Goal: Task Accomplishment & Management: Manage account settings

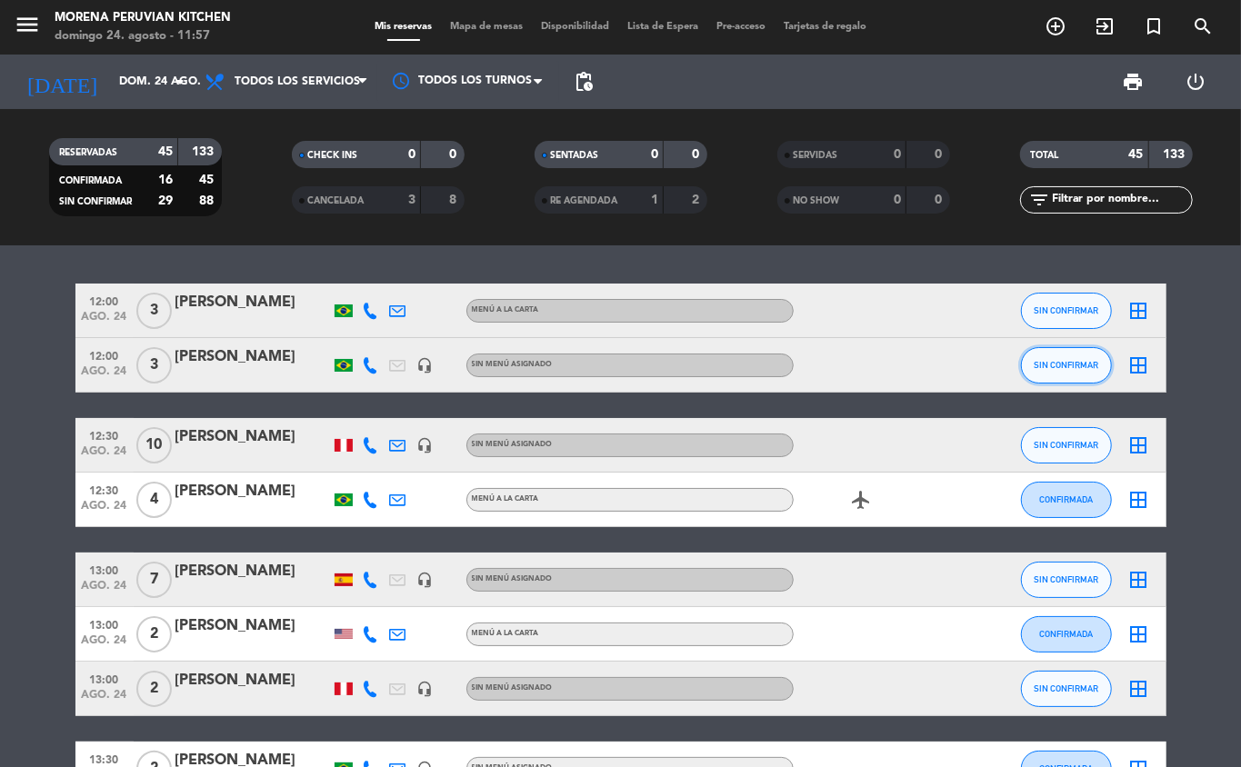
click at [930, 369] on span "SIN CONFIRMAR" at bounding box center [1066, 365] width 65 height 10
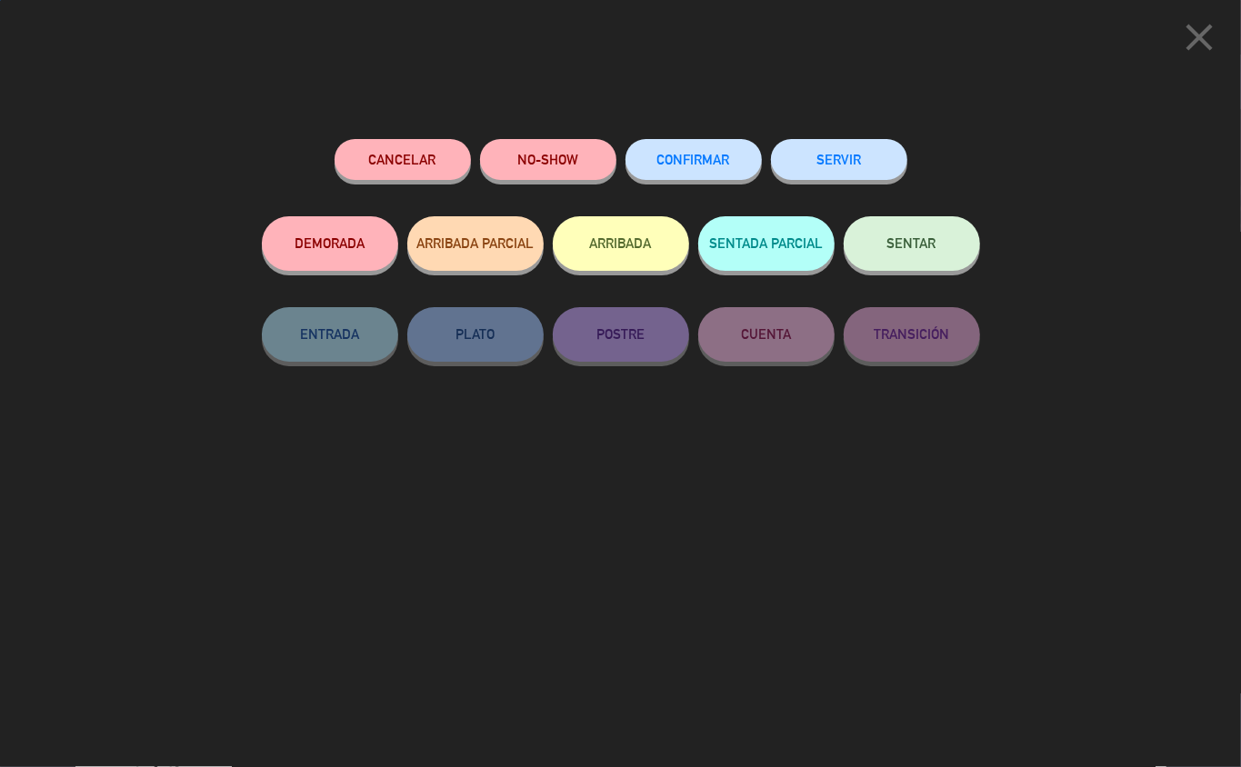
click at [629, 236] on button "ARRIBADA" at bounding box center [621, 243] width 136 height 55
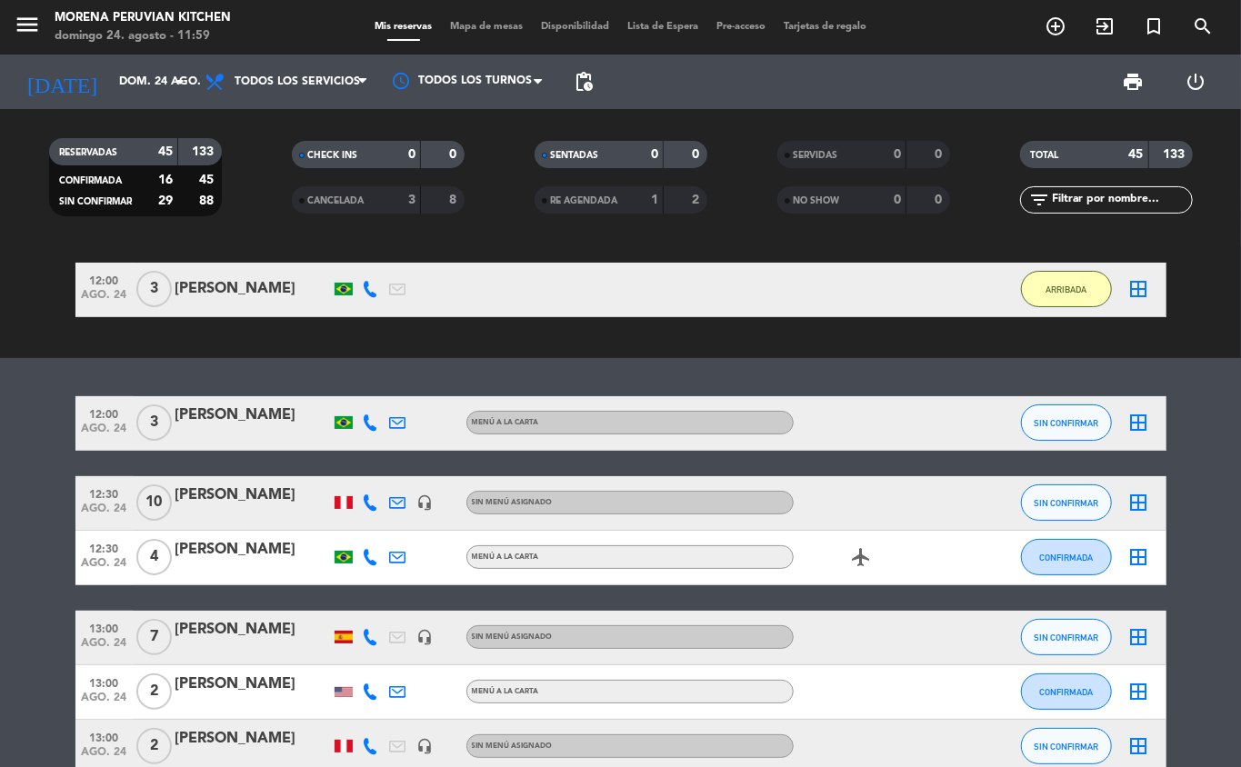
scroll to position [80, 0]
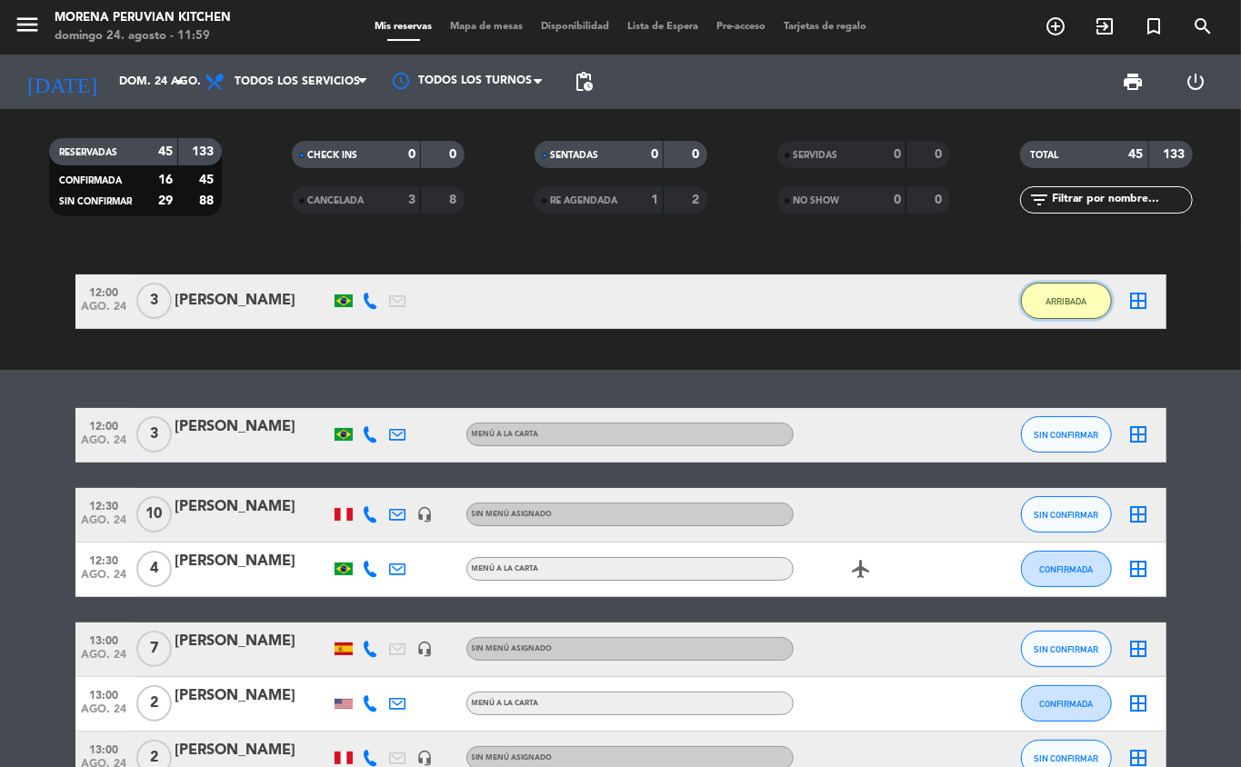
click at [930, 300] on span "ARRIBADA" at bounding box center [1066, 301] width 41 height 10
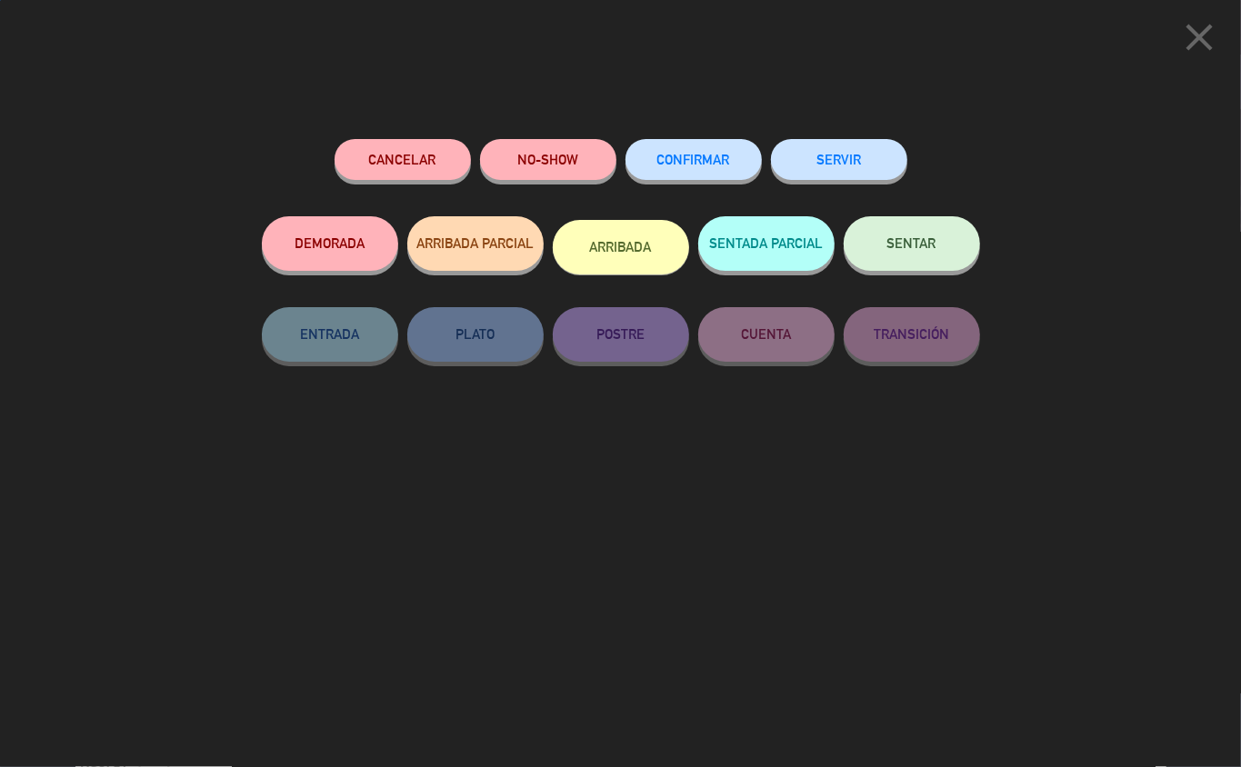
click at [875, 153] on button "SERVIR" at bounding box center [839, 159] width 136 height 41
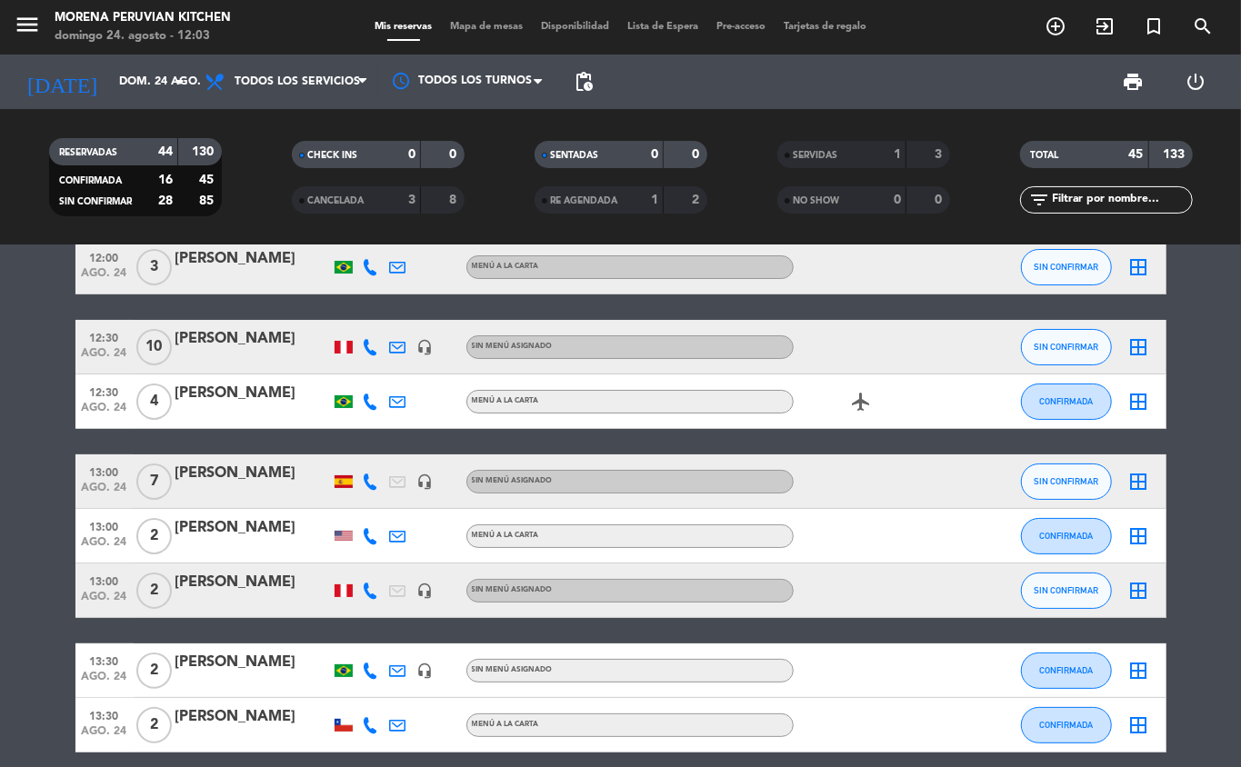
scroll to position [7, 0]
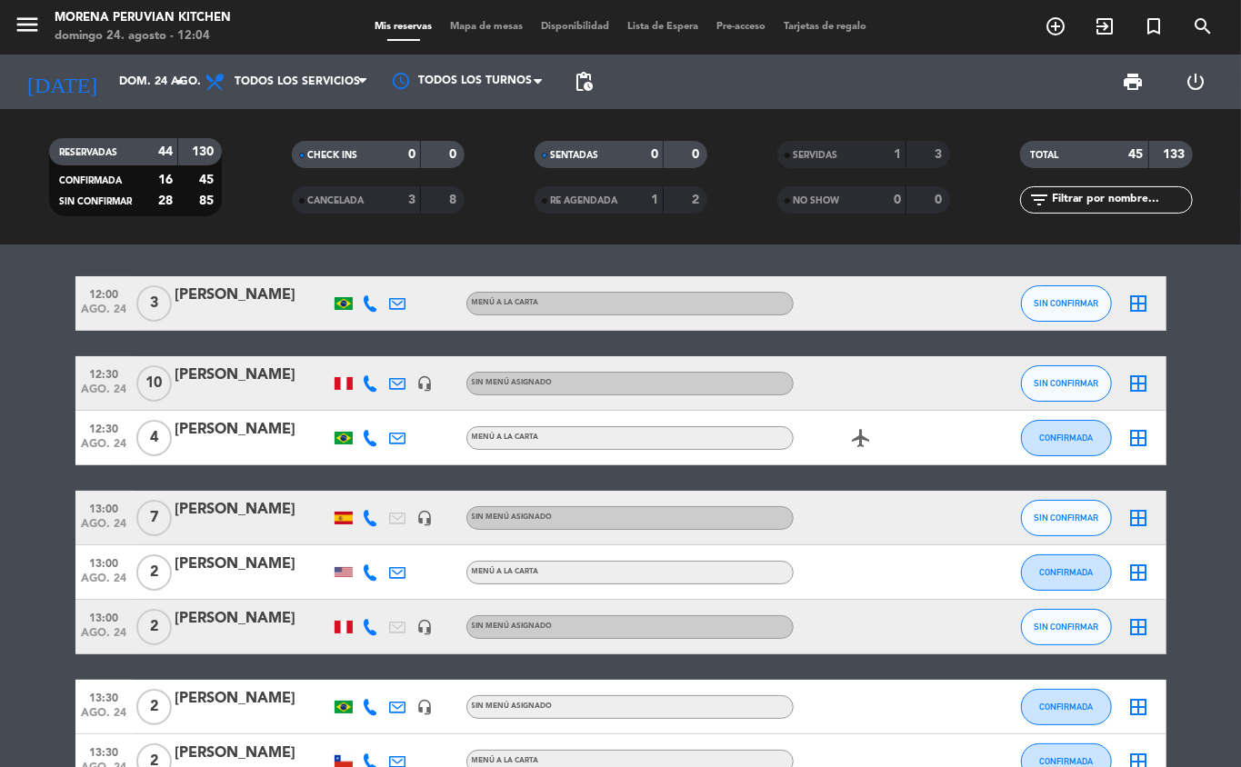
click at [366, 389] on icon at bounding box center [371, 384] width 16 height 16
click at [82, 513] on span "13:00" at bounding box center [104, 507] width 45 height 21
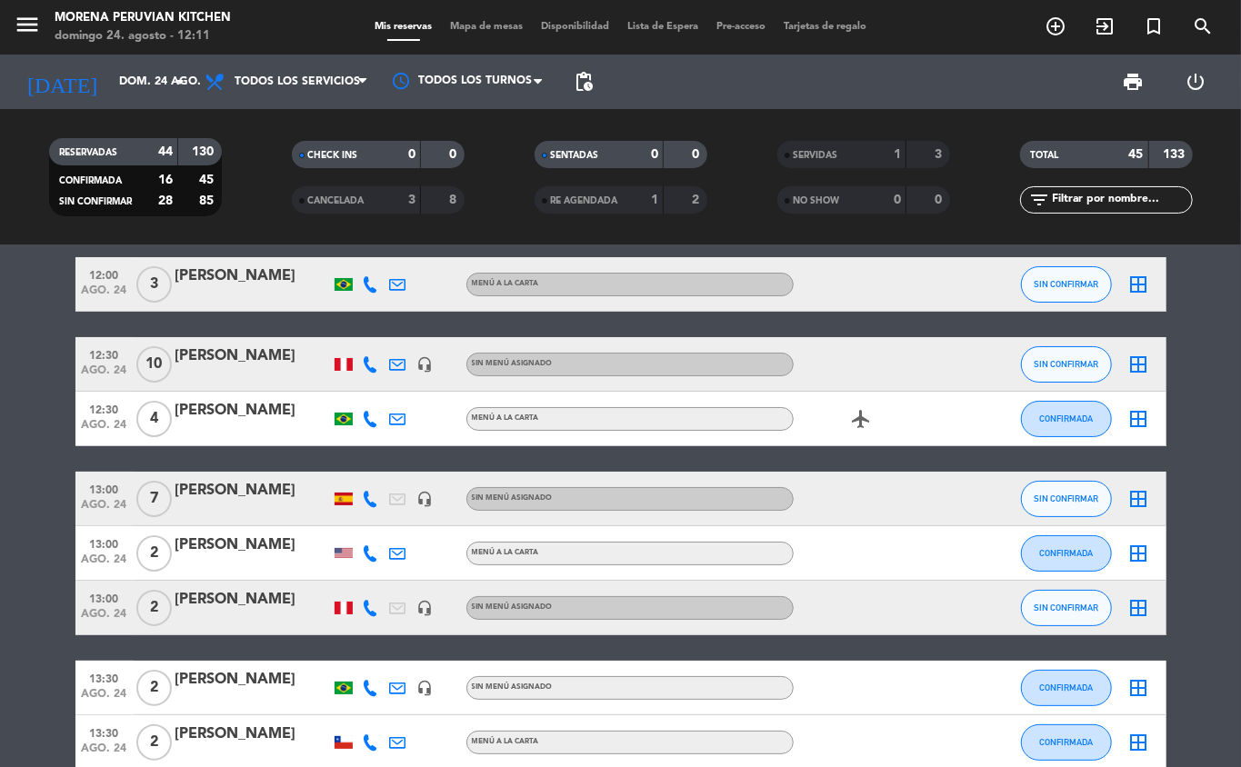
scroll to position [36, 0]
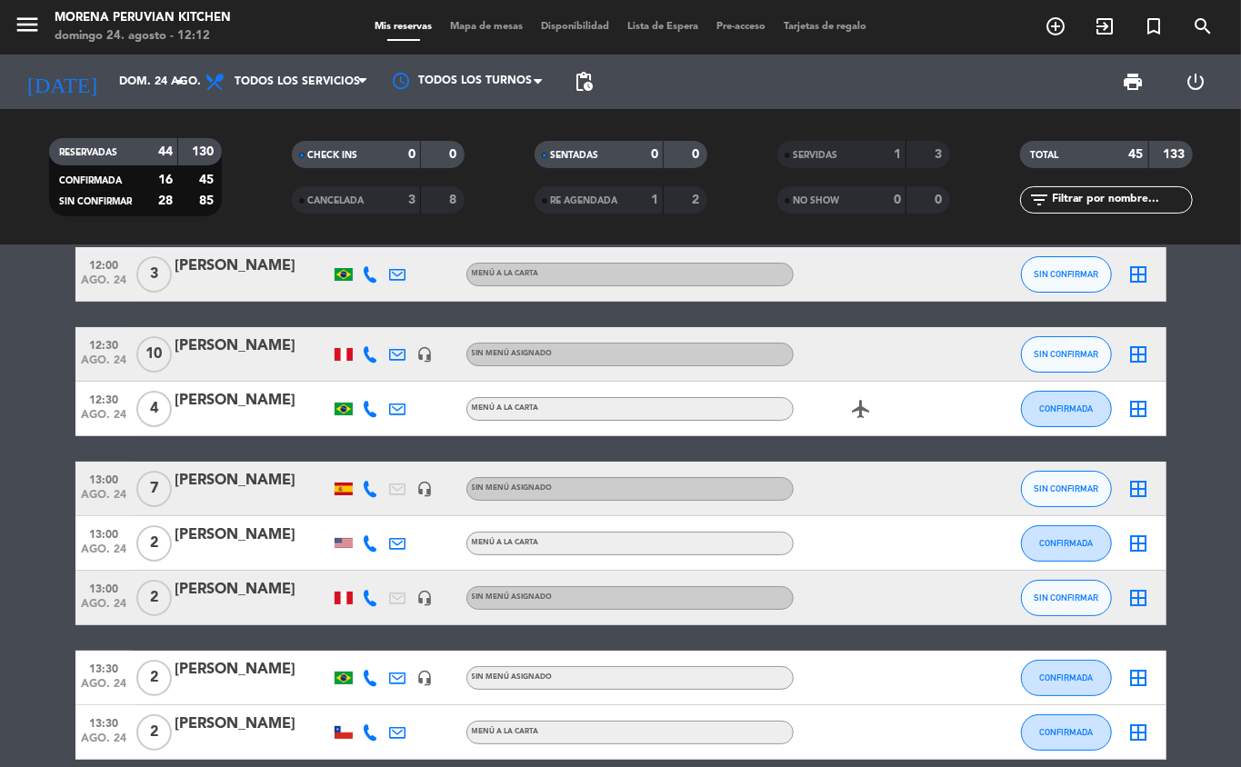
click at [365, 487] on icon at bounding box center [371, 489] width 16 height 16
click at [356, 458] on span "Copiar" at bounding box center [361, 457] width 38 height 19
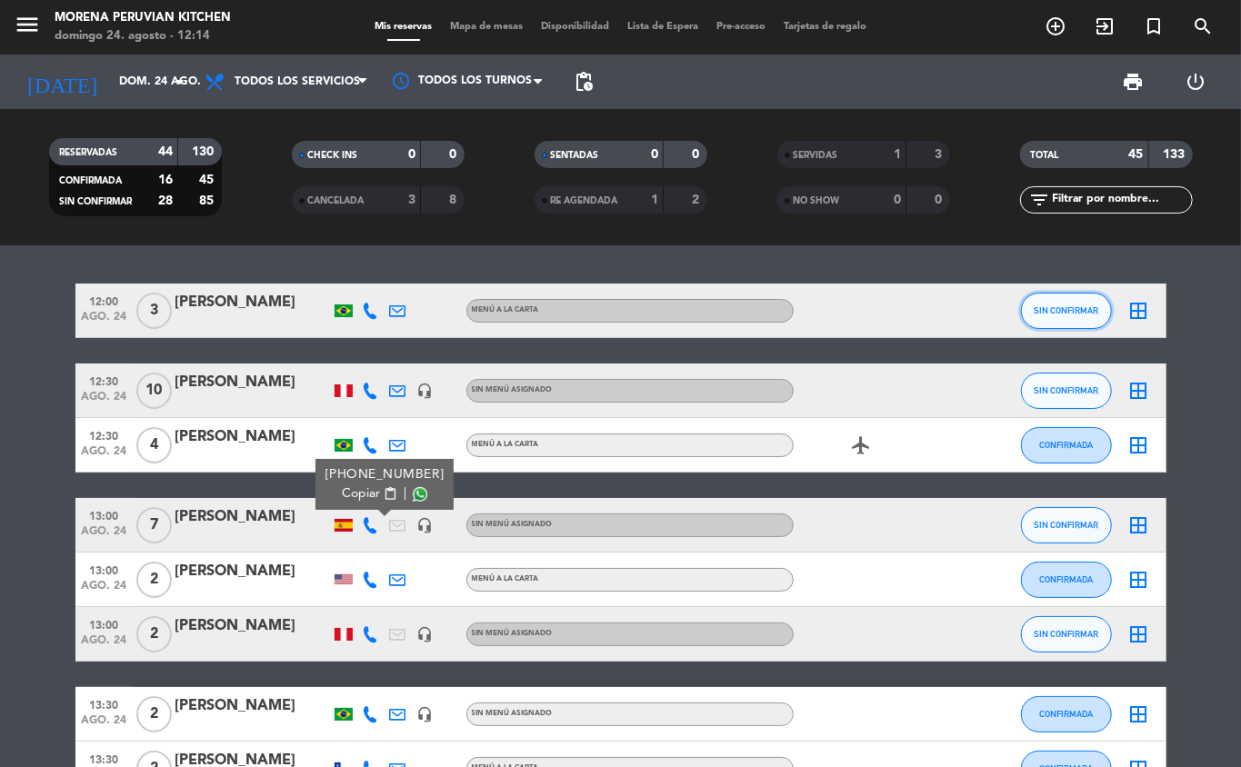
click at [930, 314] on span "SIN CONFIRMAR" at bounding box center [1066, 310] width 65 height 10
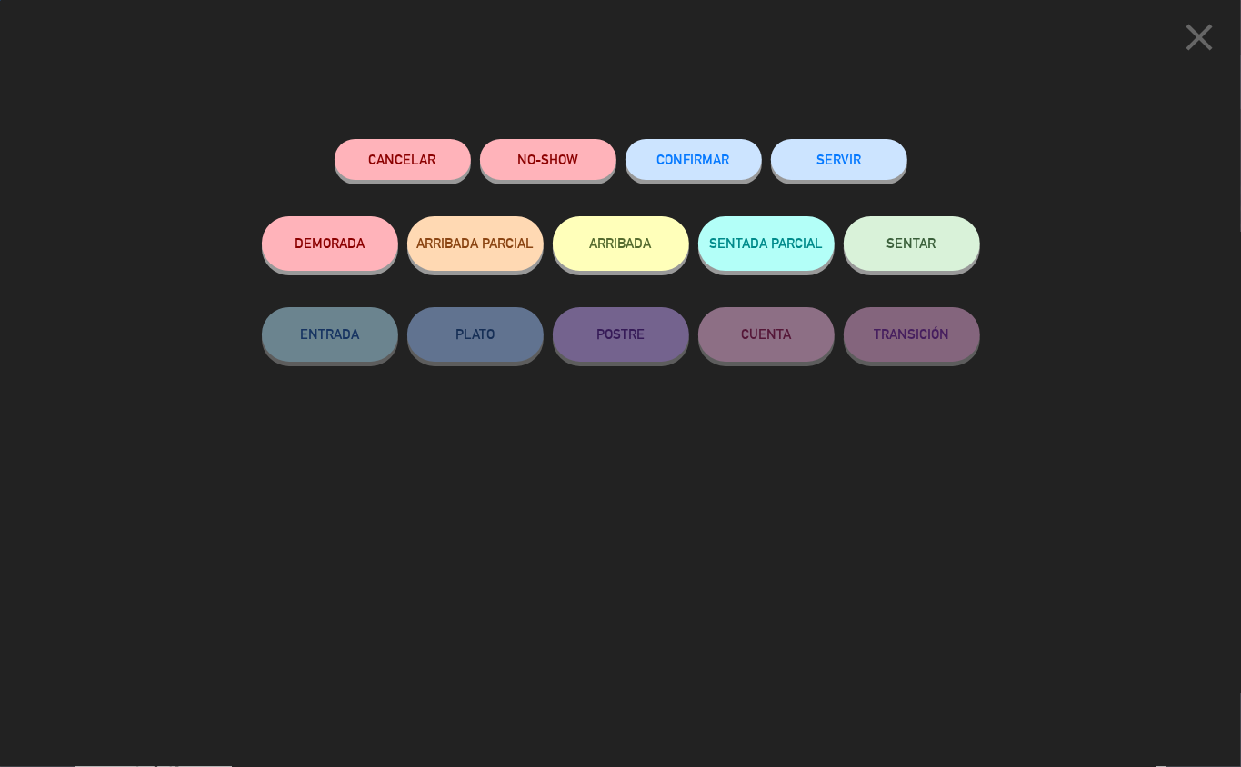
click at [550, 158] on button "NO-SHOW" at bounding box center [548, 159] width 136 height 41
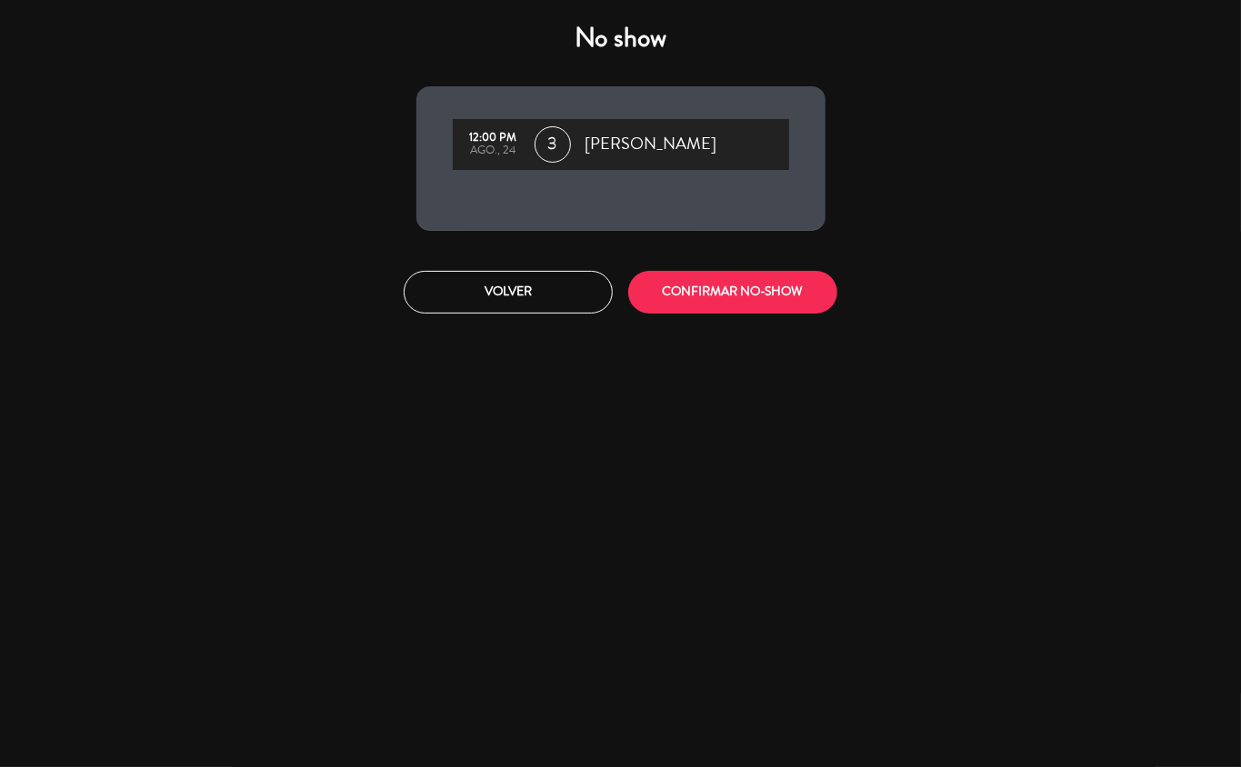
click at [783, 289] on button "CONFIRMAR NO-SHOW" at bounding box center [732, 292] width 209 height 43
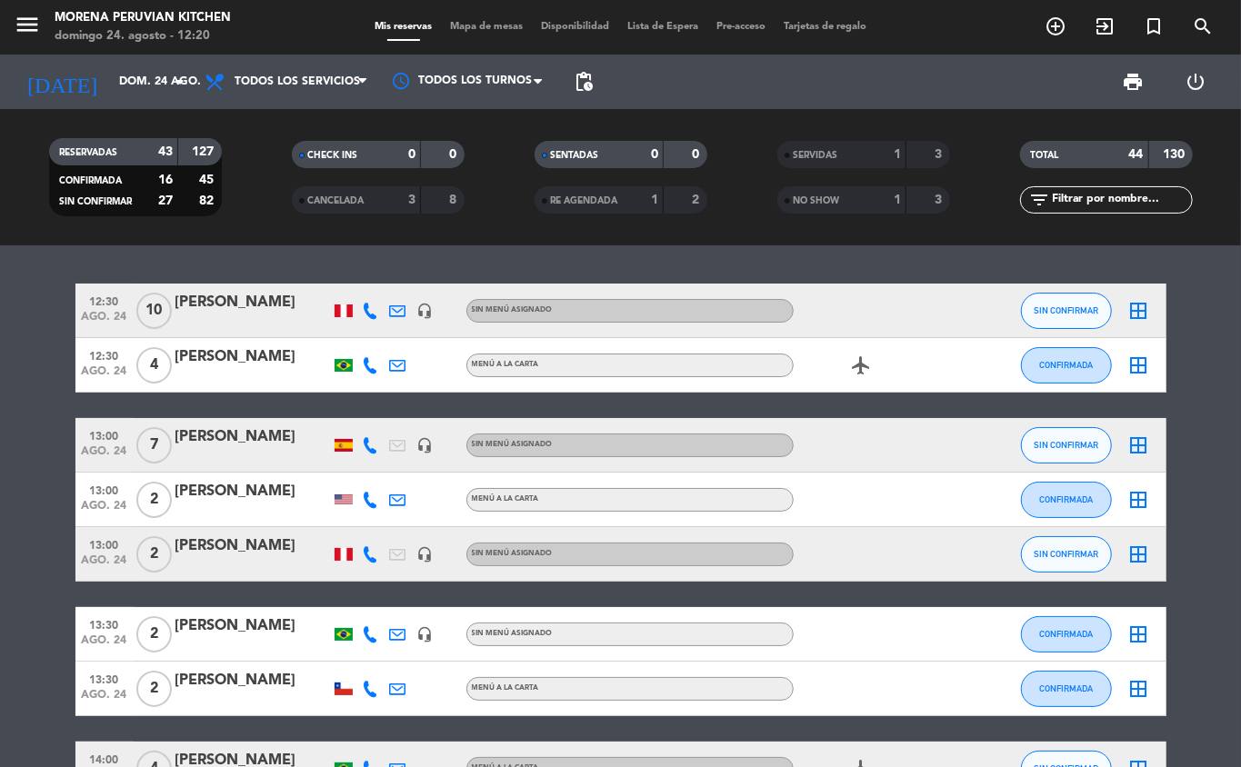
scroll to position [15, 0]
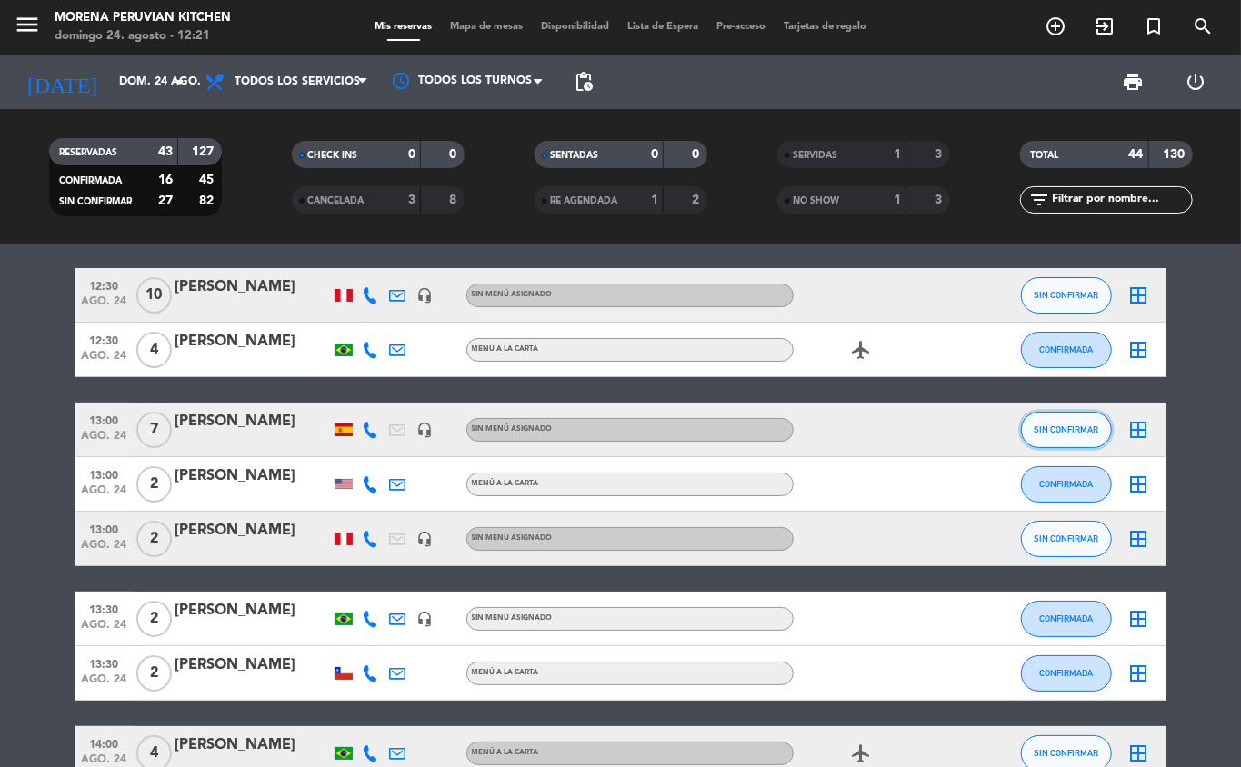
click at [930, 429] on span "SIN CONFIRMAR" at bounding box center [1066, 430] width 65 height 10
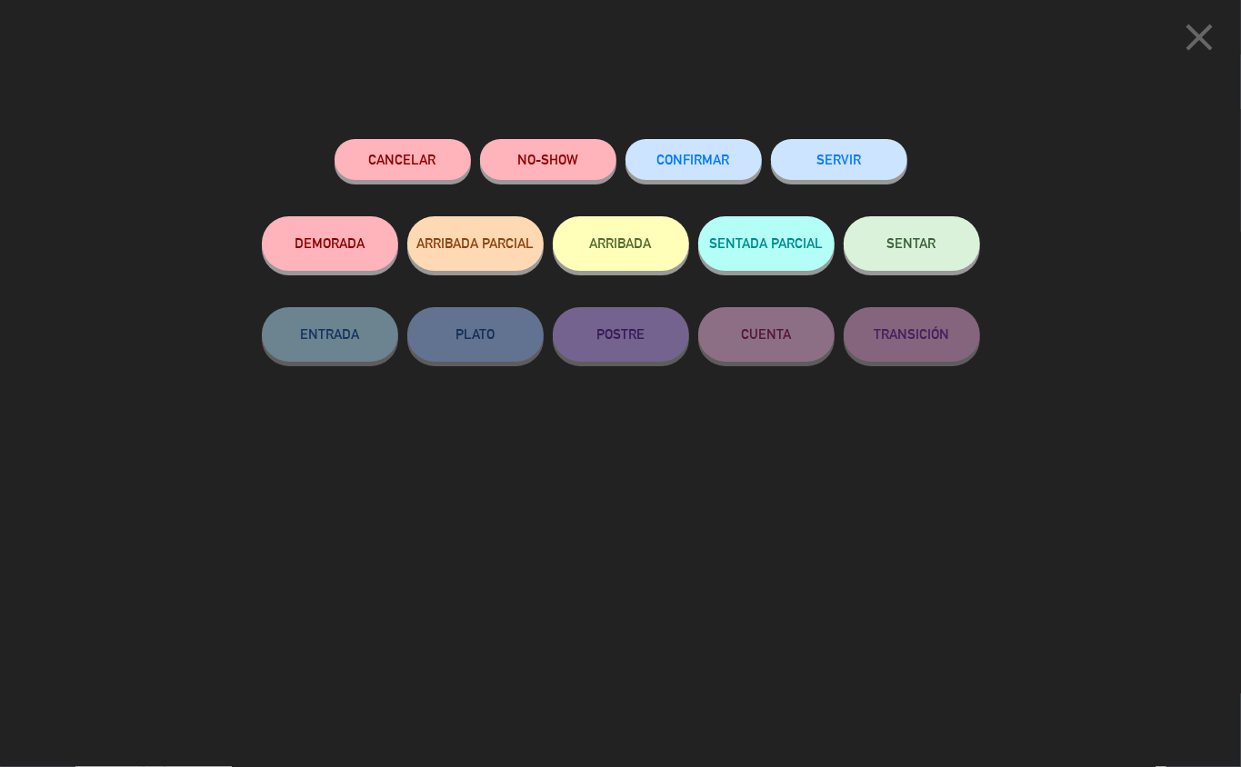
click at [689, 158] on span "CONFIRMAR" at bounding box center [693, 159] width 73 height 15
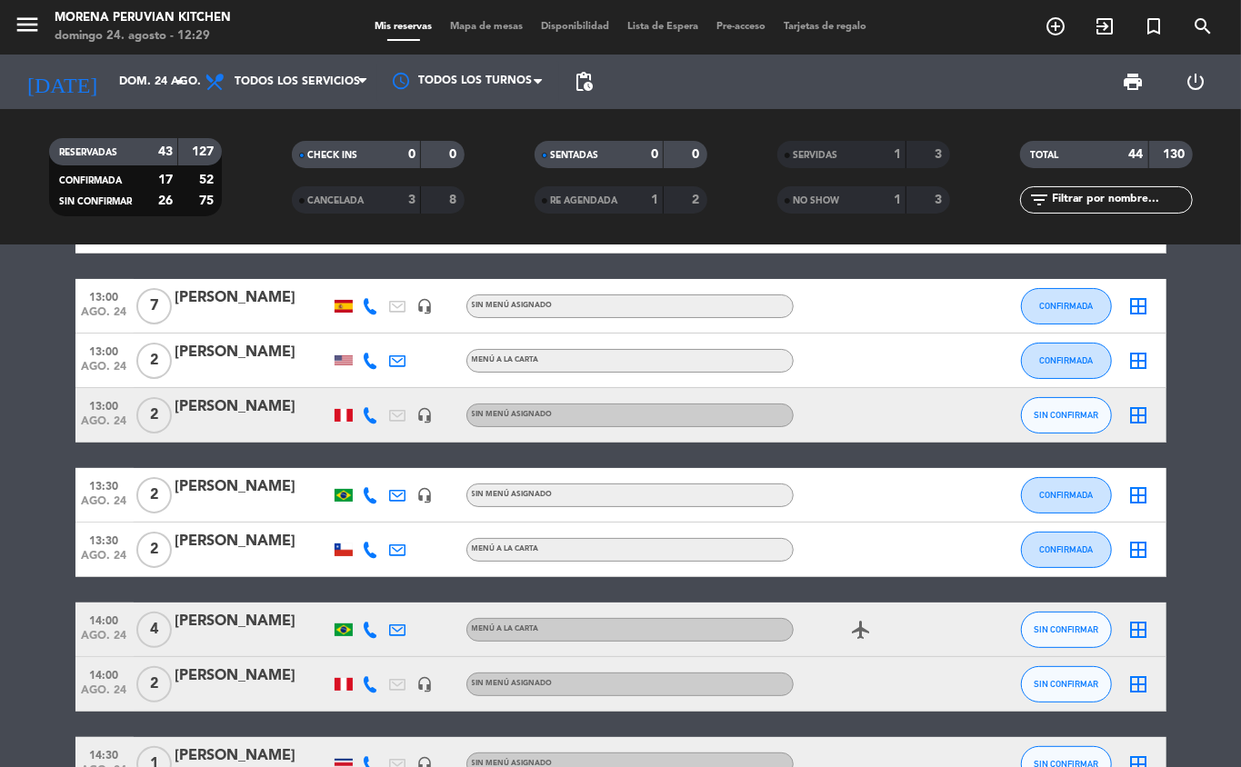
scroll to position [0, 0]
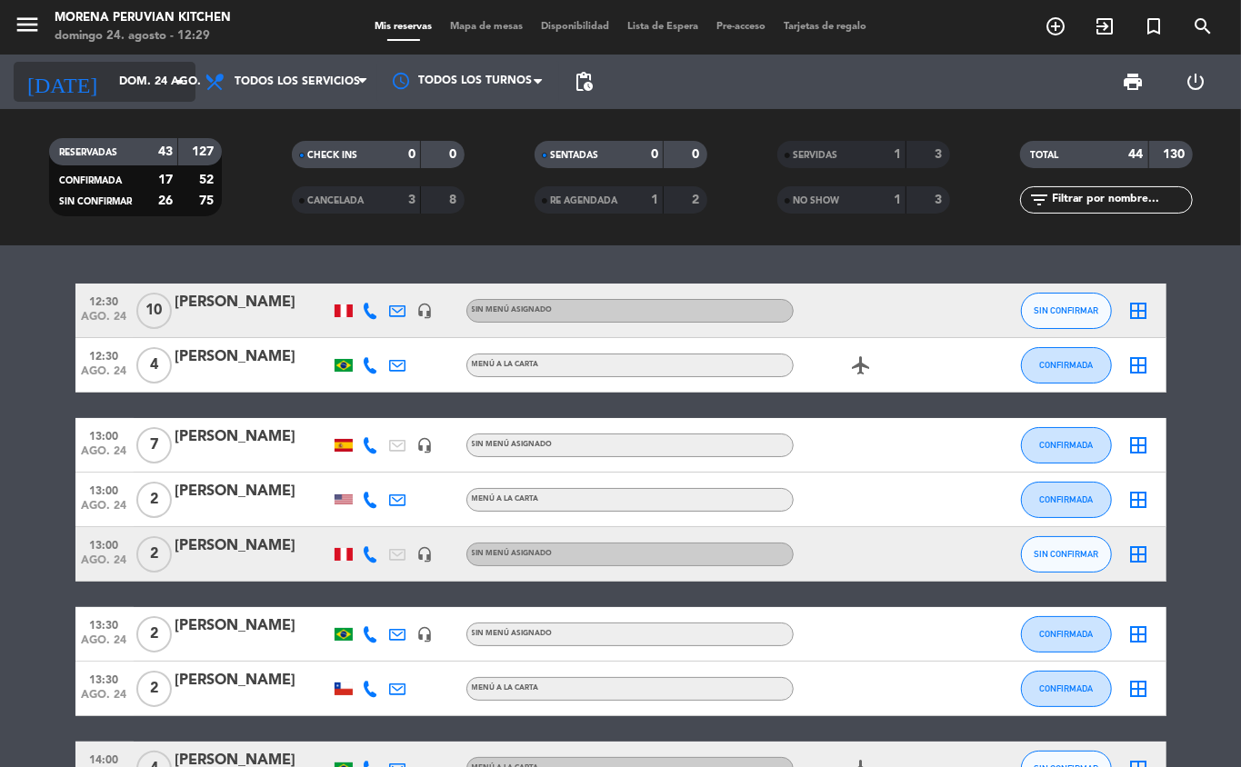
click at [149, 82] on input "dom. 24 ago." at bounding box center [187, 81] width 154 height 31
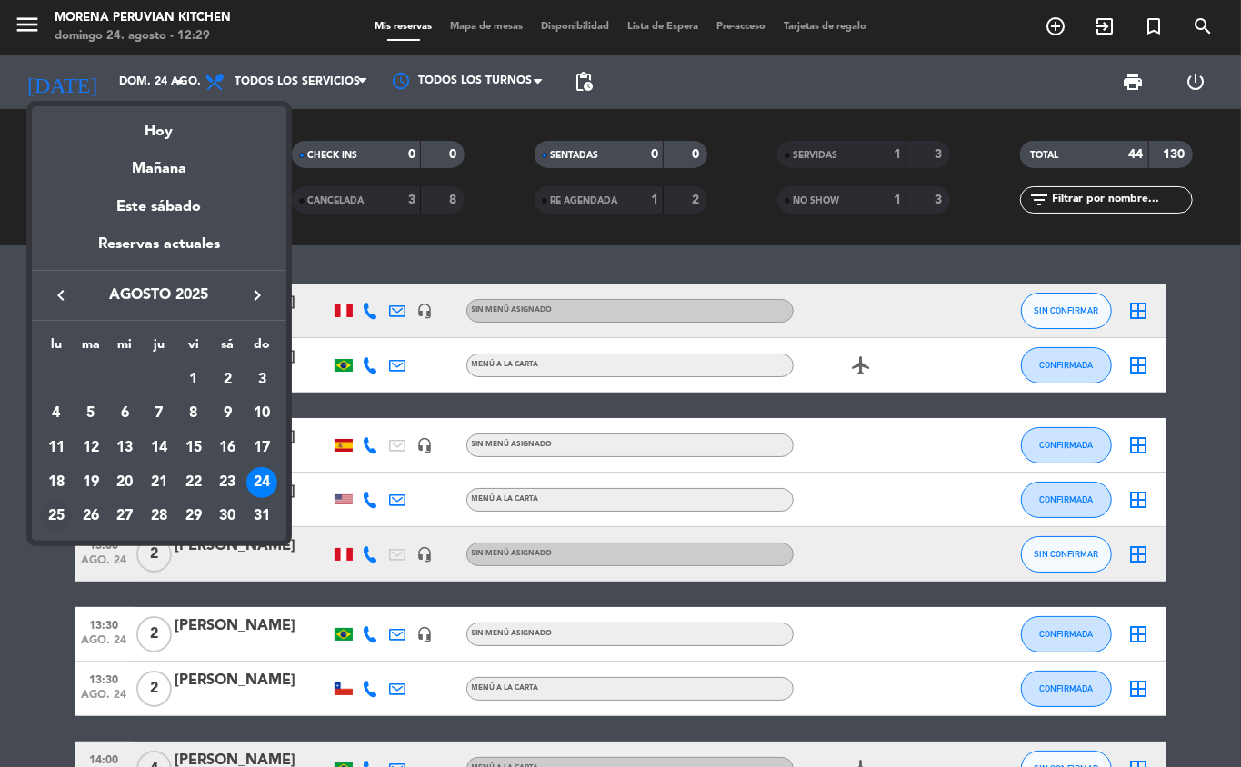
click at [56, 521] on div "25" at bounding box center [56, 516] width 31 height 31
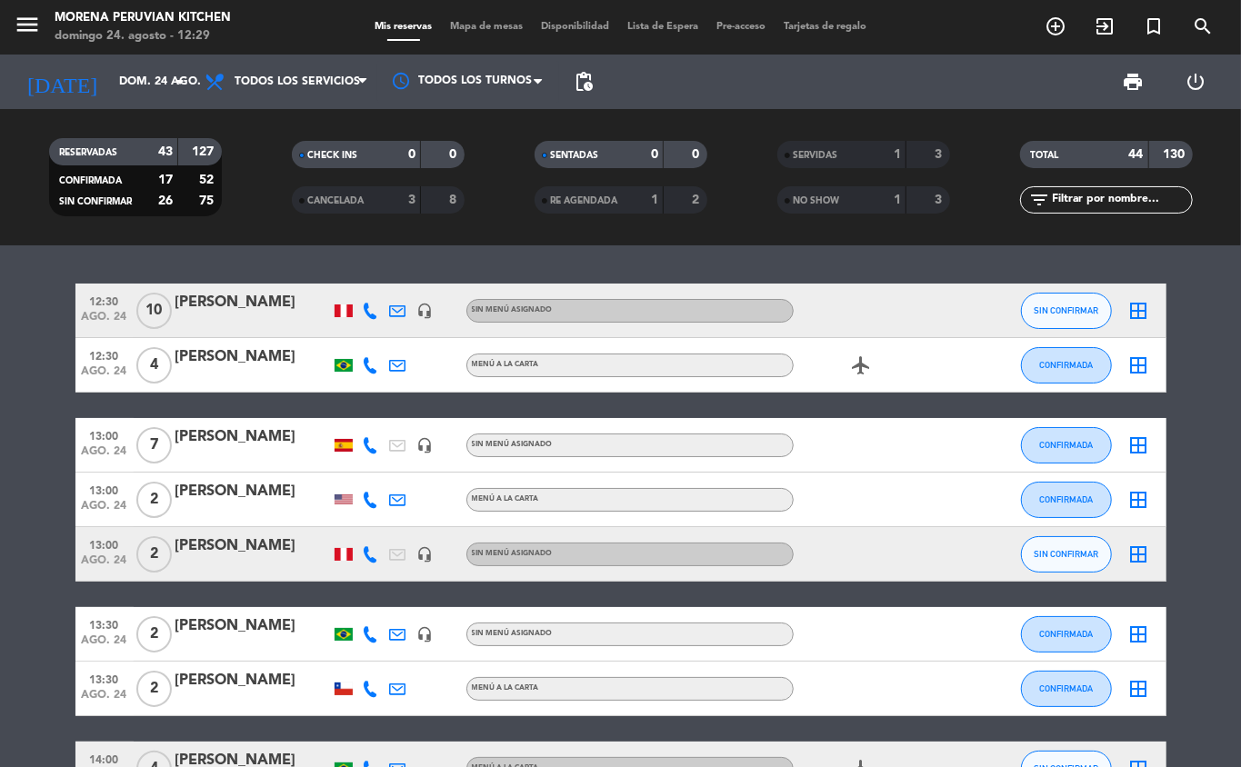
type input "lun. 25 ago."
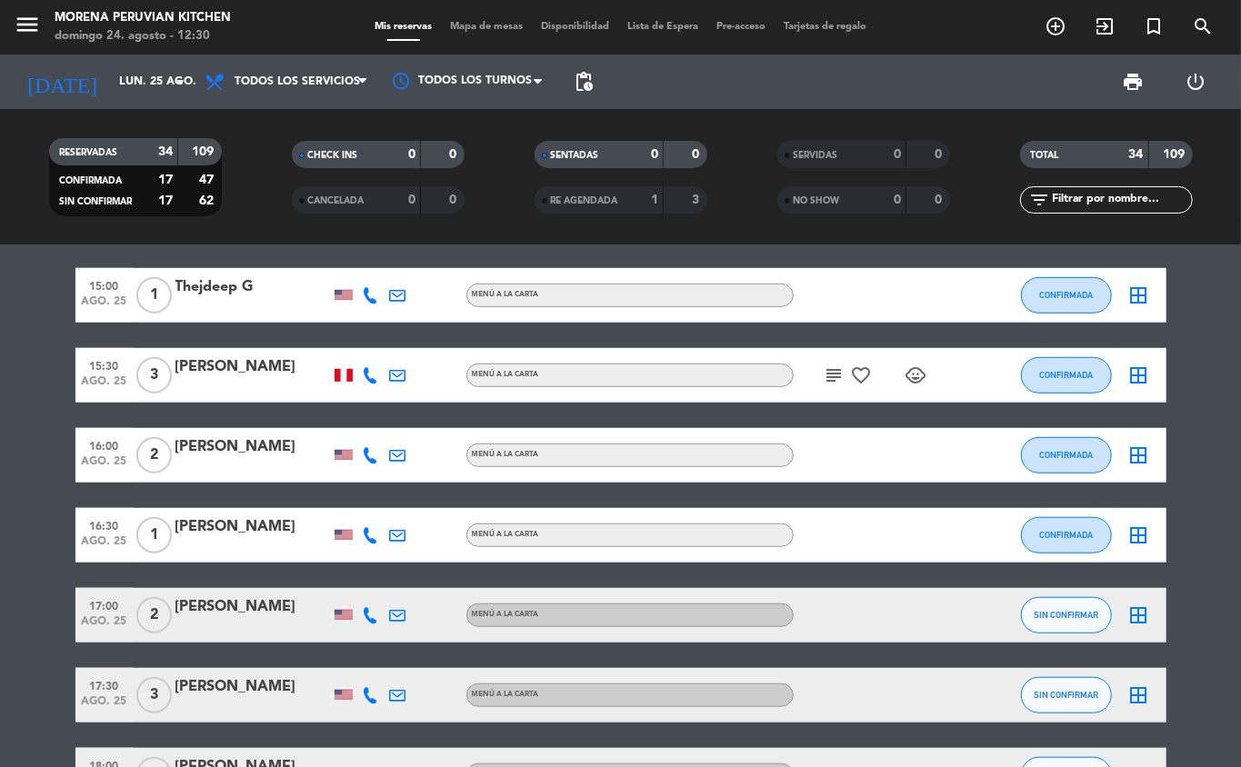
scroll to position [656, 0]
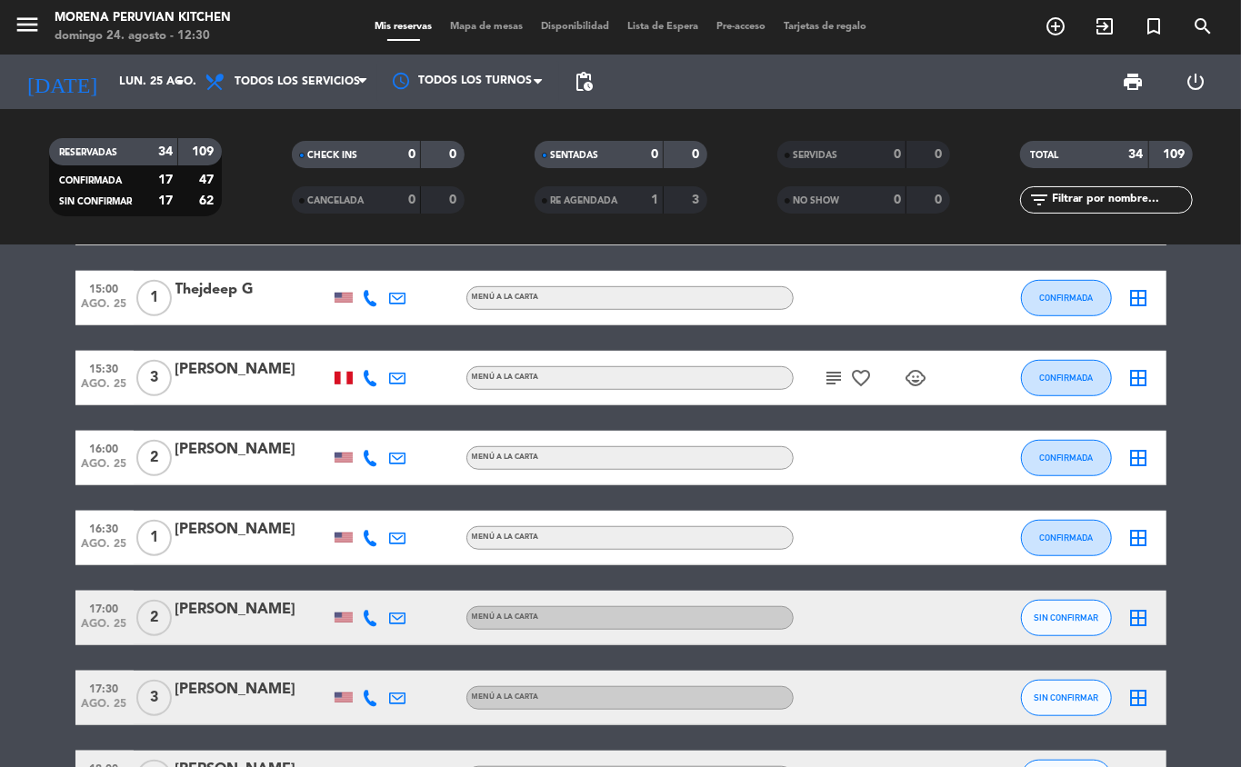
click at [930, 24] on icon "add_circle_outline" at bounding box center [1056, 26] width 22 height 22
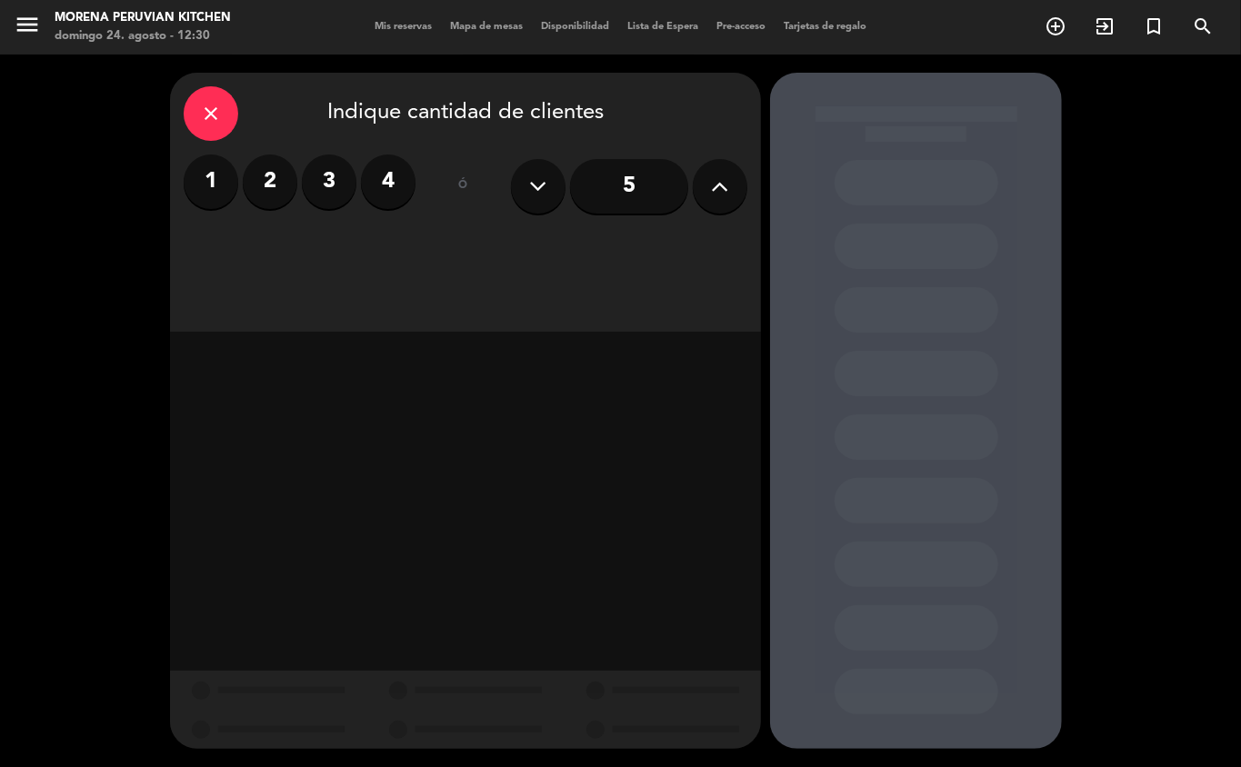
click at [335, 171] on label "3" at bounding box center [329, 182] width 55 height 55
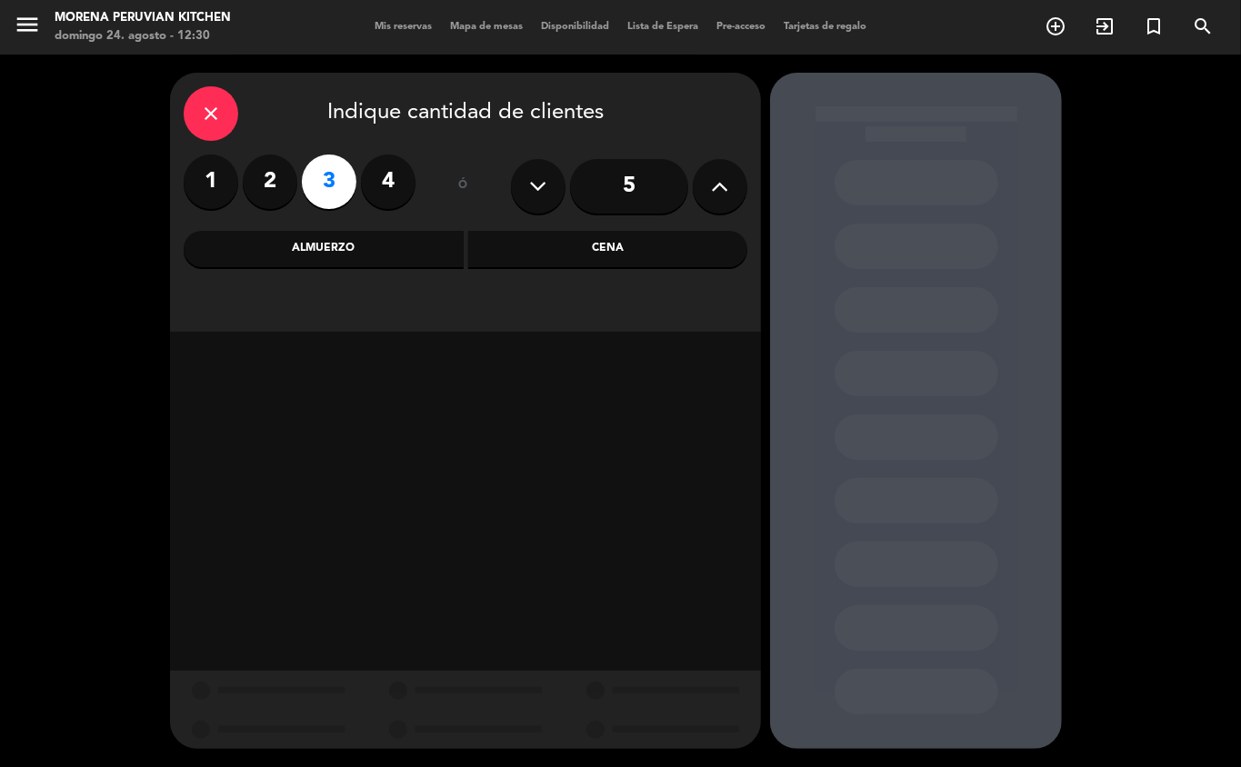
click at [391, 233] on div "Almuerzo" at bounding box center [324, 249] width 280 height 36
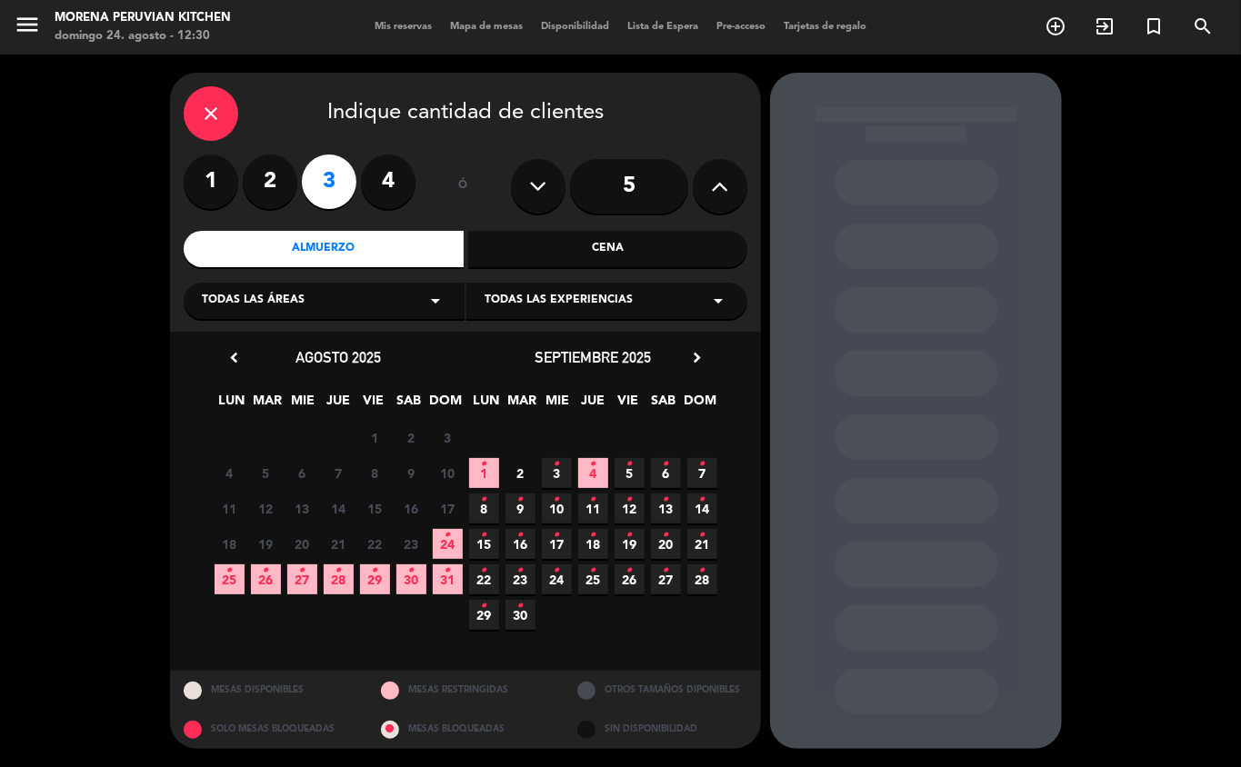
click at [231, 544] on icon "•" at bounding box center [229, 570] width 6 height 29
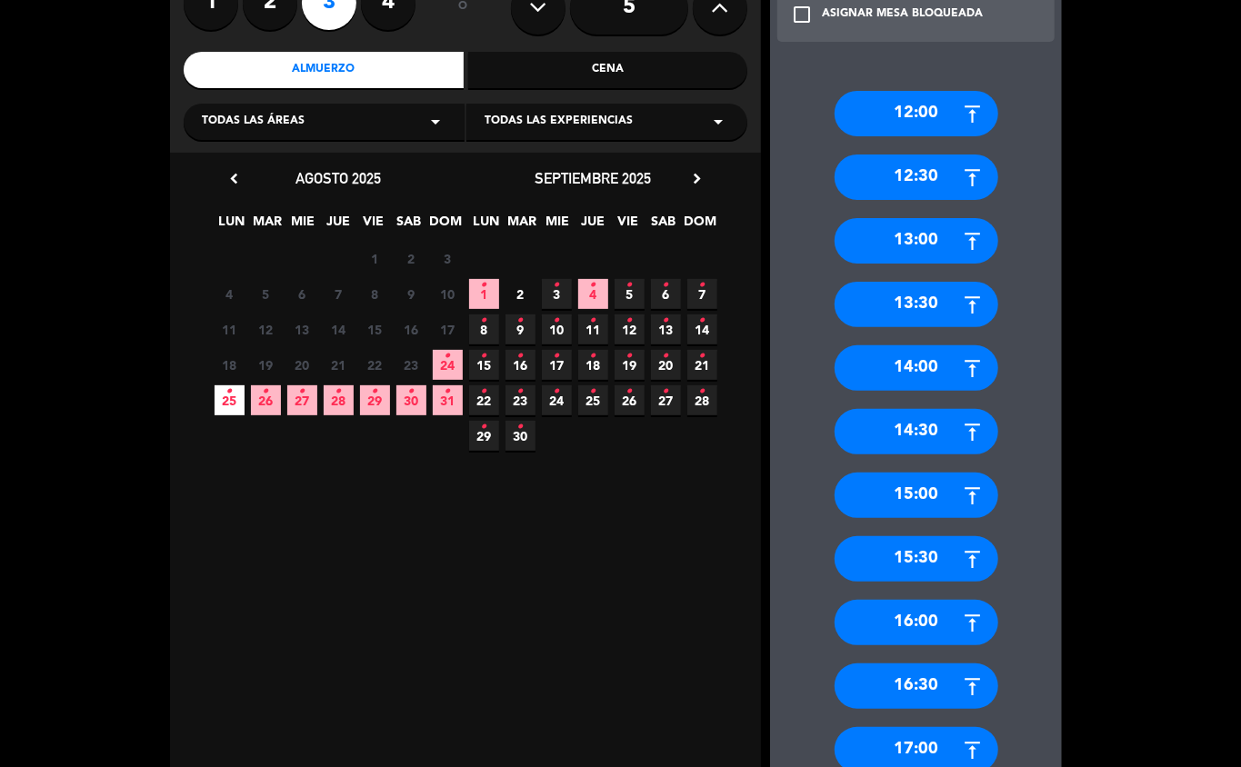
scroll to position [200, 0]
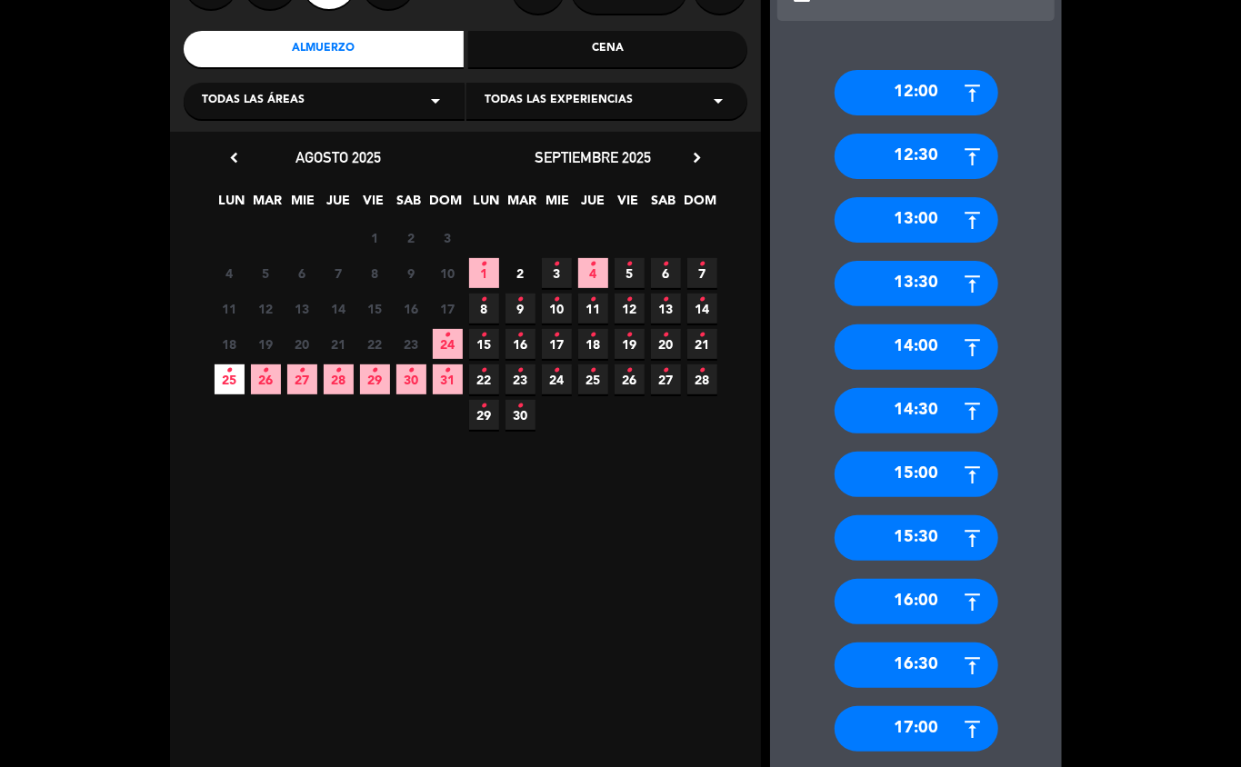
click at [928, 526] on div "15:30" at bounding box center [917, 538] width 164 height 45
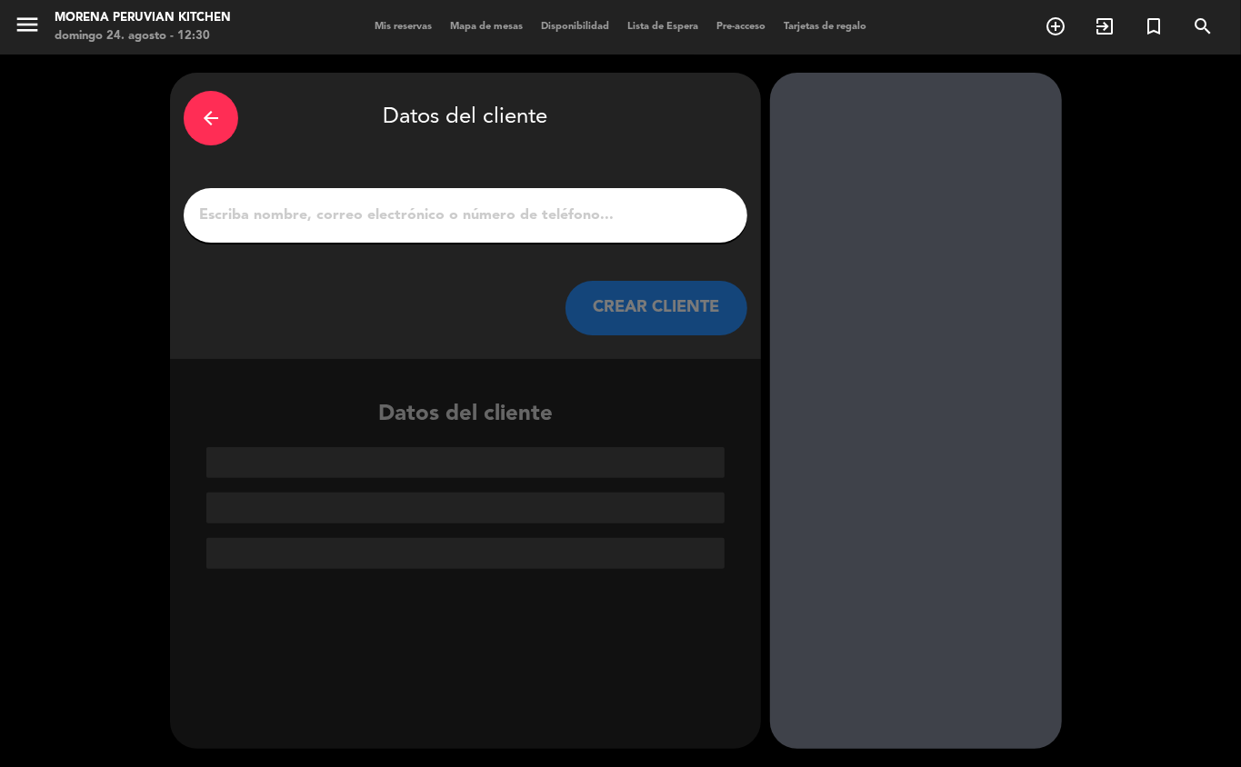
scroll to position [0, 0]
click at [448, 205] on input "1" at bounding box center [465, 215] width 536 height 25
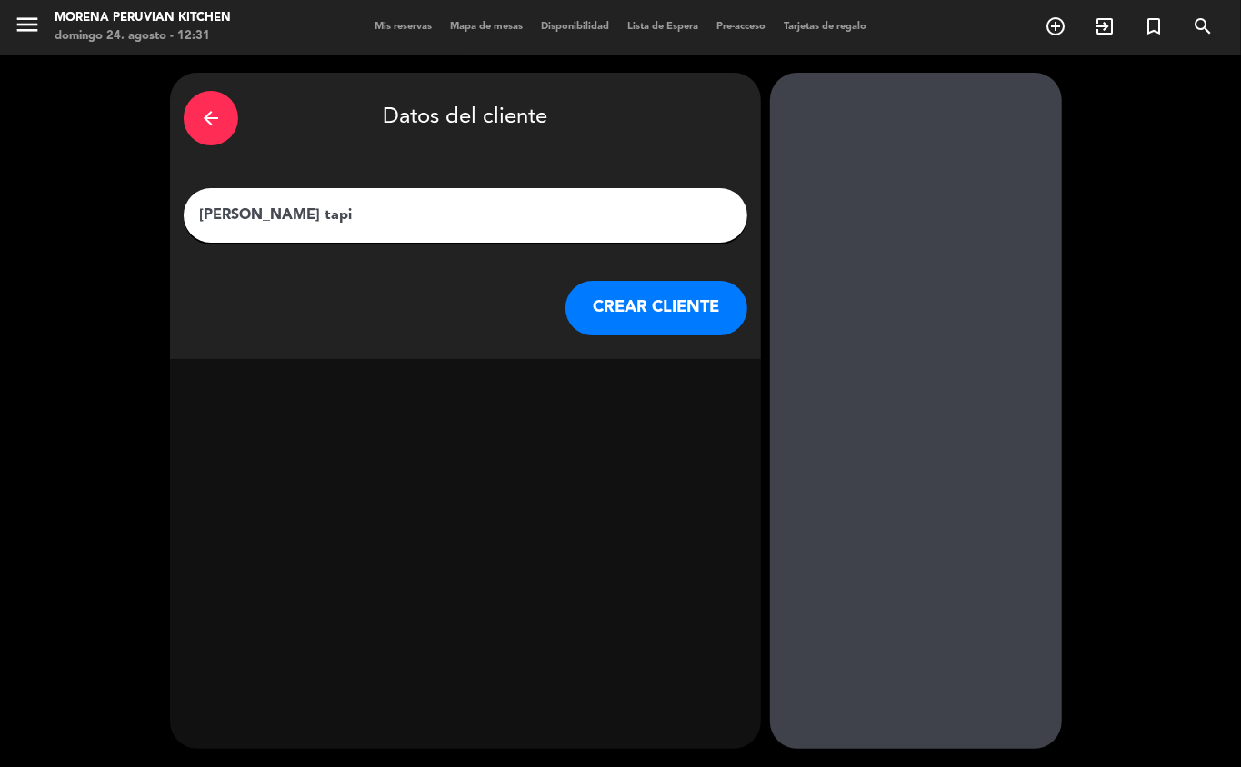
type input "[PERSON_NAME]"
click at [641, 302] on button "CREAR CLIENTE" at bounding box center [657, 308] width 182 height 55
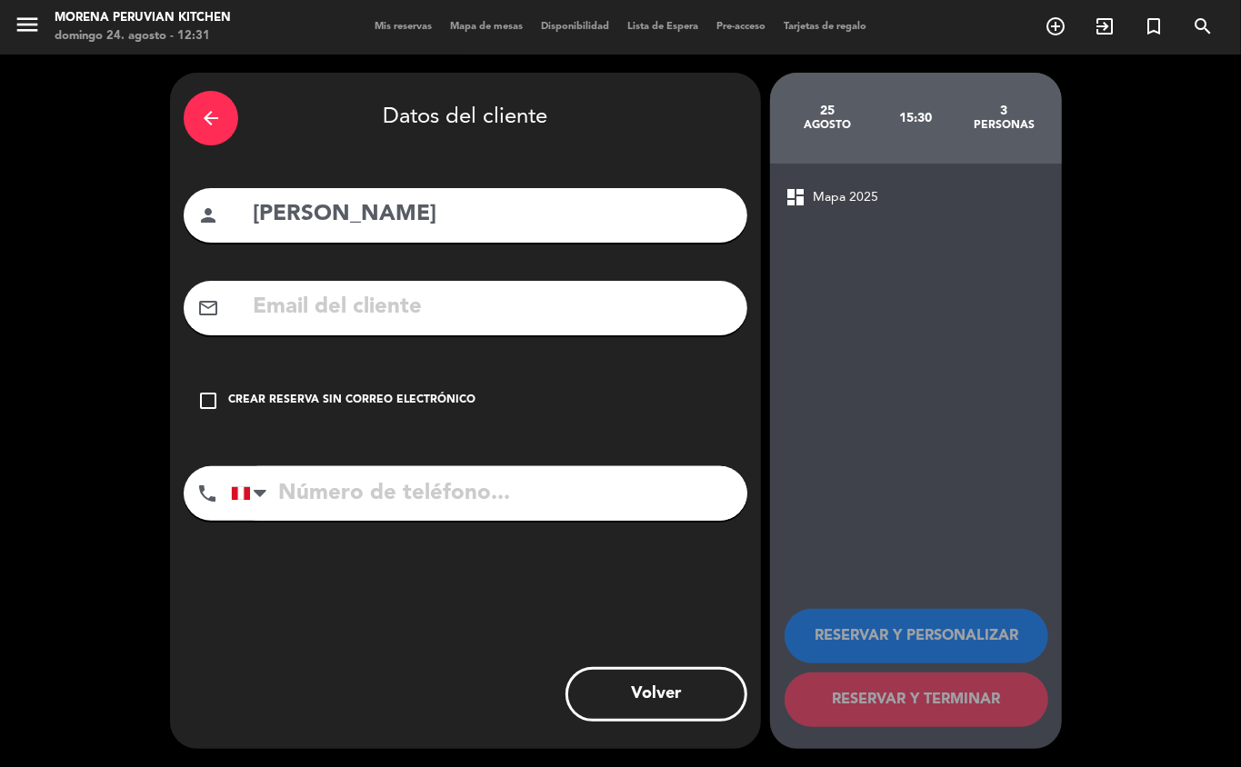
click at [216, 411] on icon "check_box_outline_blank" at bounding box center [208, 401] width 22 height 22
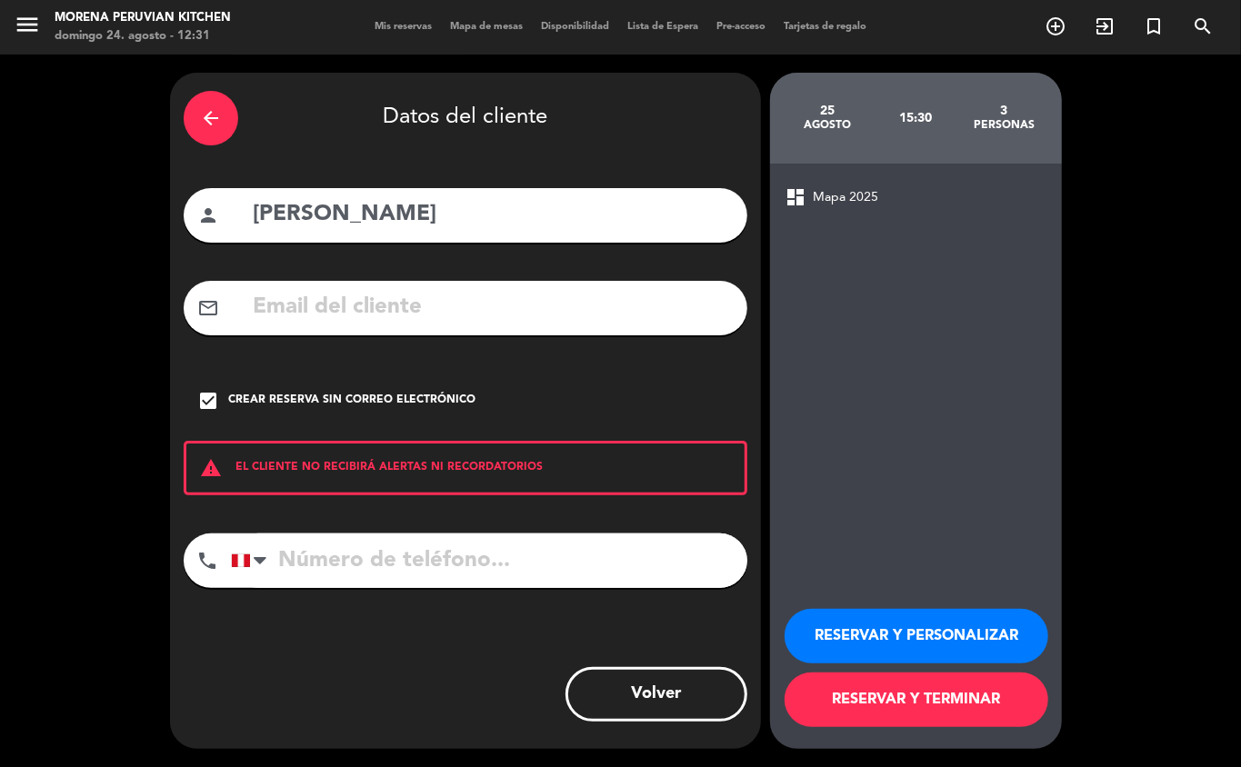
click at [349, 544] on input "tel" at bounding box center [489, 561] width 516 height 55
type input "980085591"
click at [930, 544] on button "RESERVAR Y TERMINAR" at bounding box center [917, 700] width 264 height 55
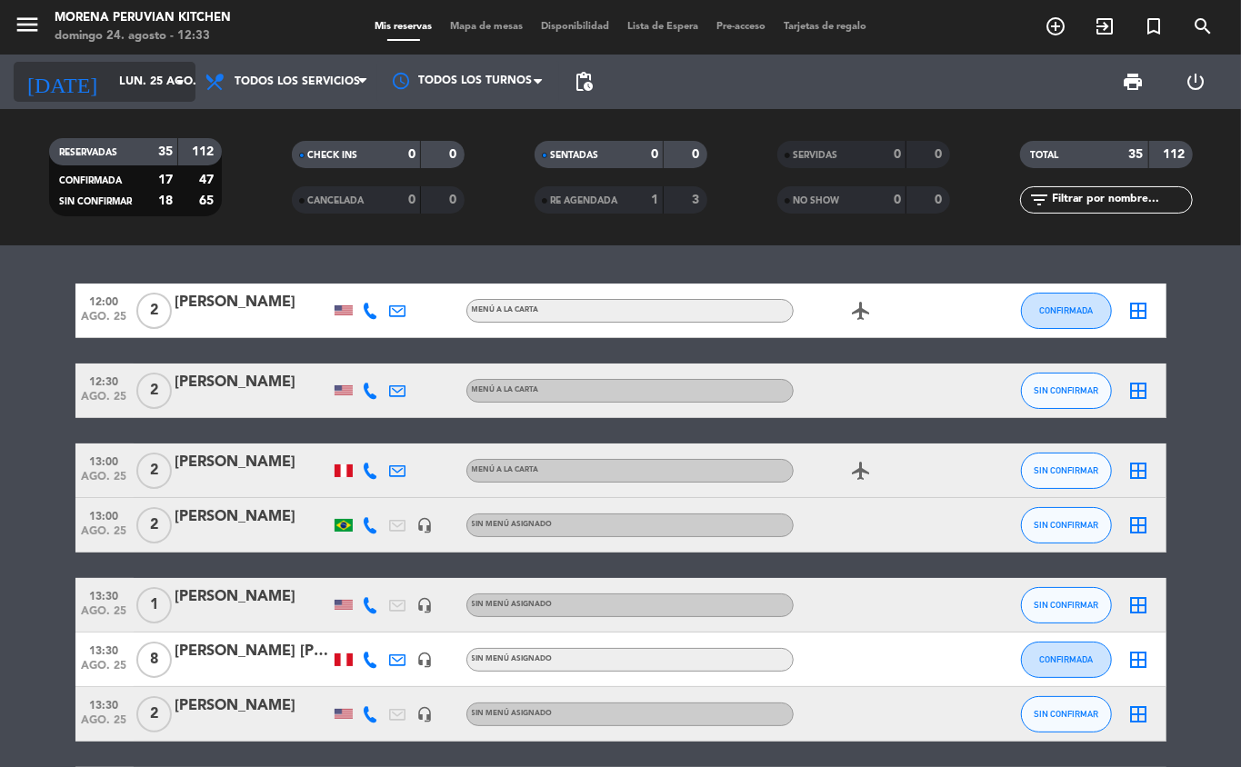
click at [167, 81] on input "lun. 25 ago." at bounding box center [187, 81] width 154 height 31
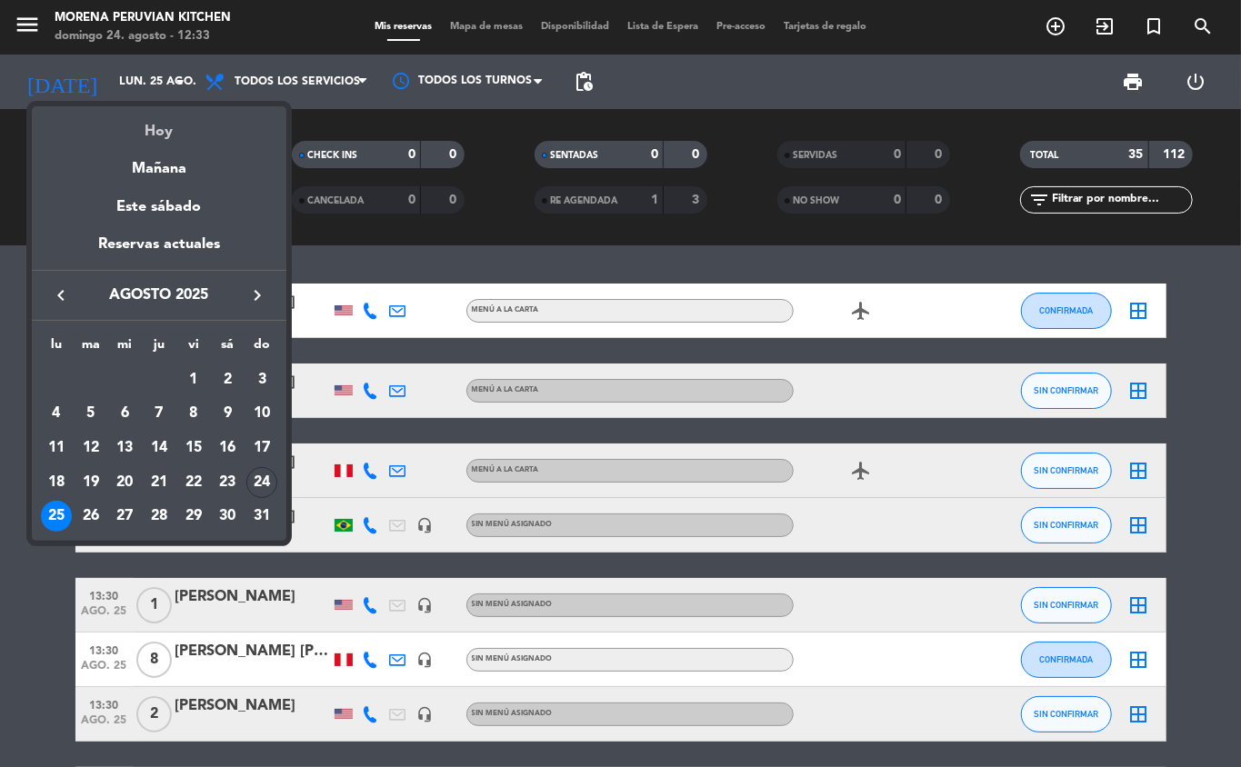
click at [201, 131] on div "Hoy" at bounding box center [159, 124] width 255 height 37
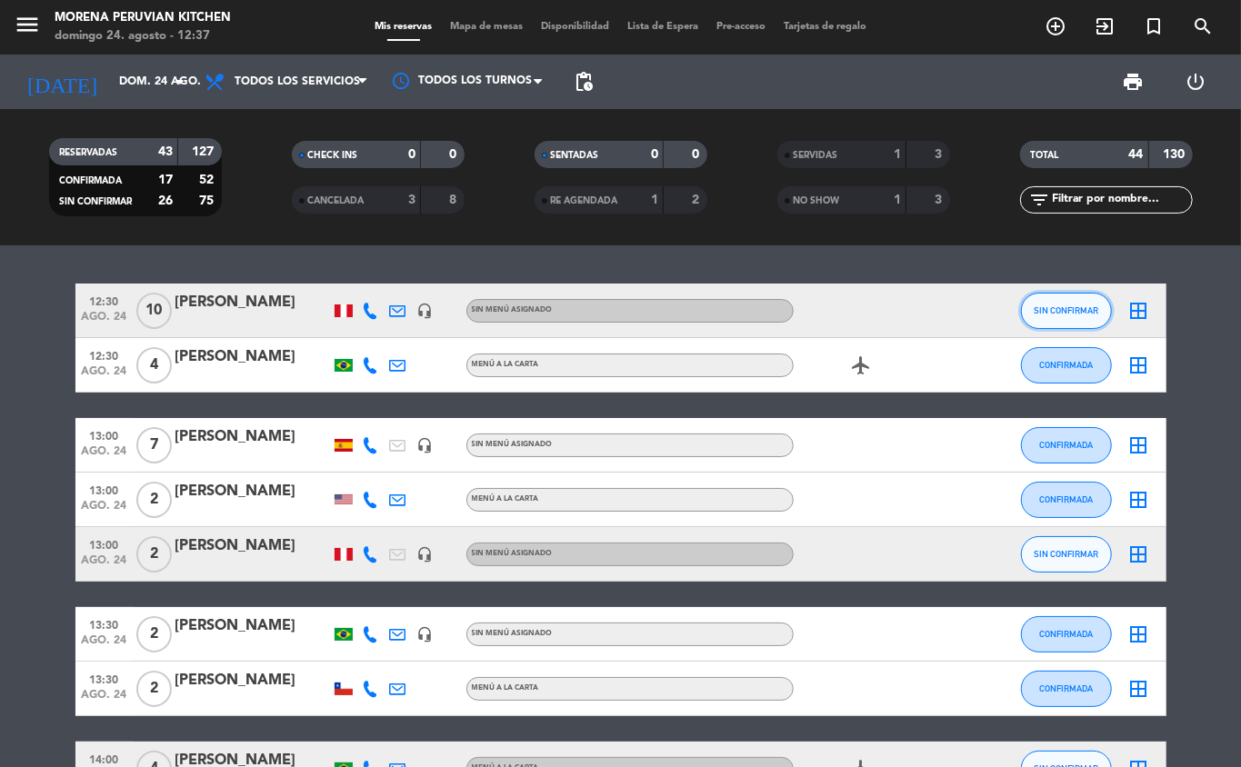
click at [930, 309] on span "SIN CONFIRMAR" at bounding box center [1066, 310] width 65 height 10
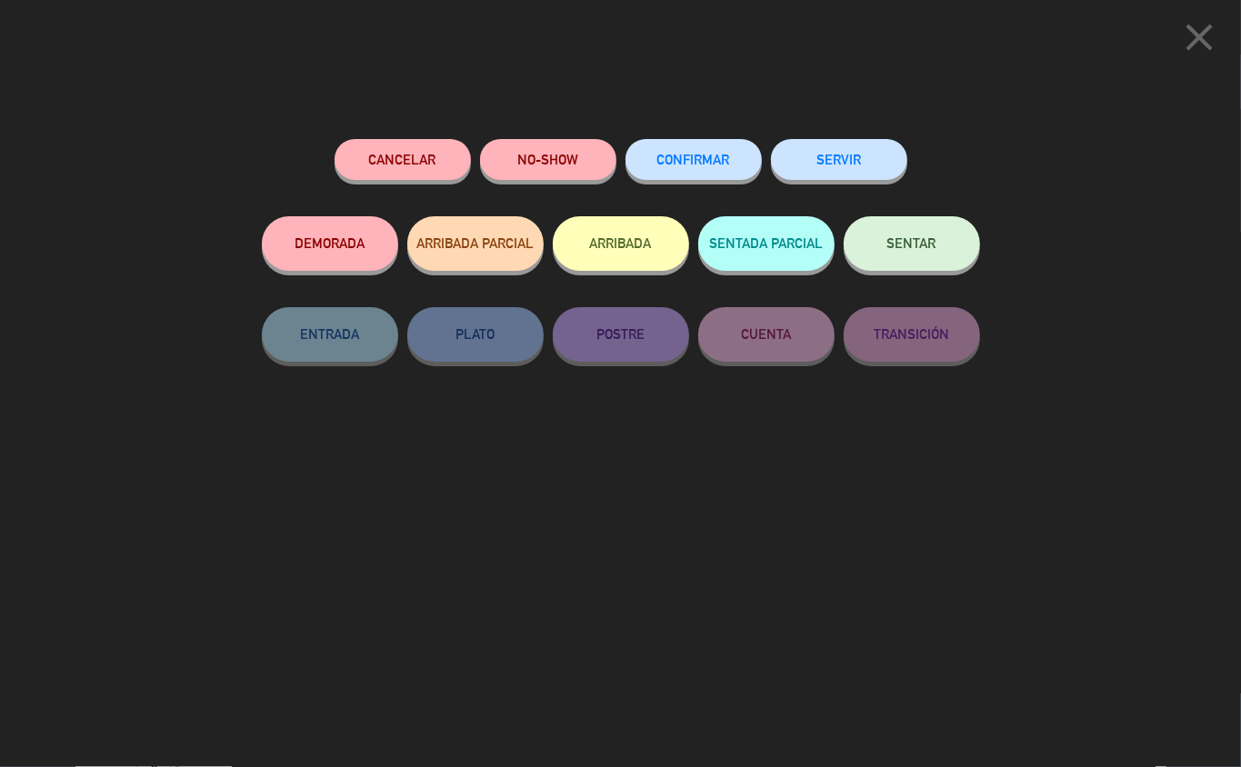
click at [626, 240] on button "ARRIBADA" at bounding box center [621, 243] width 136 height 55
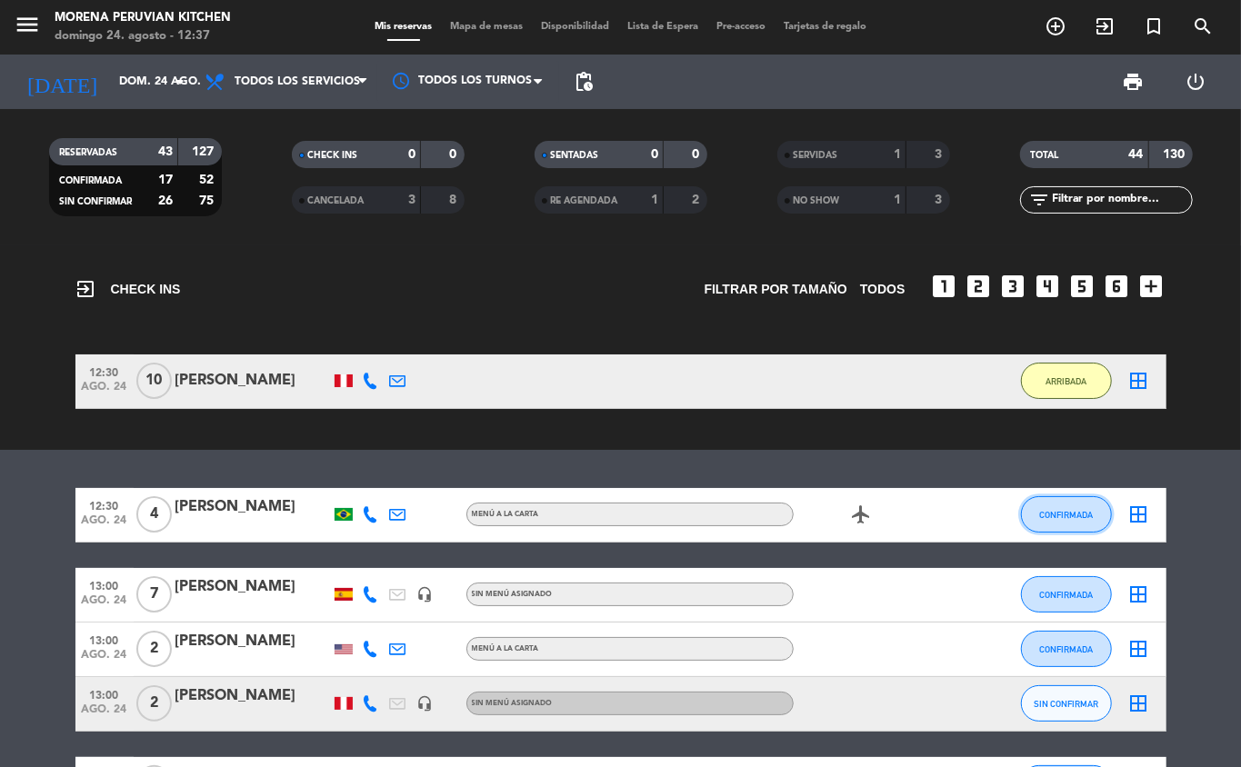
click at [930, 515] on span "CONFIRMADA" at bounding box center [1066, 515] width 54 height 10
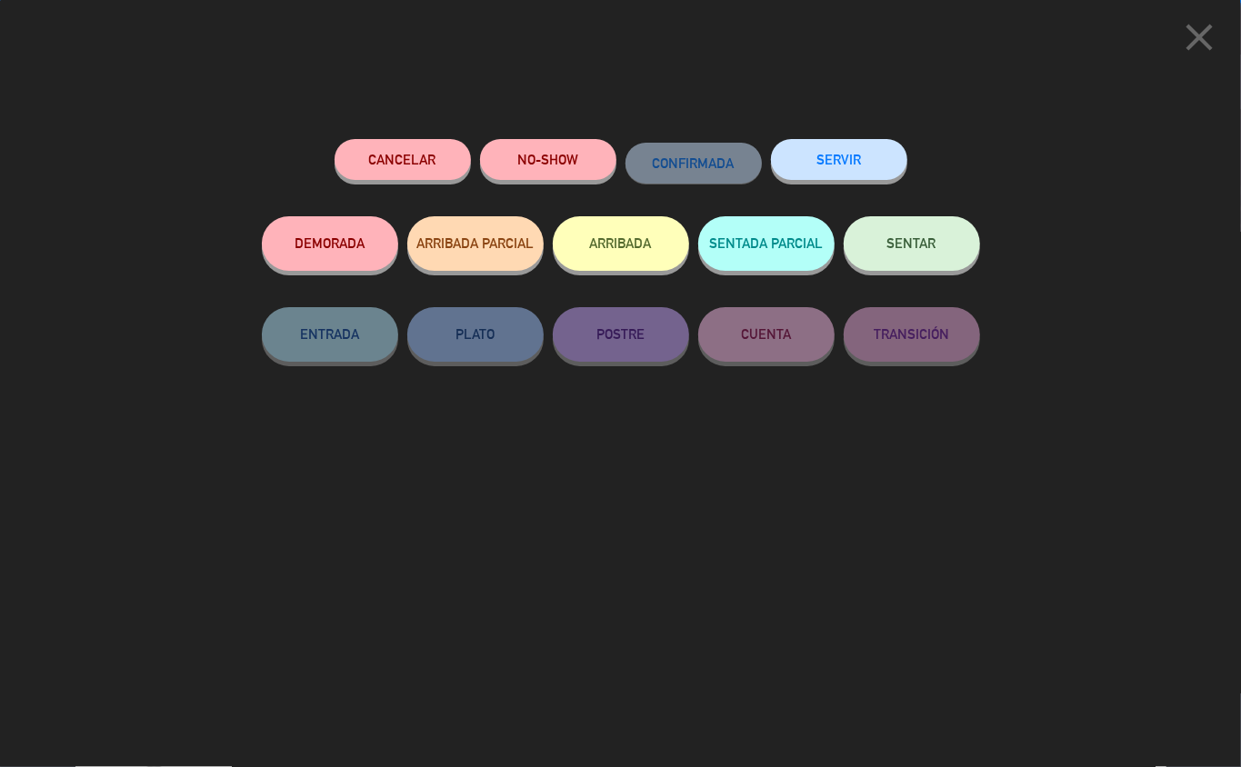
click at [631, 233] on button "ARRIBADA" at bounding box center [621, 243] width 136 height 55
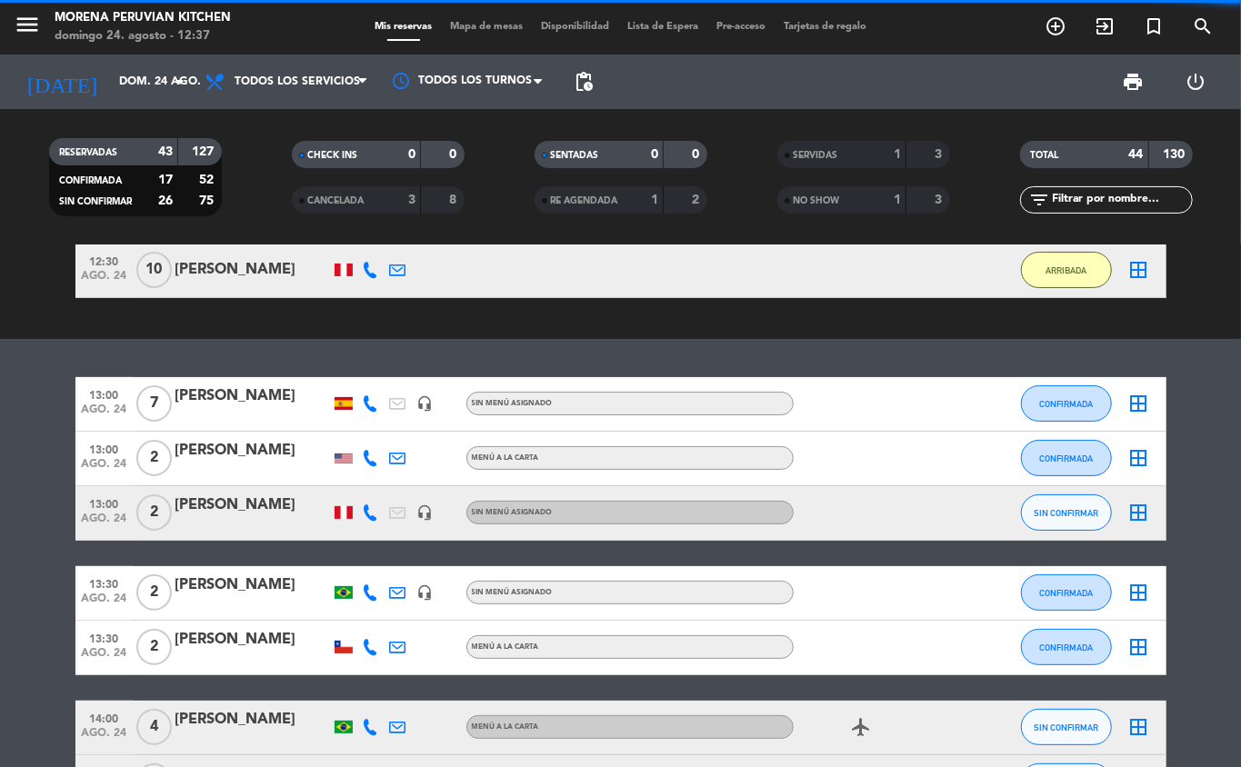
scroll to position [193, 0]
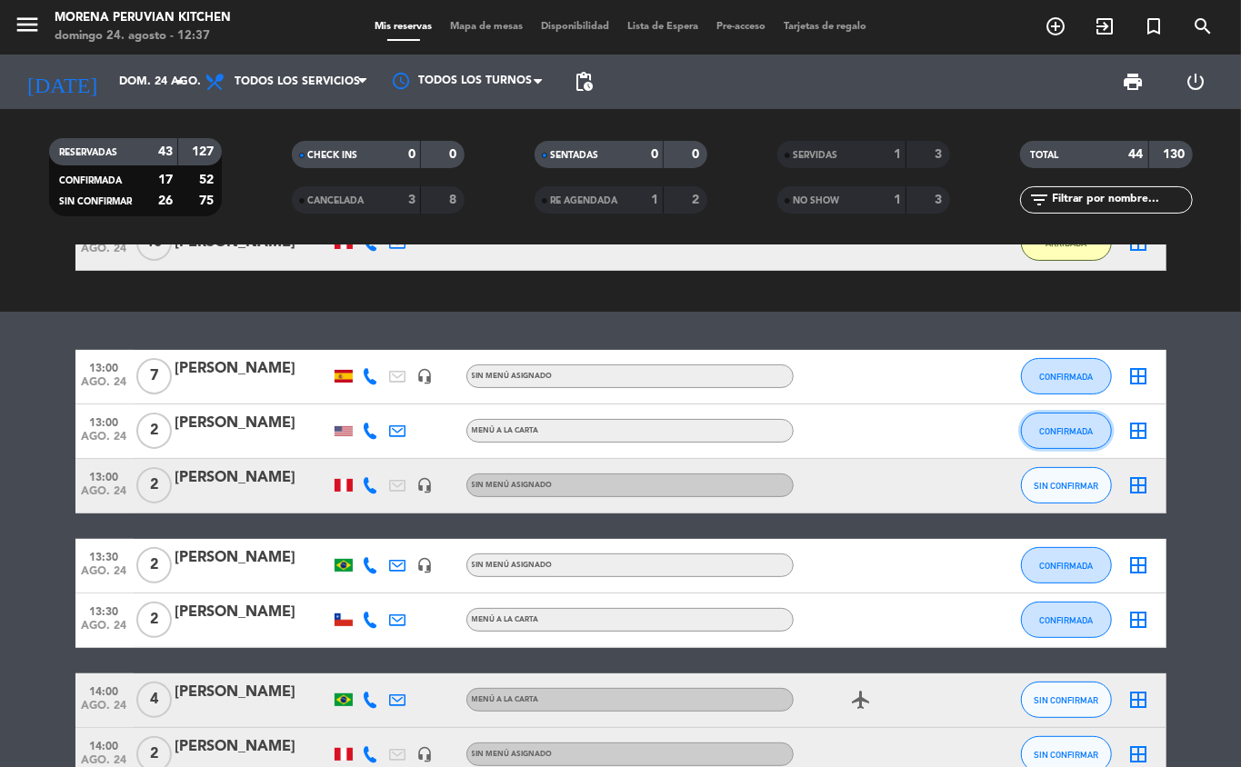
click at [930, 431] on span "CONFIRMADA" at bounding box center [1066, 431] width 54 height 10
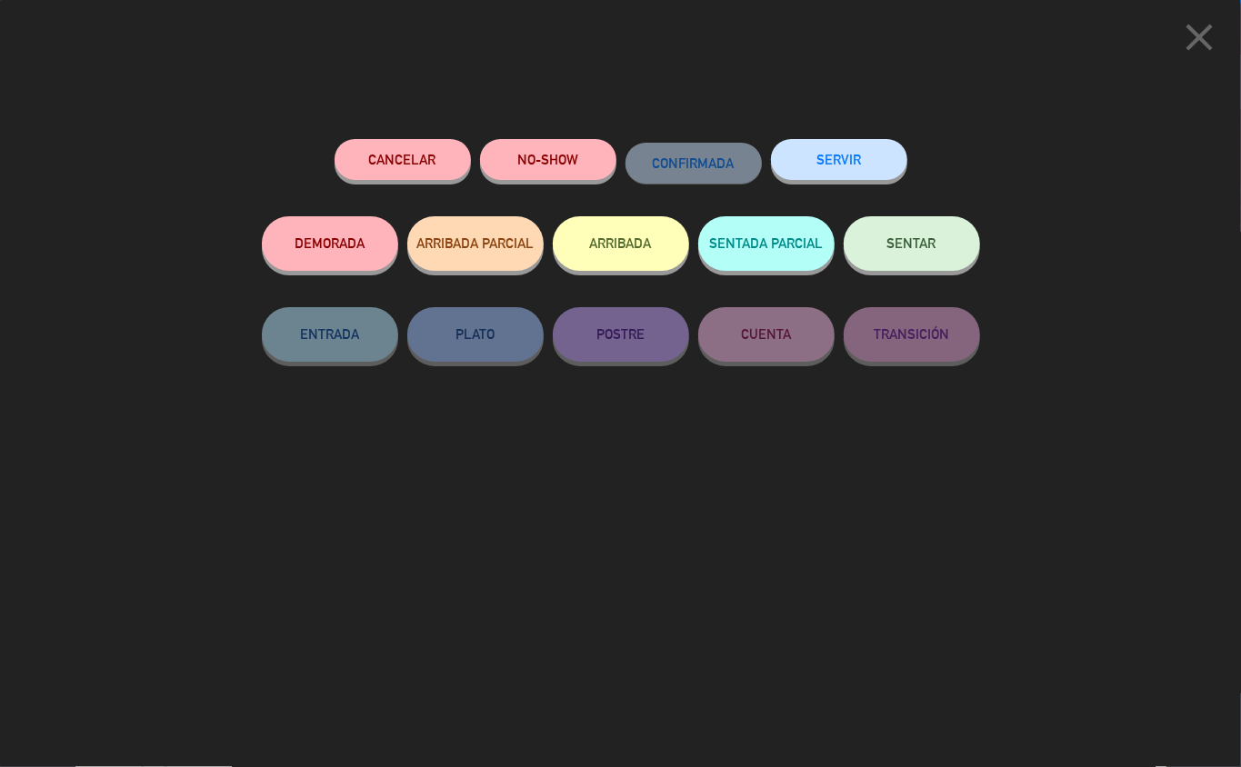
click at [630, 249] on button "ARRIBADA" at bounding box center [621, 243] width 136 height 55
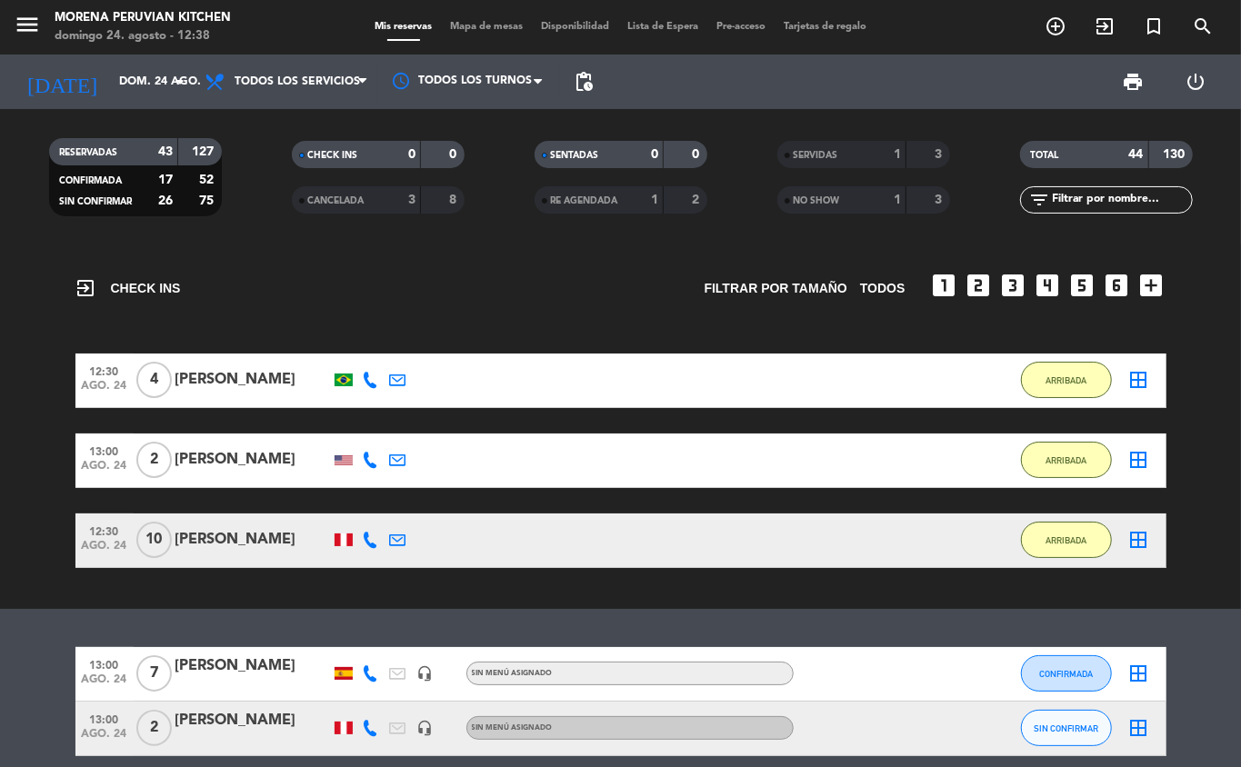
scroll to position [4, 0]
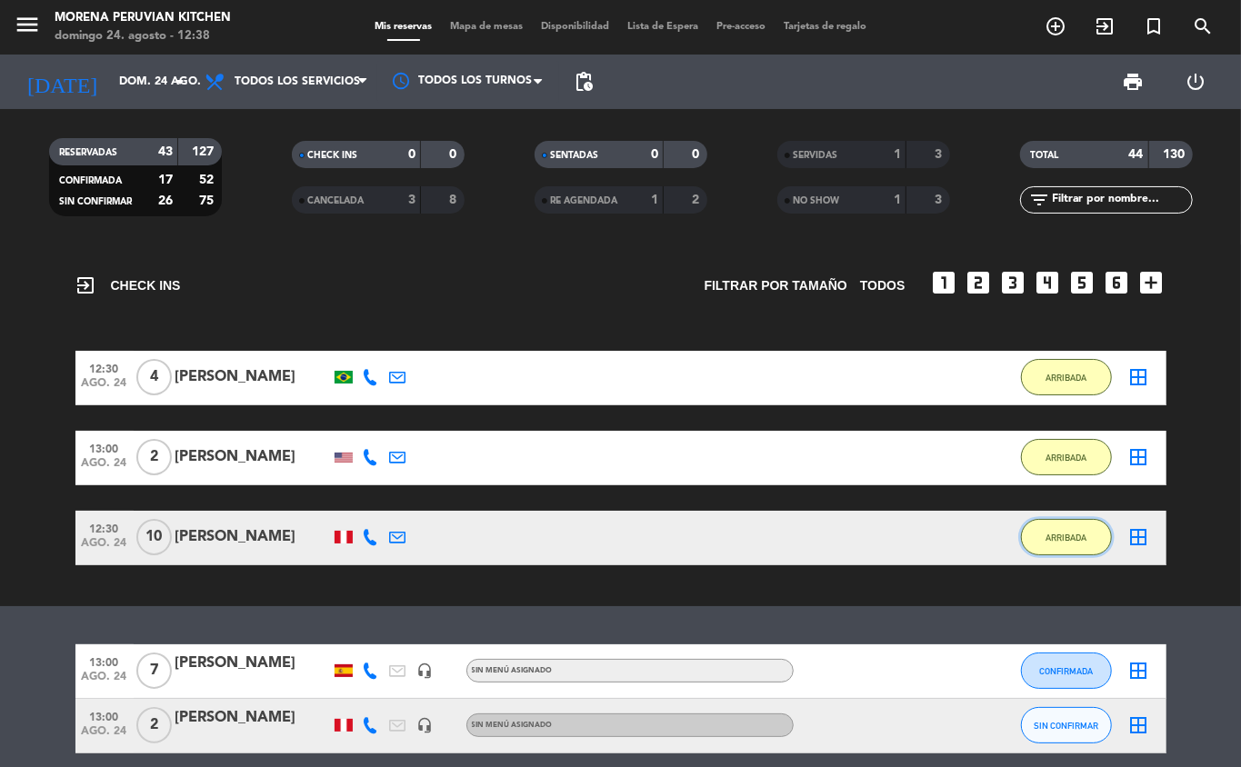
click at [930, 544] on button "ARRIBADA" at bounding box center [1066, 537] width 91 height 36
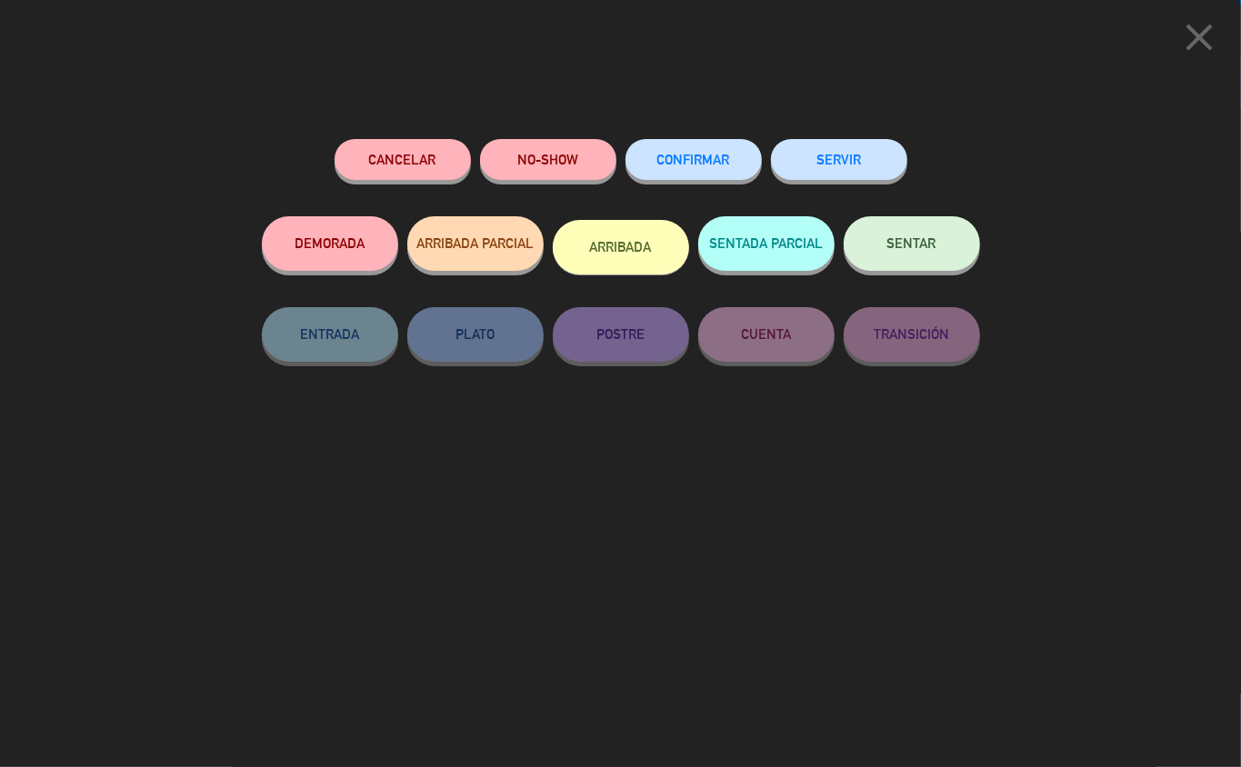
click at [852, 149] on button "SERVIR" at bounding box center [839, 159] width 136 height 41
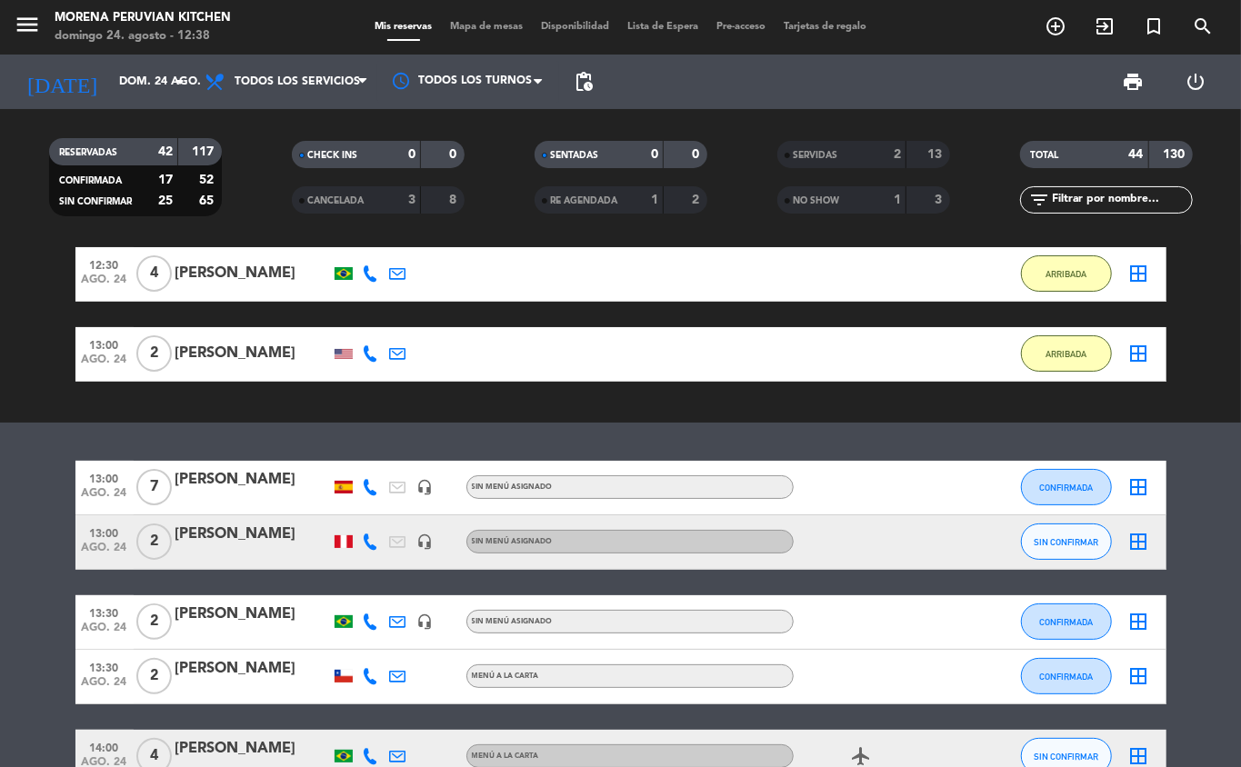
scroll to position [106, 0]
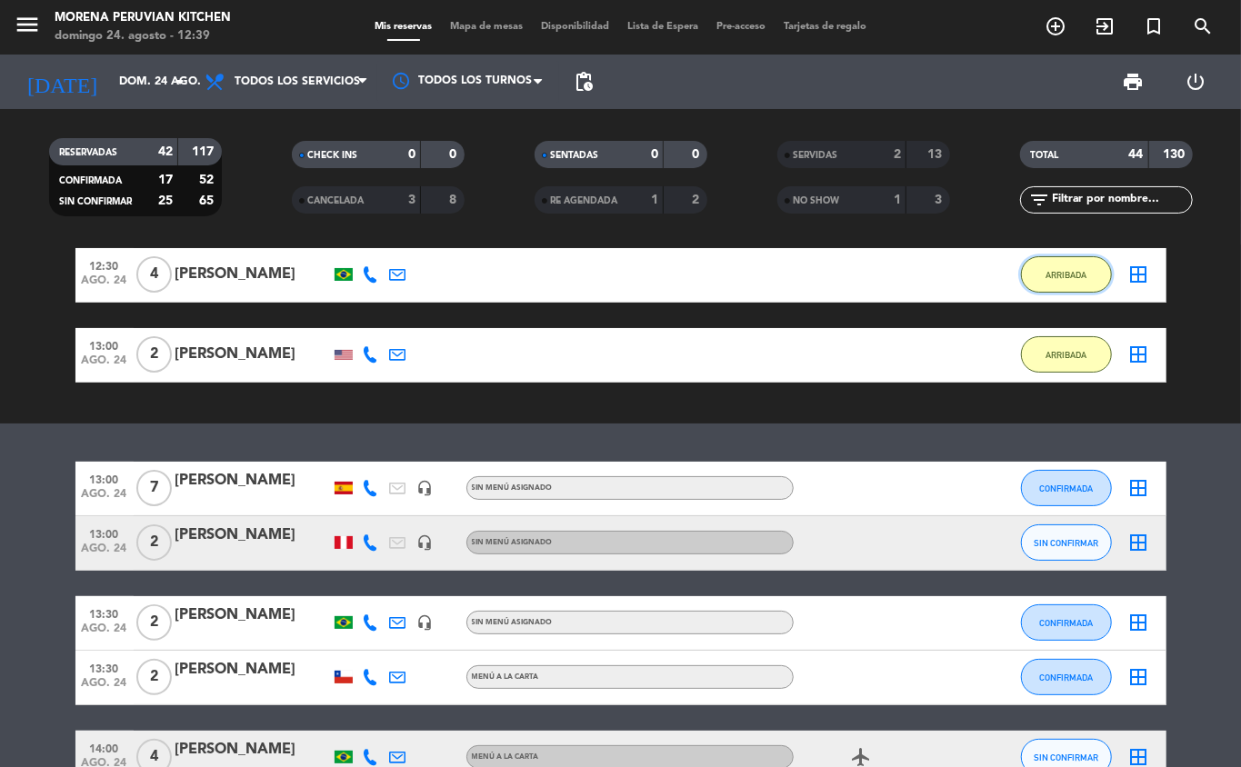
click at [930, 260] on button "ARRIBADA" at bounding box center [1066, 274] width 91 height 36
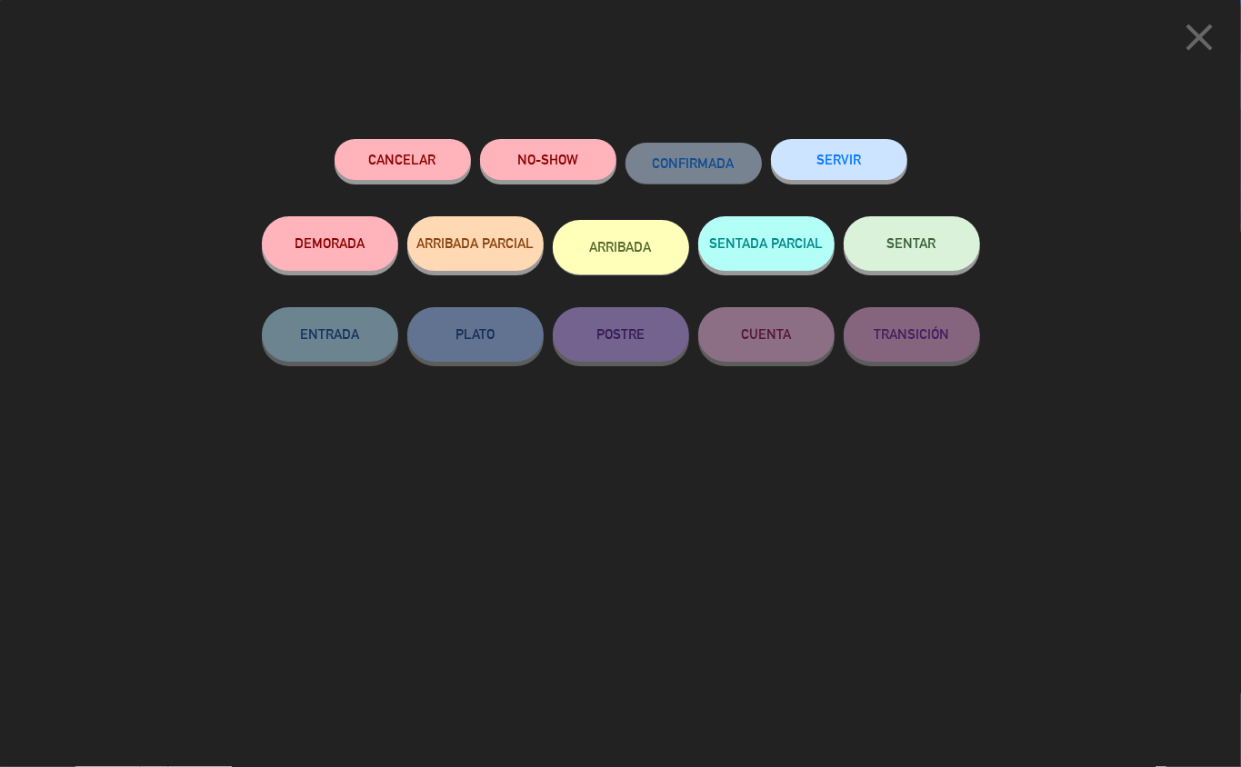
click at [845, 156] on button "SERVIR" at bounding box center [839, 159] width 136 height 41
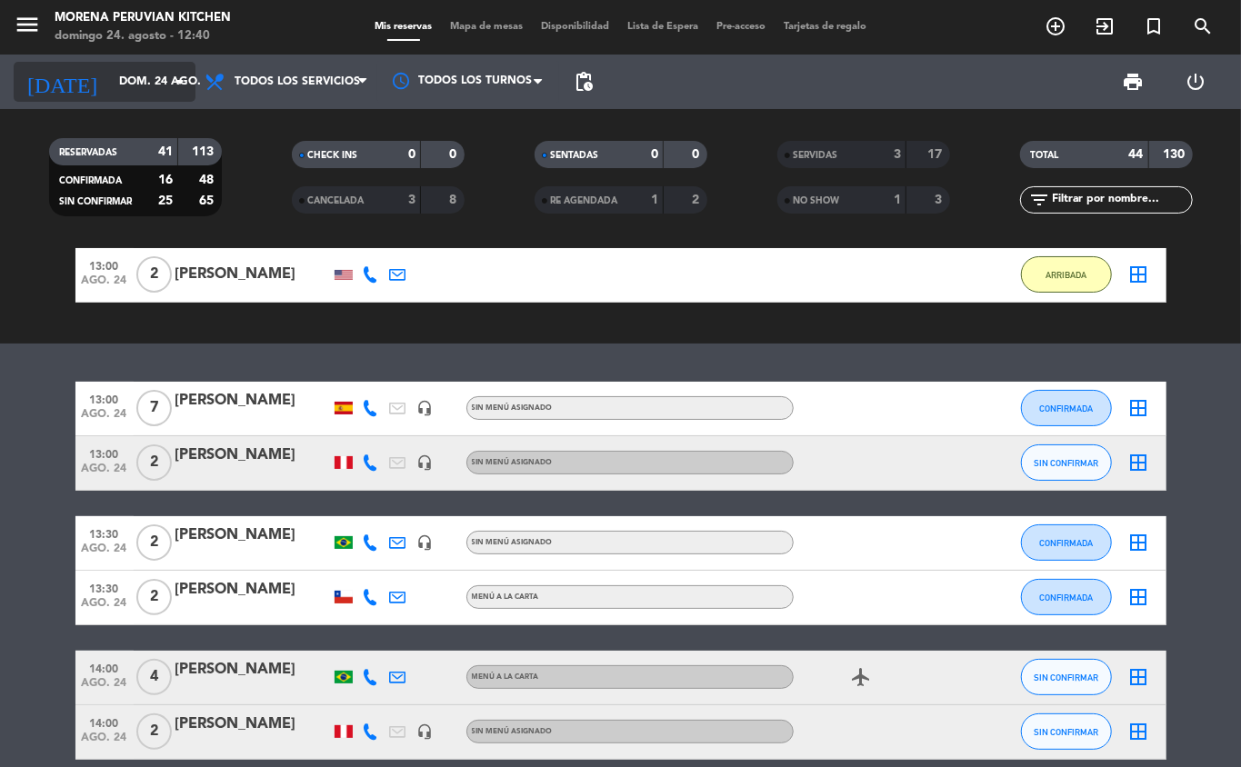
click at [169, 75] on icon "arrow_drop_down" at bounding box center [180, 82] width 22 height 22
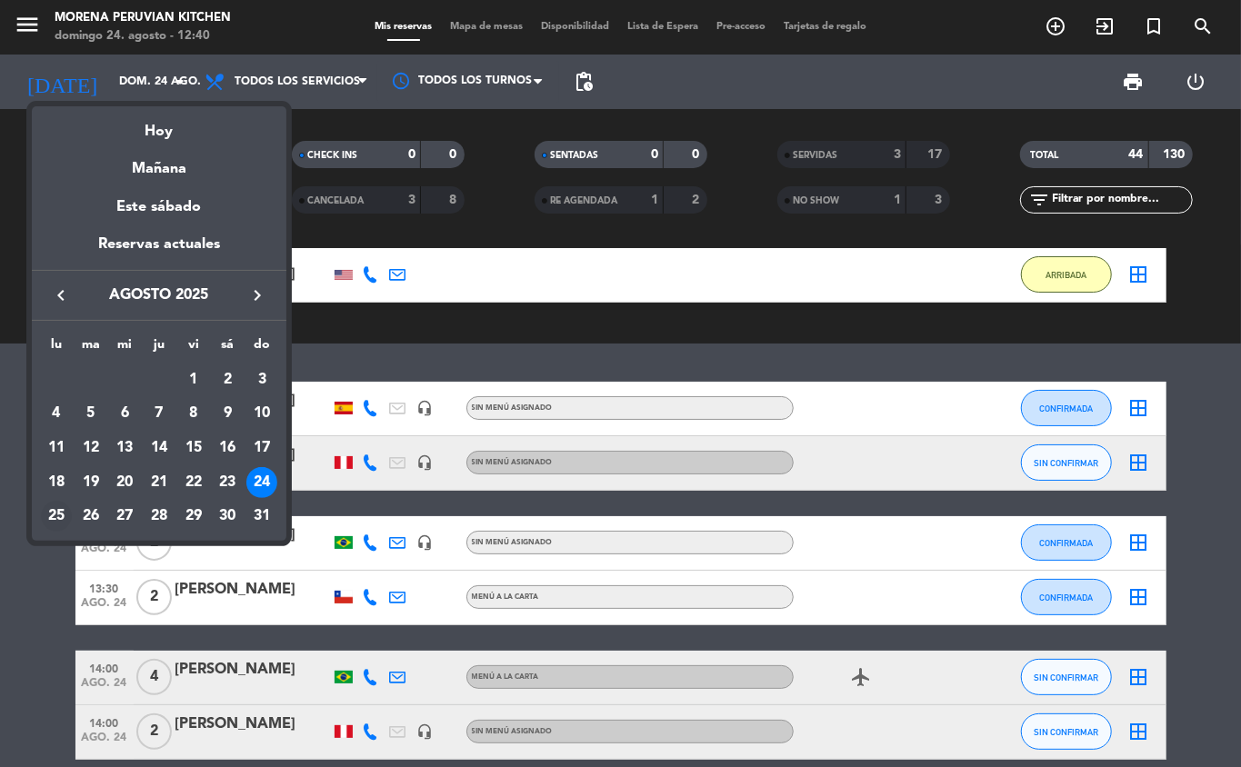
click at [58, 521] on div "25" at bounding box center [56, 516] width 31 height 31
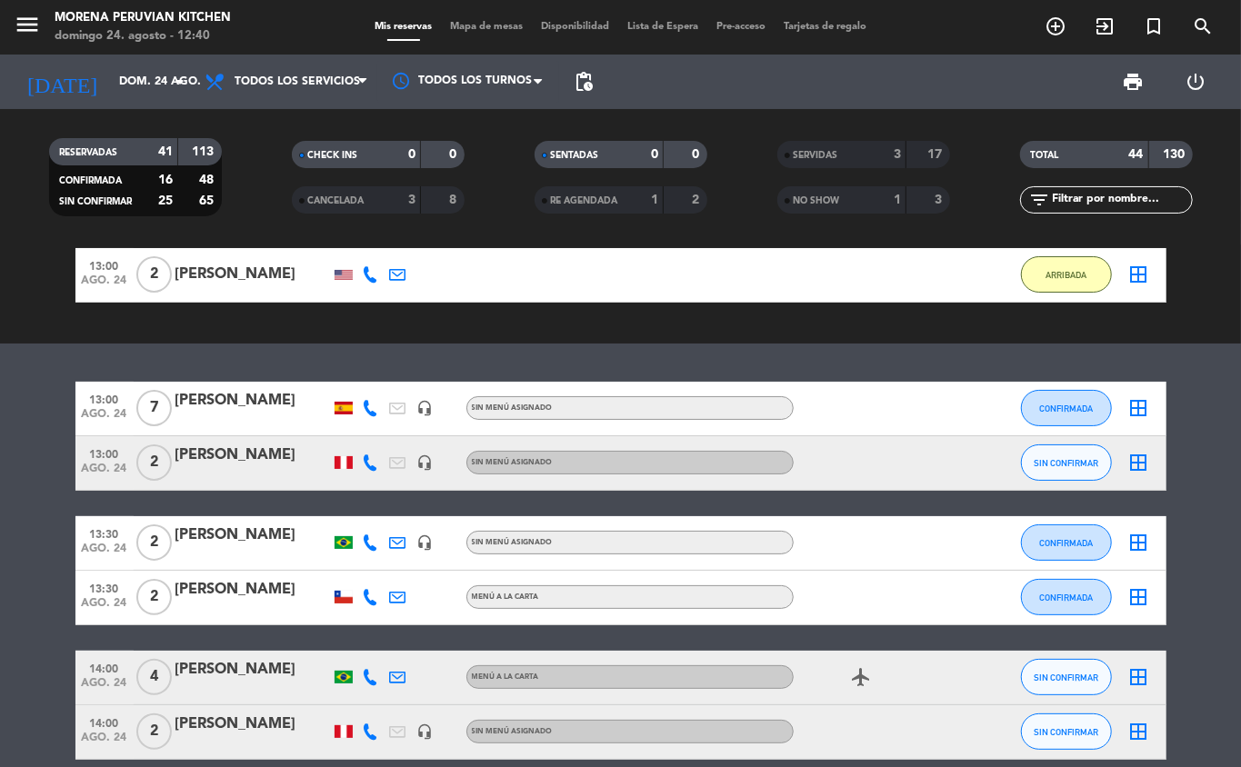
type input "lun. 25 ago."
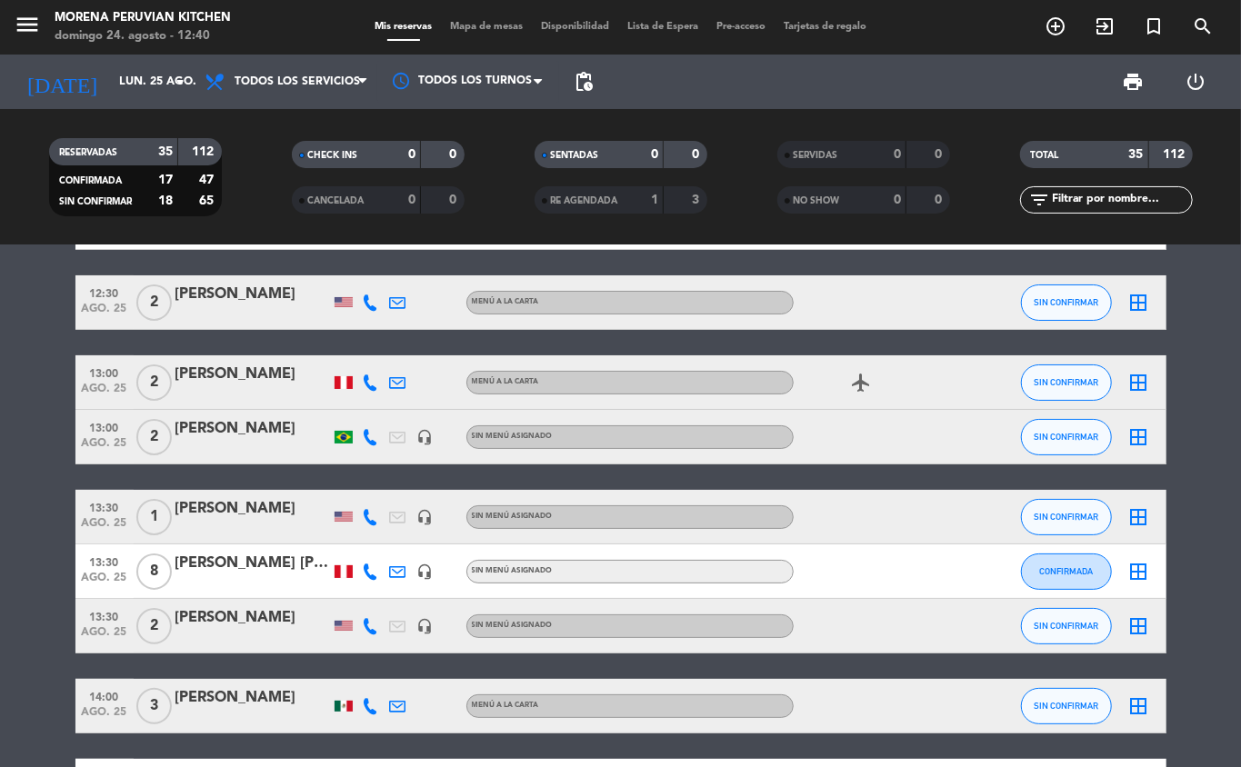
scroll to position [0, 0]
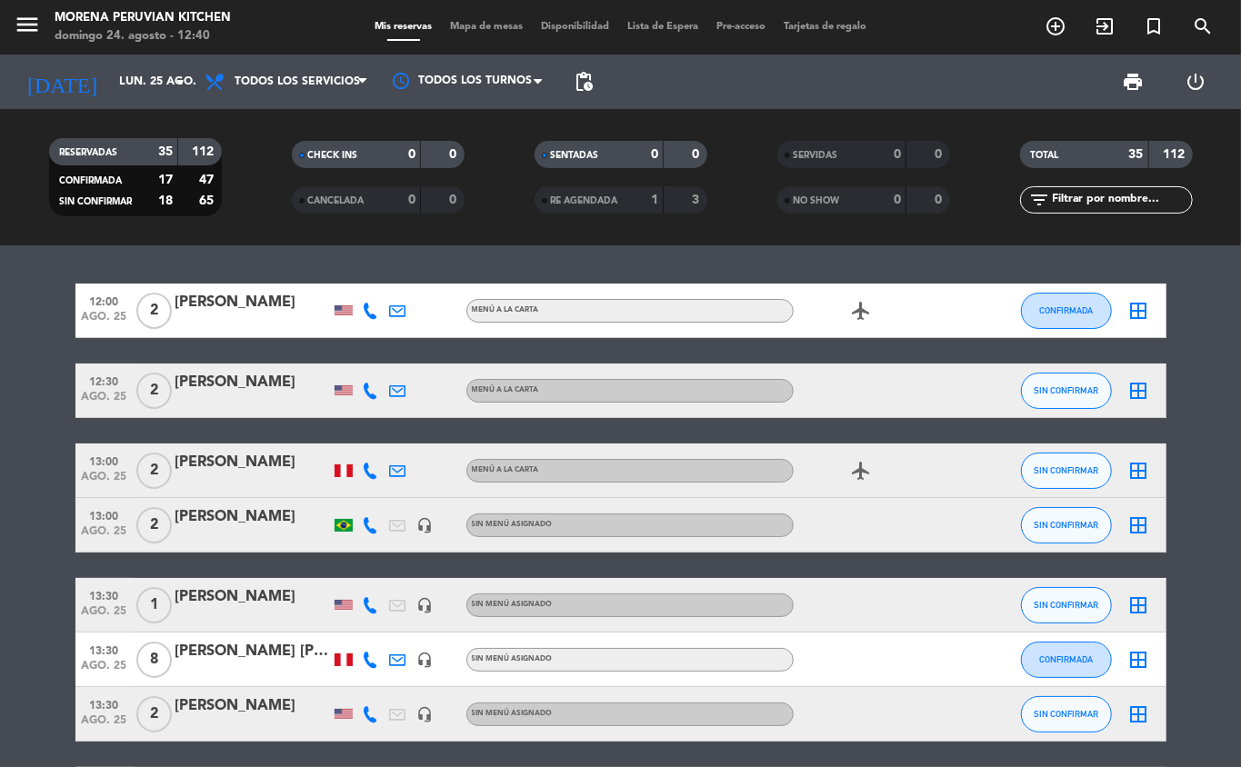
click at [930, 33] on icon "add_circle_outline" at bounding box center [1056, 26] width 22 height 22
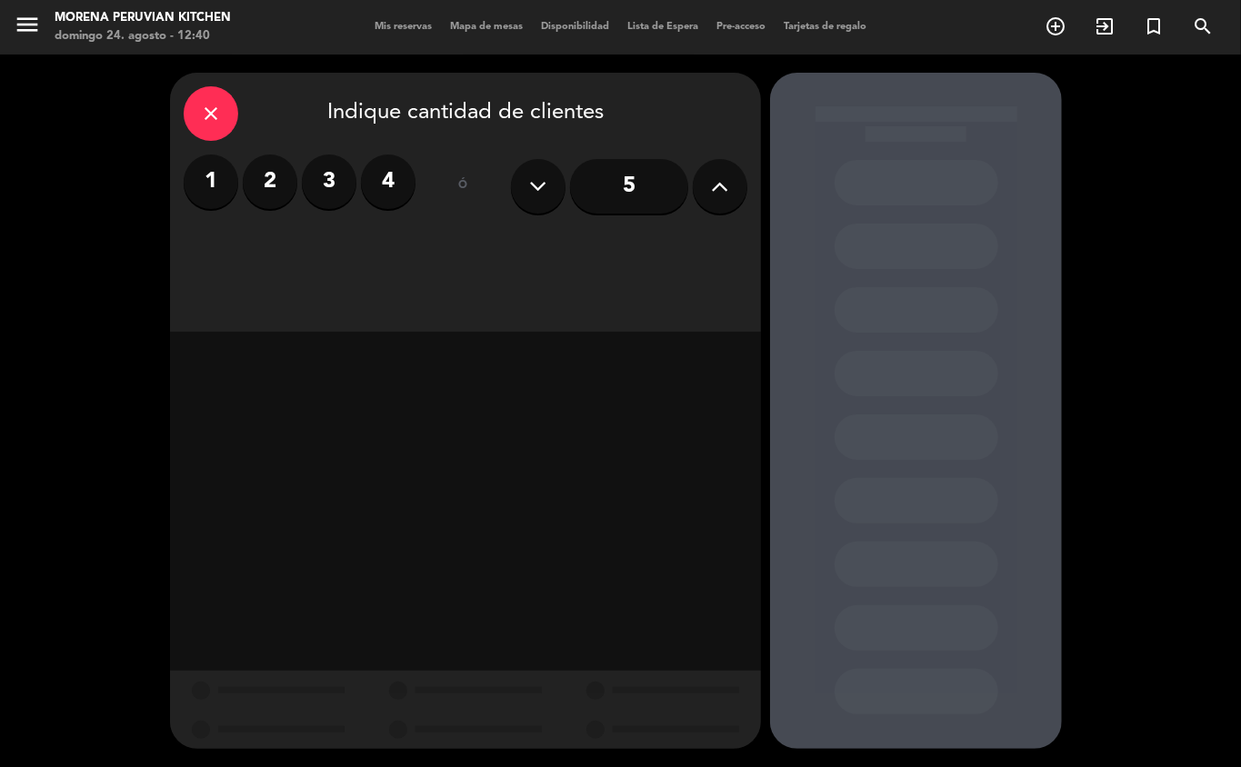
click at [274, 186] on label "2" at bounding box center [270, 182] width 55 height 55
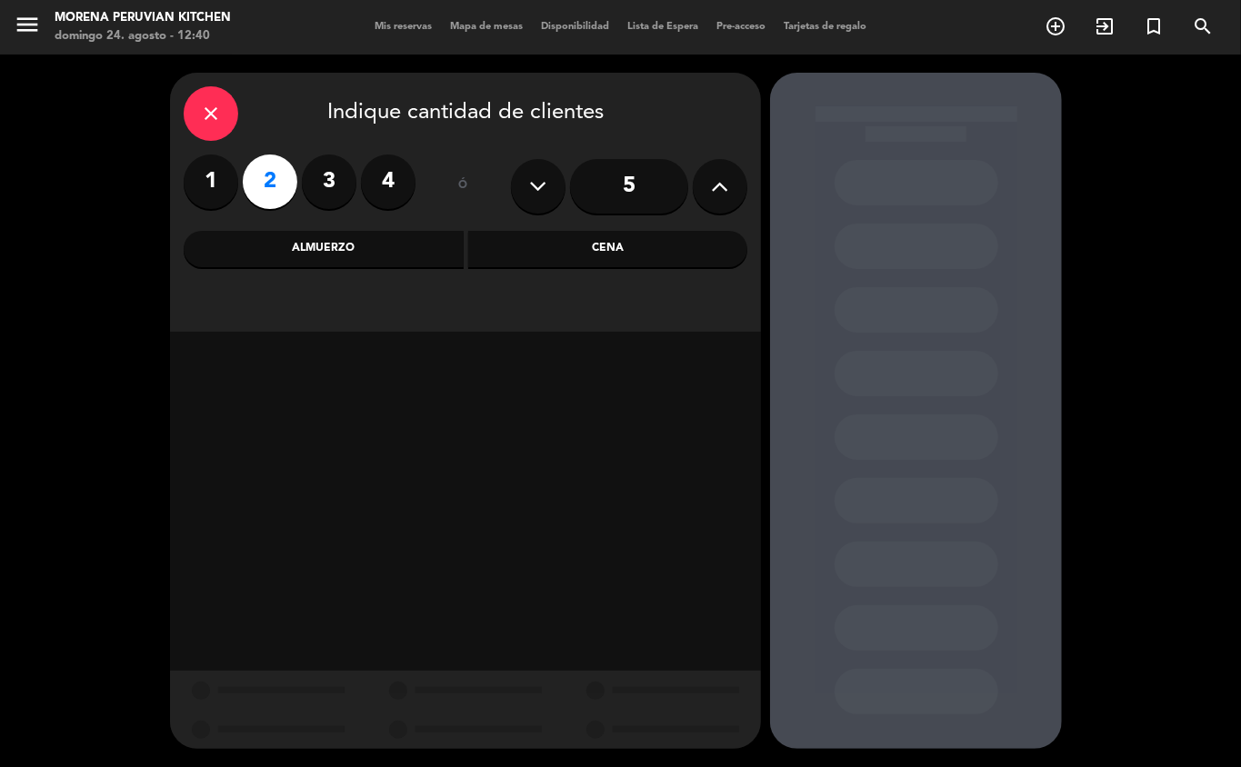
click at [369, 234] on div "Almuerzo" at bounding box center [324, 249] width 280 height 36
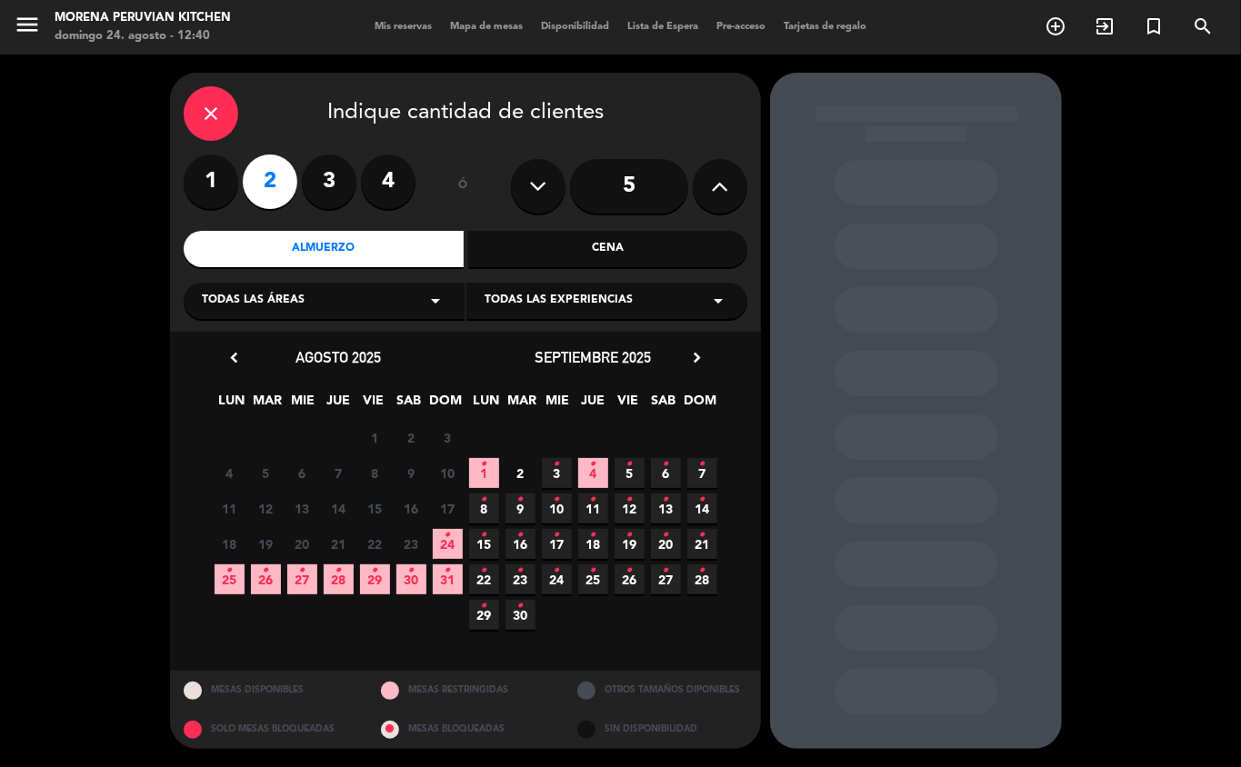
click at [224, 544] on span "25 •" at bounding box center [230, 580] width 30 height 30
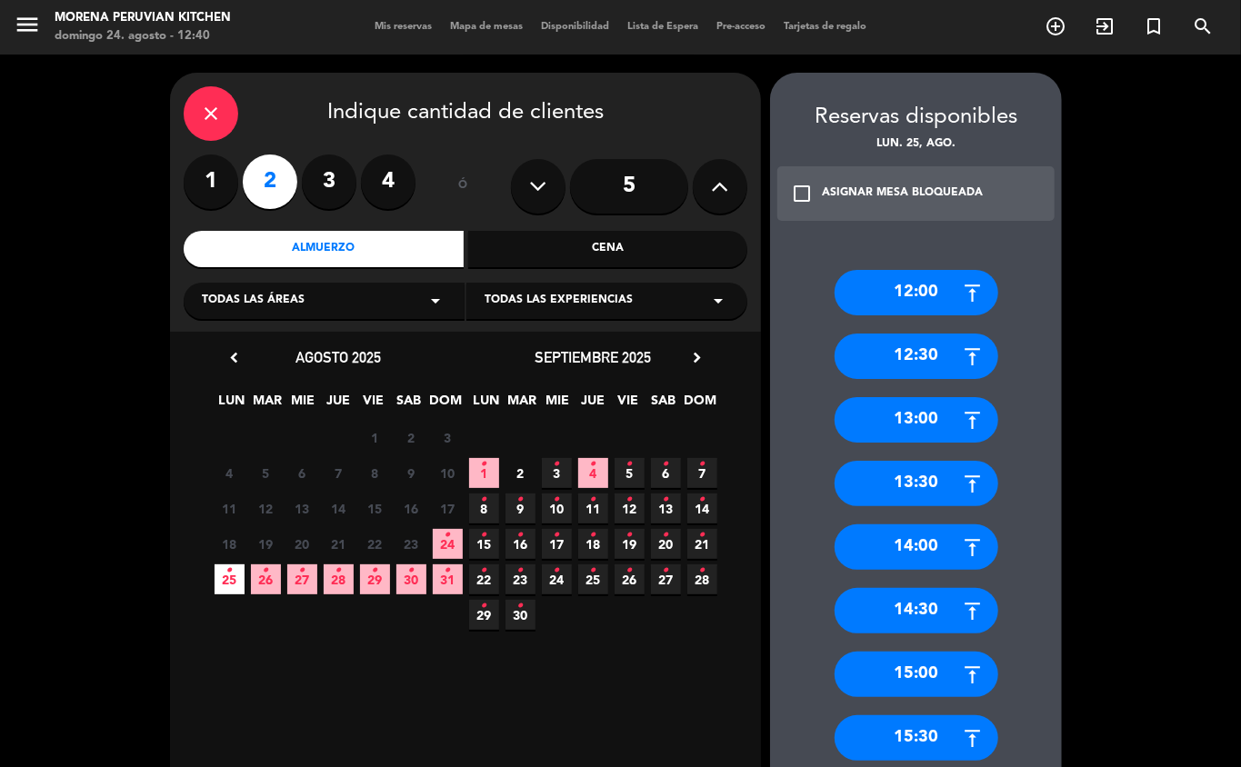
click at [930, 362] on div "12:30" at bounding box center [917, 356] width 164 height 45
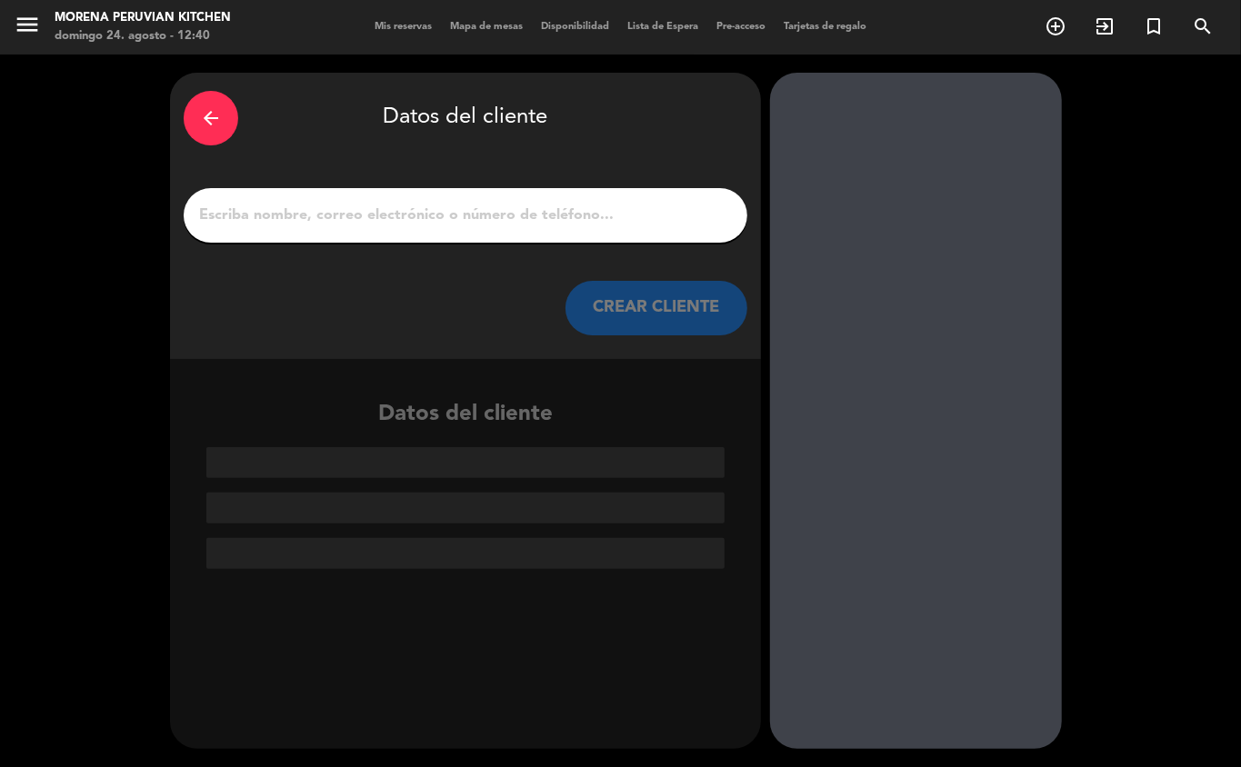
click at [436, 207] on input "1" at bounding box center [465, 215] width 536 height 25
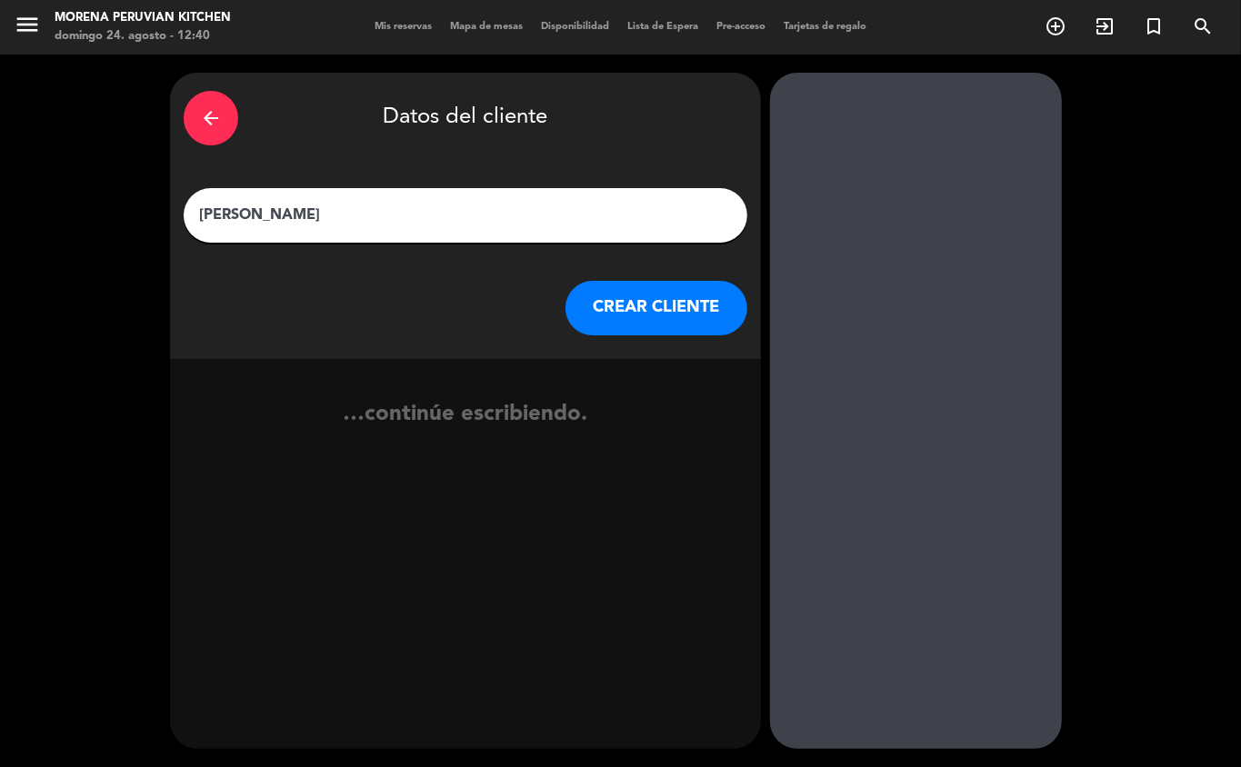
type input "[PERSON_NAME]"
click at [641, 311] on button "CREAR CLIENTE" at bounding box center [657, 308] width 182 height 55
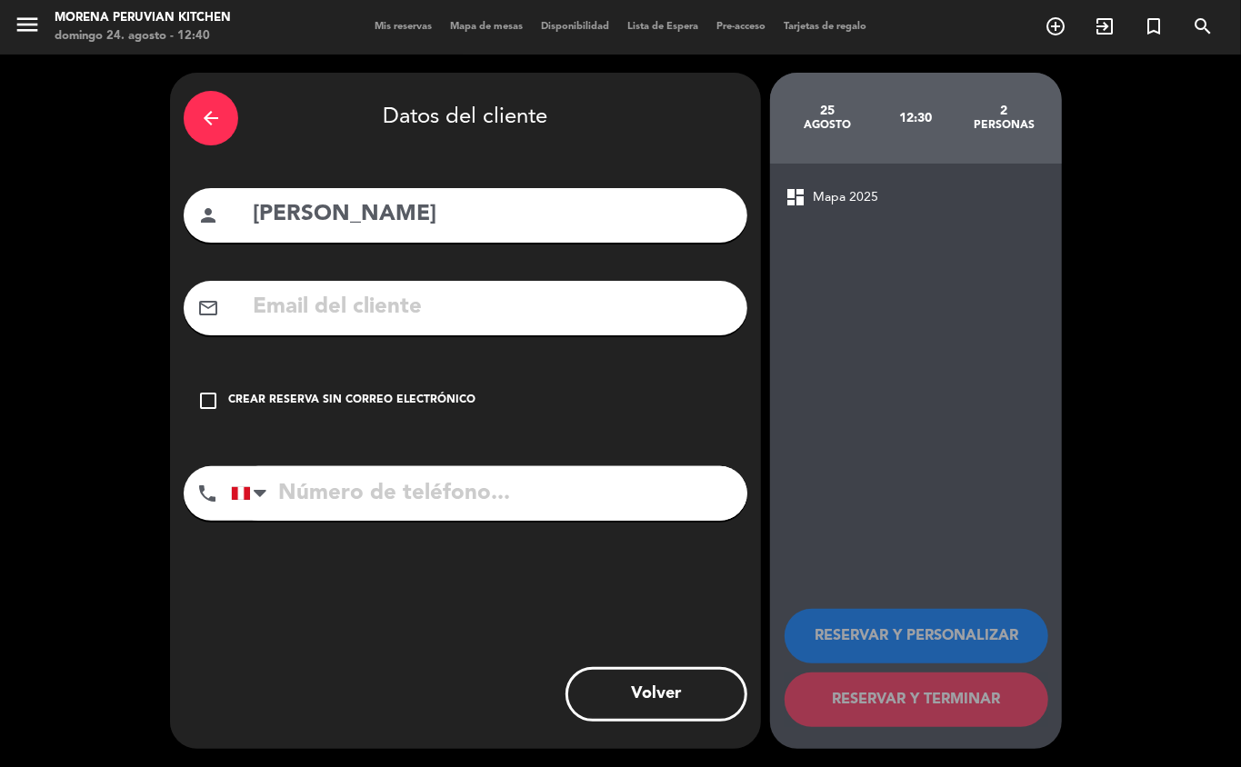
click at [364, 496] on input "tel" at bounding box center [489, 493] width 516 height 55
type input "965090022"
click at [325, 401] on div "Crear reserva sin correo electrónico" at bounding box center [351, 401] width 247 height 18
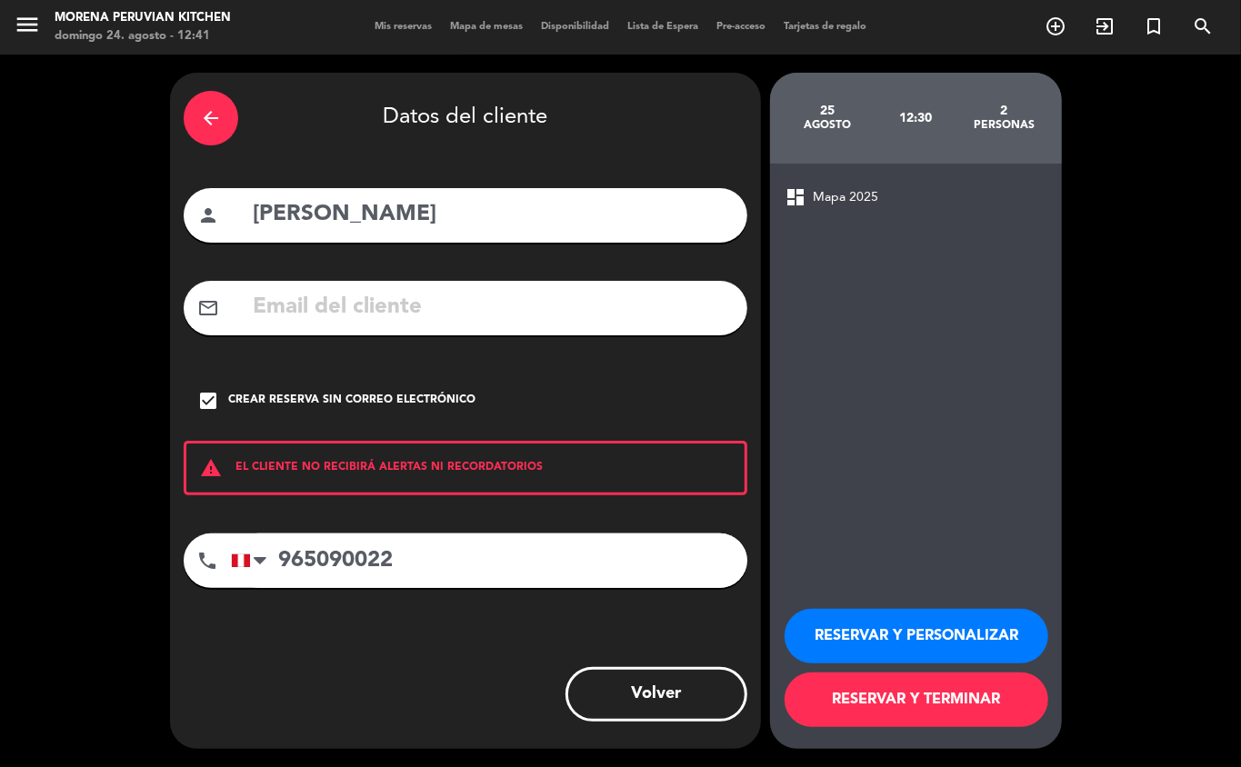
click at [926, 544] on button "RESERVAR Y TERMINAR" at bounding box center [917, 700] width 264 height 55
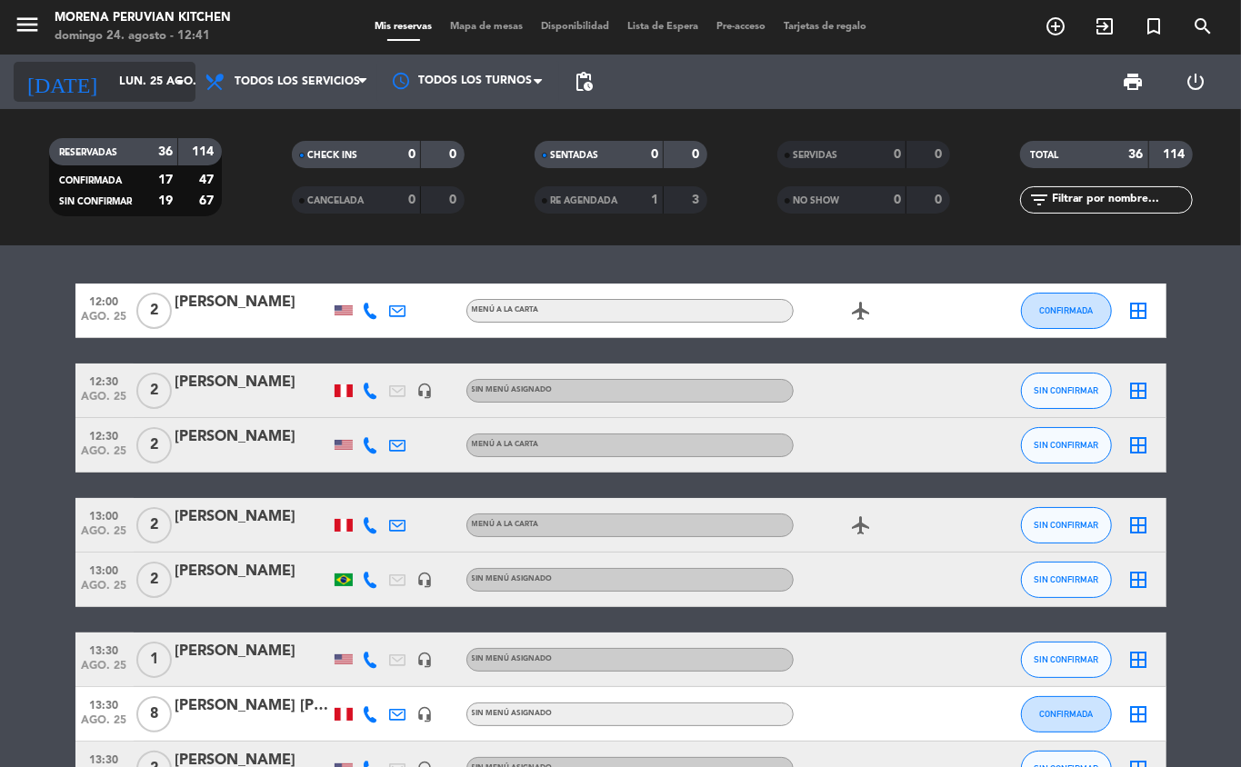
click at [149, 73] on input "lun. 25 ago." at bounding box center [187, 81] width 154 height 31
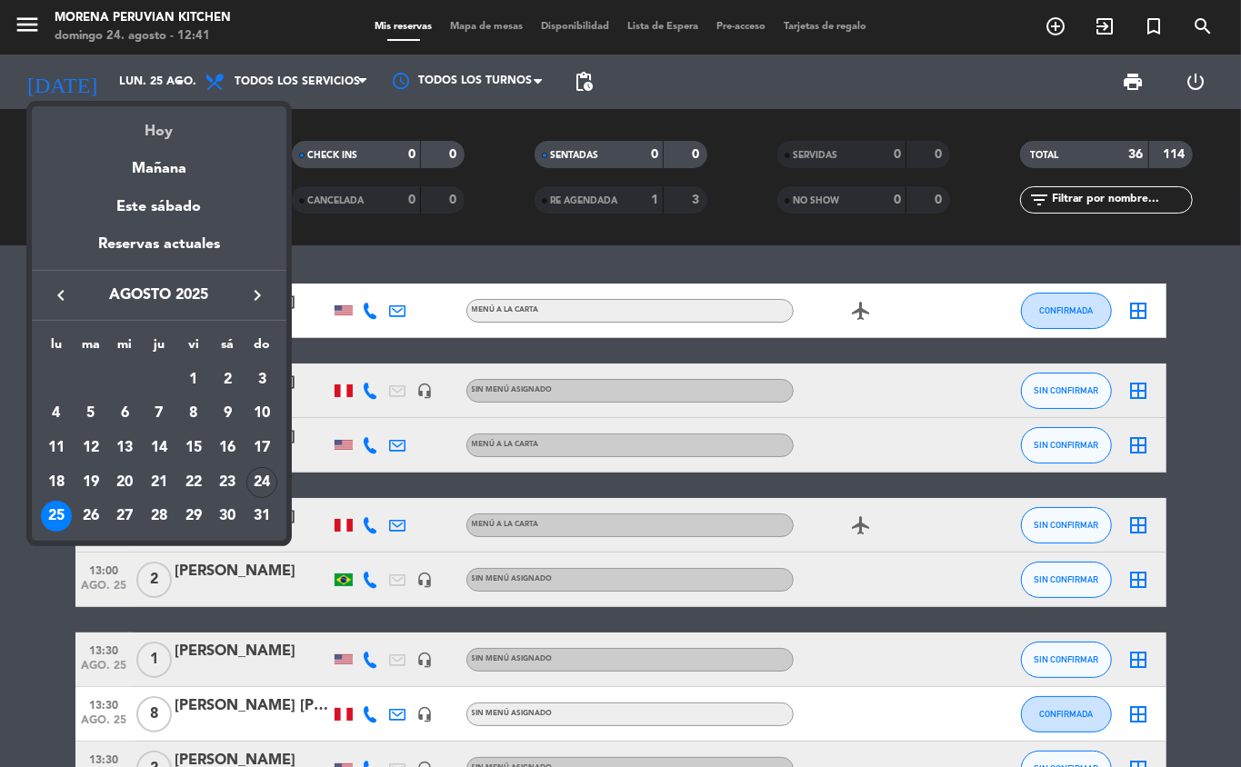
click at [213, 131] on div "Hoy" at bounding box center [159, 124] width 255 height 37
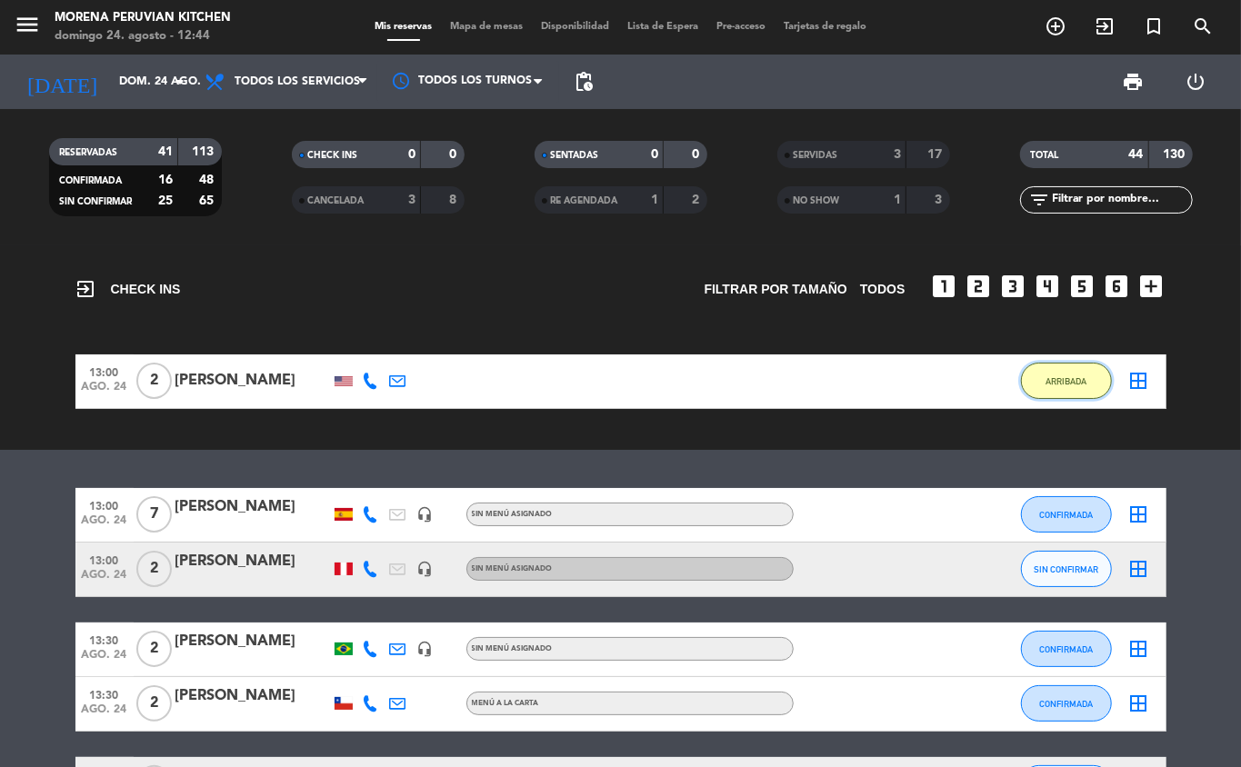
click at [930, 390] on button "ARRIBADA" at bounding box center [1066, 381] width 91 height 36
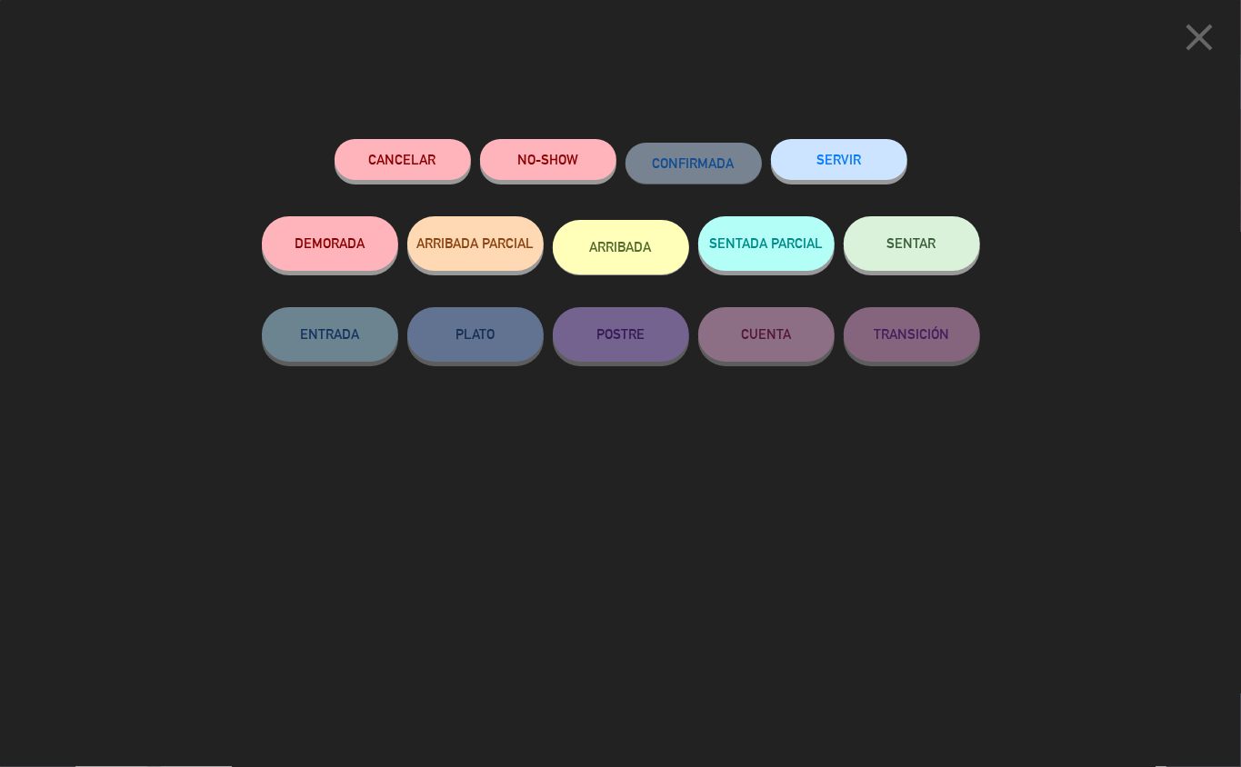
click at [878, 149] on button "SERVIR" at bounding box center [839, 159] width 136 height 41
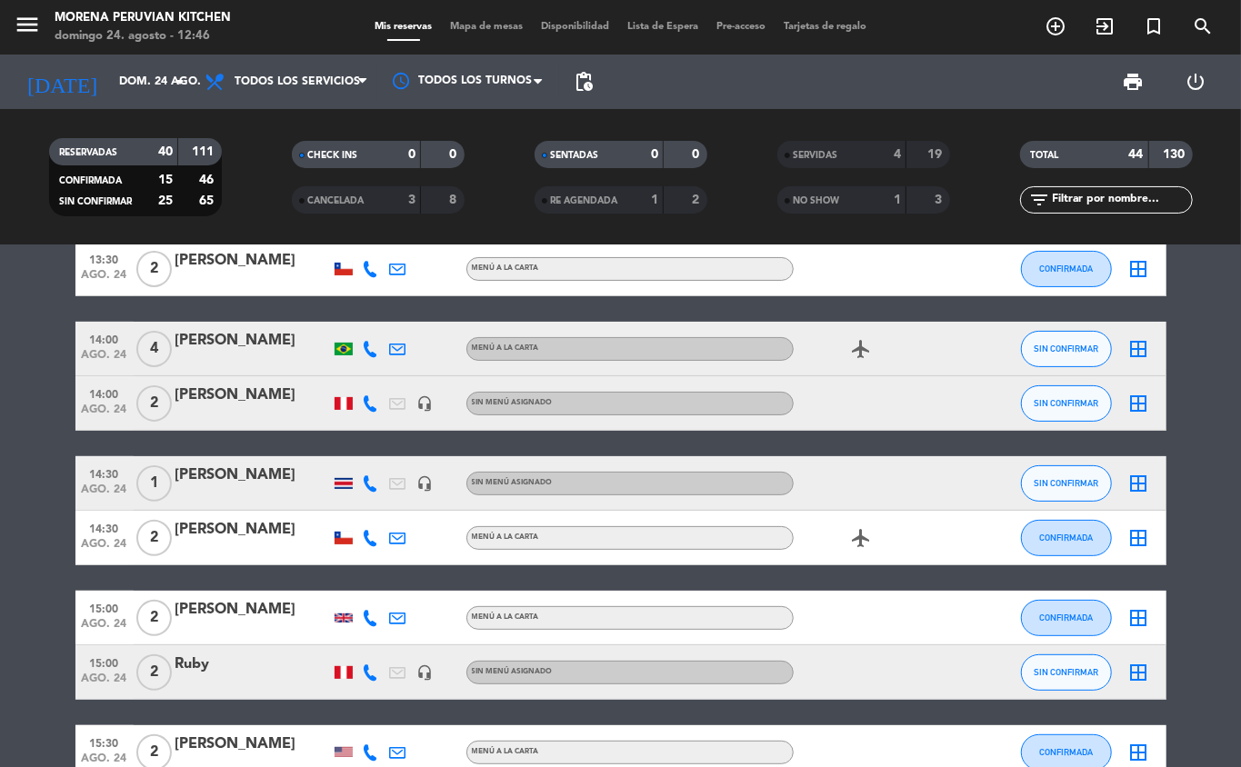
scroll to position [230, 0]
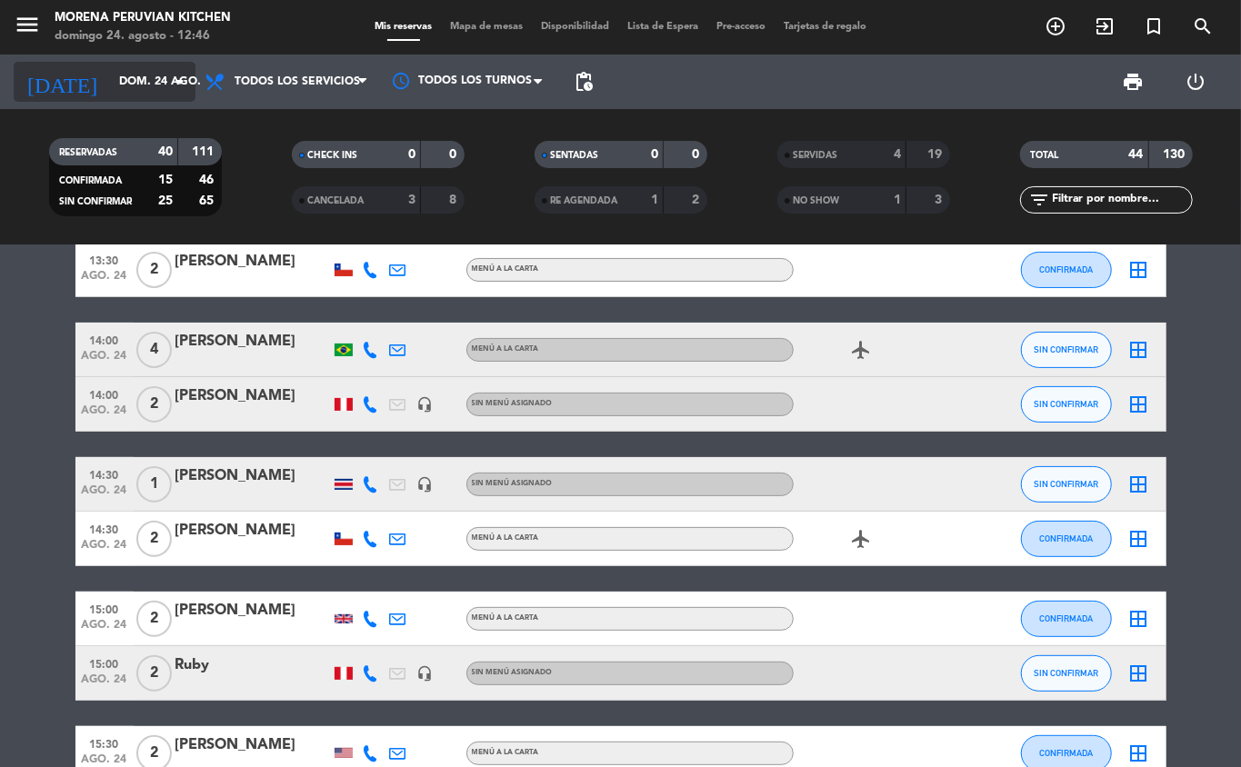
click at [165, 81] on input "dom. 24 ago." at bounding box center [187, 81] width 154 height 31
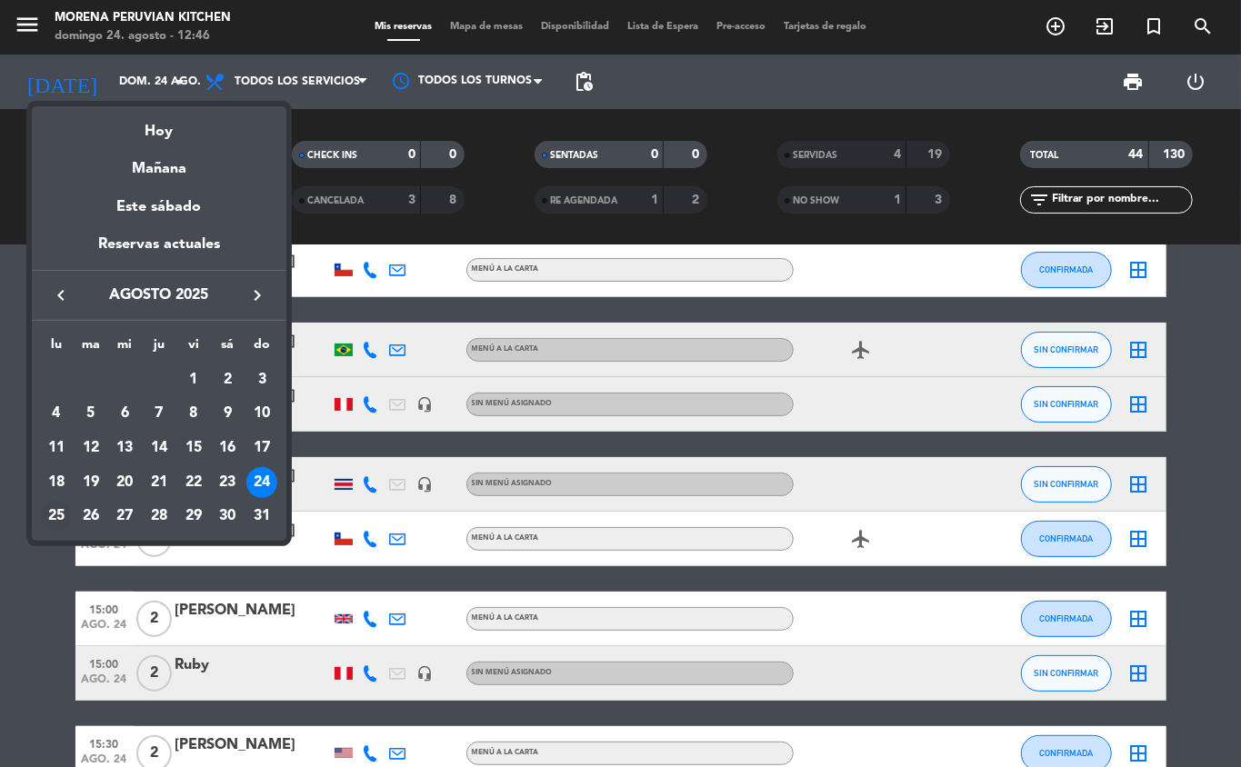
click at [44, 525] on div "25" at bounding box center [56, 516] width 31 height 31
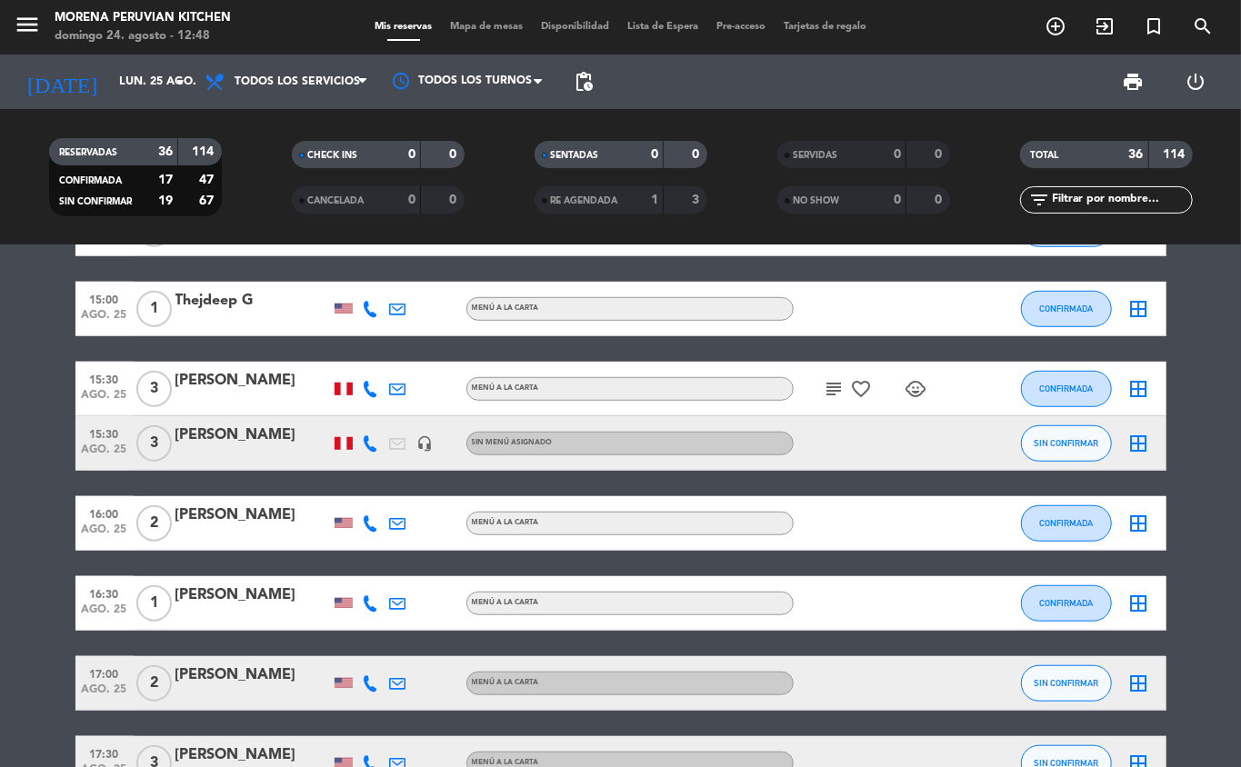
scroll to position [695, 0]
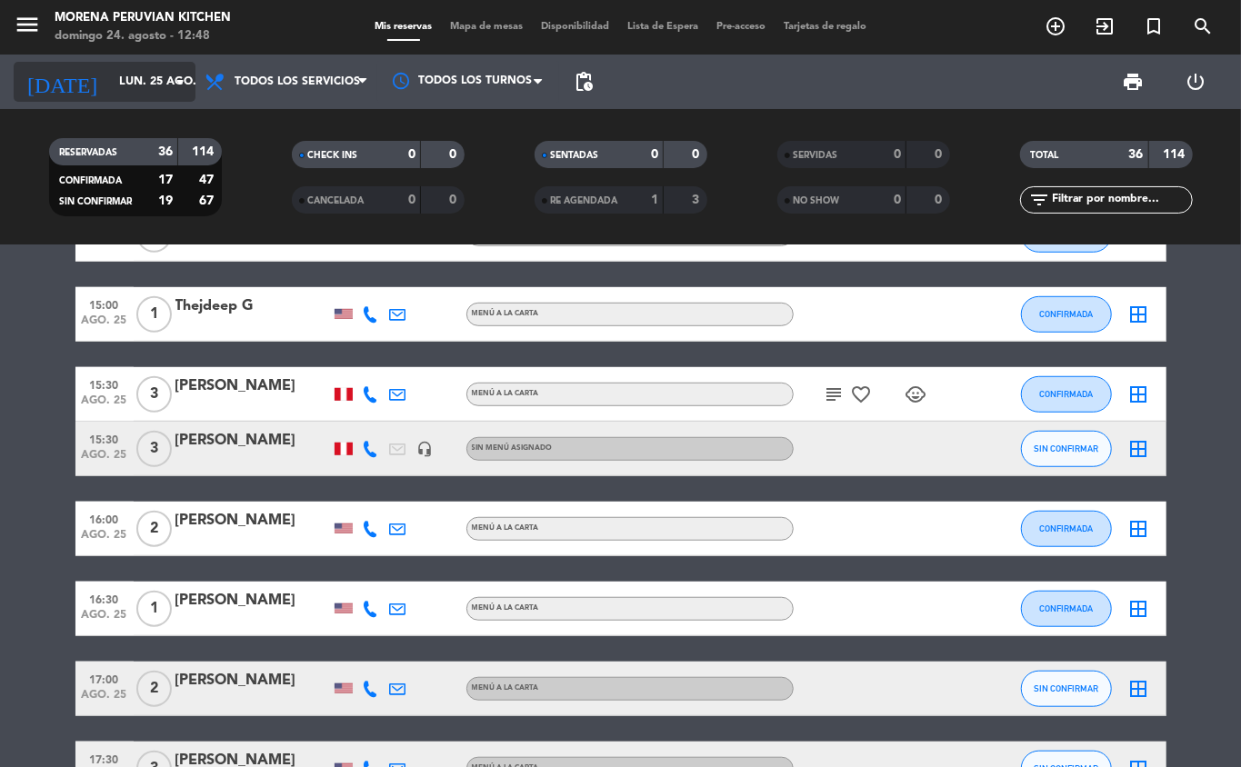
click at [160, 81] on input "lun. 25 ago." at bounding box center [187, 81] width 154 height 31
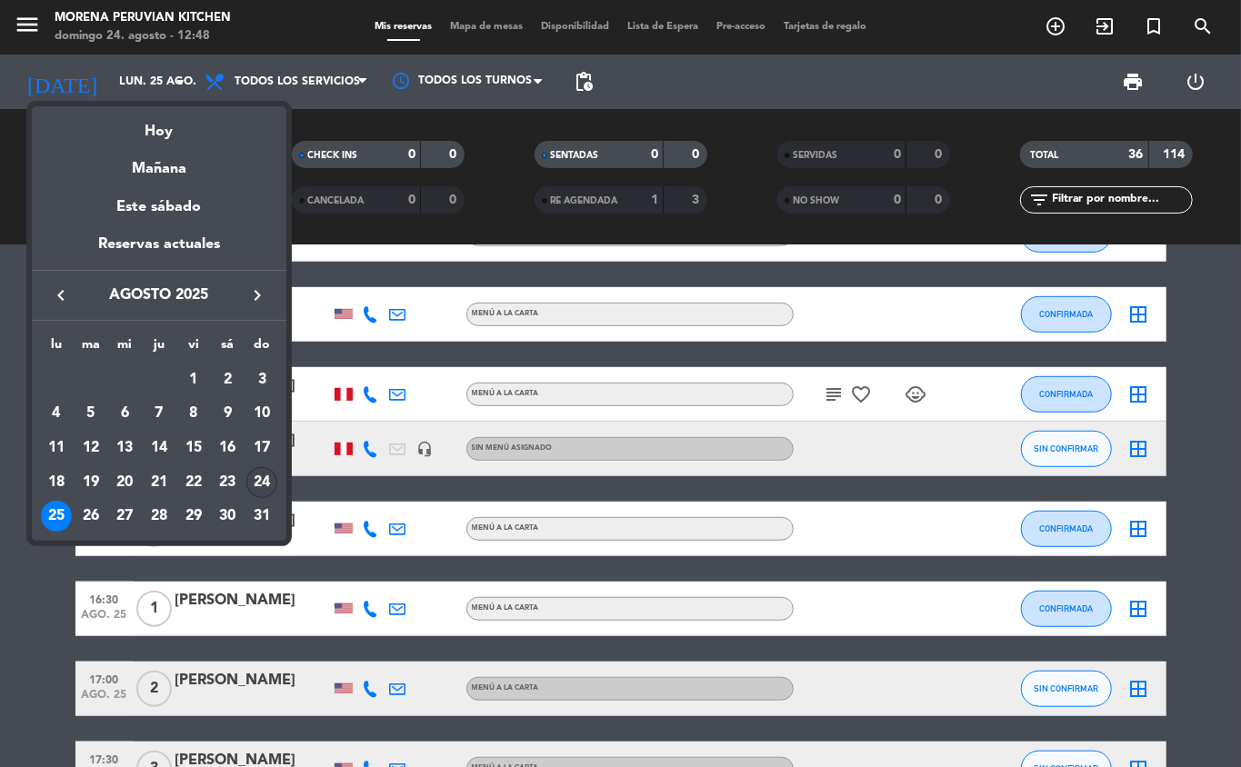
click at [258, 478] on div "24" at bounding box center [261, 482] width 31 height 31
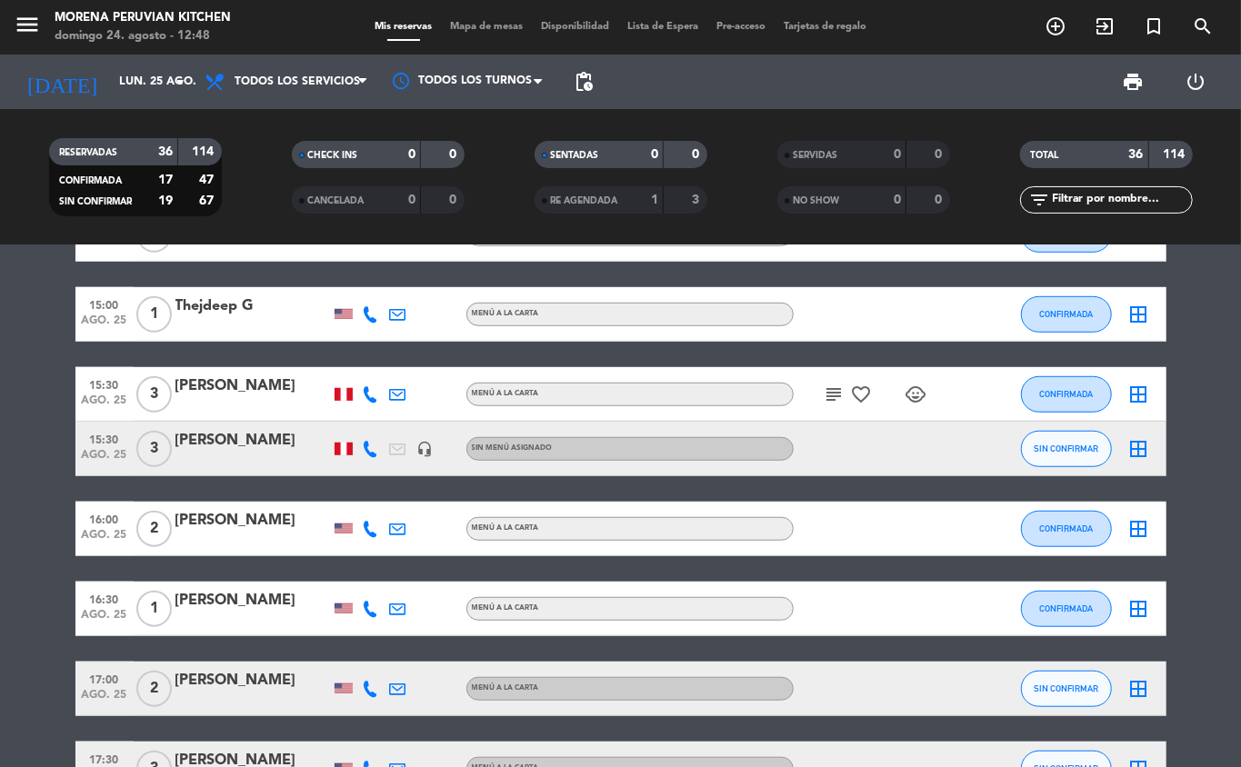
type input "dom. 24 ago."
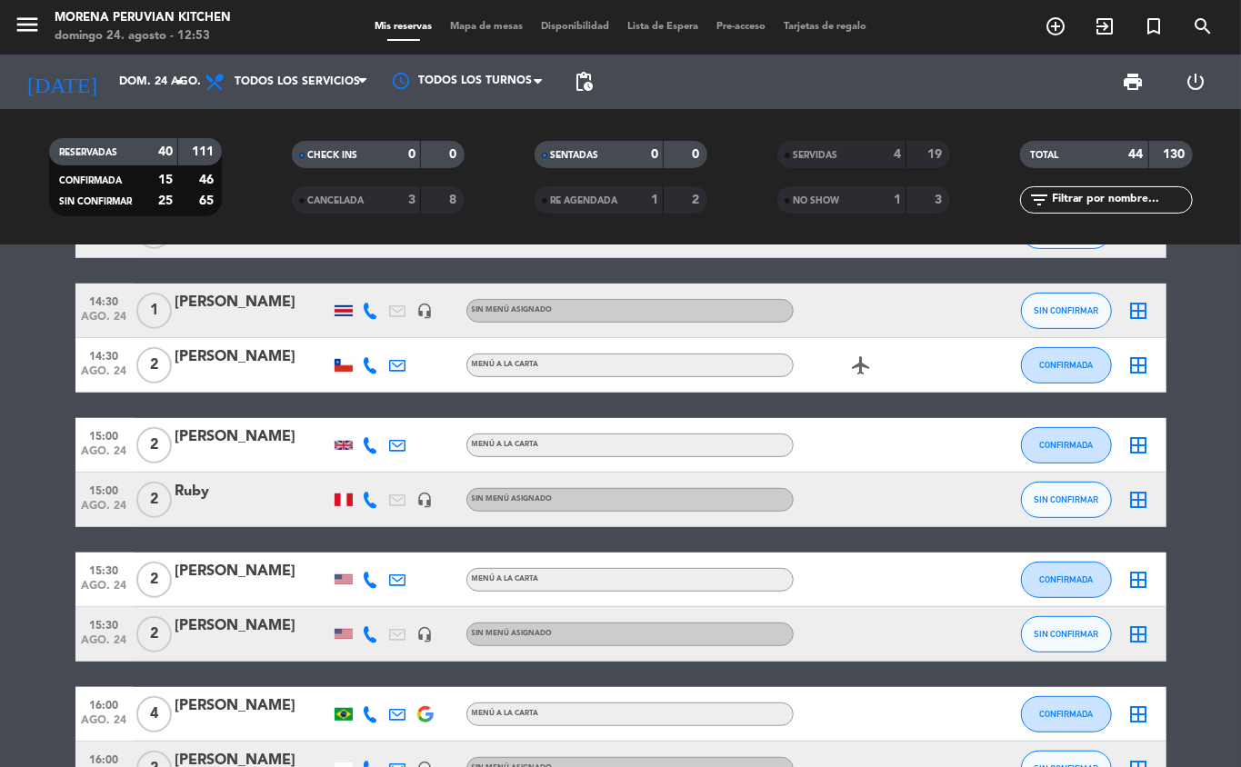
scroll to position [0, 0]
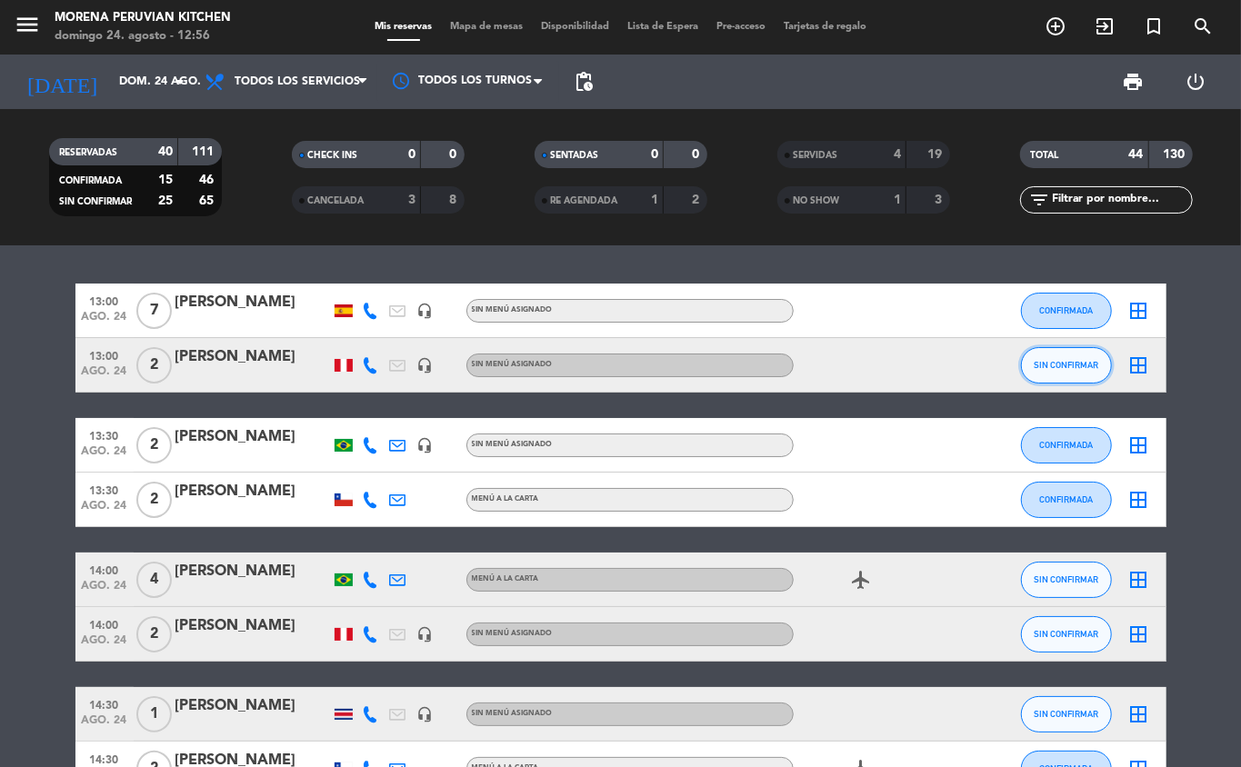
click at [930, 365] on span "SIN CONFIRMAR" at bounding box center [1066, 365] width 65 height 10
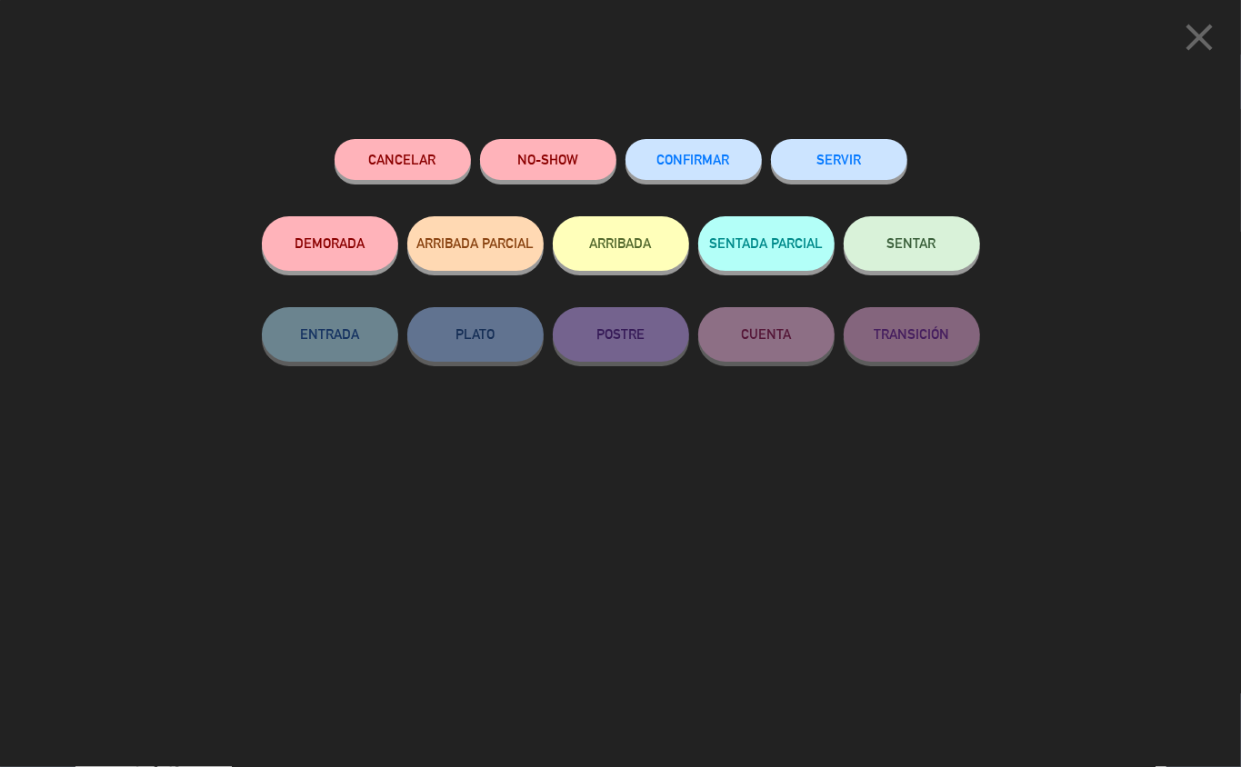
click at [630, 234] on button "ARRIBADA" at bounding box center [621, 243] width 136 height 55
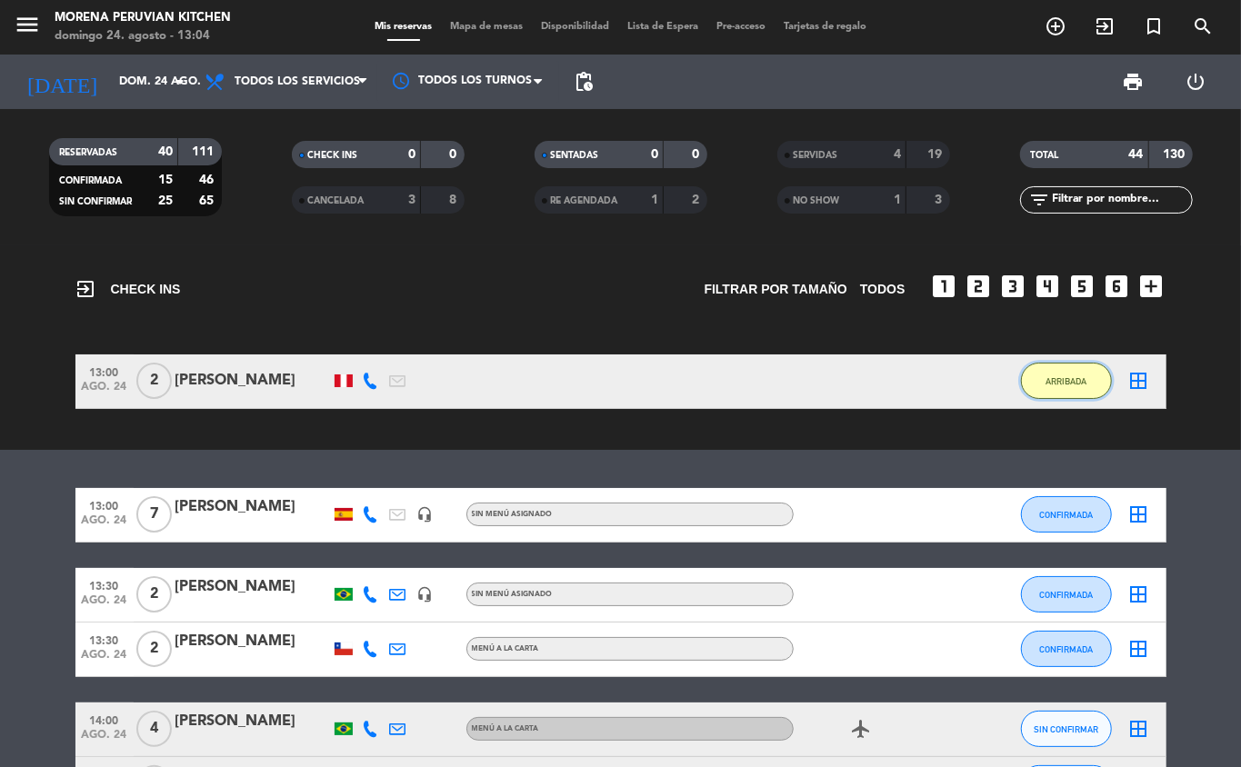
click at [930, 380] on span "ARRIBADA" at bounding box center [1066, 381] width 41 height 10
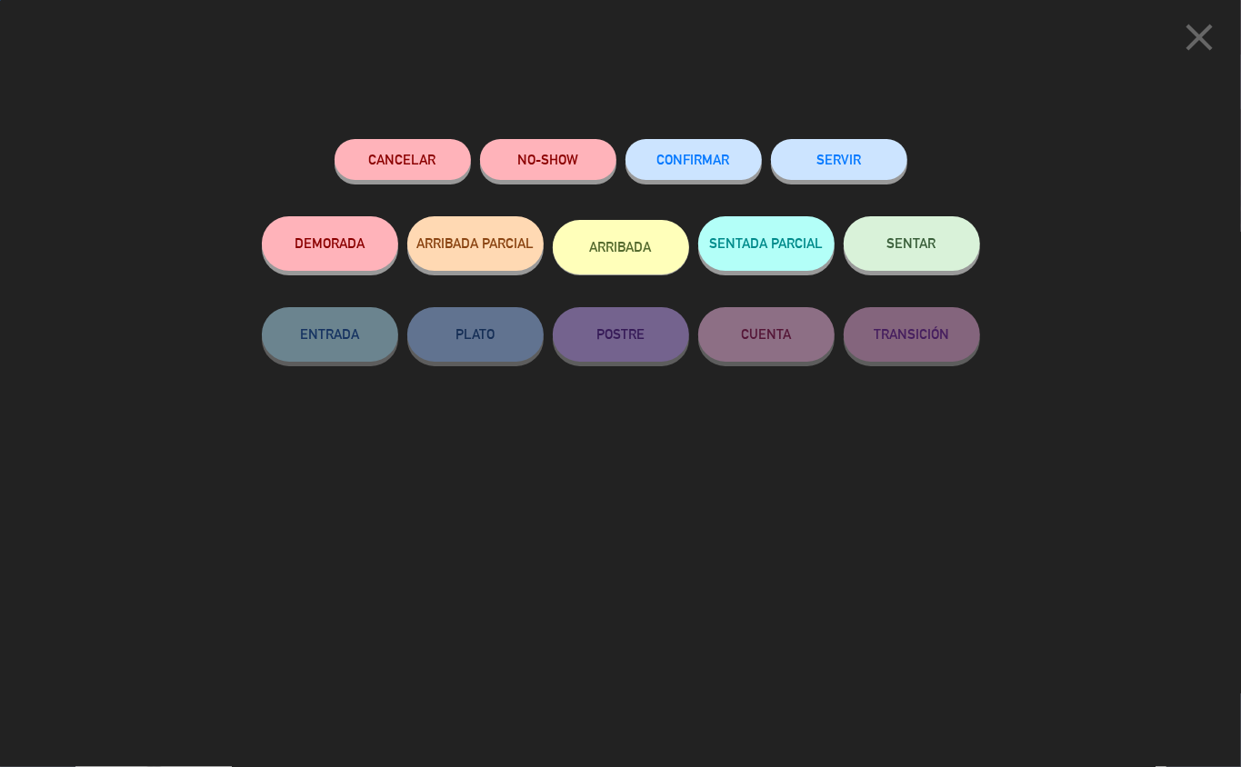
click at [842, 145] on button "SERVIR" at bounding box center [839, 159] width 136 height 41
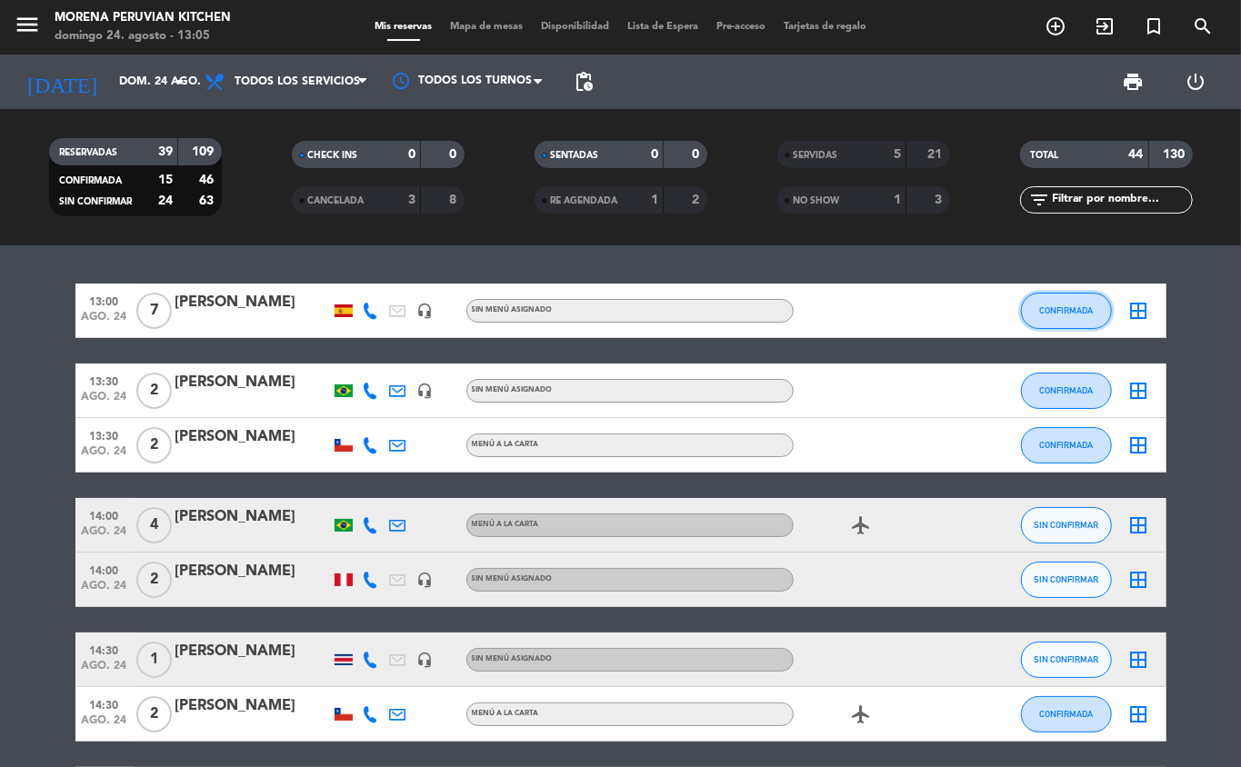
click at [930, 305] on span "CONFIRMADA" at bounding box center [1066, 310] width 54 height 10
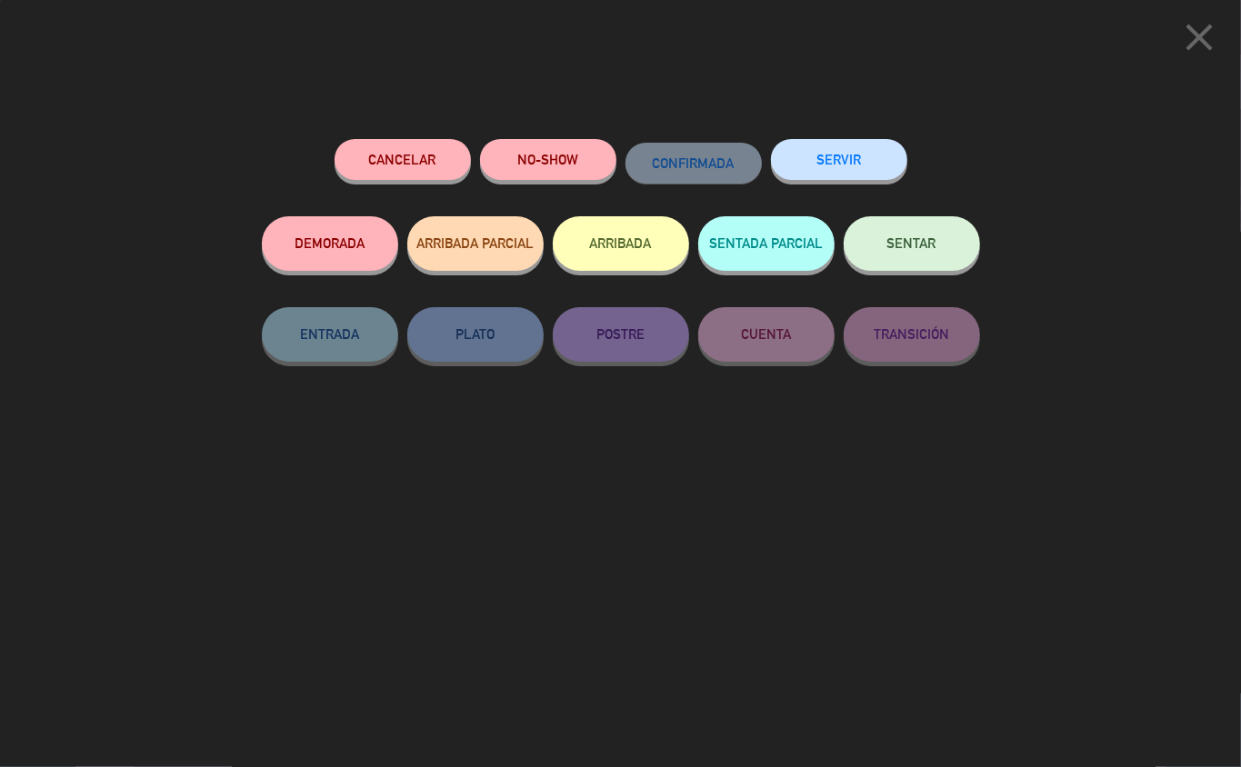
click at [627, 240] on button "ARRIBADA" at bounding box center [621, 243] width 136 height 55
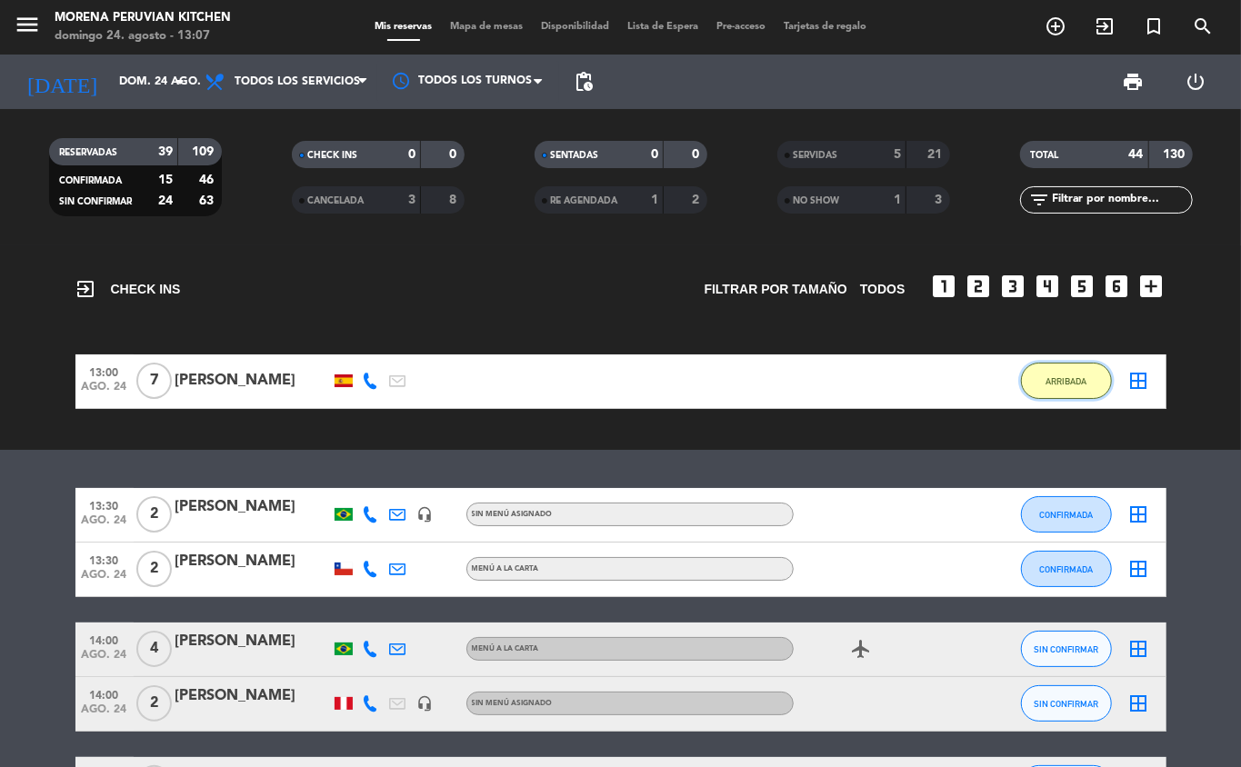
click at [930, 380] on span "ARRIBADA" at bounding box center [1066, 381] width 41 height 10
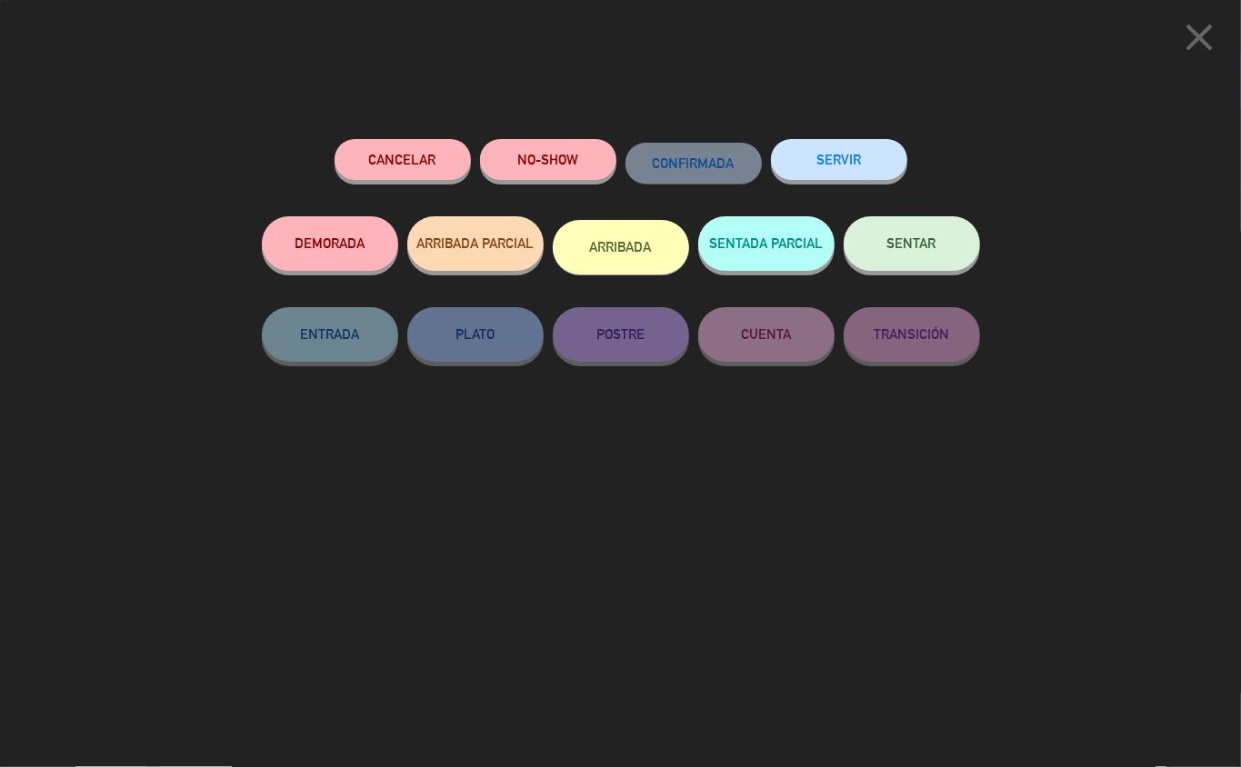
click at [833, 156] on button "SERVIR" at bounding box center [839, 159] width 136 height 41
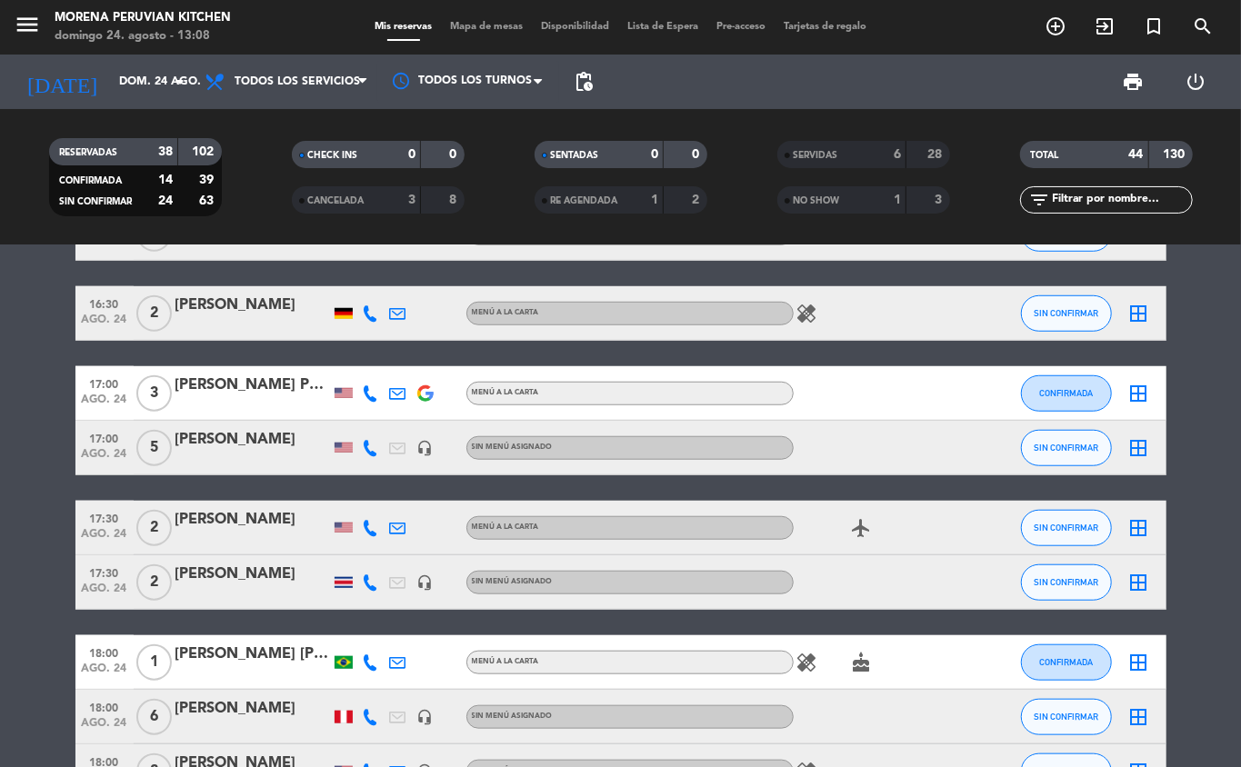
scroll to position [739, 0]
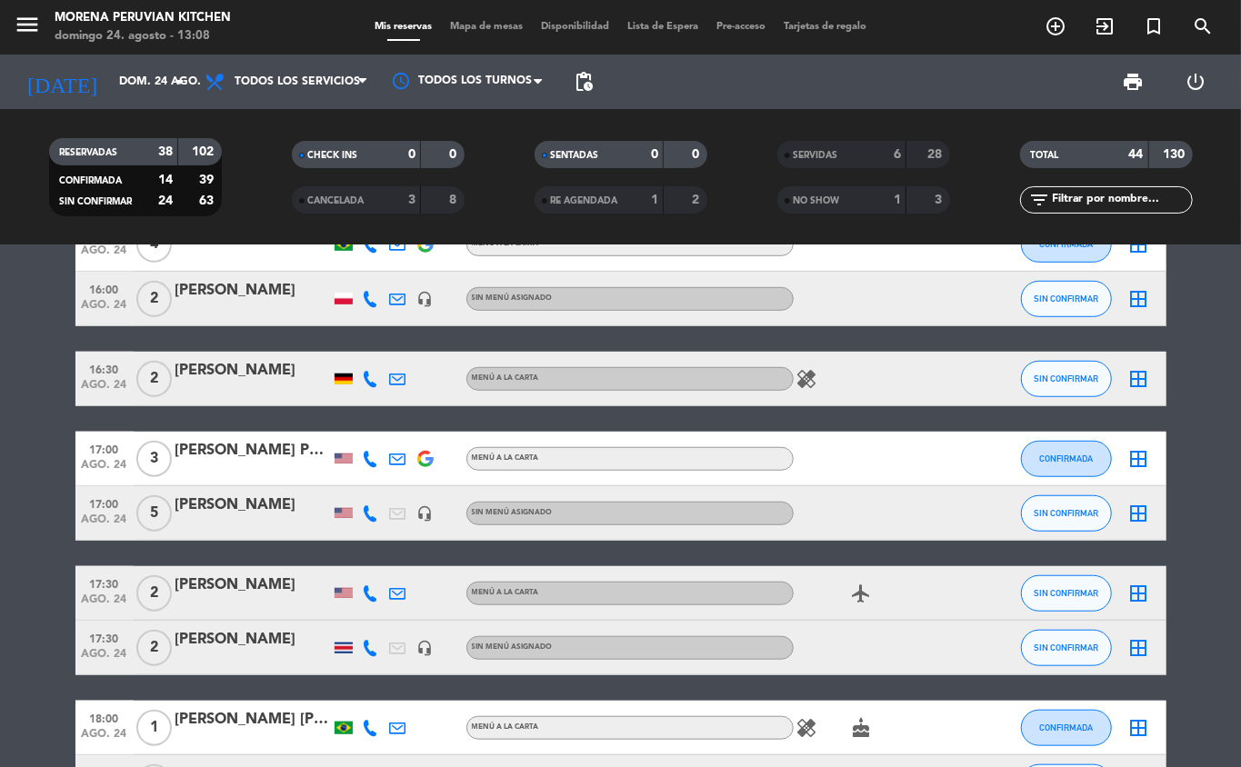
click at [930, 29] on icon "add_circle_outline" at bounding box center [1056, 26] width 22 height 22
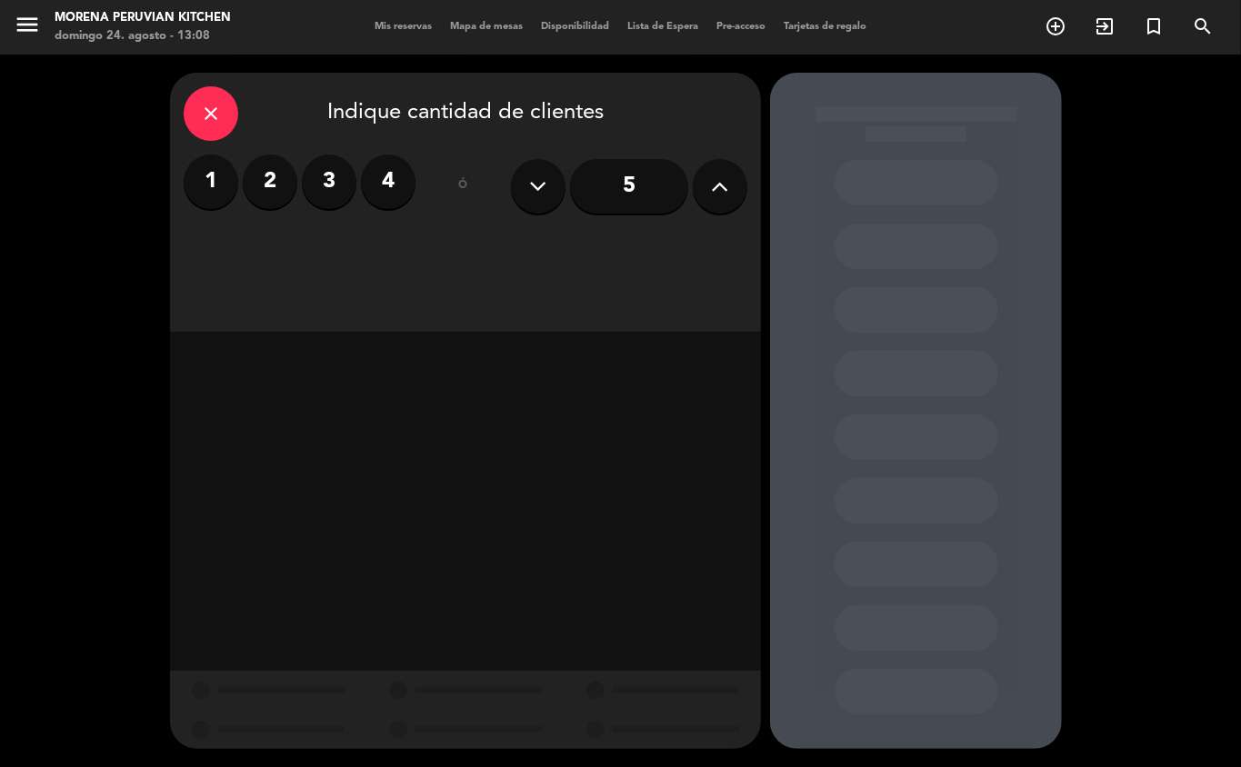
click at [721, 178] on icon at bounding box center [720, 186] width 17 height 27
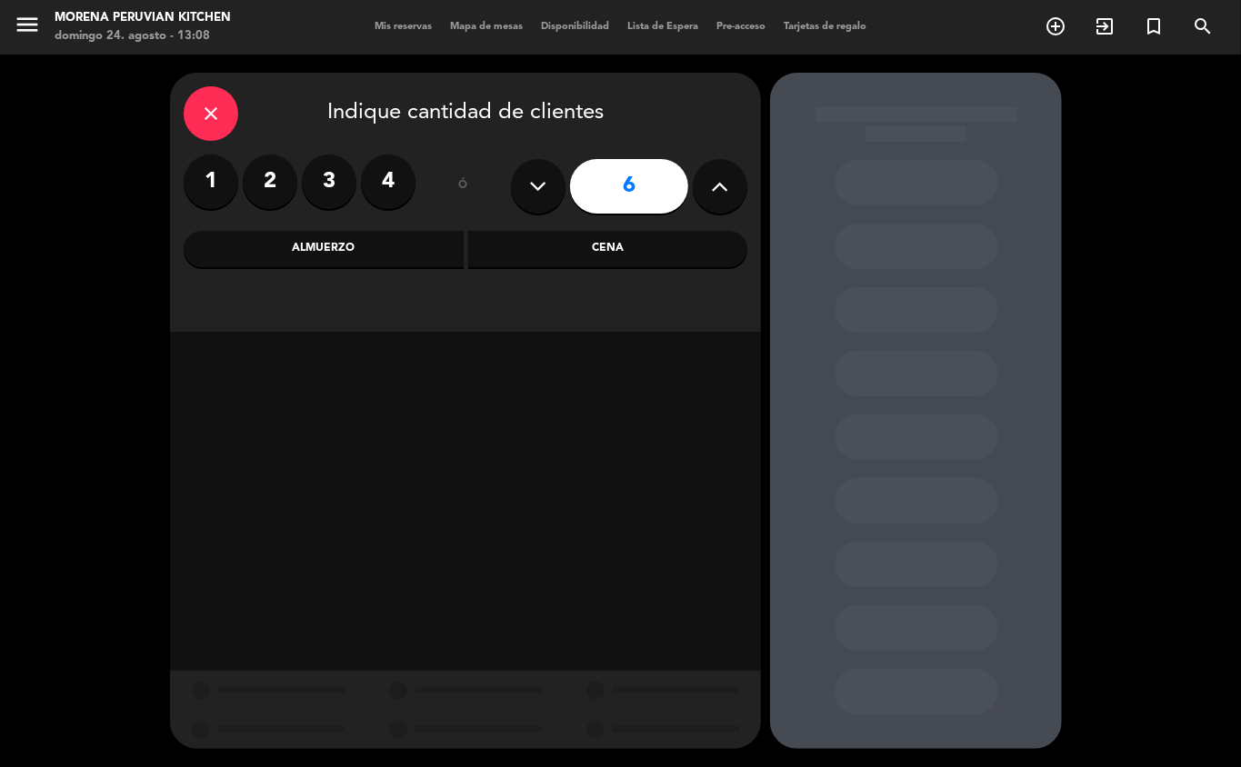
click at [394, 256] on div "Almuerzo" at bounding box center [324, 249] width 280 height 36
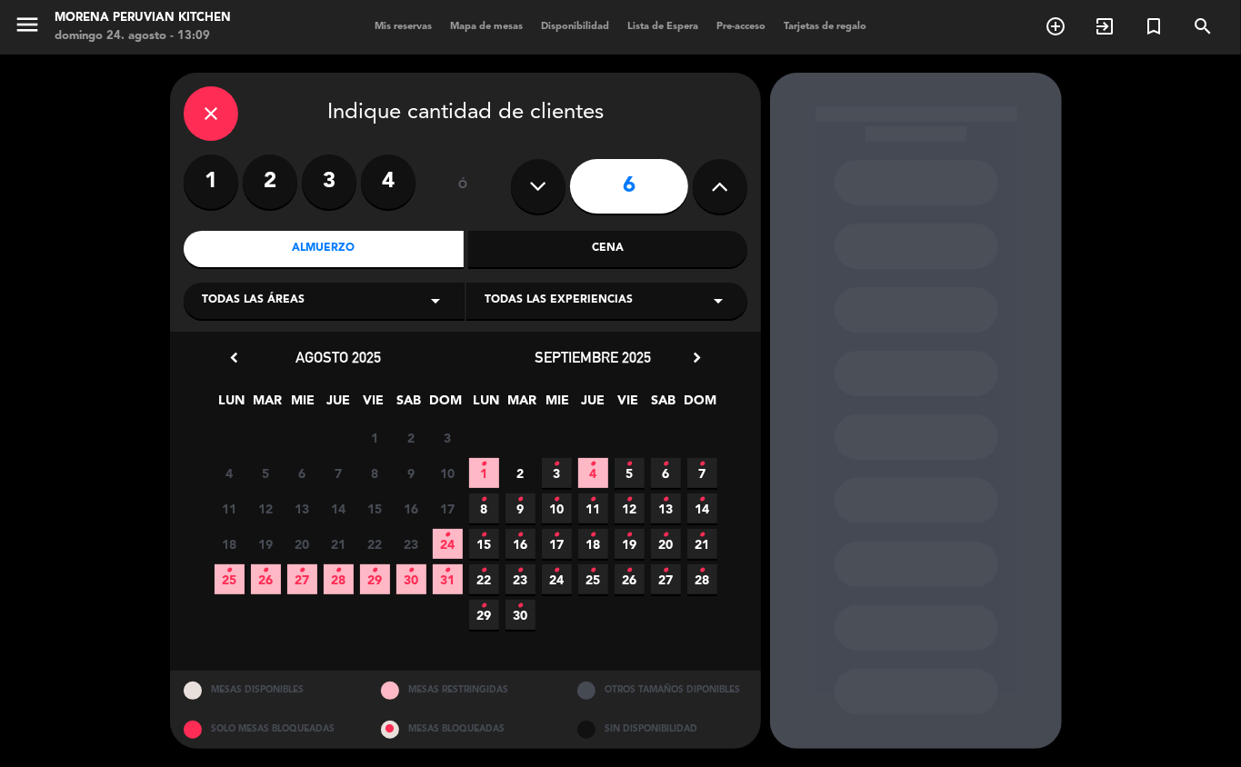
click at [447, 544] on icon "•" at bounding box center [448, 535] width 6 height 29
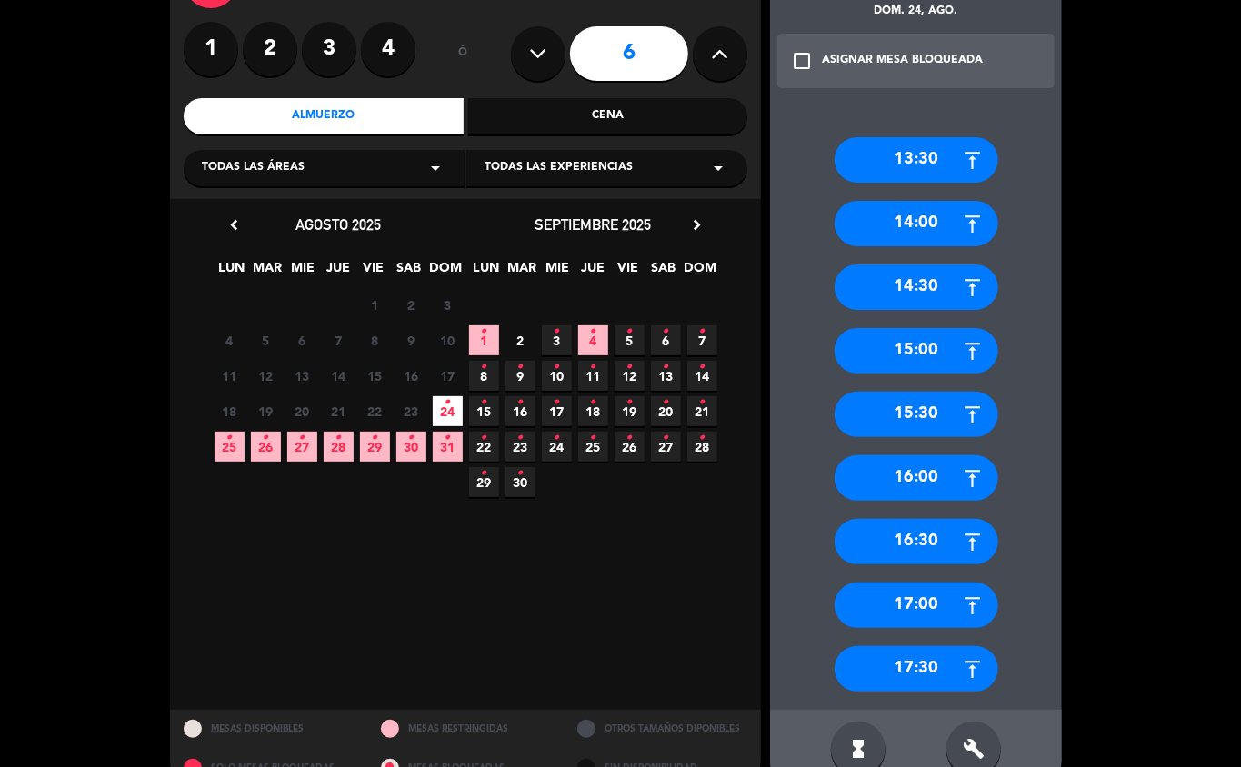
scroll to position [143, 0]
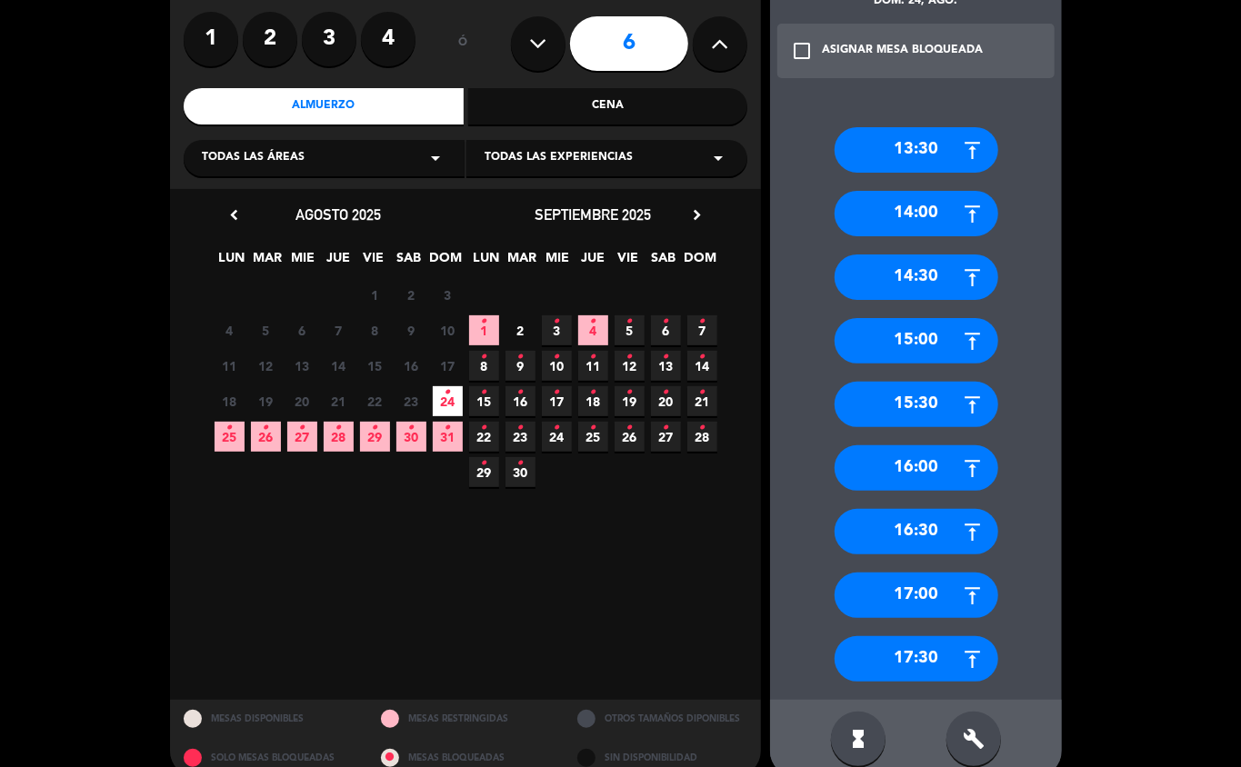
click at [930, 517] on div "16:30" at bounding box center [917, 531] width 164 height 45
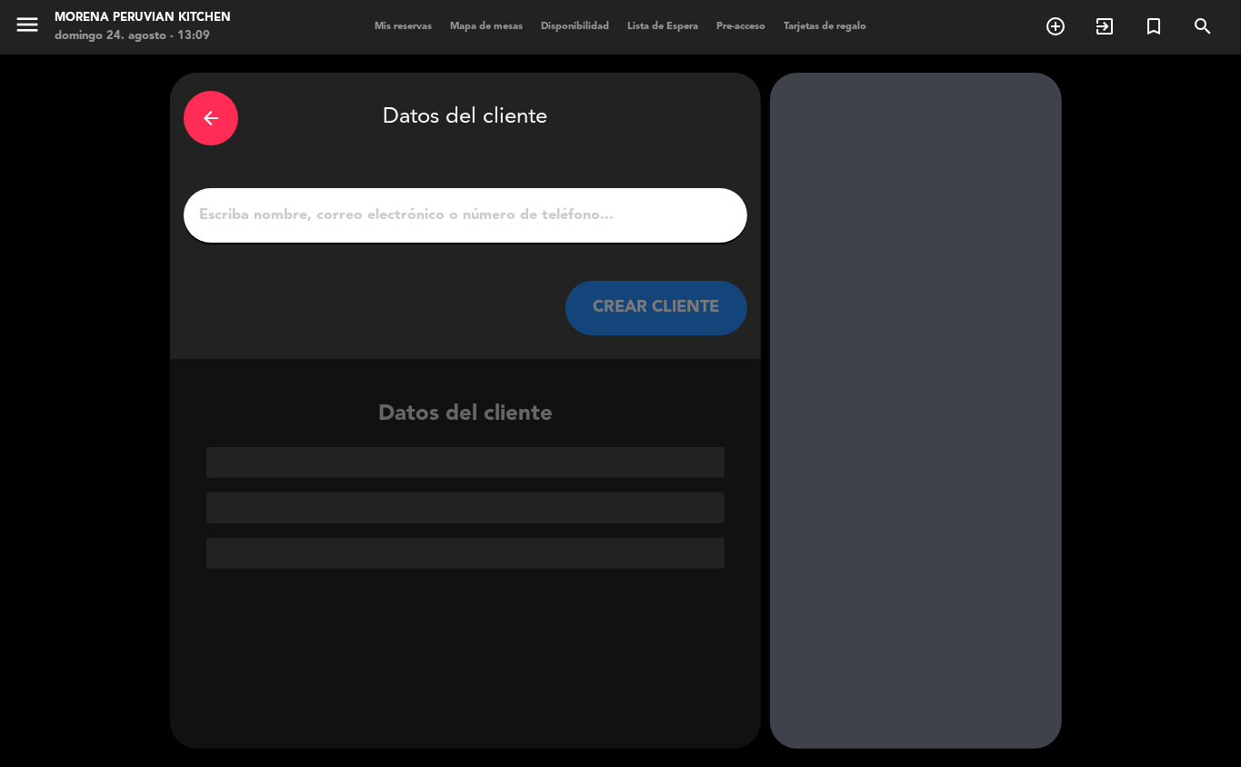
scroll to position [0, 0]
click at [409, 208] on input "1" at bounding box center [465, 215] width 536 height 25
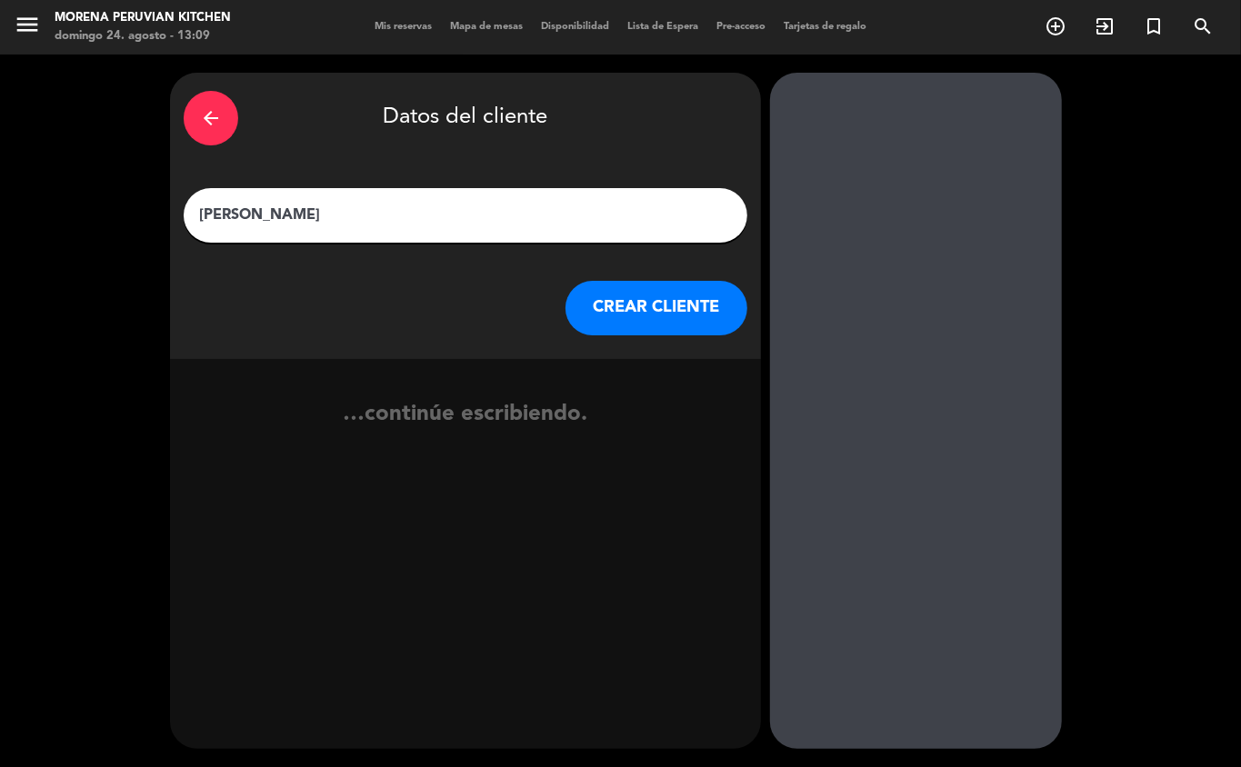
type input "SUZANA"
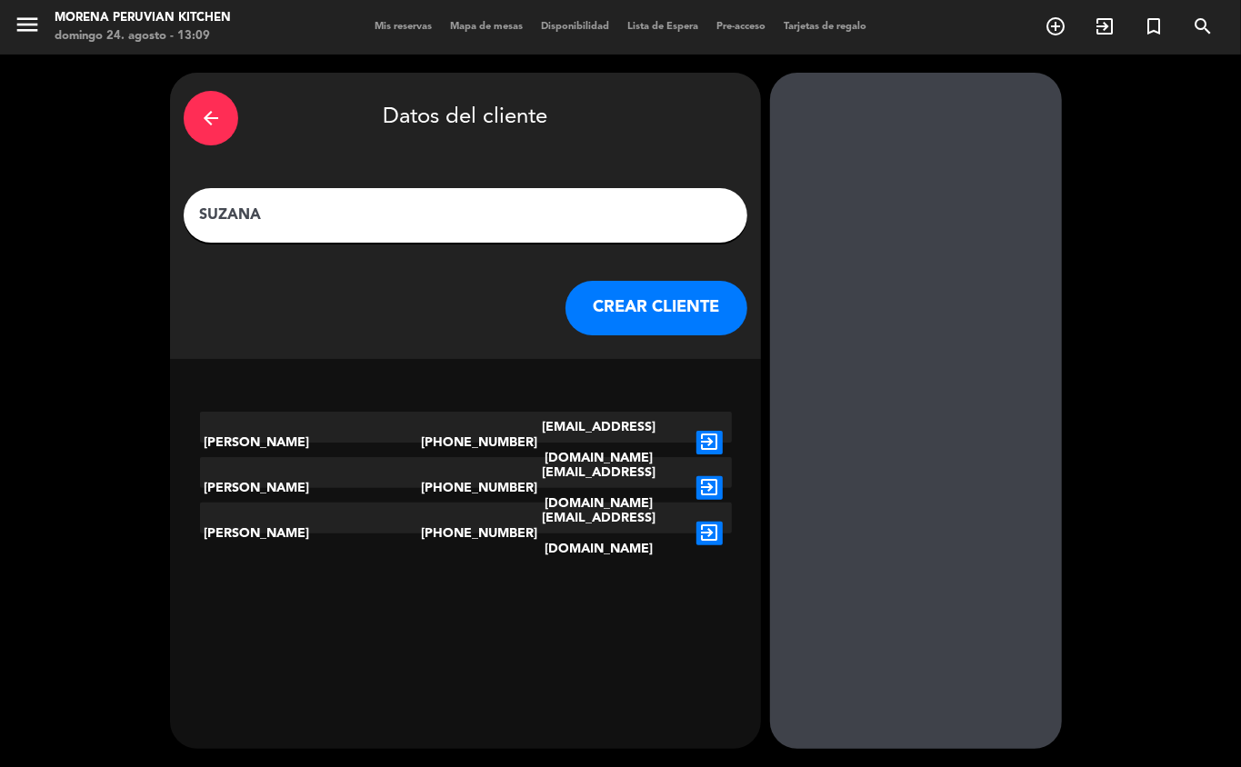
click at [636, 303] on button "CREAR CLIENTE" at bounding box center [657, 308] width 182 height 55
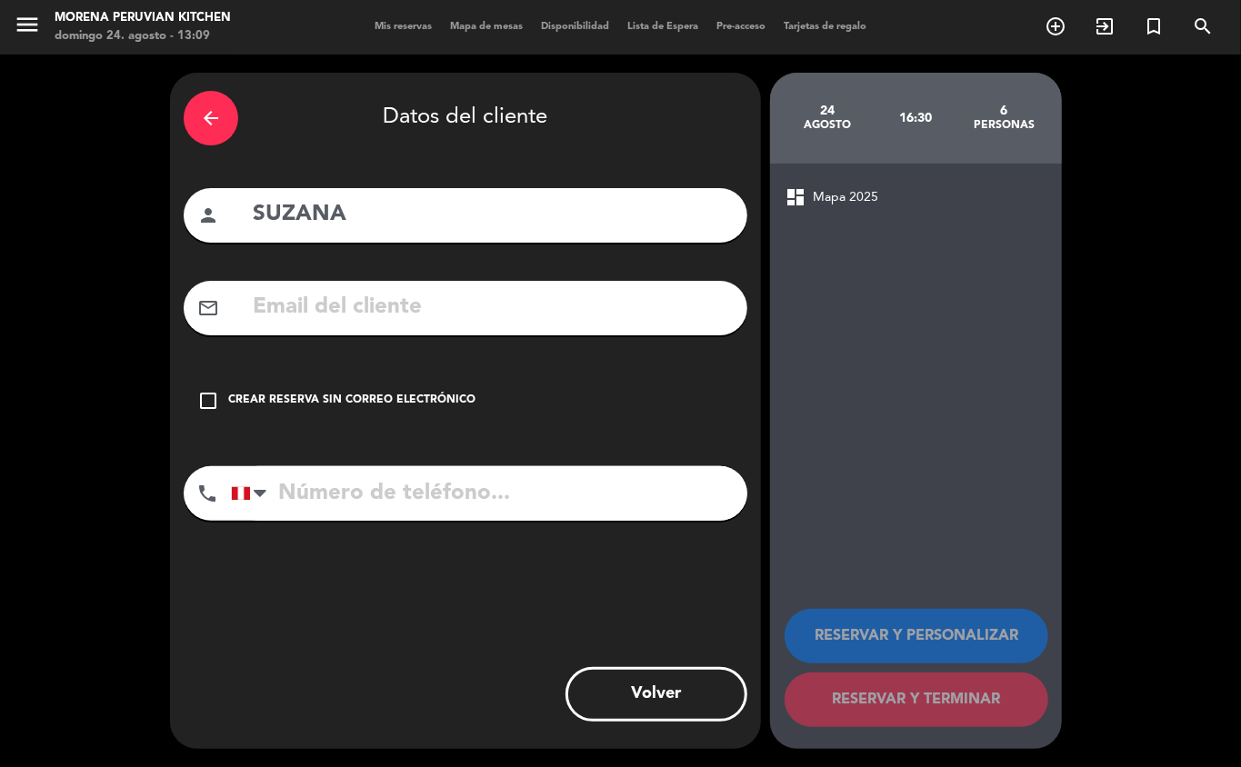
click at [357, 295] on input "text" at bounding box center [492, 307] width 483 height 37
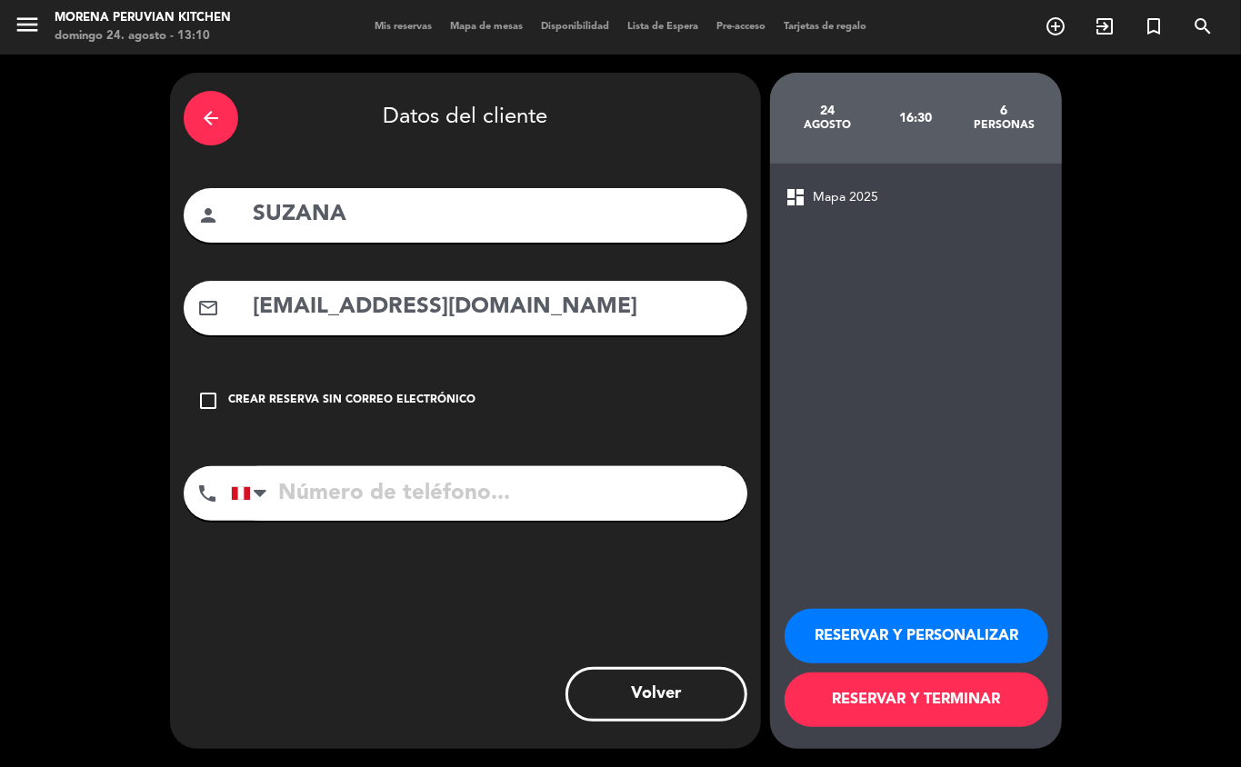
type input "[EMAIL_ADDRESS][DOMAIN_NAME]"
click at [386, 489] on input "tel" at bounding box center [489, 493] width 516 height 55
type input "[PHONE_NUMBER]"
click at [930, 544] on button "RESERVAR Y TERMINAR" at bounding box center [917, 700] width 264 height 55
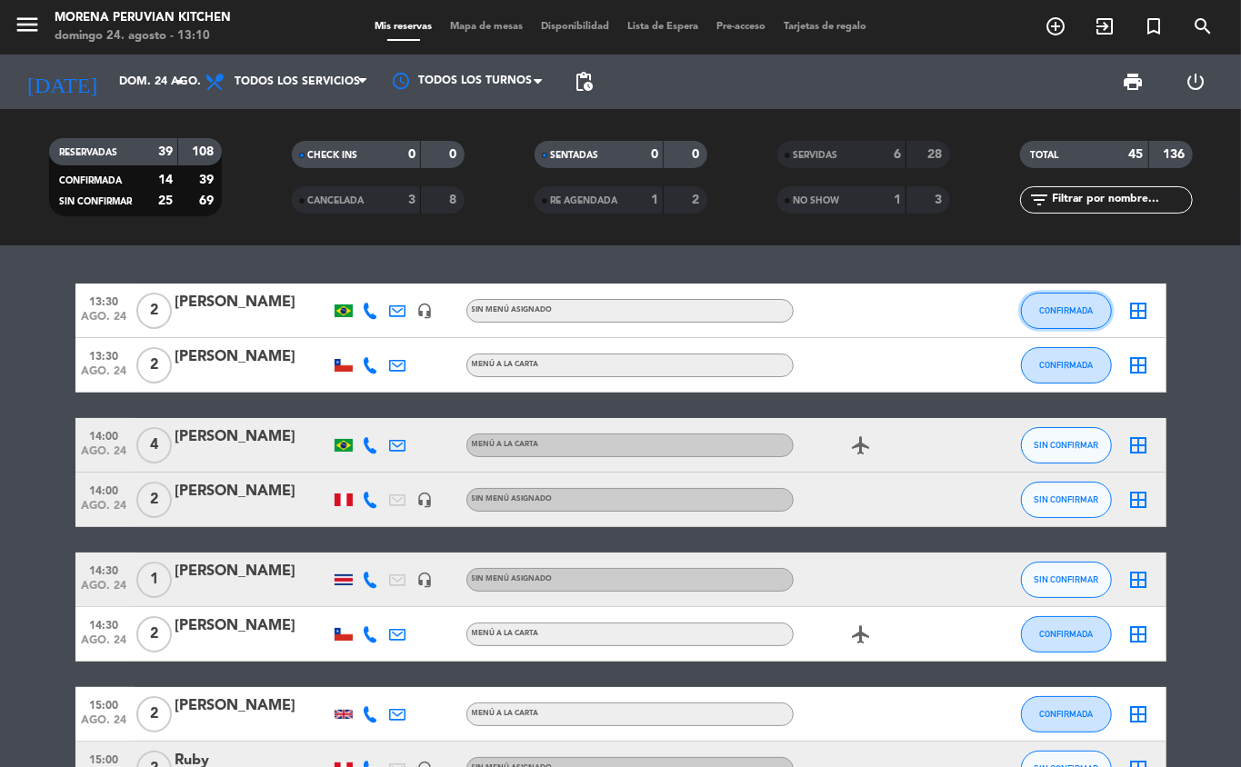
click at [930, 310] on span "CONFIRMADA" at bounding box center [1066, 310] width 54 height 10
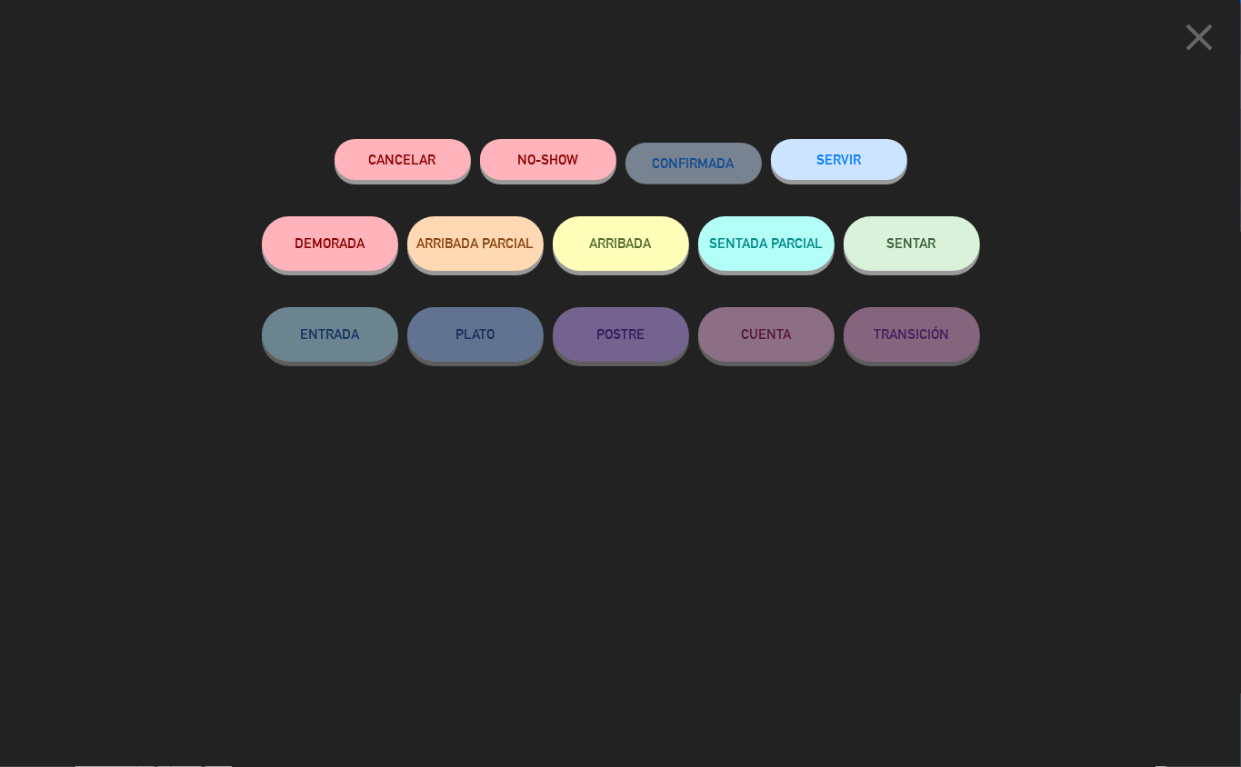
click at [605, 249] on button "ARRIBADA" at bounding box center [621, 243] width 136 height 55
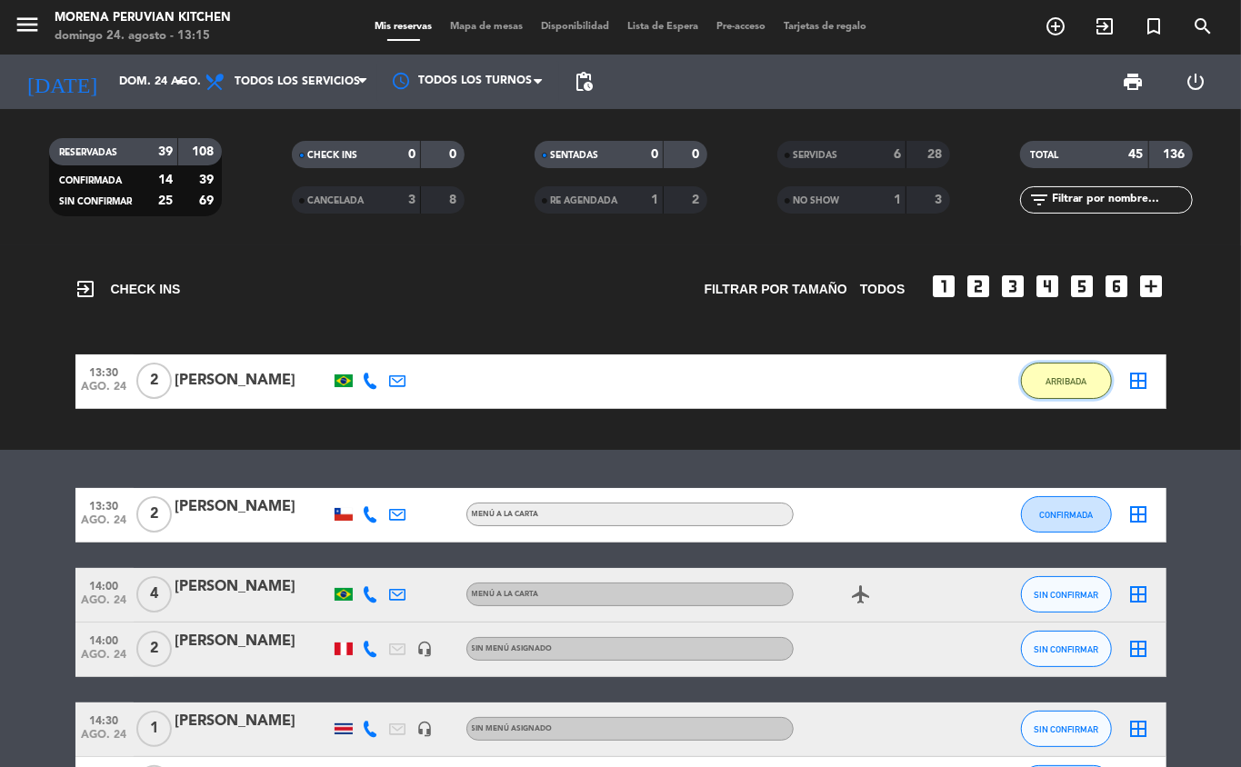
click at [930, 383] on span "ARRIBADA" at bounding box center [1066, 381] width 41 height 10
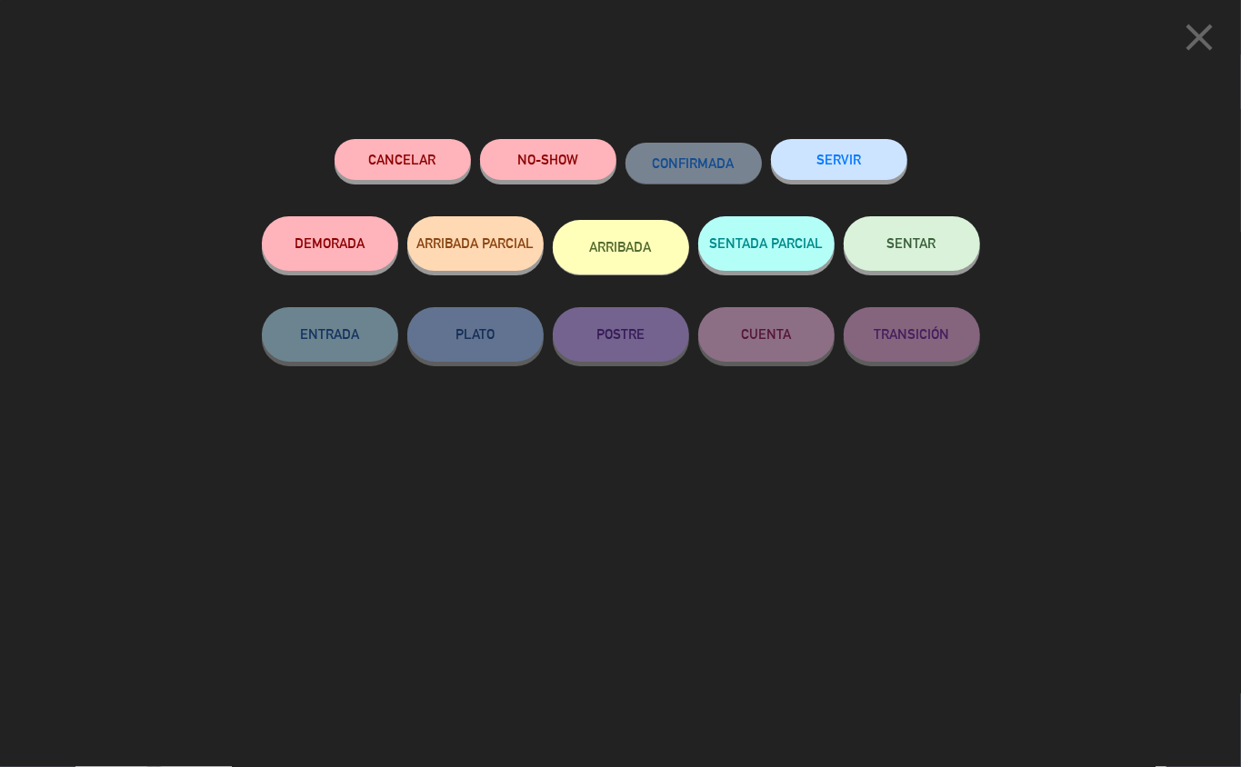
click at [856, 156] on button "SERVIR" at bounding box center [839, 159] width 136 height 41
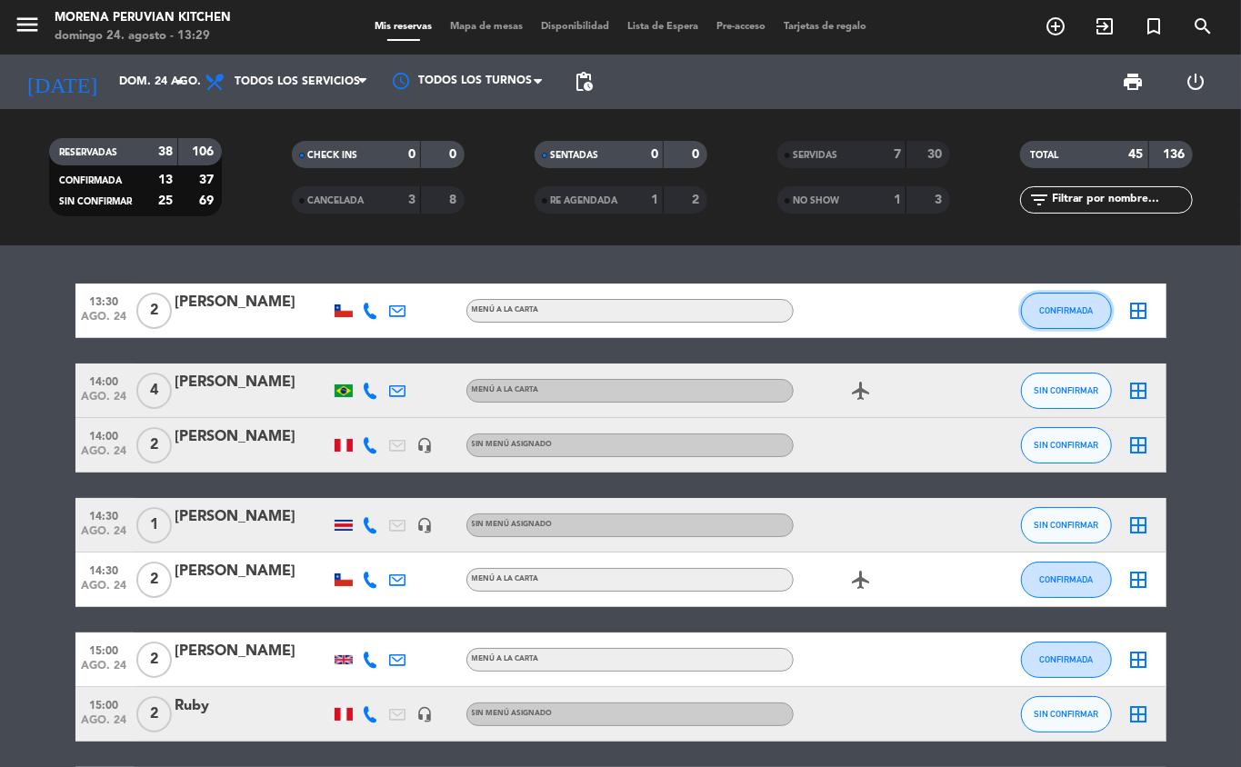
click at [930, 305] on span "CONFIRMADA" at bounding box center [1066, 310] width 54 height 10
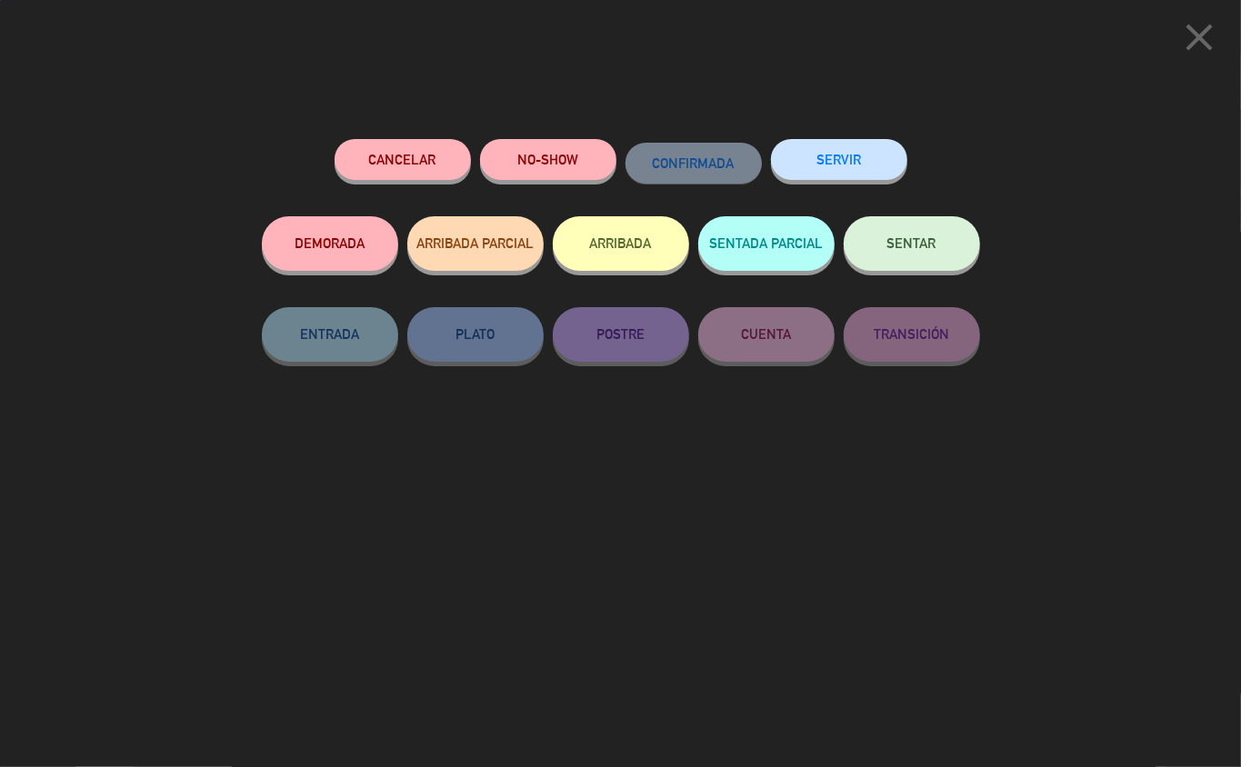
click at [638, 235] on button "ARRIBADA" at bounding box center [621, 243] width 136 height 55
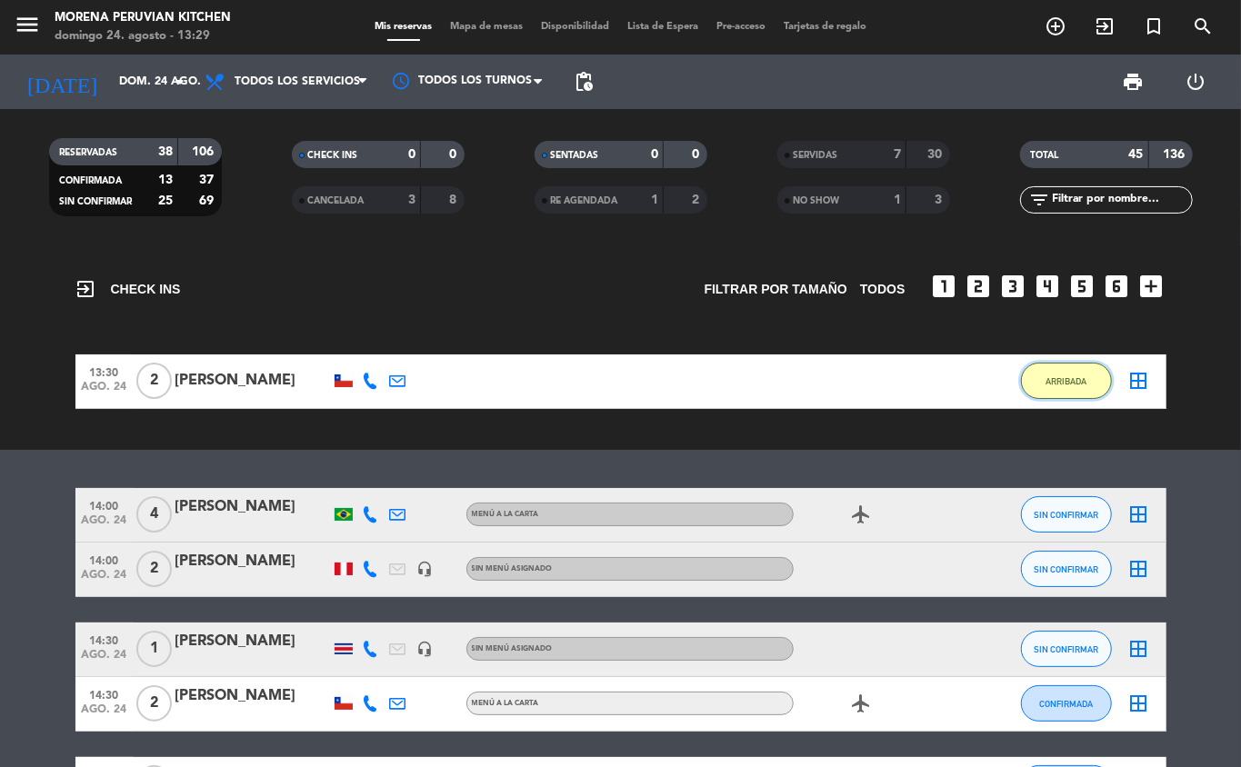
click at [930, 382] on span "ARRIBADA" at bounding box center [1066, 381] width 41 height 10
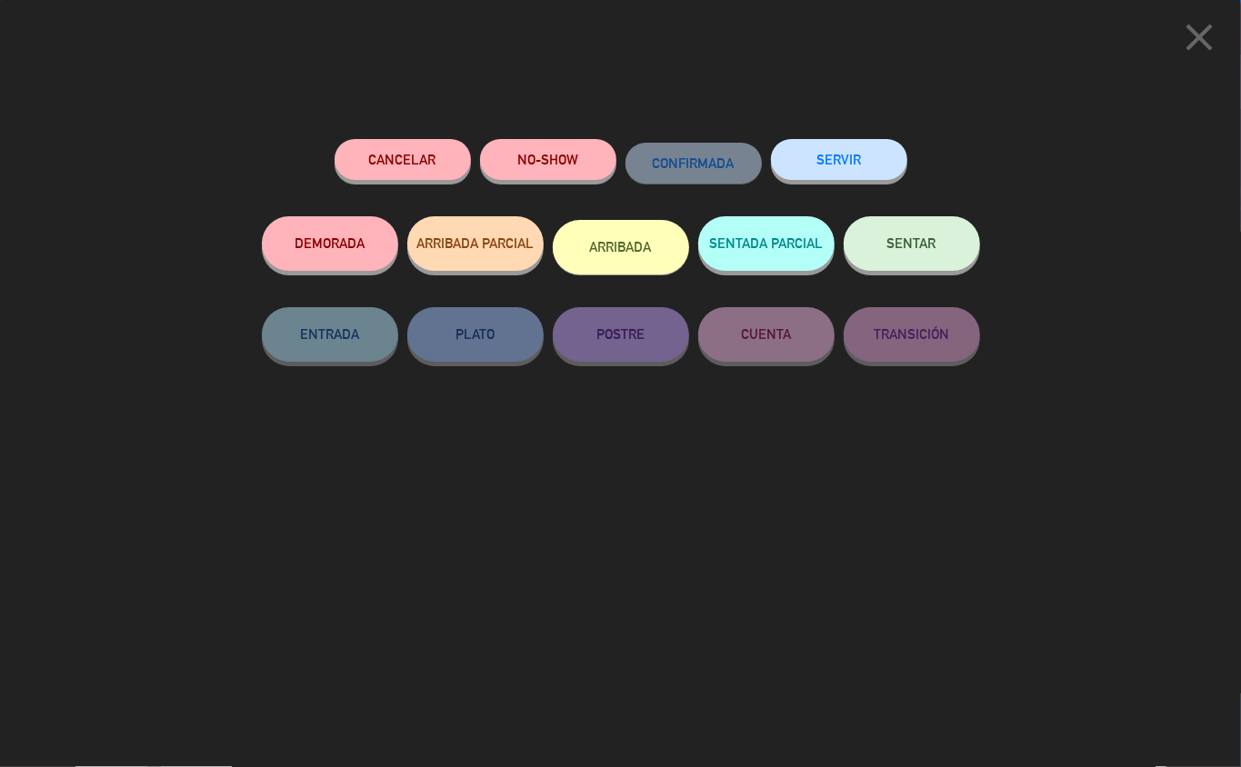
click at [849, 140] on div "SERVIR" at bounding box center [839, 177] width 136 height 77
click at [851, 139] on div "SERVIR" at bounding box center [839, 177] width 136 height 77
click at [833, 156] on button "SERVIR" at bounding box center [839, 159] width 136 height 41
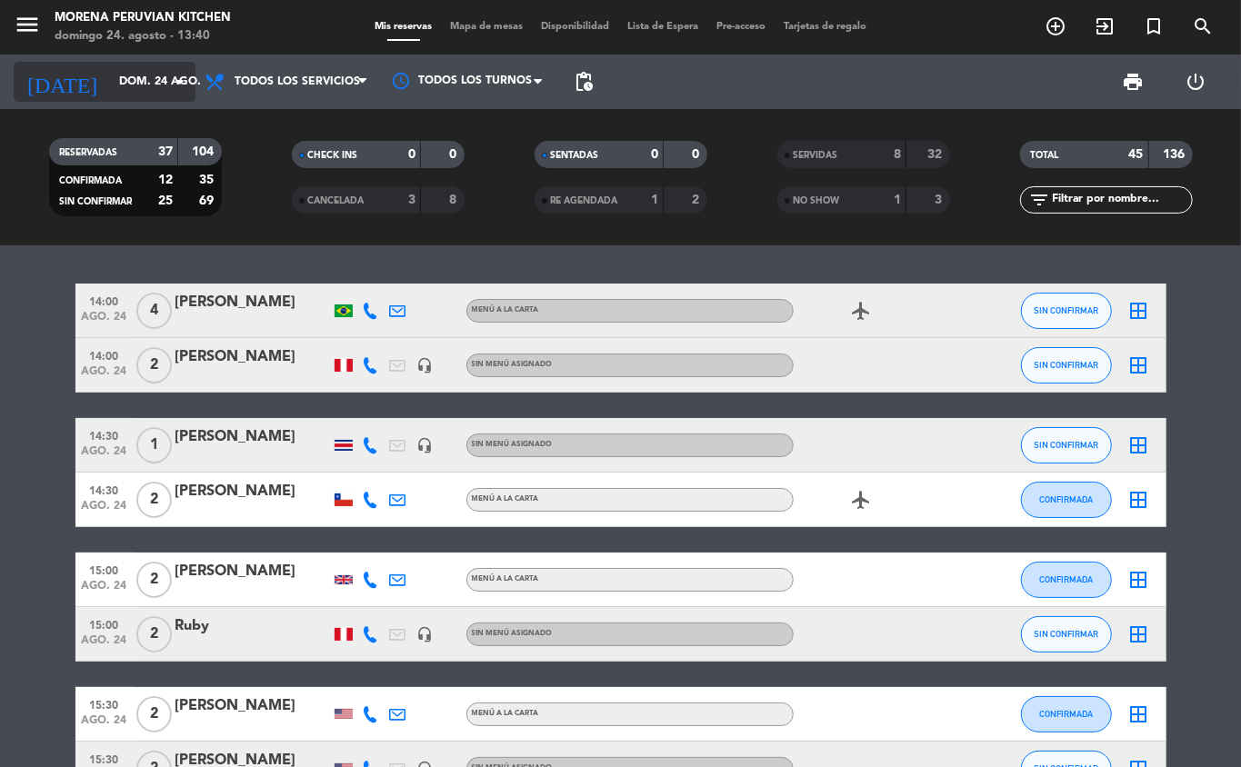
click at [173, 80] on icon "arrow_drop_down" at bounding box center [180, 82] width 22 height 22
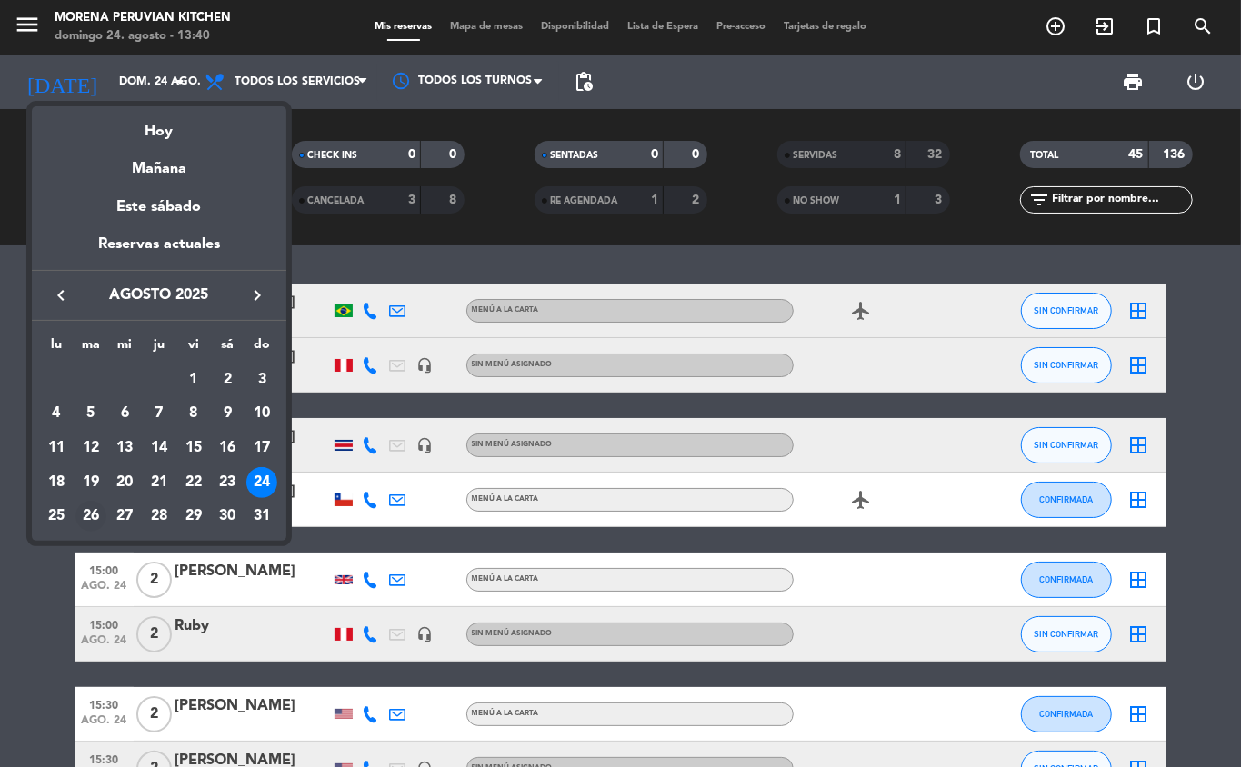
click at [85, 521] on div "26" at bounding box center [90, 516] width 31 height 31
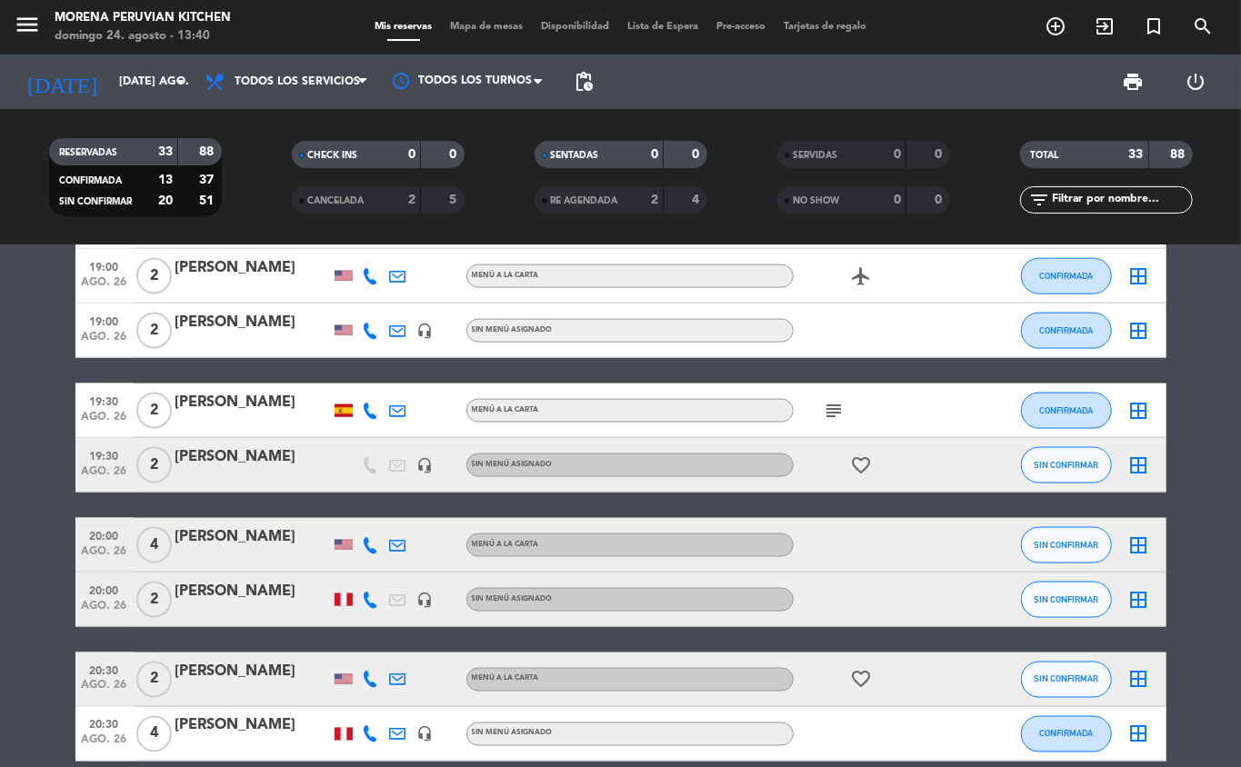
scroll to position [1412, 0]
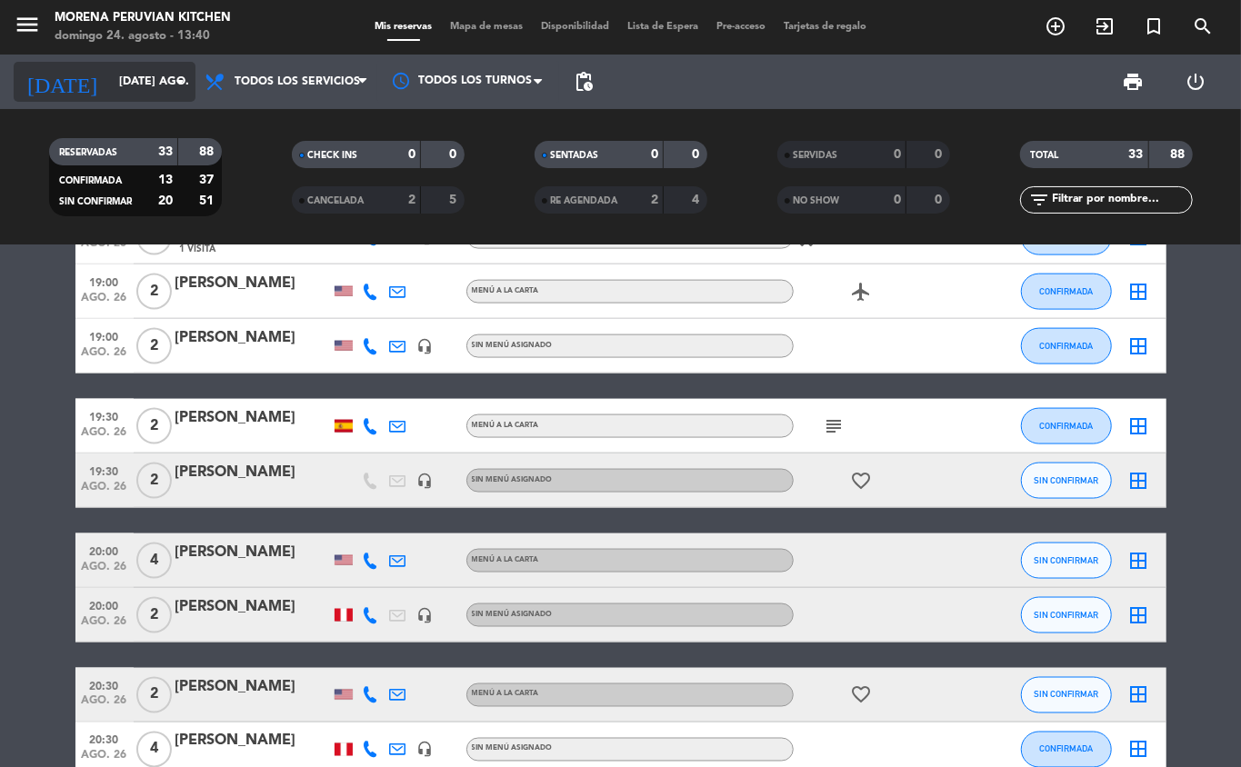
click at [190, 66] on input "[DATE] ago." at bounding box center [187, 81] width 154 height 31
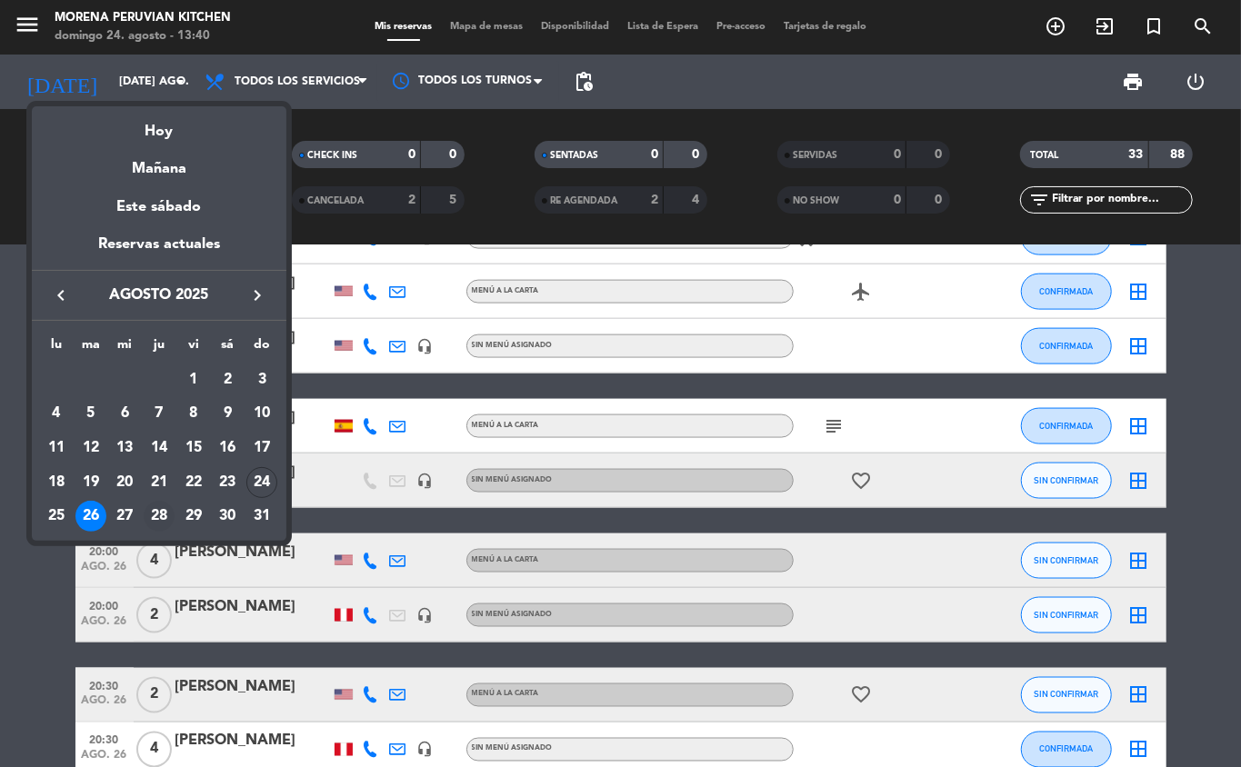
click at [151, 517] on div "28" at bounding box center [159, 516] width 31 height 31
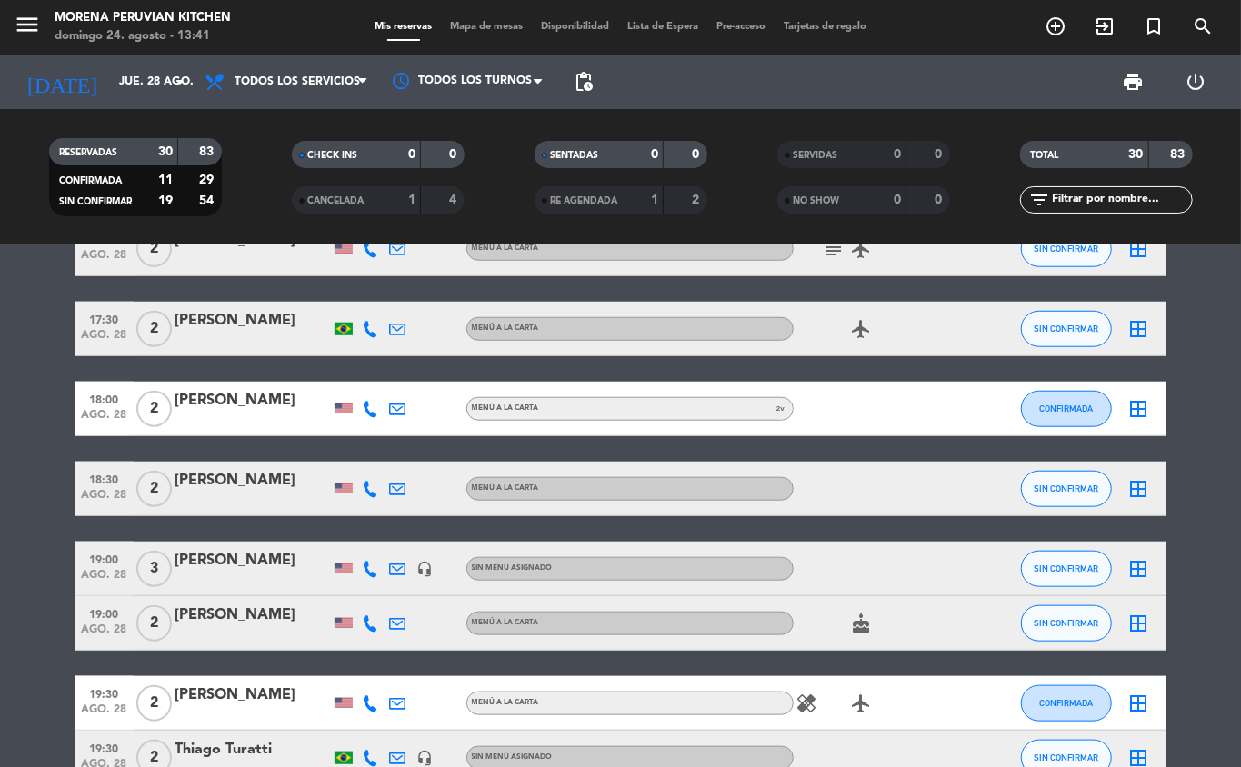
scroll to position [907, 0]
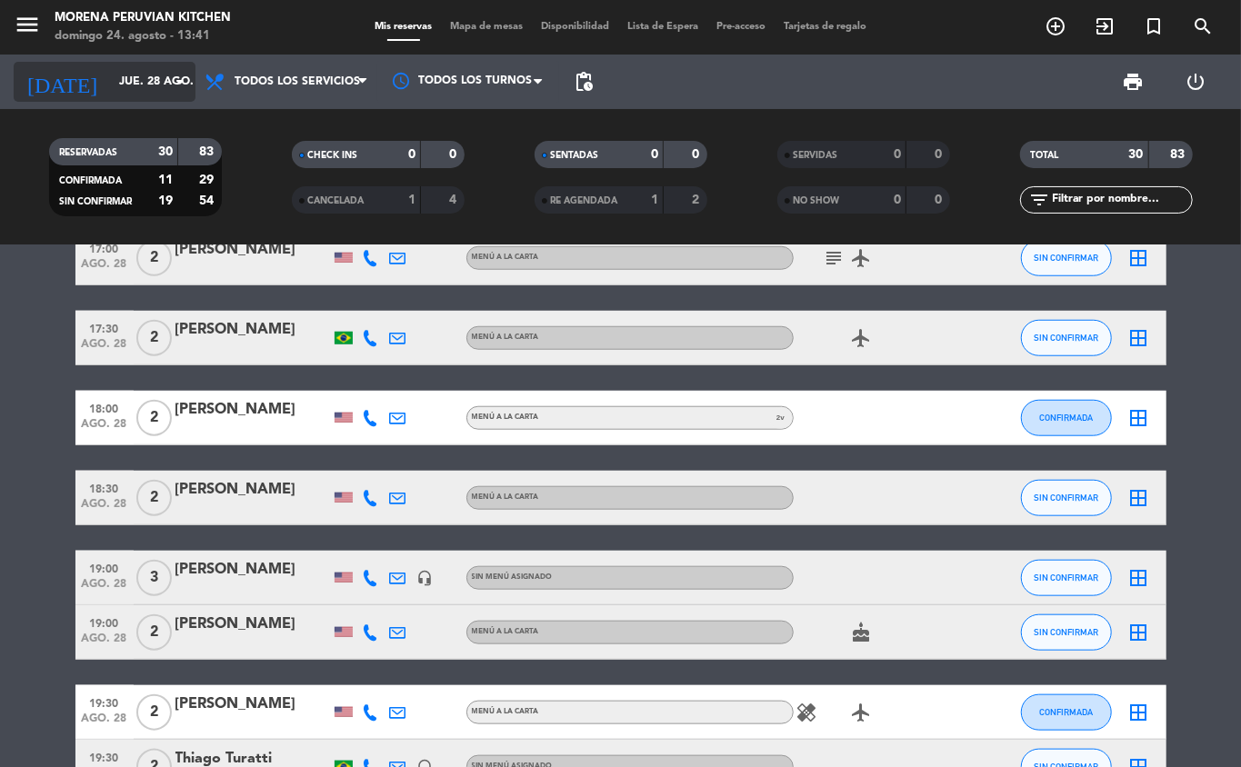
click at [172, 85] on icon "arrow_drop_down" at bounding box center [180, 82] width 22 height 22
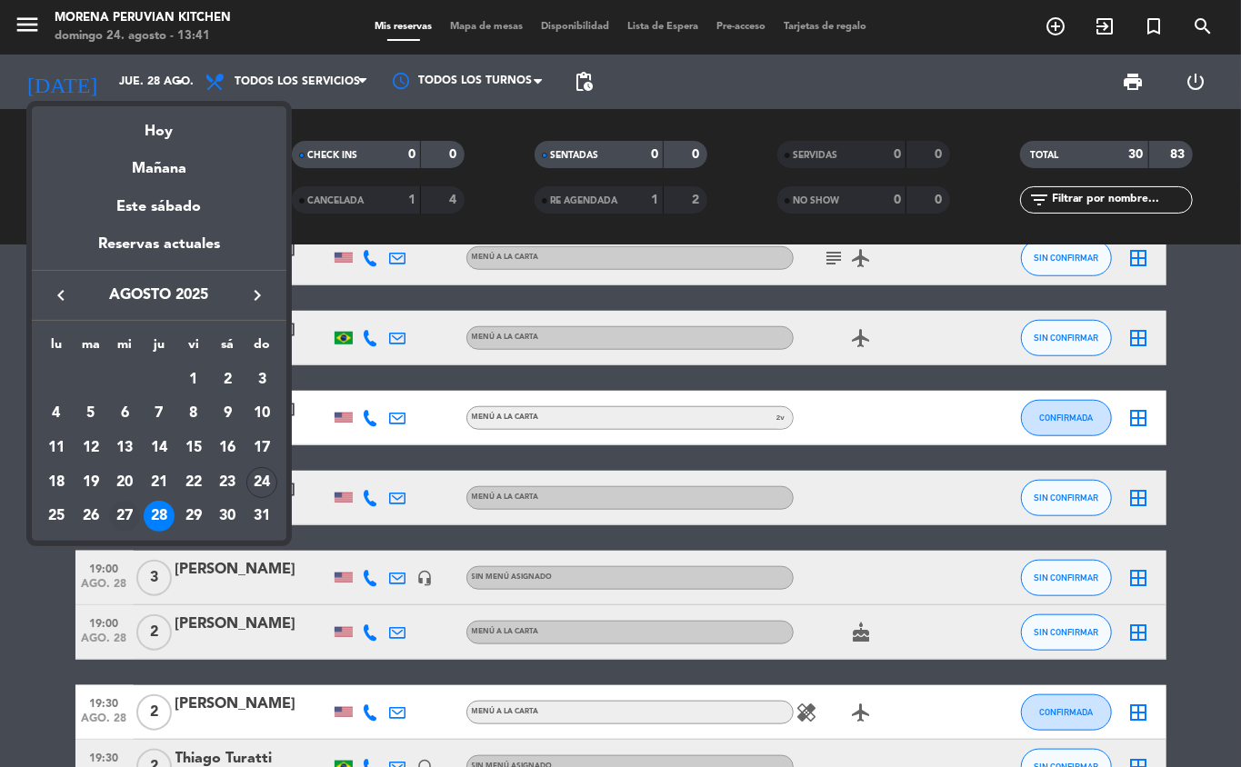
click at [128, 516] on div "27" at bounding box center [124, 516] width 31 height 31
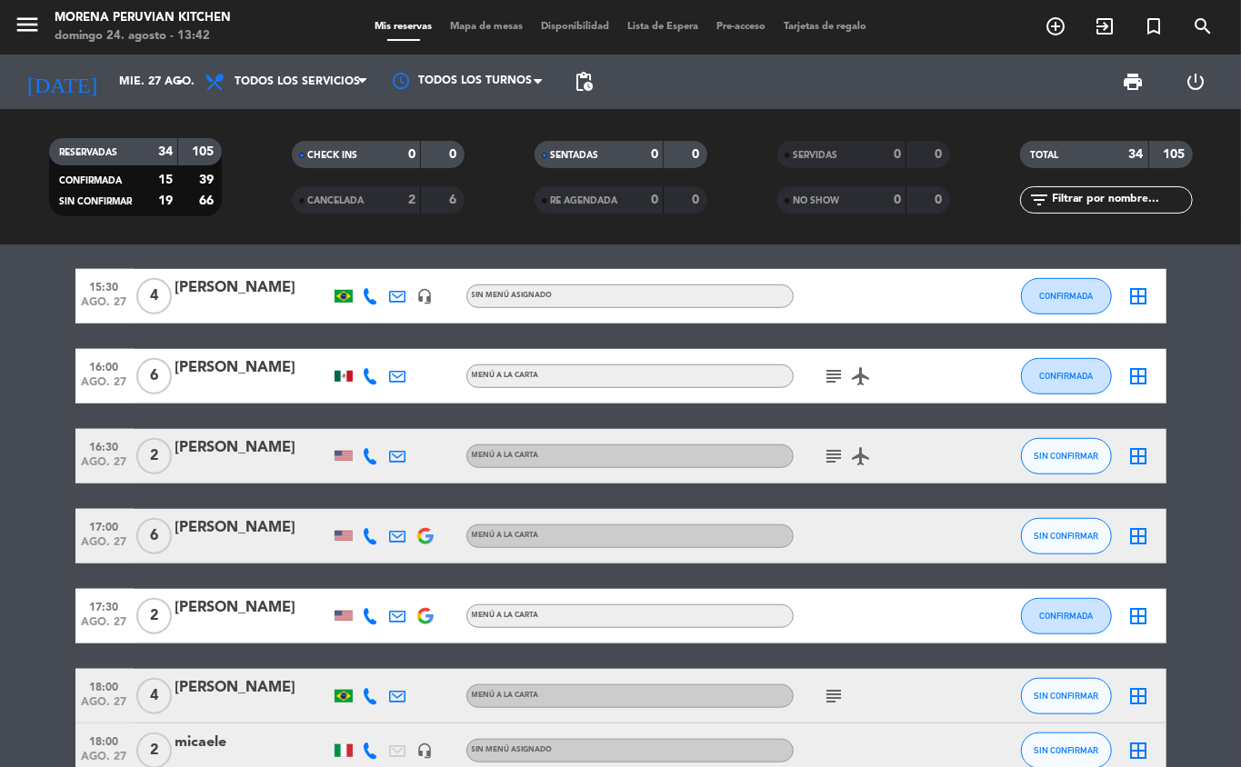
scroll to position [736, 0]
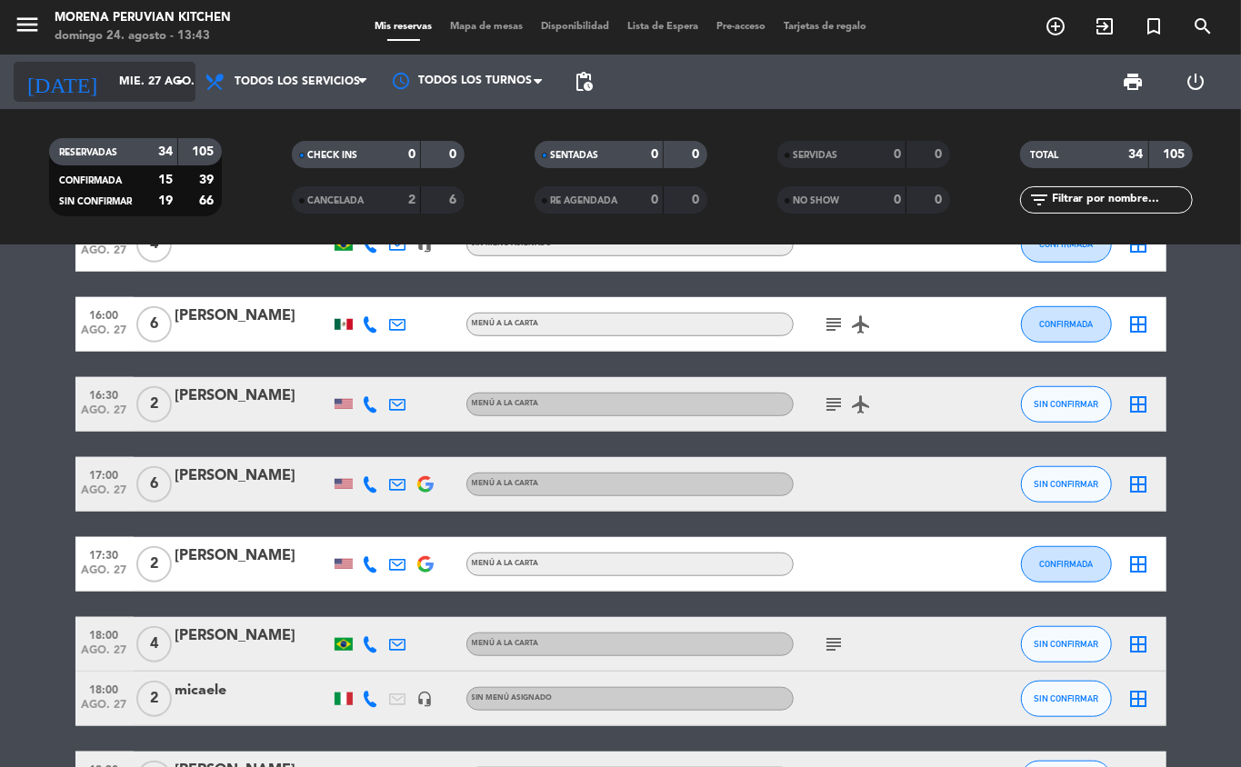
click at [175, 82] on icon "arrow_drop_down" at bounding box center [180, 82] width 22 height 22
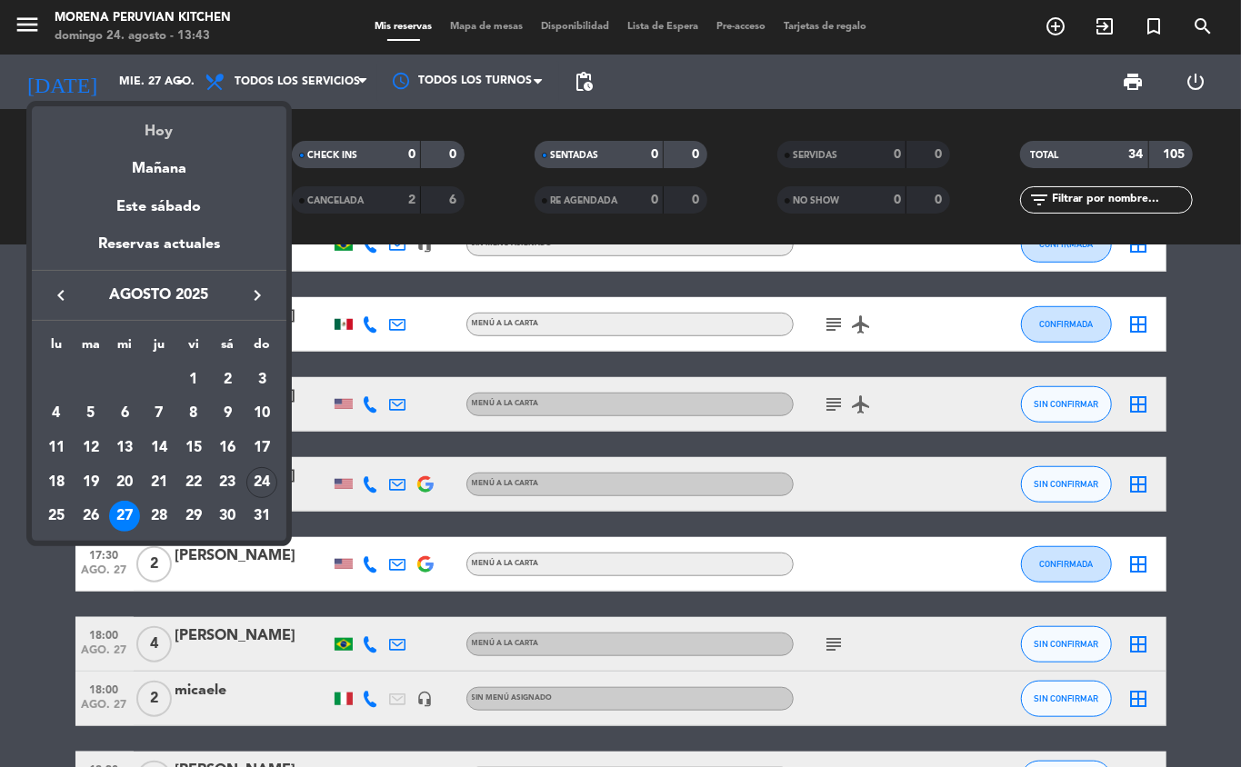
click at [156, 124] on div "Hoy" at bounding box center [159, 124] width 255 height 37
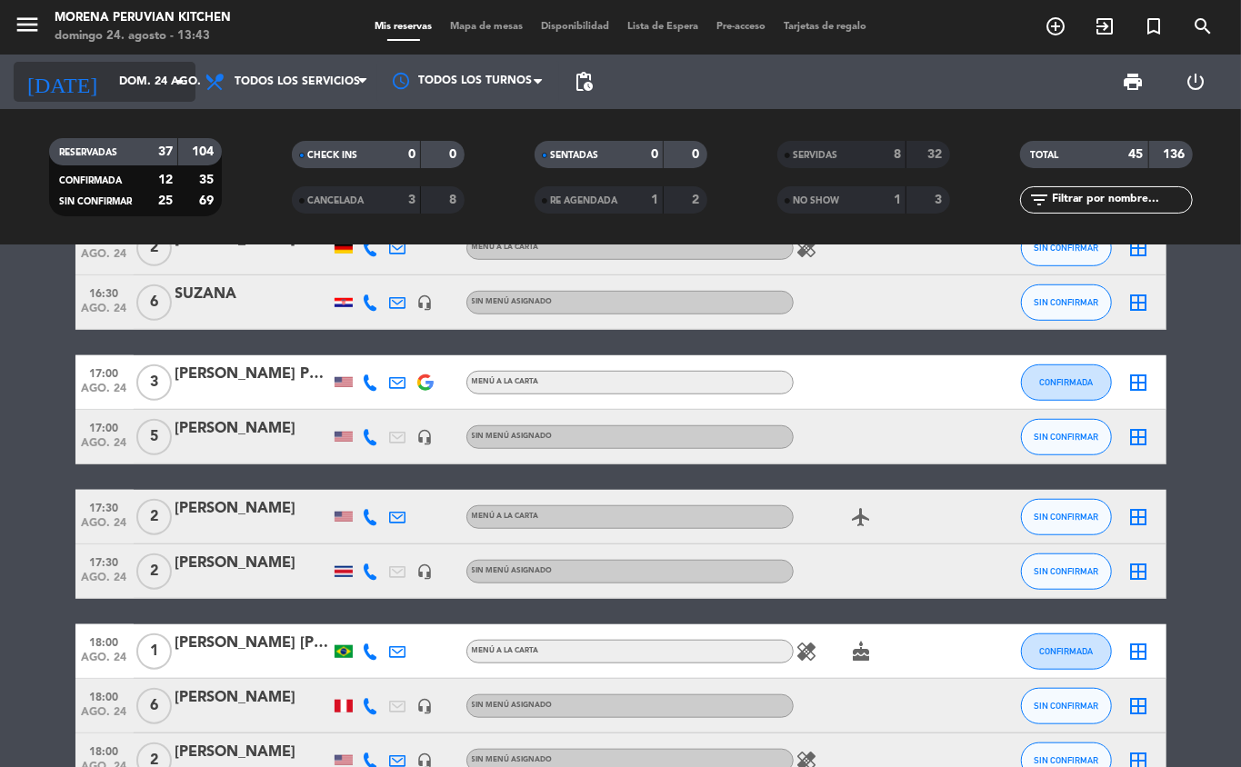
click at [169, 81] on icon "arrow_drop_down" at bounding box center [180, 82] width 22 height 22
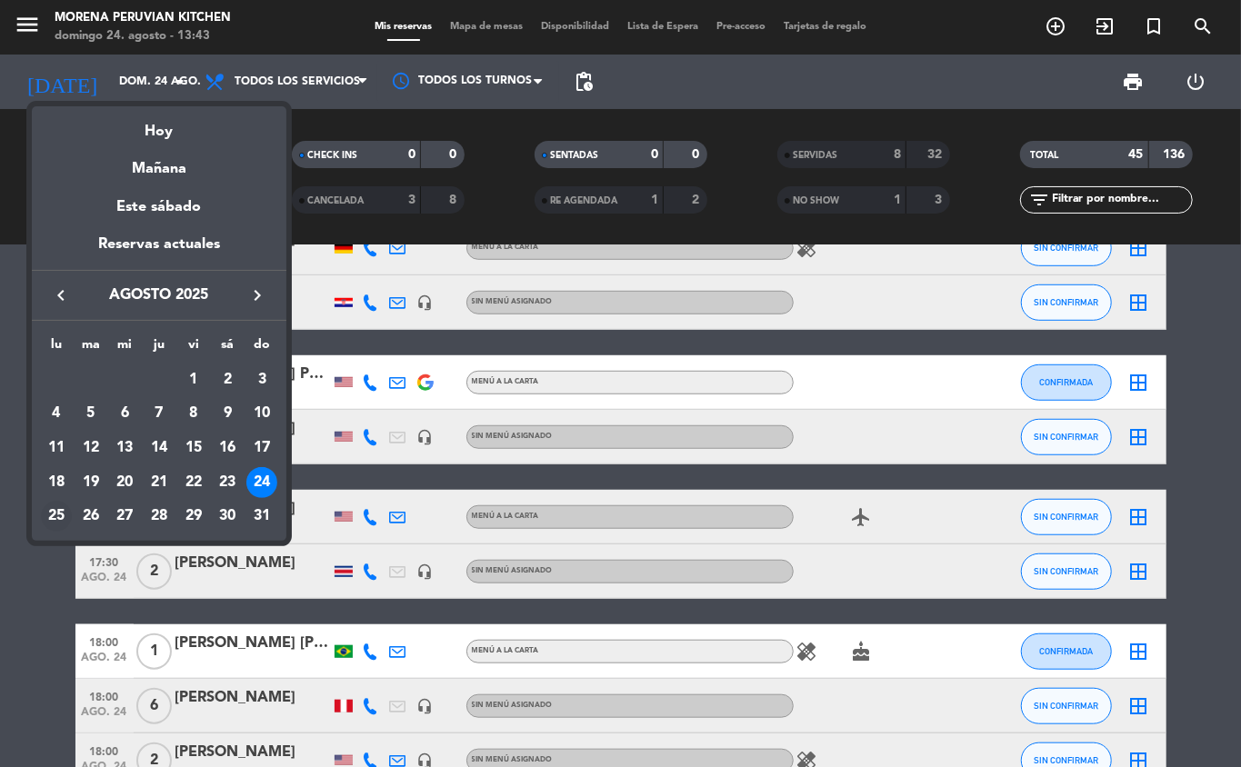
click at [58, 509] on div "25" at bounding box center [56, 516] width 31 height 31
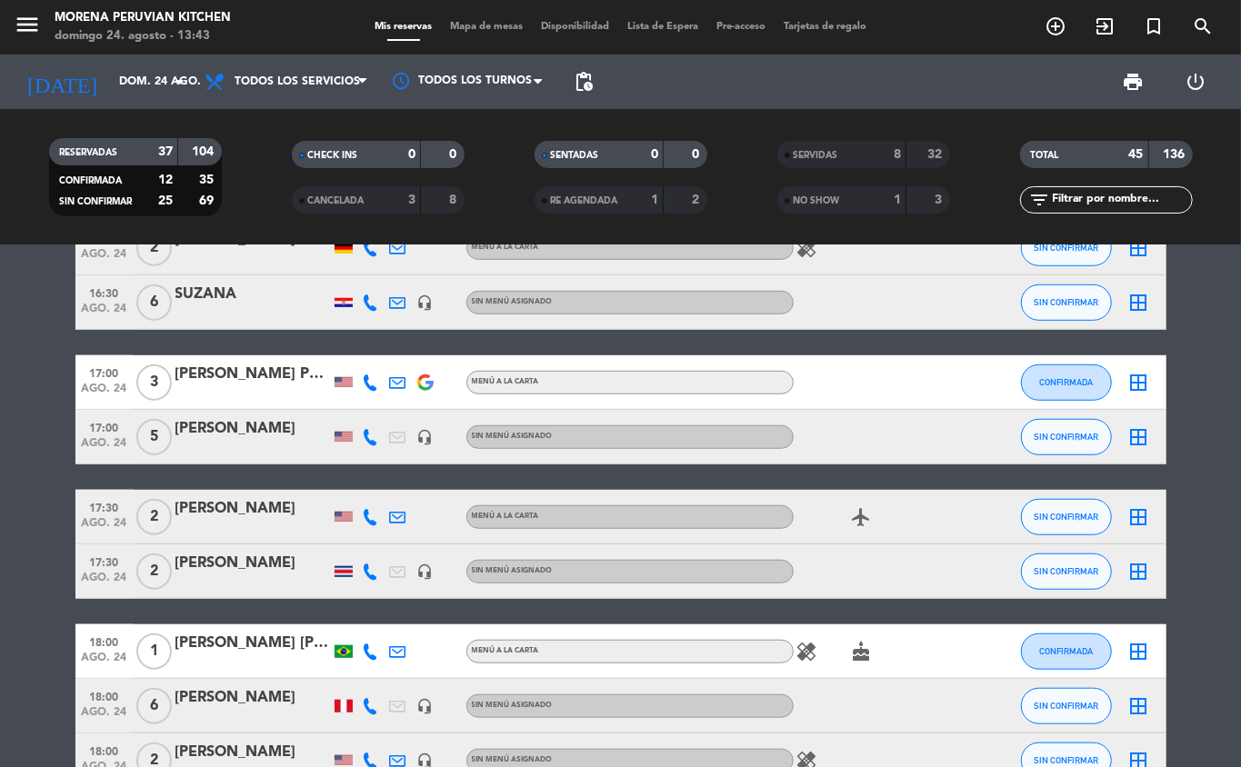
type input "lun. 25 ago."
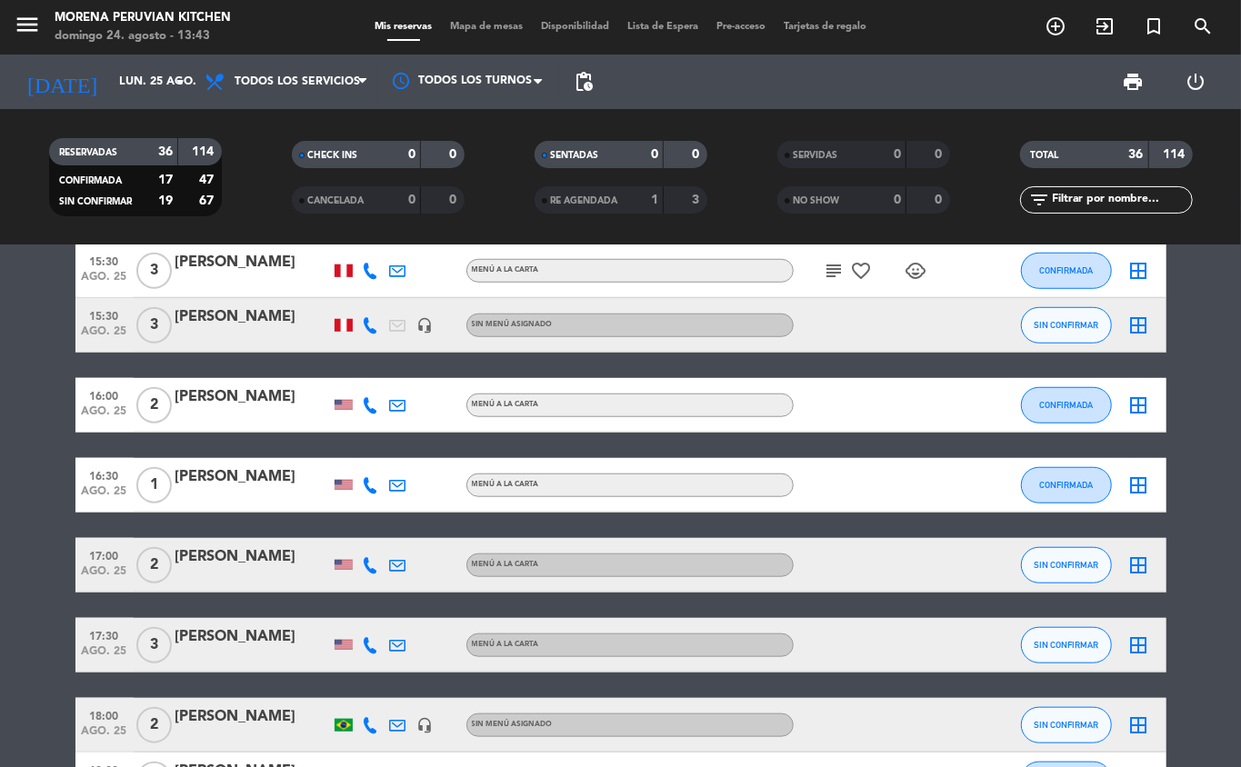
scroll to position [761, 0]
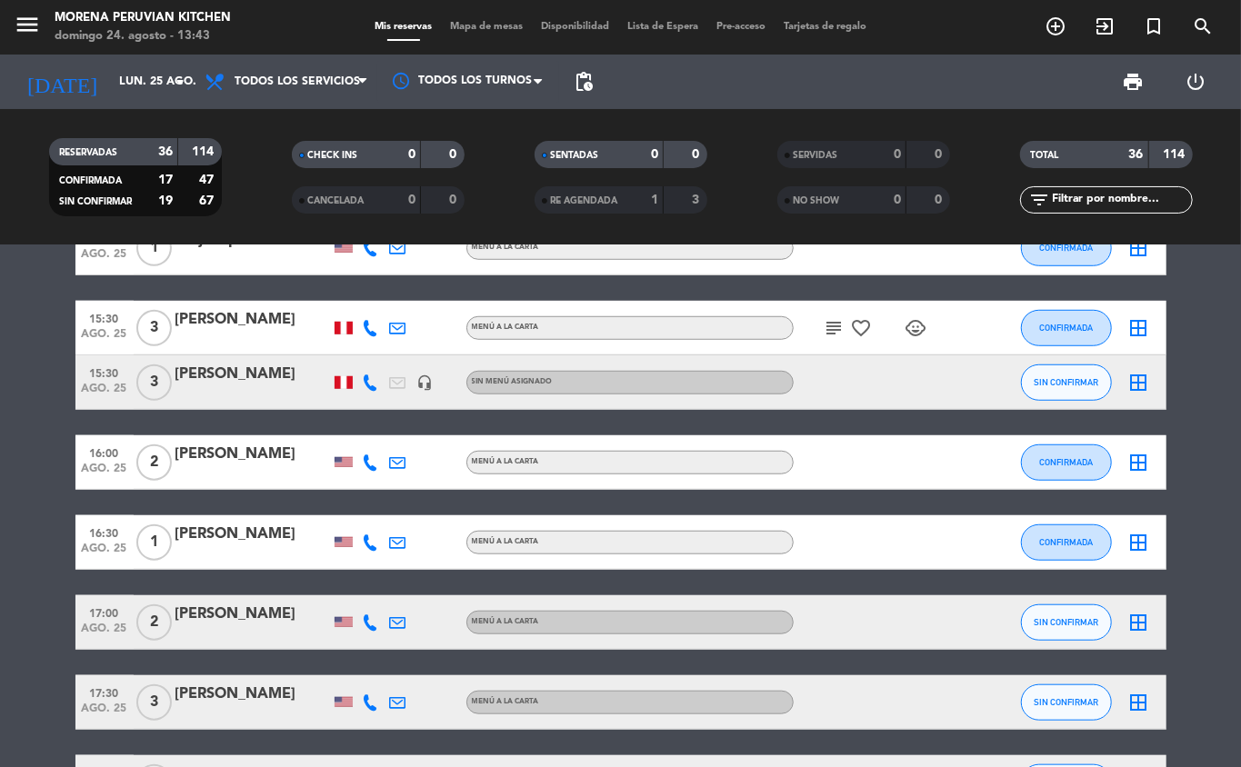
click at [930, 25] on icon "add_circle_outline" at bounding box center [1056, 26] width 22 height 22
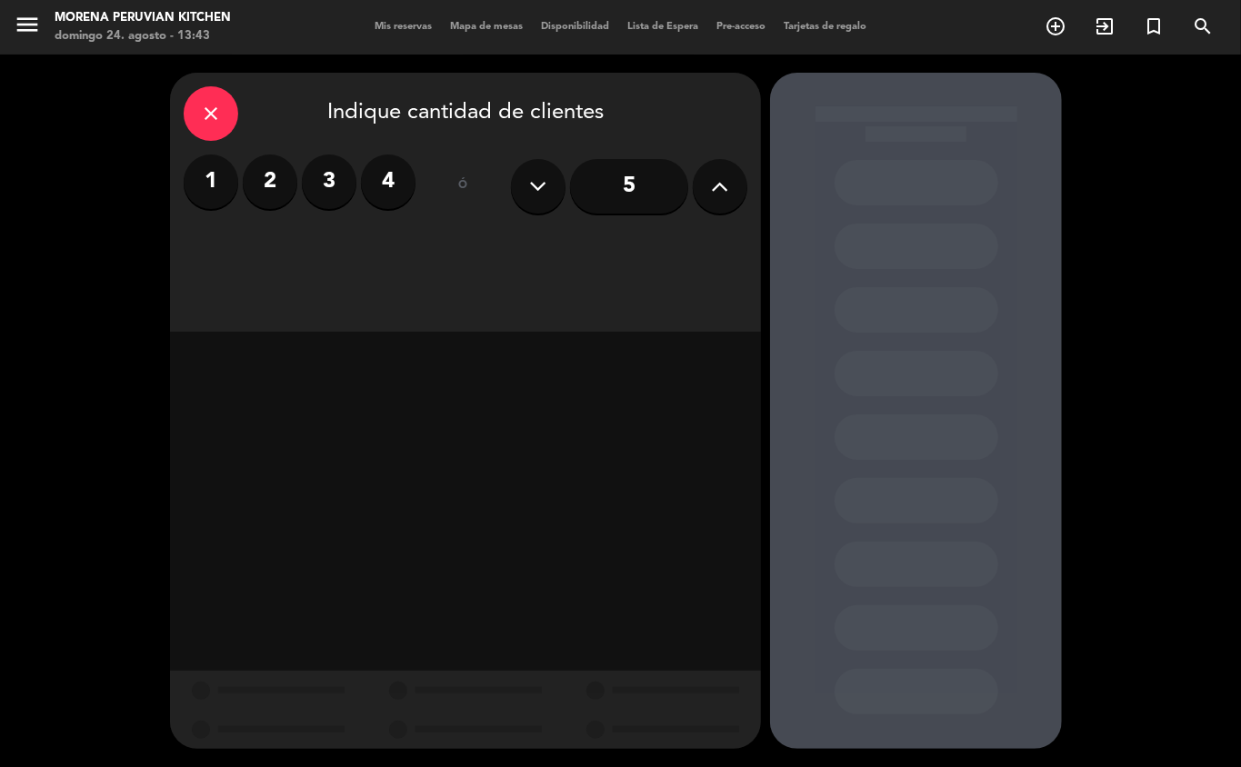
click at [262, 179] on label "2" at bounding box center [270, 182] width 55 height 55
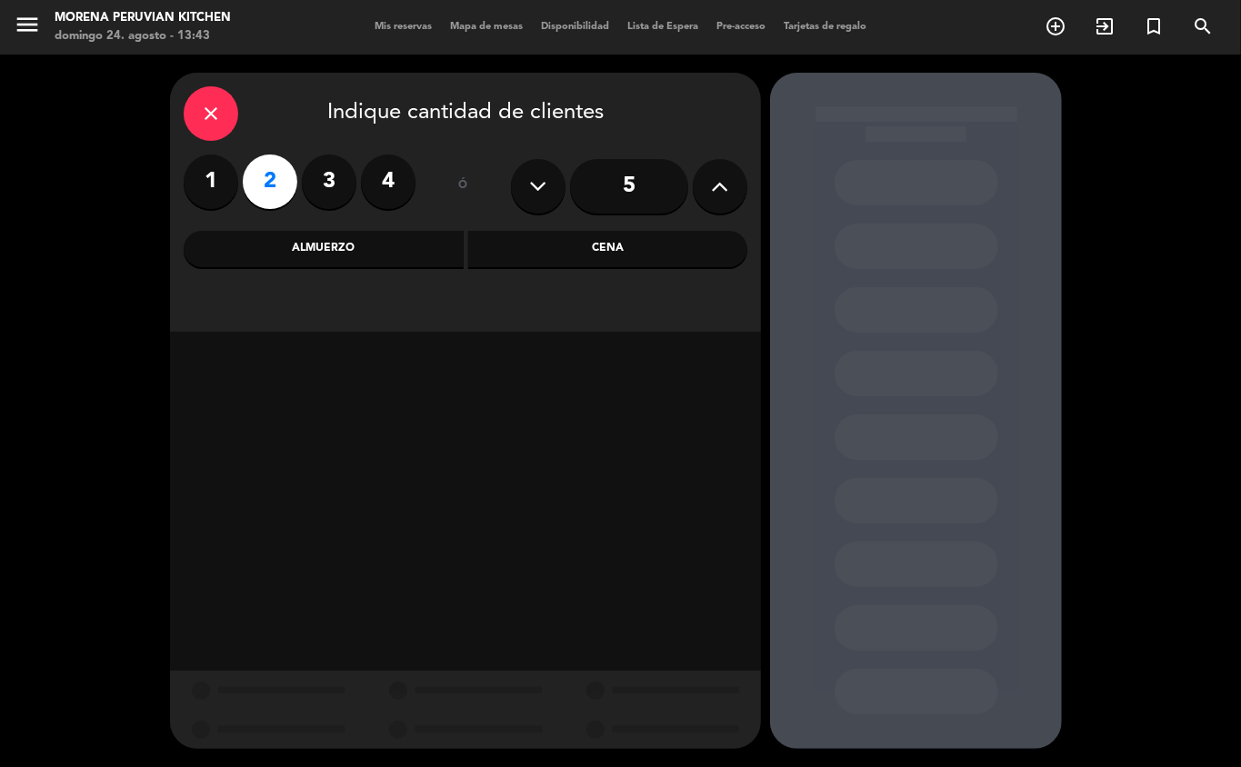
click at [401, 242] on div "Almuerzo" at bounding box center [324, 249] width 280 height 36
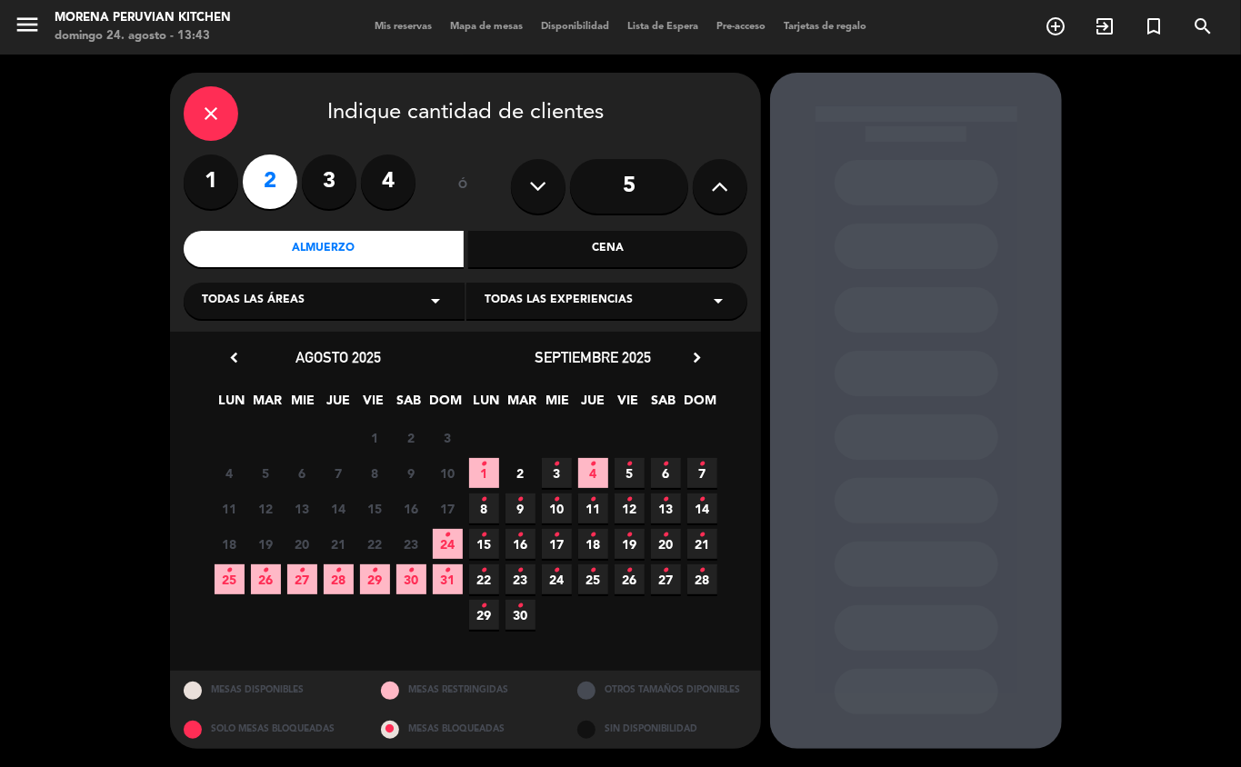
click at [229, 544] on icon "•" at bounding box center [229, 570] width 6 height 29
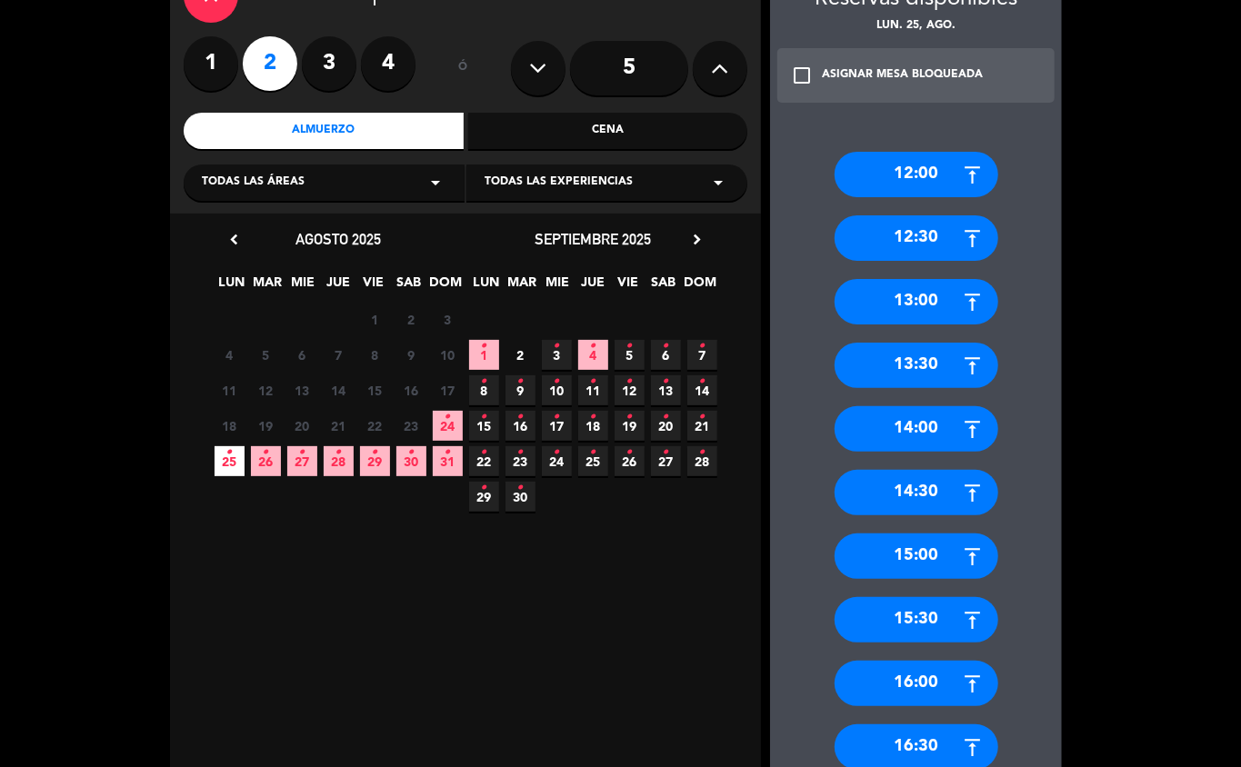
scroll to position [132, 0]
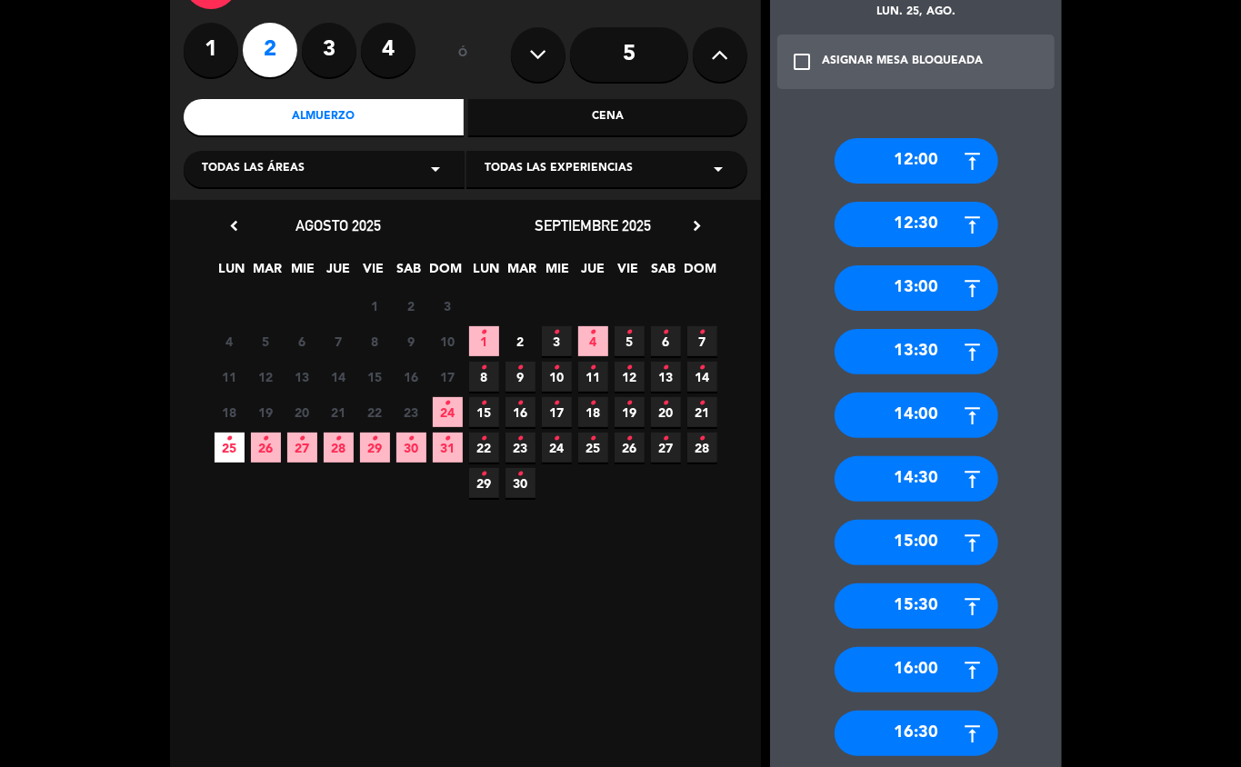
click at [930, 544] on div "16:00" at bounding box center [917, 669] width 164 height 45
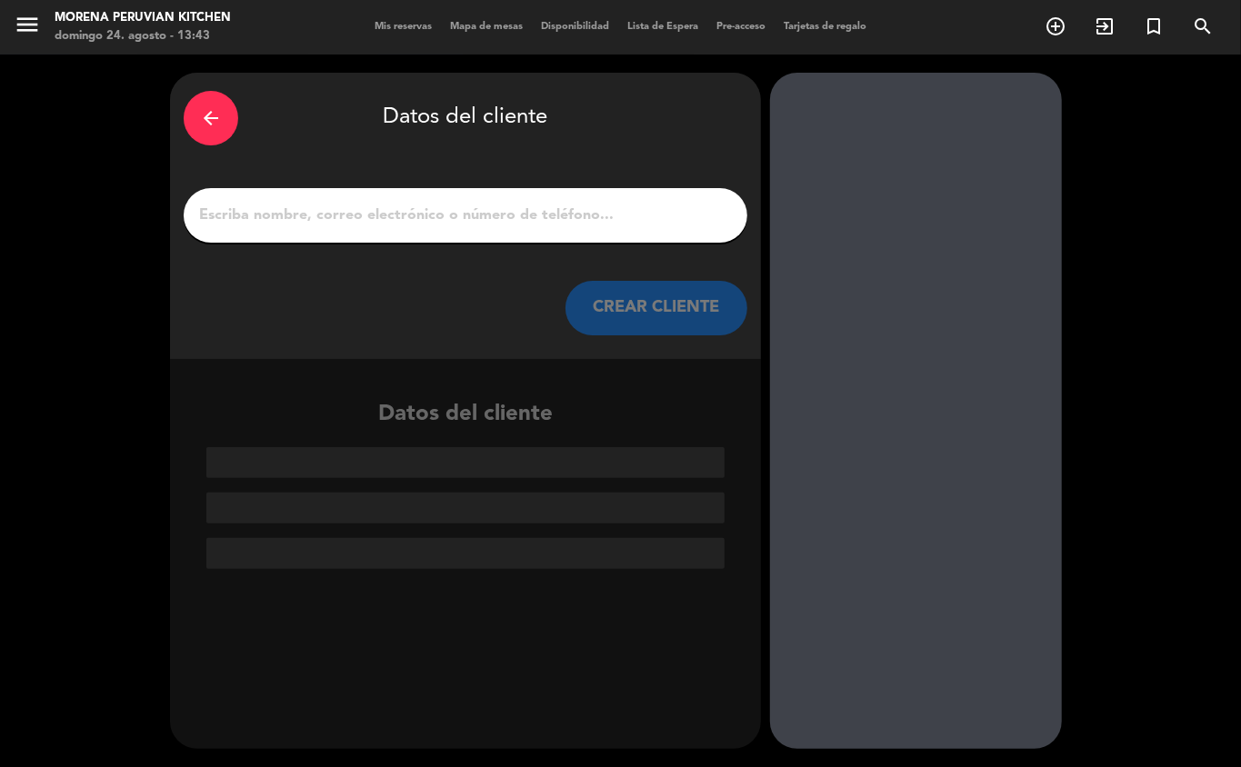
scroll to position [0, 0]
click at [394, 209] on input "1" at bounding box center [465, 215] width 536 height 25
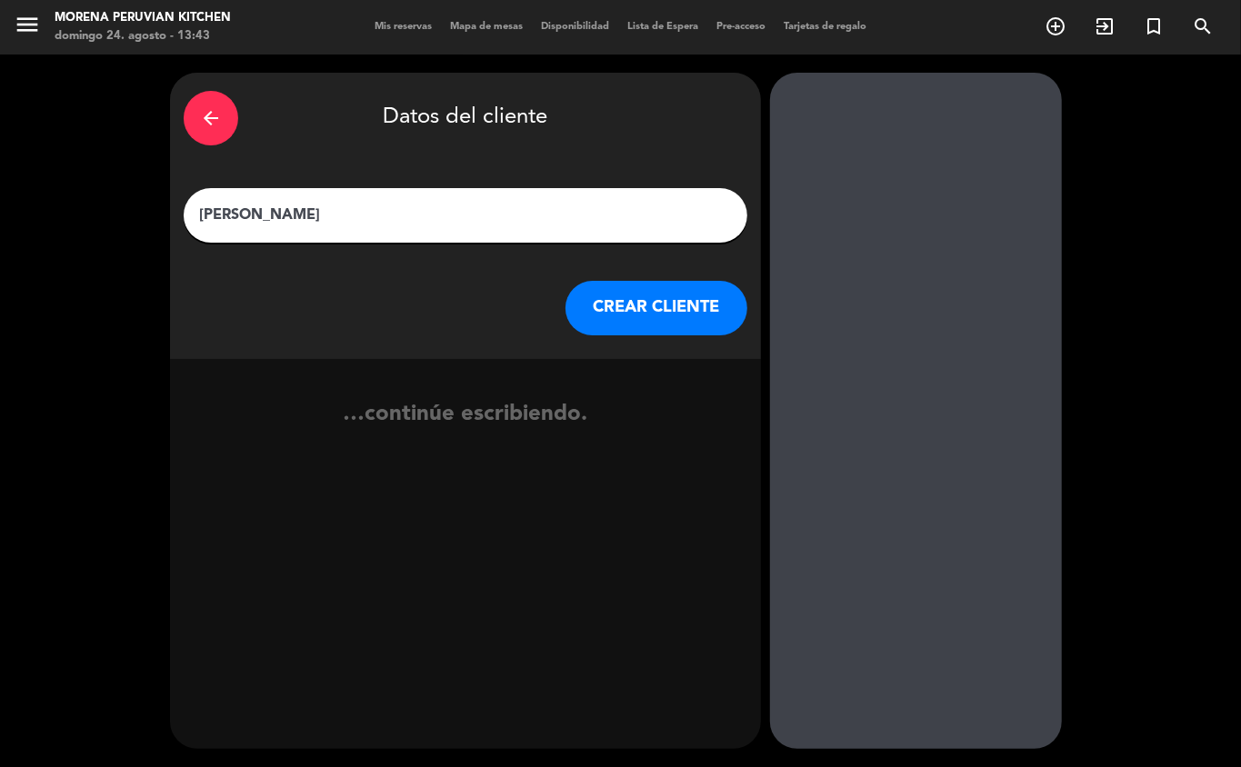
type input "[PERSON_NAME]"
click at [646, 287] on button "CREAR CLIENTE" at bounding box center [657, 308] width 182 height 55
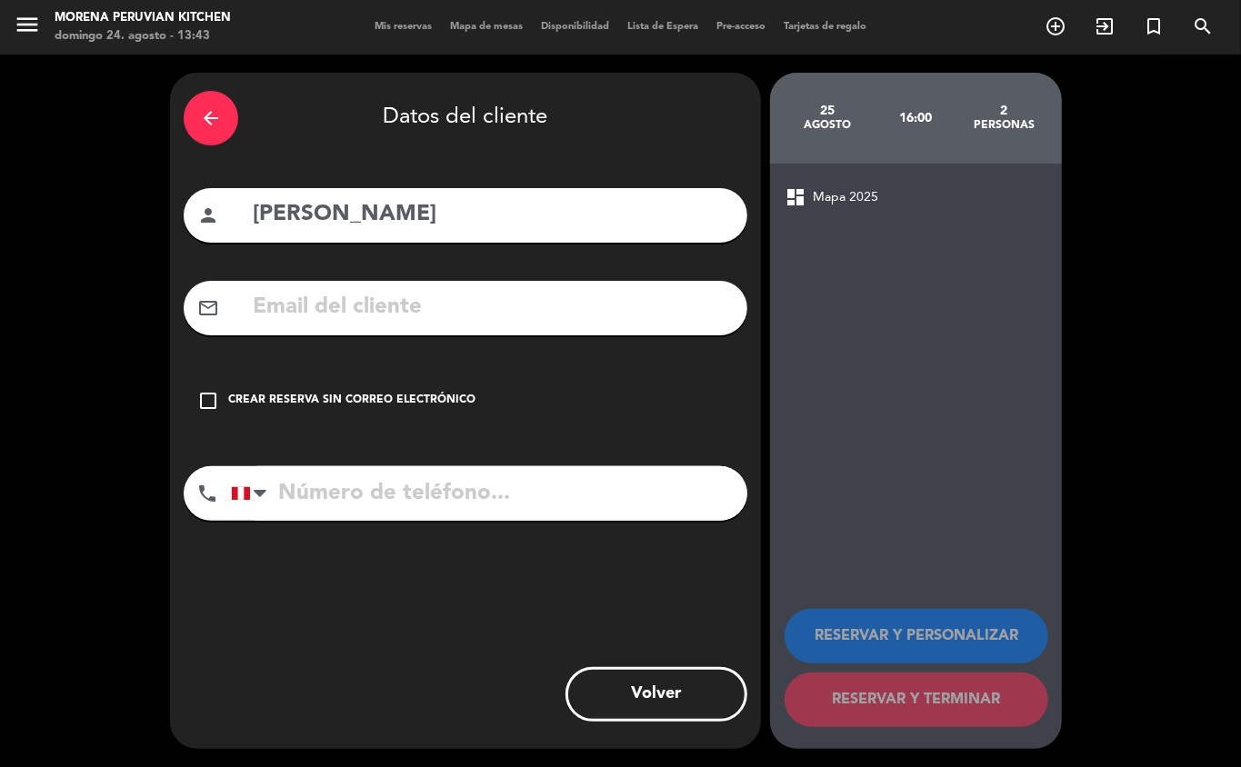
click at [218, 398] on icon "check_box_outline_blank" at bounding box center [208, 401] width 22 height 22
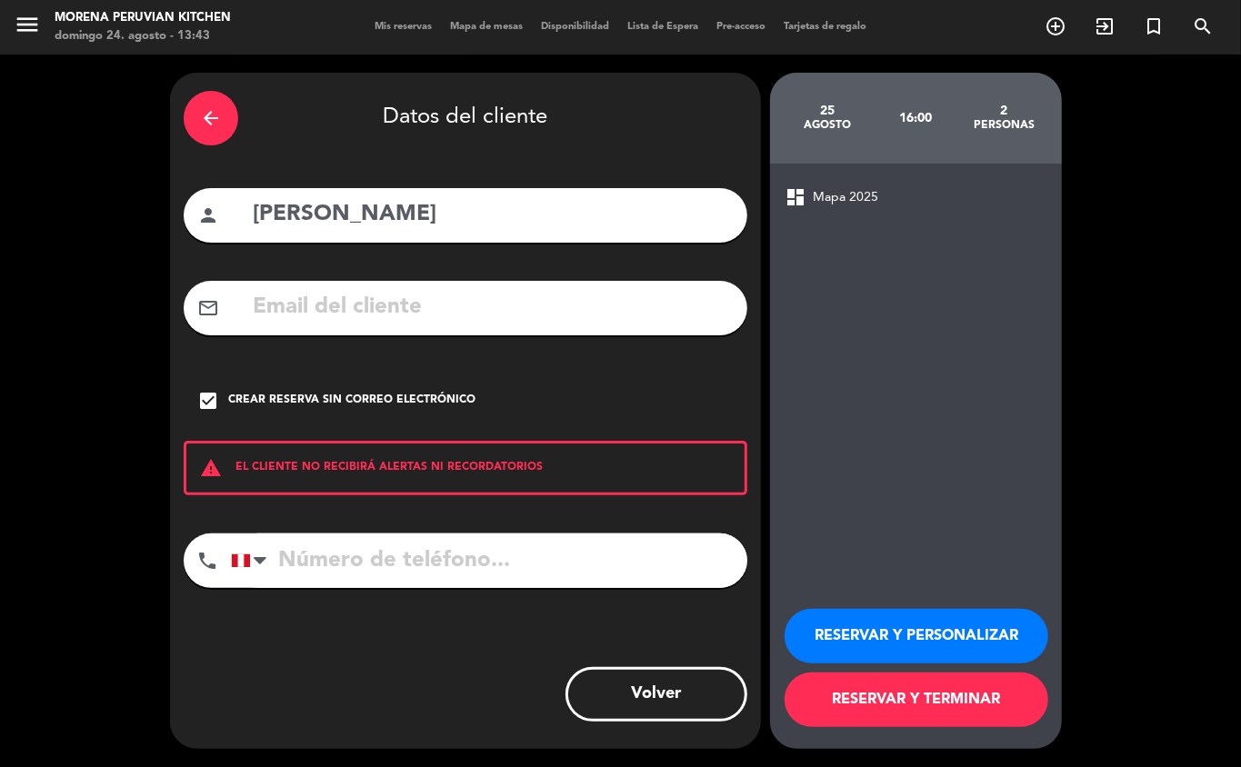
click at [300, 544] on input "tel" at bounding box center [489, 561] width 516 height 55
type input "[PHONE_NUMBER]"
click at [930, 544] on button "RESERVAR Y TERMINAR" at bounding box center [917, 700] width 264 height 55
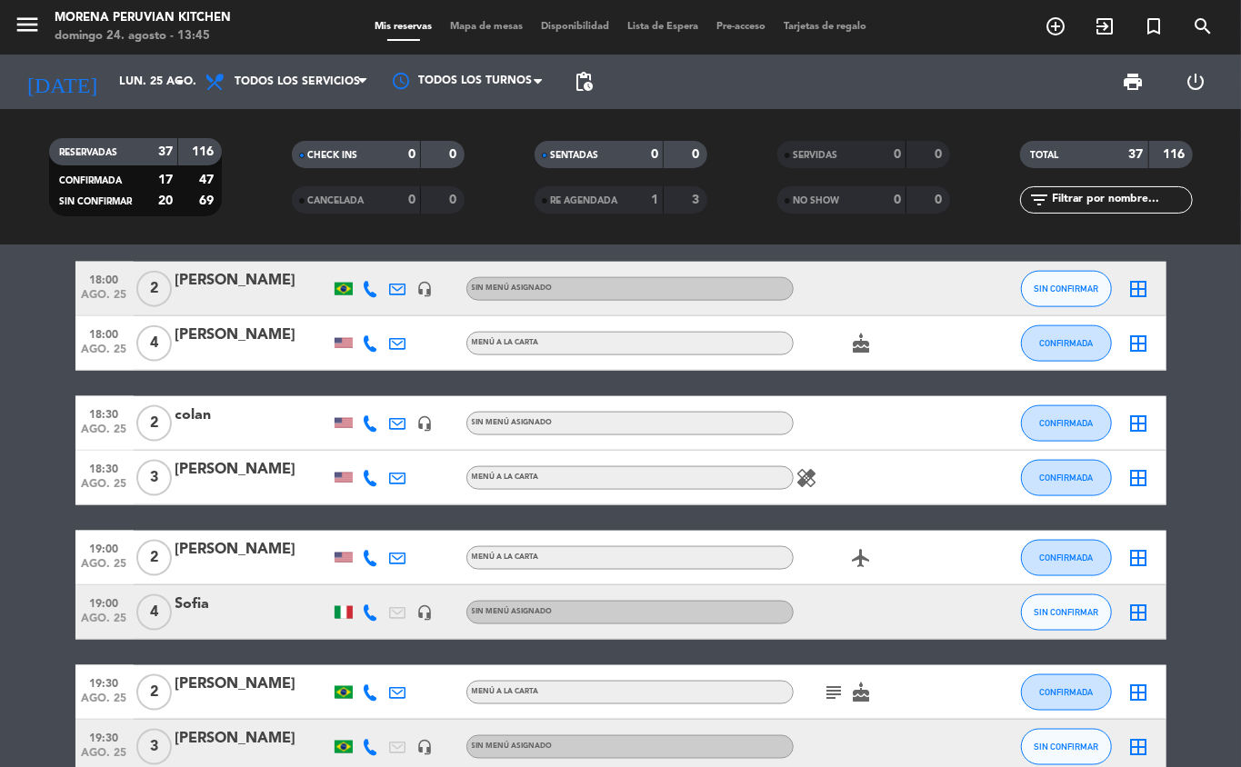
scroll to position [1303, 0]
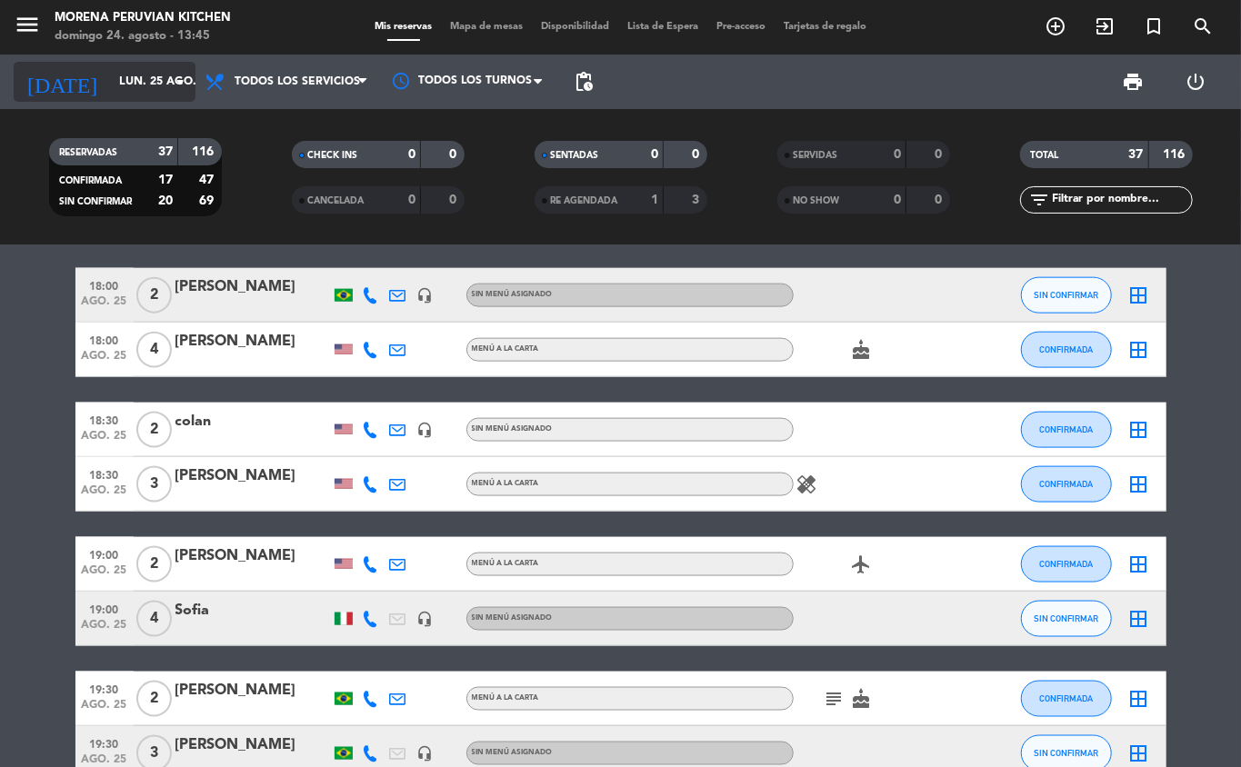
click at [186, 85] on icon "arrow_drop_down" at bounding box center [180, 82] width 22 height 22
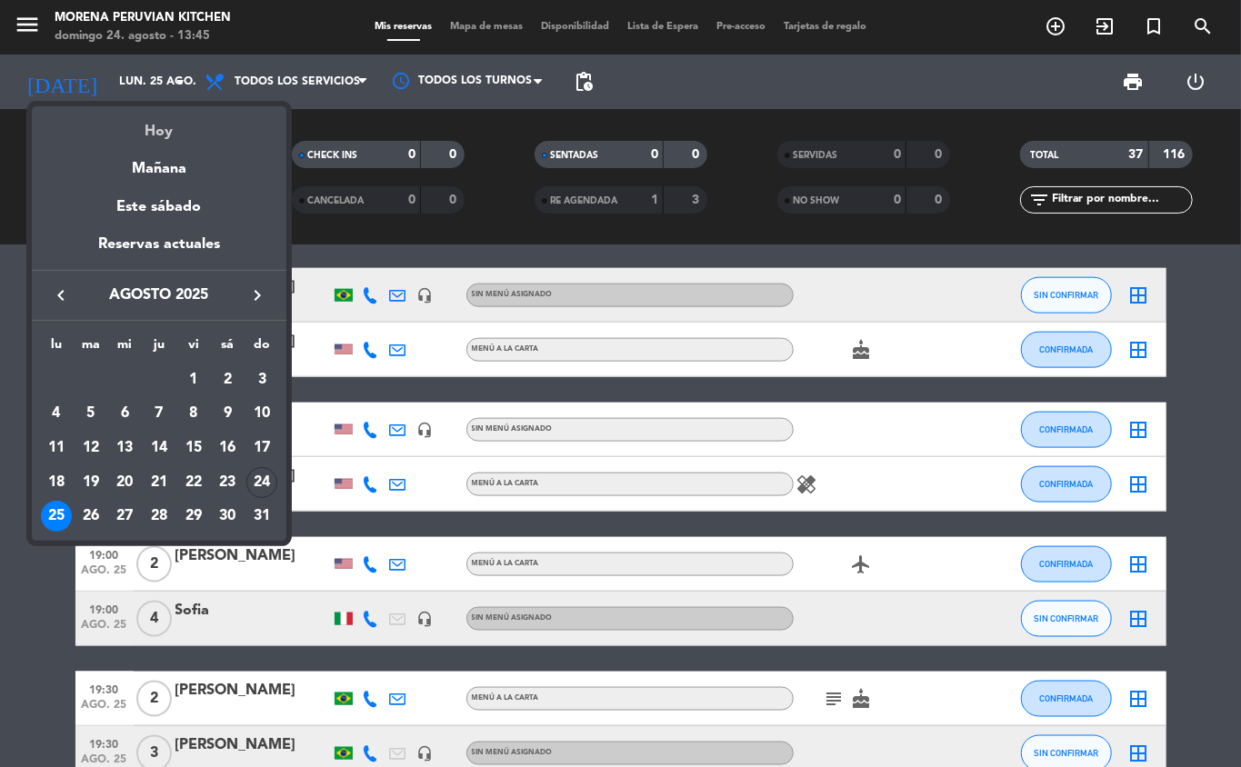
click at [205, 131] on div "Hoy" at bounding box center [159, 124] width 255 height 37
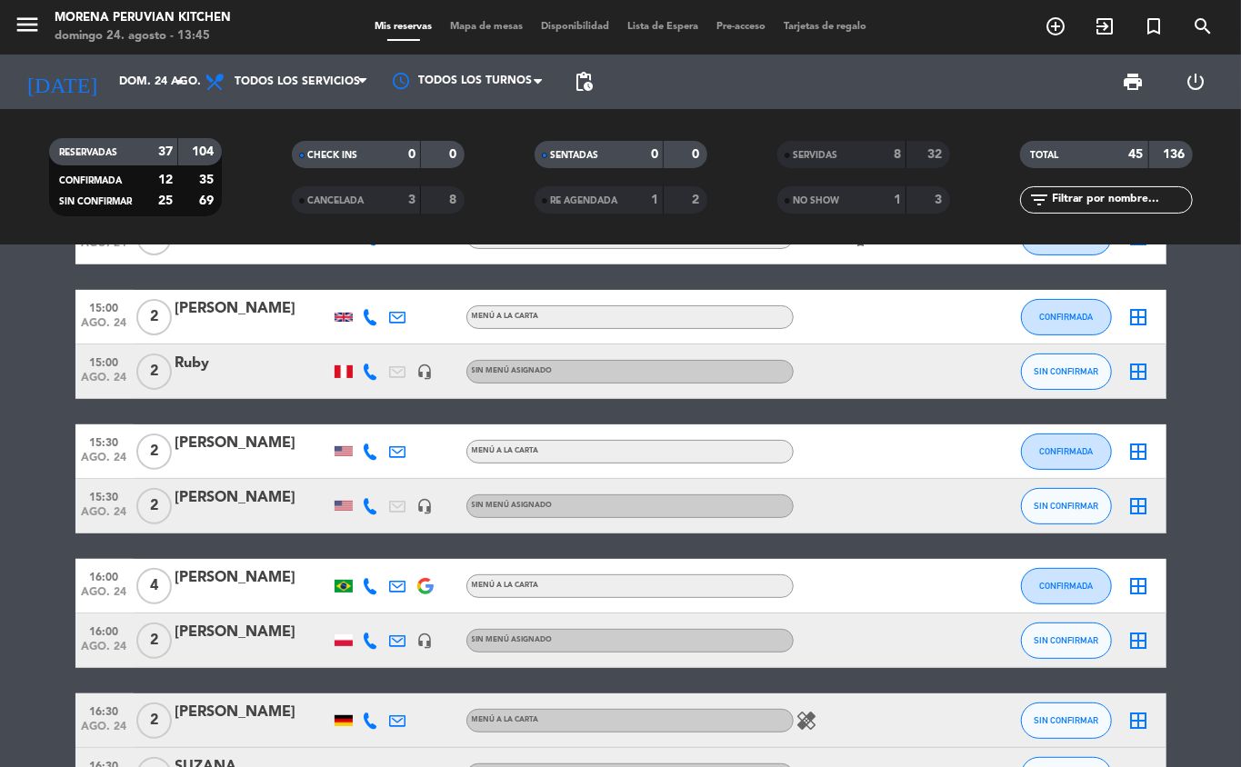
scroll to position [0, 0]
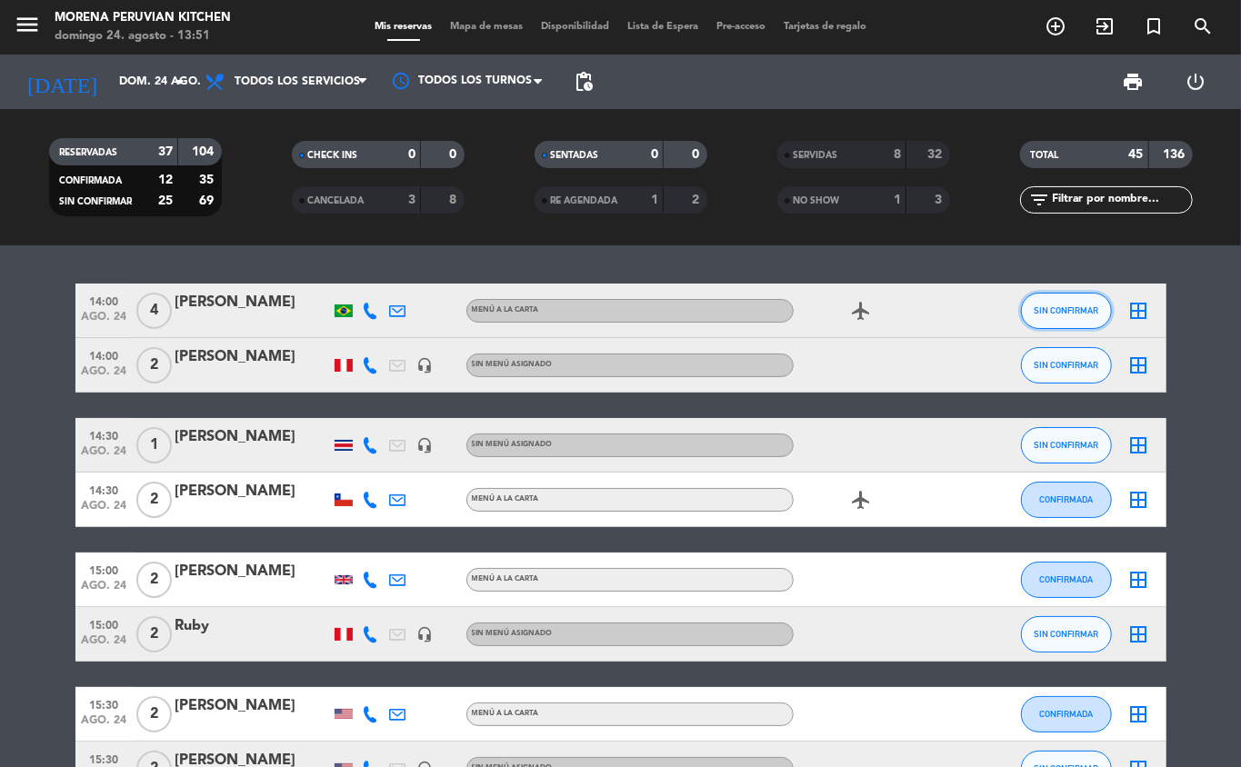
click at [930, 315] on span "SIN CONFIRMAR" at bounding box center [1066, 310] width 65 height 10
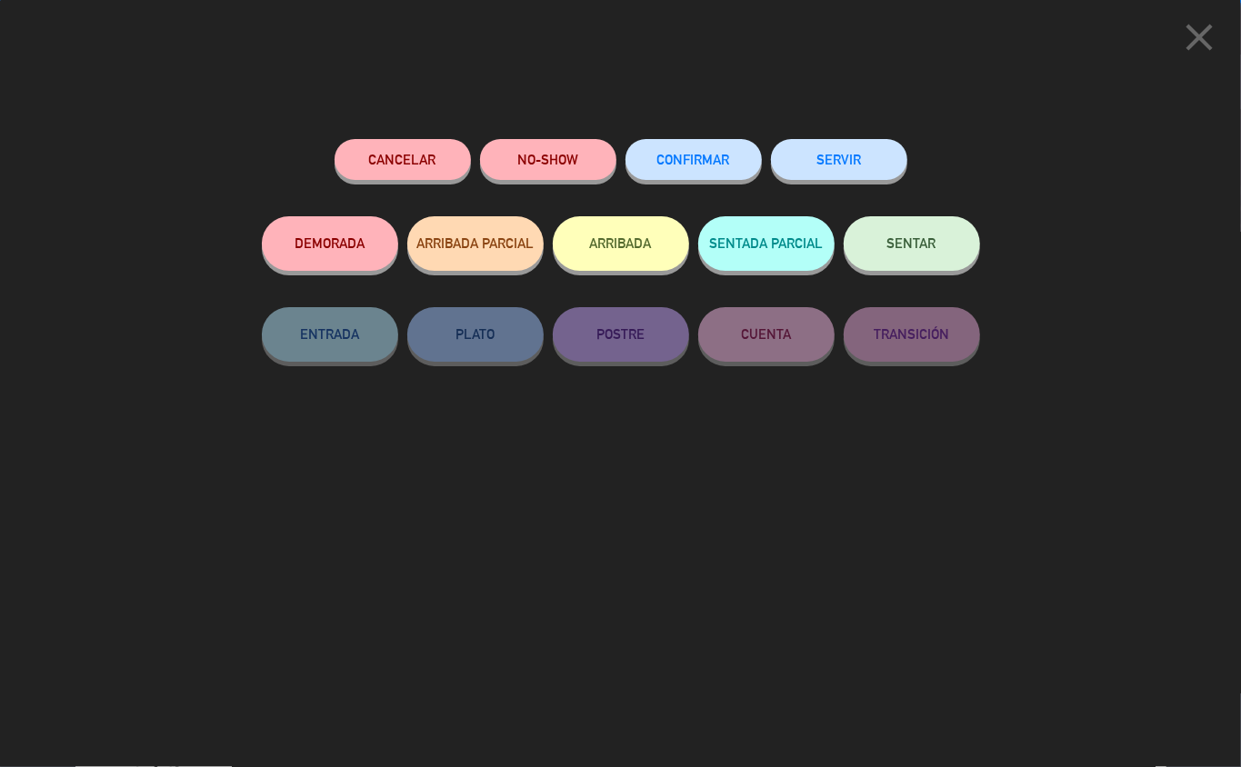
click at [930, 42] on icon "close" at bounding box center [1199, 37] width 45 height 45
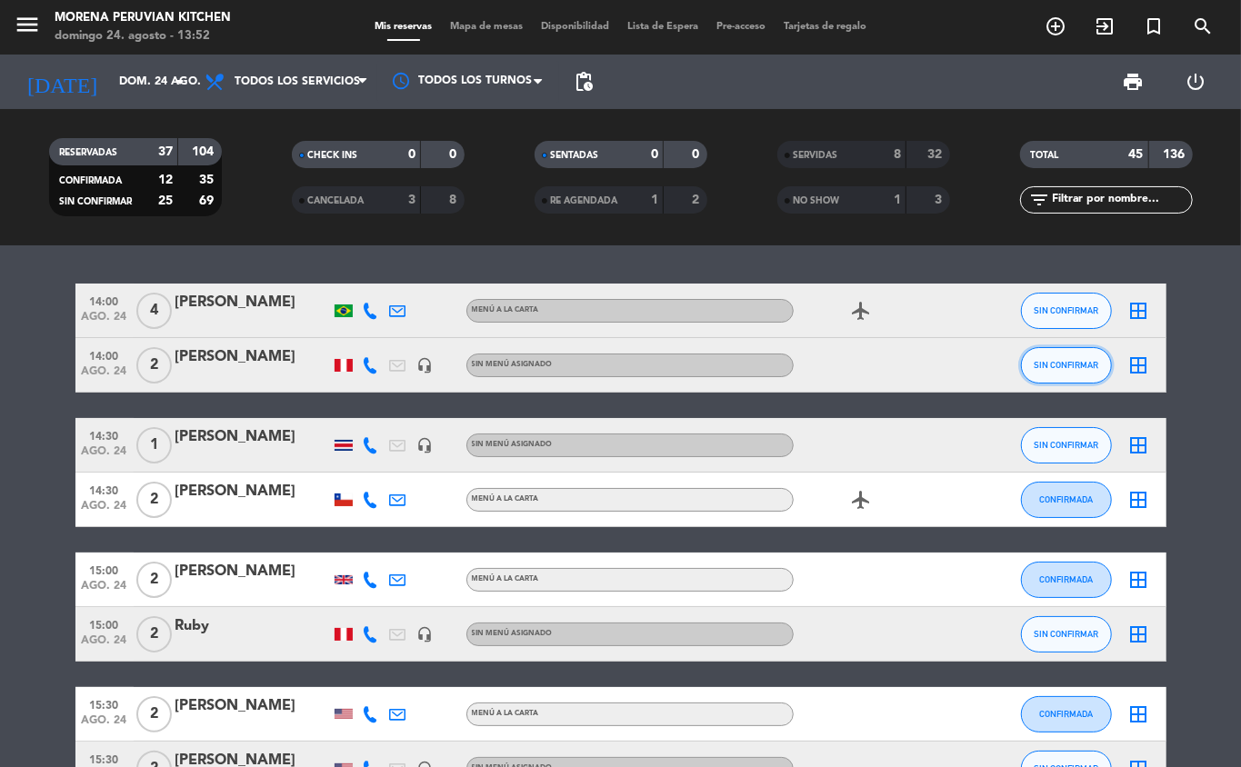
click at [930, 351] on button "SIN CONFIRMAR" at bounding box center [1066, 365] width 91 height 36
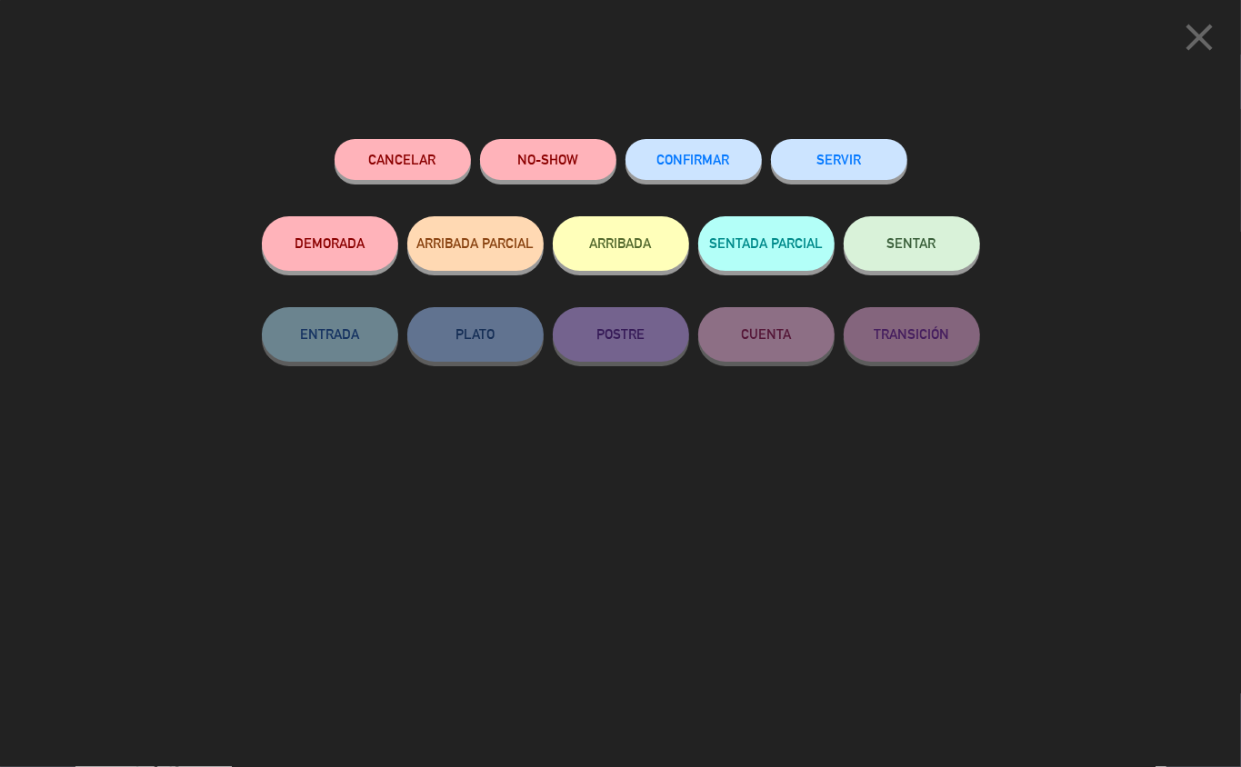
click at [824, 147] on button "SERVIR" at bounding box center [839, 159] width 136 height 41
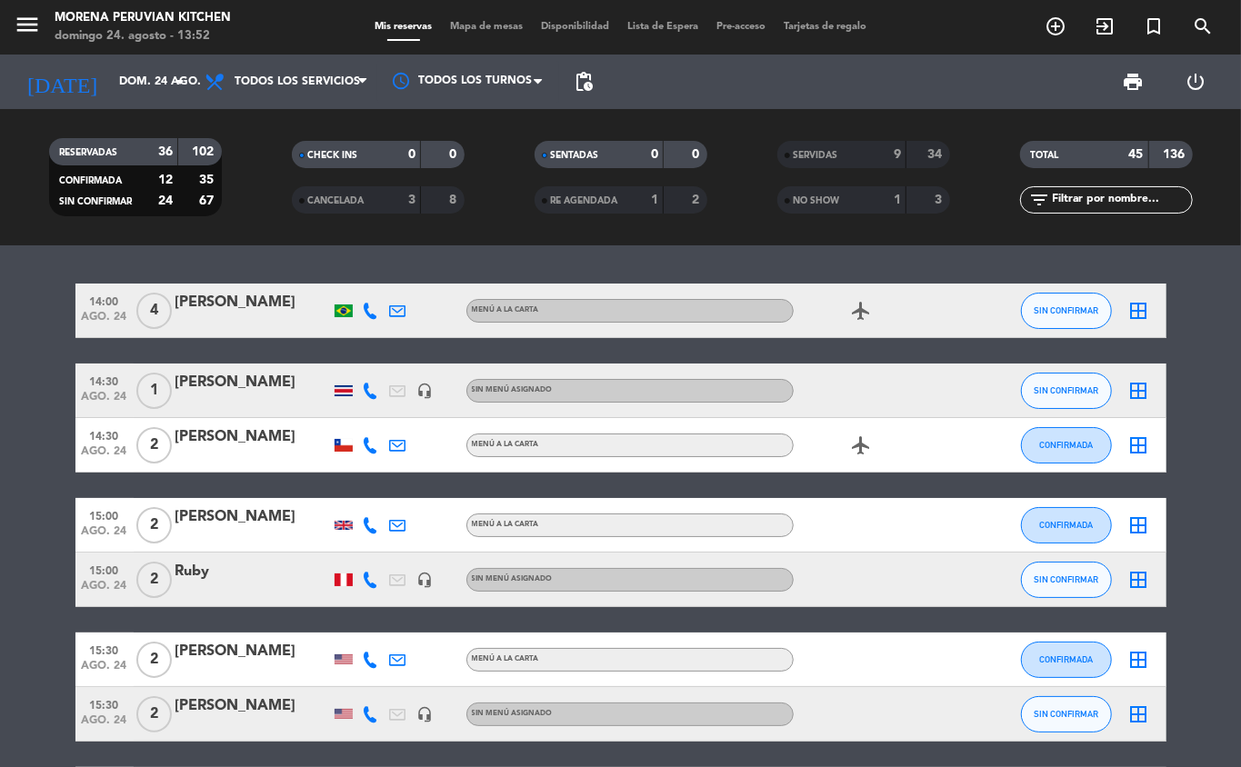
click at [855, 145] on div "SERVIDAS" at bounding box center [824, 155] width 84 height 21
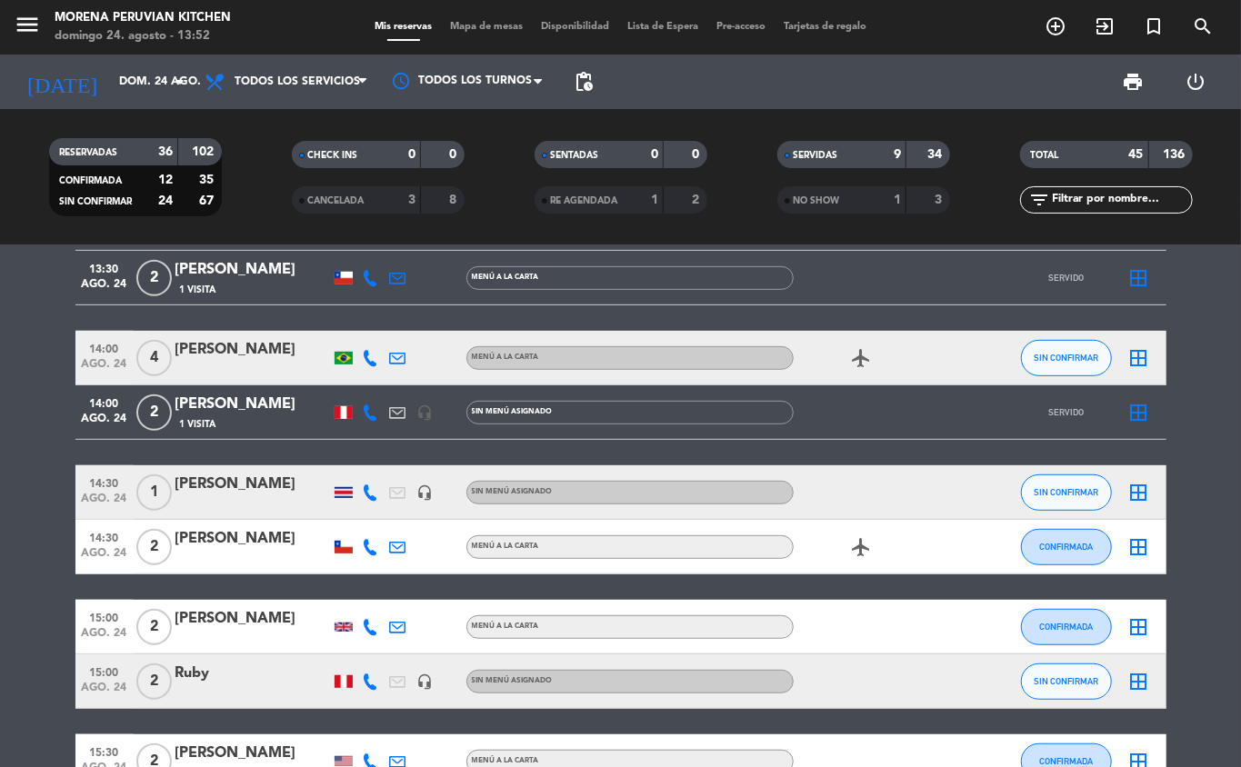
scroll to position [456, 0]
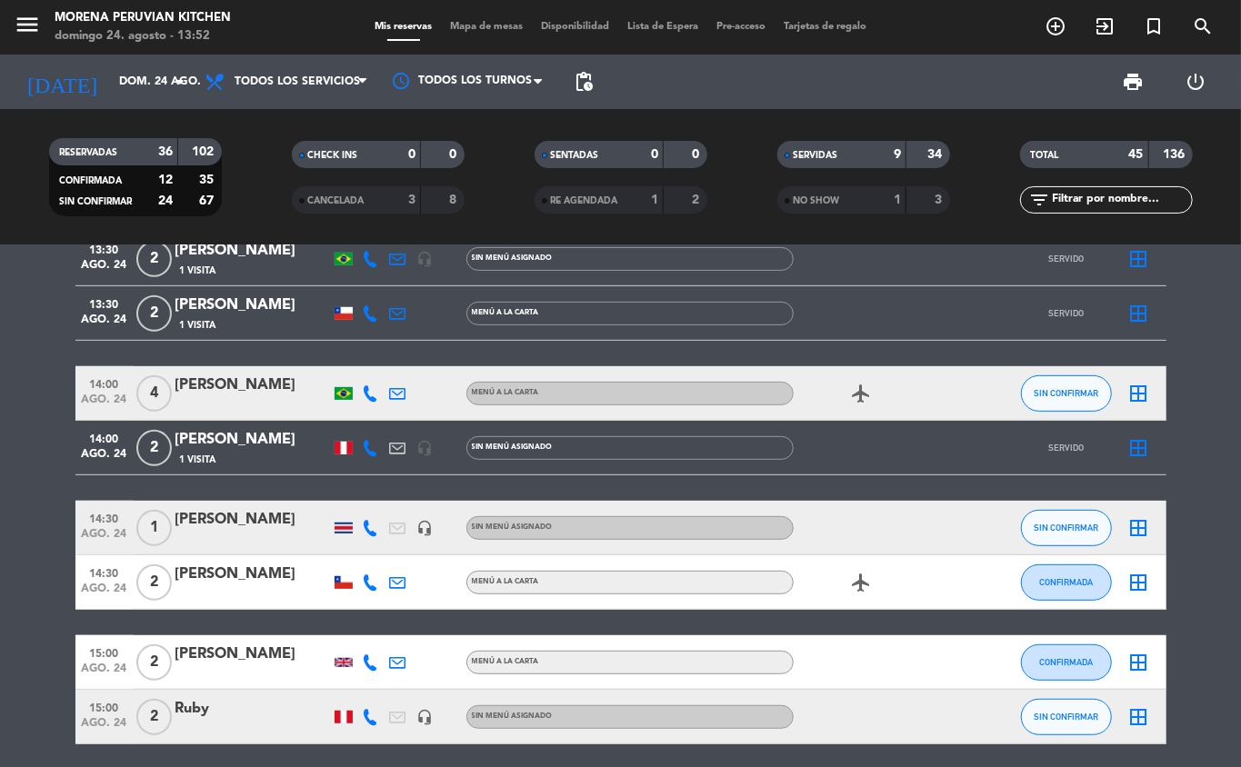
click at [226, 455] on div "1 Visita" at bounding box center [252, 459] width 155 height 15
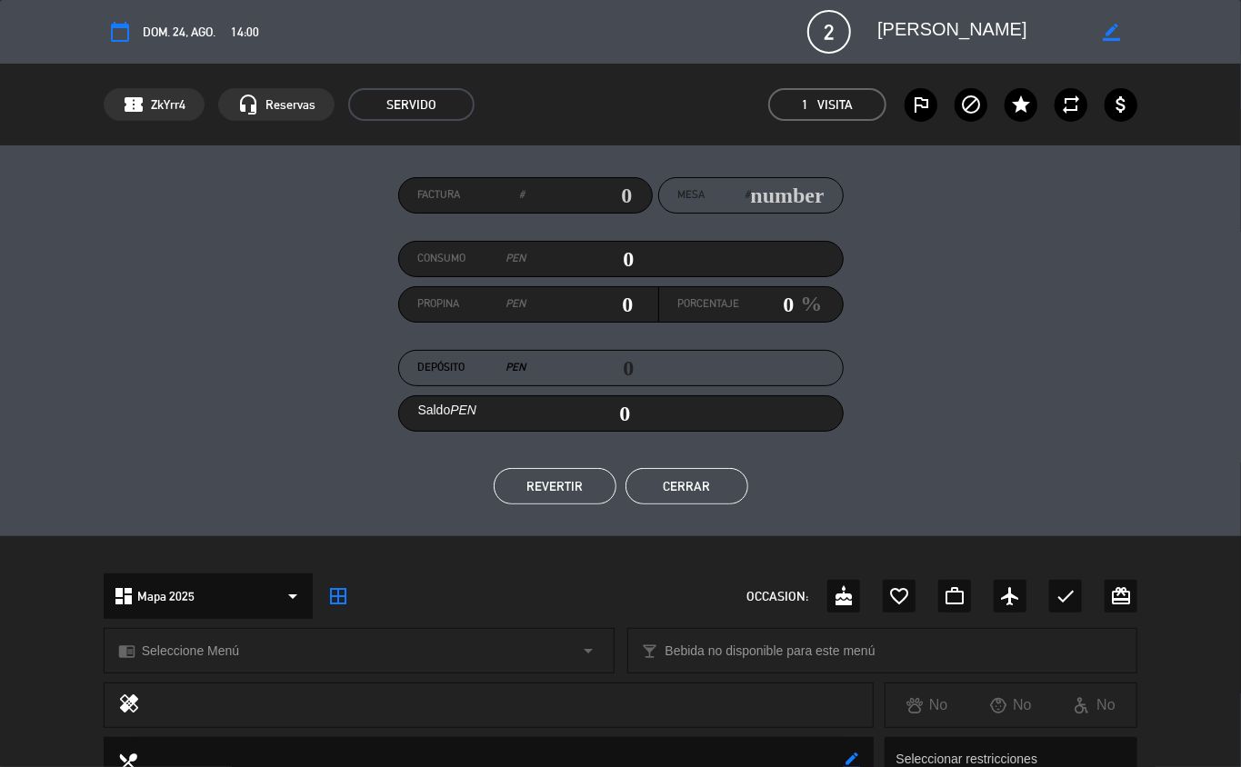
click at [441, 107] on span "SERVIDO" at bounding box center [411, 104] width 126 height 33
click at [561, 488] on button "REVERTIR" at bounding box center [555, 486] width 123 height 36
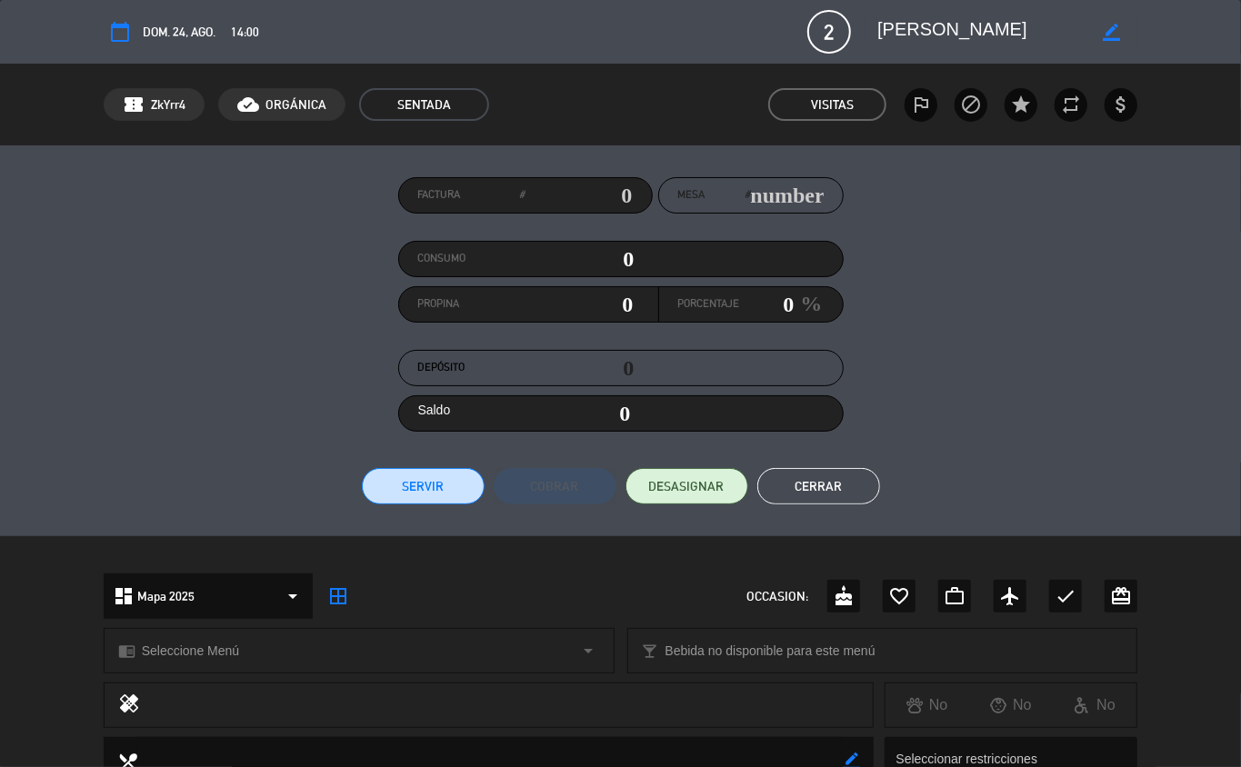
click at [840, 491] on button "Cerrar" at bounding box center [818, 486] width 123 height 36
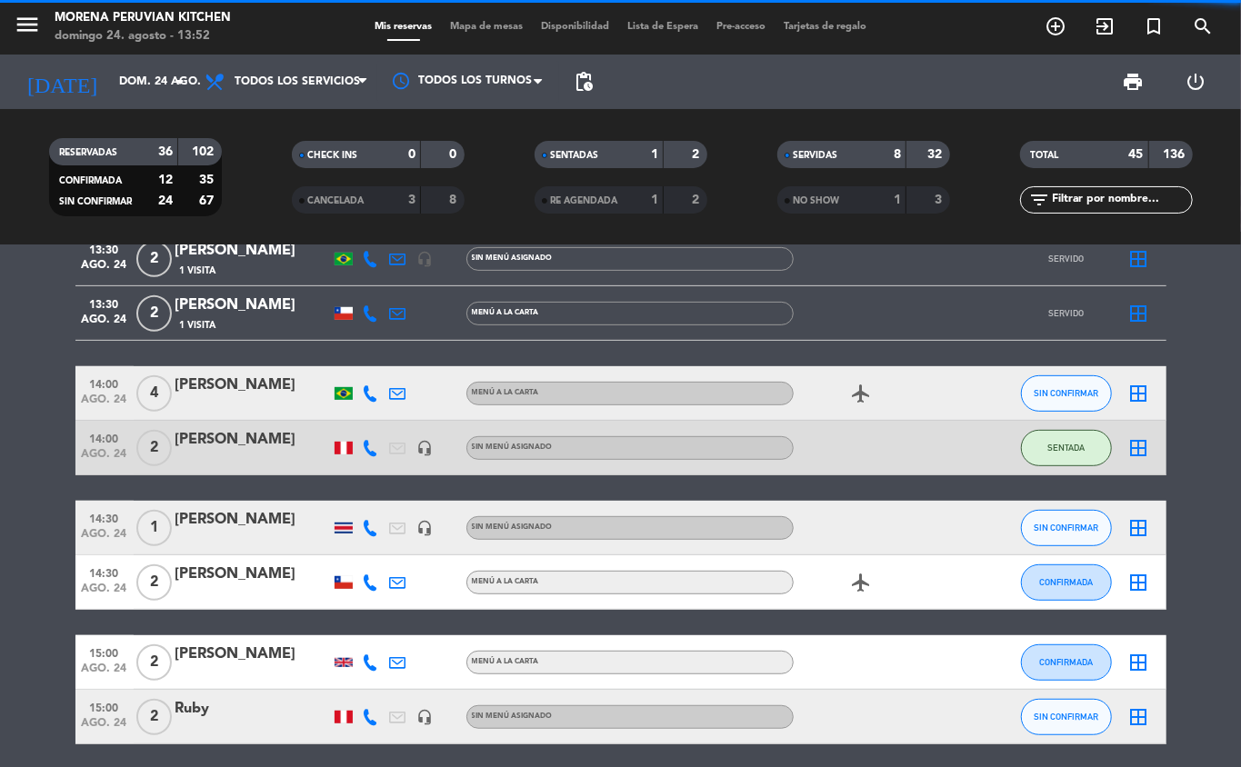
scroll to position [396, 0]
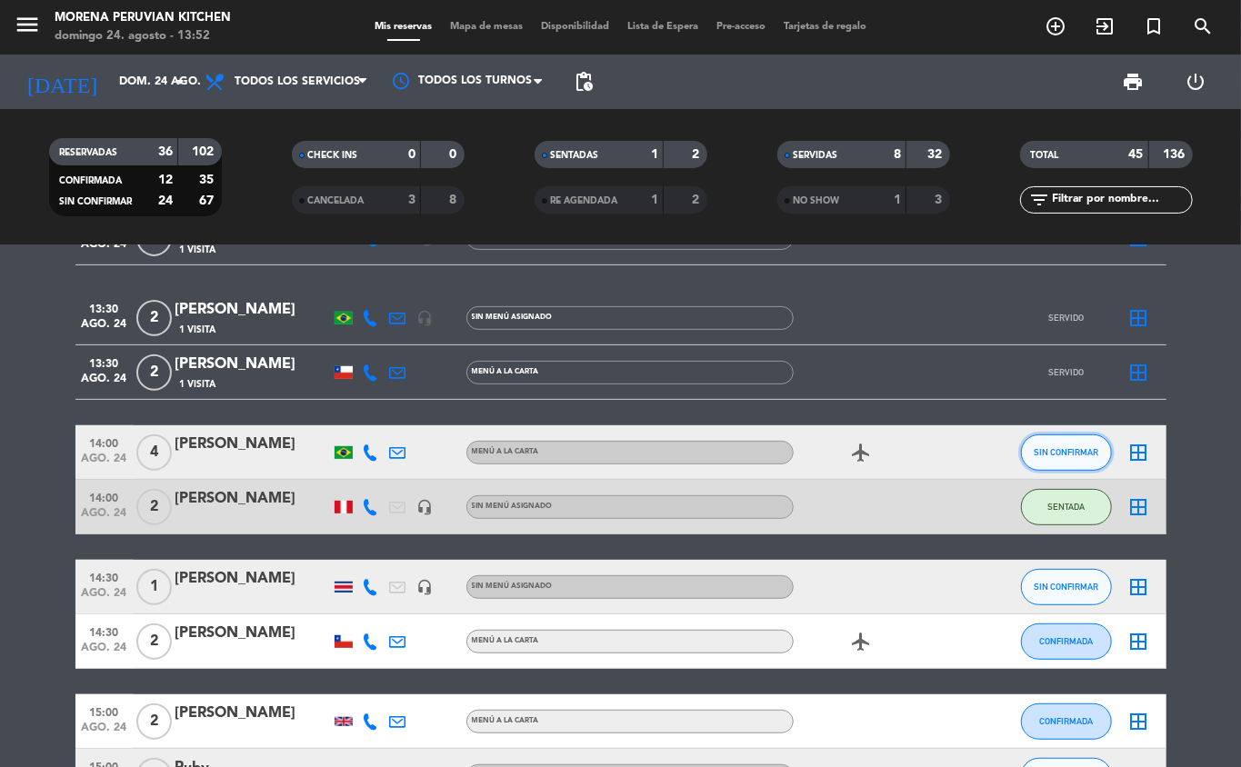
click at [930, 447] on span "SIN CONFIRMAR" at bounding box center [1066, 452] width 65 height 10
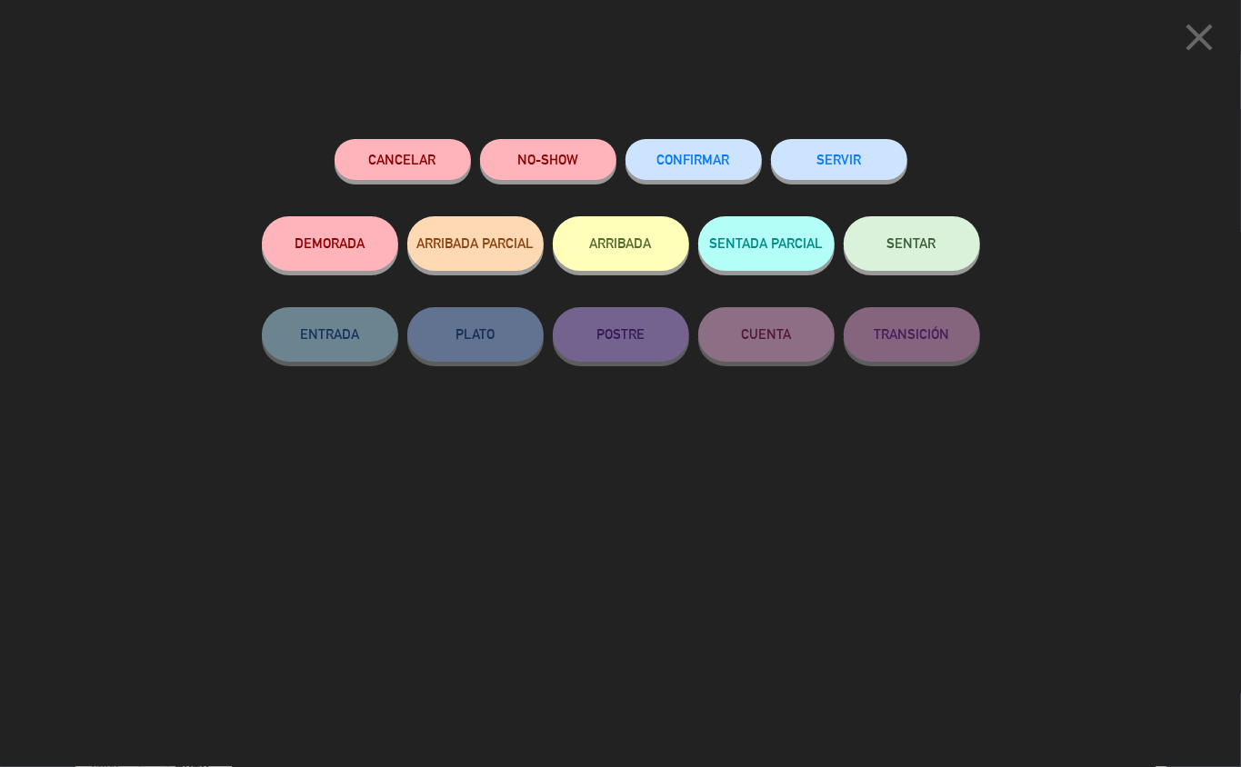
click at [852, 150] on button "SERVIR" at bounding box center [839, 159] width 136 height 41
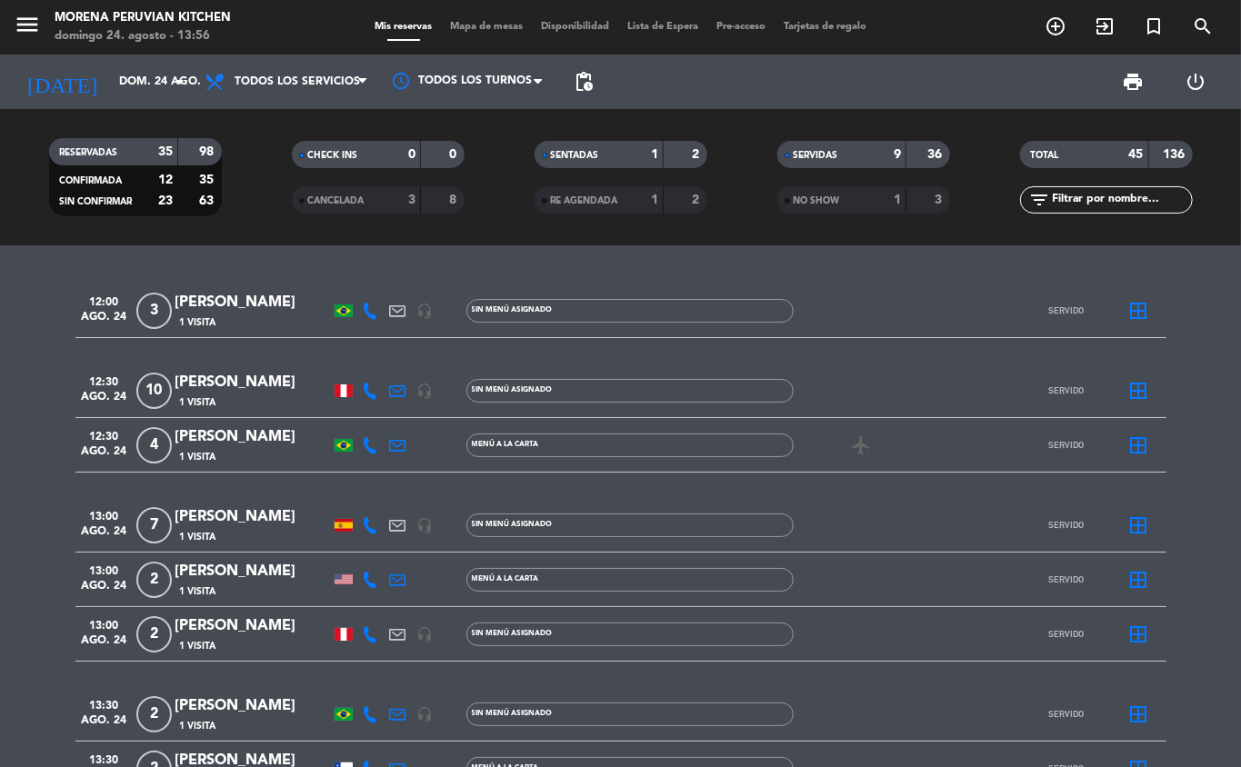
scroll to position [539, 0]
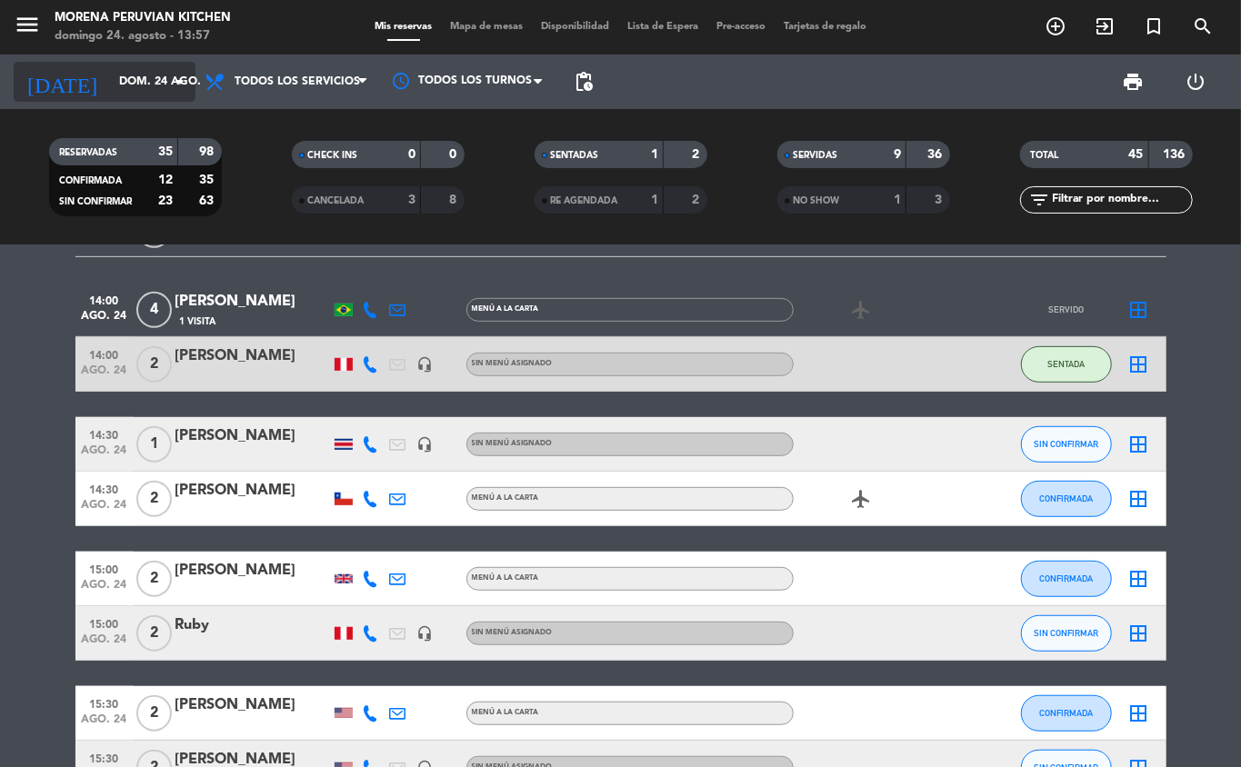
click at [165, 71] on input "dom. 24 ago." at bounding box center [187, 81] width 154 height 31
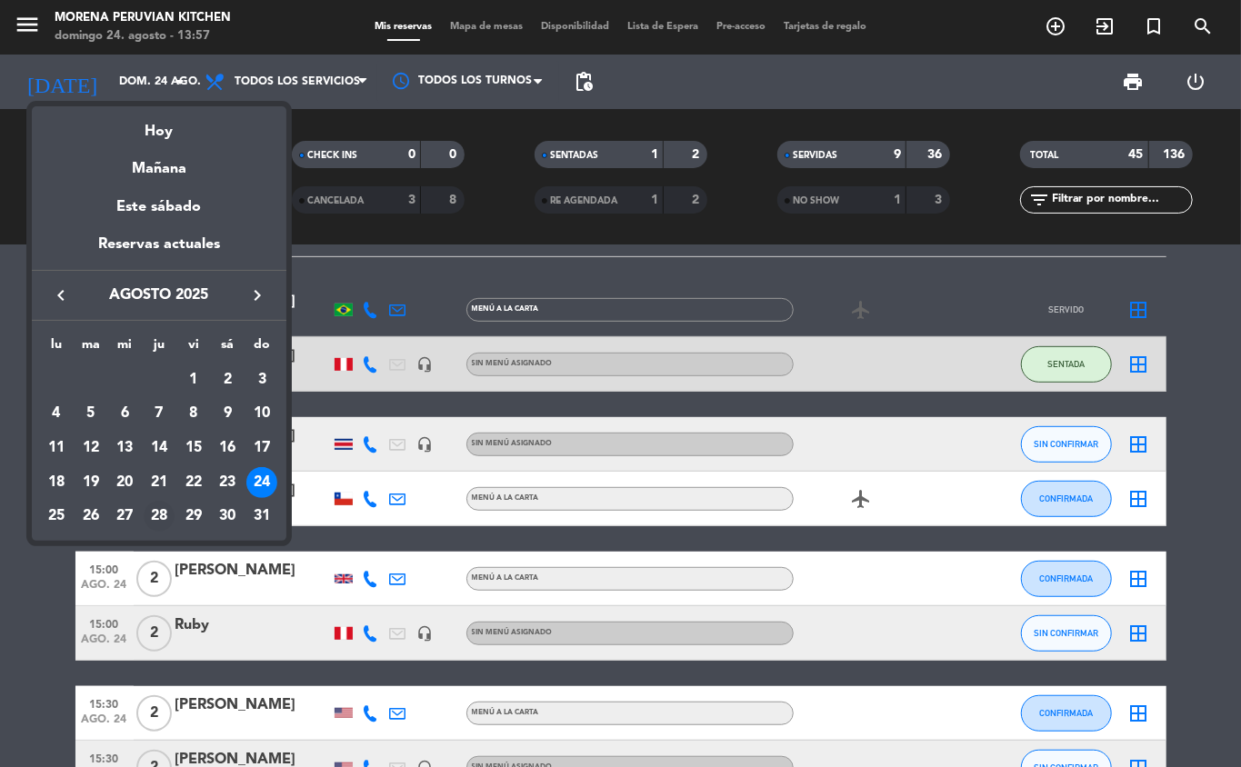
click at [153, 521] on div "28" at bounding box center [159, 516] width 31 height 31
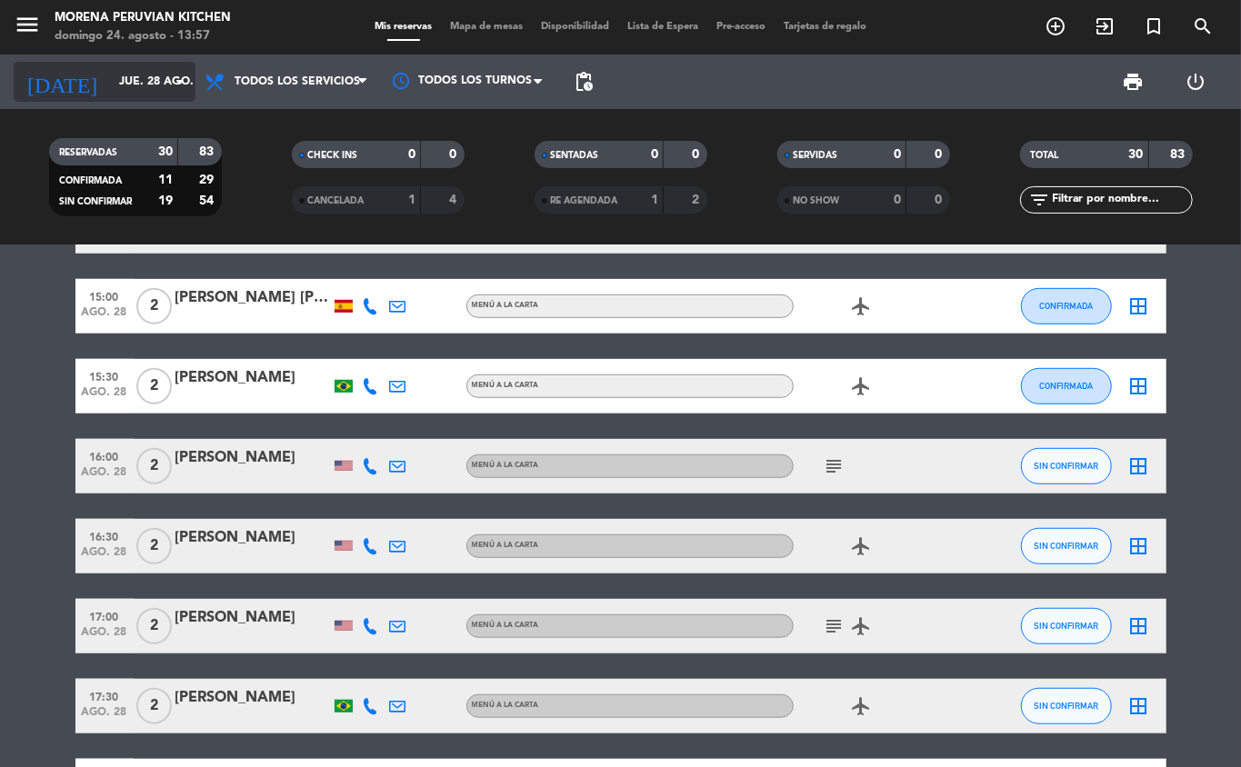
click at [167, 69] on input "jue. 28 ago." at bounding box center [187, 81] width 154 height 31
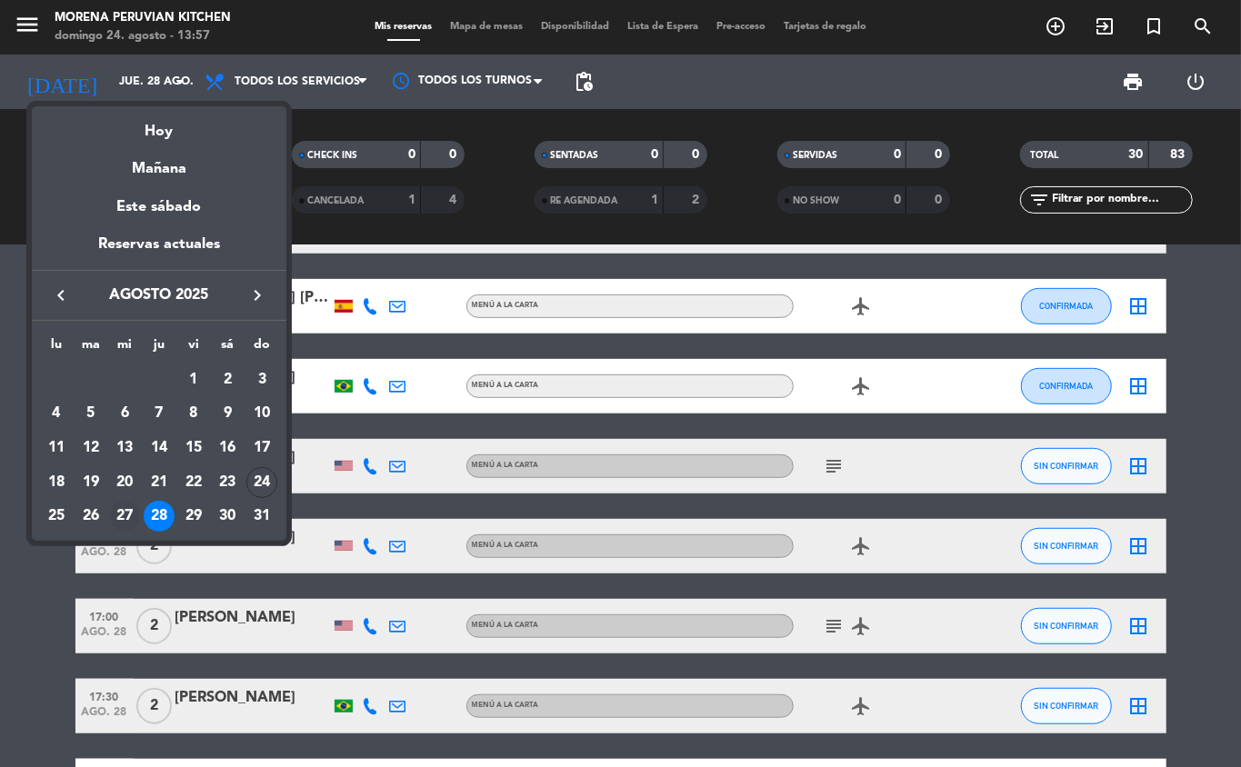
click at [125, 516] on div "27" at bounding box center [124, 516] width 31 height 31
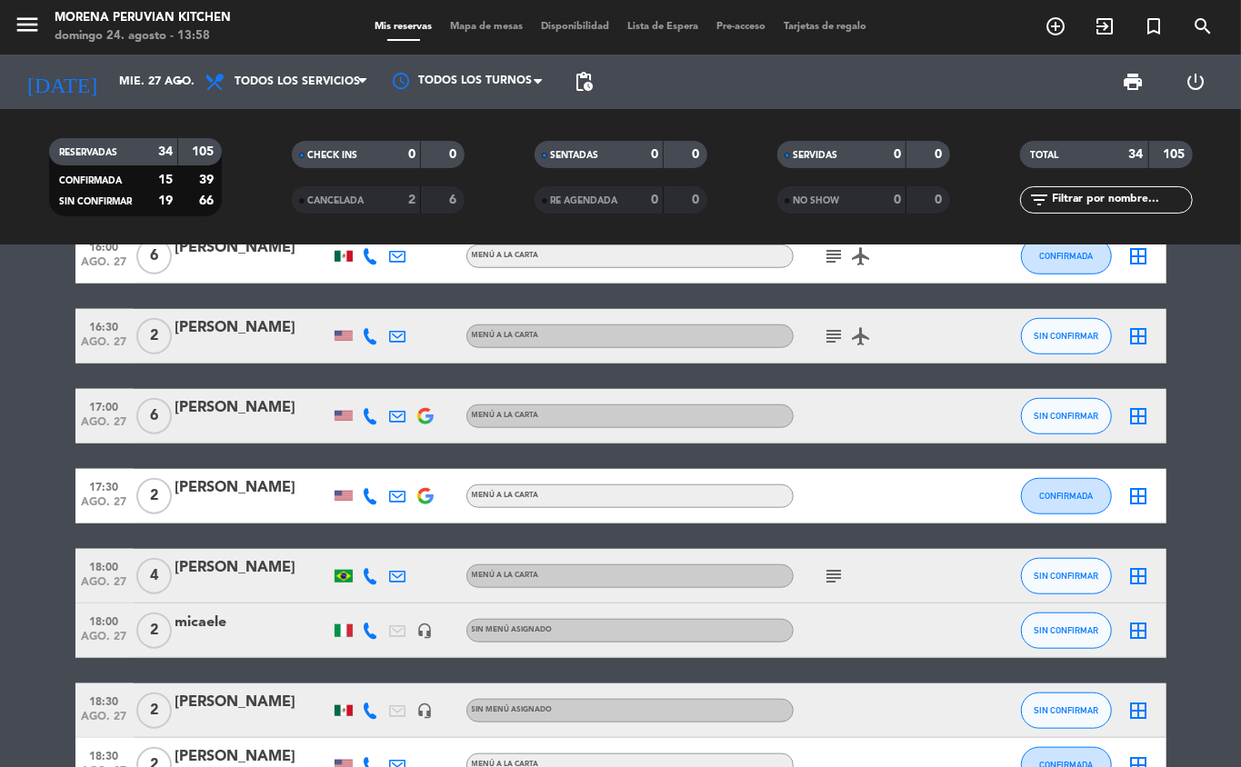
scroll to position [801, 0]
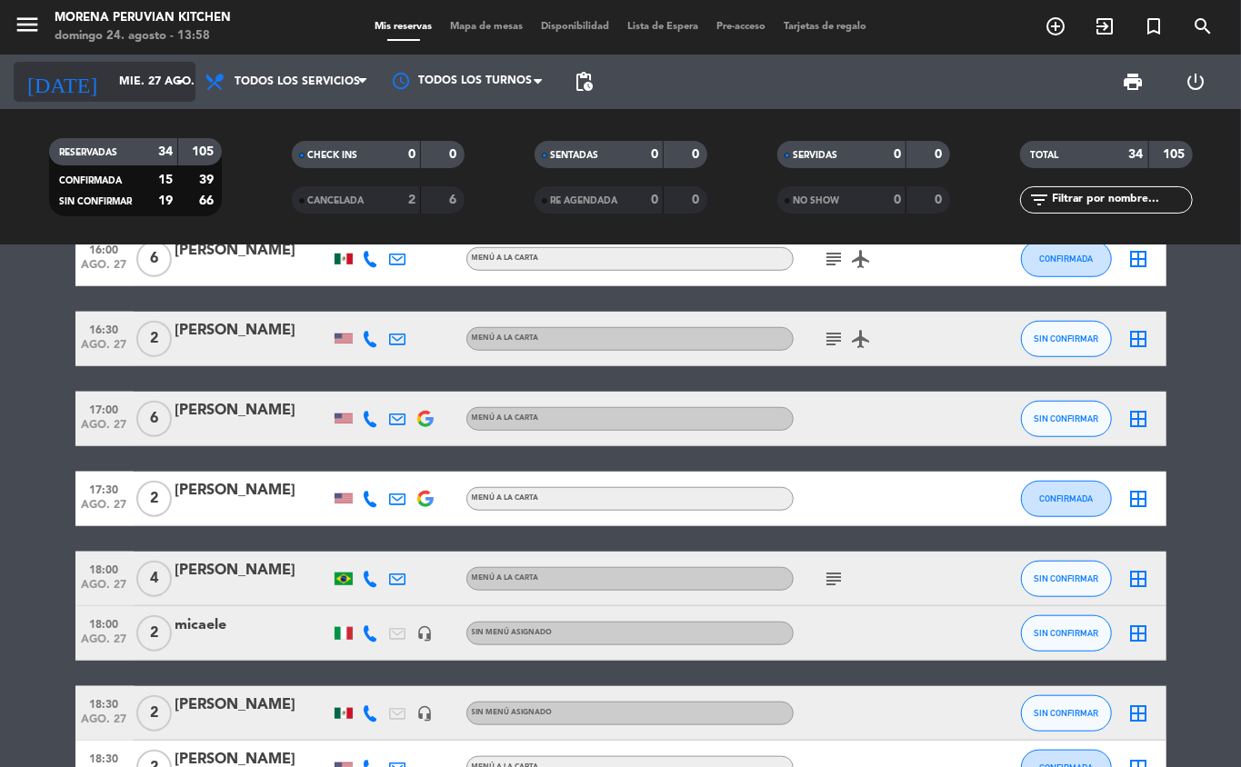
click at [157, 82] on input "mié. 27 ago." at bounding box center [187, 81] width 154 height 31
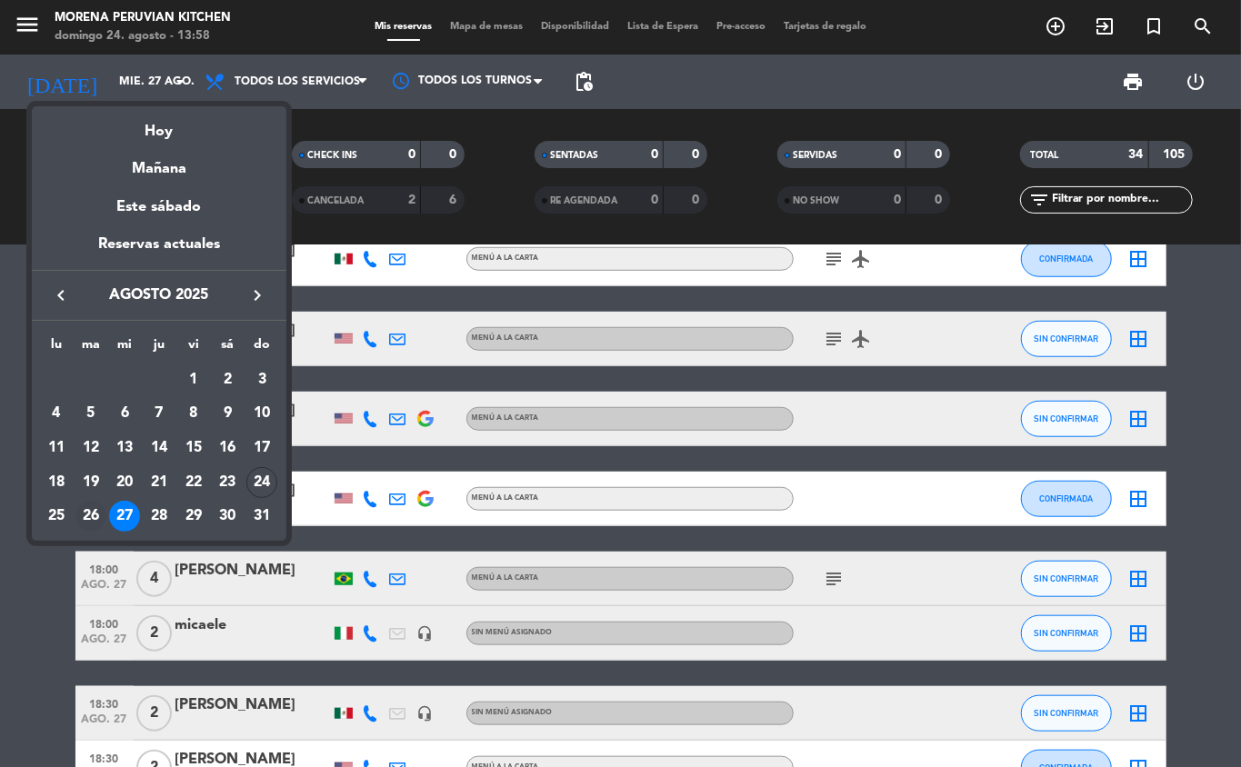
click at [91, 520] on div "26" at bounding box center [90, 516] width 31 height 31
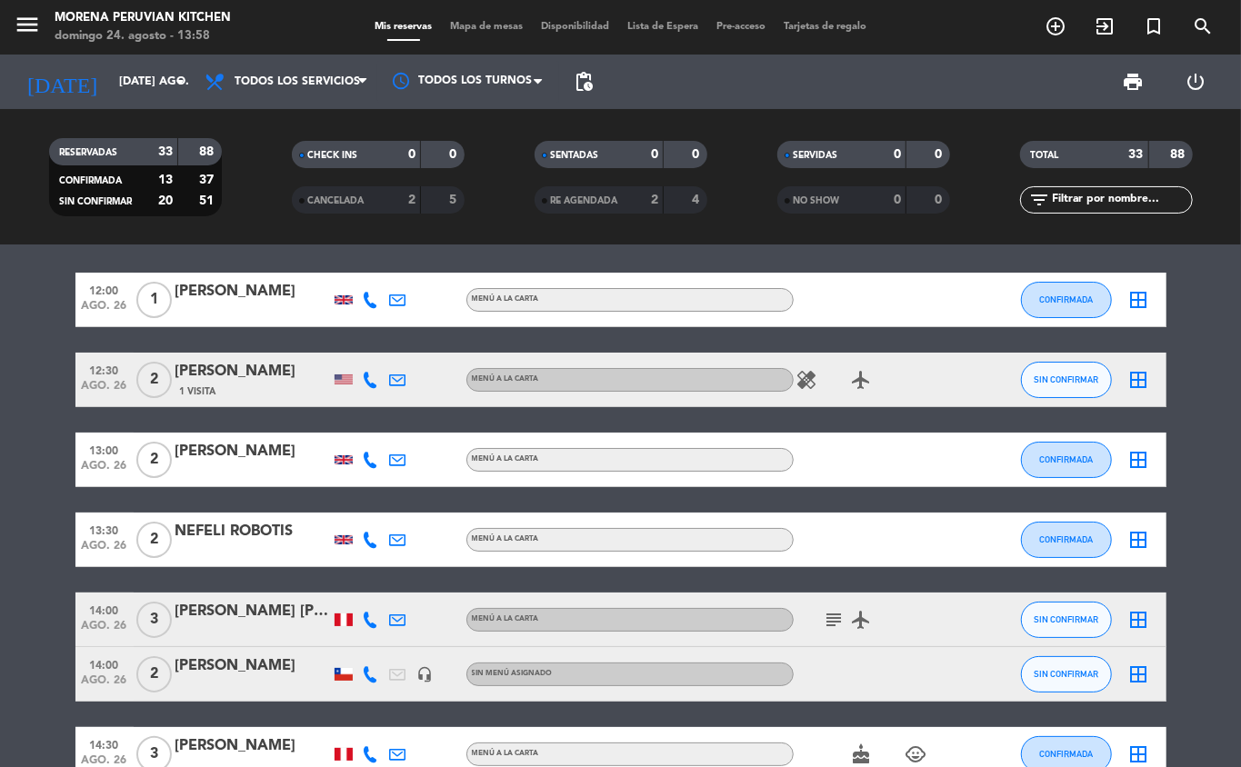
scroll to position [0, 0]
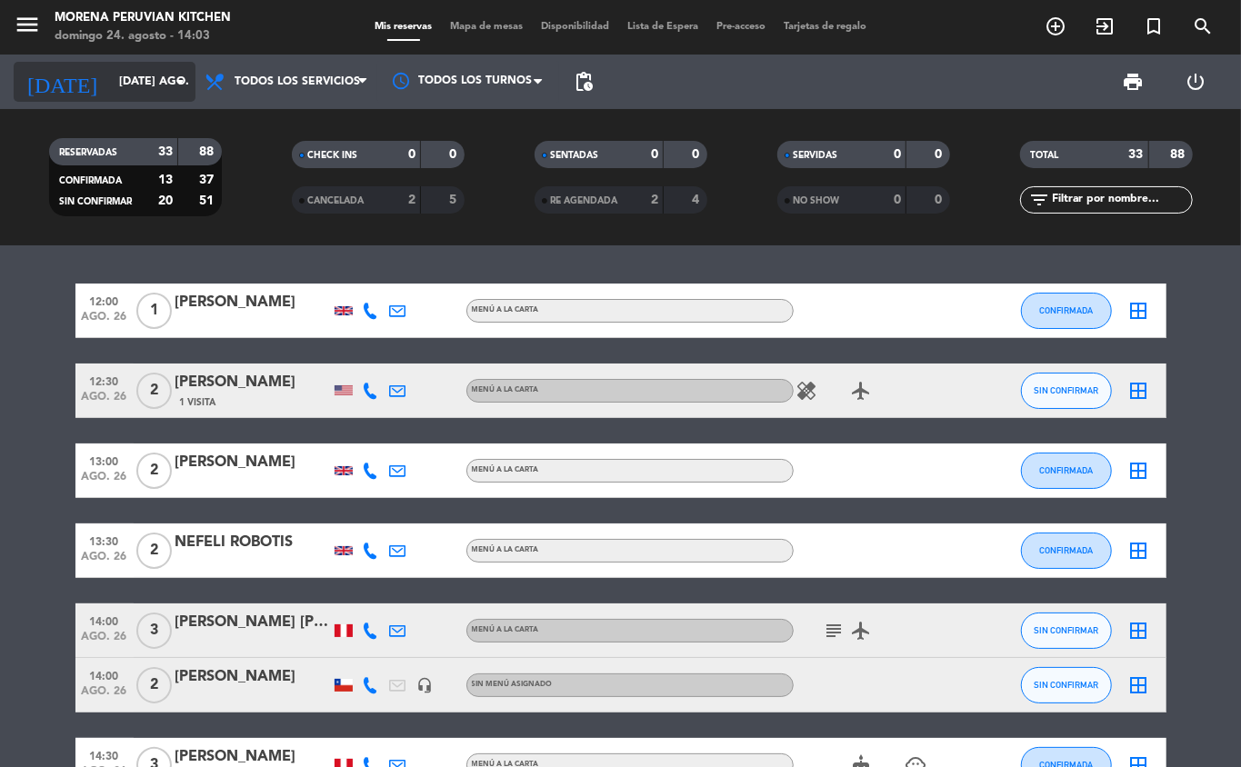
click at [110, 75] on input "[DATE] ago." at bounding box center [187, 81] width 154 height 31
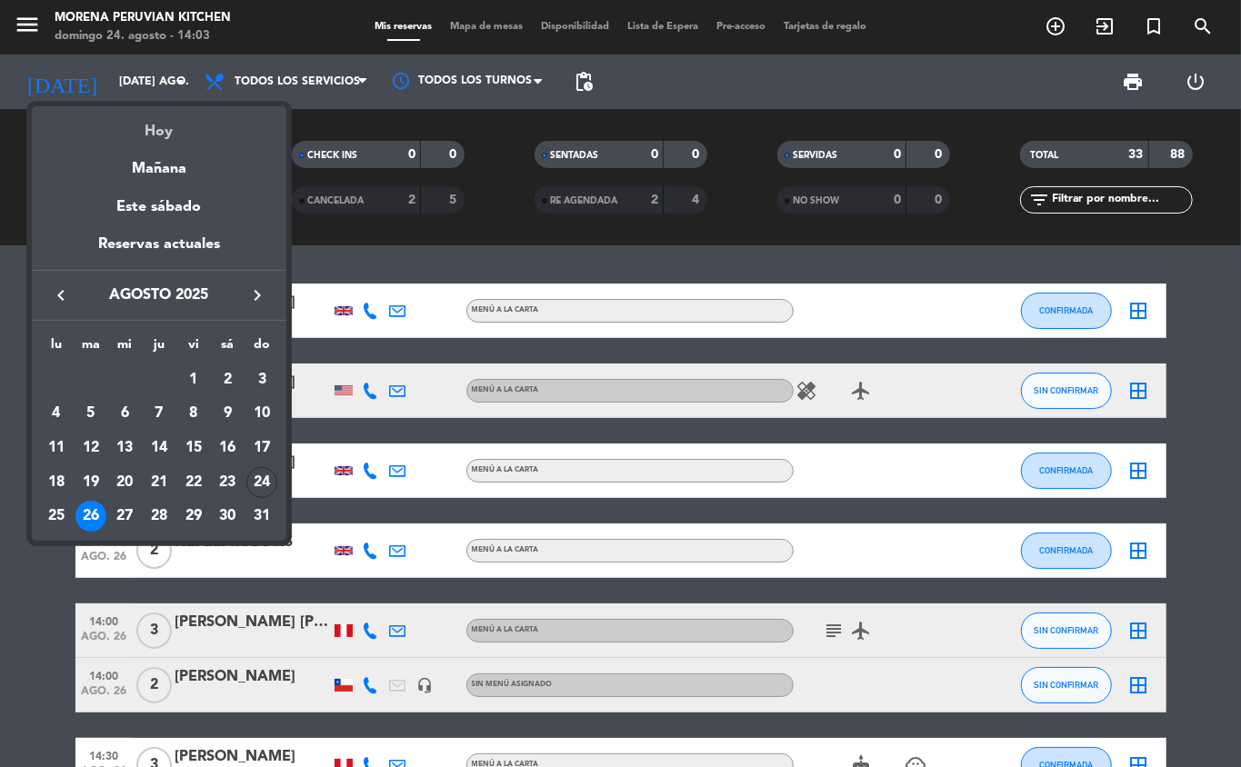
click at [153, 128] on div "Hoy" at bounding box center [159, 124] width 255 height 37
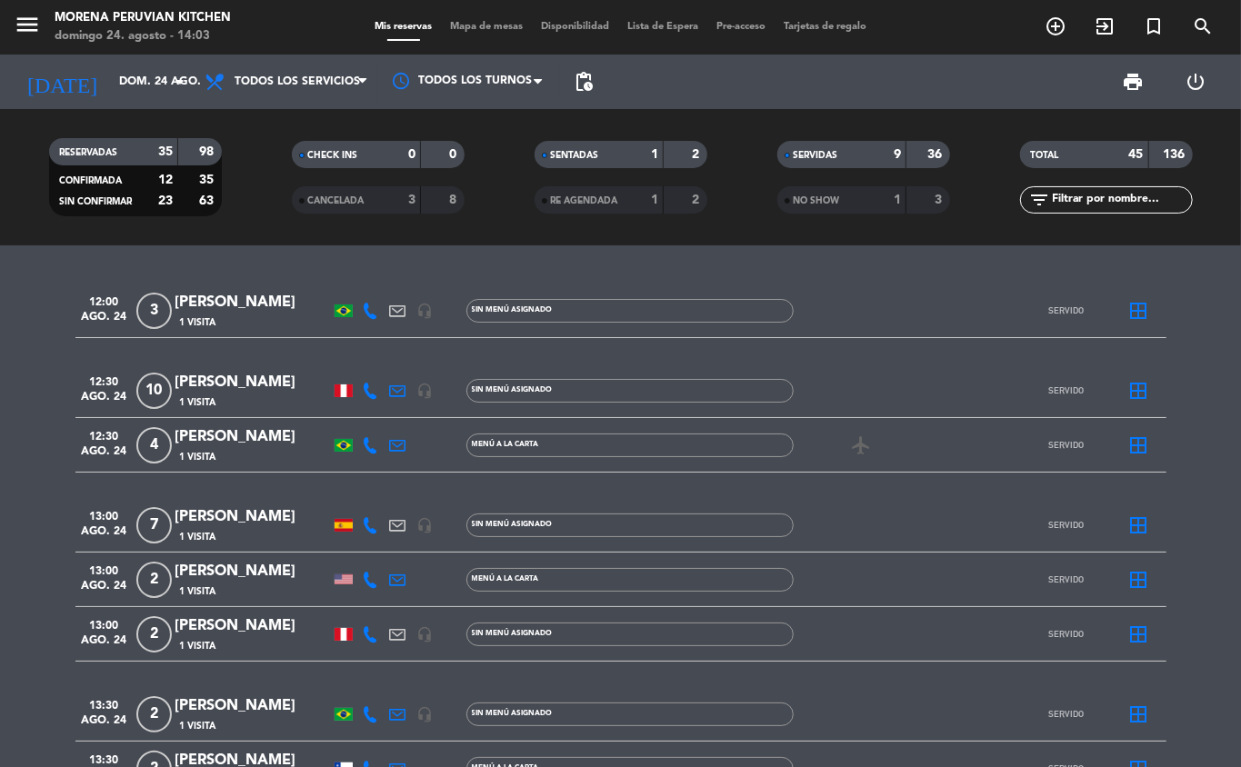
click at [859, 142] on div "SERVIDAS 9 36" at bounding box center [863, 154] width 173 height 27
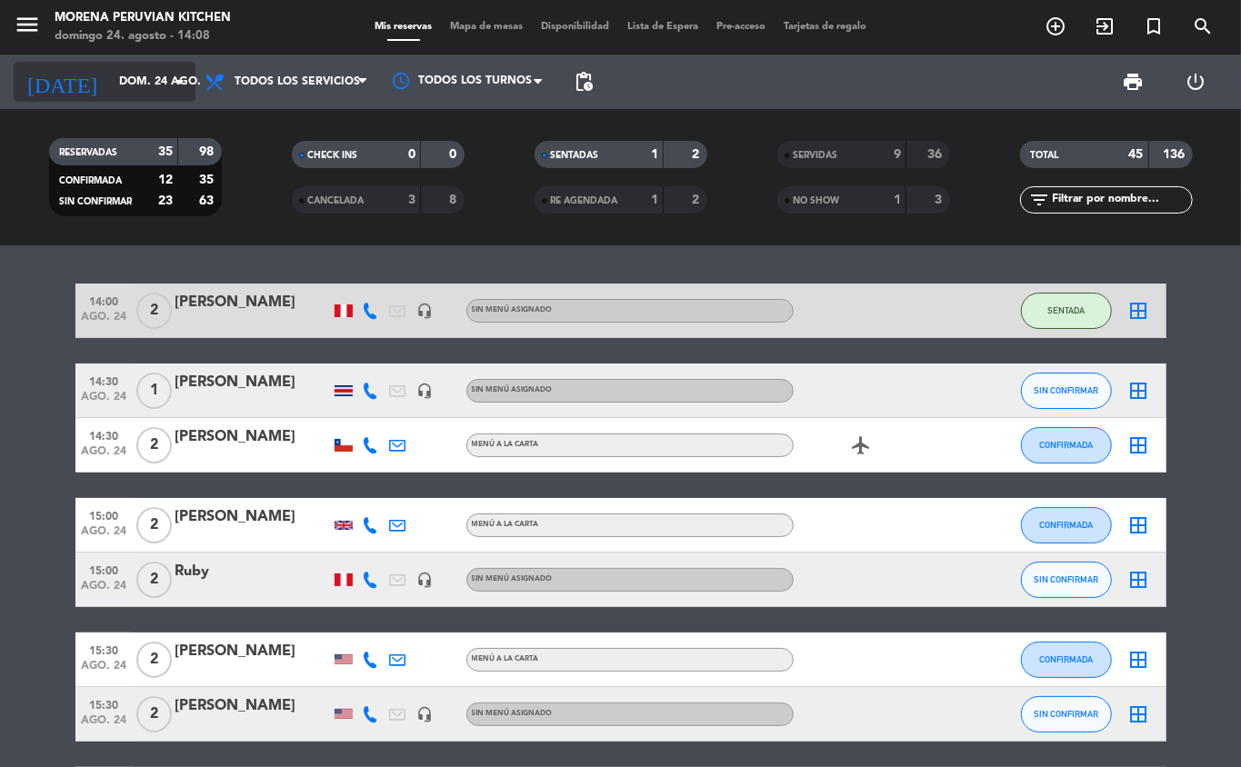
click at [165, 82] on input "dom. 24 ago." at bounding box center [187, 81] width 154 height 31
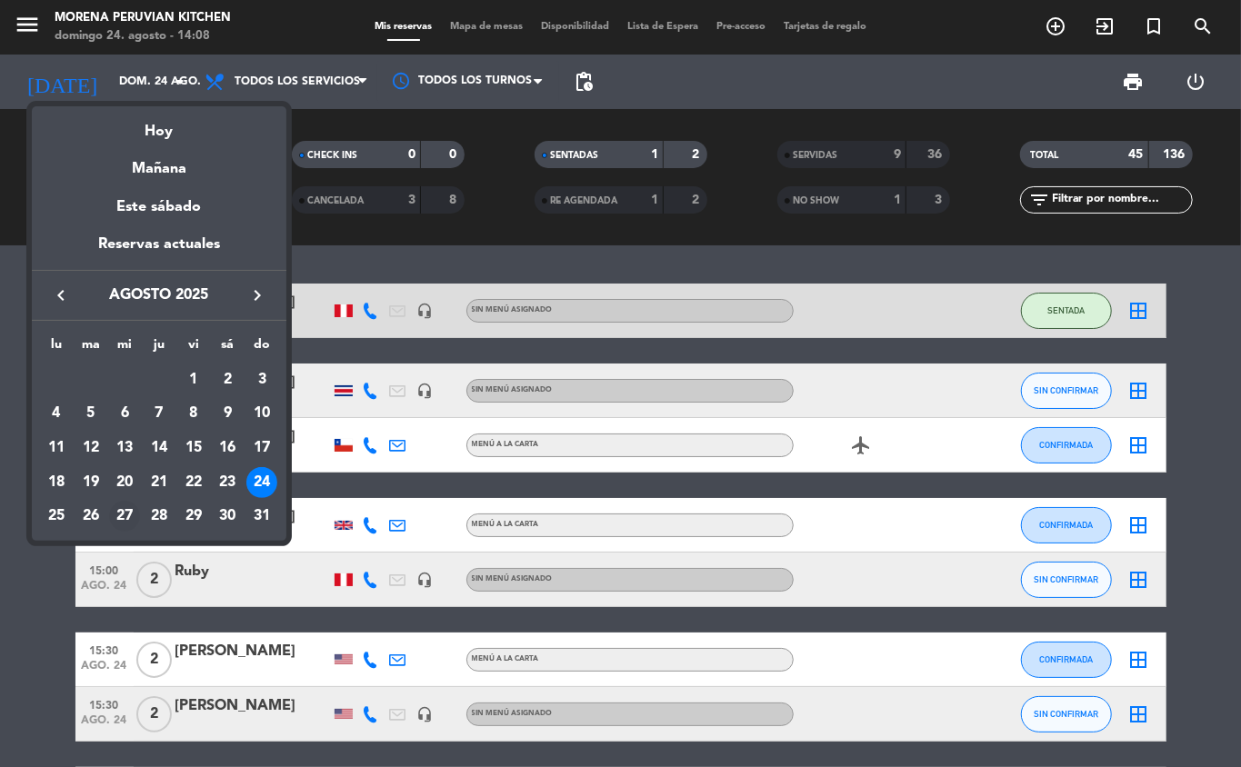
click at [125, 521] on div "27" at bounding box center [124, 516] width 31 height 31
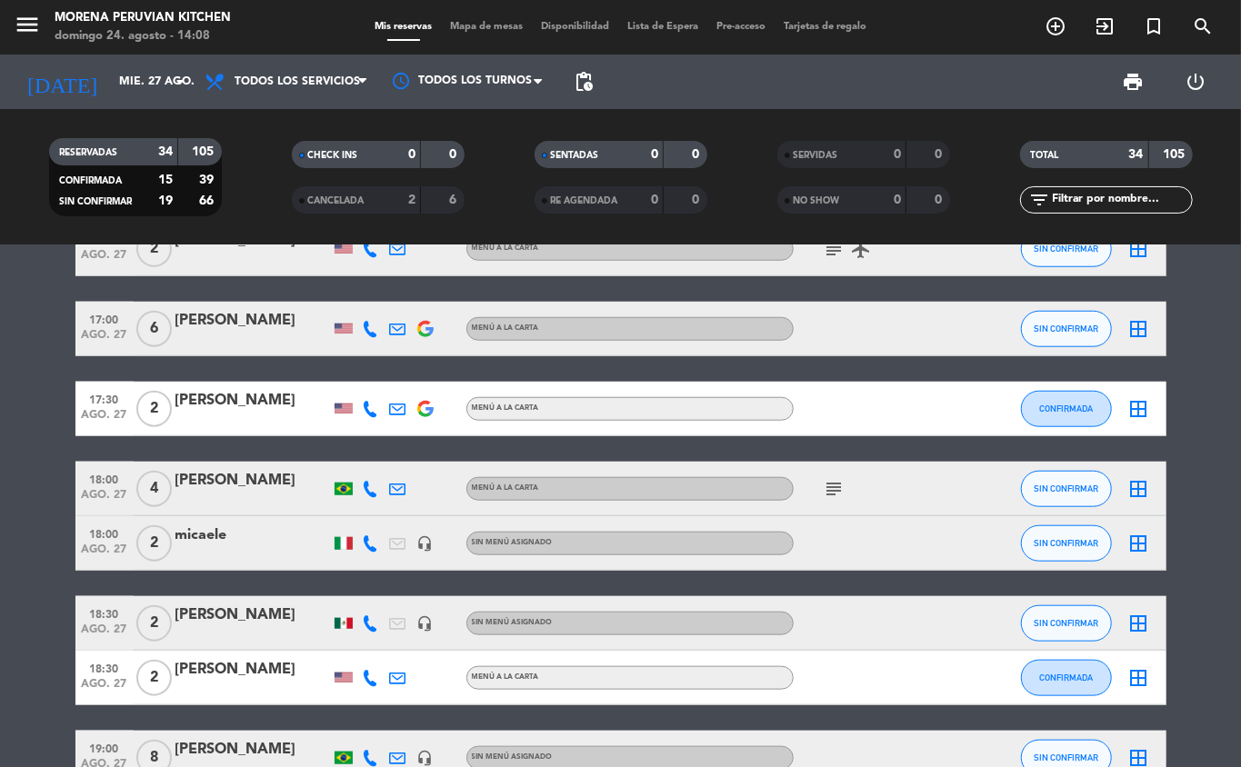
scroll to position [876, 0]
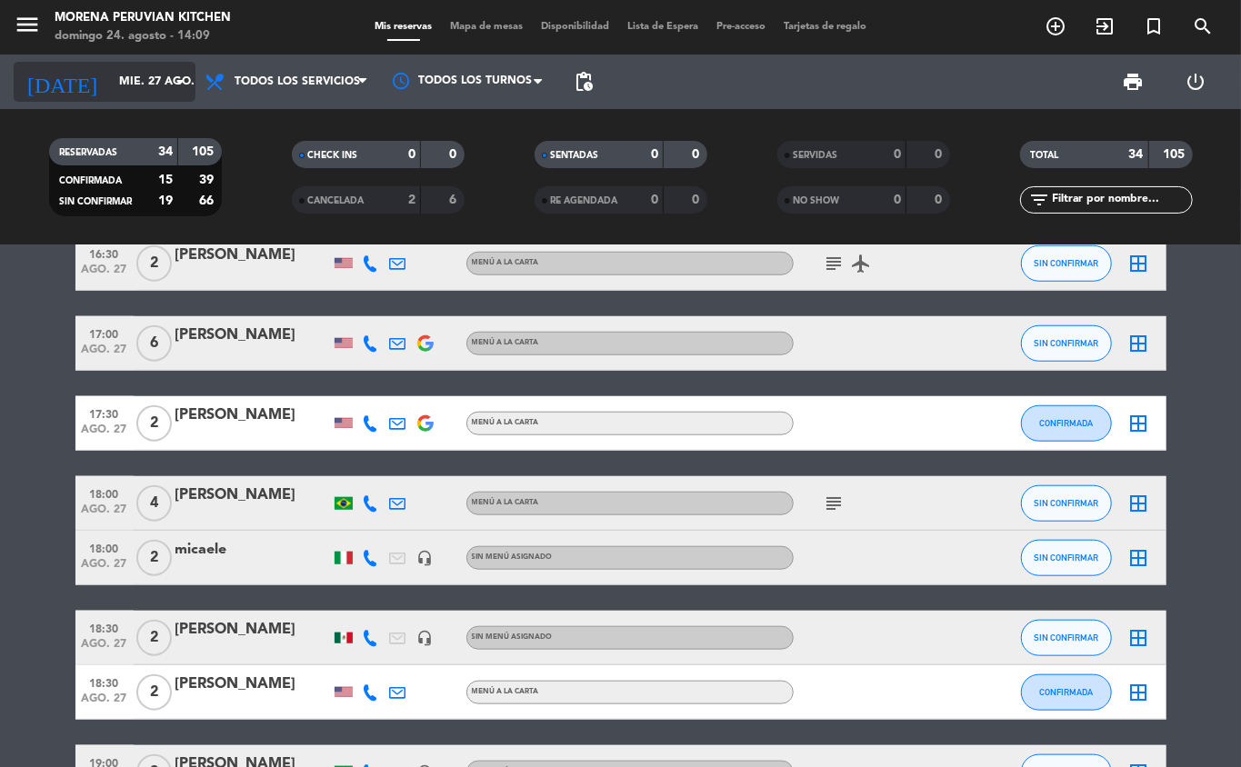
click at [156, 81] on input "mié. 27 ago." at bounding box center [187, 81] width 154 height 31
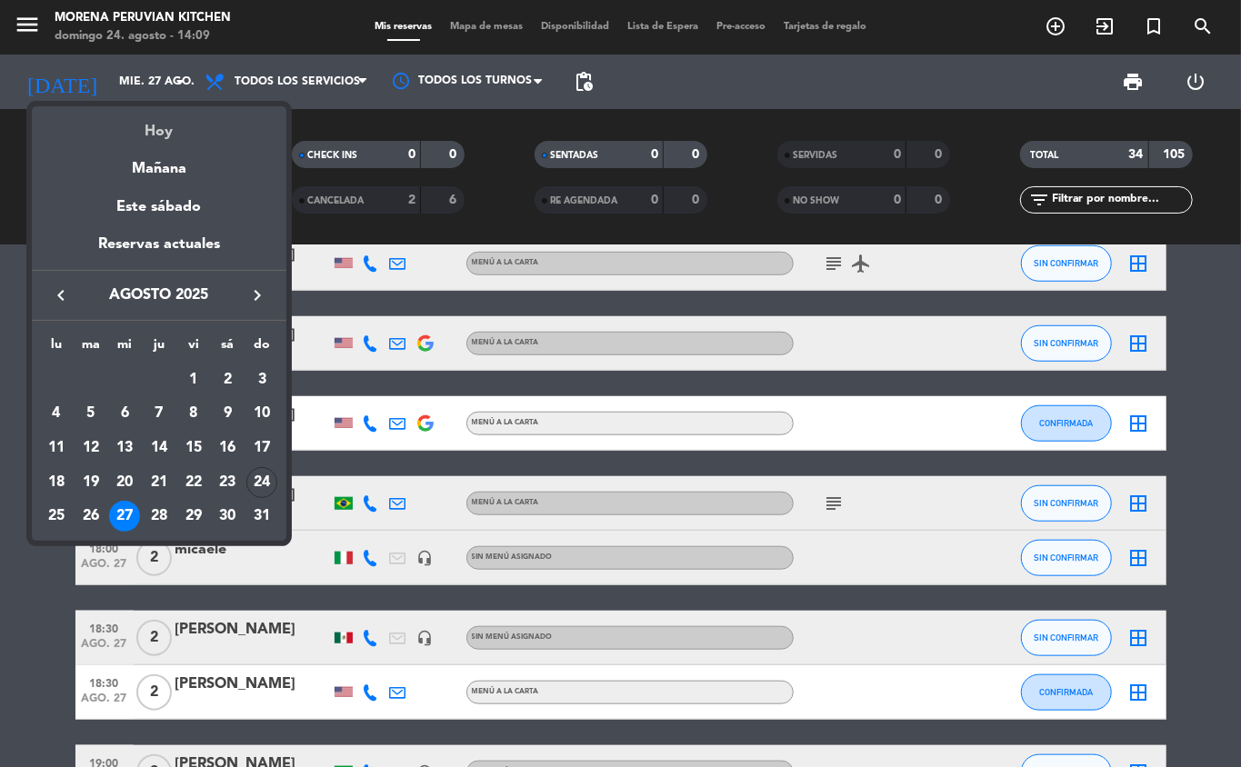
click at [167, 125] on div "Hoy" at bounding box center [159, 124] width 255 height 37
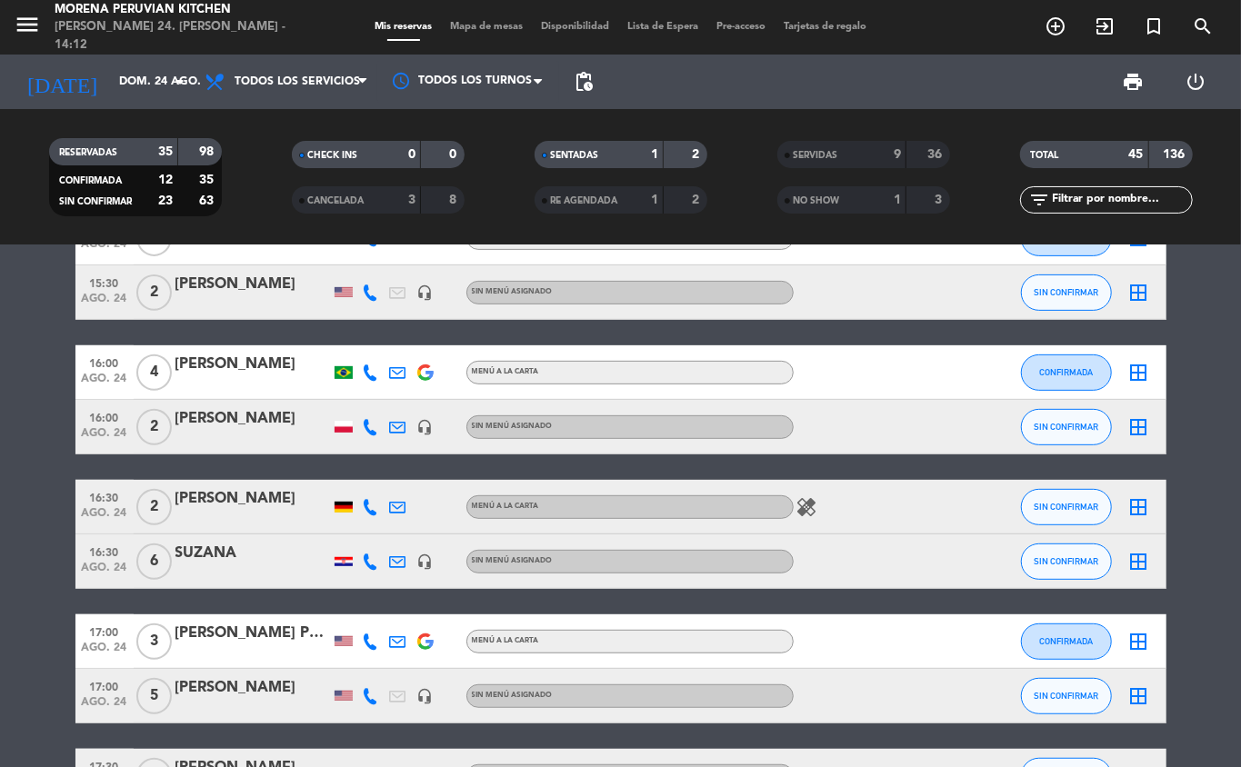
scroll to position [0, 0]
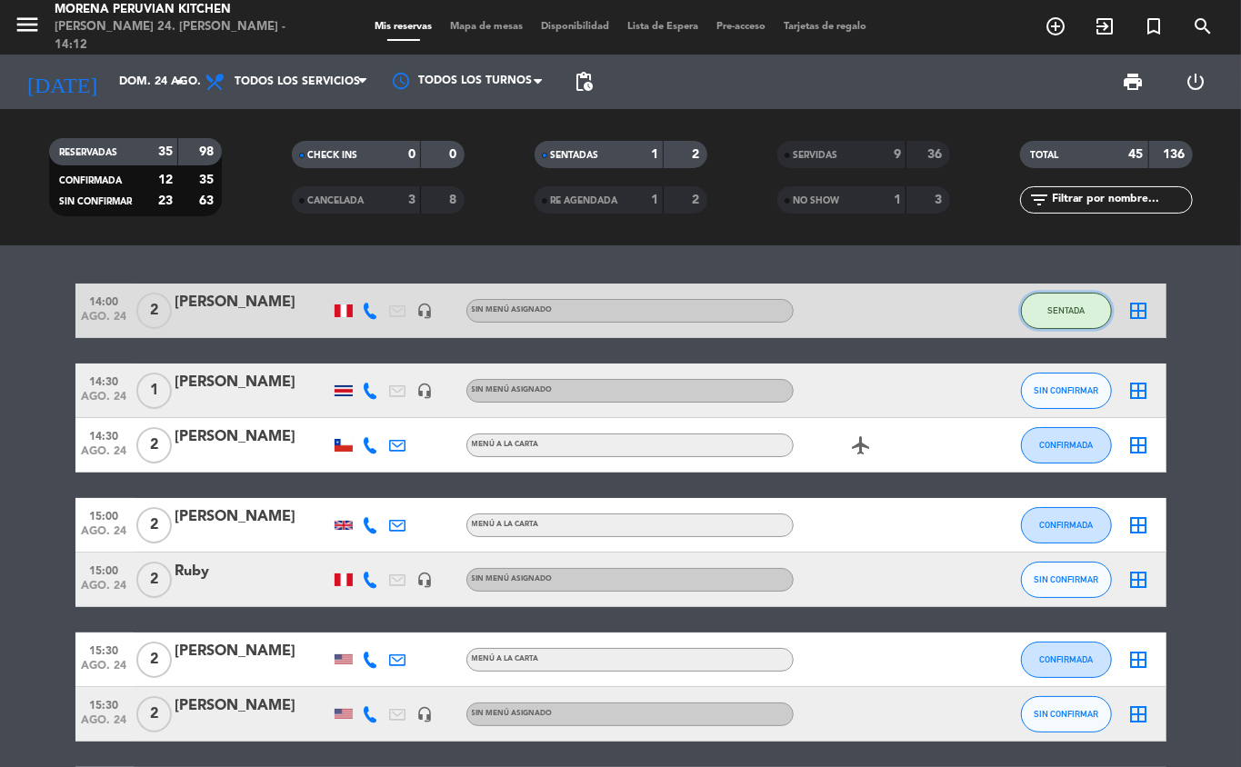
click at [930, 310] on span "SENTADA" at bounding box center [1065, 310] width 37 height 10
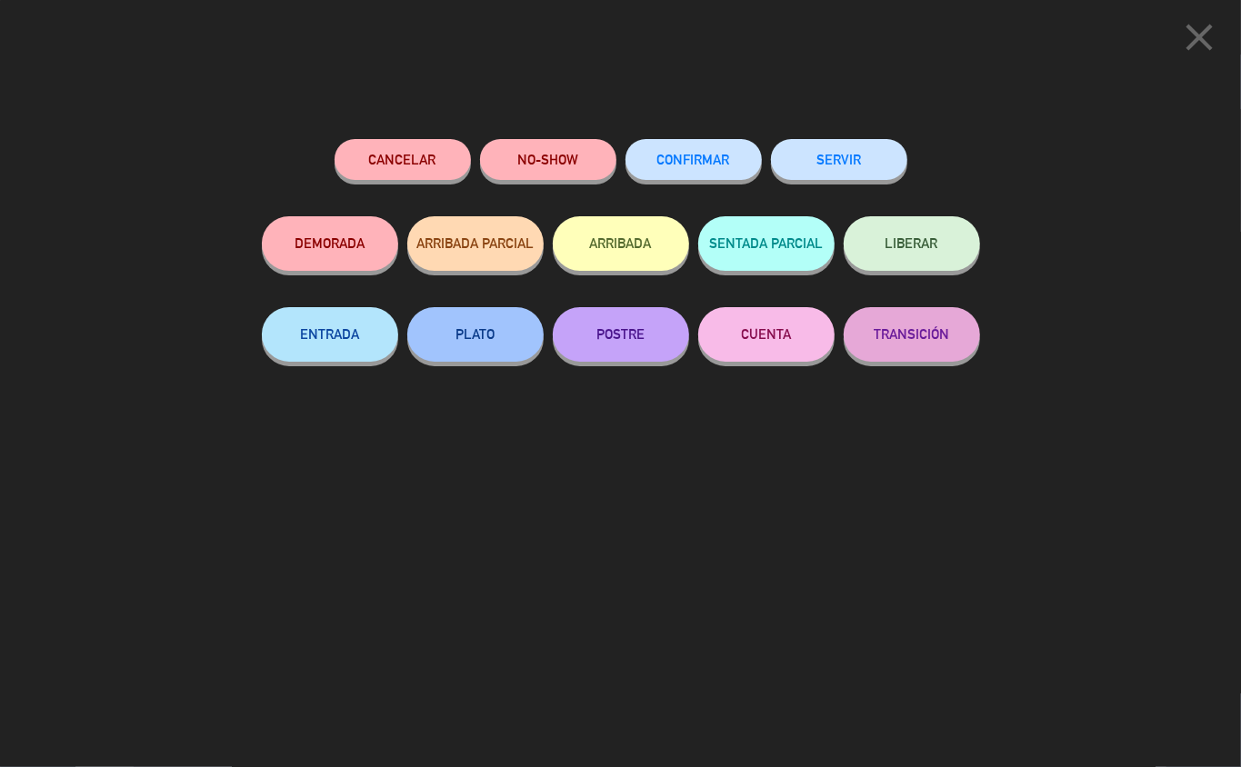
click at [551, 155] on button "NO-SHOW" at bounding box center [548, 159] width 136 height 41
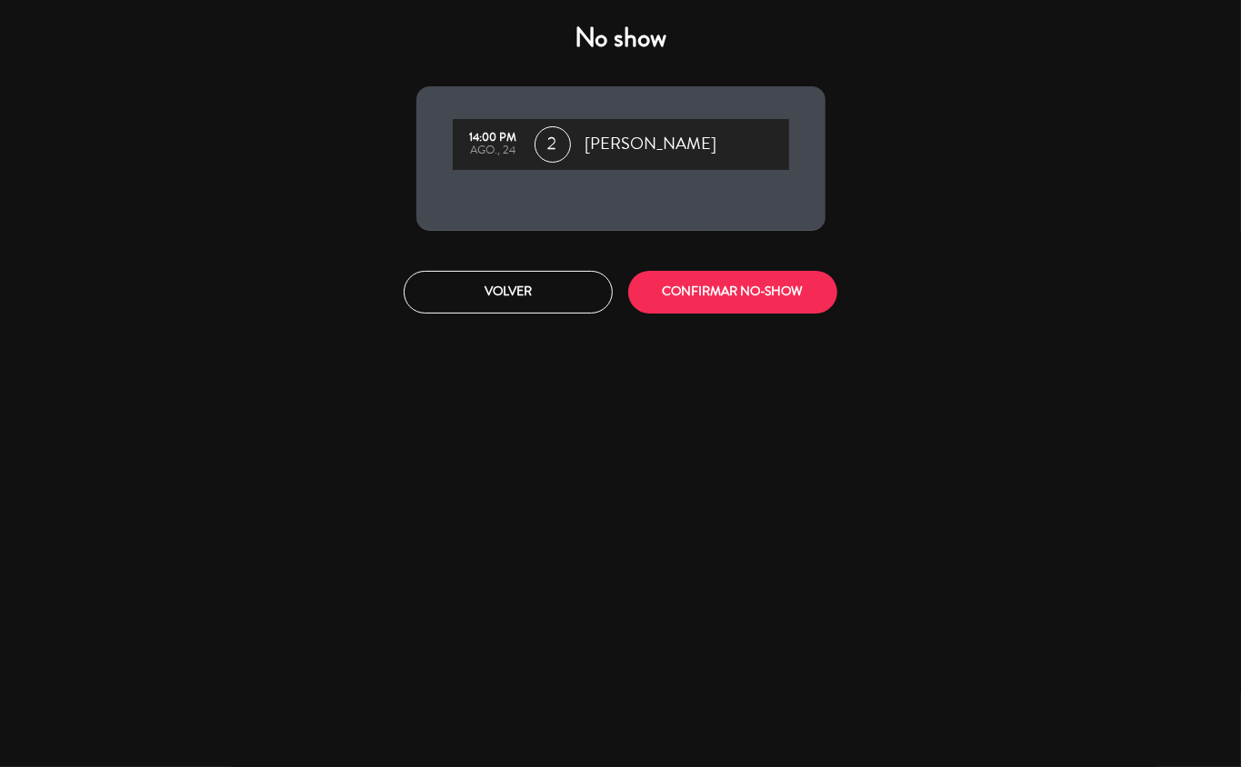
click at [768, 284] on button "CONFIRMAR NO-SHOW" at bounding box center [732, 292] width 209 height 43
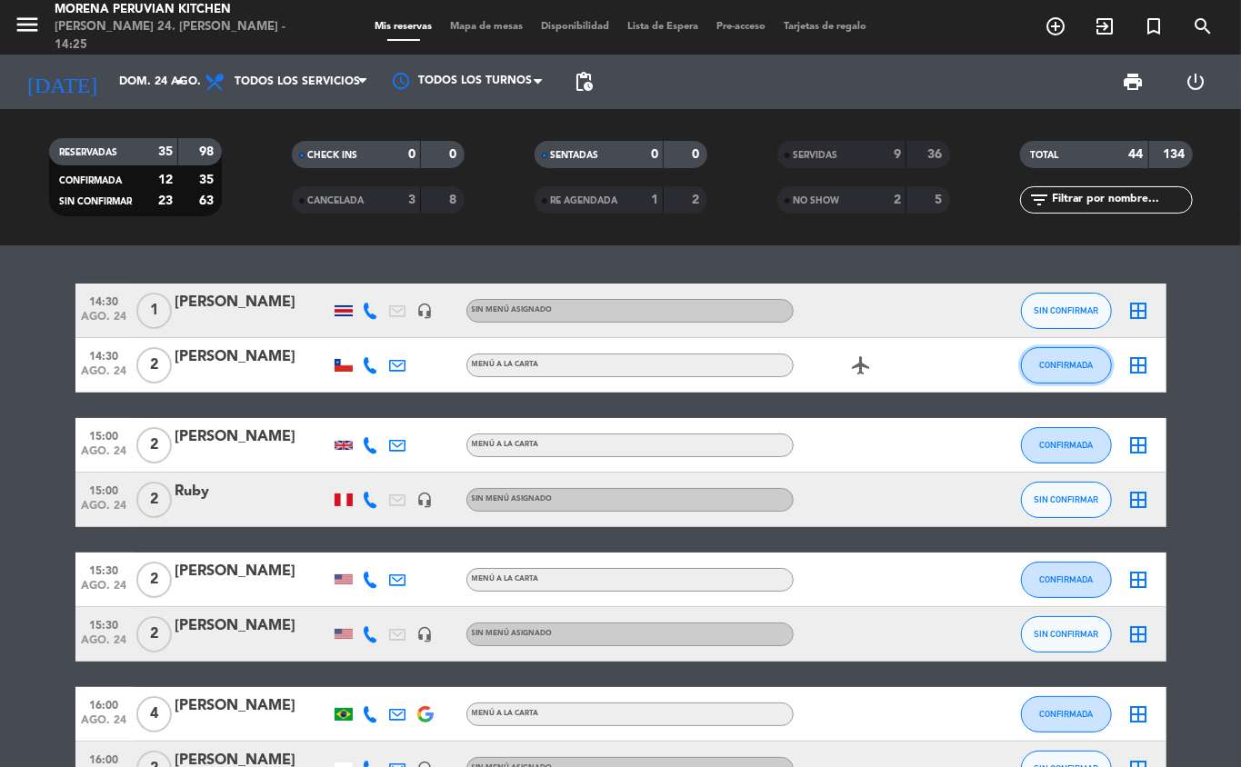
click at [930, 356] on button "CONFIRMADA" at bounding box center [1066, 365] width 91 height 36
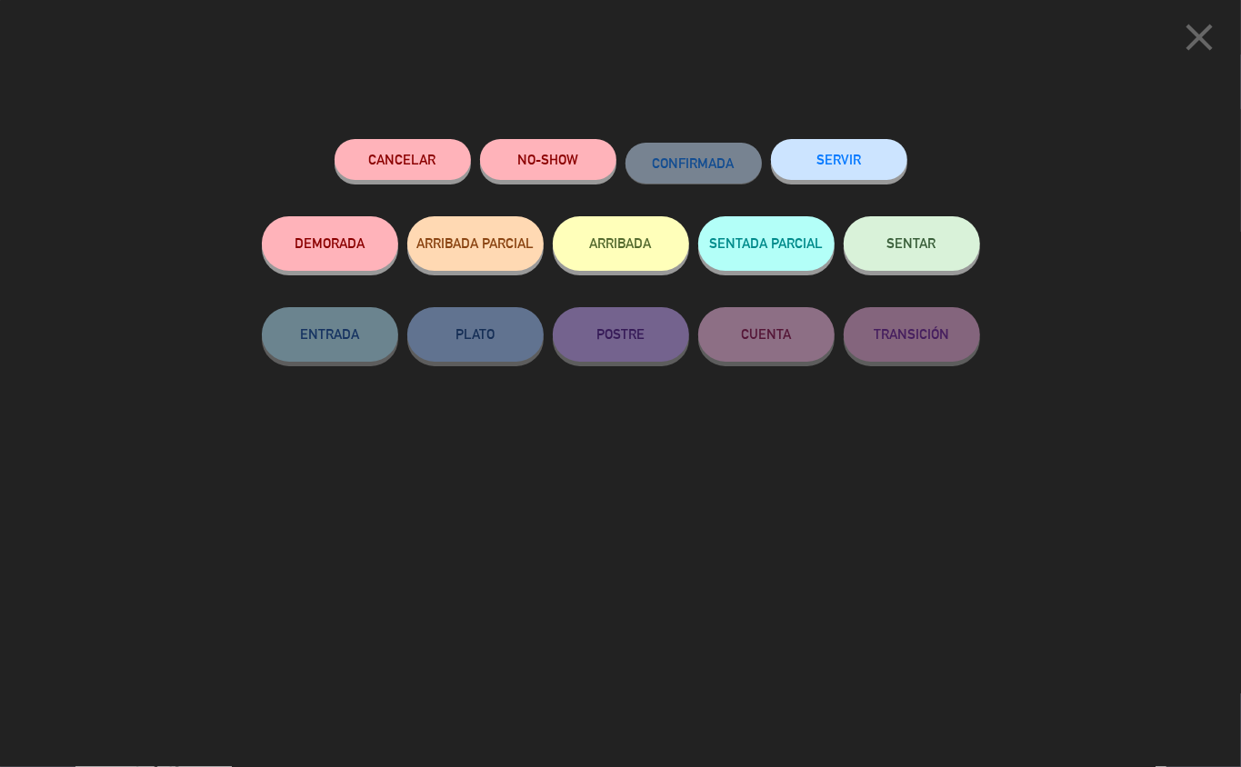
click at [630, 245] on button "ARRIBADA" at bounding box center [621, 243] width 136 height 55
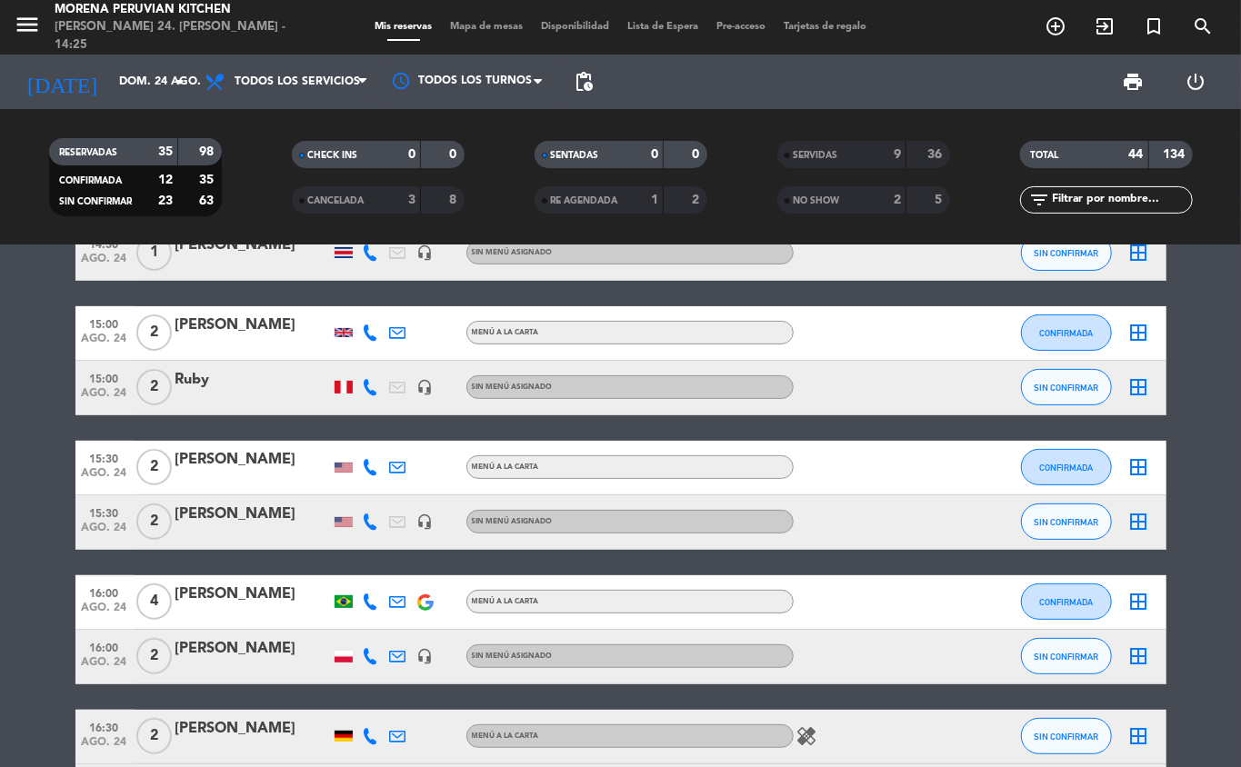
scroll to position [275, 0]
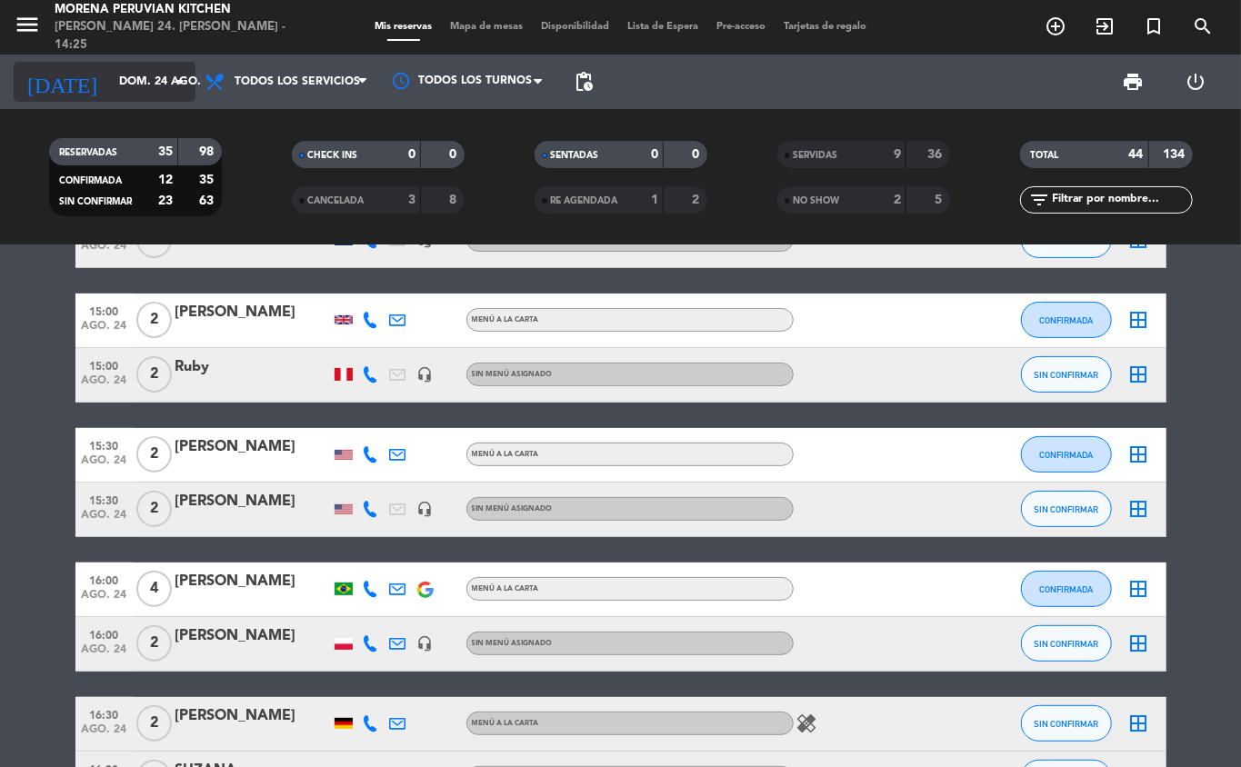
click at [164, 81] on input "dom. 24 ago." at bounding box center [187, 81] width 154 height 31
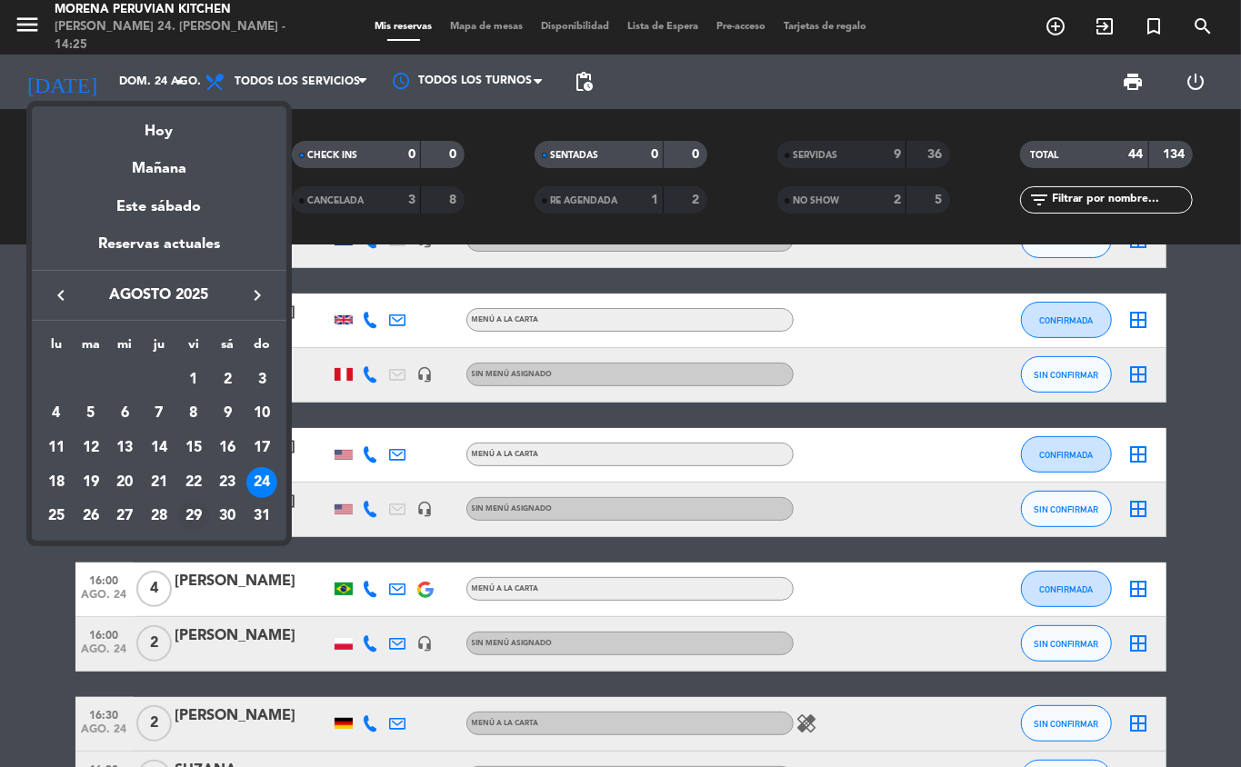
click at [195, 516] on div "29" at bounding box center [193, 516] width 31 height 31
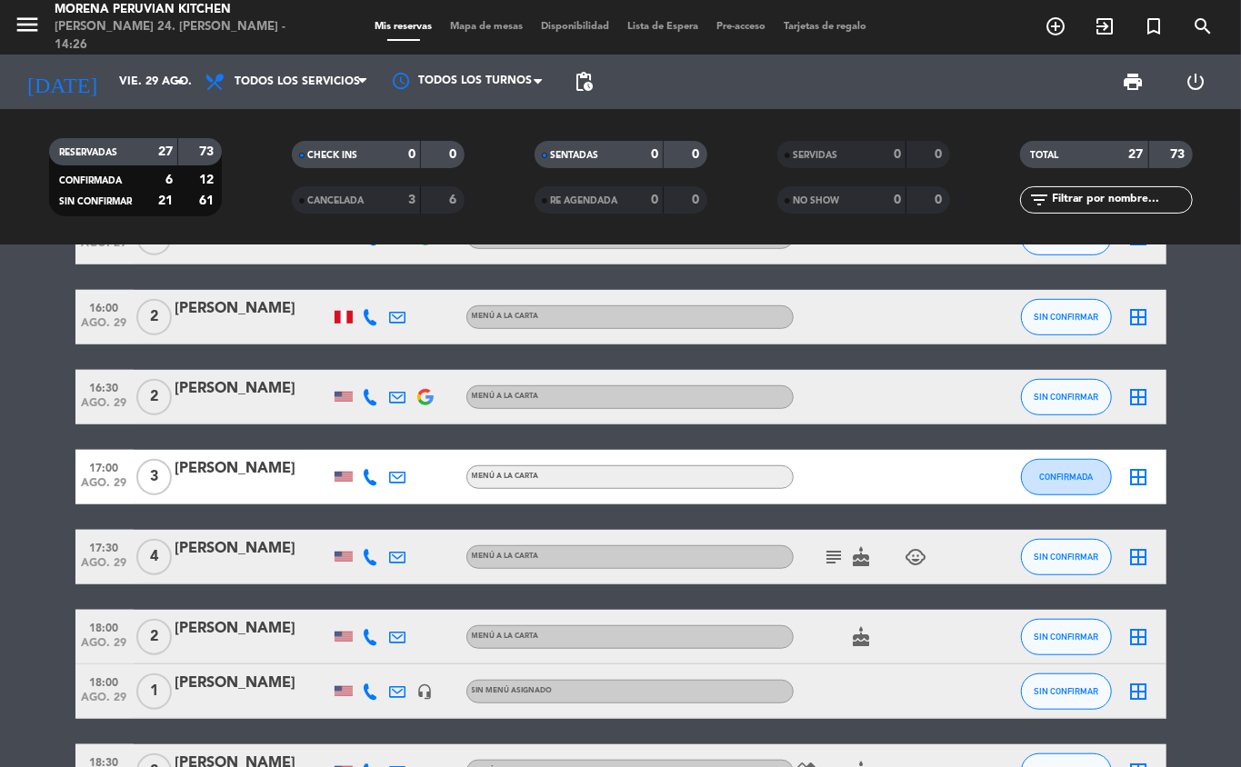
scroll to position [0, 0]
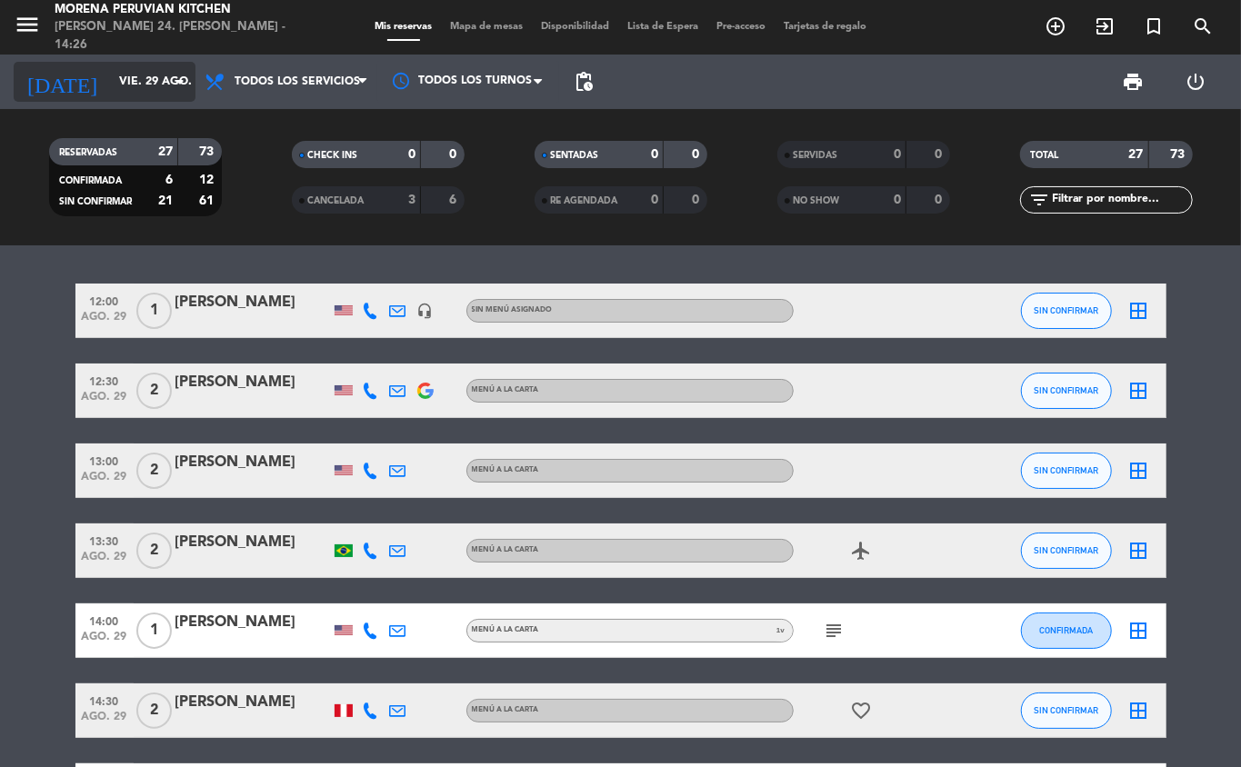
click at [160, 80] on input "vie. 29 ago." at bounding box center [187, 81] width 154 height 31
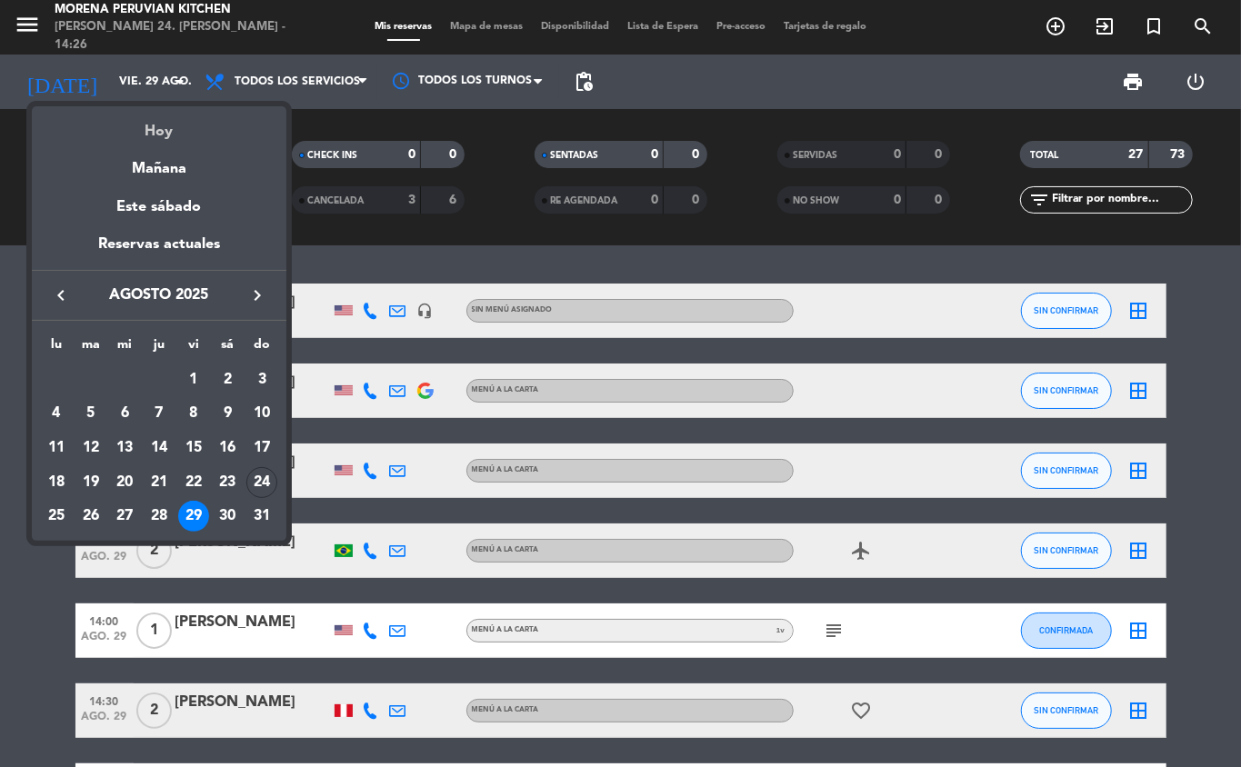
click at [212, 116] on div "Hoy" at bounding box center [159, 124] width 255 height 37
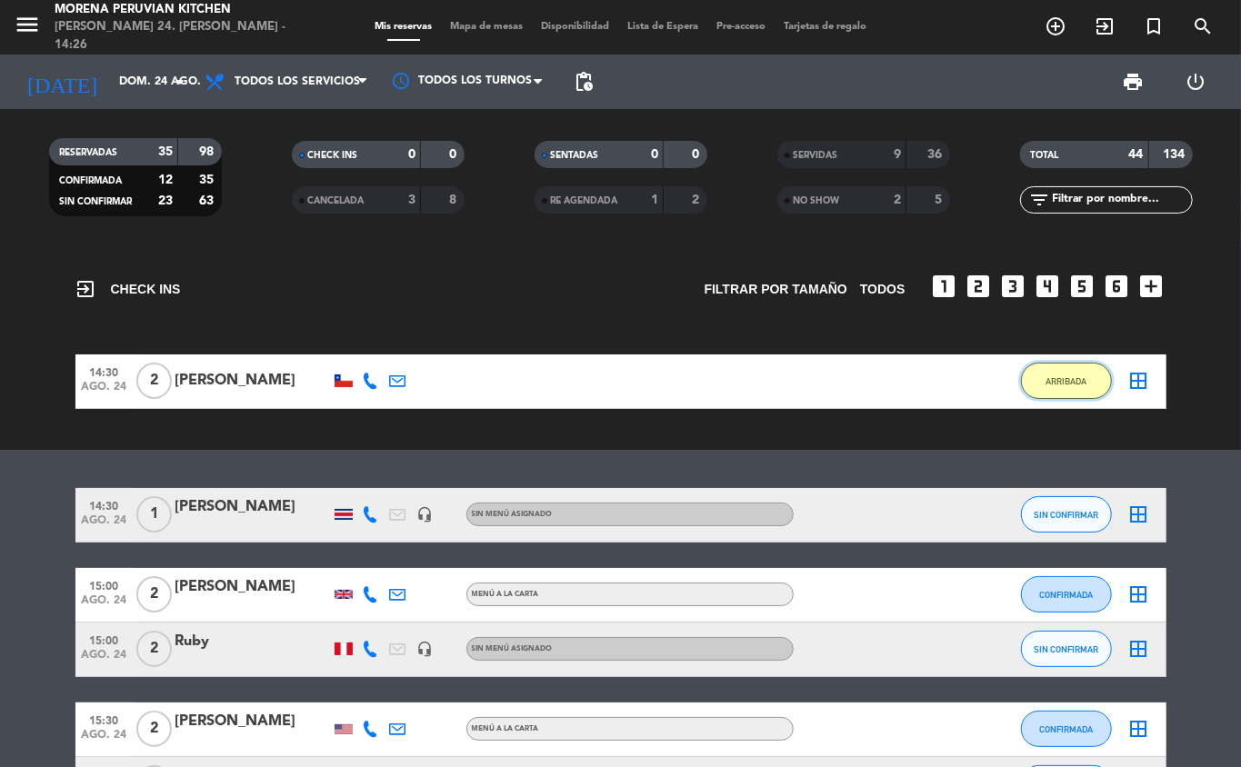
click at [930, 383] on span "ARRIBADA" at bounding box center [1066, 381] width 41 height 10
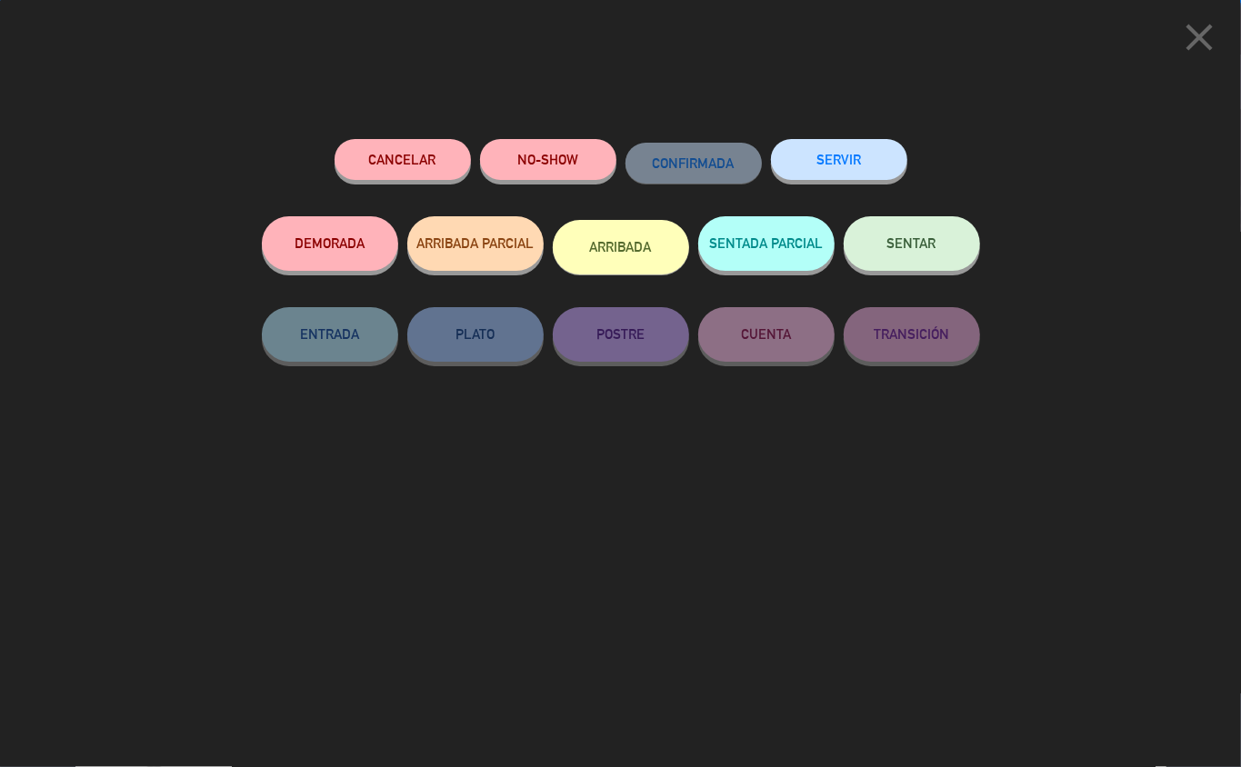
click at [858, 147] on button "SERVIR" at bounding box center [839, 159] width 136 height 41
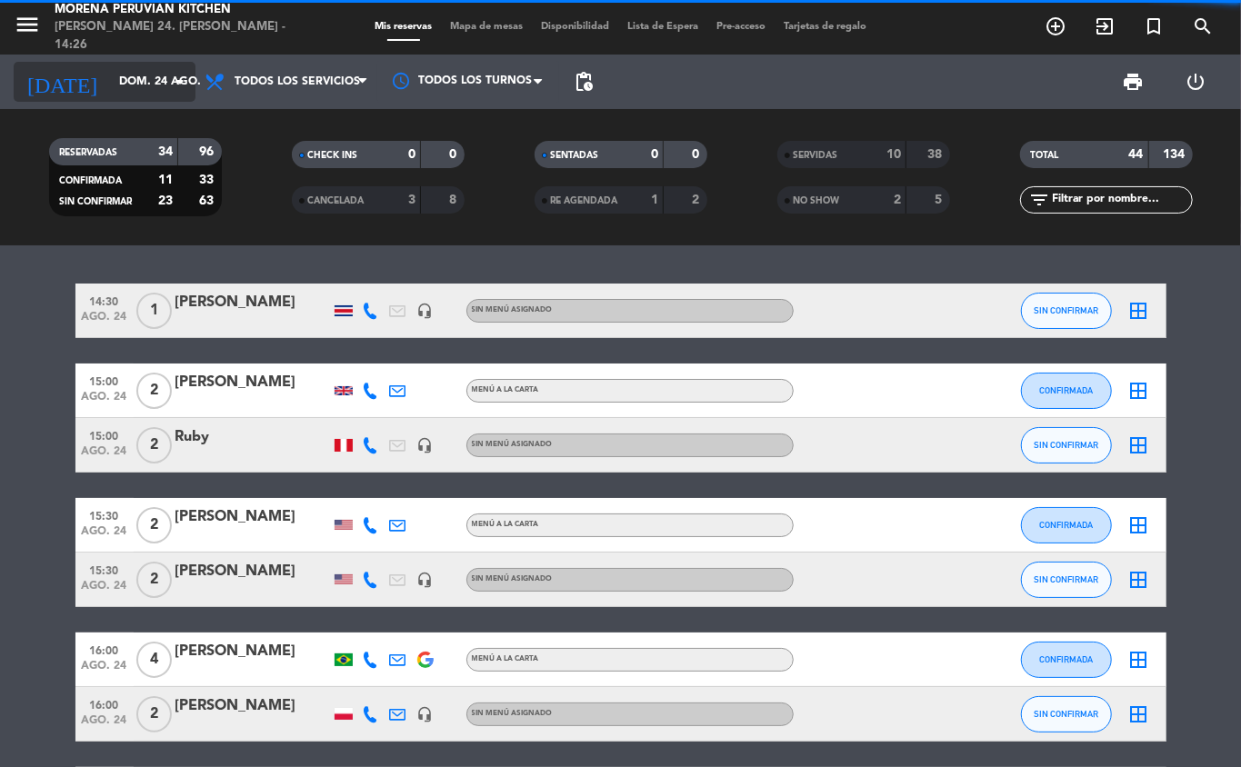
click at [172, 84] on icon "arrow_drop_down" at bounding box center [180, 82] width 22 height 22
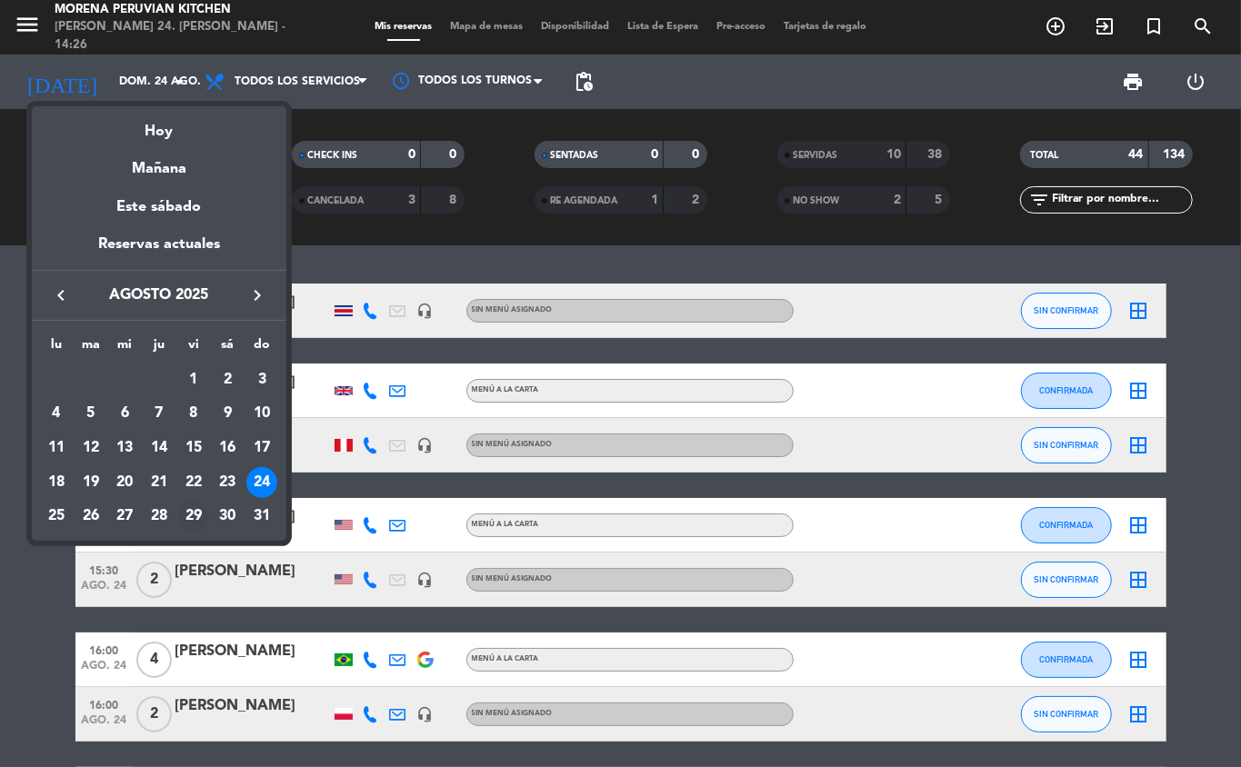
click at [184, 518] on div "29" at bounding box center [193, 516] width 31 height 31
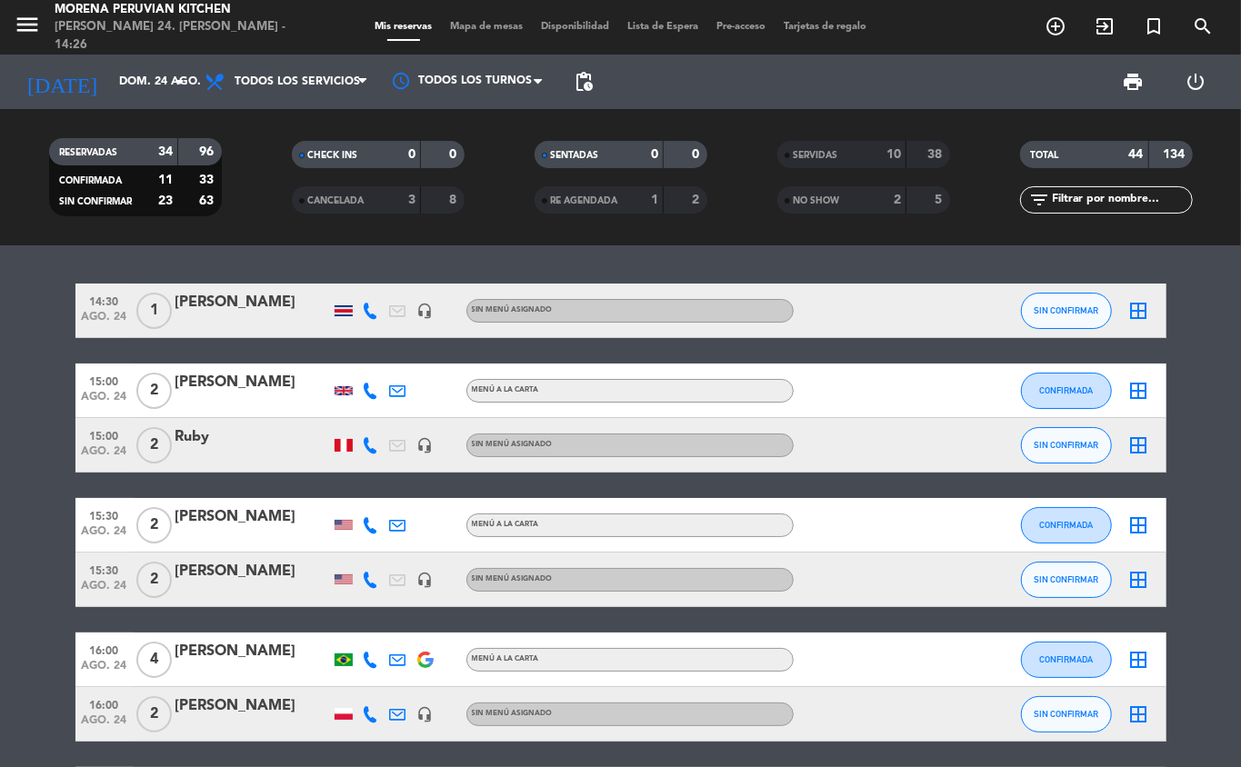
type input "vie. 29 ago."
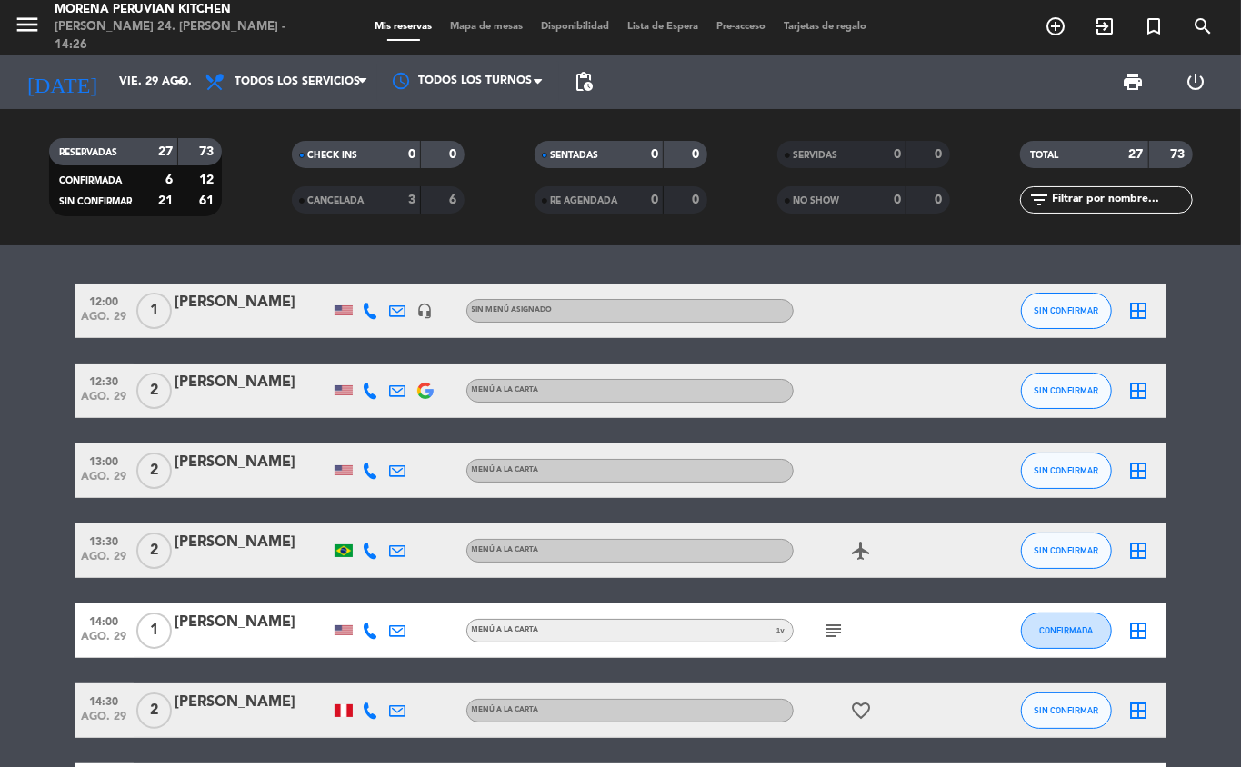
click at [930, 22] on icon "add_circle_outline" at bounding box center [1056, 26] width 22 height 22
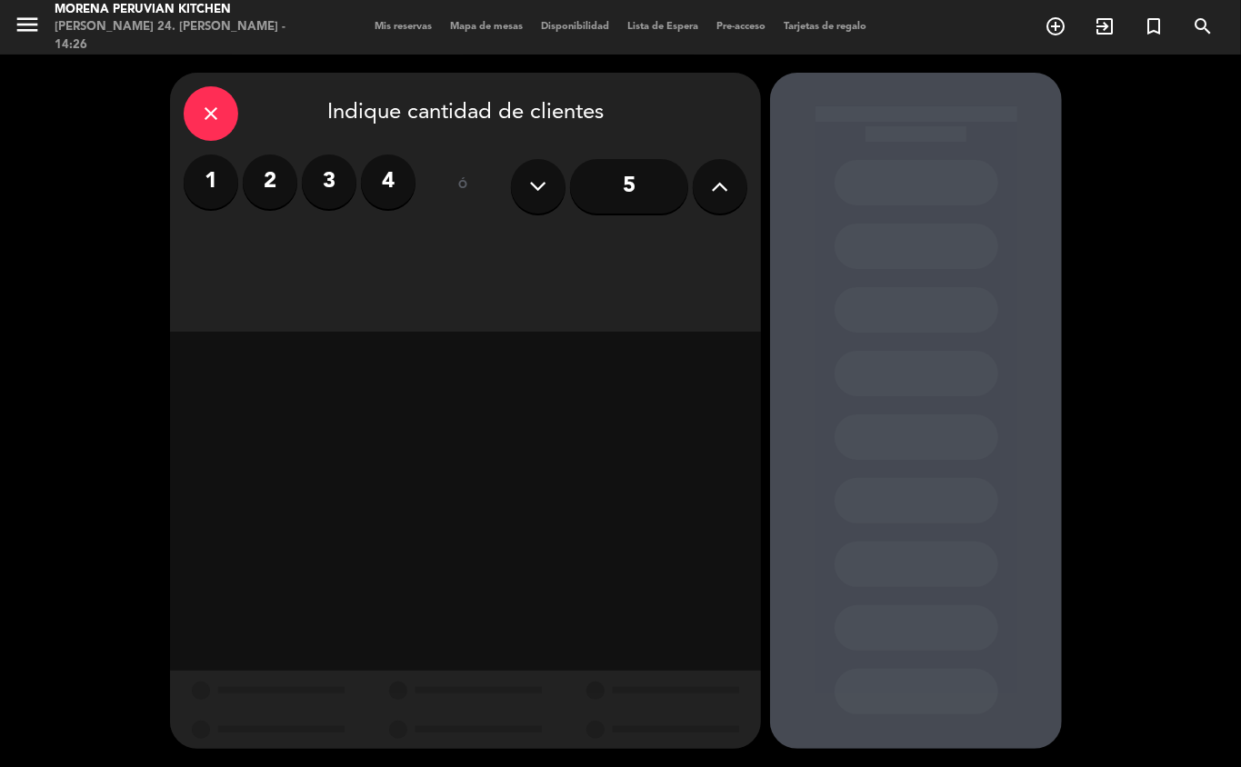
click at [624, 179] on input "5" at bounding box center [629, 186] width 118 height 55
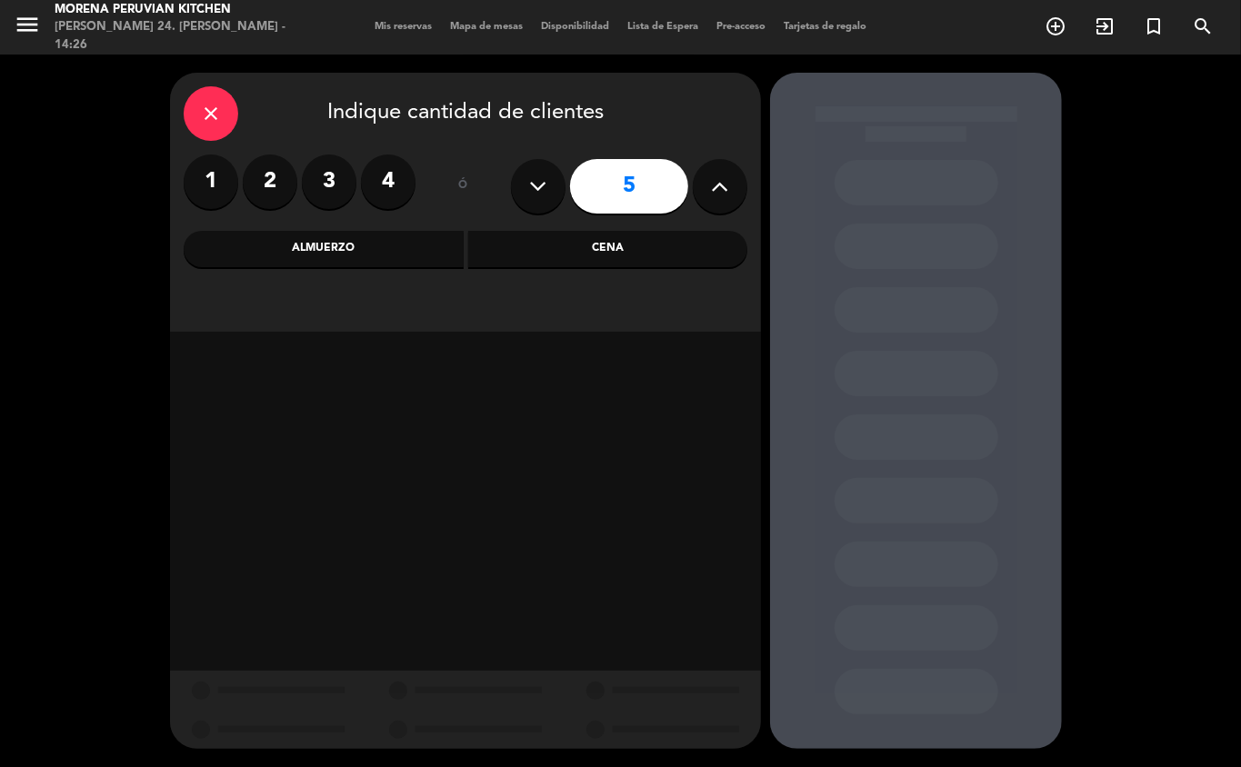
click at [396, 245] on div "Almuerzo" at bounding box center [324, 249] width 280 height 36
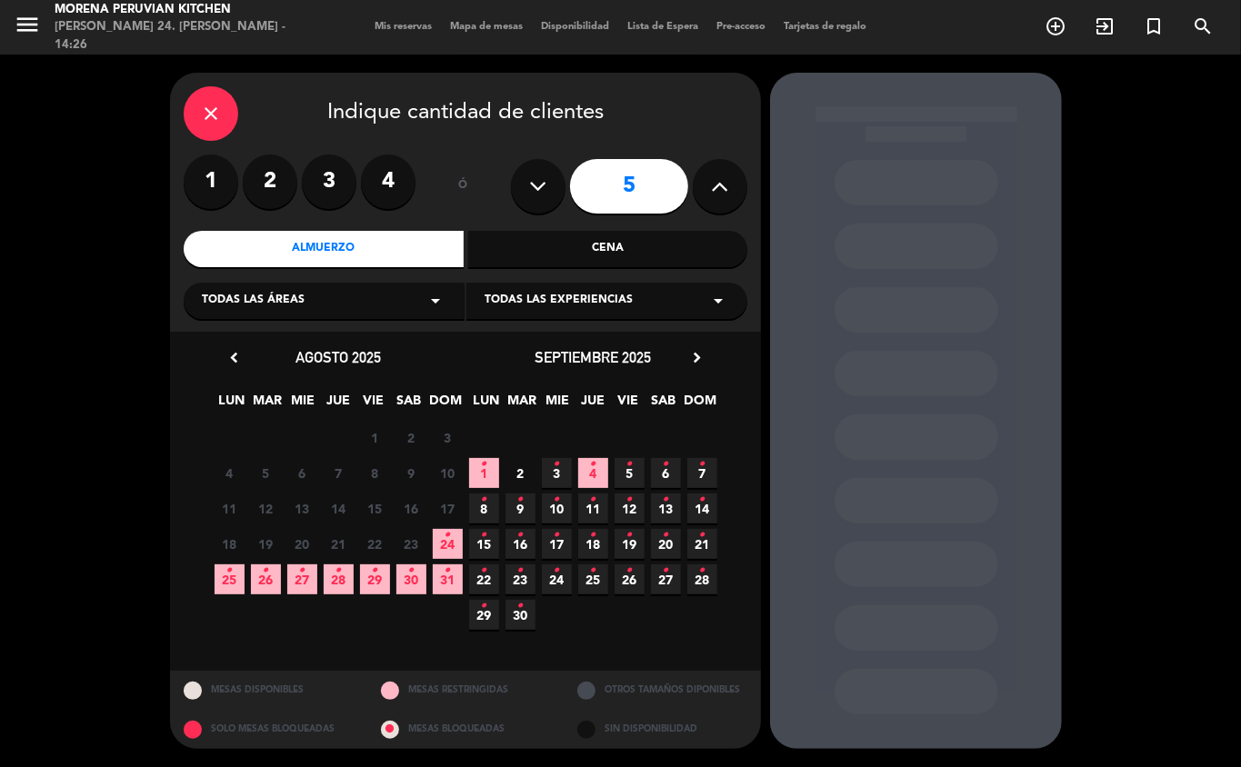
click at [375, 544] on icon "•" at bounding box center [375, 570] width 6 height 29
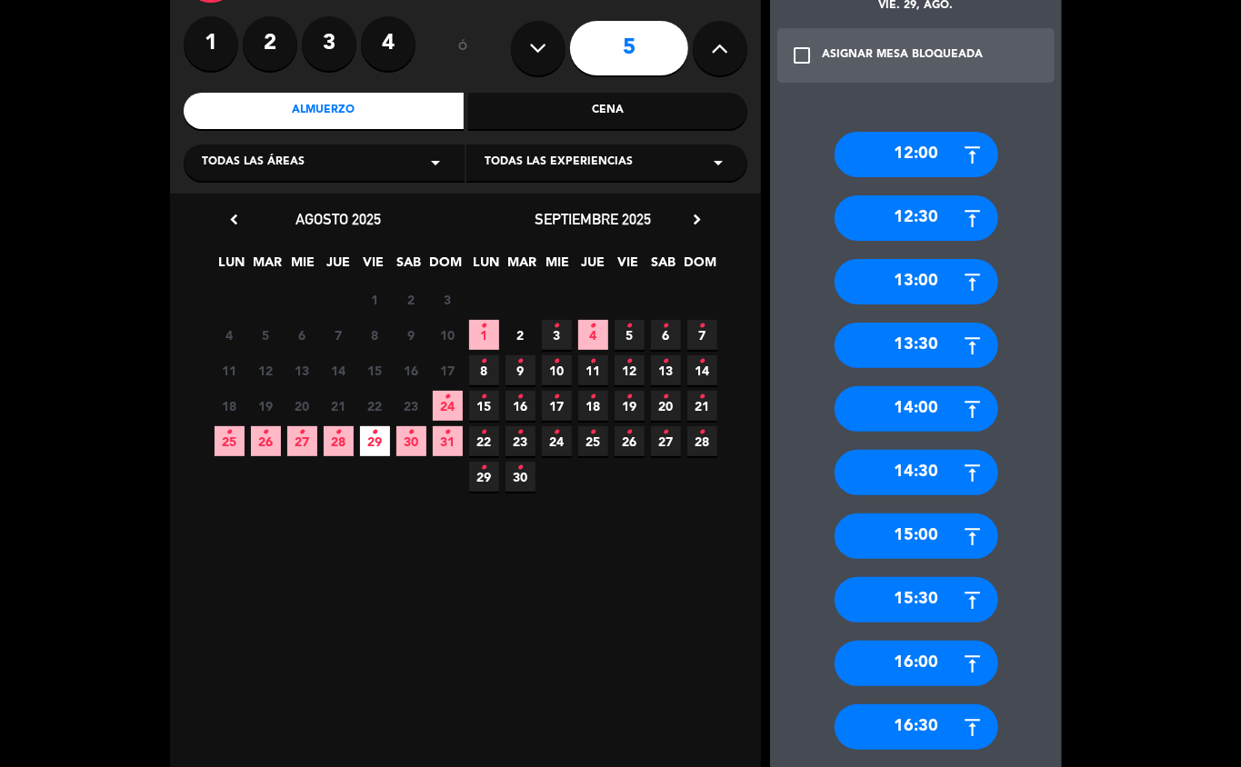
scroll to position [147, 0]
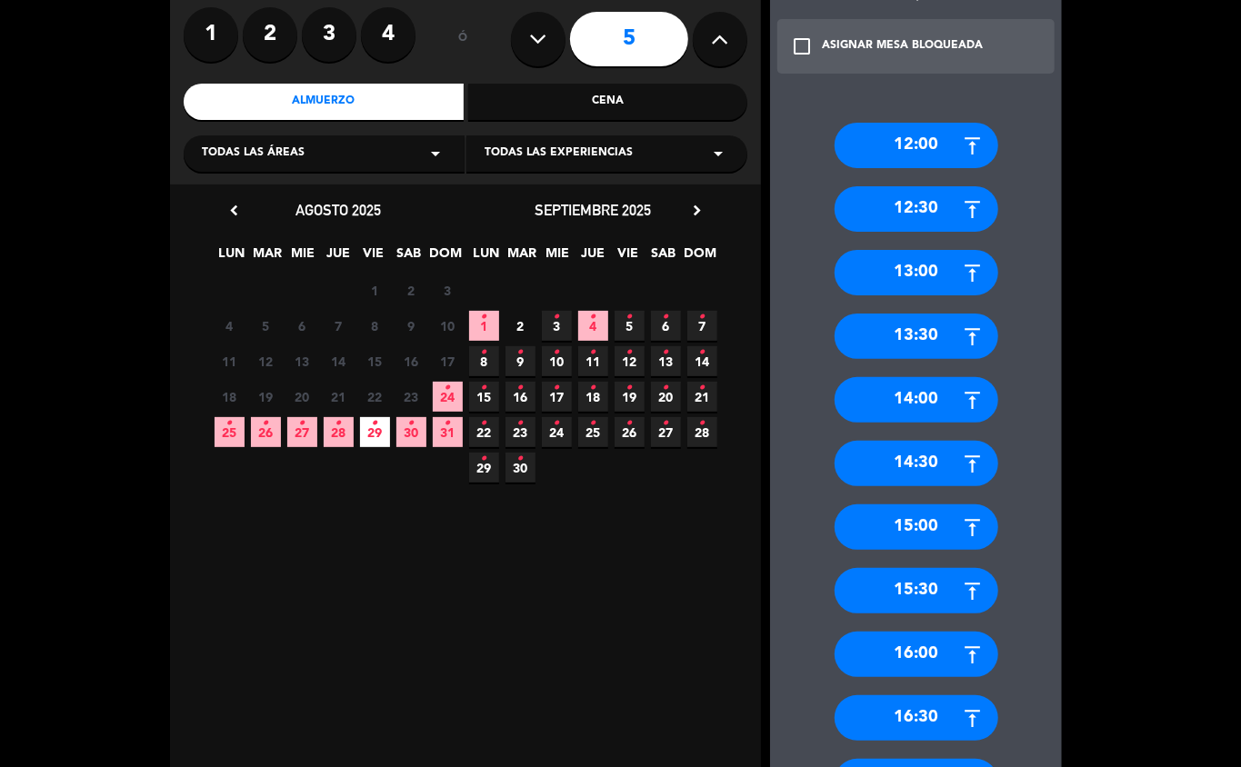
click at [930, 544] on div "16:30" at bounding box center [917, 718] width 164 height 45
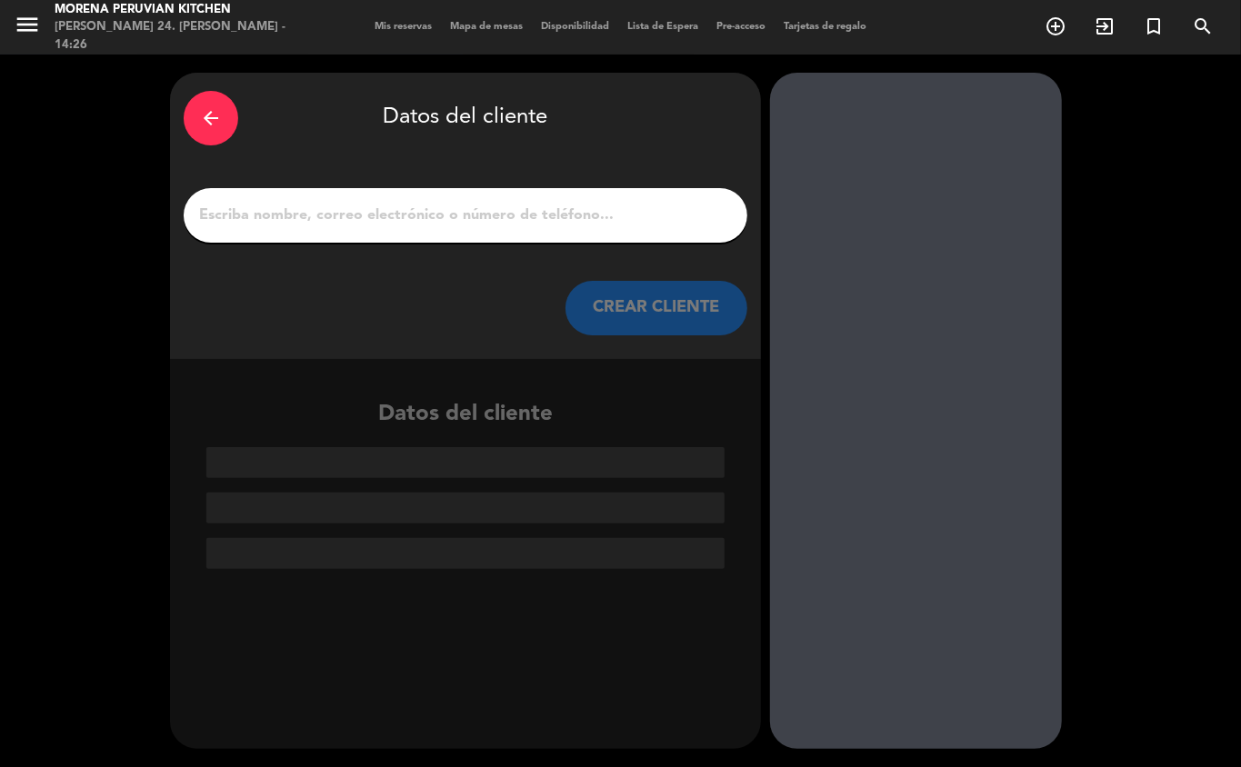
scroll to position [0, 0]
click at [402, 225] on input "1" at bounding box center [465, 215] width 536 height 25
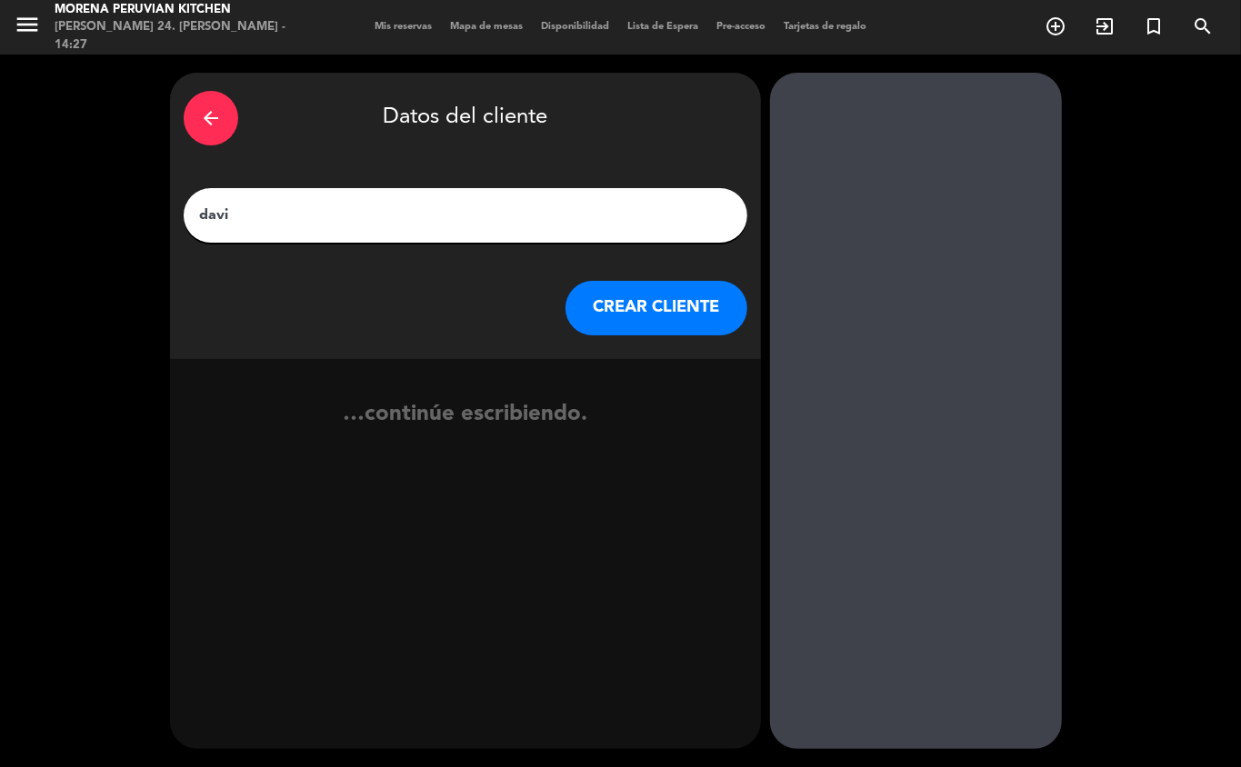
type input "[PERSON_NAME]"
click at [629, 285] on button "CREAR CLIENTE" at bounding box center [657, 308] width 182 height 55
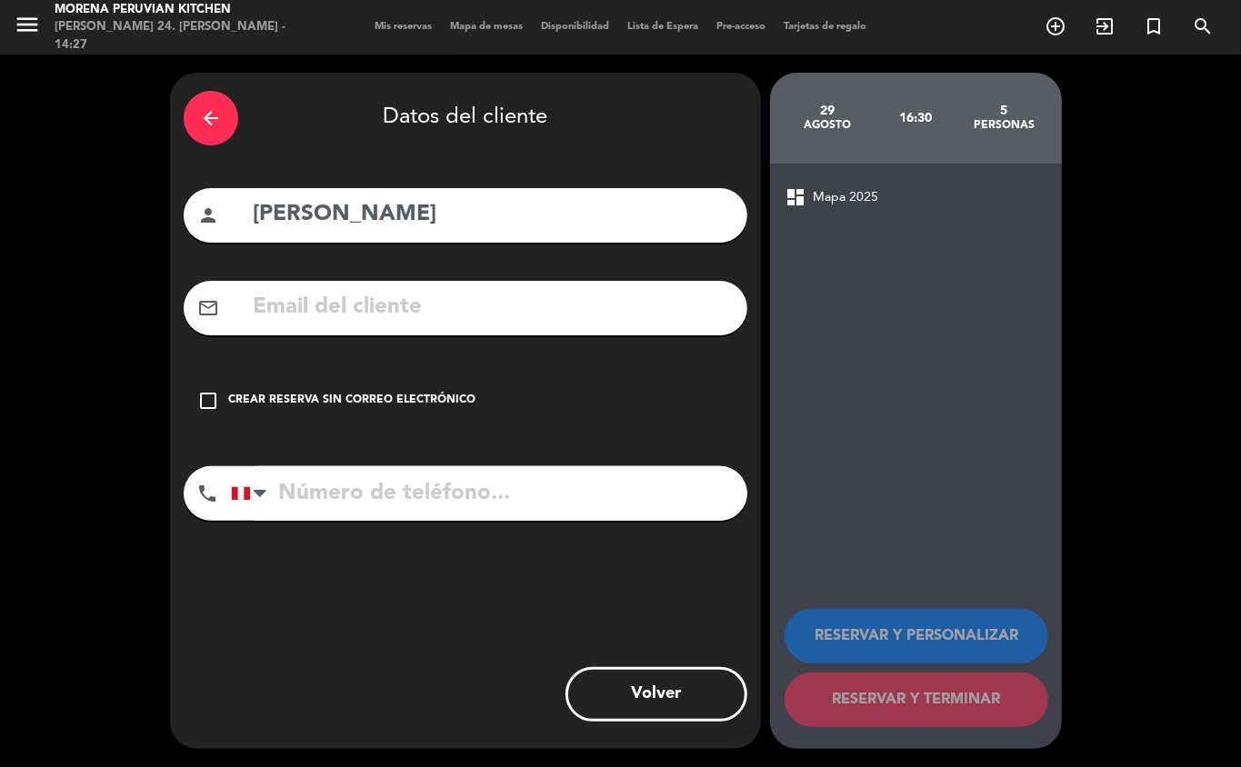
click at [212, 409] on icon "check_box_outline_blank" at bounding box center [208, 401] width 22 height 22
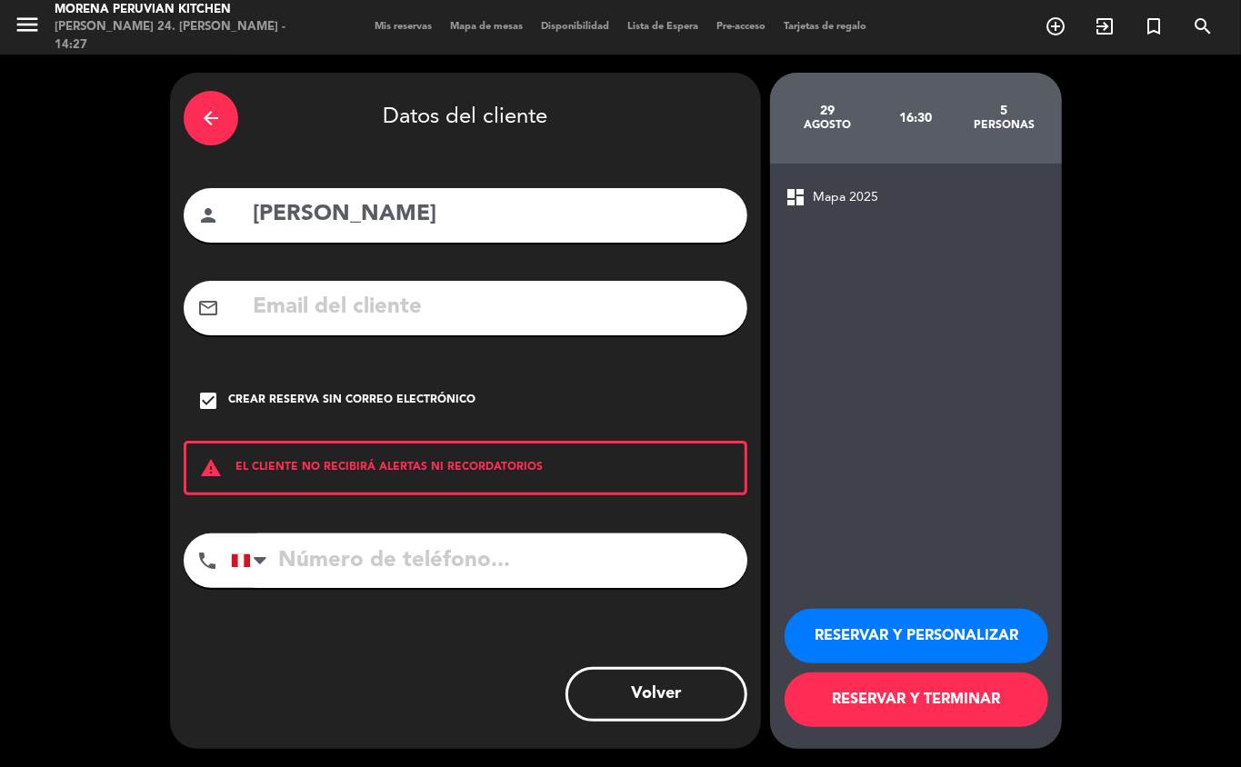
click at [295, 544] on input "tel" at bounding box center [489, 561] width 516 height 55
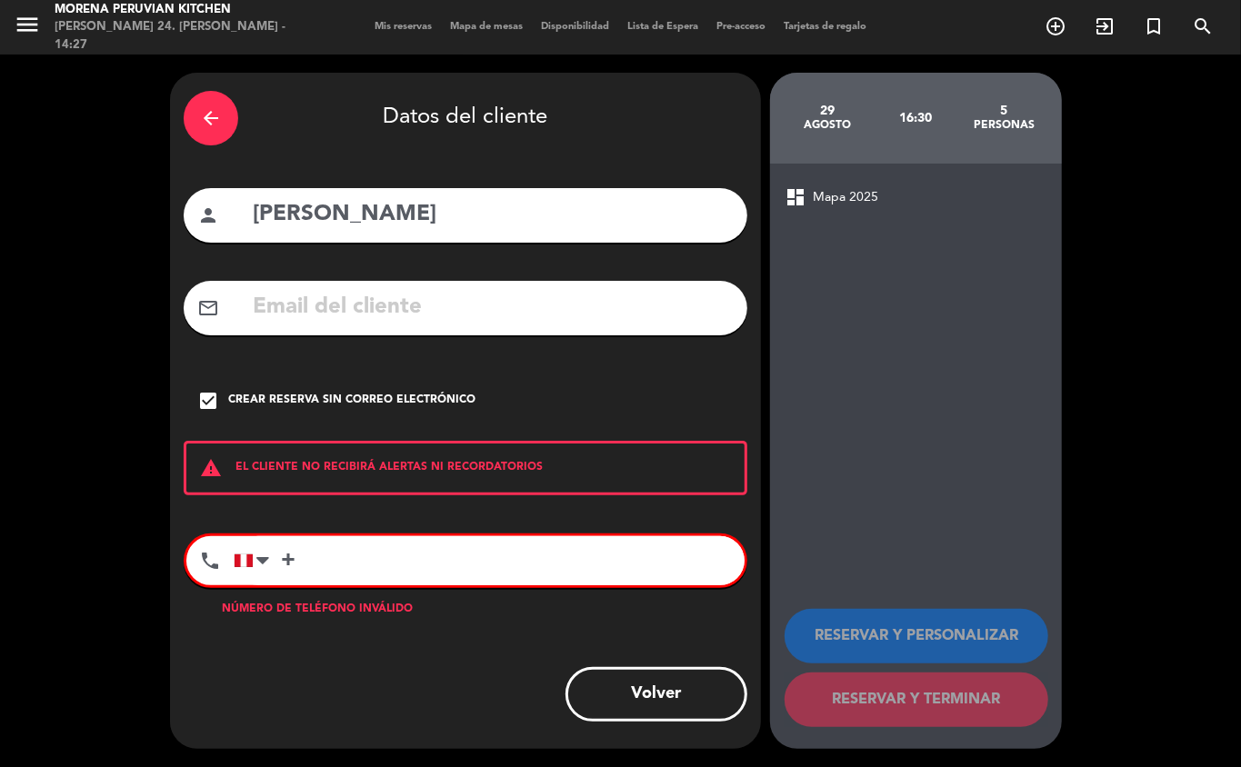
type input "+"
click at [405, 544] on input "+" at bounding box center [489, 560] width 511 height 49
click at [262, 544] on div at bounding box center [262, 561] width 13 height 22
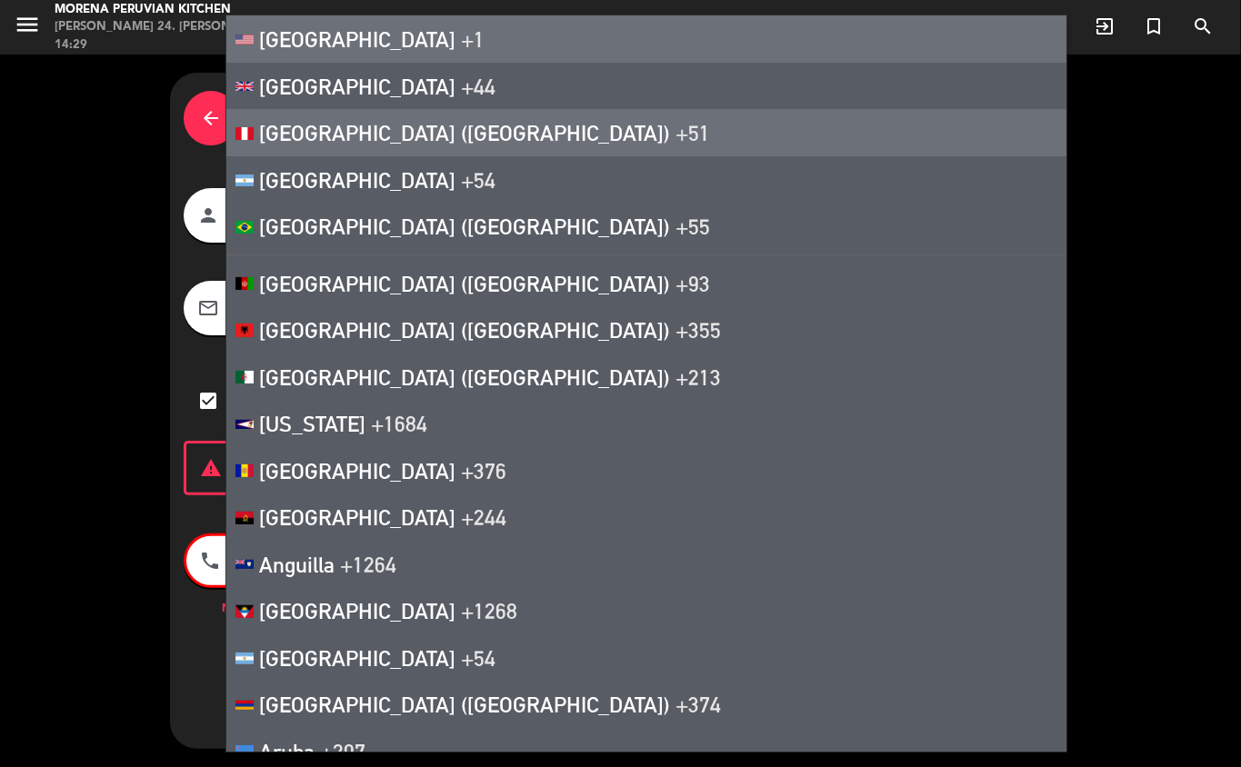
click at [364, 25] on li "[GEOGRAPHIC_DATA] +1" at bounding box center [646, 38] width 840 height 47
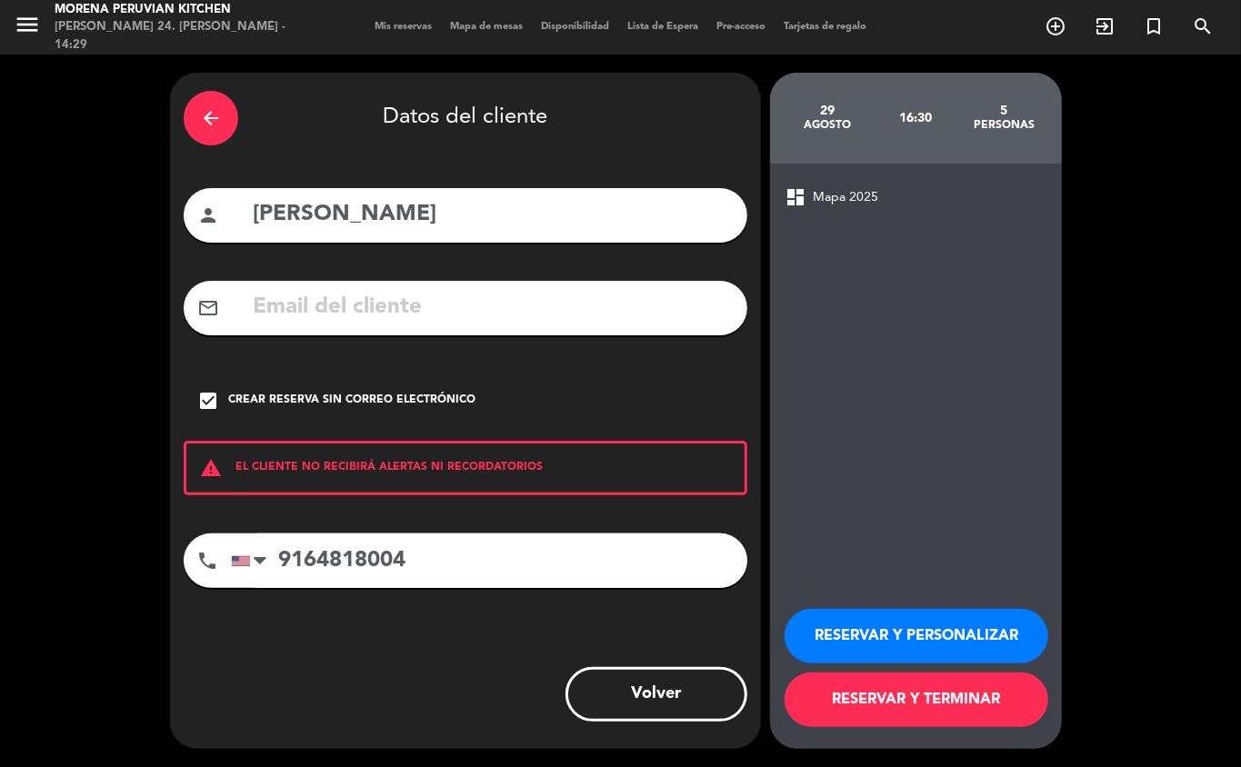
click at [495, 544] on input "9164818004" at bounding box center [489, 561] width 516 height 55
click at [446, 544] on input "9164818004" at bounding box center [489, 561] width 516 height 55
click at [280, 544] on input "9164818004" at bounding box center [489, 561] width 516 height 55
type input "[PHONE_NUMBER]"
click at [904, 544] on button "RESERVAR Y TERMINAR" at bounding box center [917, 700] width 264 height 55
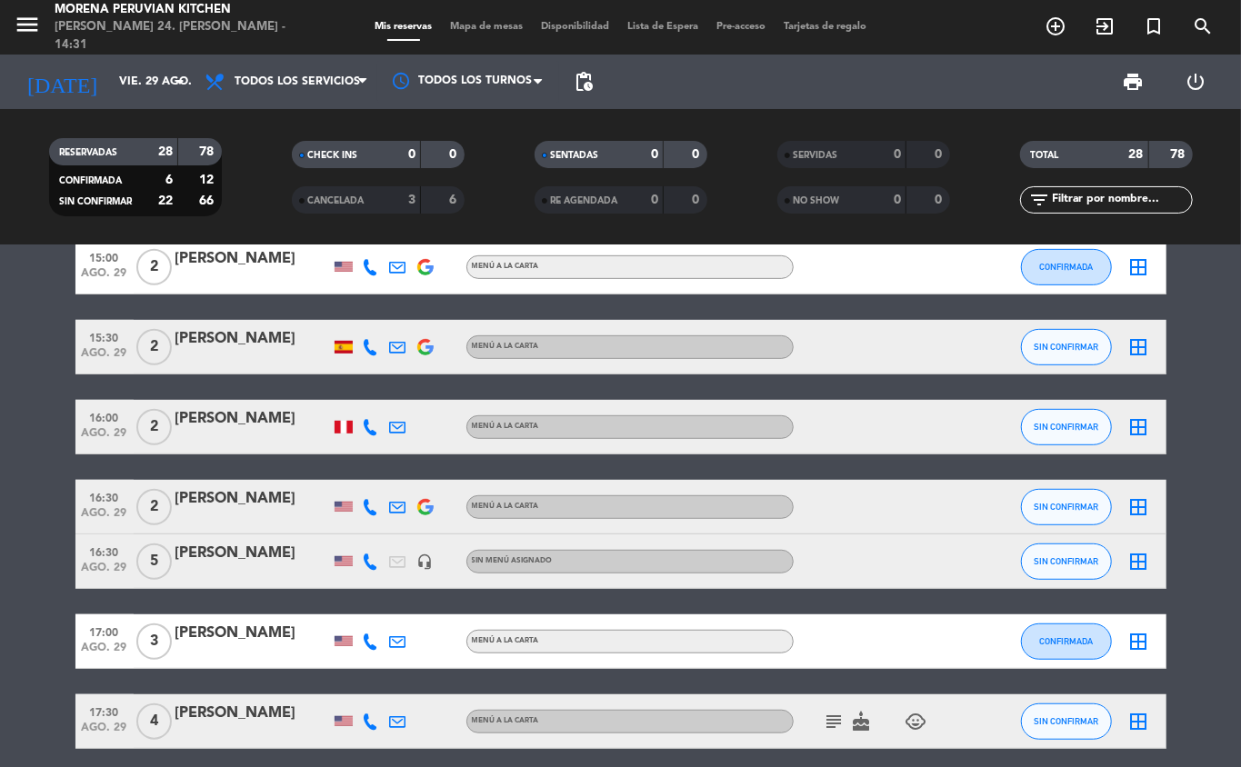
scroll to position [488, 0]
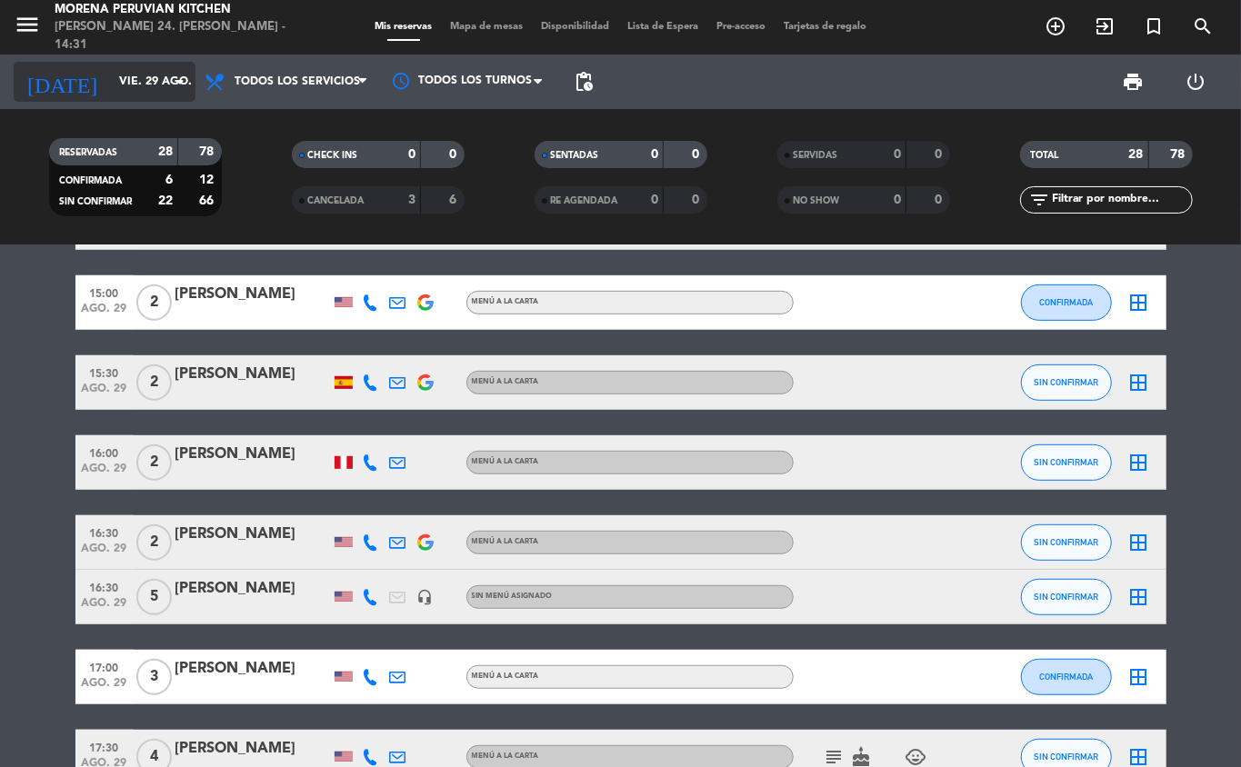
click at [110, 84] on input "vie. 29 ago." at bounding box center [187, 81] width 154 height 31
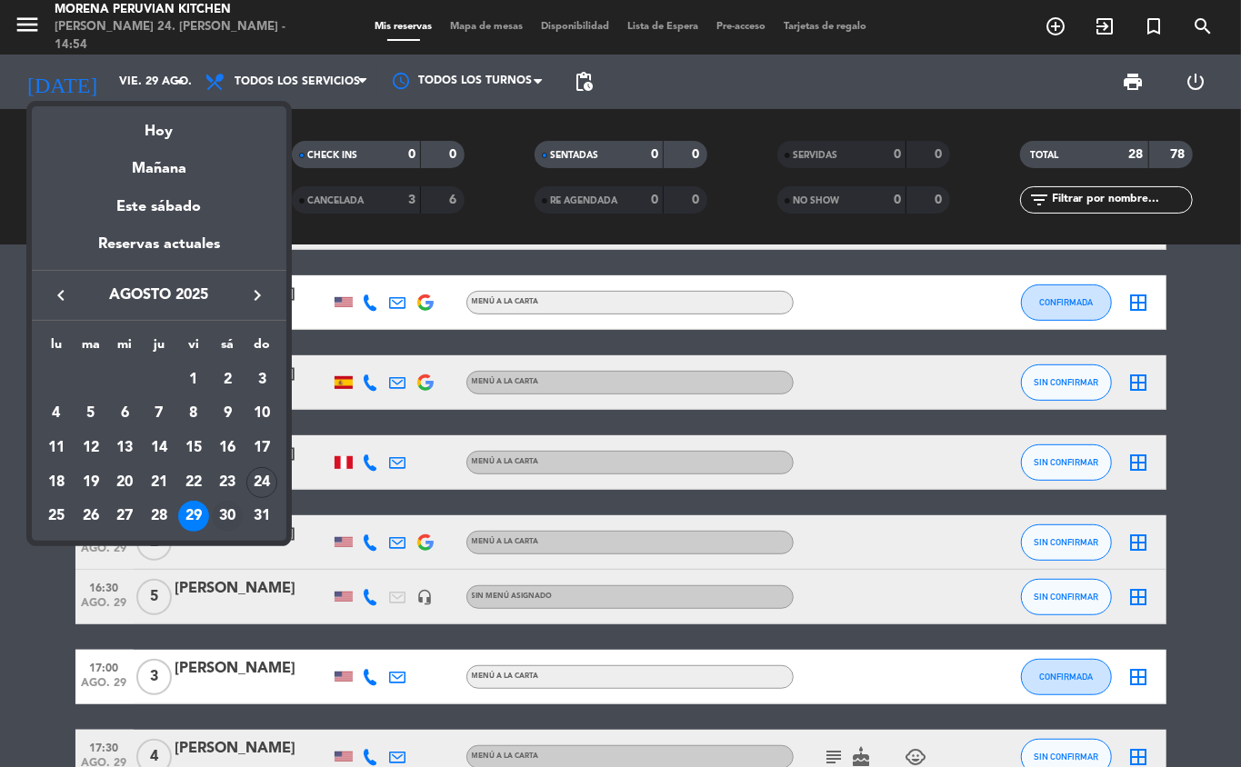
click at [231, 515] on div "30" at bounding box center [227, 516] width 31 height 31
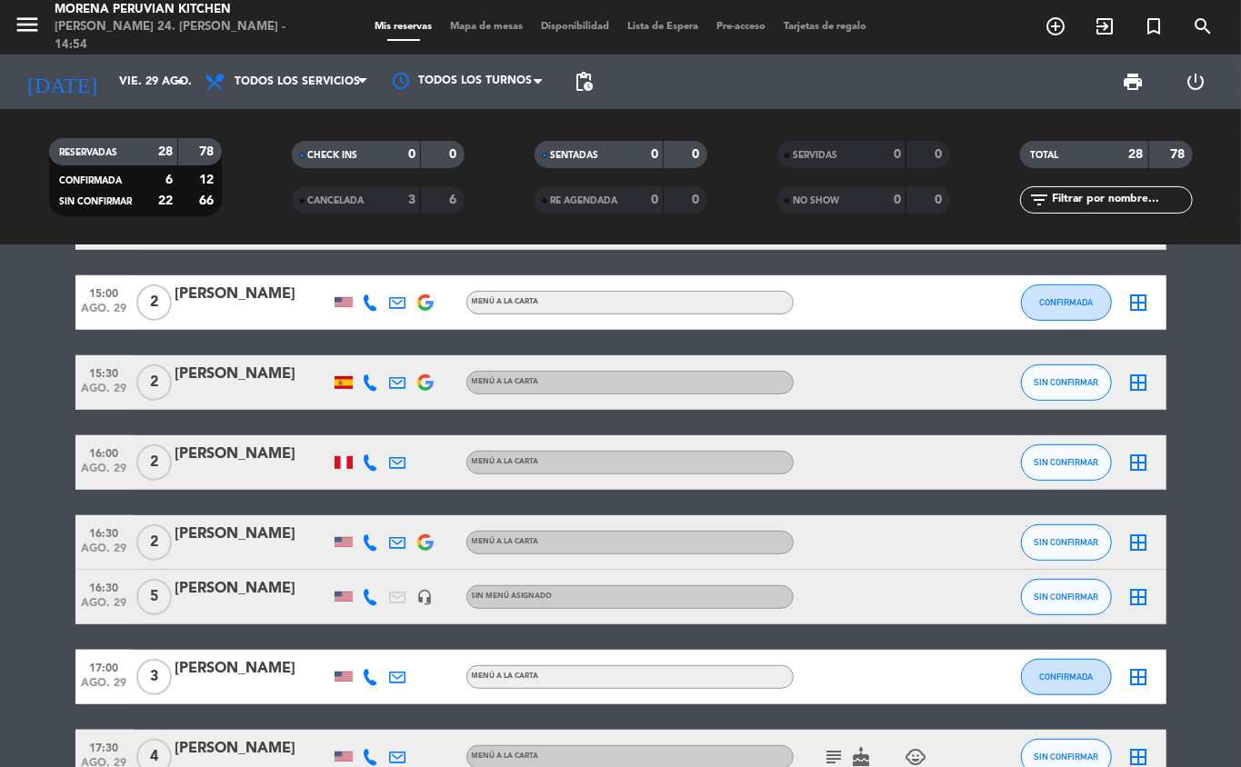
type input "sáb. 30 ago."
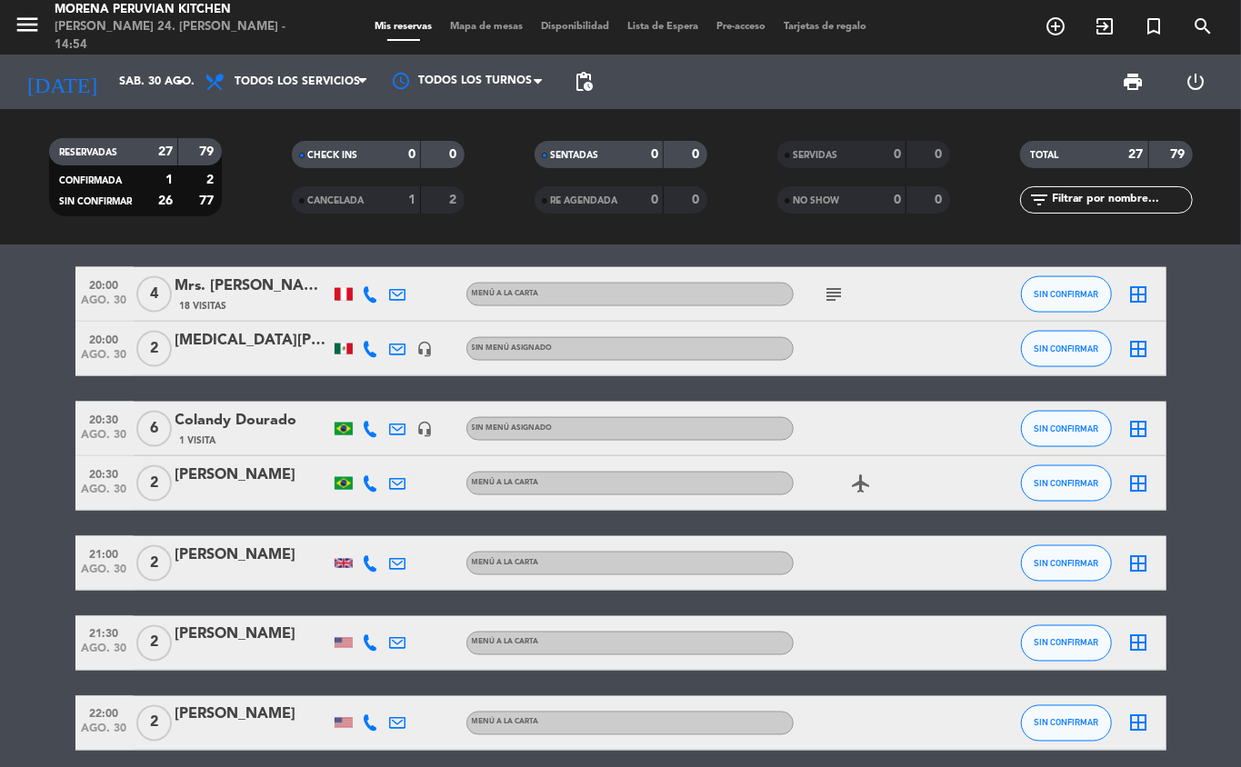
scroll to position [1589, 0]
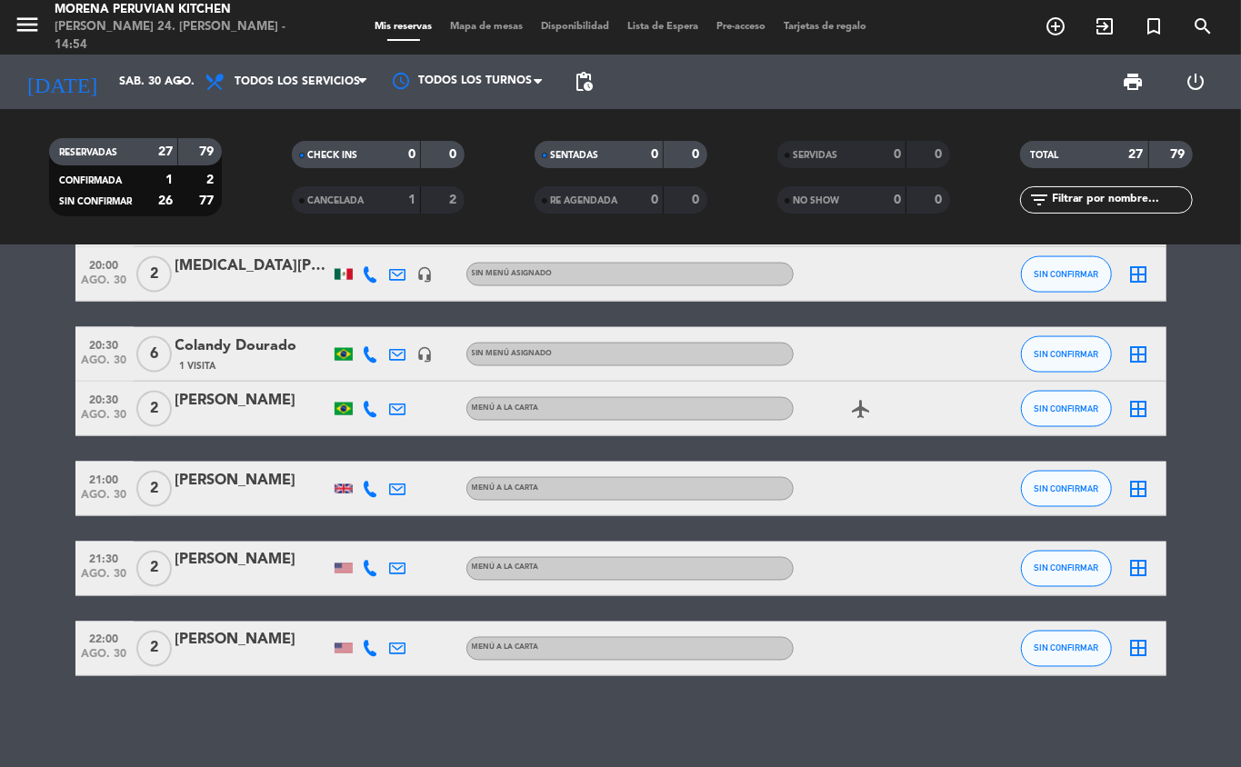
click at [930, 26] on icon "add_circle_outline" at bounding box center [1056, 26] width 22 height 22
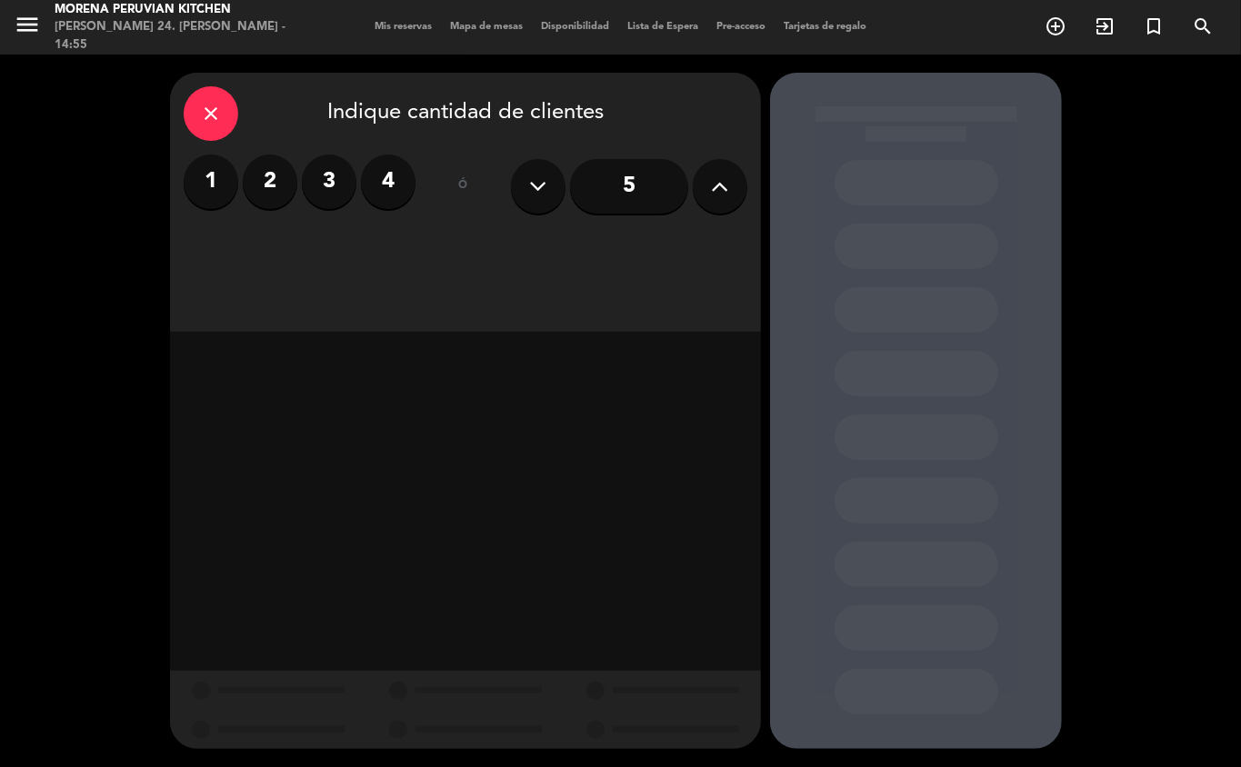
click at [275, 179] on label "2" at bounding box center [270, 182] width 55 height 55
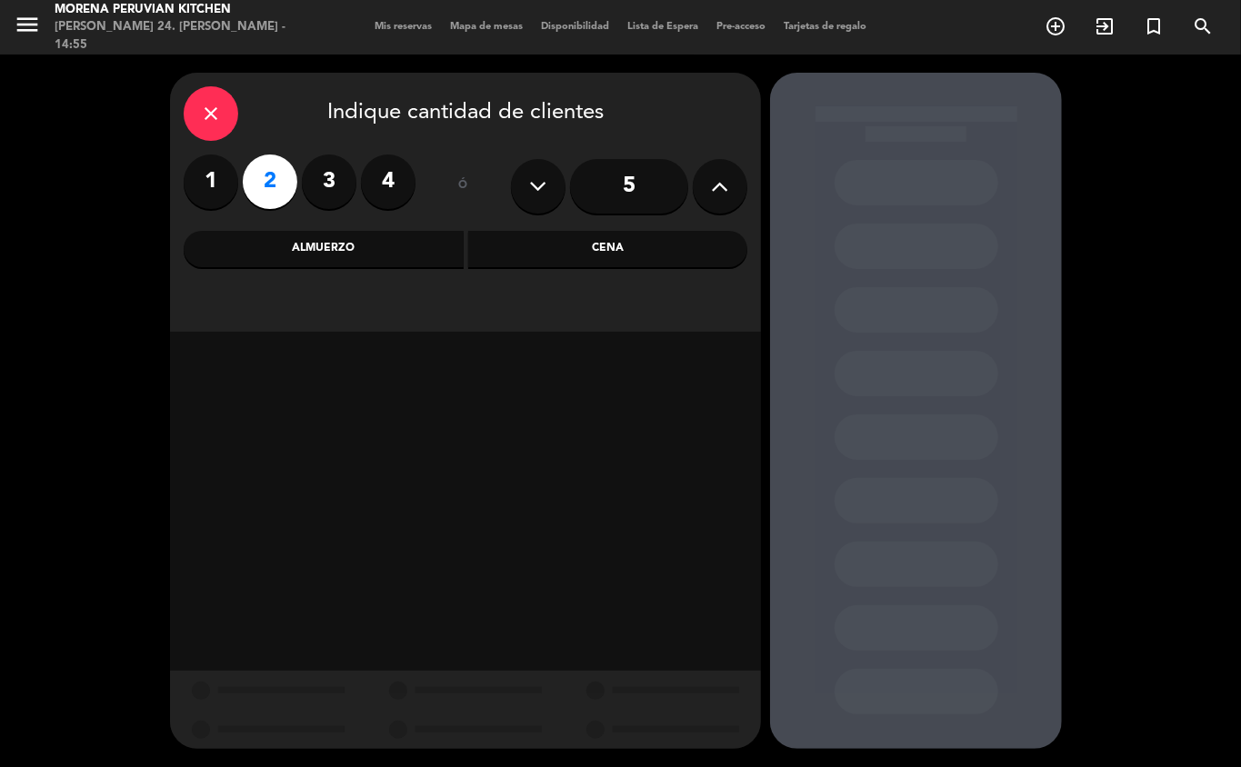
click at [595, 248] on div "Cena" at bounding box center [608, 249] width 280 height 36
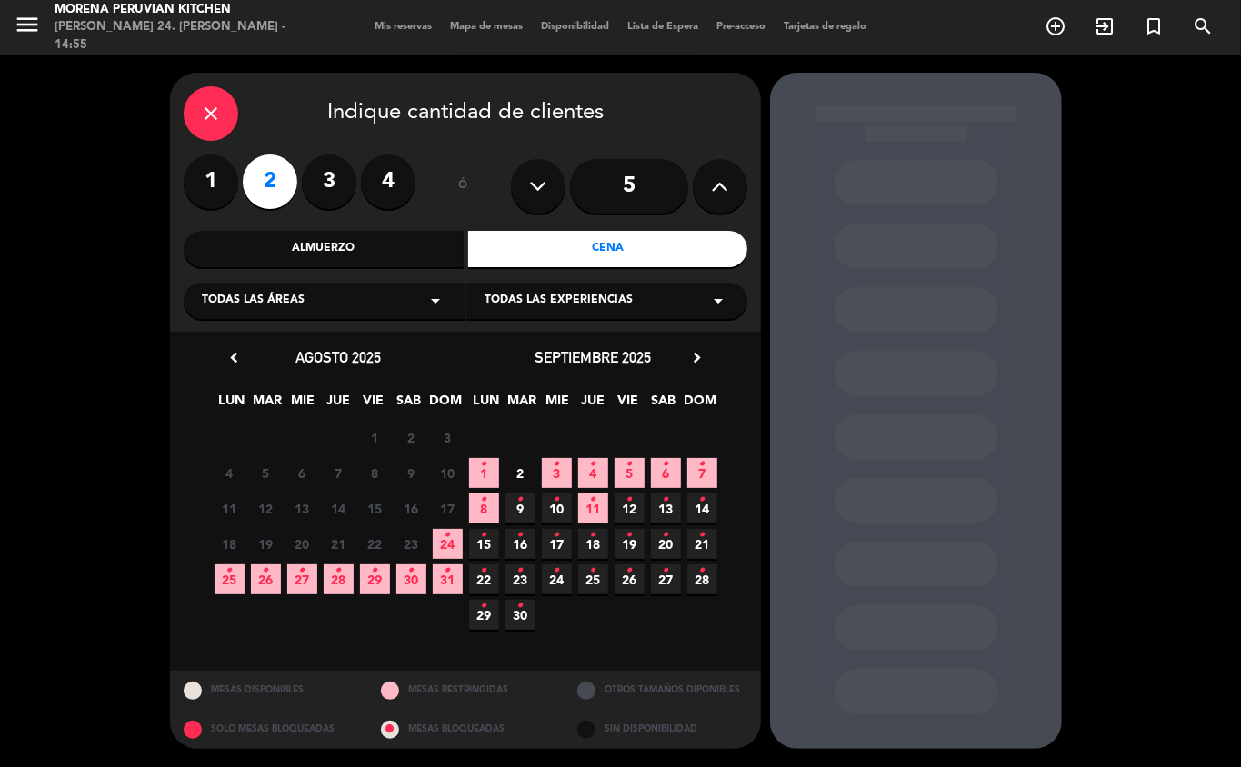
click at [413, 544] on icon "•" at bounding box center [411, 570] width 6 height 29
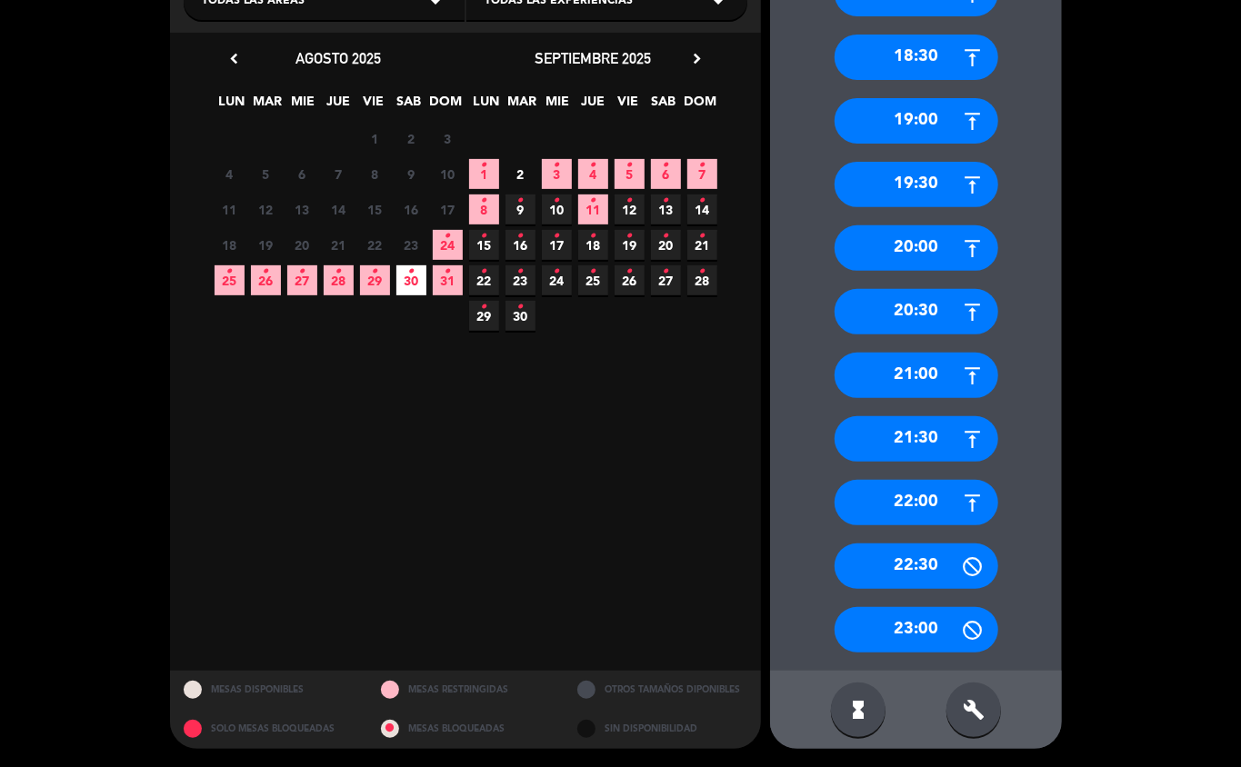
scroll to position [298, 0]
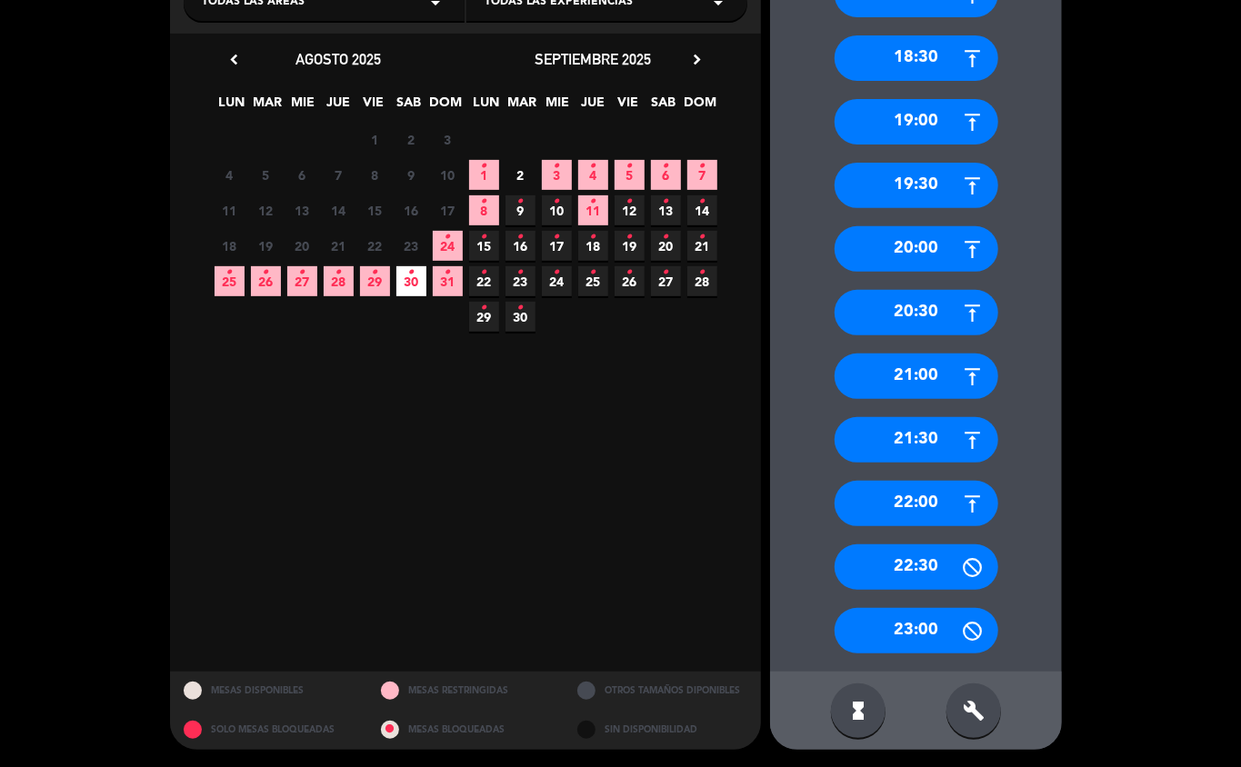
click at [930, 506] on div "22:00" at bounding box center [917, 503] width 164 height 45
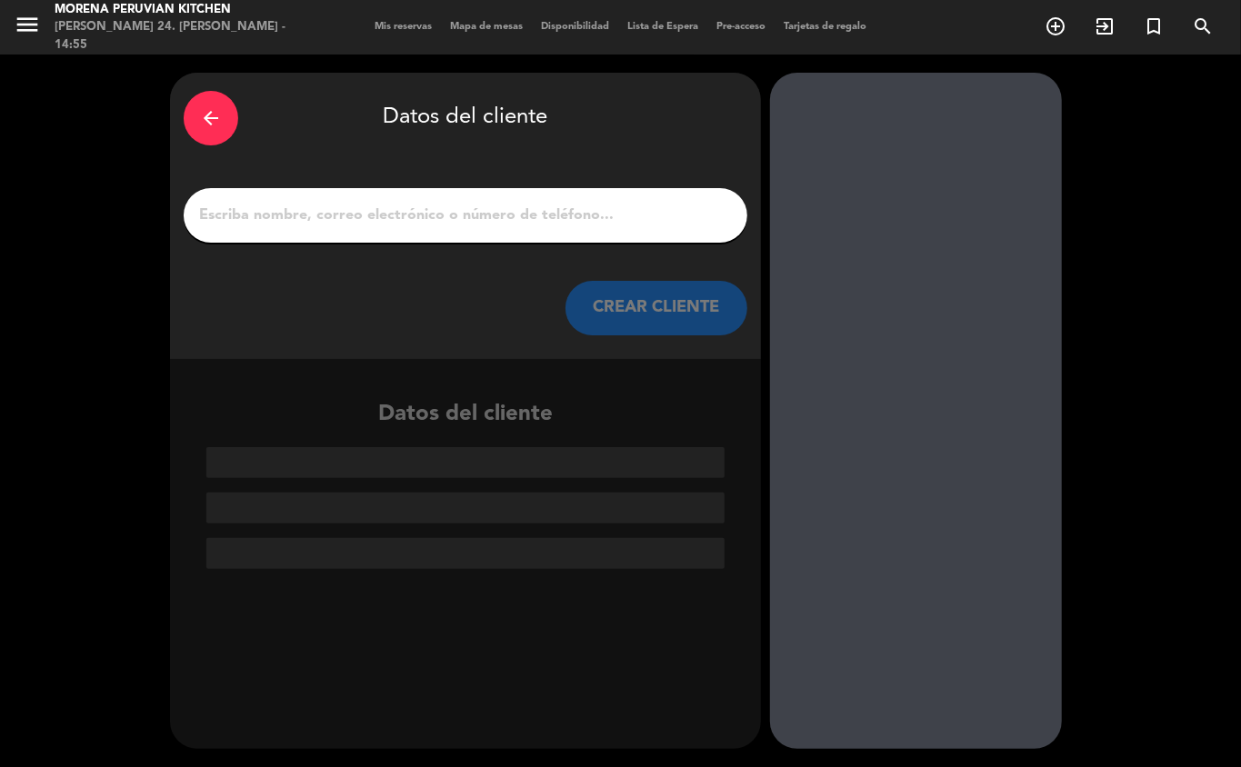
click at [208, 107] on icon "arrow_back" at bounding box center [211, 118] width 22 height 22
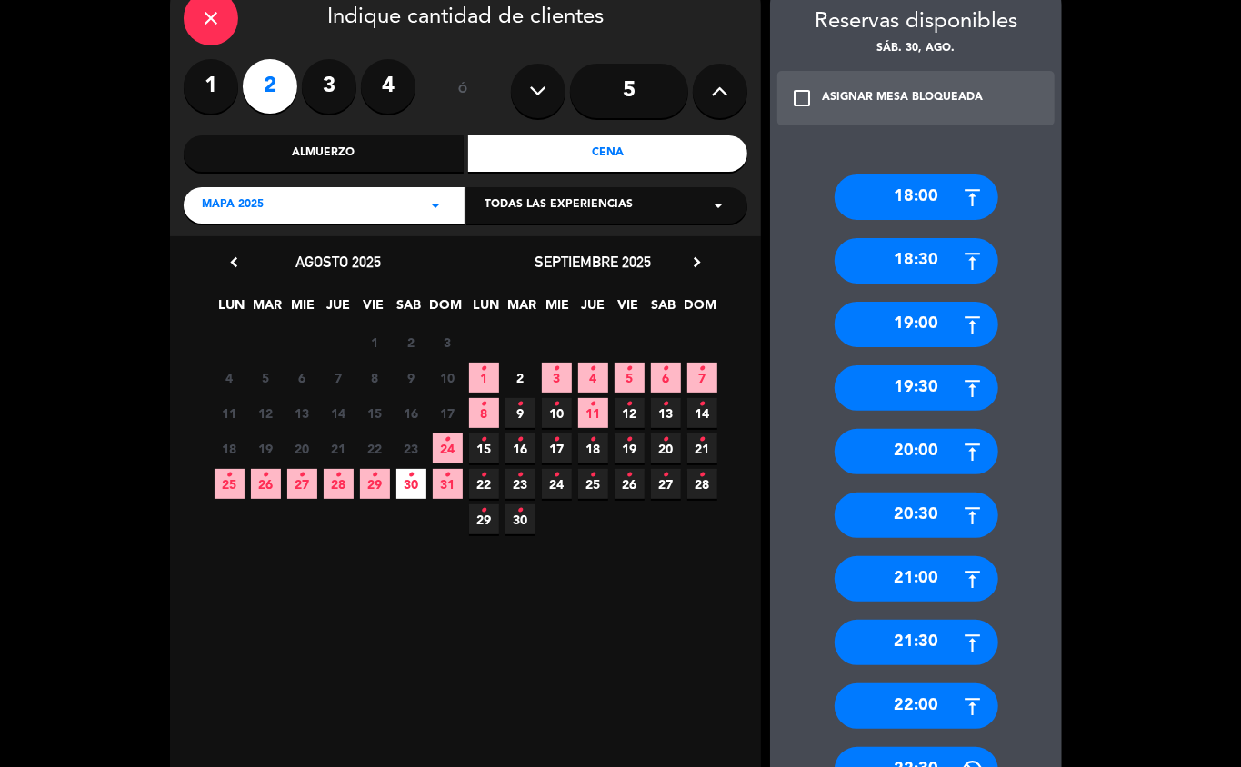
scroll to position [99, 0]
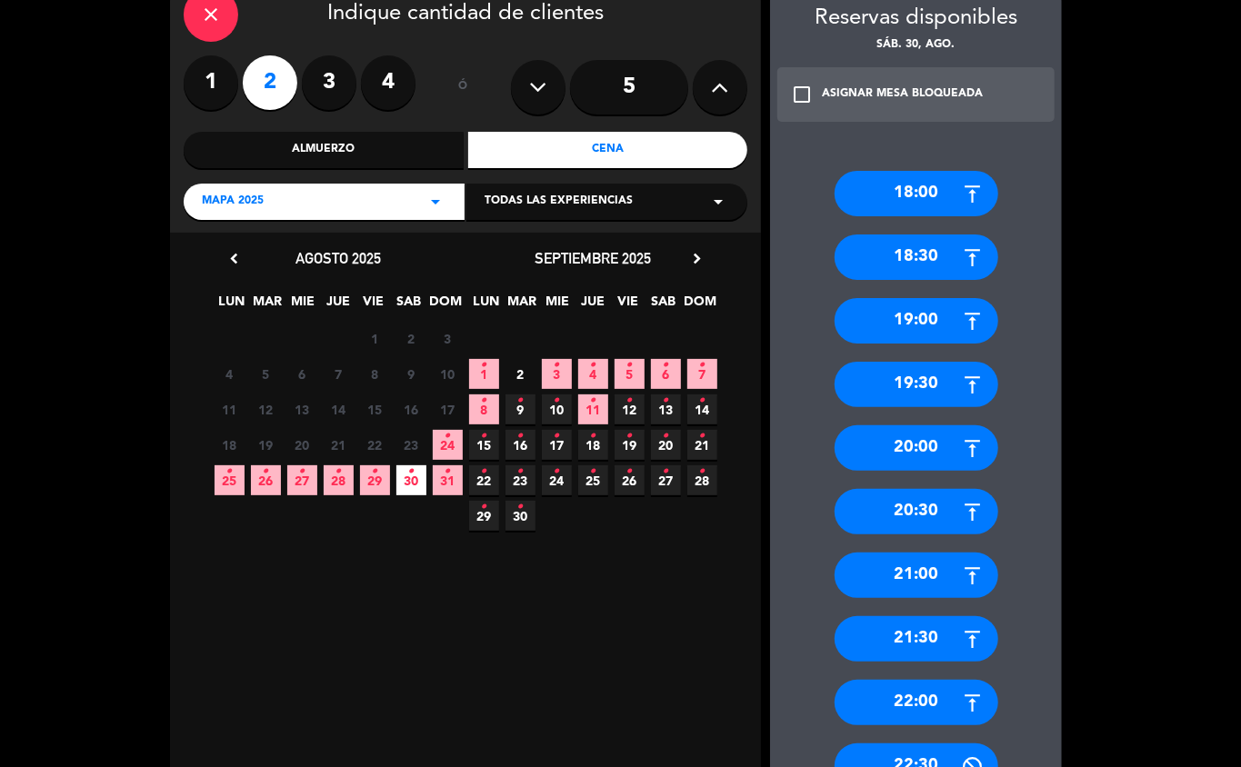
click at [930, 544] on div "21:00" at bounding box center [917, 575] width 164 height 45
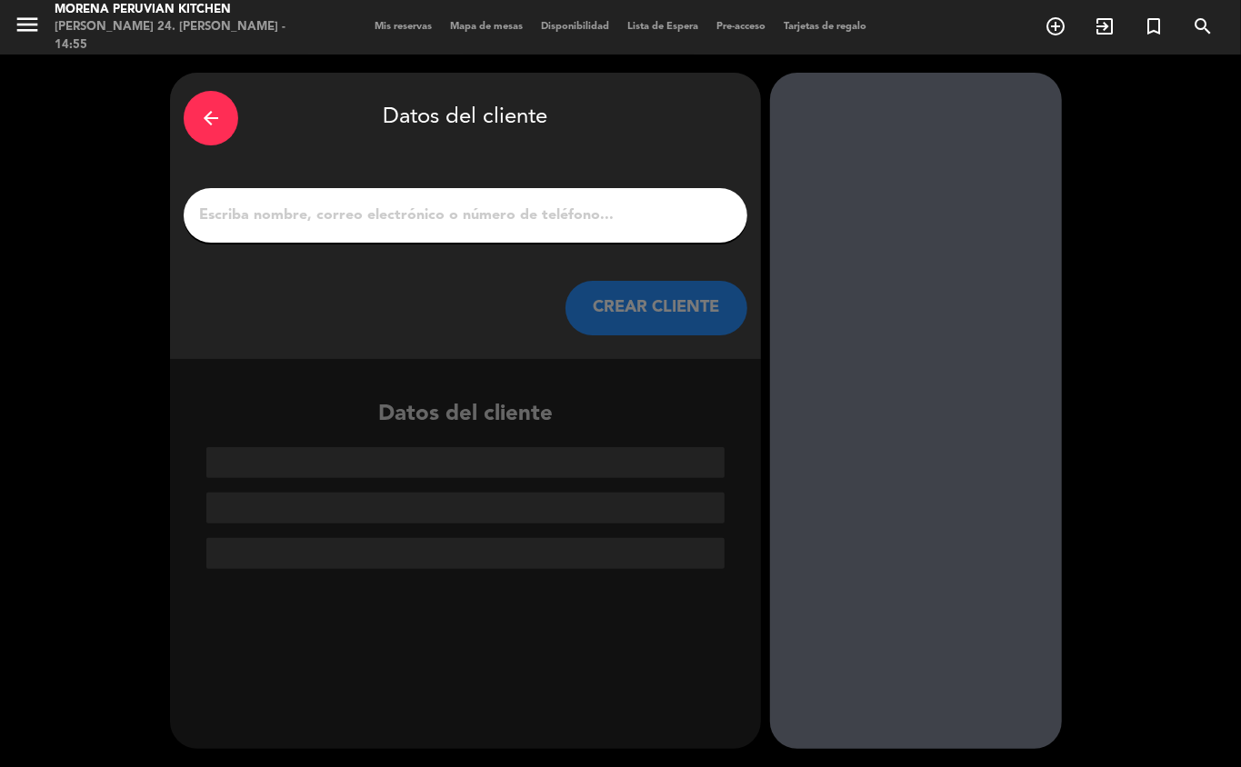
scroll to position [0, 0]
click at [424, 205] on input "1" at bounding box center [465, 215] width 536 height 25
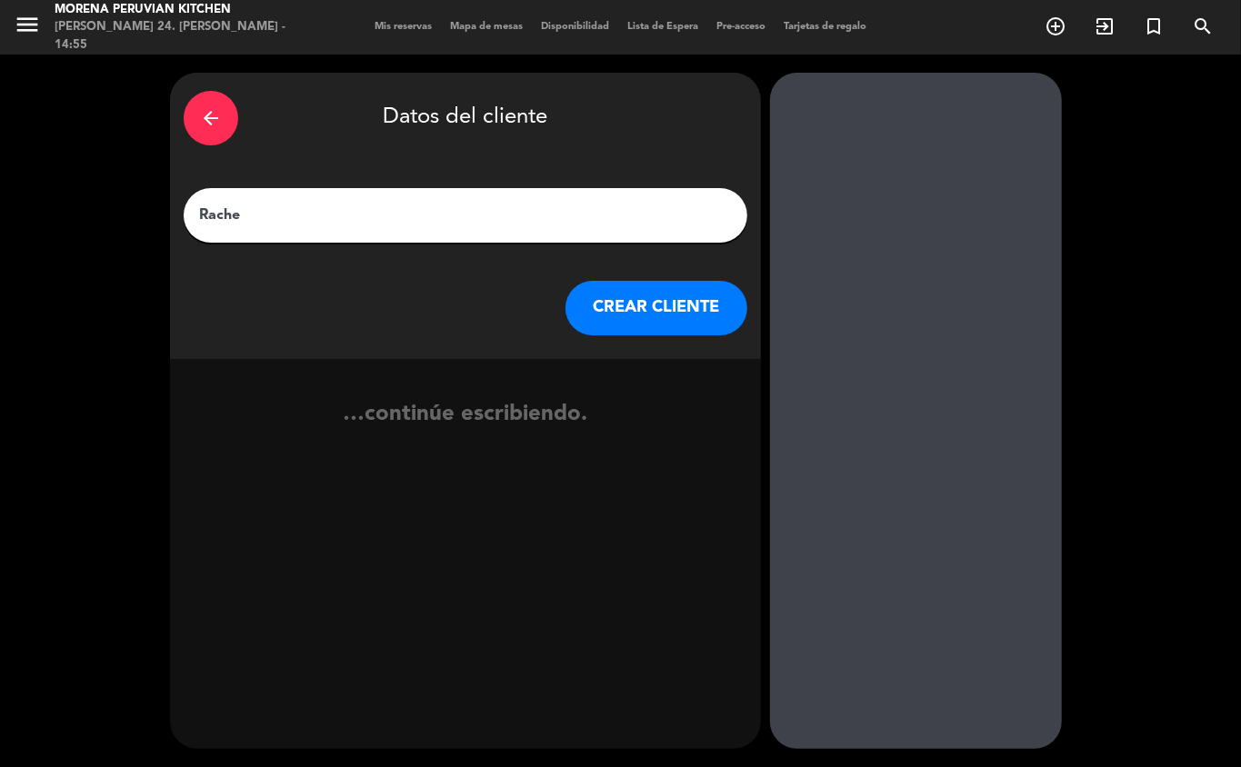
type input "[PERSON_NAME]"
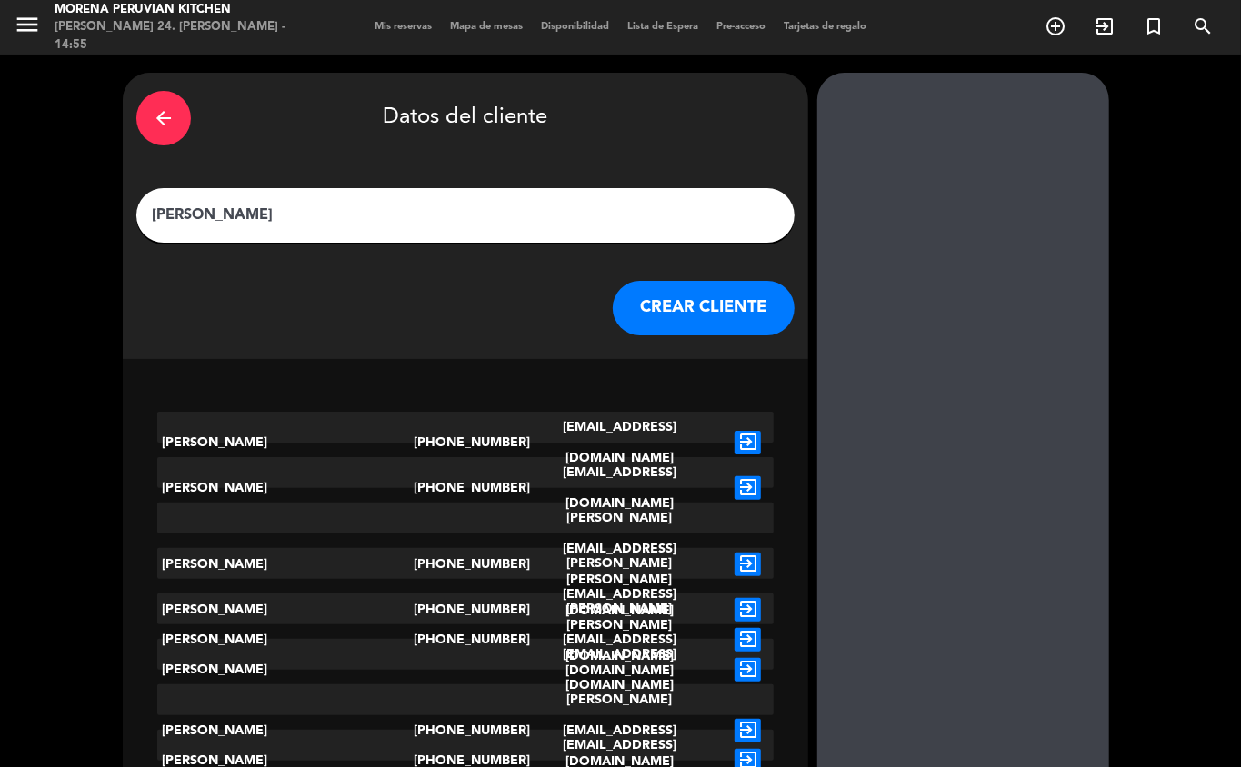
click at [613, 299] on button "CREAR CLIENTE" at bounding box center [704, 308] width 182 height 55
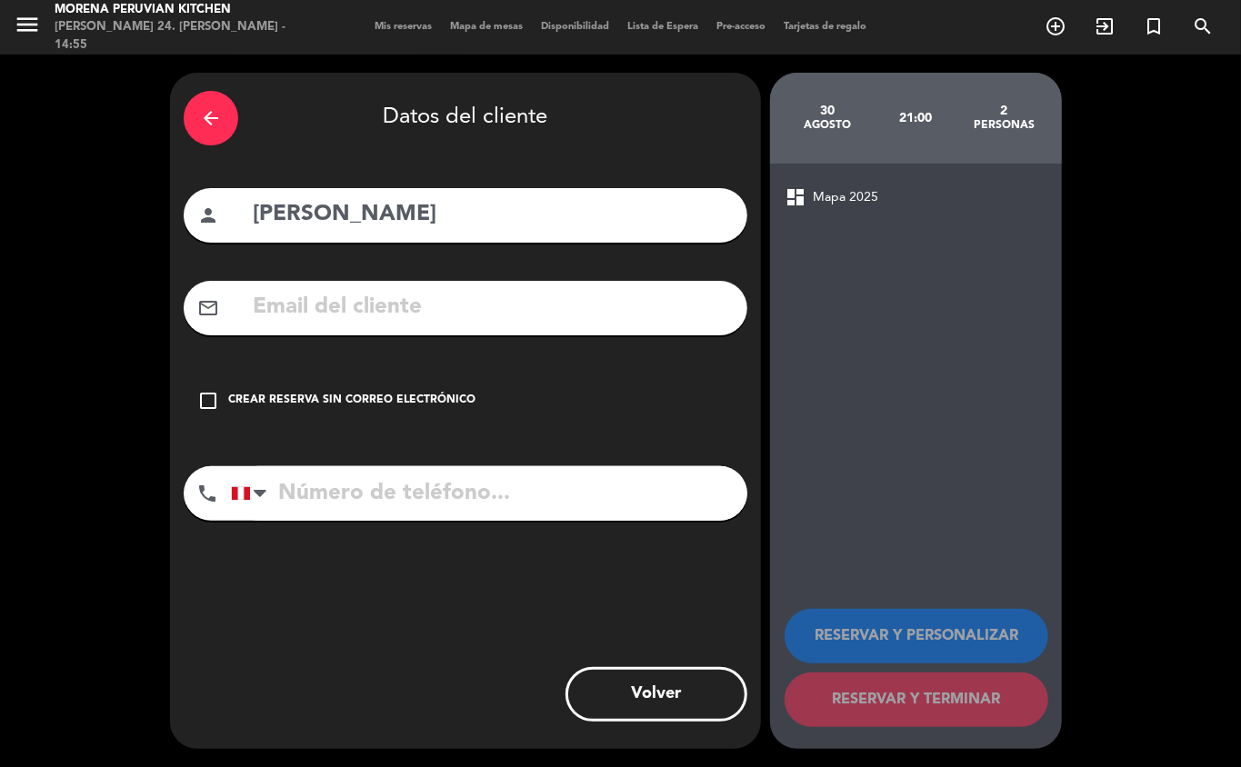
click at [209, 400] on icon "check_box_outline_blank" at bounding box center [208, 401] width 22 height 22
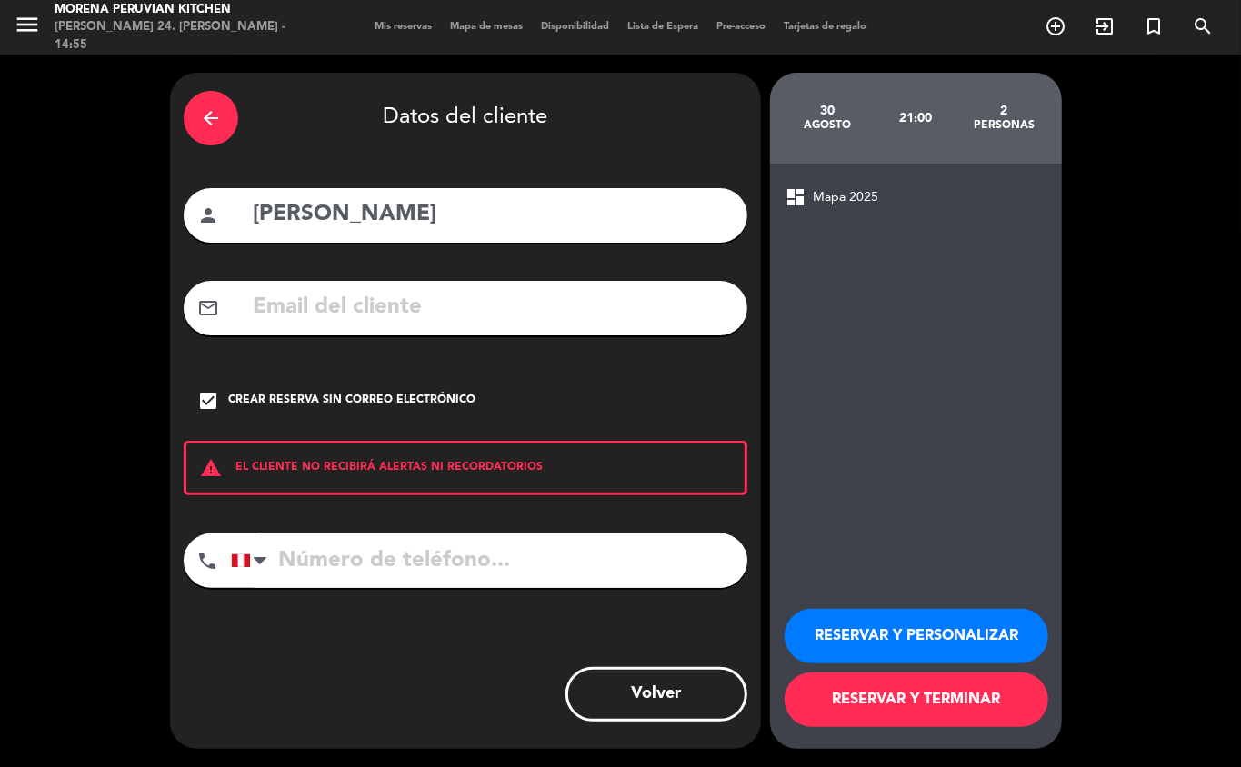
click at [324, 544] on input "tel" at bounding box center [489, 561] width 516 height 55
type input "[PHONE_NUMBER]"
click at [902, 544] on button "RESERVAR Y TERMINAR" at bounding box center [917, 700] width 264 height 55
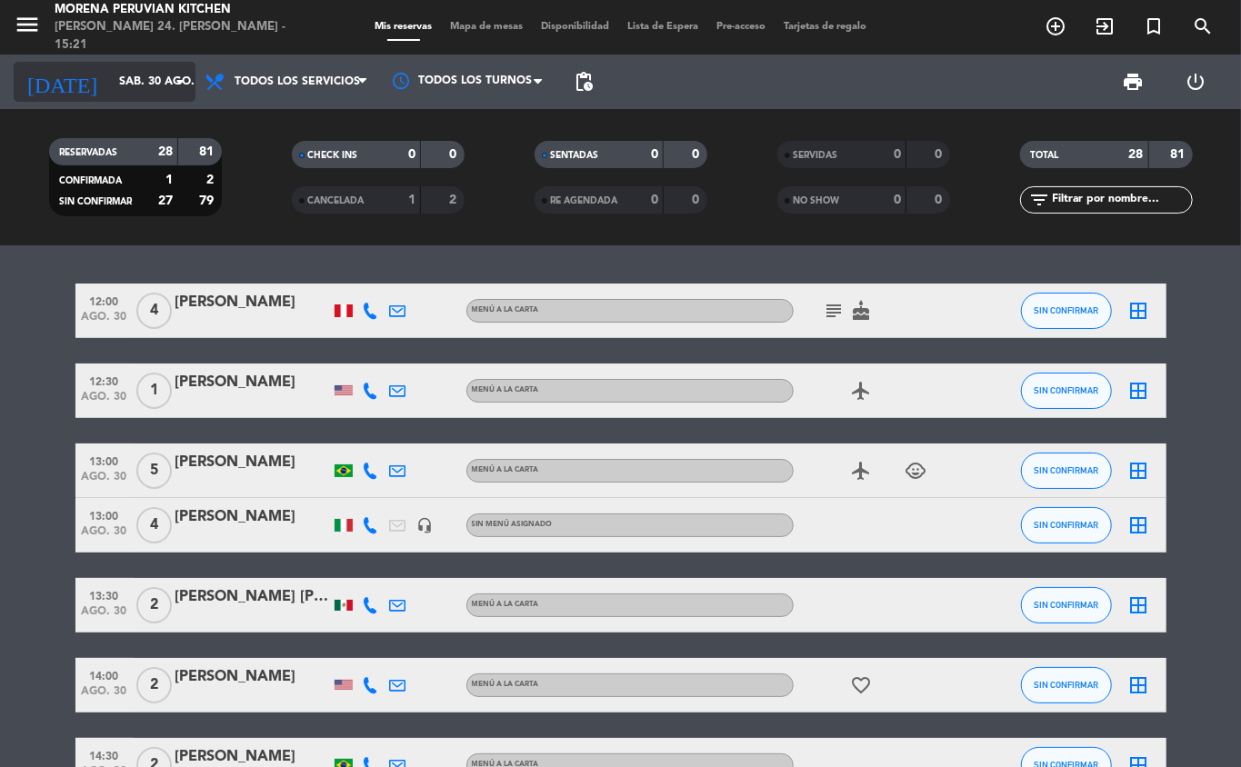
click at [164, 81] on input "sáb. 30 ago." at bounding box center [187, 81] width 154 height 31
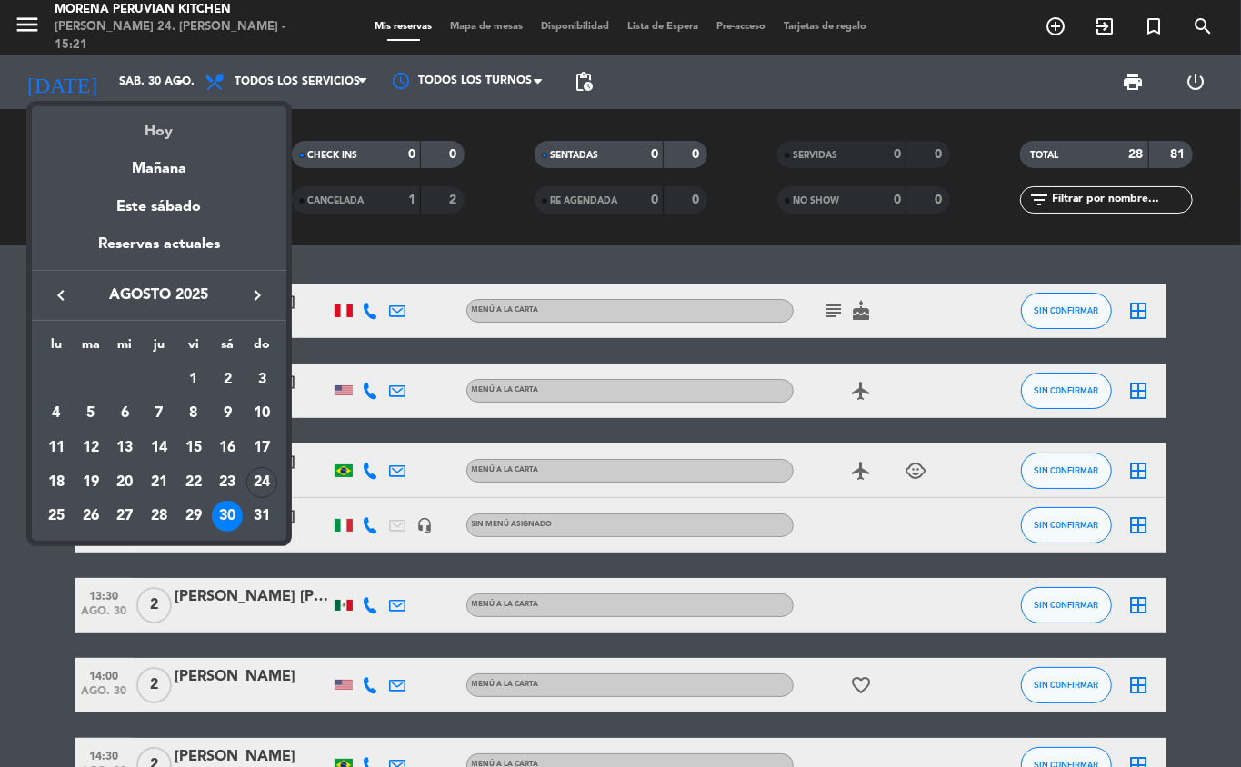
click at [184, 116] on div "Hoy" at bounding box center [159, 124] width 255 height 37
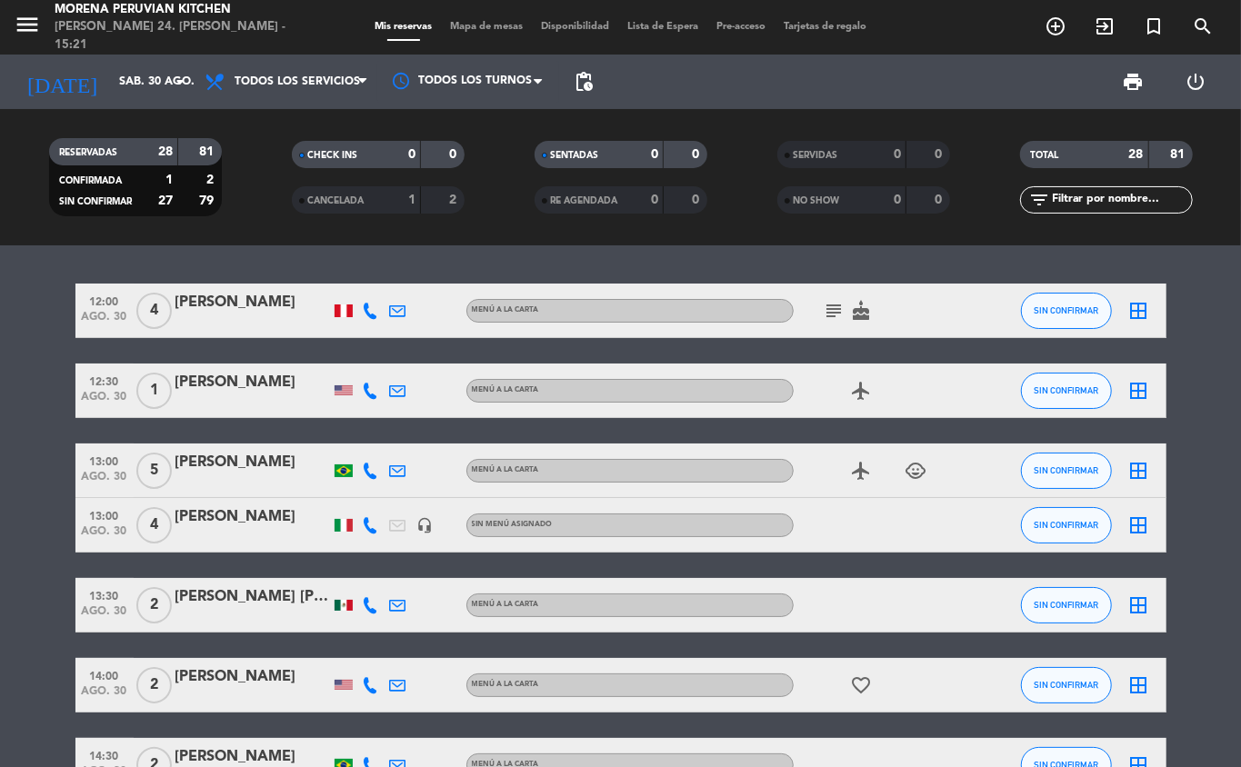
type input "dom. 24 ago."
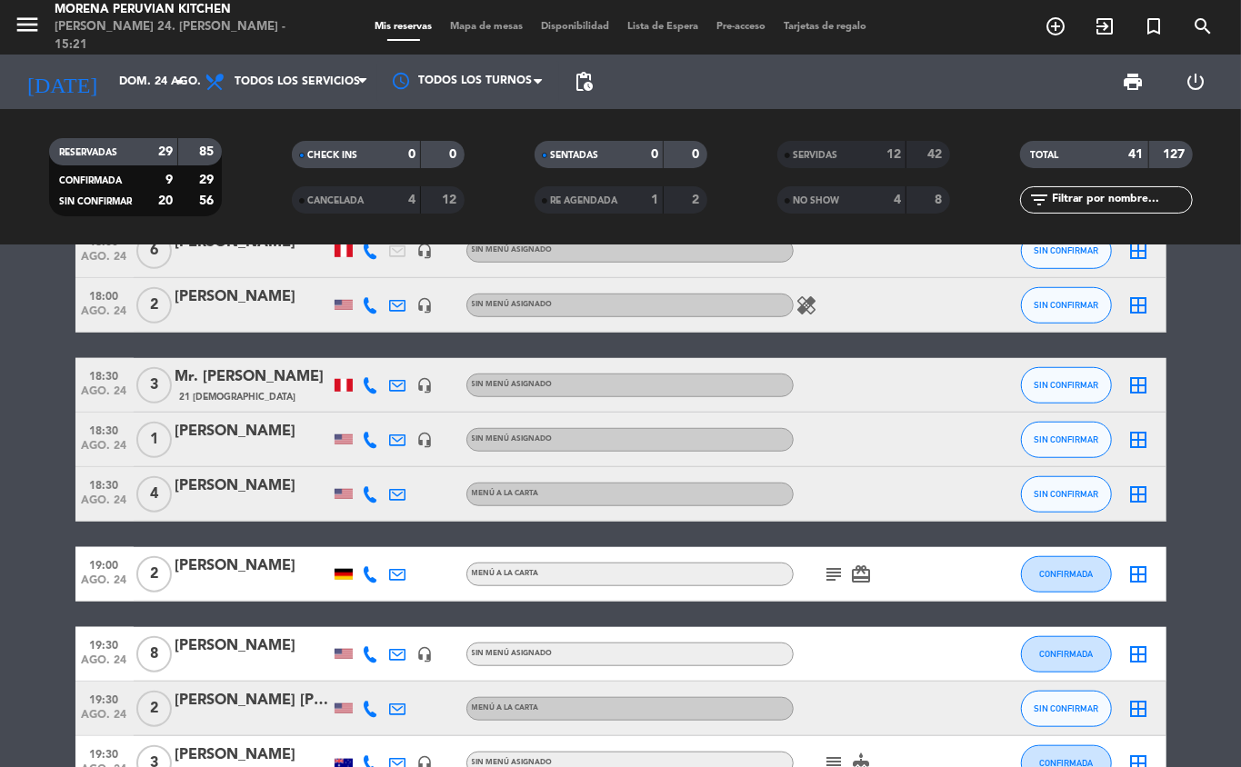
scroll to position [746, 0]
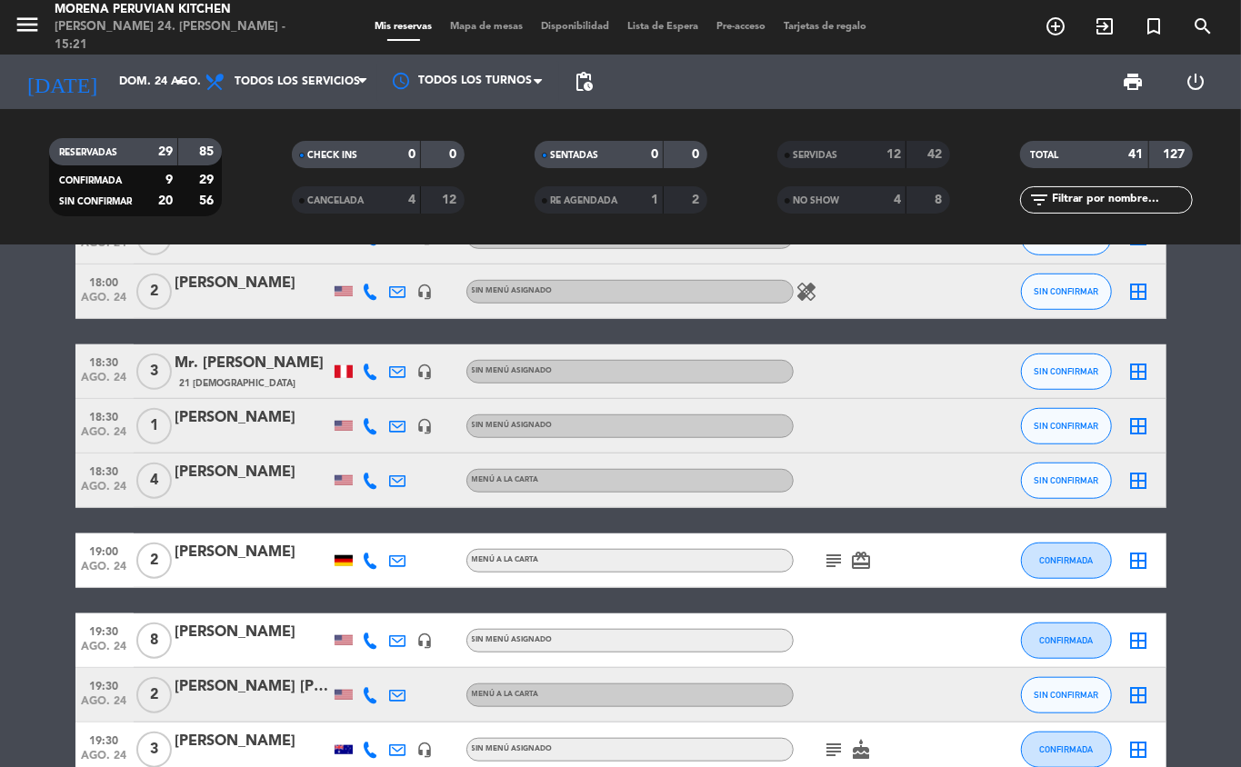
click at [207, 474] on div "[PERSON_NAME]" at bounding box center [252, 473] width 155 height 24
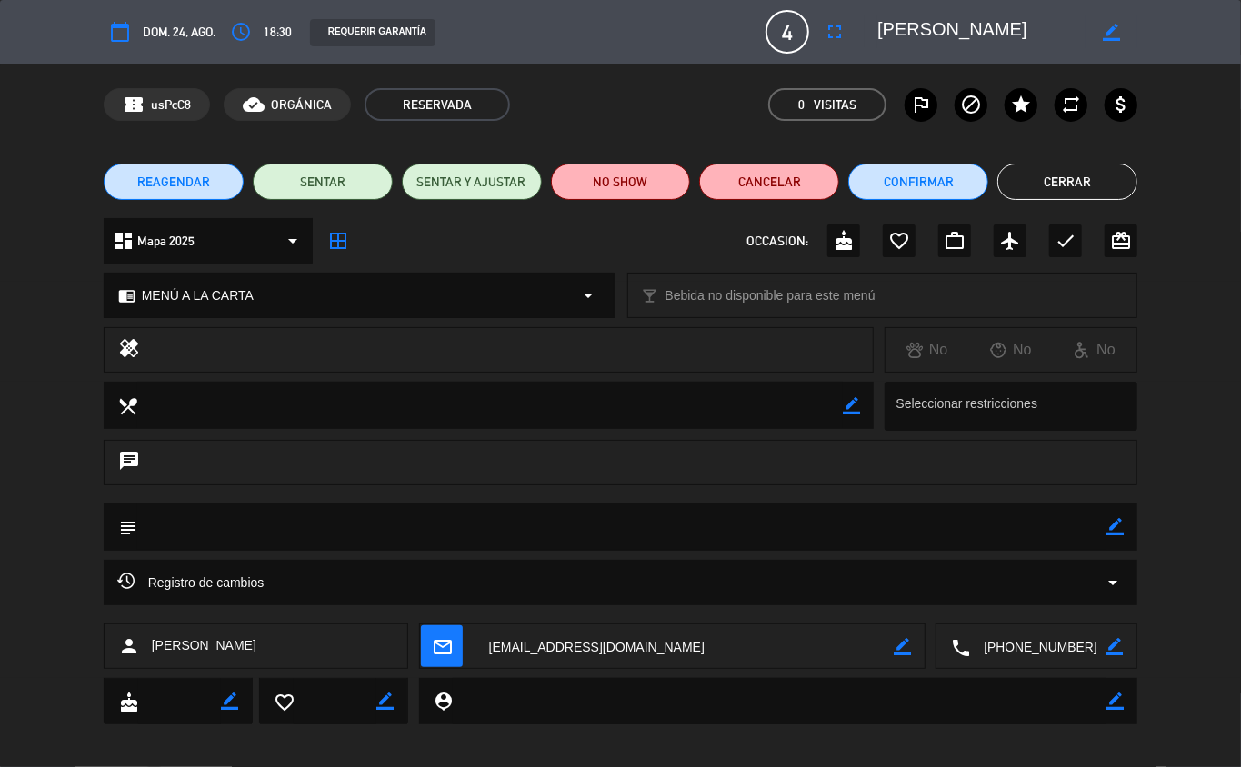
click at [173, 180] on span "REAGENDAR" at bounding box center [173, 182] width 73 height 19
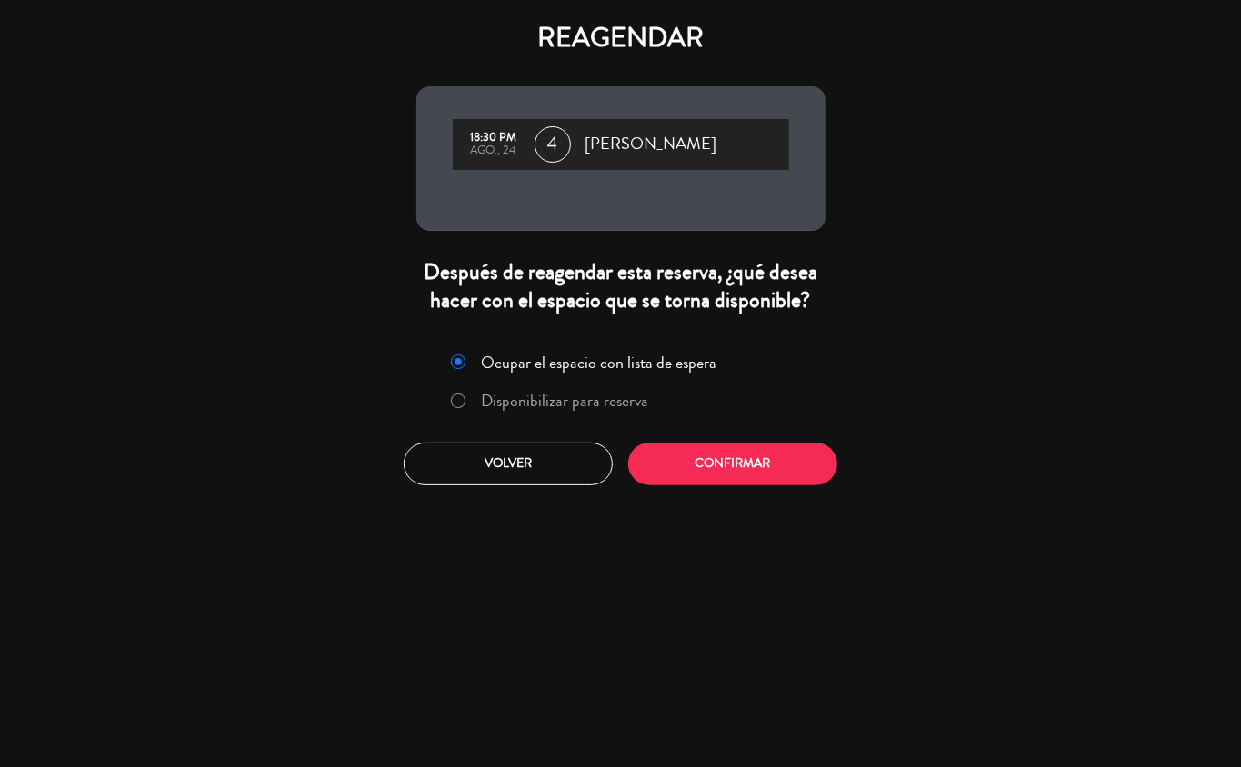
click at [615, 397] on label "Disponibilizar para reserva" at bounding box center [564, 401] width 167 height 16
click at [755, 460] on button "Confirmar" at bounding box center [732, 464] width 209 height 43
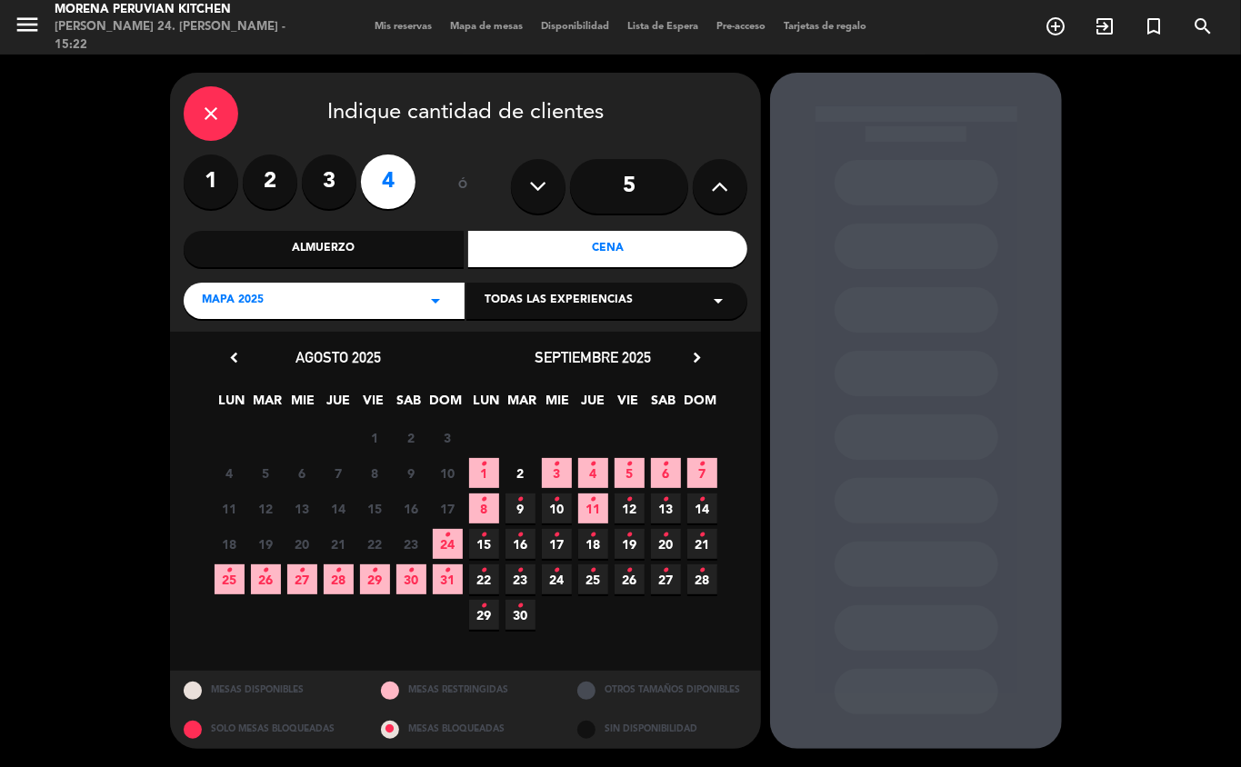
click at [256, 544] on span "26 •" at bounding box center [266, 580] width 30 height 30
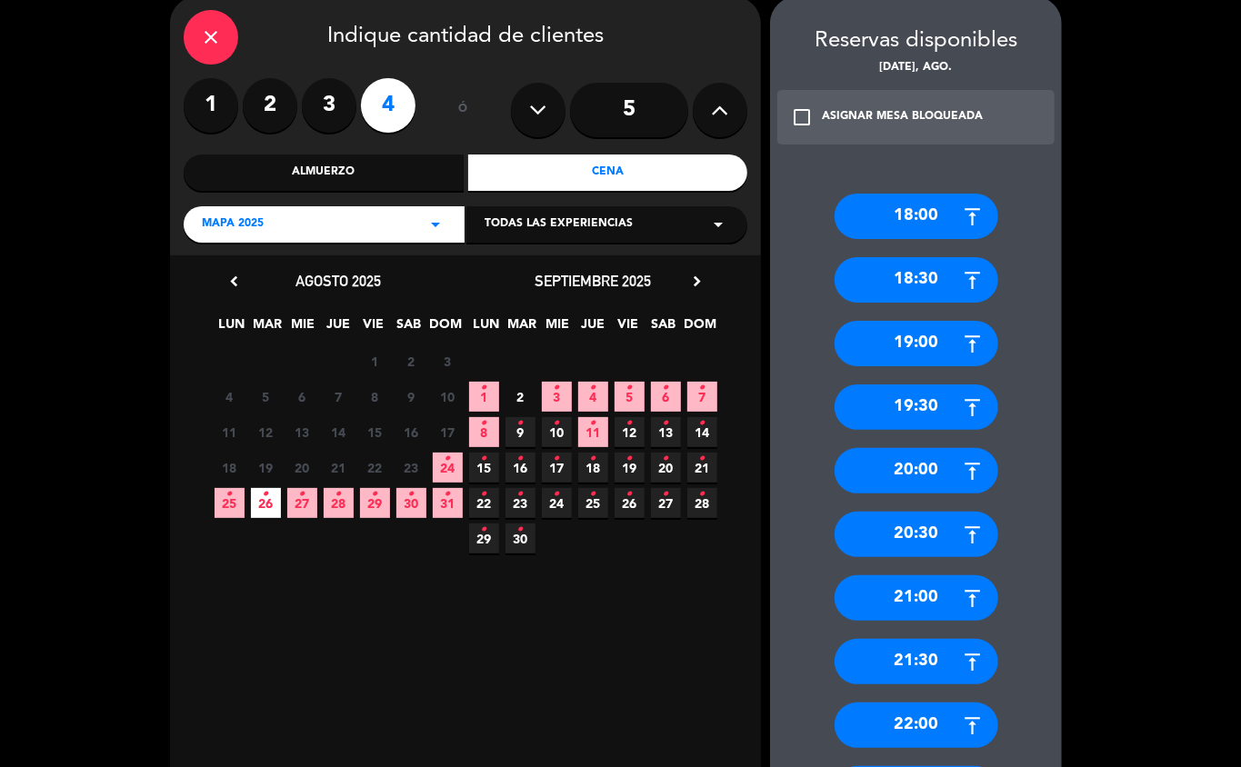
scroll to position [88, 0]
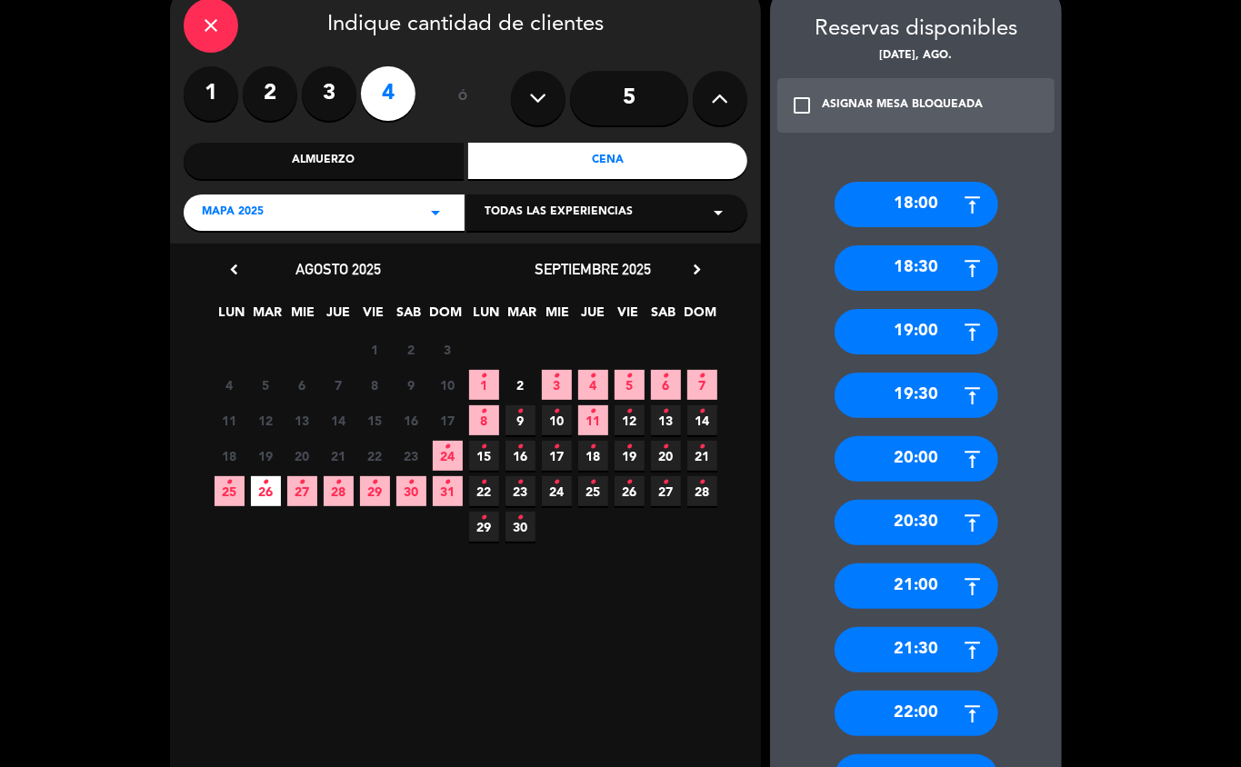
click at [375, 158] on div "Almuerzo" at bounding box center [324, 161] width 280 height 36
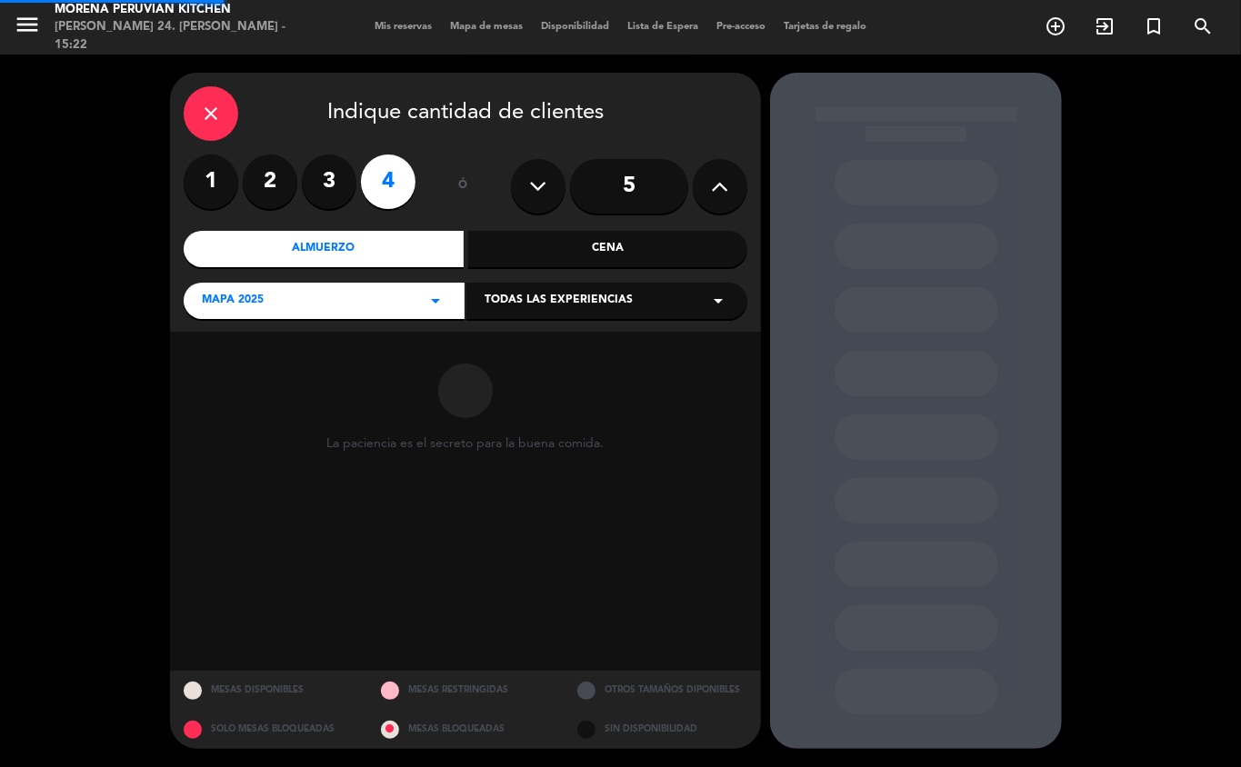
scroll to position [0, 0]
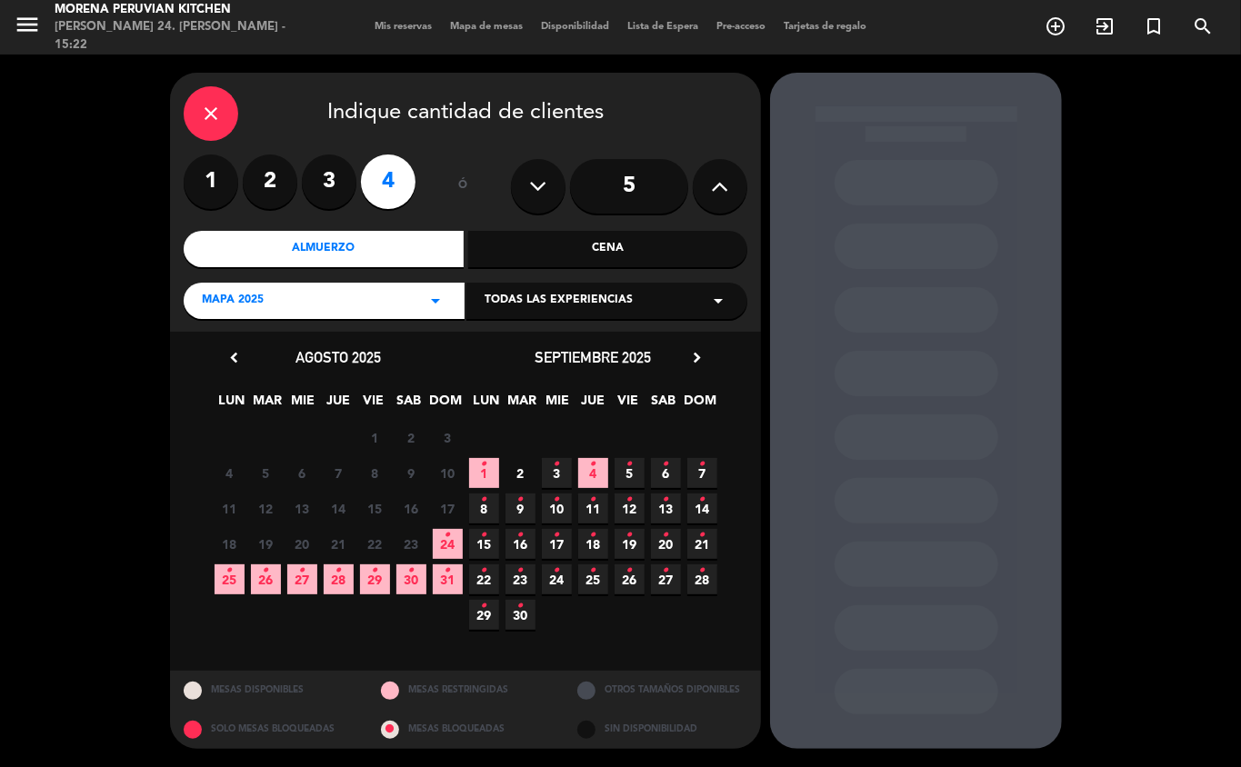
click at [265, 544] on icon "•" at bounding box center [266, 570] width 6 height 29
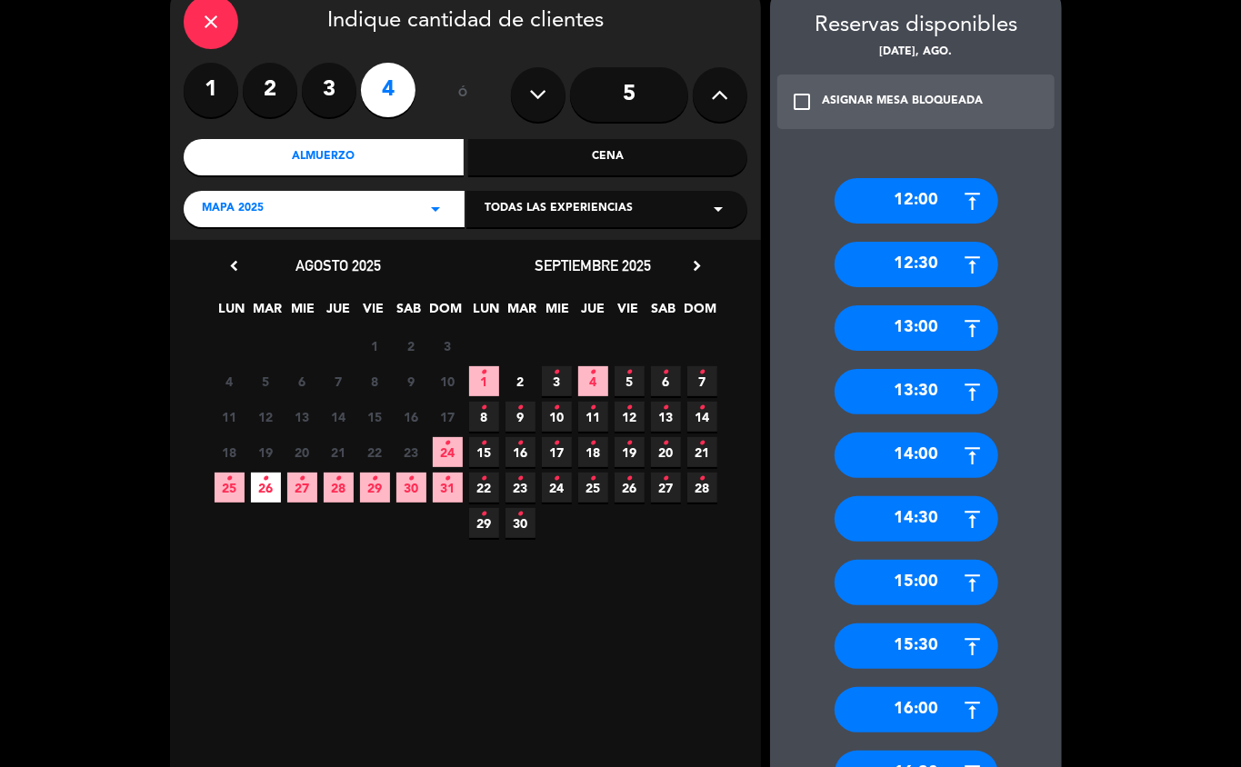
scroll to position [110, 0]
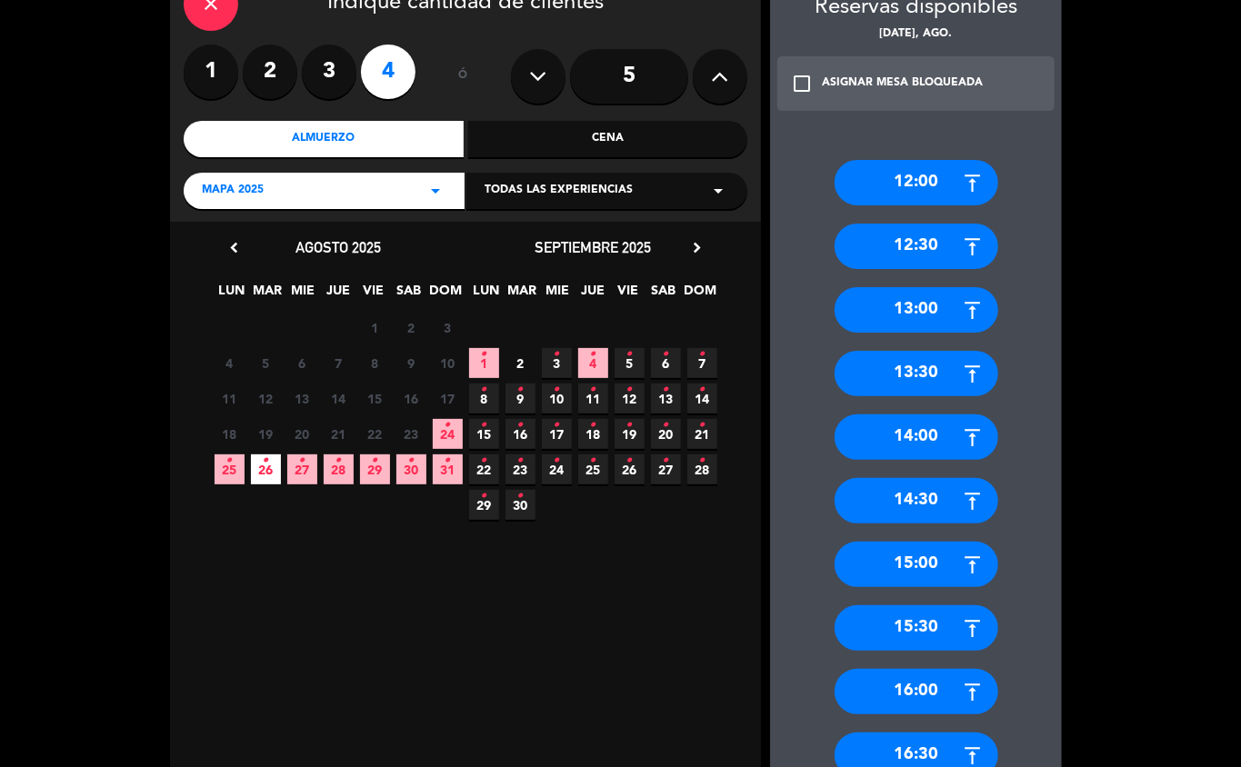
click at [930, 544] on div "15:30" at bounding box center [917, 628] width 164 height 45
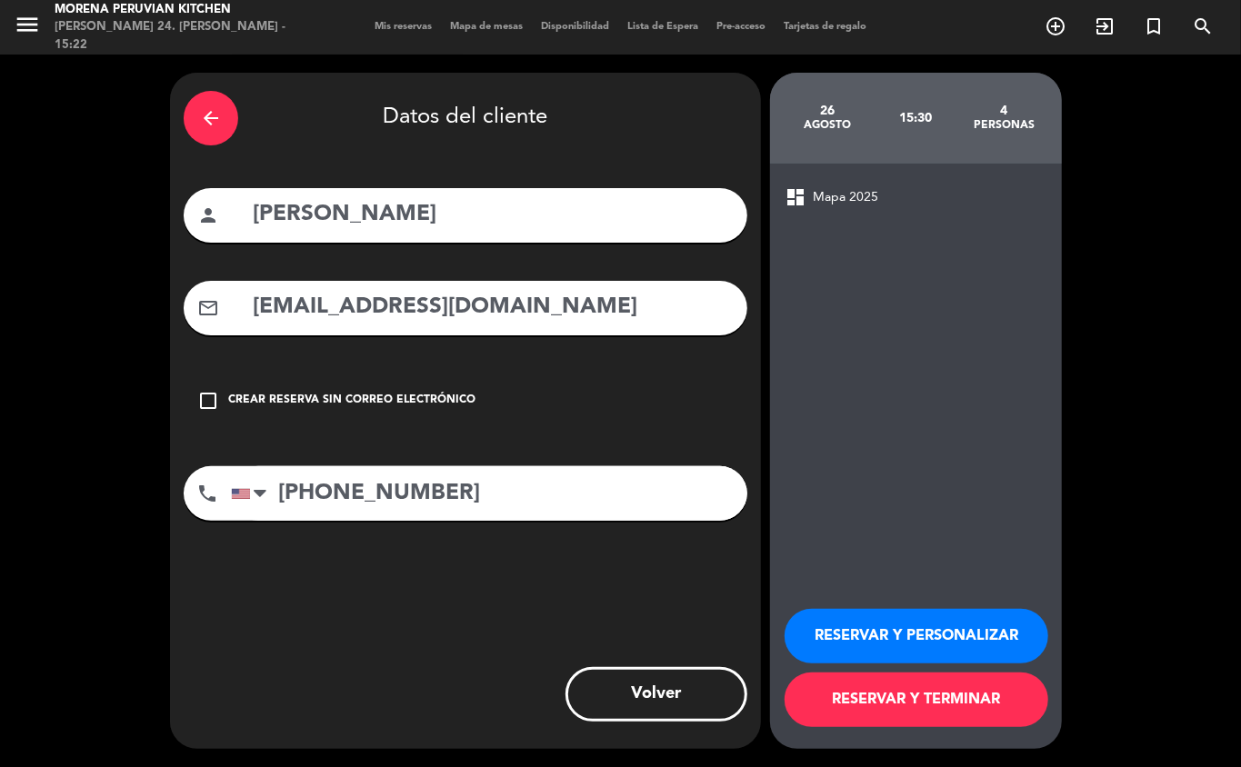
click at [927, 544] on button "RESERVAR Y TERMINAR" at bounding box center [917, 700] width 264 height 55
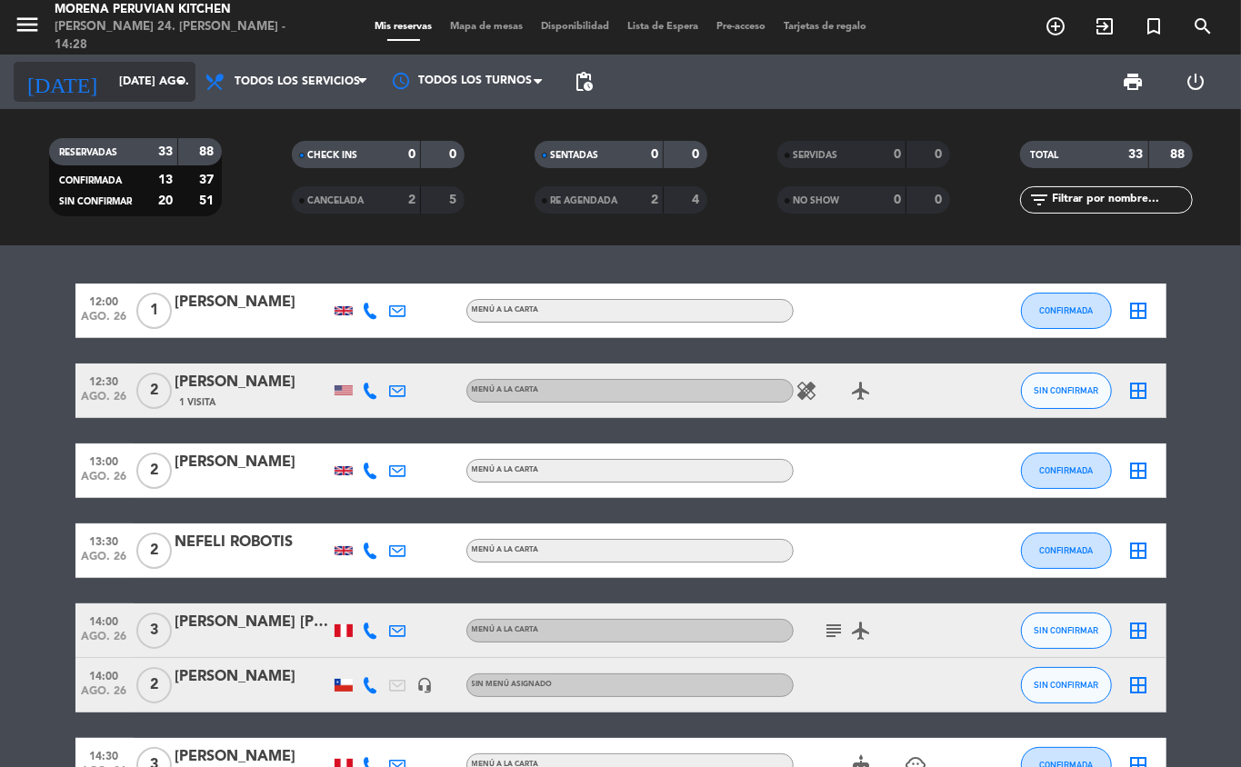
click at [165, 85] on input "[DATE] ago." at bounding box center [187, 81] width 154 height 31
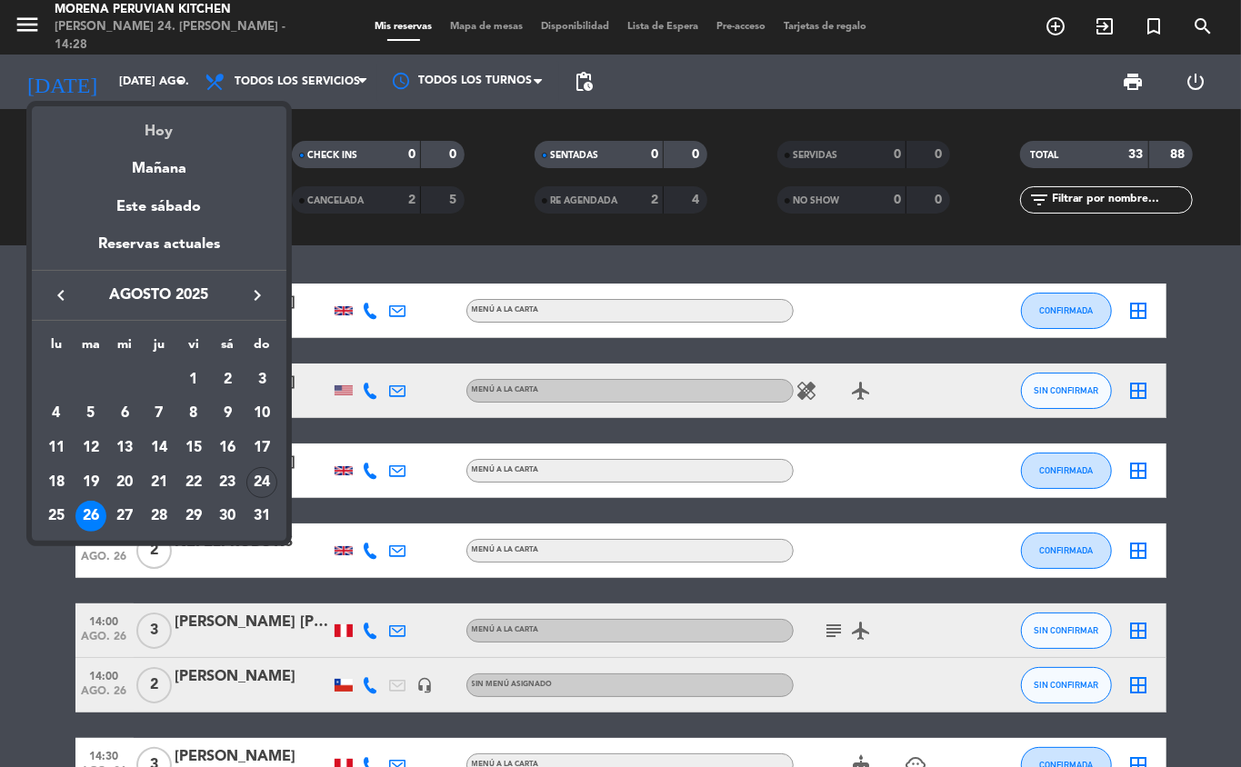
click at [200, 116] on div "Hoy" at bounding box center [159, 124] width 255 height 37
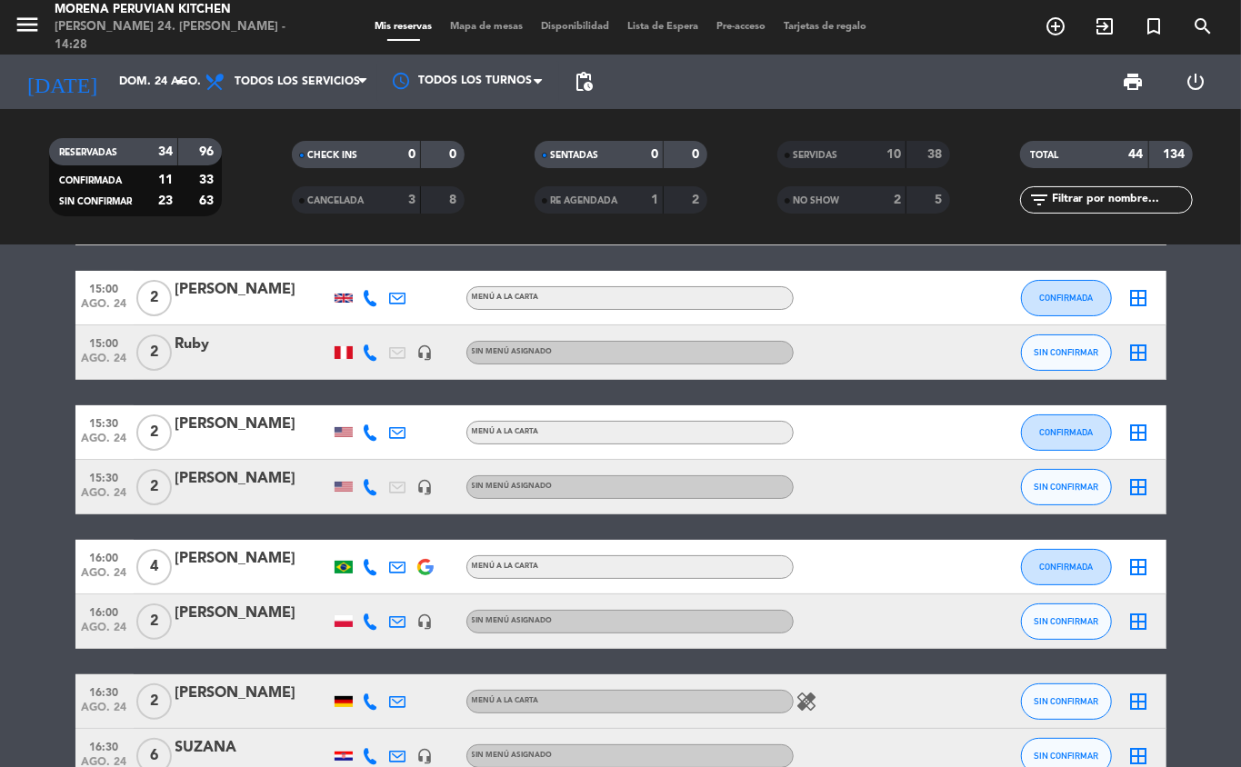
scroll to position [98, 0]
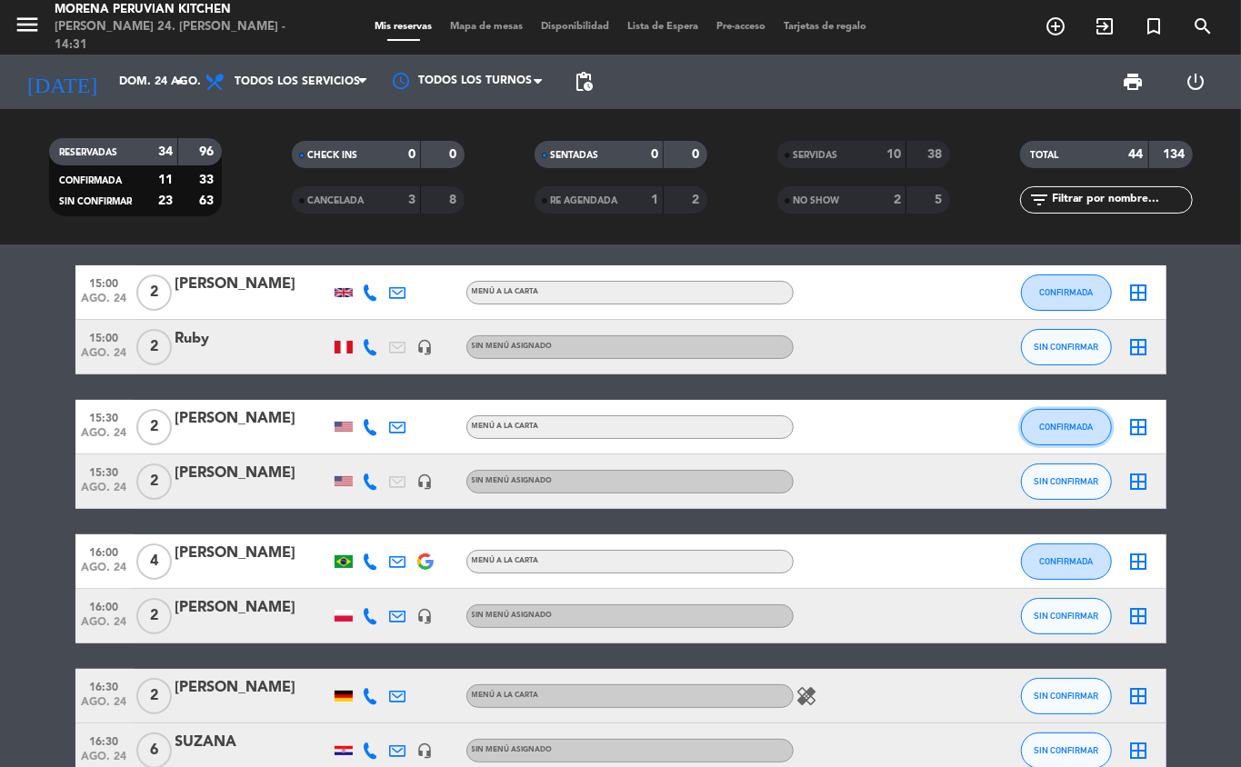
click at [1057, 426] on span "CONFIRMADA" at bounding box center [1066, 427] width 54 height 10
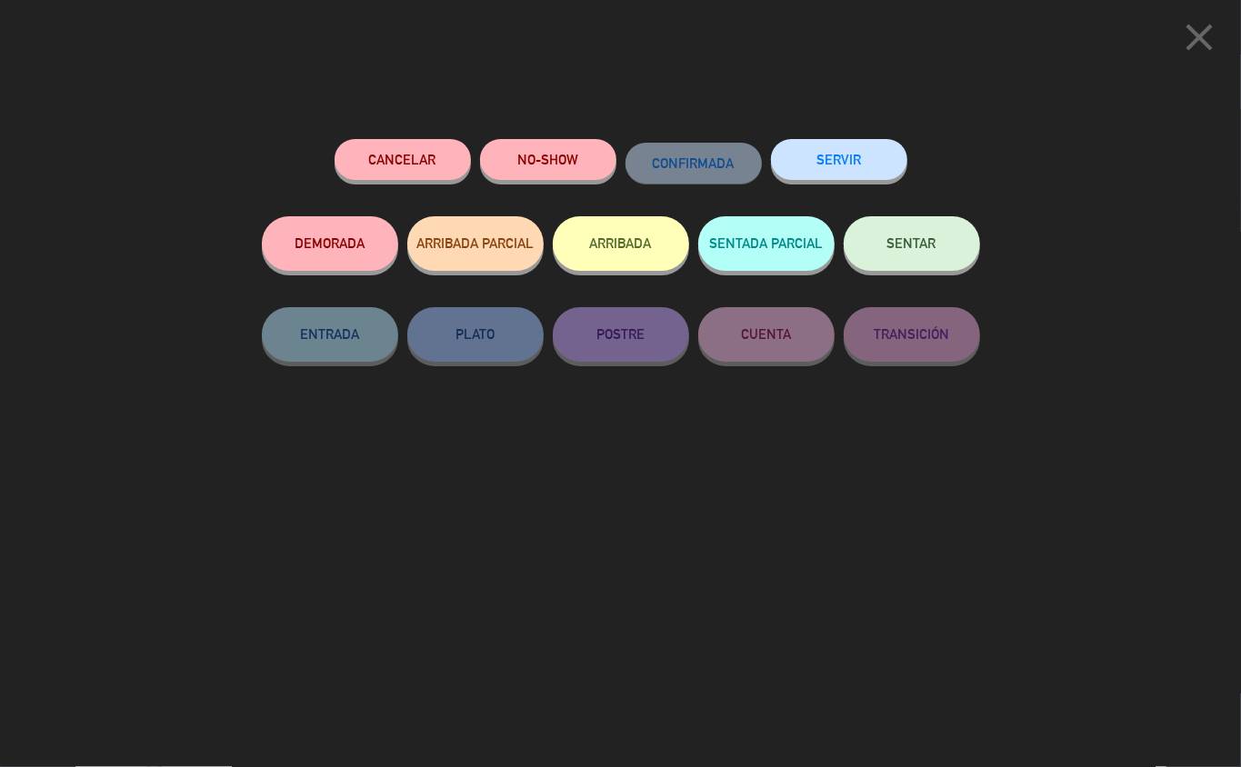
click at [856, 156] on button "SERVIR" at bounding box center [839, 159] width 136 height 41
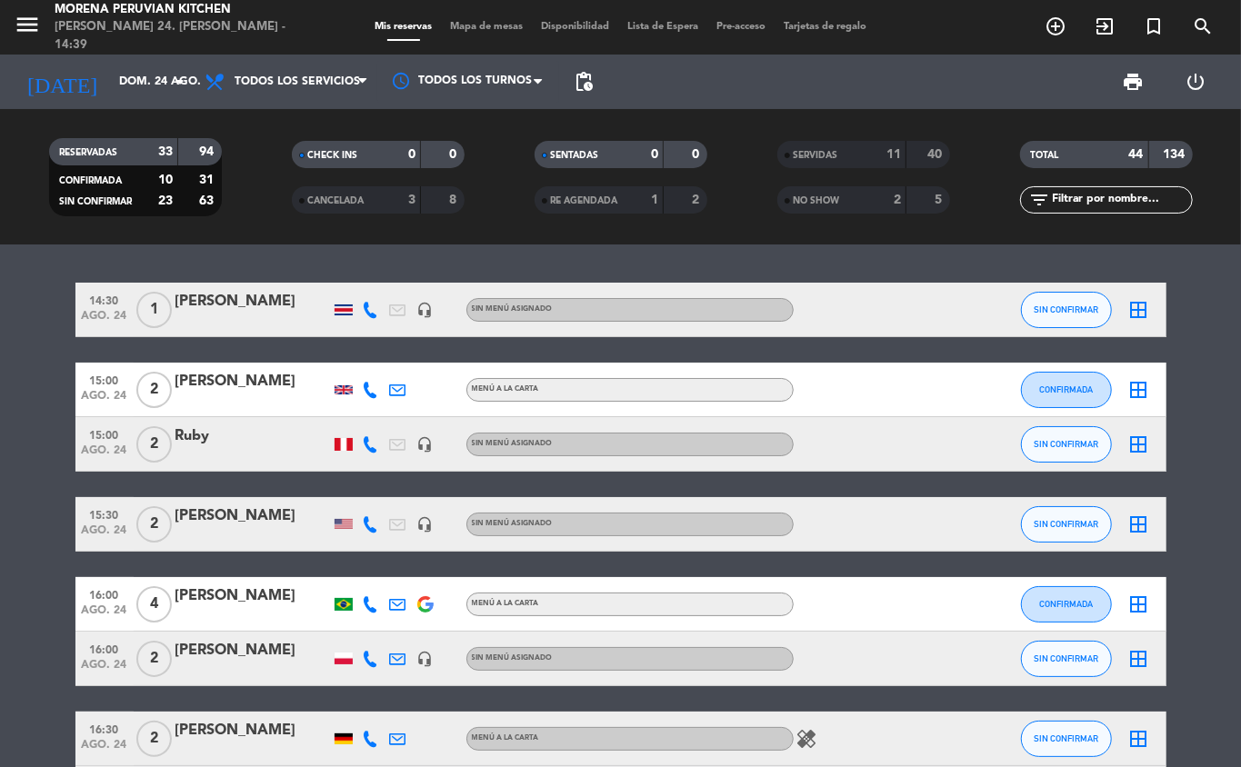
scroll to position [0, 0]
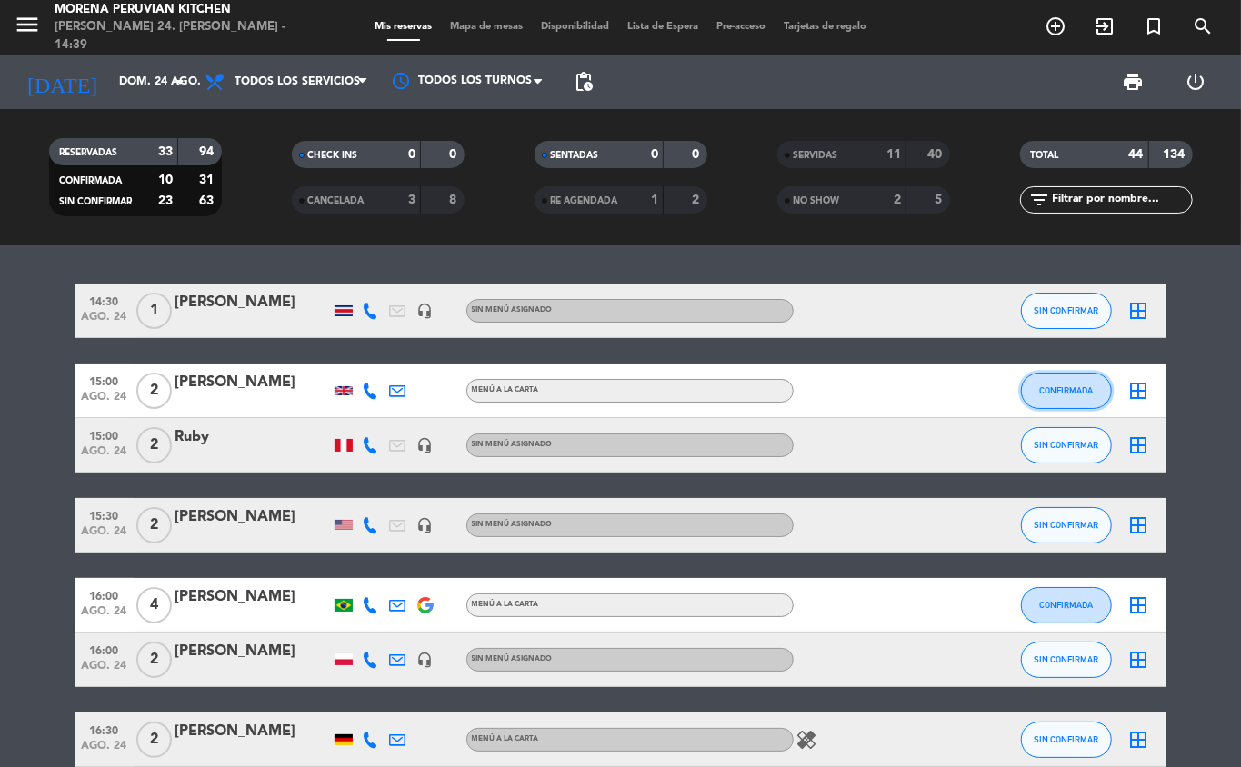
click at [1074, 389] on span "CONFIRMADA" at bounding box center [1066, 391] width 54 height 10
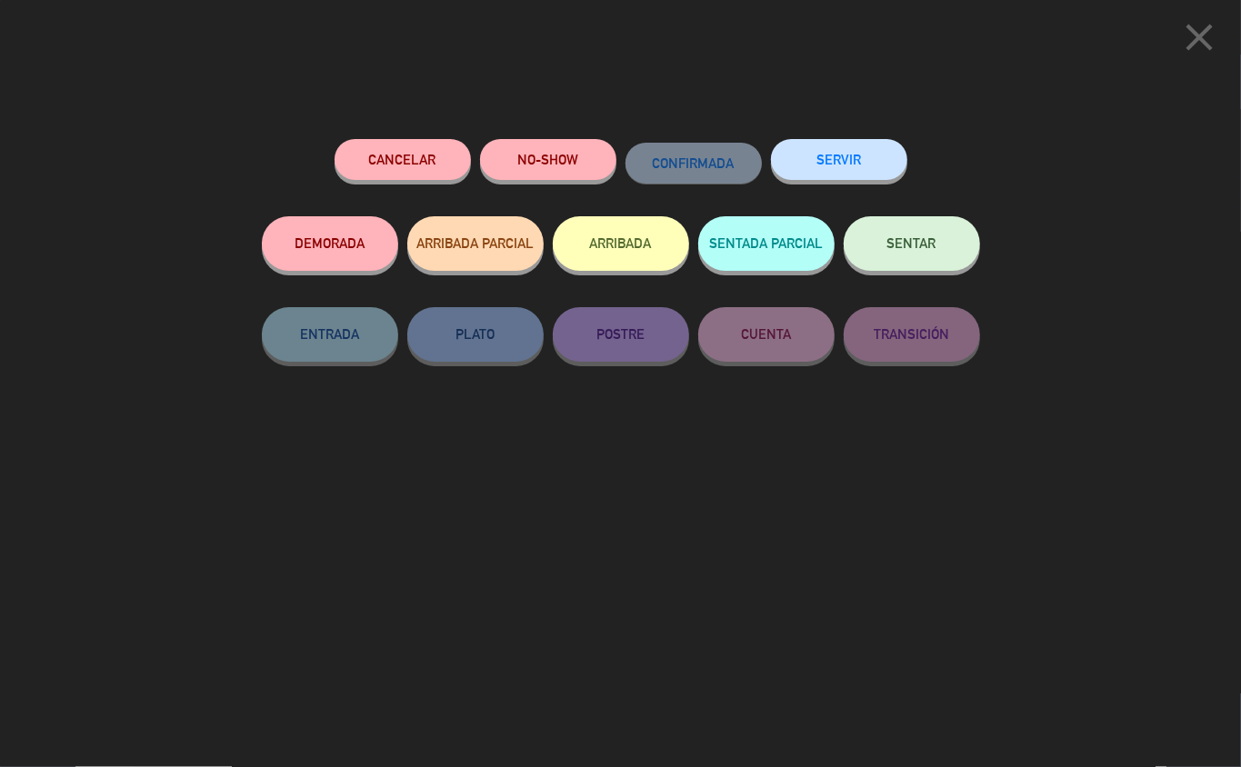
click at [627, 241] on button "ARRIBADA" at bounding box center [621, 243] width 136 height 55
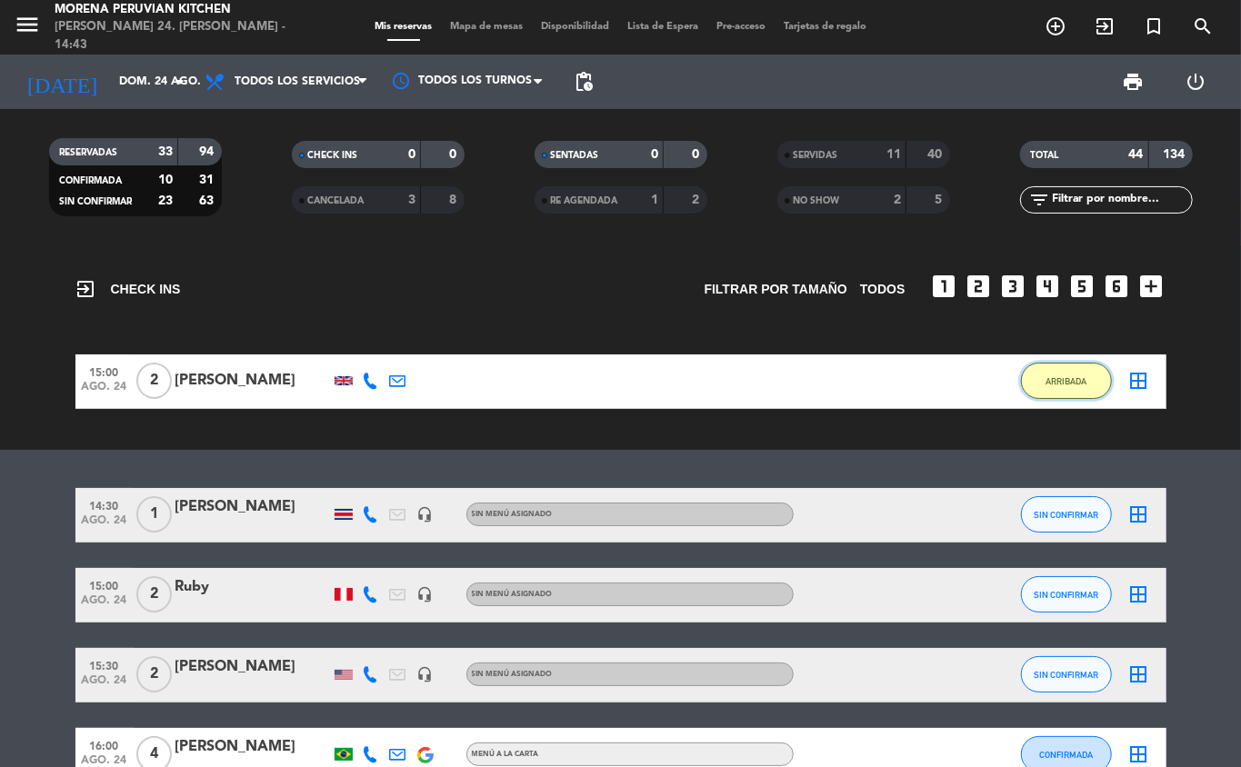
click at [1081, 378] on span "ARRIBADA" at bounding box center [1066, 381] width 41 height 10
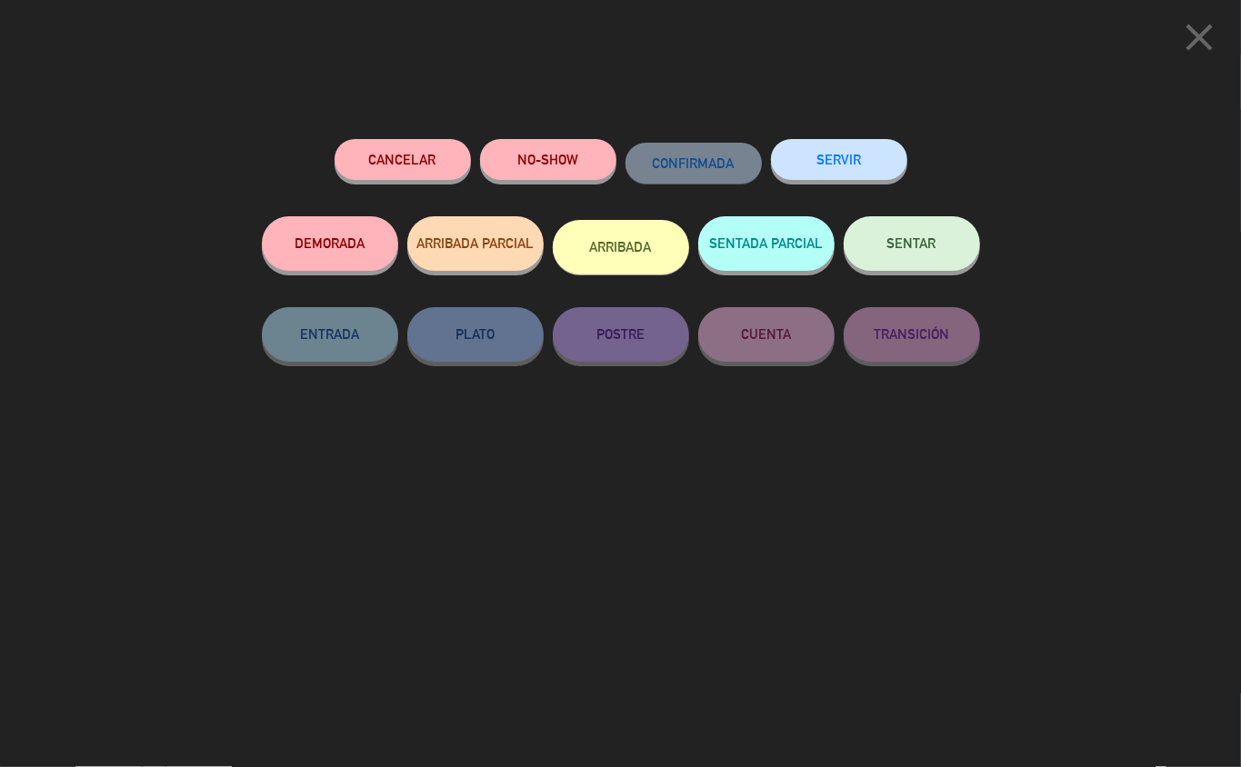
click at [860, 150] on button "SERVIR" at bounding box center [839, 159] width 136 height 41
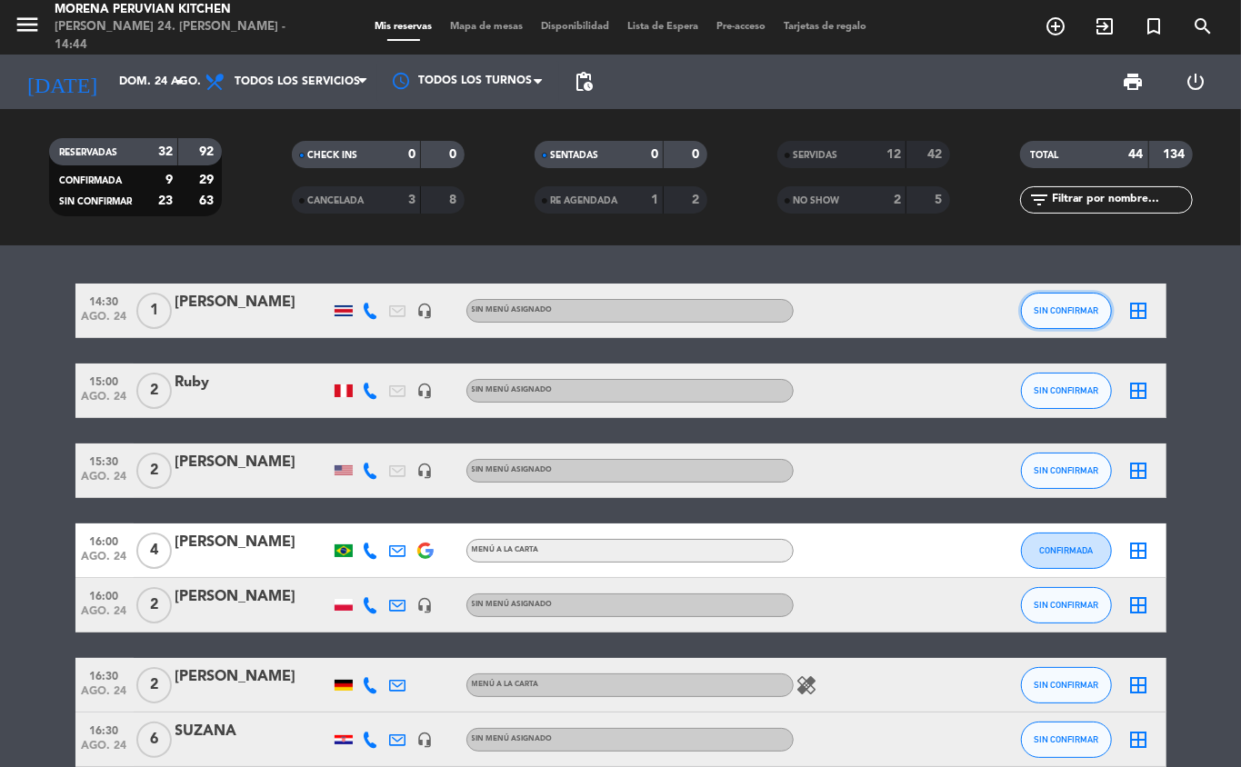
click at [1060, 320] on button "SIN CONFIRMAR" at bounding box center [1066, 311] width 91 height 36
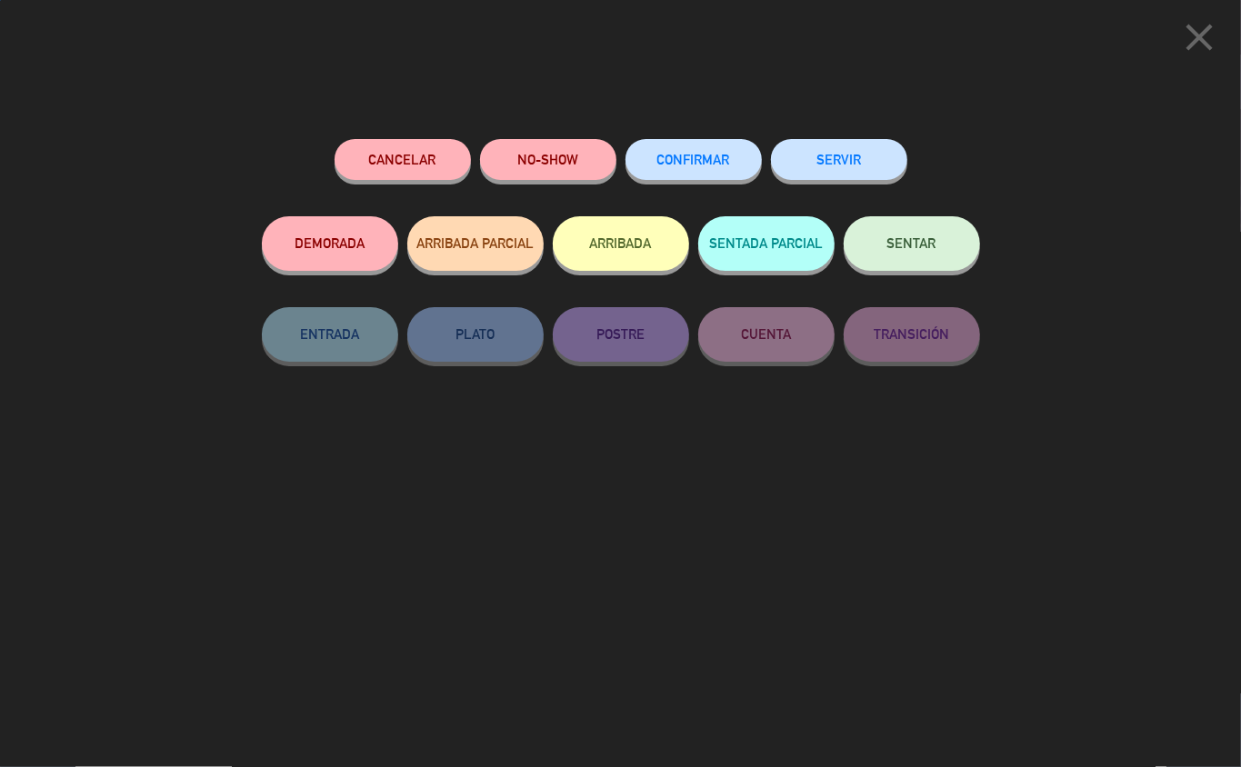
click at [562, 146] on button "NO-SHOW" at bounding box center [548, 159] width 136 height 41
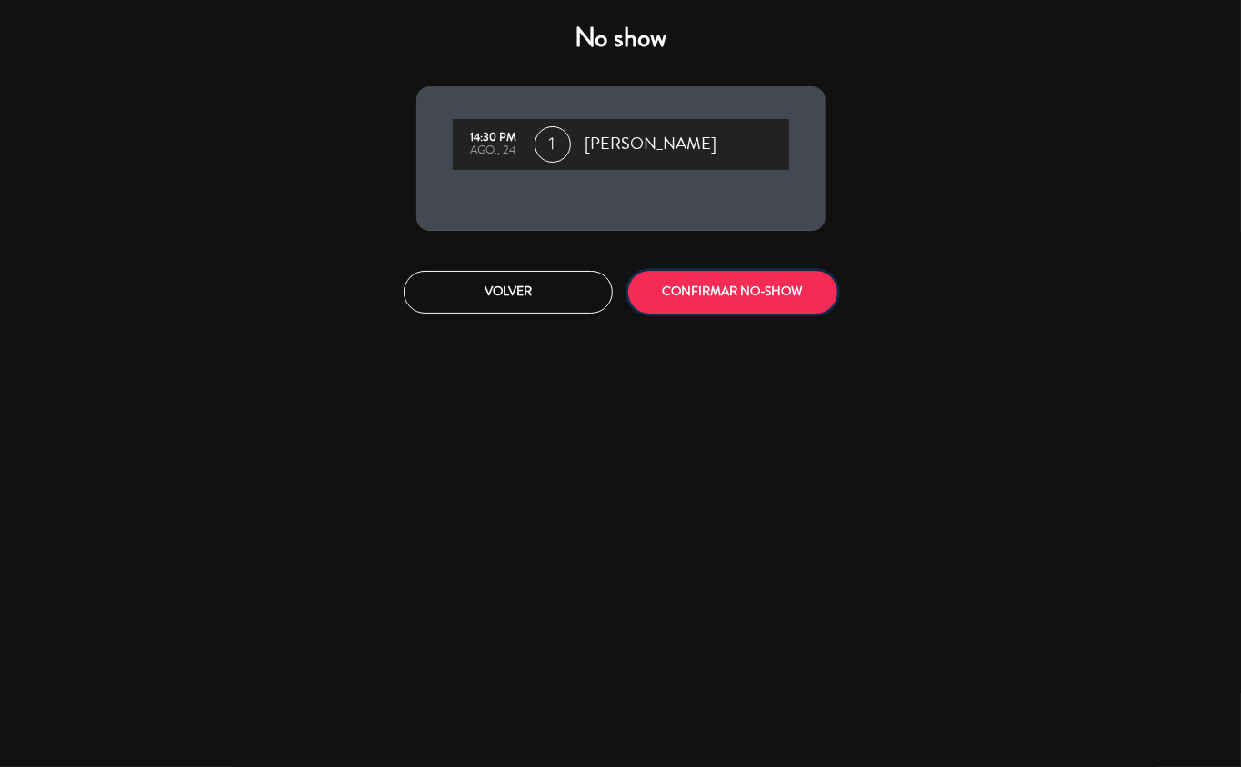
click at [731, 293] on button "CONFIRMAR NO-SHOW" at bounding box center [732, 292] width 209 height 43
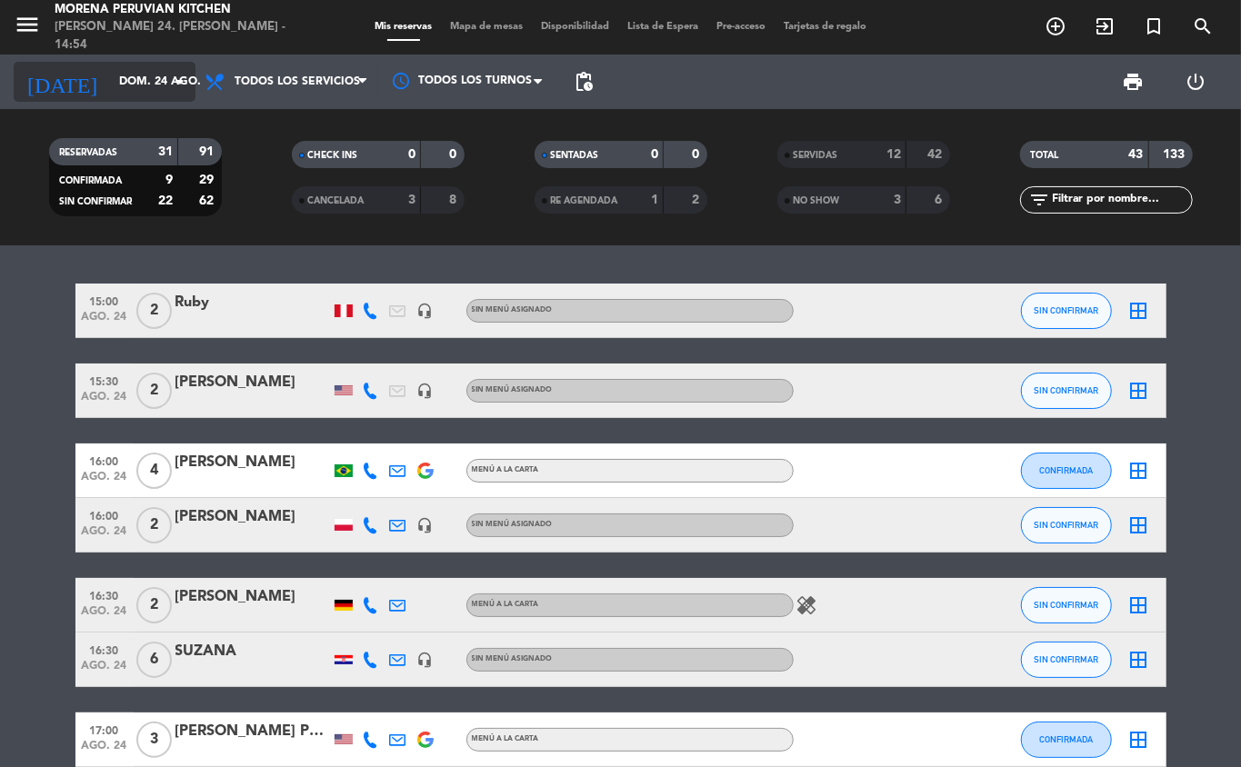
click at [171, 81] on icon "arrow_drop_down" at bounding box center [180, 82] width 22 height 22
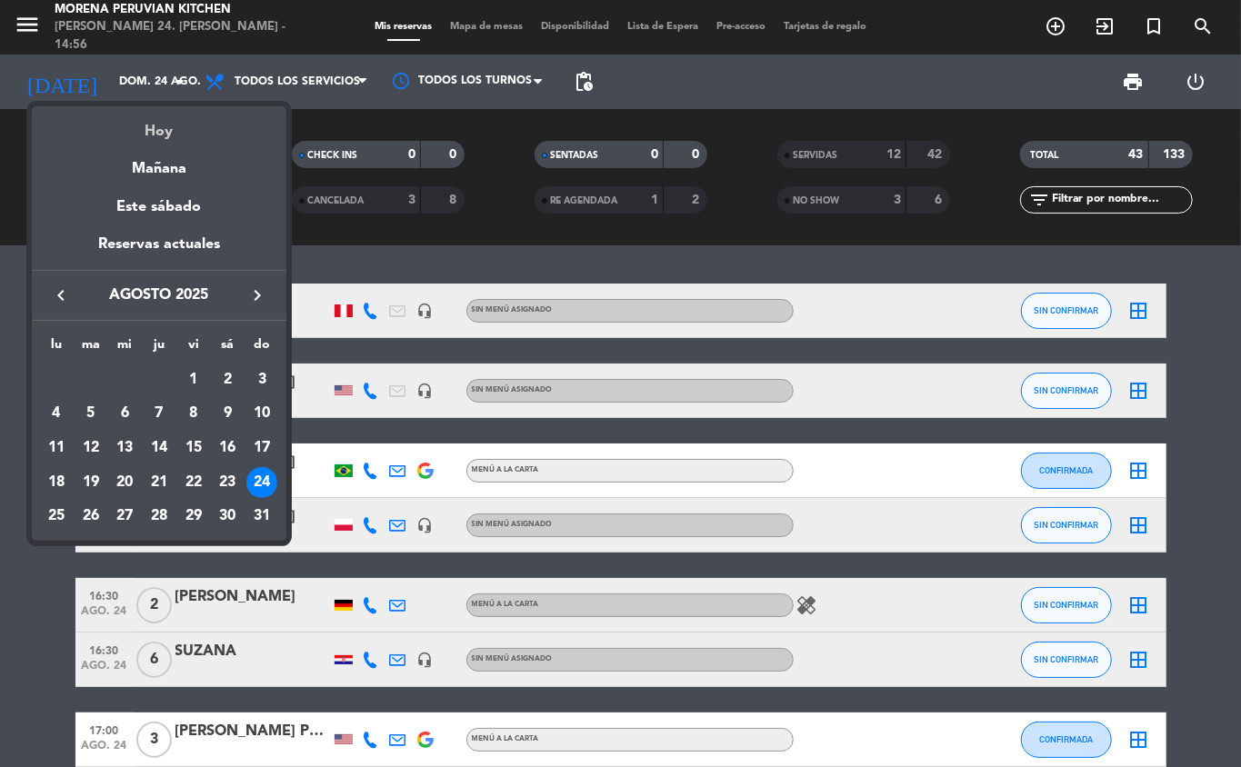
click at [196, 118] on div "Hoy" at bounding box center [159, 124] width 255 height 37
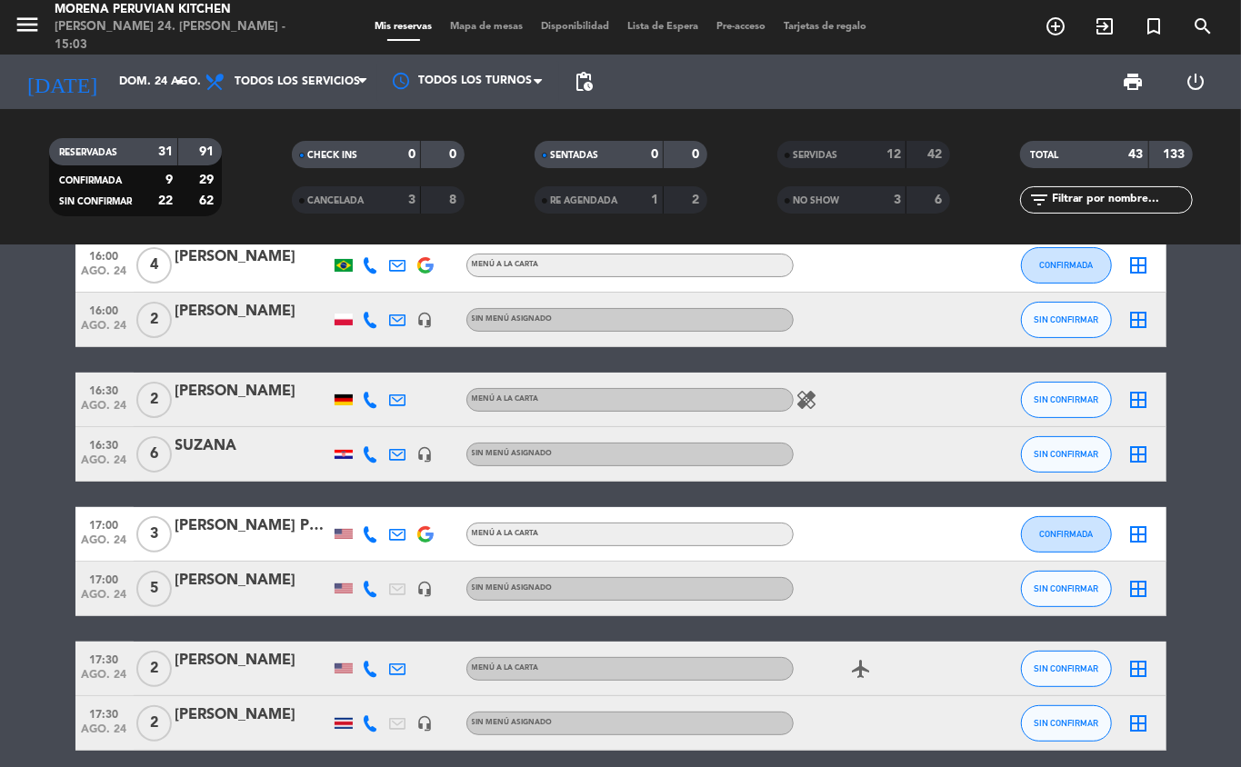
scroll to position [225, 0]
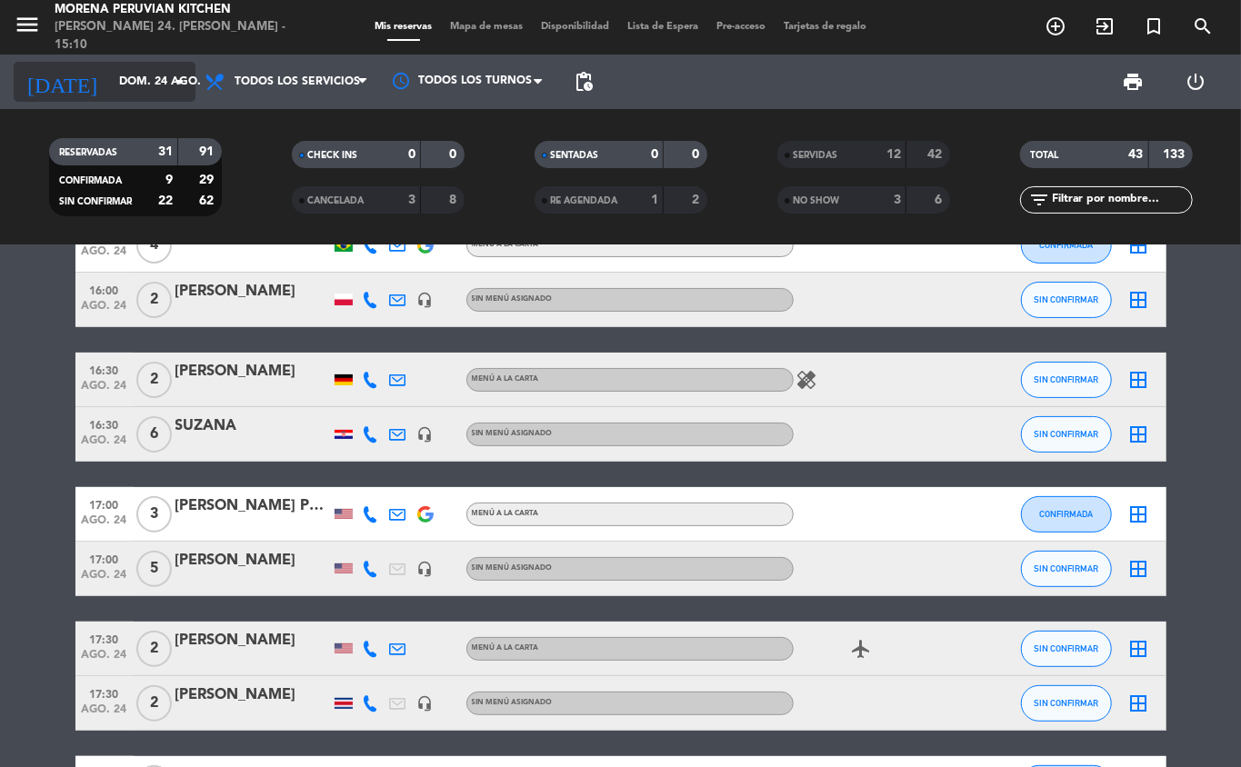
click at [183, 78] on icon "arrow_drop_down" at bounding box center [180, 82] width 22 height 22
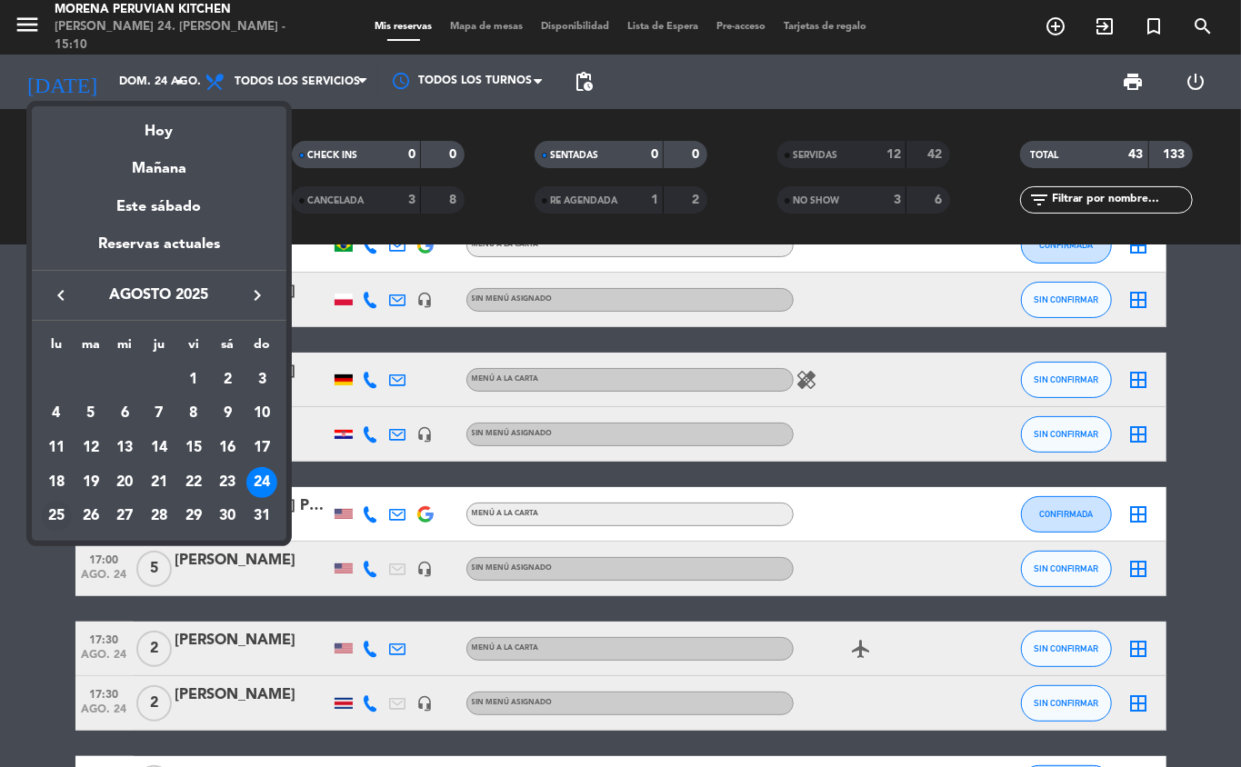
click at [55, 520] on div "25" at bounding box center [56, 516] width 31 height 31
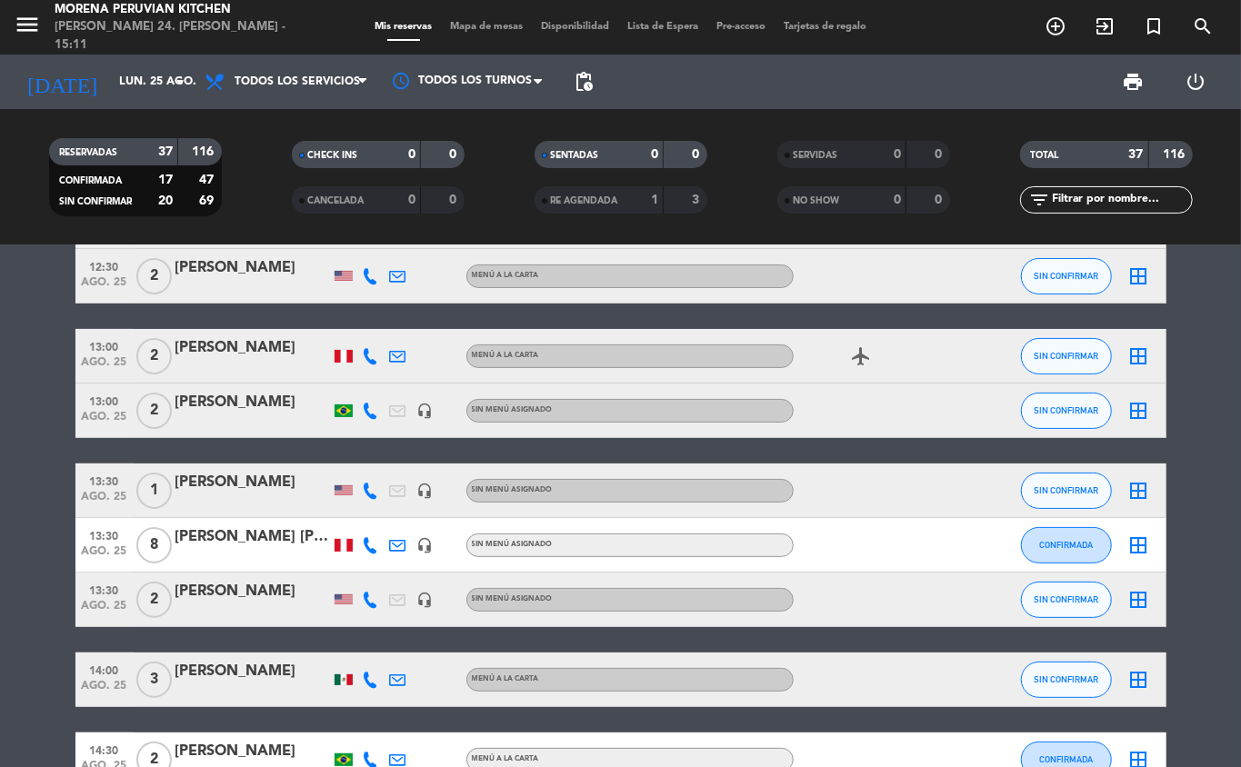
scroll to position [0, 0]
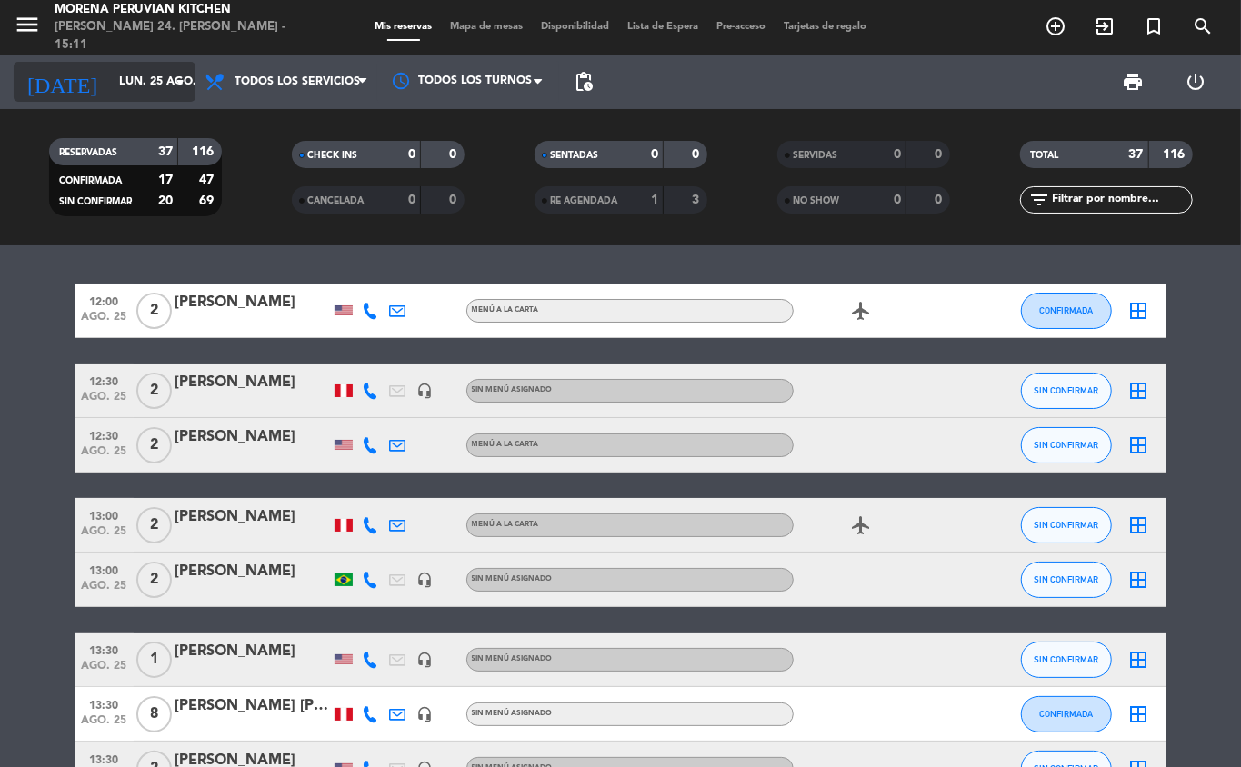
click at [160, 76] on input "lun. 25 ago." at bounding box center [187, 81] width 154 height 31
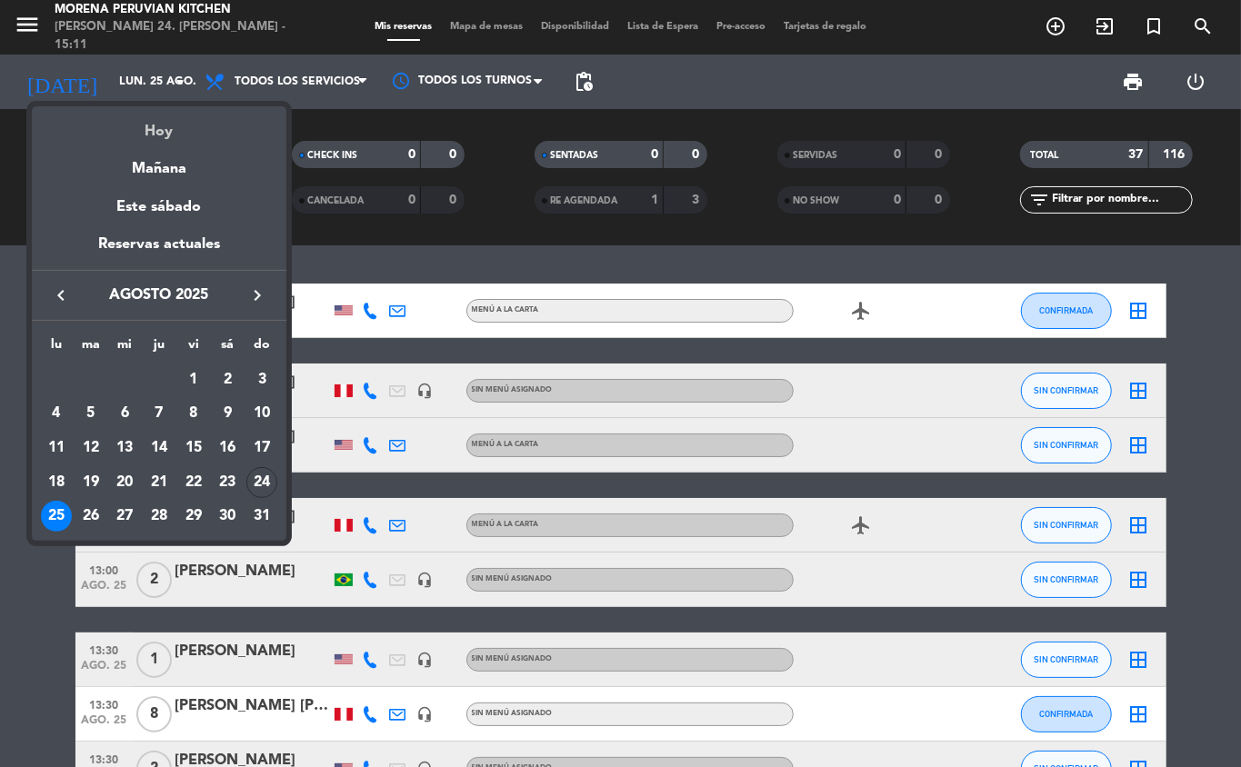
click at [247, 127] on div "Hoy" at bounding box center [159, 124] width 255 height 37
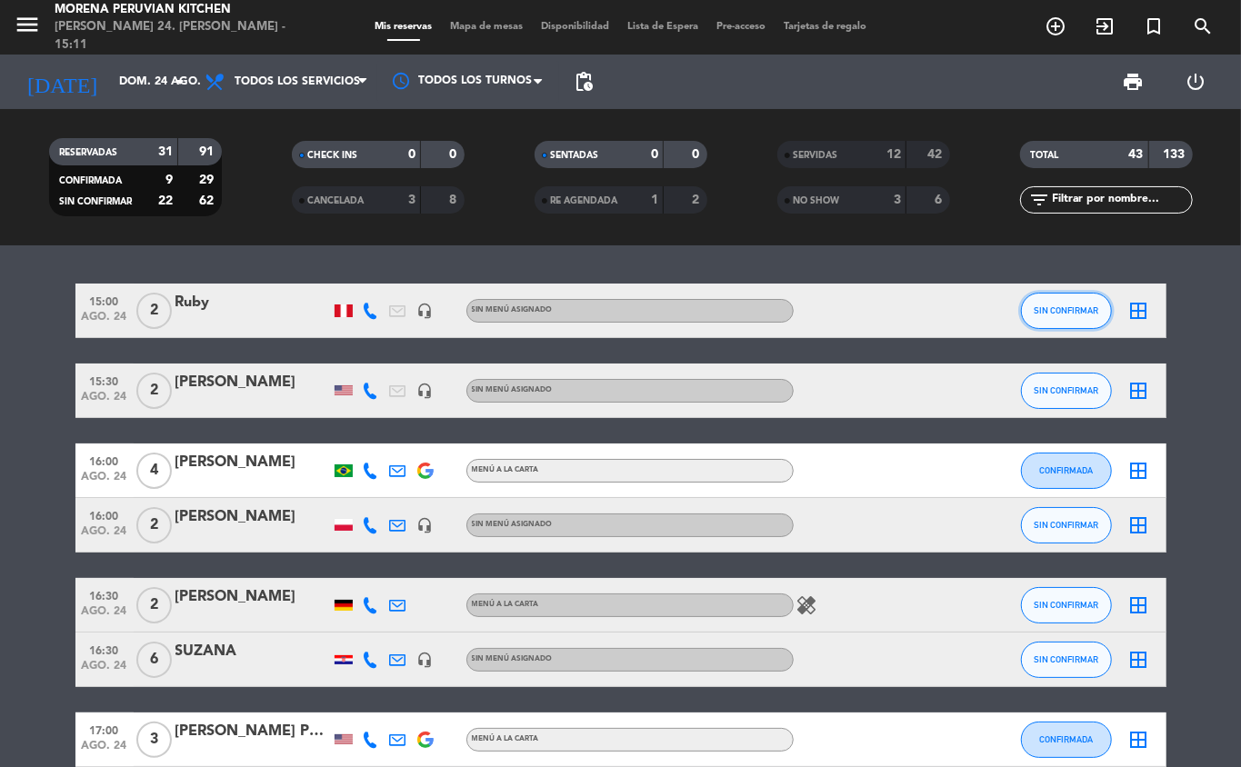
click at [1067, 310] on span "SIN CONFIRMAR" at bounding box center [1066, 310] width 65 height 10
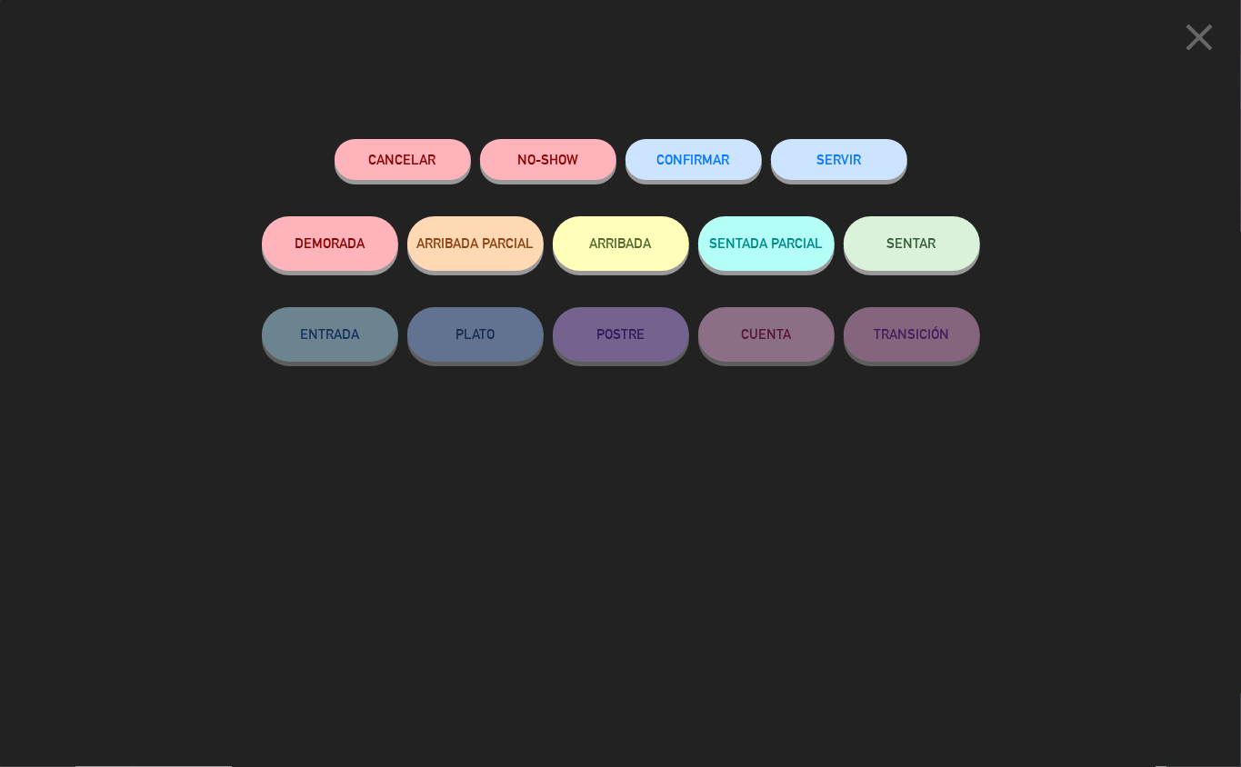
click at [558, 157] on button "NO-SHOW" at bounding box center [548, 159] width 136 height 41
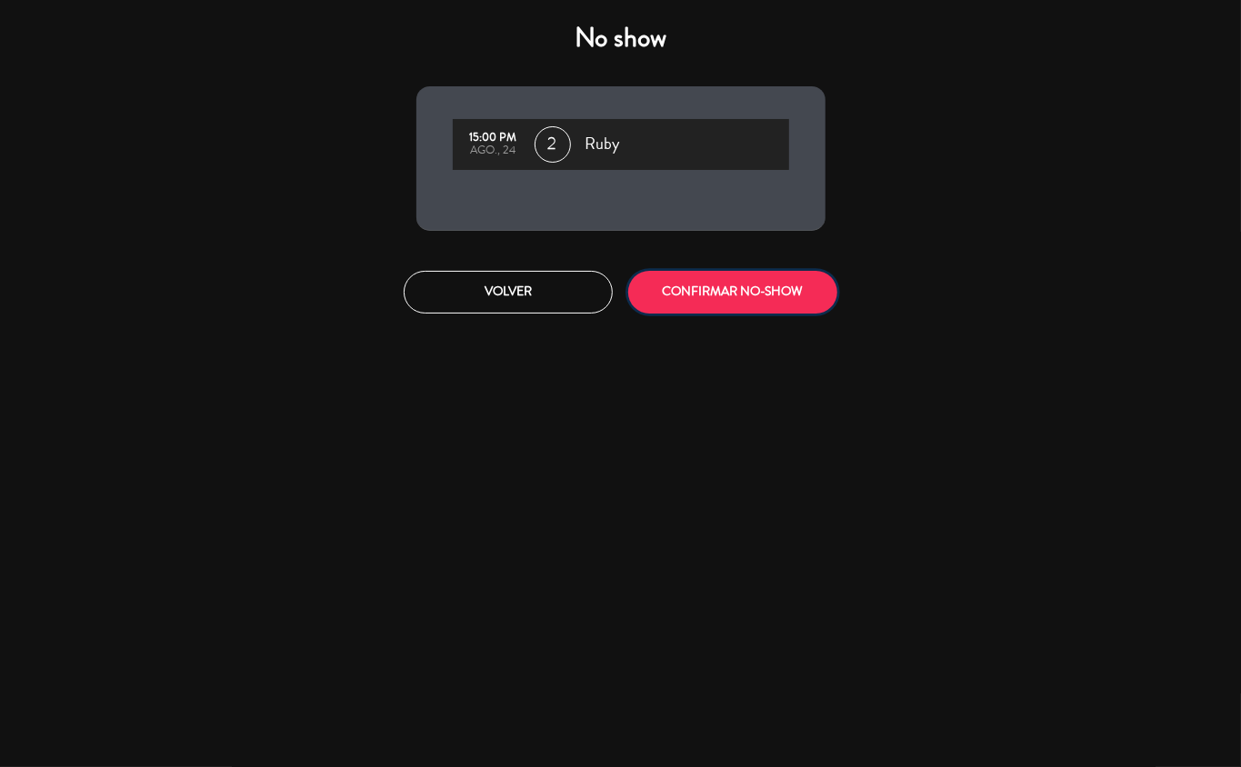
click at [778, 293] on button "CONFIRMAR NO-SHOW" at bounding box center [732, 292] width 209 height 43
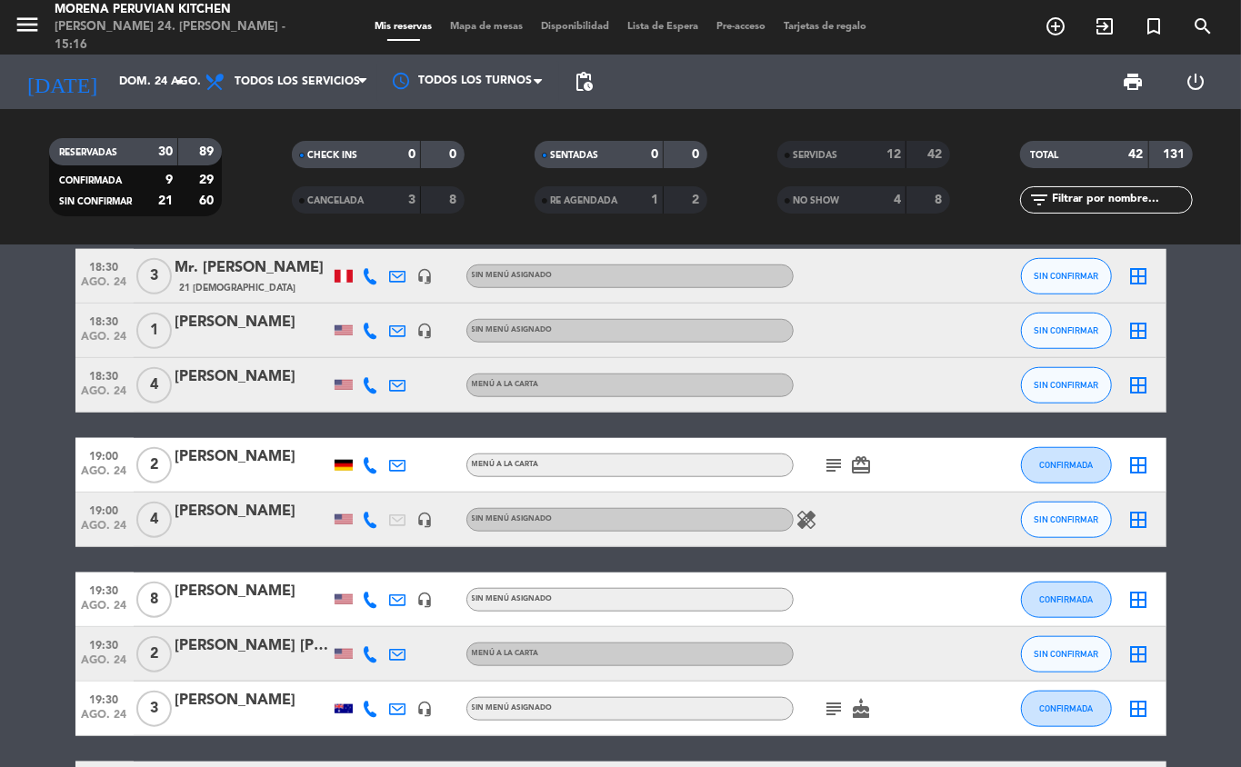
scroll to position [951, 0]
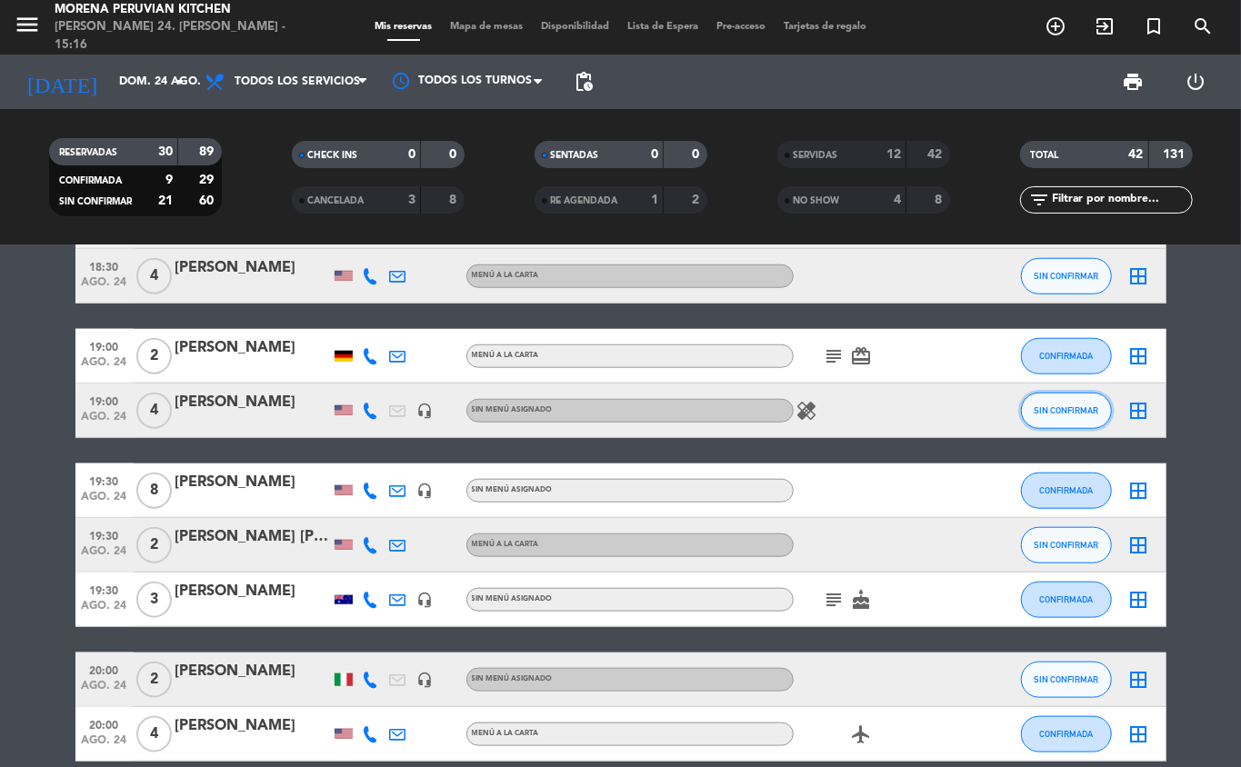
click at [1093, 412] on span "SIN CONFIRMAR" at bounding box center [1066, 411] width 65 height 10
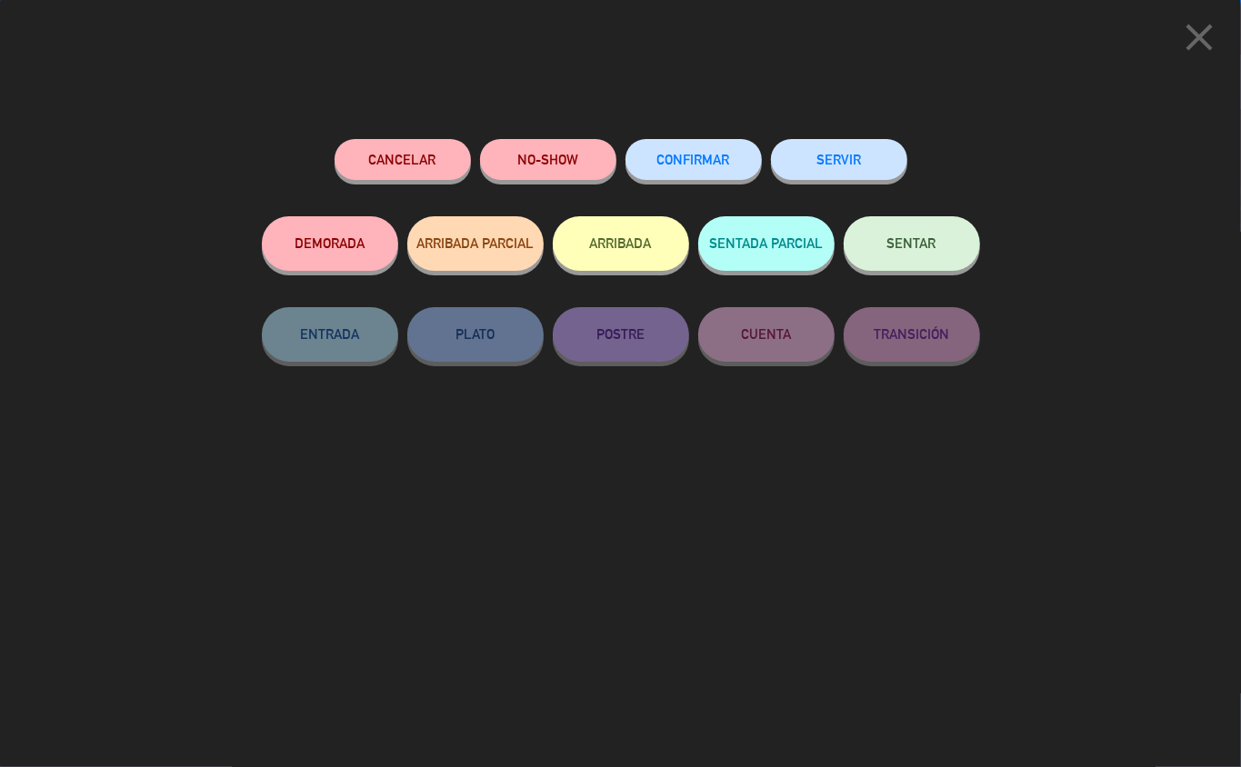
click at [556, 143] on button "NO-SHOW" at bounding box center [548, 159] width 136 height 41
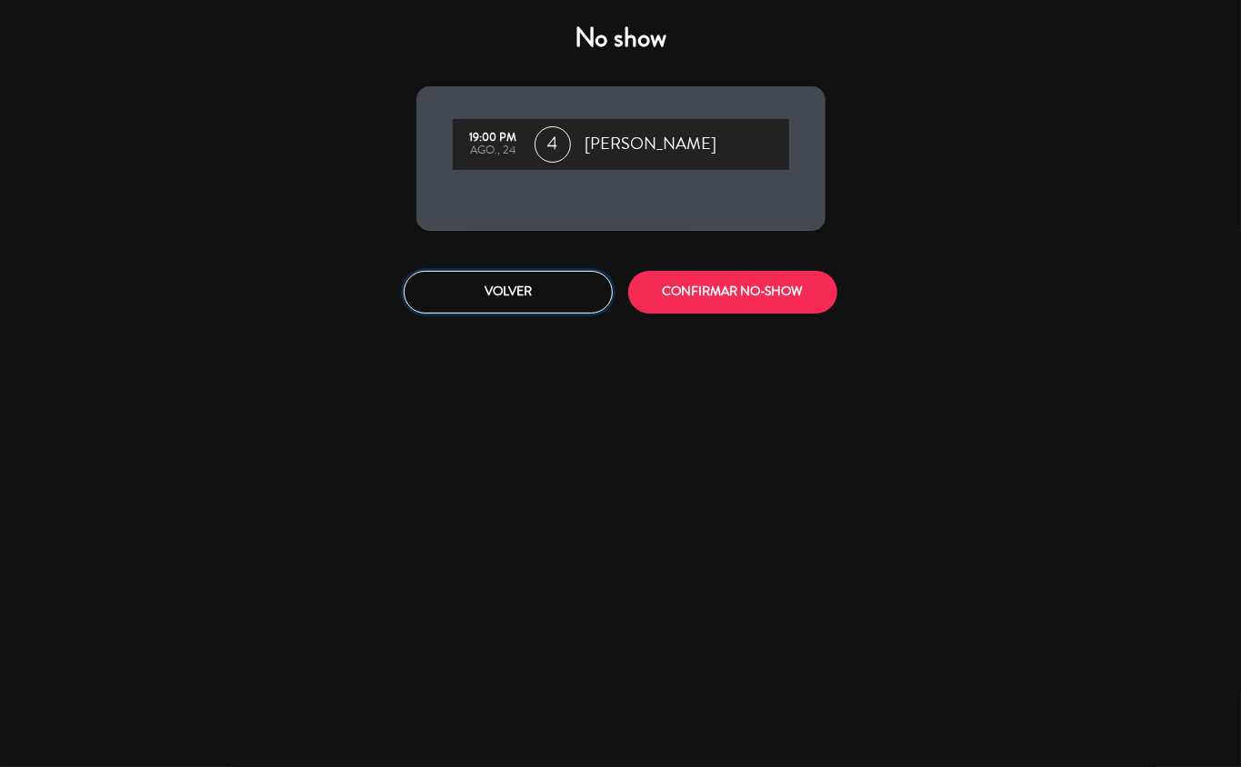
click at [502, 298] on button "Volver" at bounding box center [508, 292] width 209 height 43
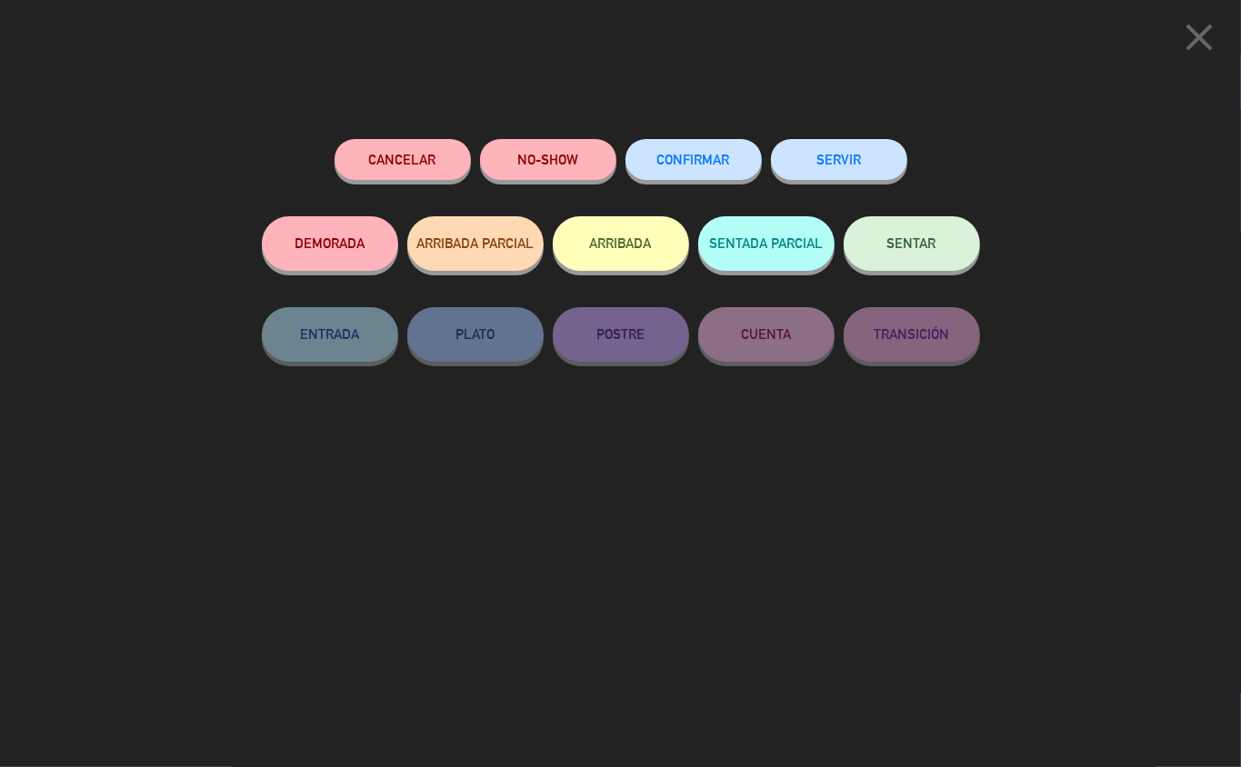
click at [404, 155] on button "Cancelar" at bounding box center [403, 159] width 136 height 41
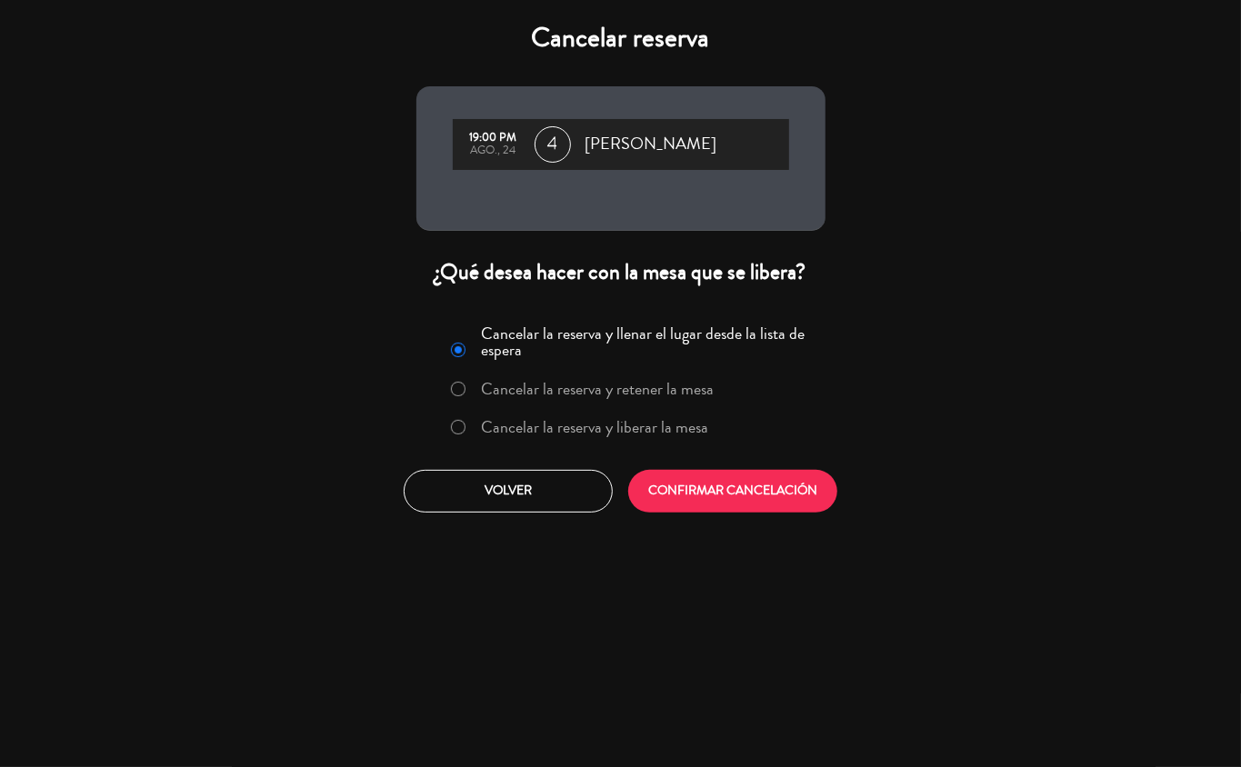
click at [609, 426] on label "Cancelar la reserva y liberar la mesa" at bounding box center [594, 427] width 227 height 16
click at [726, 491] on button "CONFIRMAR CANCELACIÓN" at bounding box center [732, 491] width 209 height 43
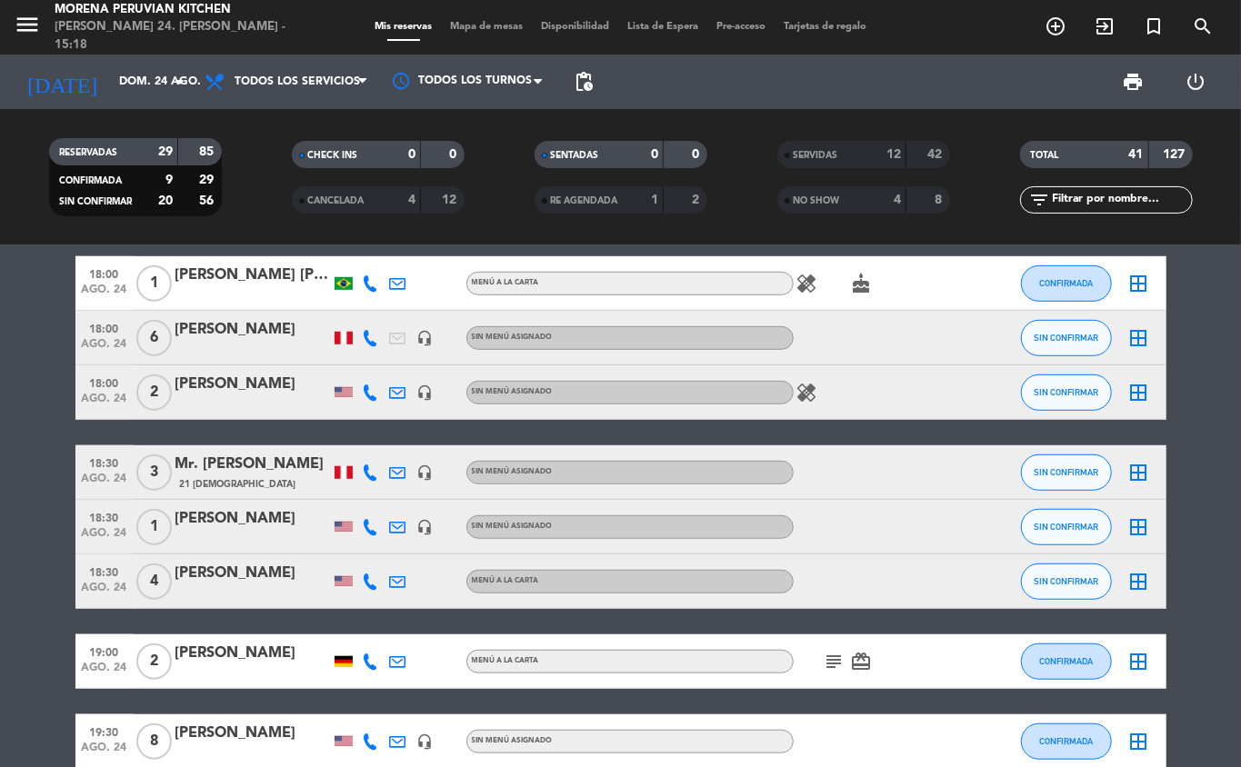
scroll to position [645, 0]
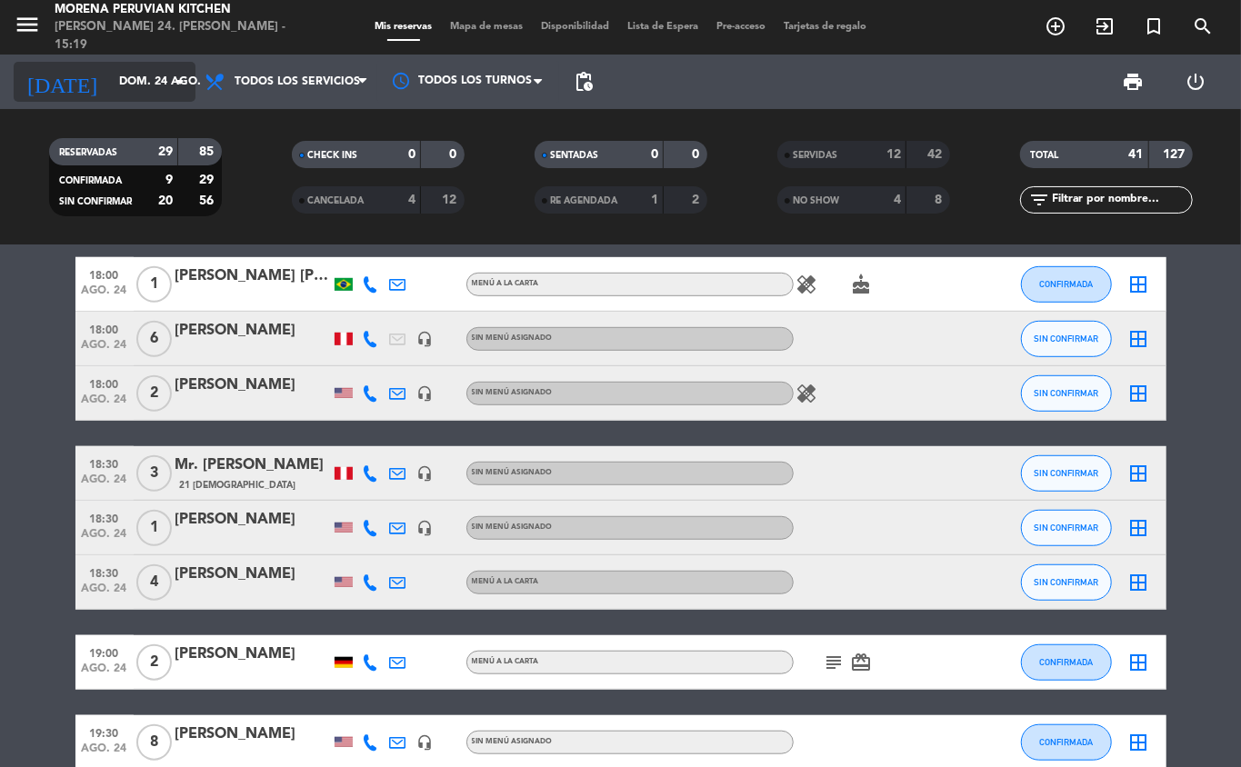
click at [175, 78] on icon "arrow_drop_down" at bounding box center [180, 82] width 22 height 22
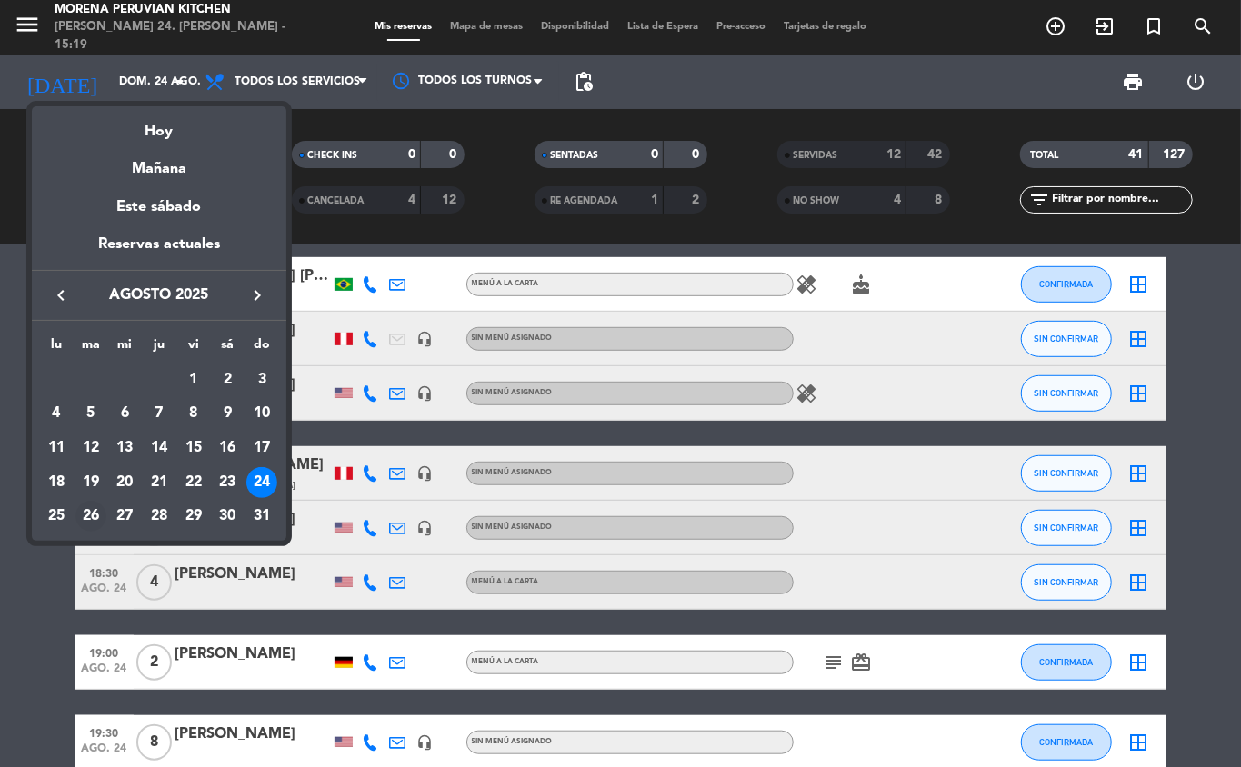
click at [87, 516] on div "26" at bounding box center [90, 516] width 31 height 31
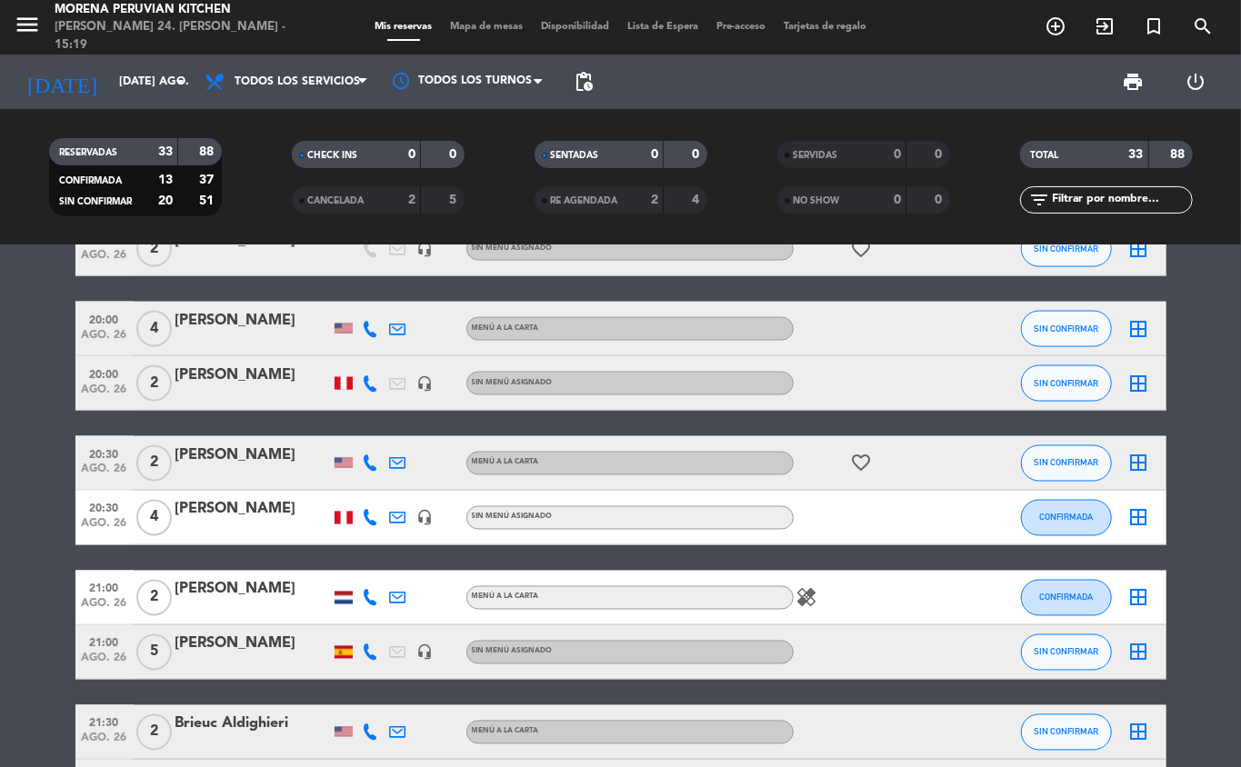
scroll to position [1844, 0]
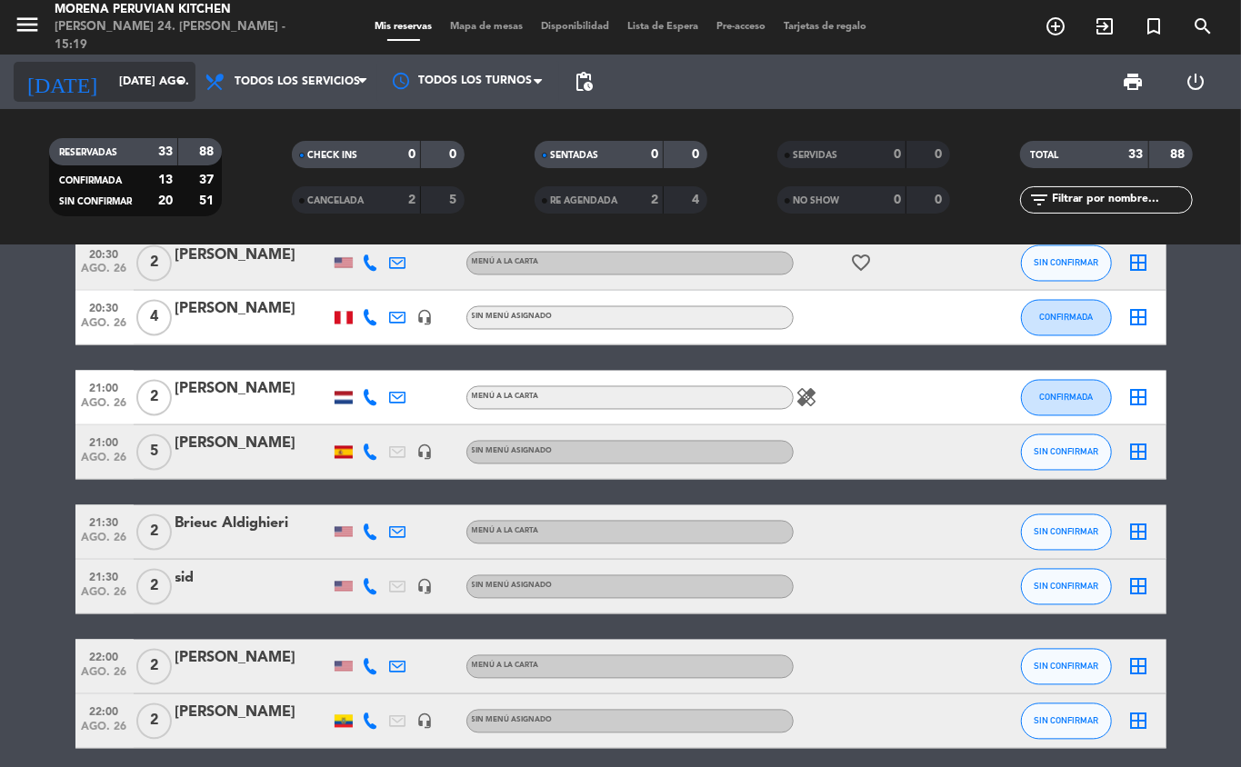
click at [171, 81] on icon "arrow_drop_down" at bounding box center [180, 82] width 22 height 22
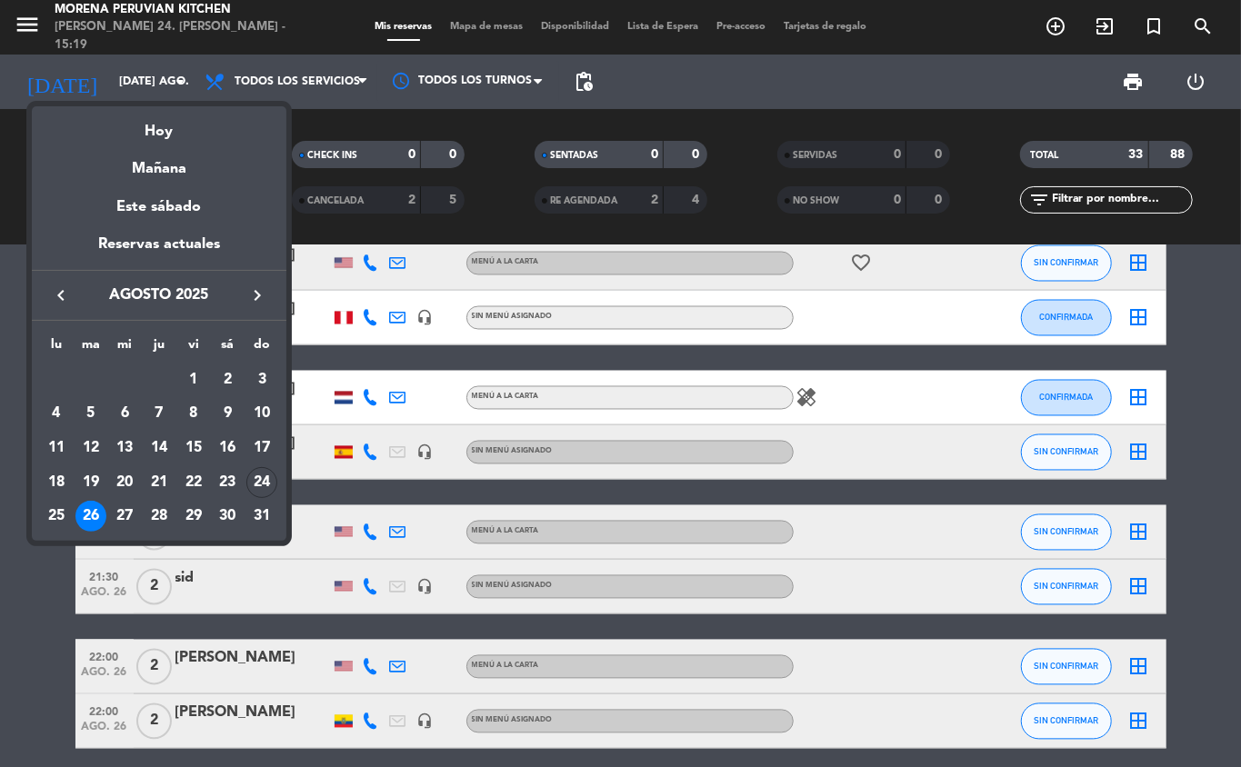
click at [42, 660] on div at bounding box center [620, 383] width 1241 height 767
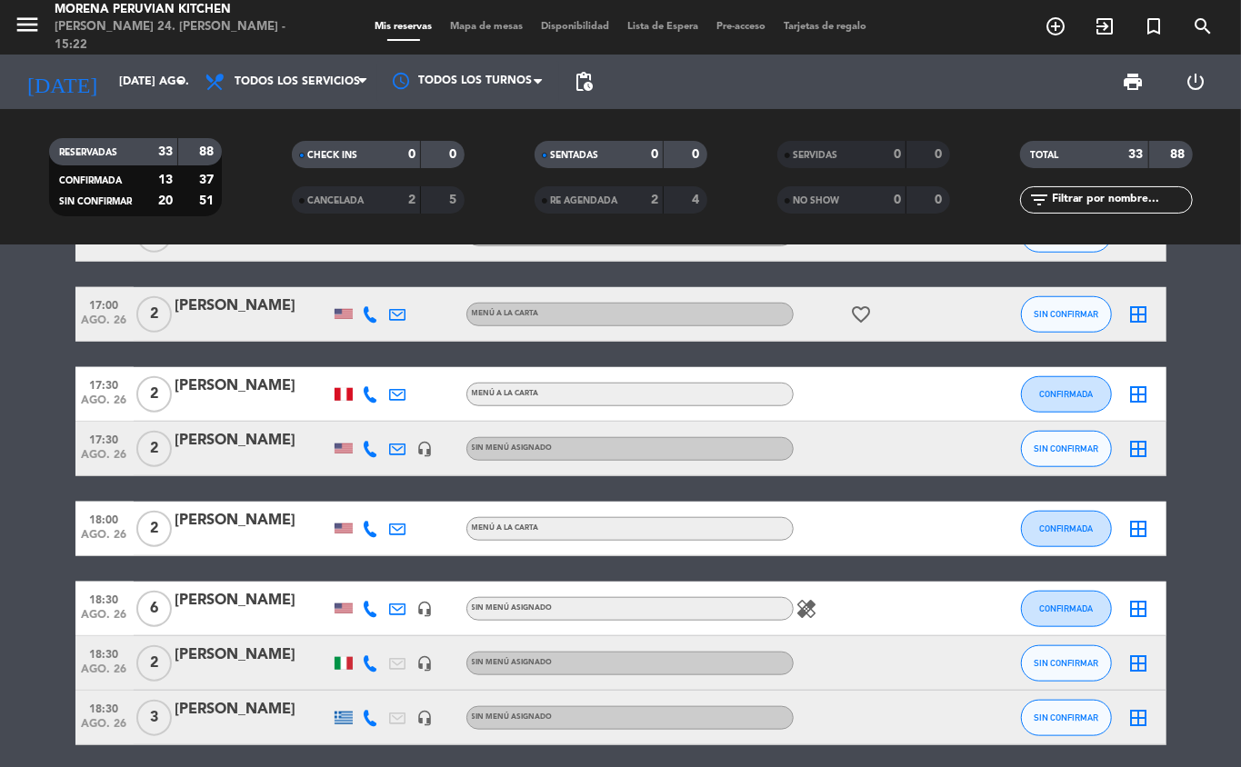
scroll to position [845, 0]
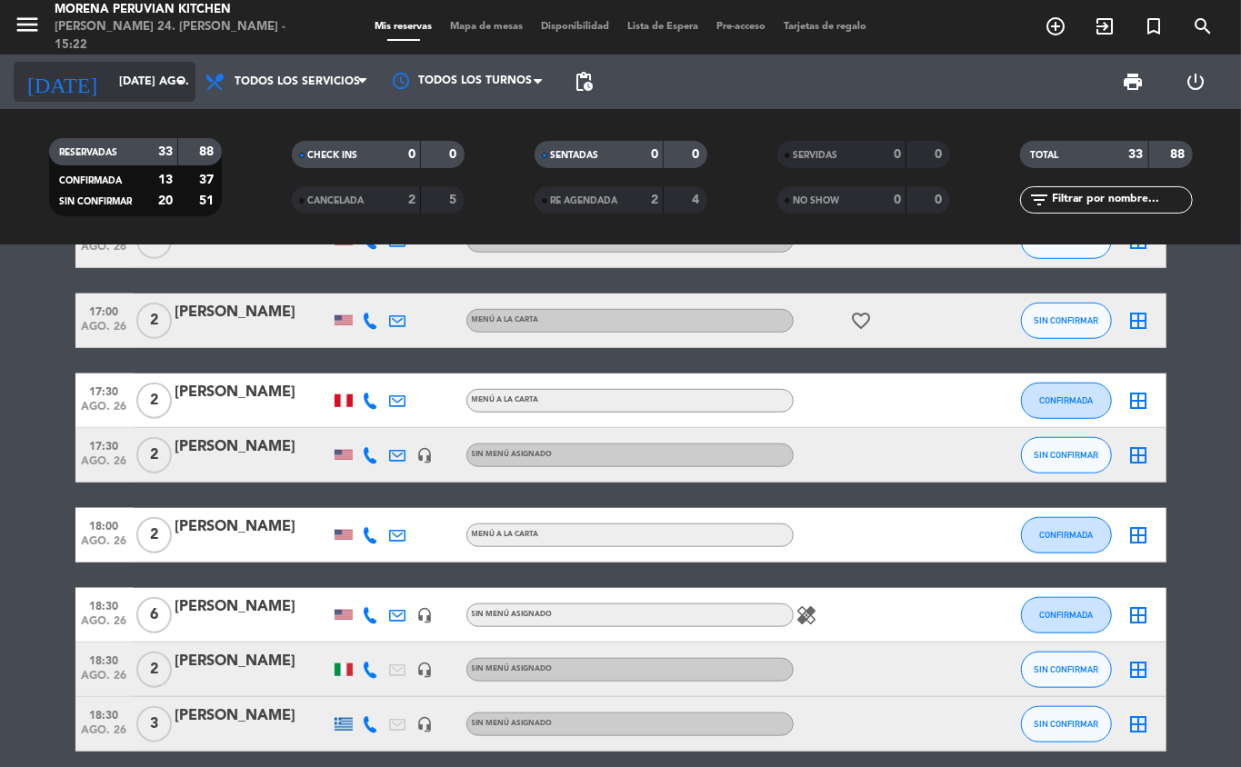
click at [144, 85] on input "[DATE] ago." at bounding box center [187, 81] width 154 height 31
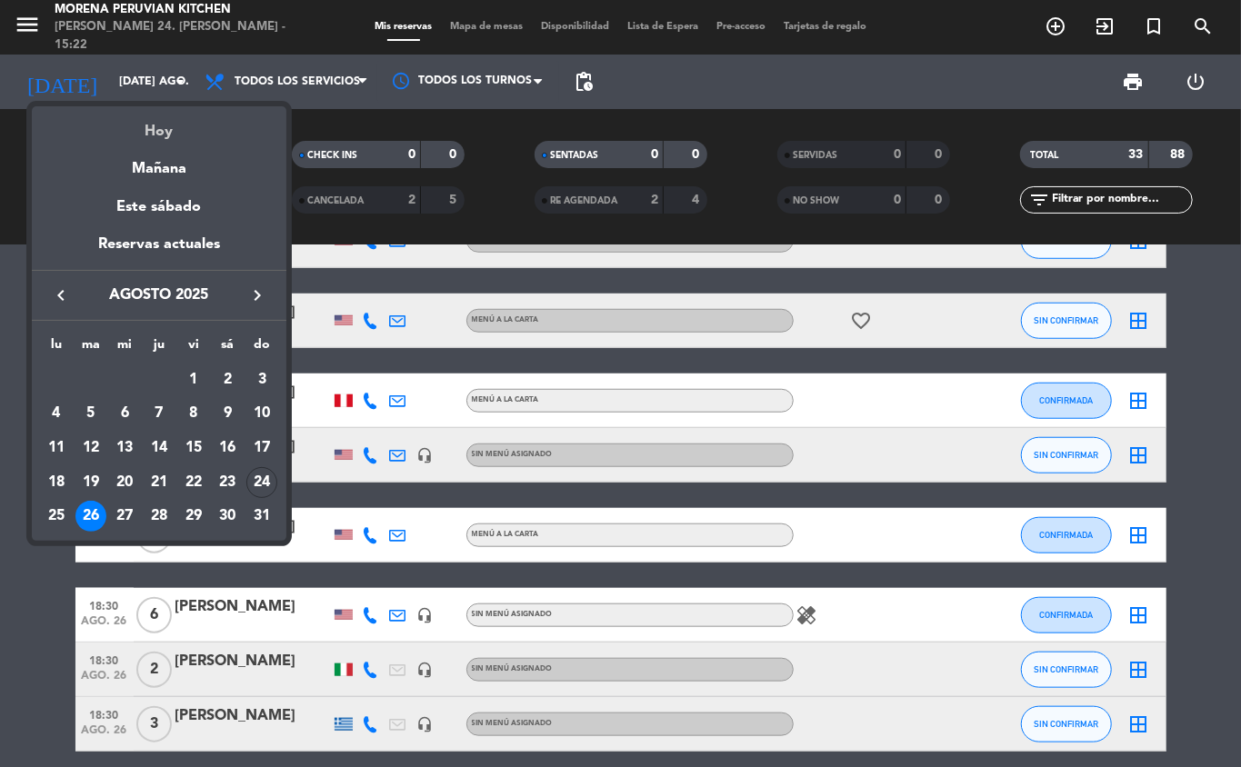
click at [205, 114] on div "Hoy" at bounding box center [159, 124] width 255 height 37
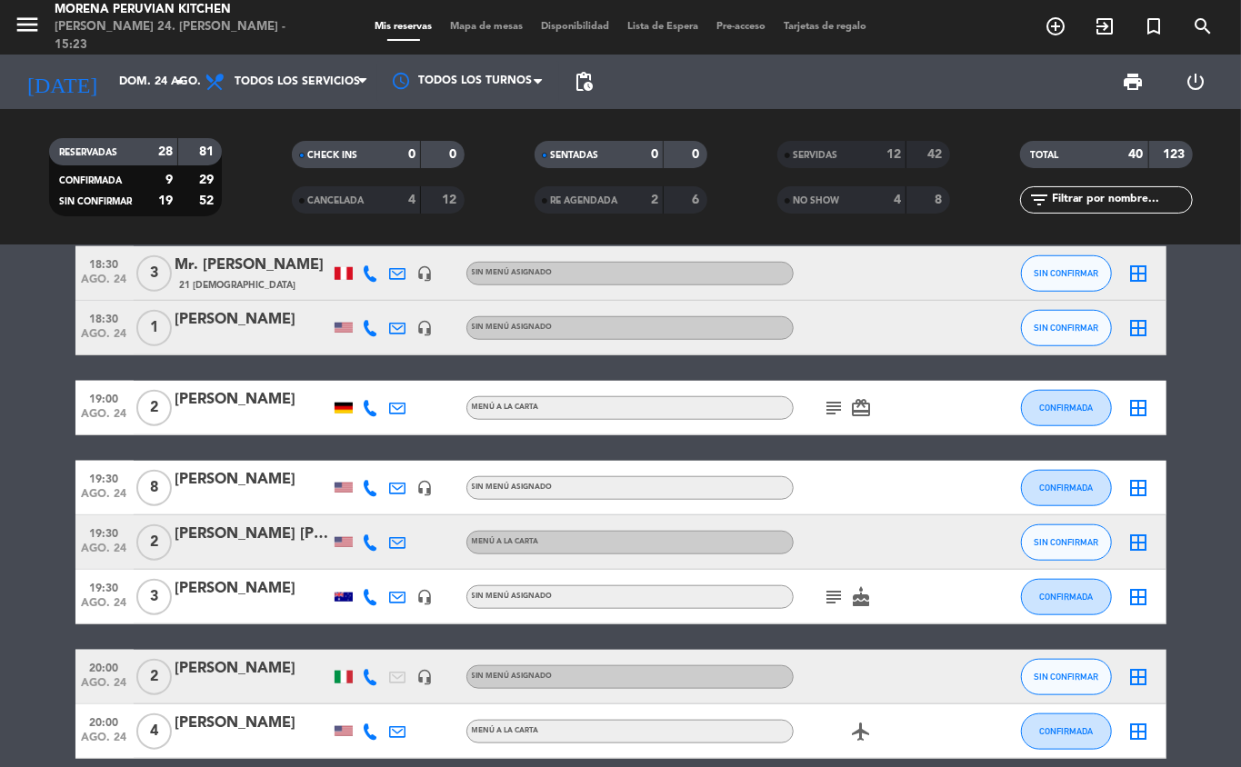
scroll to position [0, 0]
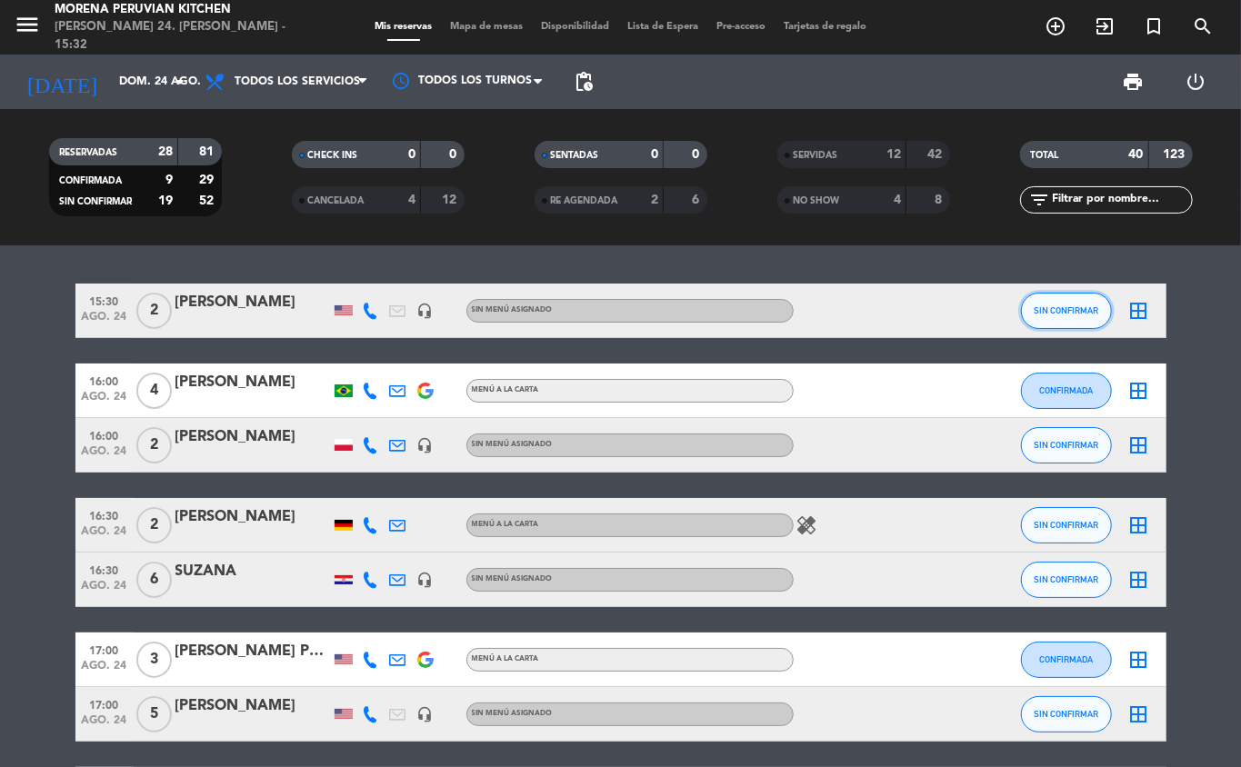
click at [1080, 307] on span "SIN CONFIRMAR" at bounding box center [1066, 310] width 65 height 10
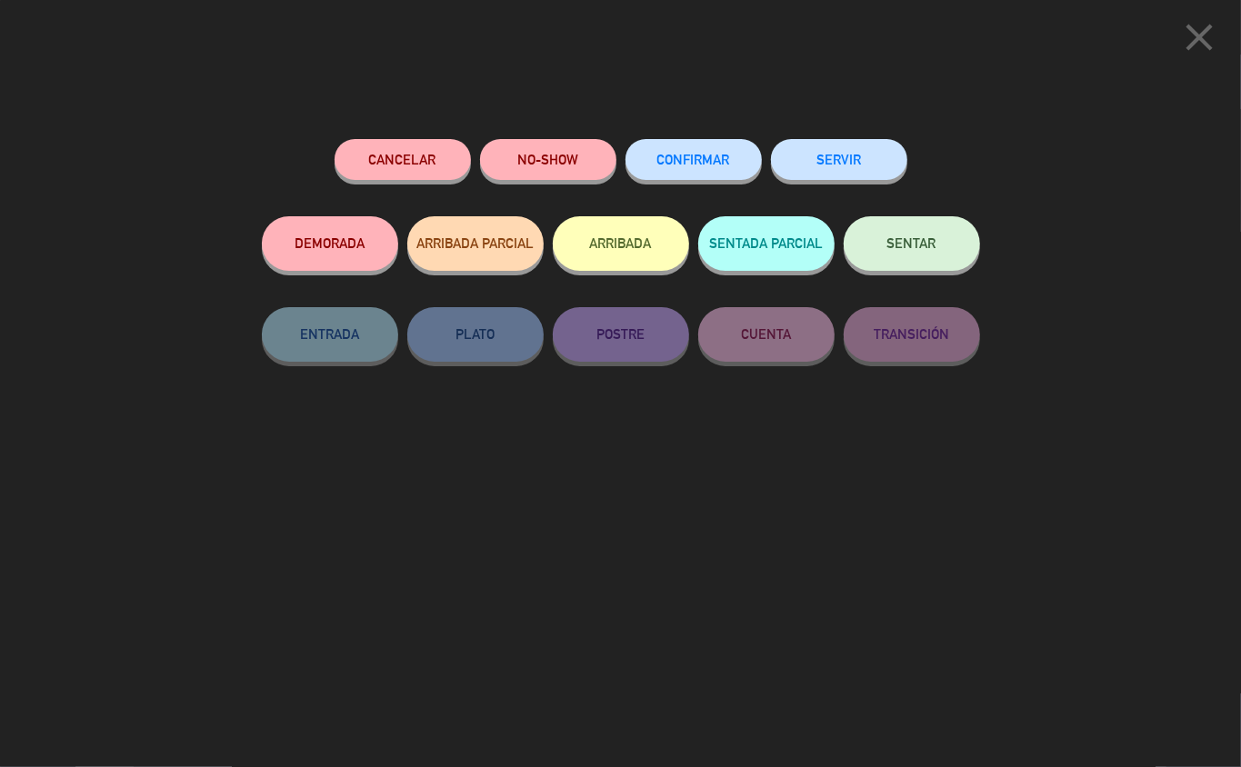
click at [626, 248] on button "ARRIBADA" at bounding box center [621, 243] width 136 height 55
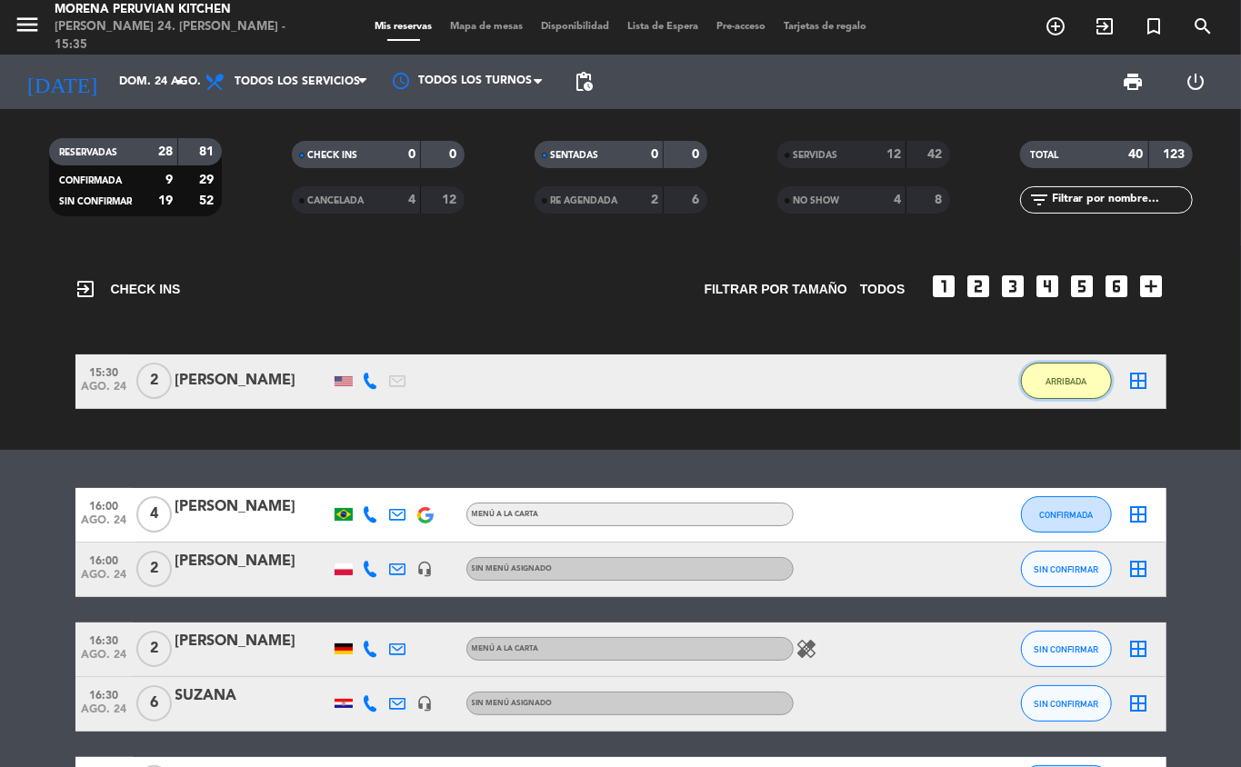
click at [1070, 380] on span "ARRIBADA" at bounding box center [1066, 381] width 41 height 10
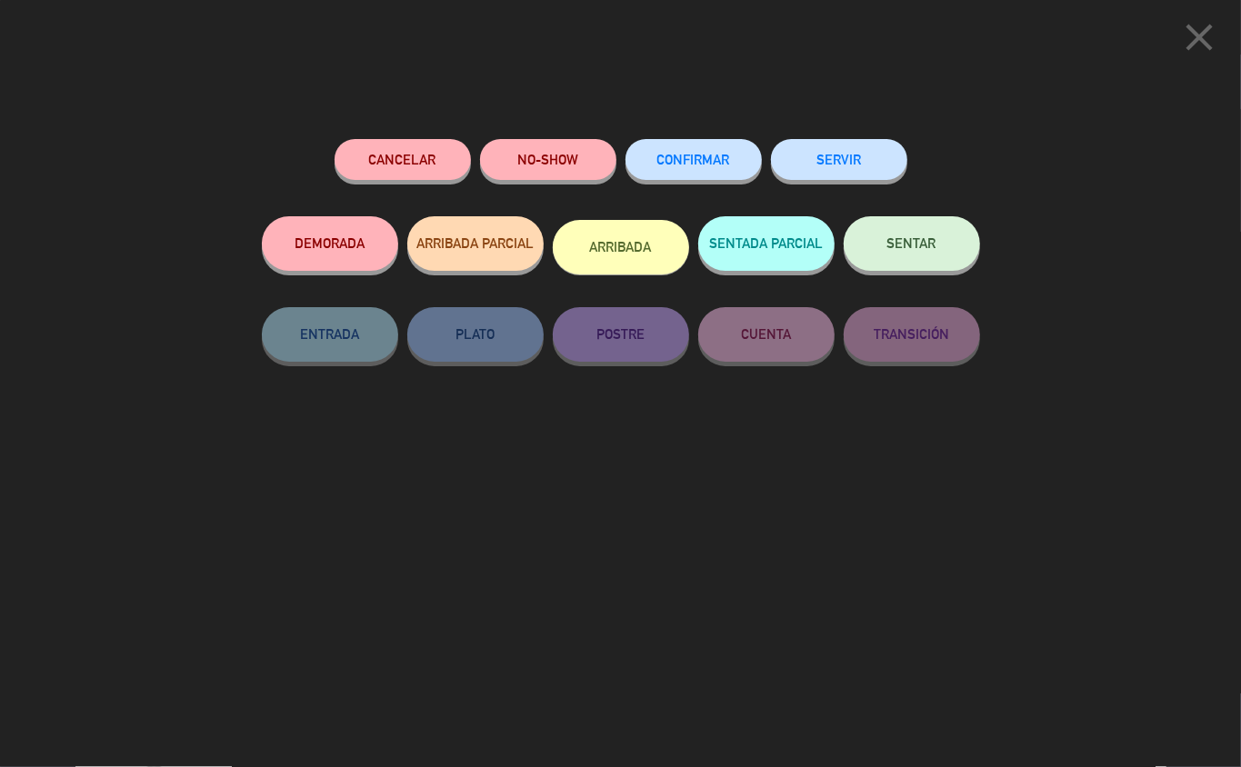
click at [856, 164] on button "SERVIR" at bounding box center [839, 159] width 136 height 41
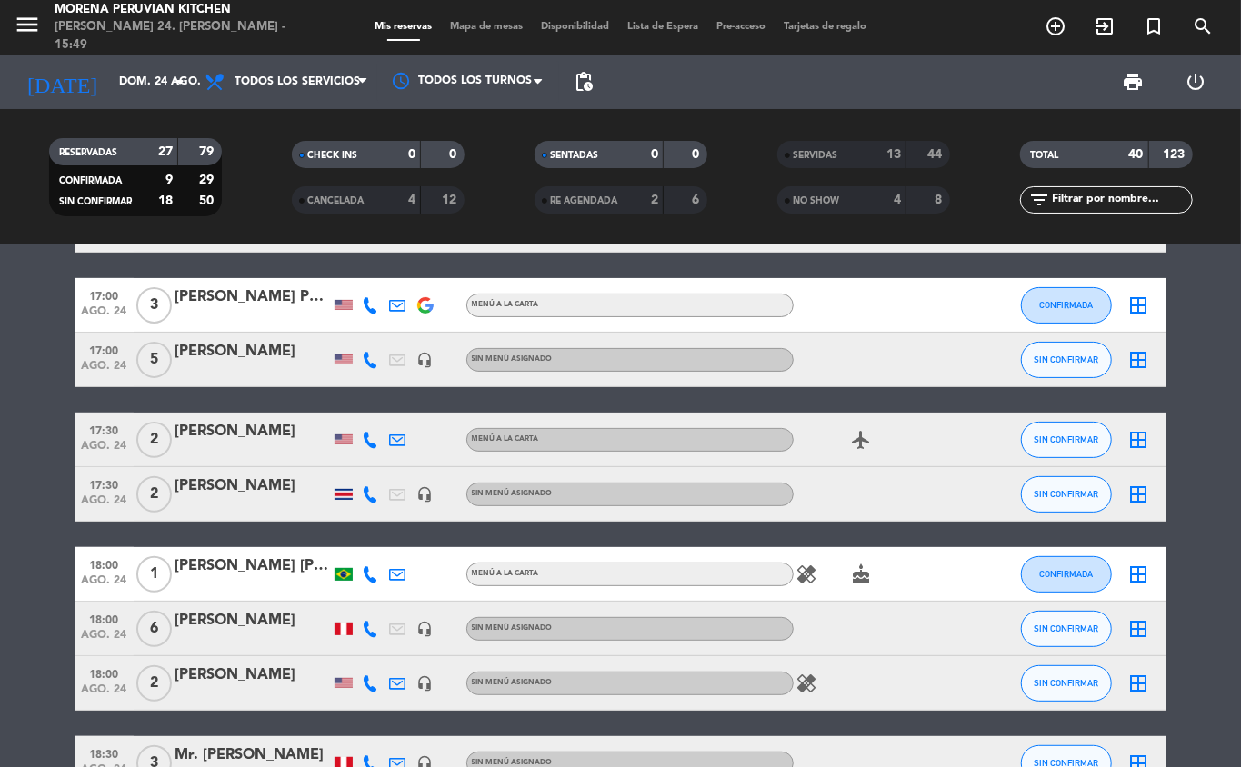
scroll to position [277, 0]
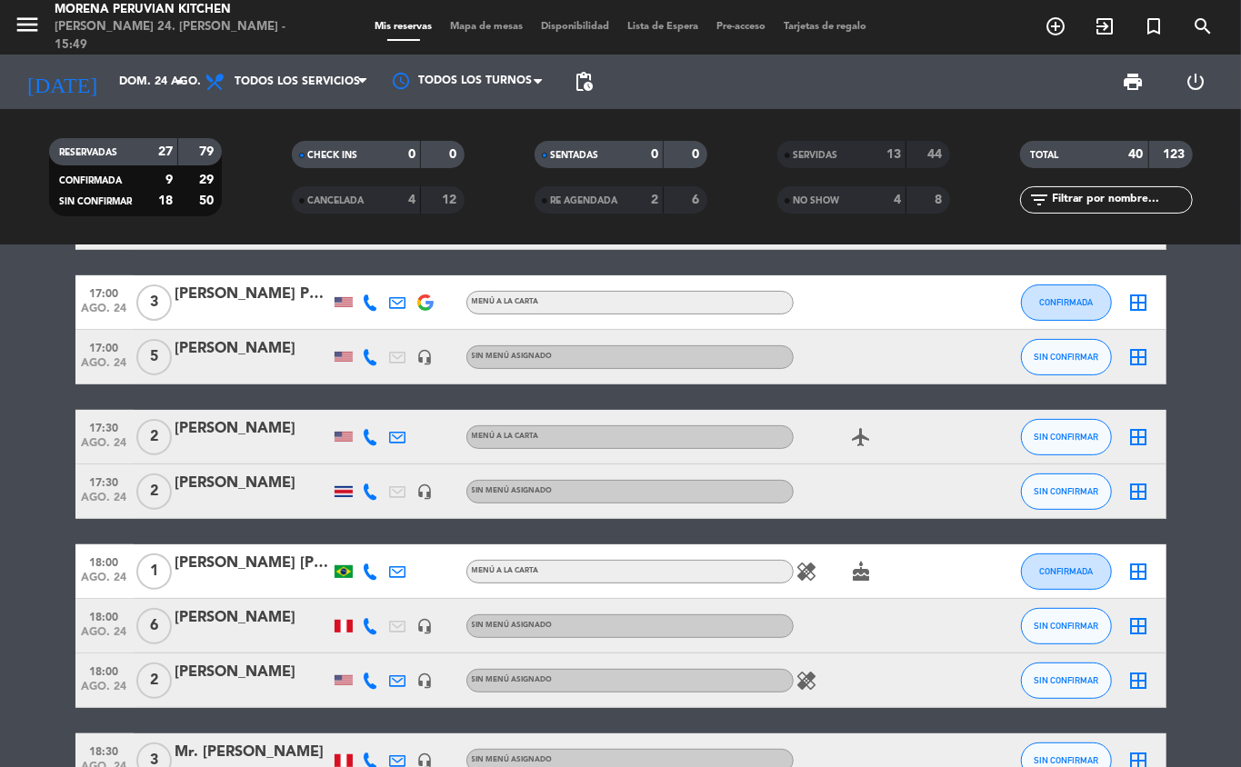
click at [557, 568] on div "MENÚ A LA CARTA" at bounding box center [629, 572] width 327 height 24
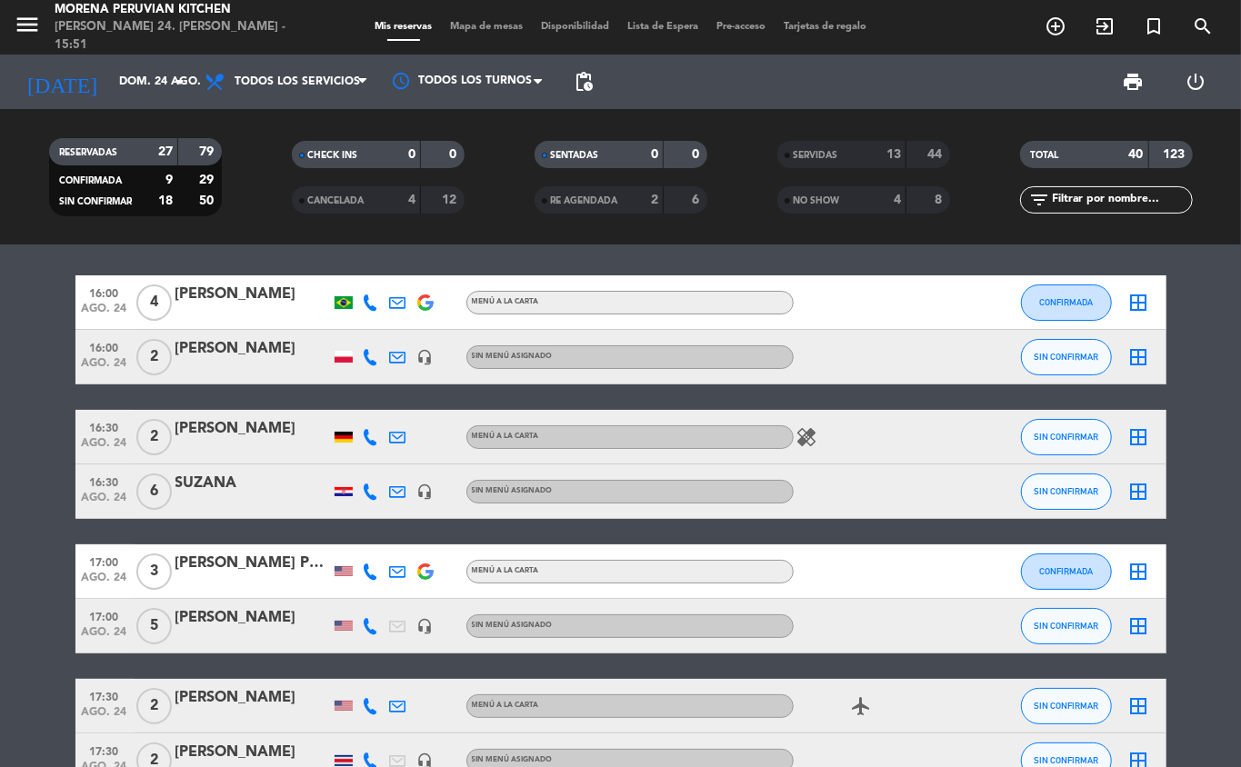
scroll to position [0, 0]
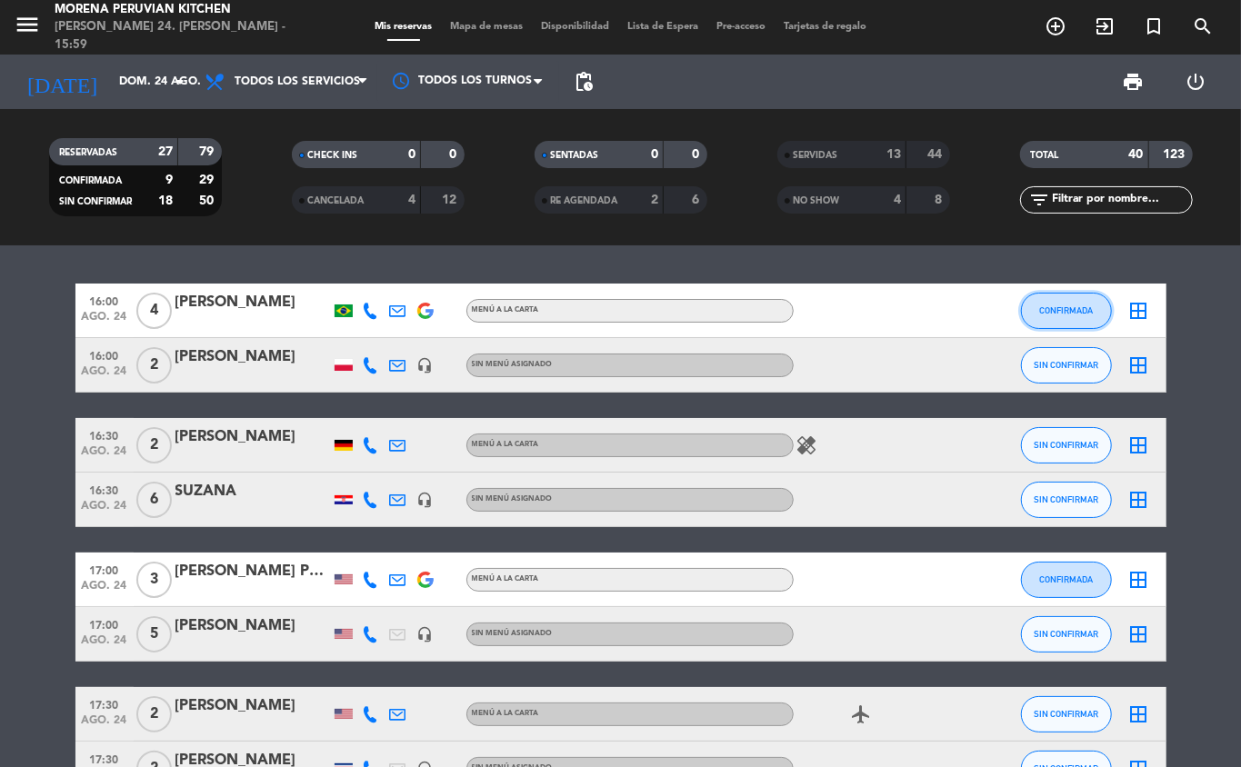
click at [1071, 313] on span "CONFIRMADA" at bounding box center [1066, 310] width 54 height 10
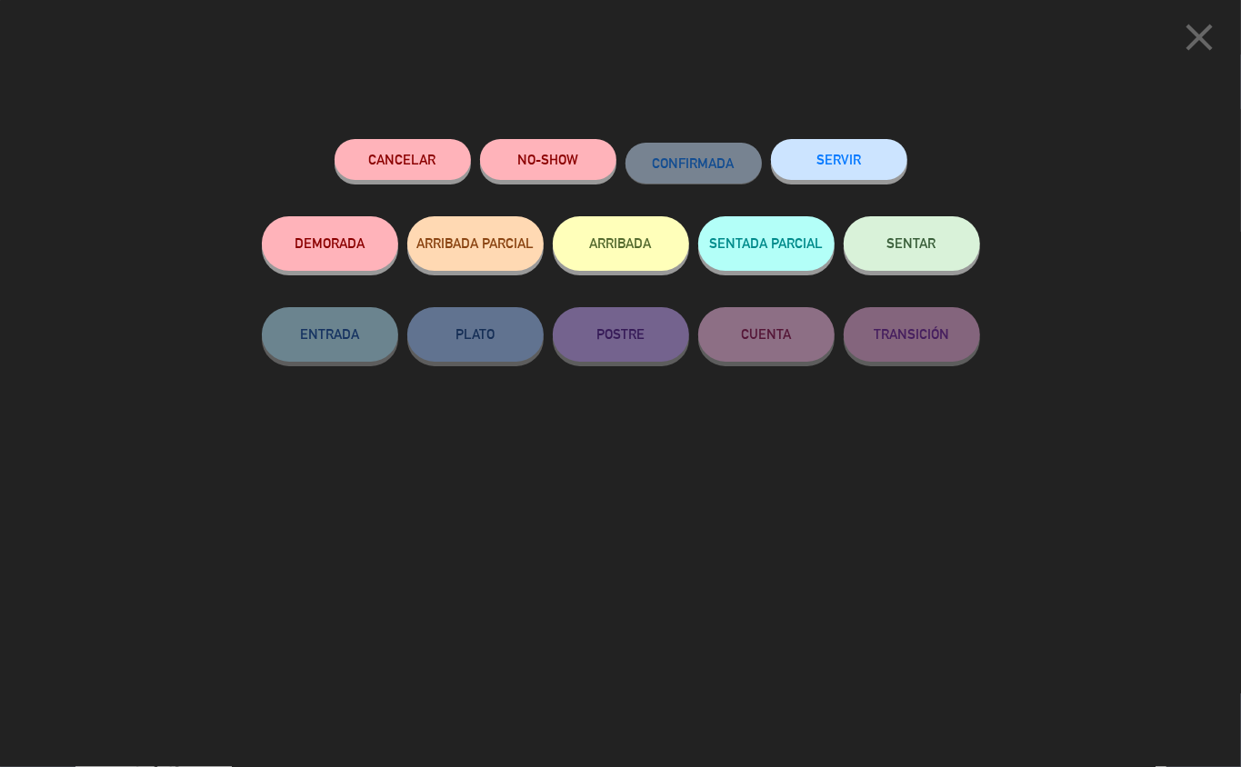
click at [606, 252] on button "ARRIBADA" at bounding box center [621, 243] width 136 height 55
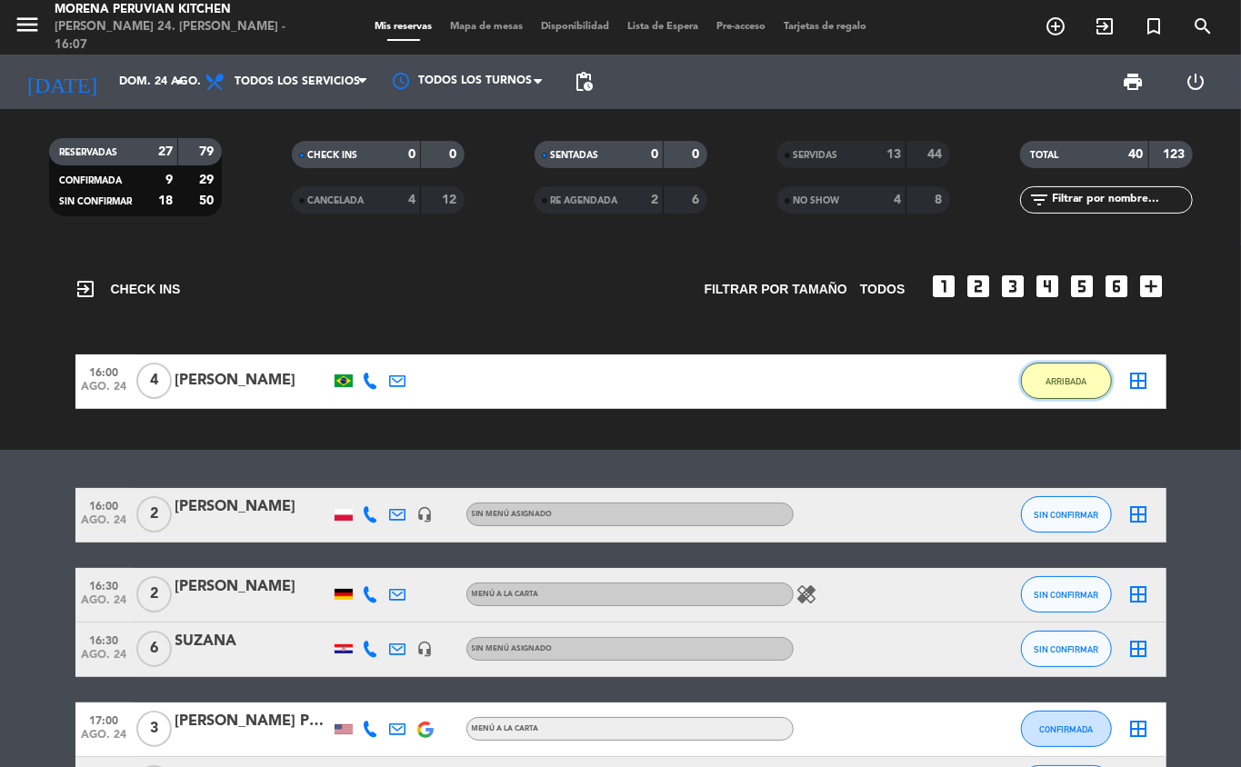
click at [1064, 379] on span "ARRIBADA" at bounding box center [1066, 381] width 41 height 10
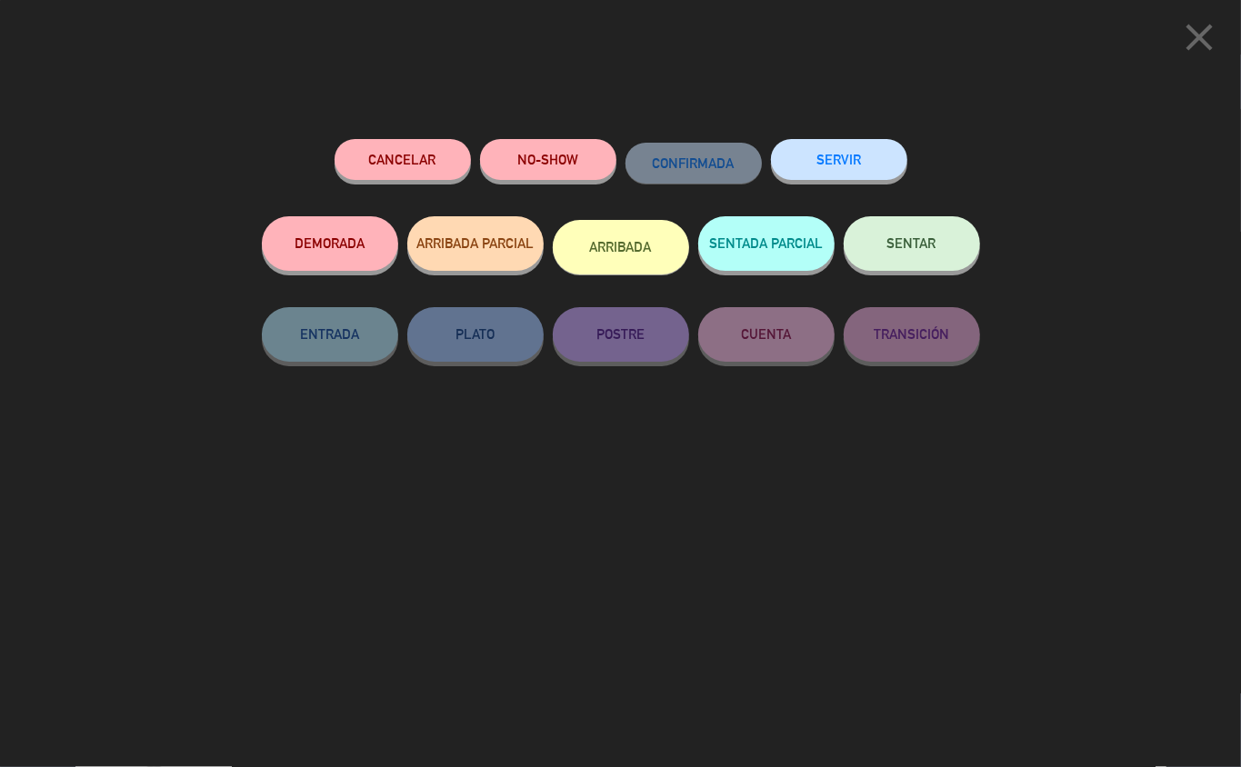
click at [840, 139] on div "SERVIR" at bounding box center [839, 177] width 136 height 77
click at [856, 143] on button "SERVIR" at bounding box center [839, 159] width 136 height 41
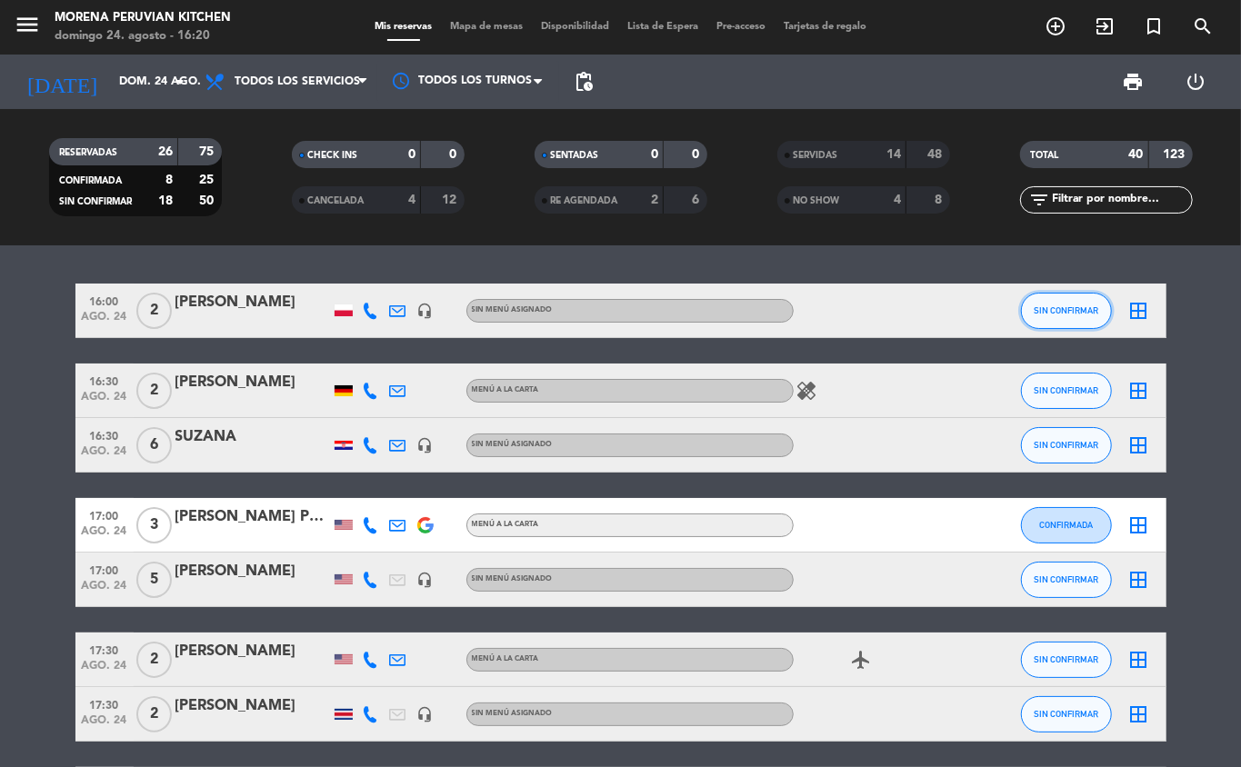
click at [1067, 310] on span "SIN CONFIRMAR" at bounding box center [1066, 310] width 65 height 10
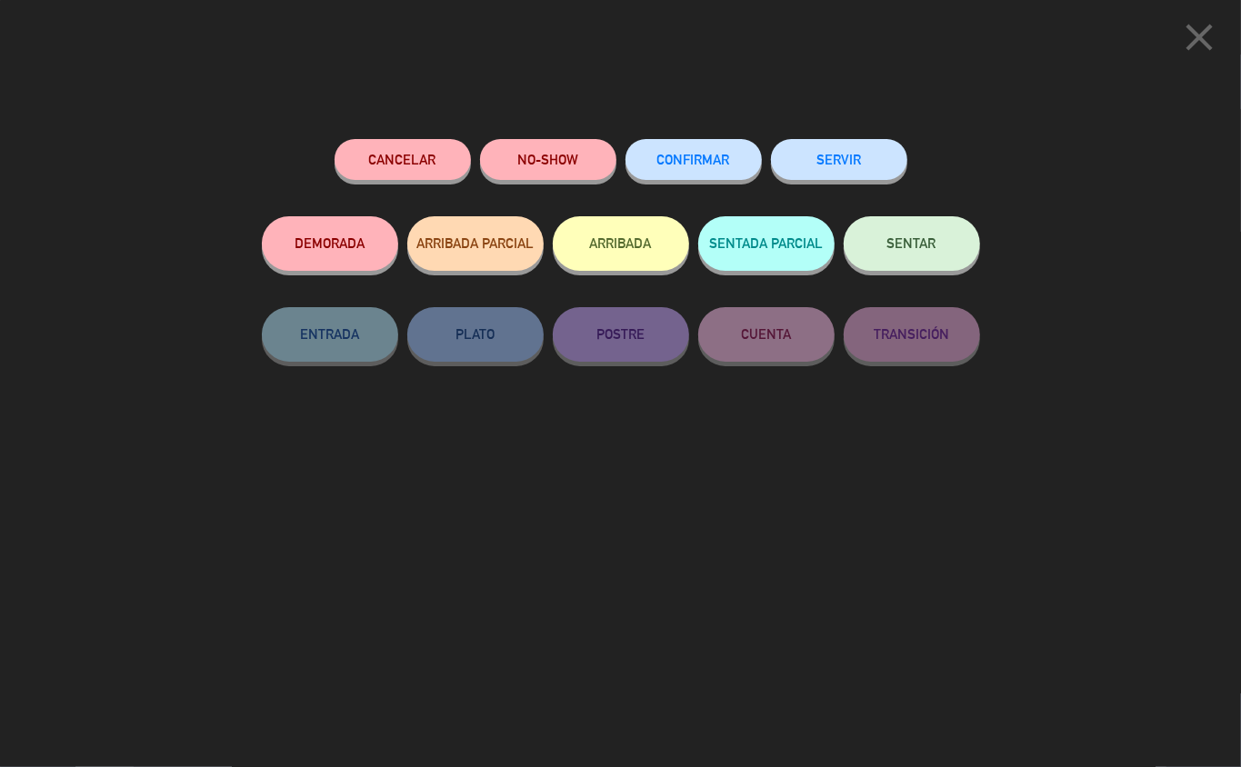
click at [549, 157] on button "NO-SHOW" at bounding box center [548, 159] width 136 height 41
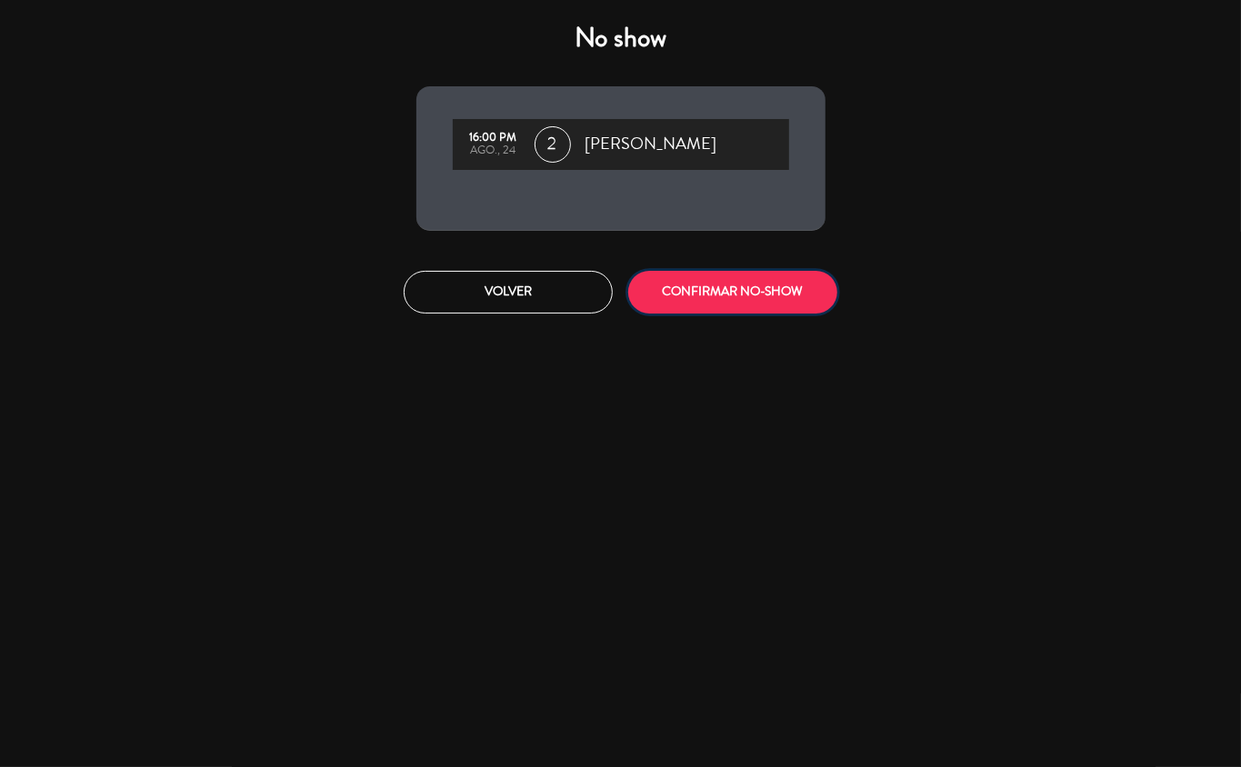
click at [739, 298] on button "CONFIRMAR NO-SHOW" at bounding box center [732, 292] width 209 height 43
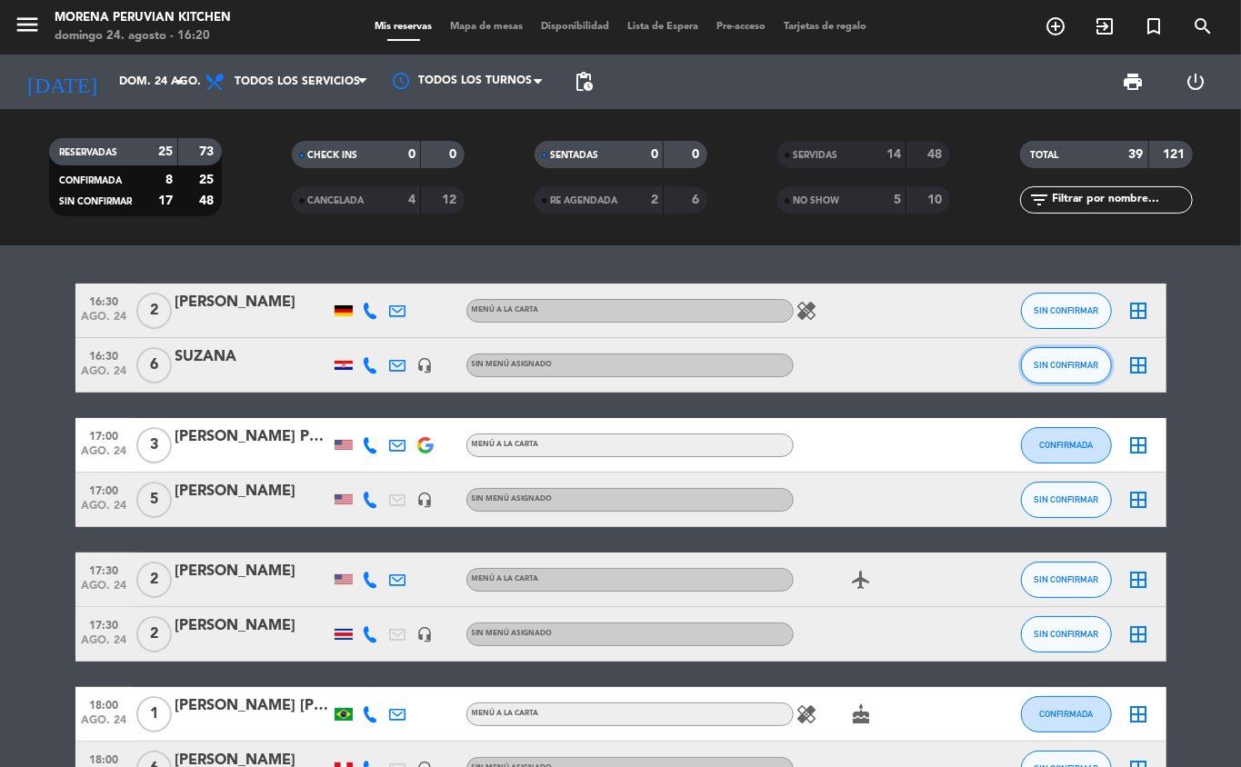
click at [1081, 360] on span "SIN CONFIRMAR" at bounding box center [1066, 365] width 65 height 10
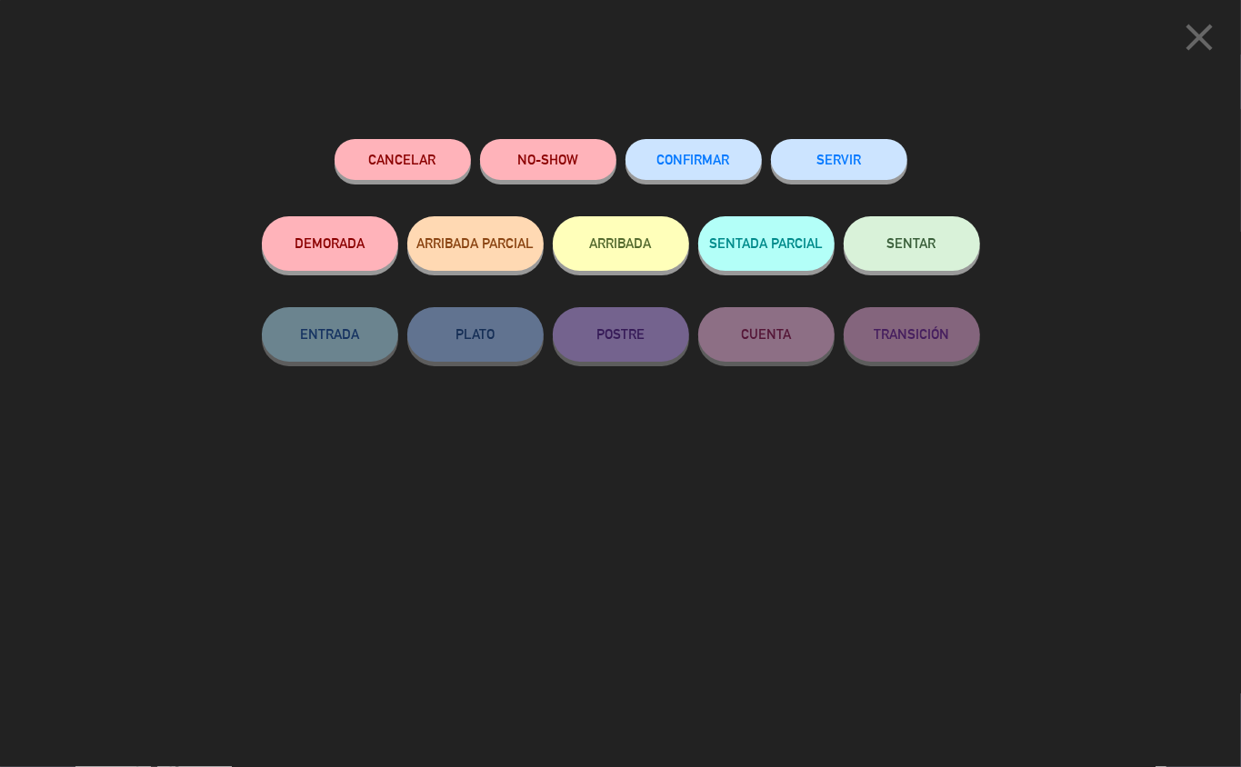
click at [635, 245] on button "ARRIBADA" at bounding box center [621, 243] width 136 height 55
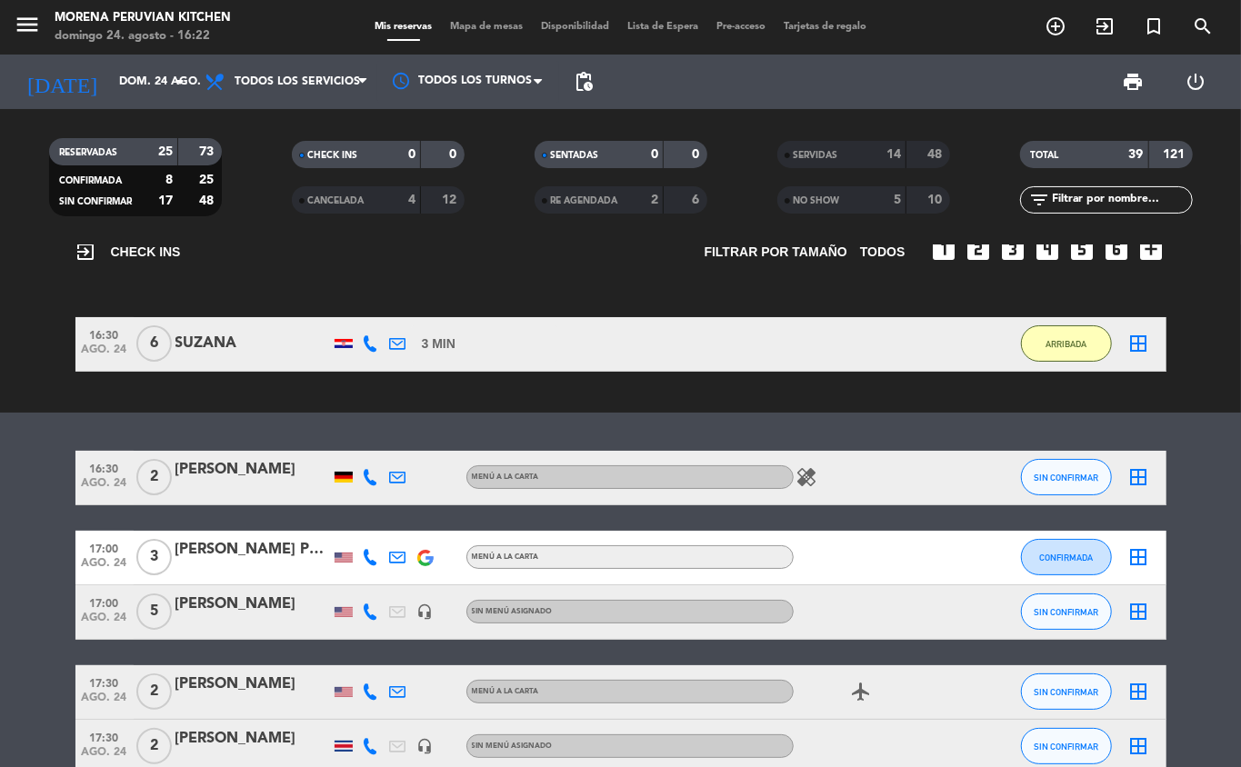
scroll to position [5, 0]
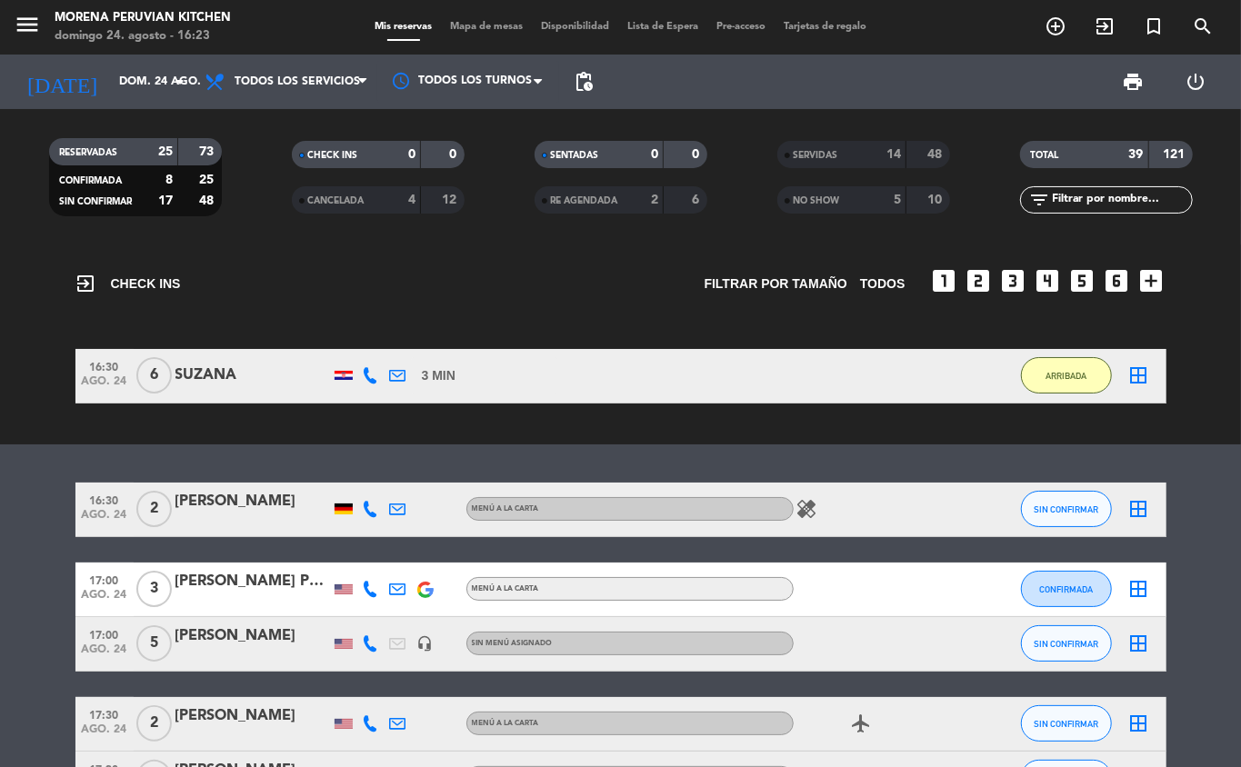
click at [344, 378] on div at bounding box center [344, 375] width 18 height 9
click at [475, 295] on div "exit_to_app CHECK INS Filtrar por tamaño TODOS looks_one looks_two looks_3 look…" at bounding box center [620, 275] width 1091 height 71
click at [1095, 362] on button "ARRIBADA" at bounding box center [1066, 375] width 91 height 36
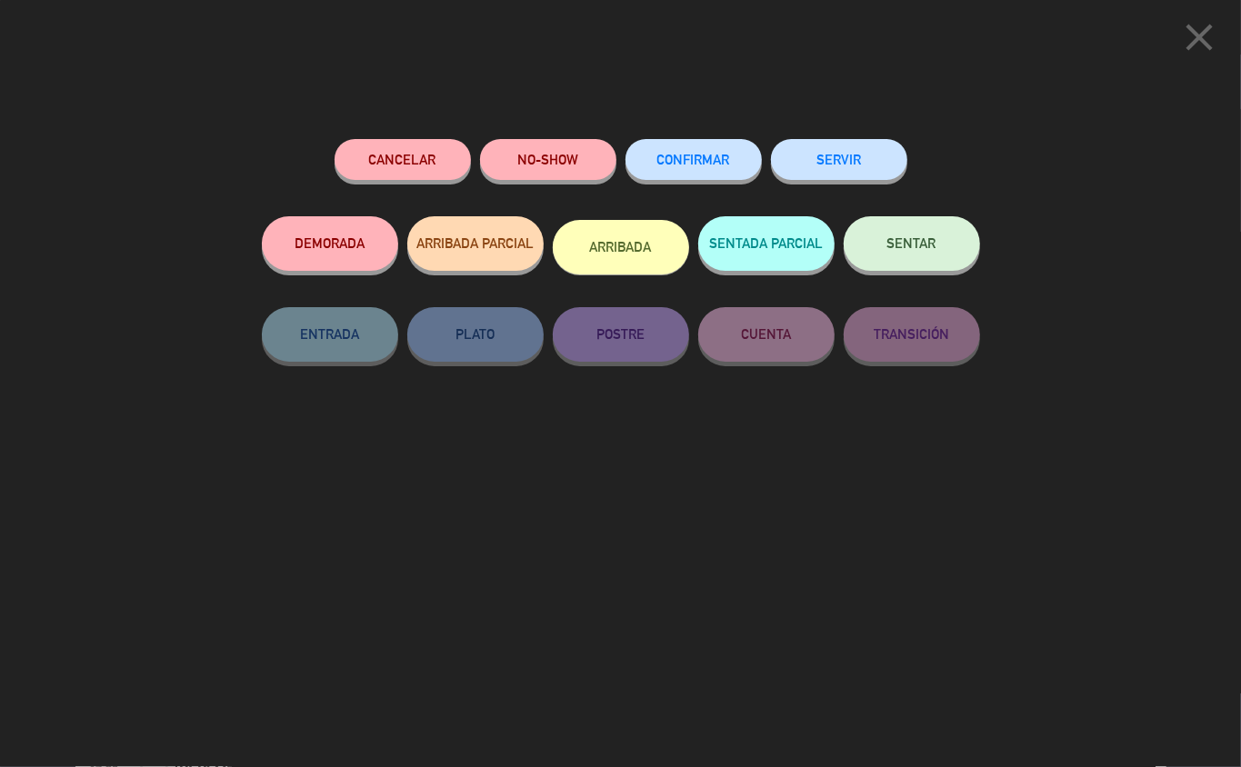
click at [842, 155] on button "SERVIR" at bounding box center [839, 159] width 136 height 41
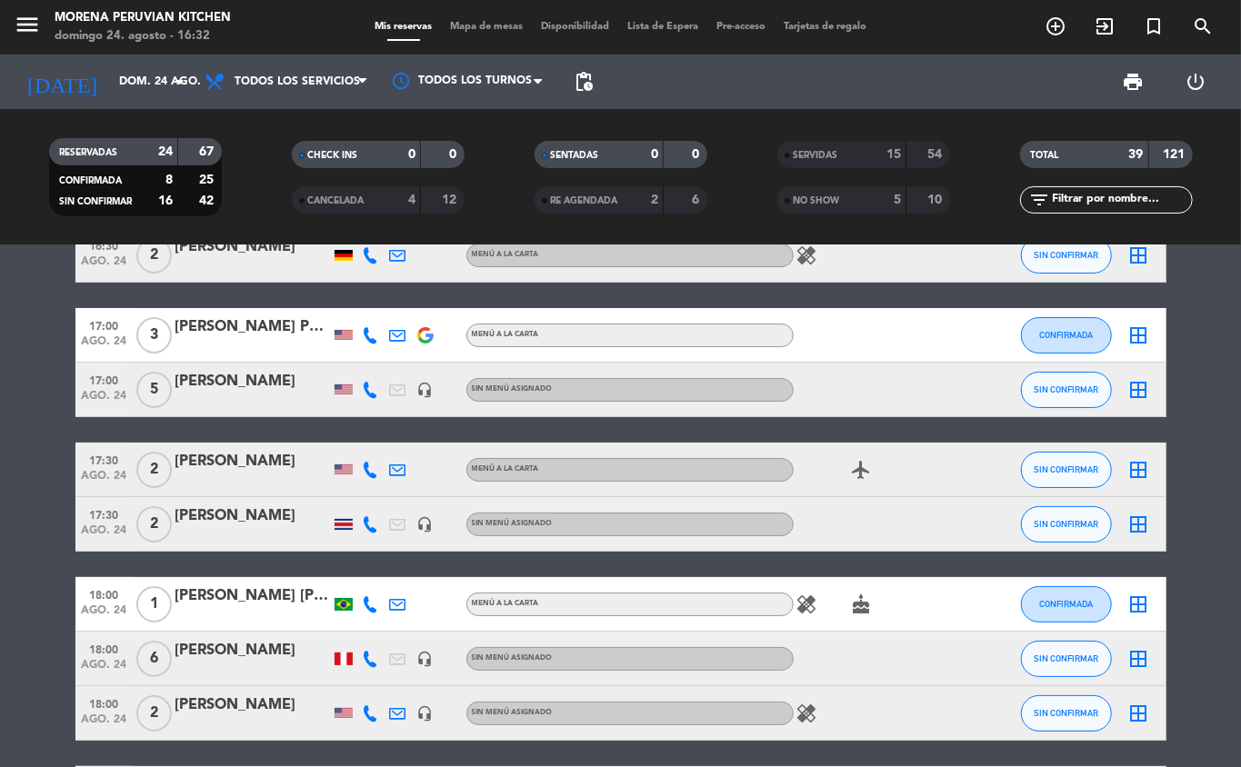
scroll to position [0, 0]
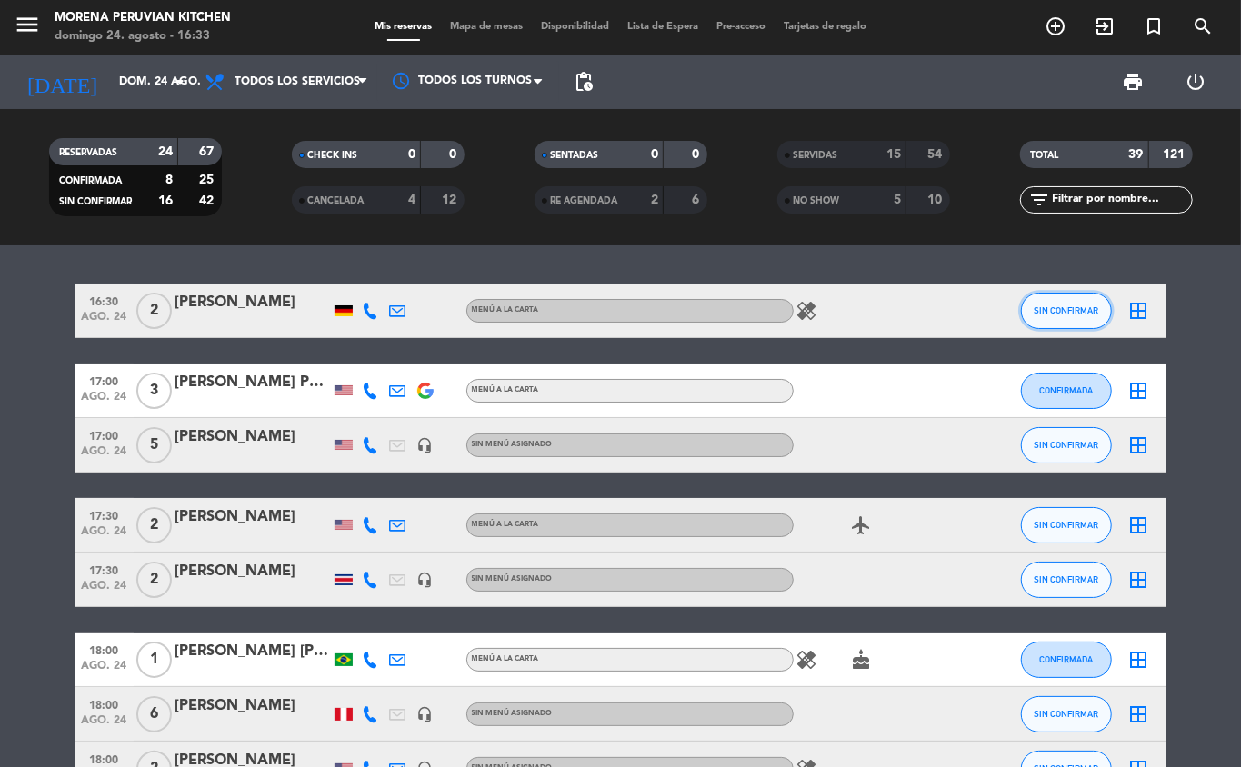
click at [1052, 313] on span "SIN CONFIRMAR" at bounding box center [1066, 310] width 65 height 10
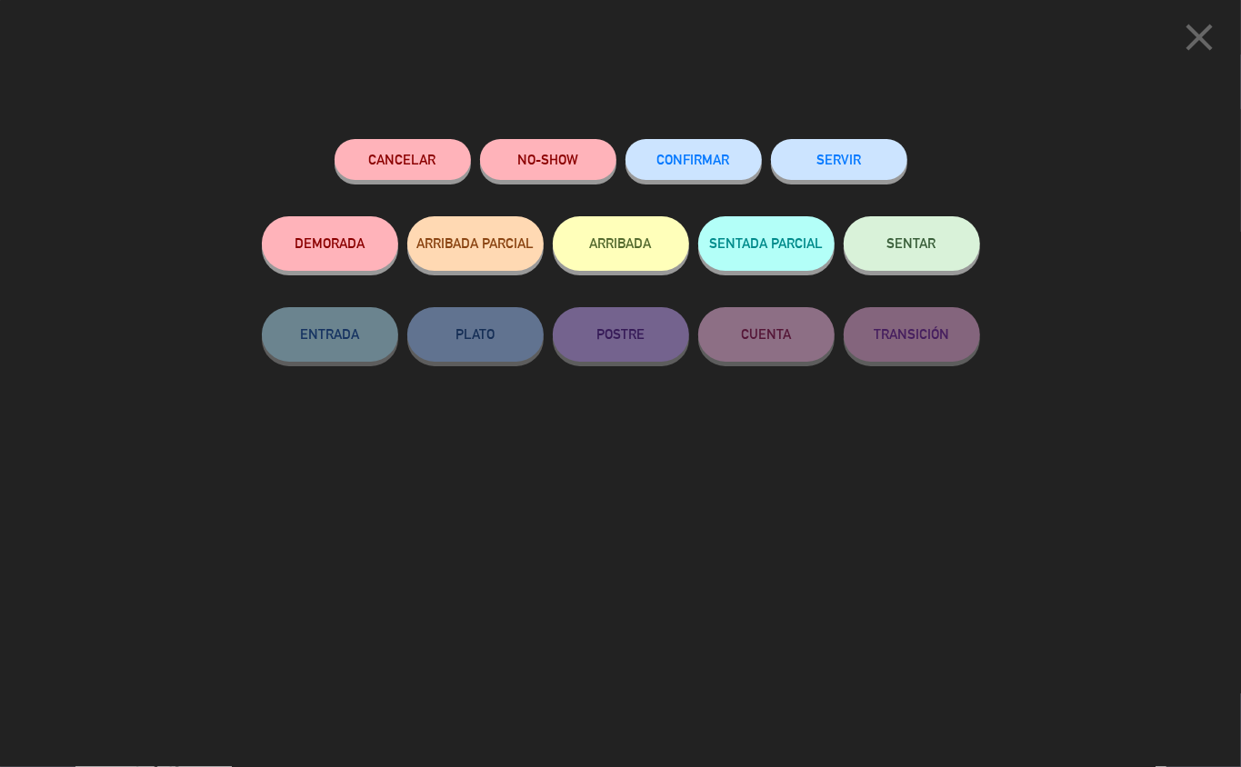
click at [851, 160] on button "SERVIR" at bounding box center [839, 159] width 136 height 41
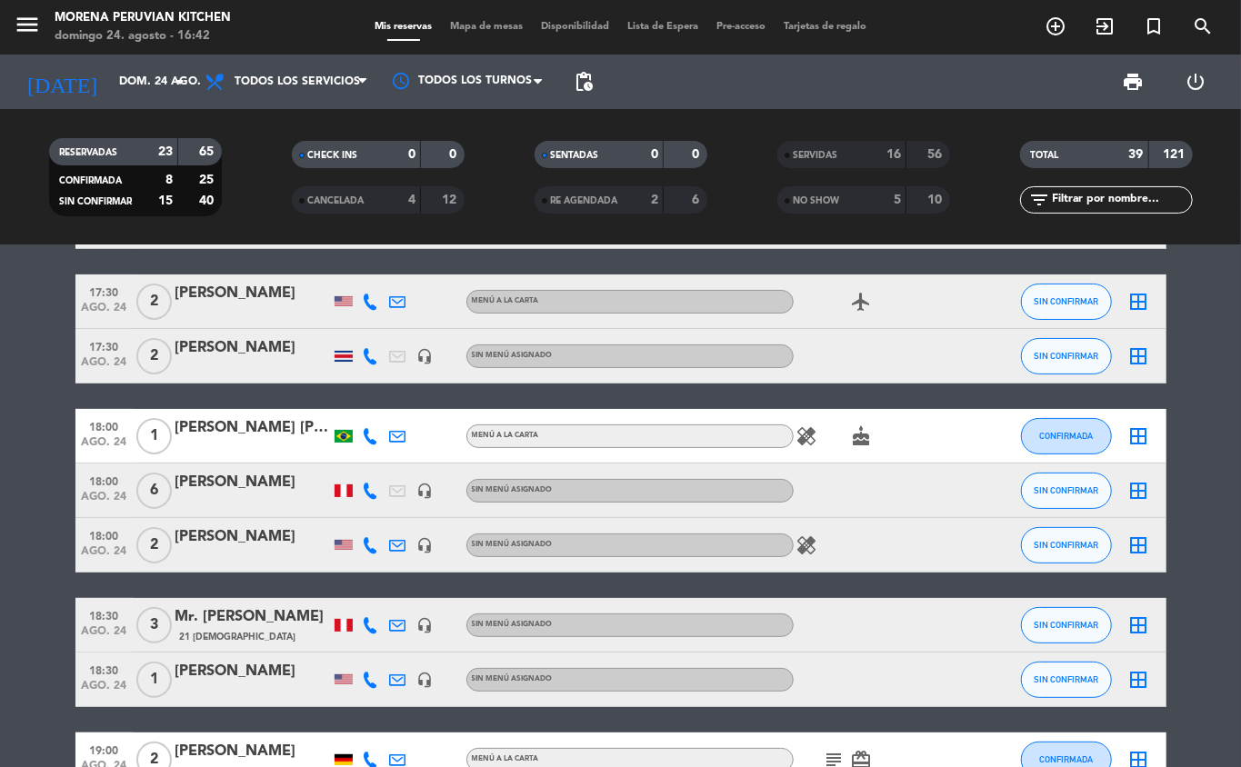
scroll to position [146, 0]
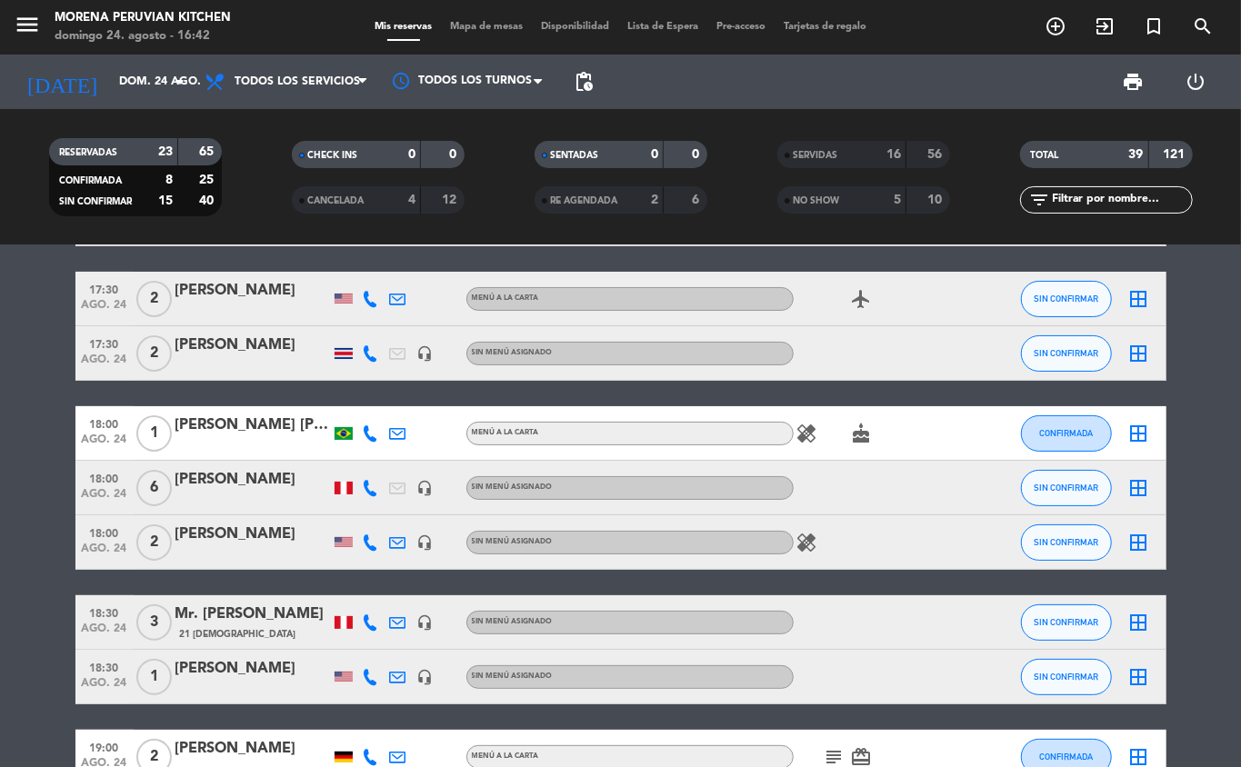
click at [371, 487] on icon at bounding box center [371, 488] width 16 height 16
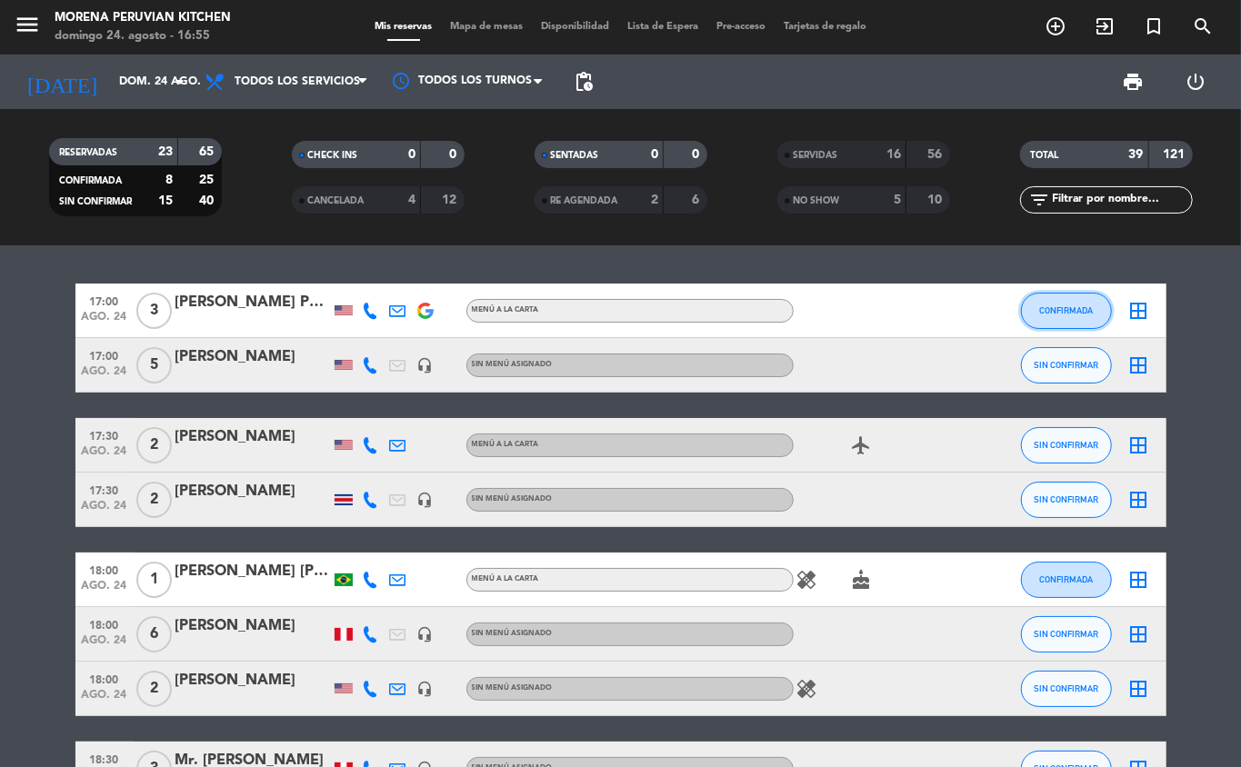
click at [1085, 311] on span "CONFIRMADA" at bounding box center [1066, 310] width 54 height 10
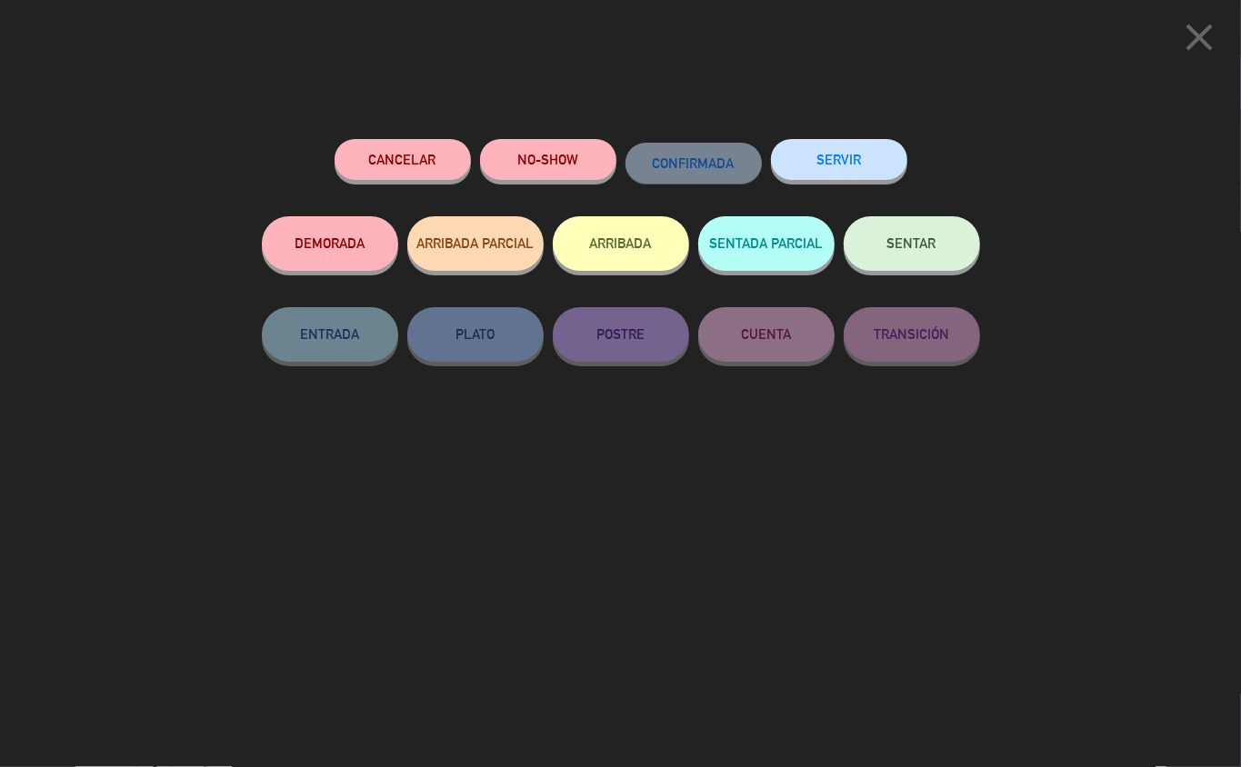
click at [634, 240] on button "ARRIBADA" at bounding box center [621, 243] width 136 height 55
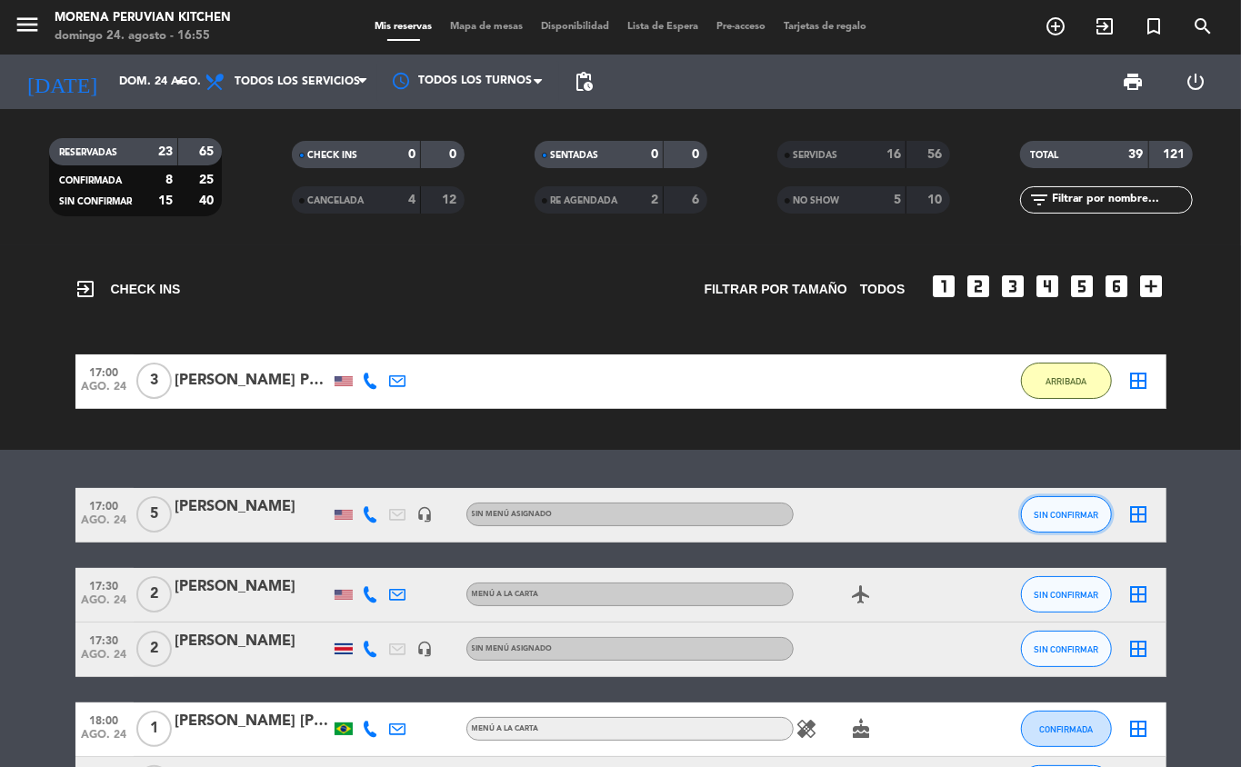
click at [1069, 513] on span "SIN CONFIRMAR" at bounding box center [1066, 515] width 65 height 10
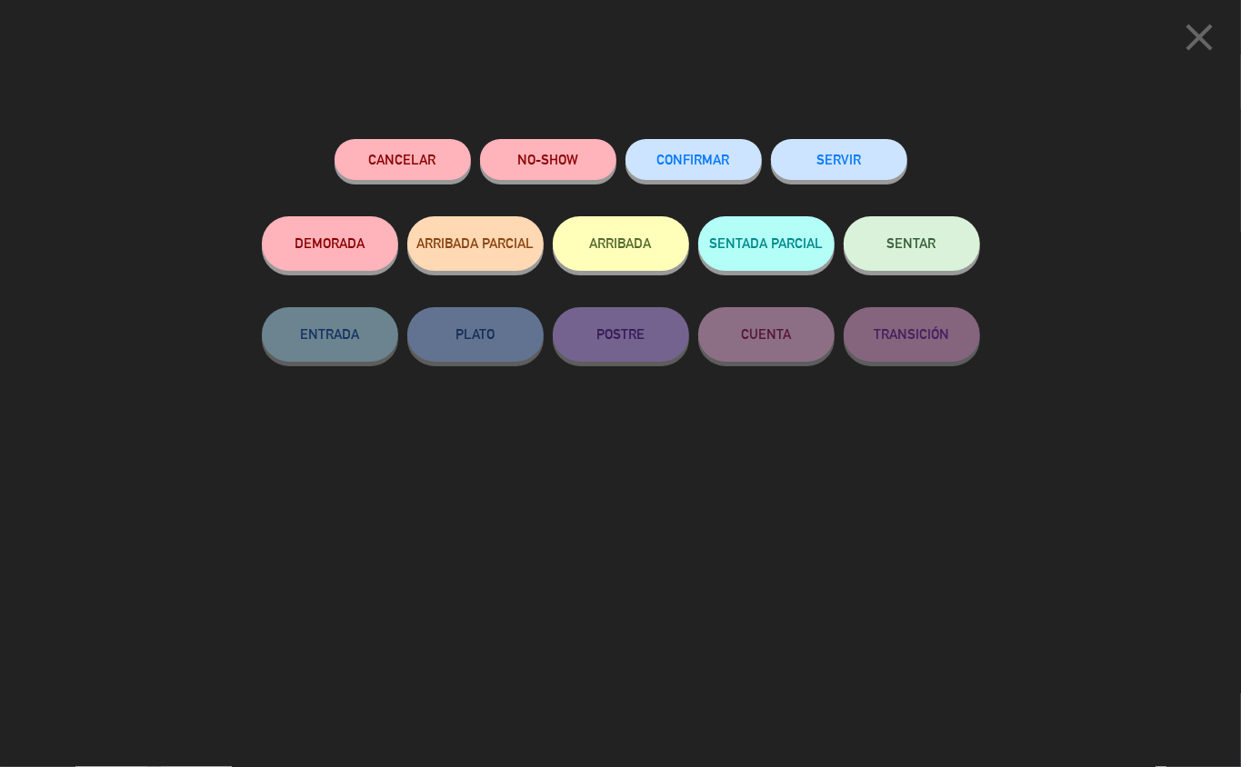
click at [638, 236] on button "ARRIBADA" at bounding box center [621, 243] width 136 height 55
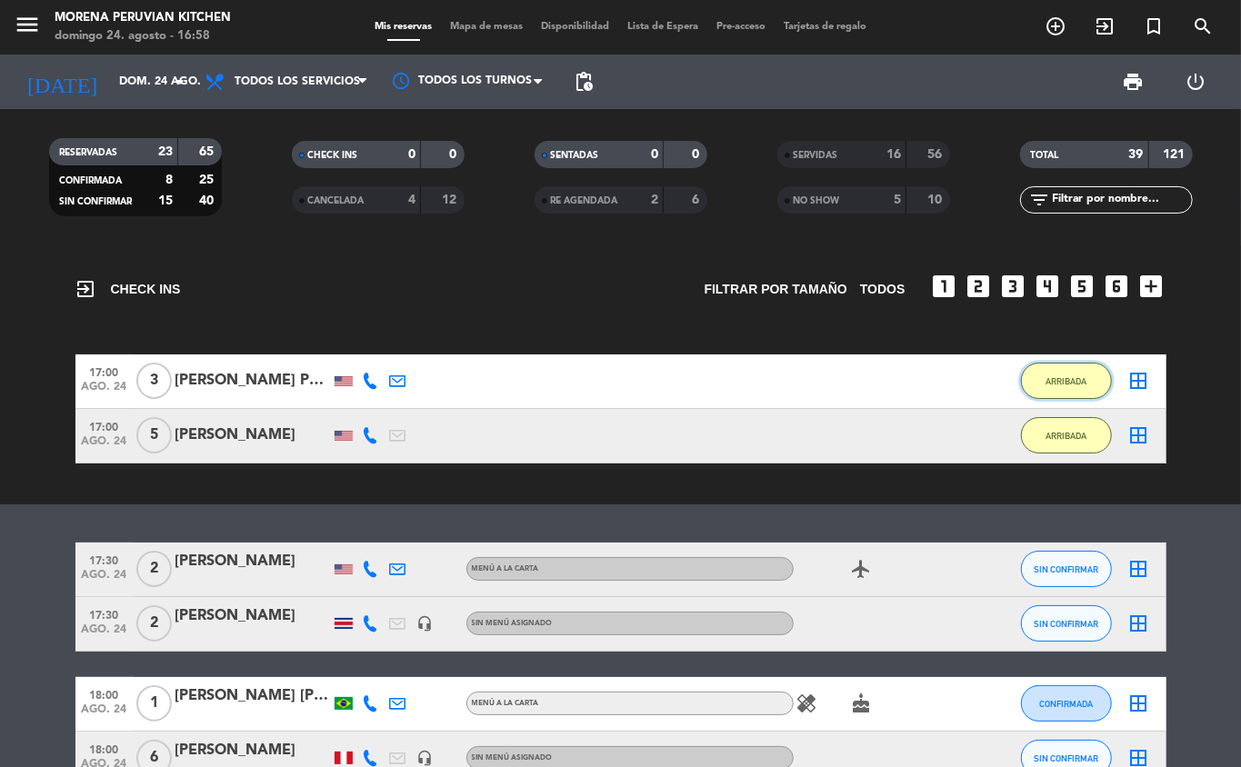
click at [1067, 376] on span "ARRIBADA" at bounding box center [1066, 381] width 41 height 10
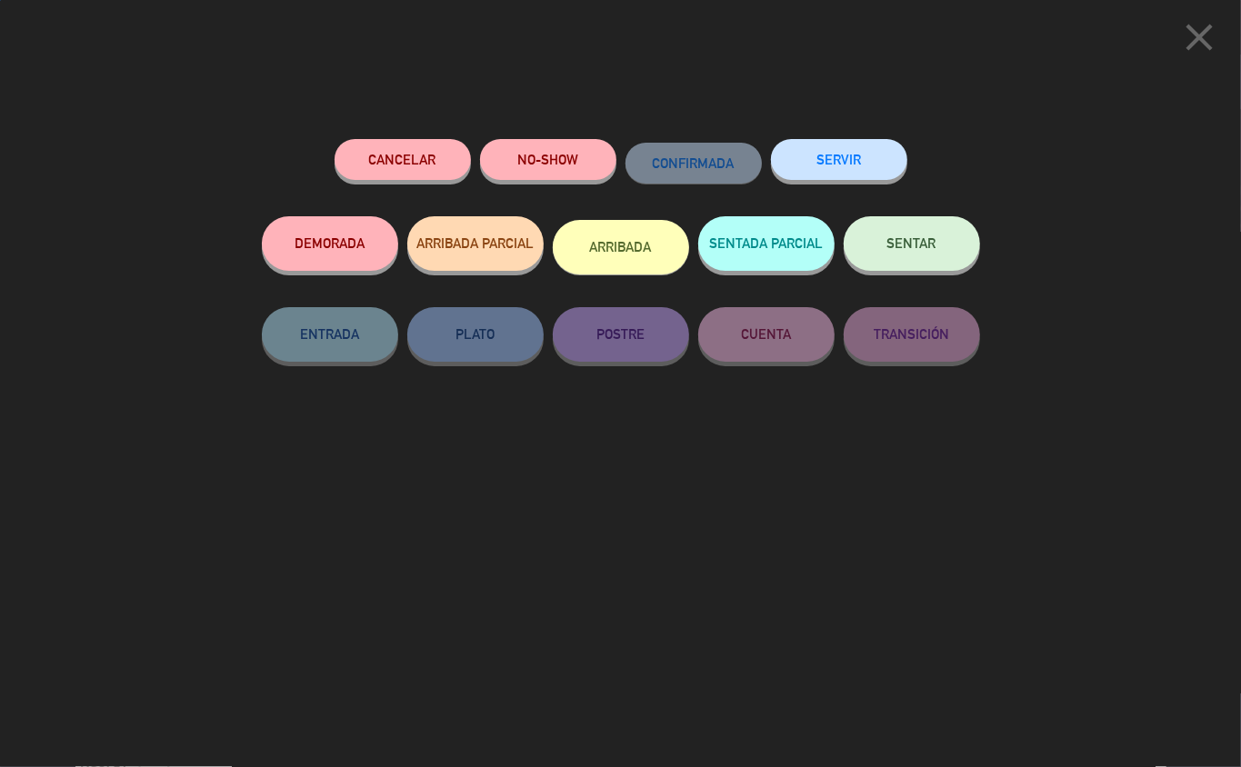
click at [845, 156] on button "SERVIR" at bounding box center [839, 159] width 136 height 41
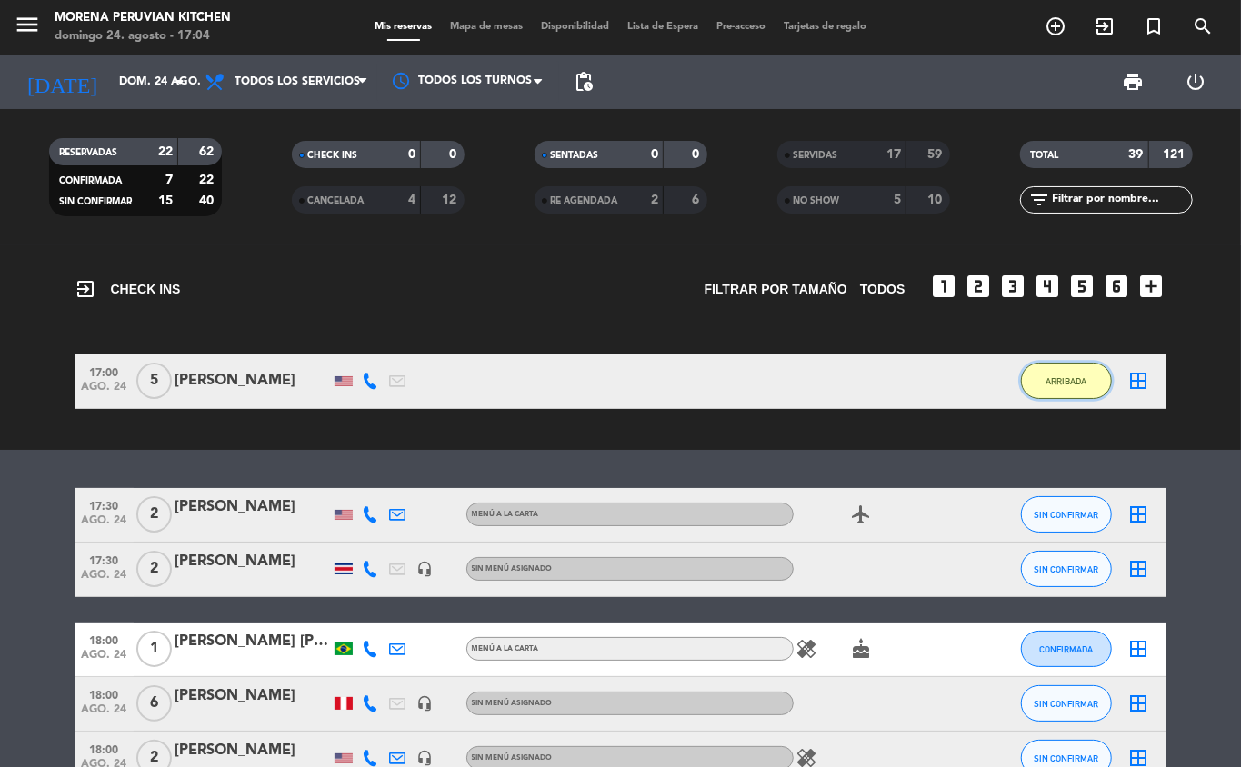
click at [1093, 371] on button "ARRIBADA" at bounding box center [1066, 381] width 91 height 36
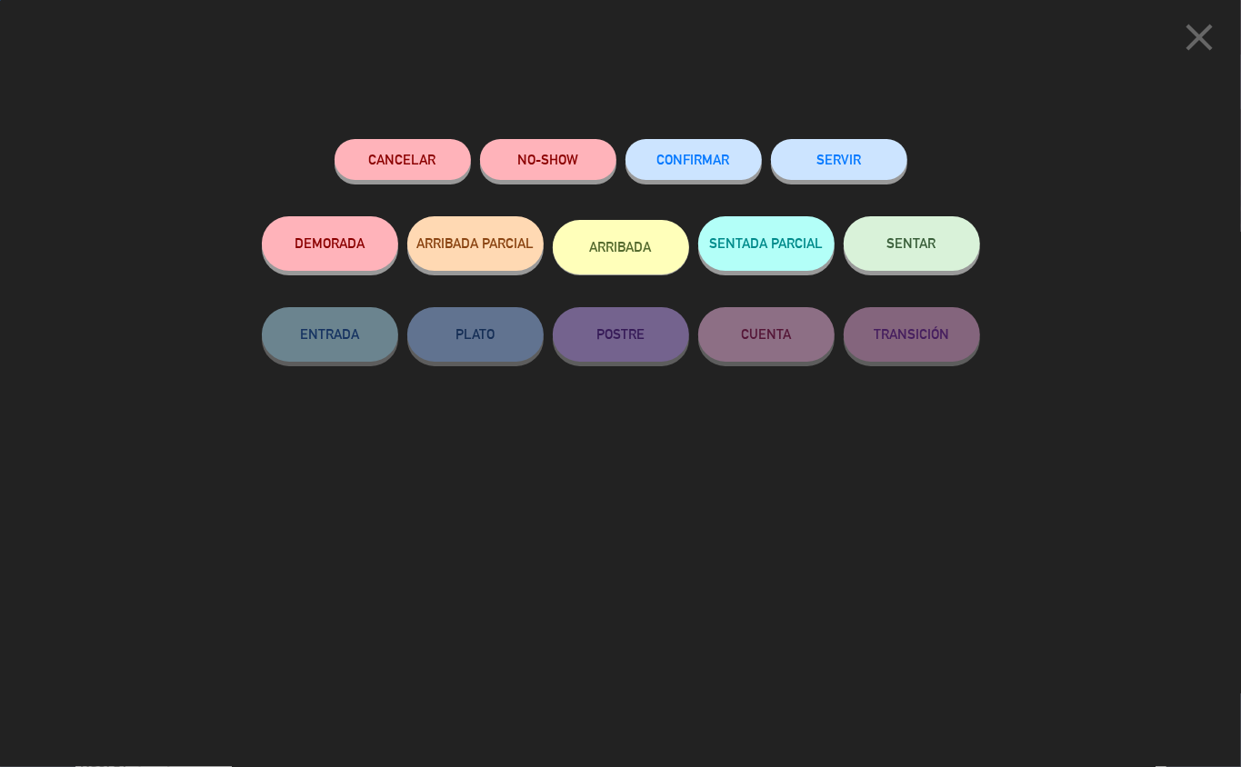
click at [862, 156] on button "SERVIR" at bounding box center [839, 159] width 136 height 41
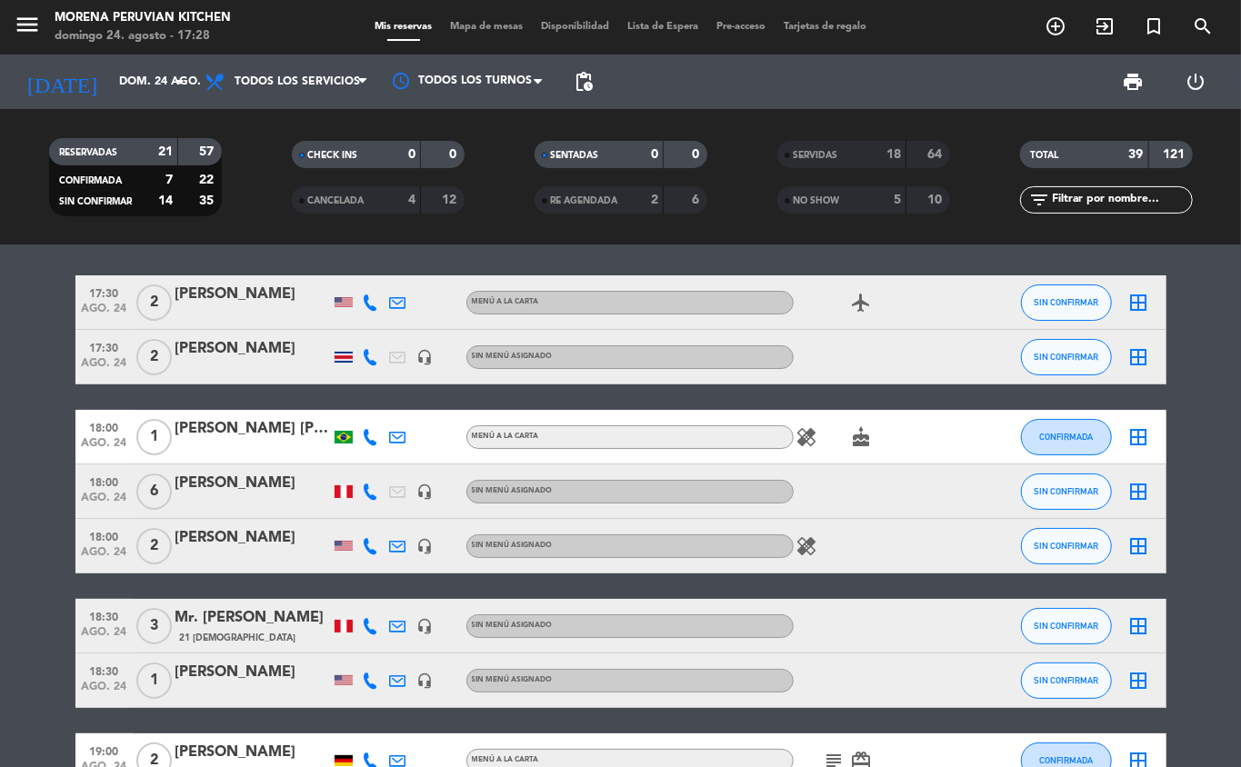
scroll to position [2, 0]
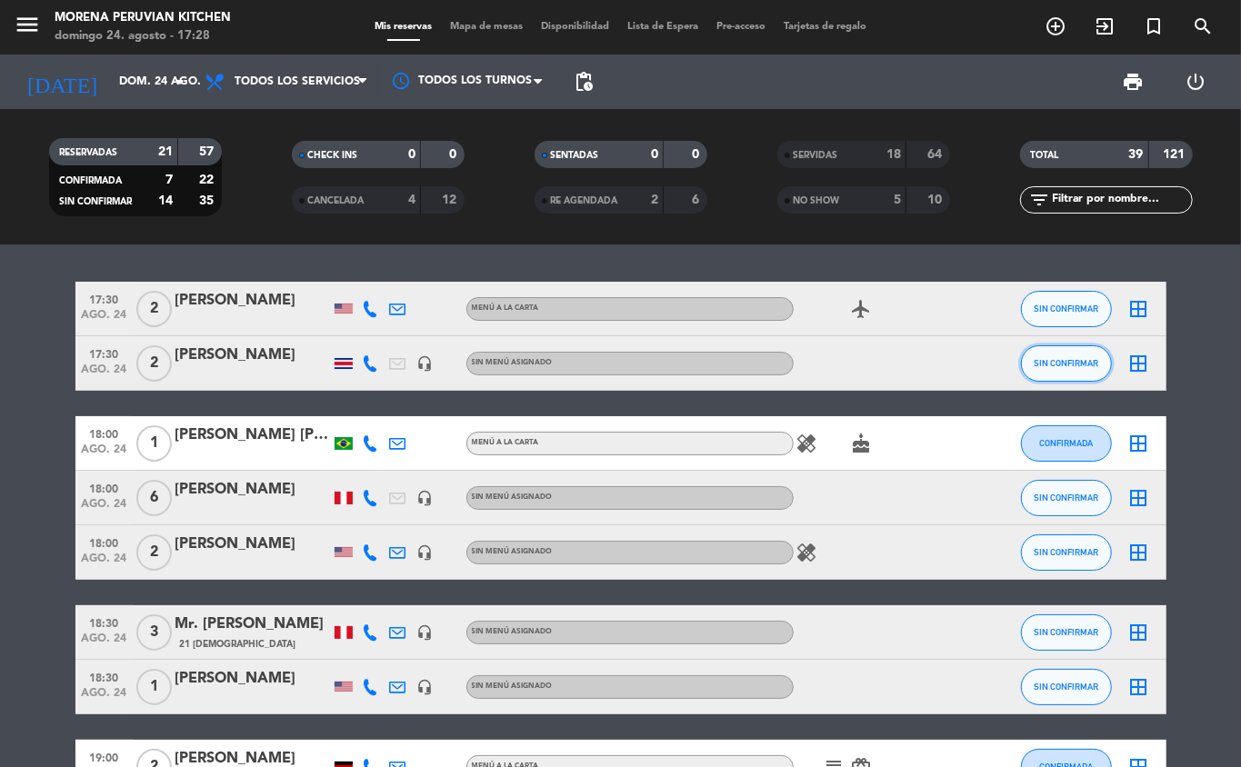
click at [1051, 349] on button "SIN CONFIRMAR" at bounding box center [1066, 364] width 91 height 36
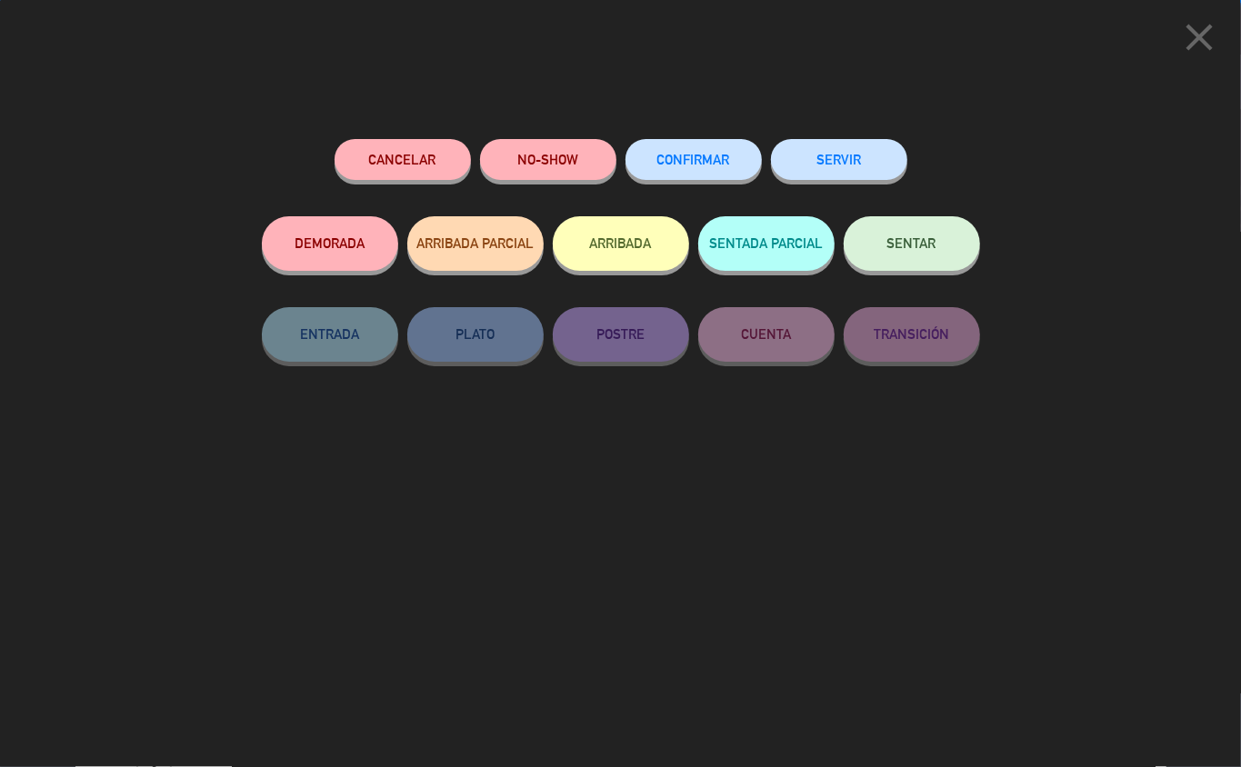
click at [870, 157] on button "SERVIR" at bounding box center [839, 159] width 136 height 41
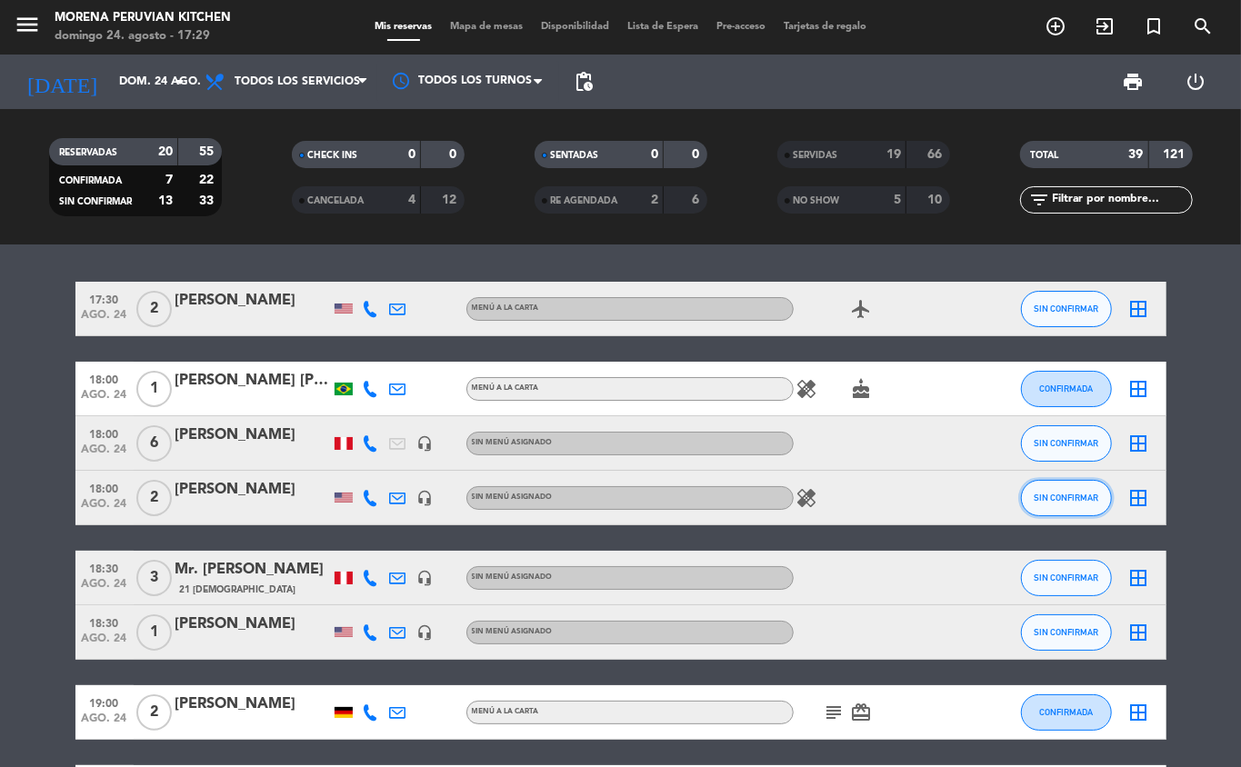
click at [1093, 493] on span "SIN CONFIRMAR" at bounding box center [1066, 498] width 65 height 10
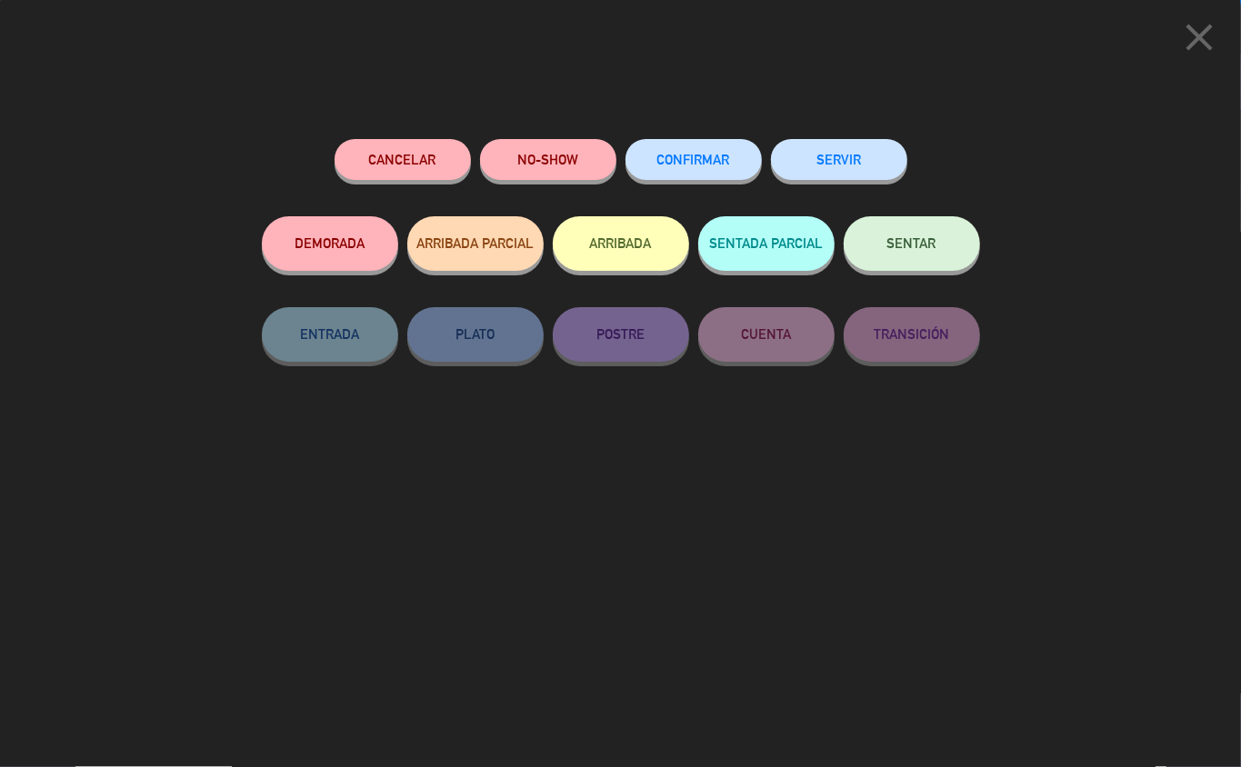
click at [703, 146] on button "CONFIRMAR" at bounding box center [694, 159] width 136 height 41
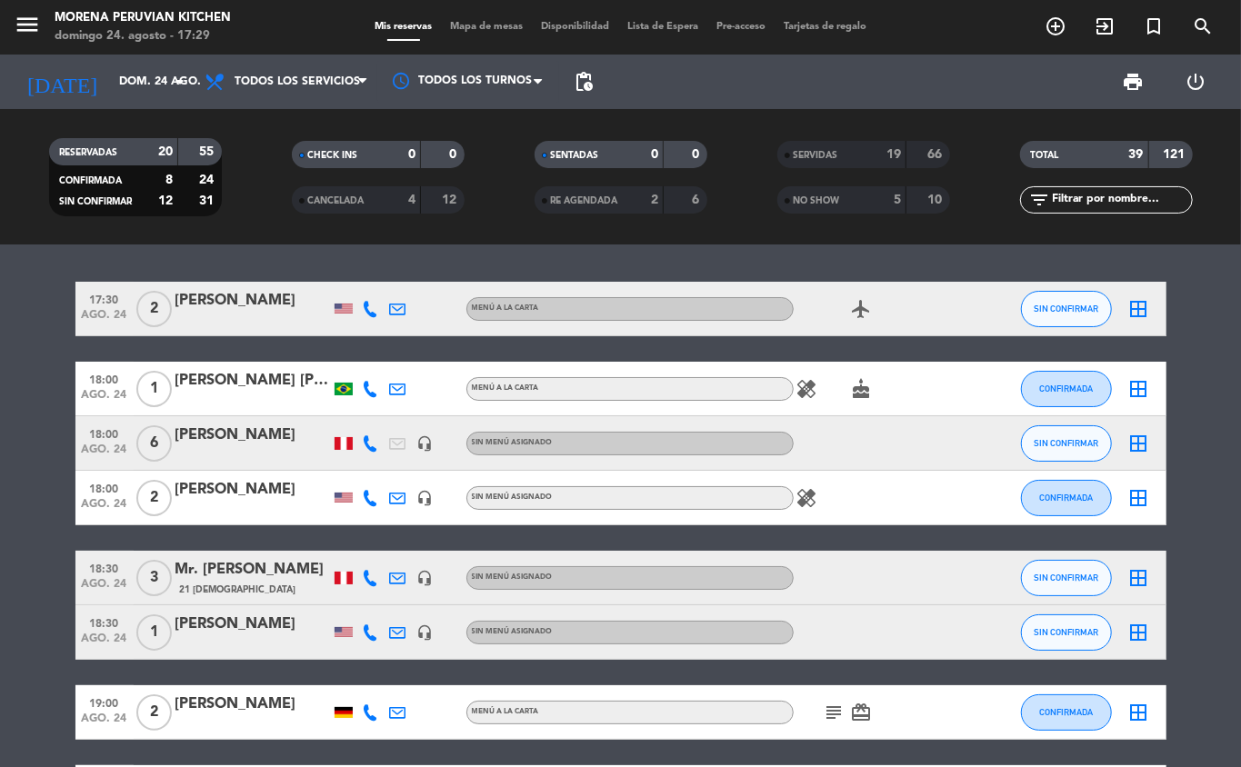
click at [822, 158] on span "SERVIDAS" at bounding box center [816, 155] width 45 height 9
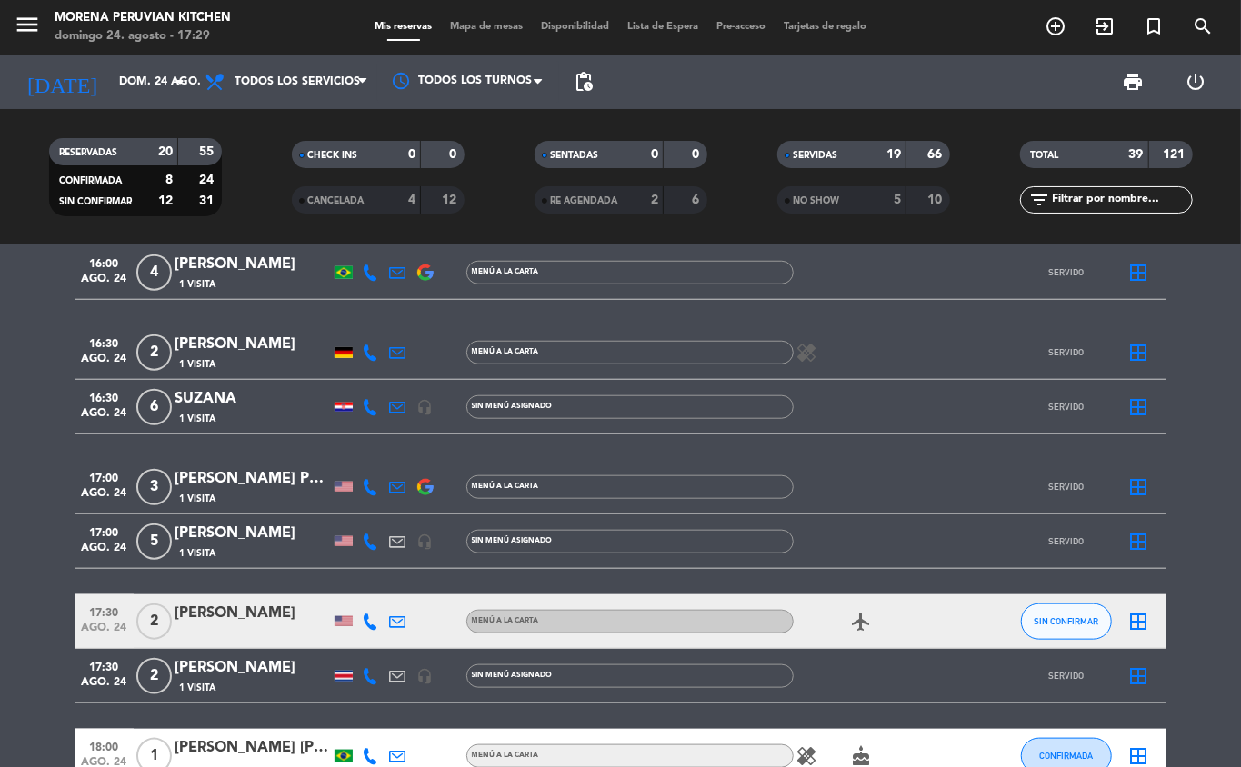
scroll to position [957, 0]
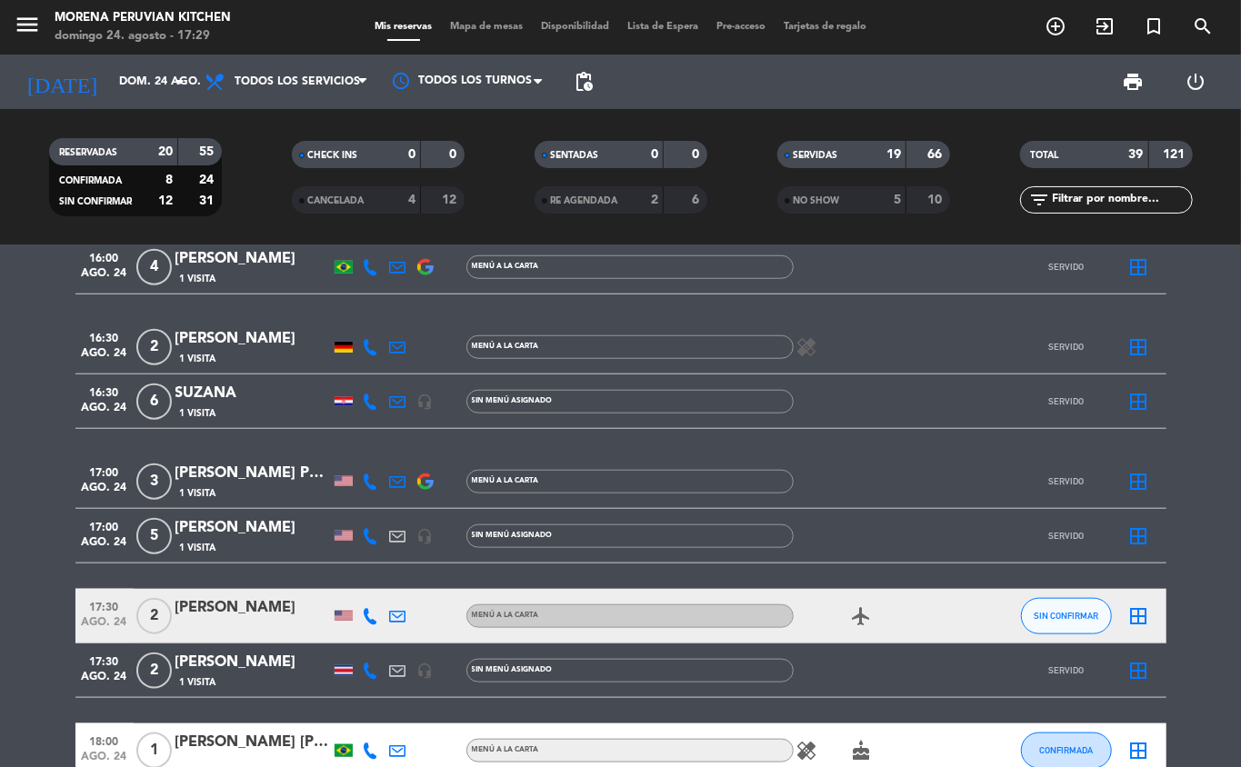
click at [233, 666] on div "[PERSON_NAME]" at bounding box center [252, 663] width 155 height 24
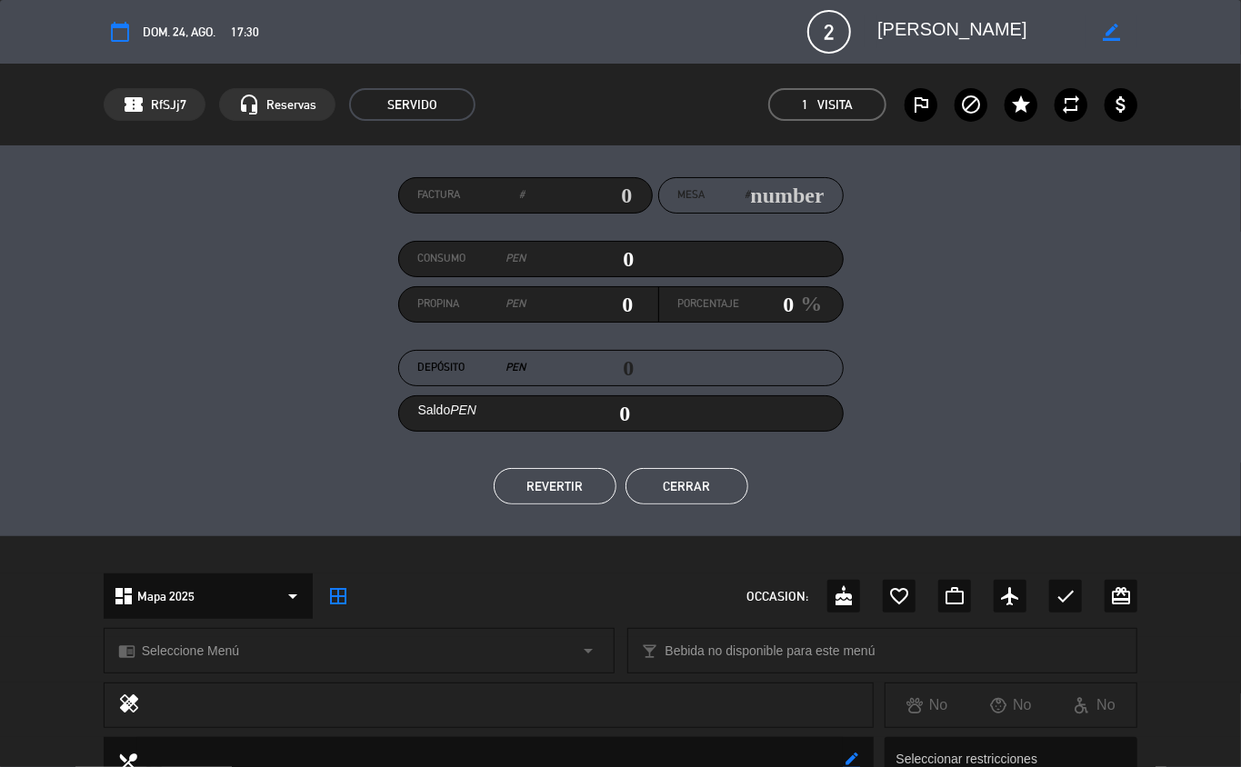
click at [553, 485] on button "REVERTIR" at bounding box center [555, 486] width 123 height 36
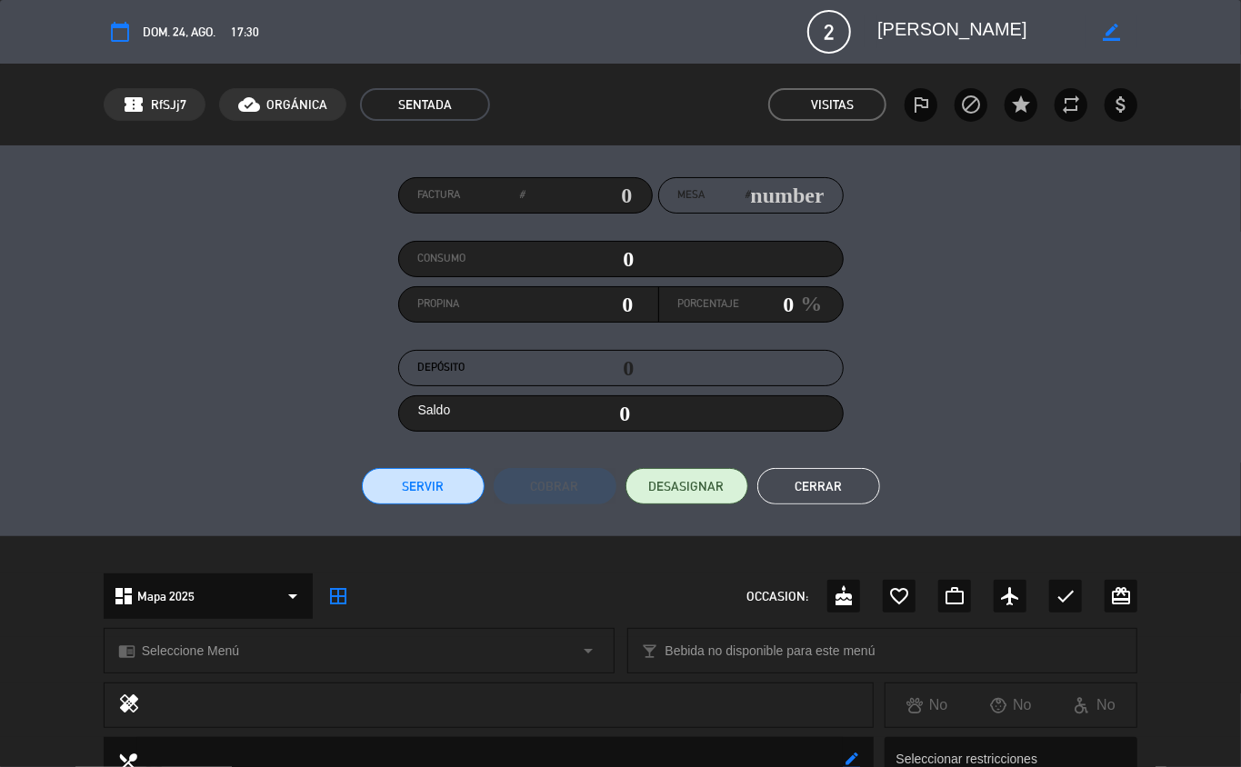
click at [835, 481] on button "Cerrar" at bounding box center [818, 486] width 123 height 36
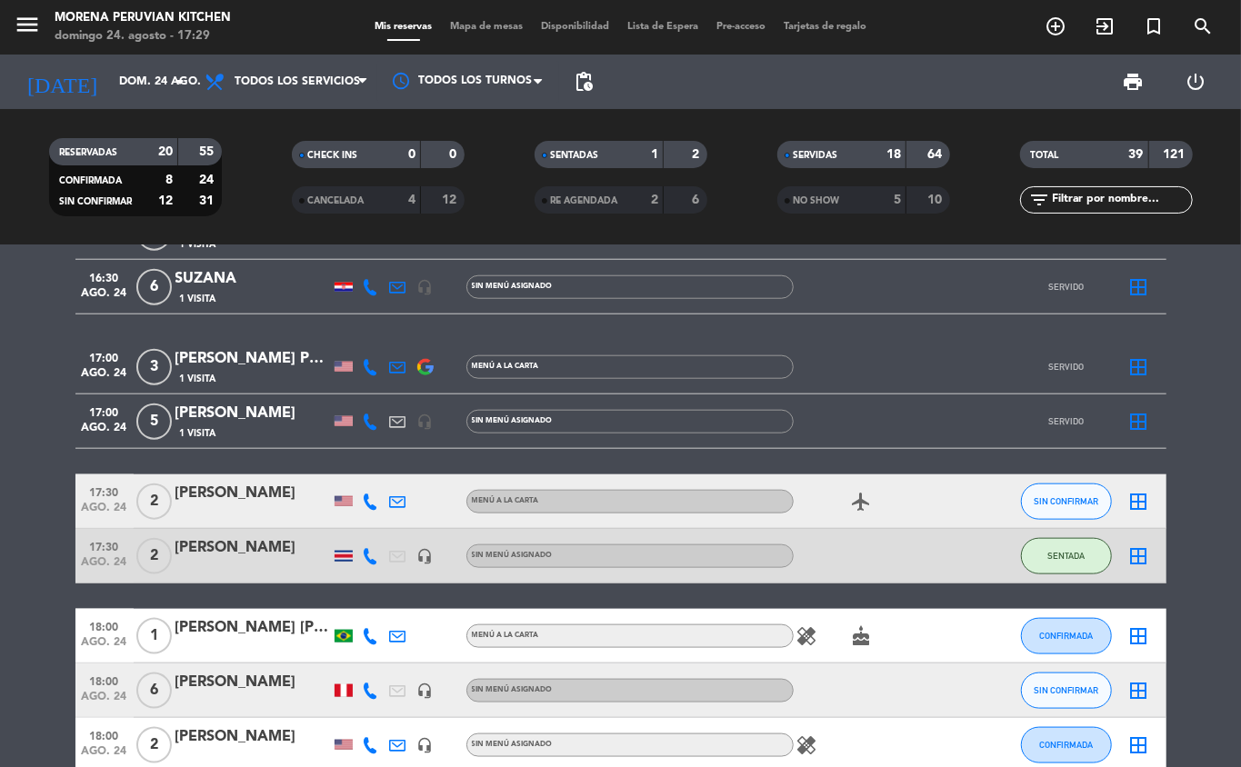
scroll to position [1069, 0]
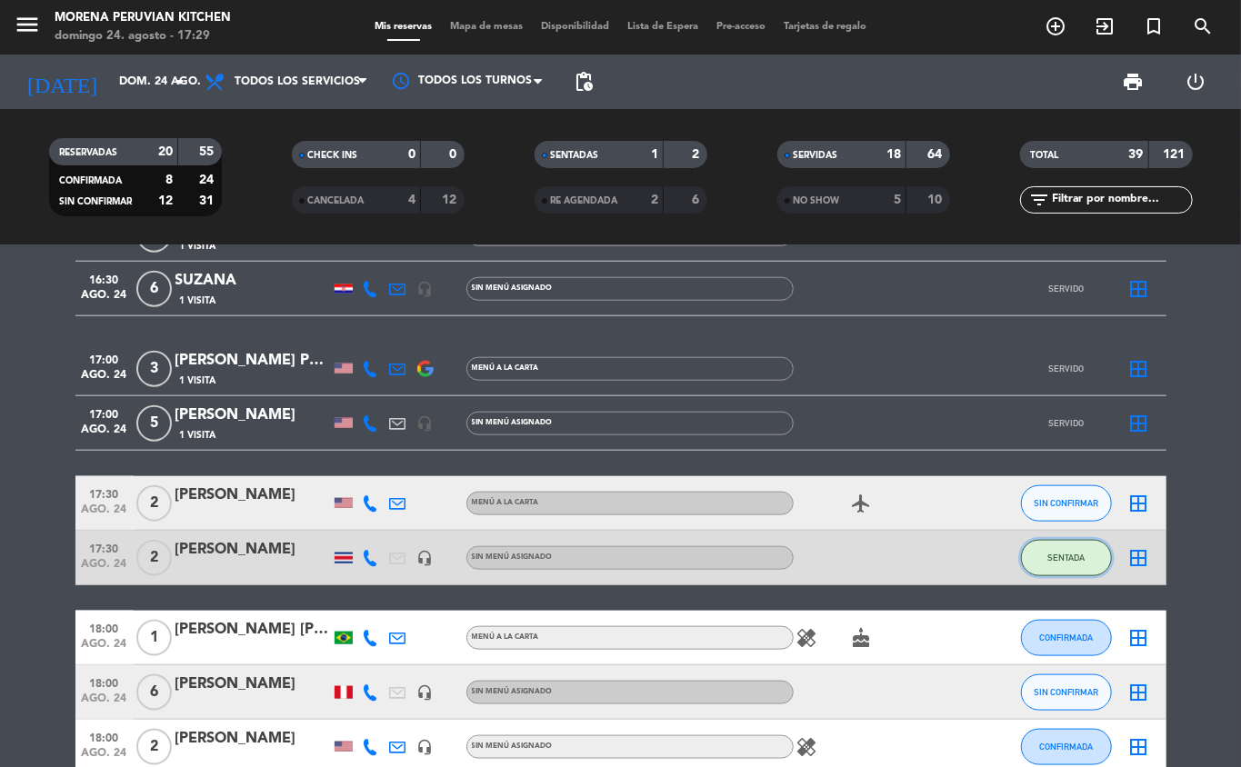
click at [1077, 565] on button "SENTADA" at bounding box center [1066, 558] width 91 height 36
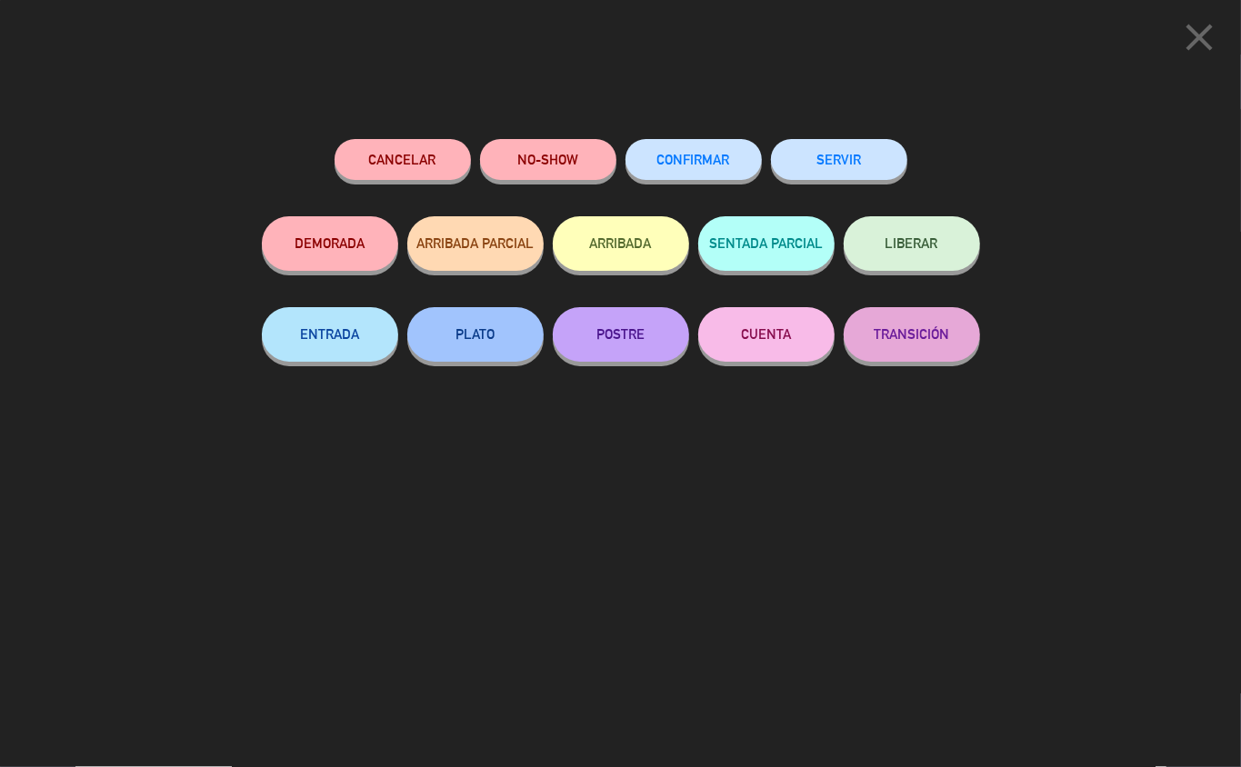
click at [920, 251] on span "LIBERAR" at bounding box center [912, 242] width 53 height 15
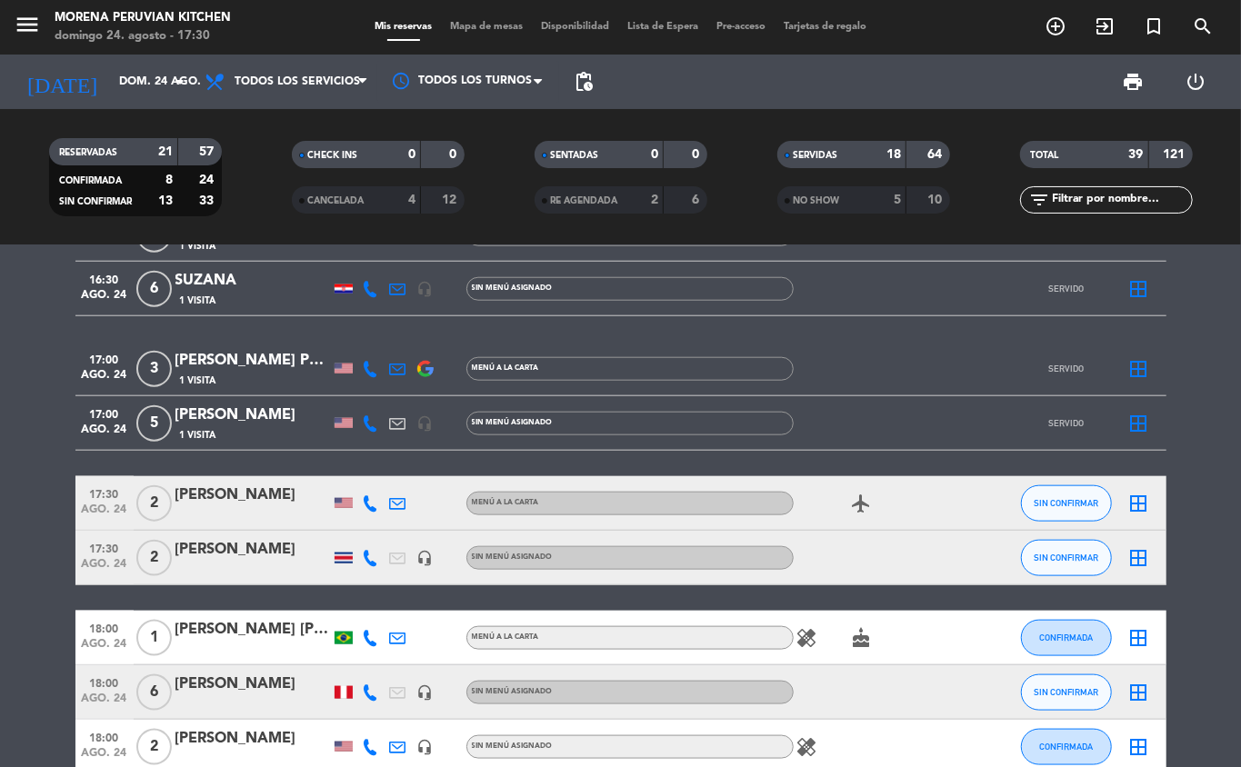
click at [858, 147] on div "SERVIDAS" at bounding box center [824, 155] width 84 height 21
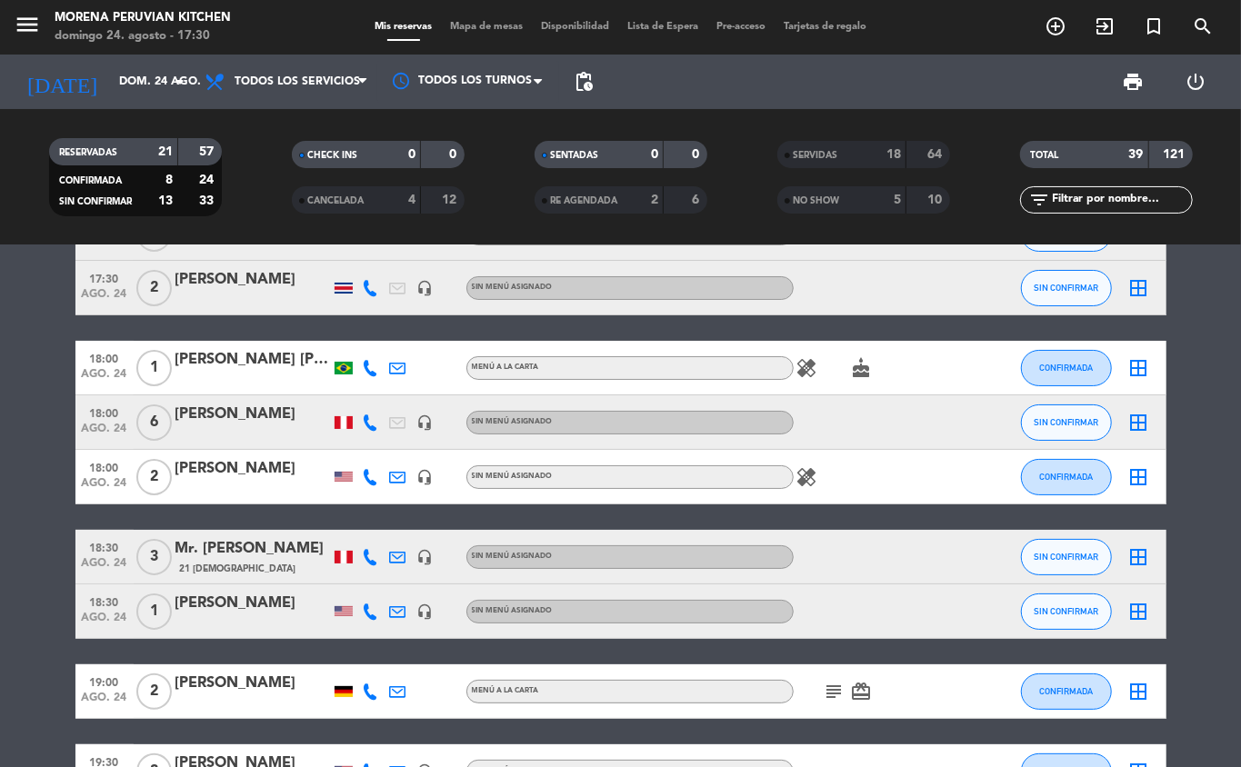
scroll to position [0, 0]
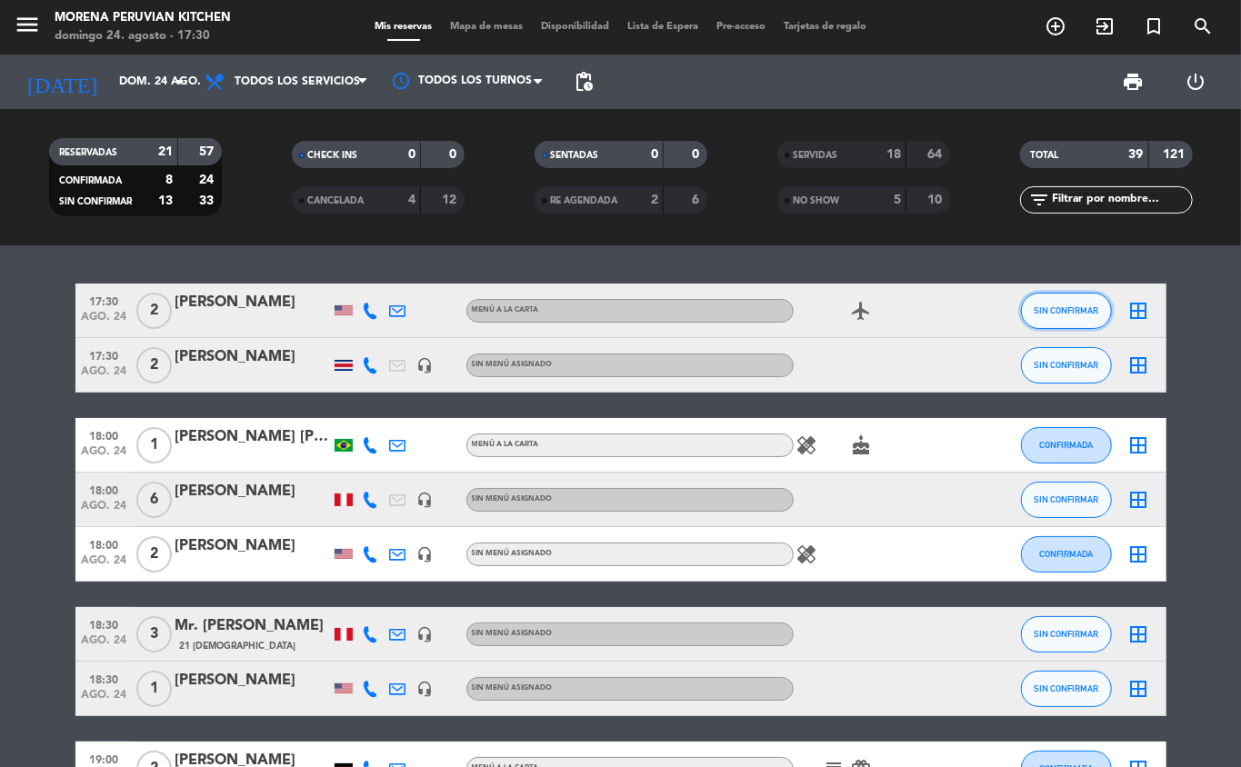
click at [1063, 310] on span "SIN CONFIRMAR" at bounding box center [1066, 310] width 65 height 10
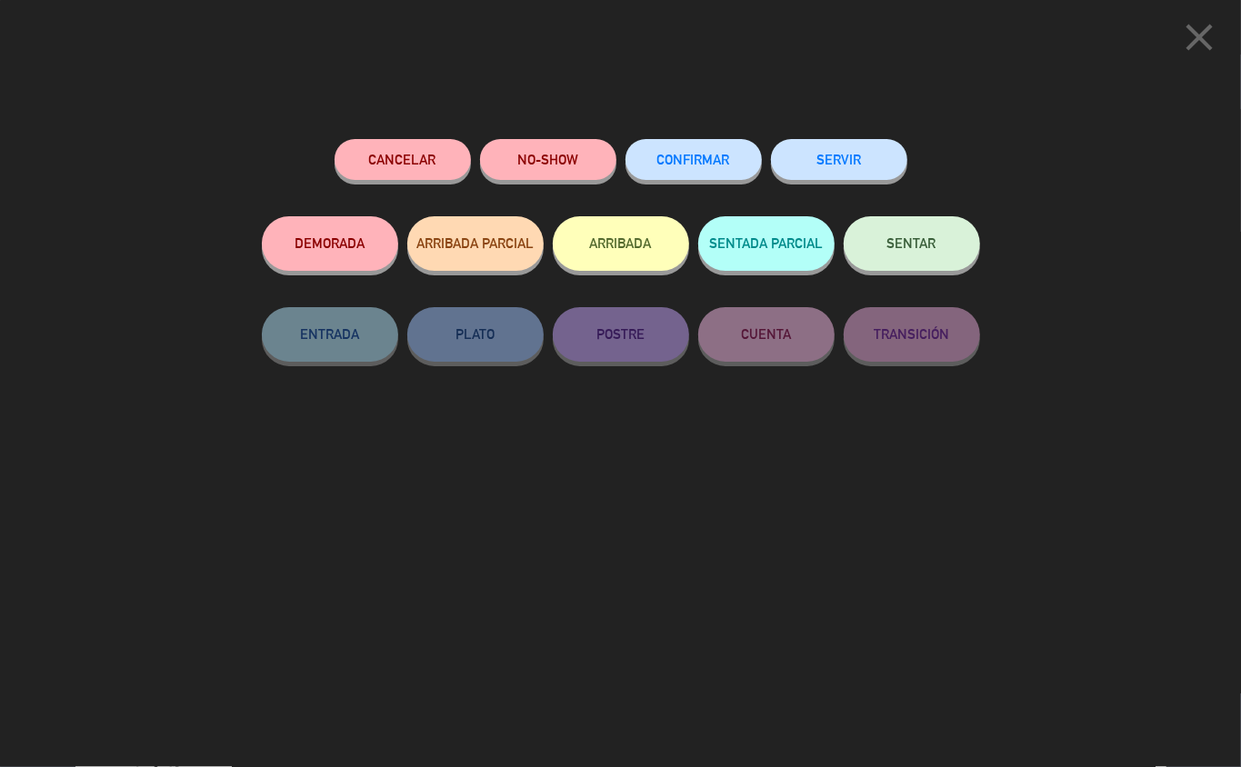
click at [1198, 37] on icon "close" at bounding box center [1199, 37] width 45 height 45
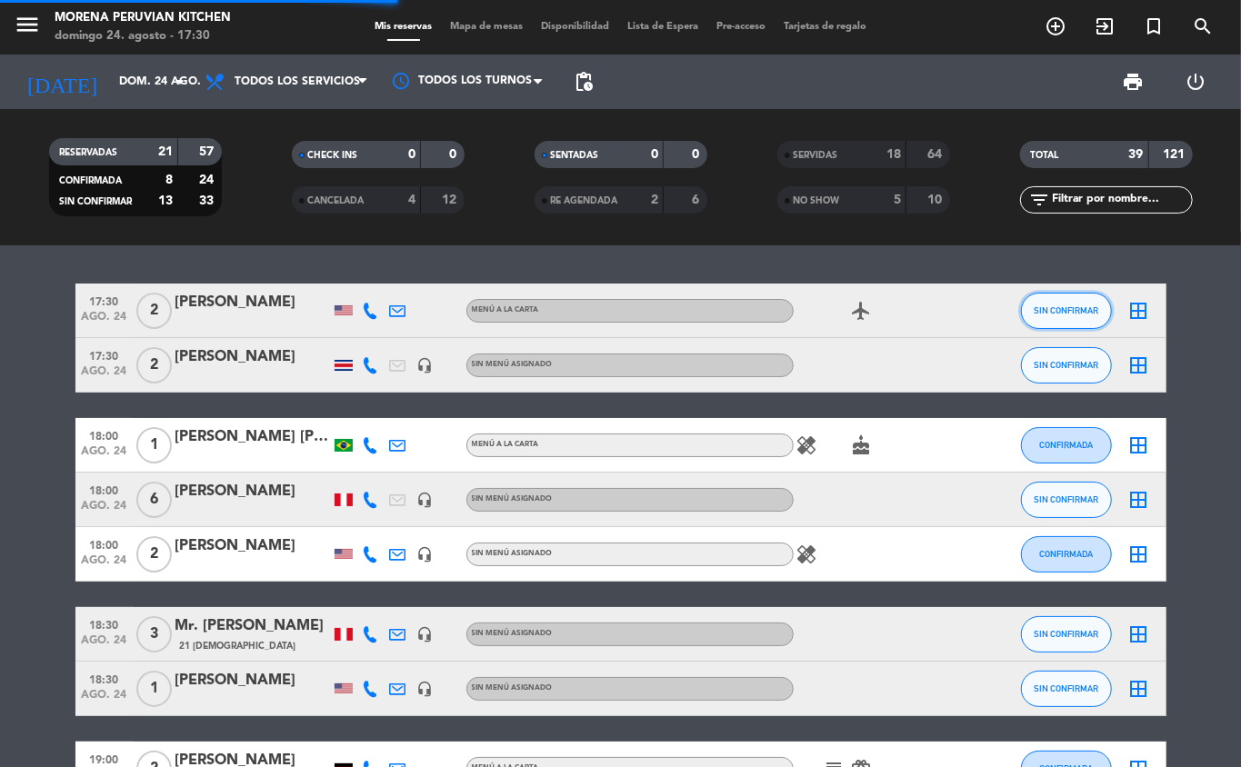
click at [1067, 310] on span "SIN CONFIRMAR" at bounding box center [1066, 310] width 65 height 10
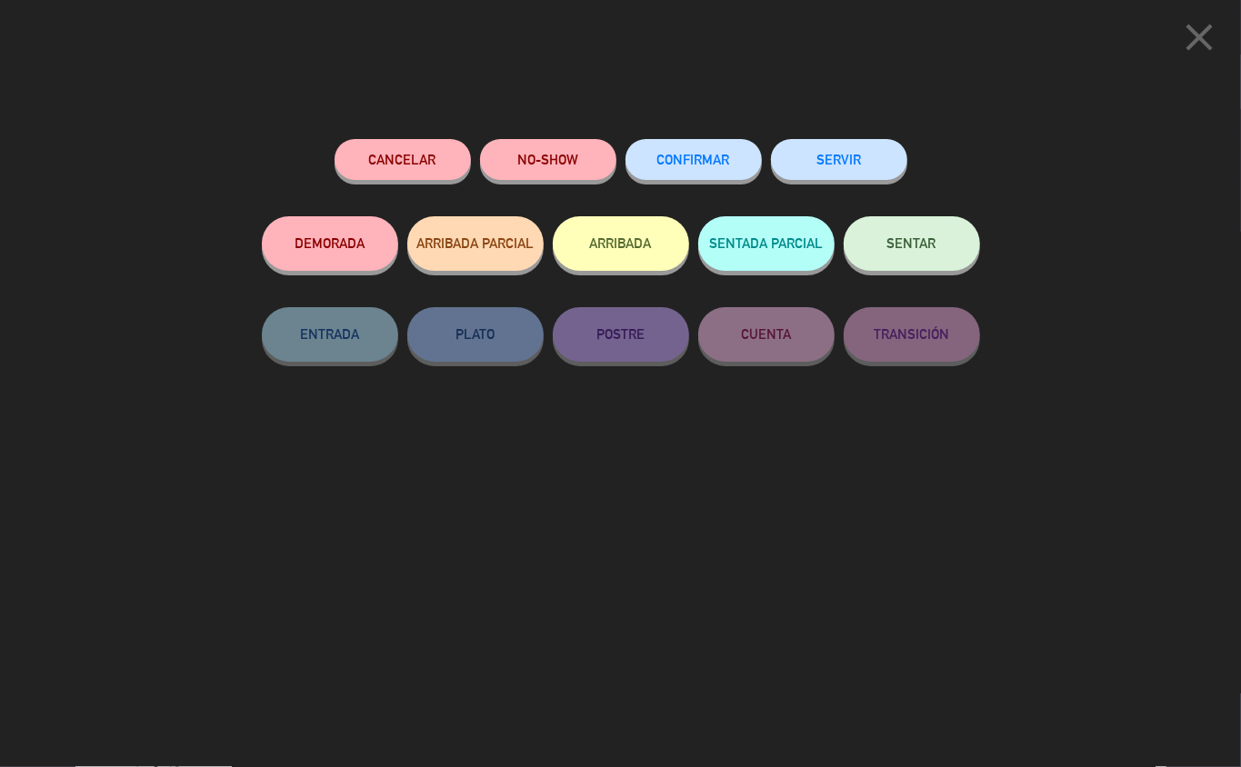
click at [847, 157] on button "SERVIR" at bounding box center [839, 159] width 136 height 41
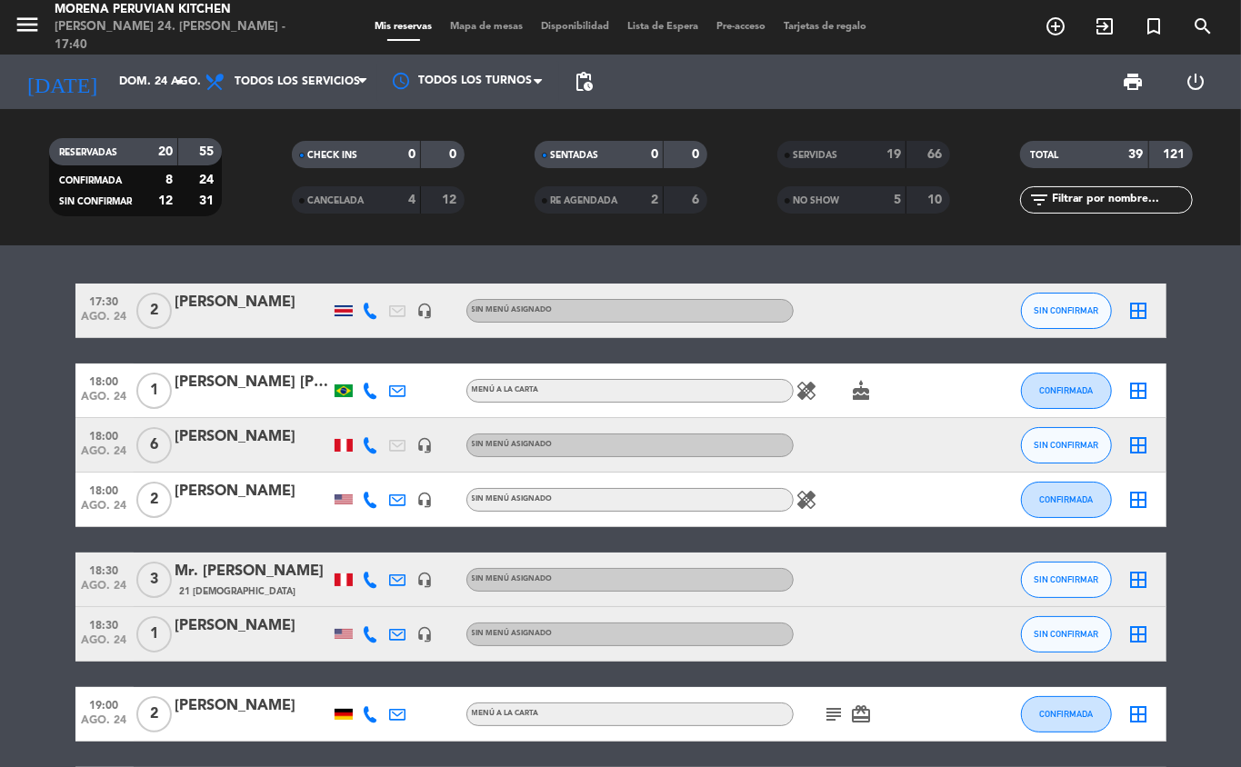
click at [806, 382] on icon "healing" at bounding box center [807, 391] width 22 height 22
click at [1067, 311] on span "SIN CONFIRMAR" at bounding box center [1066, 310] width 65 height 10
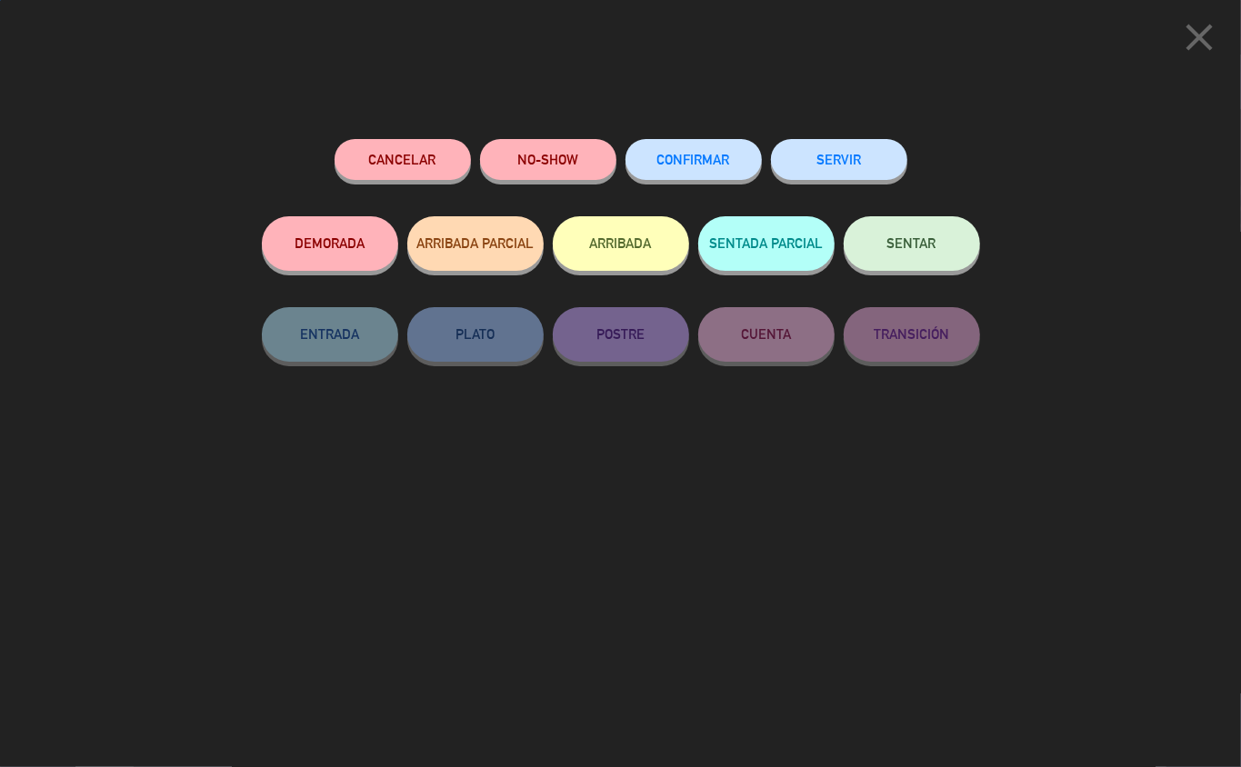
click at [536, 158] on button "NO-SHOW" at bounding box center [548, 159] width 136 height 41
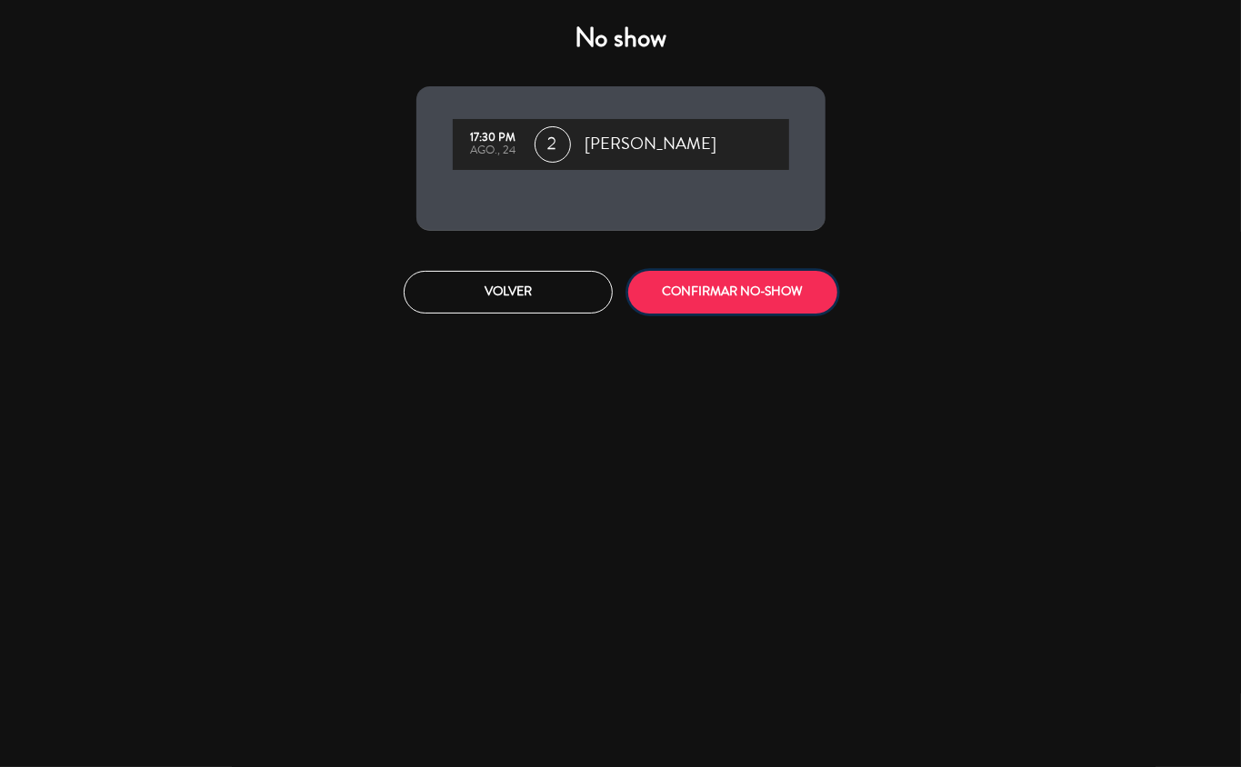
click at [740, 291] on button "CONFIRMAR NO-SHOW" at bounding box center [732, 292] width 209 height 43
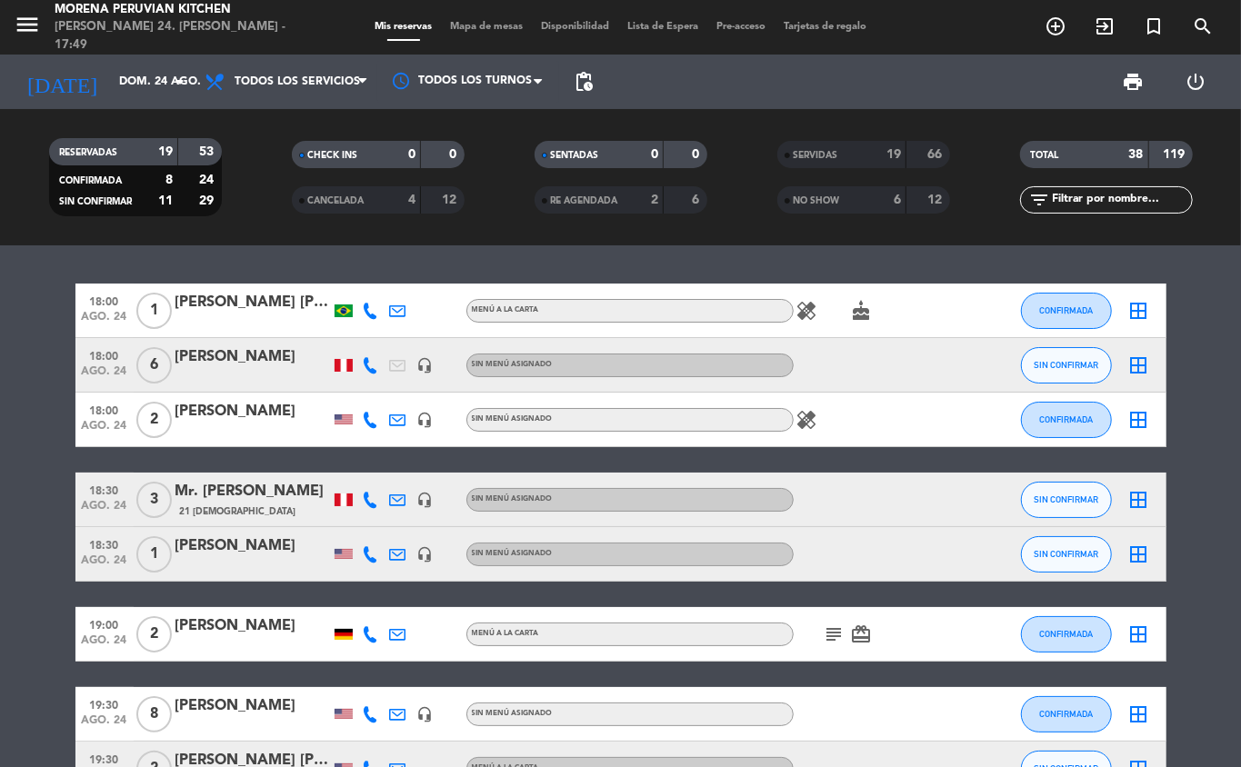
click at [811, 313] on icon "healing" at bounding box center [807, 311] width 22 height 22
click at [806, 416] on icon "healing" at bounding box center [807, 420] width 22 height 22
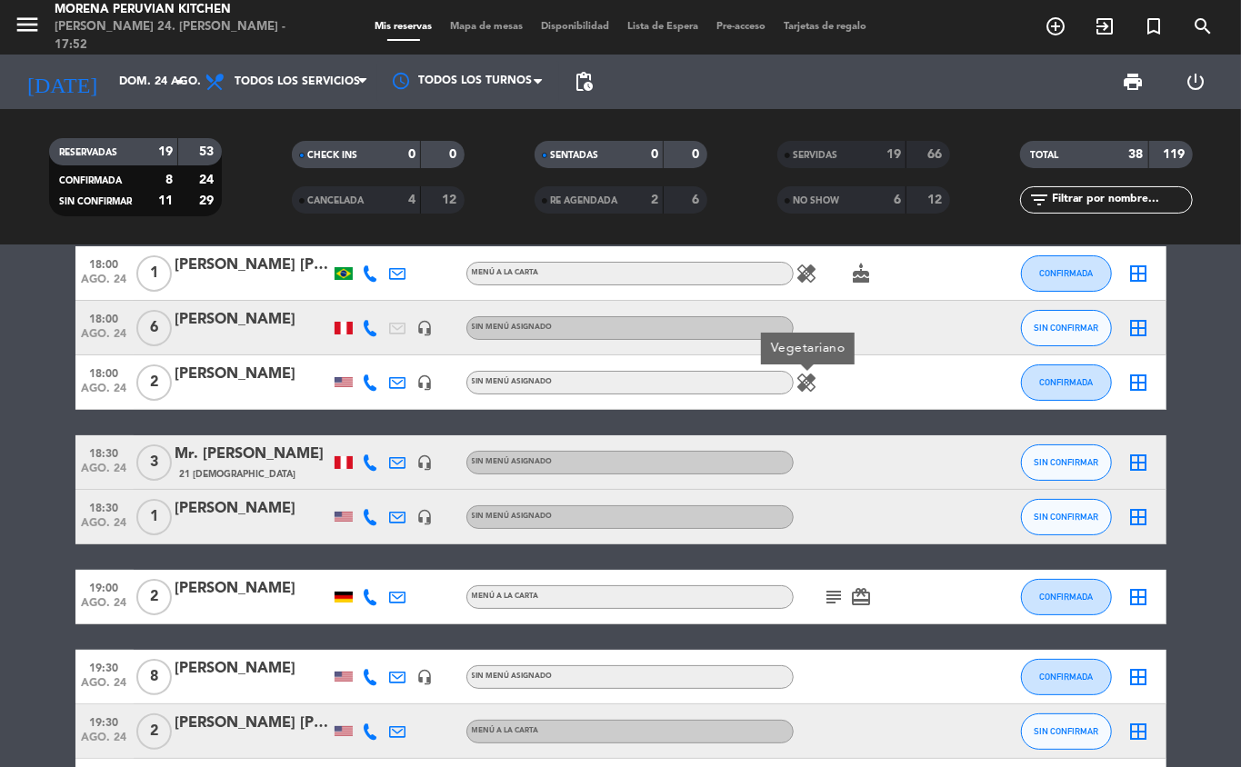
scroll to position [36, 0]
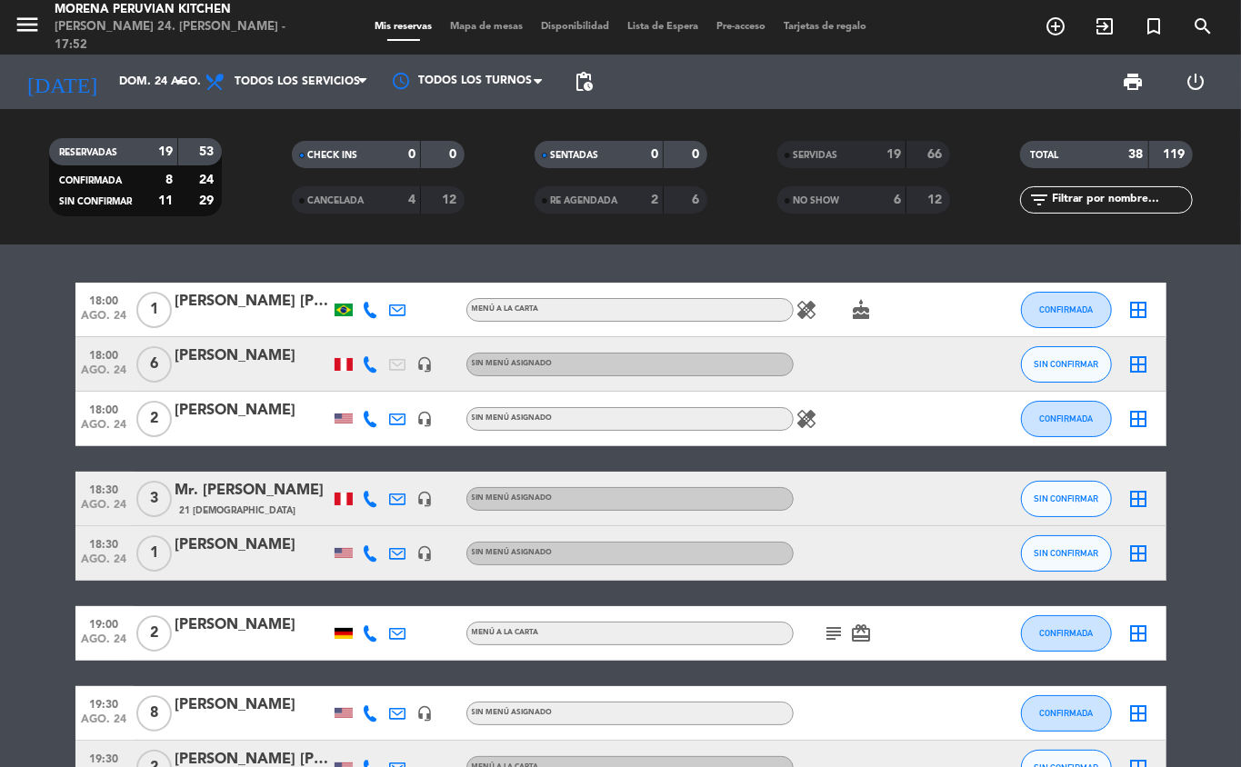
scroll to position [0, 0]
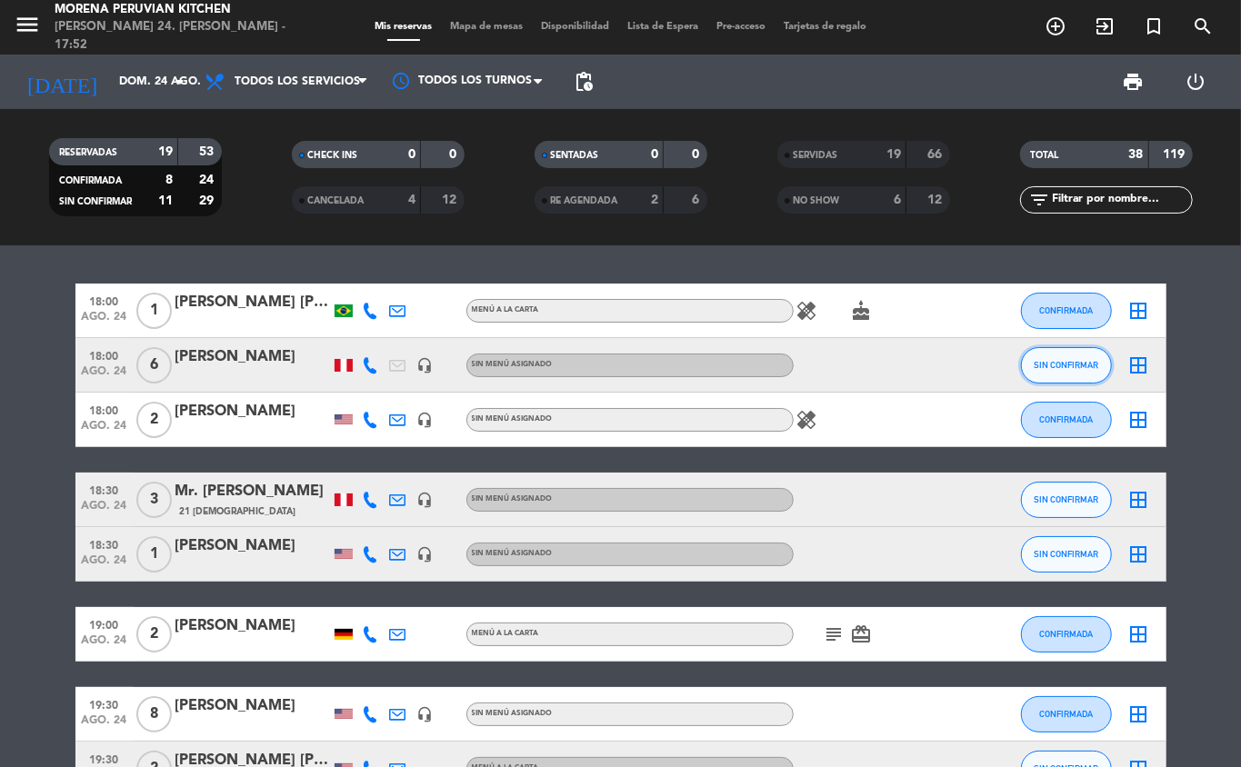
click at [1041, 378] on button "SIN CONFIRMAR" at bounding box center [1066, 365] width 91 height 36
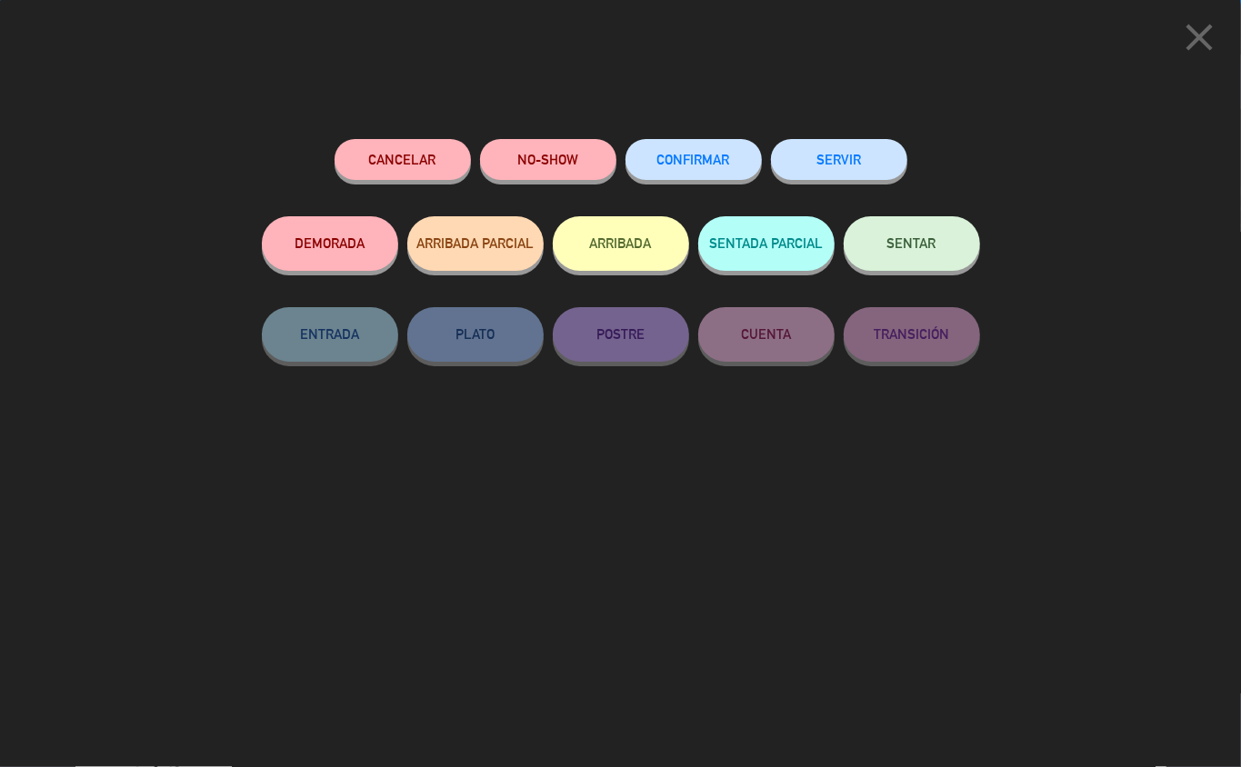
click at [630, 241] on button "ARRIBADA" at bounding box center [621, 243] width 136 height 55
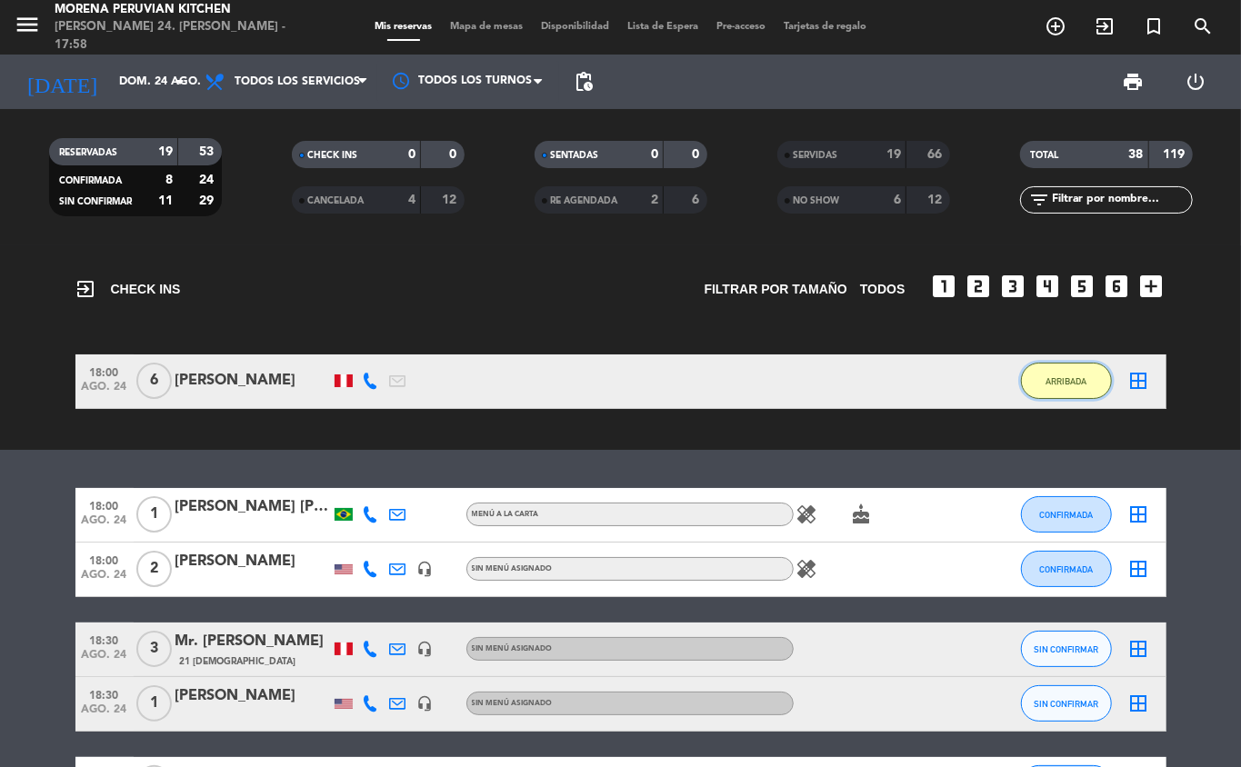
click at [1086, 386] on span "ARRIBADA" at bounding box center [1066, 381] width 41 height 10
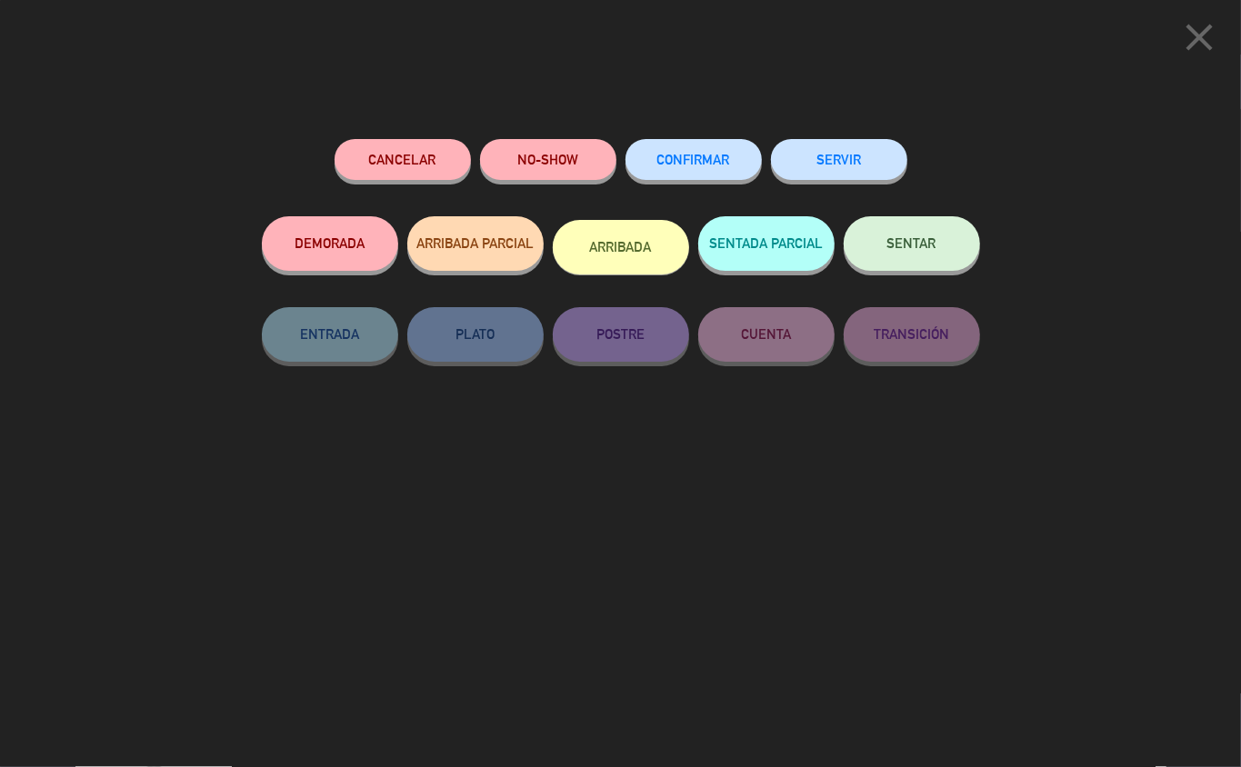
click at [856, 157] on button "SERVIR" at bounding box center [839, 159] width 136 height 41
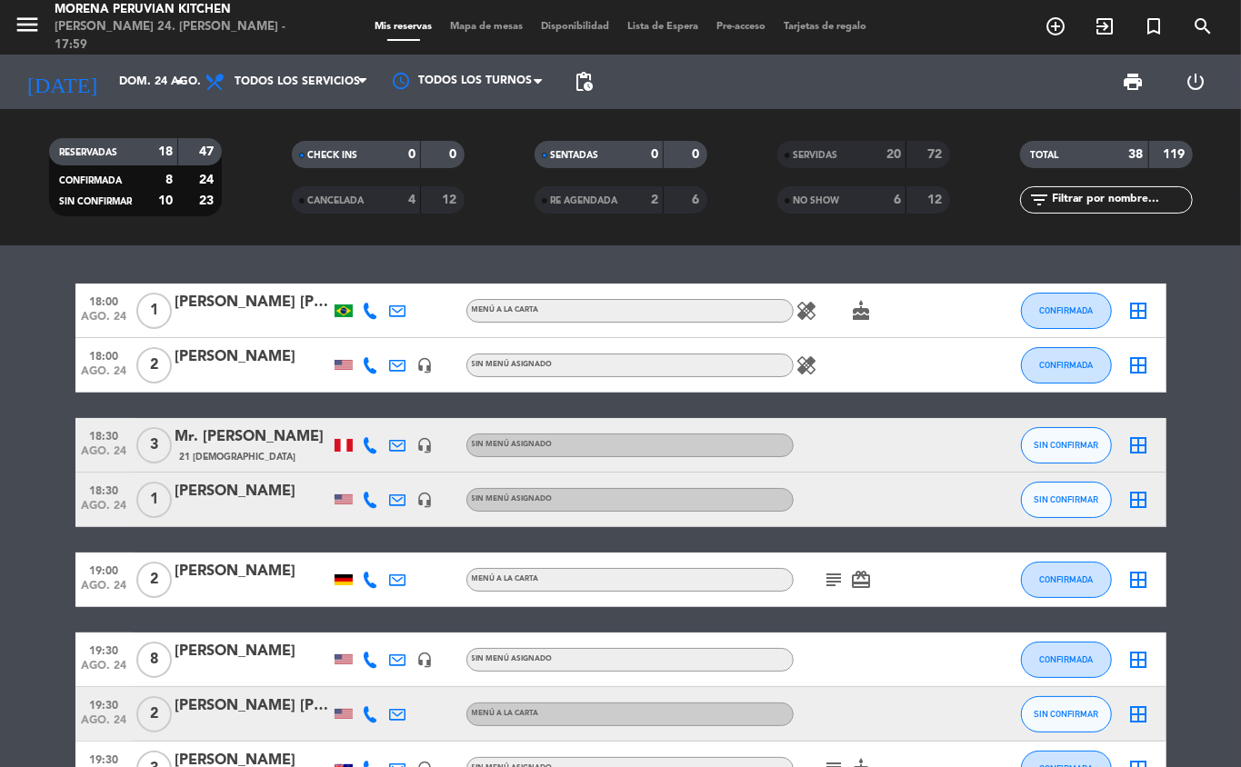
click at [816, 367] on icon "healing" at bounding box center [807, 366] width 22 height 22
click at [1064, 365] on span "CONFIRMADA" at bounding box center [1066, 365] width 54 height 10
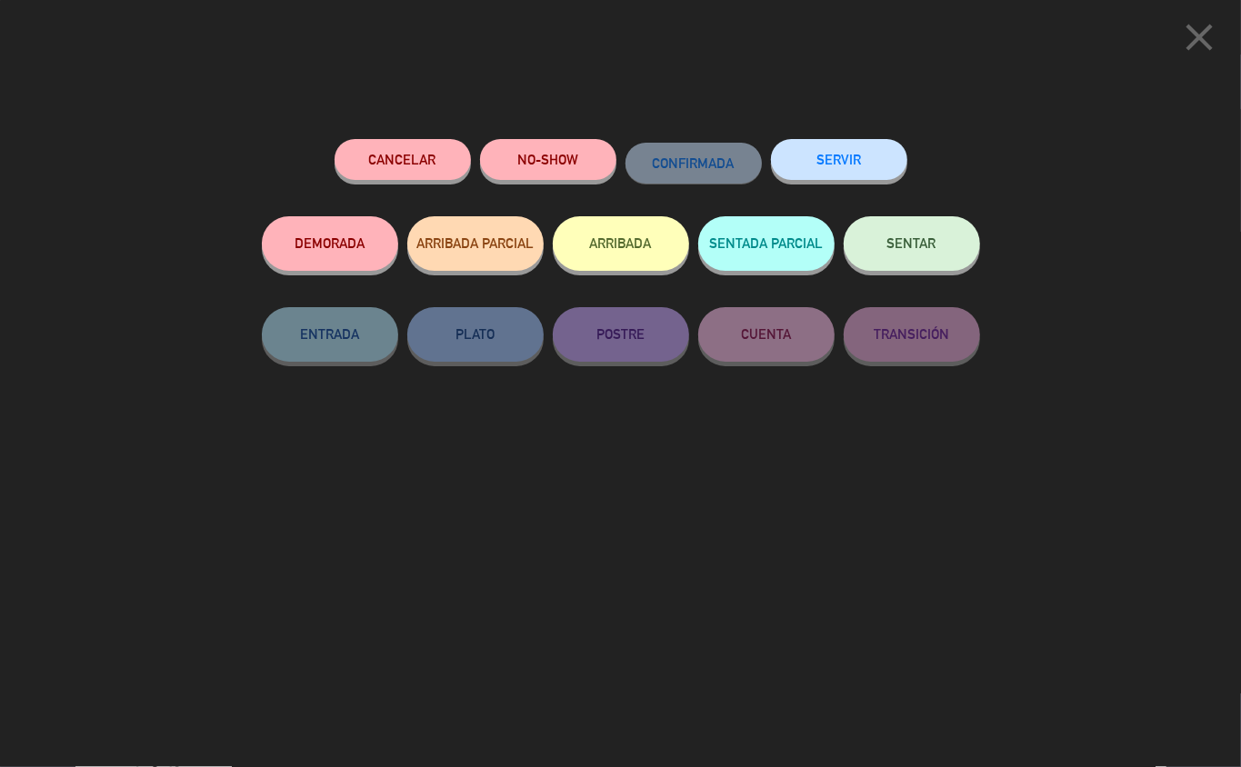
click at [640, 231] on button "ARRIBADA" at bounding box center [621, 243] width 136 height 55
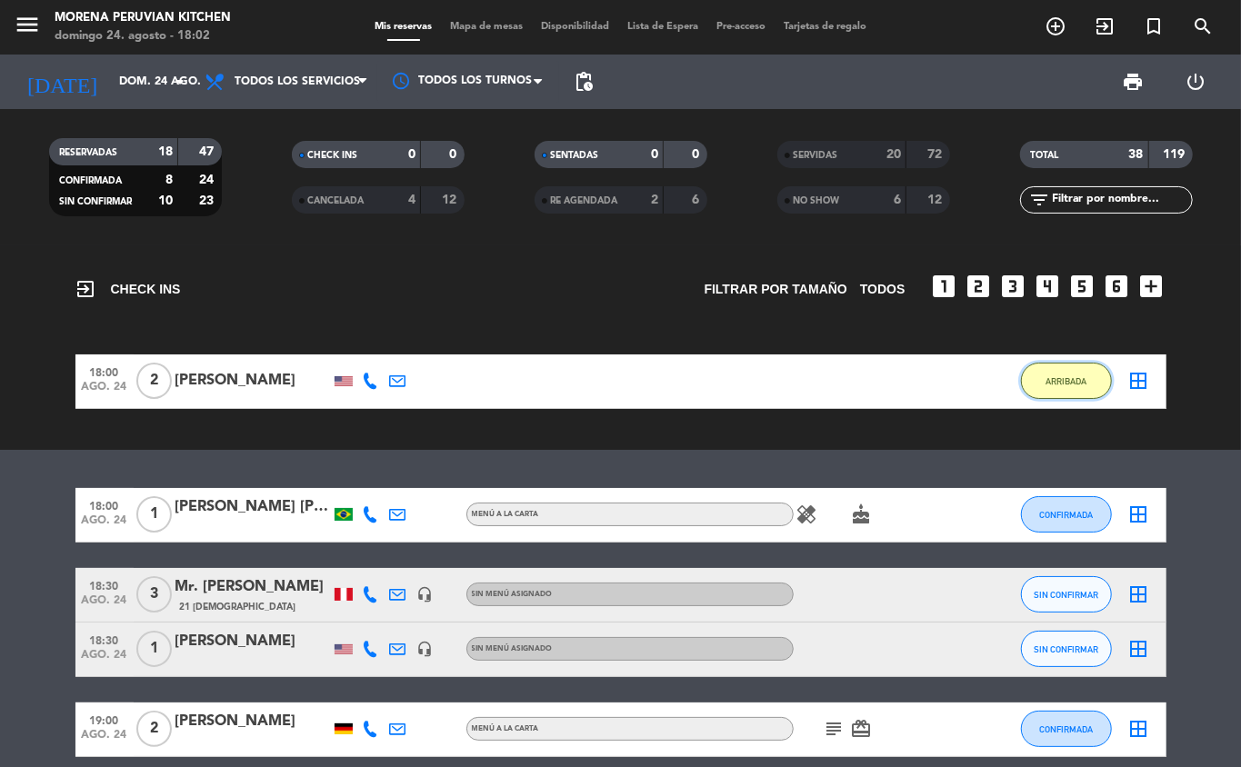
click at [1067, 386] on span "ARRIBADA" at bounding box center [1066, 381] width 41 height 10
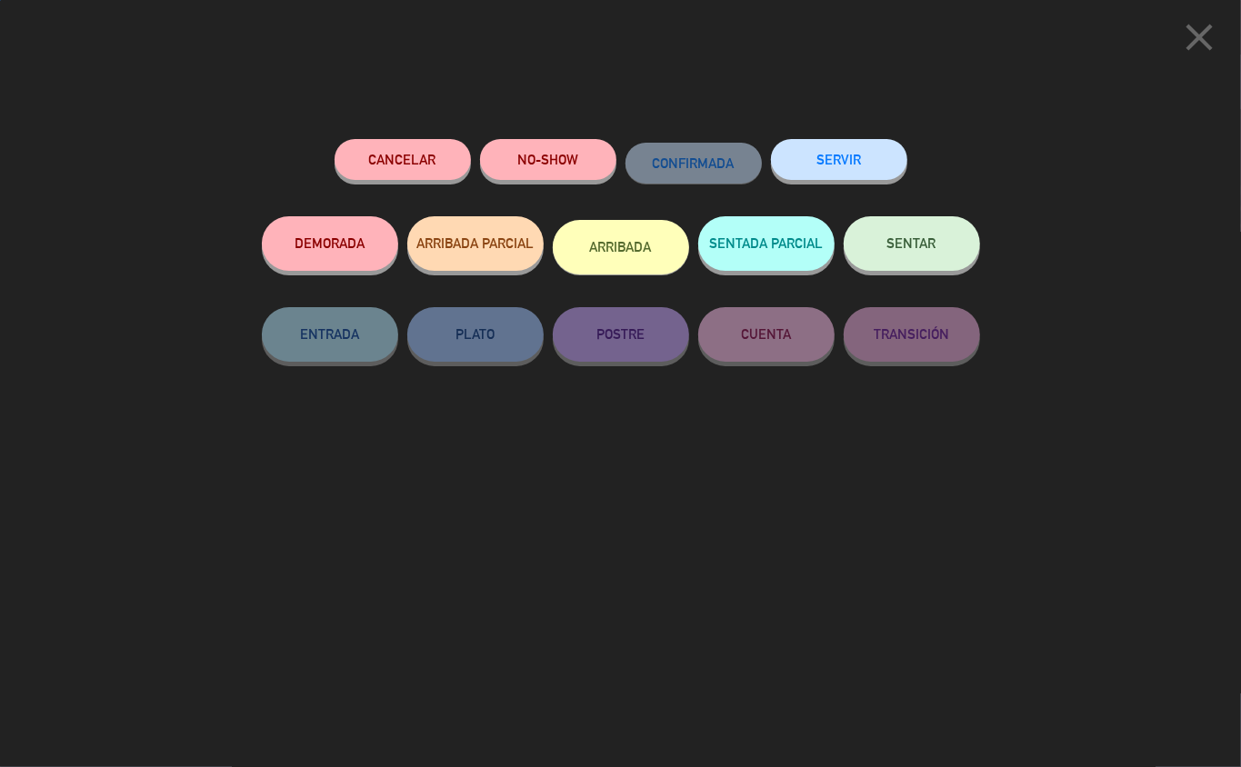
click at [866, 143] on button "SERVIR" at bounding box center [839, 159] width 136 height 41
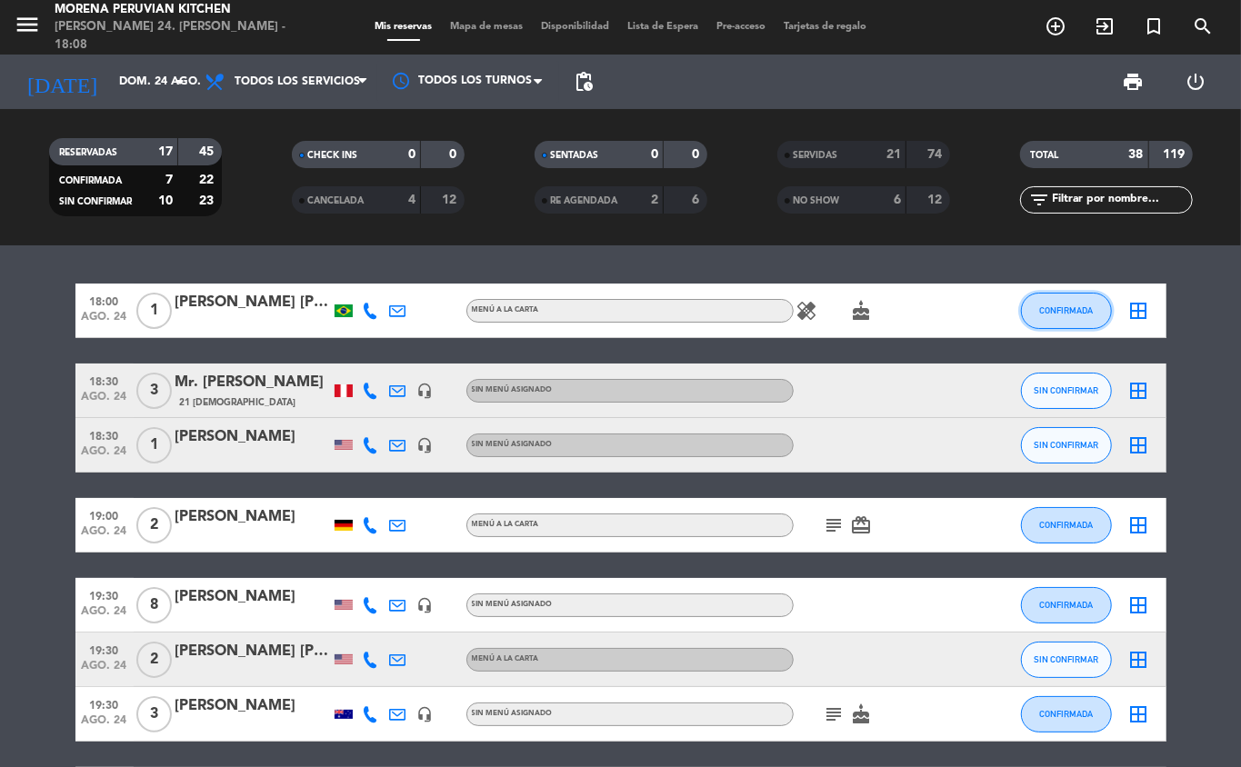
click at [1064, 315] on span "CONFIRMADA" at bounding box center [1066, 310] width 54 height 10
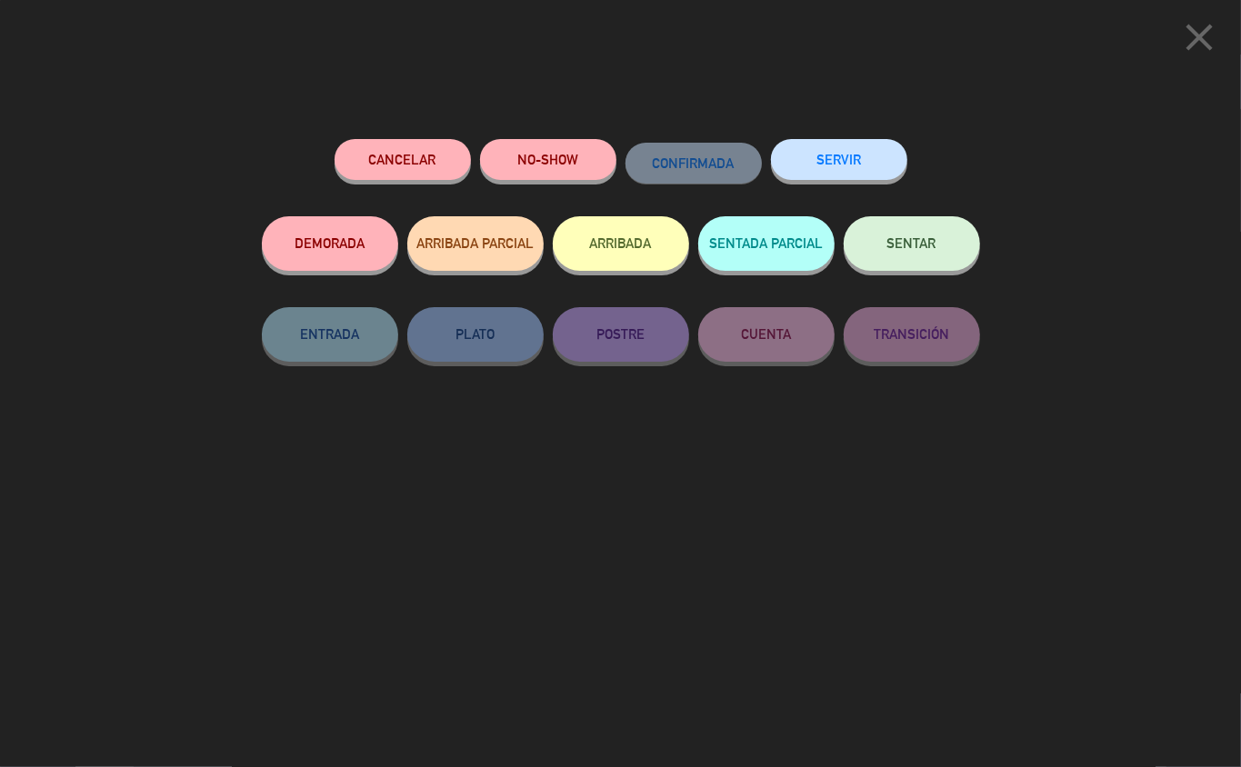
click at [640, 248] on button "ARRIBADA" at bounding box center [621, 243] width 136 height 55
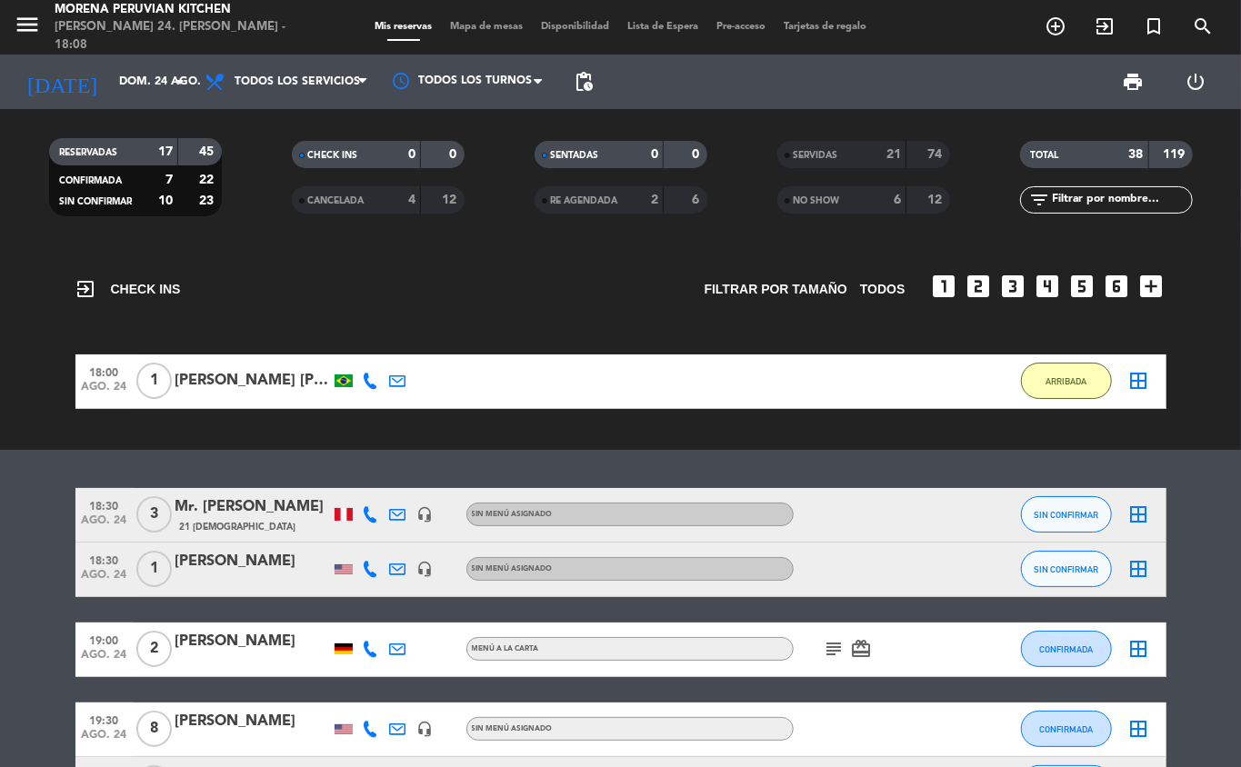
click at [371, 380] on icon at bounding box center [371, 381] width 16 height 16
click at [446, 447] on div "exit_to_app CHECK INS Filtrar por tamaño TODOS looks_one looks_two looks_3 look…" at bounding box center [620, 347] width 1241 height 205
click at [1069, 379] on span "ARRIBADA" at bounding box center [1066, 381] width 41 height 10
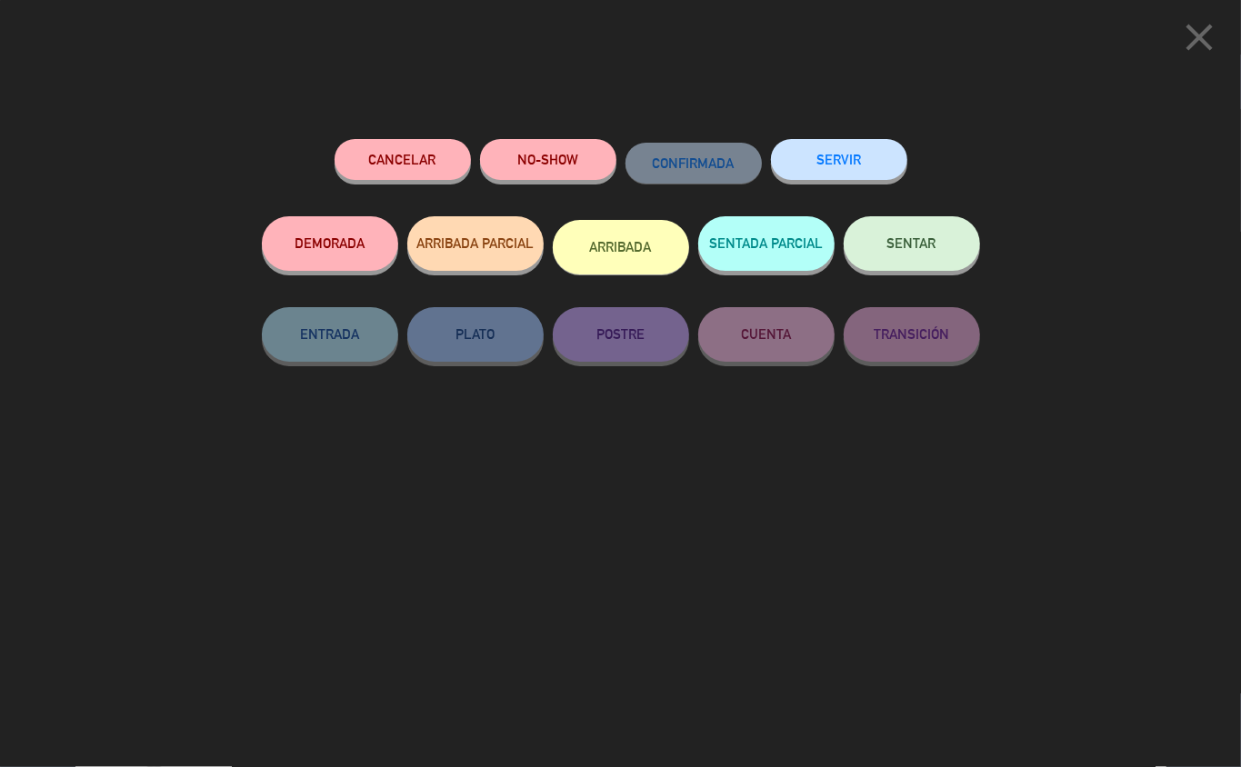
click at [558, 139] on div "NO-SHOW" at bounding box center [548, 177] width 136 height 77
click at [848, 155] on button "SERVIR" at bounding box center [839, 159] width 136 height 41
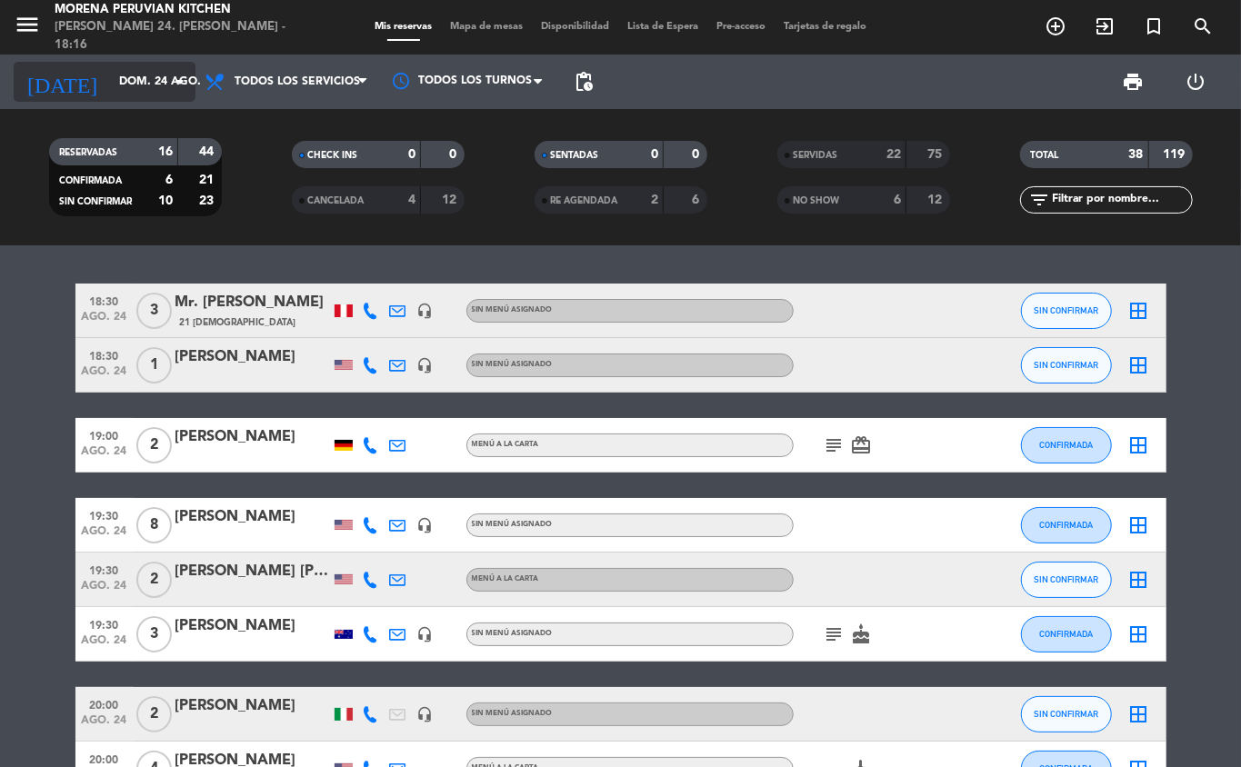
click at [149, 80] on input "dom. 24 ago." at bounding box center [187, 81] width 154 height 31
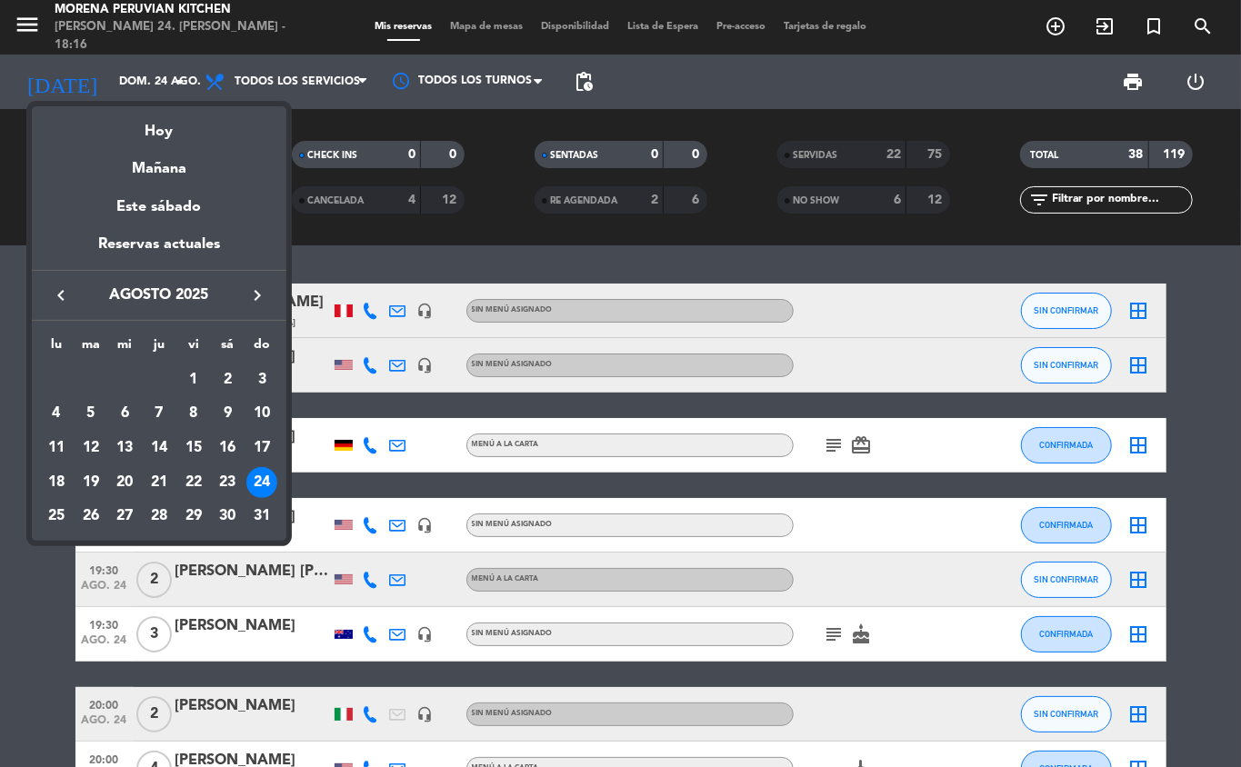
click at [26, 616] on div at bounding box center [620, 383] width 1241 height 767
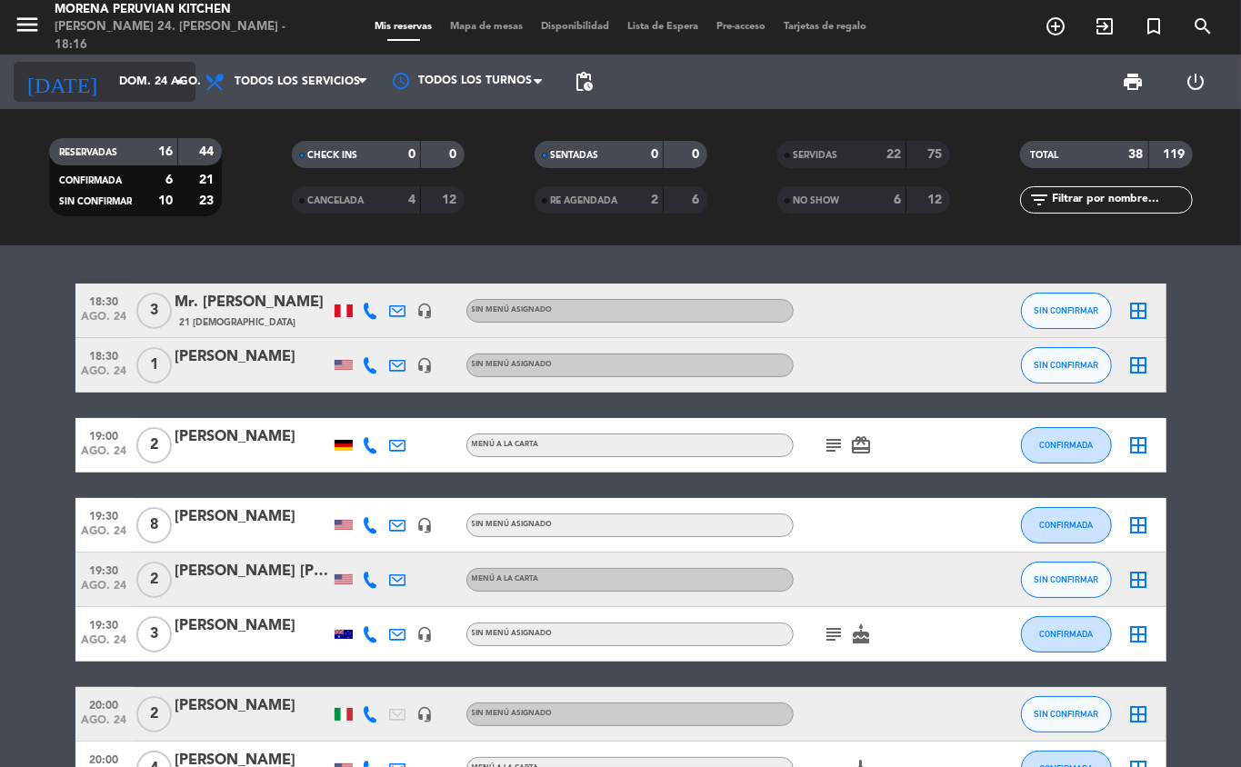
click at [172, 80] on icon "arrow_drop_down" at bounding box center [180, 82] width 22 height 22
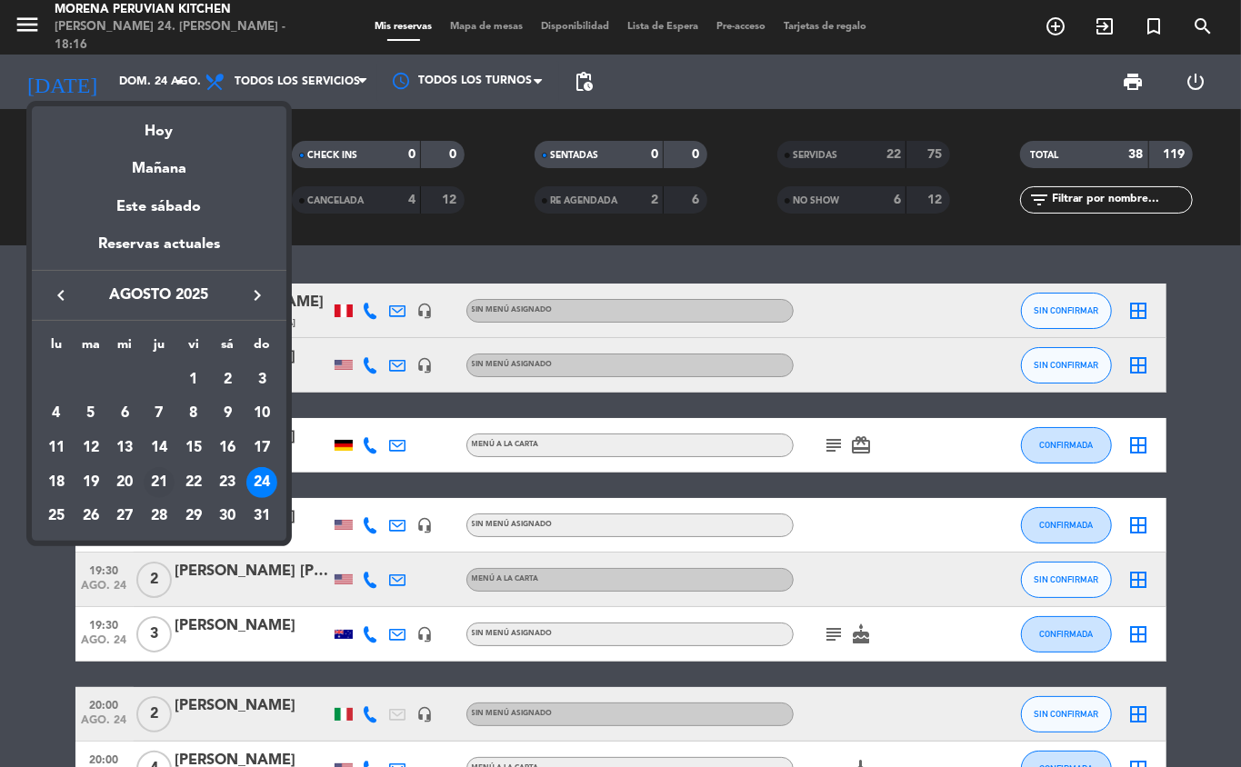
click at [151, 482] on div "21" at bounding box center [159, 482] width 31 height 31
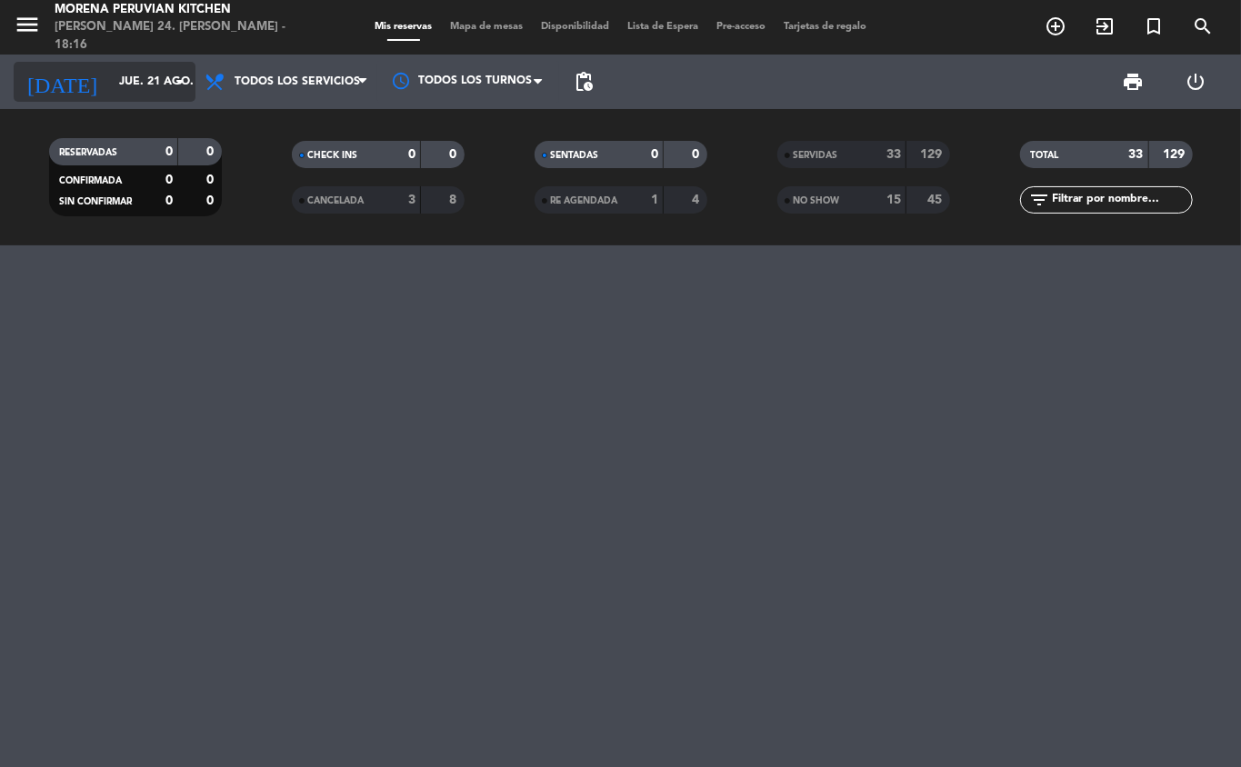
click at [153, 80] on input "jue. 21 ago." at bounding box center [187, 81] width 154 height 31
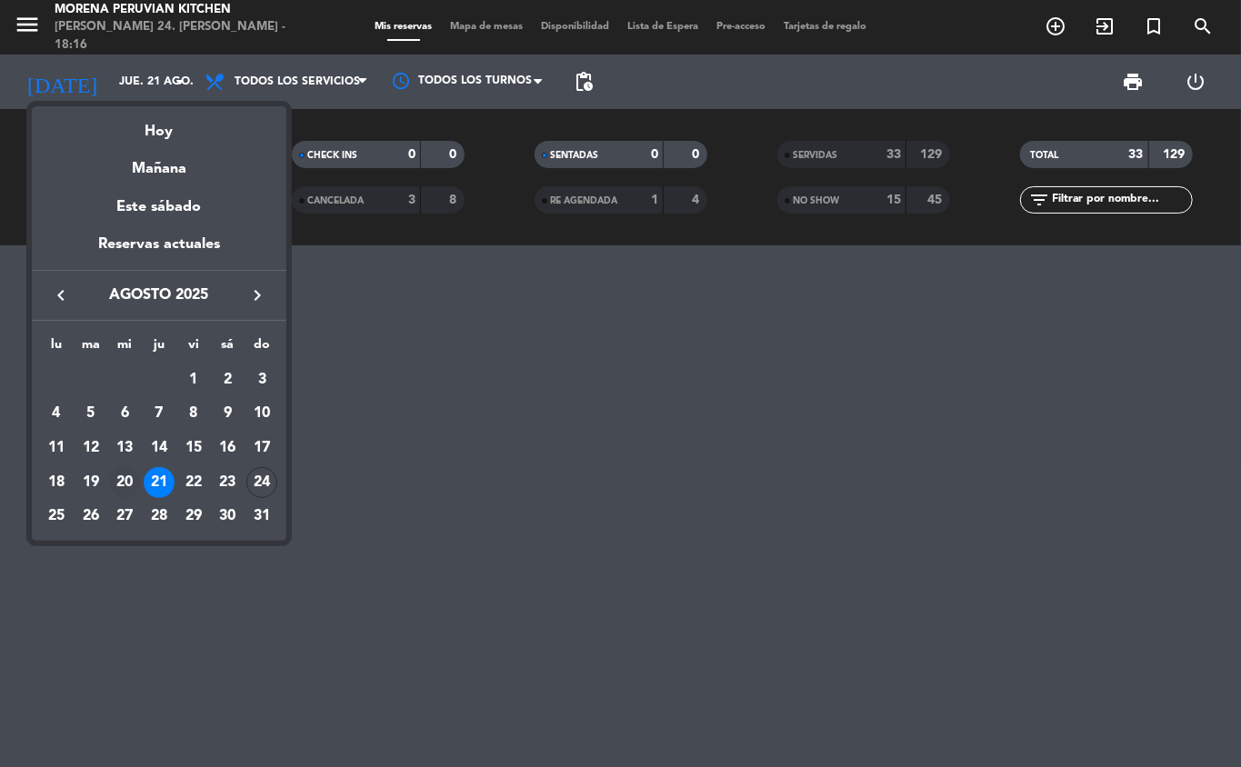
click at [124, 477] on div "20" at bounding box center [124, 482] width 31 height 31
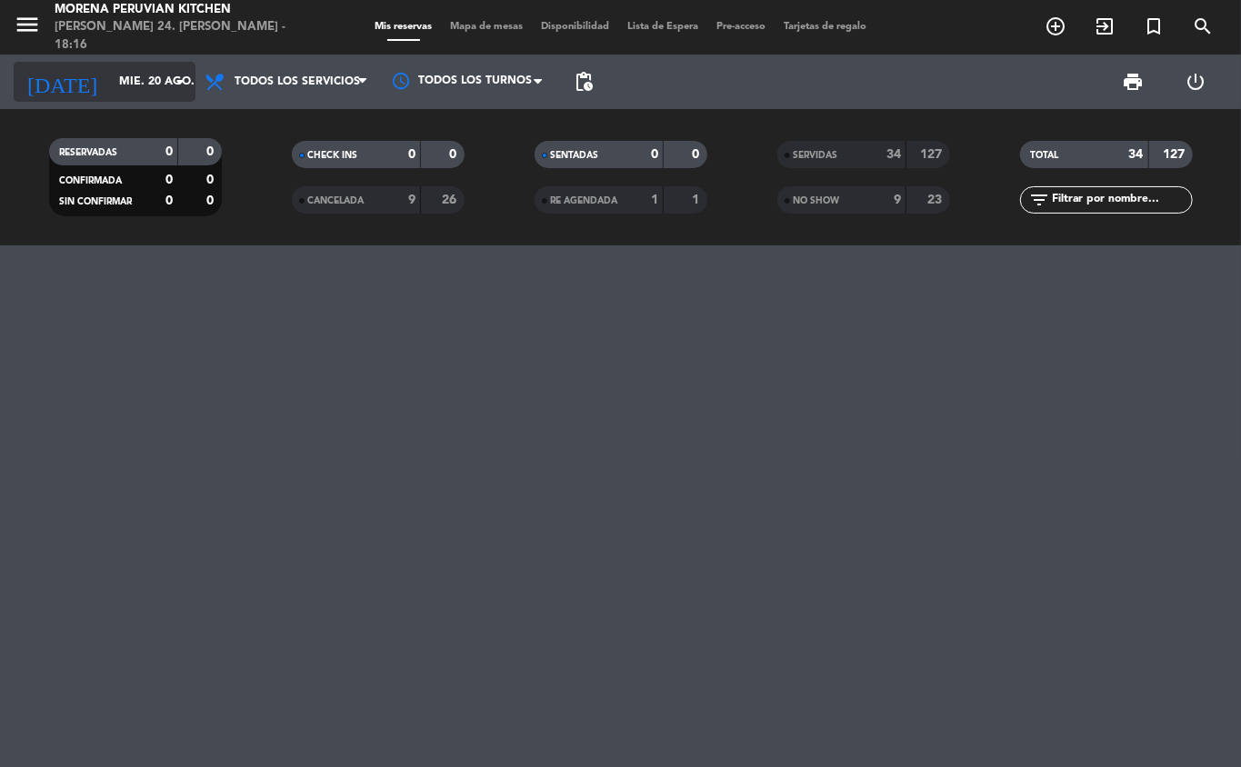
click at [171, 74] on icon "arrow_drop_down" at bounding box center [180, 82] width 22 height 22
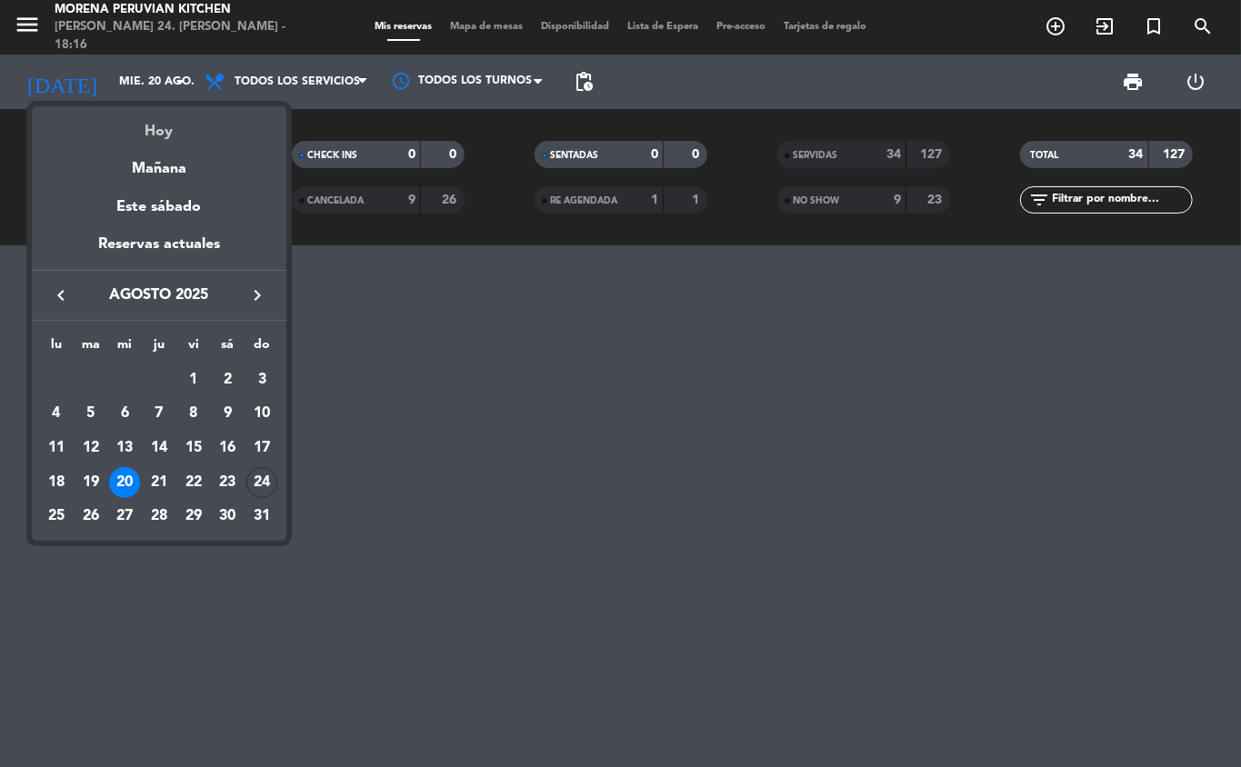
click at [165, 115] on div "Hoy" at bounding box center [159, 124] width 255 height 37
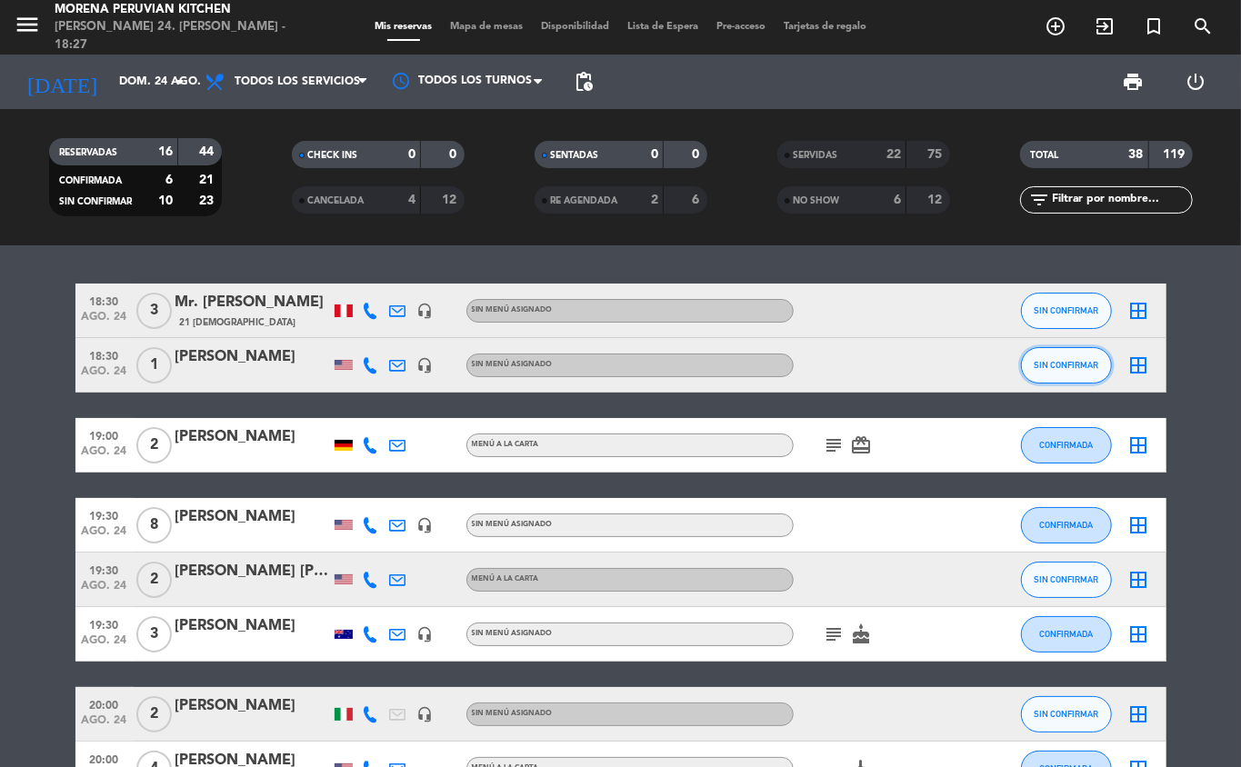
click at [1064, 369] on span "SIN CONFIRMAR" at bounding box center [1066, 365] width 65 height 10
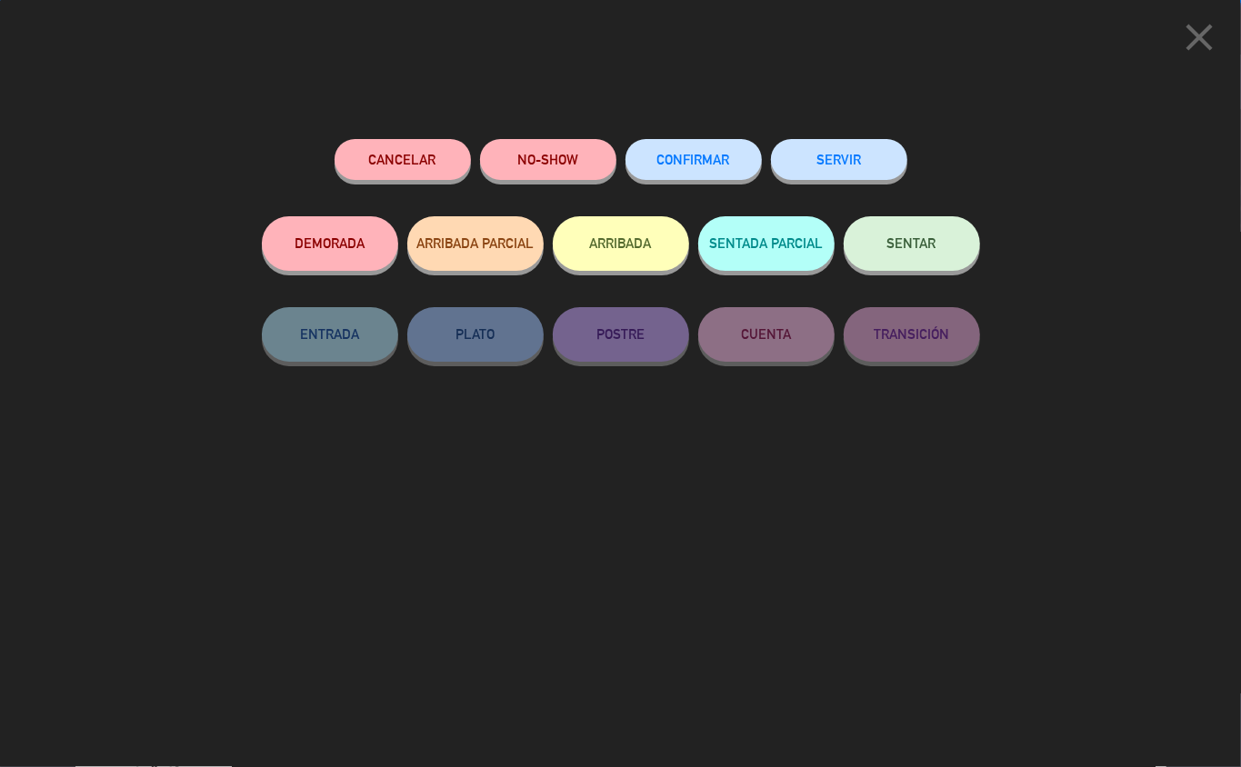
click at [633, 242] on button "ARRIBADA" at bounding box center [621, 243] width 136 height 55
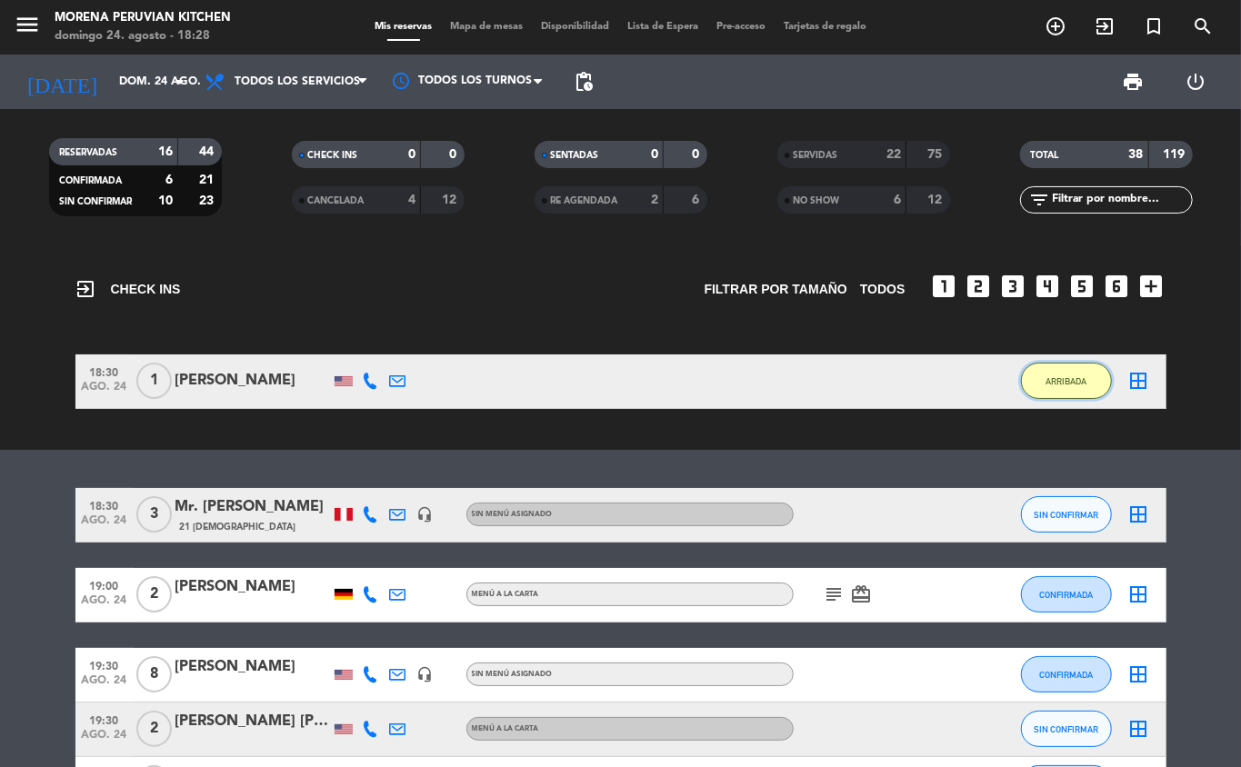
click at [1099, 363] on button "ARRIBADA" at bounding box center [1066, 381] width 91 height 36
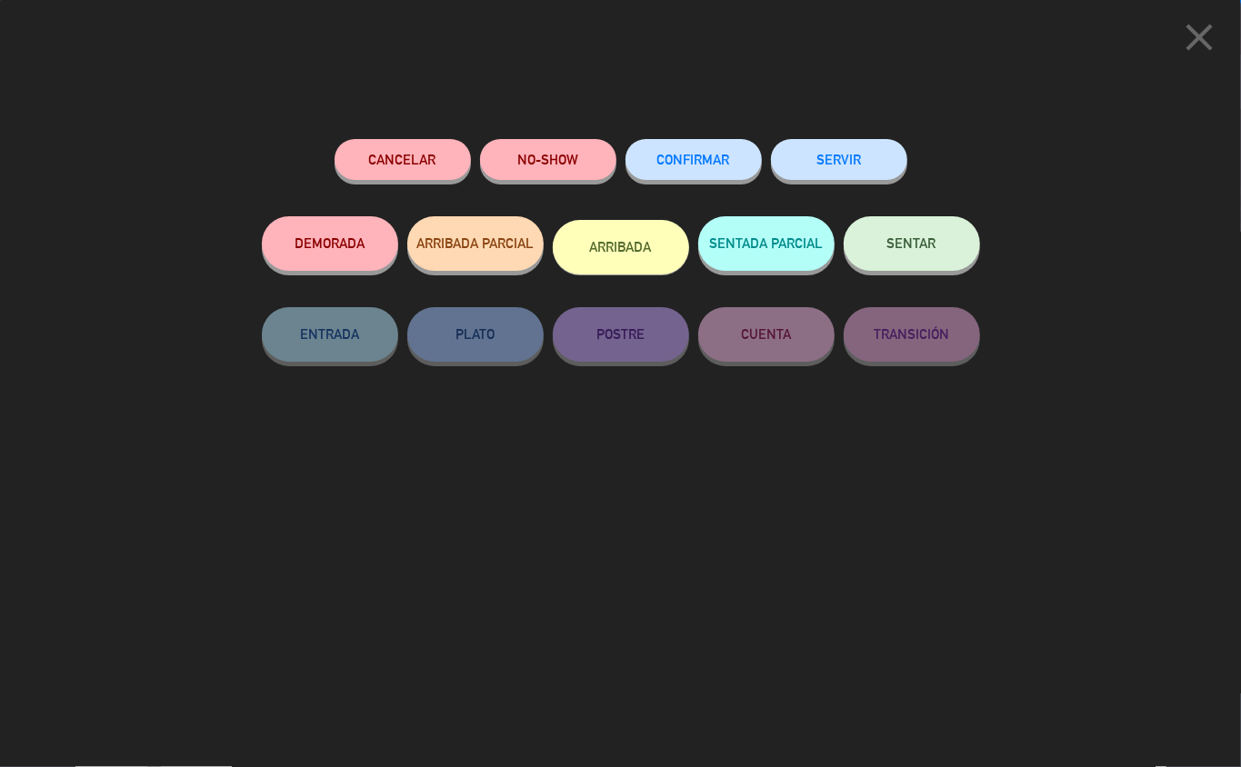
click at [842, 157] on button "SERVIR" at bounding box center [839, 159] width 136 height 41
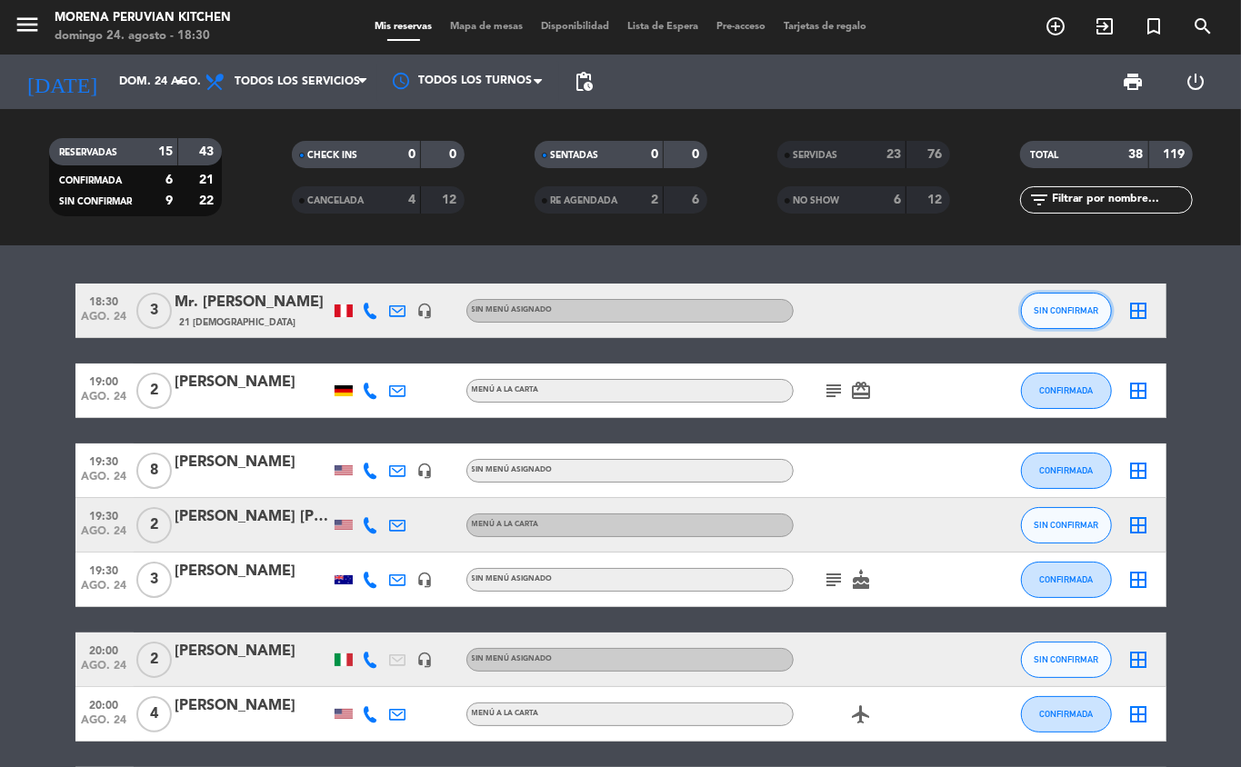
click at [1066, 320] on button "SIN CONFIRMAR" at bounding box center [1066, 311] width 91 height 36
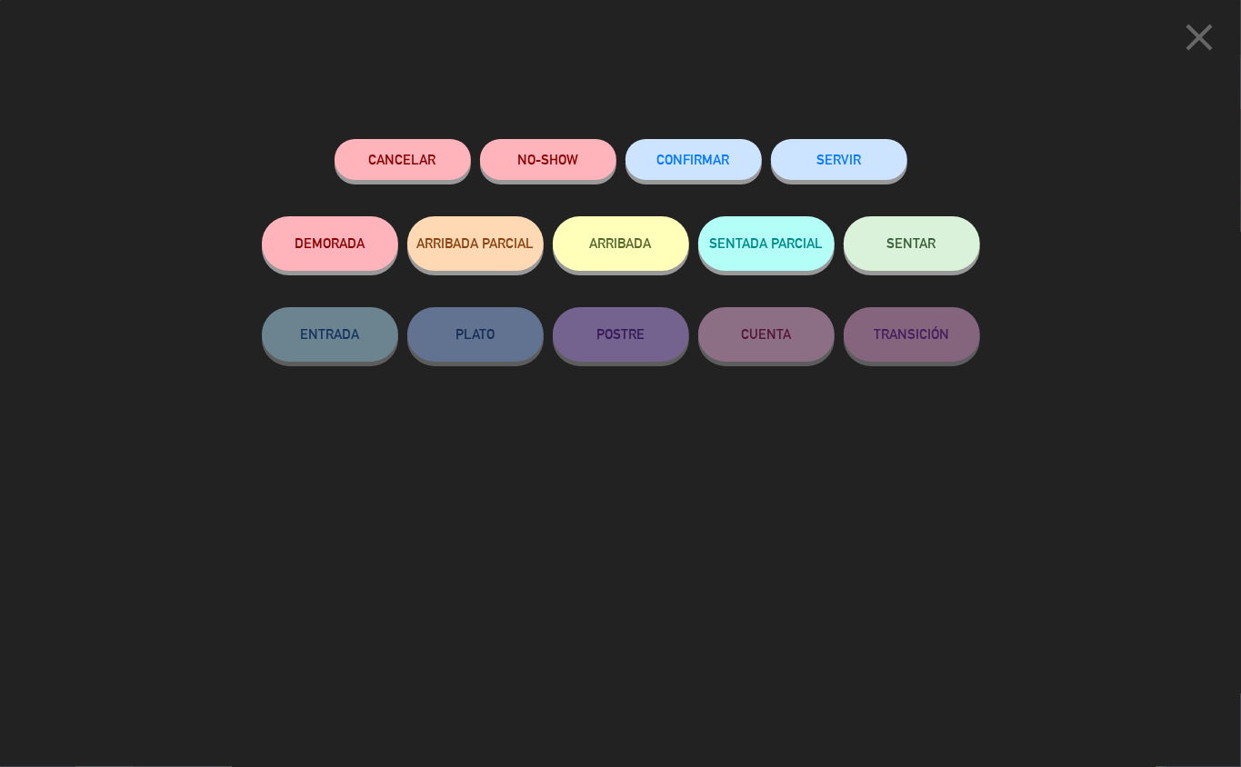
click at [853, 149] on button "SERVIR" at bounding box center [839, 159] width 136 height 41
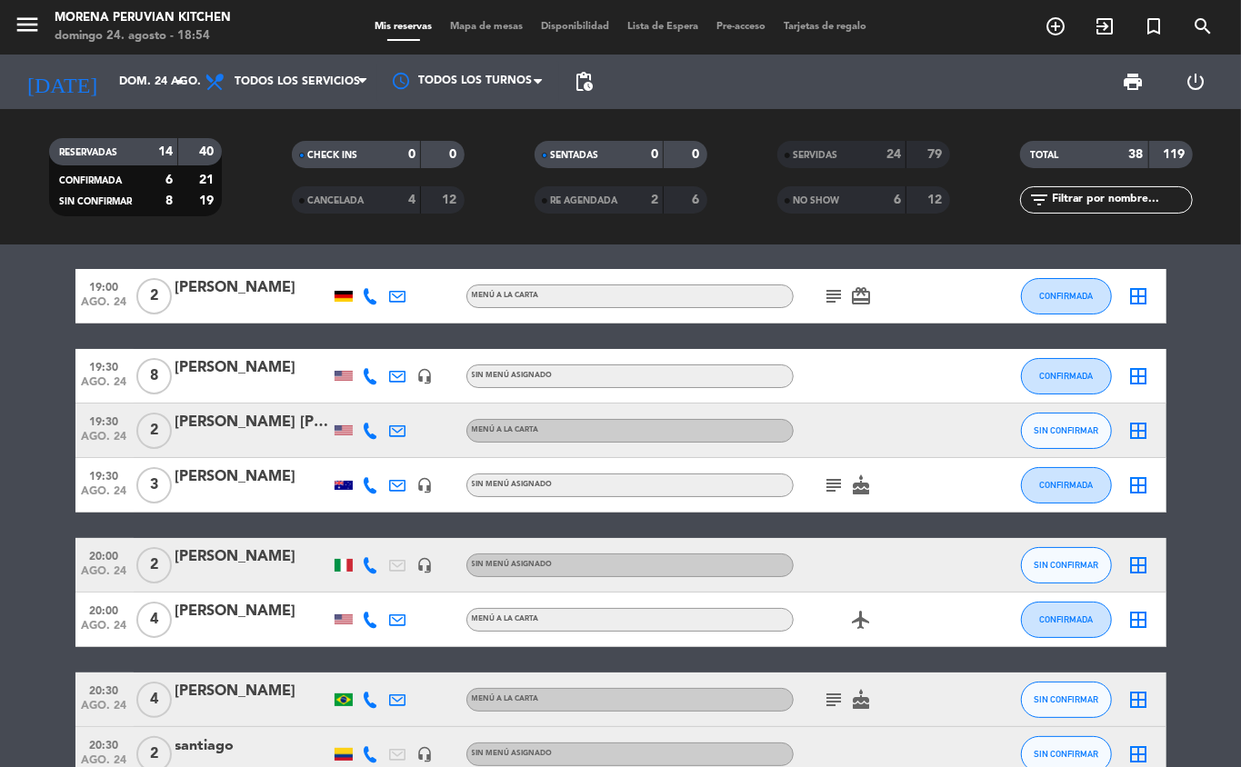
scroll to position [13, 0]
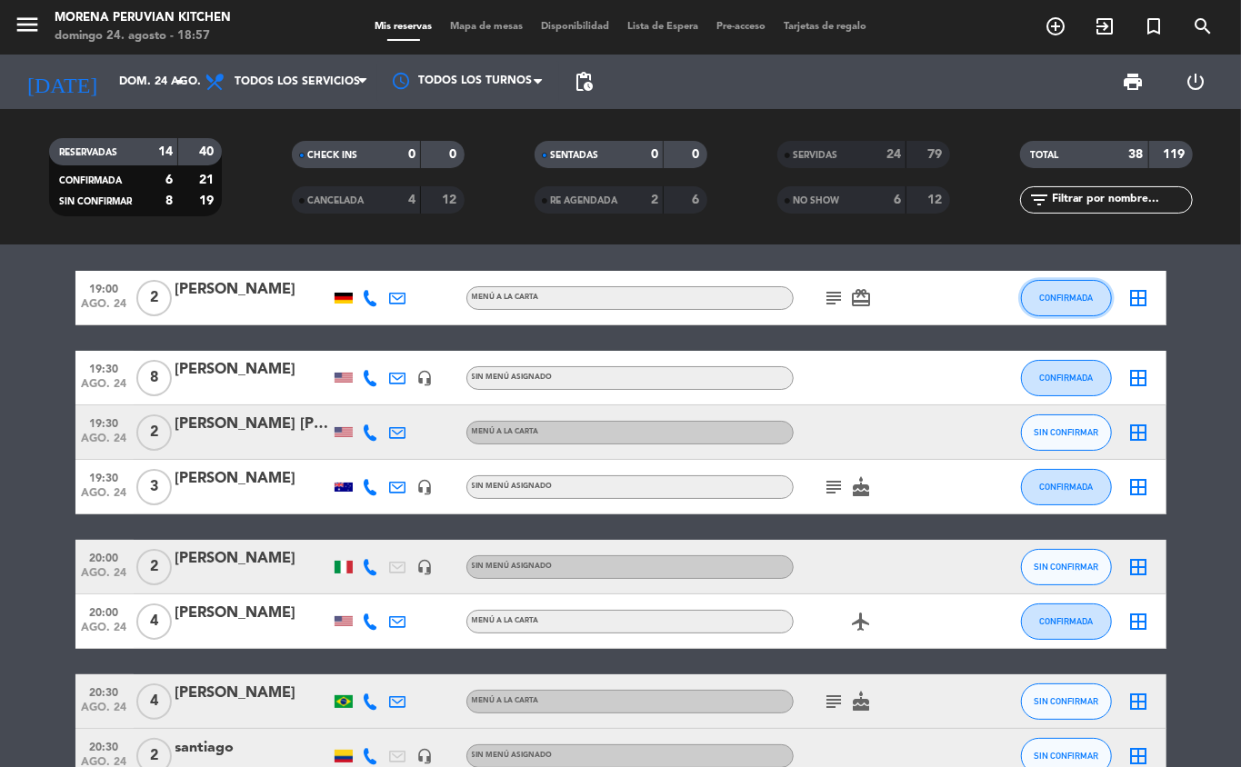
click at [1075, 296] on span "CONFIRMADA" at bounding box center [1066, 298] width 54 height 10
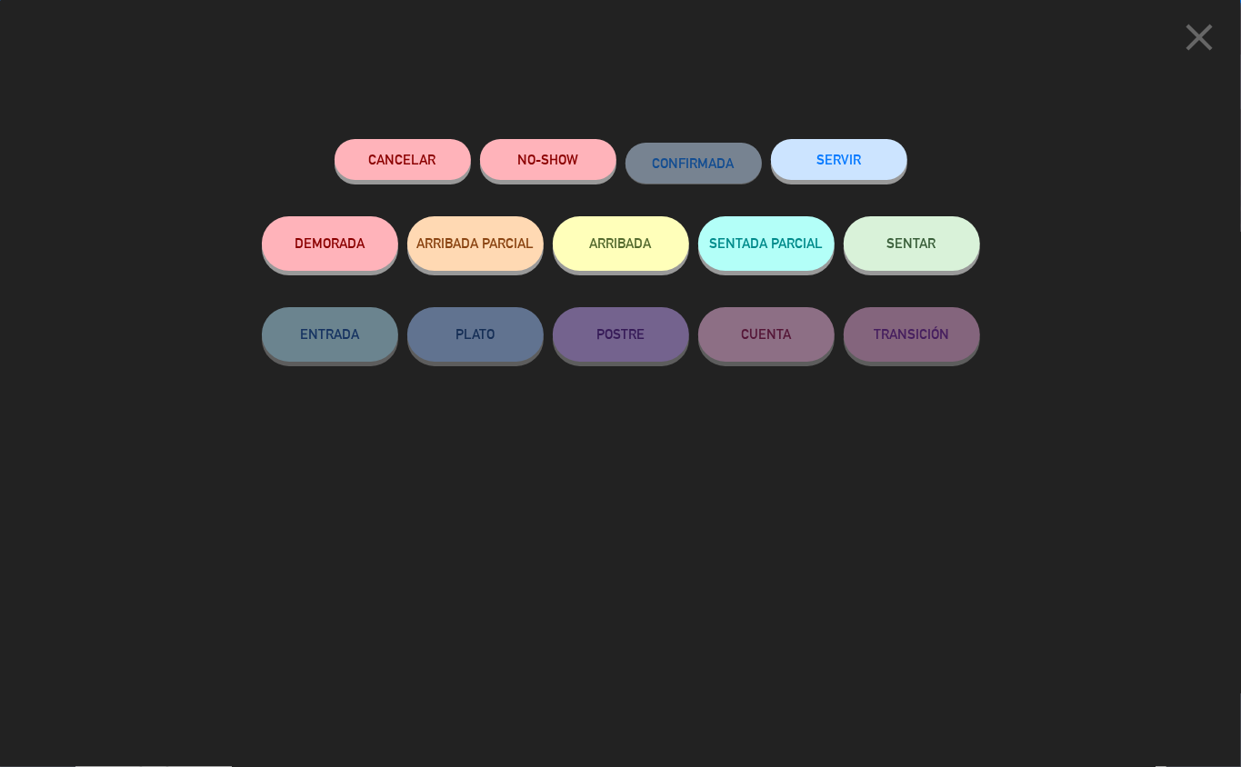
click at [1098, 299] on div "close Cancelar NO-SHOW CONFIRMADA SERVIR DEMORADA ARRIBADA PARCIAL ARRIBADA SEN…" at bounding box center [620, 383] width 1241 height 767
click at [1204, 37] on icon "close" at bounding box center [1199, 37] width 45 height 45
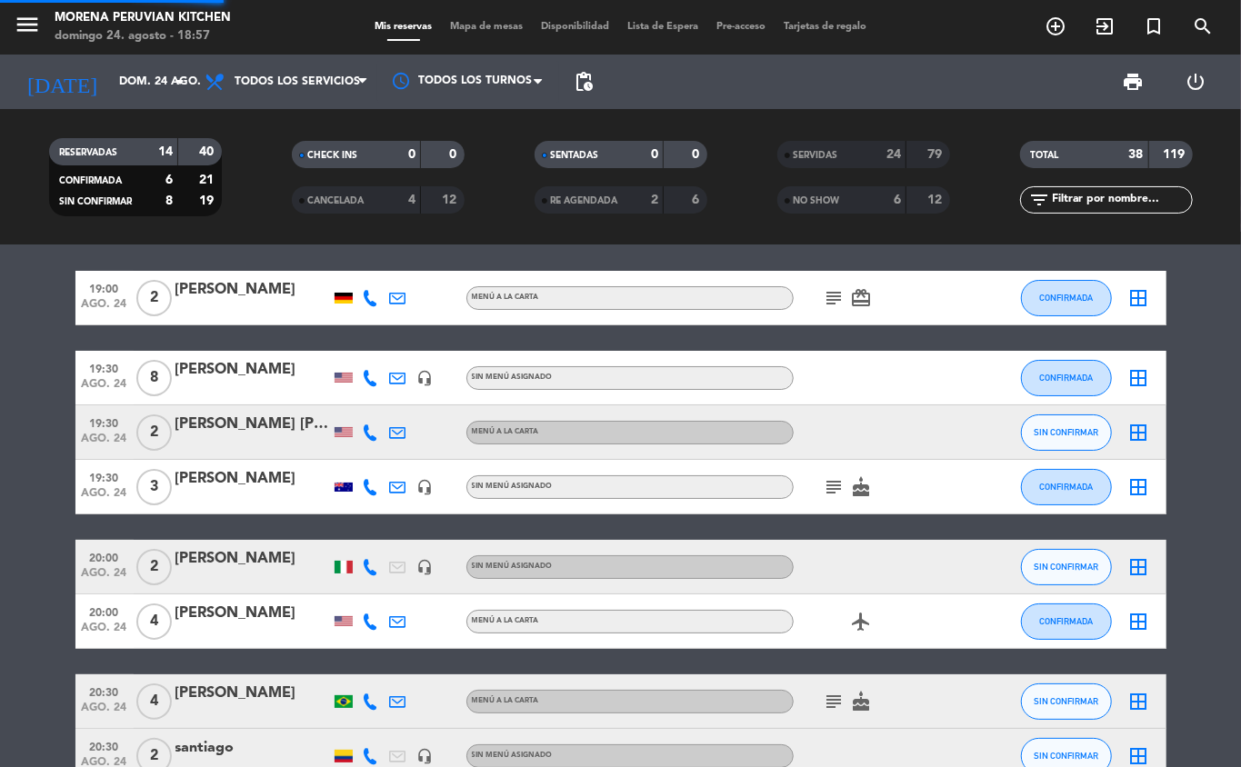
click at [827, 296] on icon "subject" at bounding box center [835, 298] width 22 height 22
click at [830, 289] on icon "subject" at bounding box center [835, 298] width 22 height 22
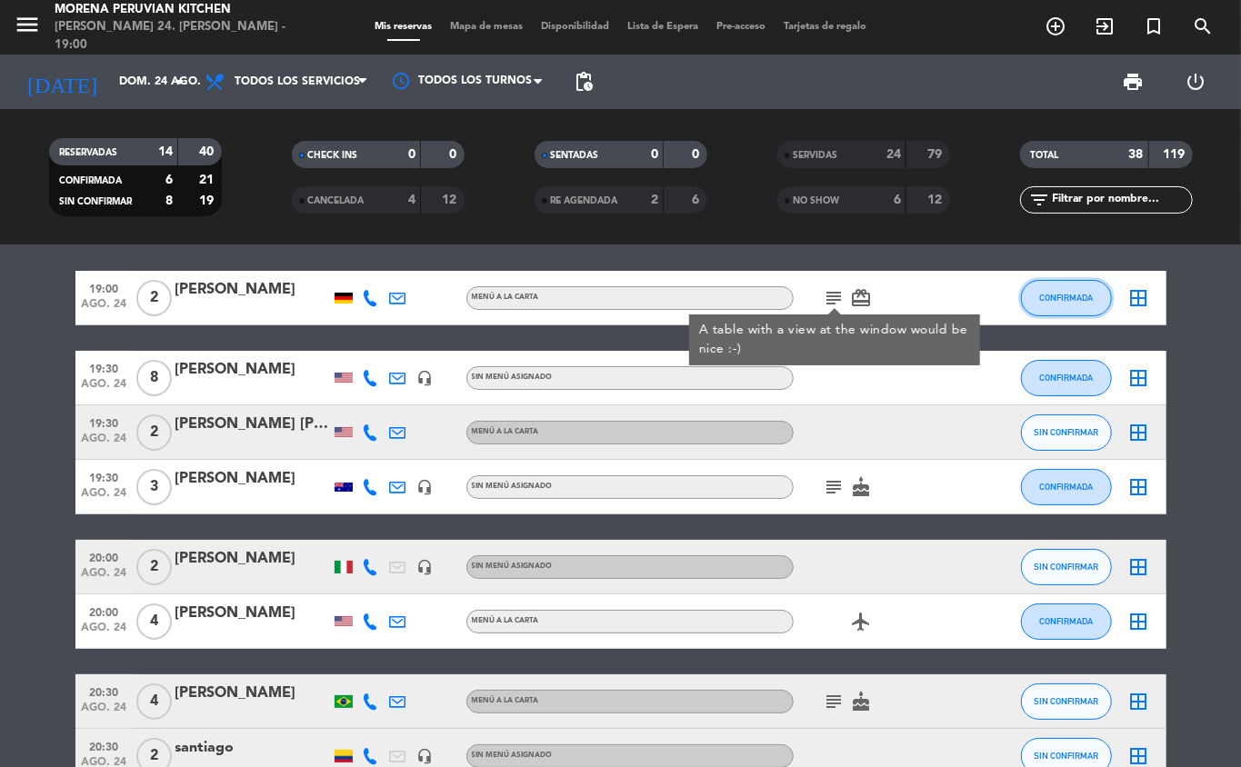
click at [1069, 298] on span "CONFIRMADA" at bounding box center [1066, 298] width 54 height 10
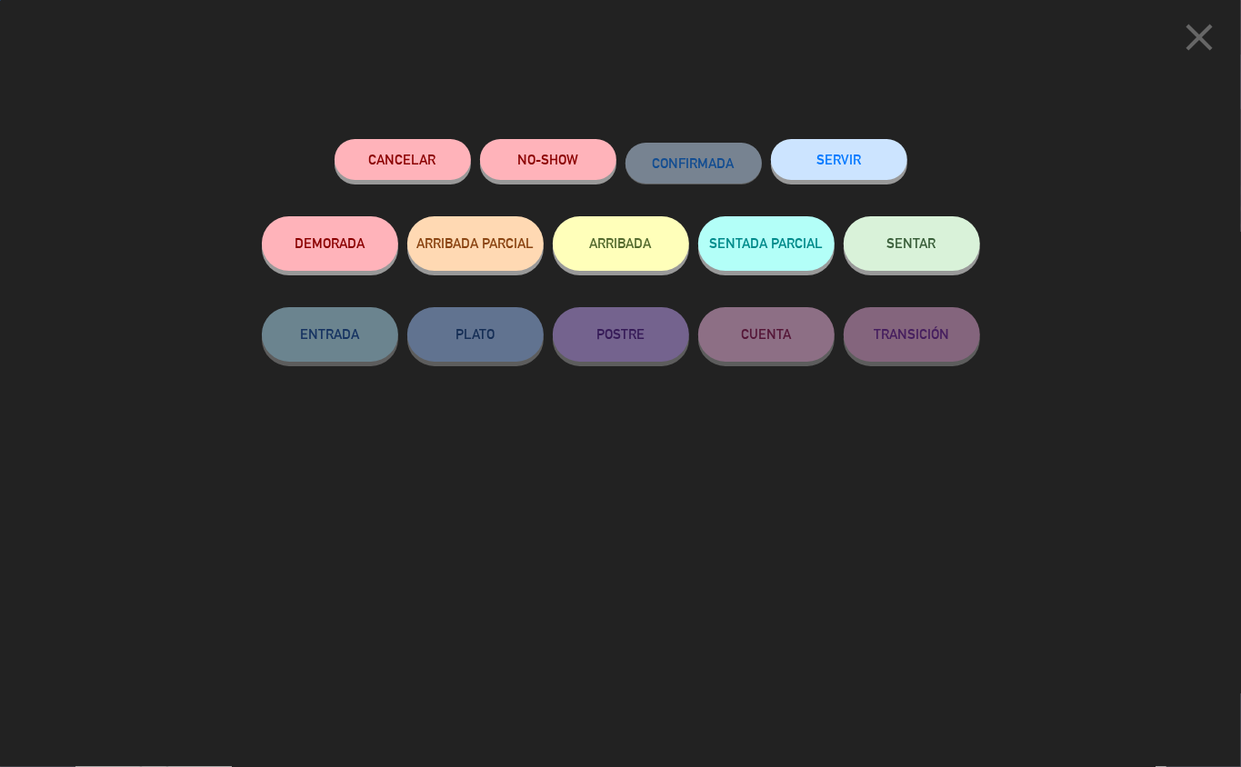
click at [844, 157] on button "SERVIR" at bounding box center [839, 159] width 136 height 41
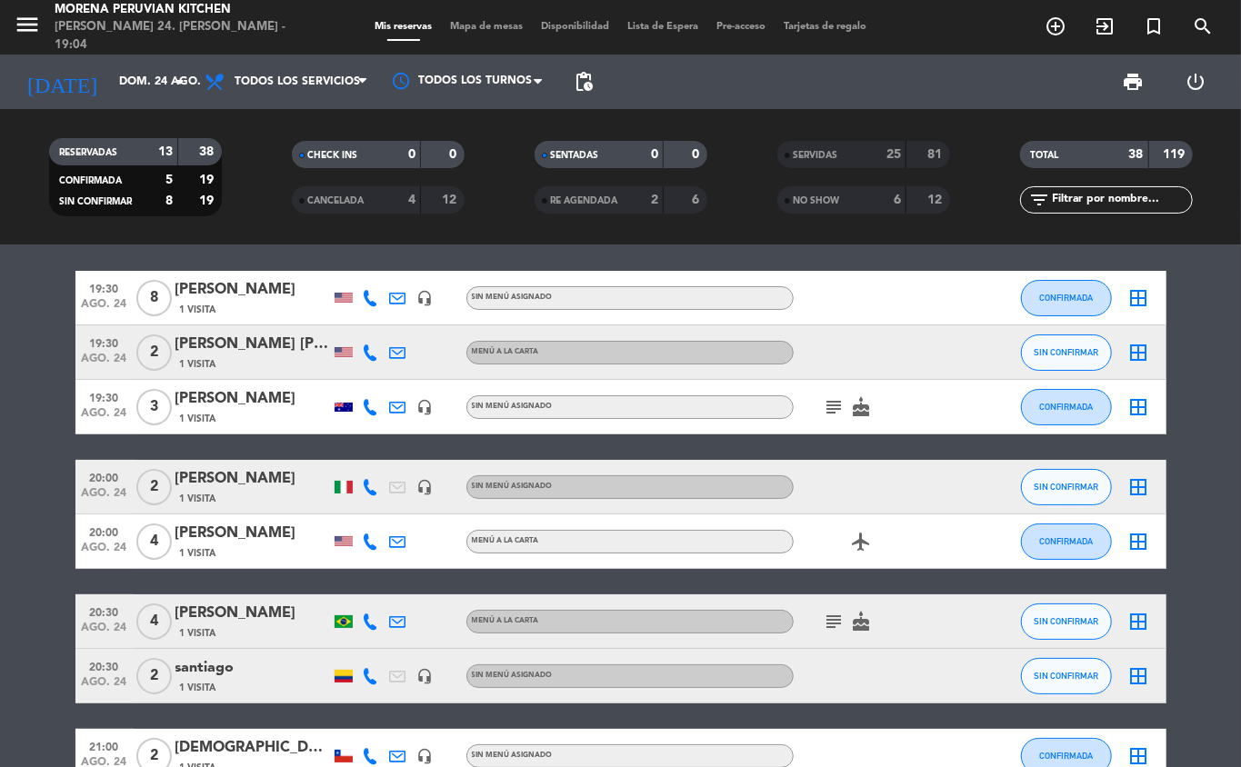
click at [376, 300] on icon at bounding box center [371, 298] width 16 height 16
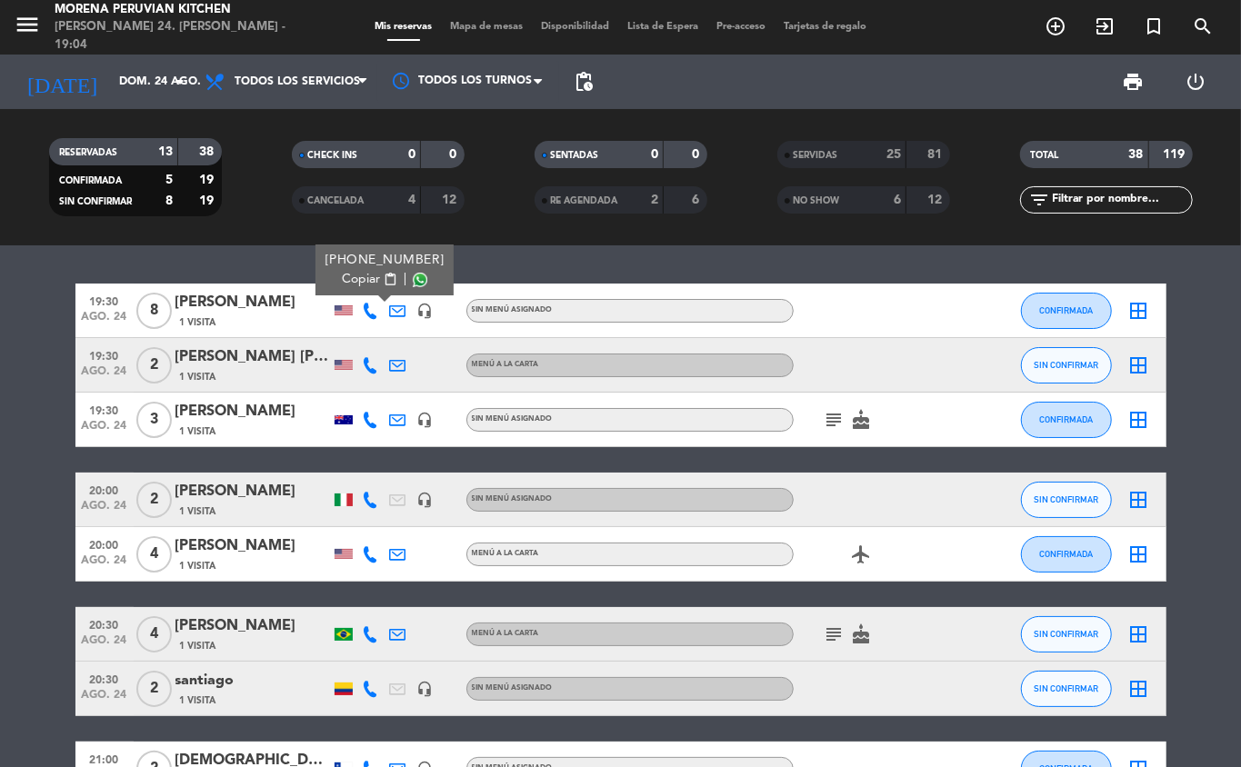
click at [346, 285] on span "Copiar" at bounding box center [361, 279] width 38 height 19
click at [12, 624] on bookings-row "19:30 ago. 24 8 Alison Hanson 1 Visita +15303201820 Copiar content_paste | head…" at bounding box center [620, 702] width 1241 height 836
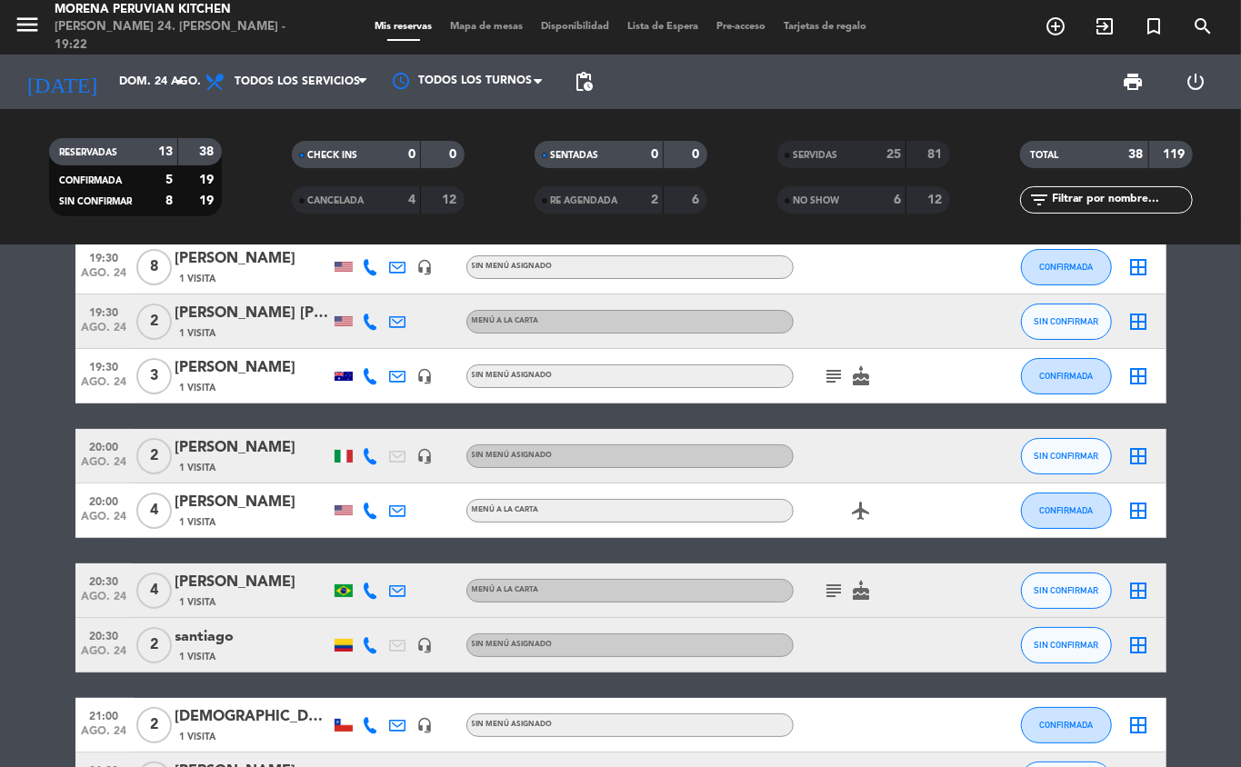
scroll to position [47, 0]
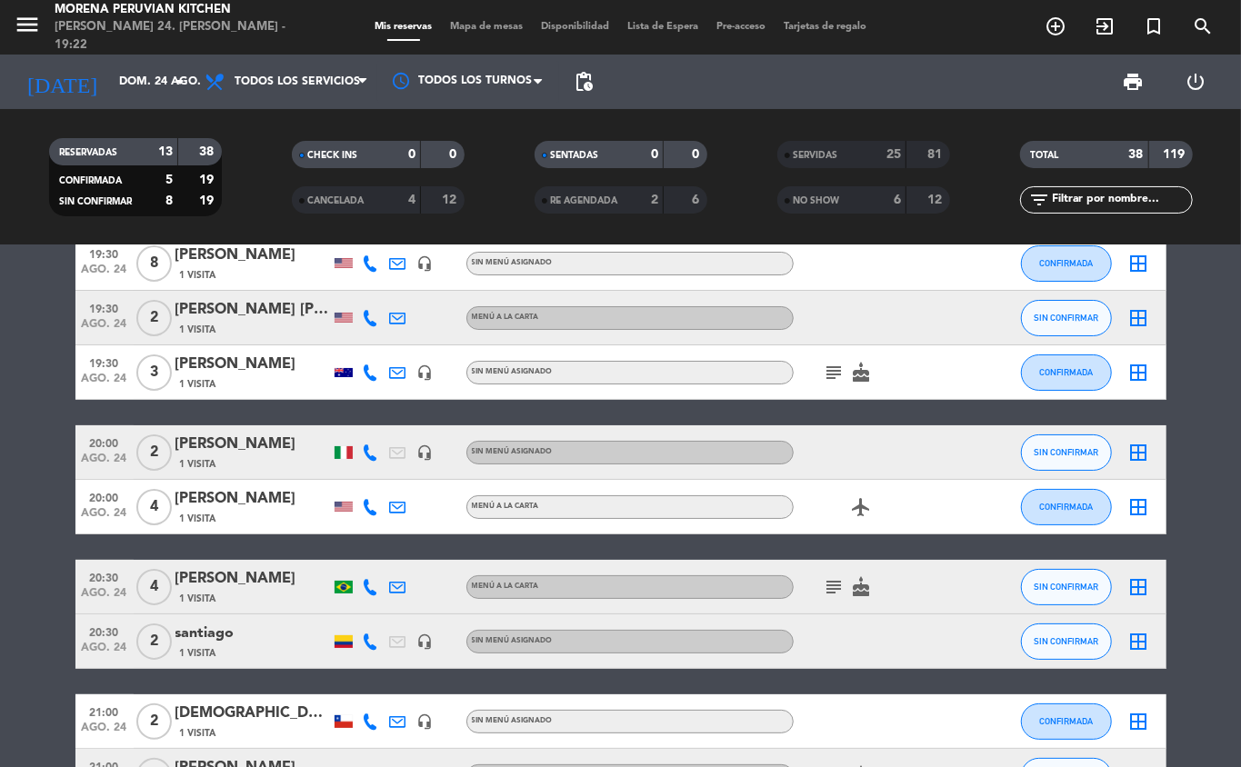
click at [831, 373] on icon "subject" at bounding box center [835, 373] width 22 height 22
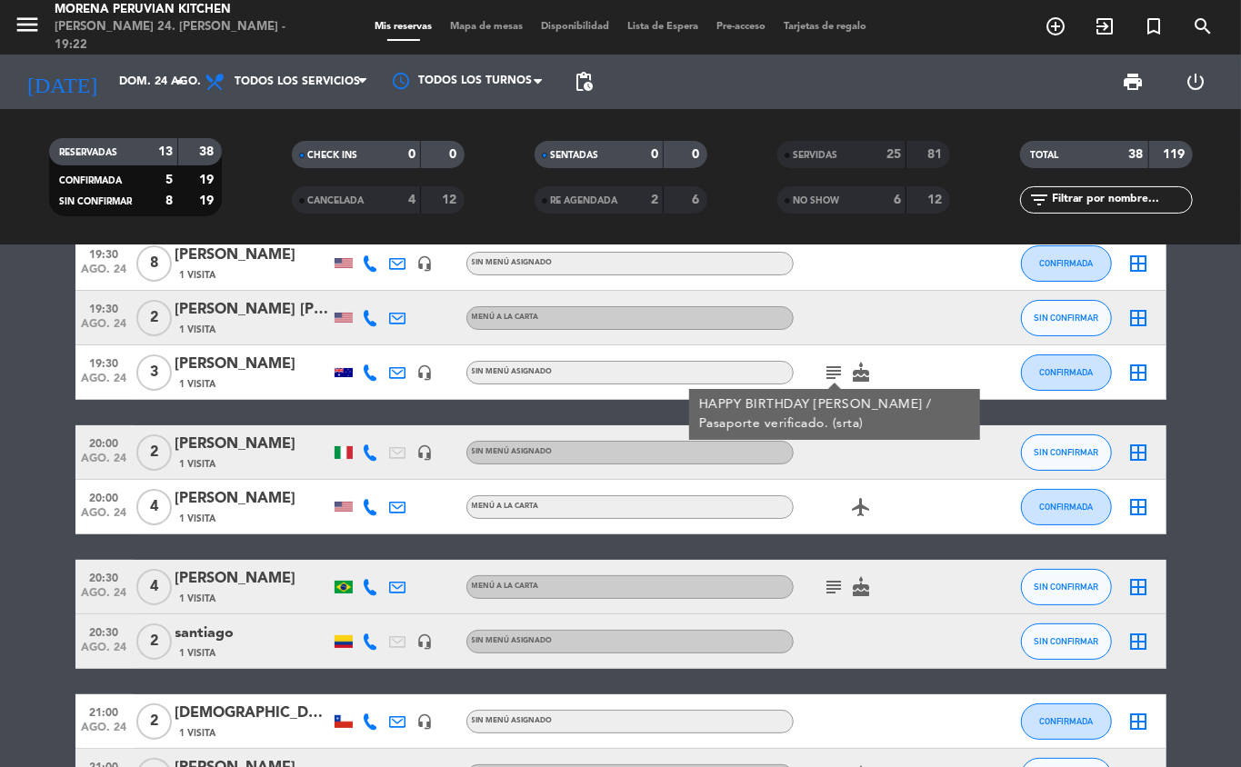
click at [845, 366] on icon "subject" at bounding box center [835, 373] width 22 height 22
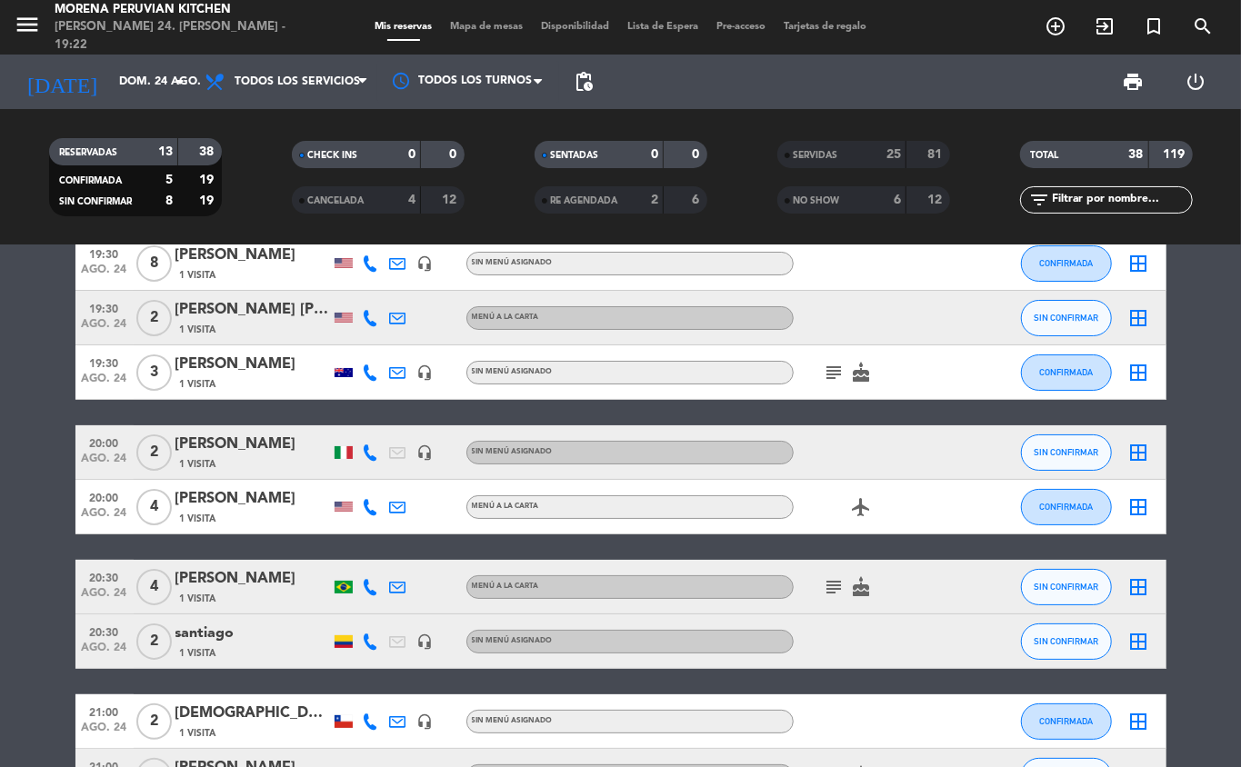
click at [851, 362] on icon "cake" at bounding box center [862, 373] width 22 height 22
click at [826, 376] on icon "subject" at bounding box center [835, 373] width 22 height 22
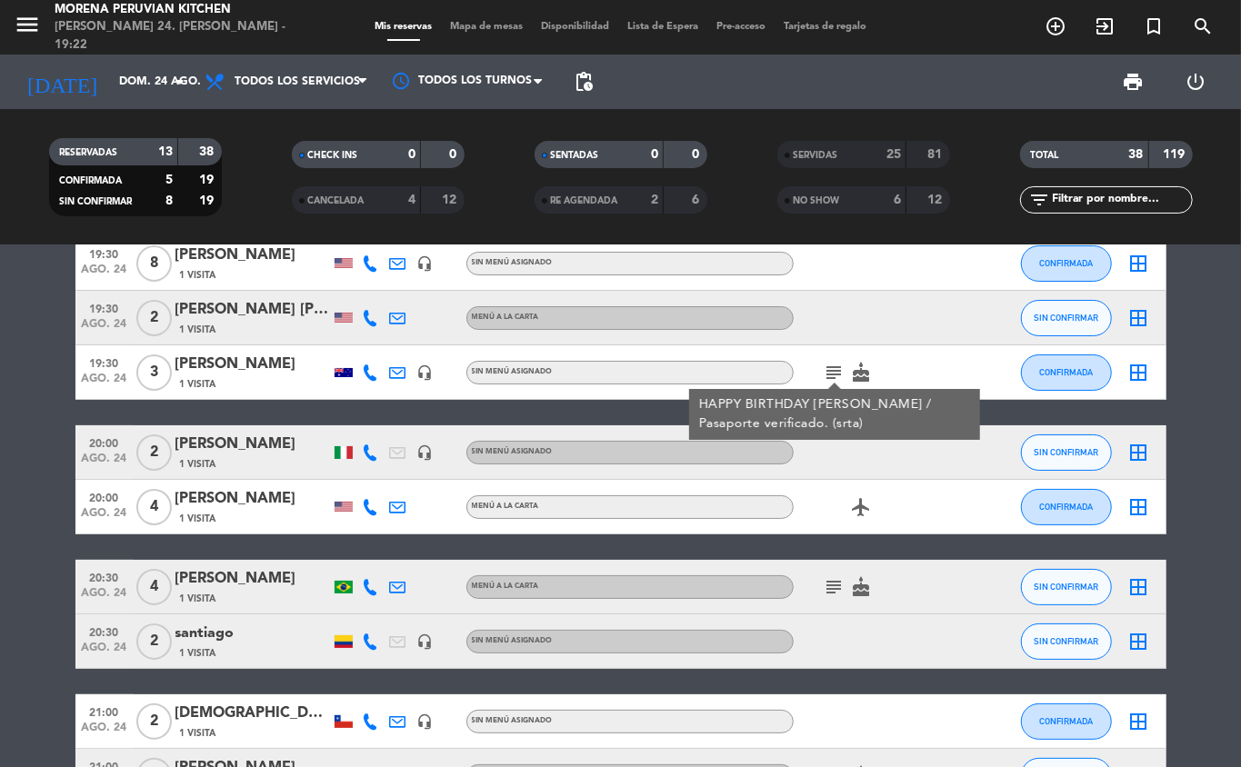
scroll to position [0, 0]
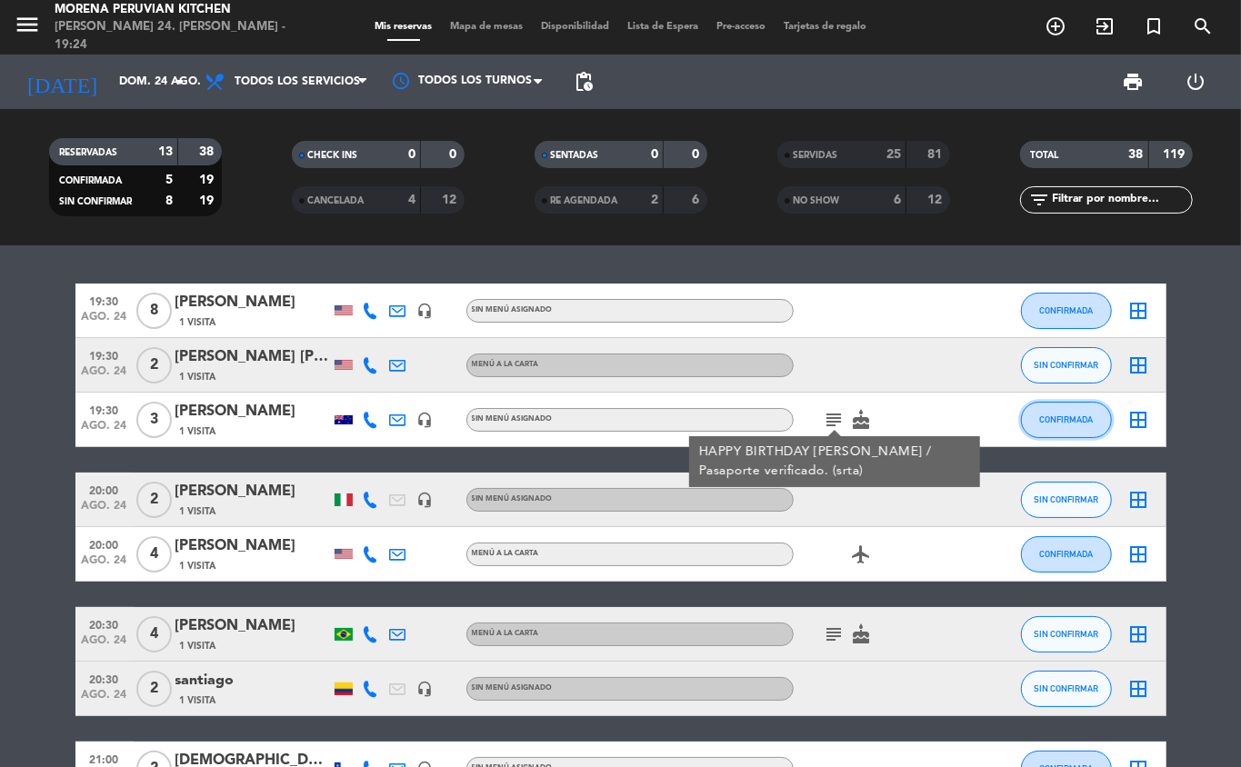
click at [1066, 420] on span "CONFIRMADA" at bounding box center [1066, 420] width 54 height 10
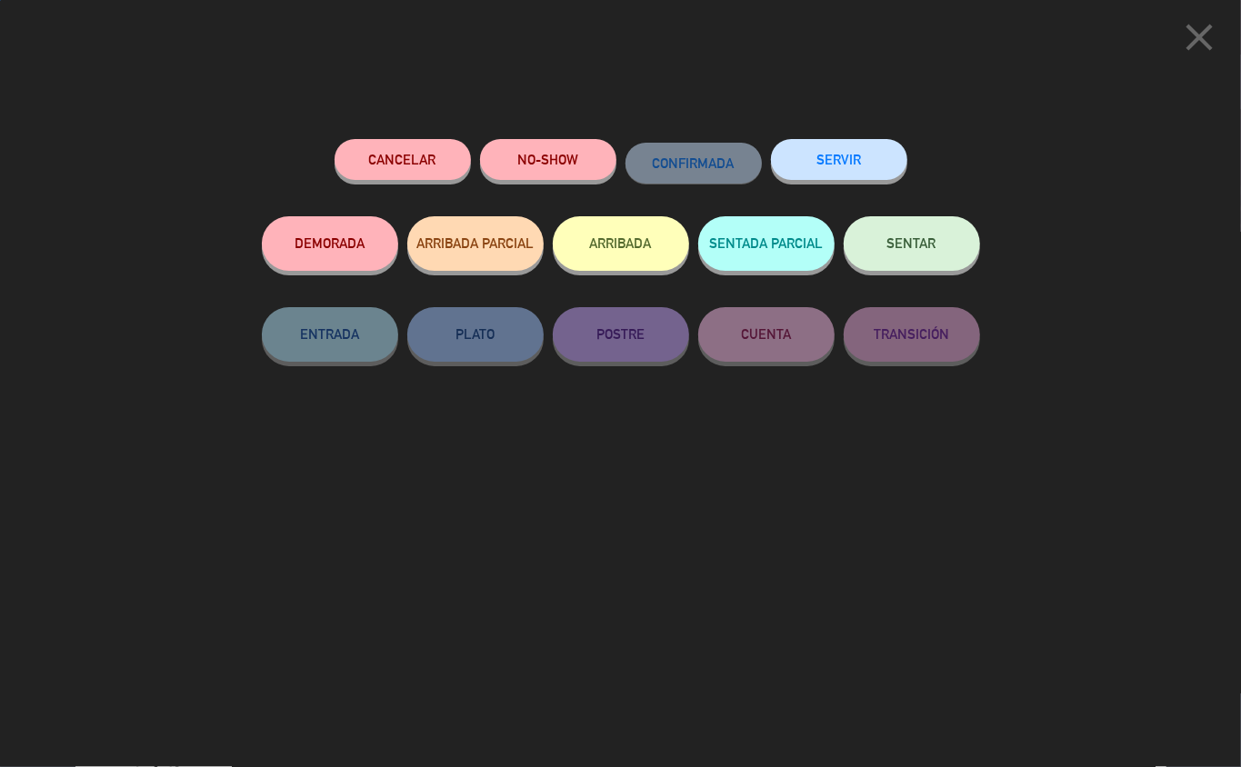
click at [846, 157] on button "SERVIR" at bounding box center [839, 159] width 136 height 41
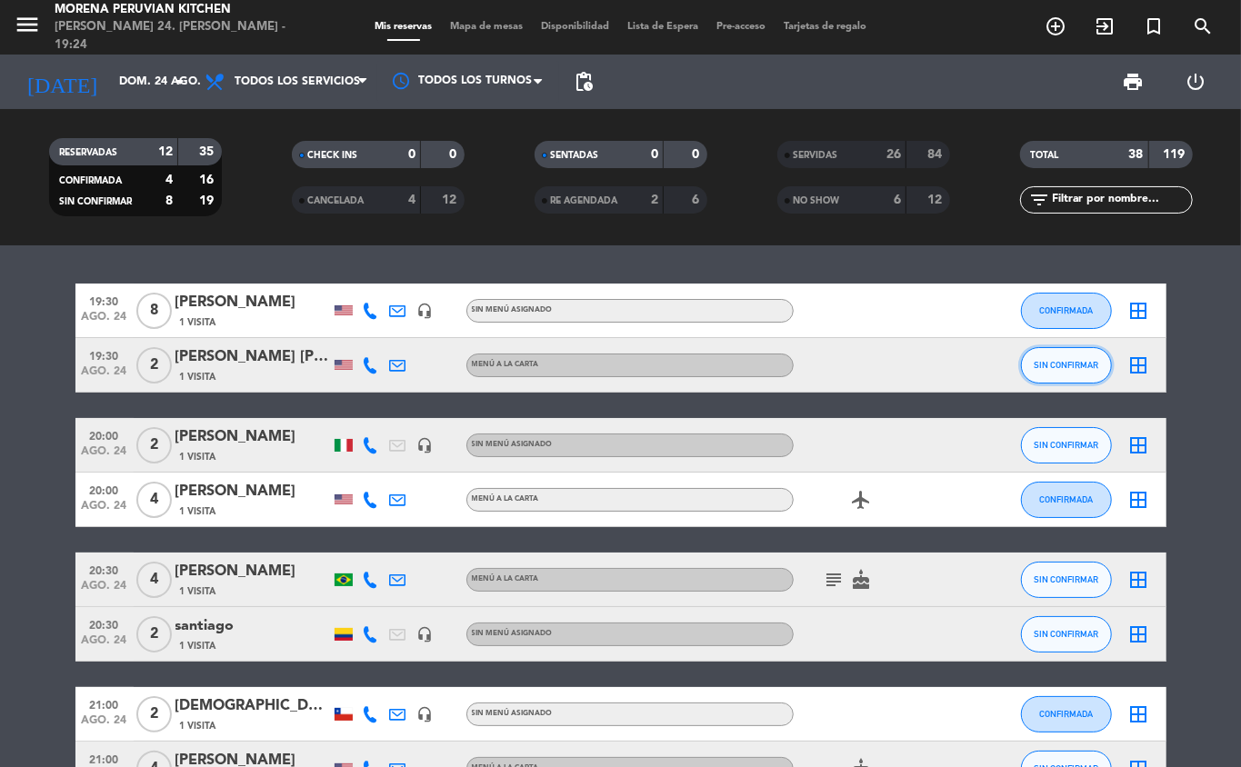
click at [1067, 365] on span "SIN CONFIRMAR" at bounding box center [1066, 365] width 65 height 10
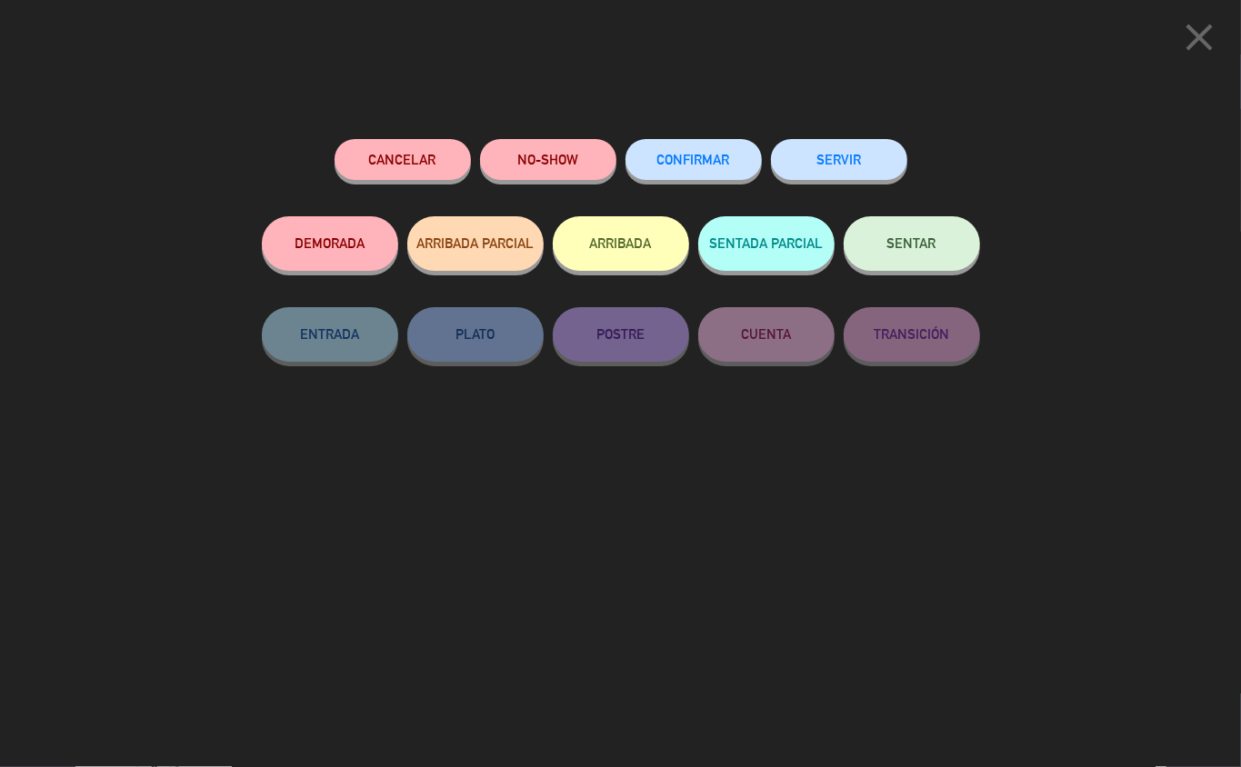
click at [616, 240] on button "ARRIBADA" at bounding box center [621, 243] width 136 height 55
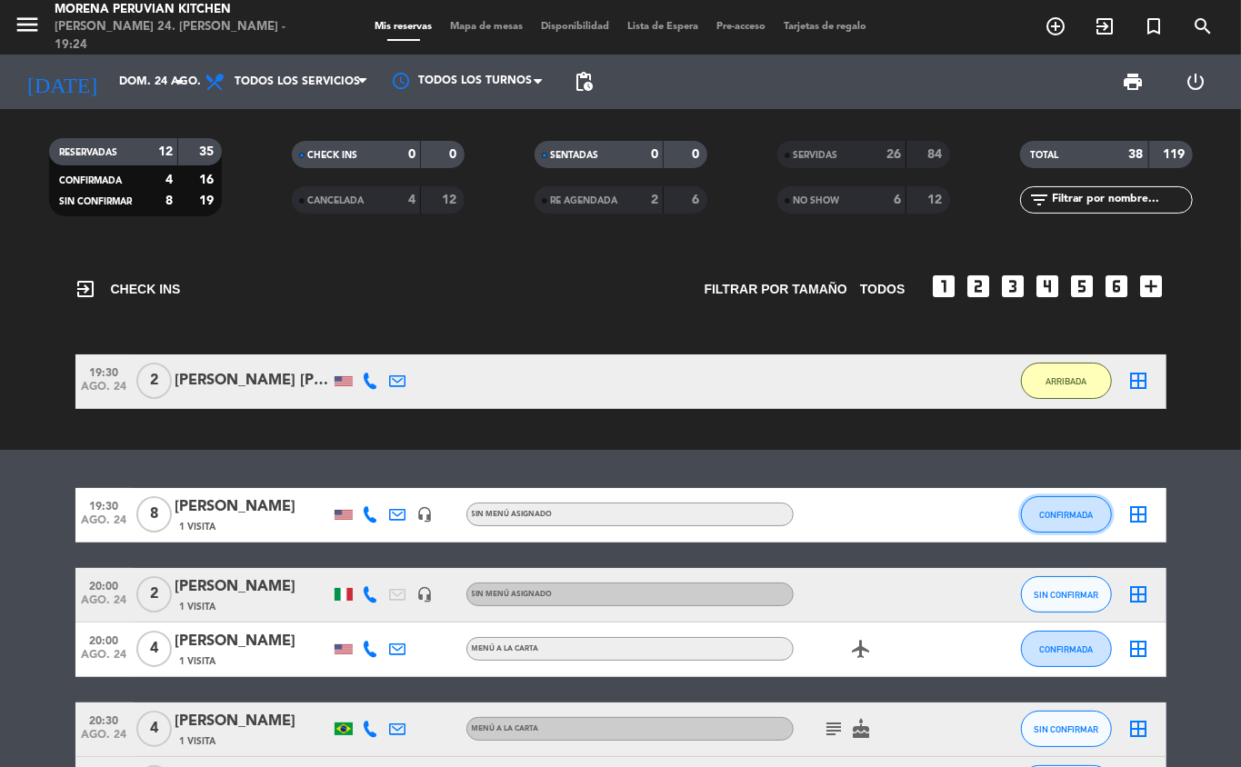
click at [1067, 515] on span "CONFIRMADA" at bounding box center [1066, 515] width 54 height 10
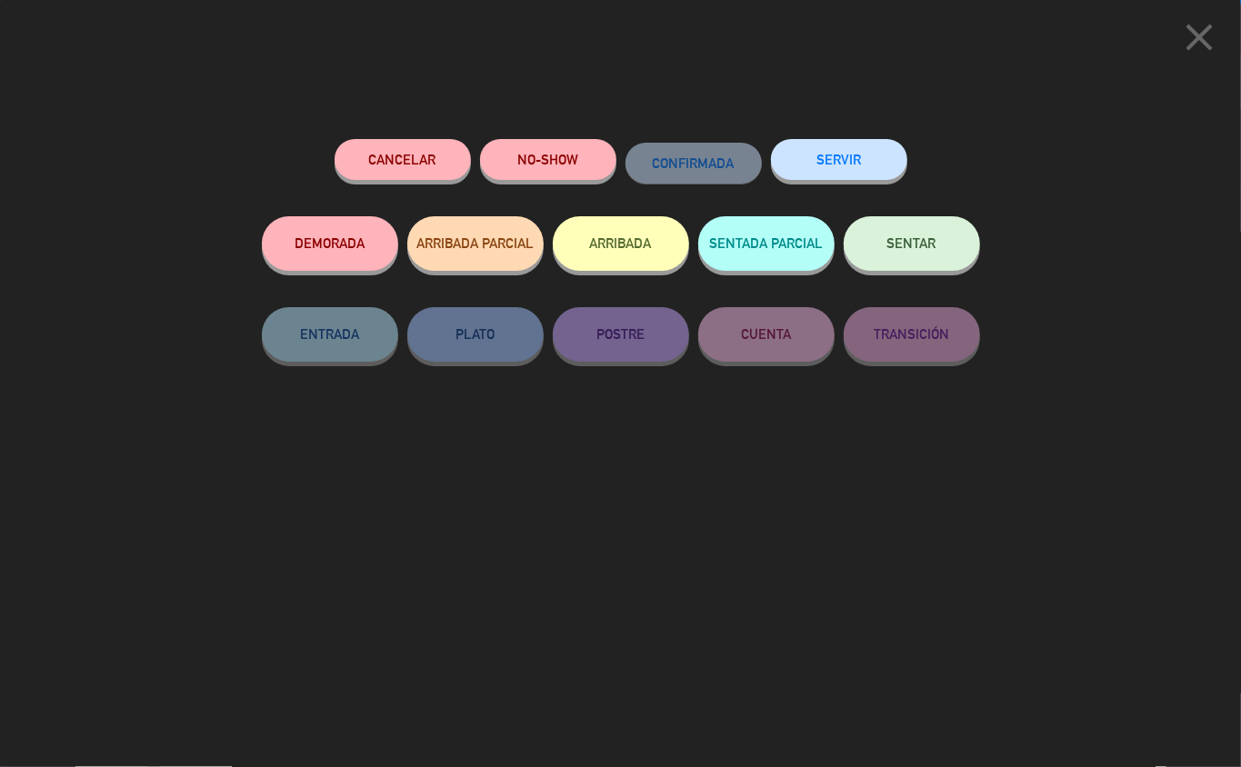
click at [648, 252] on button "ARRIBADA" at bounding box center [621, 243] width 136 height 55
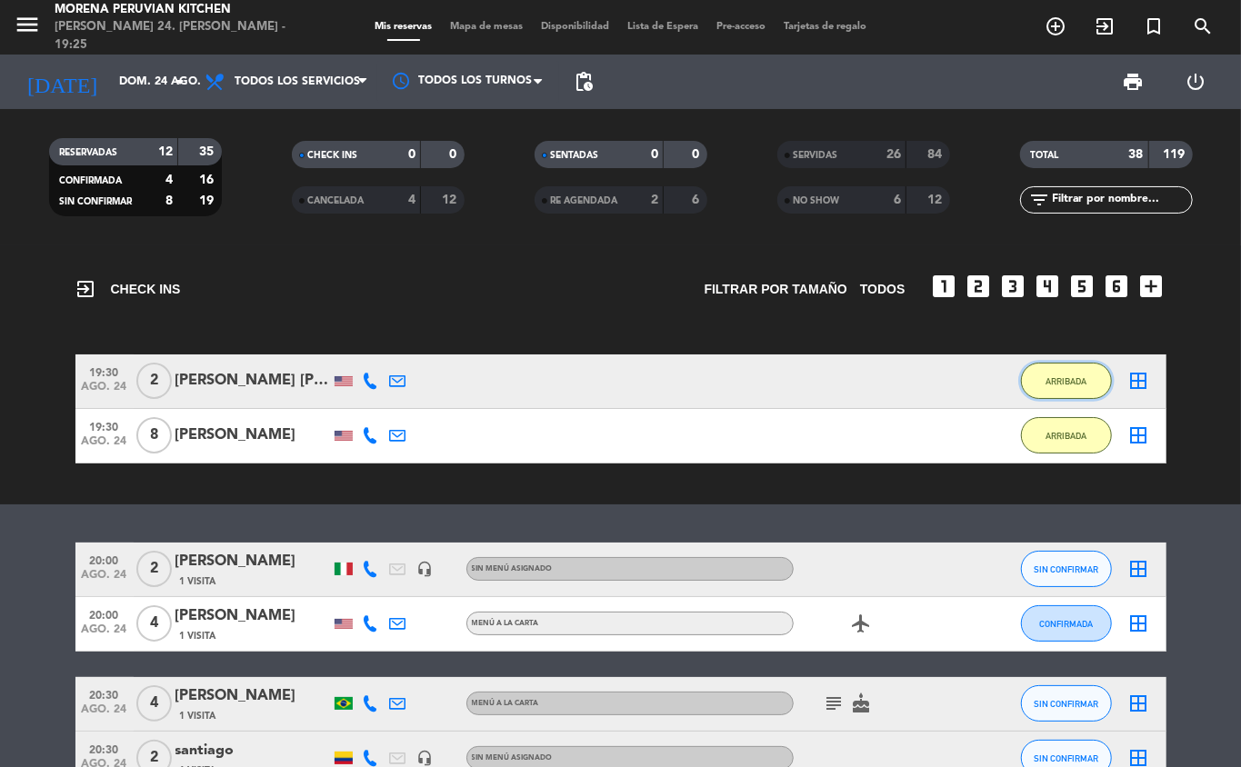
click at [1080, 386] on button "ARRIBADA" at bounding box center [1066, 381] width 91 height 36
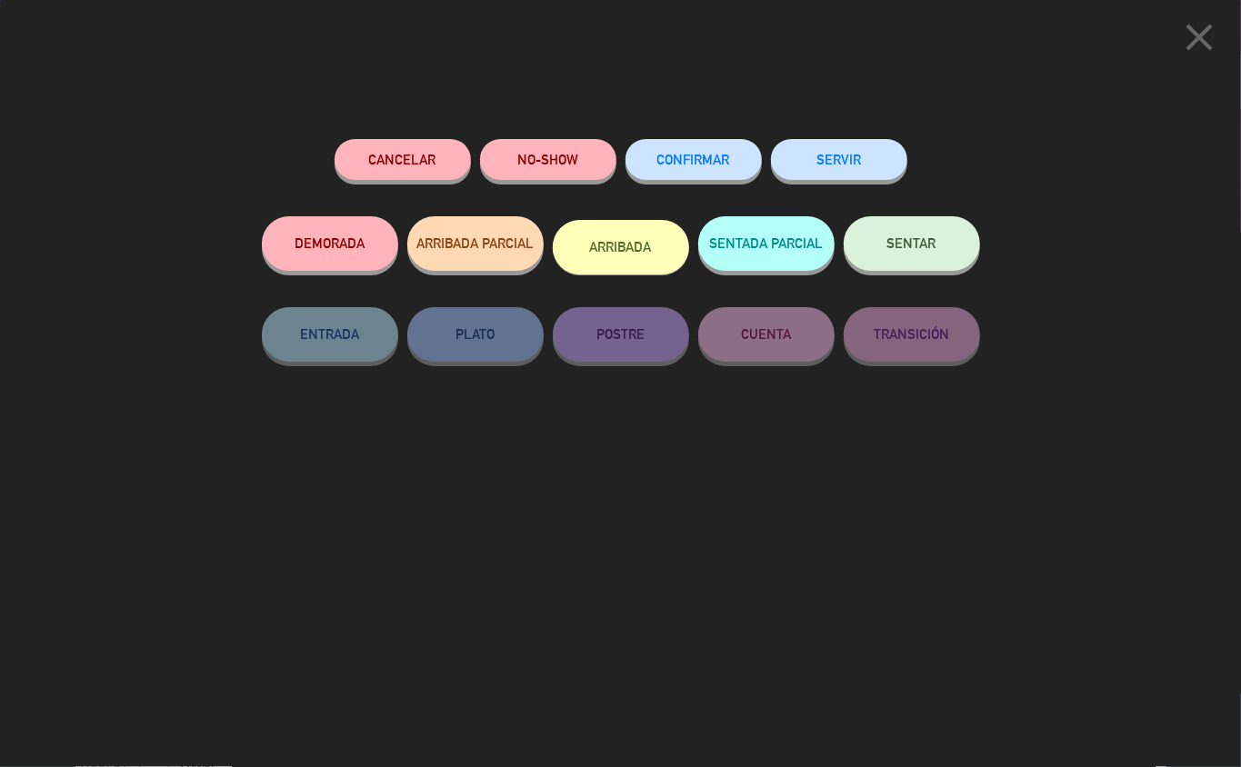
click at [866, 160] on button "SERVIR" at bounding box center [839, 159] width 136 height 41
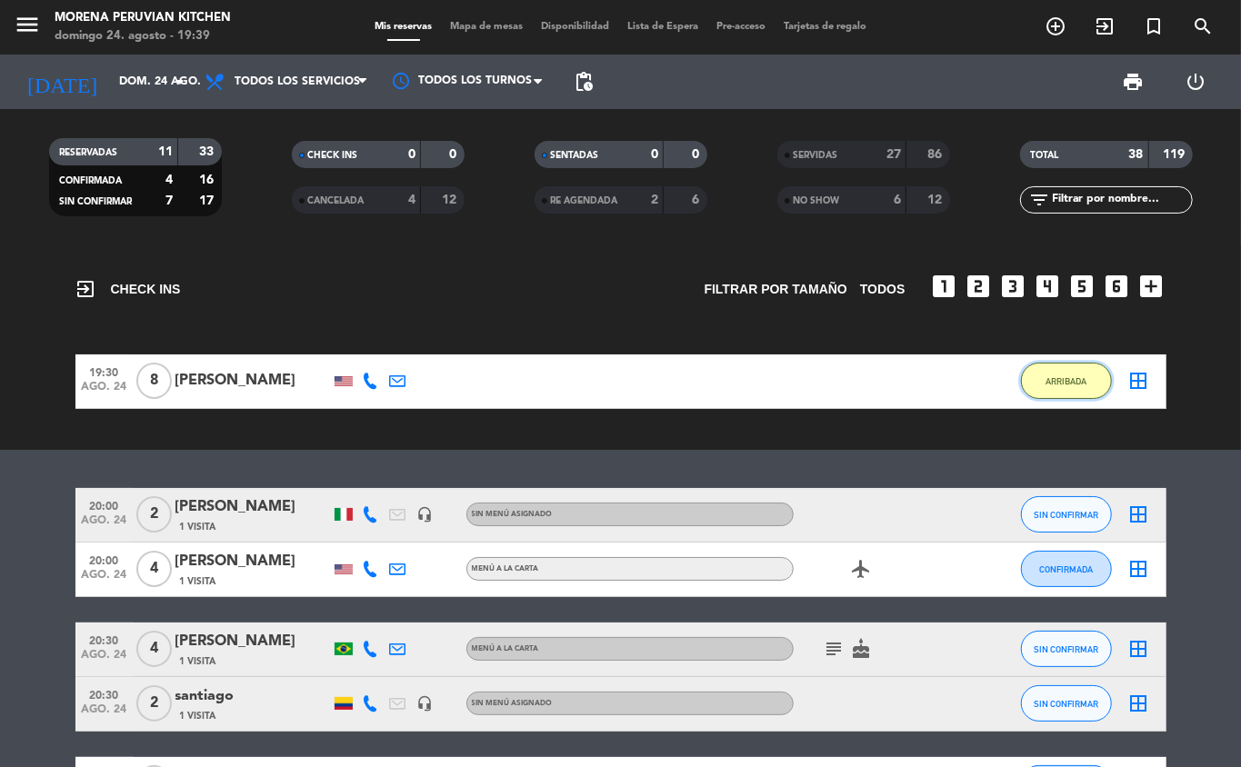
click at [1071, 380] on span "ARRIBADA" at bounding box center [1066, 381] width 41 height 10
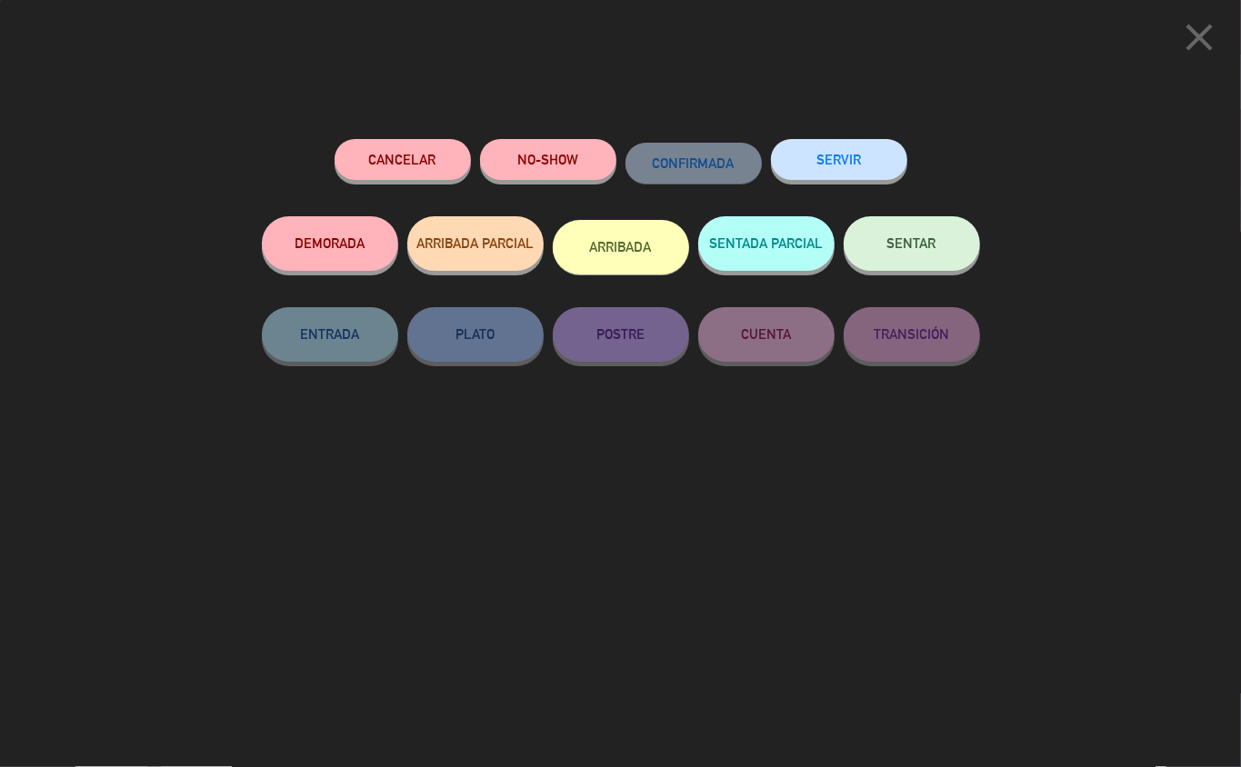
click at [866, 139] on div "SERVIR" at bounding box center [839, 177] width 136 height 77
click at [856, 161] on button "SERVIR" at bounding box center [839, 159] width 136 height 41
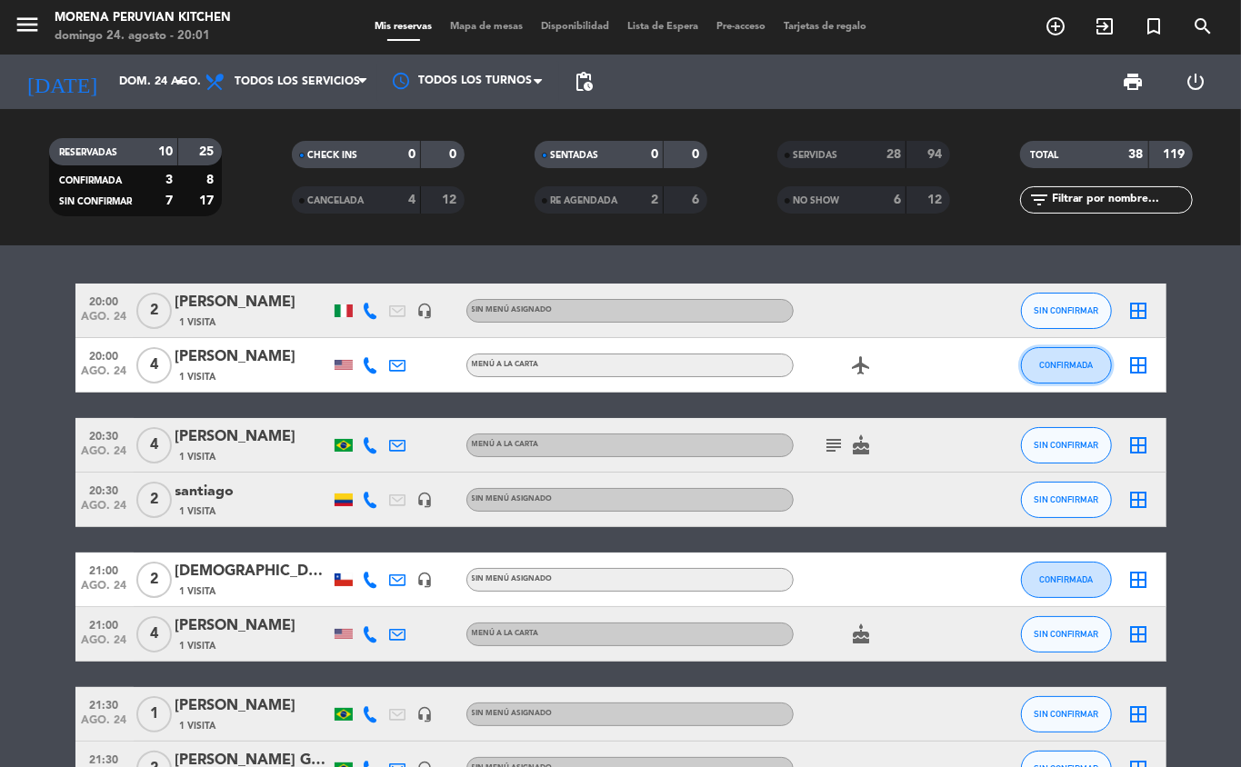
click at [1077, 364] on span "CONFIRMADA" at bounding box center [1066, 365] width 54 height 10
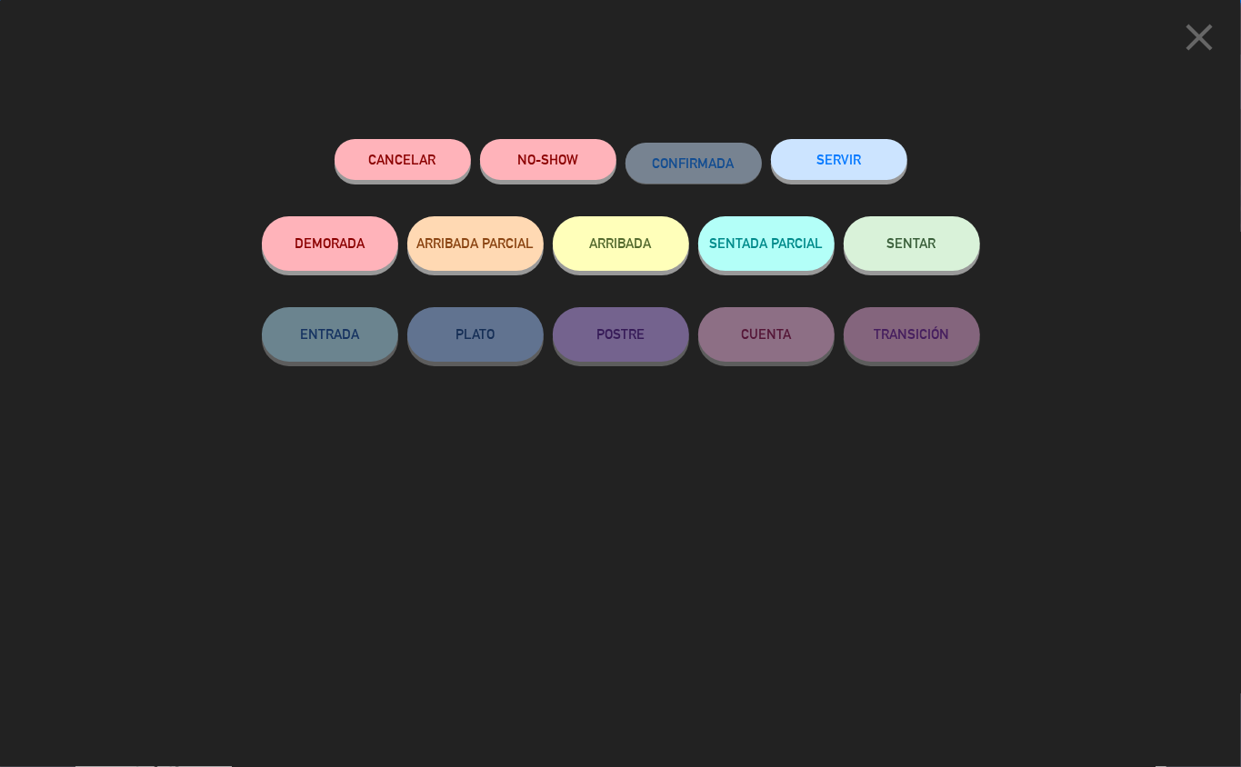
click at [615, 235] on button "ARRIBADA" at bounding box center [621, 243] width 136 height 55
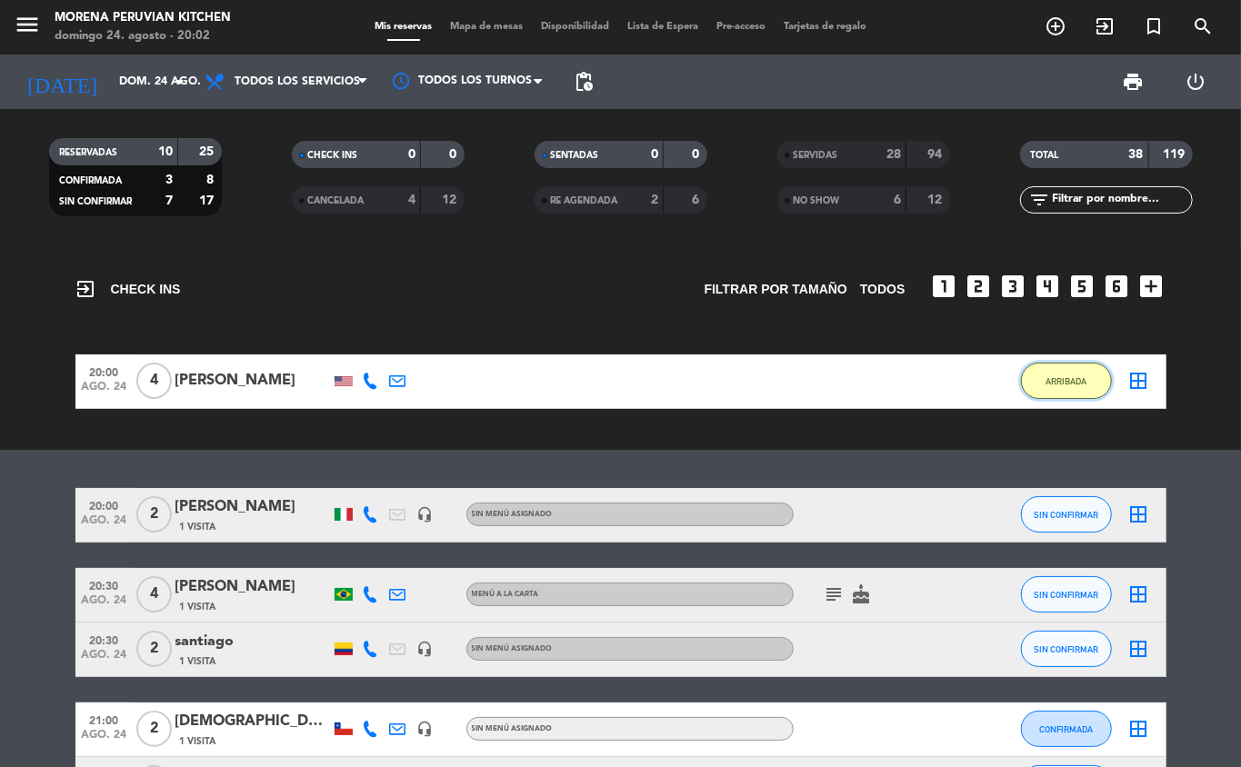
click at [1073, 376] on span "ARRIBADA" at bounding box center [1066, 381] width 41 height 10
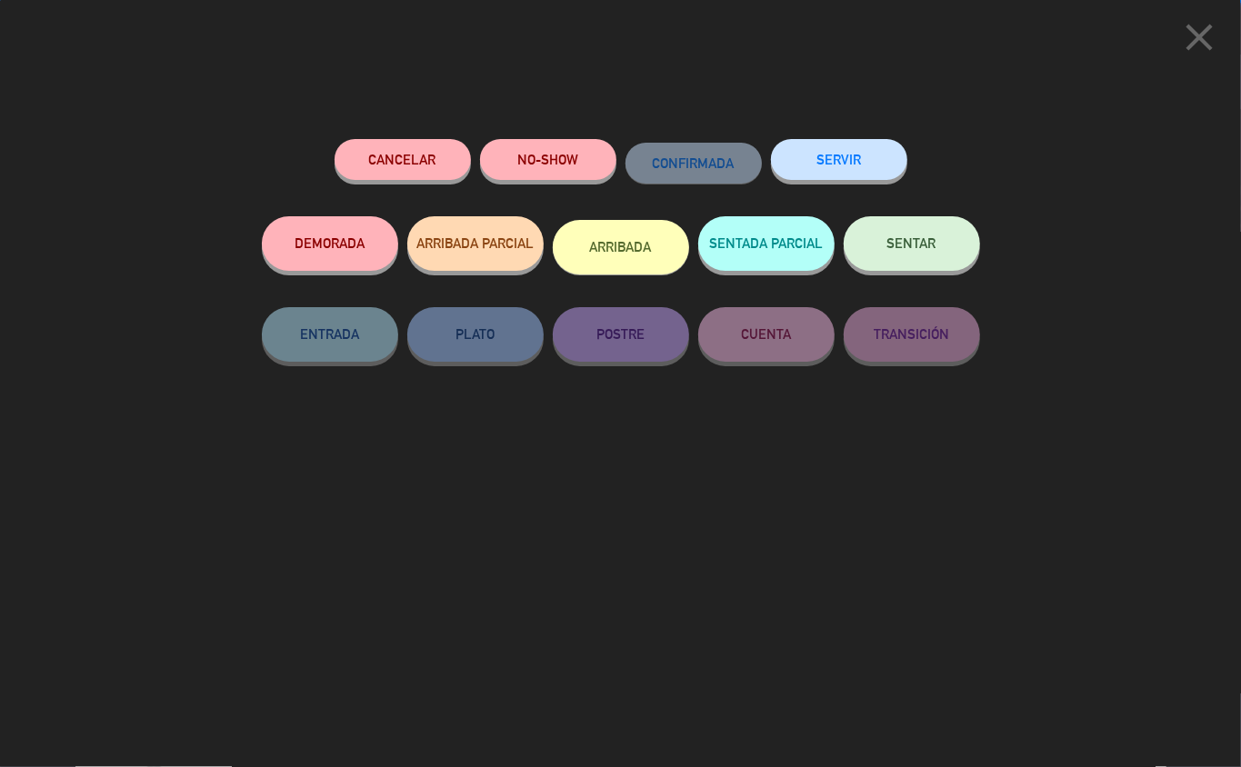
click at [840, 150] on button "SERVIR" at bounding box center [839, 159] width 136 height 41
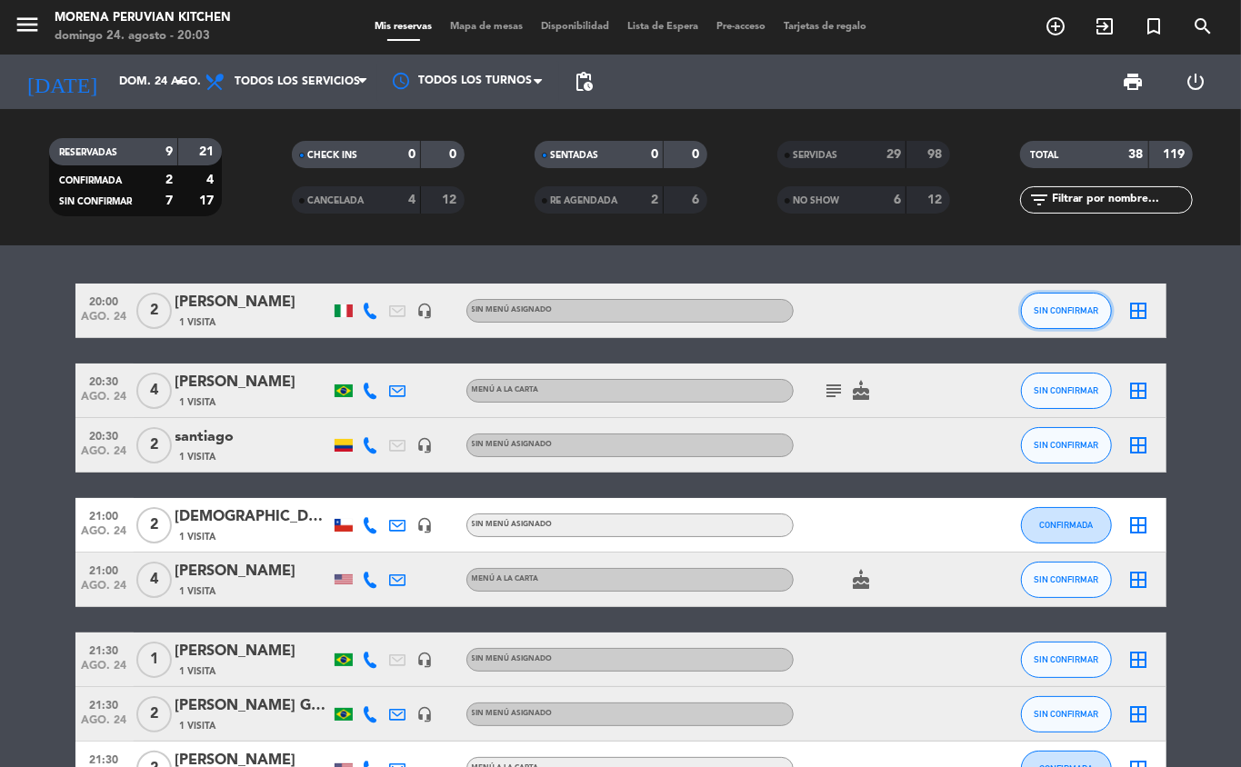
click at [1073, 310] on span "SIN CONFIRMAR" at bounding box center [1066, 310] width 65 height 10
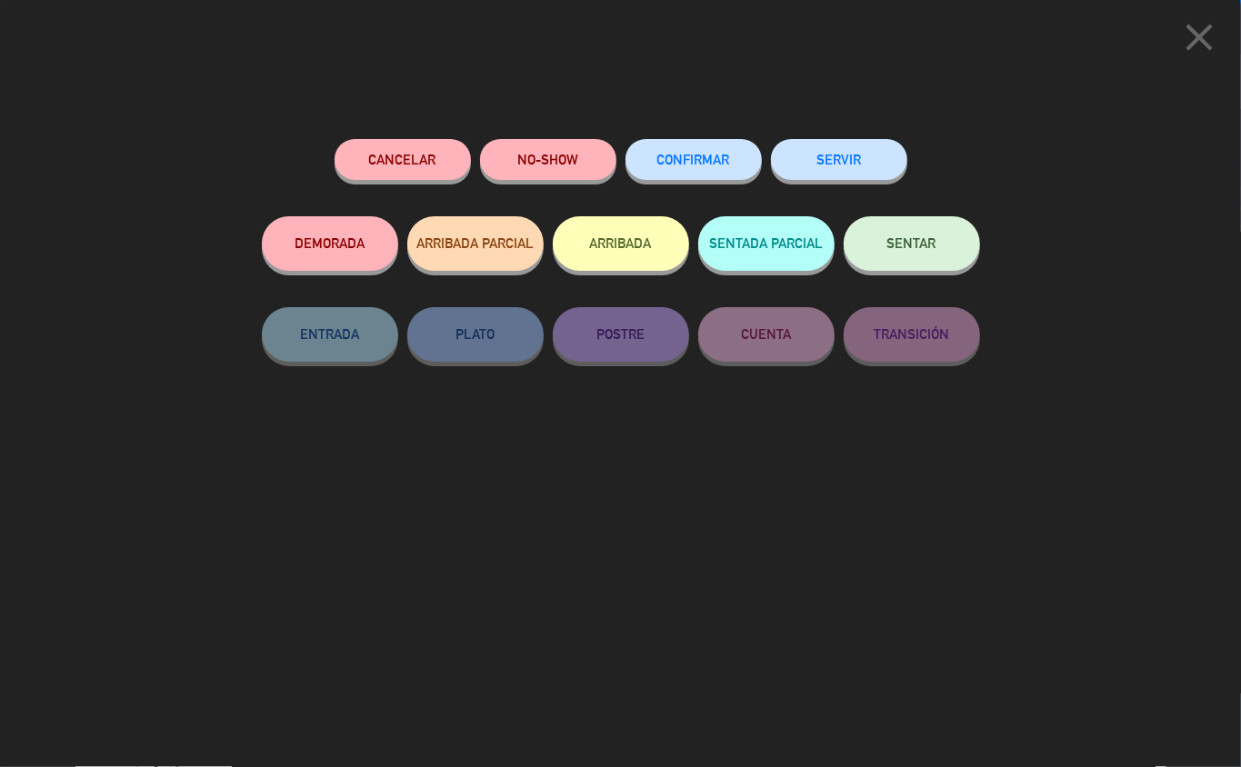
click at [847, 155] on button "SERVIR" at bounding box center [839, 159] width 136 height 41
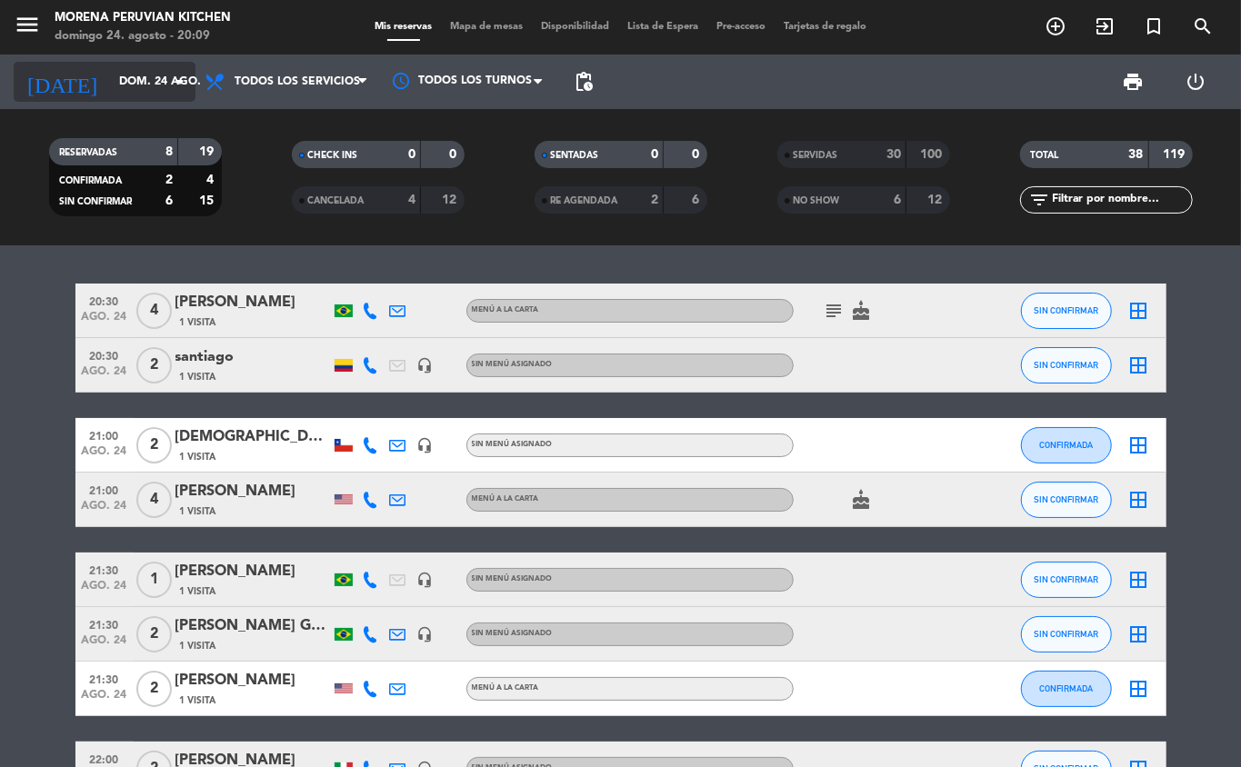
click at [164, 80] on input "dom. 24 ago." at bounding box center [187, 81] width 154 height 31
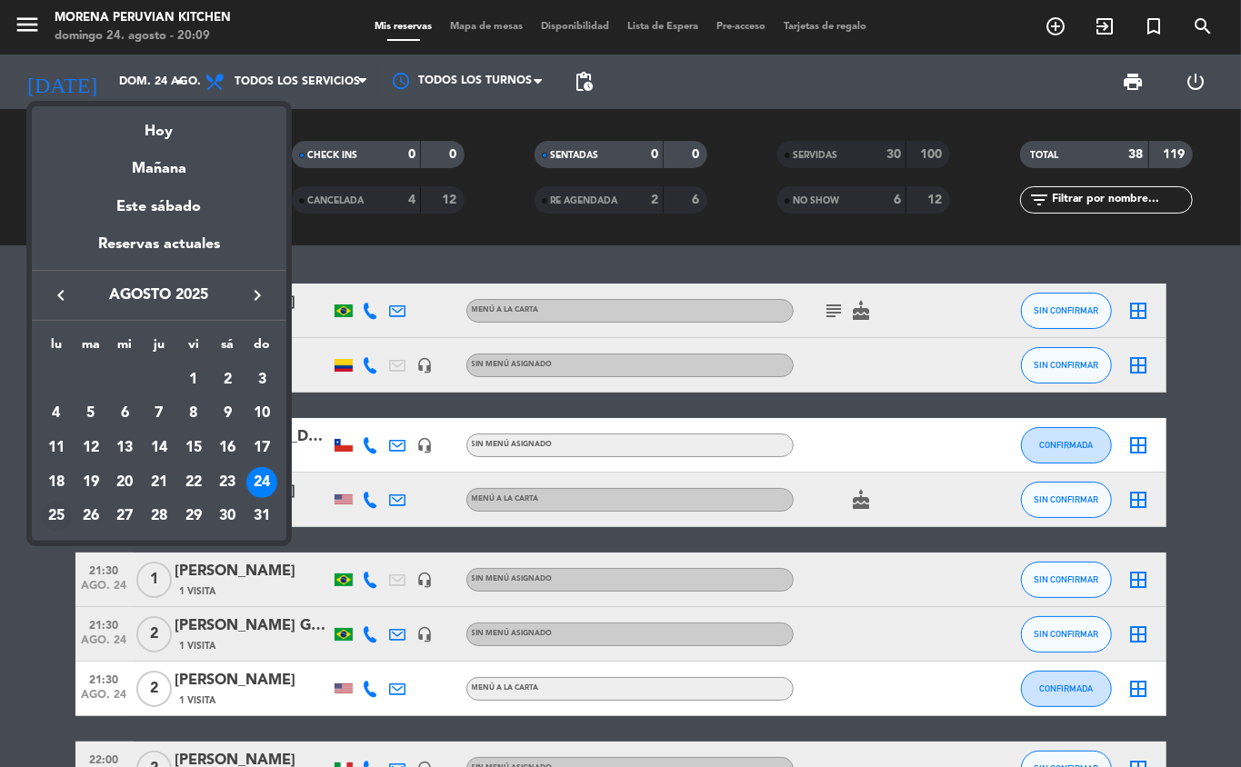
click at [47, 525] on div "25" at bounding box center [56, 516] width 31 height 31
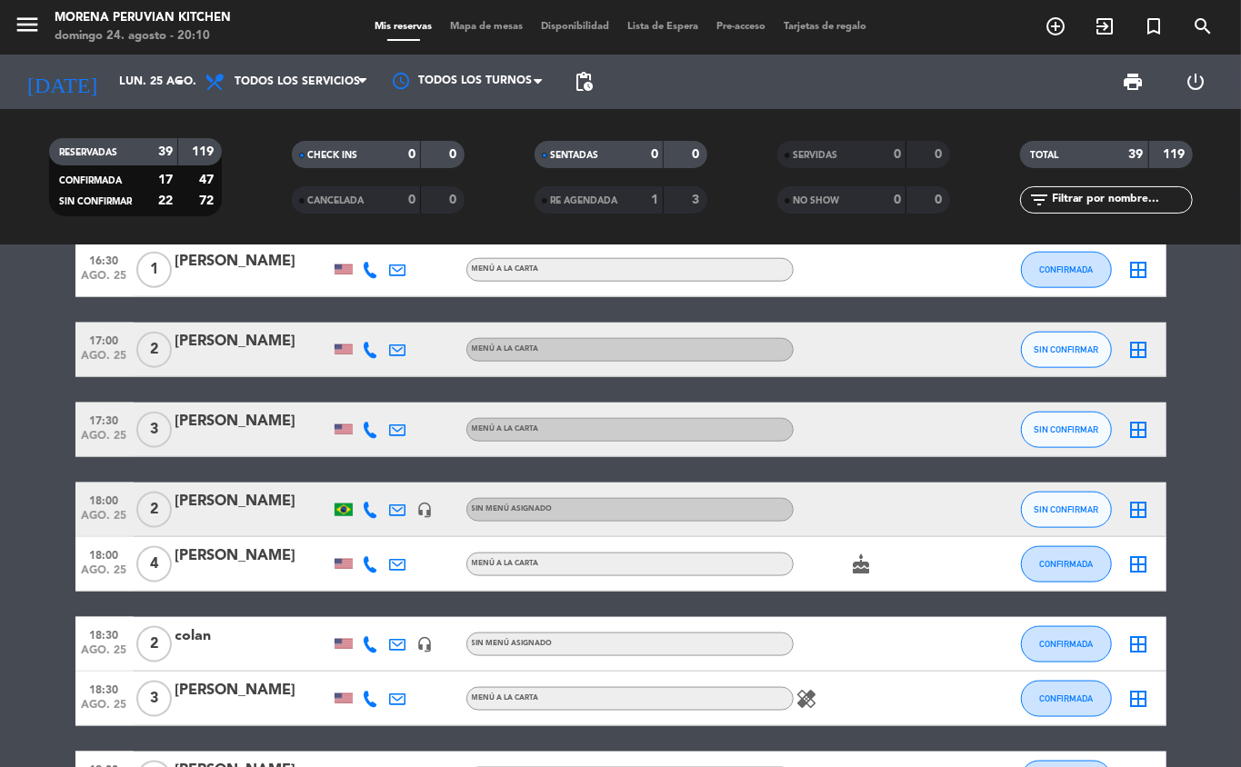
scroll to position [1187, 0]
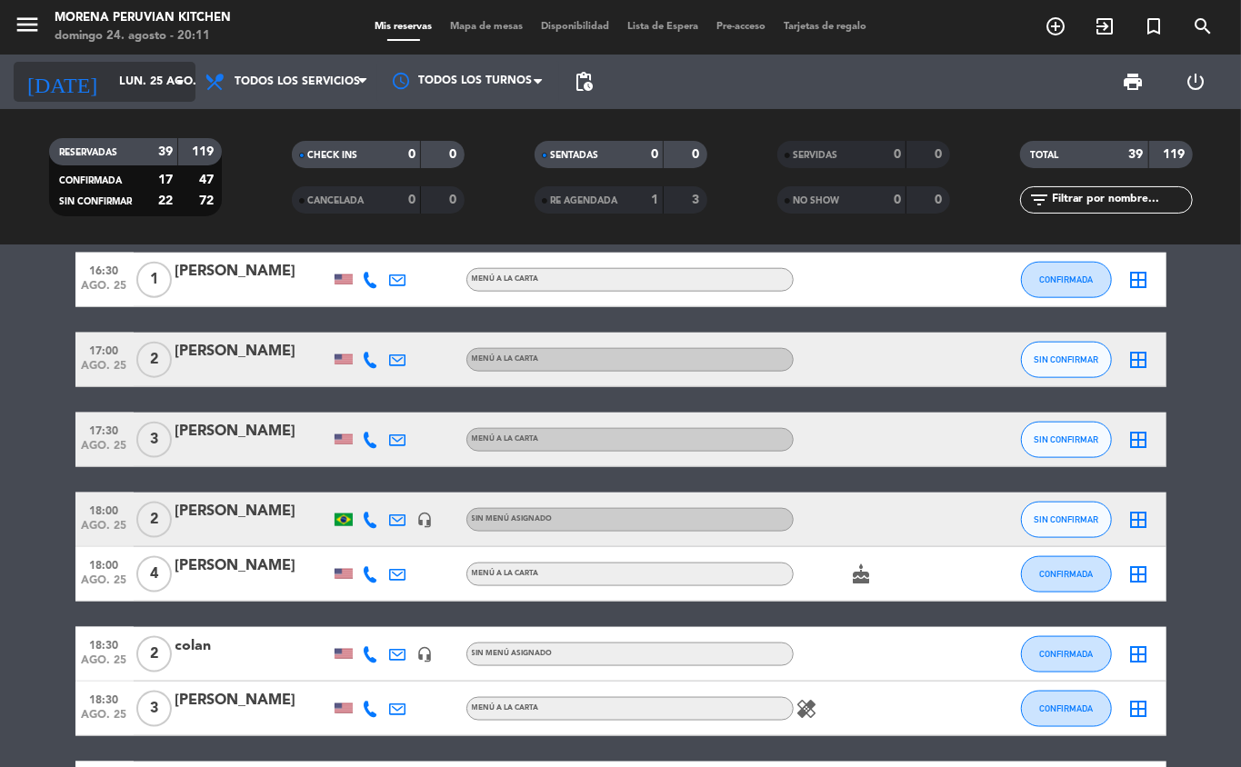
click at [171, 73] on icon "arrow_drop_down" at bounding box center [180, 82] width 22 height 22
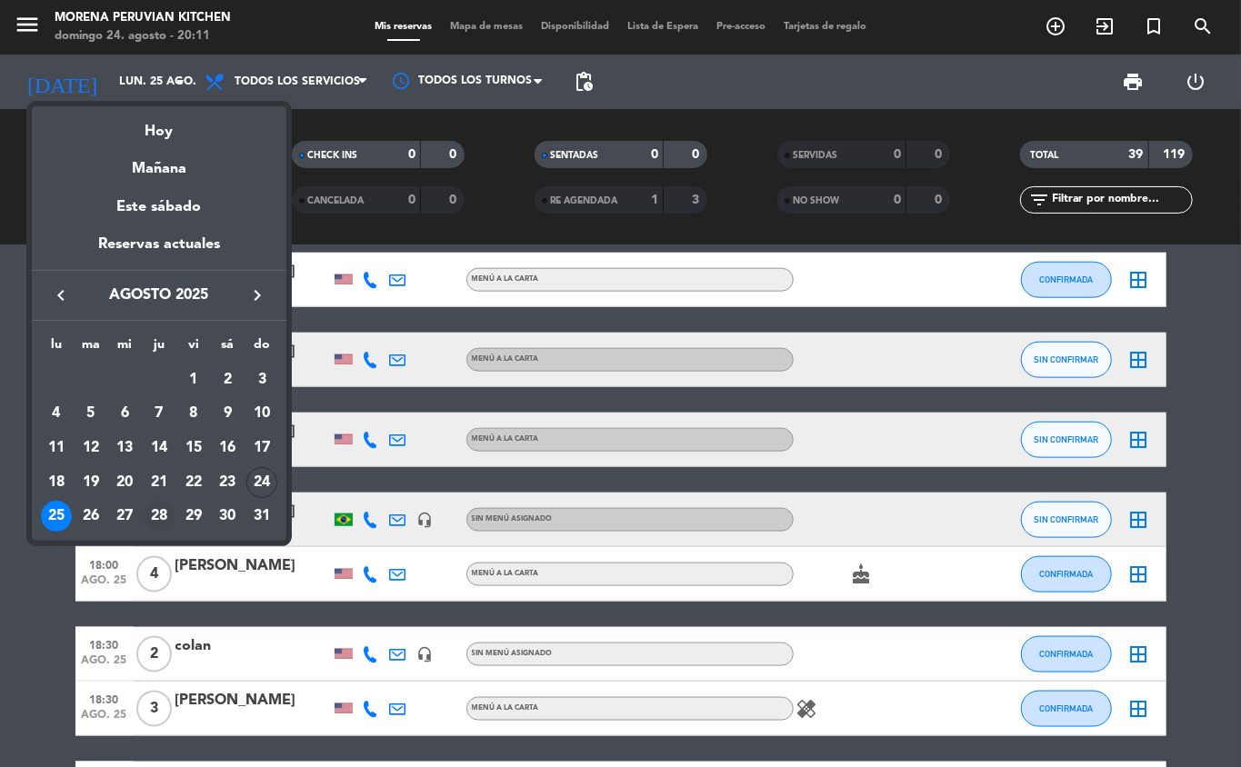
click at [161, 520] on div "28" at bounding box center [159, 516] width 31 height 31
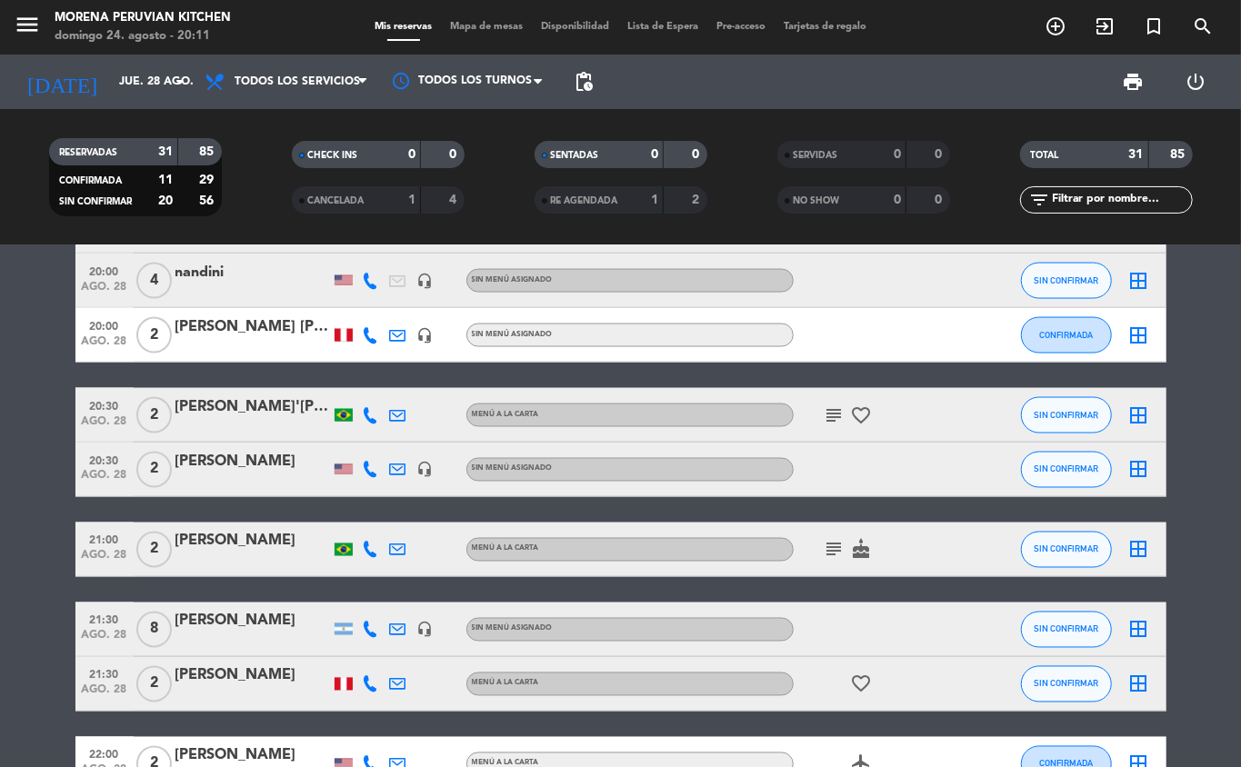
scroll to position [1658, 0]
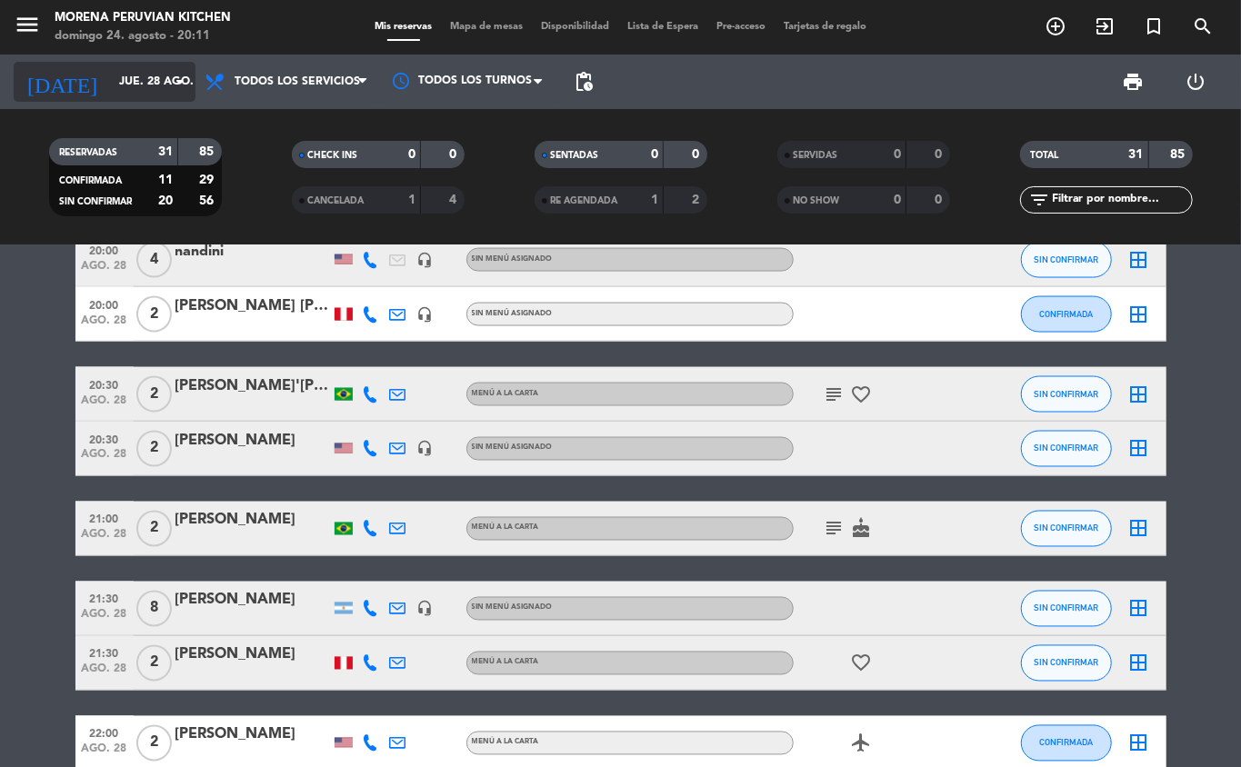
click at [161, 82] on input "jue. 28 ago." at bounding box center [187, 81] width 154 height 31
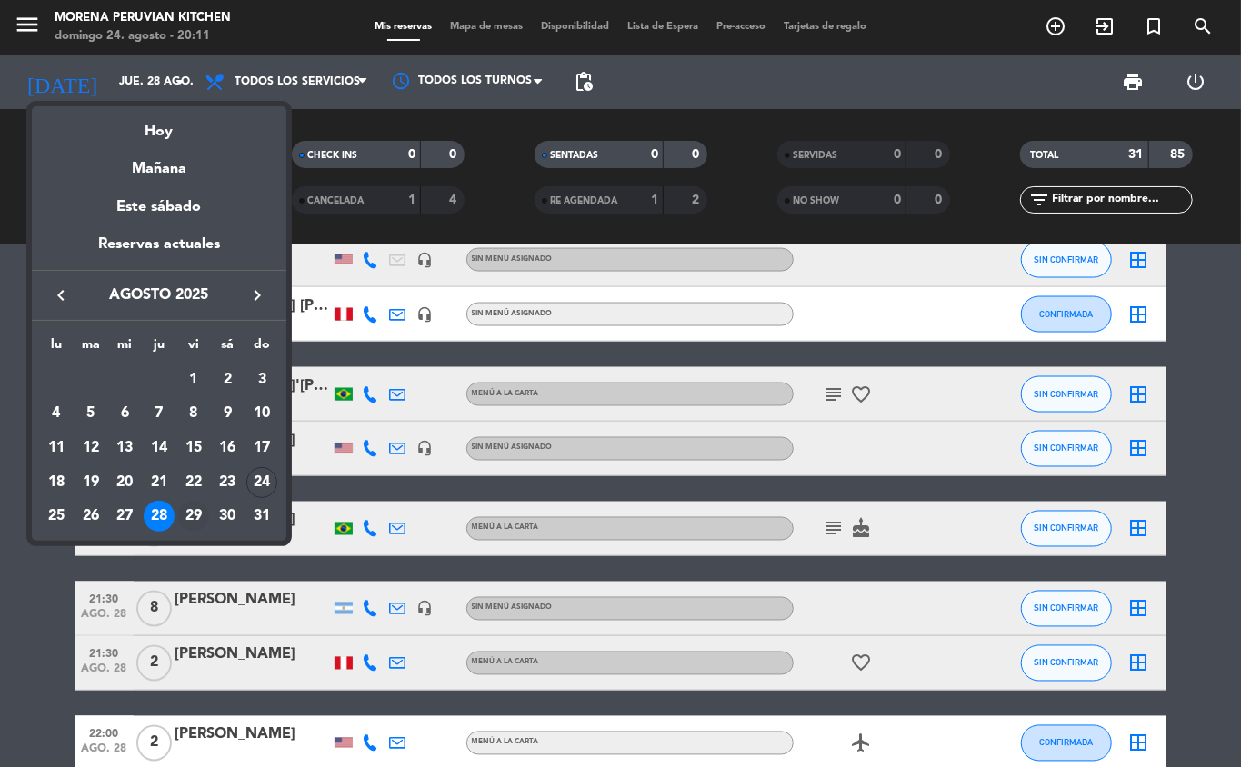
click at [201, 518] on div "29" at bounding box center [193, 516] width 31 height 31
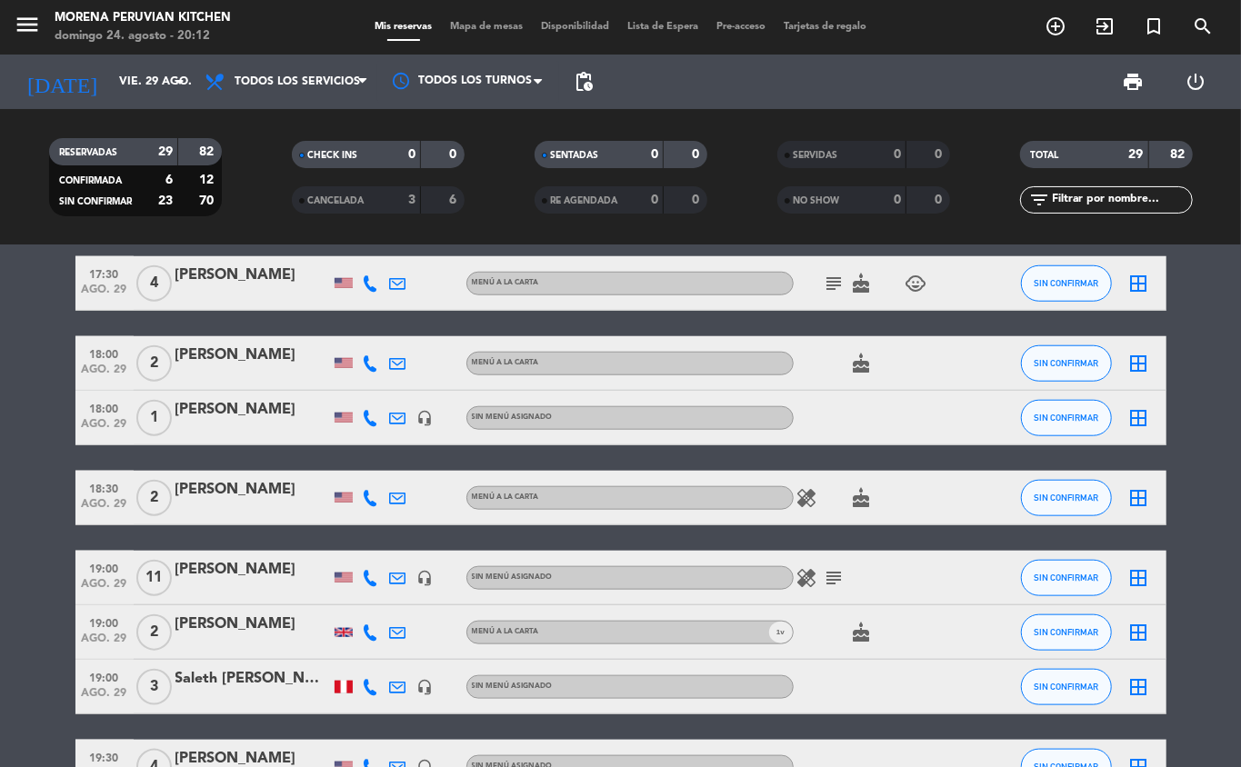
scroll to position [944, 0]
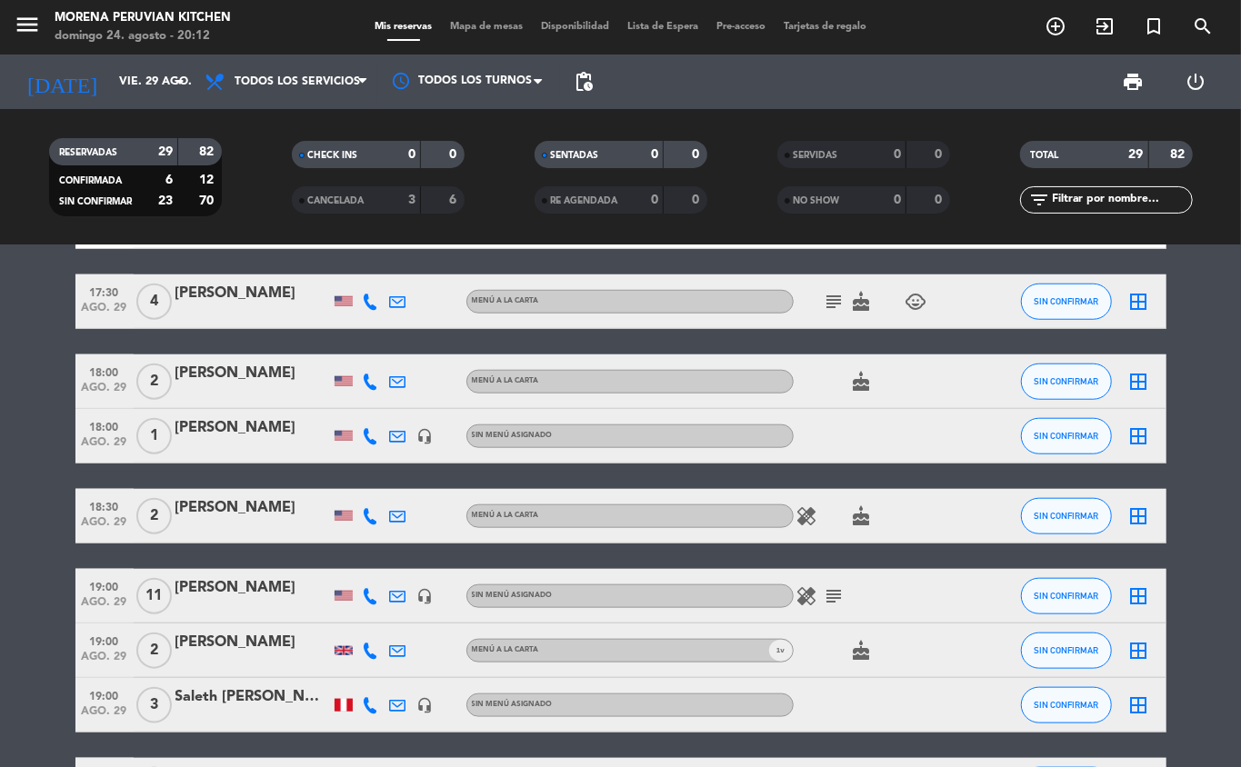
click at [205, 288] on div "[PERSON_NAME]" at bounding box center [252, 294] width 155 height 24
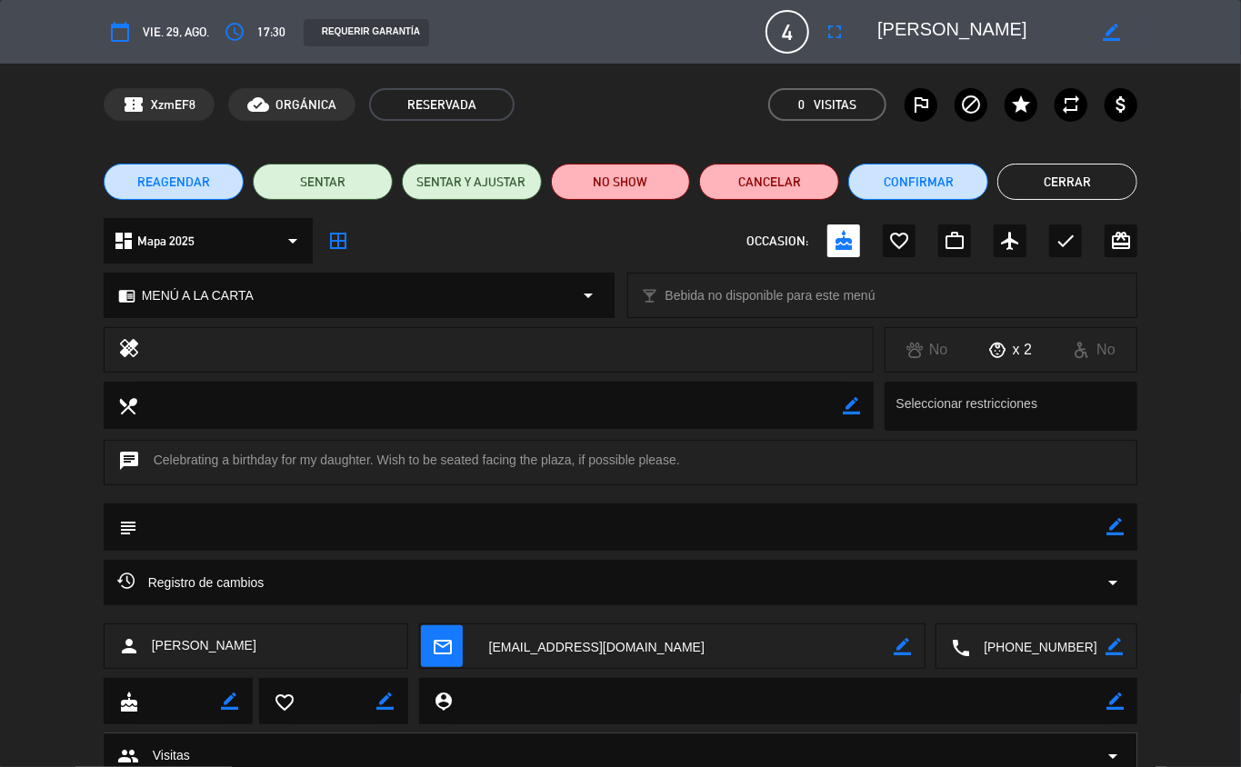
click at [1113, 171] on button "Cerrar" at bounding box center [1067, 182] width 140 height 36
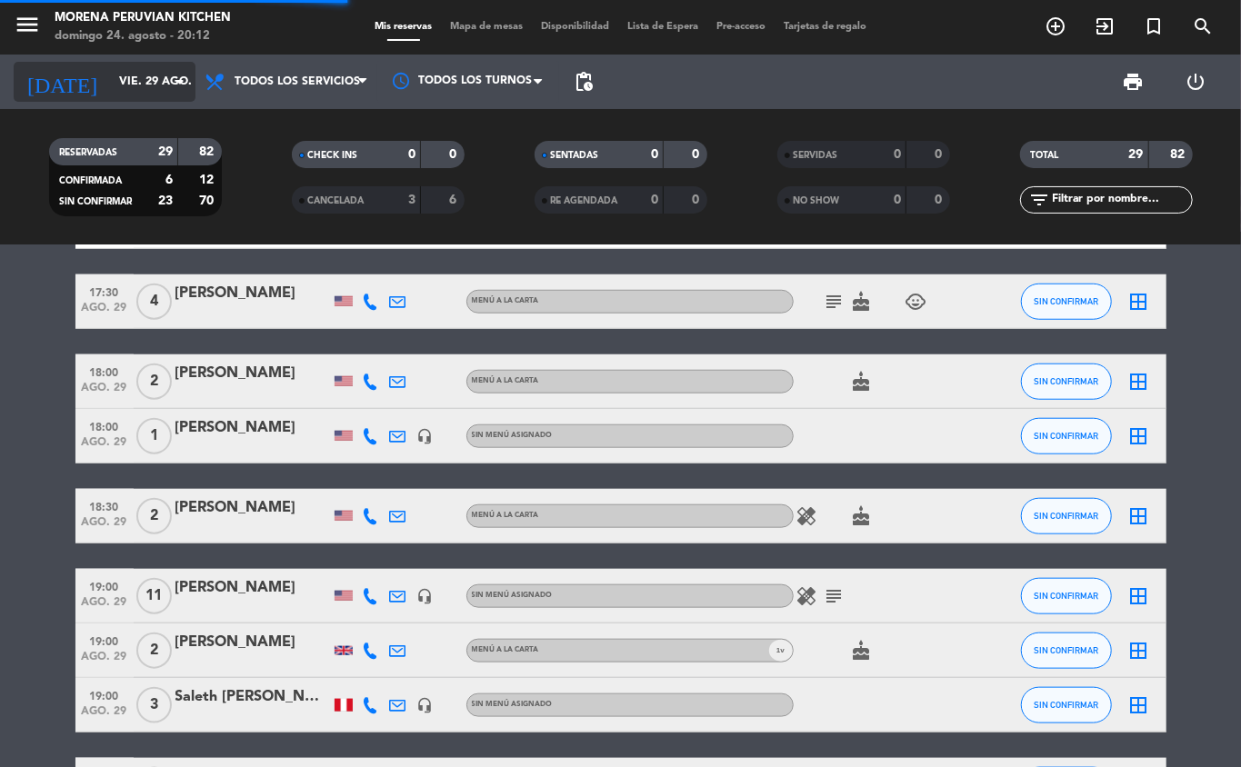
click at [165, 77] on input "vie. 29 ago." at bounding box center [187, 81] width 154 height 31
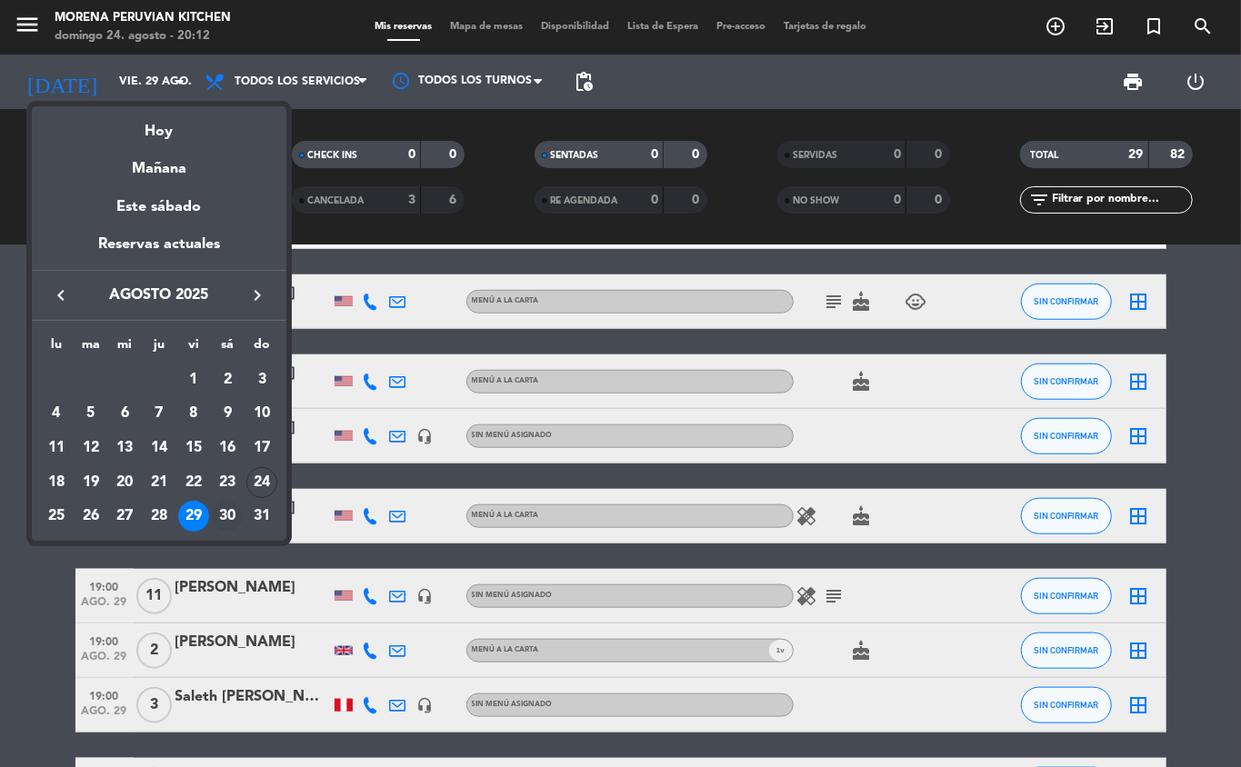
click at [231, 516] on div "30" at bounding box center [227, 516] width 31 height 31
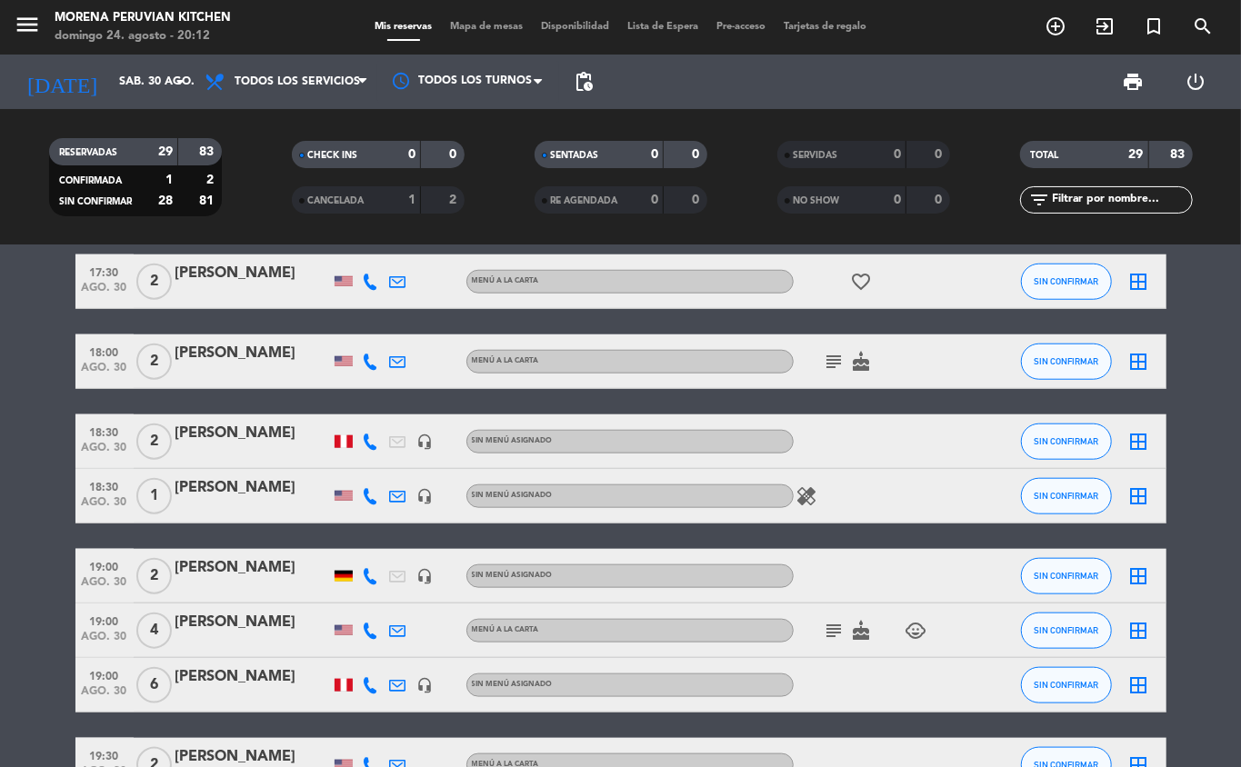
scroll to position [866, 0]
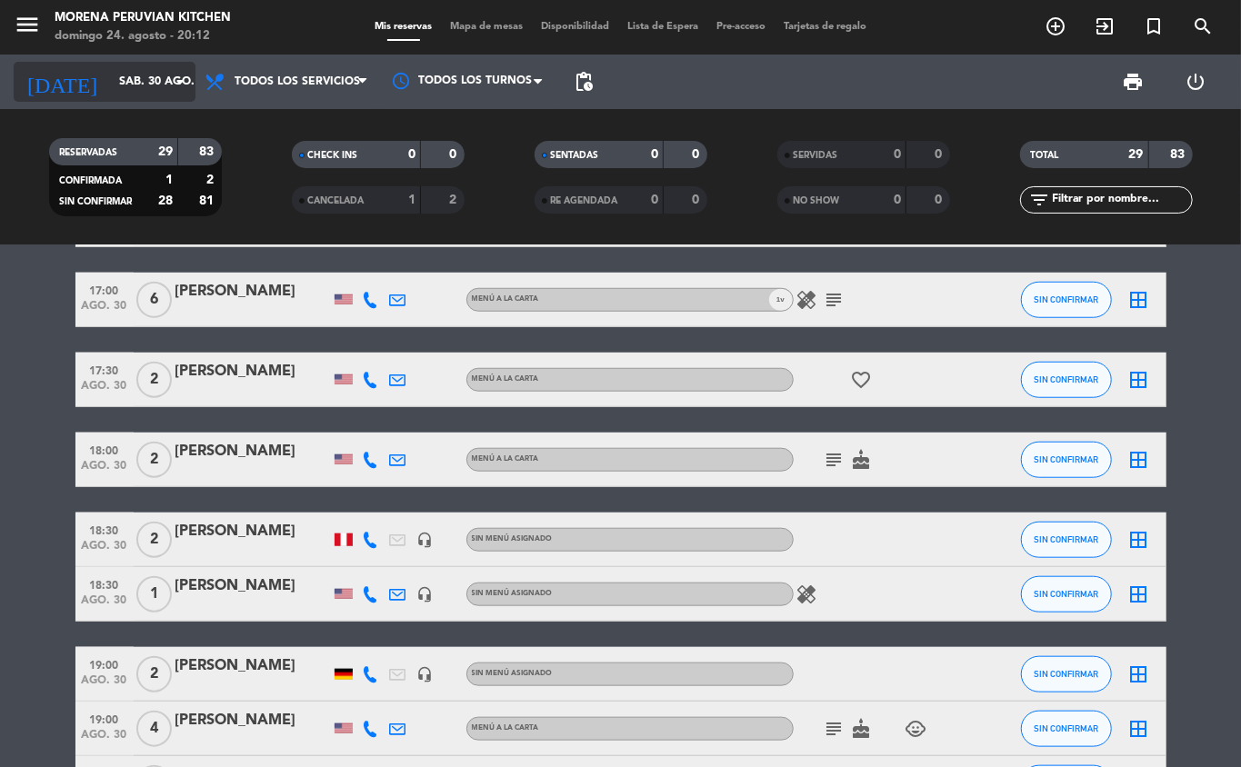
click at [149, 74] on input "sáb. 30 ago." at bounding box center [187, 81] width 154 height 31
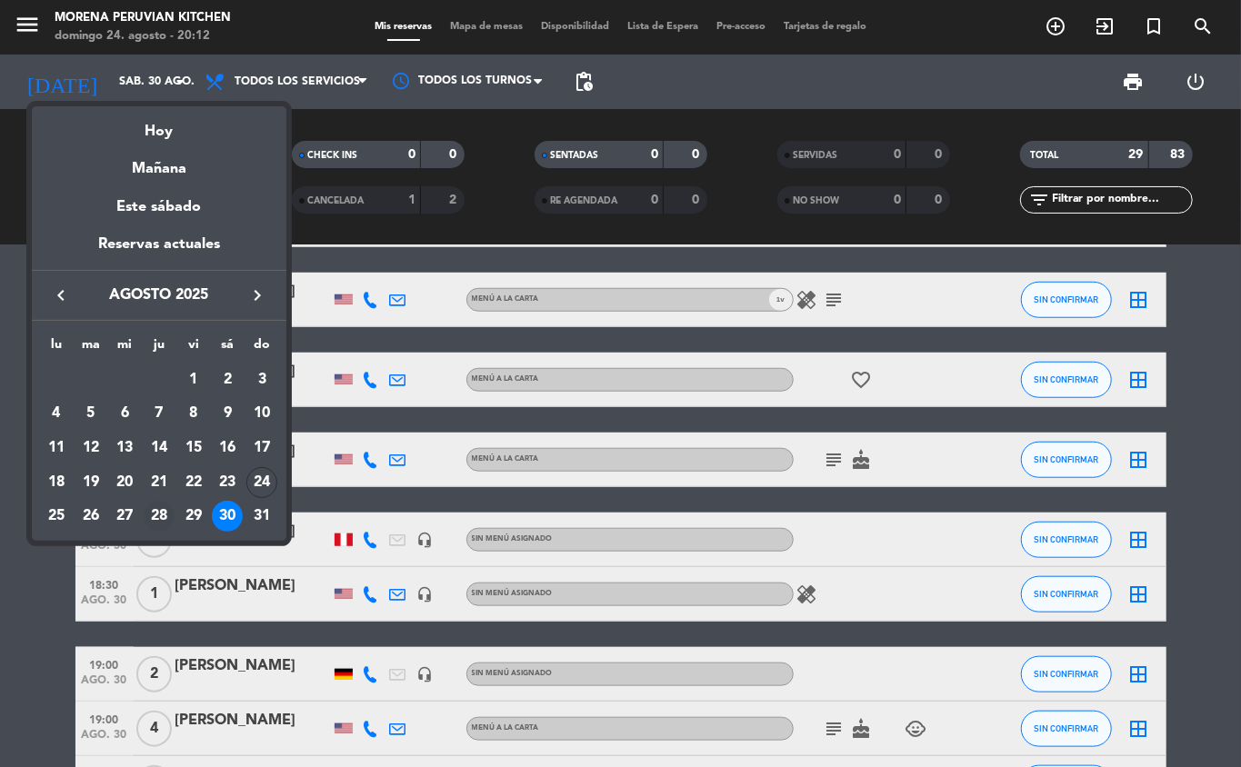
click at [161, 520] on div "28" at bounding box center [159, 516] width 31 height 31
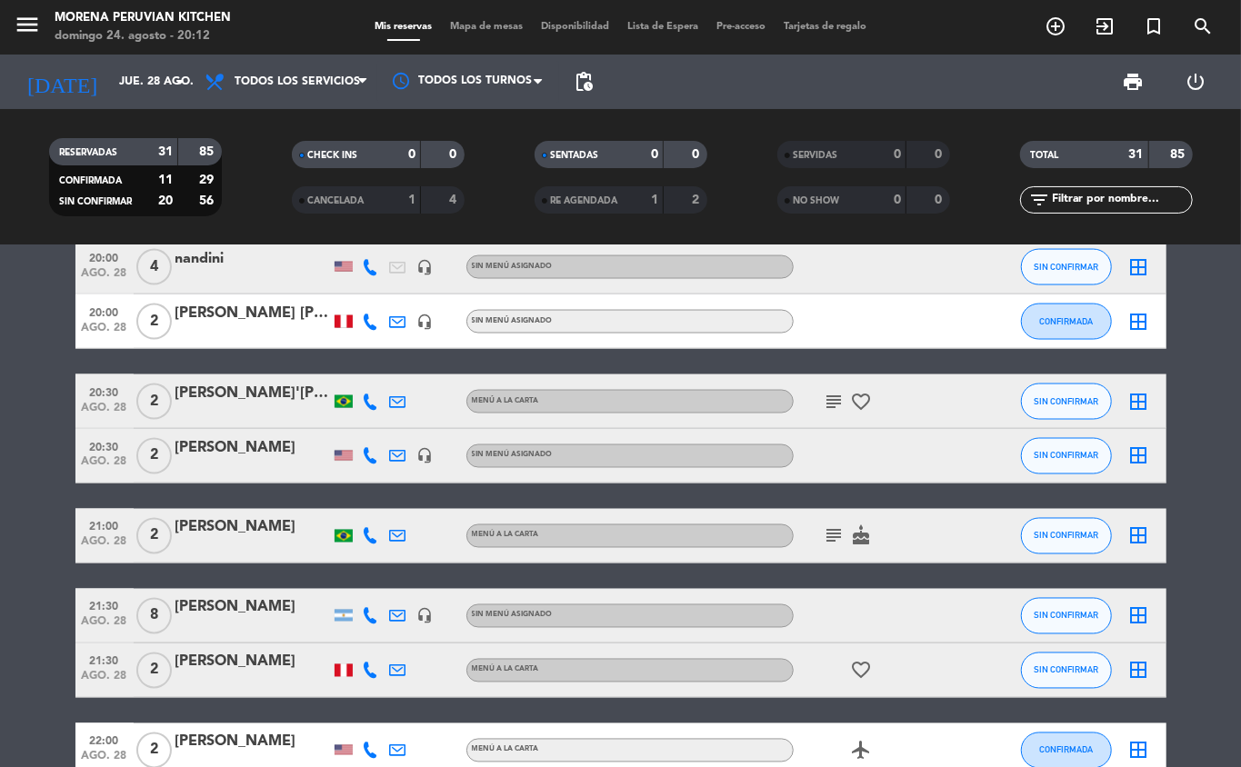
scroll to position [1762, 0]
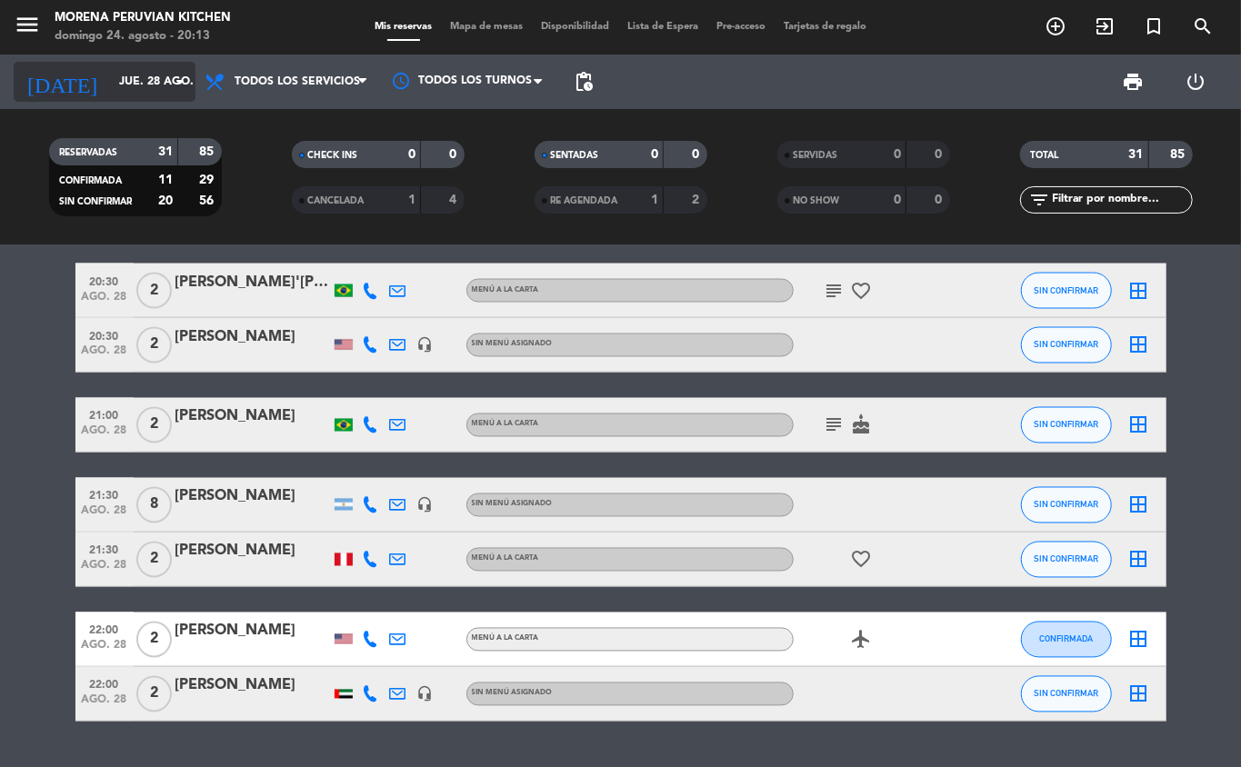
click at [169, 81] on icon "arrow_drop_down" at bounding box center [180, 82] width 22 height 22
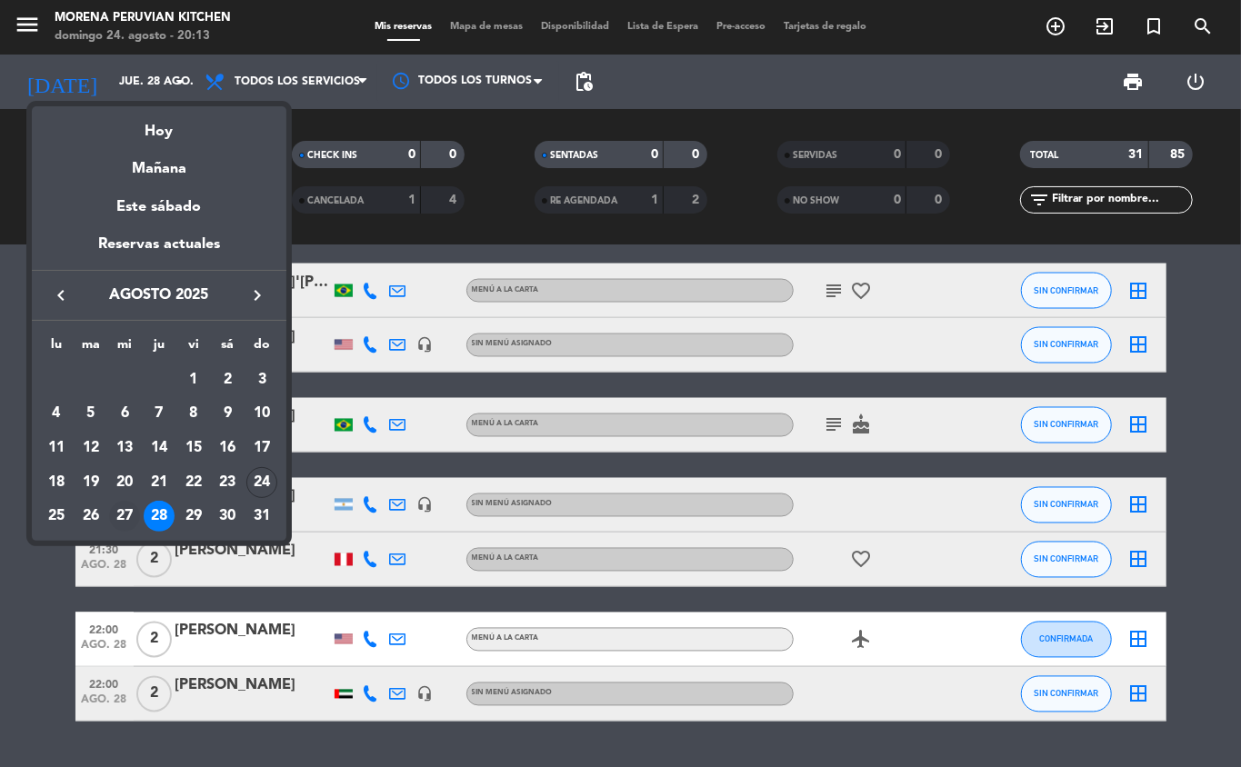
click at [120, 517] on div "27" at bounding box center [124, 516] width 31 height 31
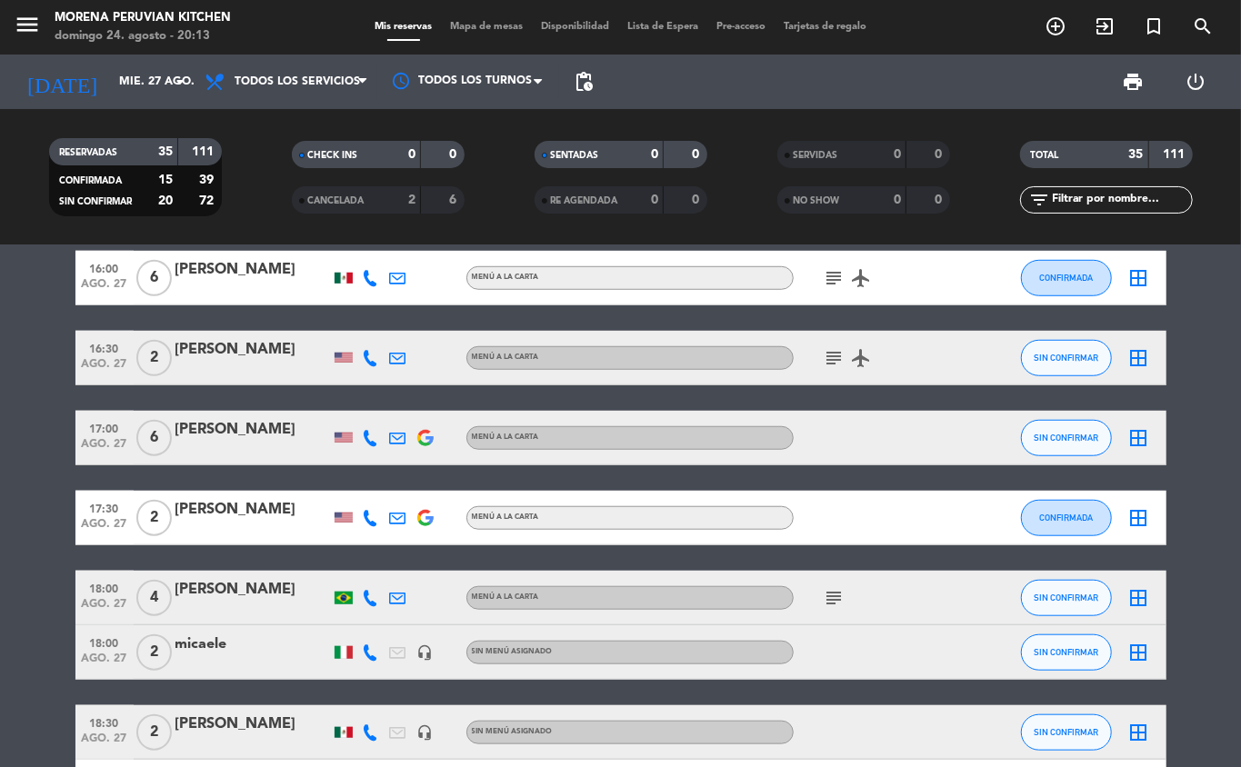
scroll to position [780, 0]
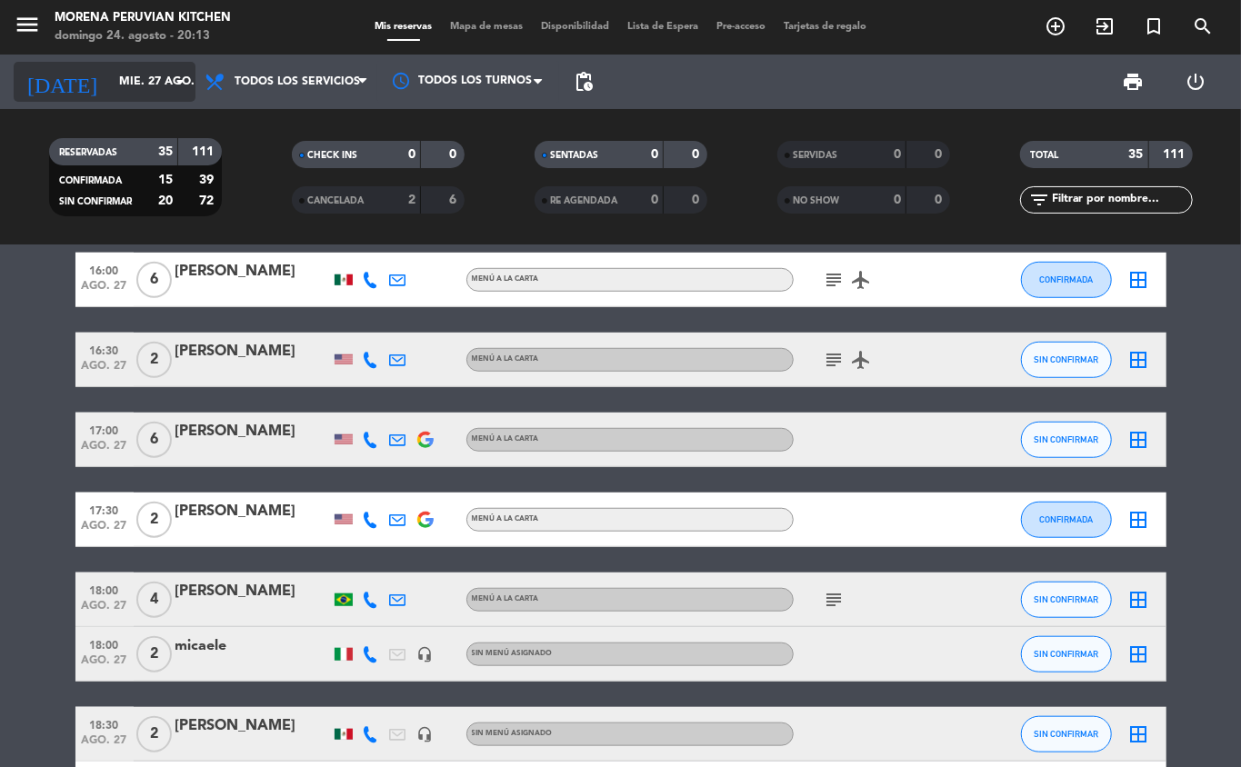
click at [153, 80] on input "mié. 27 ago." at bounding box center [187, 81] width 154 height 31
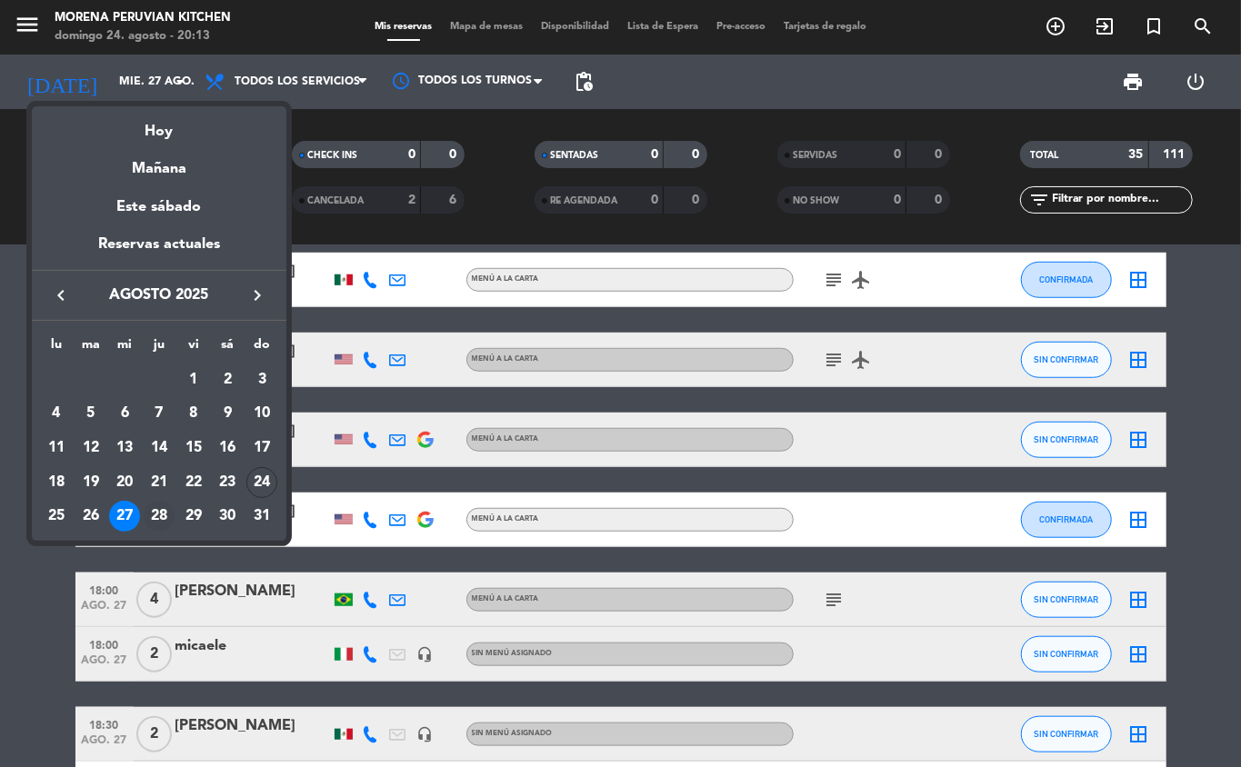
click at [158, 522] on div "28" at bounding box center [159, 516] width 31 height 31
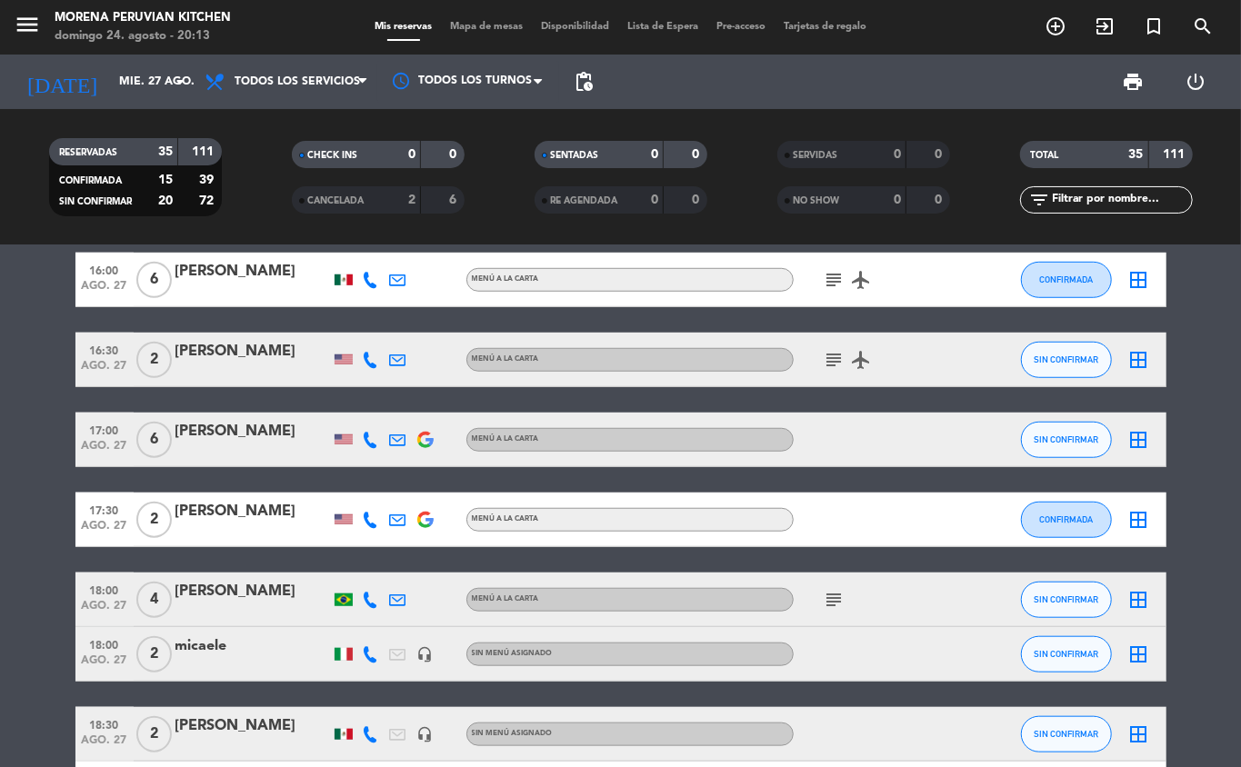
type input "jue. 28 ago."
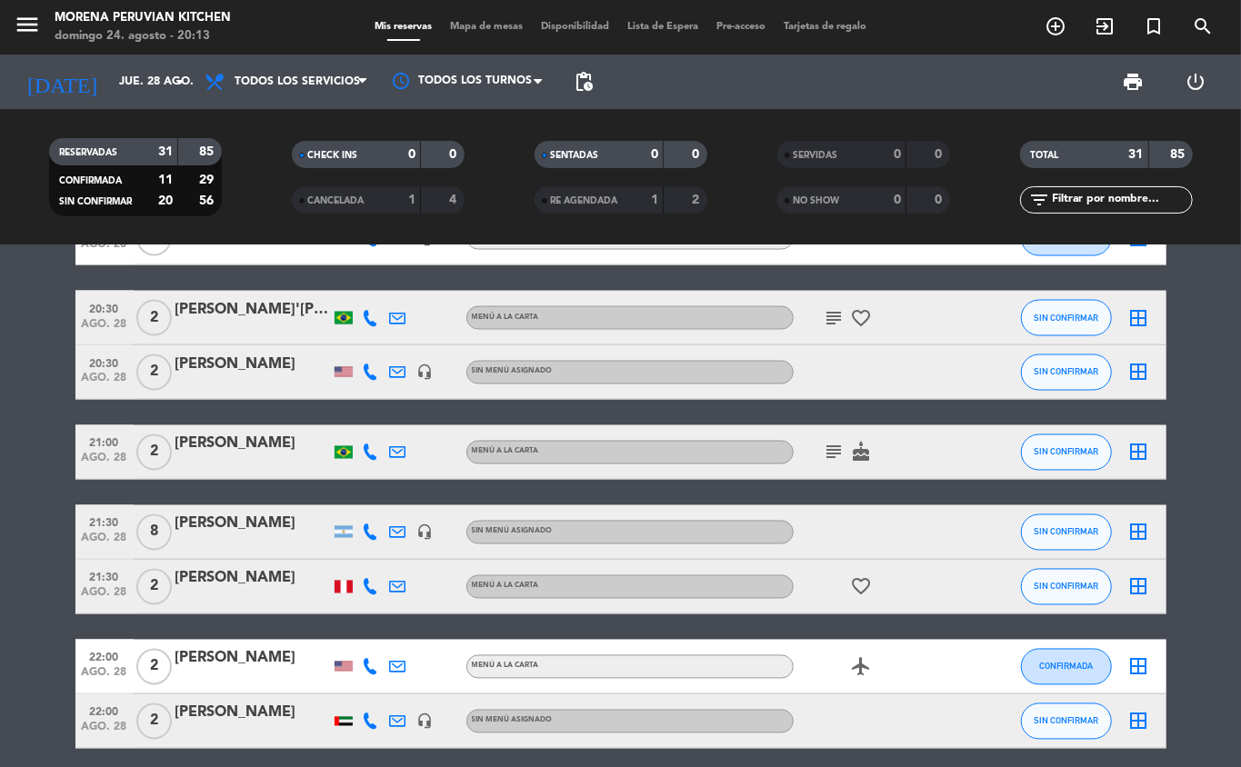
scroll to position [1808, 0]
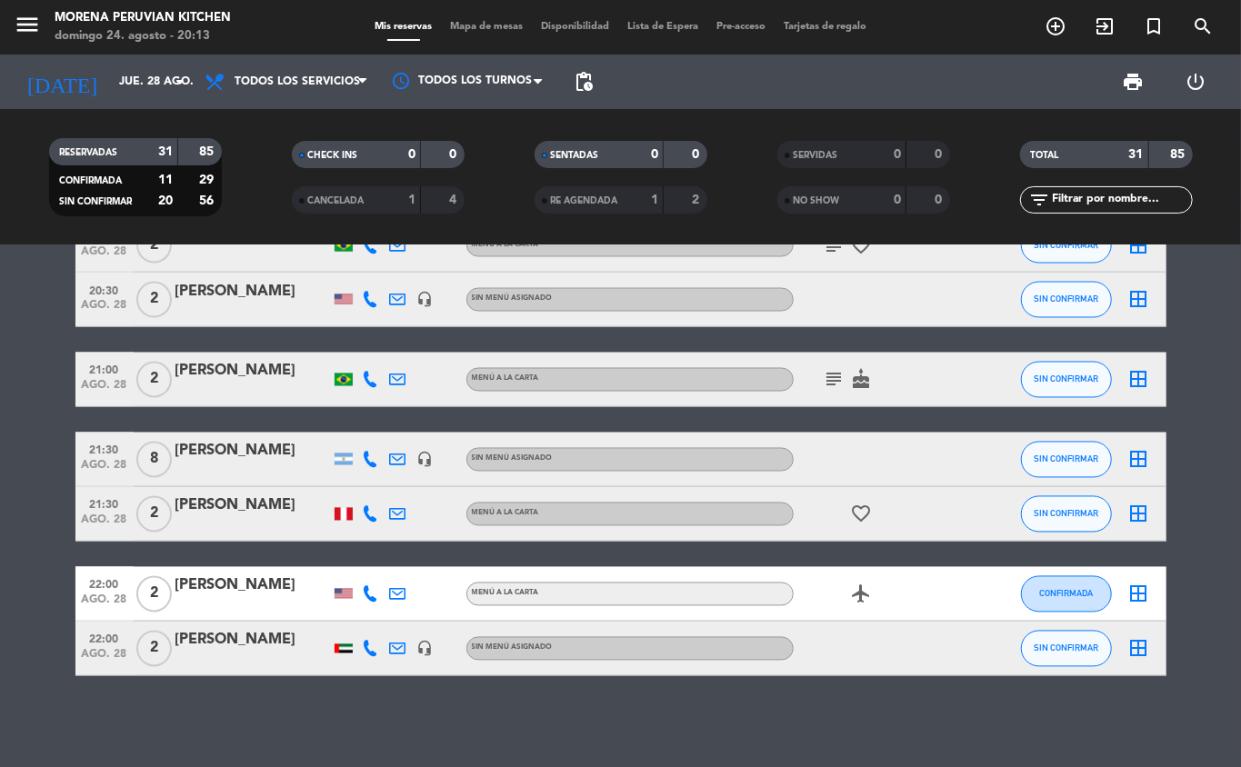
click at [1049, 25] on icon "add_circle_outline" at bounding box center [1056, 26] width 22 height 22
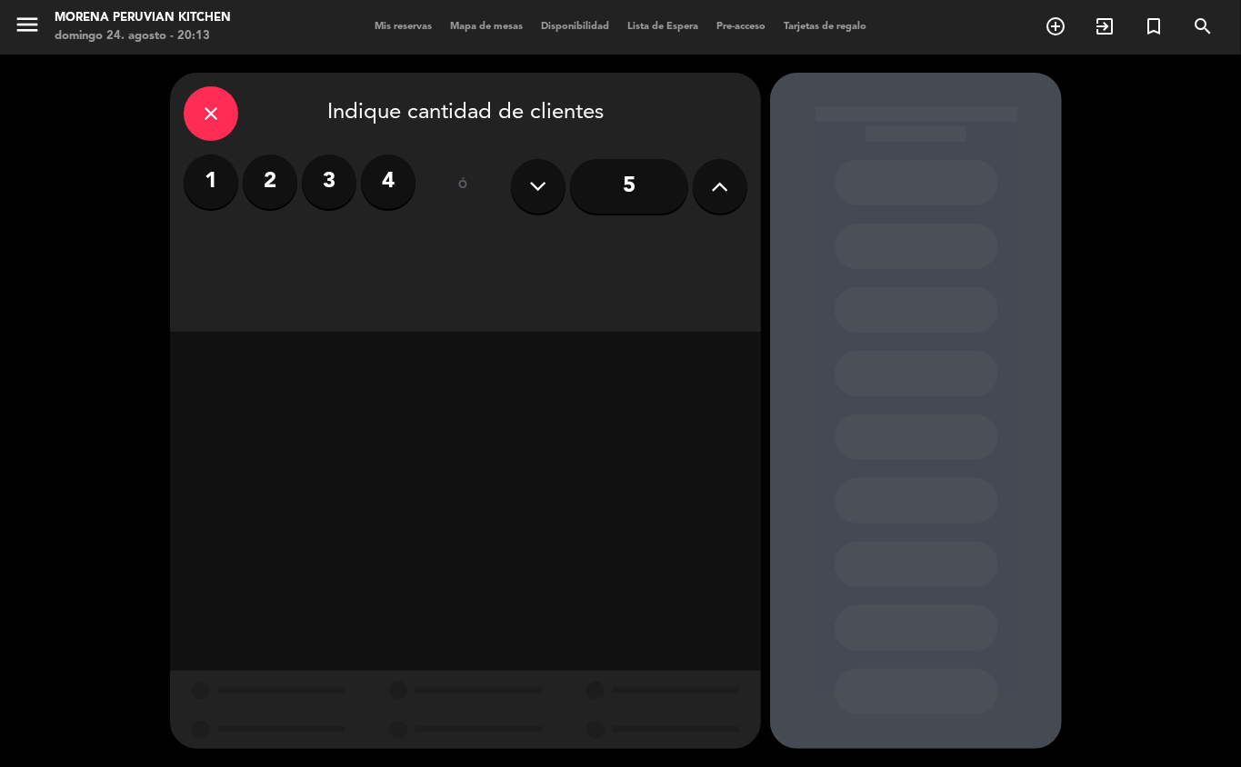
click at [328, 182] on label "3" at bounding box center [329, 182] width 55 height 55
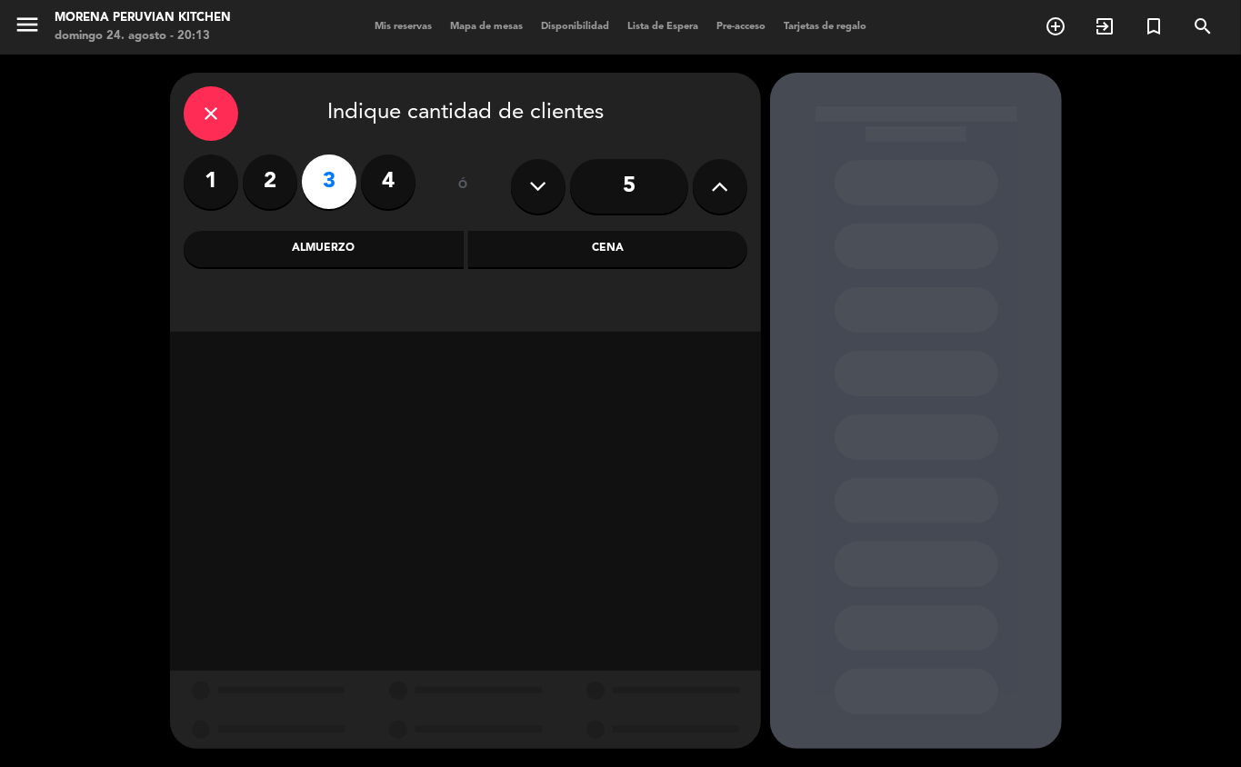
click at [579, 241] on div "Cena" at bounding box center [608, 249] width 280 height 36
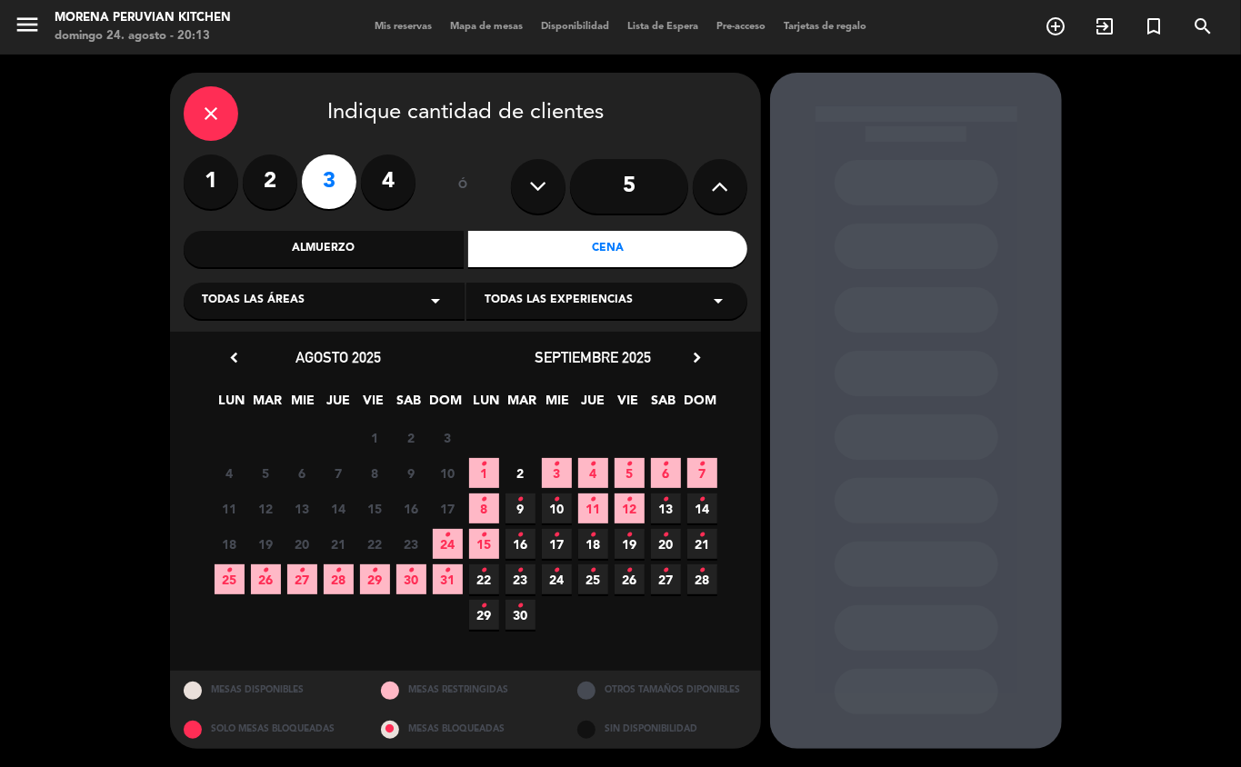
click at [339, 580] on icon "•" at bounding box center [339, 570] width 6 height 29
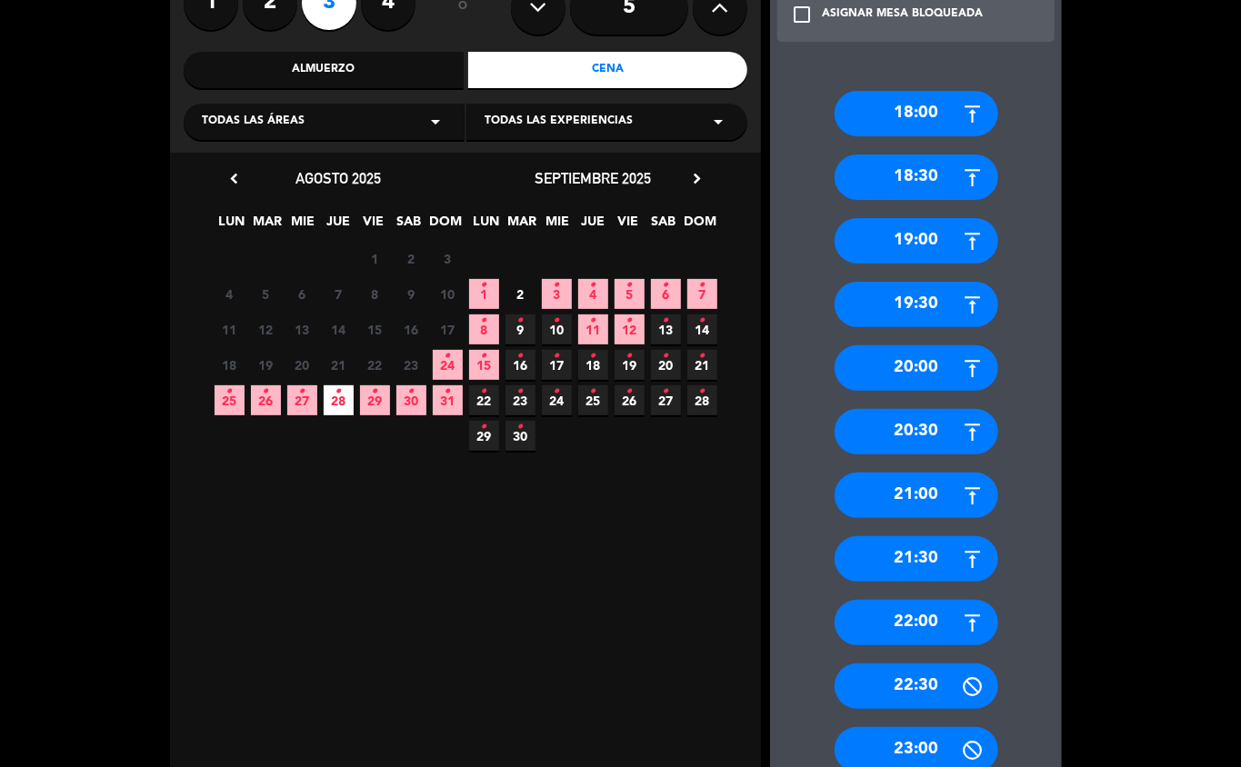
scroll to position [242, 0]
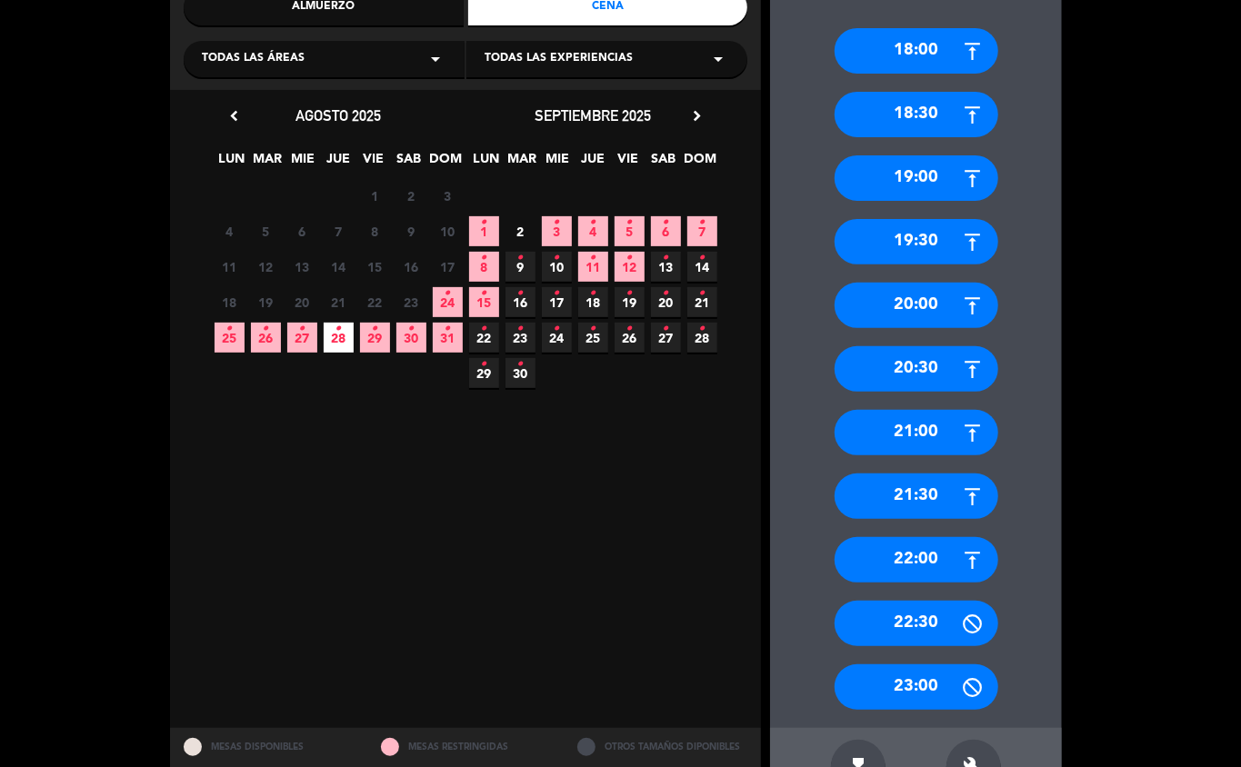
click at [950, 435] on div "21:00" at bounding box center [917, 432] width 164 height 45
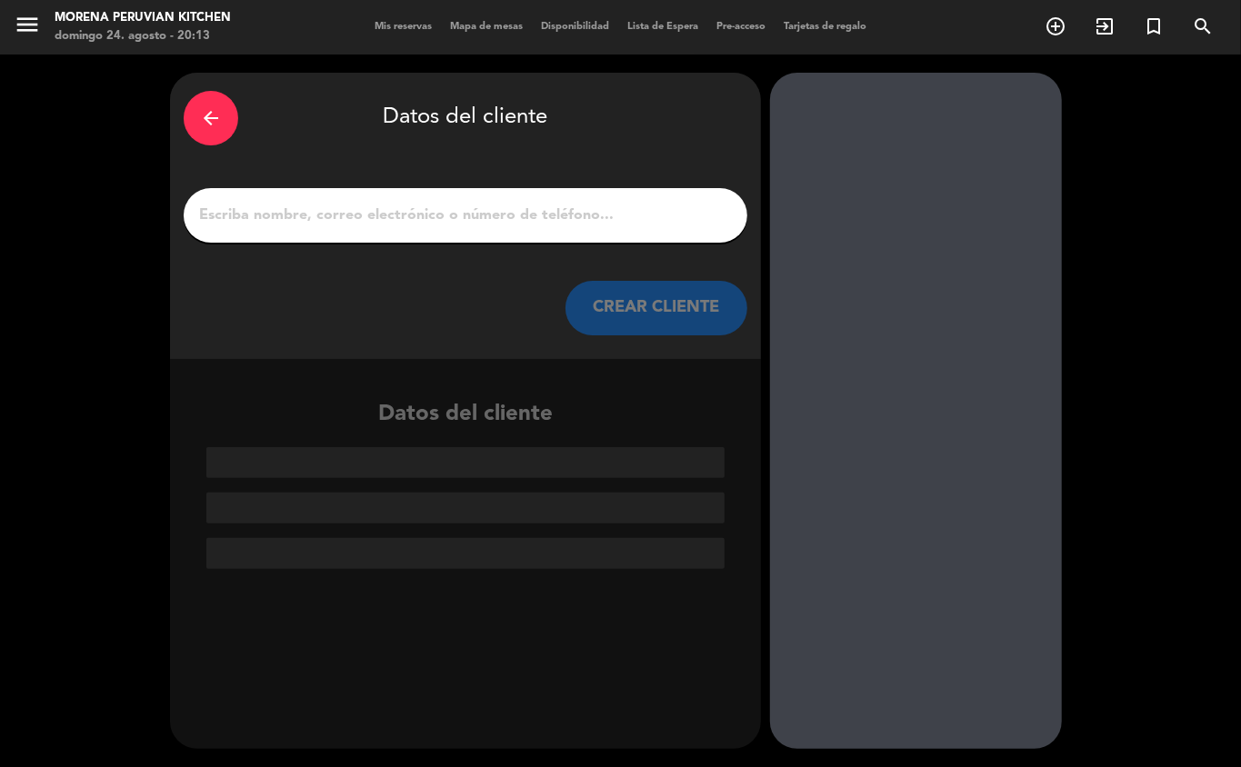
scroll to position [0, 0]
click at [390, 205] on input "1" at bounding box center [465, 215] width 536 height 25
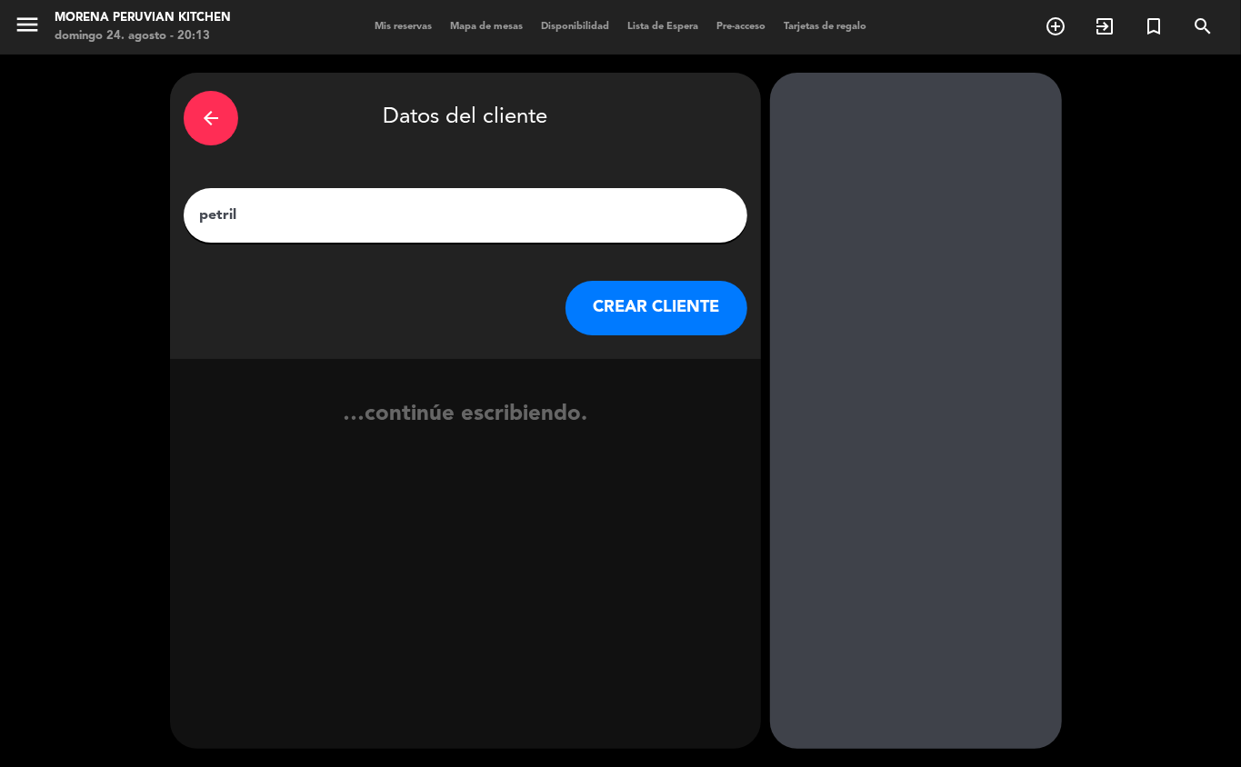
type input "petrilo"
click at [656, 295] on button "CREAR CLIENTE" at bounding box center [657, 308] width 182 height 55
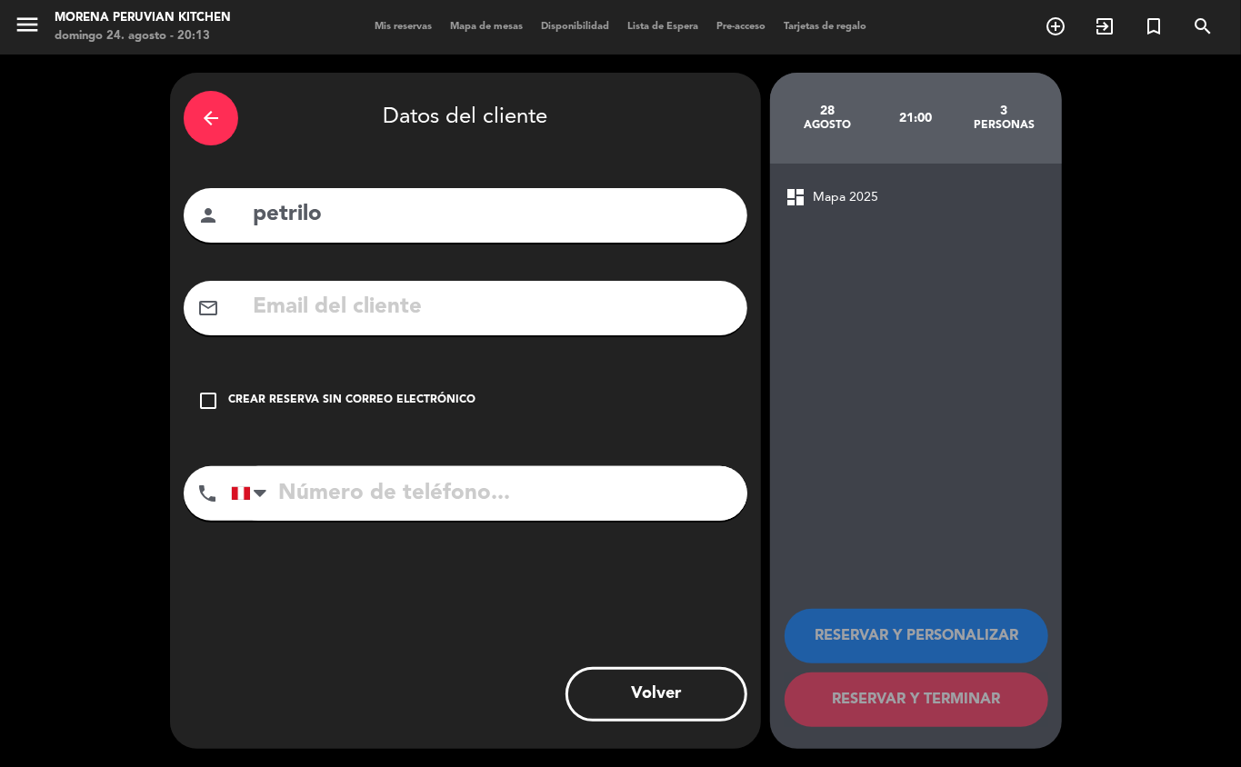
click at [253, 395] on div "Crear reserva sin correo electrónico" at bounding box center [351, 401] width 247 height 18
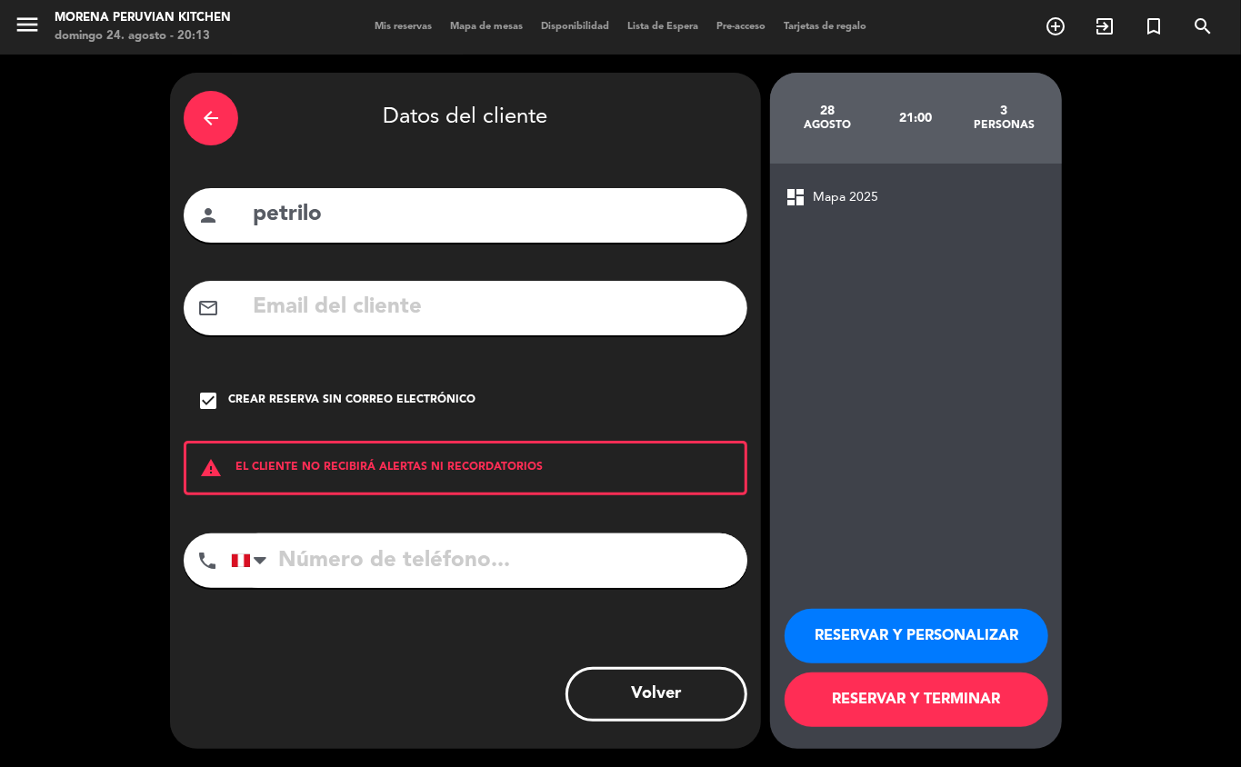
click at [376, 551] on input "tel" at bounding box center [489, 561] width 516 height 55
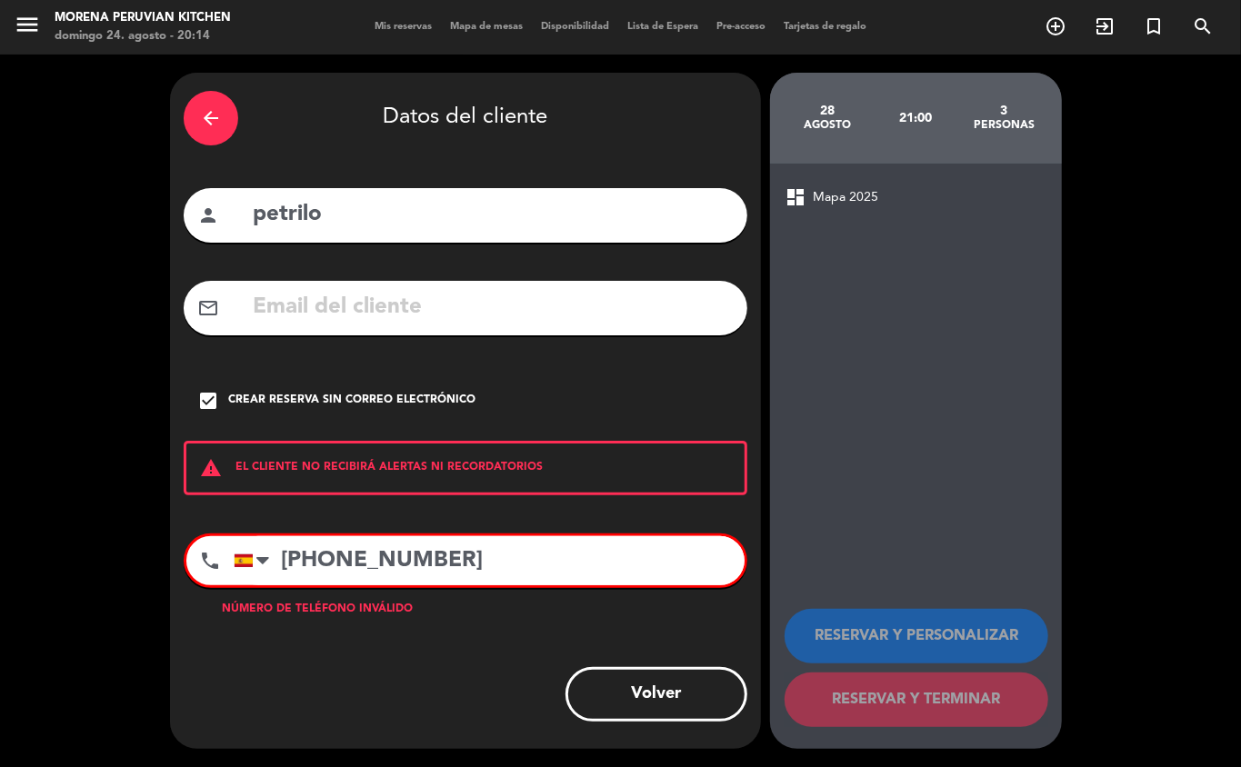
click at [306, 550] on input "+3401343552" at bounding box center [489, 560] width 511 height 49
click at [318, 564] on input "+3401343552" at bounding box center [489, 560] width 511 height 49
click at [302, 553] on input "+3401343552" at bounding box center [489, 560] width 511 height 49
click at [288, 565] on input "+3401343552" at bounding box center [489, 560] width 511 height 49
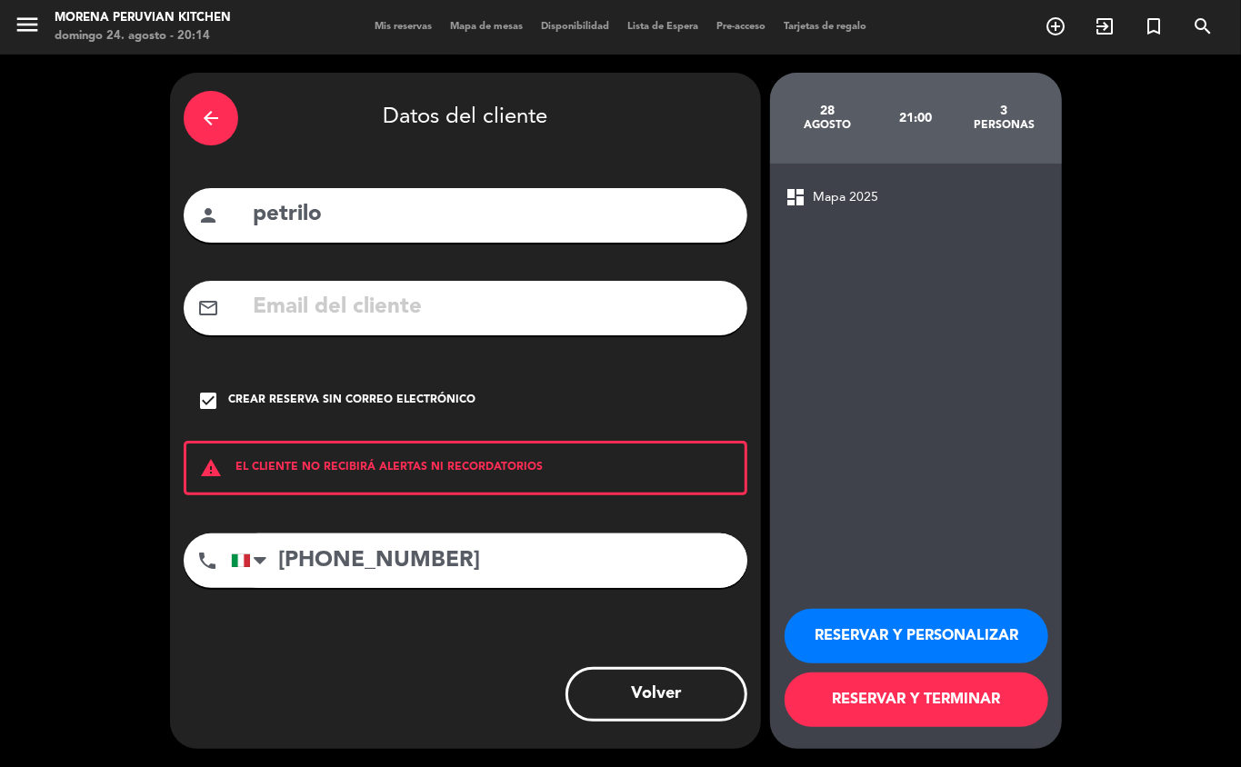
type input "+393401343552"
click at [925, 704] on button "RESERVAR Y TERMINAR" at bounding box center [917, 700] width 264 height 55
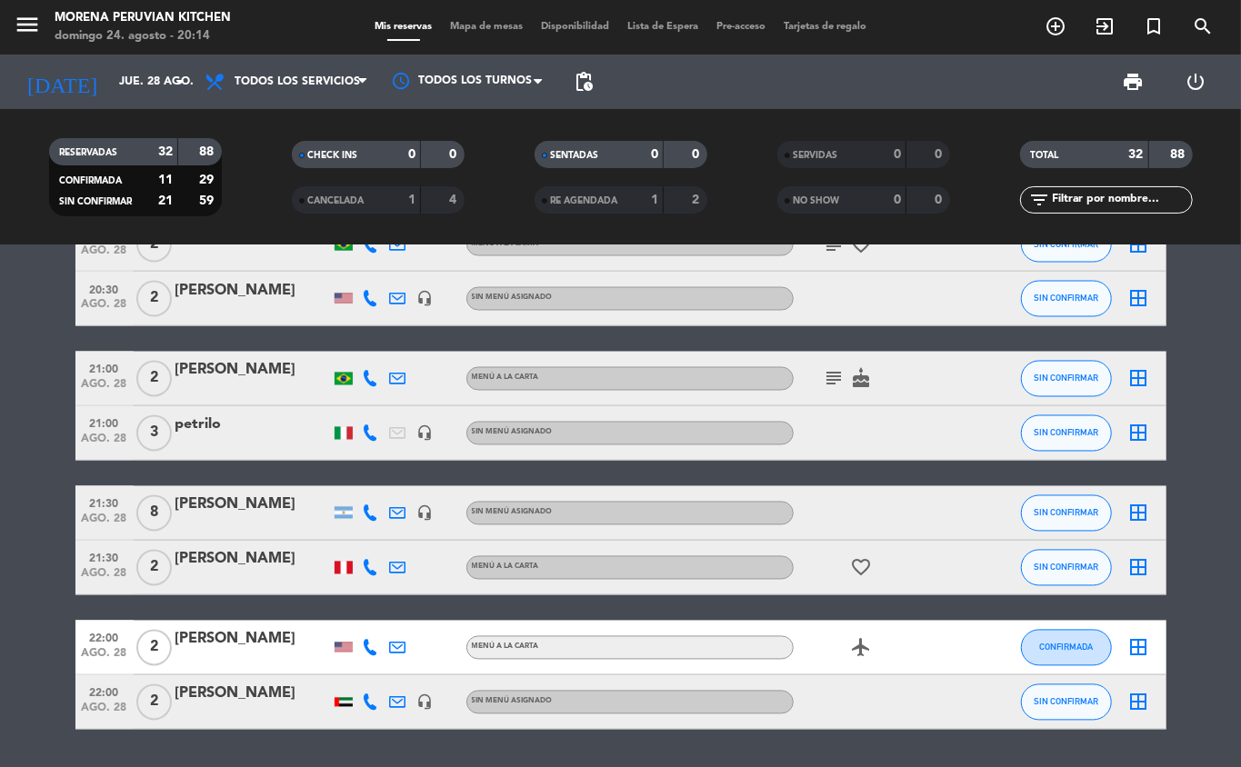
scroll to position [1808, 0]
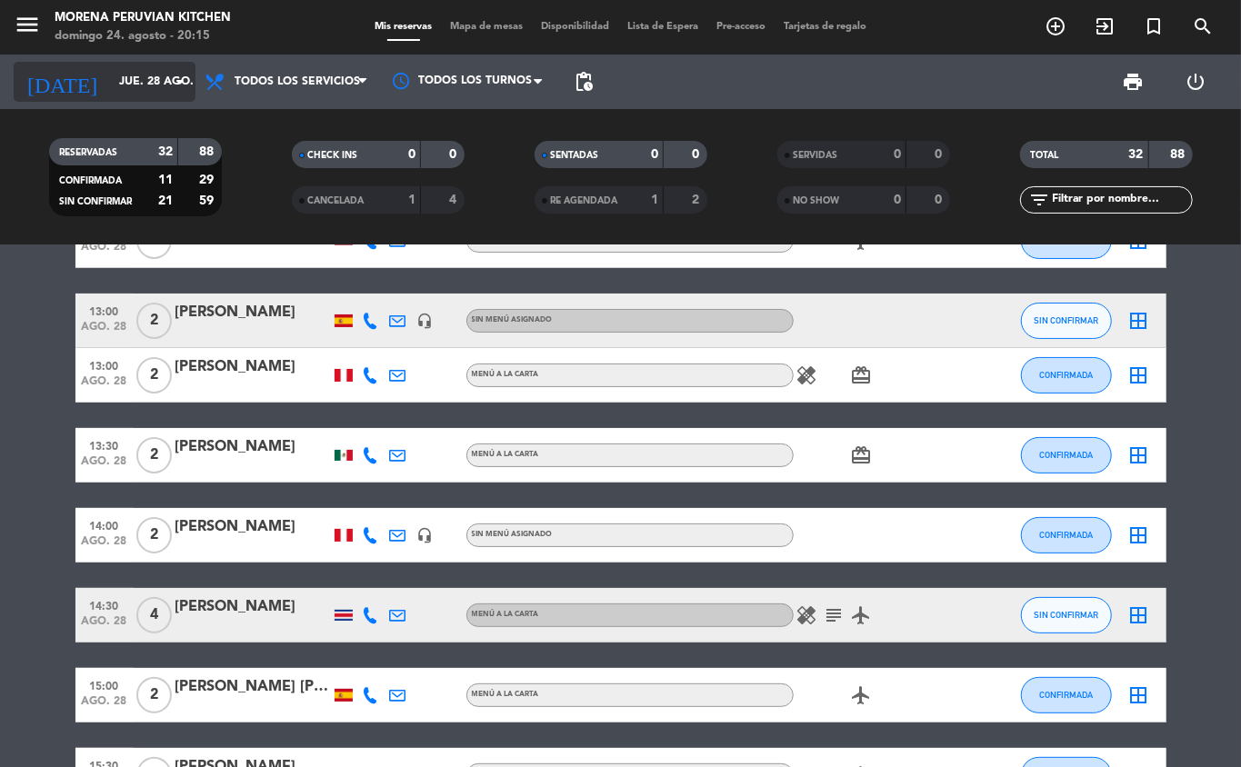
click at [162, 81] on input "jue. 28 ago." at bounding box center [187, 81] width 154 height 31
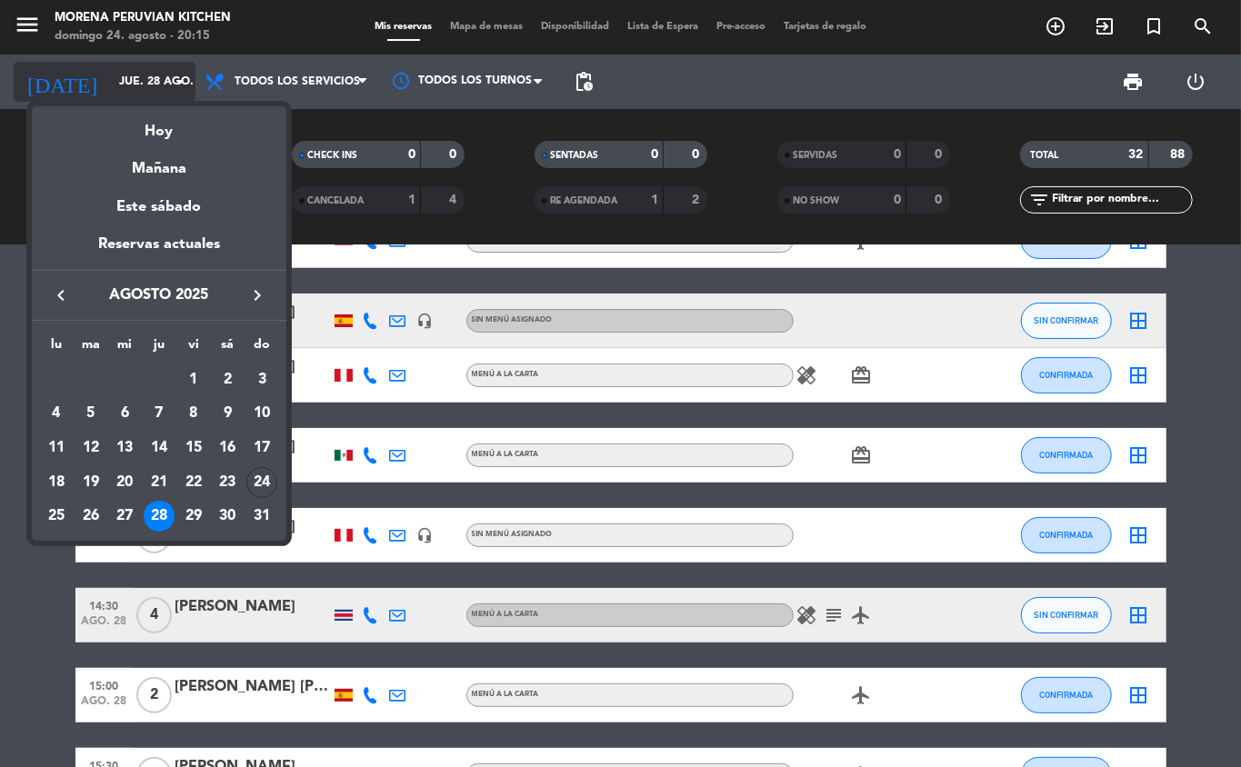
scroll to position [107, 0]
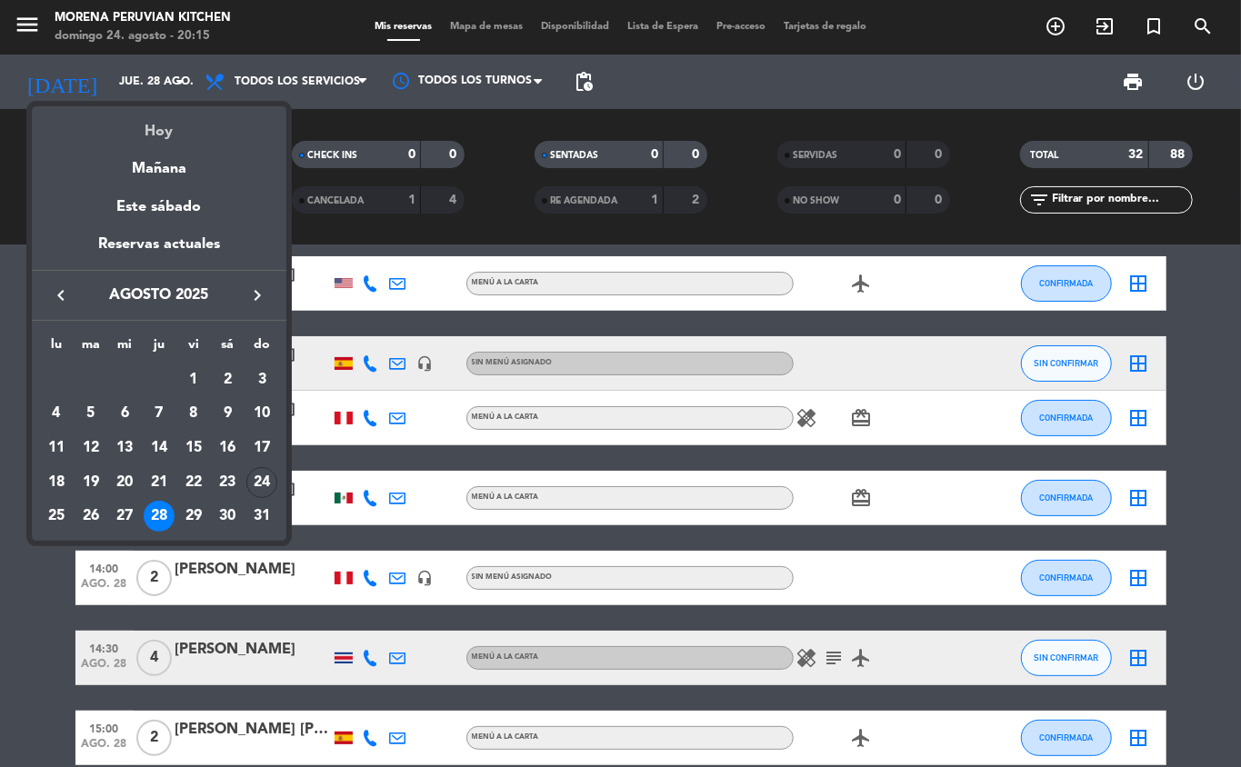
click at [208, 125] on div "Hoy" at bounding box center [159, 124] width 255 height 37
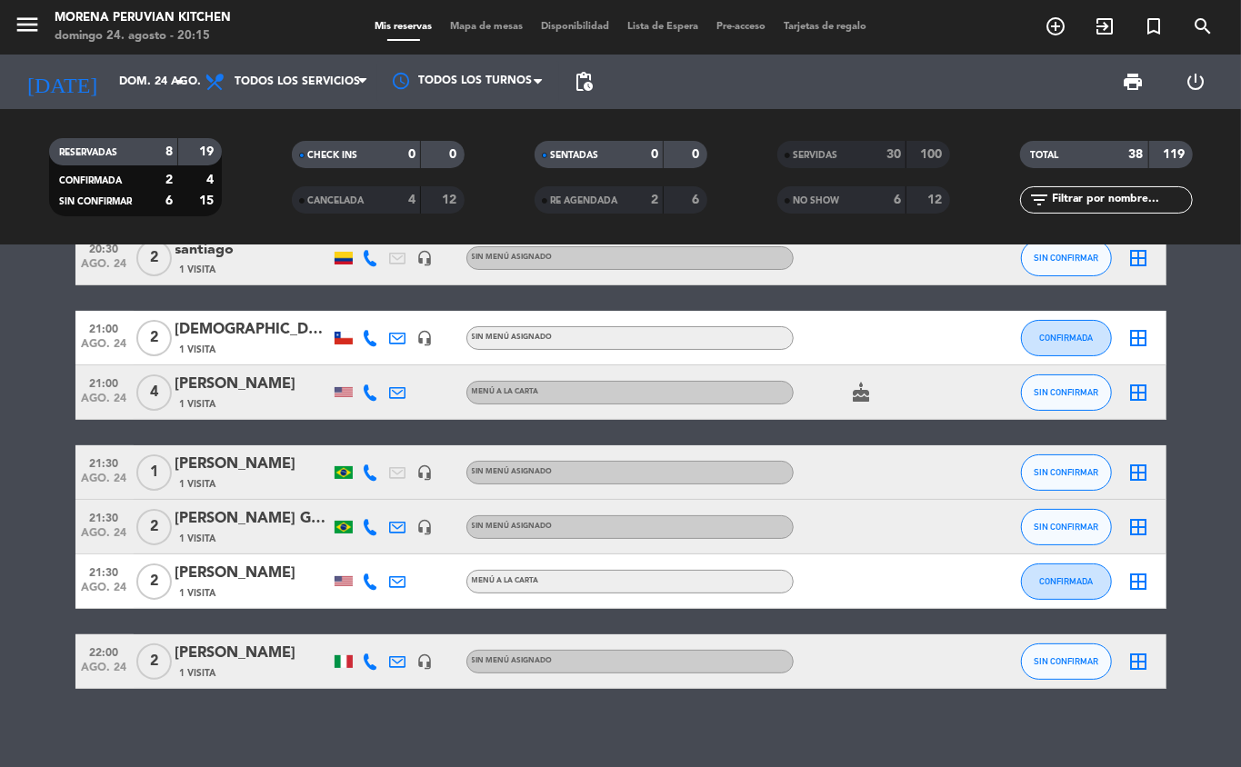
scroll to position [0, 0]
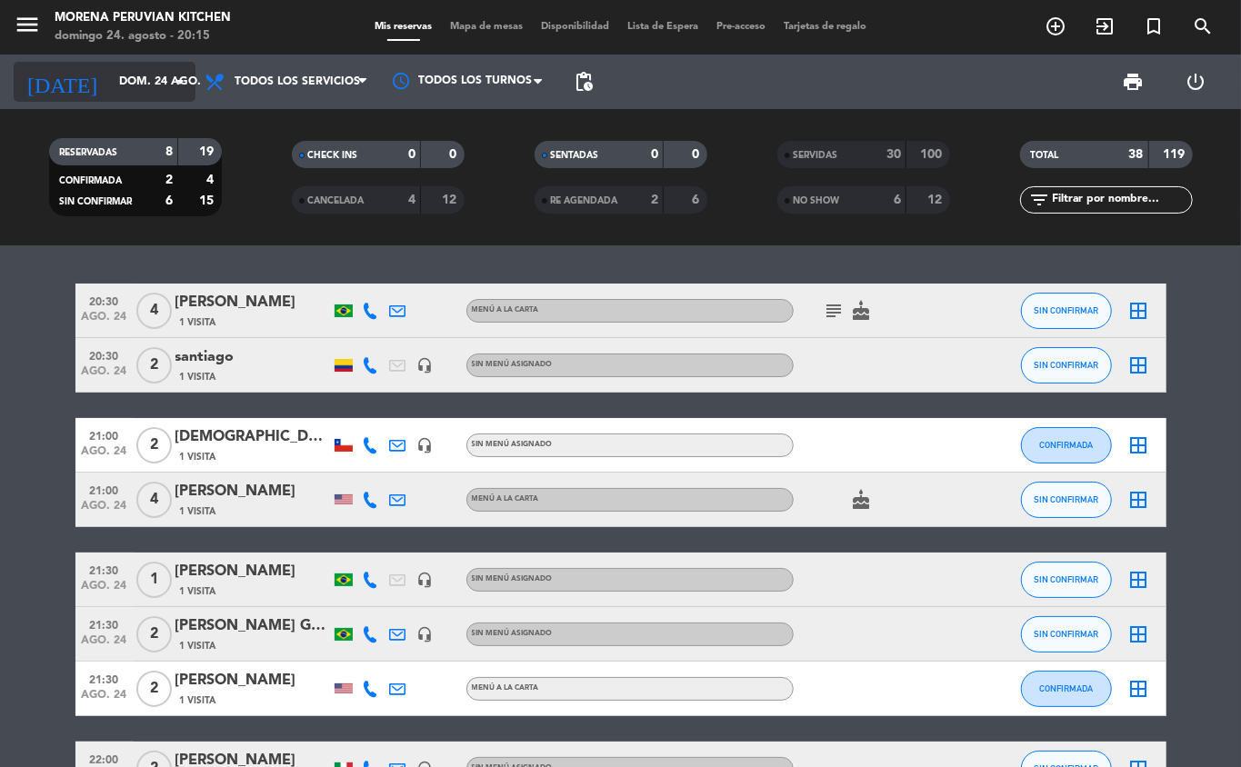
click at [178, 77] on icon "arrow_drop_down" at bounding box center [180, 82] width 22 height 22
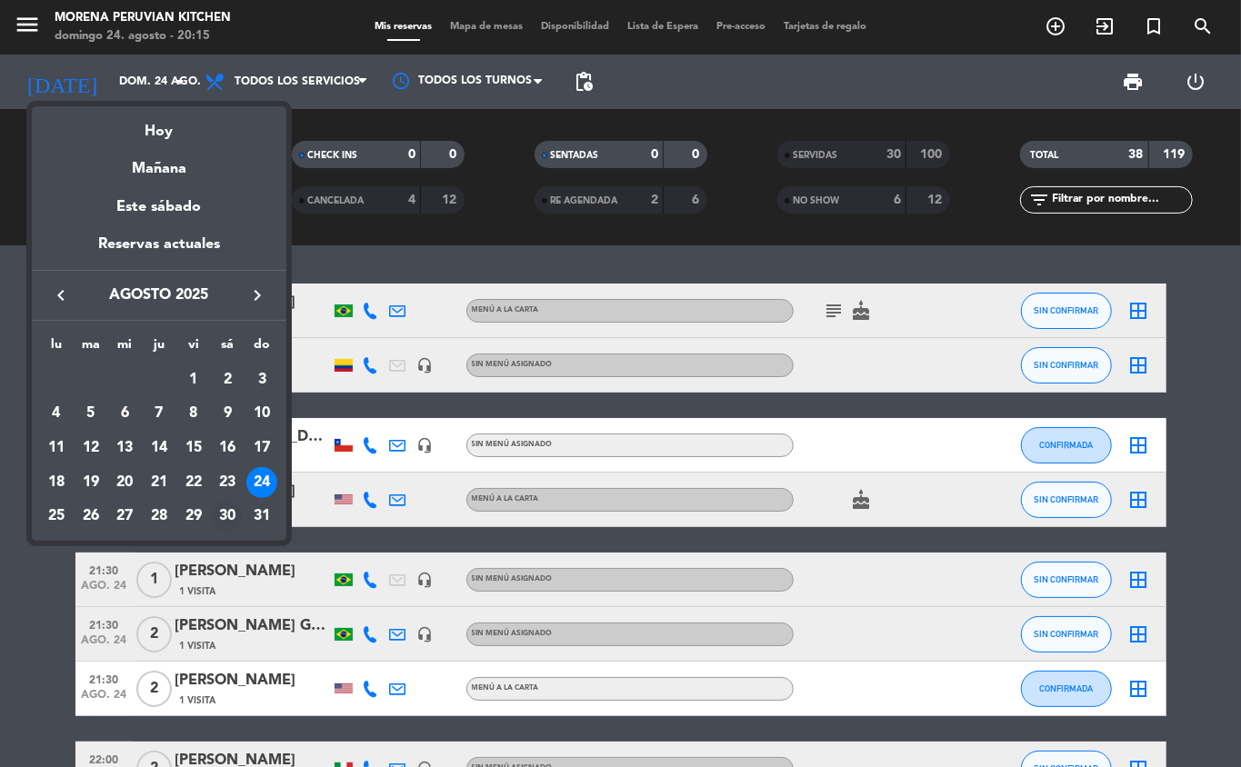
click at [229, 516] on div "30" at bounding box center [227, 516] width 31 height 31
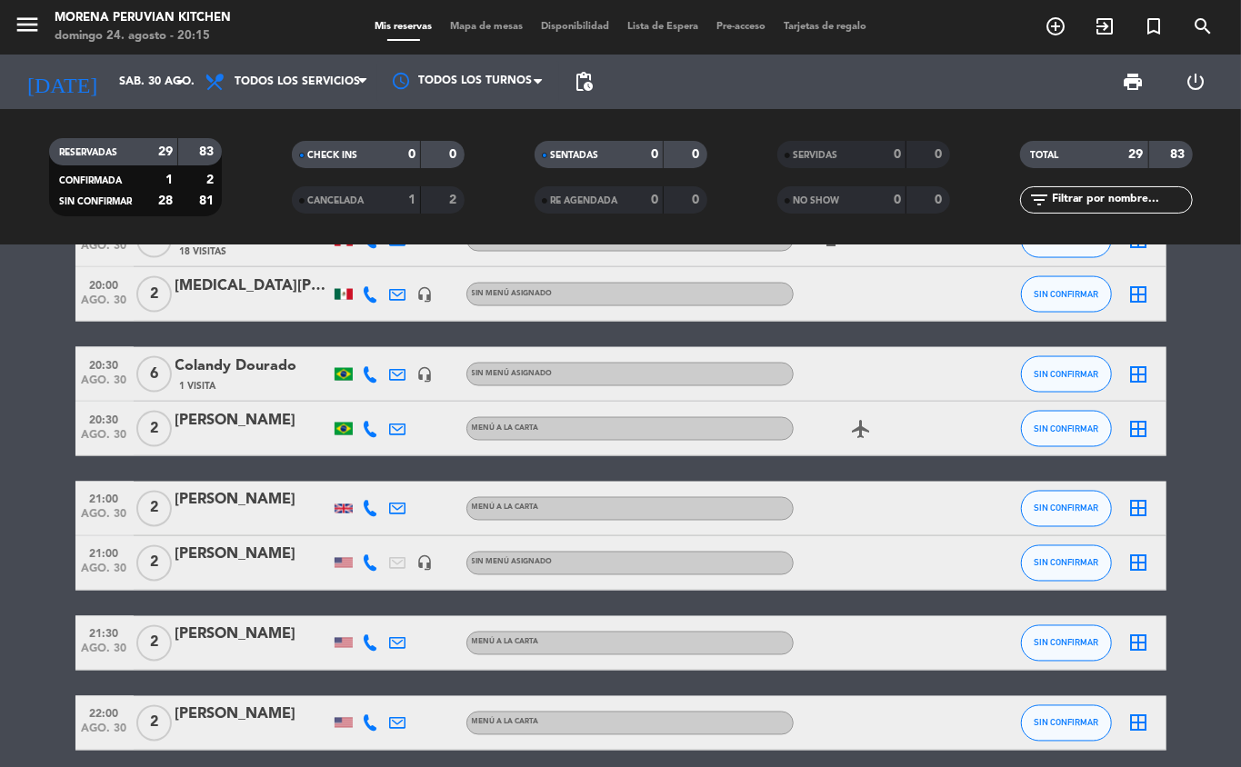
scroll to position [1698, 0]
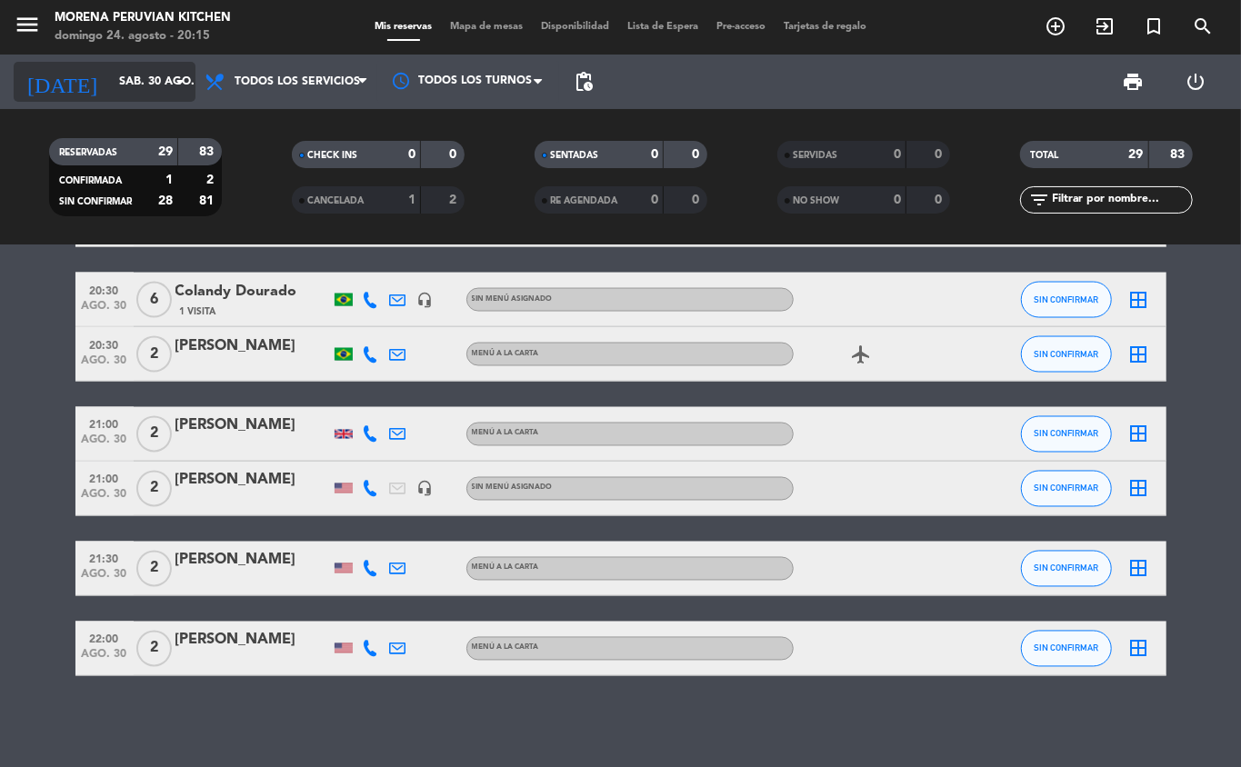
click at [160, 75] on input "sáb. 30 ago." at bounding box center [187, 81] width 154 height 31
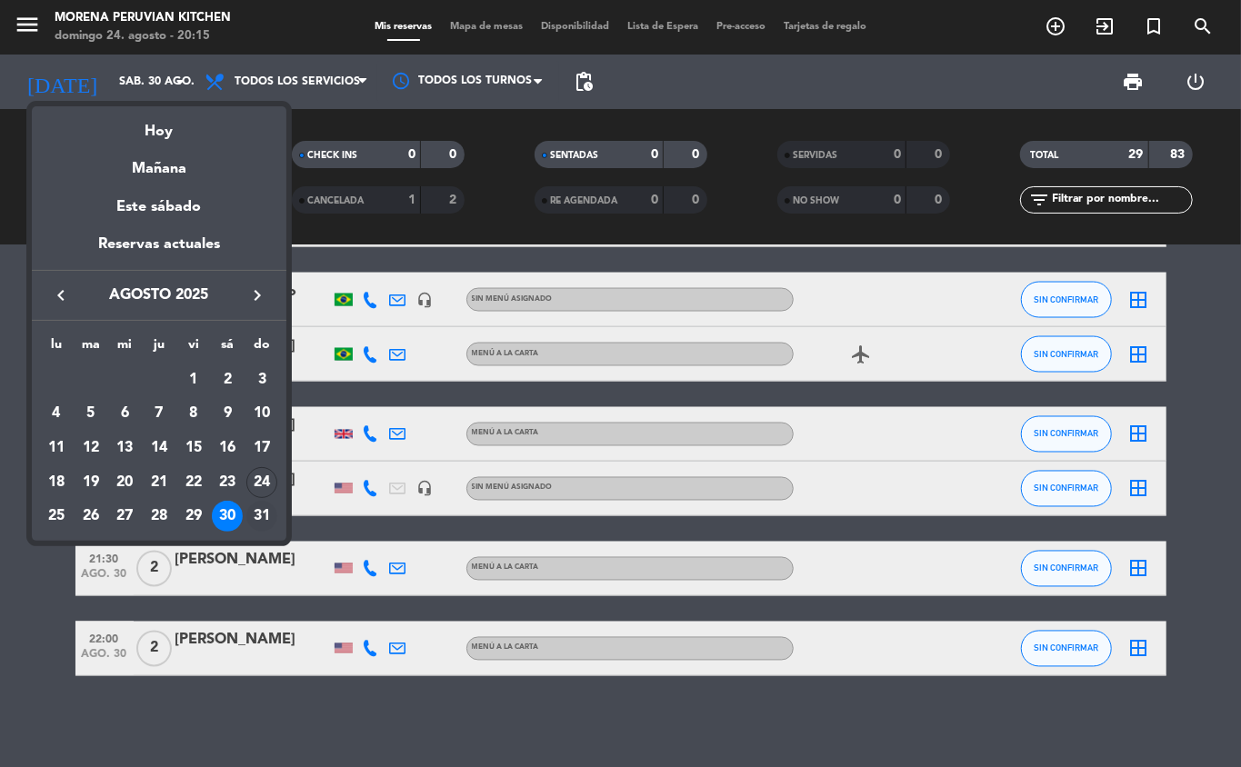
click at [259, 517] on div "31" at bounding box center [261, 516] width 31 height 31
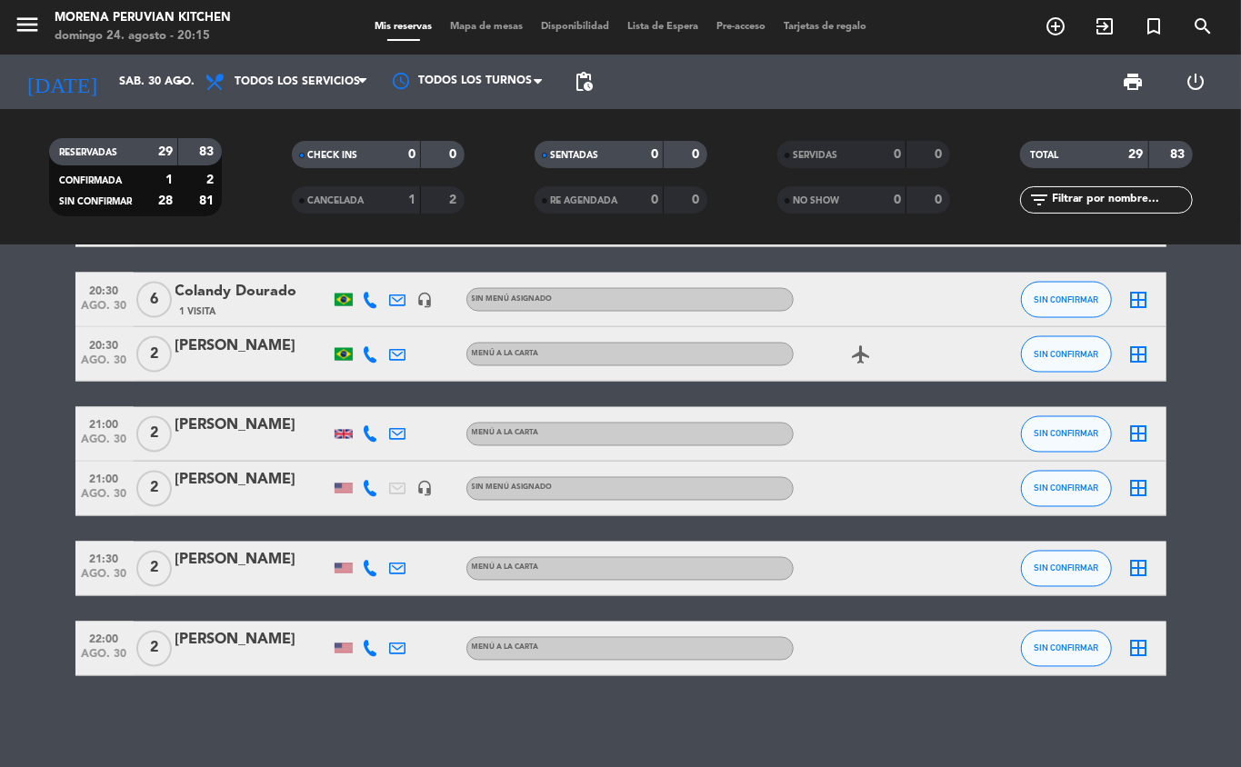
type input "dom. 31 ago."
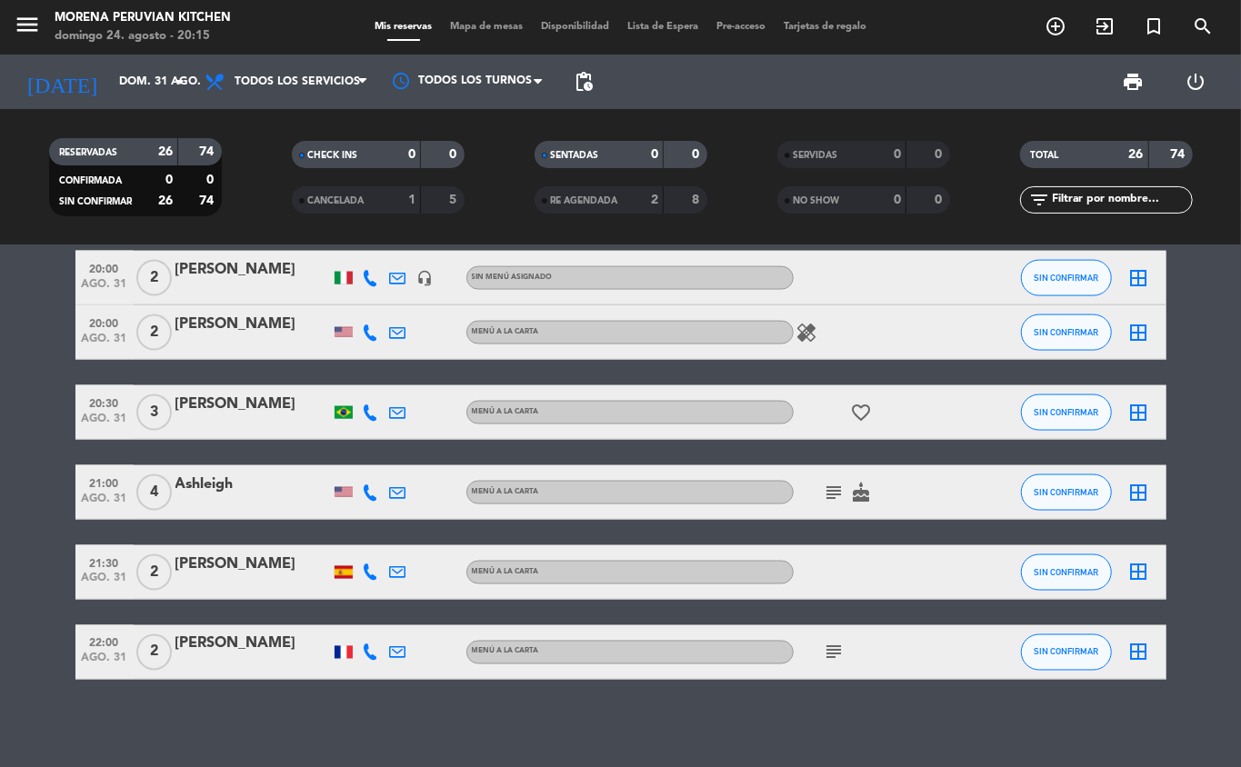
scroll to position [1529, 0]
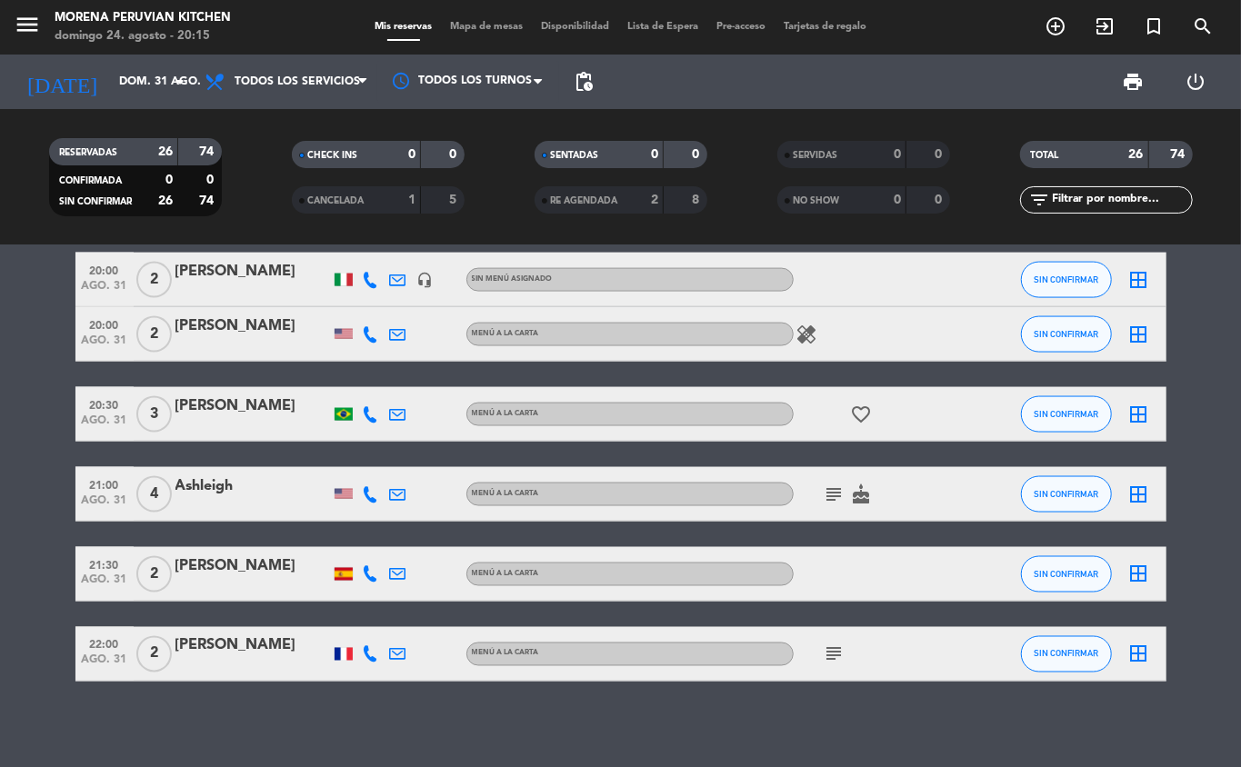
click at [1051, 26] on icon "add_circle_outline" at bounding box center [1056, 26] width 22 height 22
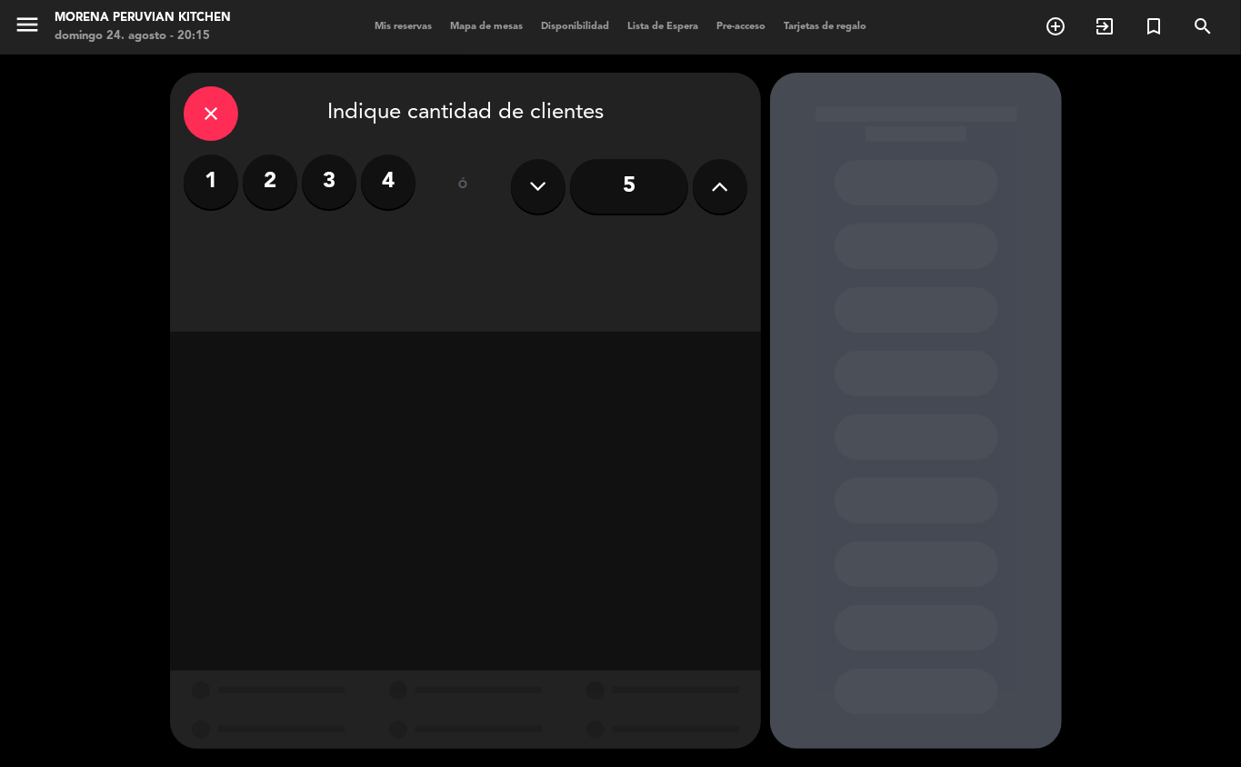
click at [393, 179] on label "4" at bounding box center [388, 182] width 55 height 55
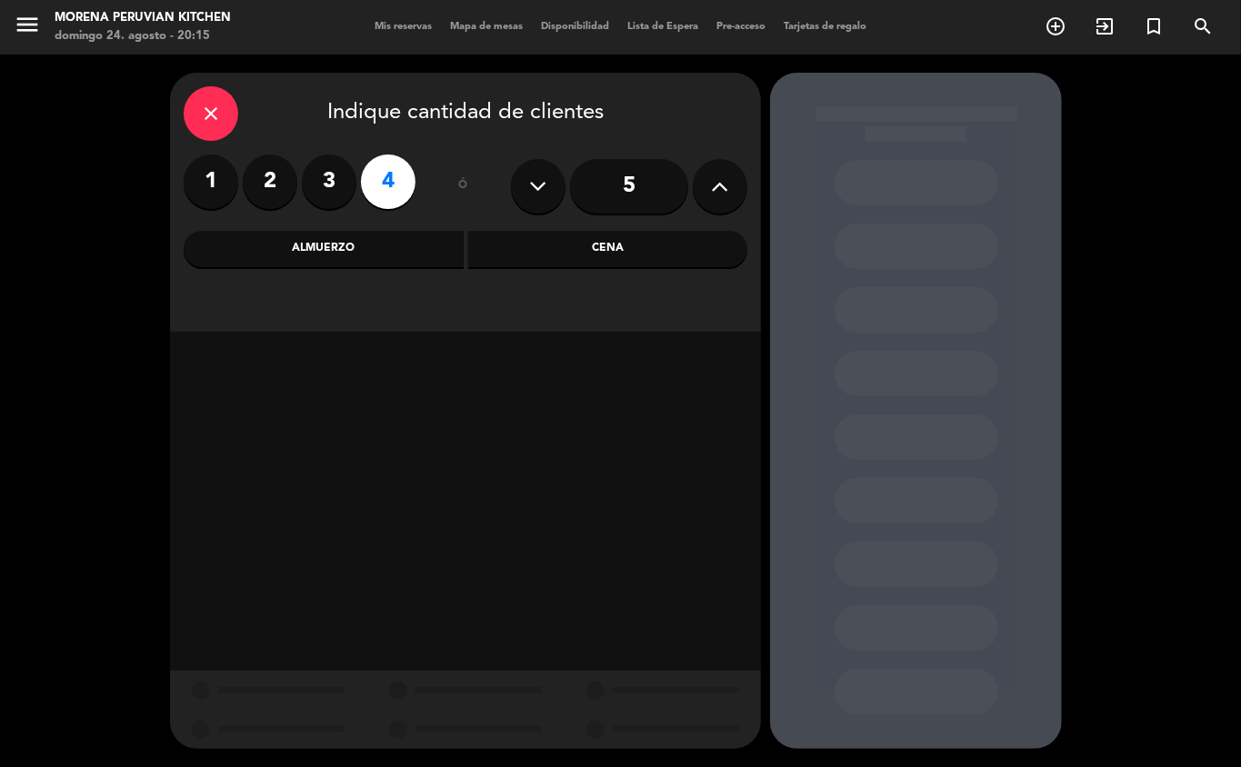
click at [619, 252] on div "Cena" at bounding box center [608, 249] width 280 height 36
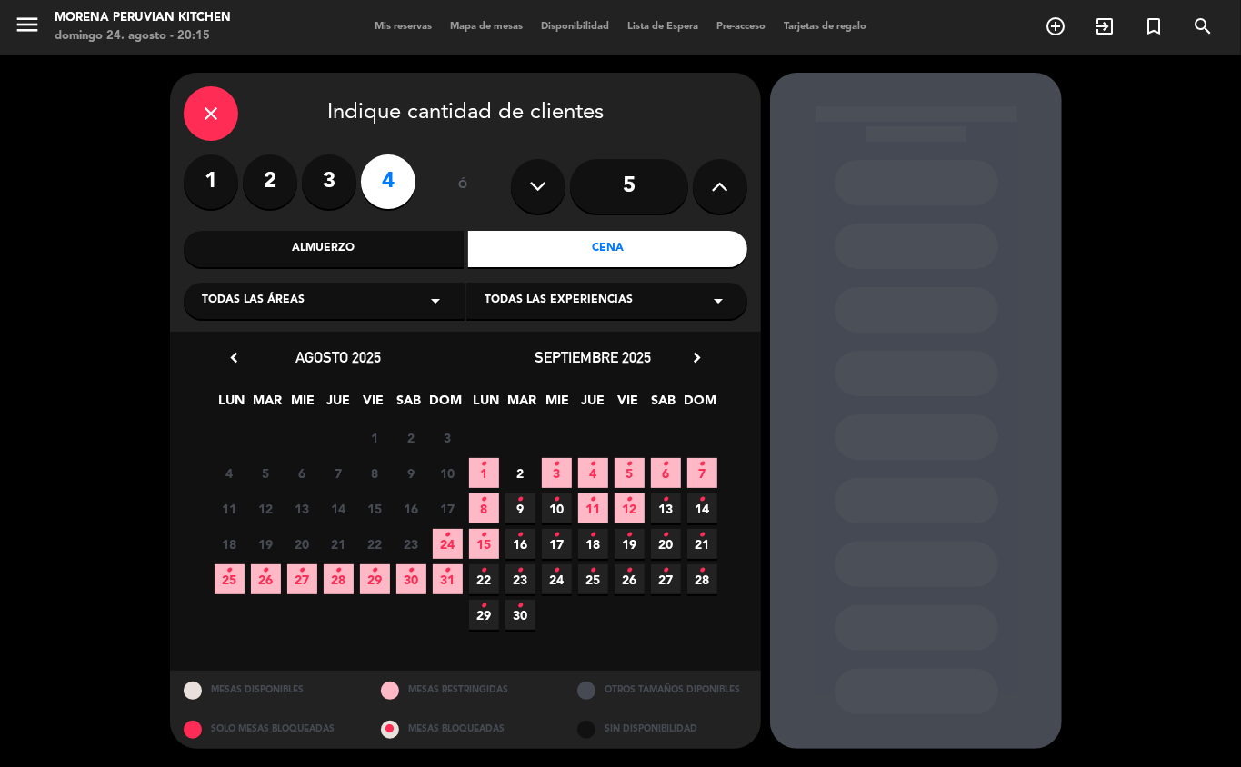
click at [441, 579] on span "31 •" at bounding box center [448, 580] width 30 height 30
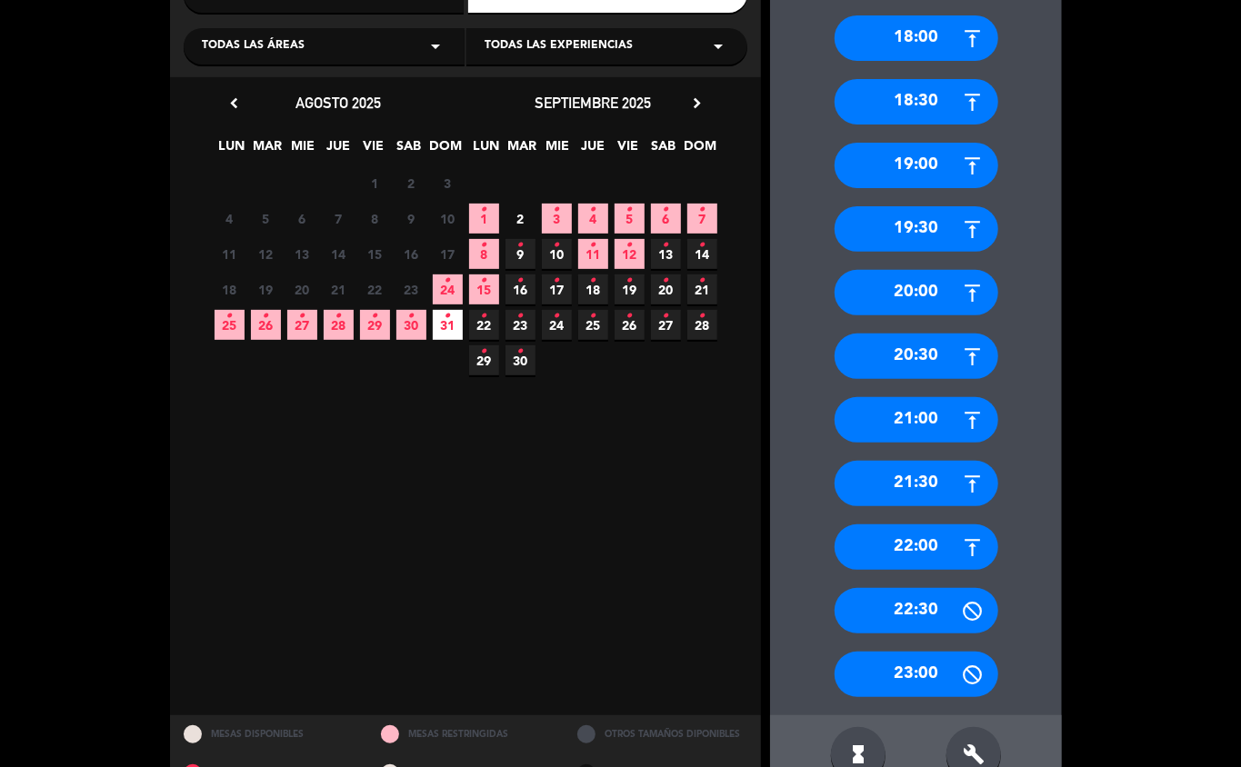
scroll to position [259, 0]
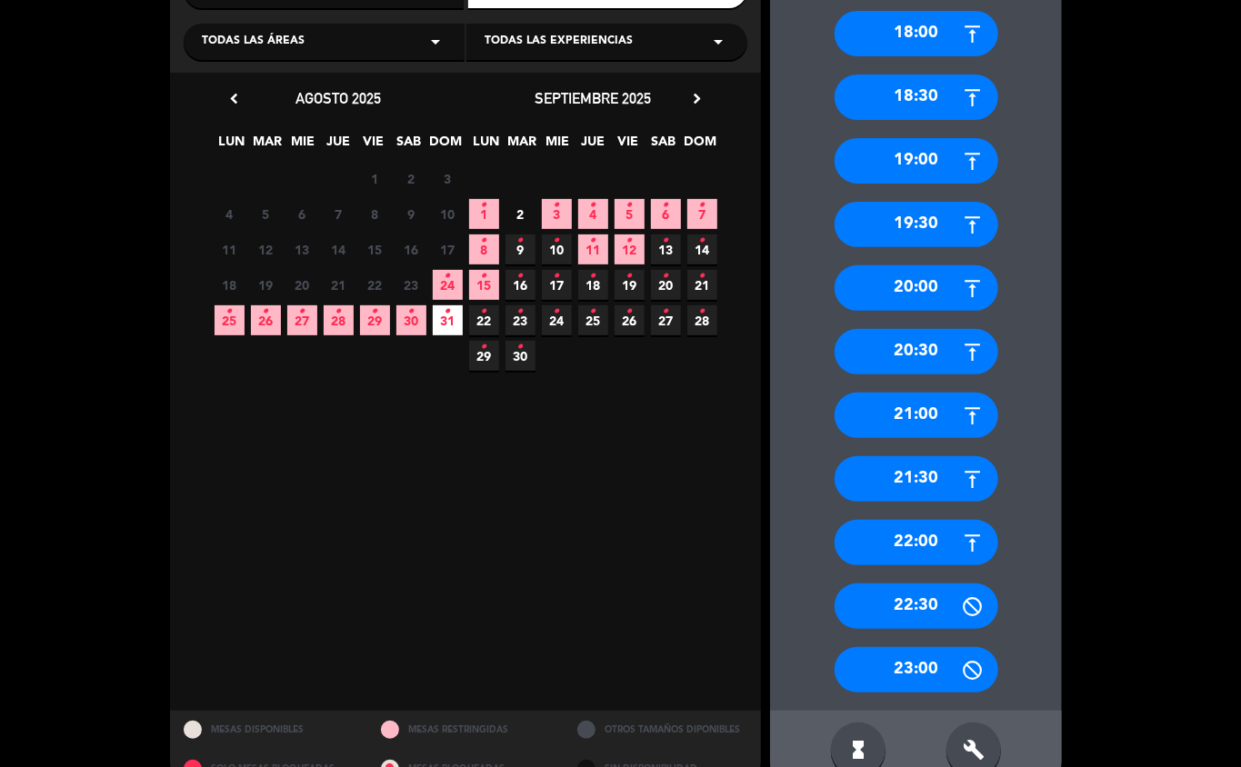
click at [932, 353] on div "20:30" at bounding box center [917, 351] width 164 height 45
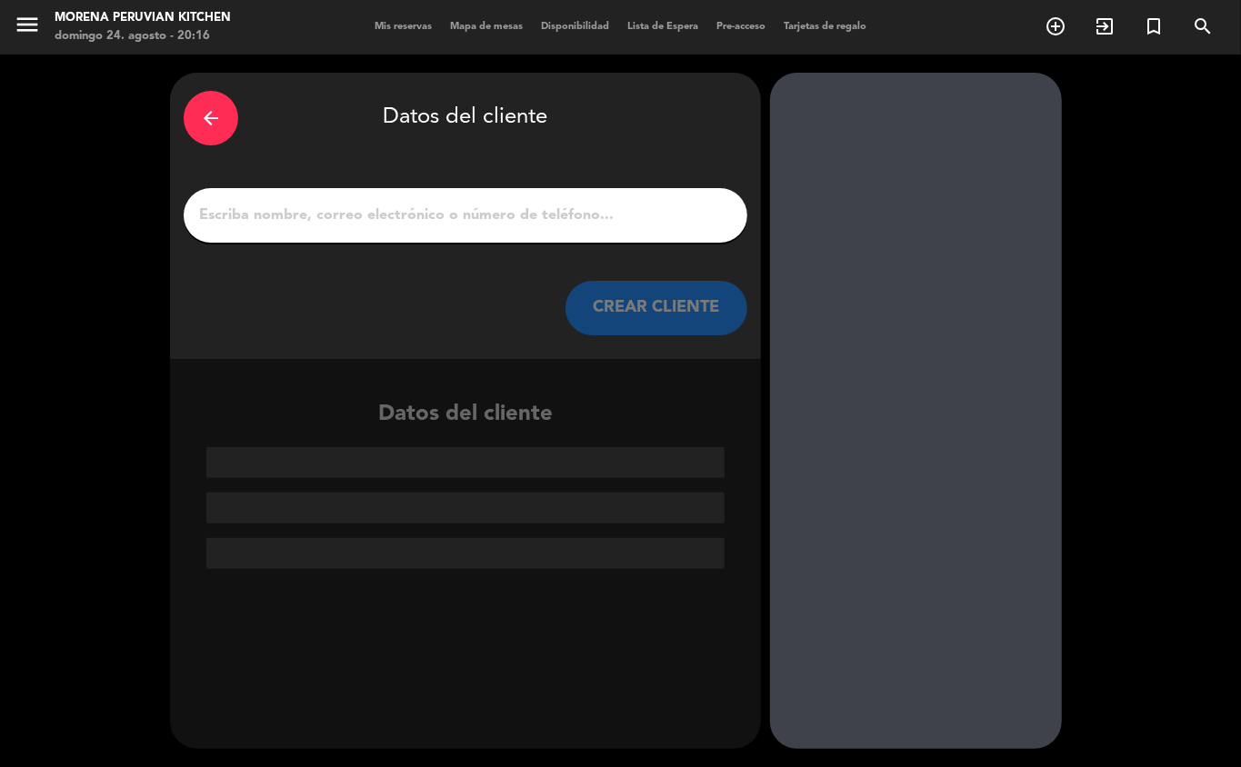
click at [395, 215] on input "1" at bounding box center [465, 215] width 536 height 25
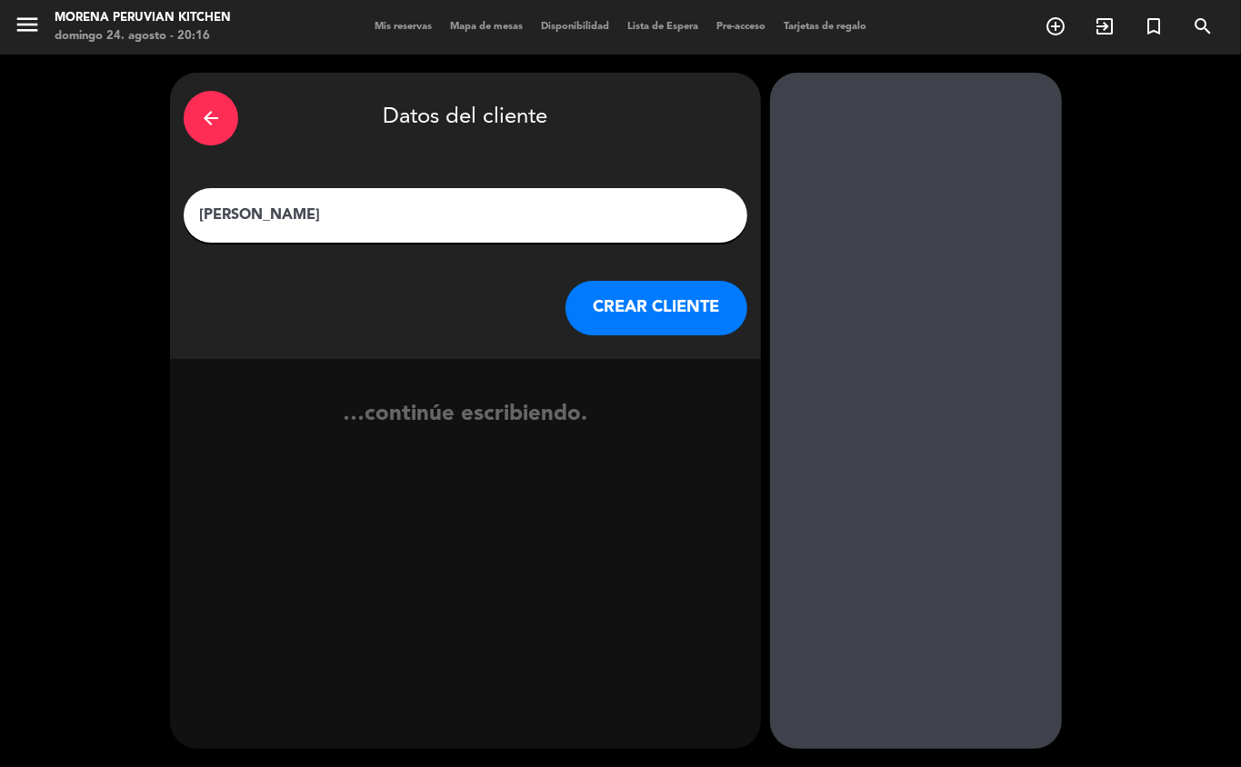
type input "luc oliver"
click at [678, 282] on button "CREAR CLIENTE" at bounding box center [657, 308] width 182 height 55
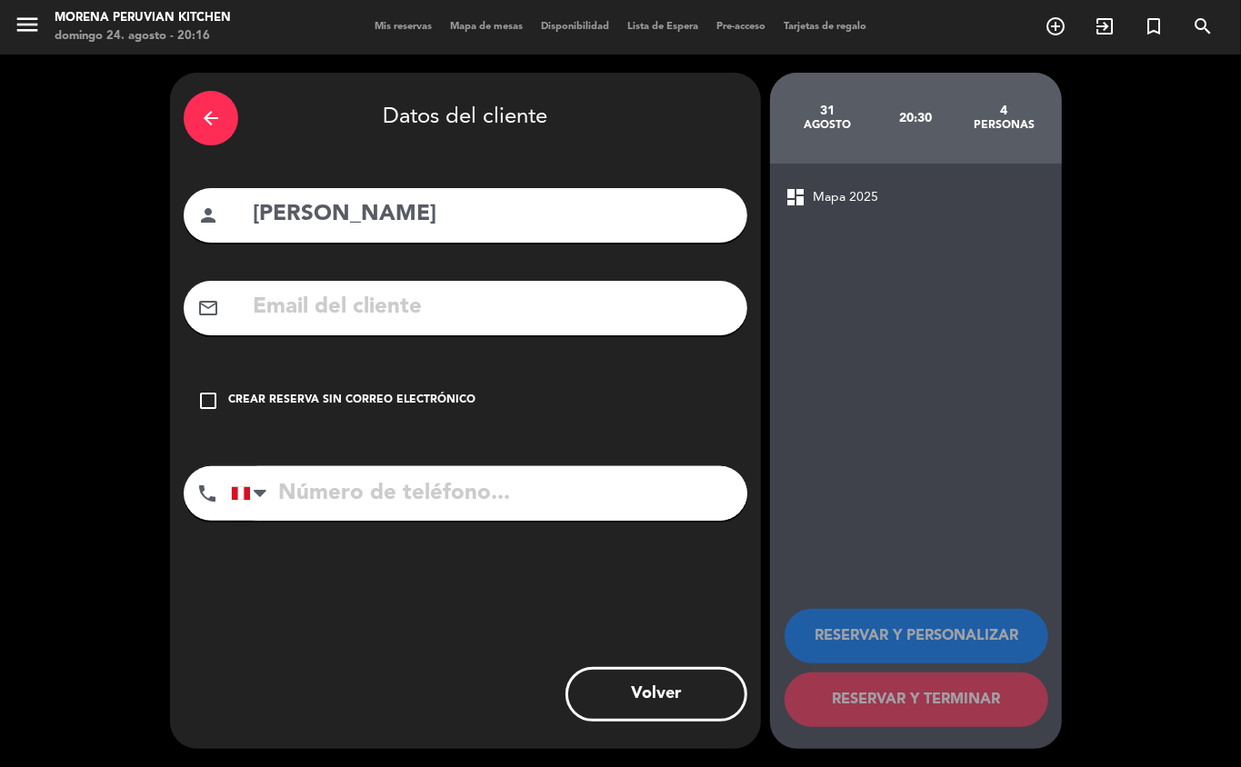
click at [386, 488] on input "tel" at bounding box center [489, 493] width 516 height 55
click at [332, 400] on div "Crear reserva sin correo electrónico" at bounding box center [351, 401] width 247 height 18
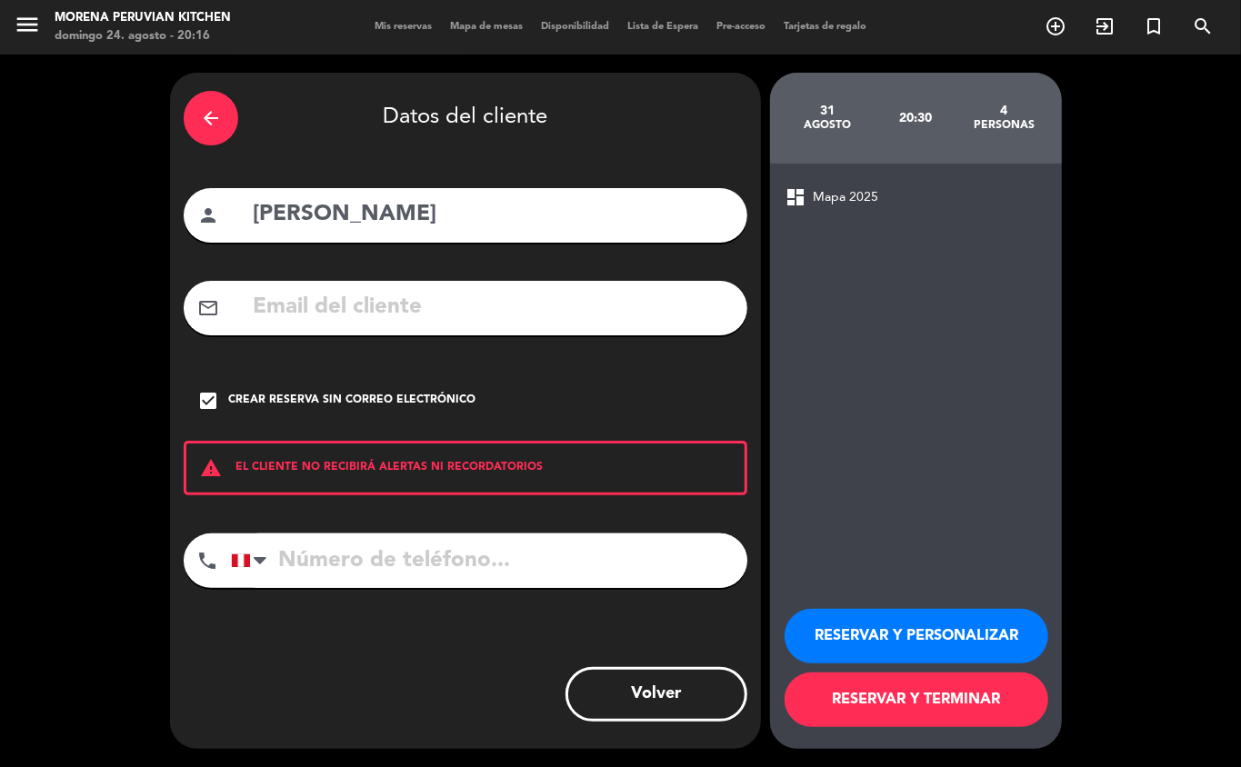
click at [477, 555] on input "tel" at bounding box center [489, 561] width 516 height 55
type input "+15143717193"
click at [938, 702] on button "RESERVAR Y TERMINAR" at bounding box center [917, 700] width 264 height 55
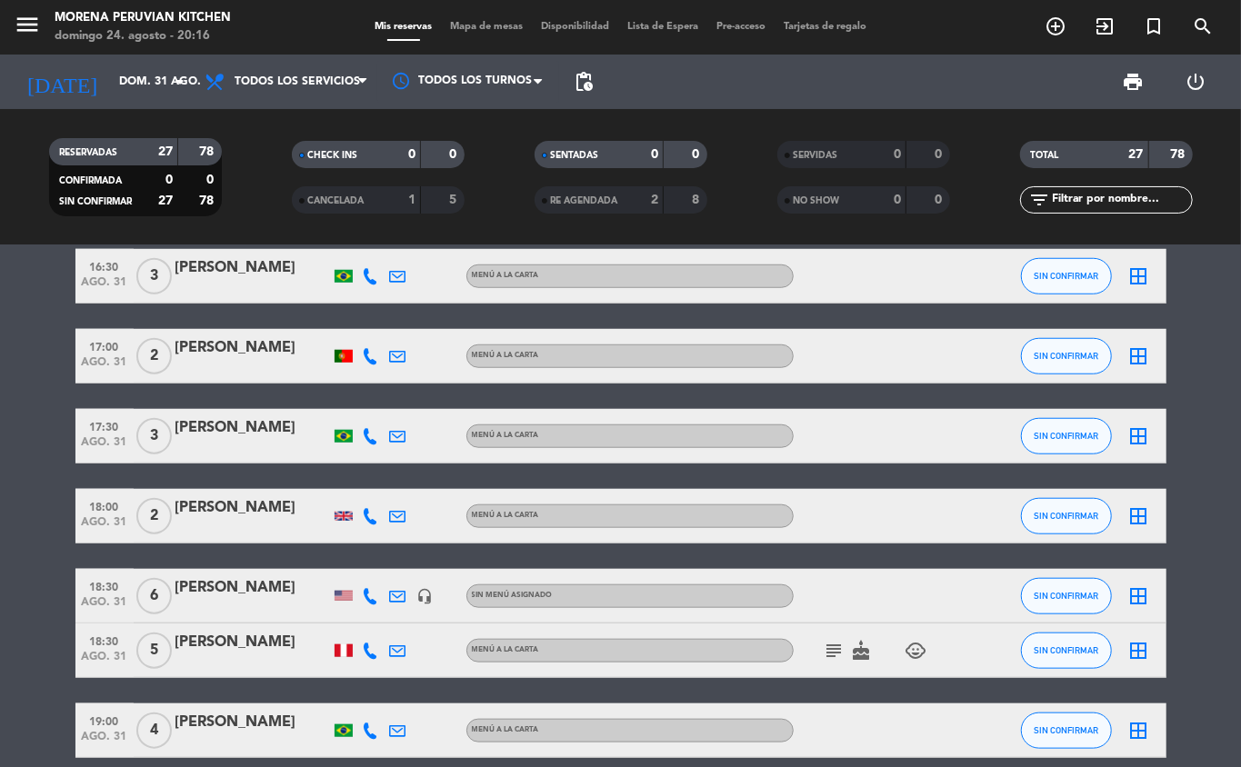
scroll to position [840, 0]
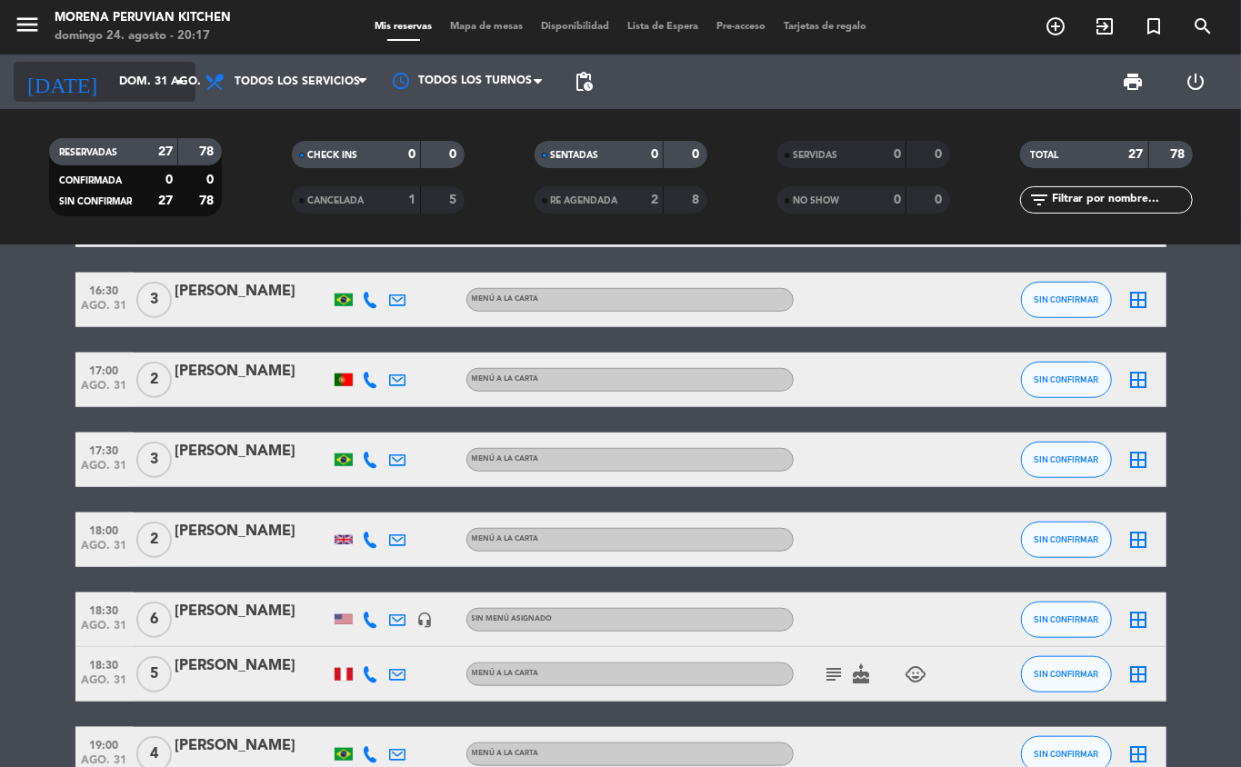
click at [172, 81] on icon "arrow_drop_down" at bounding box center [180, 82] width 22 height 22
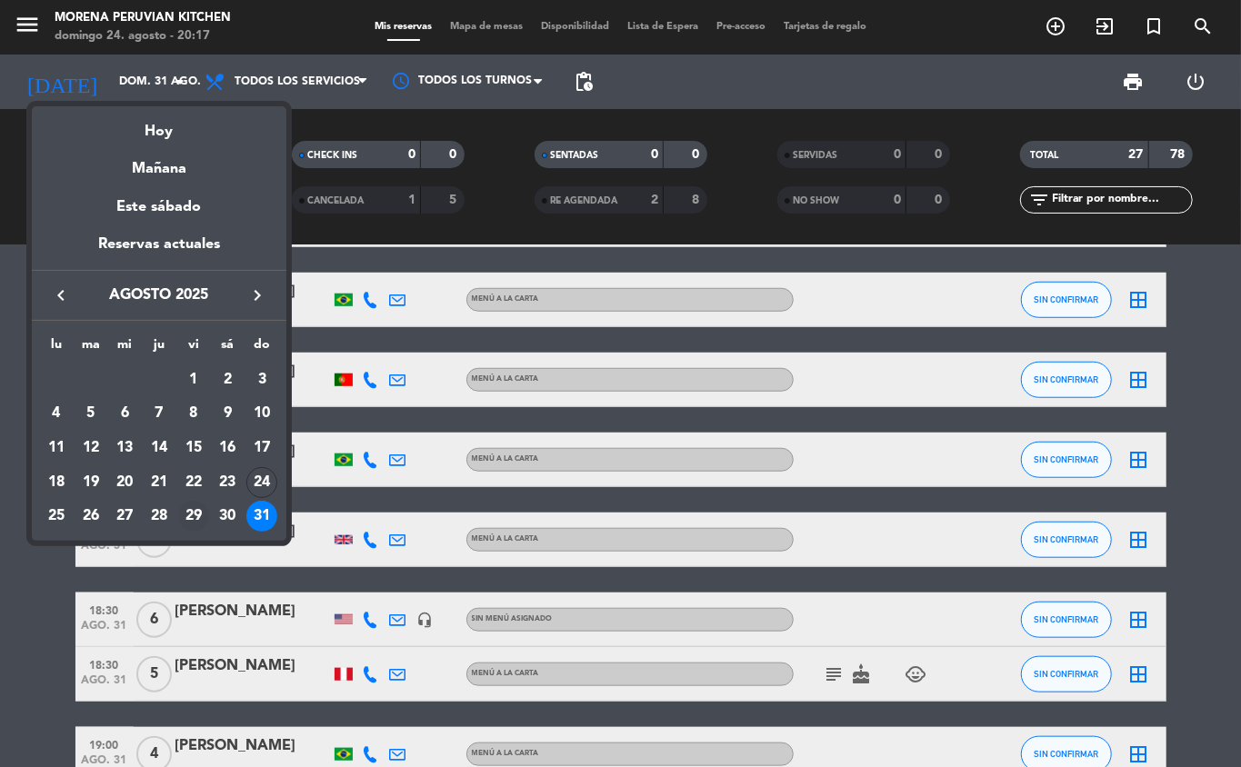
click at [189, 518] on div "29" at bounding box center [193, 516] width 31 height 31
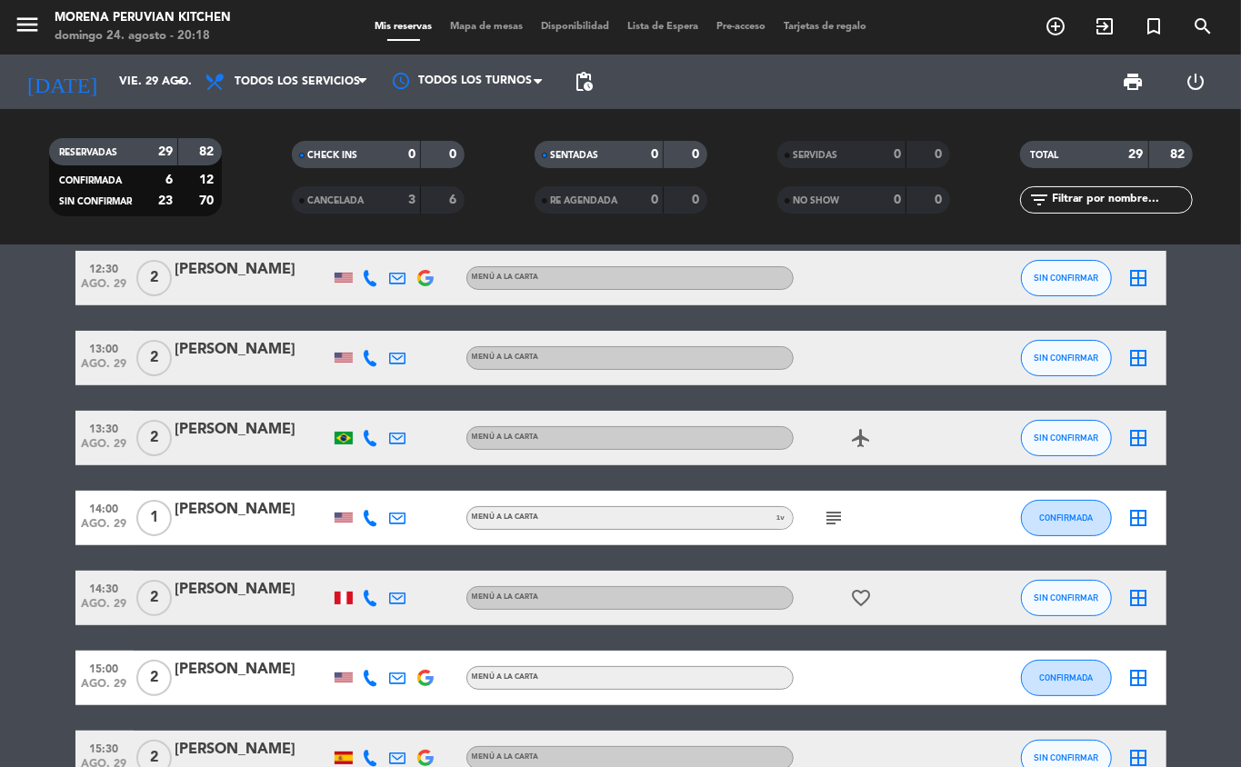
scroll to position [0, 0]
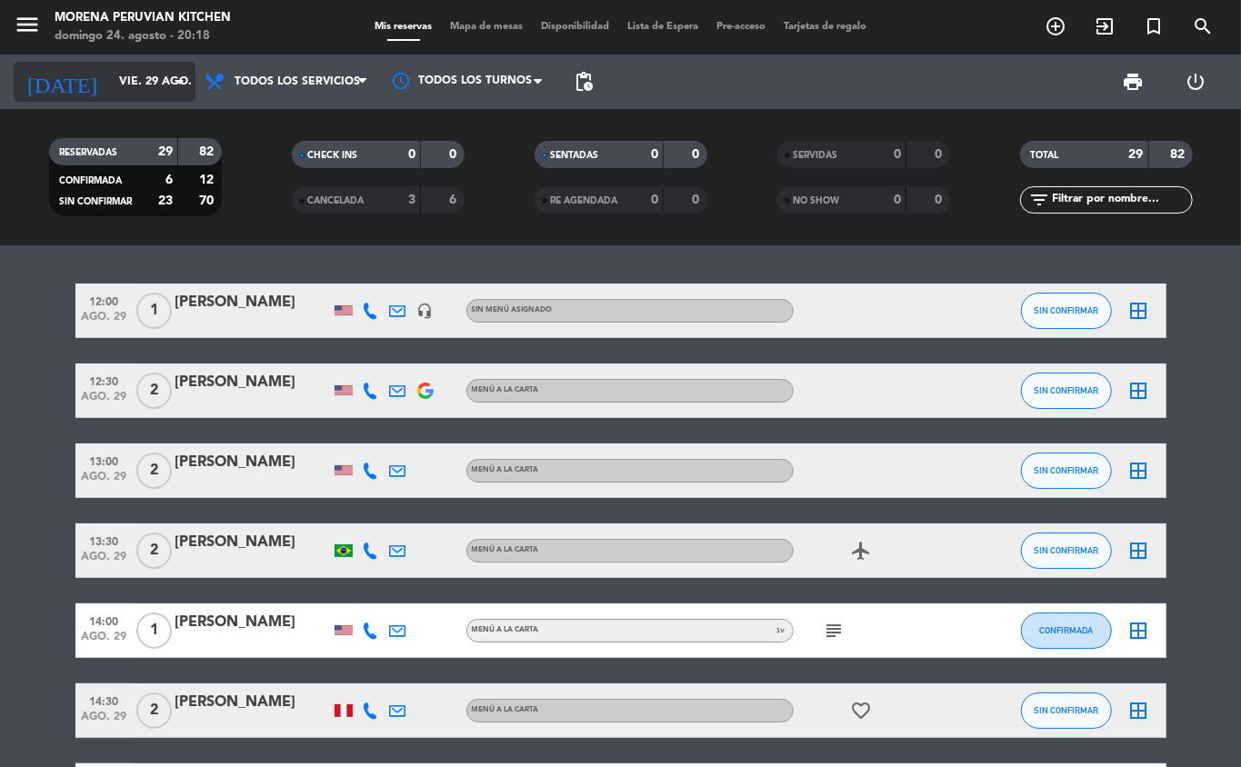
click at [184, 77] on icon "arrow_drop_down" at bounding box center [180, 82] width 22 height 22
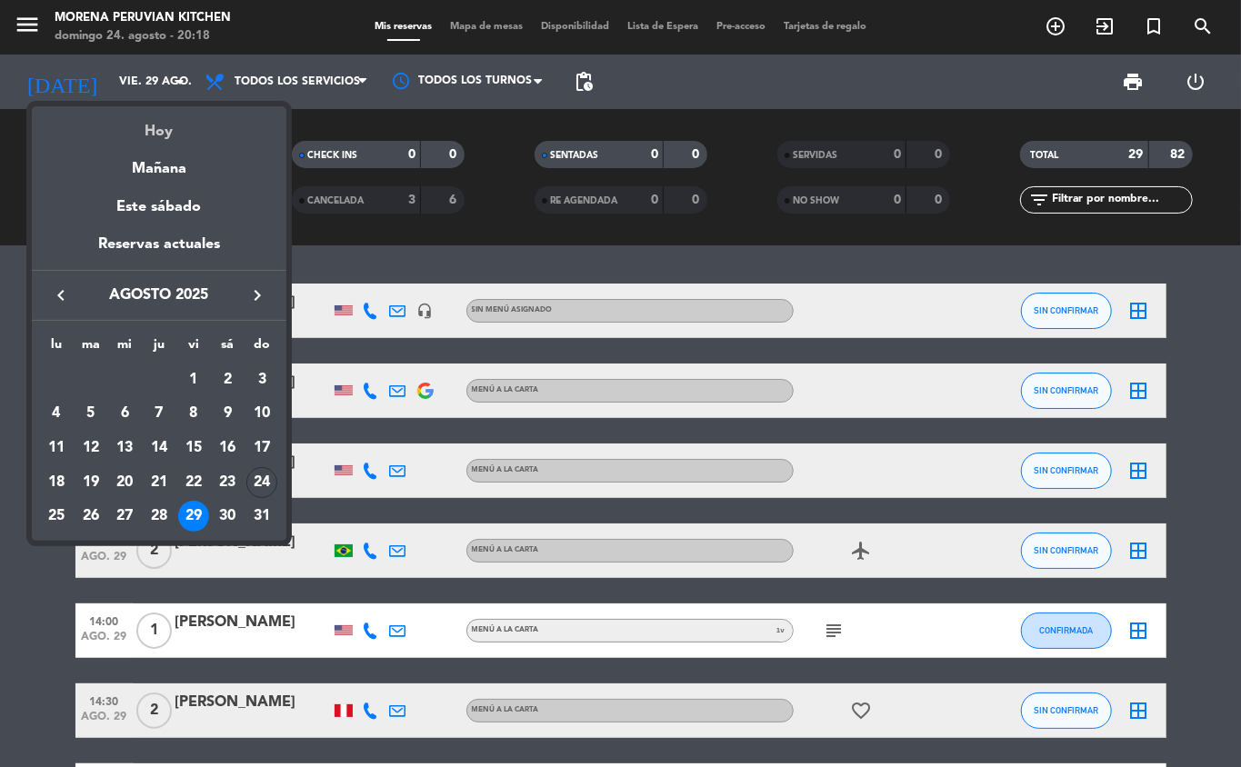
click at [128, 131] on div "Hoy" at bounding box center [159, 124] width 255 height 37
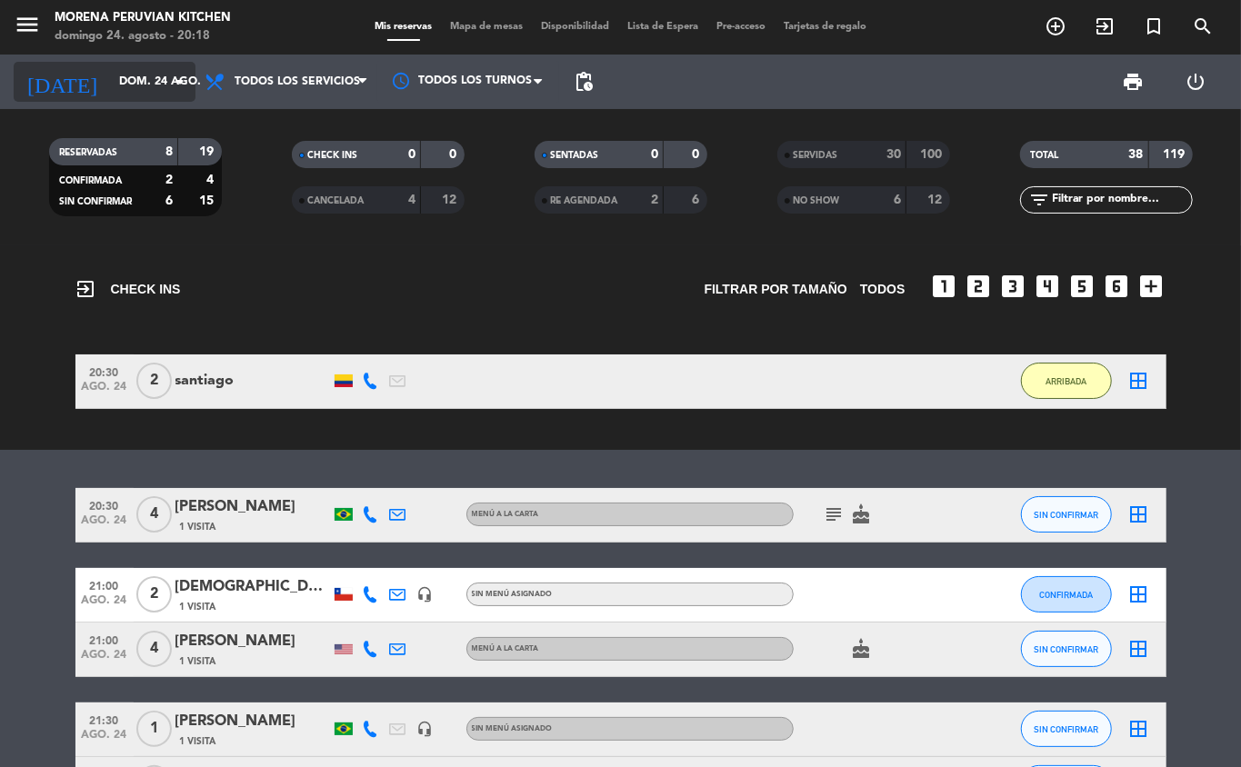
click at [143, 82] on input "dom. 24 ago." at bounding box center [187, 81] width 154 height 31
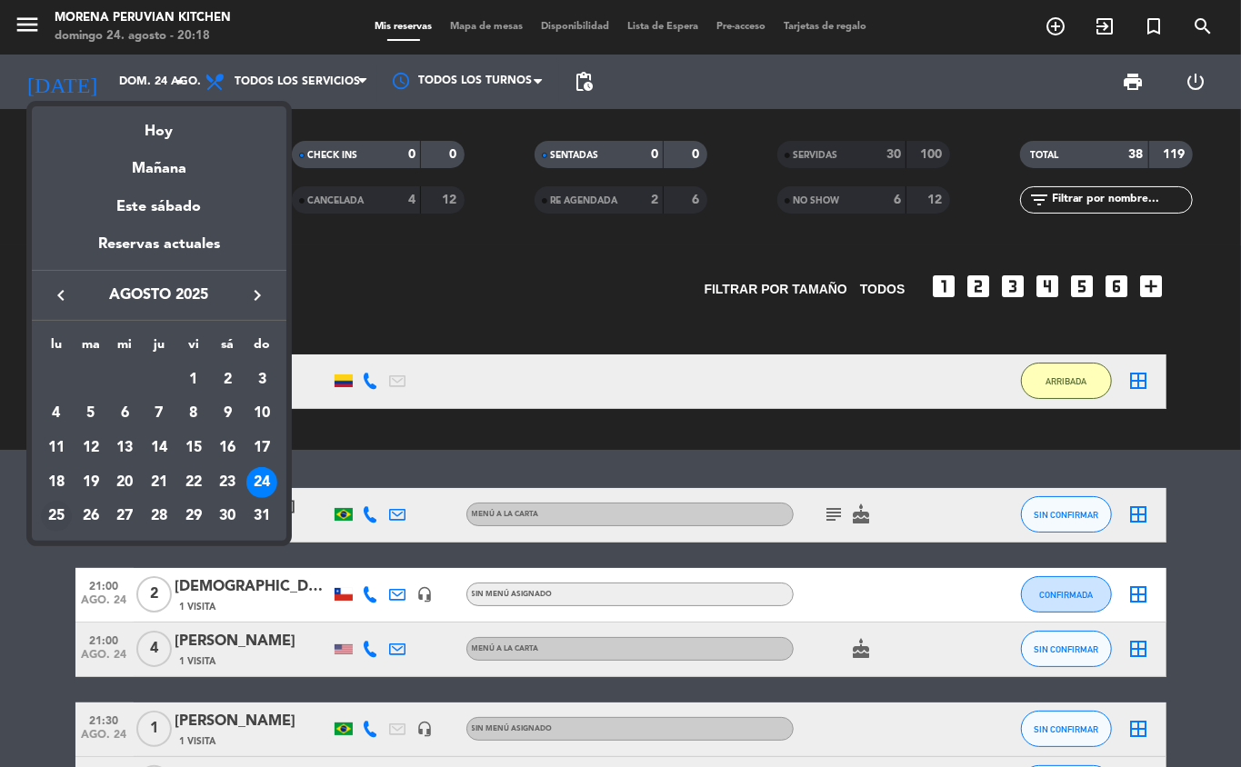
click at [45, 524] on div "25" at bounding box center [56, 516] width 31 height 31
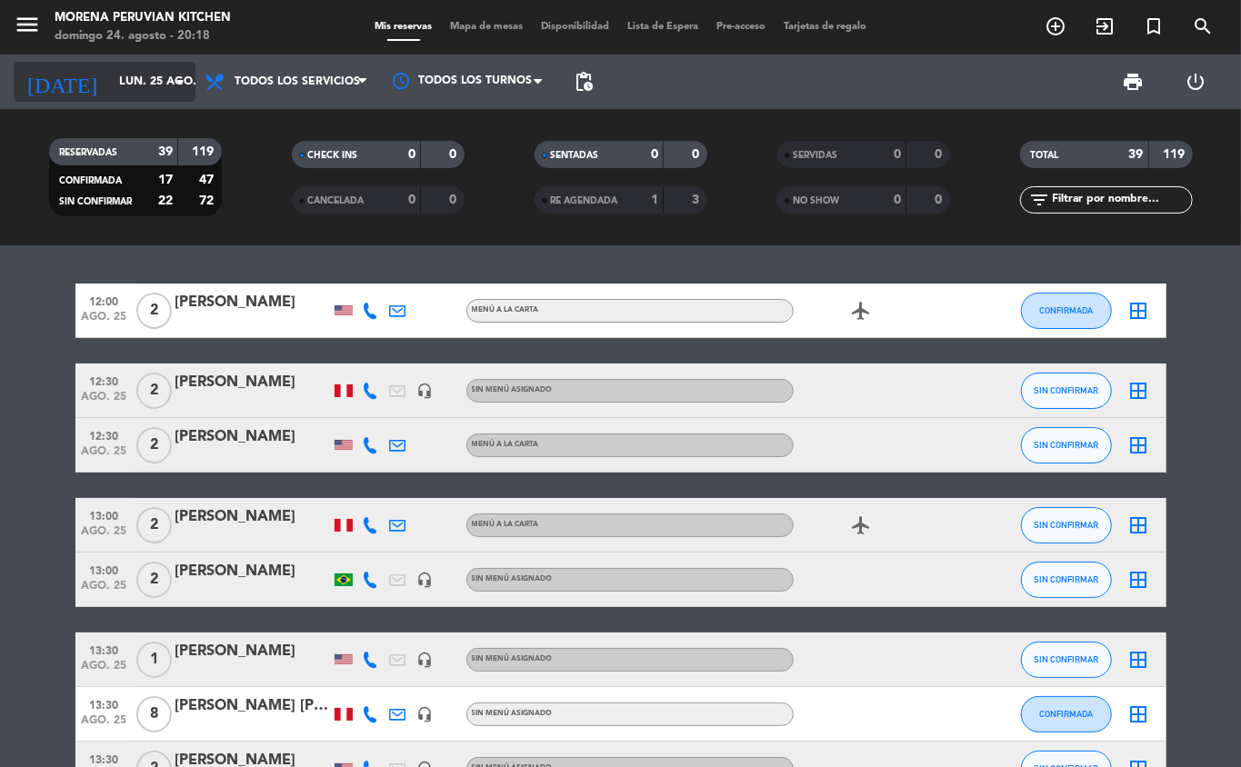
click at [161, 77] on input "lun. 25 ago." at bounding box center [187, 81] width 154 height 31
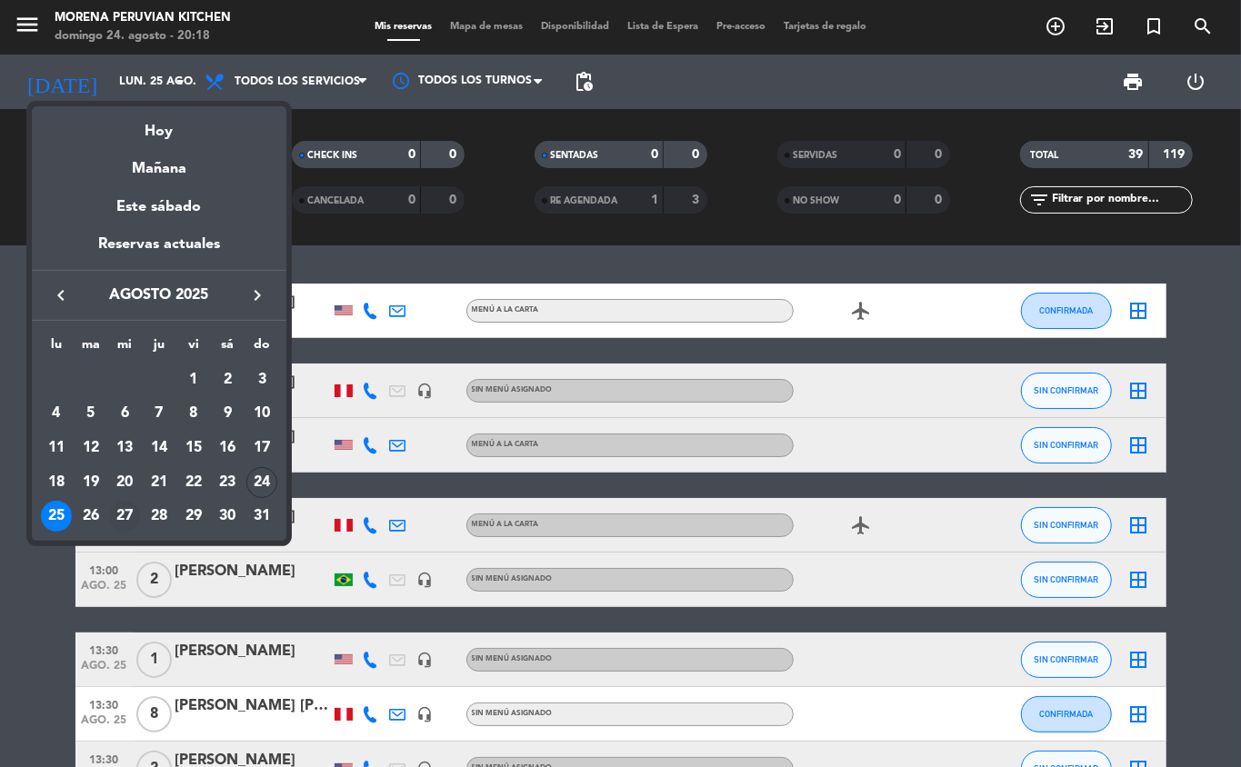
click at [122, 521] on div "27" at bounding box center [124, 516] width 31 height 31
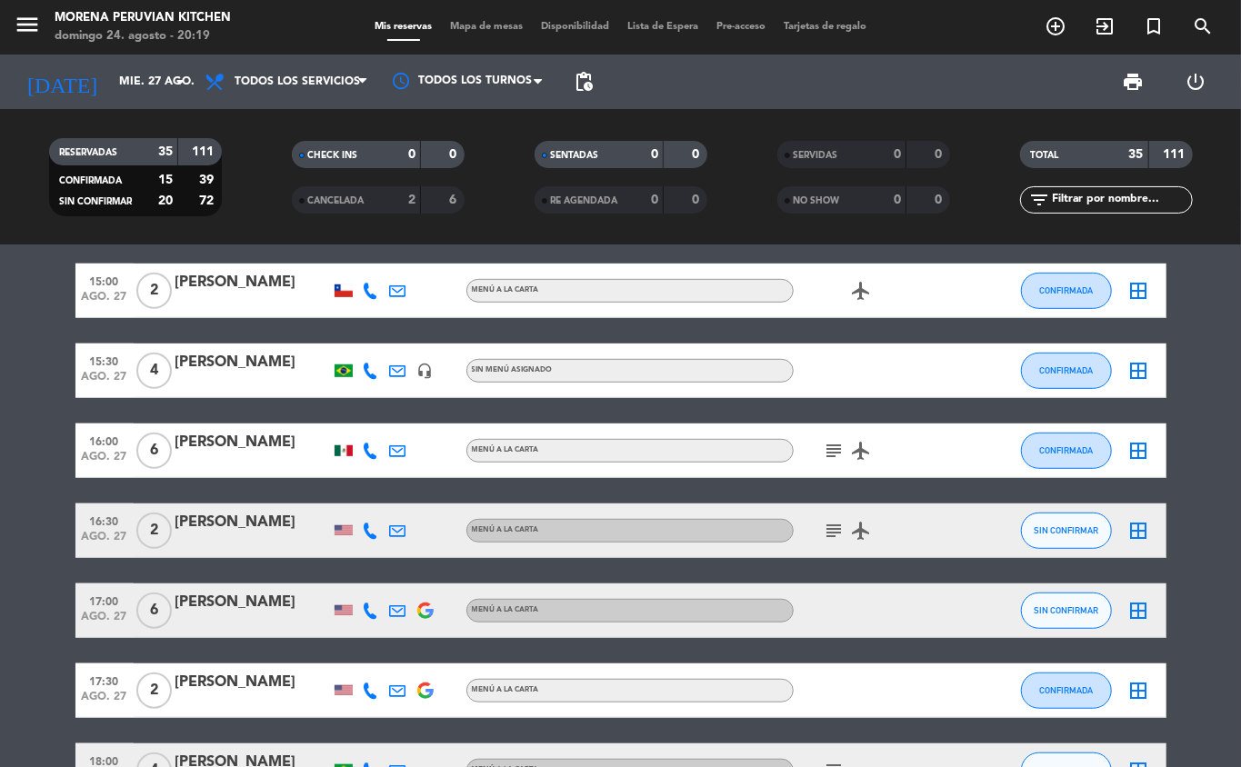
scroll to position [615, 0]
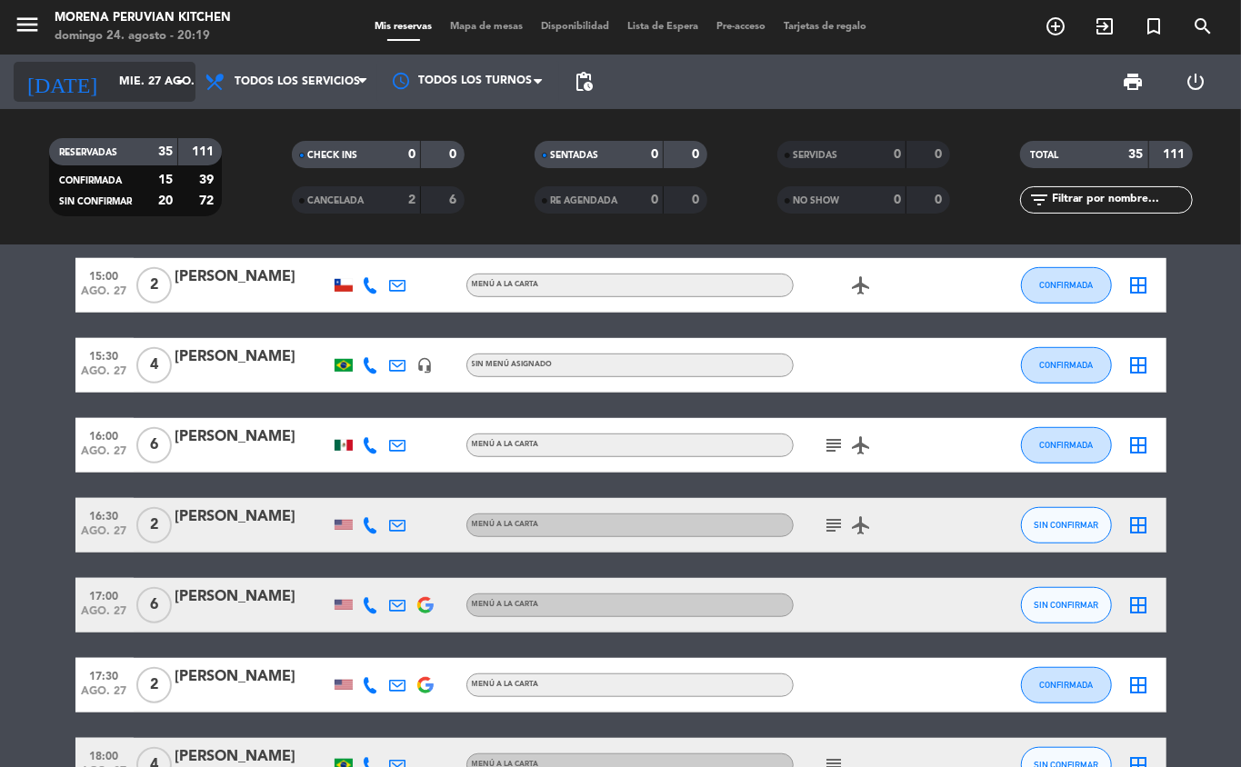
click at [155, 81] on input "mié. 27 ago." at bounding box center [187, 81] width 154 height 31
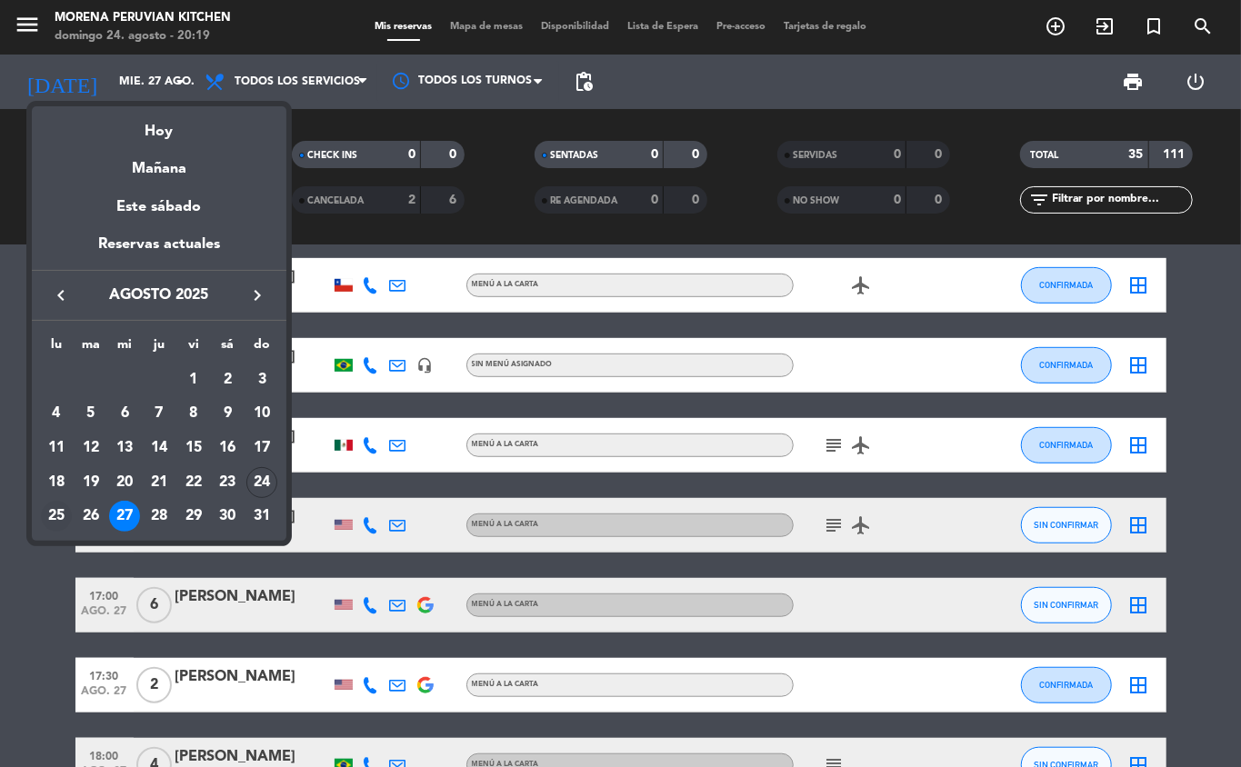
click at [55, 514] on div "25" at bounding box center [56, 516] width 31 height 31
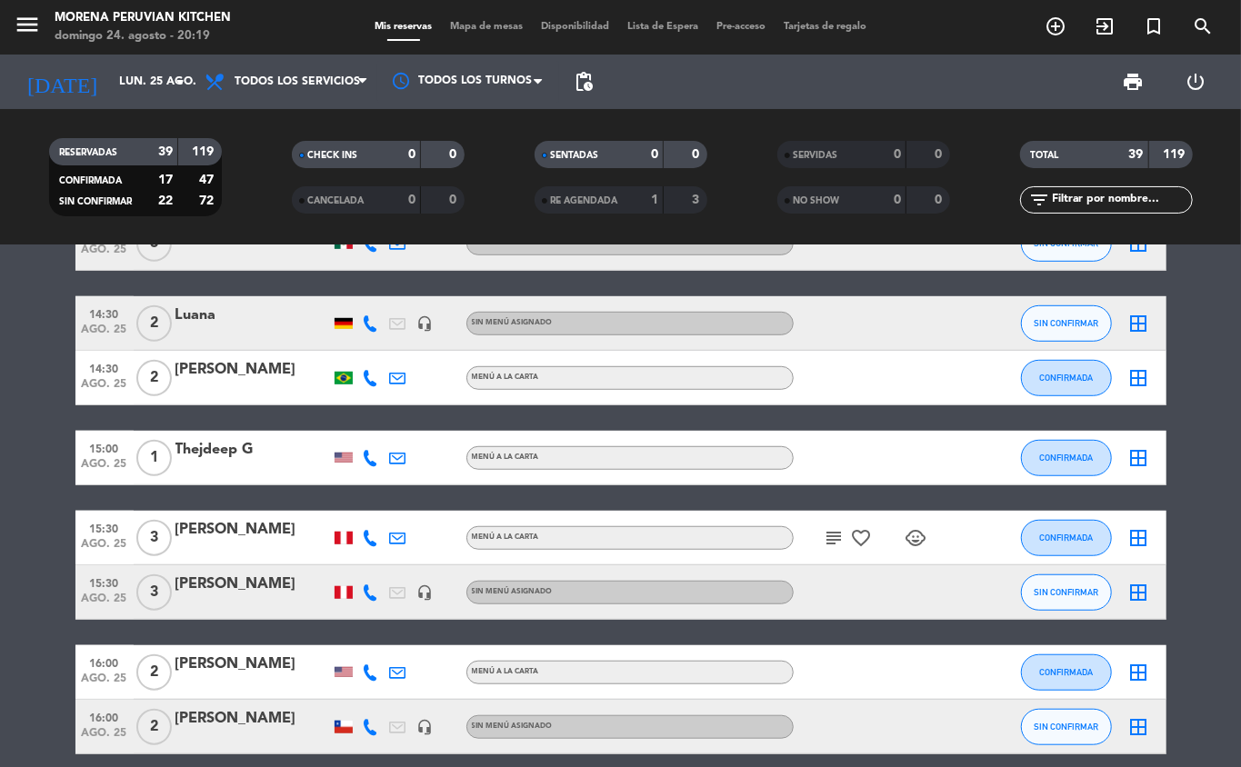
scroll to position [658, 0]
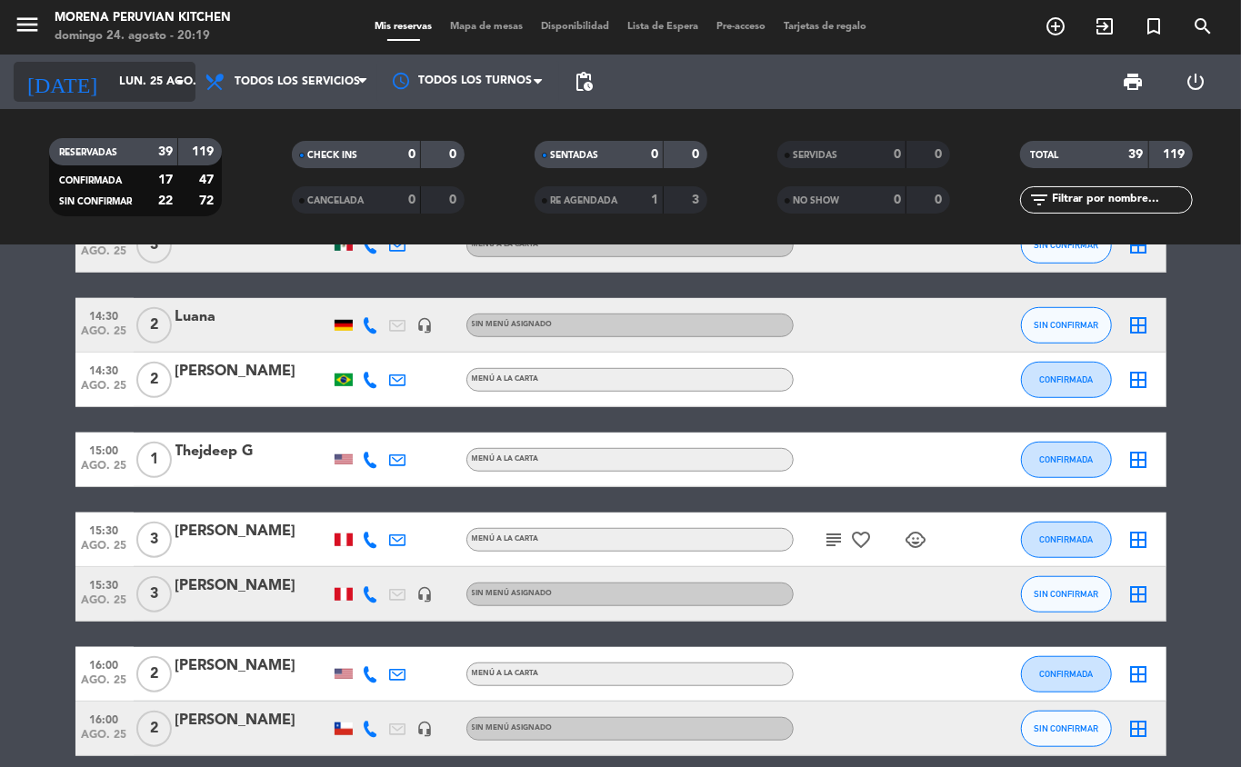
click at [151, 71] on input "lun. 25 ago." at bounding box center [187, 81] width 154 height 31
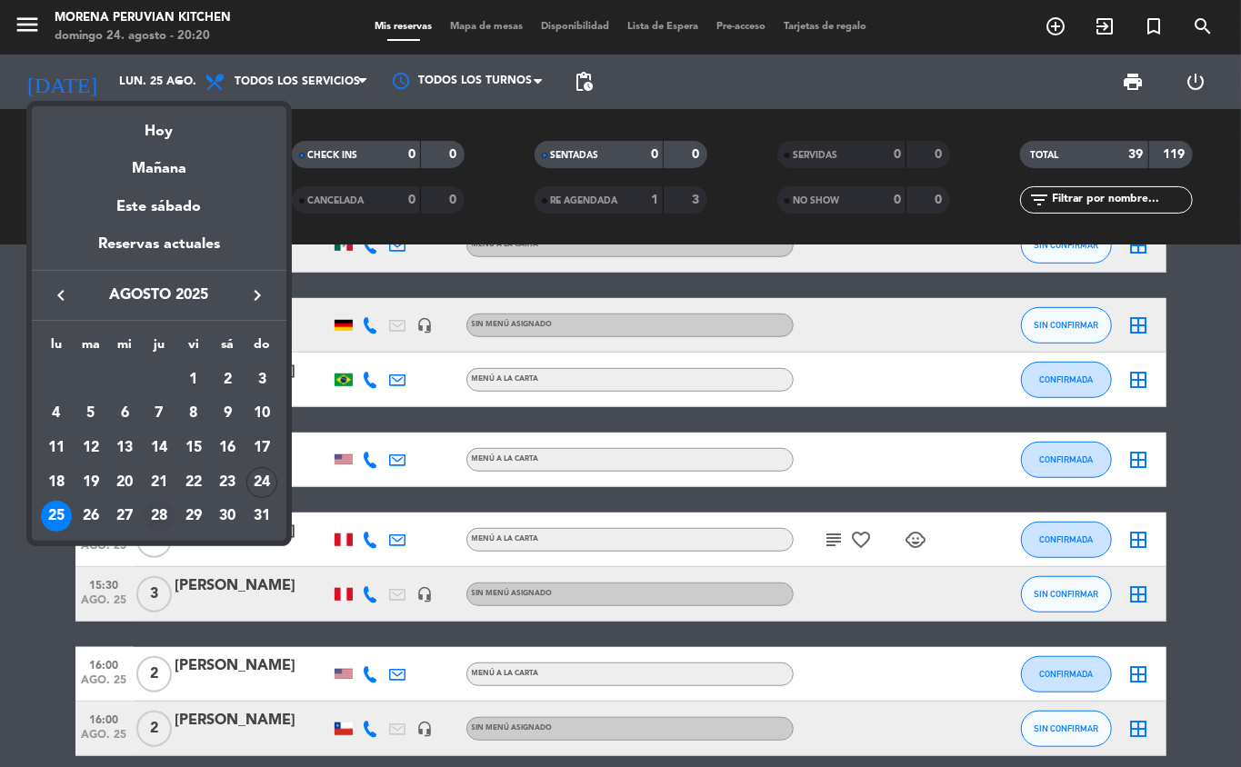
click at [150, 513] on div "28" at bounding box center [159, 516] width 31 height 31
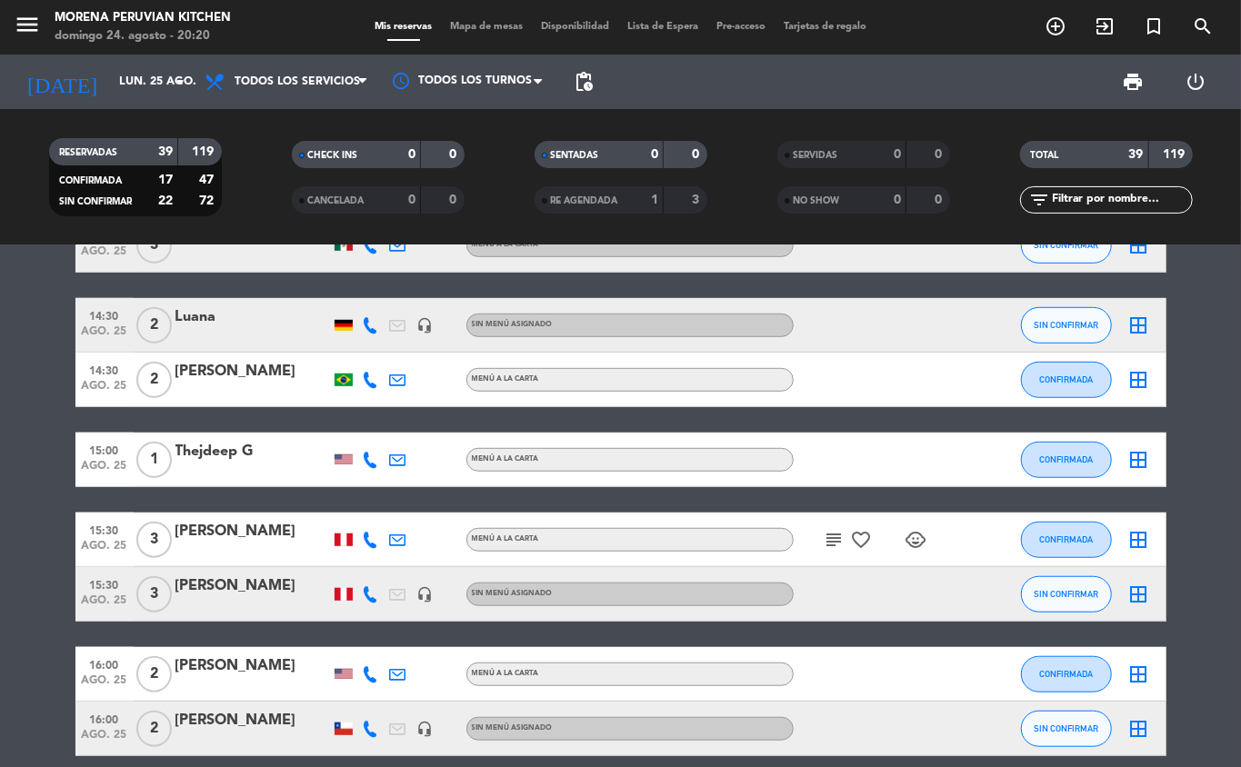
type input "jue. 28 ago."
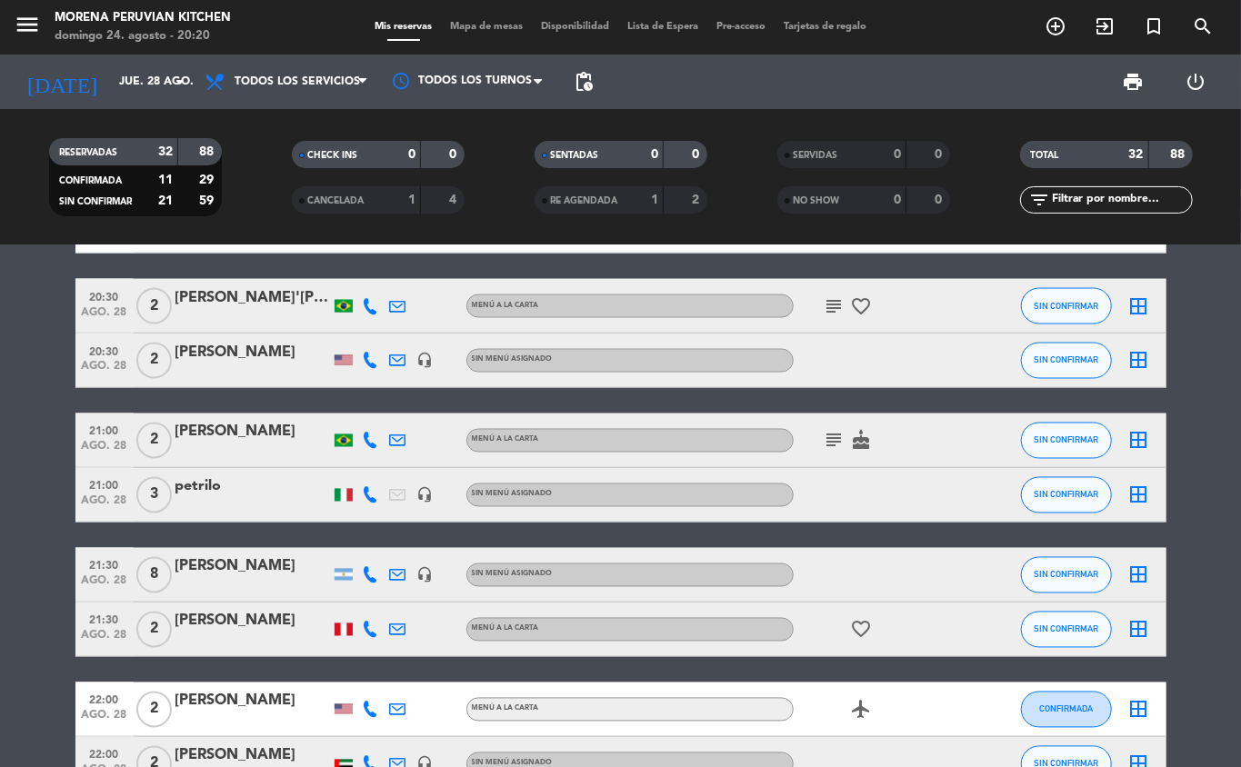
scroll to position [1744, 0]
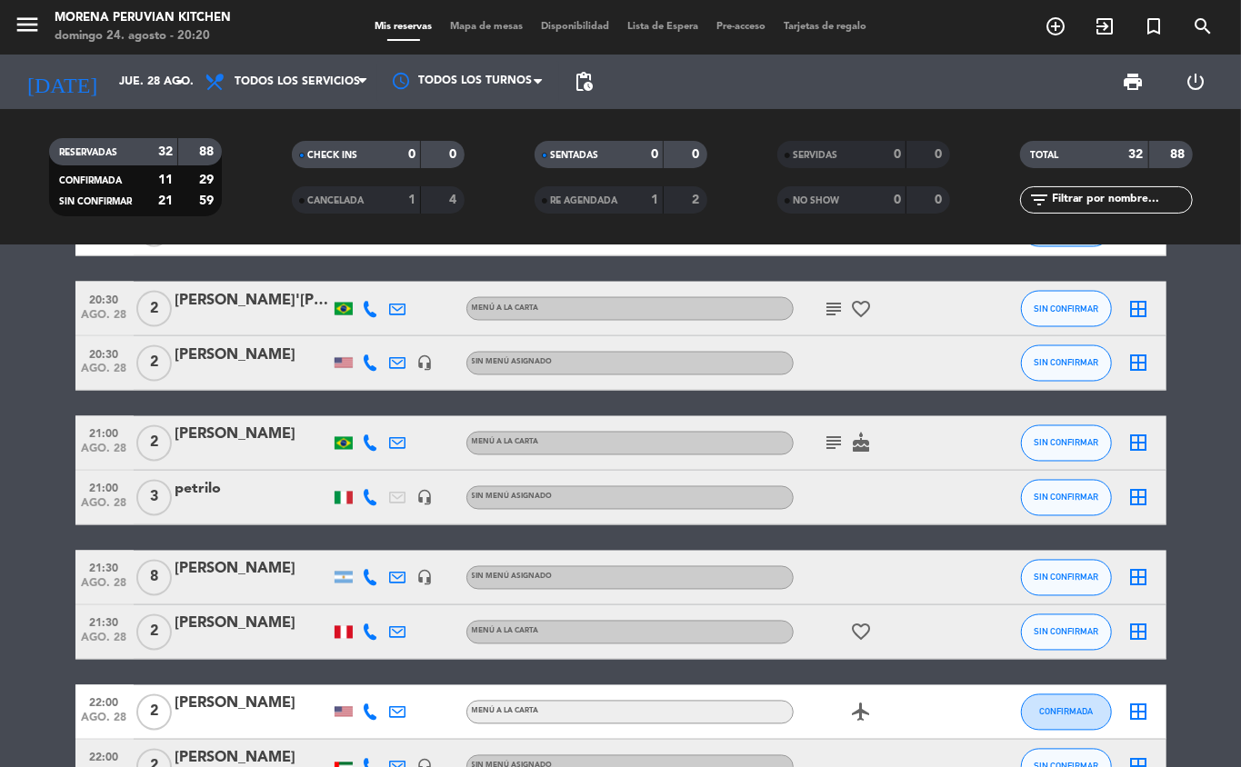
click at [103, 504] on span "ago. 28" at bounding box center [104, 508] width 45 height 21
click at [113, 499] on span "ago. 28" at bounding box center [104, 508] width 45 height 21
click at [251, 496] on div "petrilo" at bounding box center [252, 490] width 155 height 24
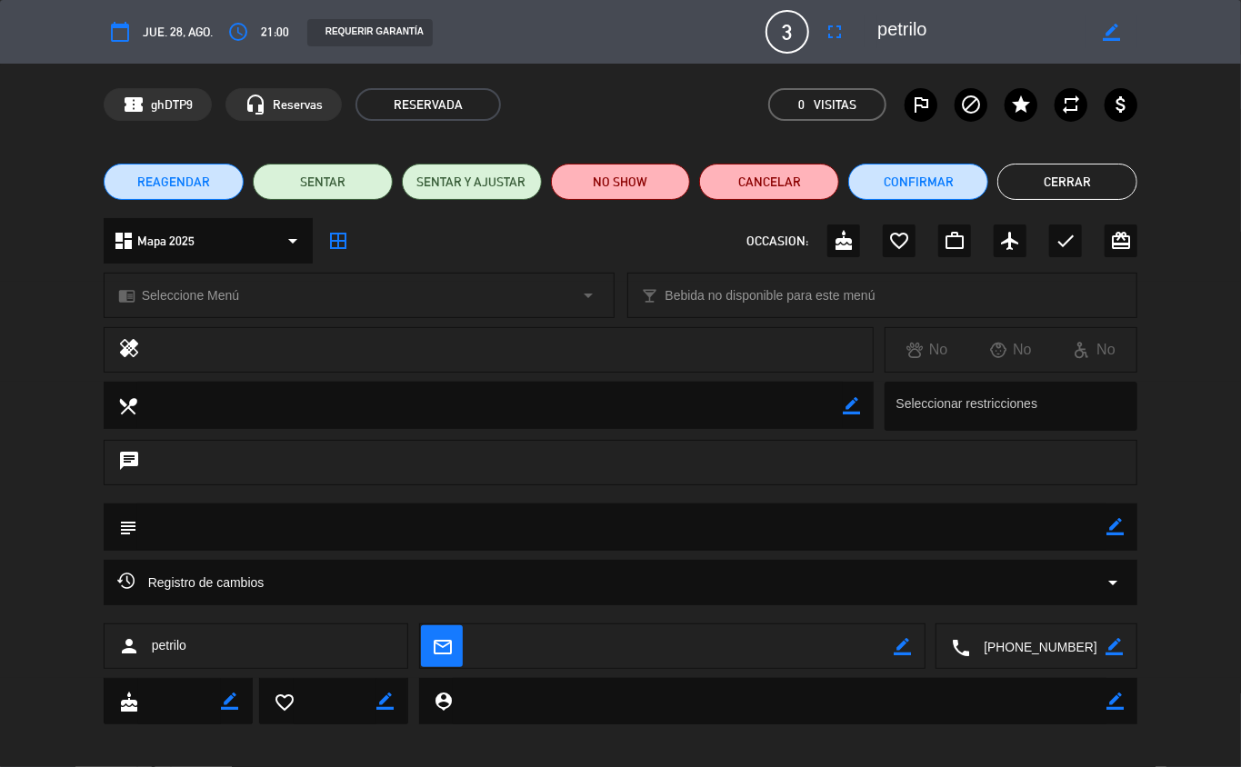
click at [195, 175] on span "REAGENDAR" at bounding box center [173, 182] width 73 height 19
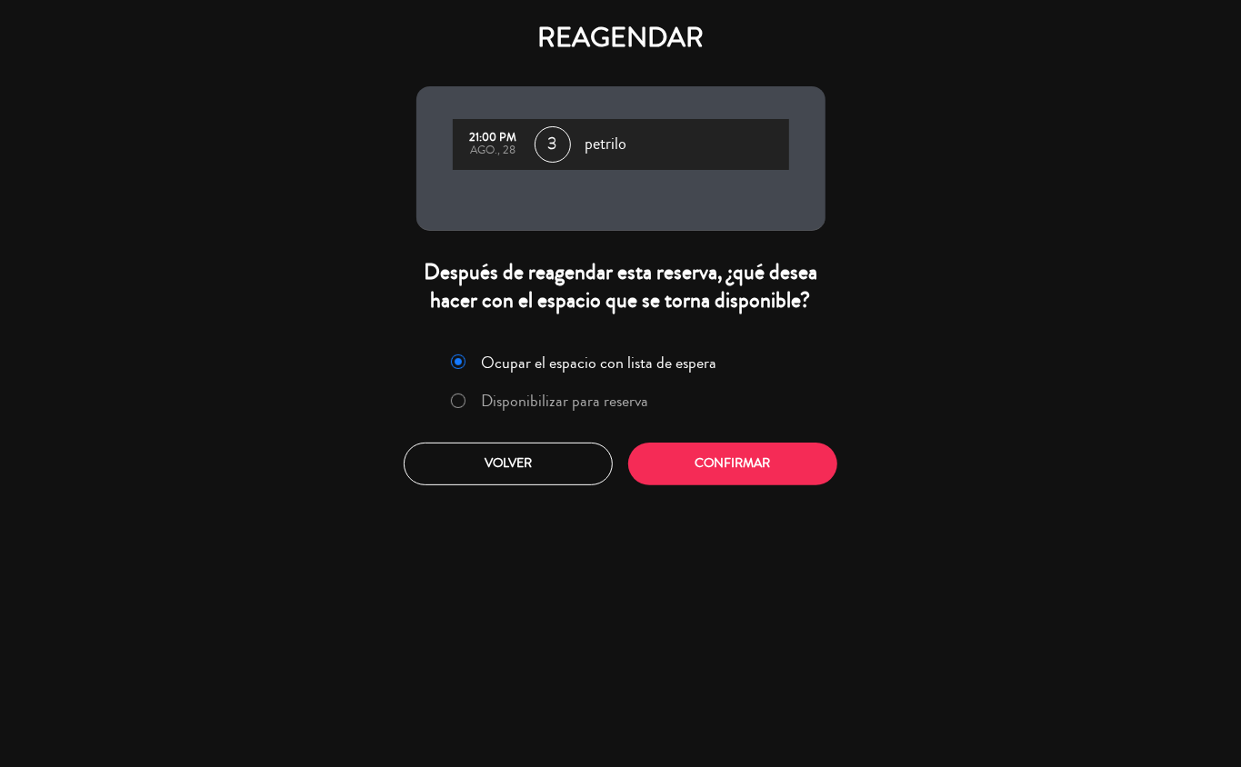
click at [576, 402] on label "Disponibilizar para reserva" at bounding box center [564, 401] width 167 height 16
click at [739, 463] on button "Confirmar" at bounding box center [732, 464] width 209 height 43
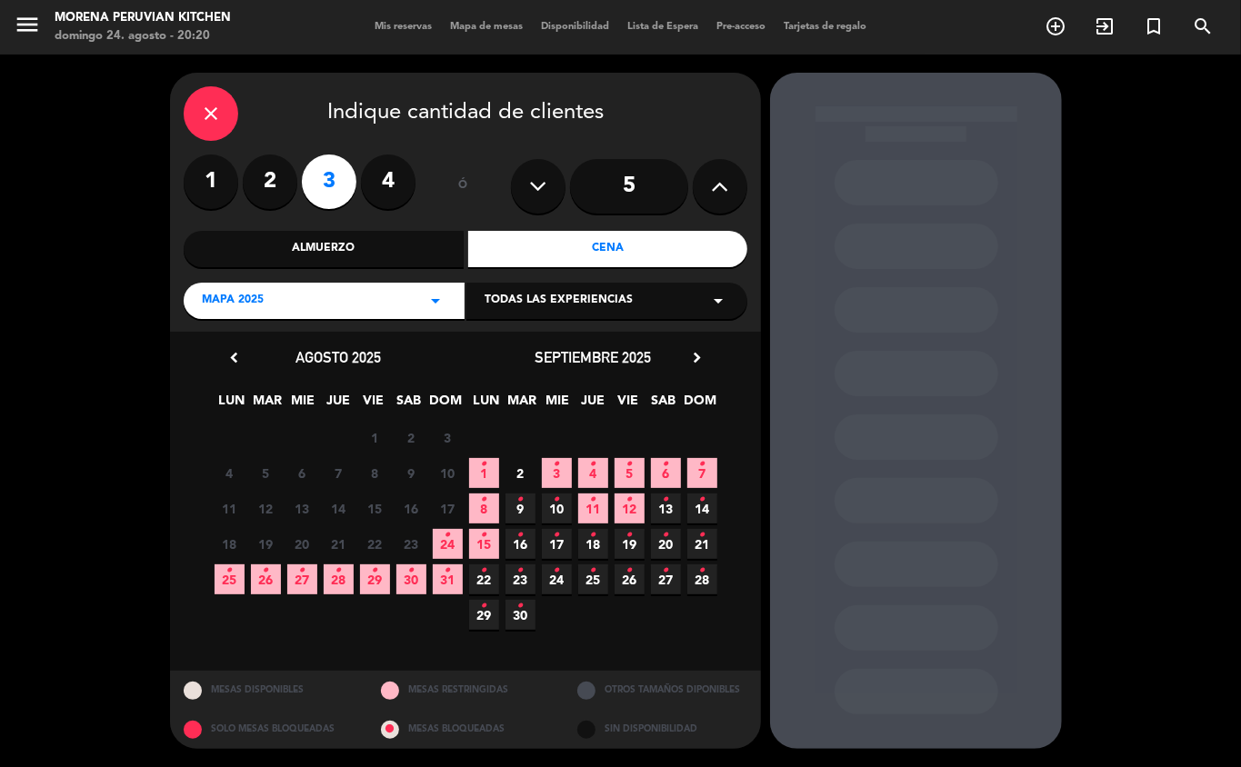
click at [229, 569] on icon "•" at bounding box center [229, 570] width 6 height 29
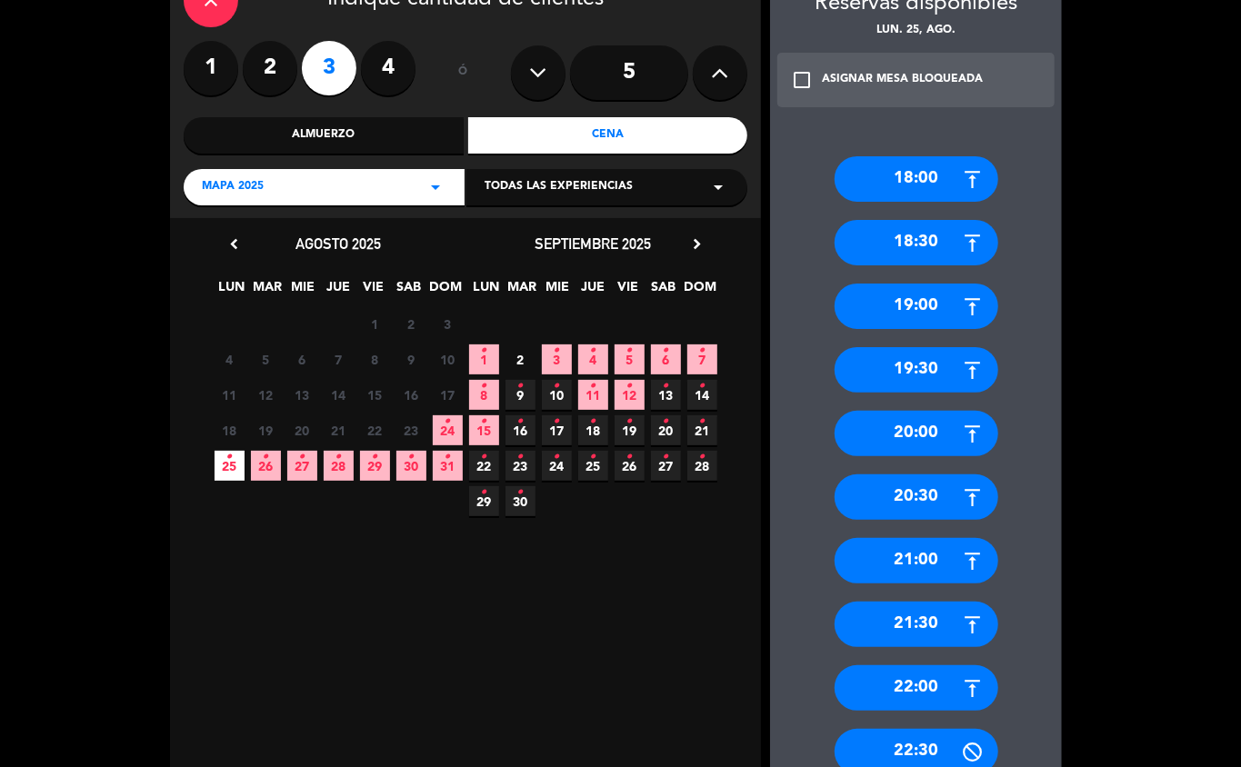
scroll to position [89, 0]
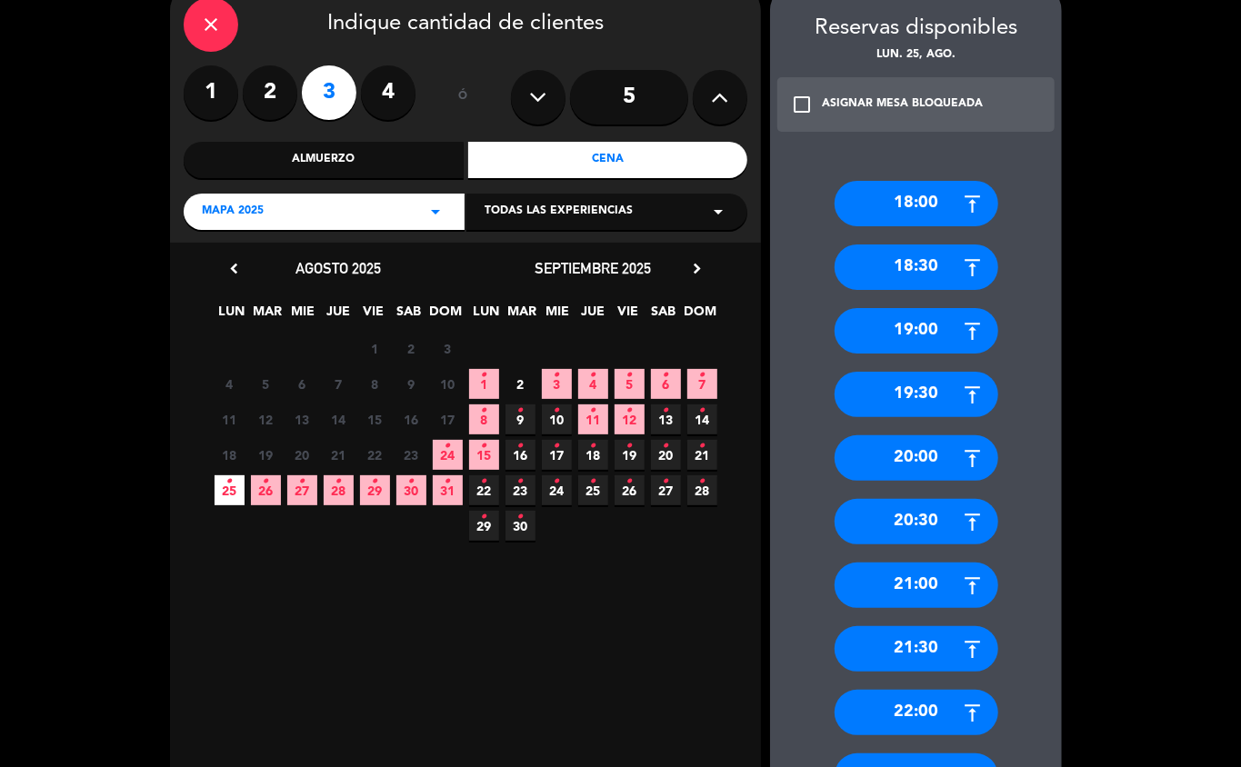
click at [378, 151] on div "Almuerzo" at bounding box center [324, 160] width 280 height 36
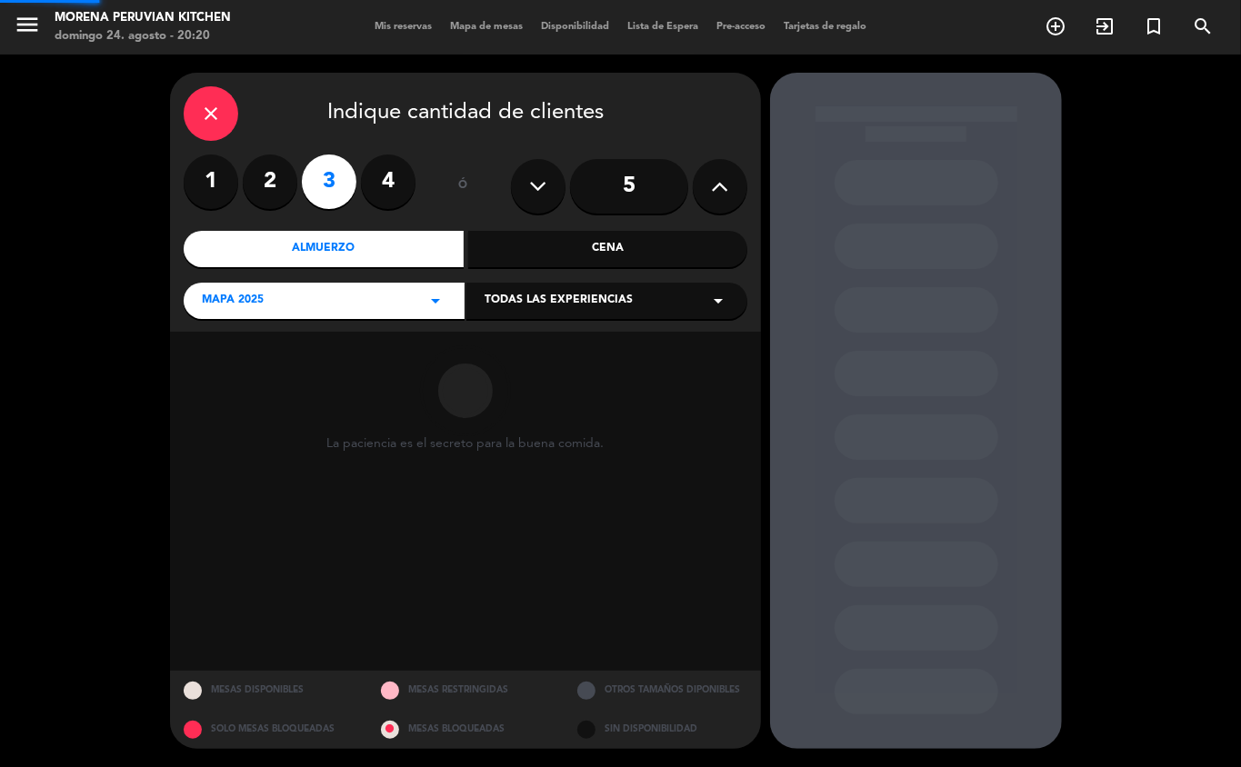
scroll to position [0, 0]
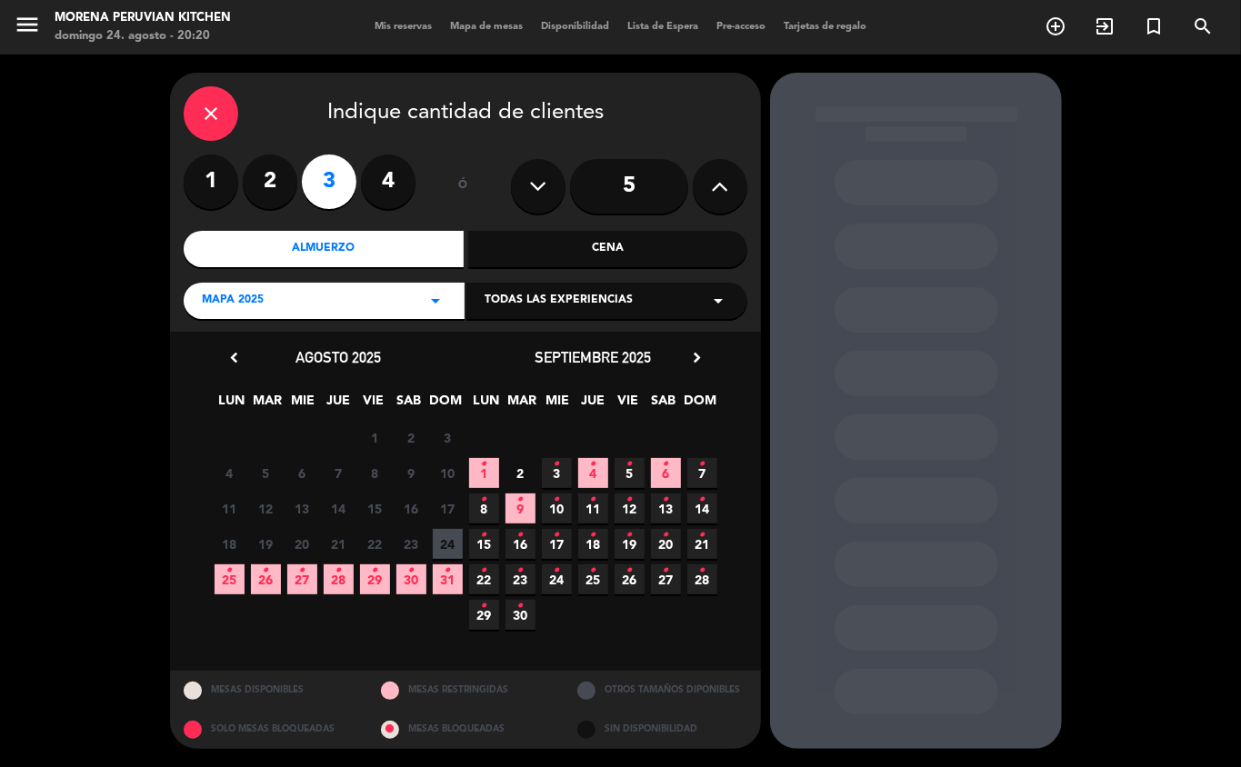
click at [220, 582] on span "25 •" at bounding box center [230, 580] width 30 height 30
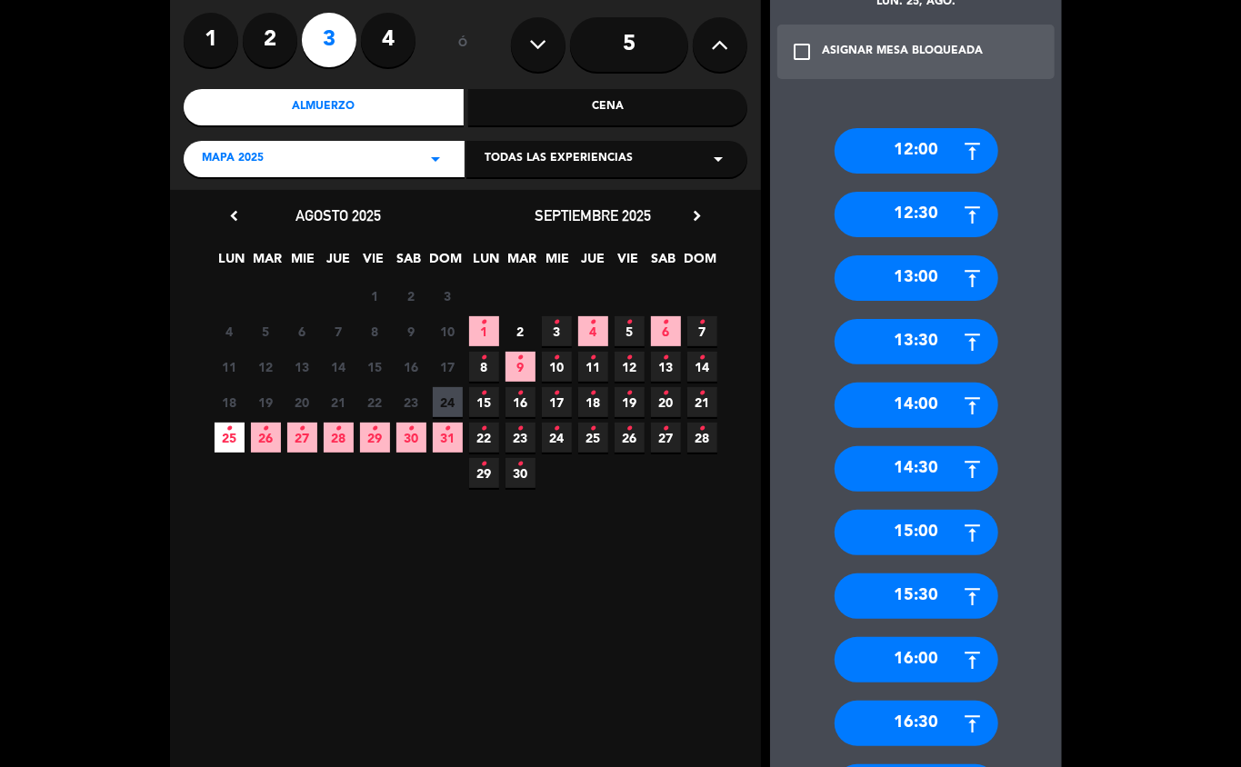
scroll to position [140, 0]
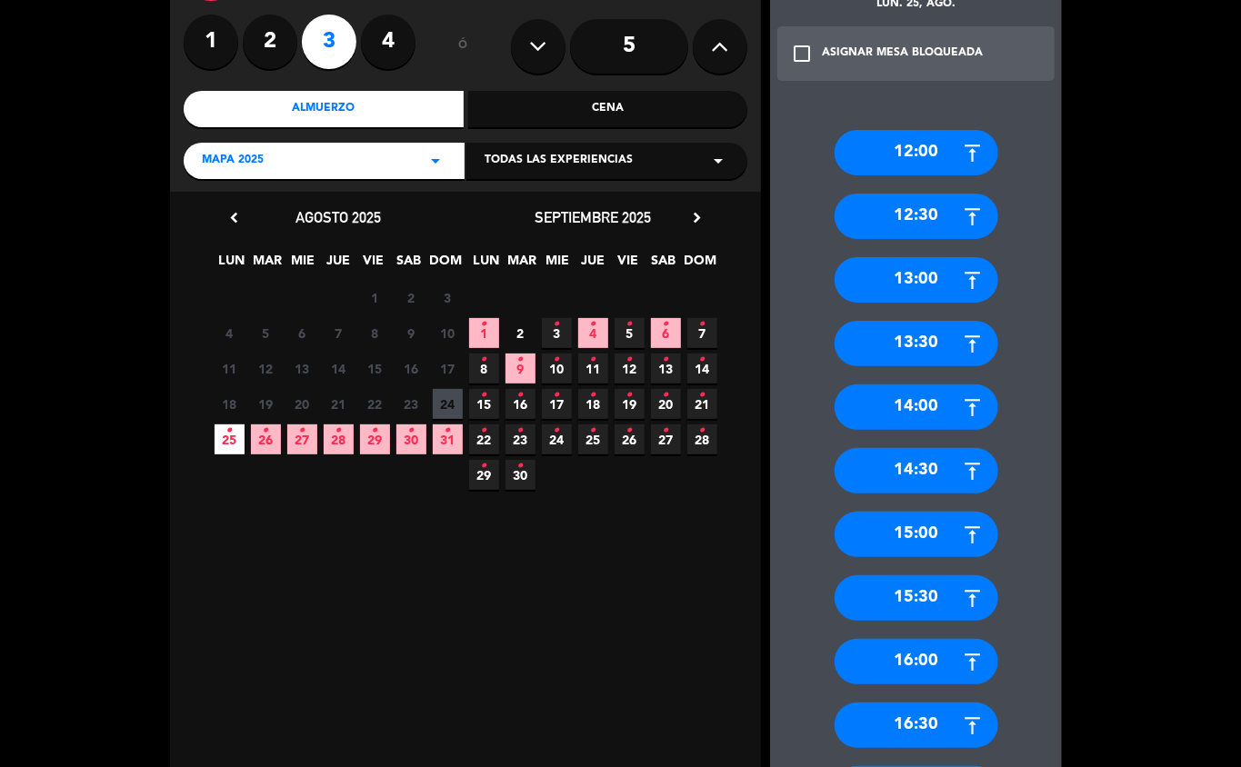
click at [939, 595] on div "15:30" at bounding box center [917, 598] width 164 height 45
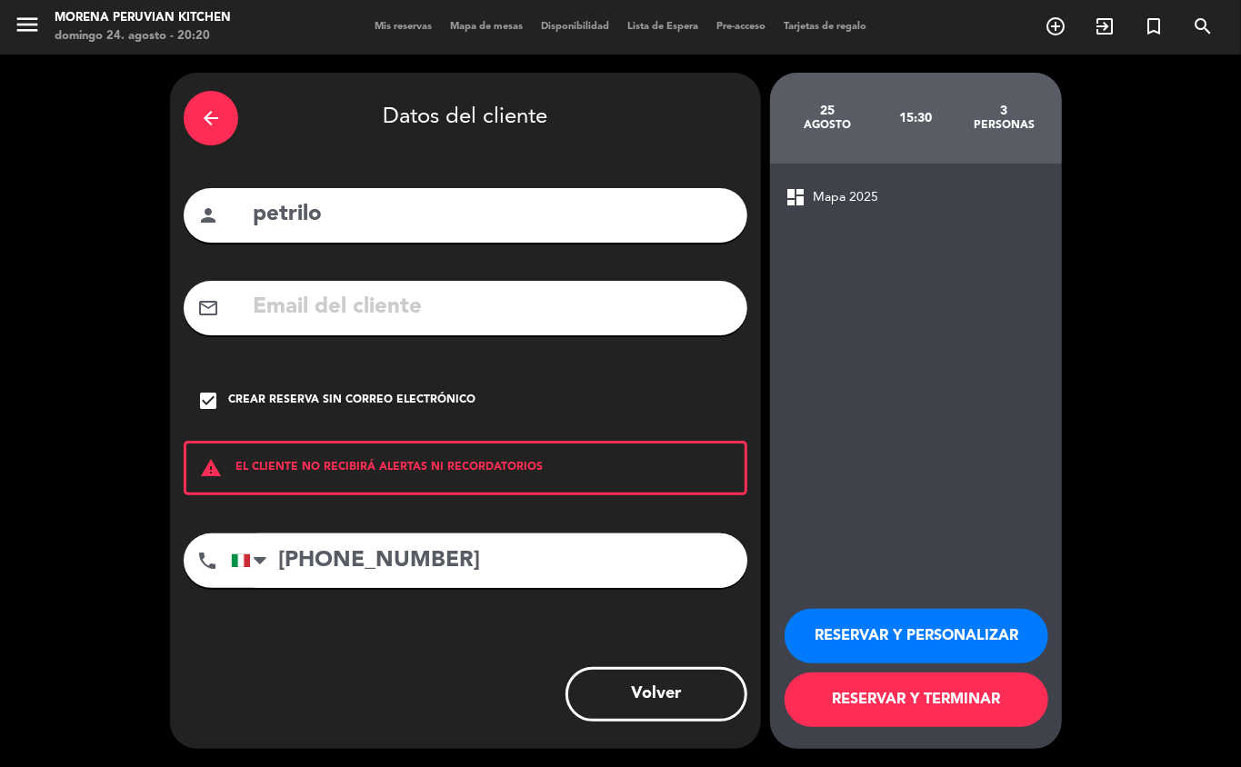
scroll to position [0, 0]
click at [935, 699] on button "RESERVAR Y TERMINAR" at bounding box center [917, 700] width 264 height 55
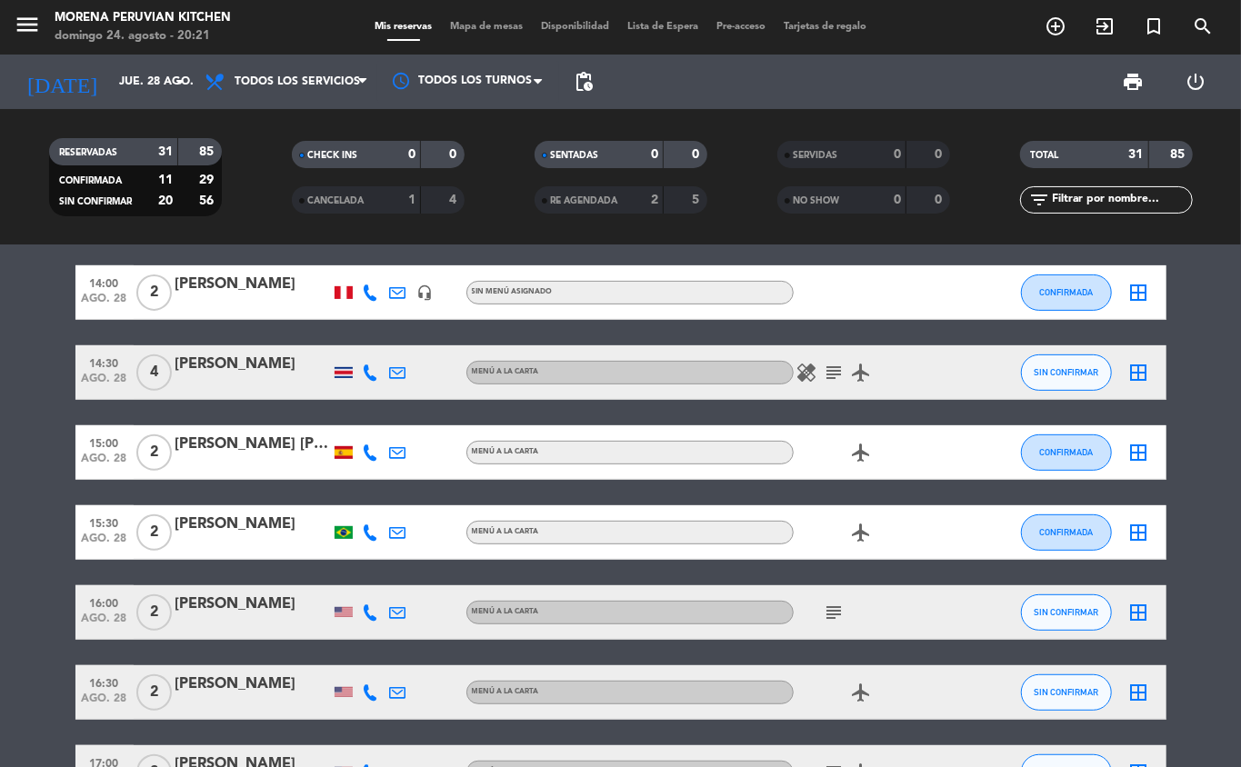
scroll to position [376, 0]
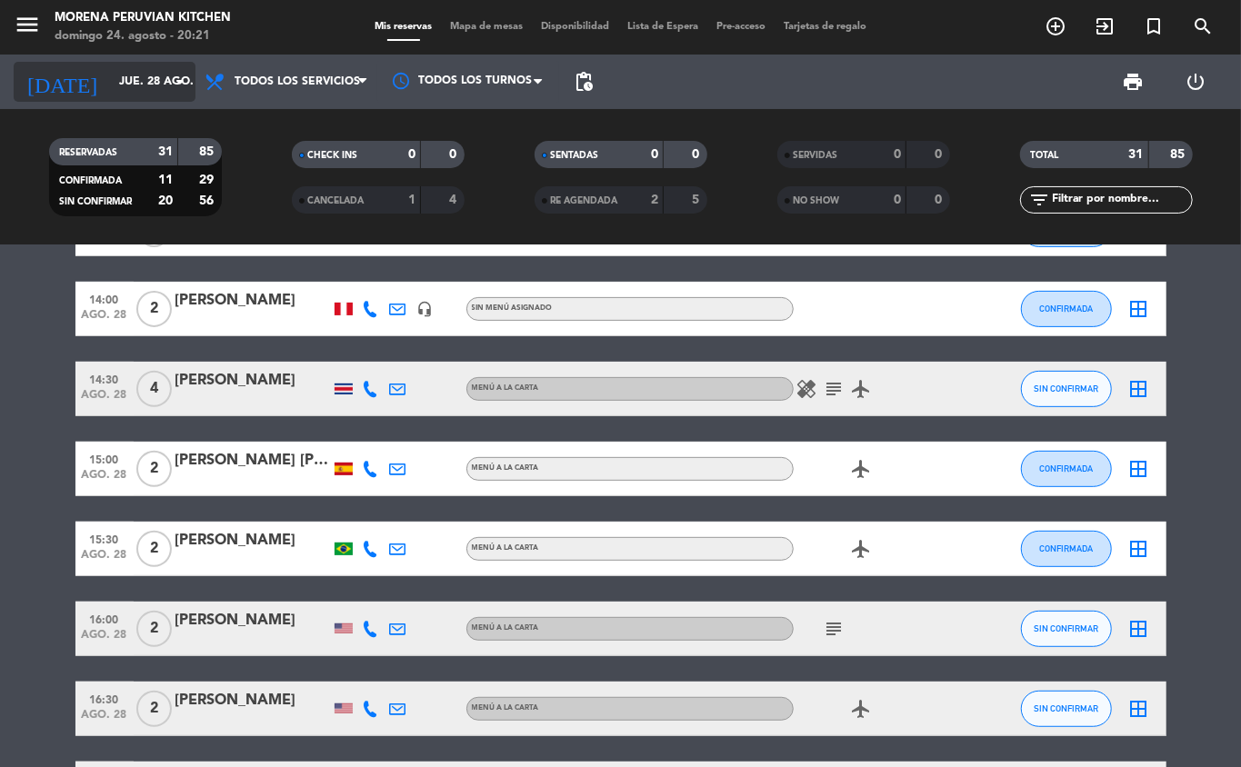
click at [154, 81] on input "jue. 28 ago." at bounding box center [187, 81] width 154 height 31
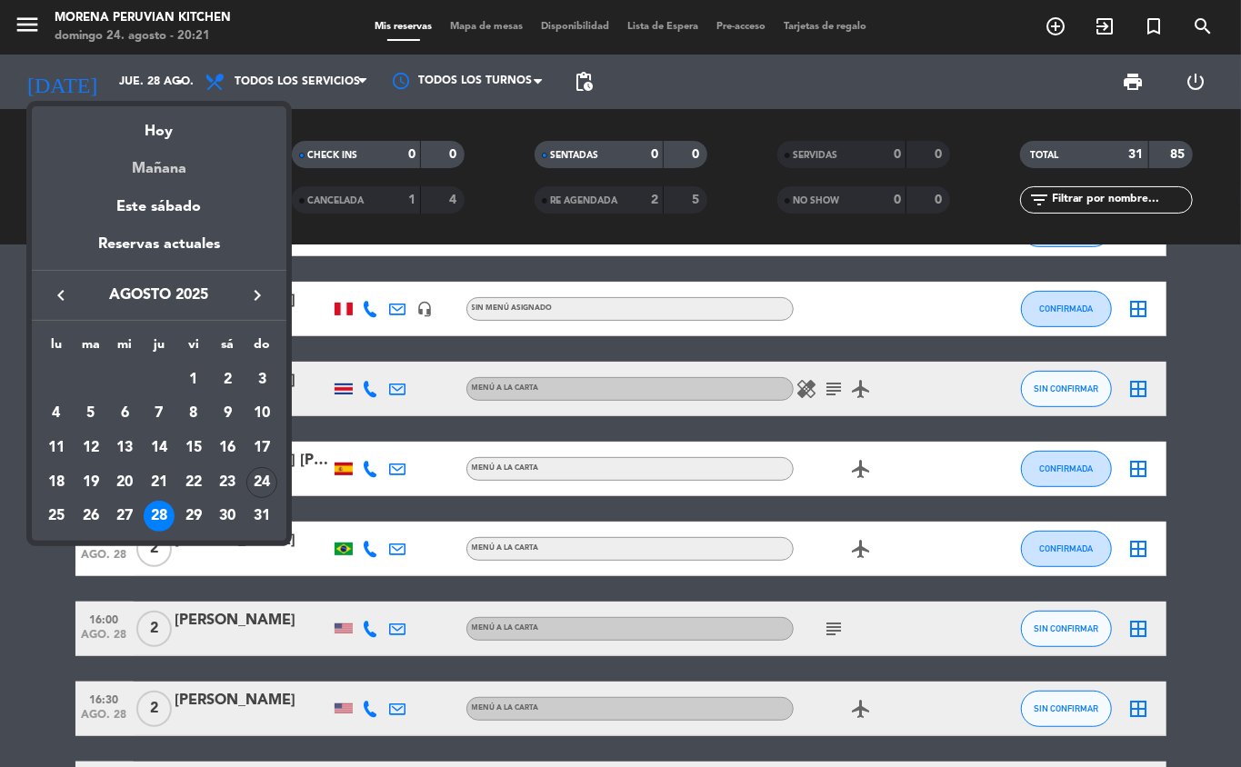
click at [231, 175] on div "Mañana" at bounding box center [159, 162] width 255 height 37
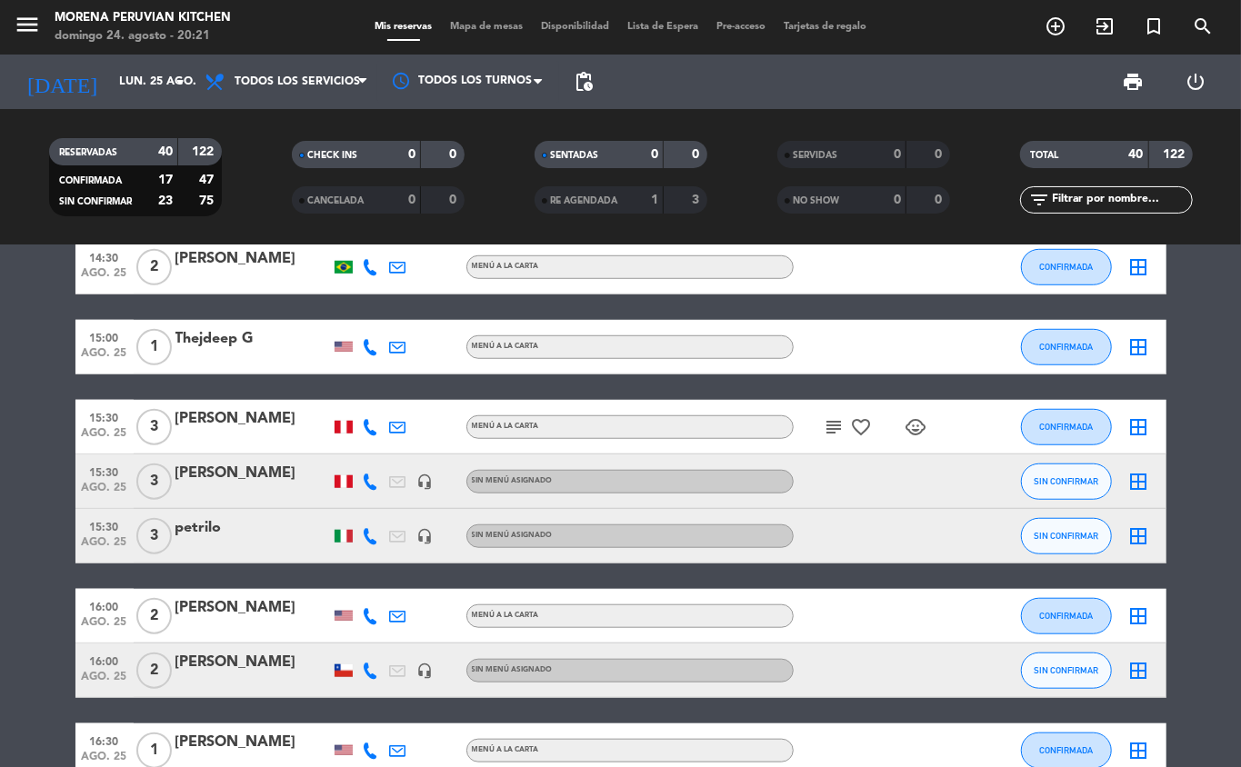
scroll to position [782, 0]
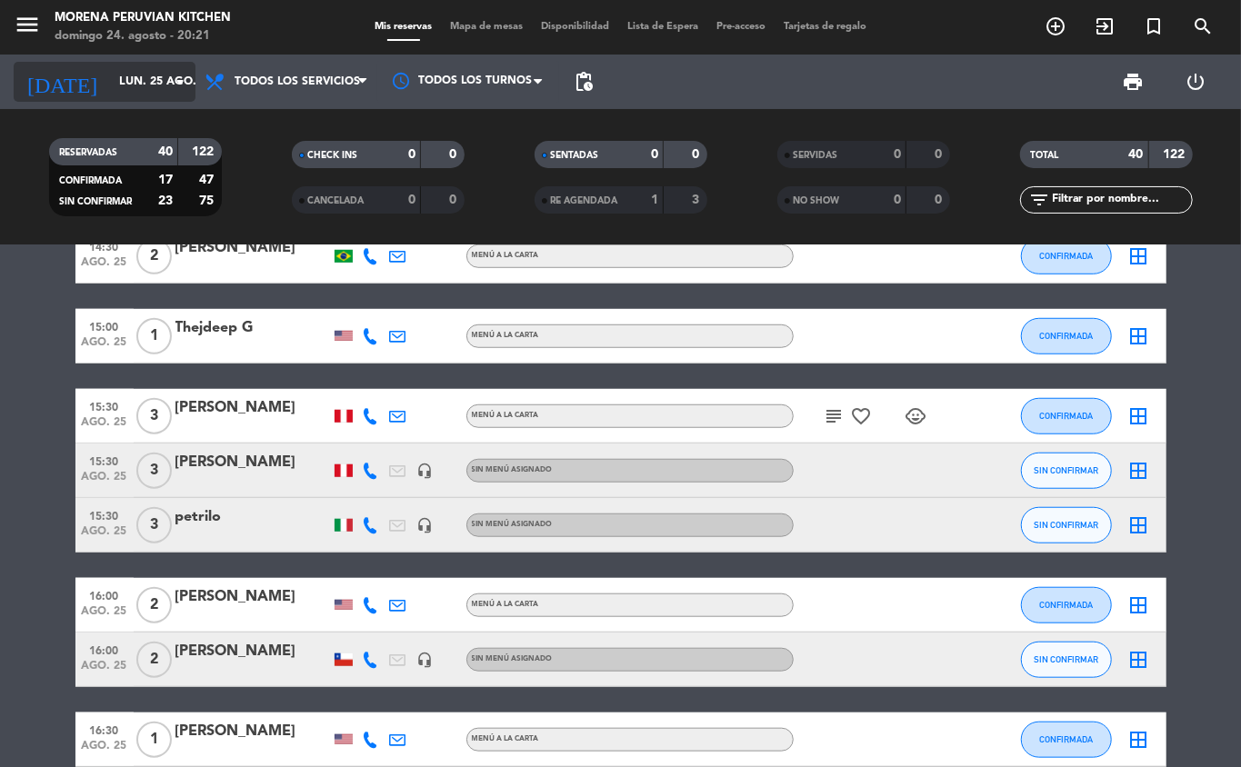
click at [167, 76] on input "lun. 25 ago." at bounding box center [187, 81] width 154 height 31
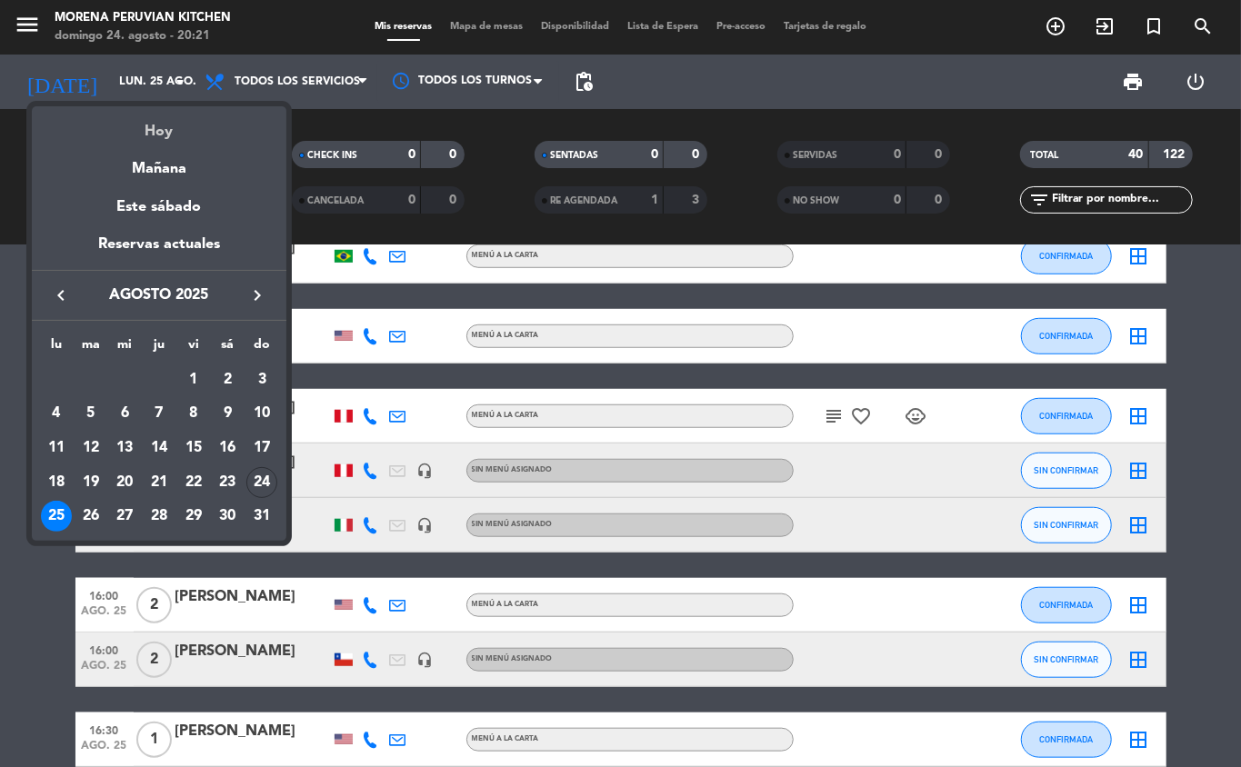
click at [222, 125] on div "Hoy" at bounding box center [159, 124] width 255 height 37
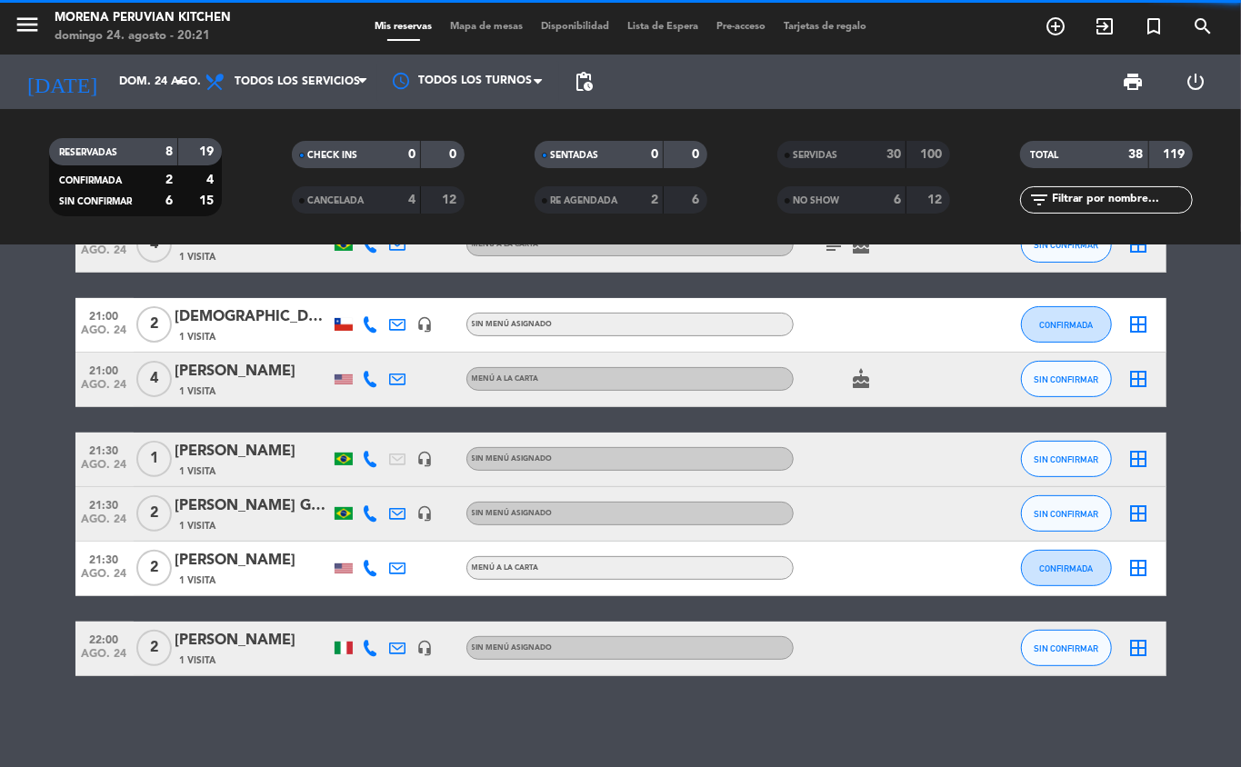
scroll to position [269, 0]
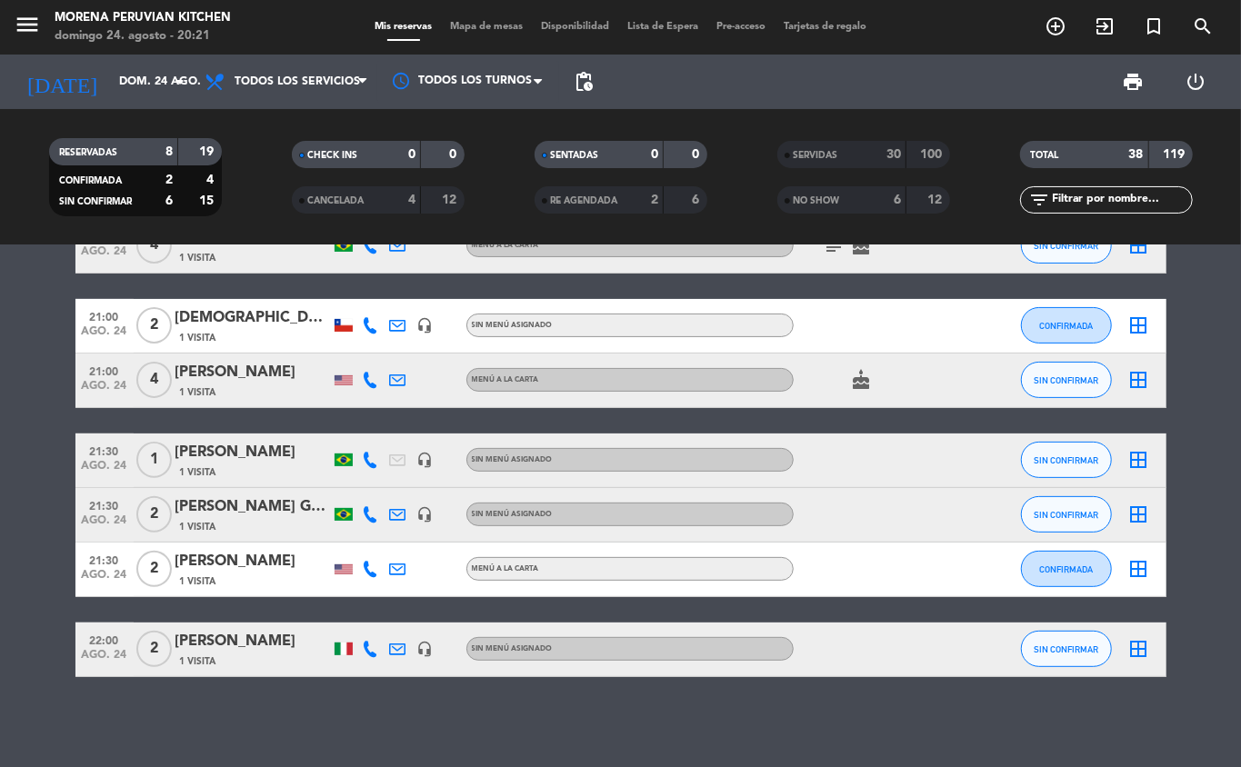
click at [516, 458] on span "Sin menú asignado" at bounding box center [512, 459] width 81 height 7
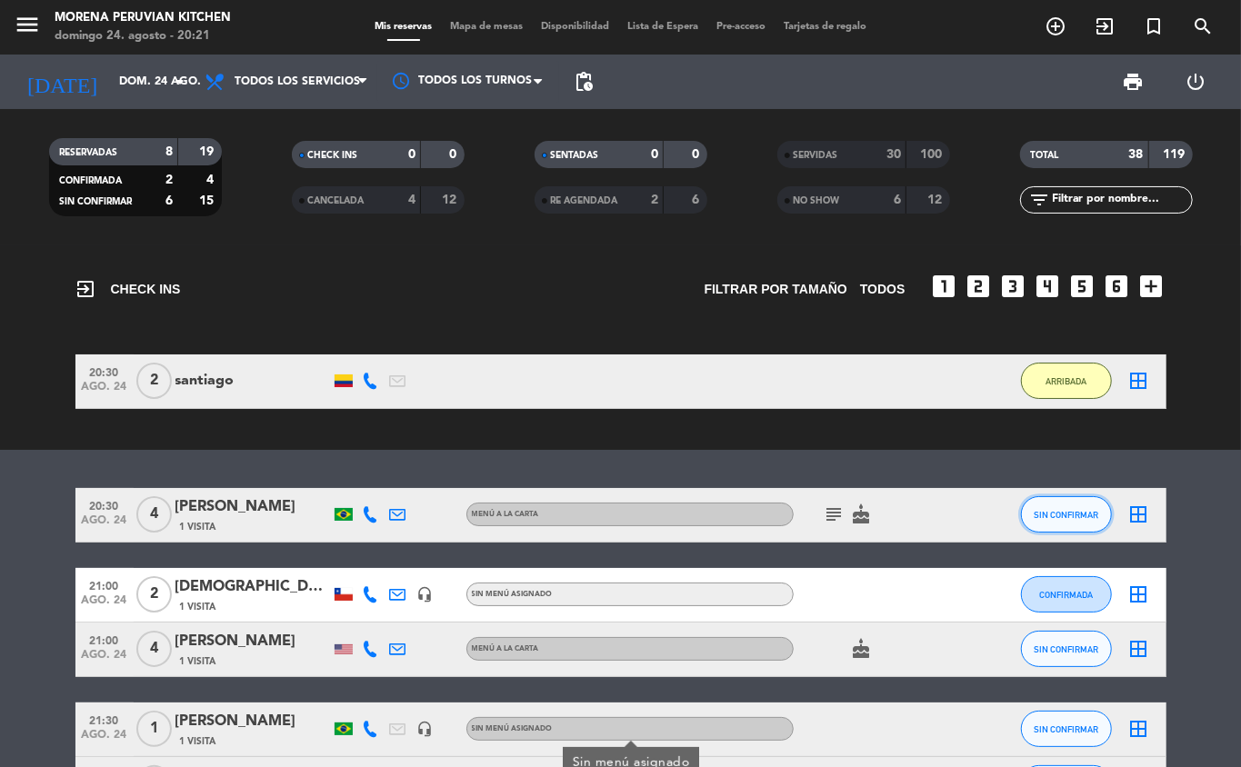
click at [1096, 498] on button "SIN CONFIRMAR" at bounding box center [1066, 514] width 91 height 36
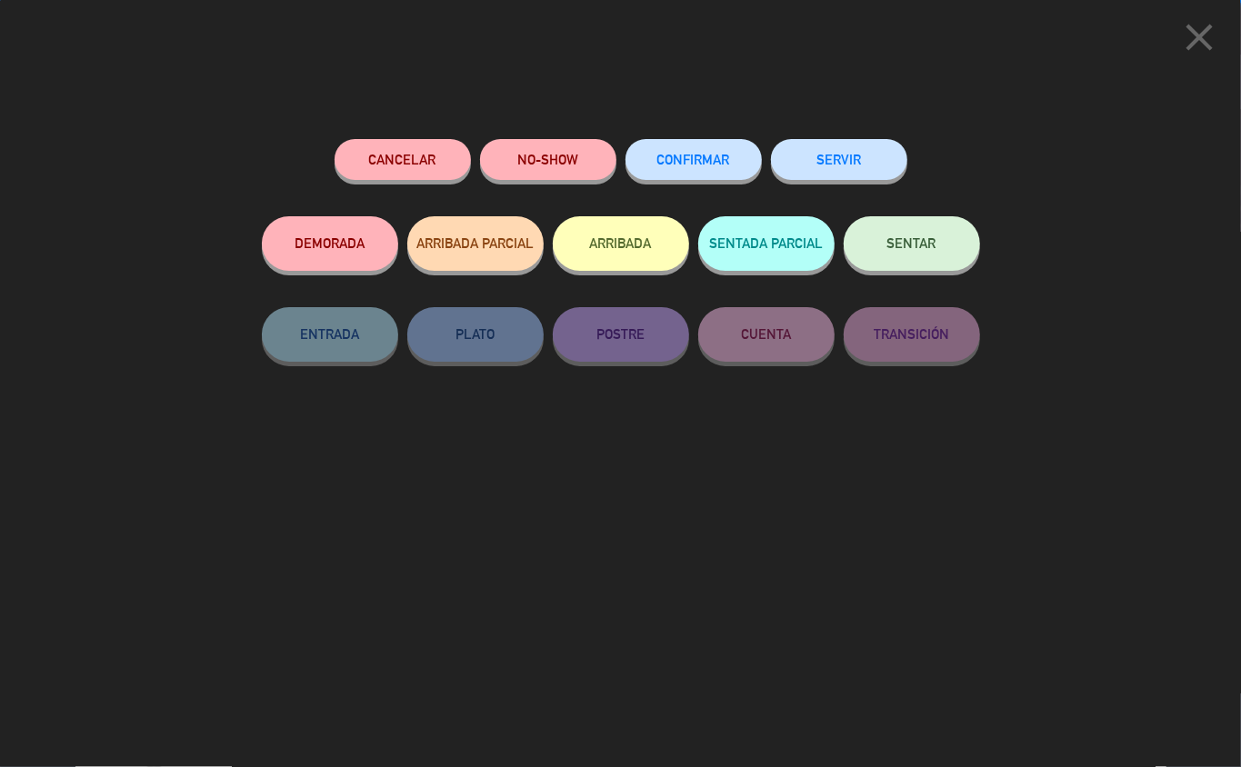
click at [630, 241] on button "ARRIBADA" at bounding box center [621, 243] width 136 height 55
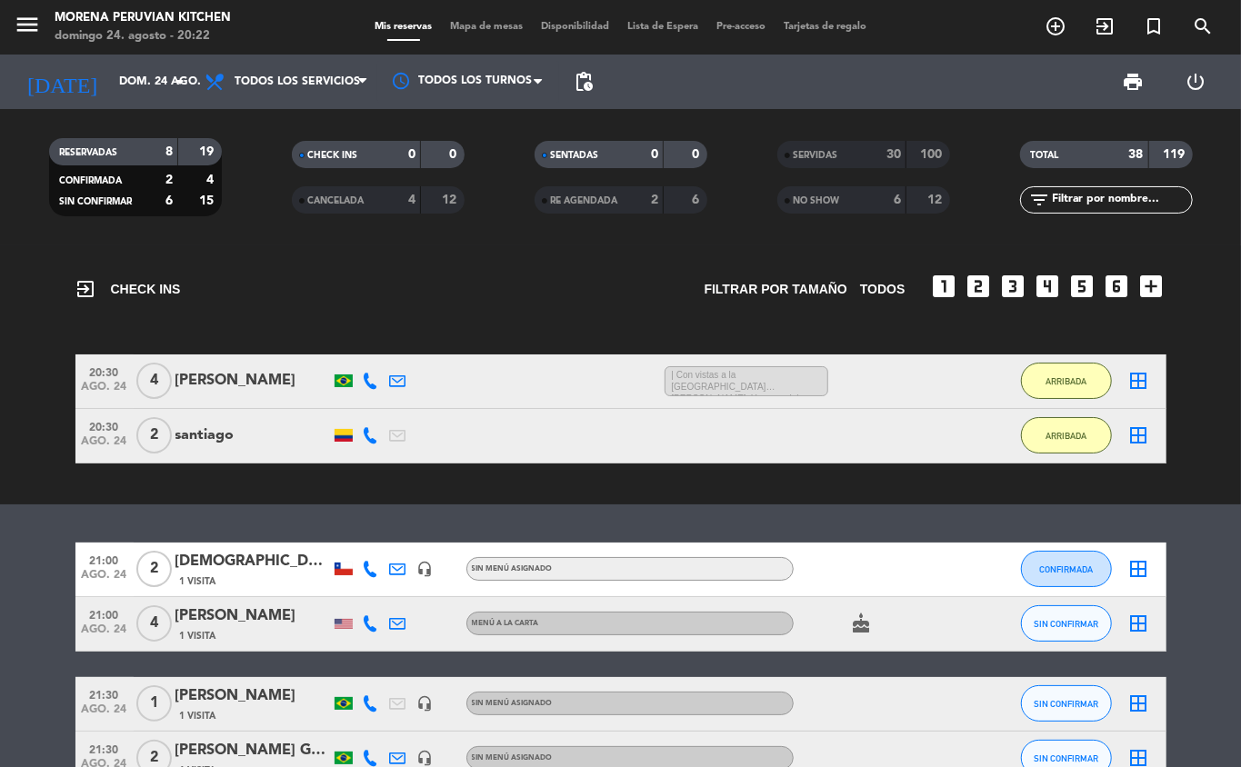
click at [736, 386] on span "| Con vistas a la Plaza de Armas. Y para celebrar un cumpleaños." at bounding box center [747, 381] width 164 height 31
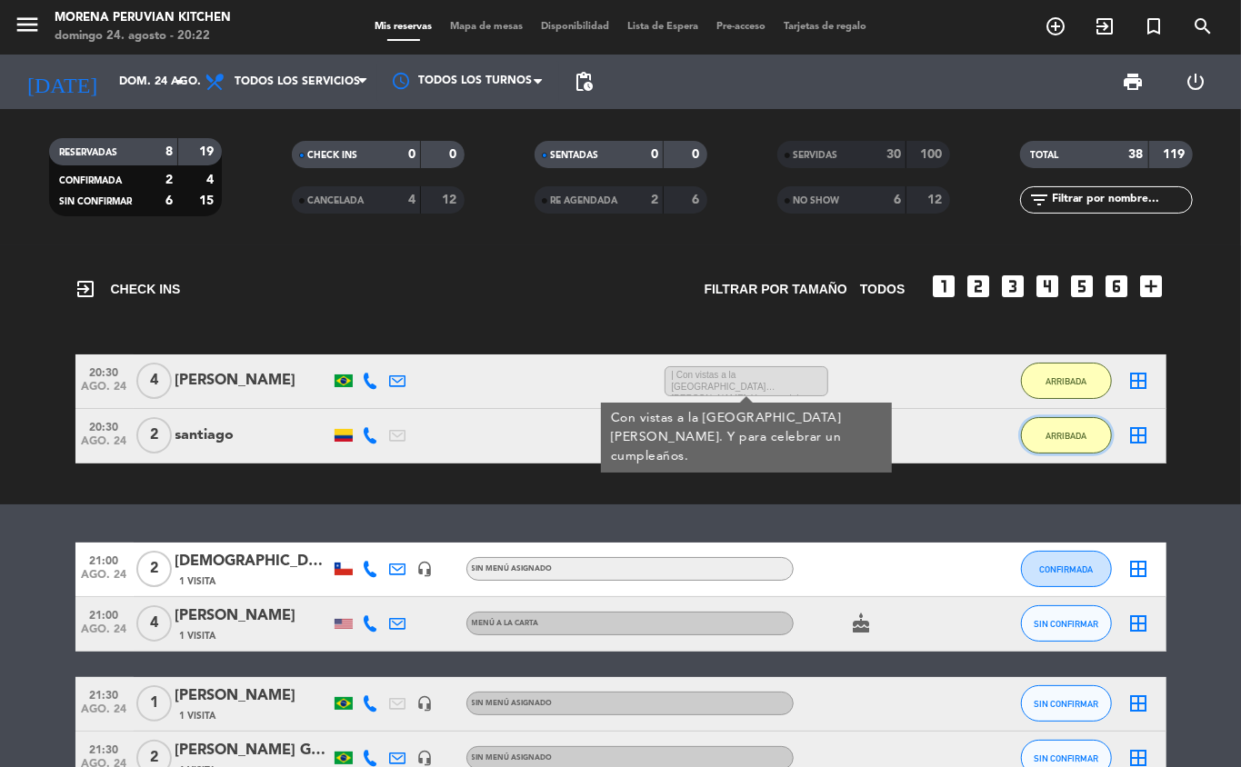
click at [1084, 438] on span "ARRIBADA" at bounding box center [1066, 436] width 41 height 10
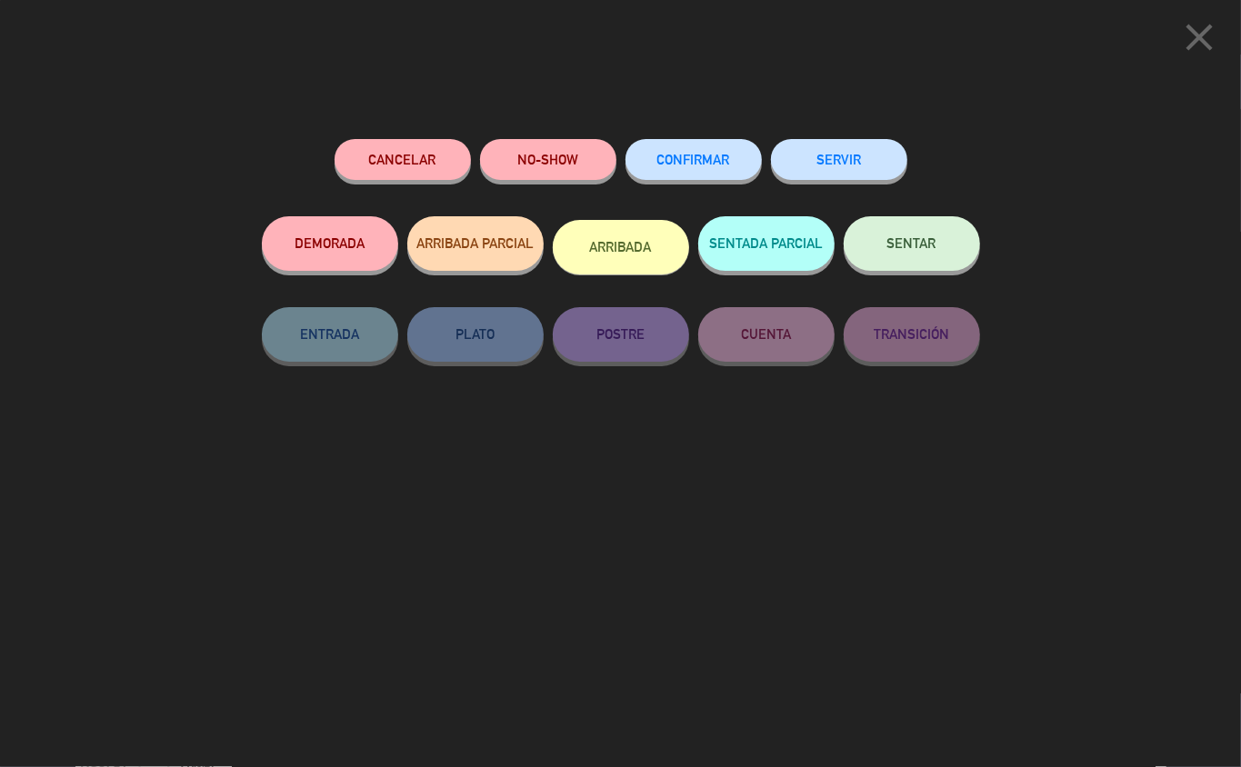
click at [1189, 37] on icon "close" at bounding box center [1199, 37] width 45 height 45
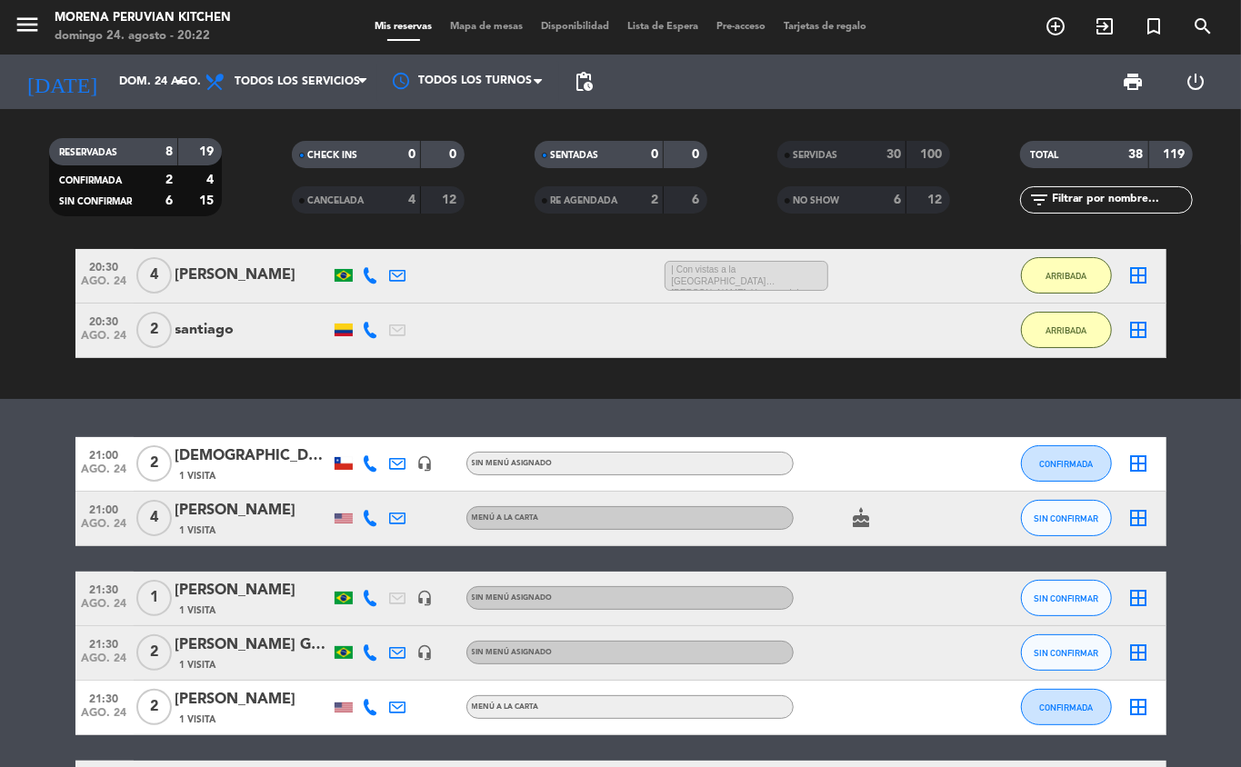
scroll to position [244, 0]
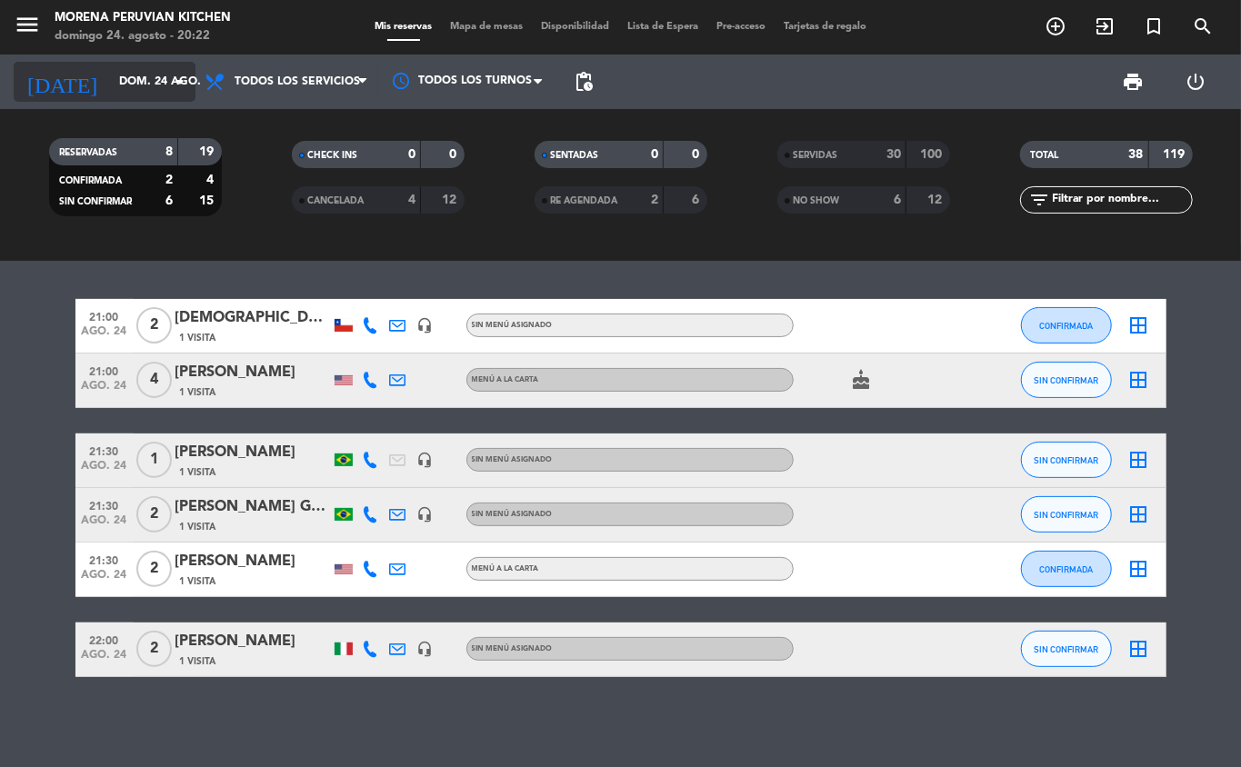
click at [176, 76] on icon "arrow_drop_down" at bounding box center [180, 82] width 22 height 22
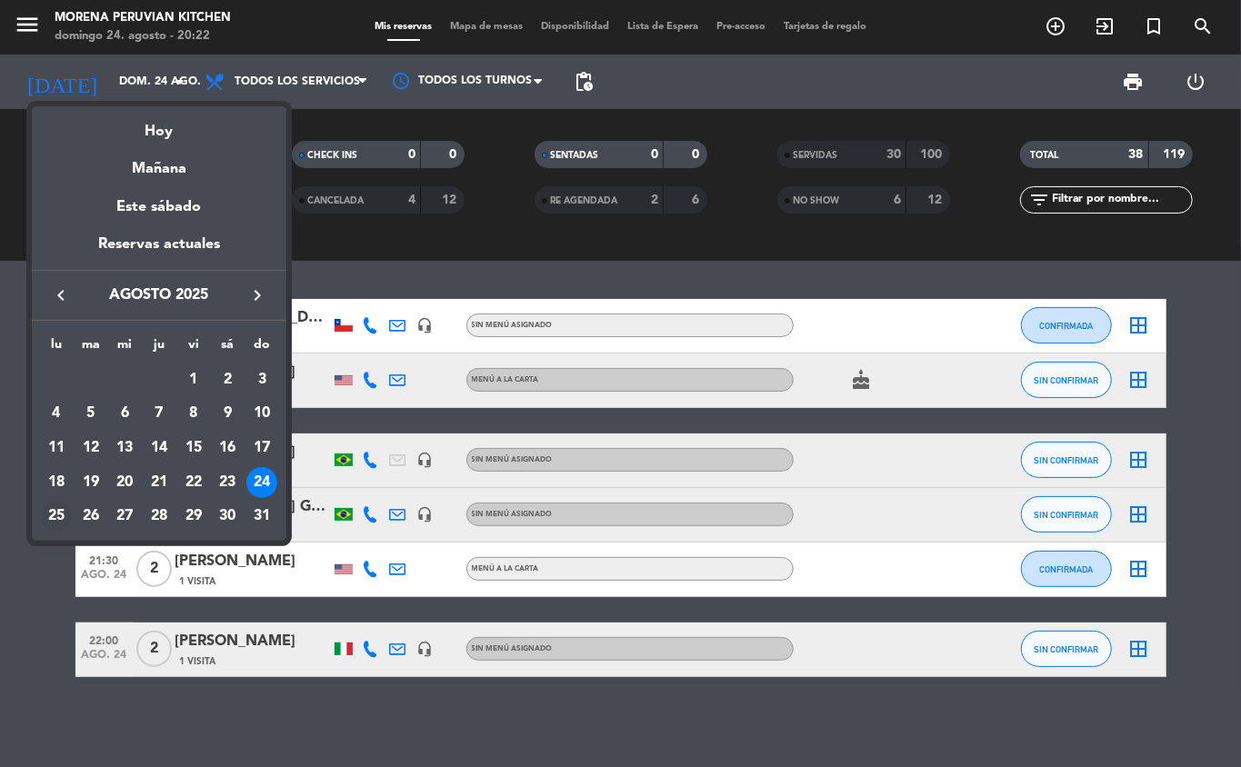
click at [56, 520] on div "25" at bounding box center [56, 516] width 31 height 31
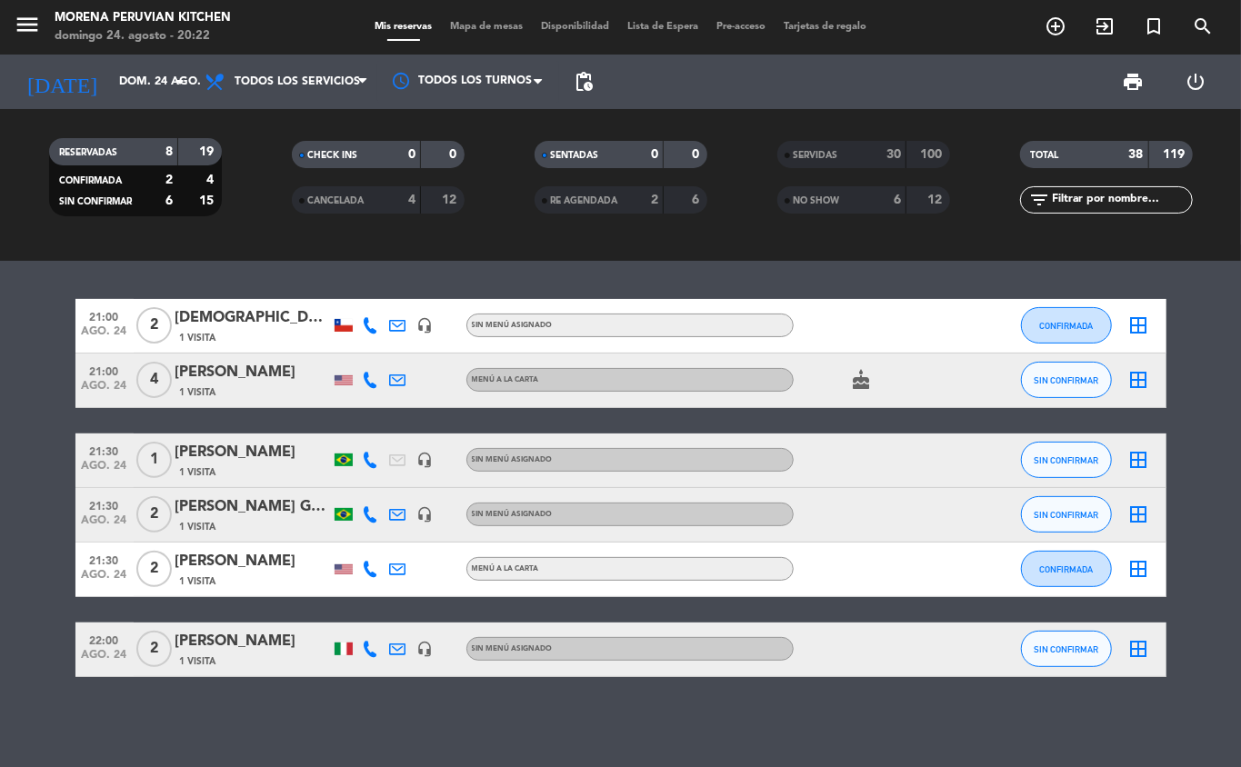
type input "lun. 25 ago."
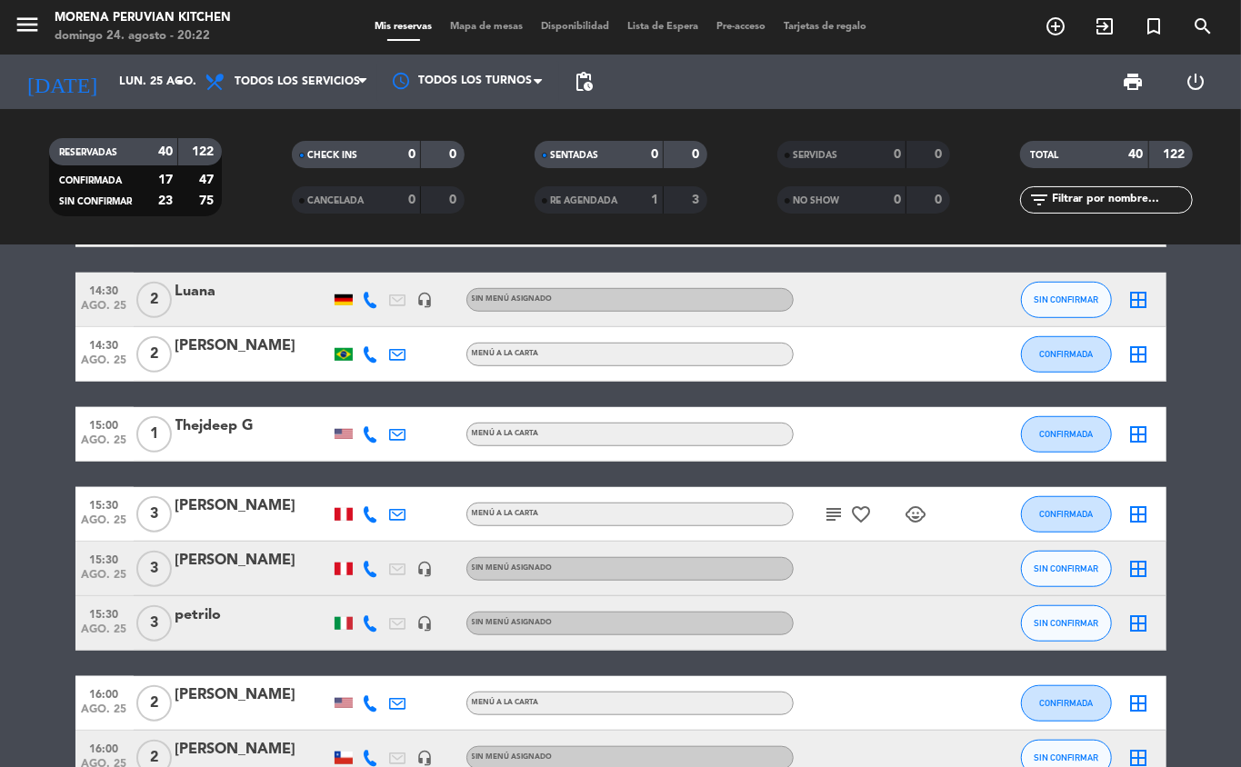
scroll to position [795, 0]
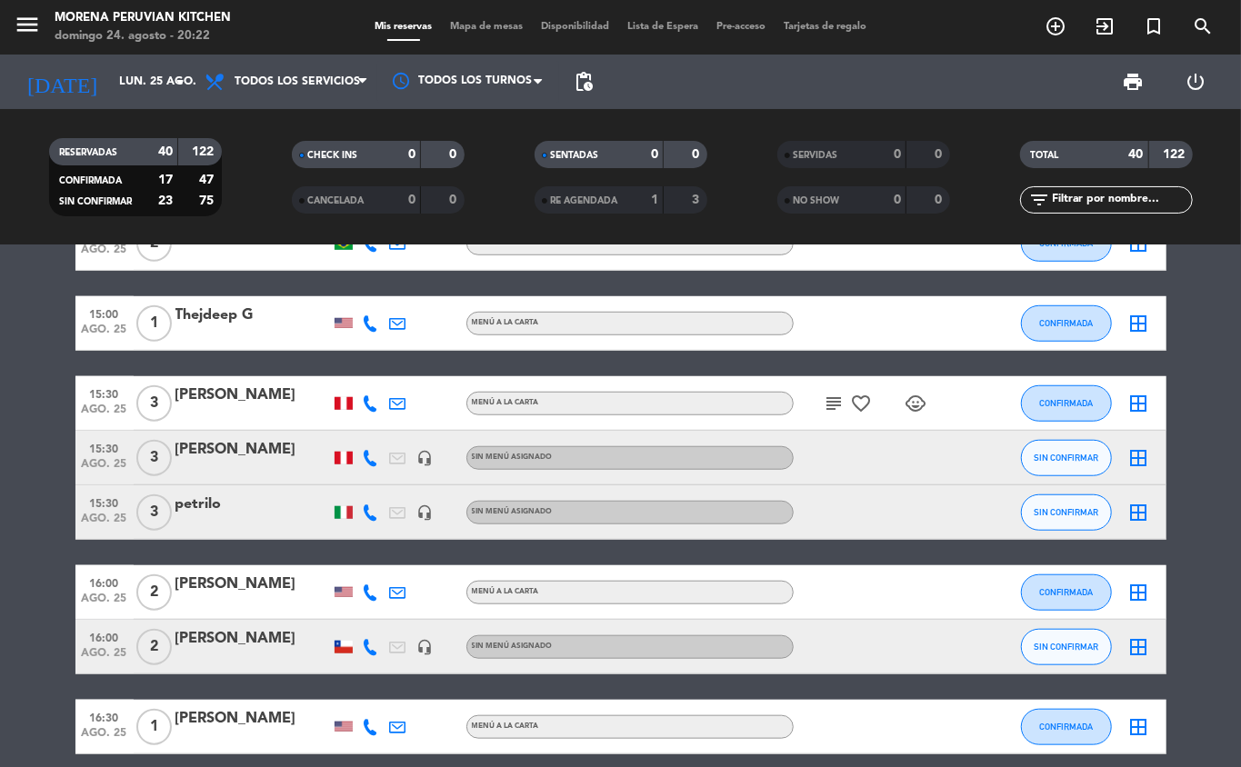
click at [115, 513] on span "ago. 25" at bounding box center [104, 523] width 45 height 21
click at [269, 502] on div "petrilo" at bounding box center [252, 505] width 155 height 24
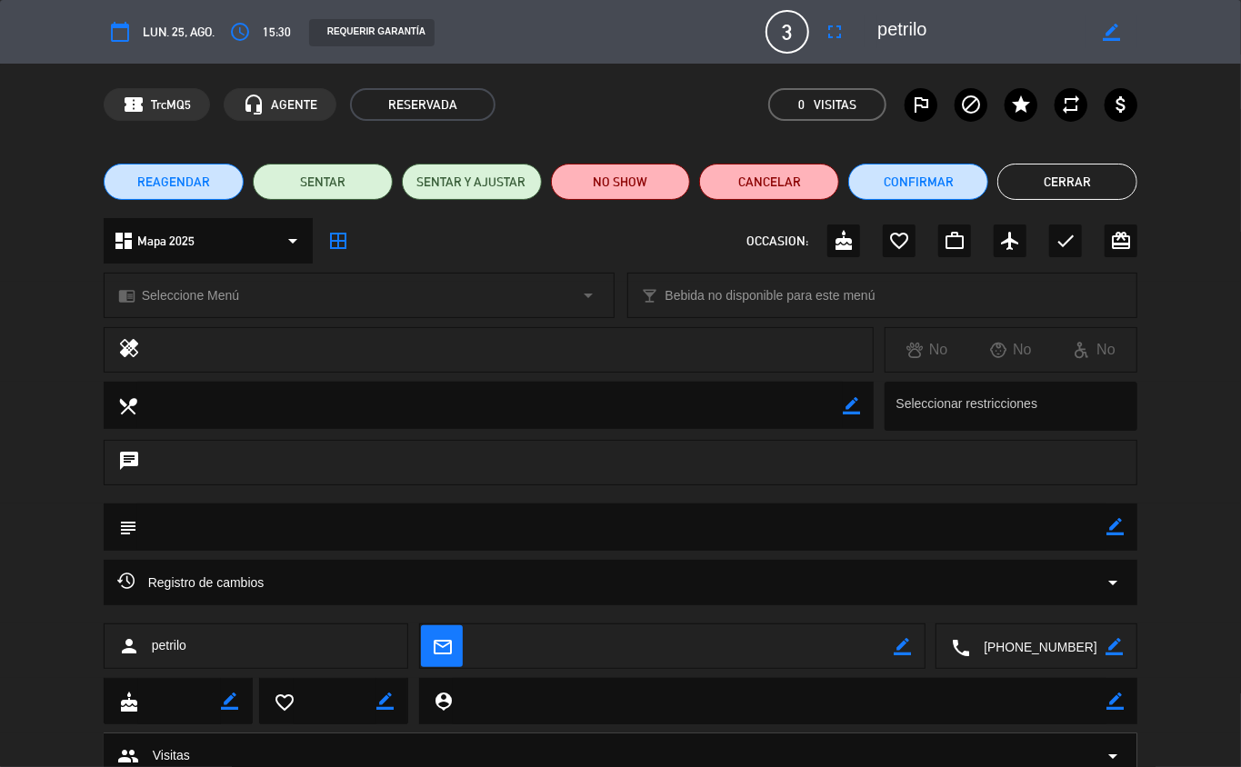
click at [205, 173] on span "REAGENDAR" at bounding box center [173, 182] width 73 height 19
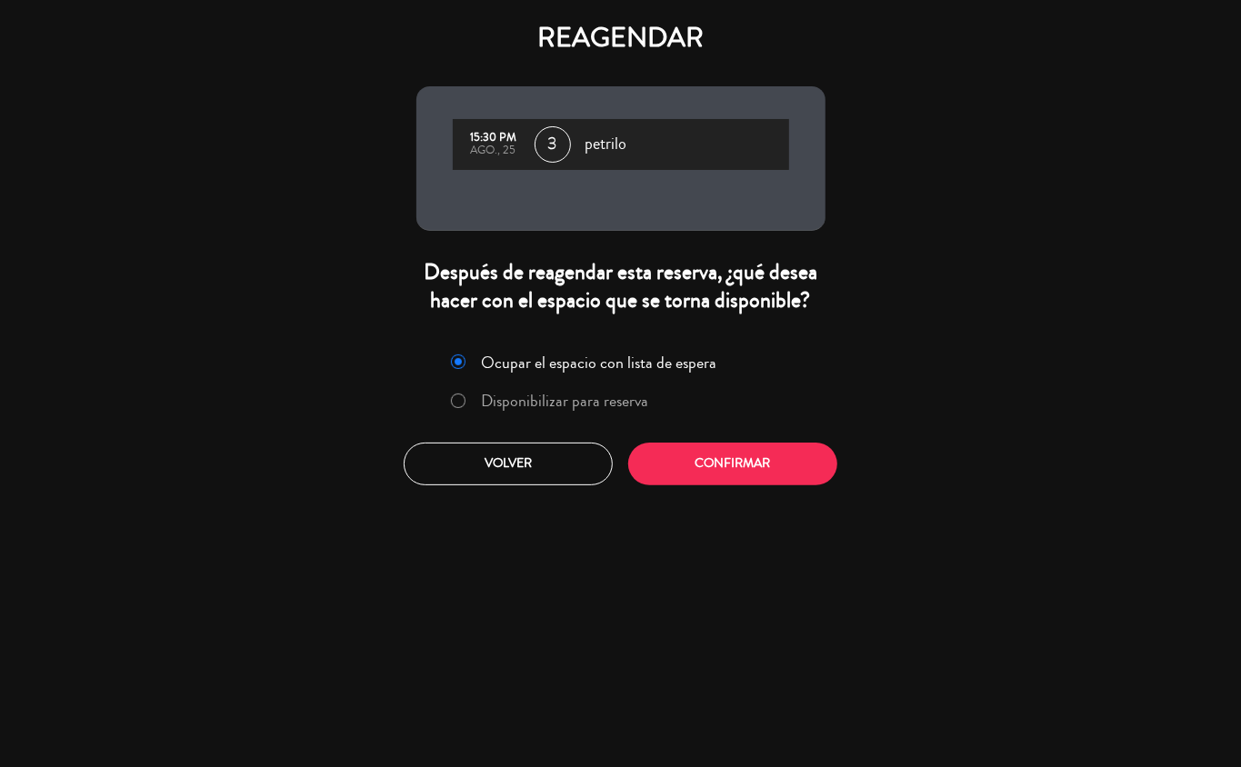
click at [549, 404] on label "Disponibilizar para reserva" at bounding box center [564, 401] width 167 height 16
click at [722, 466] on button "Confirmar" at bounding box center [732, 464] width 209 height 43
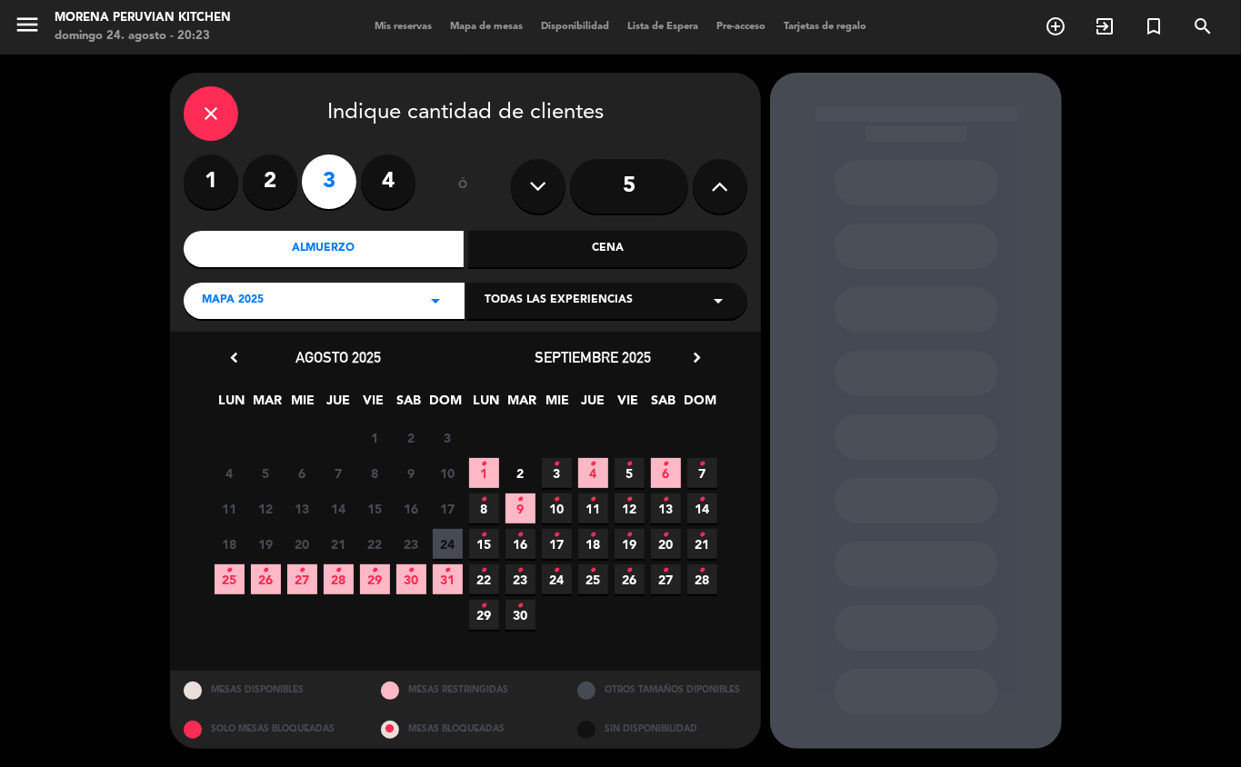
click at [220, 586] on span "25 •" at bounding box center [230, 580] width 30 height 30
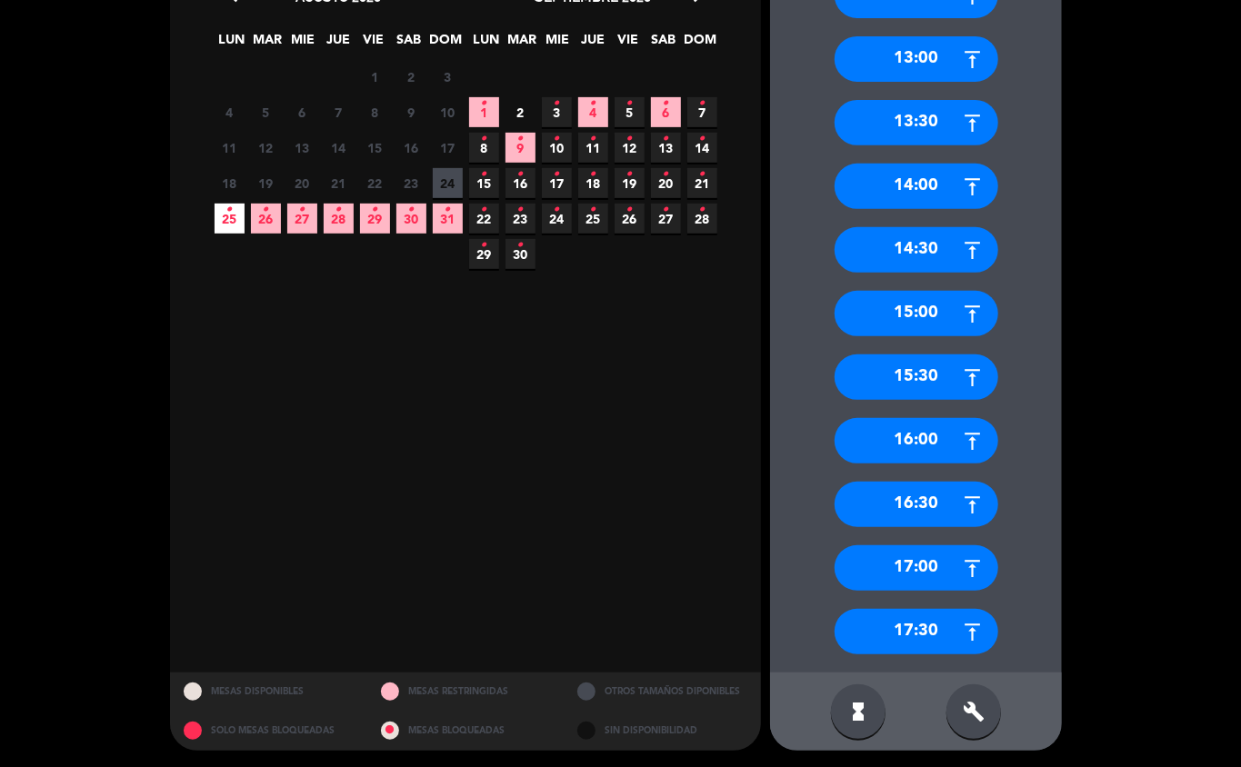
scroll to position [362, 0]
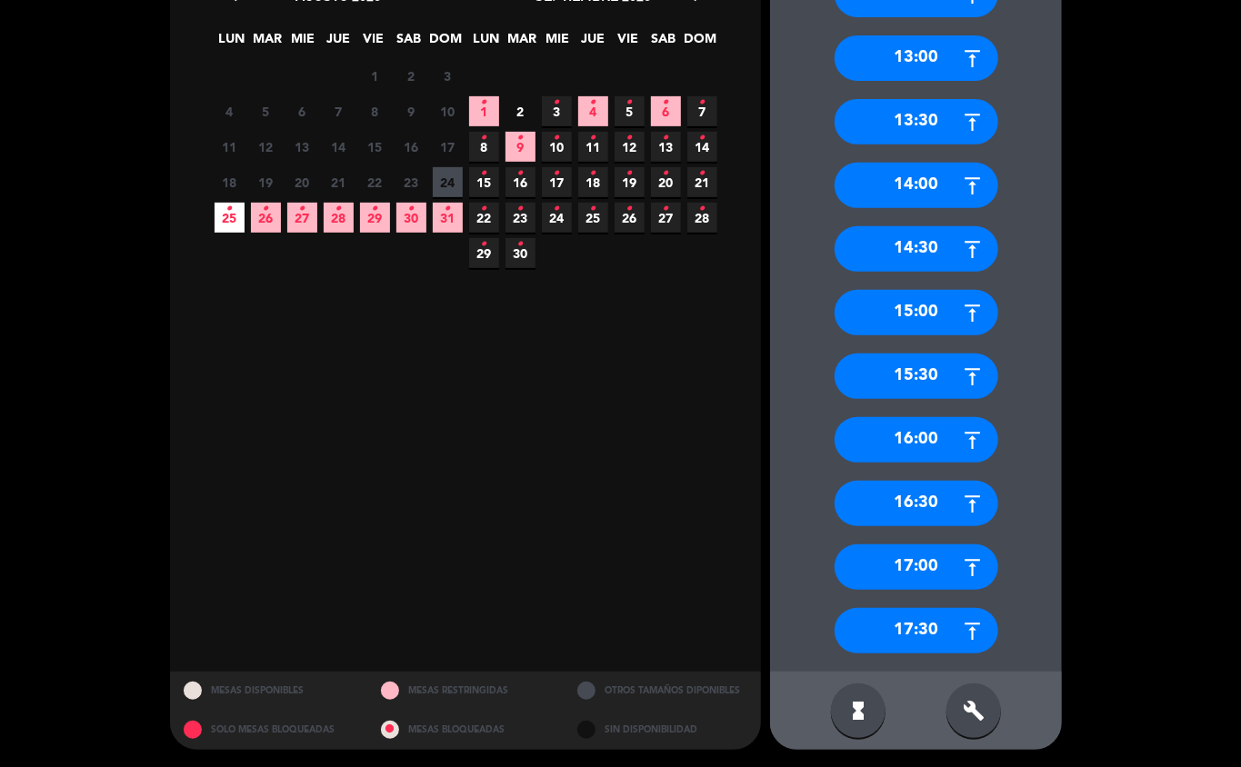
click at [926, 622] on div "17:30" at bounding box center [917, 630] width 164 height 45
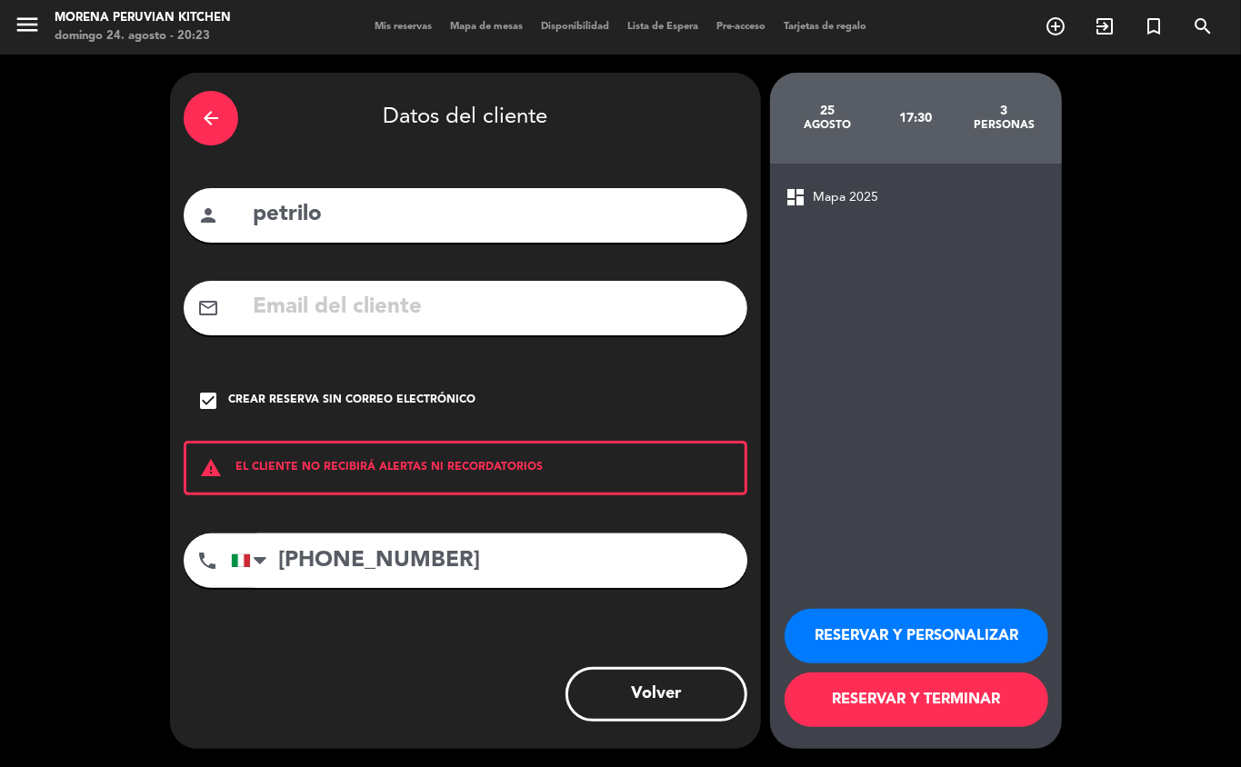
scroll to position [0, 0]
click at [914, 710] on button "RESERVAR Y TERMINAR" at bounding box center [917, 700] width 264 height 55
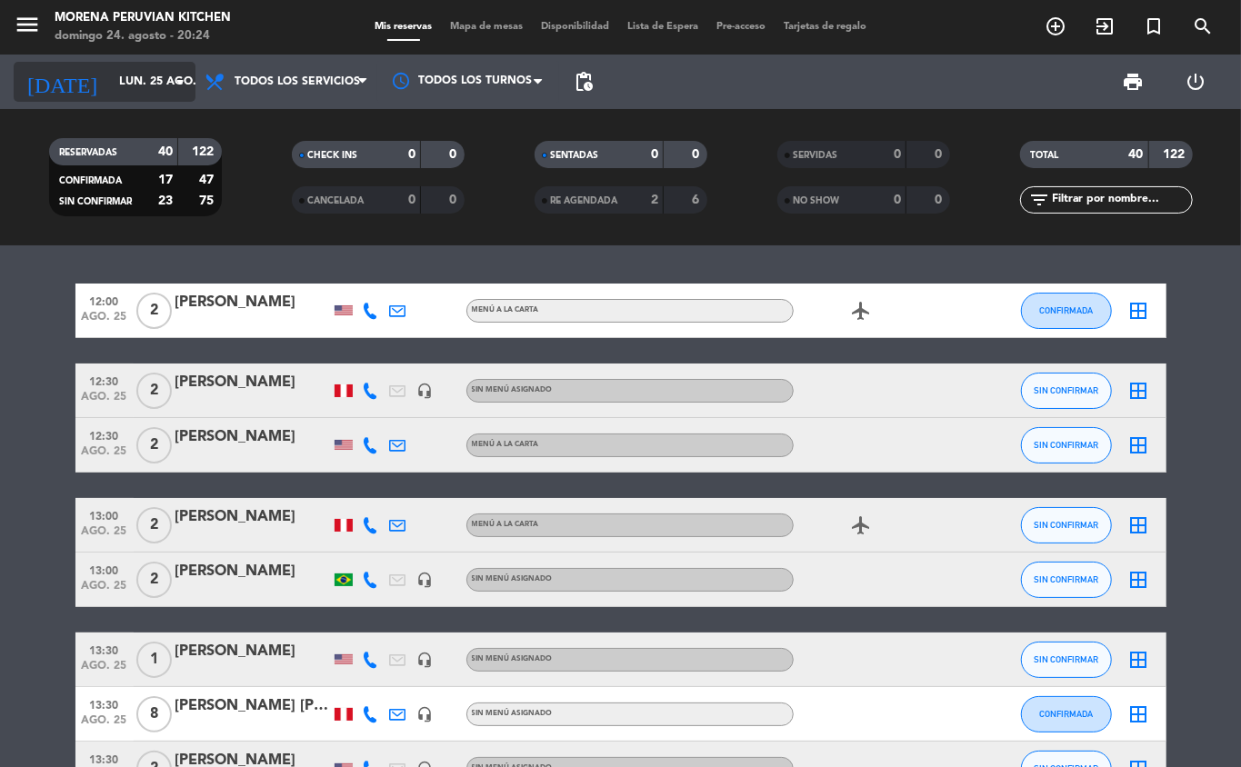
click at [158, 75] on input "lun. 25 ago." at bounding box center [187, 81] width 154 height 31
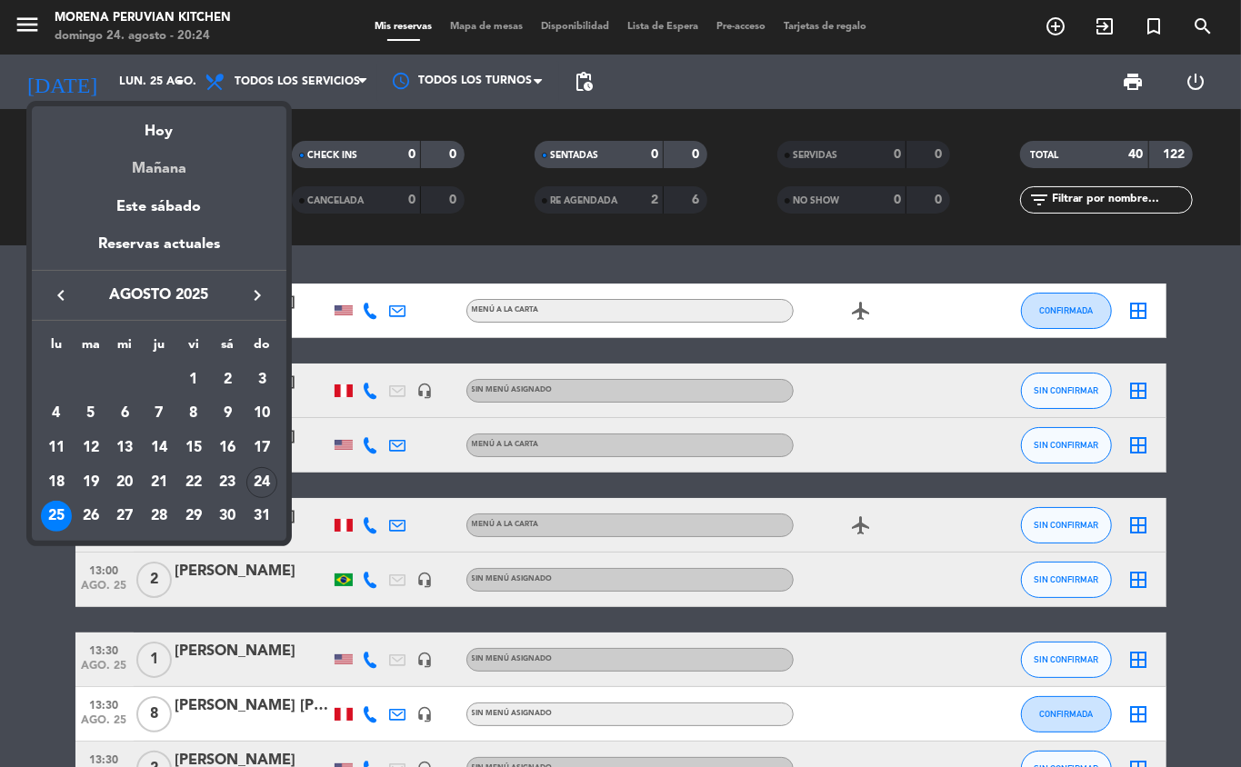
click at [205, 147] on div "Mañana" at bounding box center [159, 162] width 255 height 37
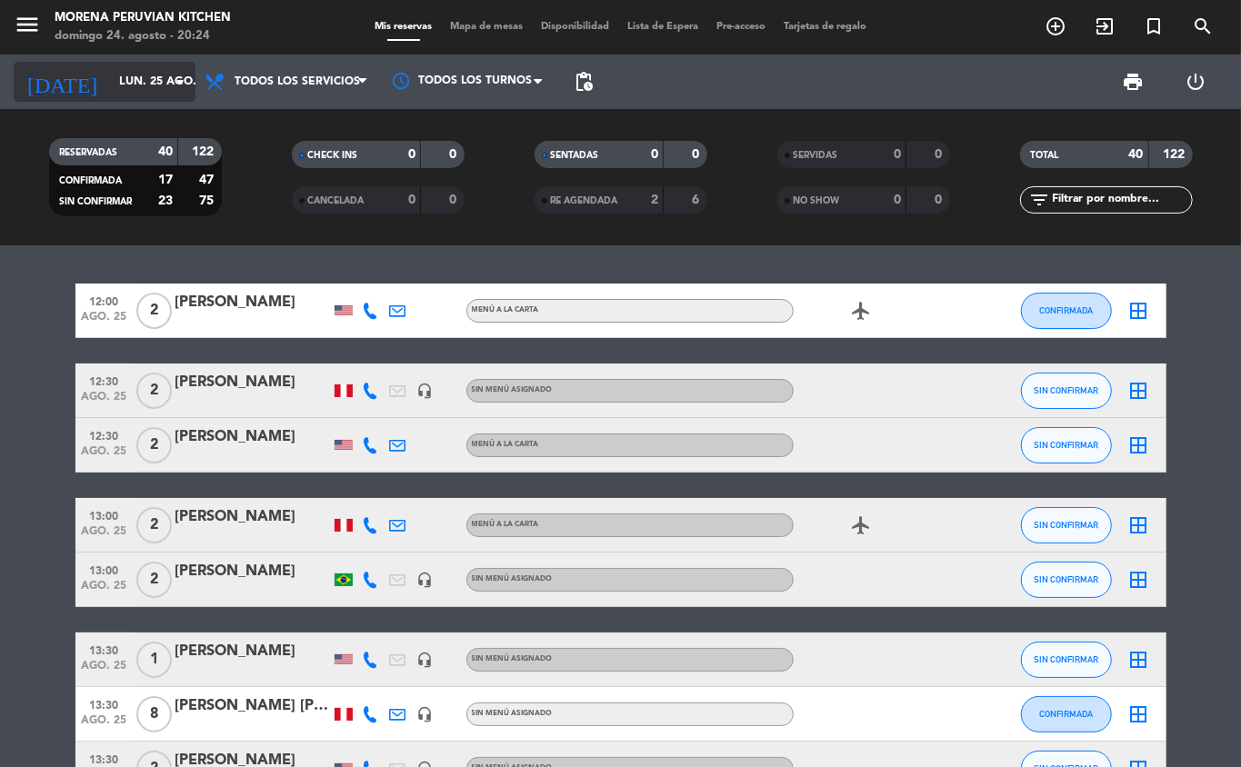
click at [155, 82] on input "lun. 25 ago." at bounding box center [187, 81] width 154 height 31
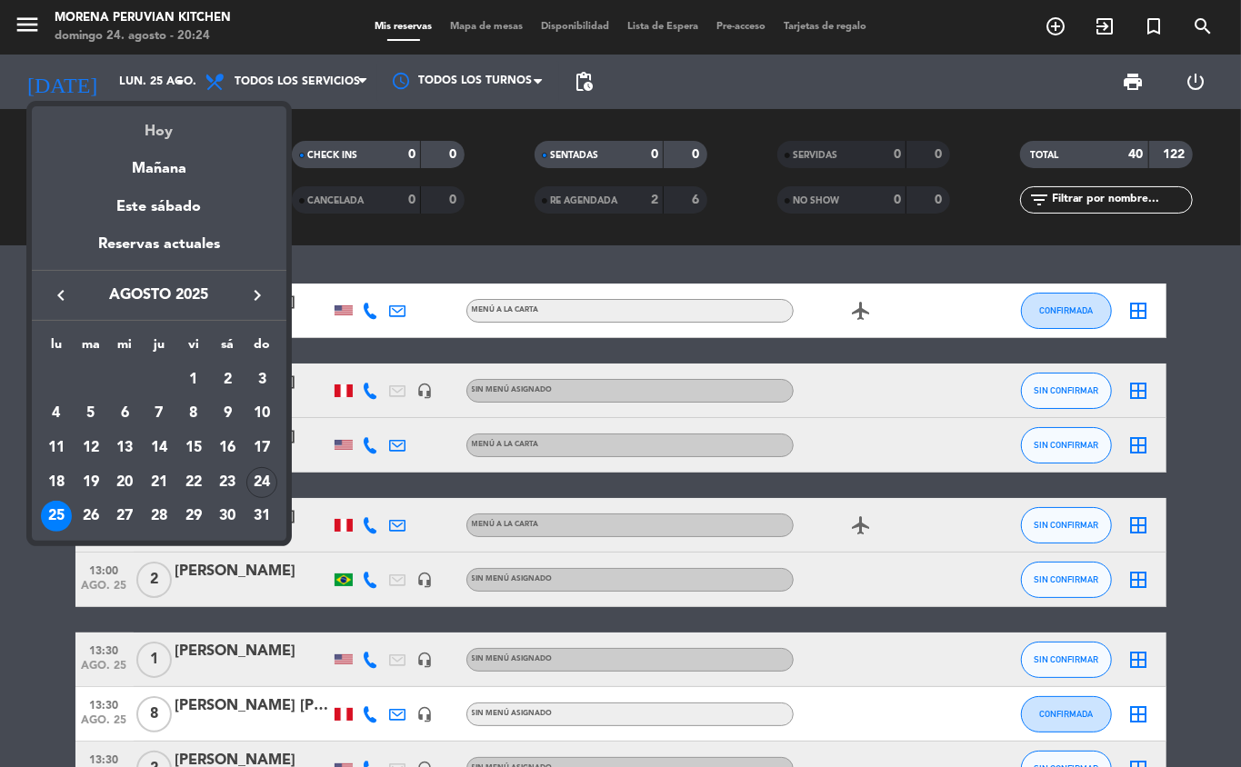
click at [190, 122] on div "Hoy" at bounding box center [159, 124] width 255 height 37
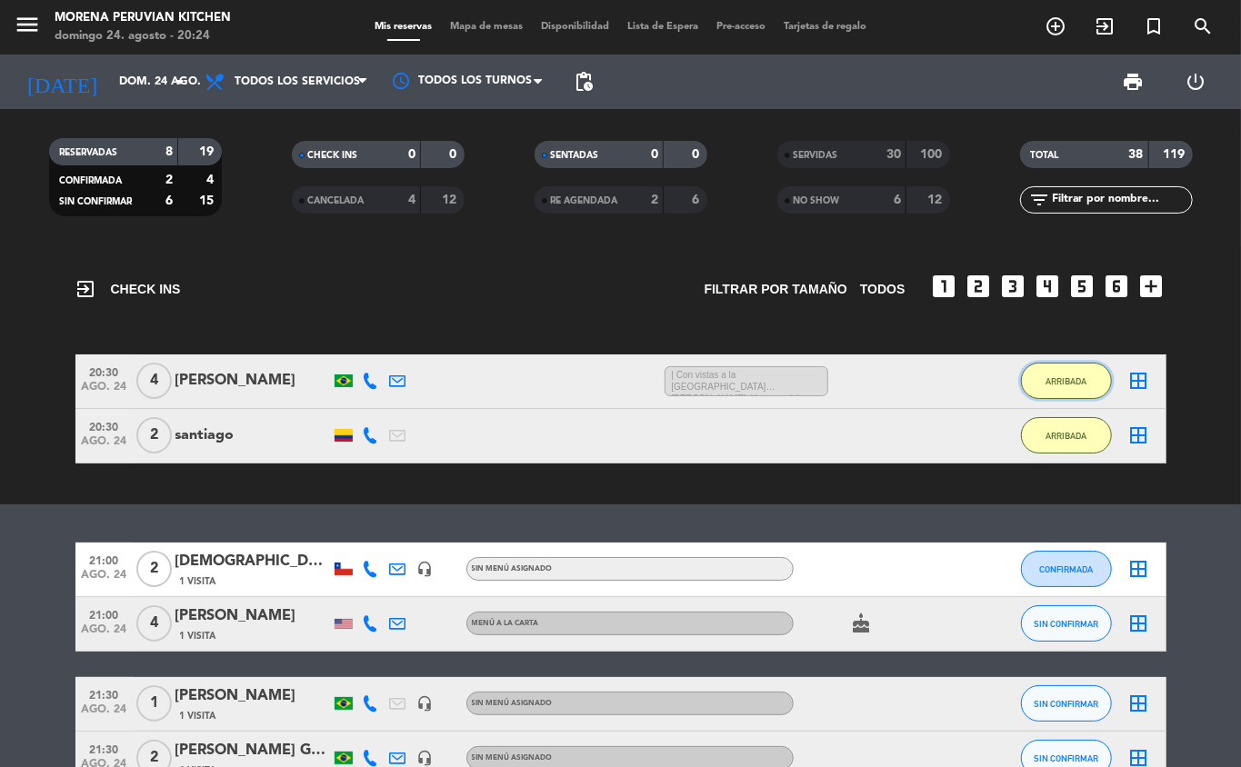
click at [1077, 378] on span "ARRIBADA" at bounding box center [1066, 381] width 41 height 10
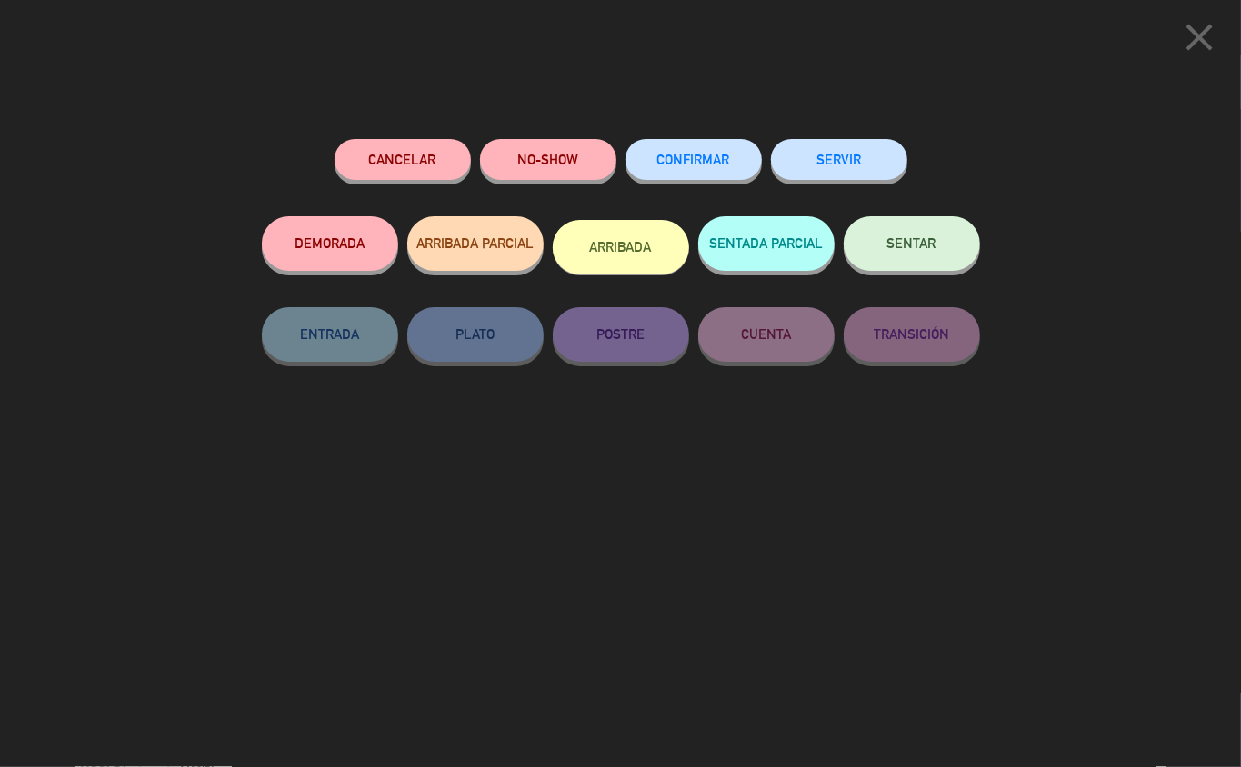
click at [844, 165] on button "SERVIR" at bounding box center [839, 159] width 136 height 41
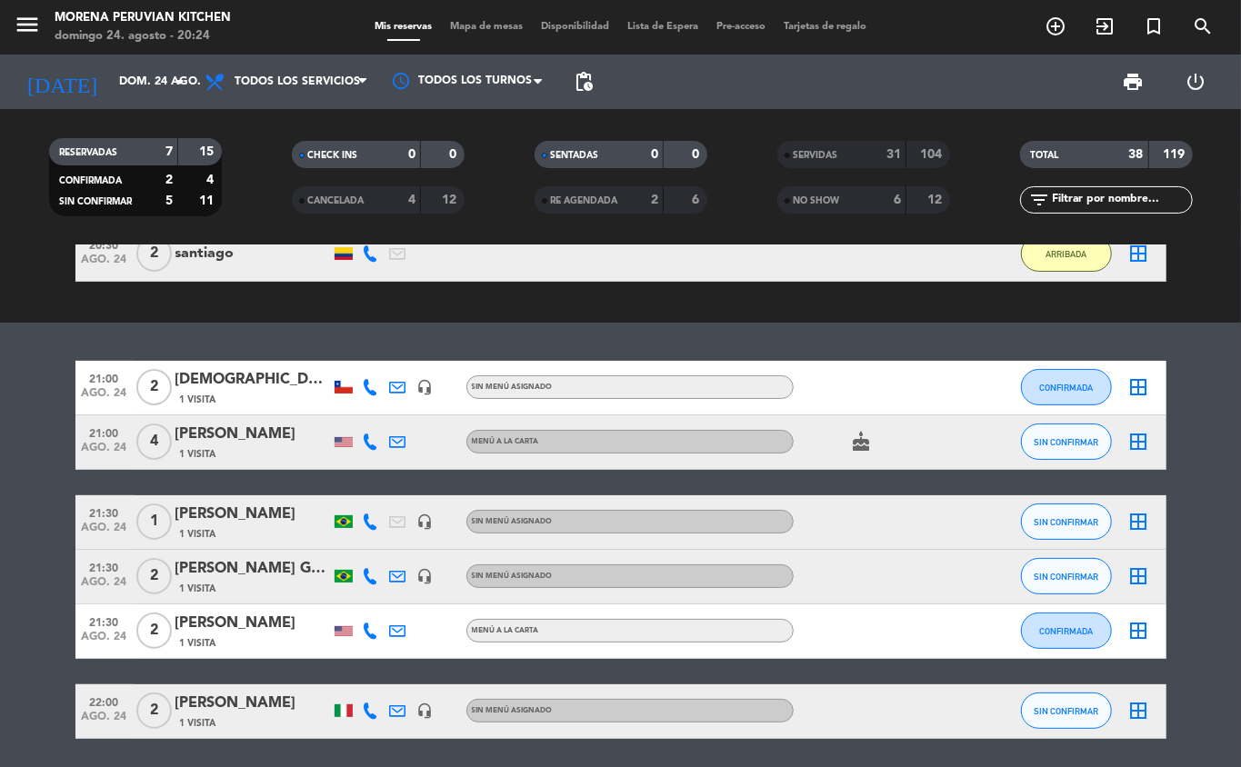
scroll to position [189, 0]
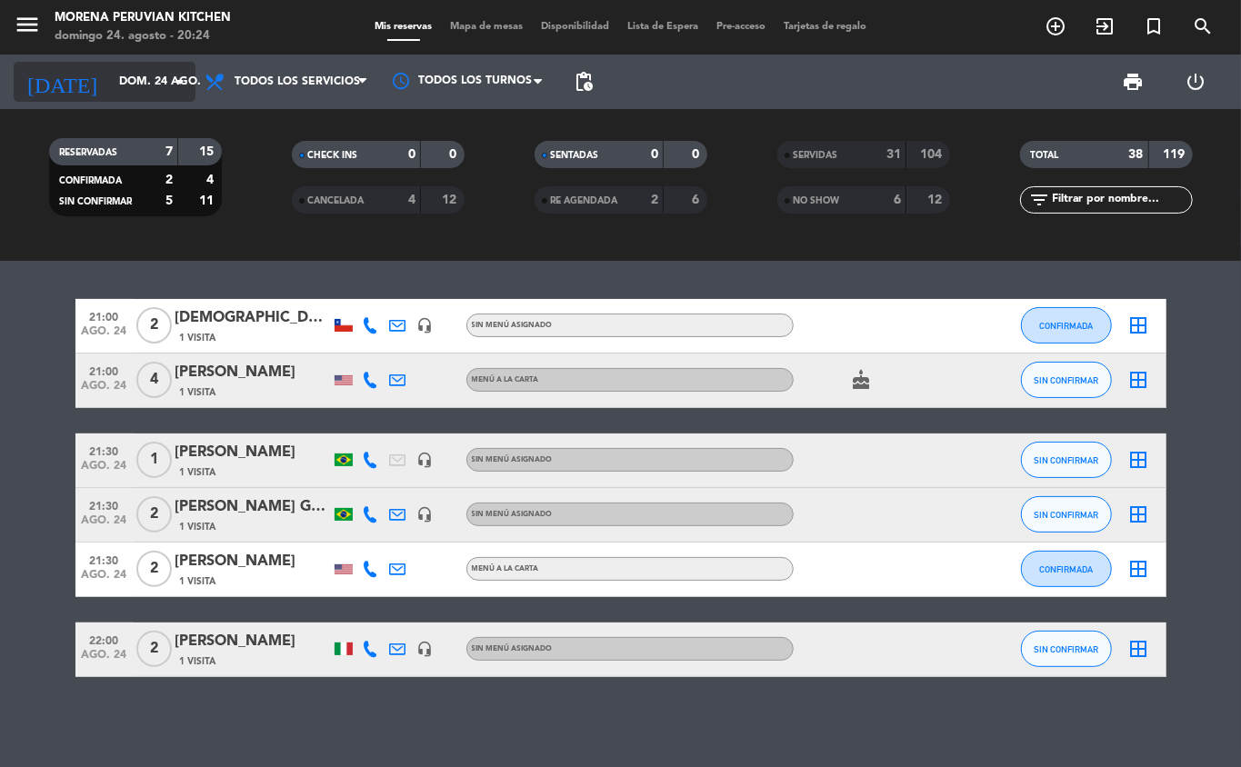
click at [156, 74] on input "dom. 24 ago." at bounding box center [187, 81] width 154 height 31
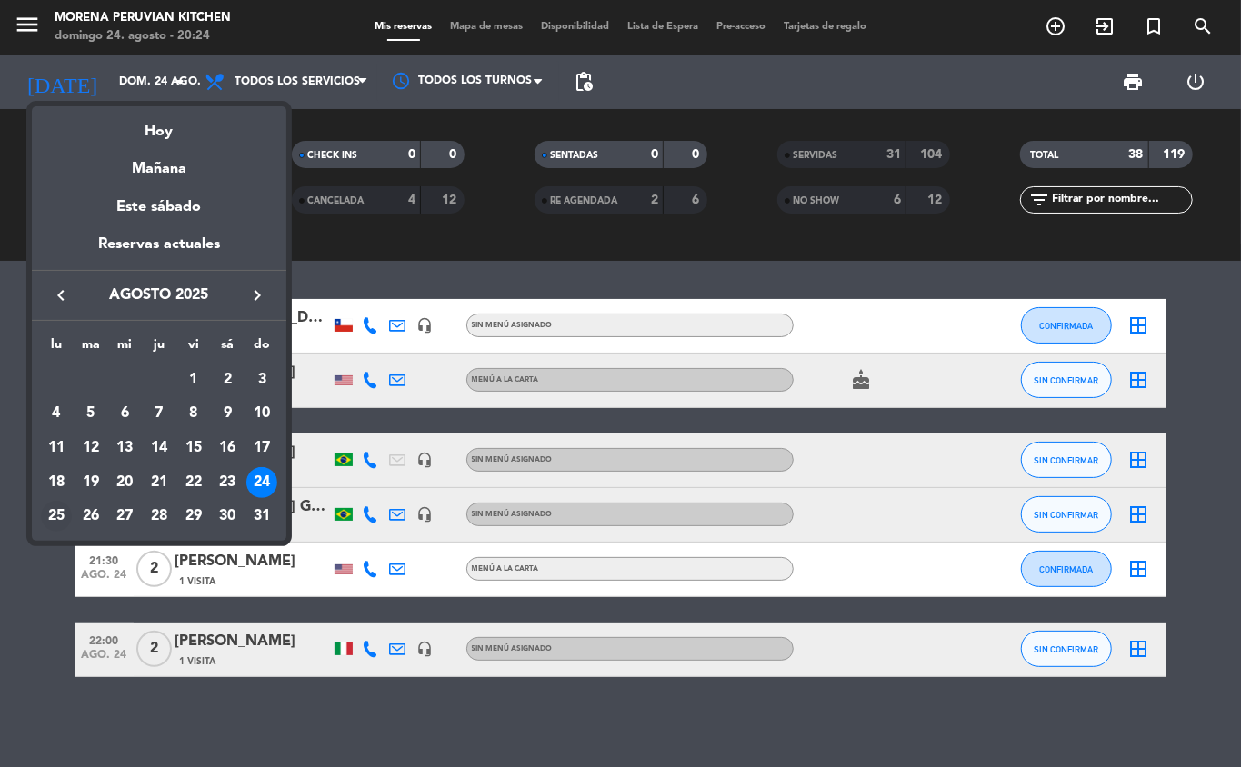
click at [45, 516] on div "25" at bounding box center [56, 516] width 31 height 31
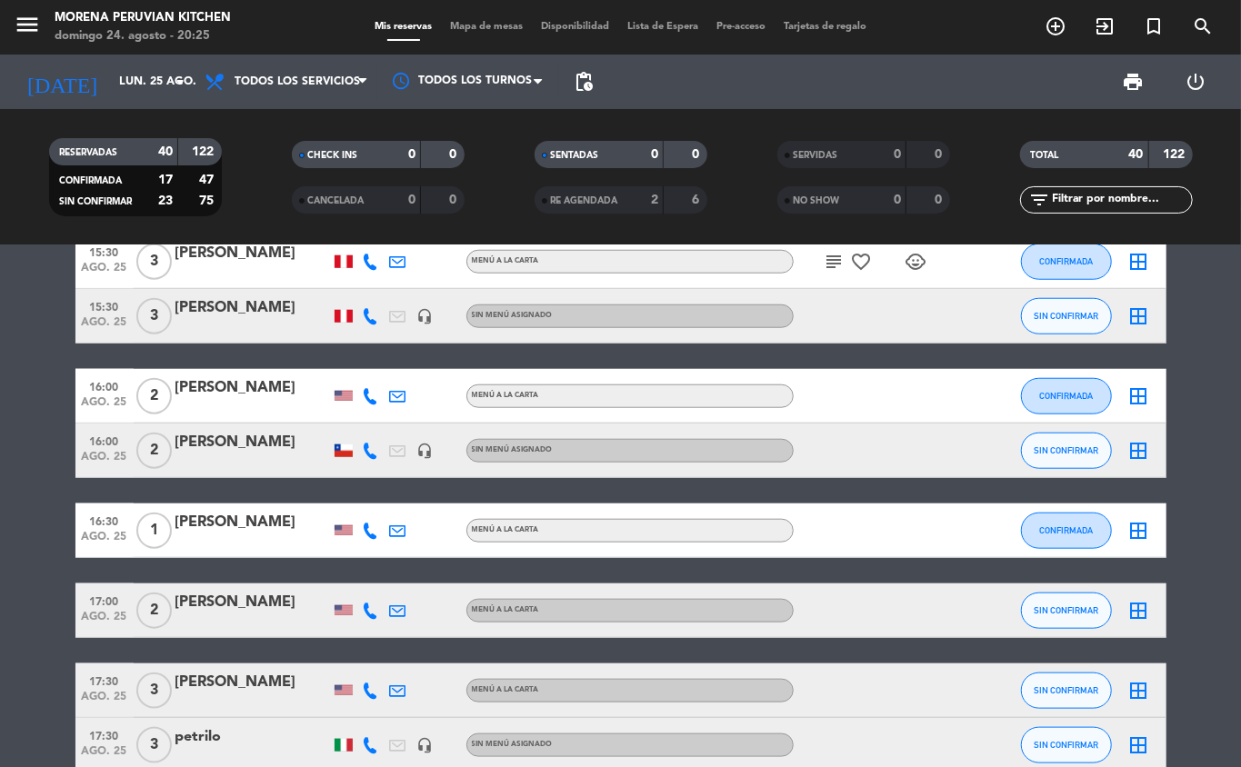
scroll to position [859, 0]
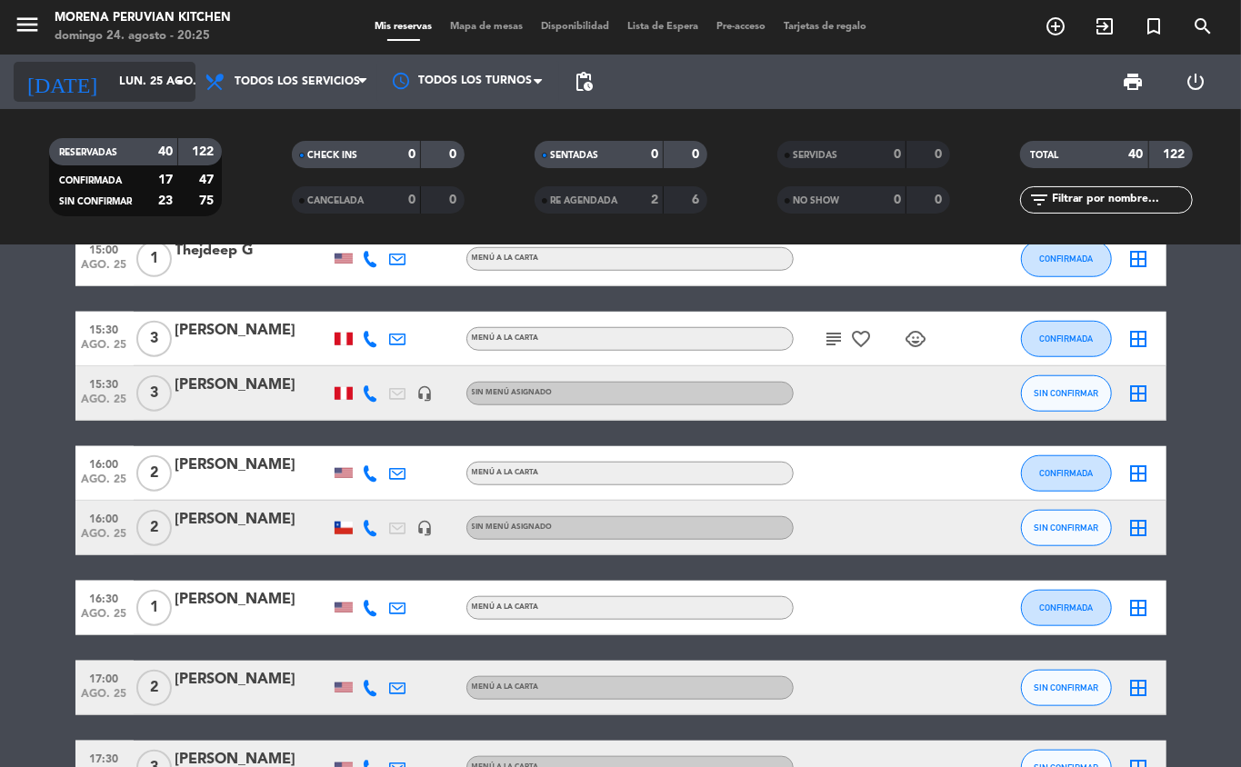
click at [175, 71] on icon "arrow_drop_down" at bounding box center [180, 82] width 22 height 22
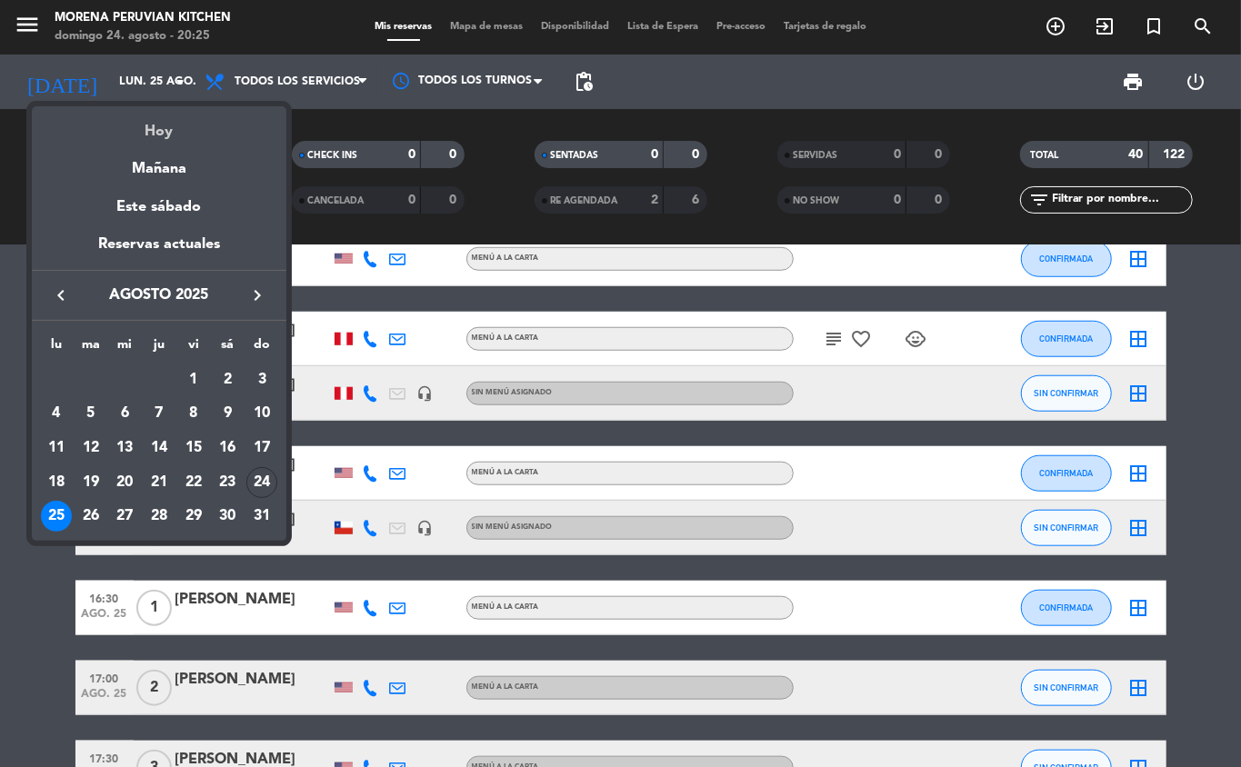
click at [195, 127] on div "Hoy" at bounding box center [159, 124] width 255 height 37
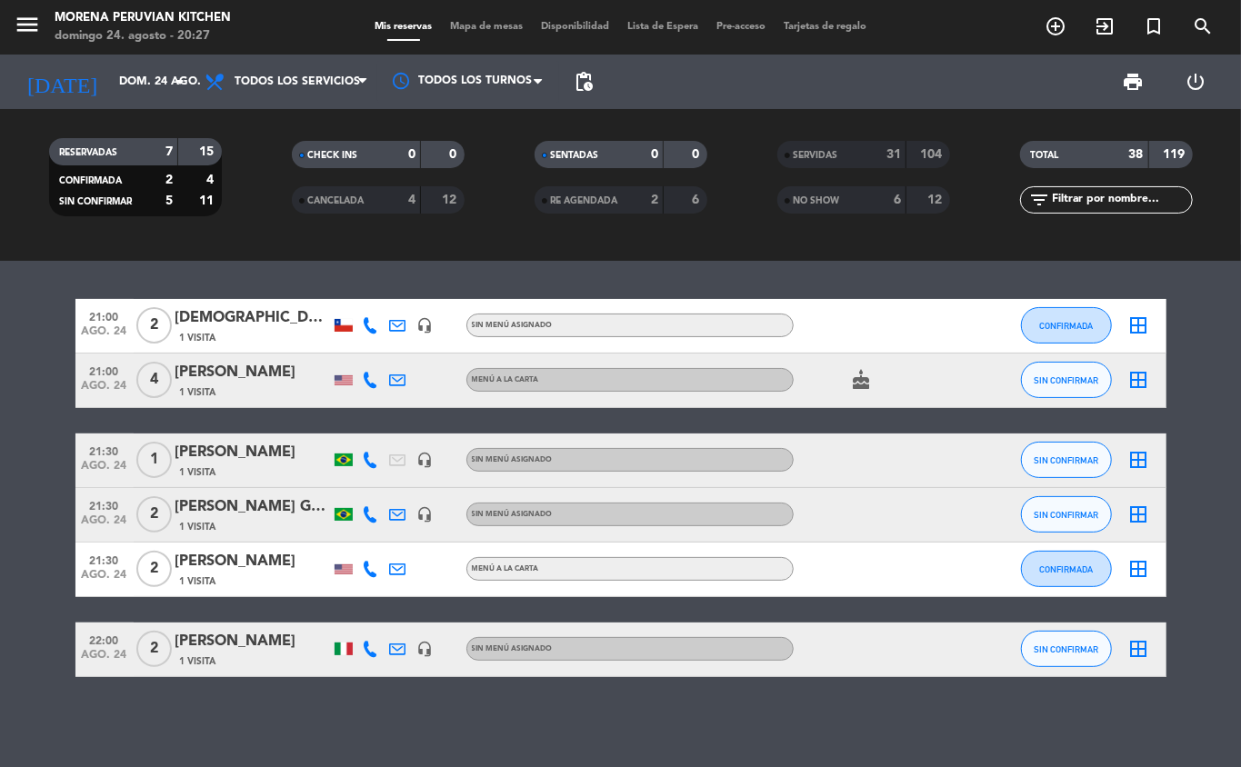
scroll to position [0, 0]
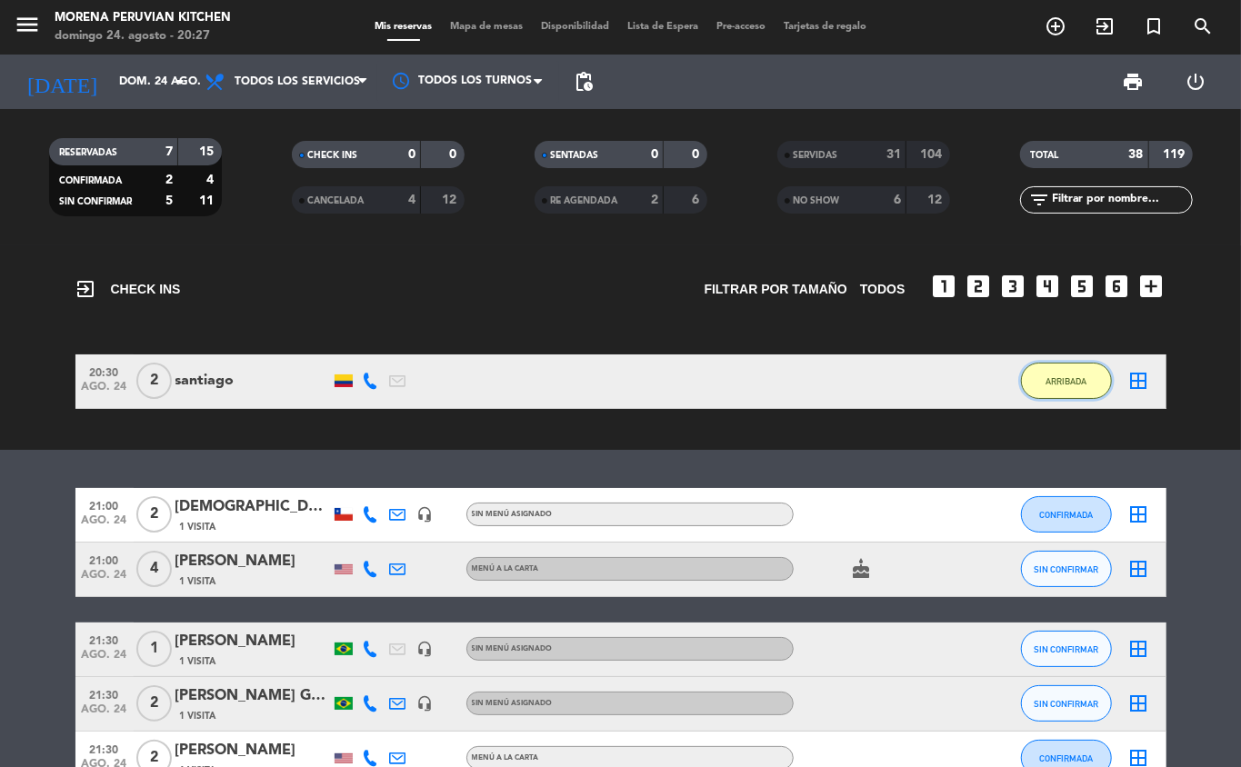
click at [1070, 380] on span "ARRIBADA" at bounding box center [1066, 381] width 41 height 10
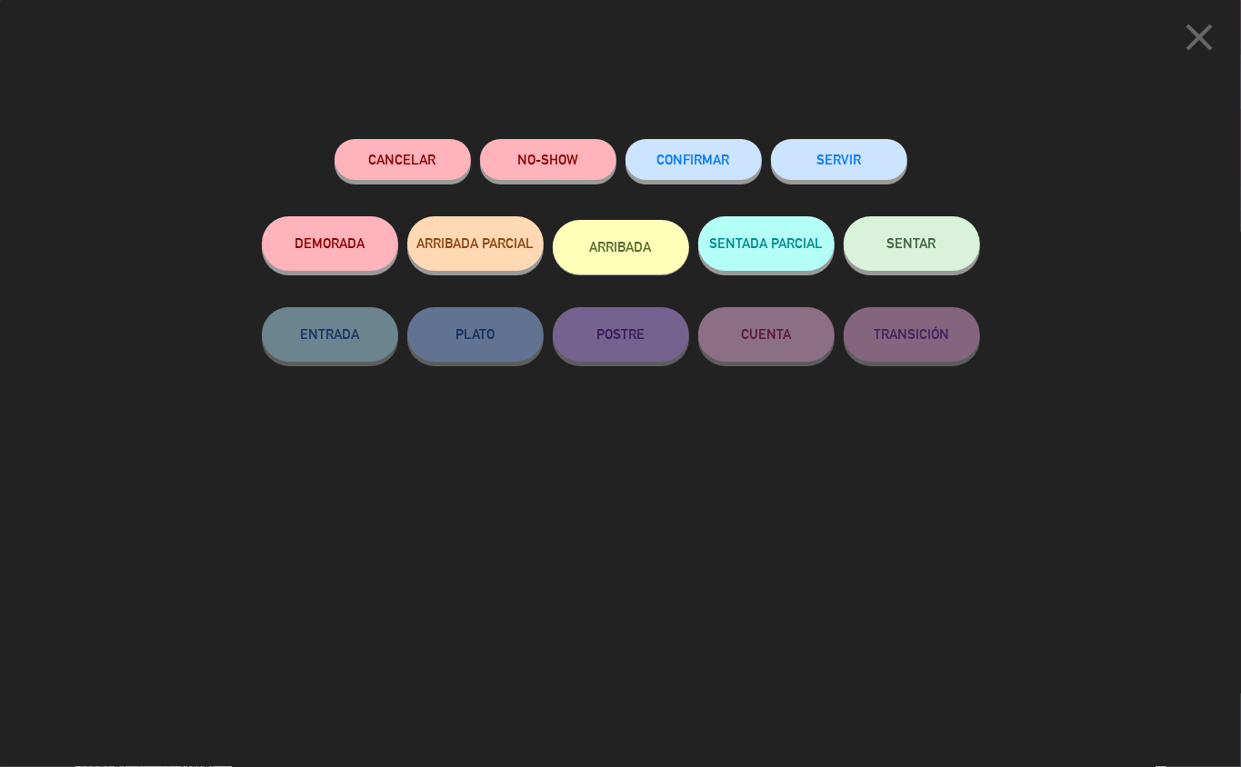
click at [844, 155] on button "SERVIR" at bounding box center [839, 159] width 136 height 41
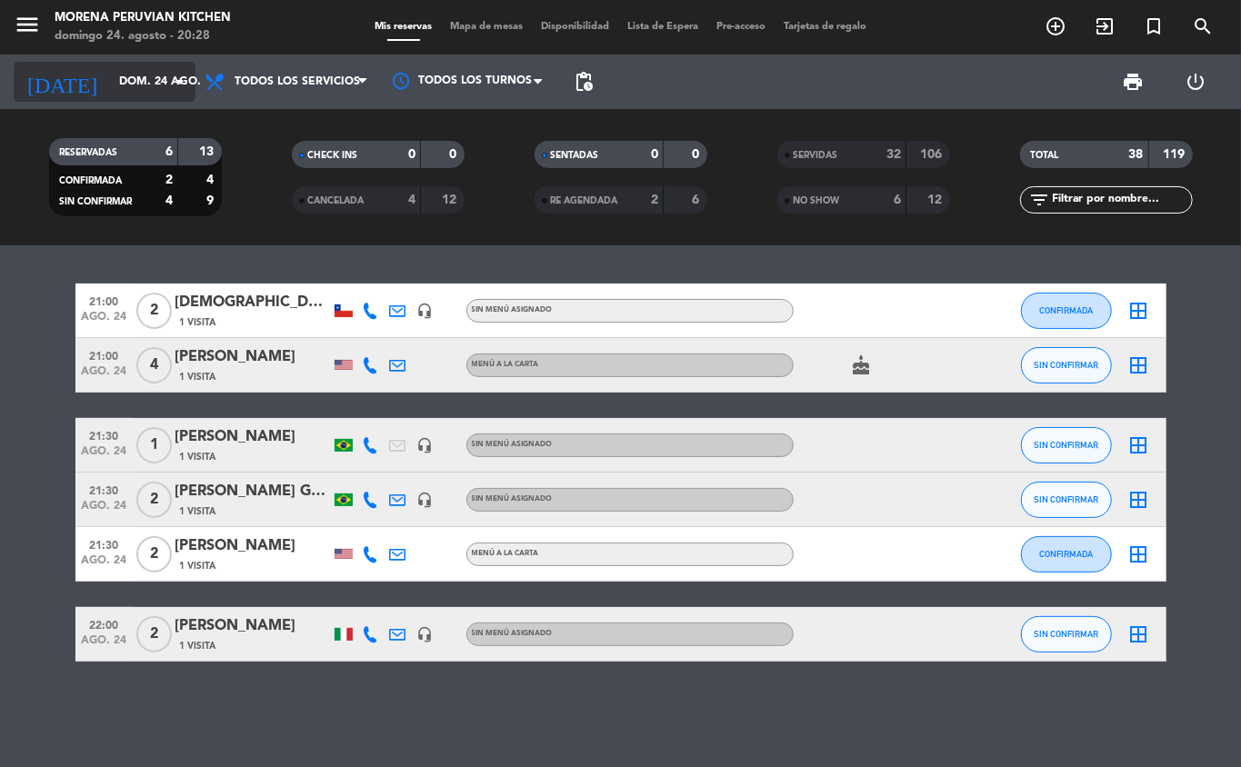
click at [151, 80] on input "dom. 24 ago." at bounding box center [187, 81] width 154 height 31
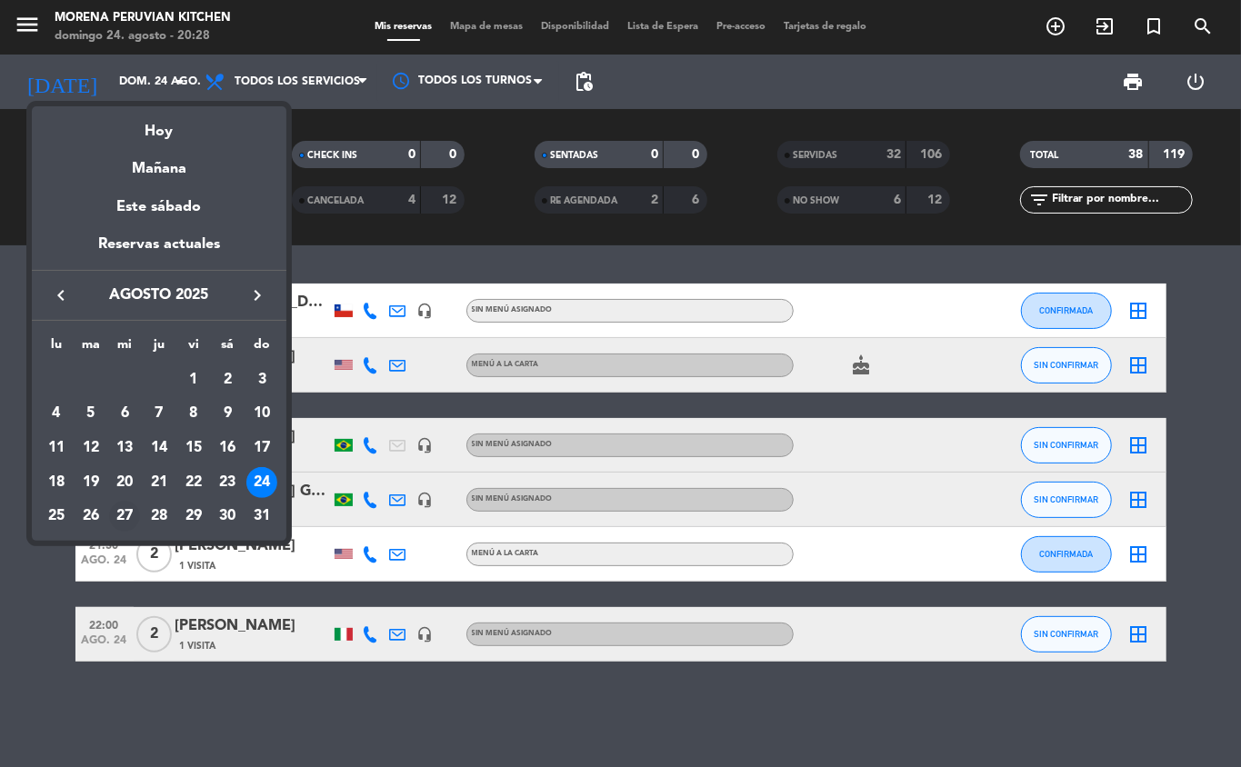
click at [125, 516] on div "27" at bounding box center [124, 516] width 31 height 31
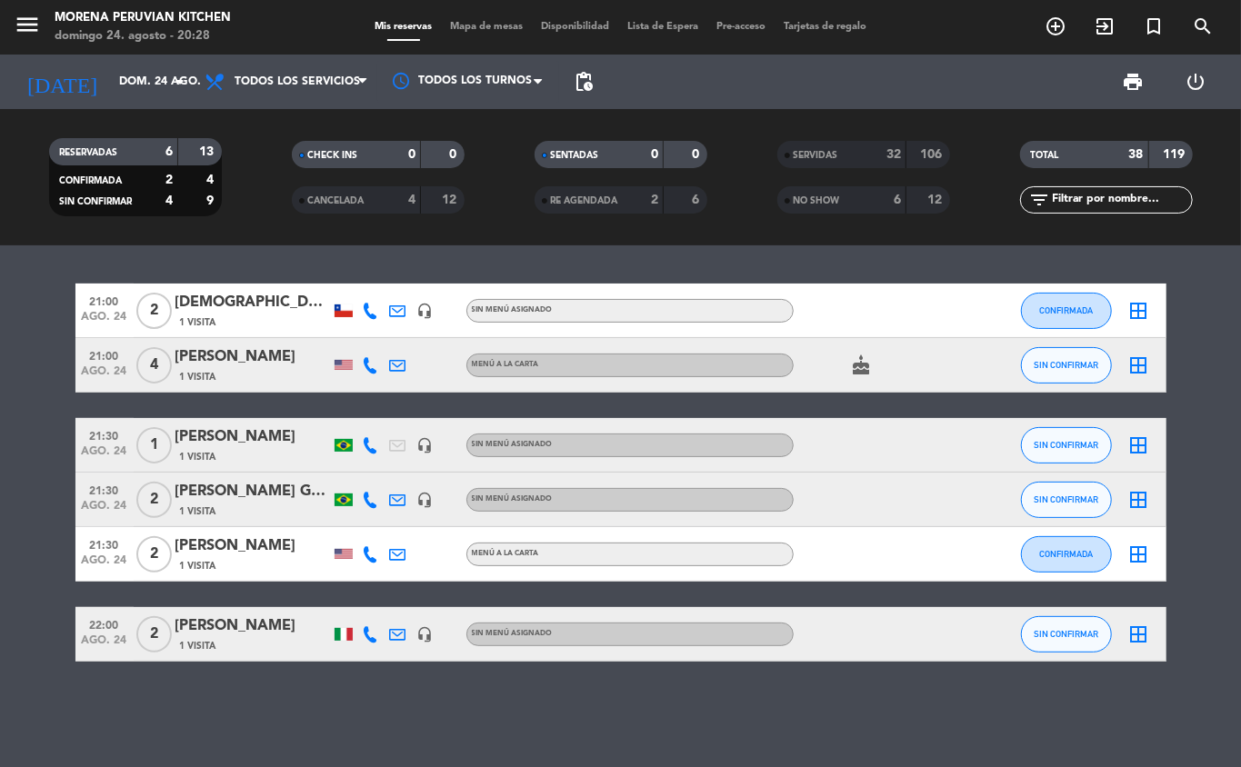
type input "mié. 27 ago."
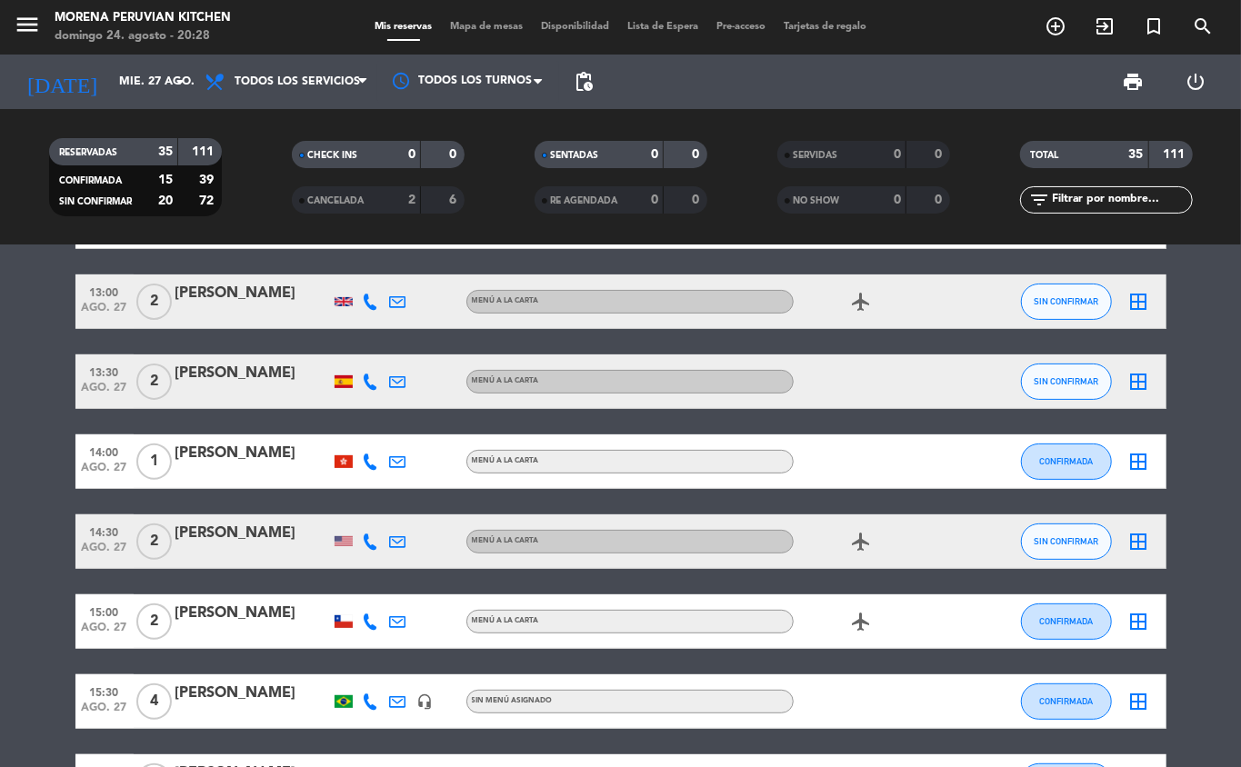
scroll to position [351, 0]
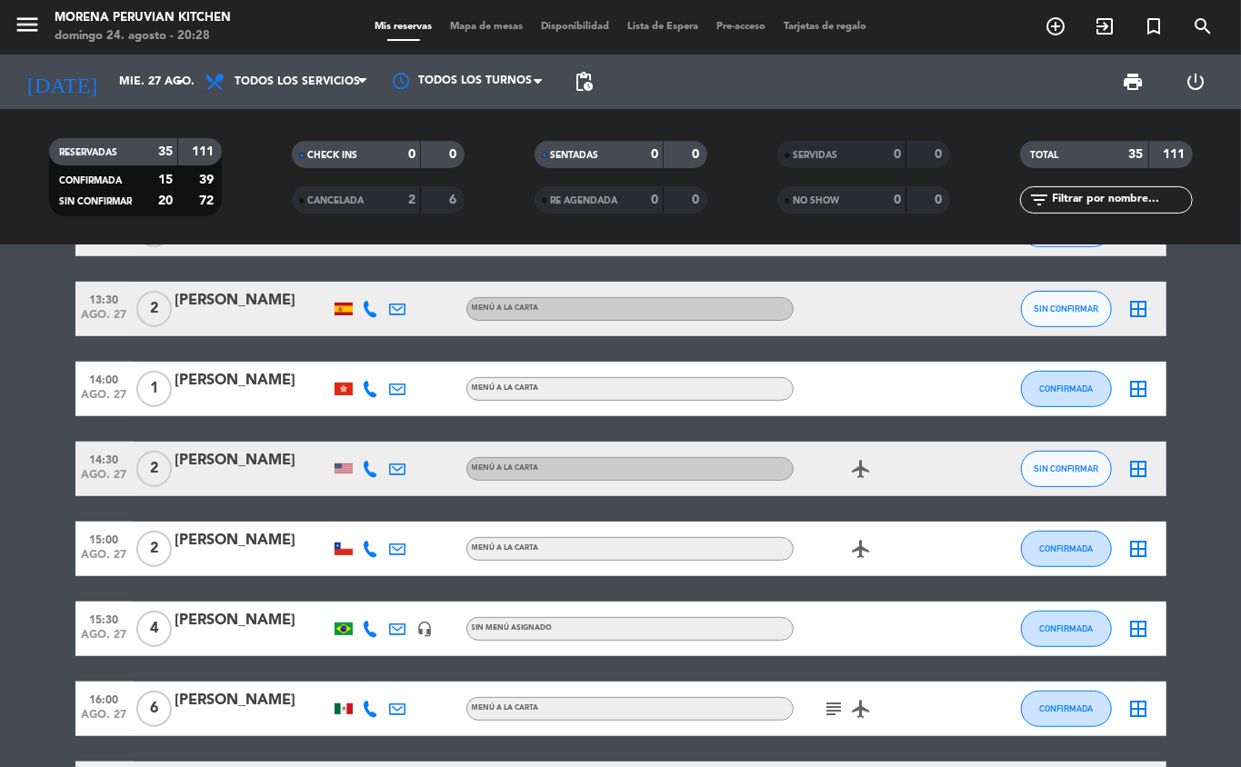
click at [1060, 20] on icon "add_circle_outline" at bounding box center [1056, 26] width 22 height 22
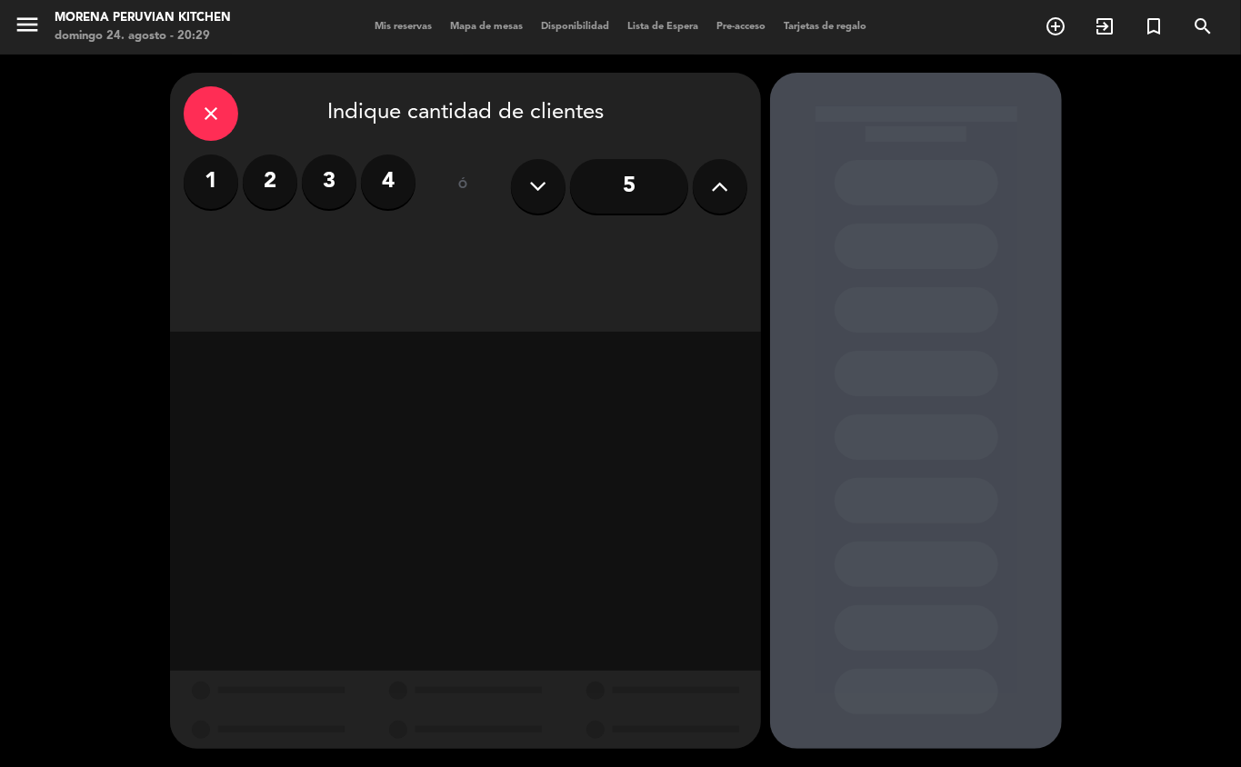
click at [264, 184] on label "2" at bounding box center [270, 182] width 55 height 55
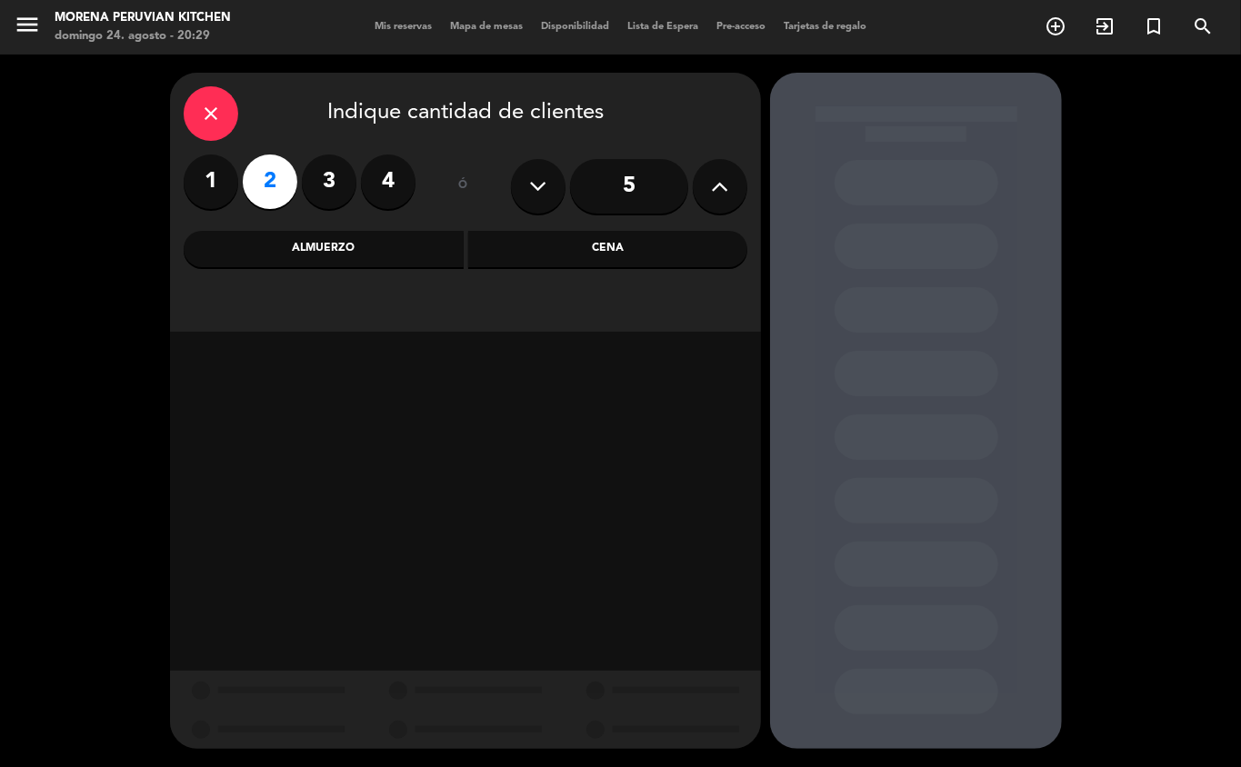
click at [413, 242] on div "Almuerzo" at bounding box center [324, 249] width 280 height 36
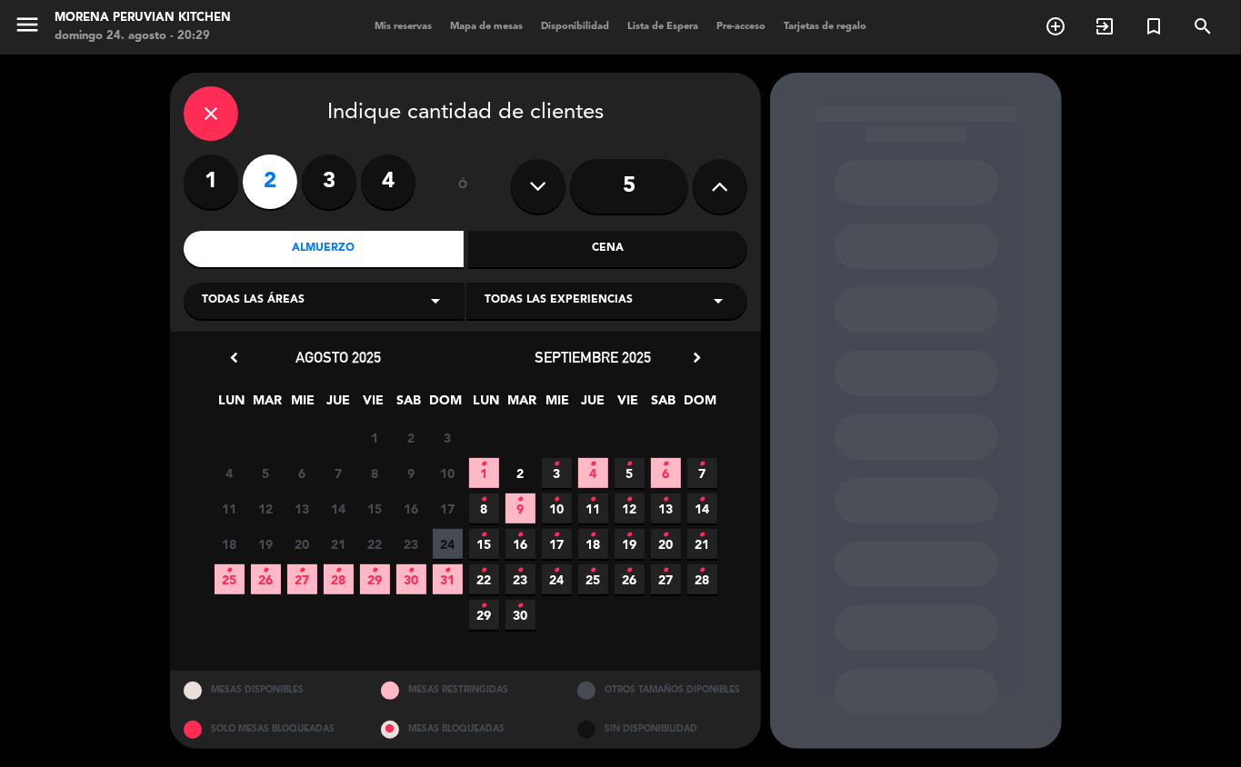
click at [303, 587] on span "27 •" at bounding box center [302, 580] width 30 height 30
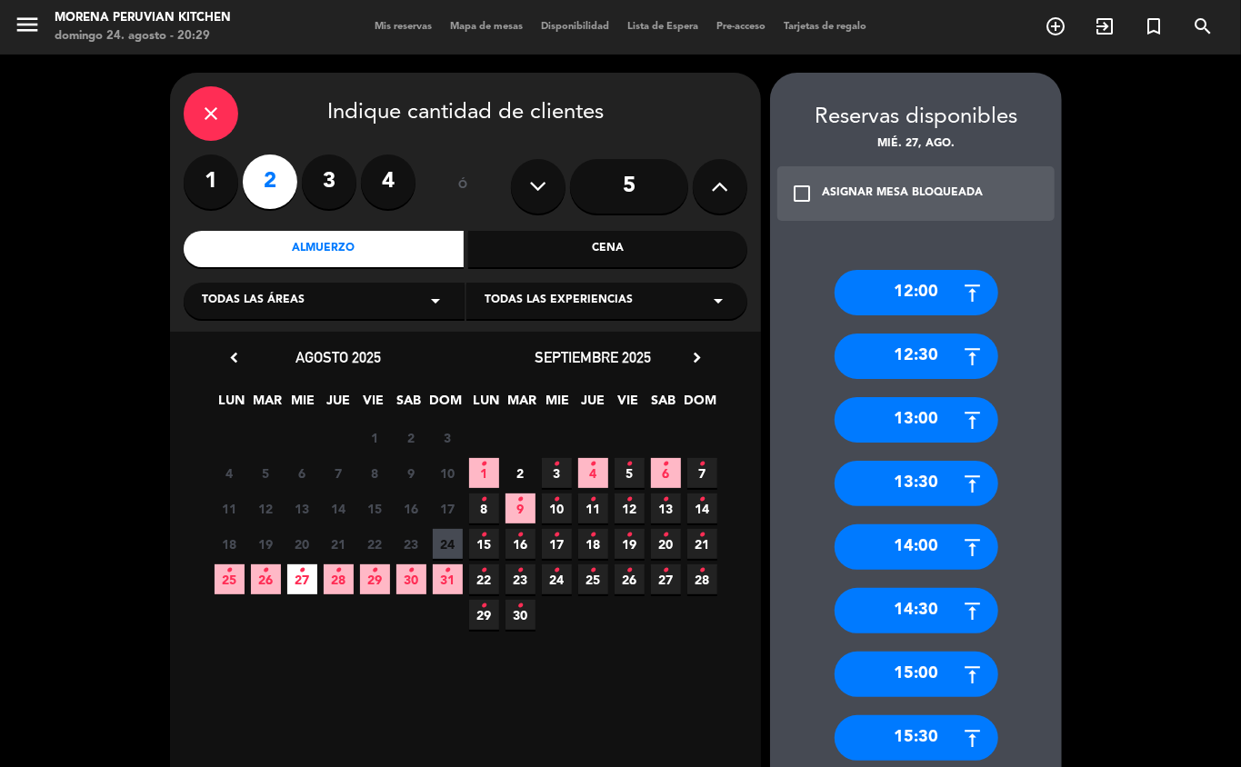
click at [936, 608] on div "14:30" at bounding box center [917, 610] width 164 height 45
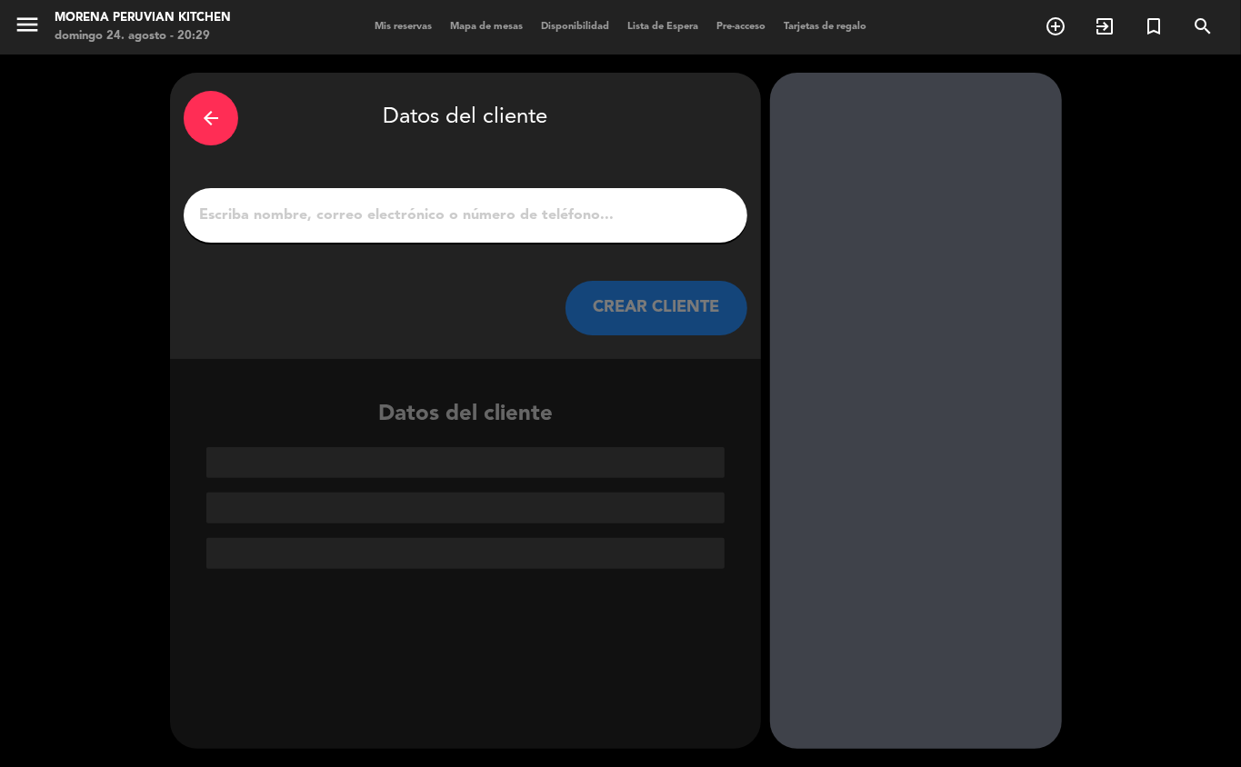
click at [452, 219] on input "1" at bounding box center [465, 215] width 536 height 25
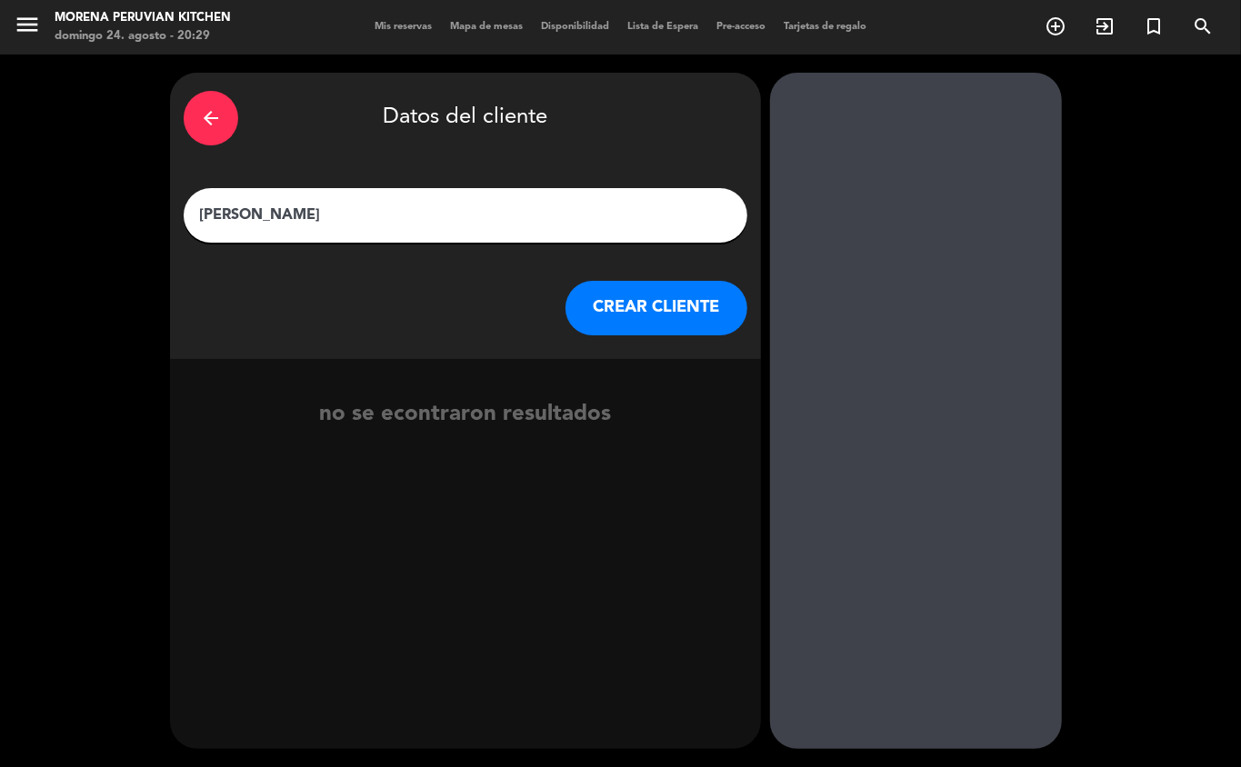
type input "natalia calle"
click at [656, 295] on button "CREAR CLIENTE" at bounding box center [657, 308] width 182 height 55
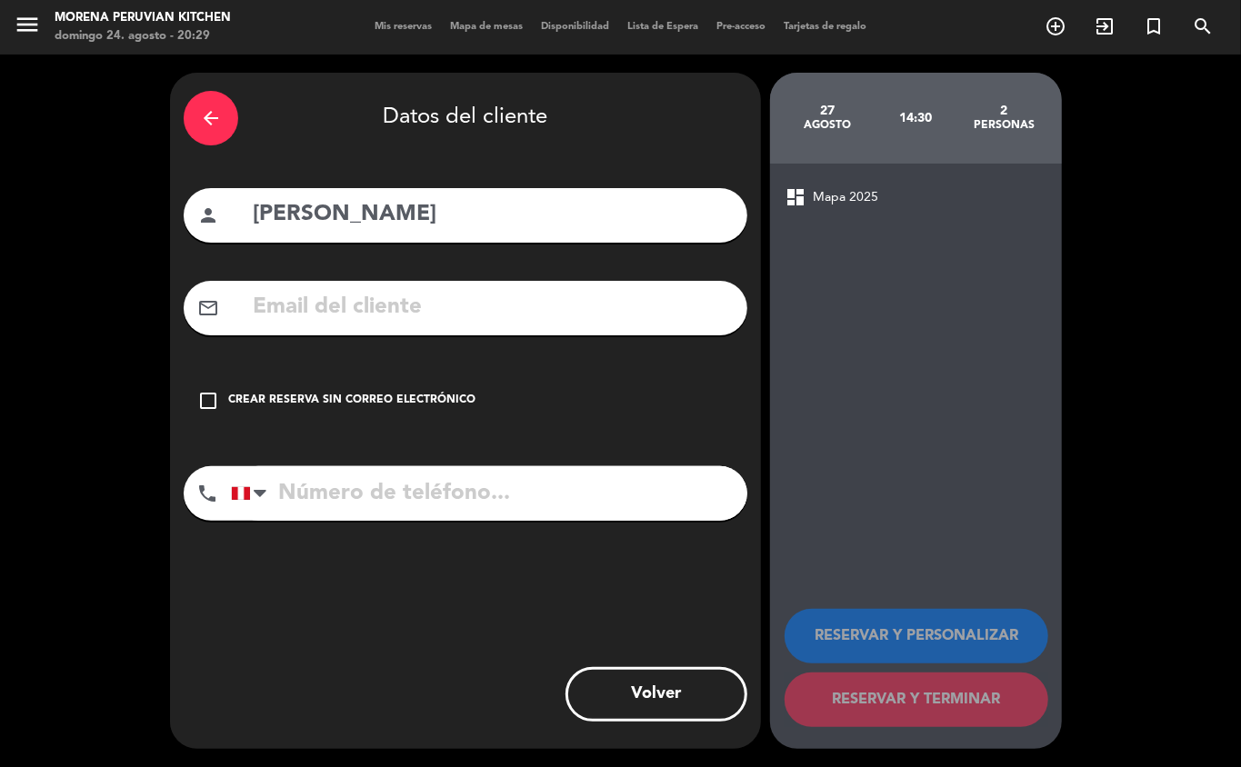
click at [291, 409] on div "Crear reserva sin correo electrónico" at bounding box center [351, 401] width 247 height 18
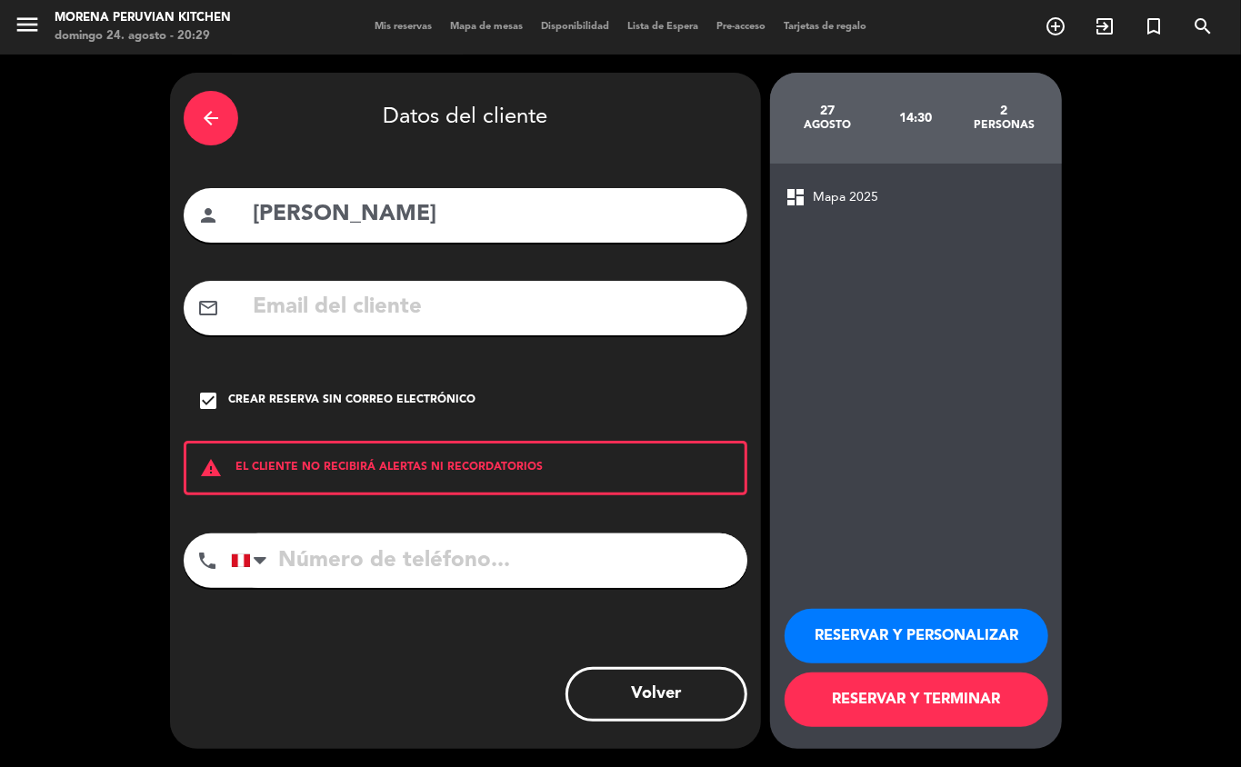
click at [411, 557] on input "tel" at bounding box center [489, 561] width 516 height 55
type input "+573117003968"
click at [922, 692] on button "RESERVAR Y TERMINAR" at bounding box center [917, 700] width 264 height 55
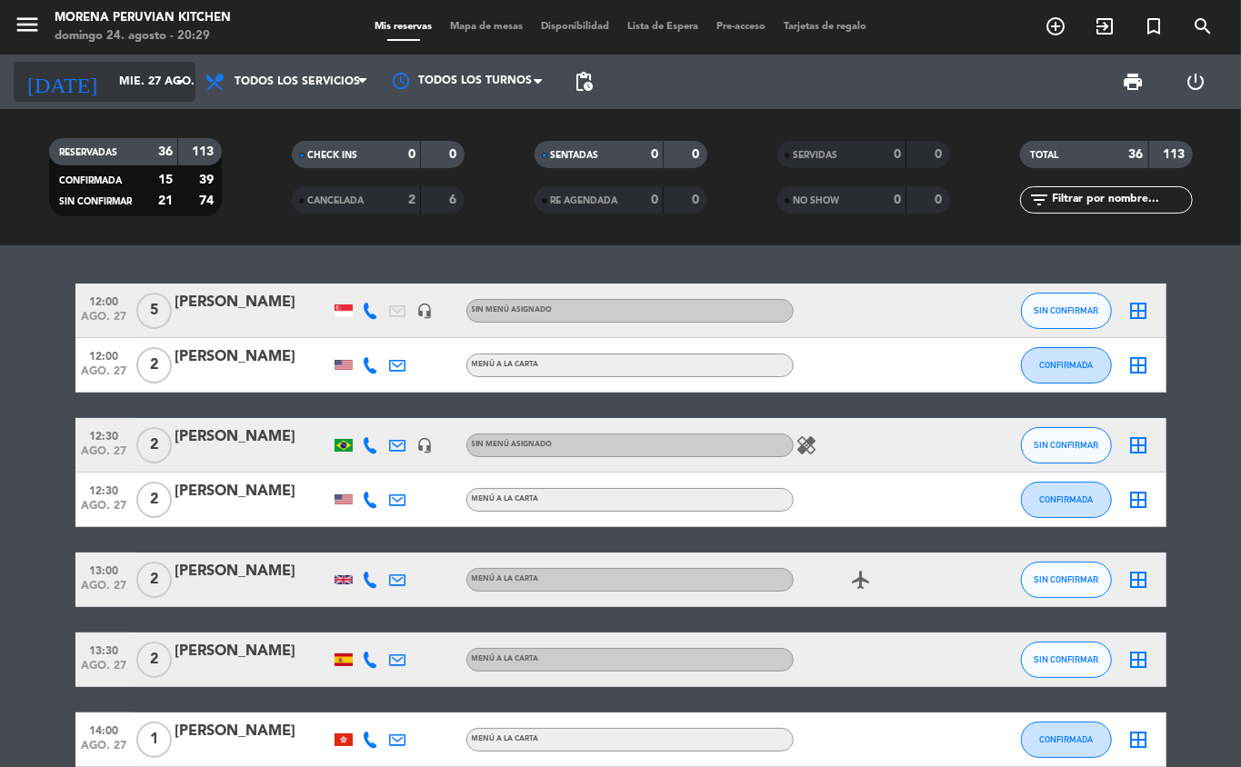
click at [180, 75] on icon "arrow_drop_down" at bounding box center [180, 82] width 22 height 22
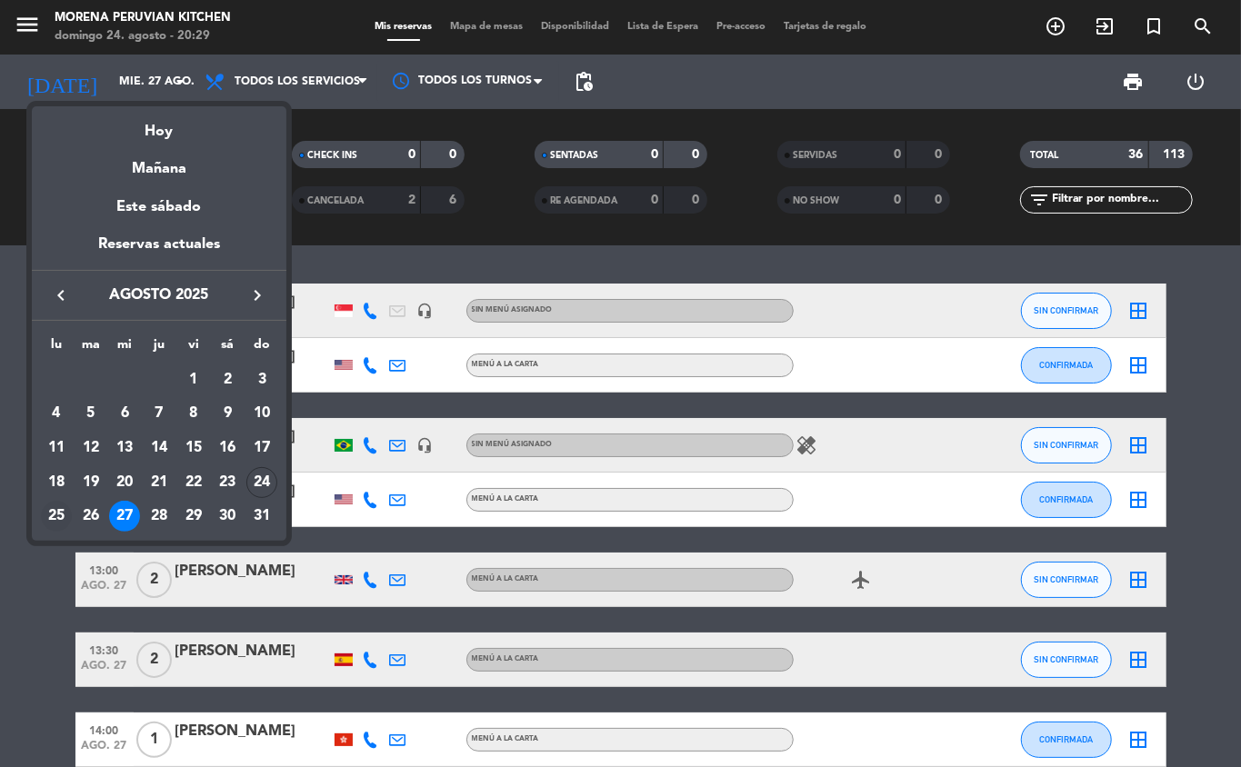
click at [53, 518] on div "25" at bounding box center [56, 516] width 31 height 31
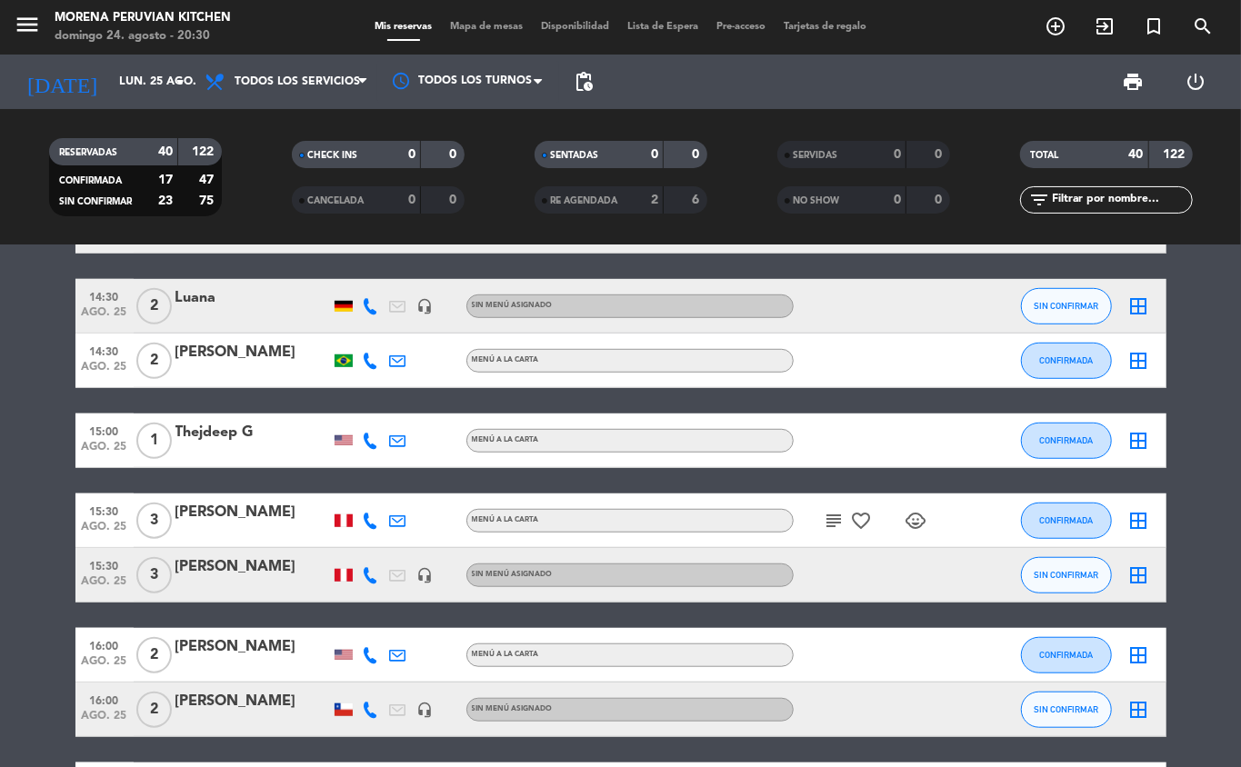
scroll to position [687, 0]
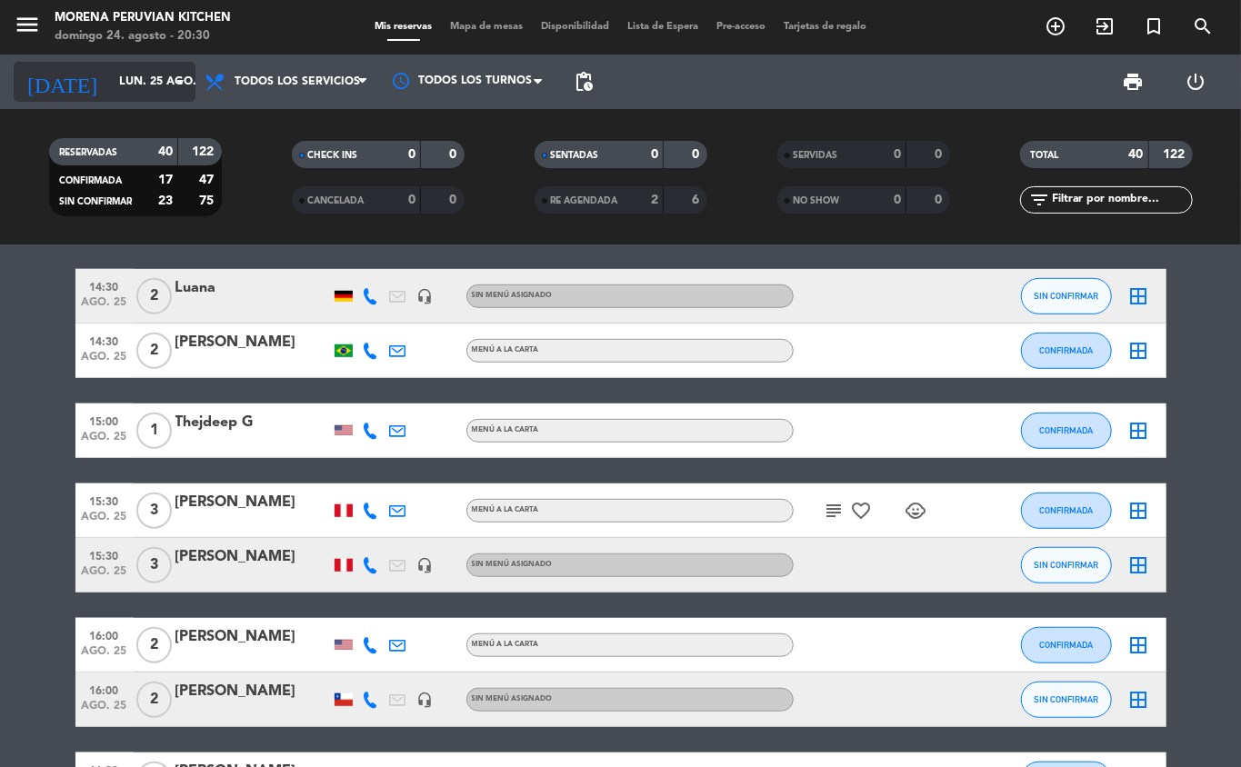
click at [140, 75] on input "lun. 25 ago." at bounding box center [187, 81] width 154 height 31
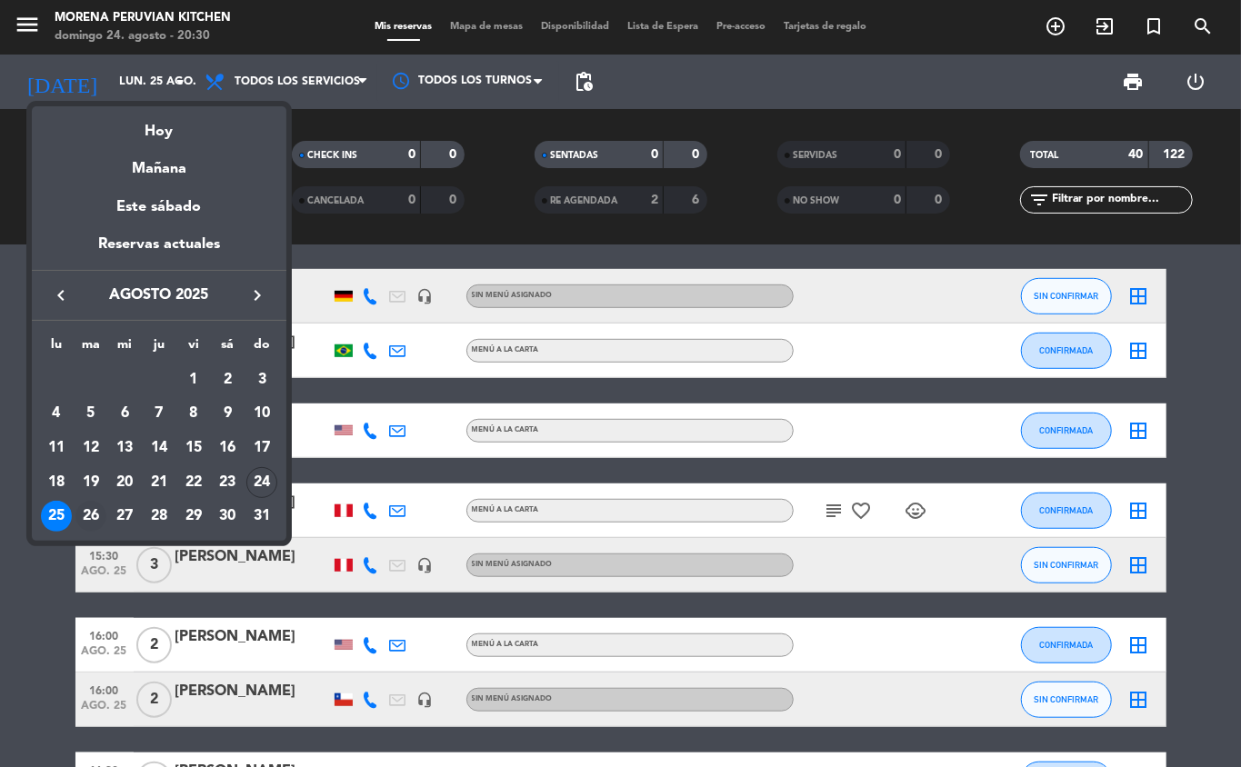
click at [85, 518] on div "26" at bounding box center [90, 516] width 31 height 31
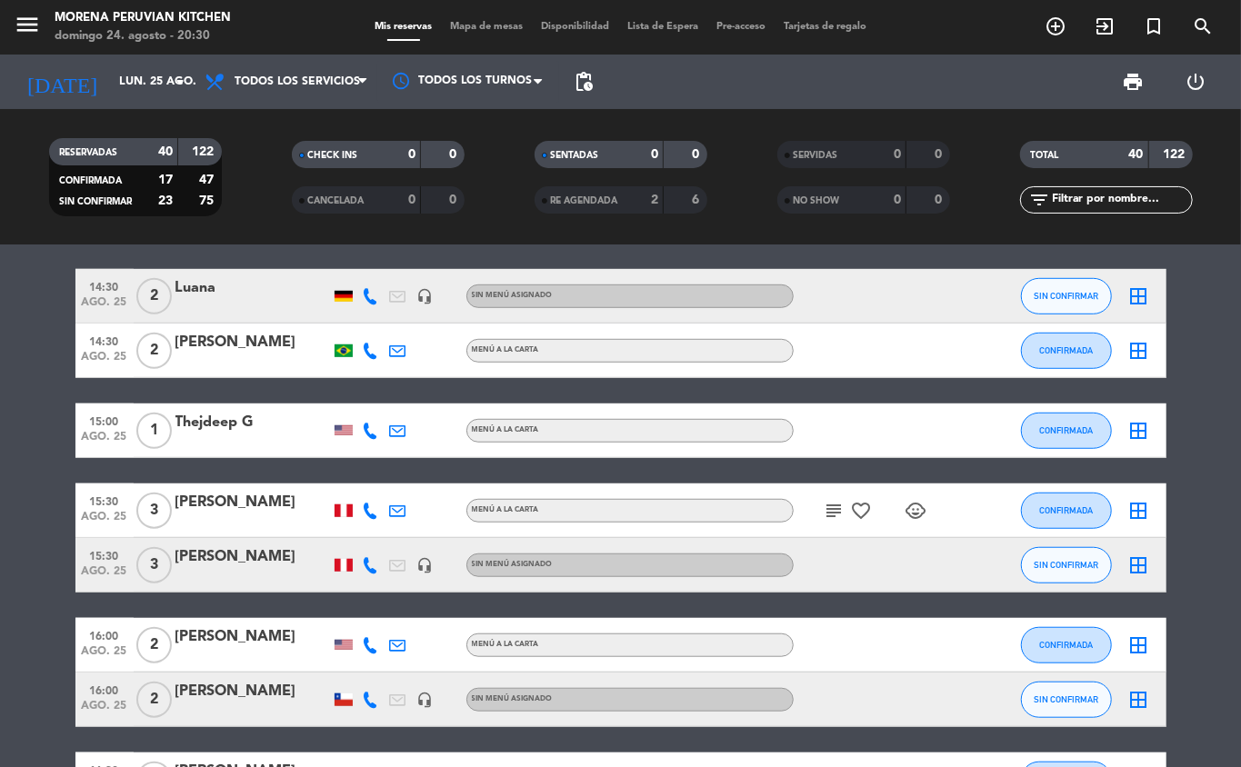
type input "[DATE] ago."
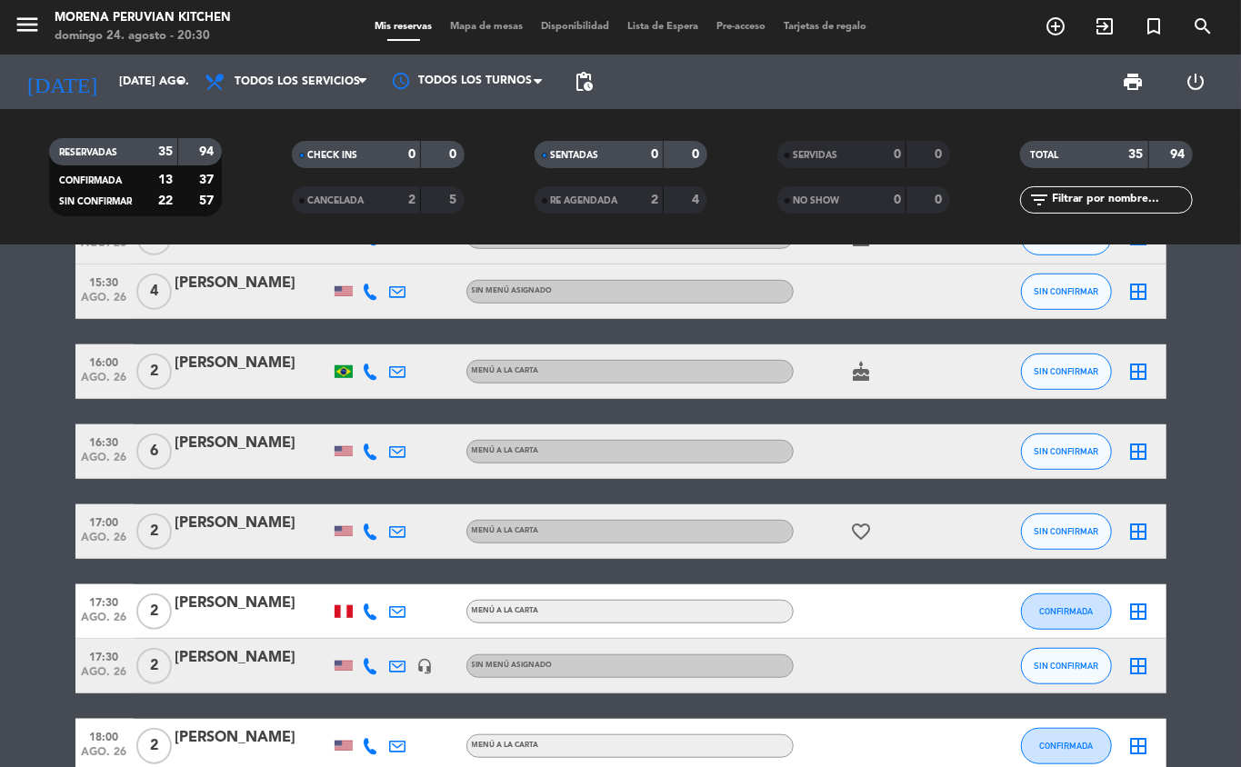
scroll to position [798, 0]
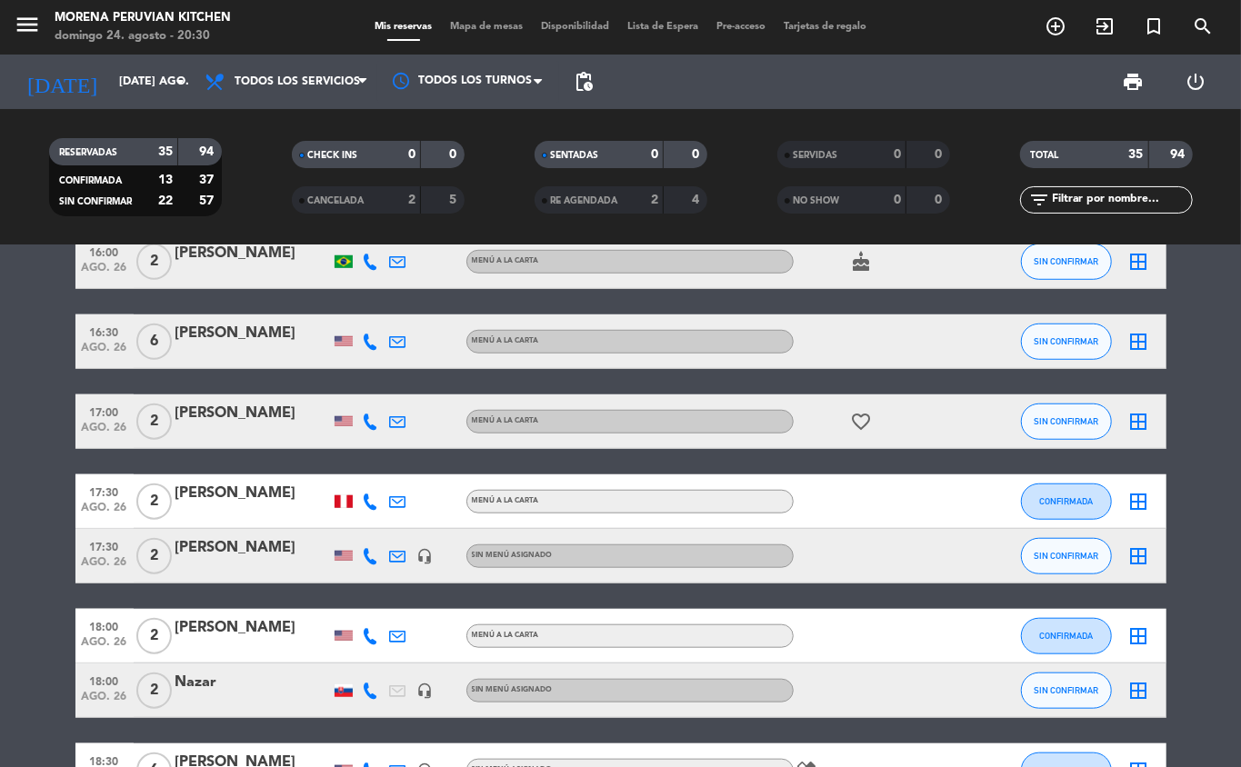
click at [1064, 16] on icon "add_circle_outline" at bounding box center [1056, 26] width 22 height 22
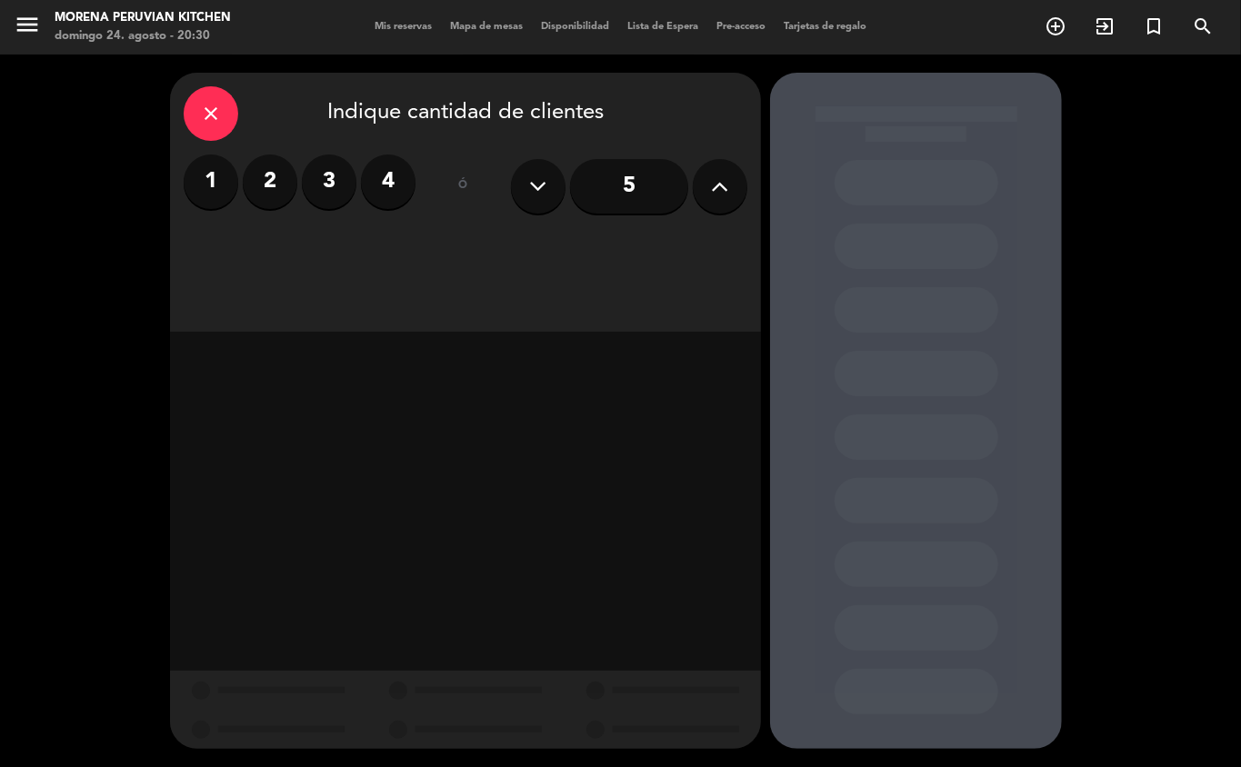
click at [321, 196] on label "3" at bounding box center [329, 182] width 55 height 55
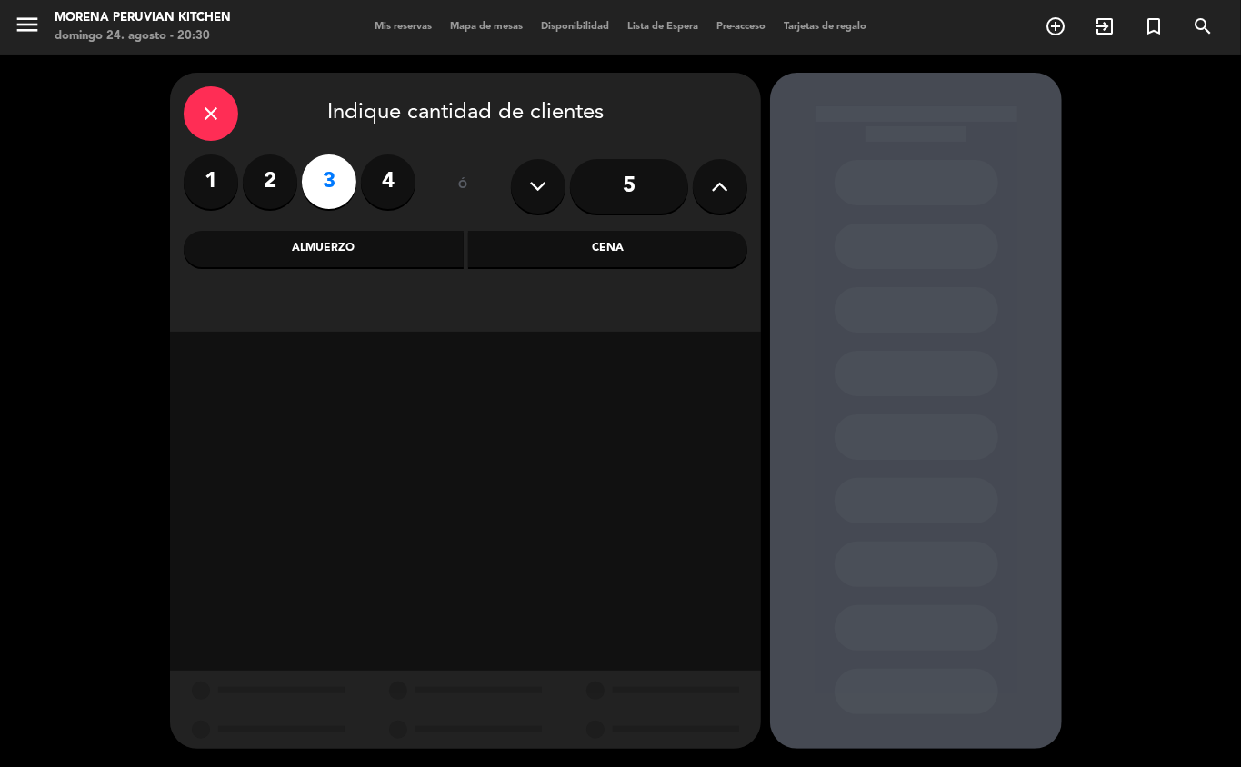
click at [389, 241] on div "Almuerzo" at bounding box center [324, 249] width 280 height 36
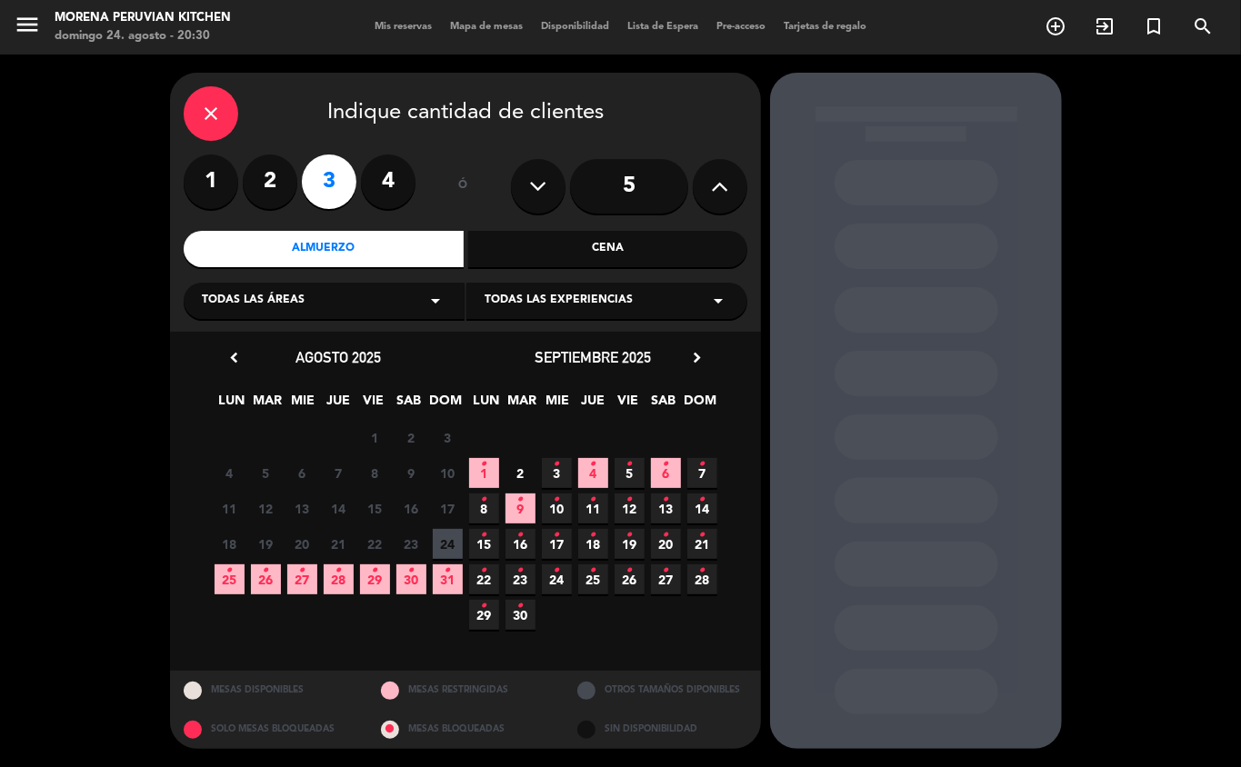
click at [259, 580] on span "26 •" at bounding box center [266, 580] width 30 height 30
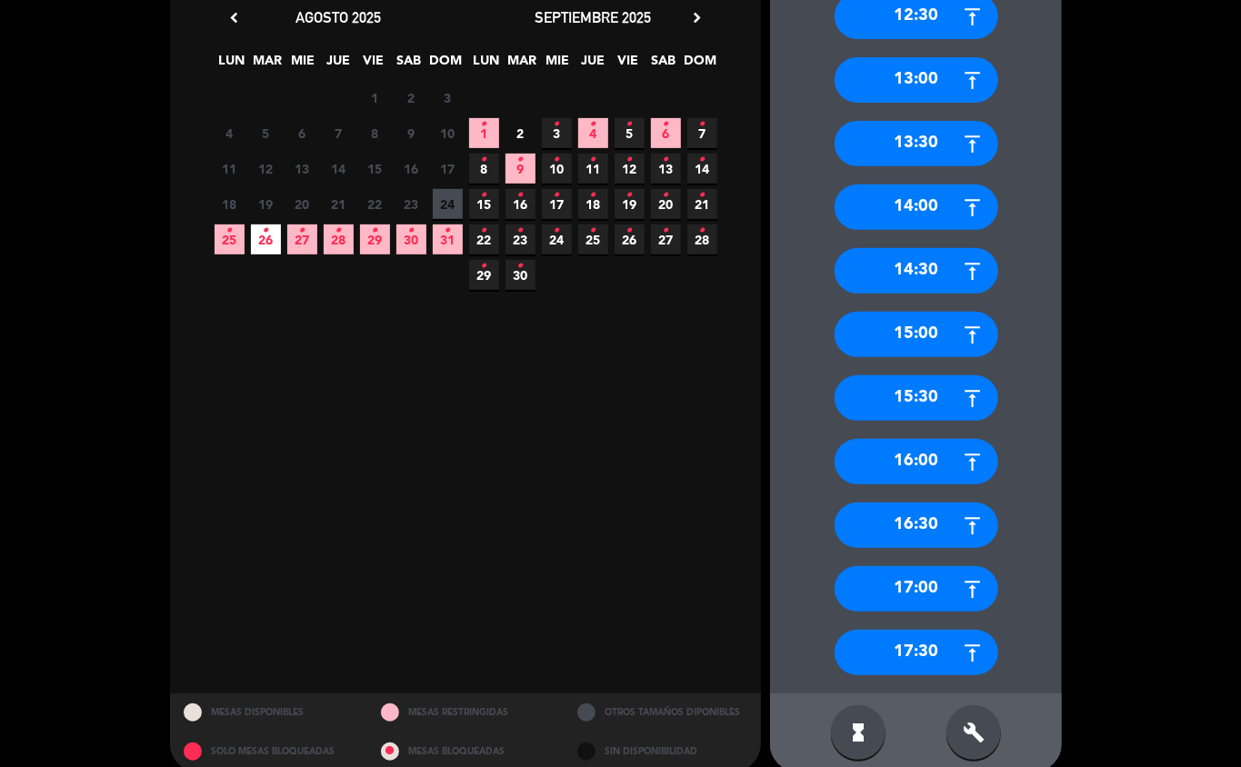
scroll to position [362, 0]
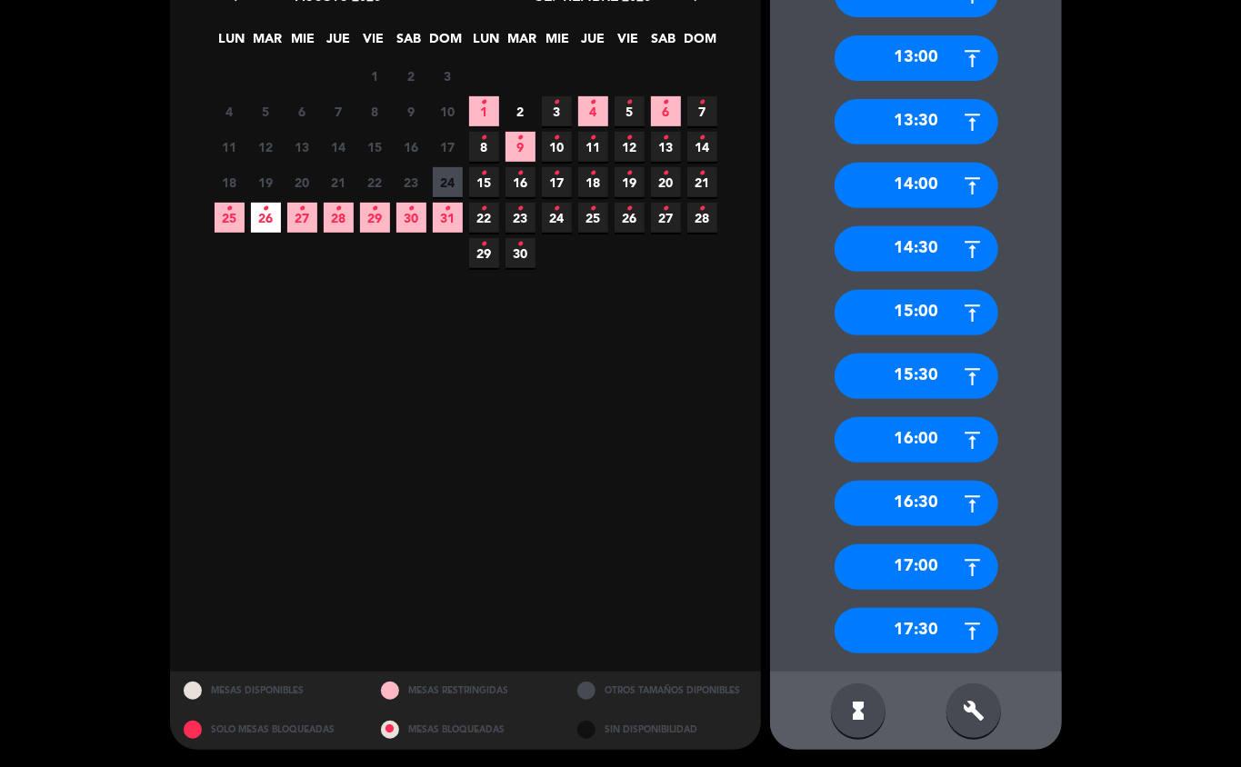
click at [936, 572] on div "17:00" at bounding box center [917, 567] width 164 height 45
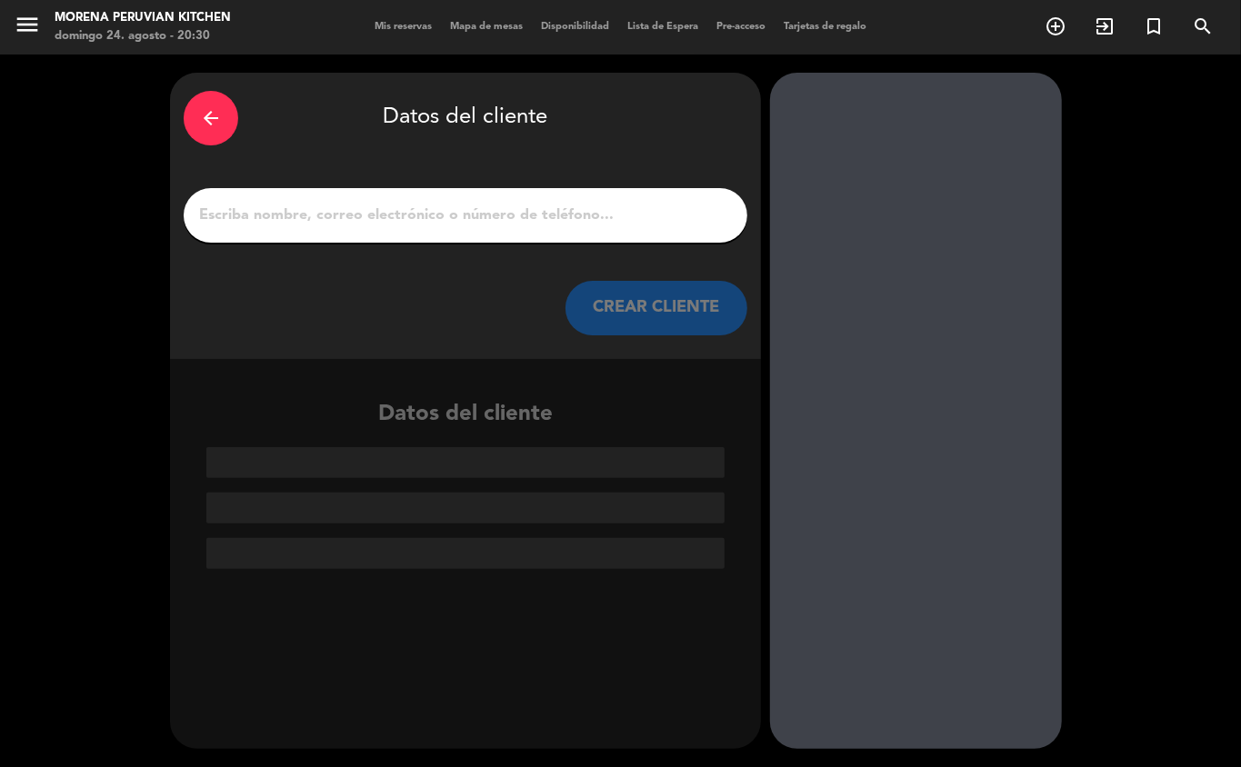
scroll to position [0, 0]
click at [453, 224] on input "1" at bounding box center [465, 215] width 536 height 25
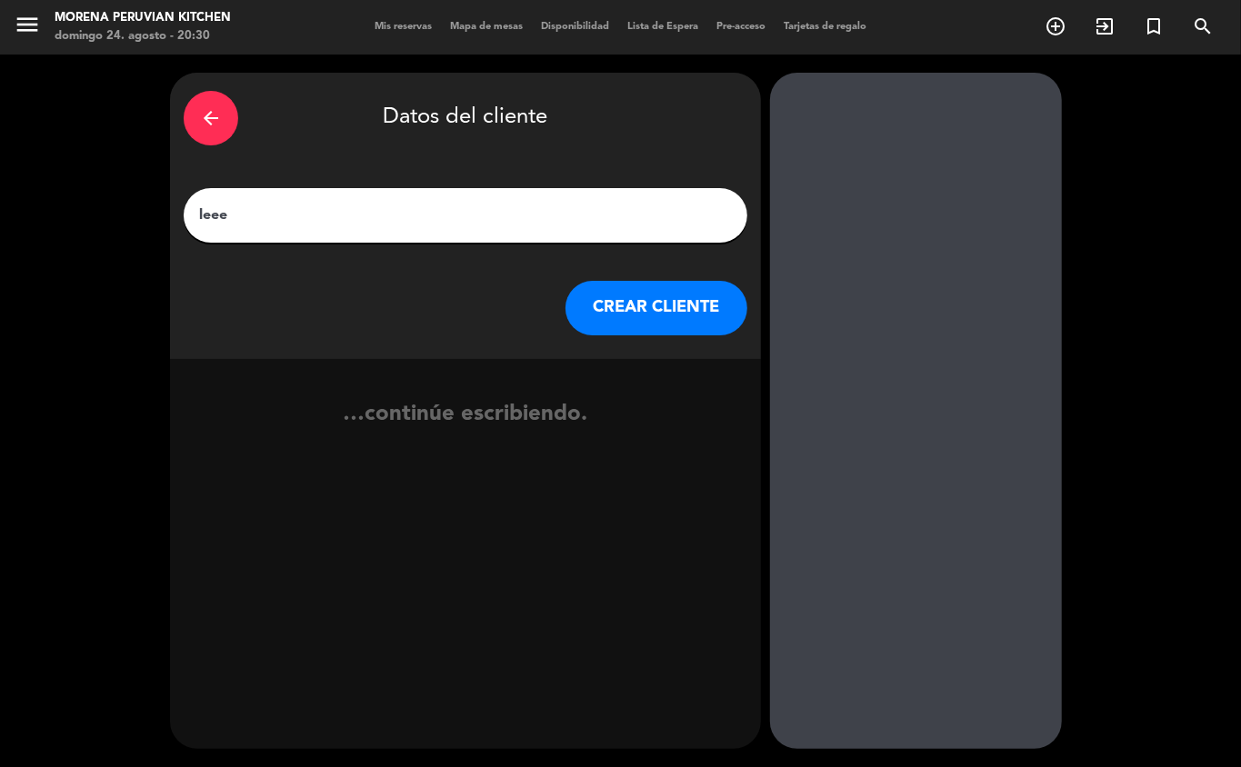
type input "lee"
click at [651, 285] on button "CREAR CLIENTE" at bounding box center [657, 308] width 182 height 55
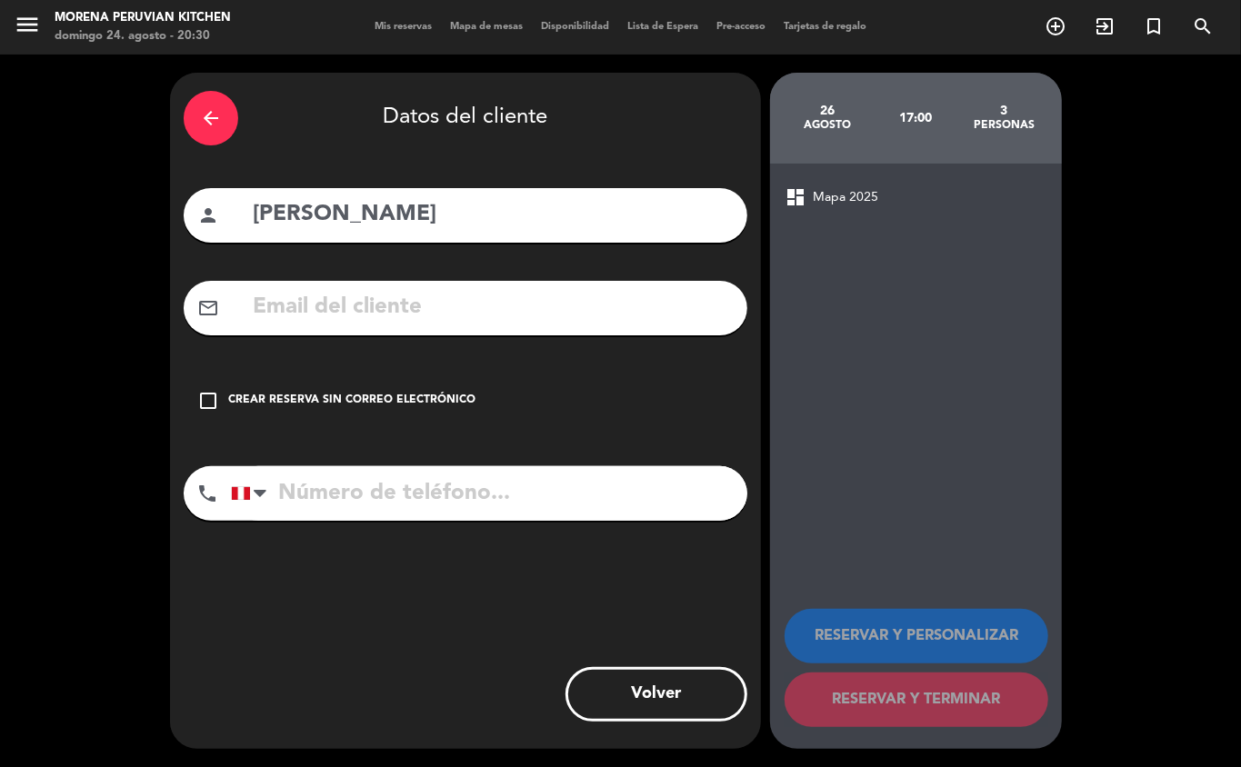
click at [216, 398] on icon "check_box_outline_blank" at bounding box center [208, 401] width 22 height 22
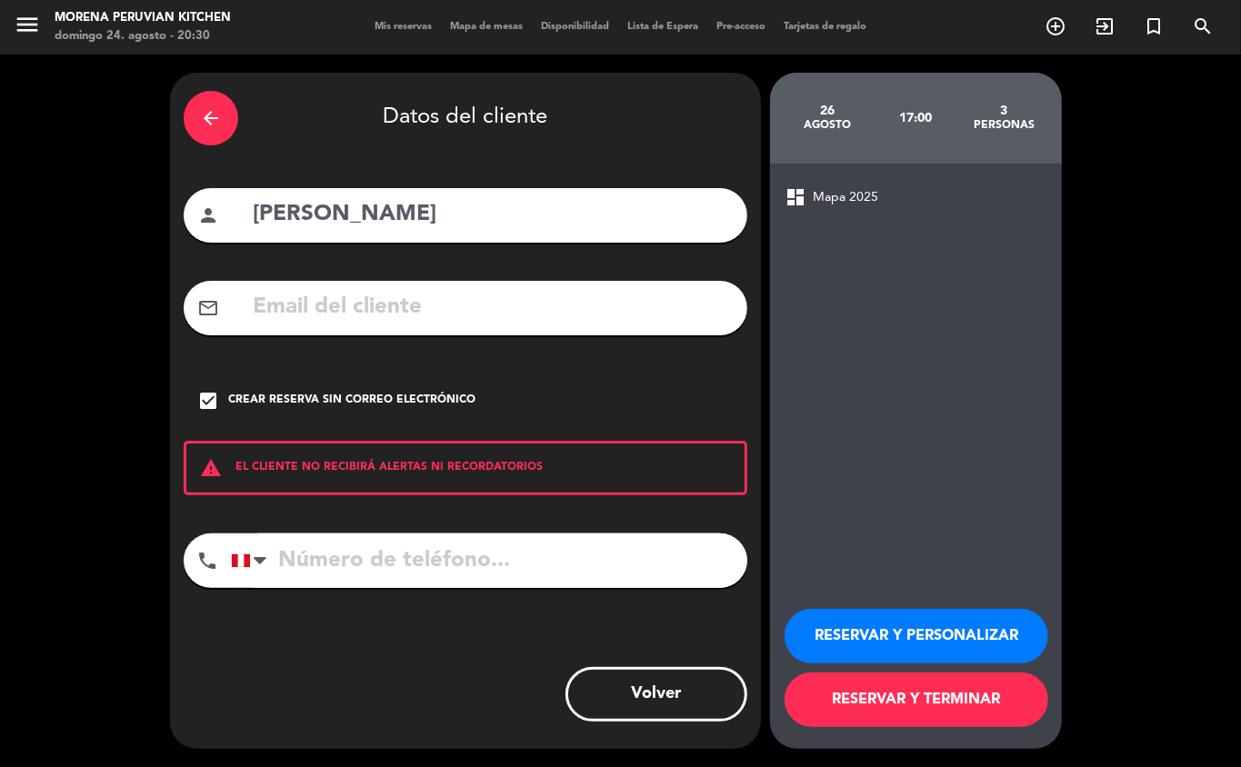
click at [340, 564] on input "tel" at bounding box center [489, 561] width 516 height 55
type input "+16197501024"
click at [918, 689] on button "RESERVAR Y TERMINAR" at bounding box center [917, 700] width 264 height 55
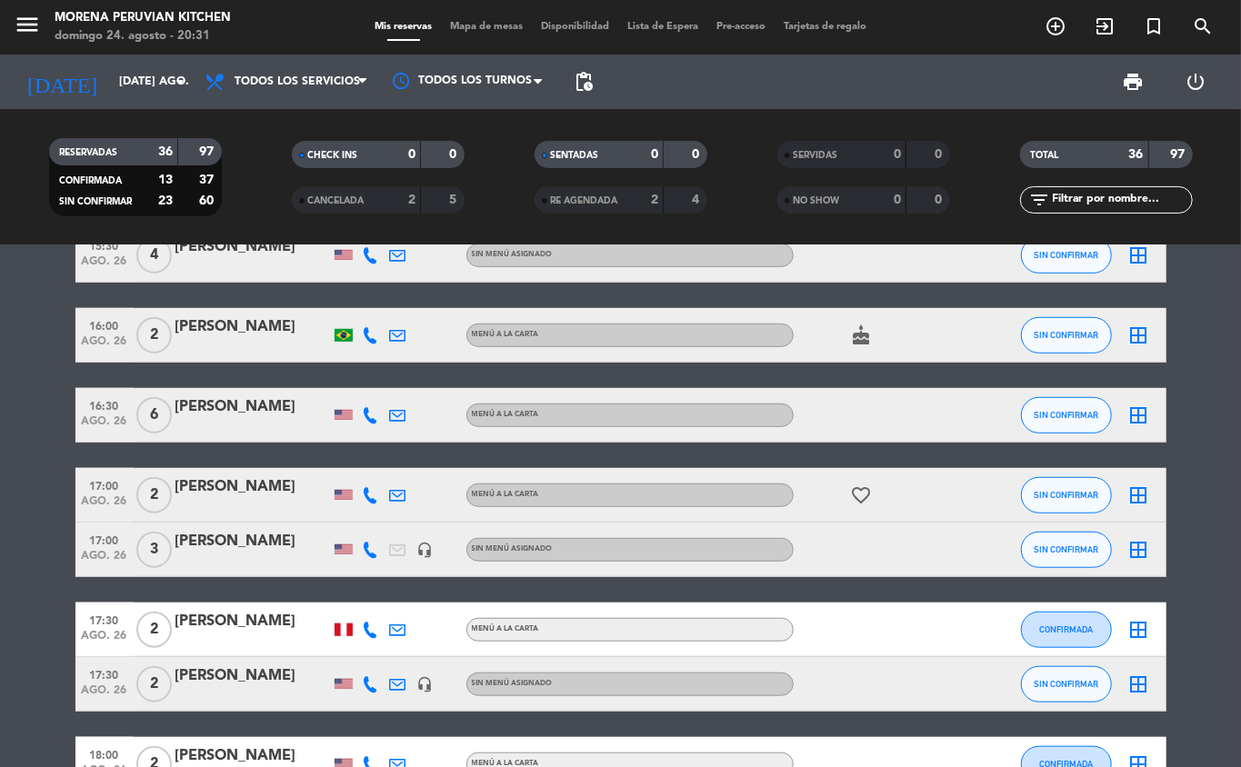
scroll to position [844, 0]
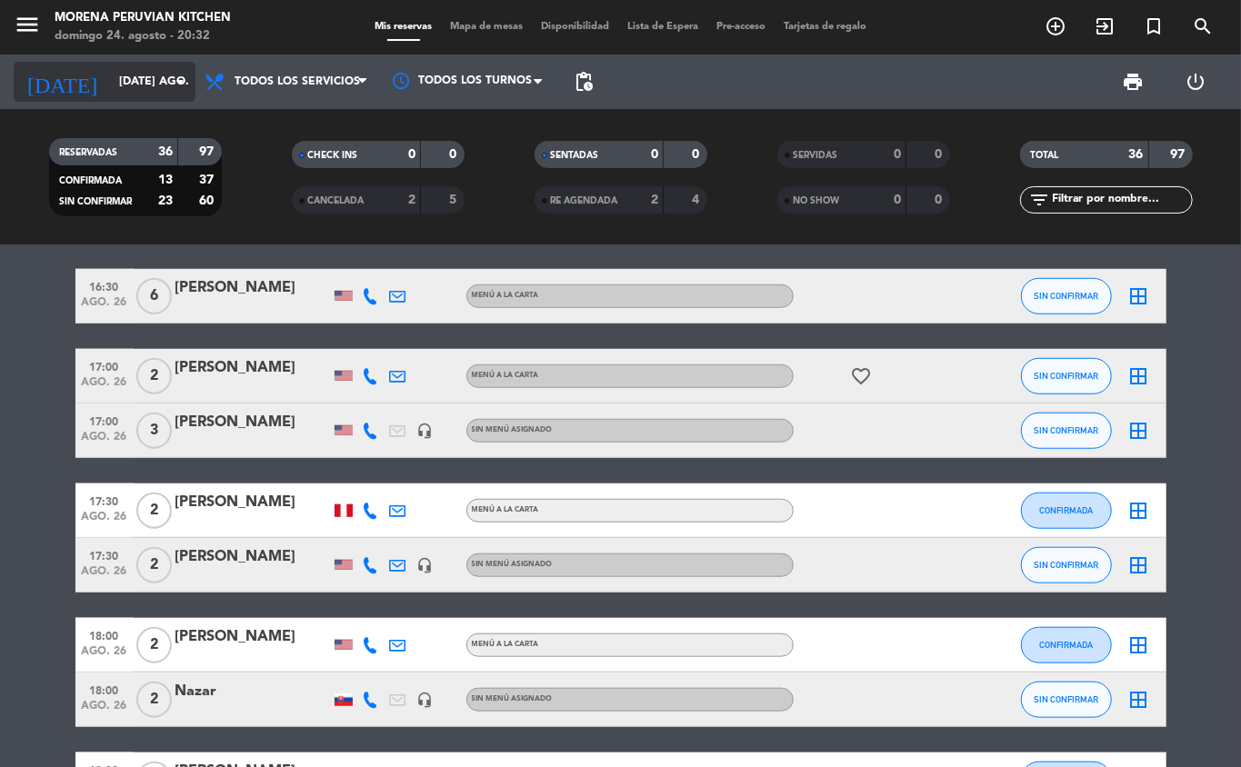
click at [147, 73] on input "[DATE] ago." at bounding box center [187, 81] width 154 height 31
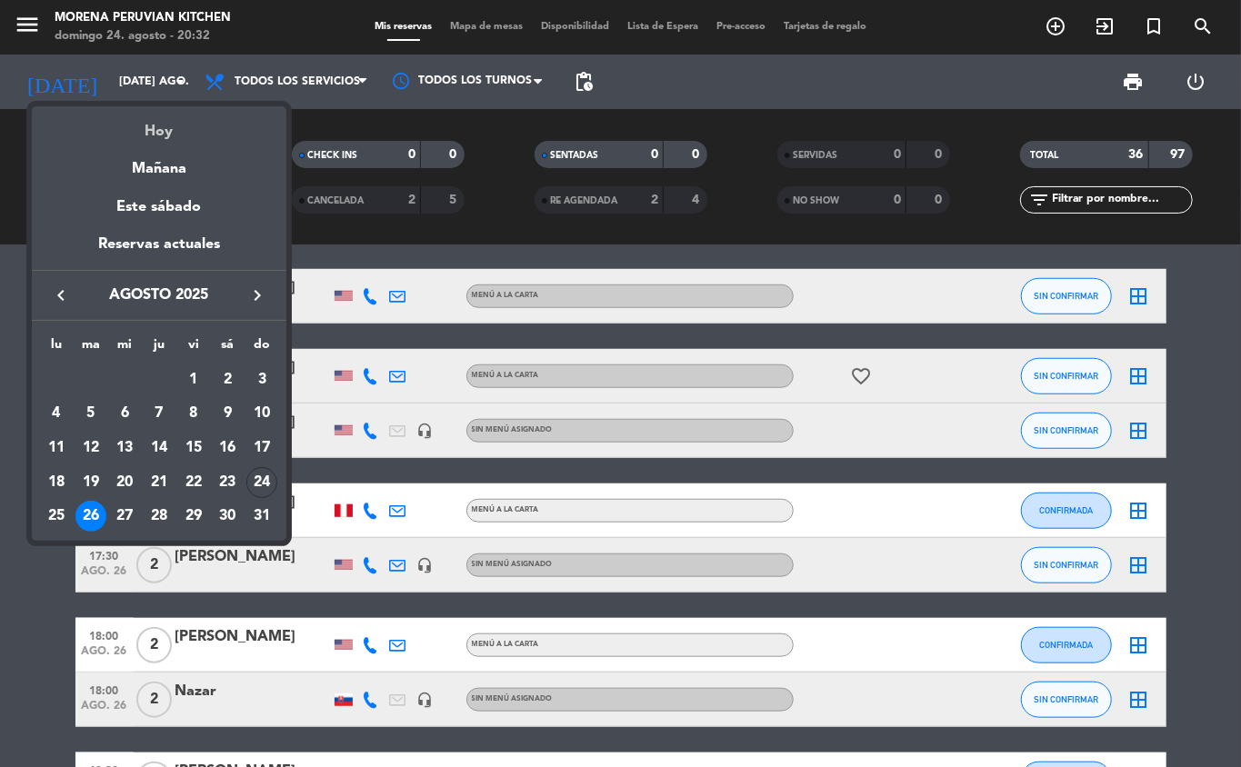
click at [208, 110] on div "Hoy" at bounding box center [159, 124] width 255 height 37
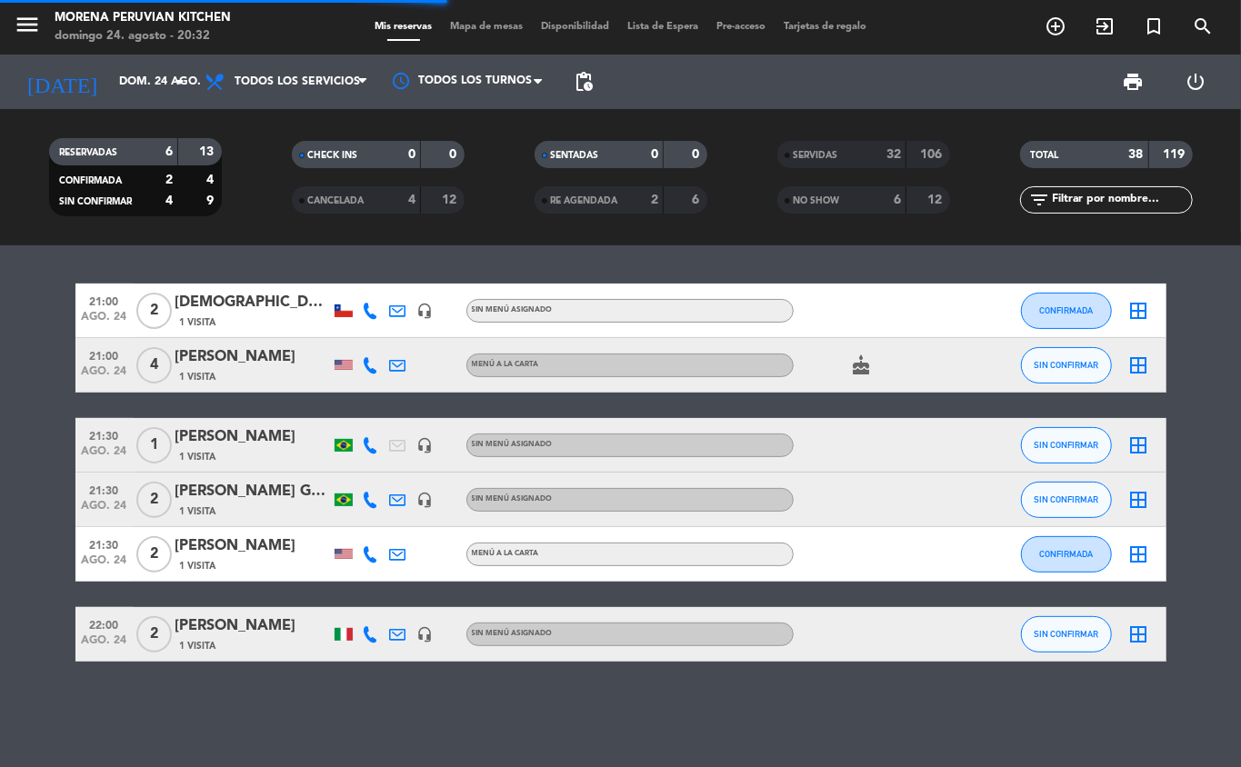
scroll to position [0, 0]
click at [866, 362] on icon "cake" at bounding box center [862, 366] width 22 height 22
click at [860, 362] on icon "cake" at bounding box center [862, 366] width 22 height 22
click at [237, 368] on div "[PERSON_NAME]" at bounding box center [252, 358] width 155 height 24
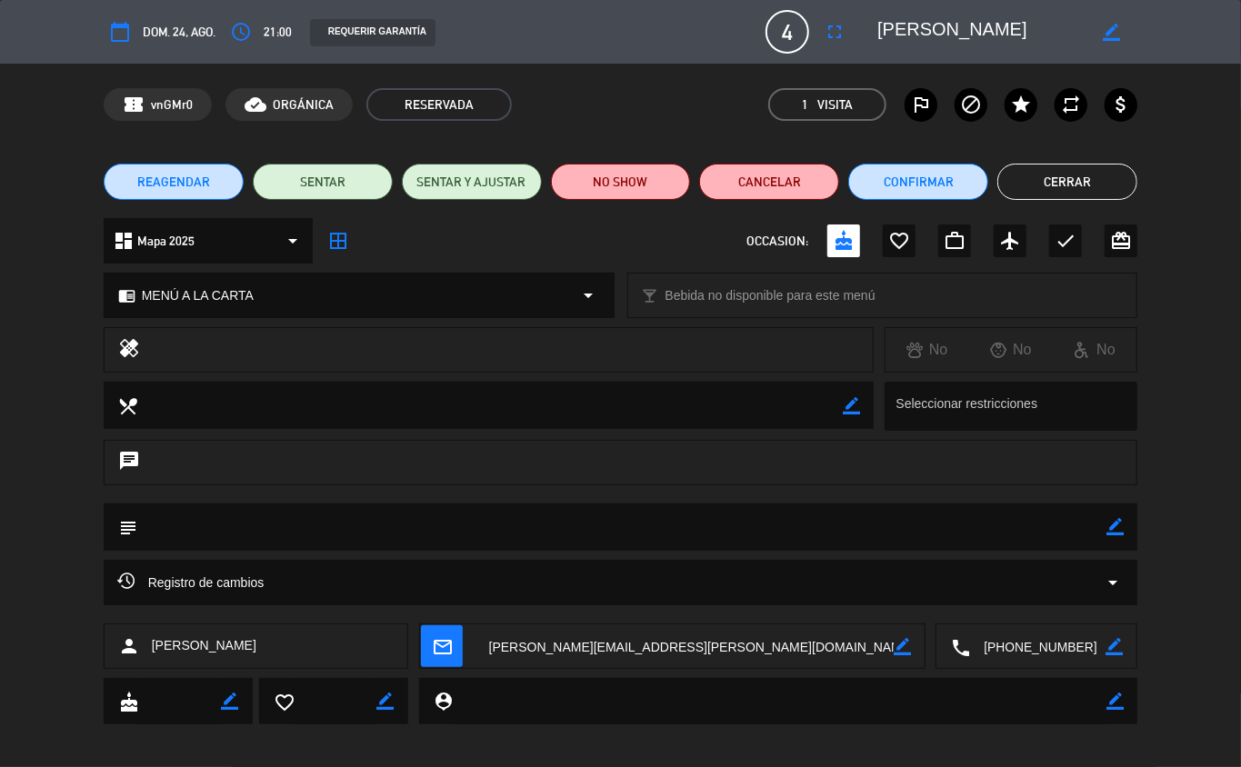
scroll to position [11, 0]
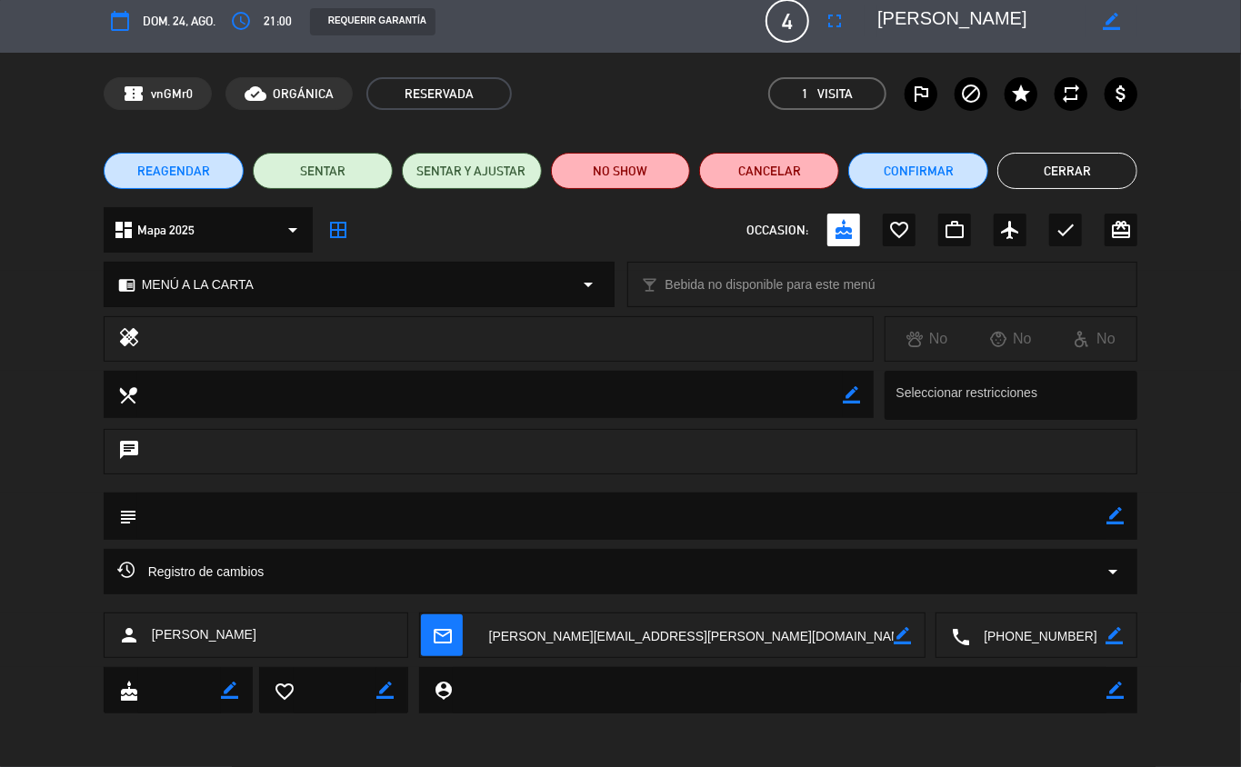
click at [1098, 162] on button "Cerrar" at bounding box center [1067, 171] width 140 height 36
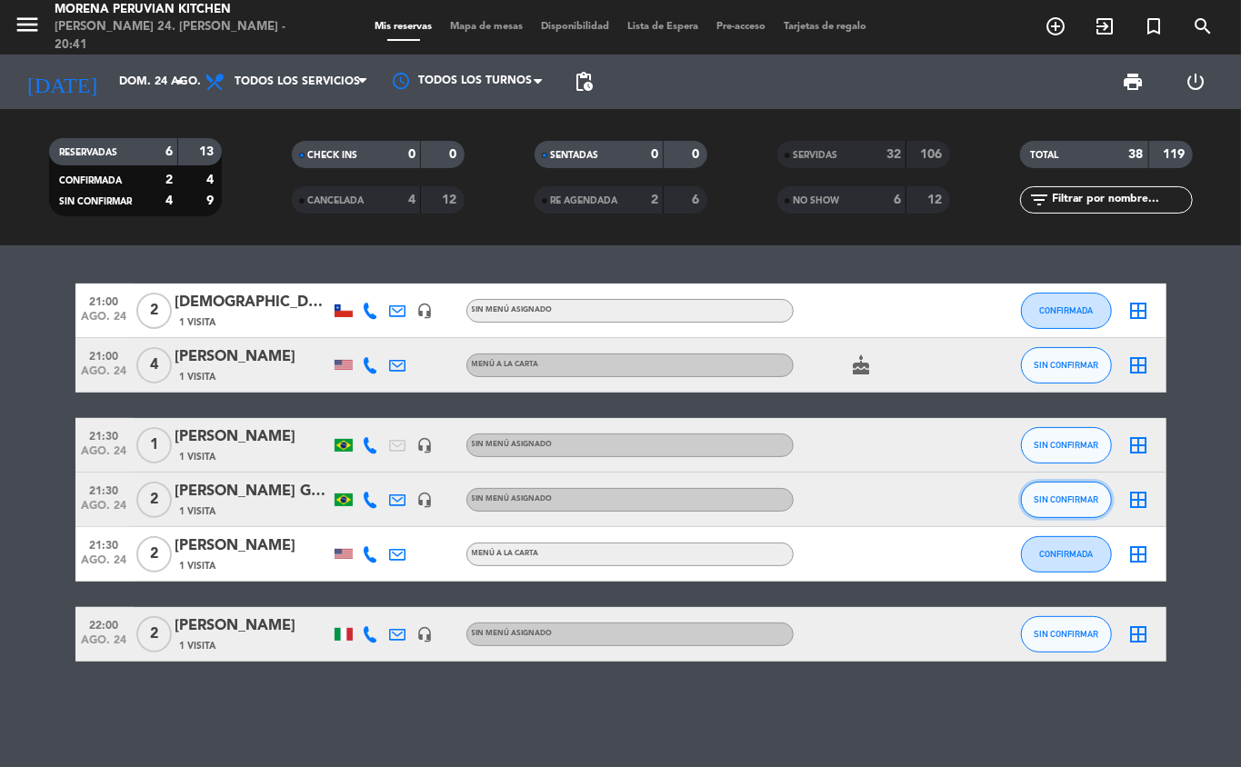
click at [1062, 504] on span "SIN CONFIRMAR" at bounding box center [1066, 500] width 65 height 10
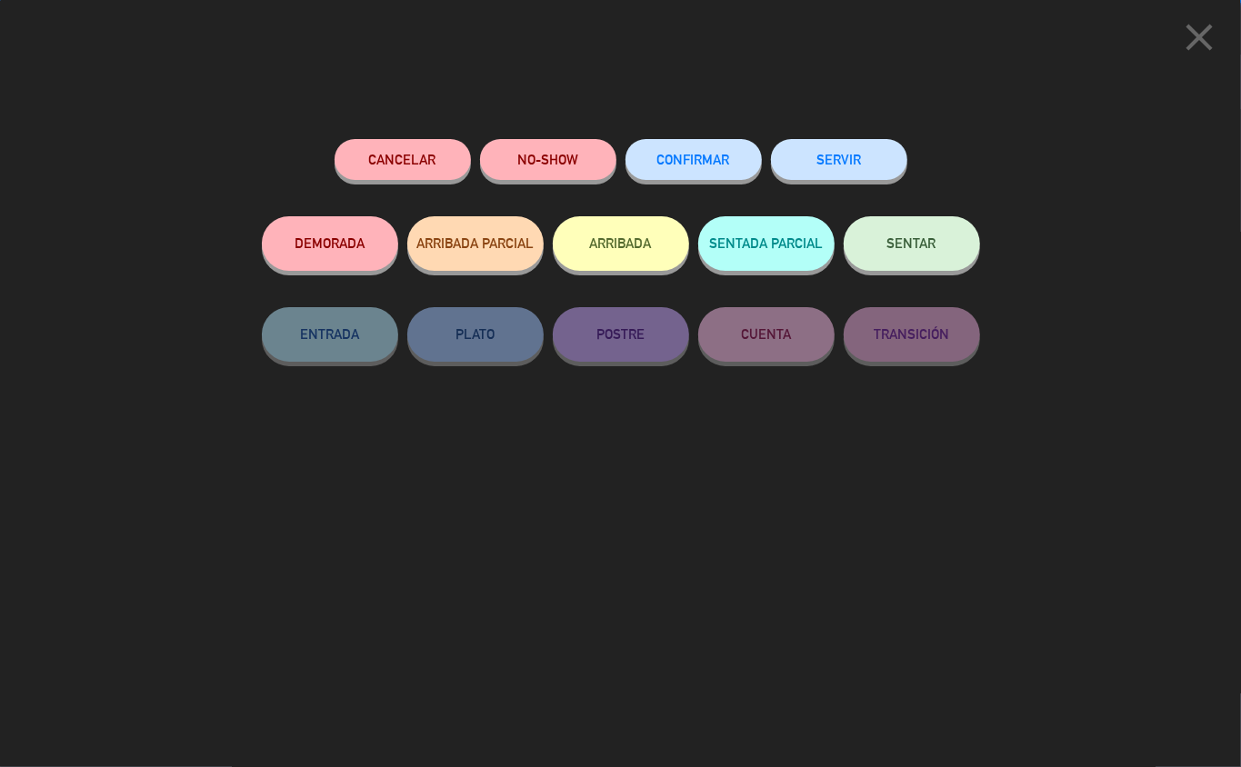
click at [856, 151] on button "SERVIR" at bounding box center [839, 159] width 136 height 41
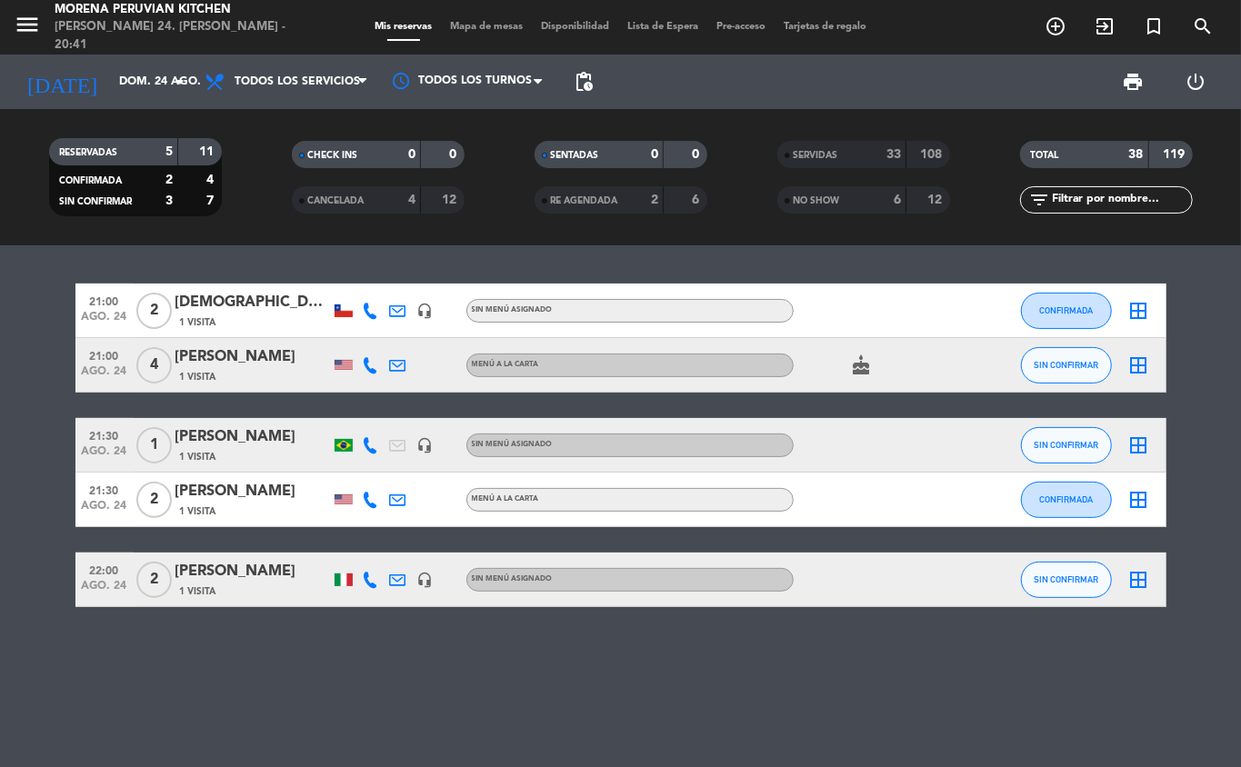
click at [720, 743] on div "21:00 ago. 24 2 CRISTIAN ROCHA RIQUELME 1 Visita headset_mic Sin menú asignado …" at bounding box center [620, 506] width 1241 height 522
click at [493, 667] on div "21:00 ago. 24 2 CRISTIAN ROCHA RIQUELME 1 Visita headset_mic Sin menú asignado …" at bounding box center [620, 506] width 1241 height 522
click at [124, 78] on input "dom. 24 ago." at bounding box center [187, 81] width 154 height 31
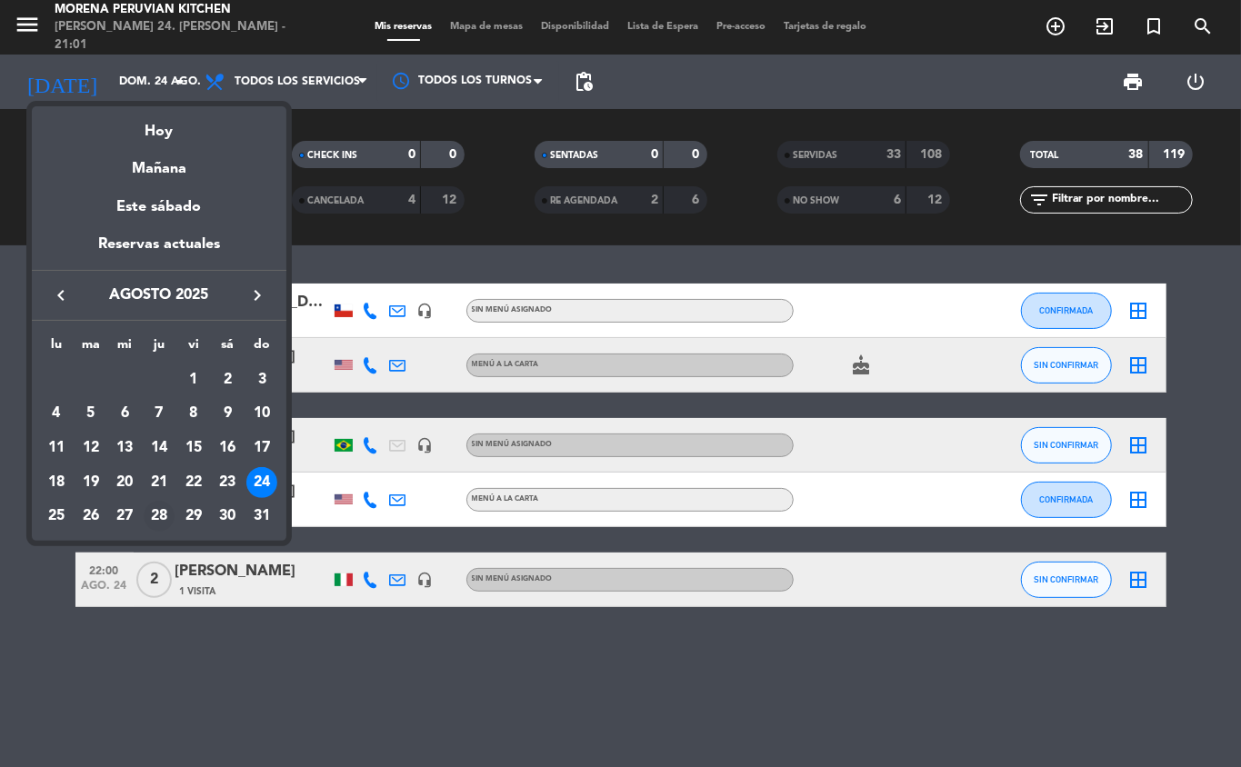
click at [160, 524] on div "28" at bounding box center [159, 516] width 31 height 31
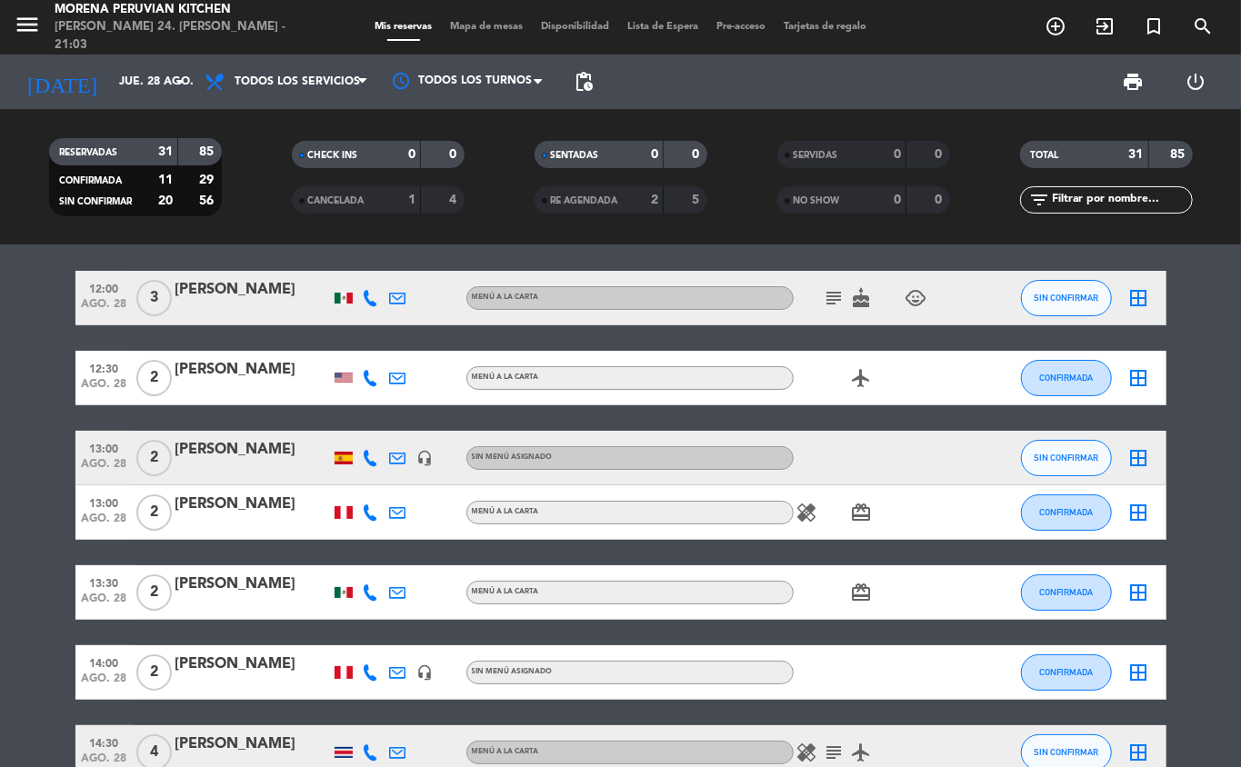
scroll to position [0, 0]
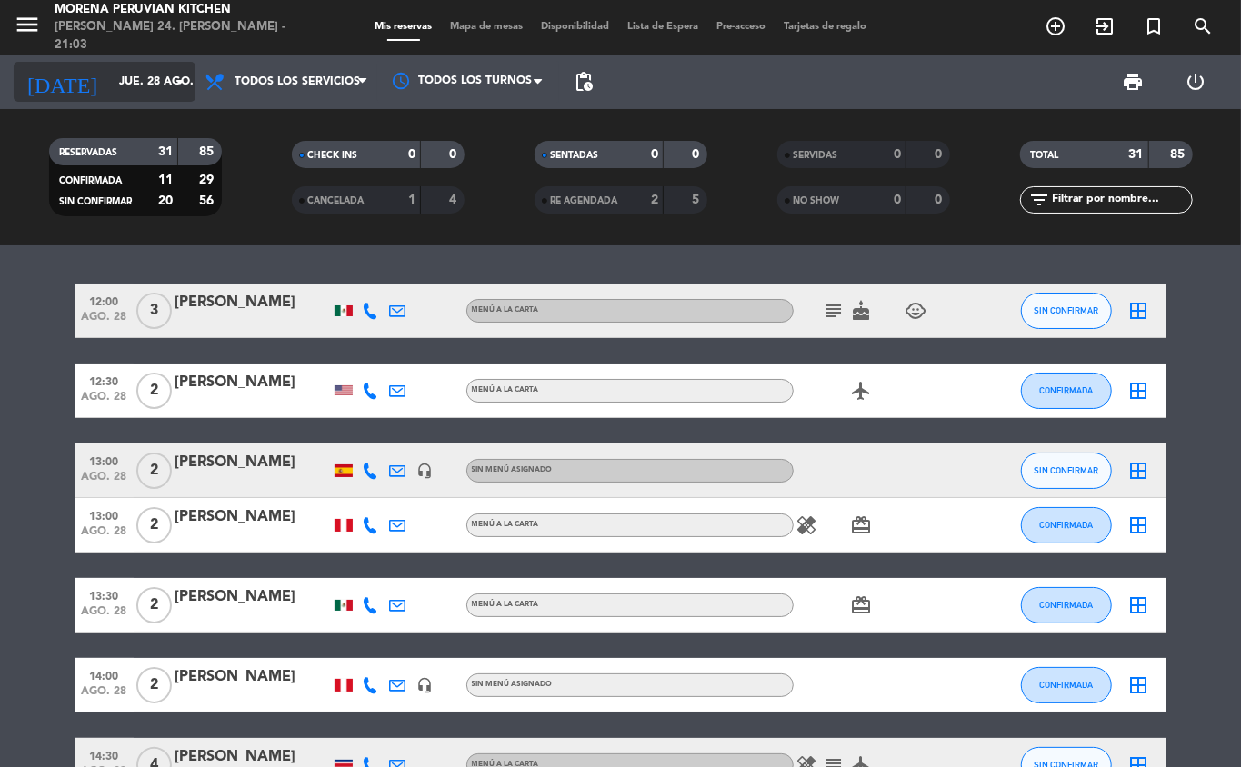
click at [110, 81] on input "jue. 28 ago." at bounding box center [187, 81] width 154 height 31
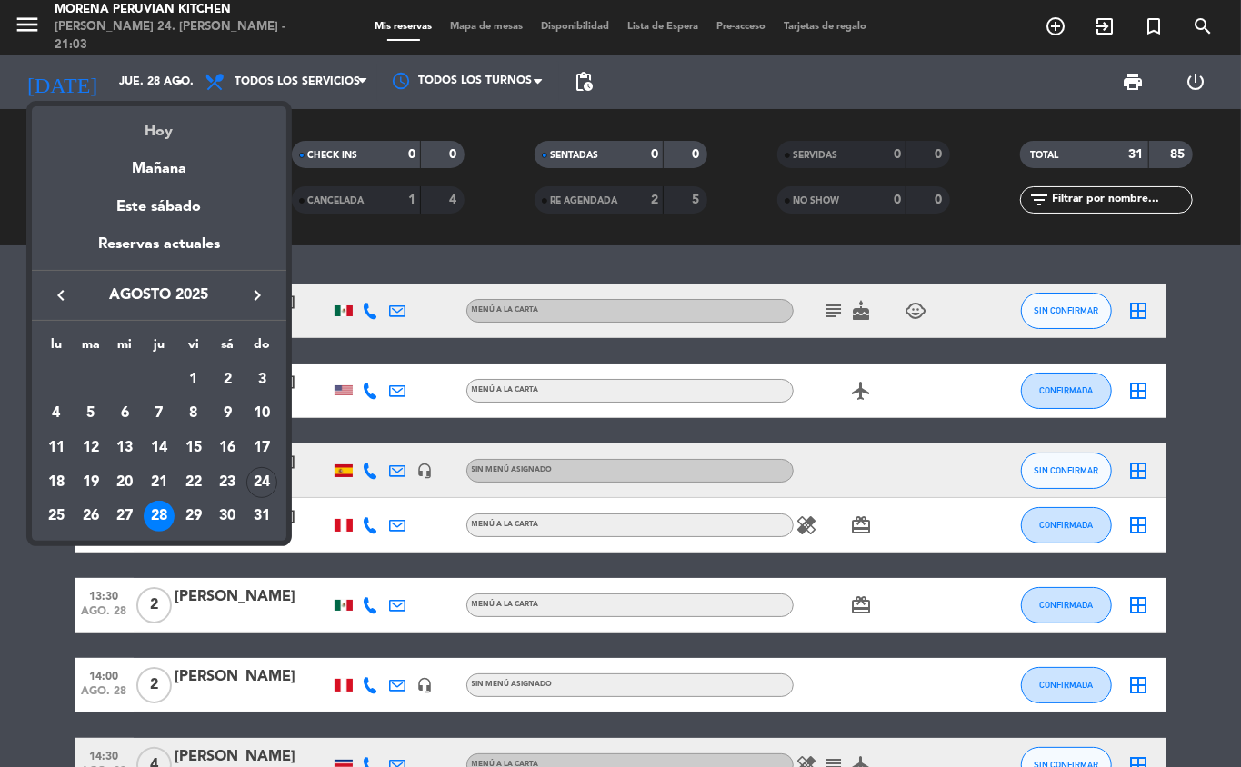
click at [158, 131] on div "Hoy" at bounding box center [159, 124] width 255 height 37
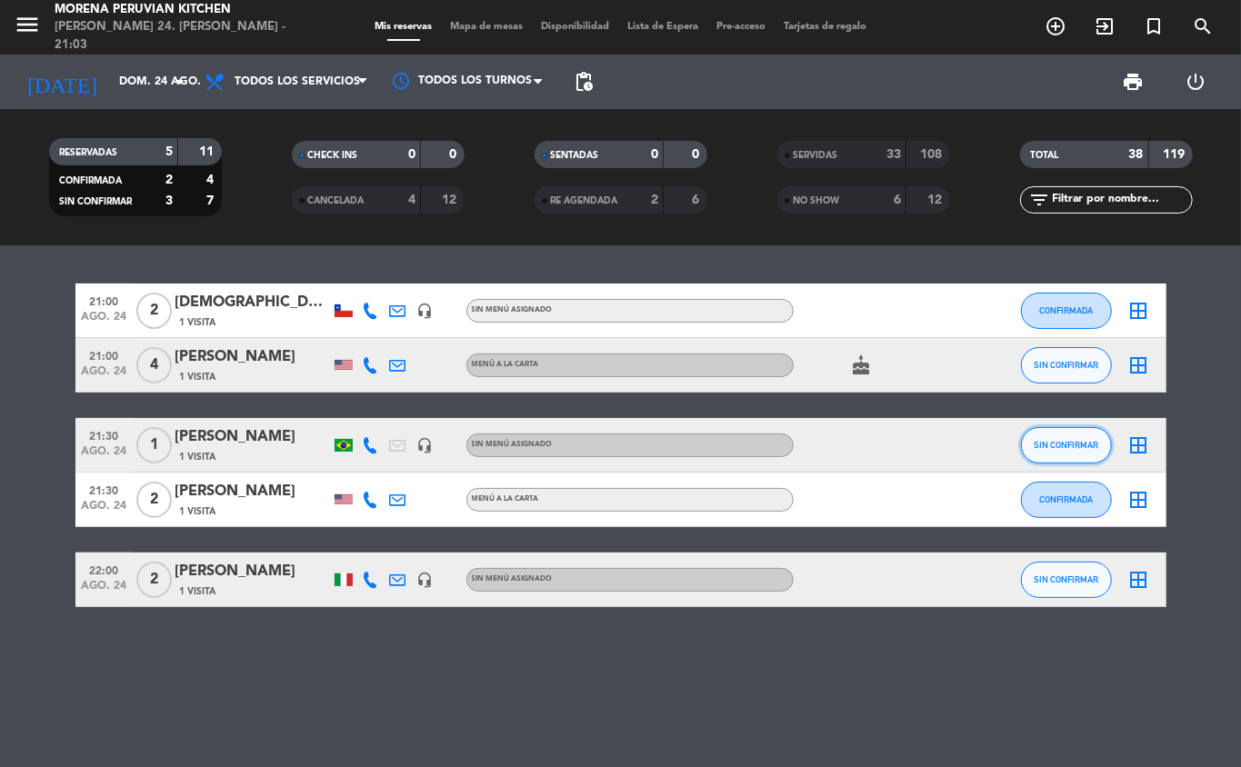
click at [1064, 445] on span "SIN CONFIRMAR" at bounding box center [1066, 445] width 65 height 10
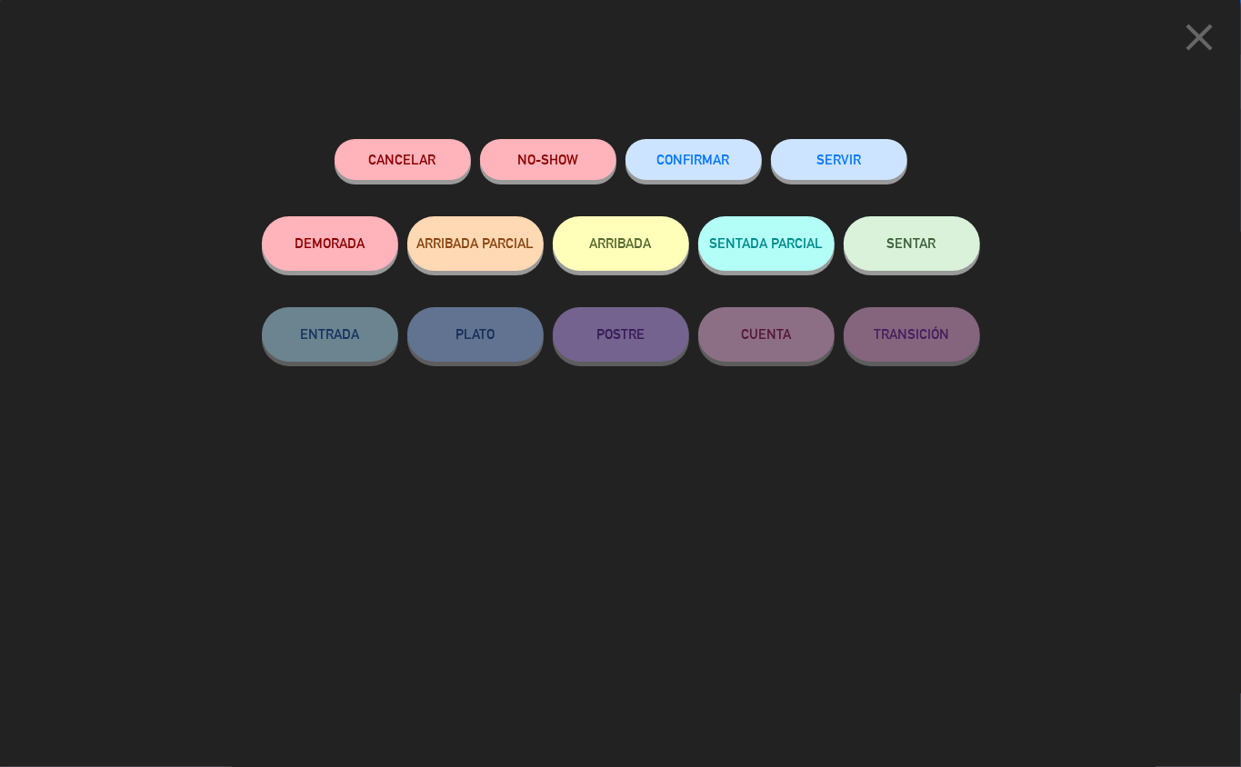
click at [849, 165] on button "SERVIR" at bounding box center [839, 159] width 136 height 41
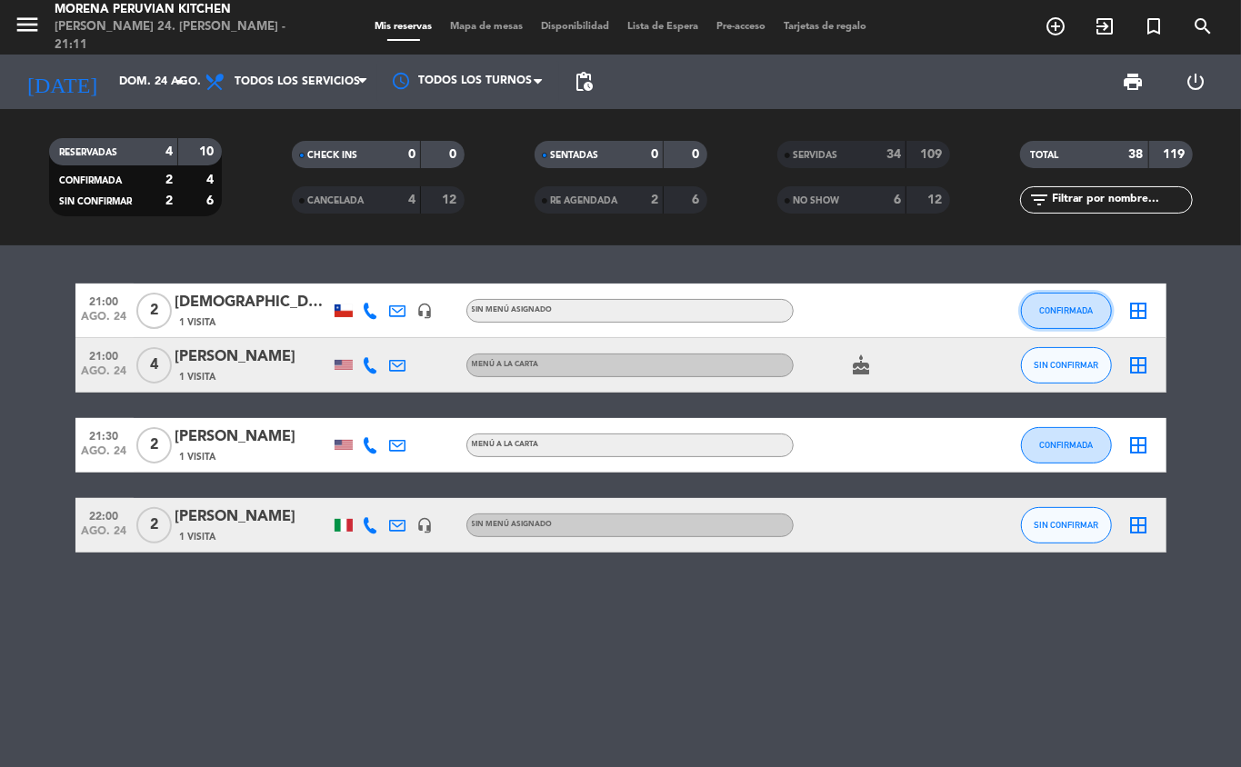
click at [1058, 309] on span "CONFIRMADA" at bounding box center [1066, 310] width 54 height 10
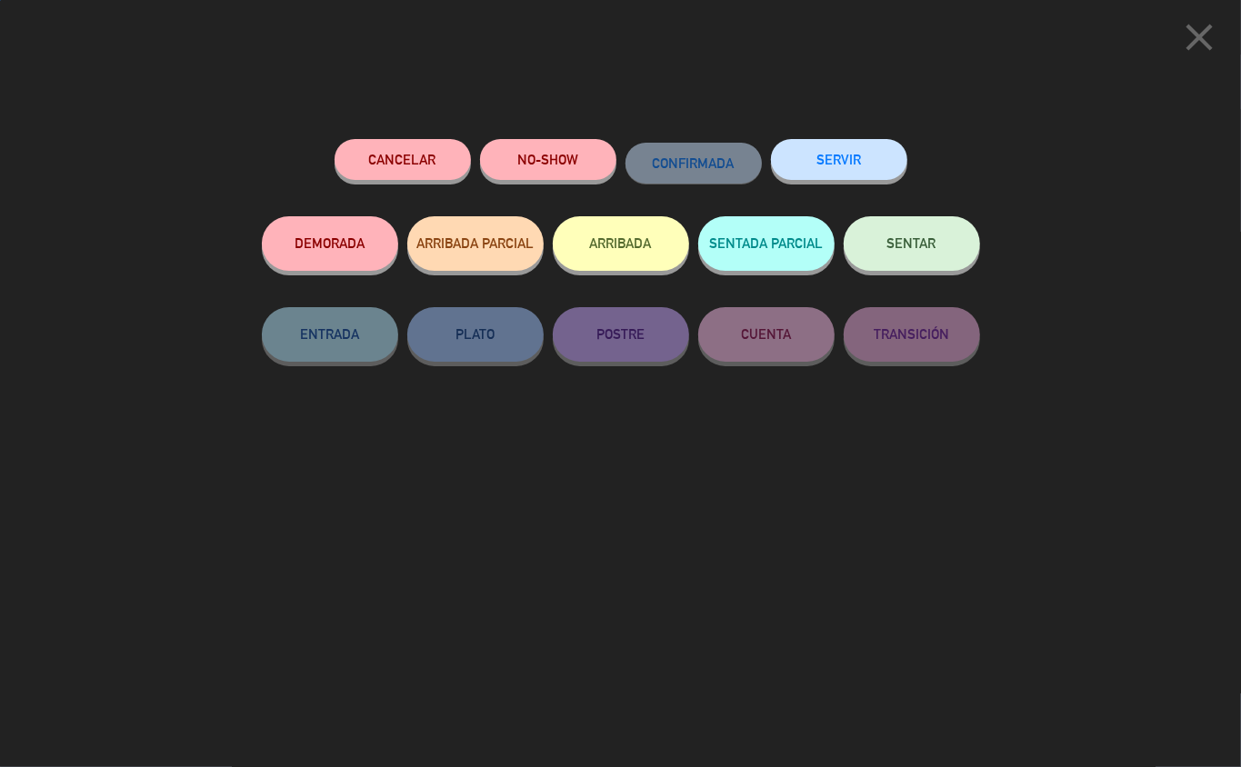
click at [616, 249] on button "ARRIBADA" at bounding box center [621, 243] width 136 height 55
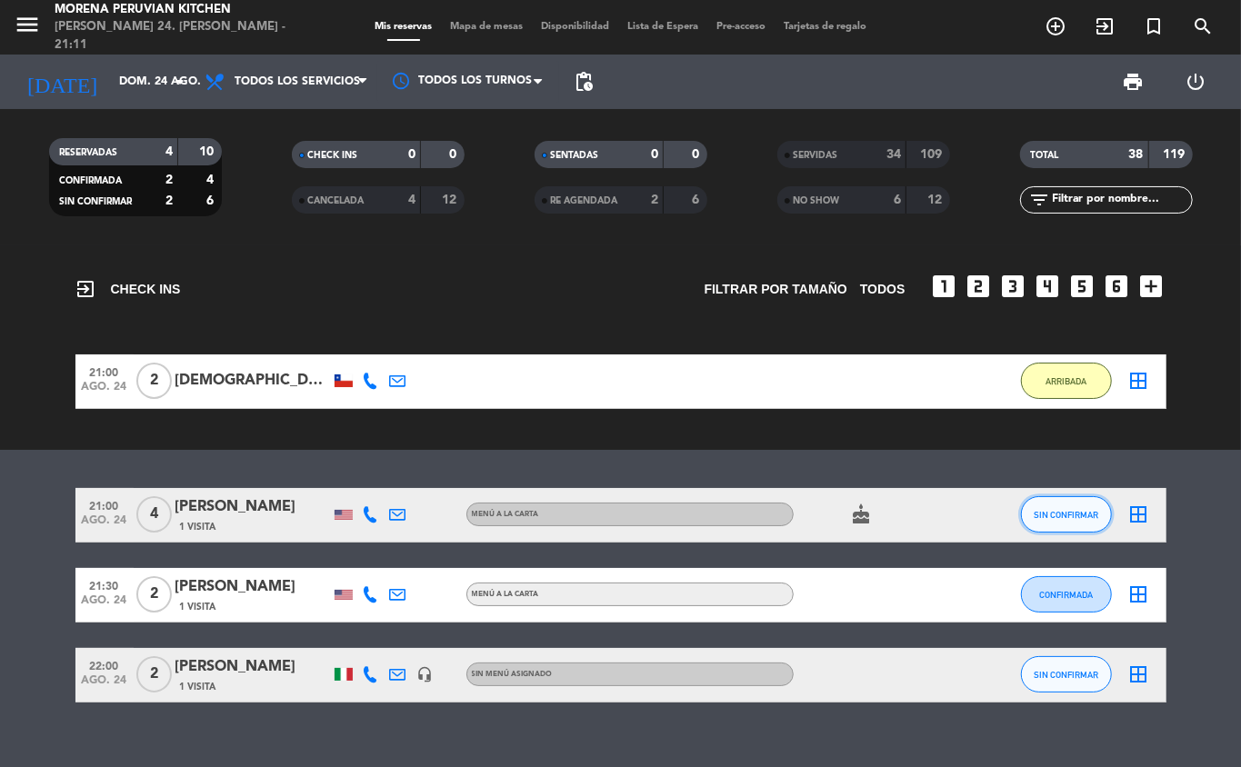
click at [1051, 517] on span "SIN CONFIRMAR" at bounding box center [1066, 515] width 65 height 10
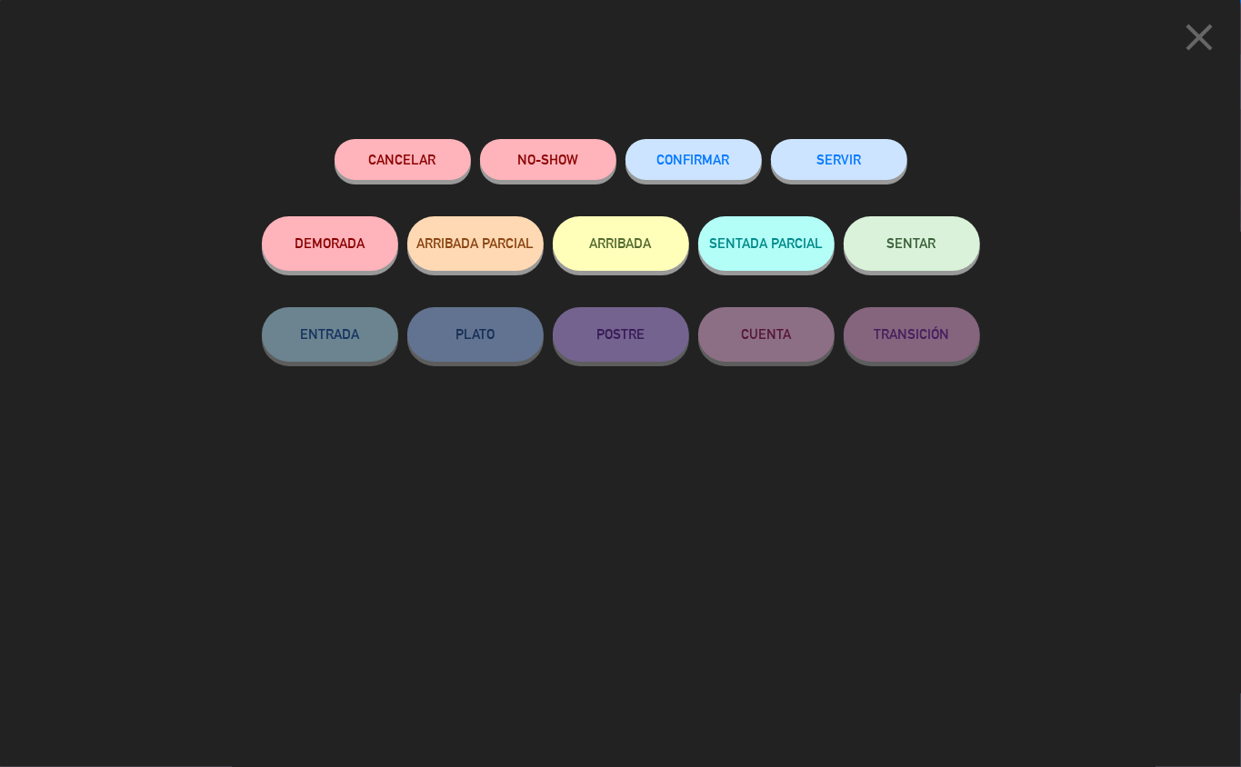
click at [542, 165] on button "NO-SHOW" at bounding box center [548, 159] width 136 height 41
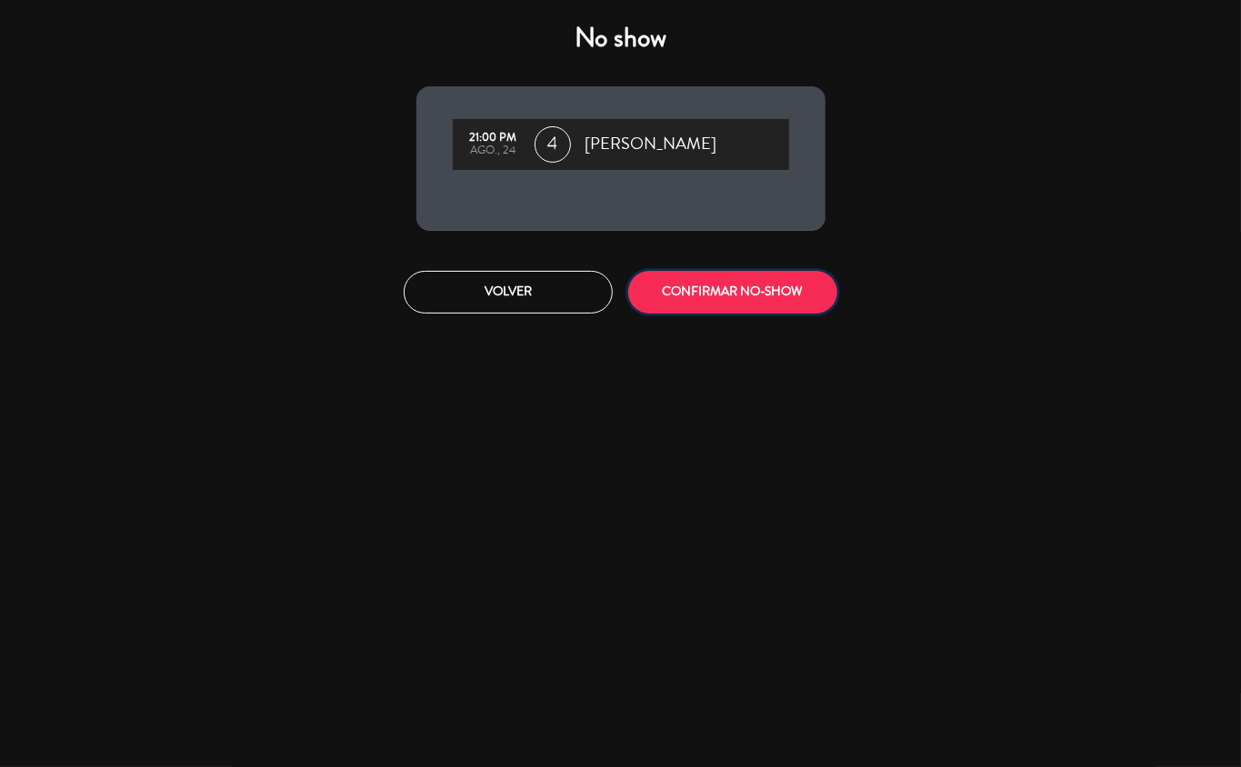
click at [754, 295] on button "CONFIRMAR NO-SHOW" at bounding box center [732, 292] width 209 height 43
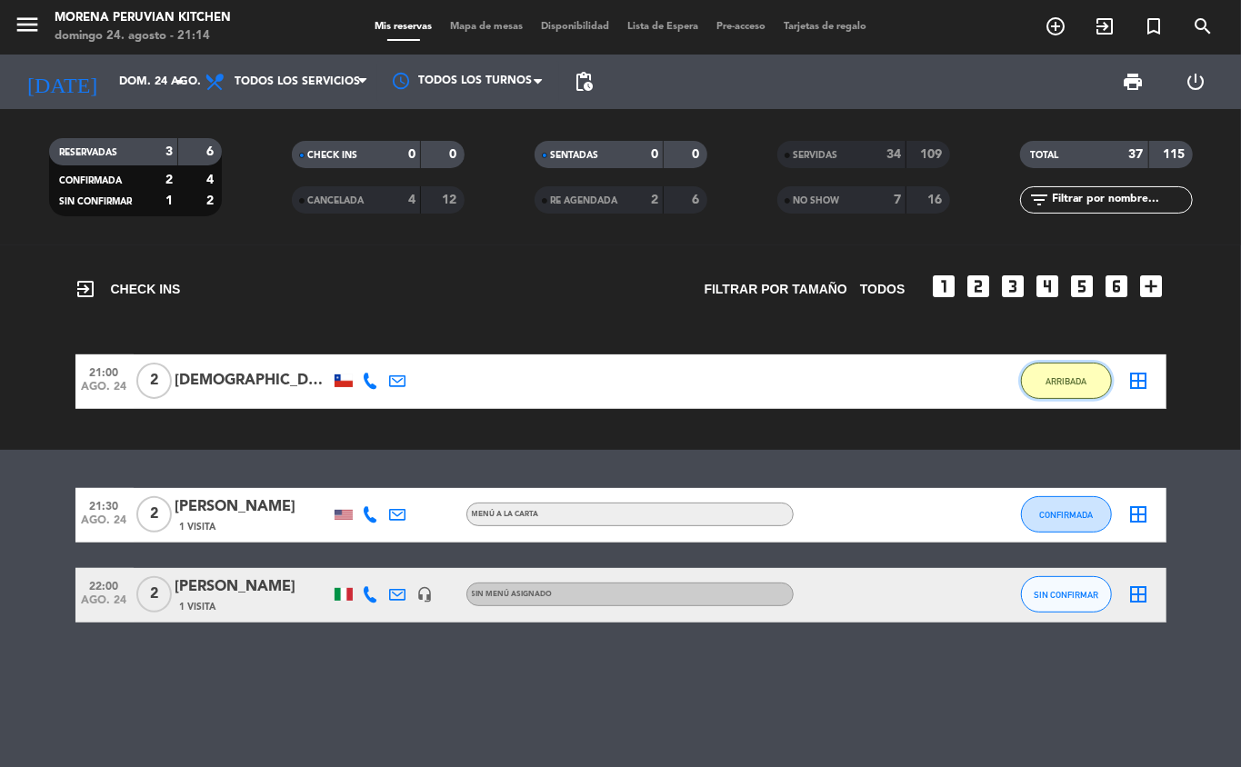
click at [1064, 380] on span "ARRIBADA" at bounding box center [1066, 381] width 41 height 10
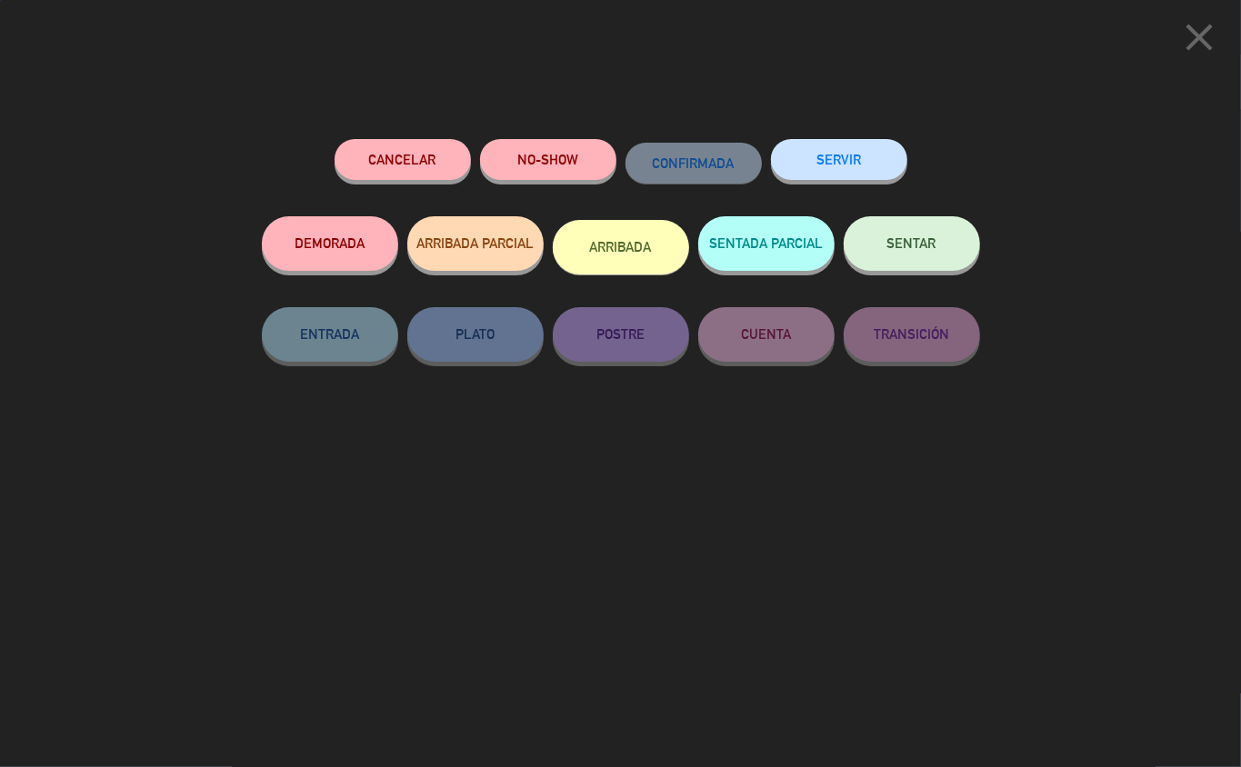
click at [849, 155] on button "SERVIR" at bounding box center [839, 159] width 136 height 41
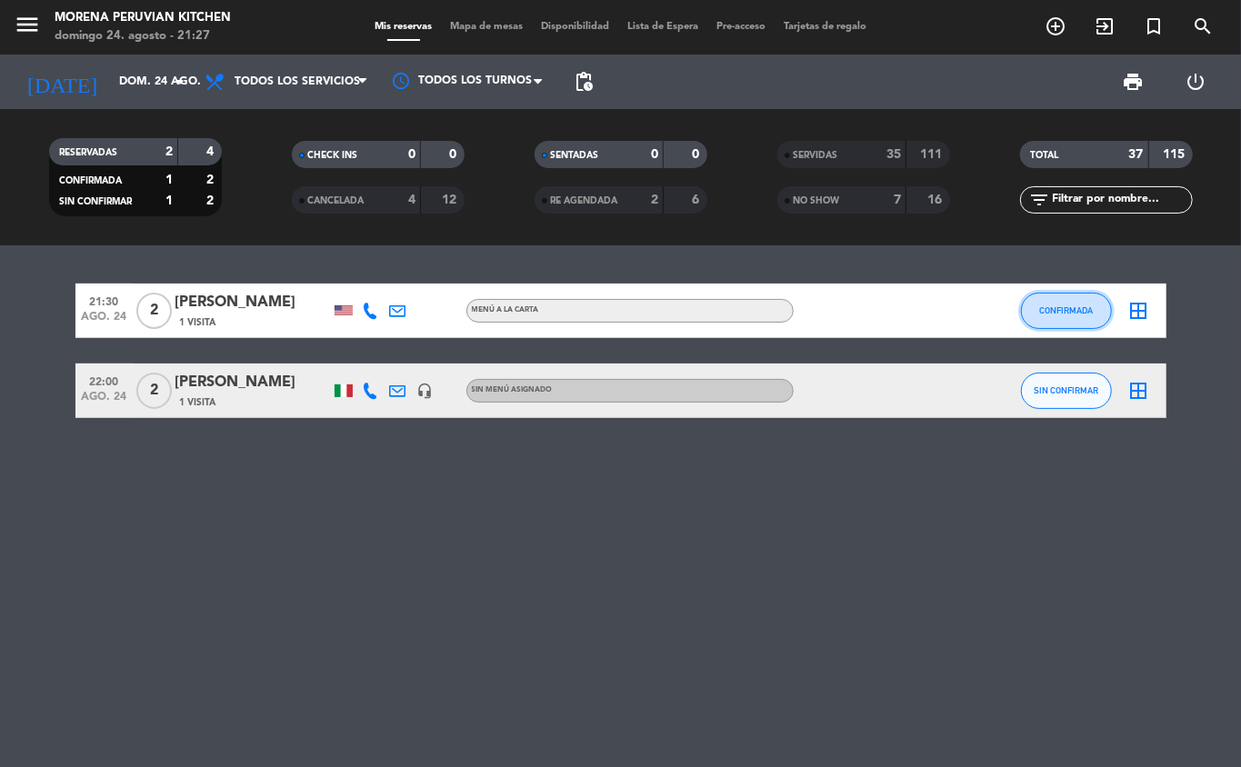
click at [1064, 309] on span "CONFIRMADA" at bounding box center [1066, 310] width 54 height 10
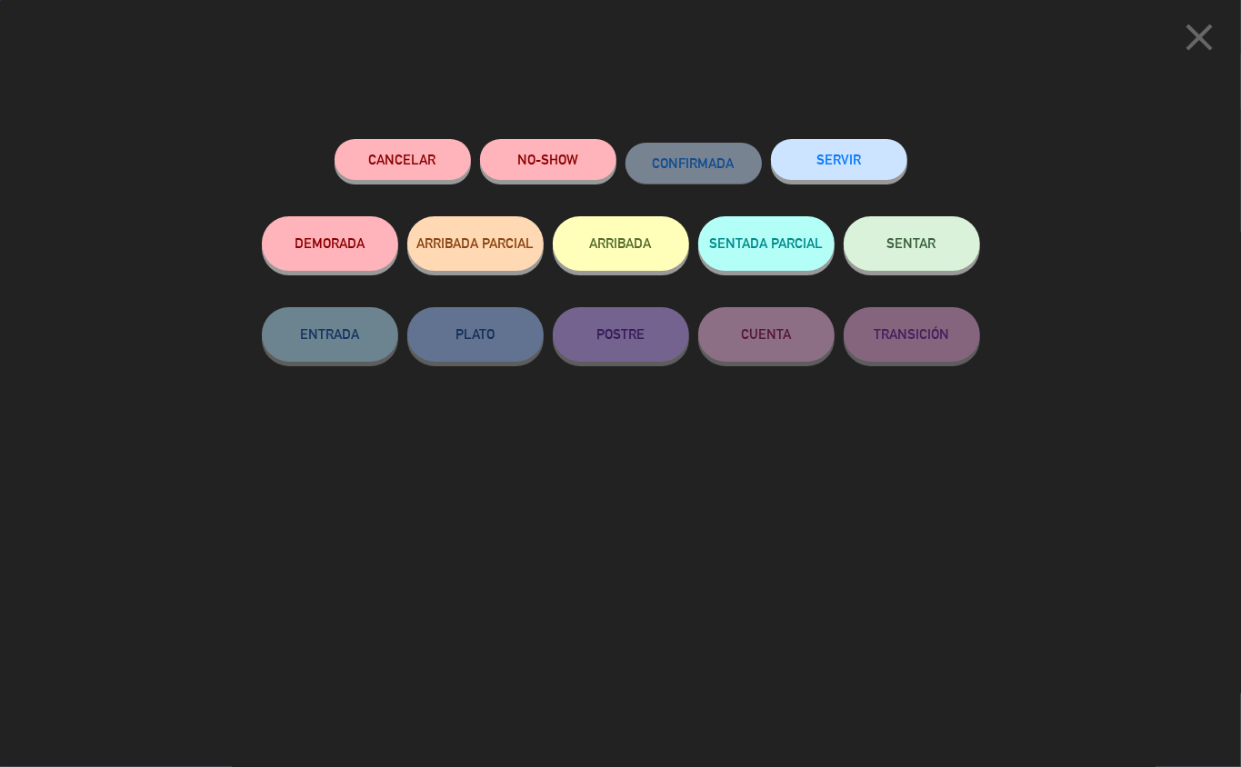
click at [611, 233] on button "ARRIBADA" at bounding box center [621, 243] width 136 height 55
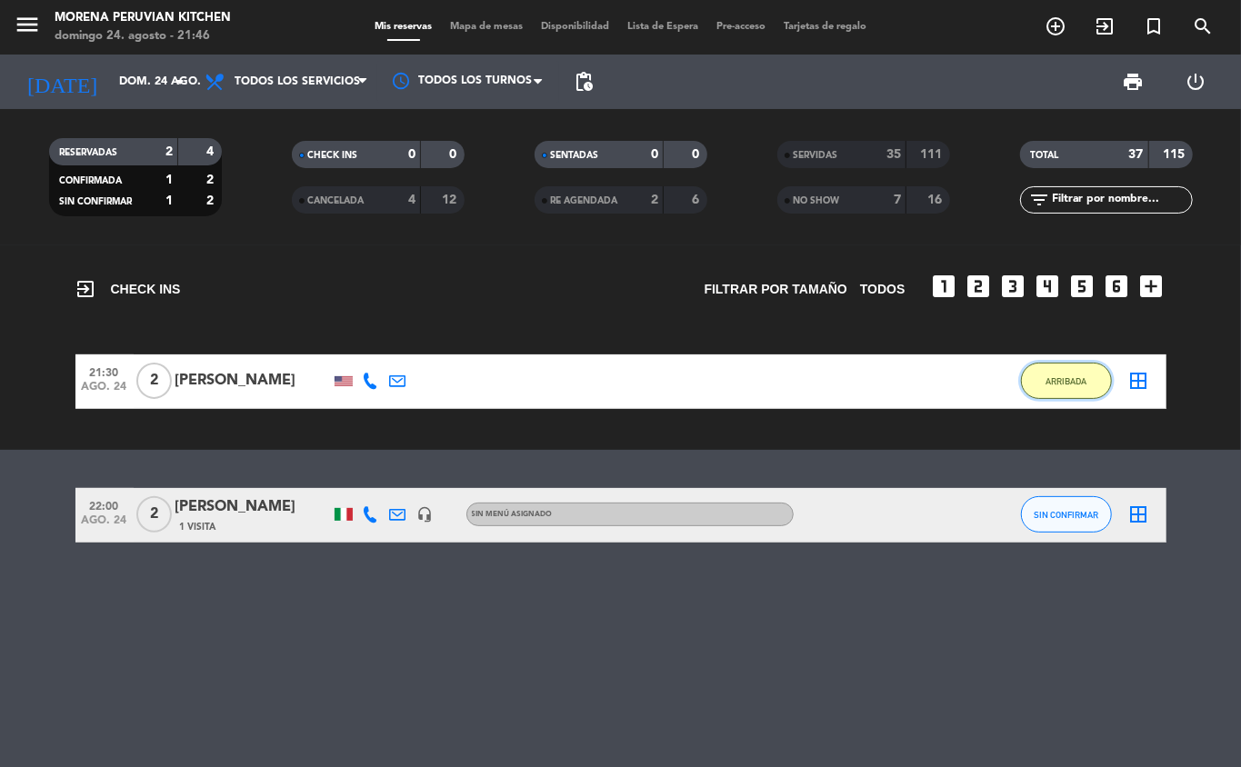
click at [1045, 389] on button "ARRIBADA" at bounding box center [1066, 381] width 91 height 36
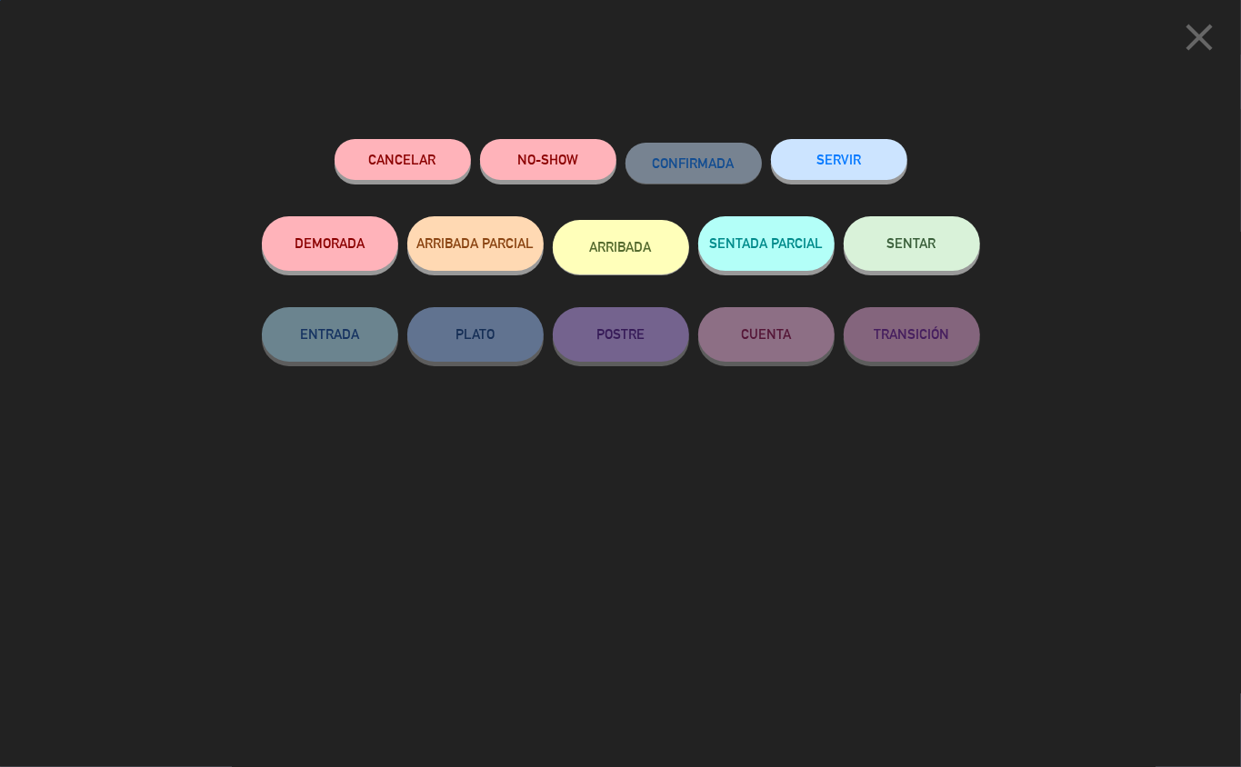
click at [842, 162] on button "SERVIR" at bounding box center [839, 159] width 136 height 41
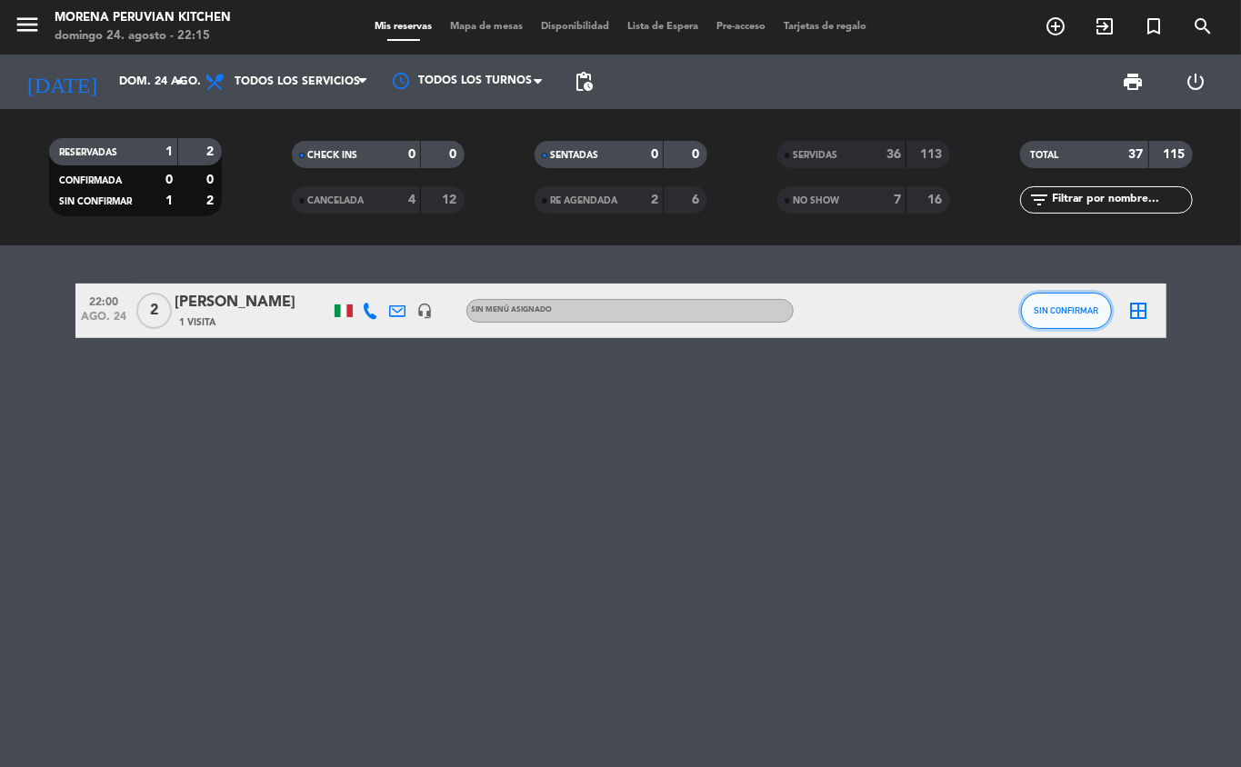
click at [1055, 315] on span "SIN CONFIRMAR" at bounding box center [1066, 310] width 65 height 10
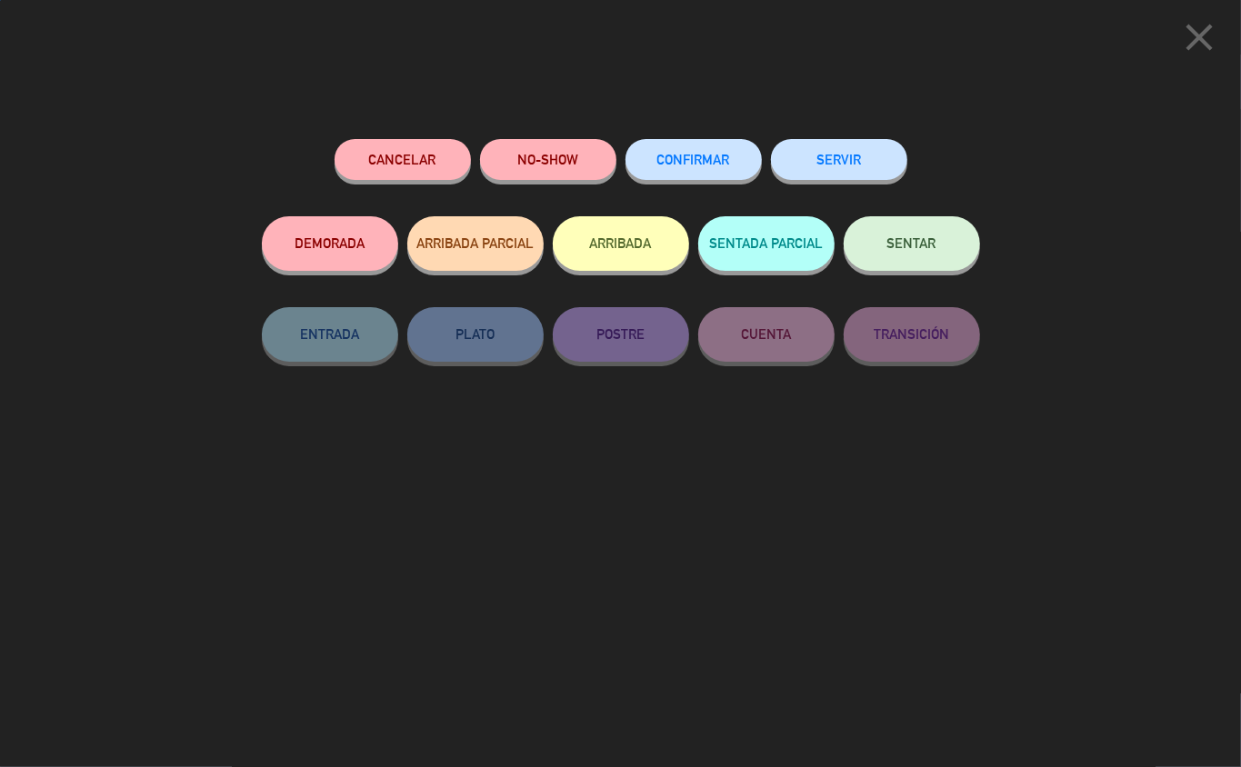
click at [551, 150] on button "NO-SHOW" at bounding box center [548, 159] width 136 height 41
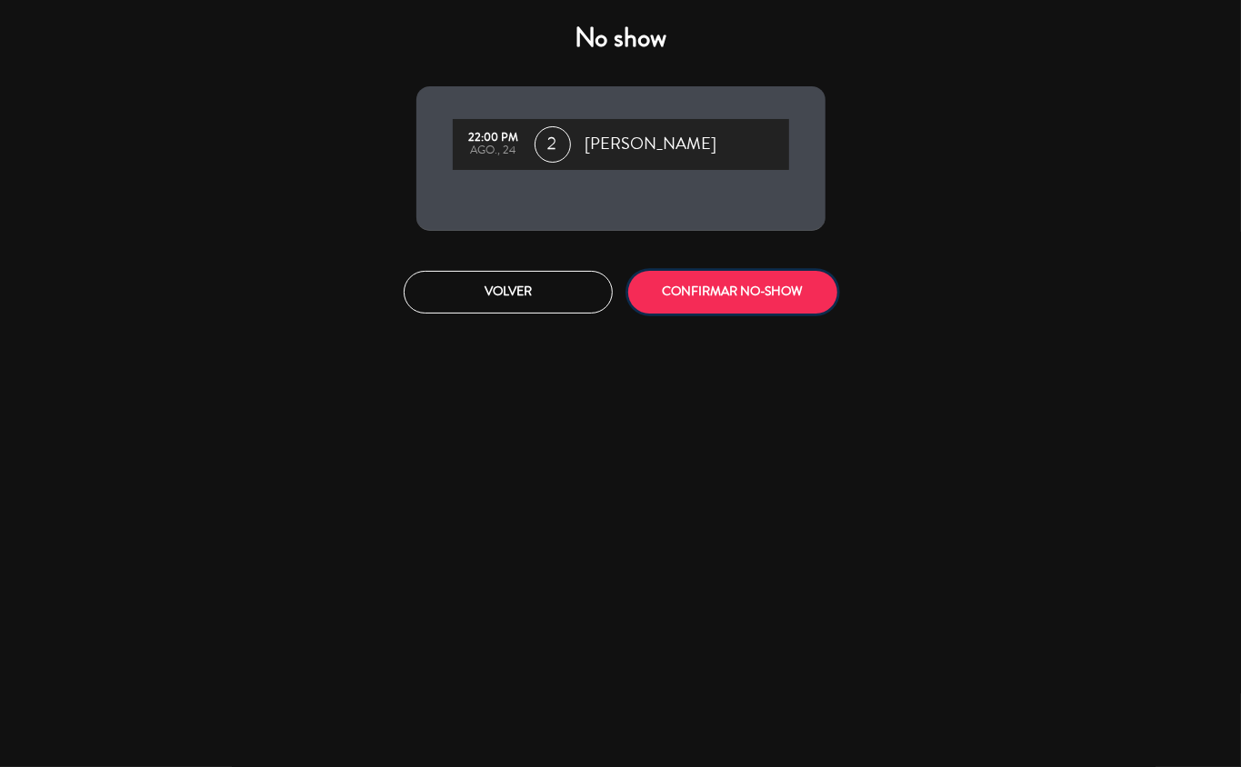
click at [729, 291] on button "CONFIRMAR NO-SHOW" at bounding box center [732, 292] width 209 height 43
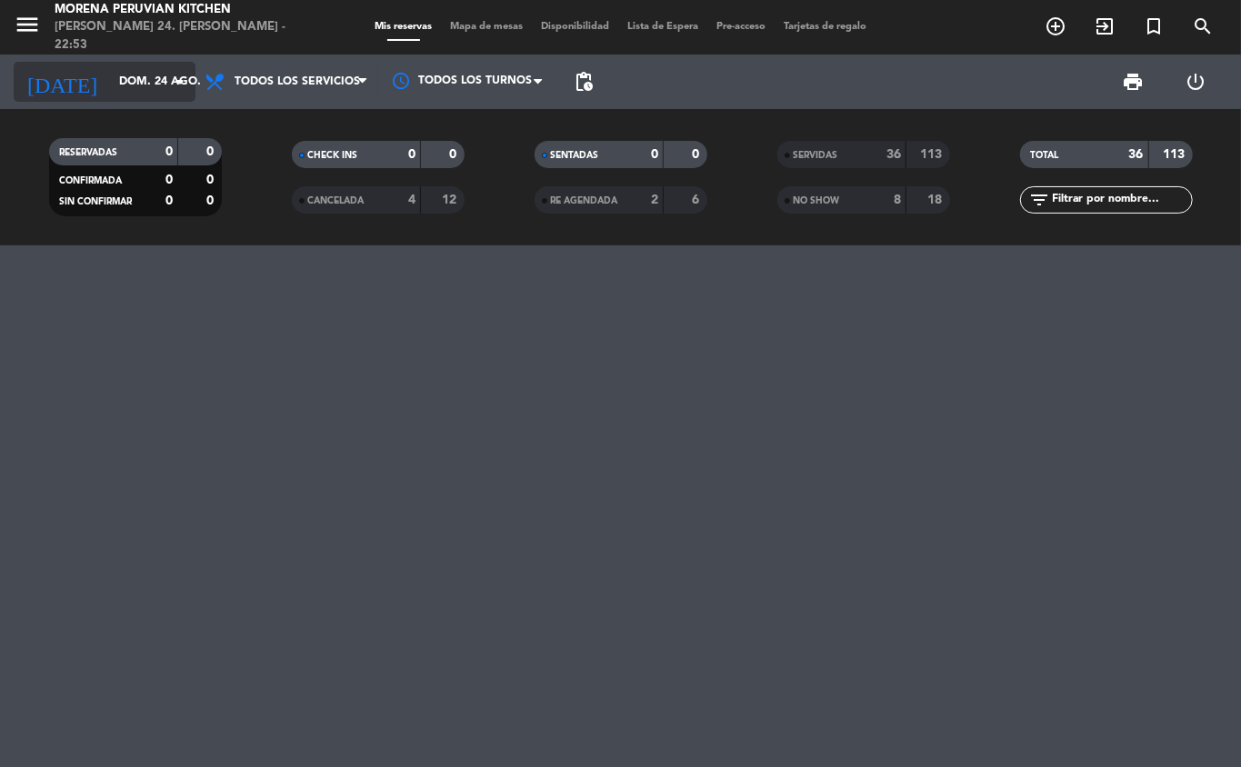
click at [175, 84] on icon "arrow_drop_down" at bounding box center [180, 82] width 22 height 22
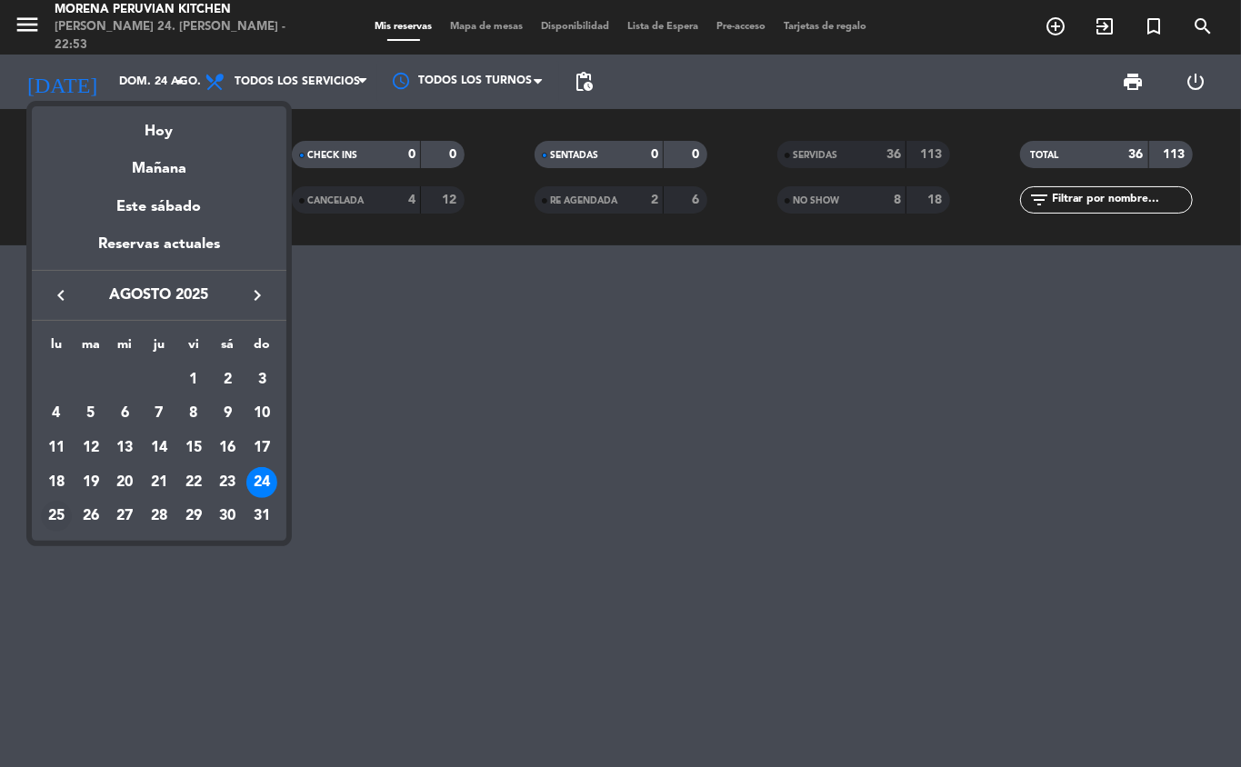
click at [55, 524] on div "25" at bounding box center [56, 516] width 31 height 31
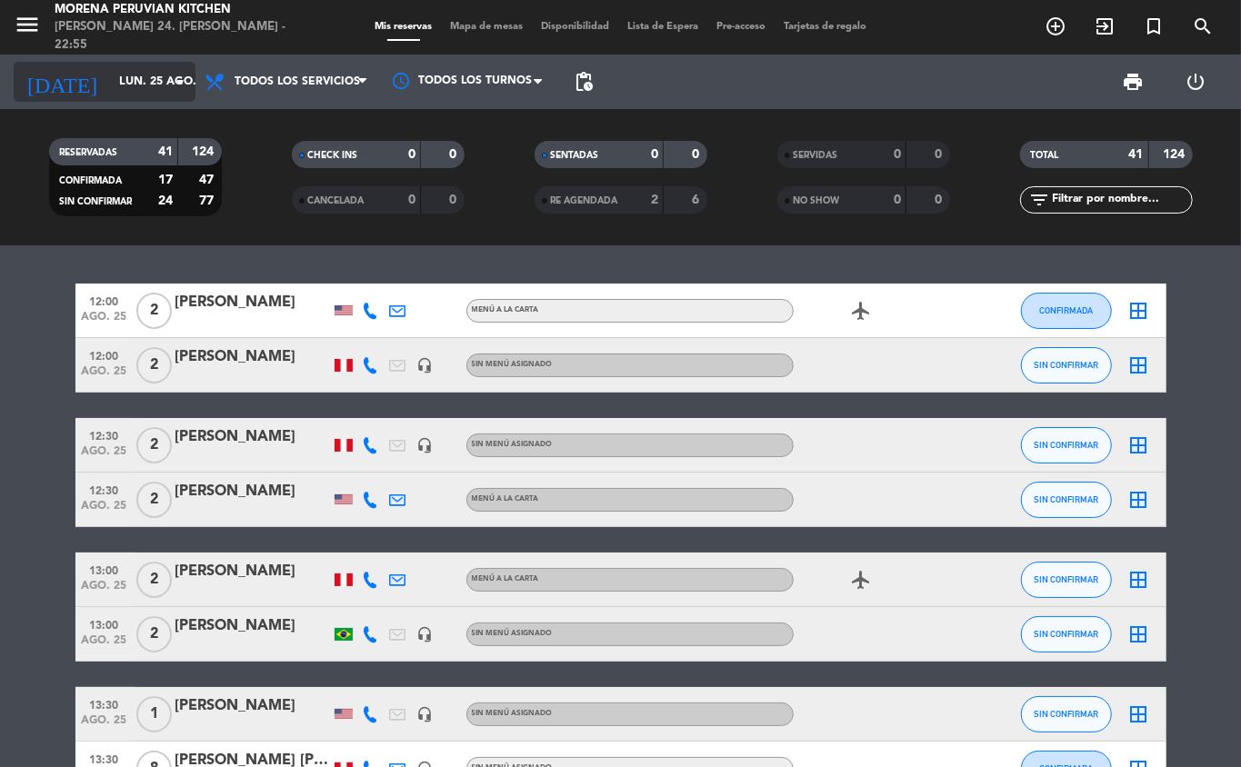
click at [164, 81] on input "lun. 25 ago." at bounding box center [187, 81] width 154 height 31
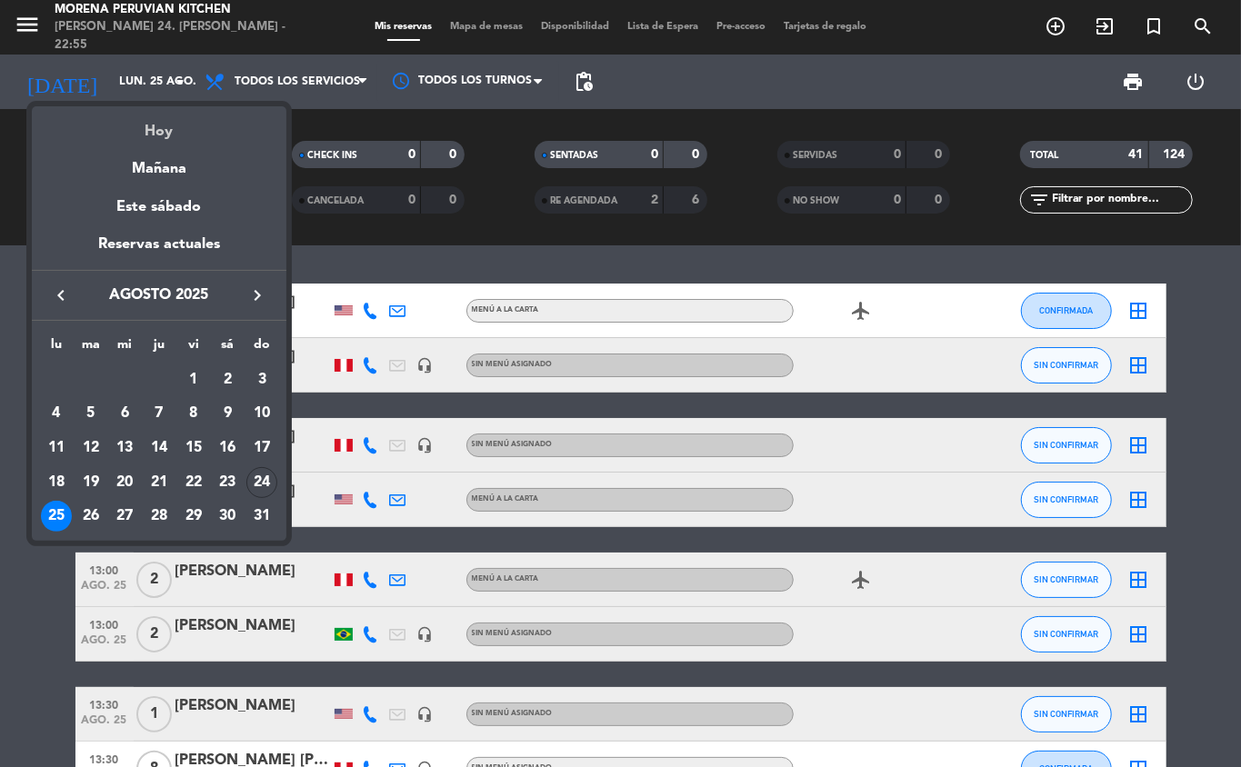
click at [189, 124] on div "Hoy" at bounding box center [159, 124] width 255 height 37
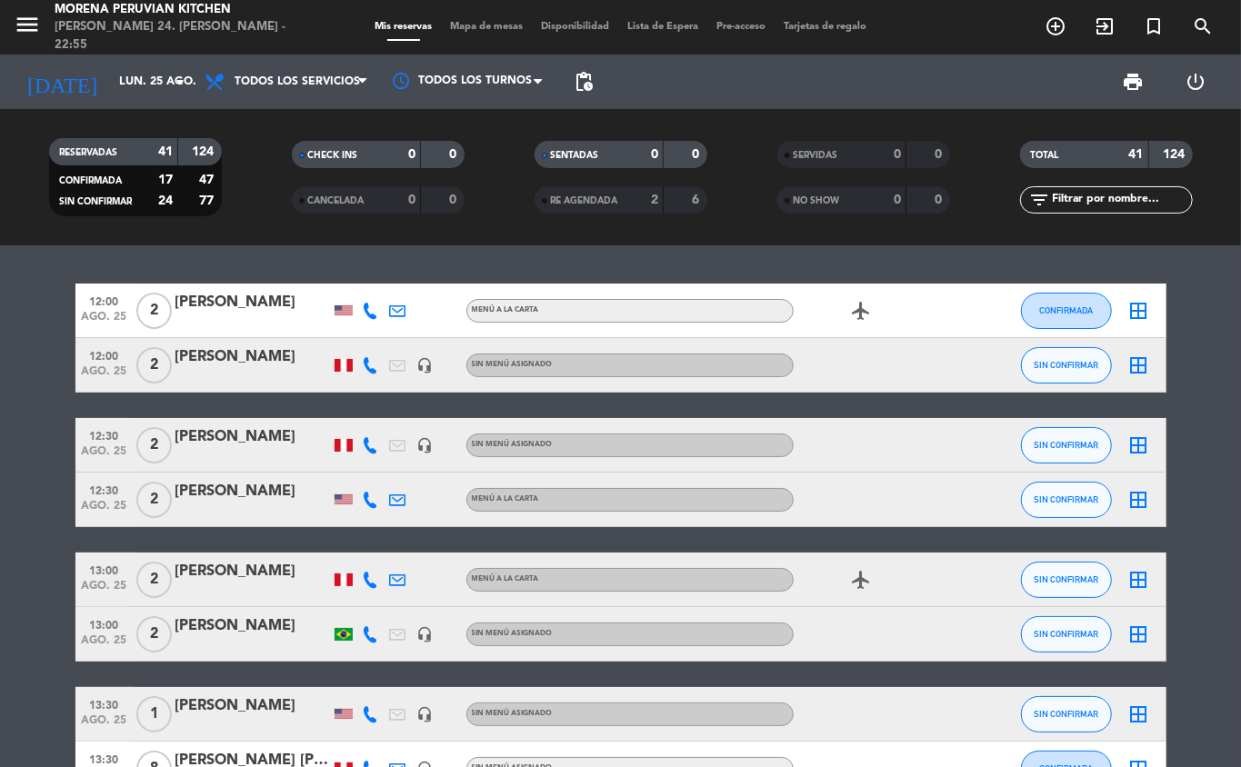
type input "dom. 24 ago."
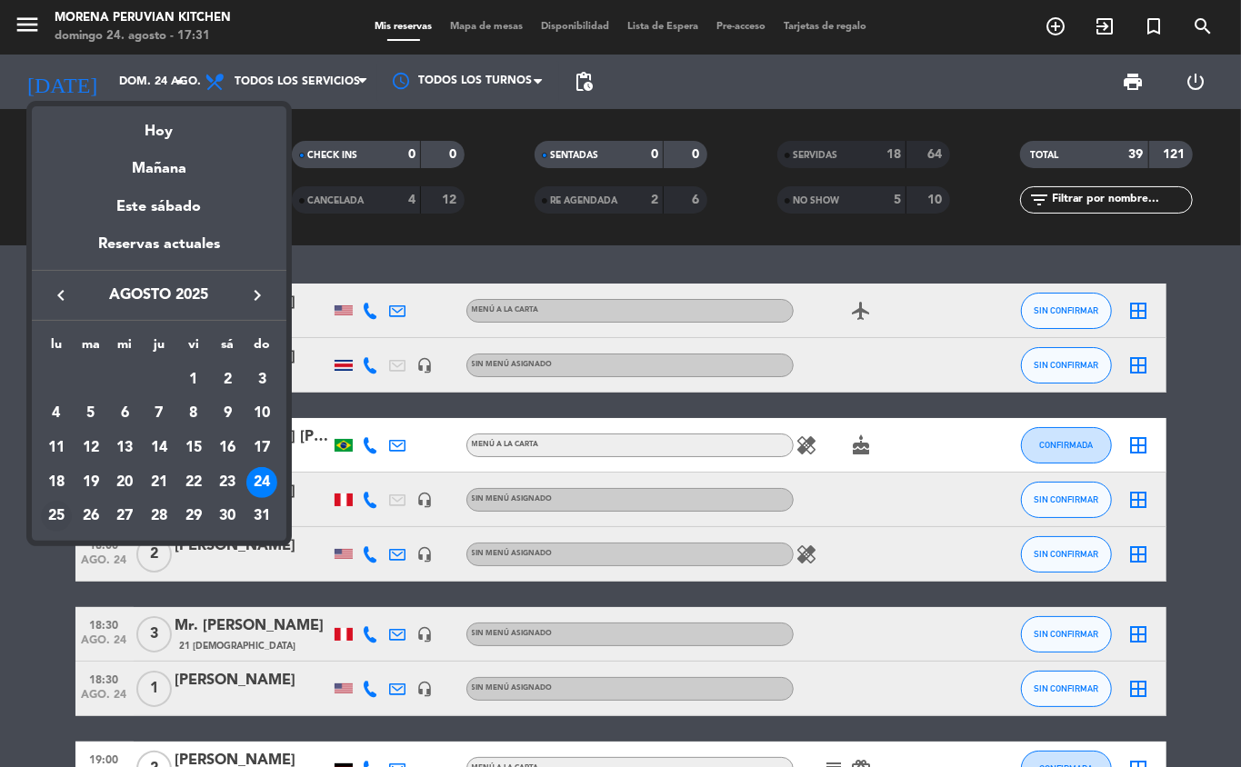
click at [47, 511] on div "25" at bounding box center [56, 516] width 31 height 31
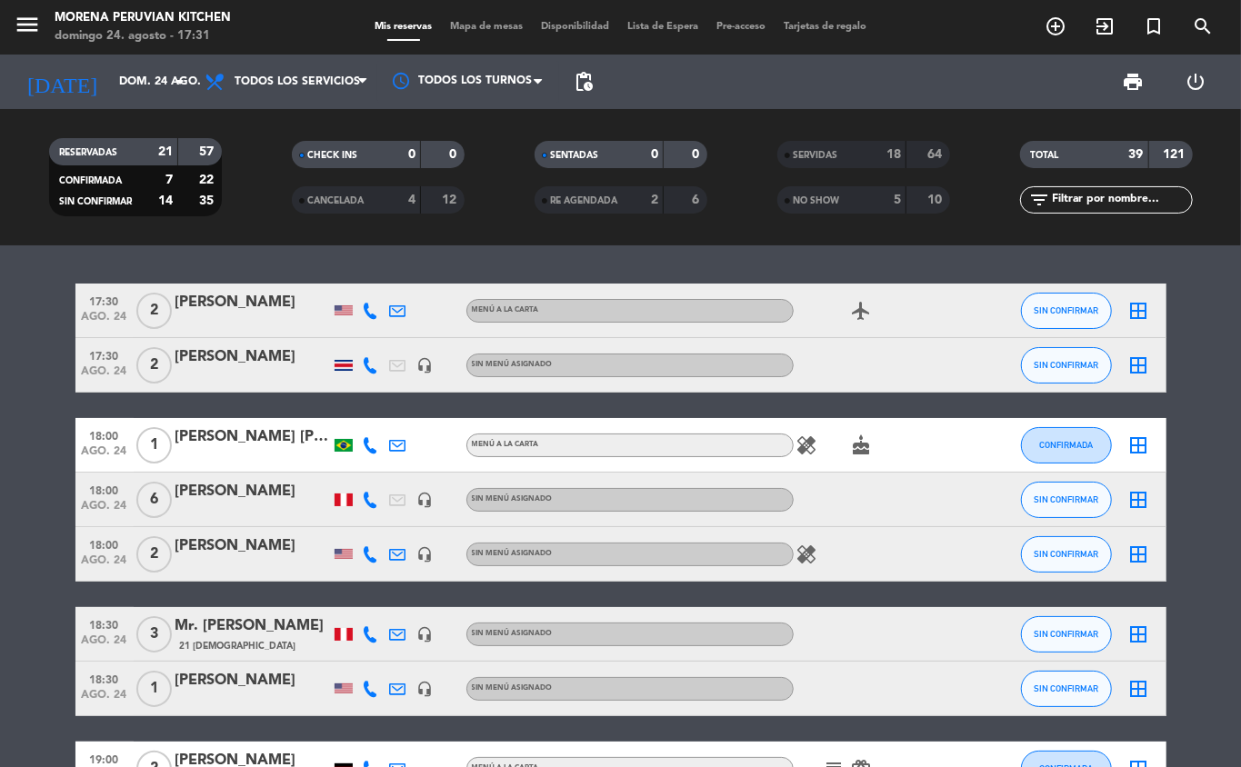
type input "lun. 25 ago."
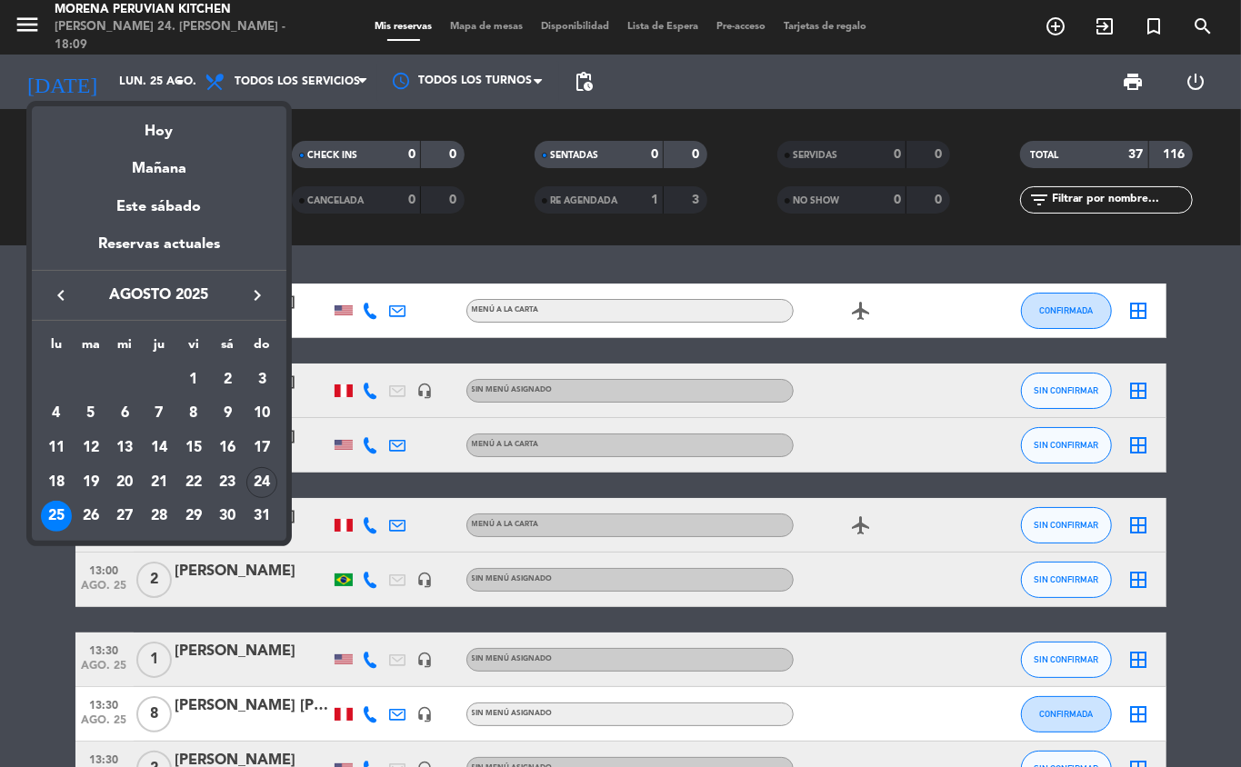
click at [58, 520] on div "25" at bounding box center [56, 516] width 31 height 31
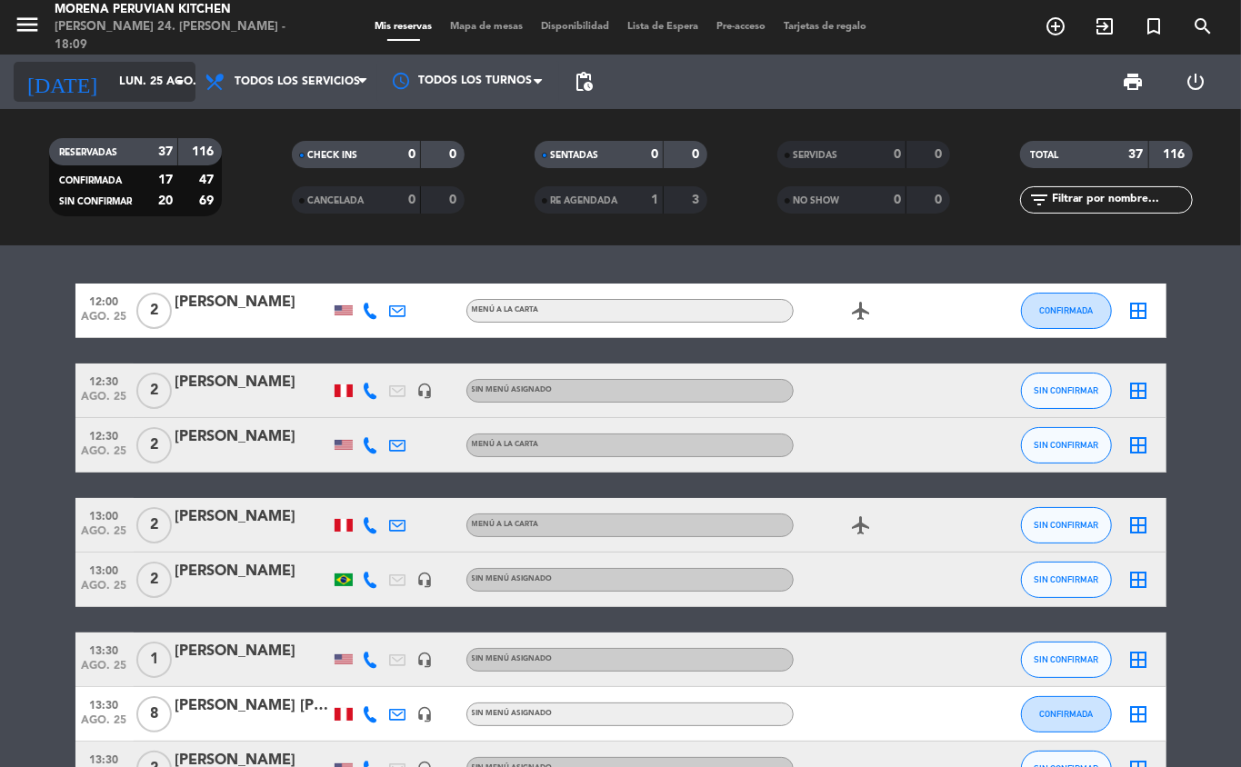
click at [156, 81] on input "lun. 25 ago." at bounding box center [187, 81] width 154 height 31
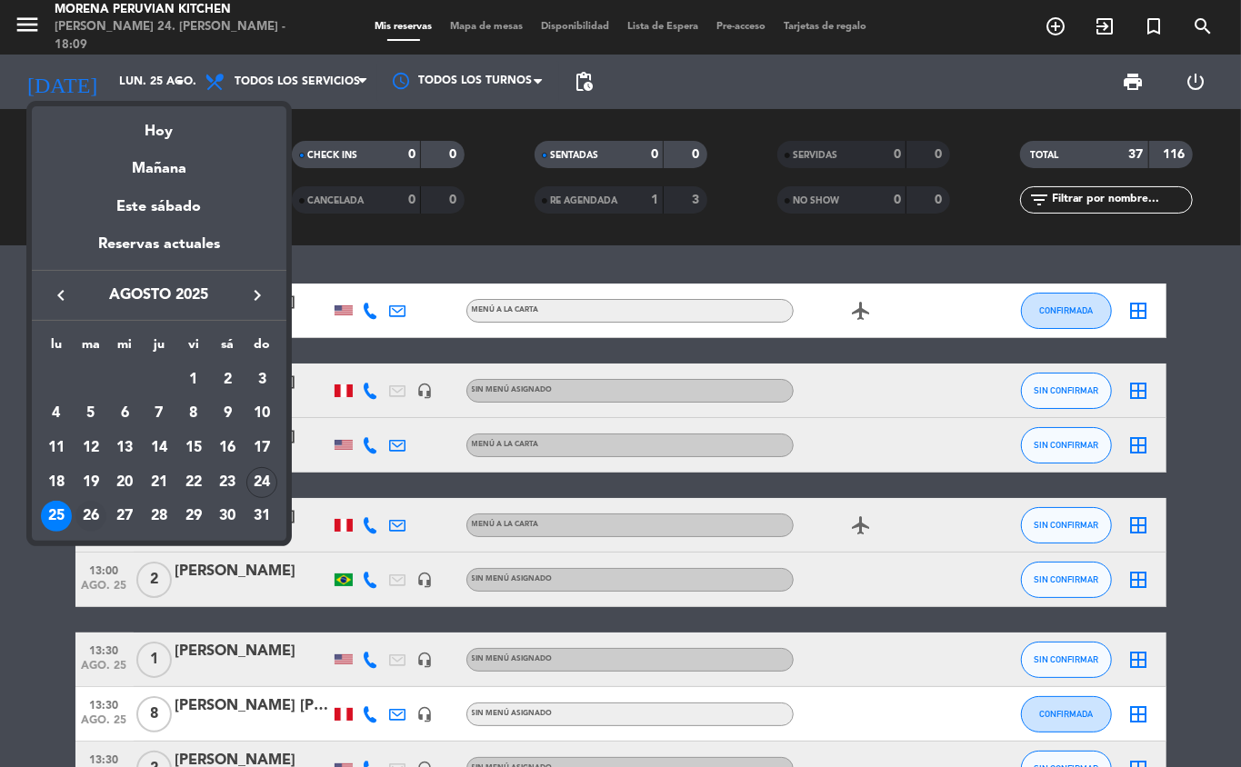
click at [89, 516] on div "26" at bounding box center [90, 516] width 31 height 31
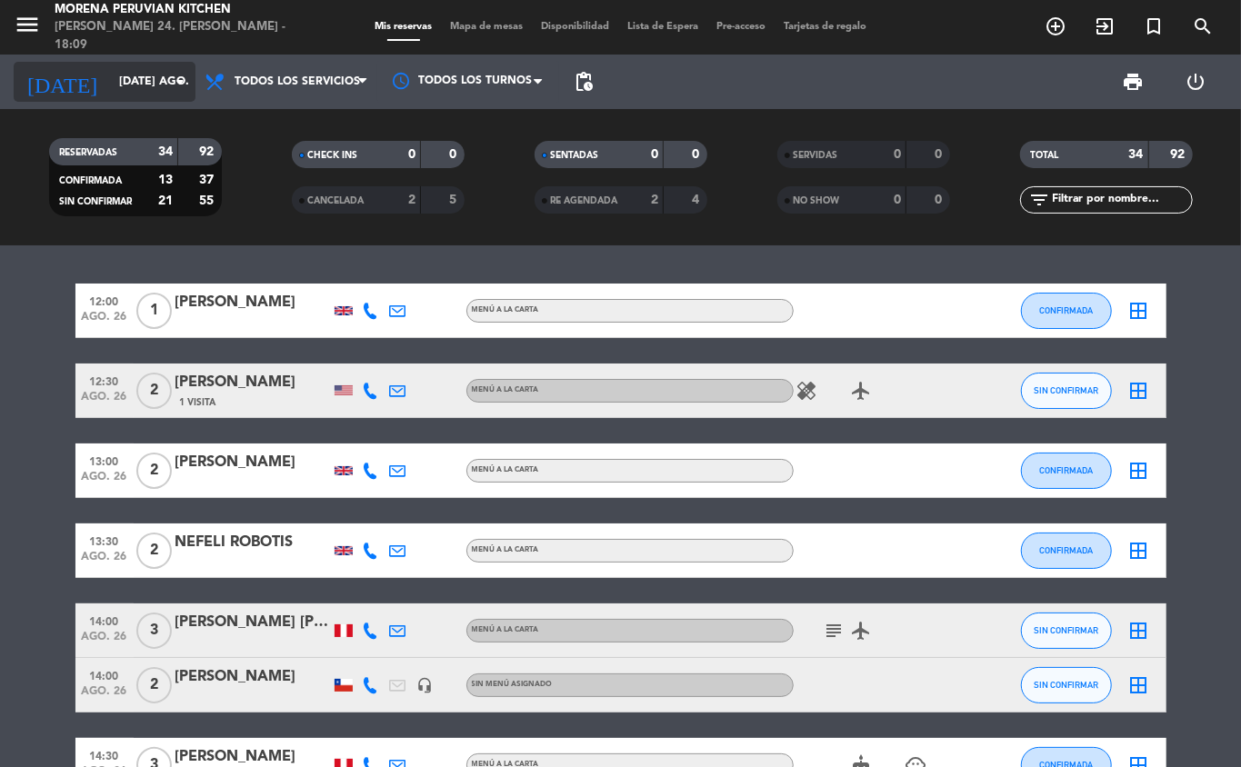
click at [135, 76] on input "[DATE] ago." at bounding box center [187, 81] width 154 height 31
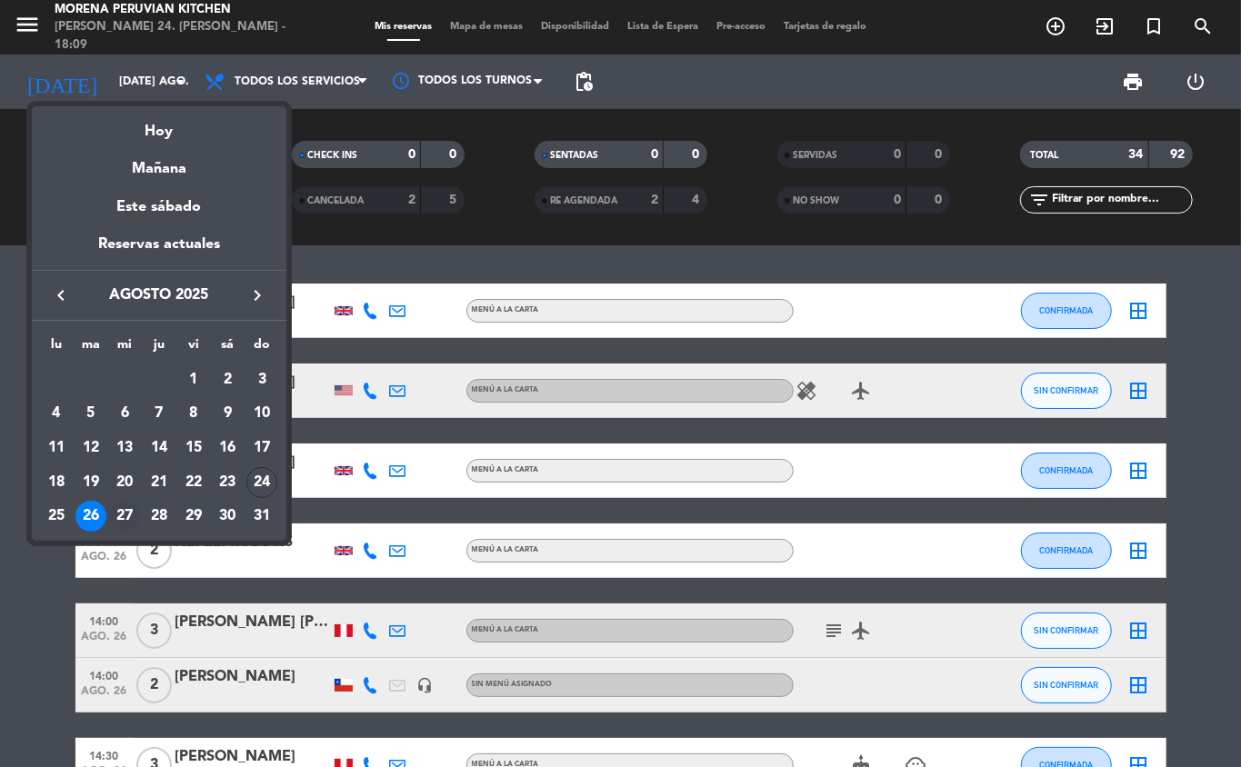
click at [121, 525] on div "27" at bounding box center [124, 516] width 31 height 31
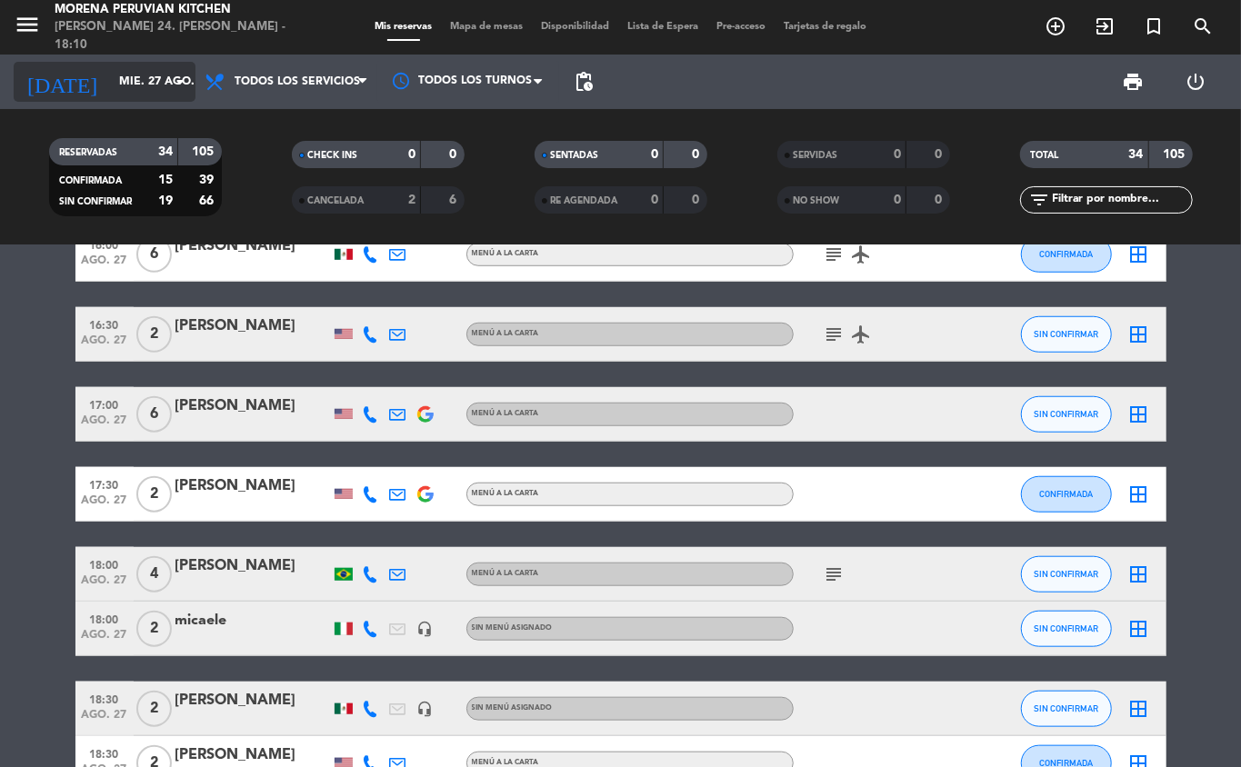
click at [160, 81] on input "mié. 27 ago." at bounding box center [187, 81] width 154 height 31
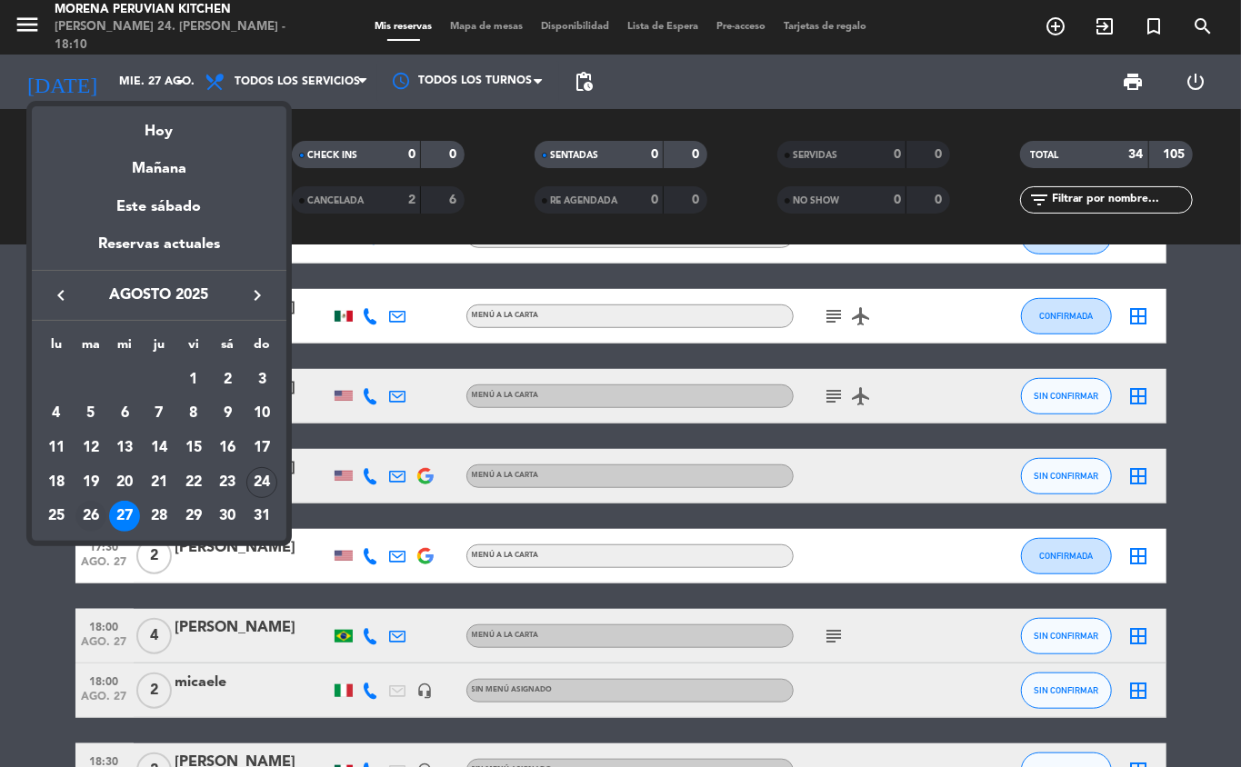
click at [87, 522] on div "26" at bounding box center [90, 516] width 31 height 31
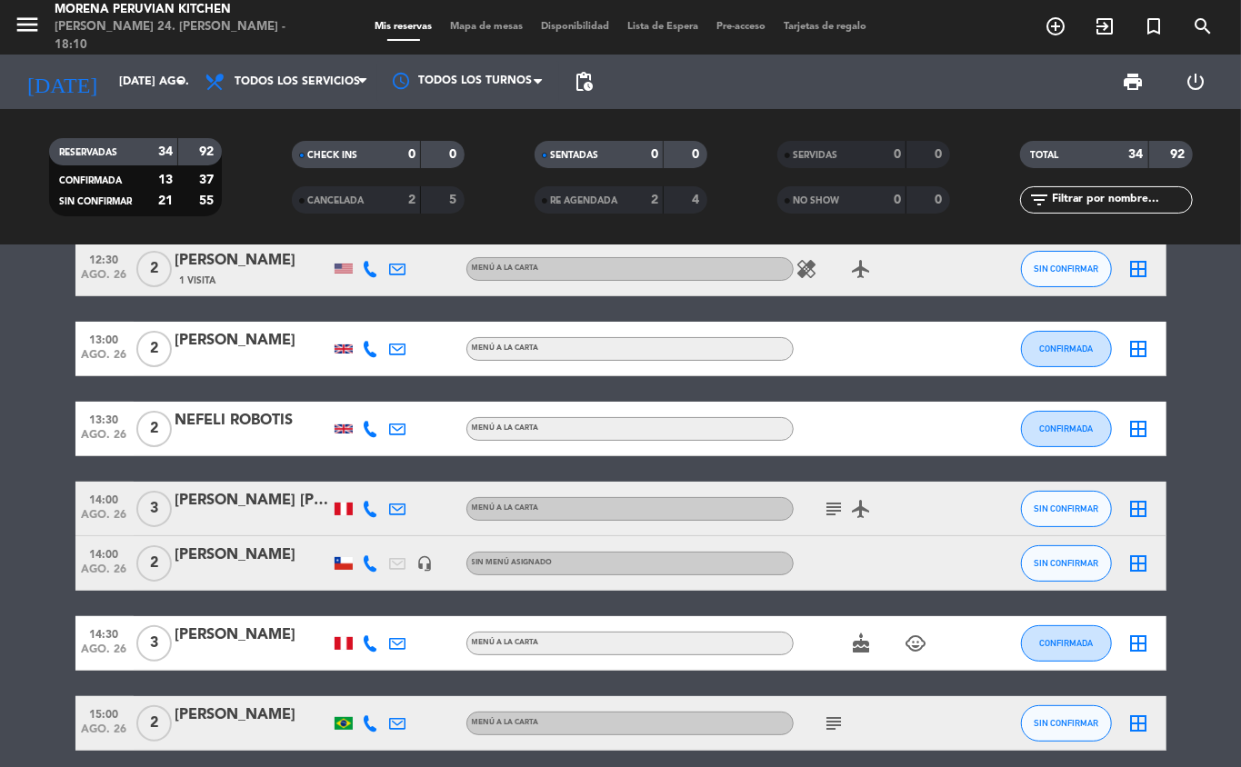
scroll to position [0, 0]
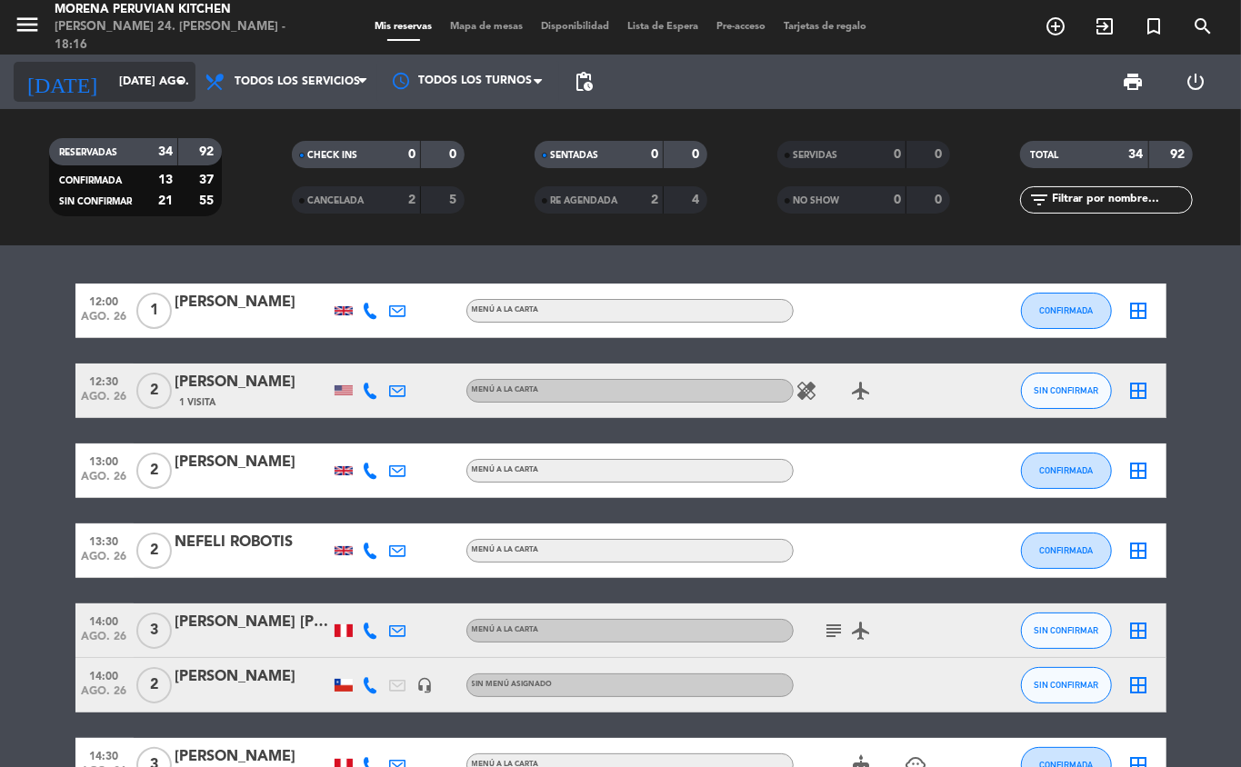
click at [150, 81] on input "[DATE] ago." at bounding box center [187, 81] width 154 height 31
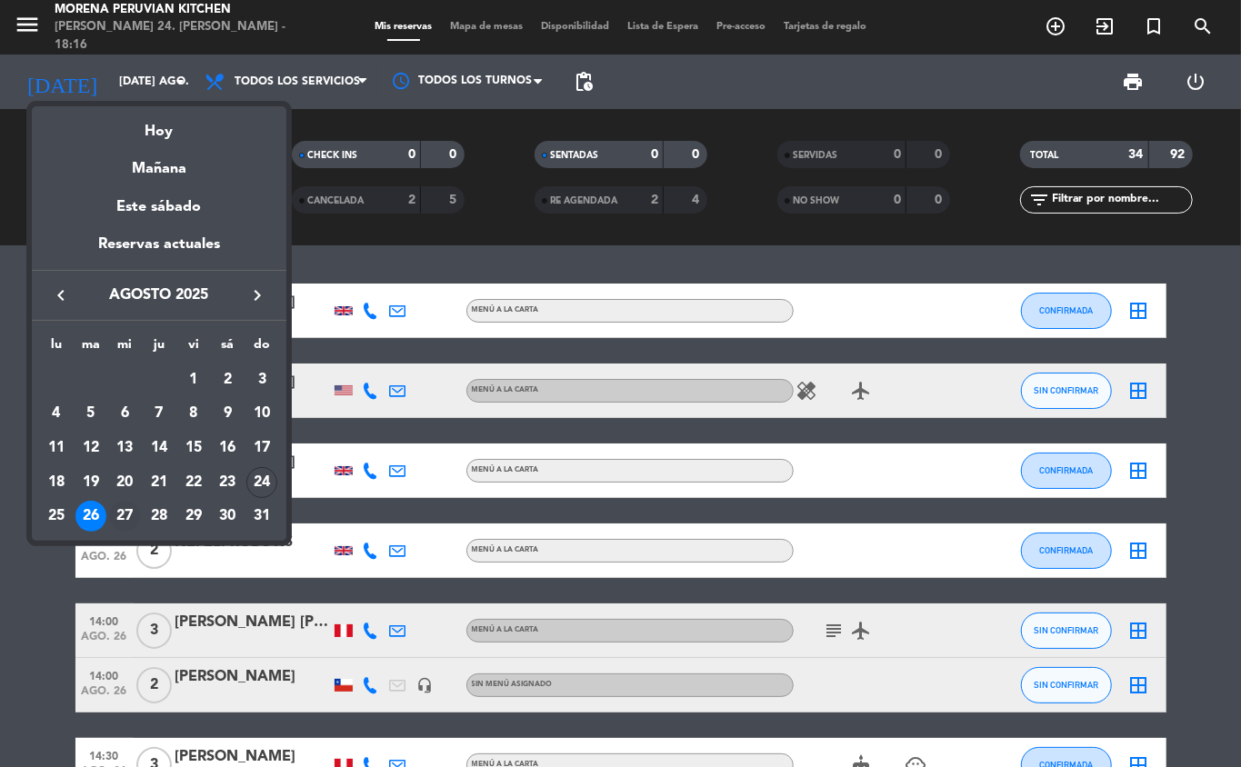
click at [132, 516] on div "27" at bounding box center [124, 516] width 31 height 31
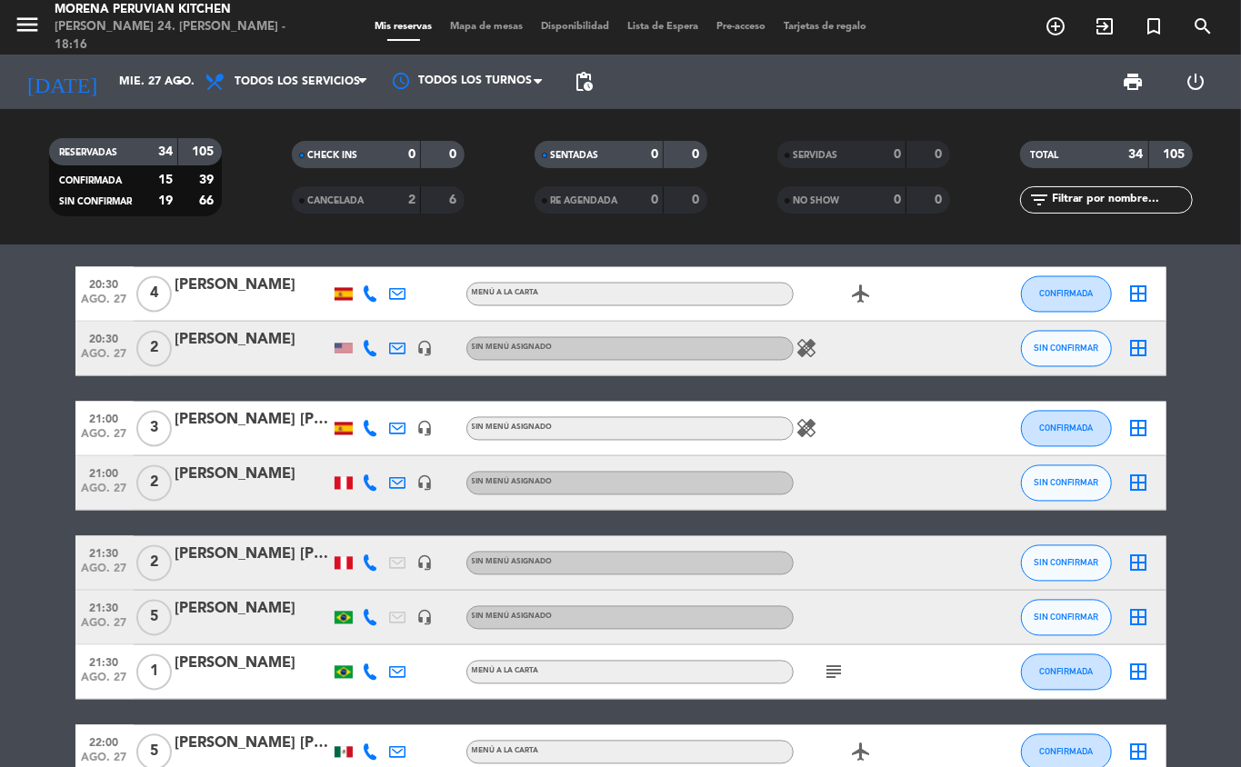
scroll to position [1838, 0]
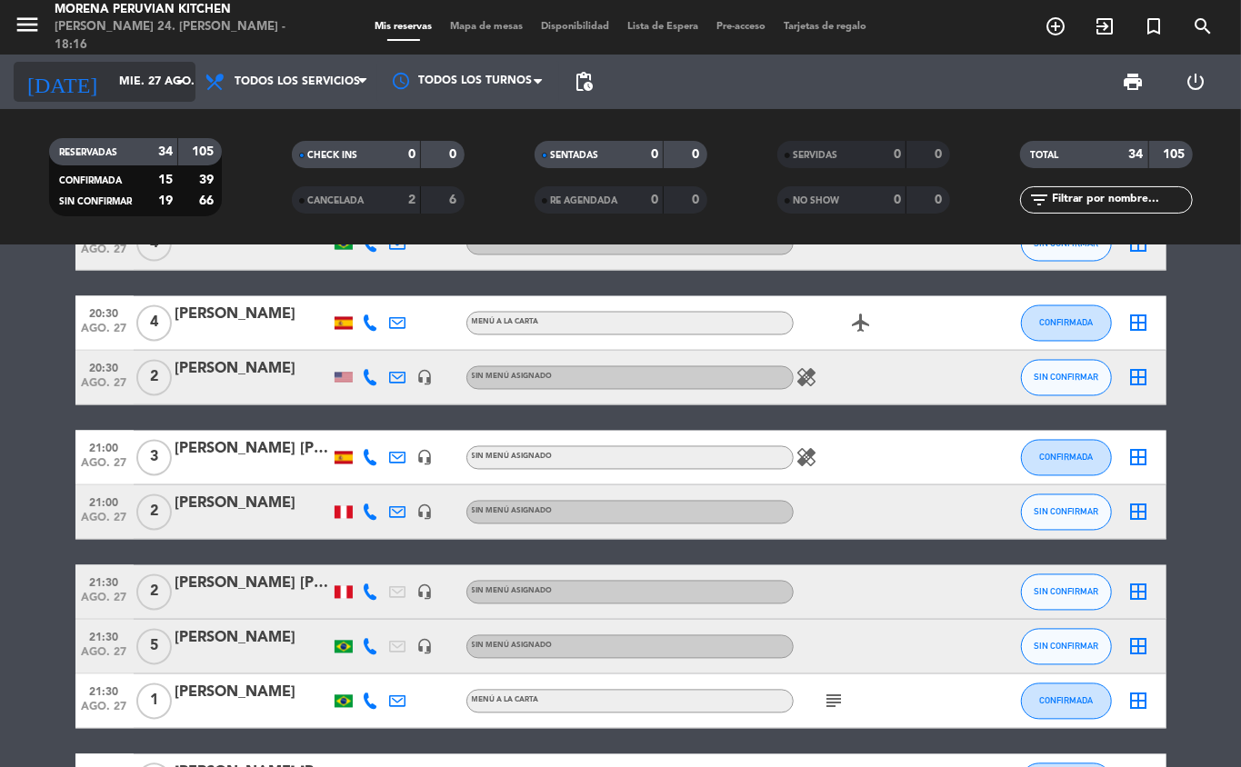
click at [150, 81] on input "mié. 27 ago." at bounding box center [187, 81] width 154 height 31
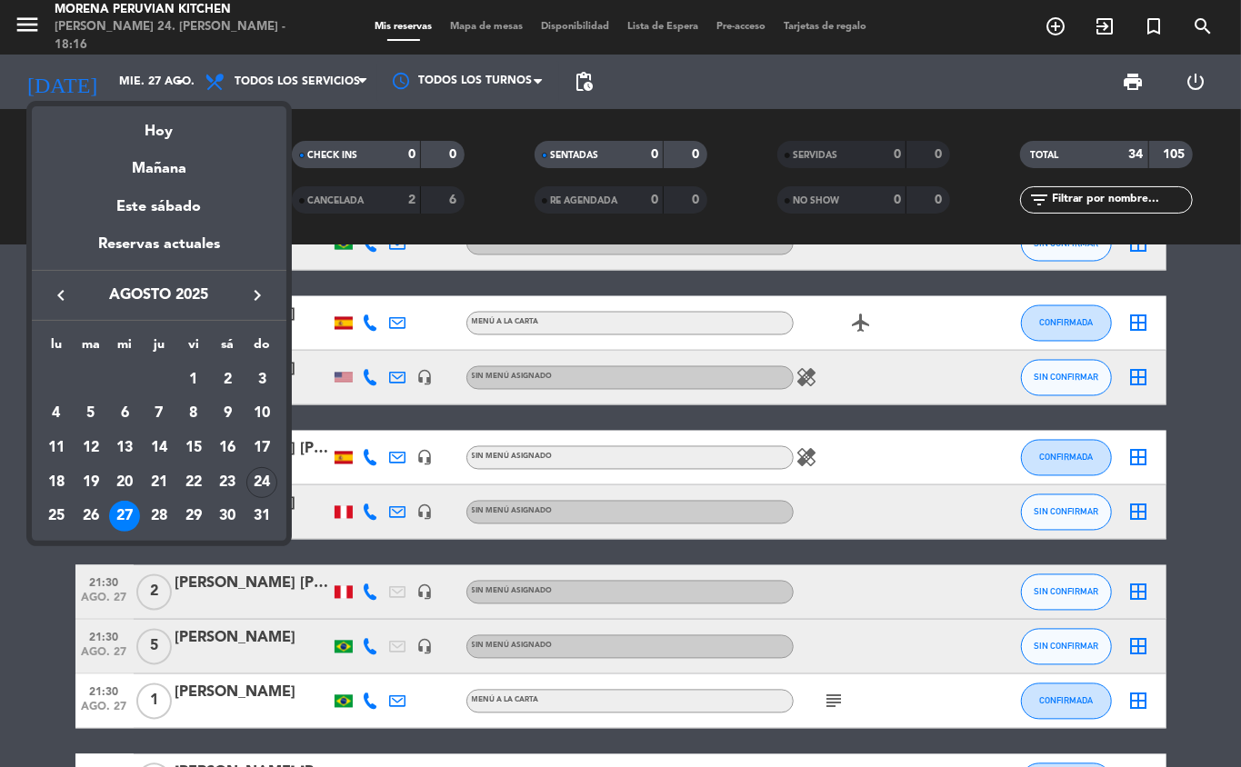
click at [156, 81] on div at bounding box center [620, 383] width 1241 height 767
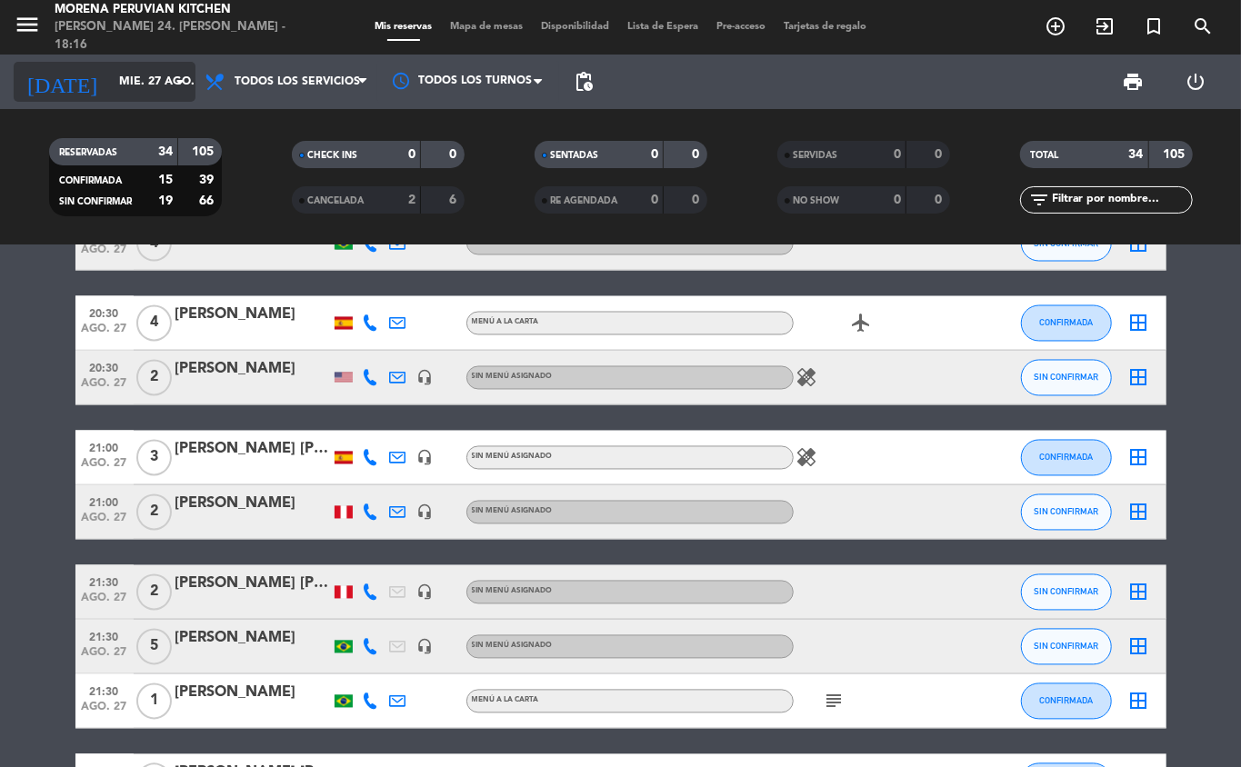
click at [131, 84] on input "mié. 27 ago." at bounding box center [187, 81] width 154 height 31
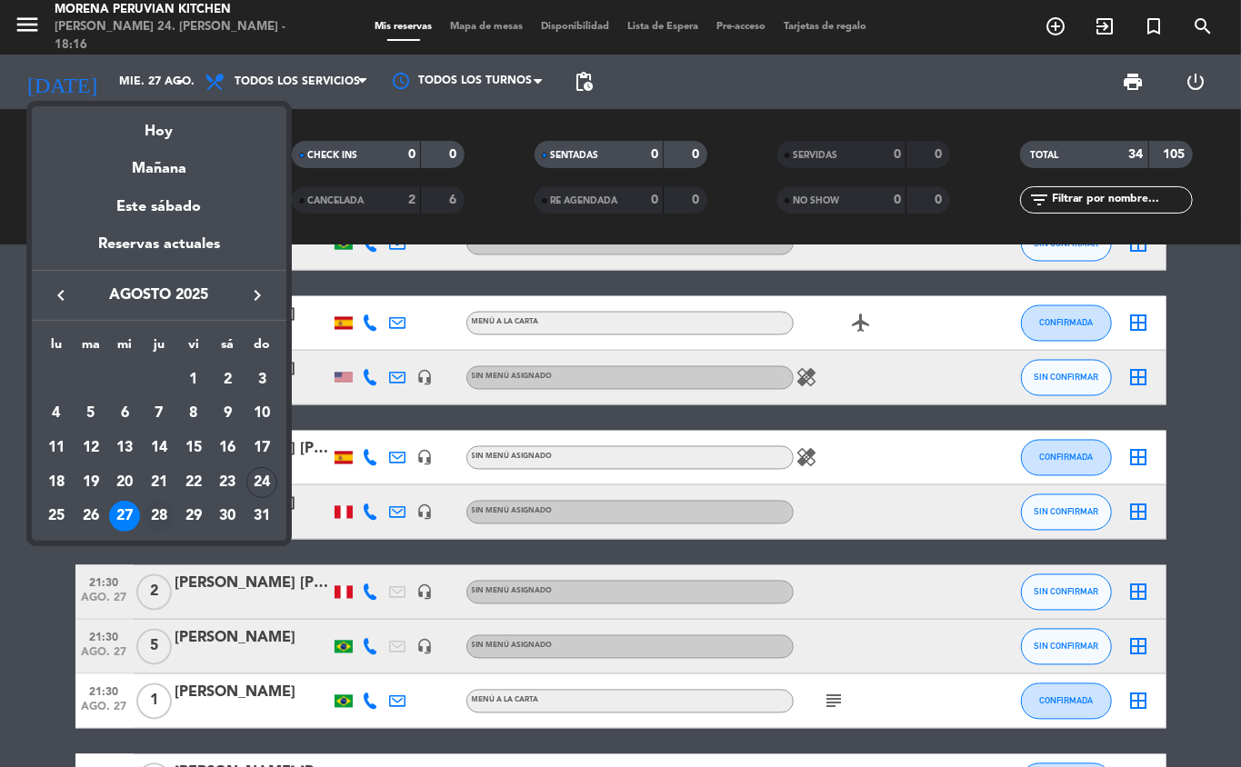
click at [155, 516] on div "28" at bounding box center [159, 516] width 31 height 31
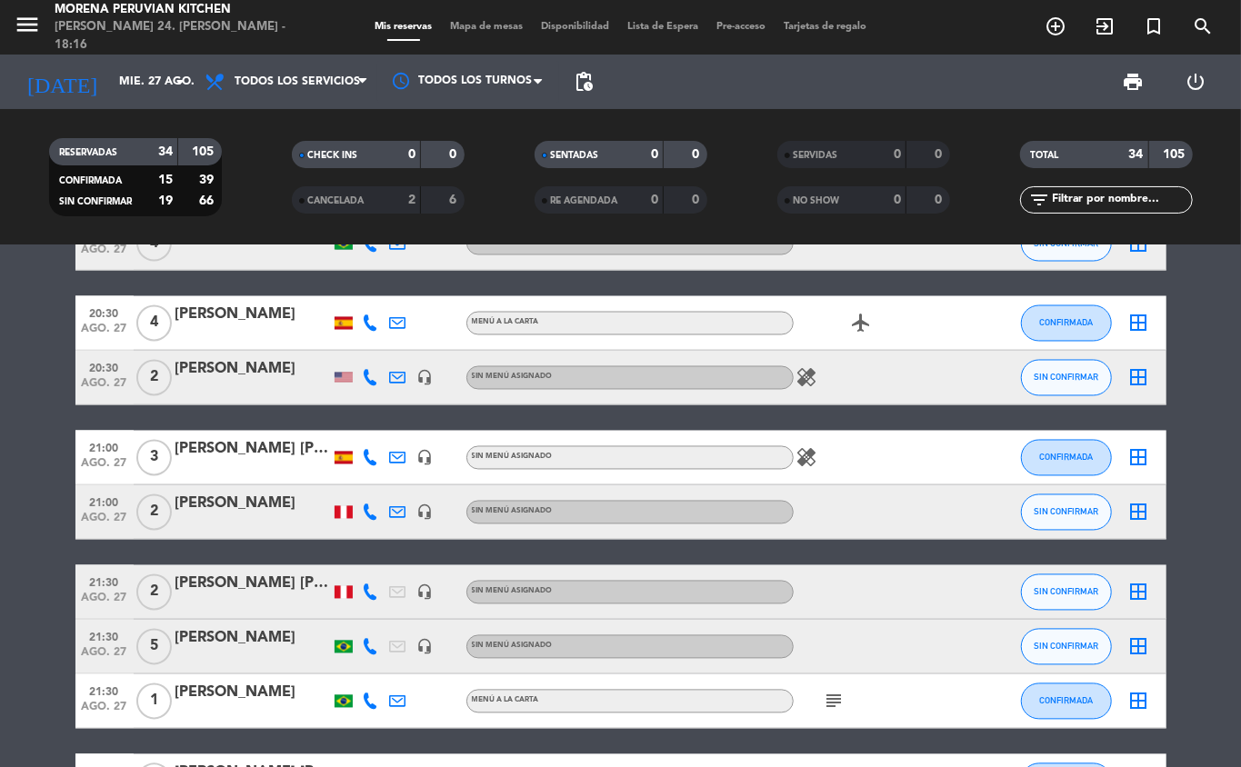
type input "jue. 28 ago."
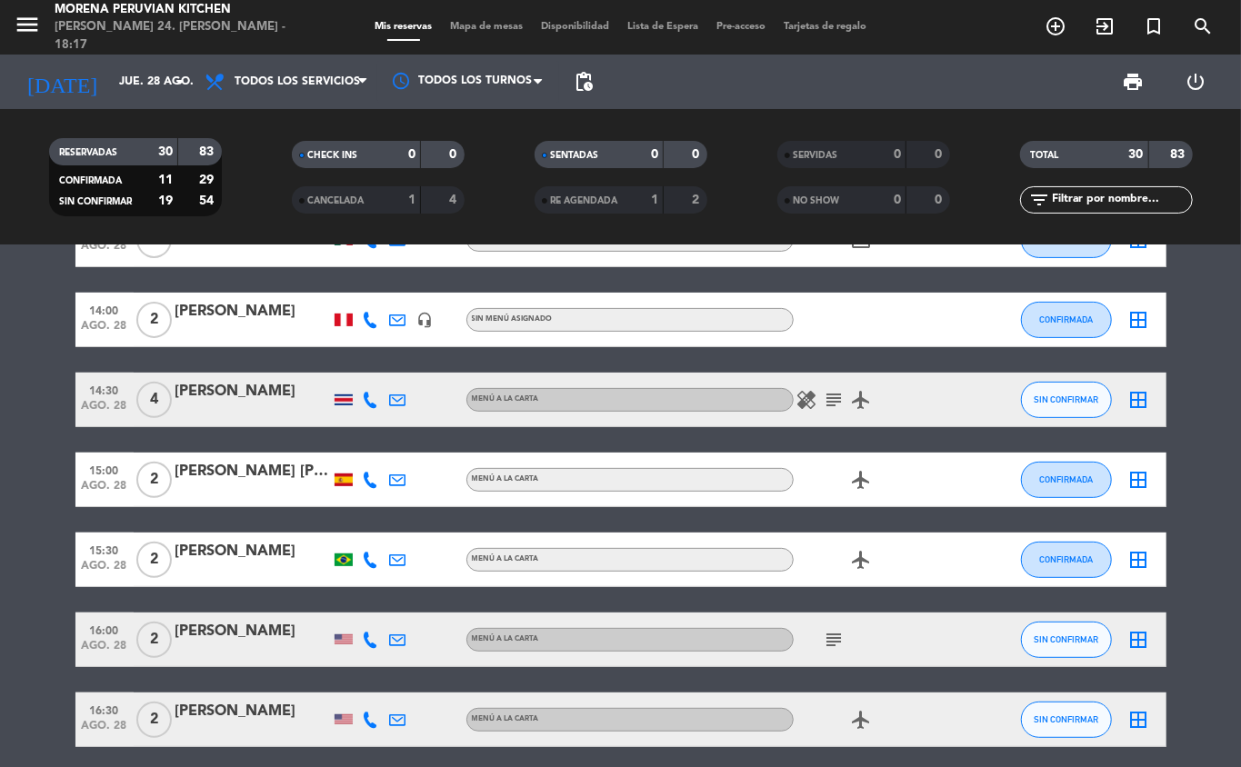
scroll to position [353, 0]
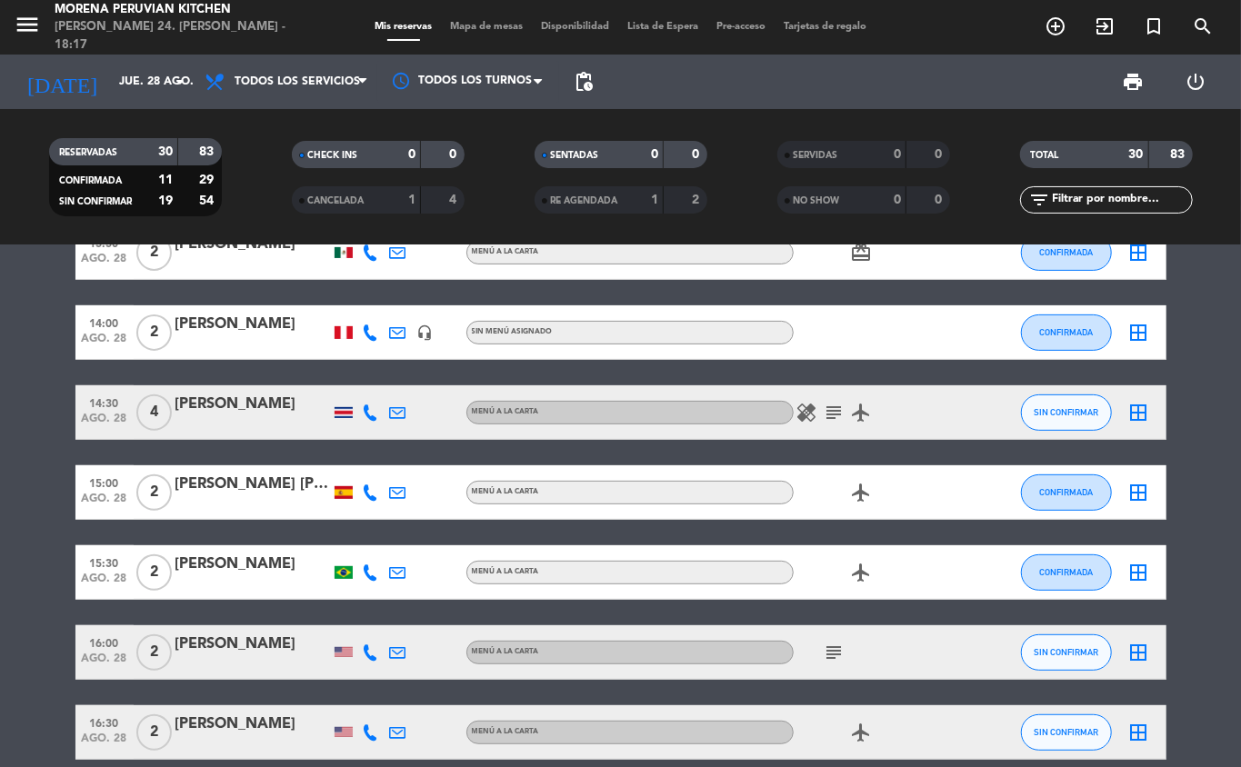
click at [1060, 25] on icon "add_circle_outline" at bounding box center [1056, 26] width 22 height 22
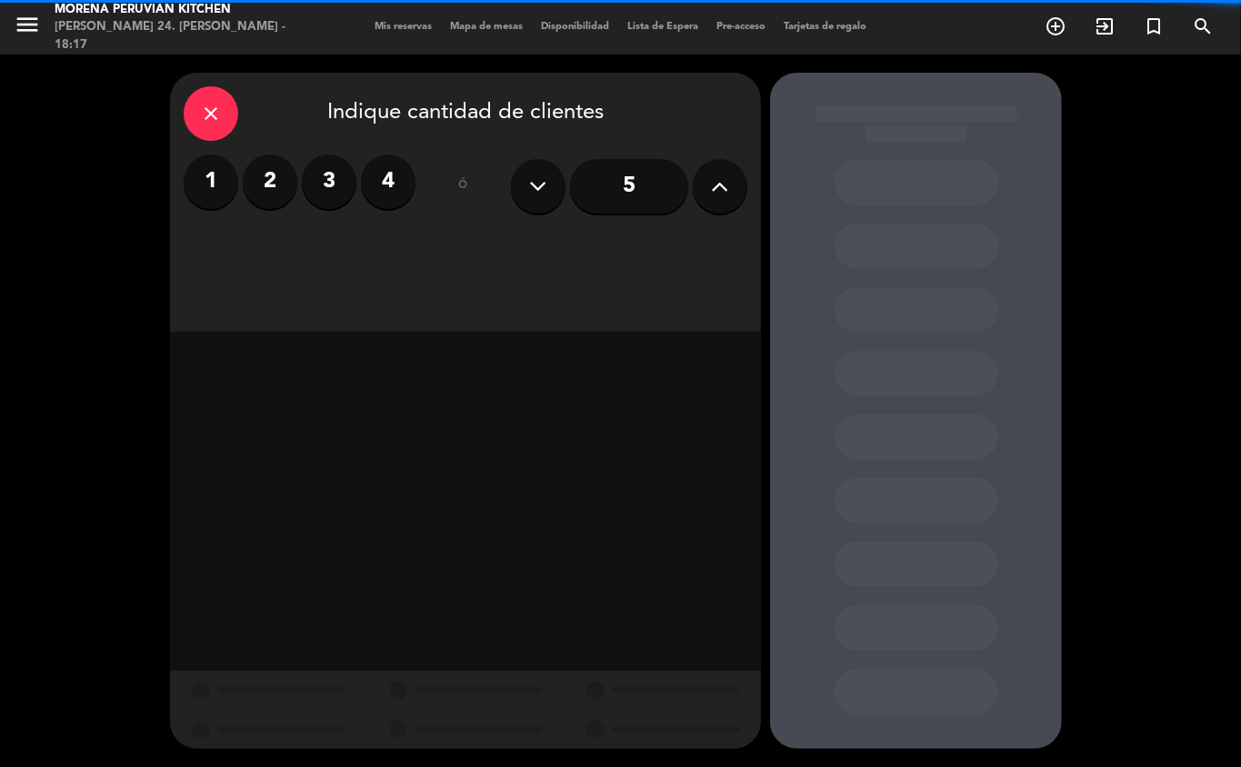
click at [265, 173] on label "2" at bounding box center [270, 182] width 55 height 55
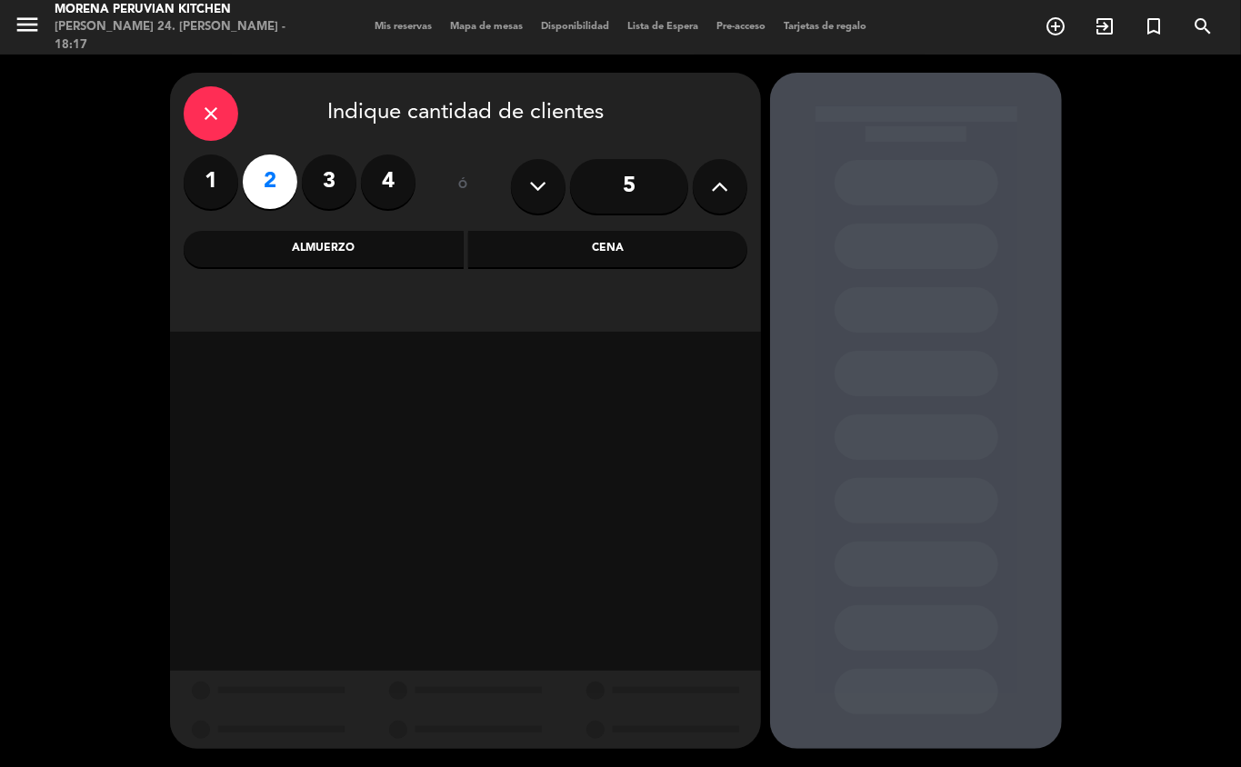
click at [586, 247] on div "Cena" at bounding box center [608, 249] width 280 height 36
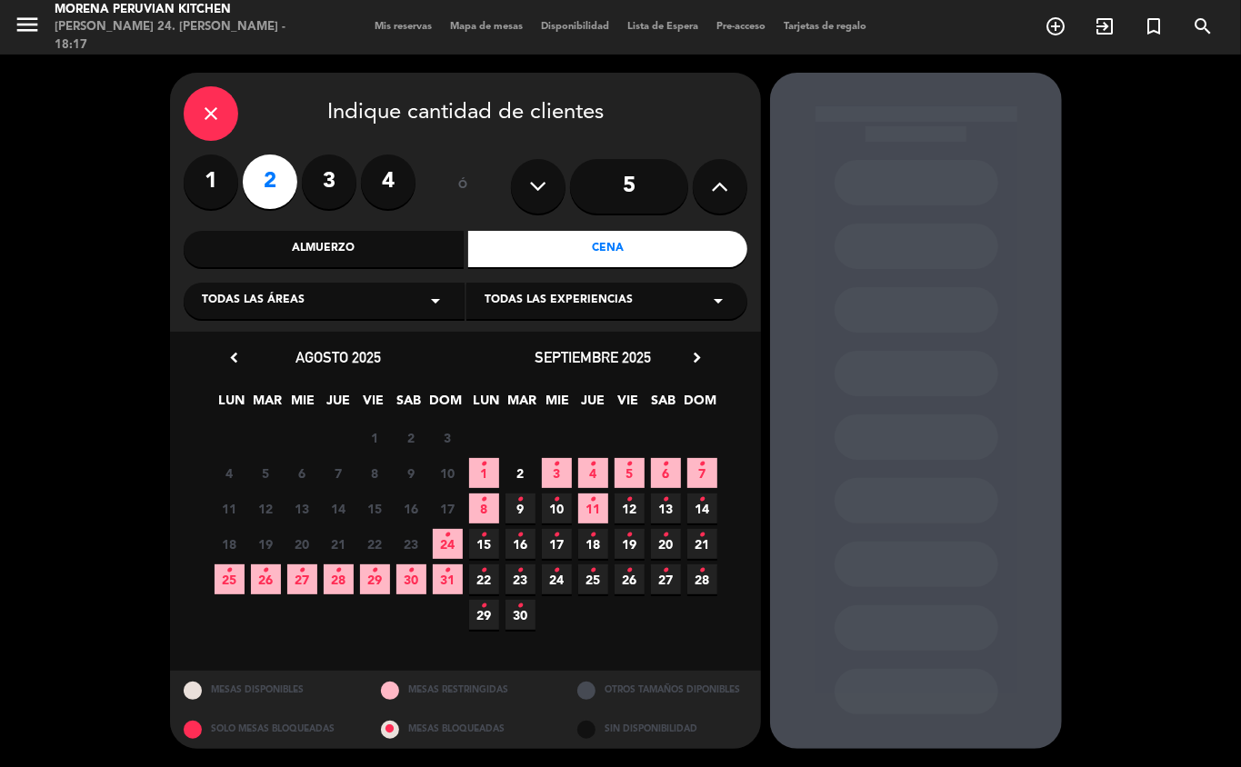
click at [335, 586] on span "28 •" at bounding box center [339, 580] width 30 height 30
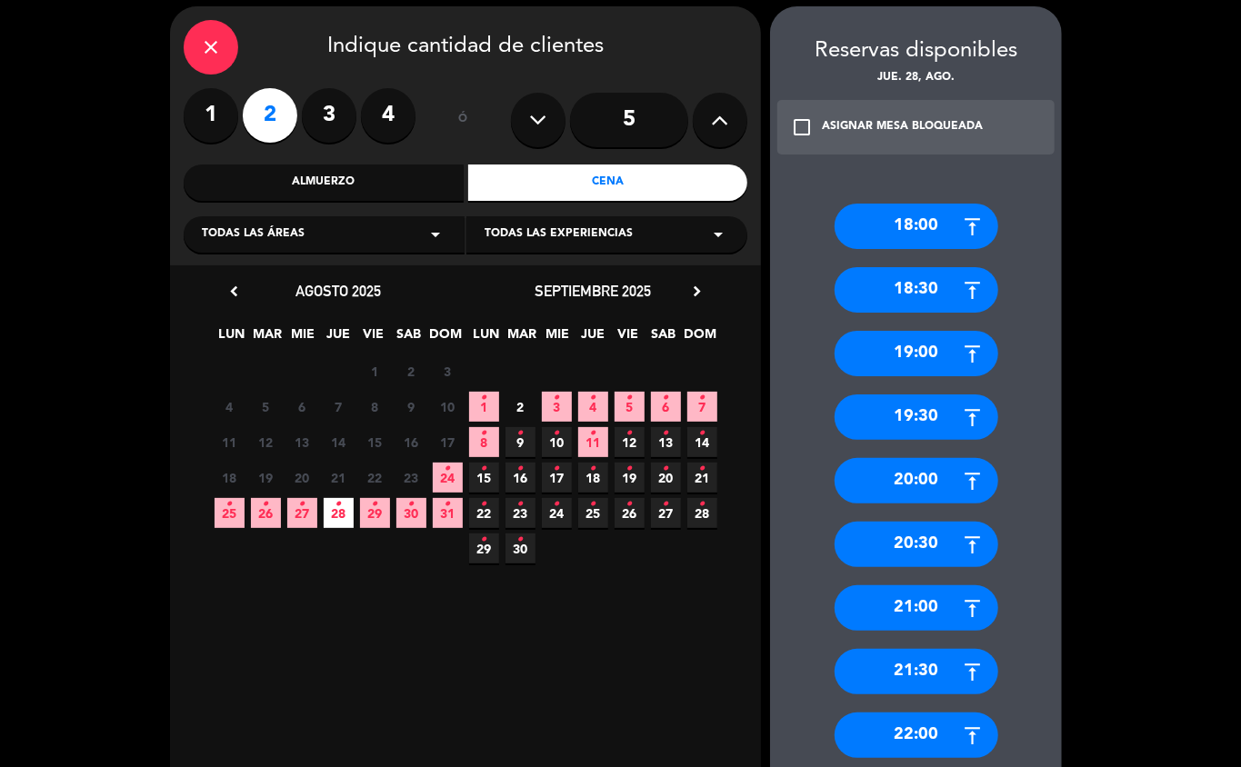
scroll to position [76, 0]
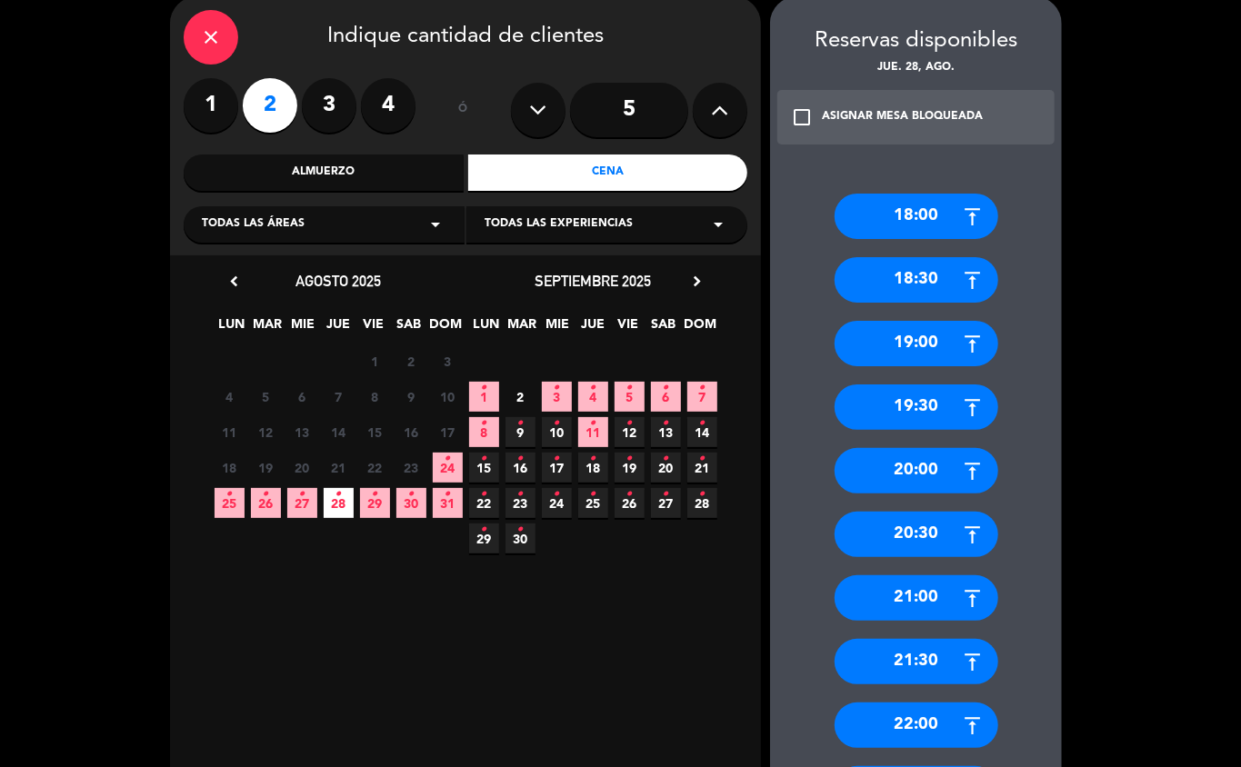
click at [916, 278] on div "18:30" at bounding box center [917, 279] width 164 height 45
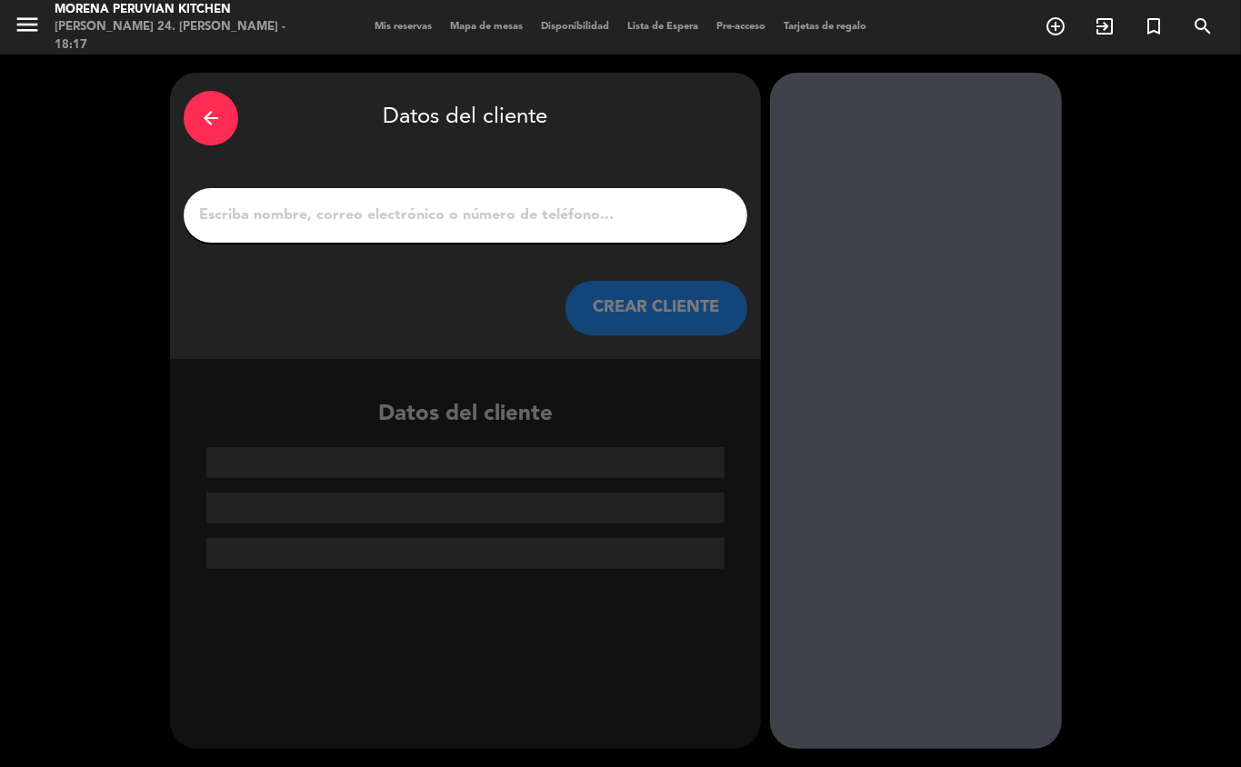
click at [442, 209] on input "1" at bounding box center [465, 215] width 536 height 25
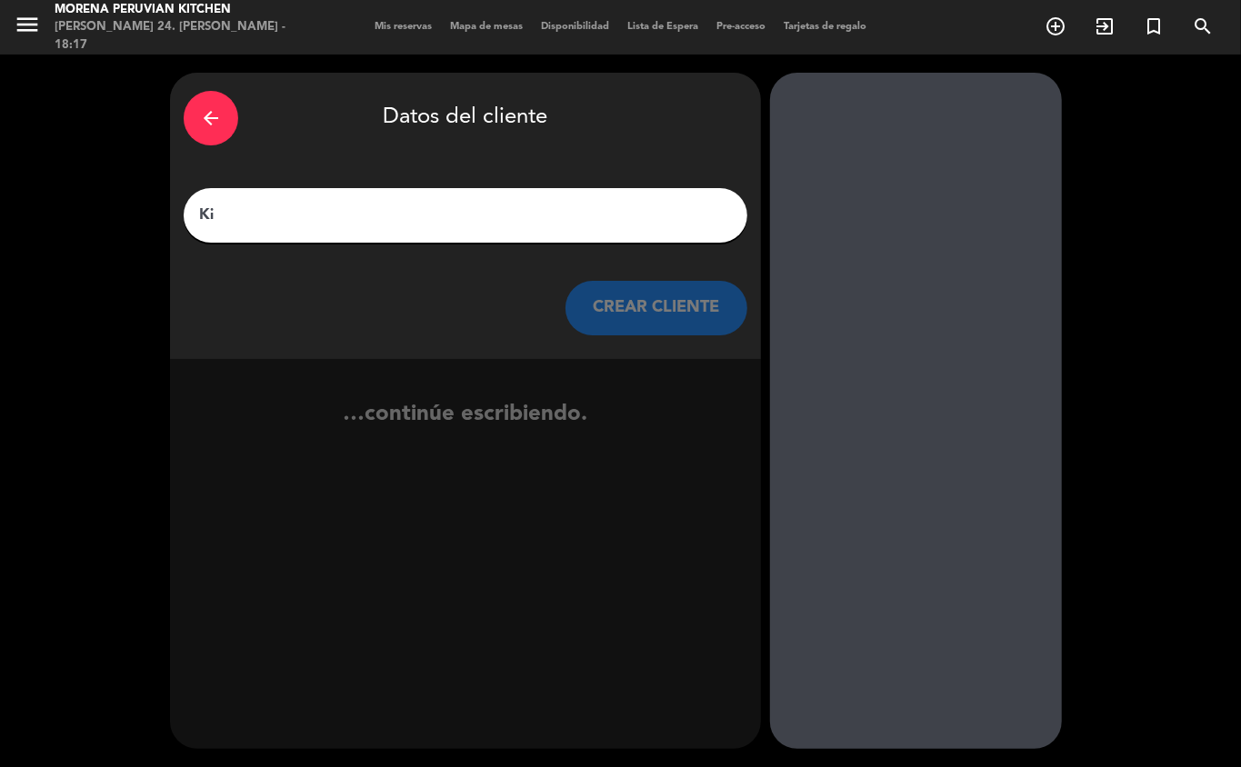
type input "Kim"
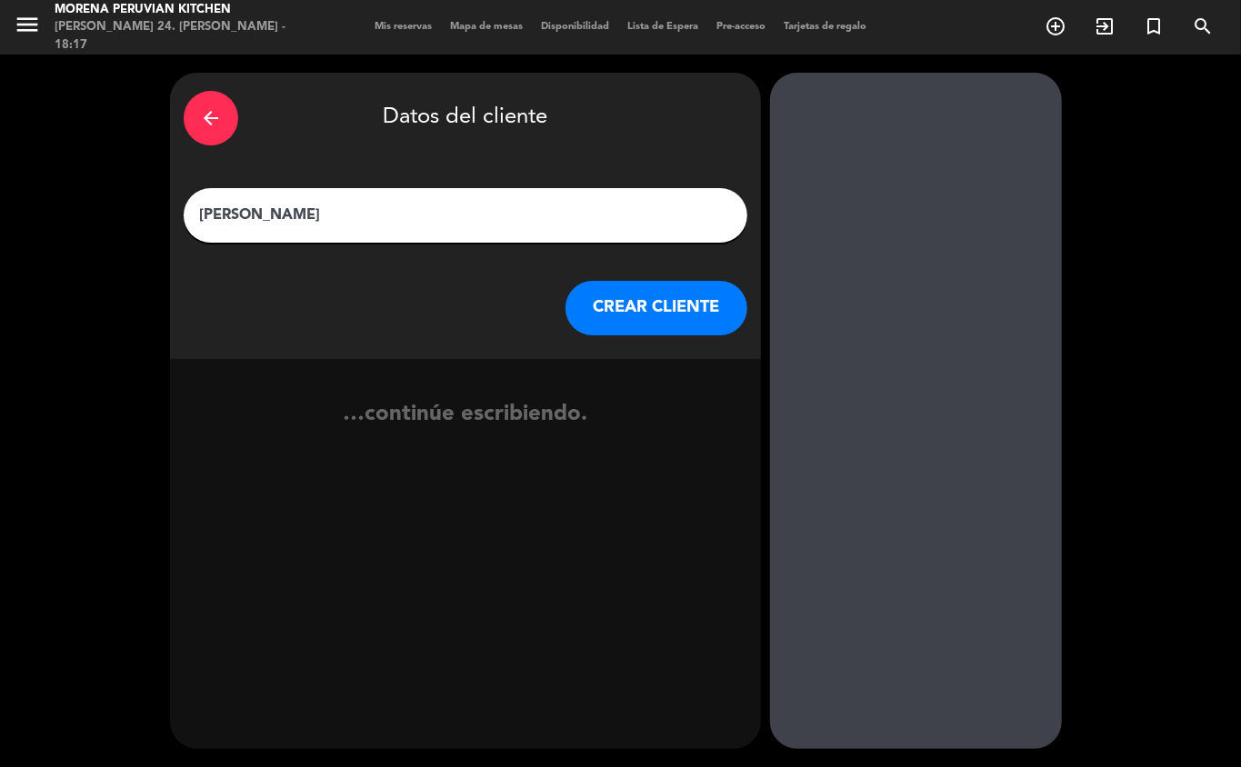
click at [658, 328] on button "CREAR CLIENTE" at bounding box center [657, 308] width 182 height 55
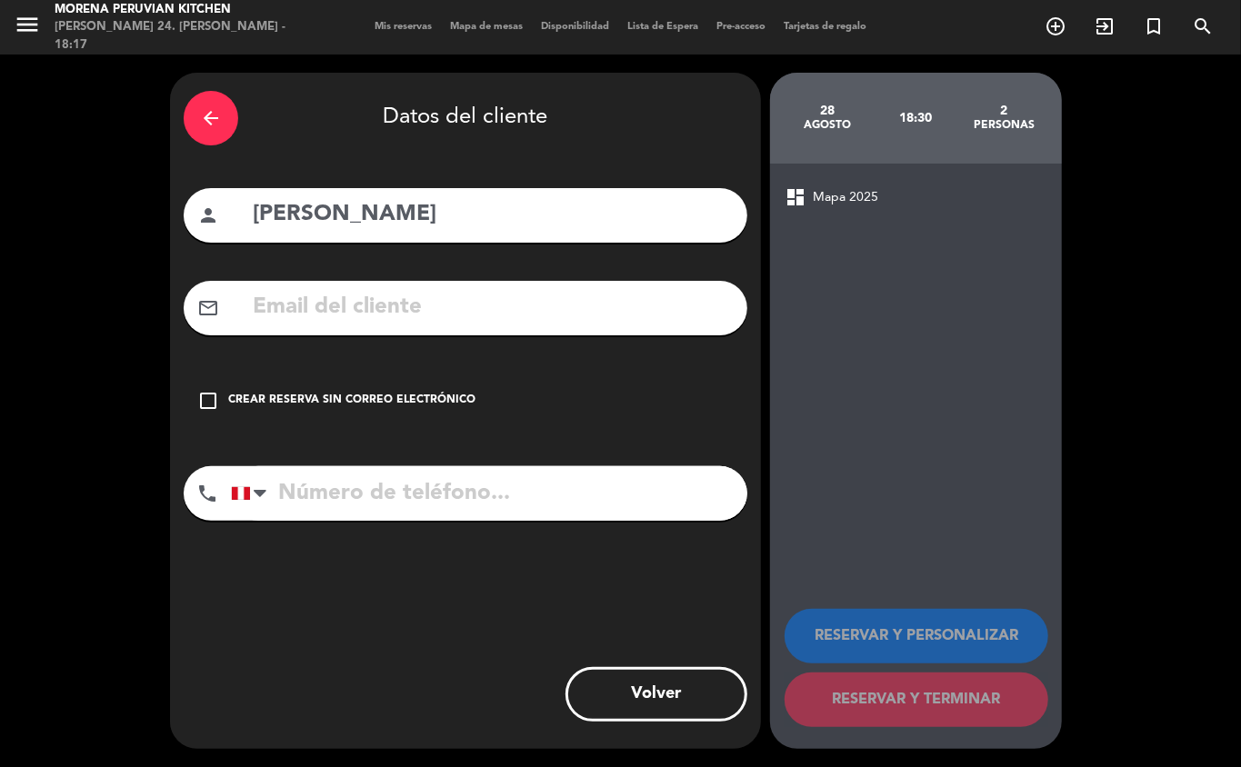
click at [349, 404] on div "Crear reserva sin correo electrónico" at bounding box center [351, 401] width 247 height 18
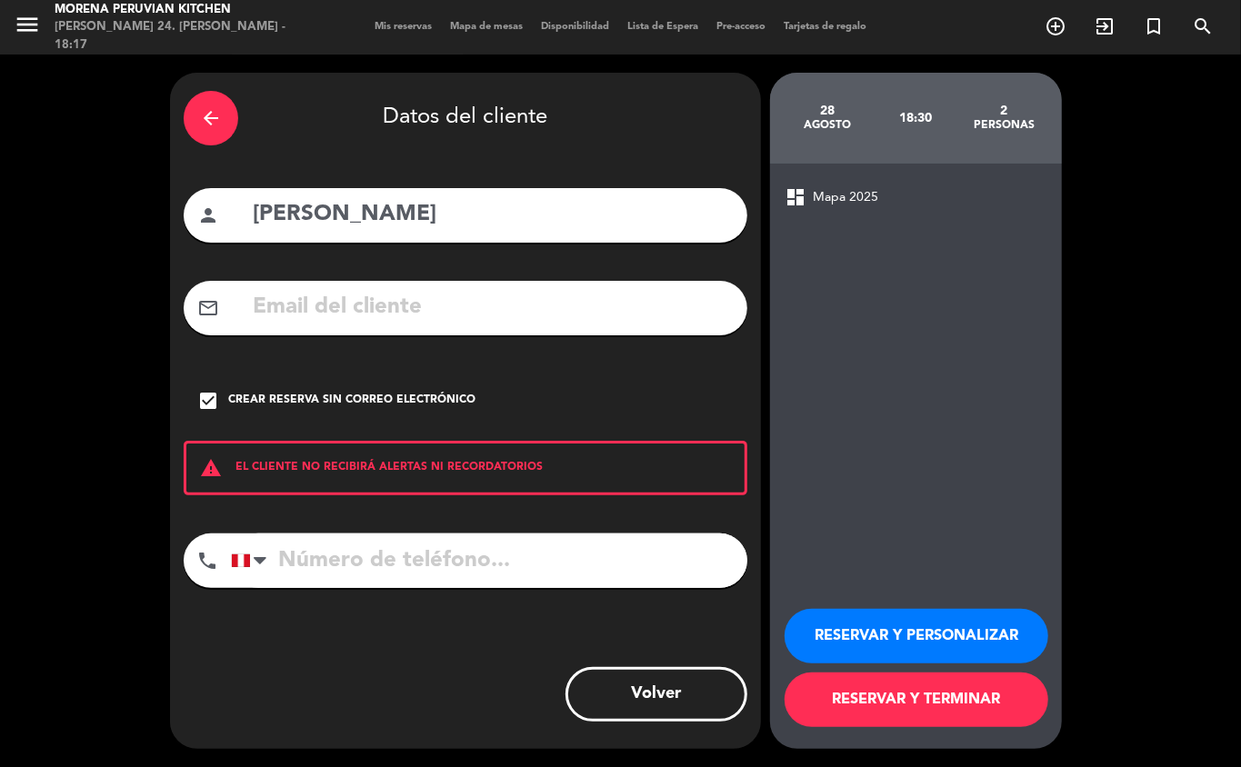
click at [451, 554] on input "tel" at bounding box center [489, 561] width 516 height 55
type input "+447813005082"
click at [940, 706] on button "RESERVAR Y TERMINAR" at bounding box center [917, 700] width 264 height 55
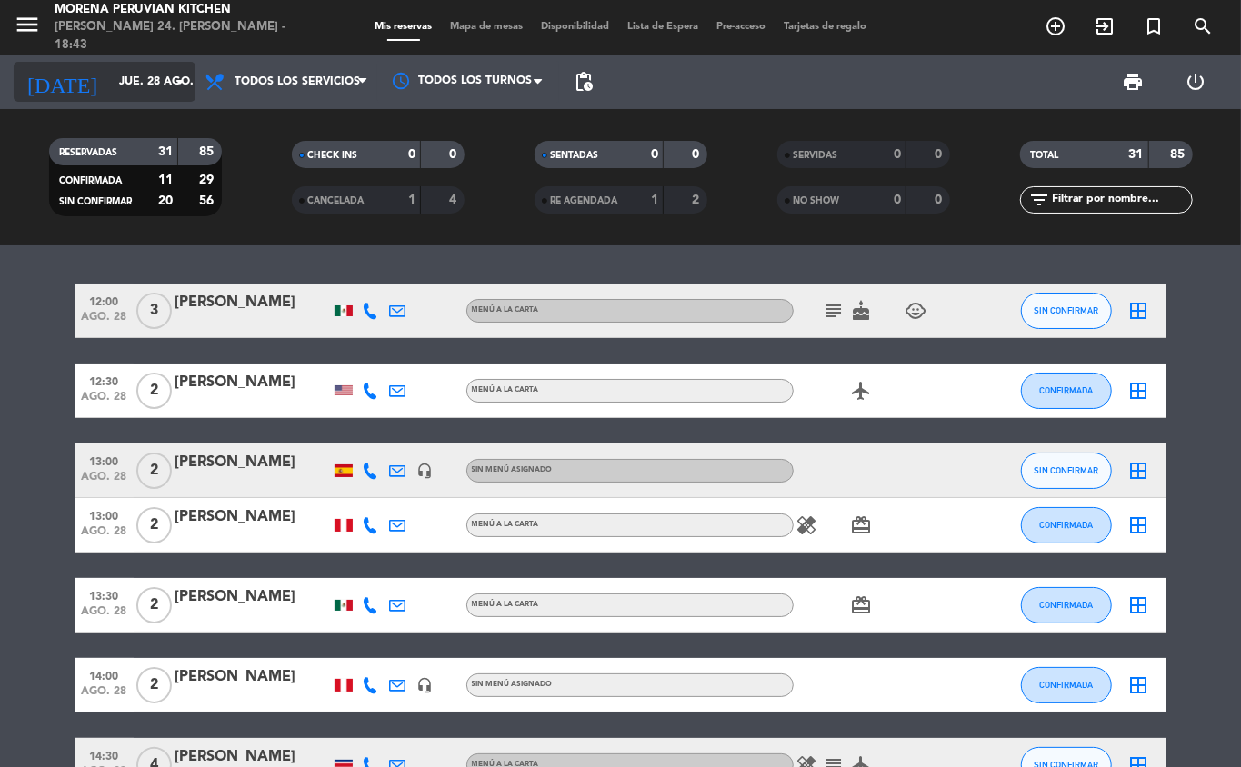
click at [165, 81] on input "jue. 28 ago." at bounding box center [187, 81] width 154 height 31
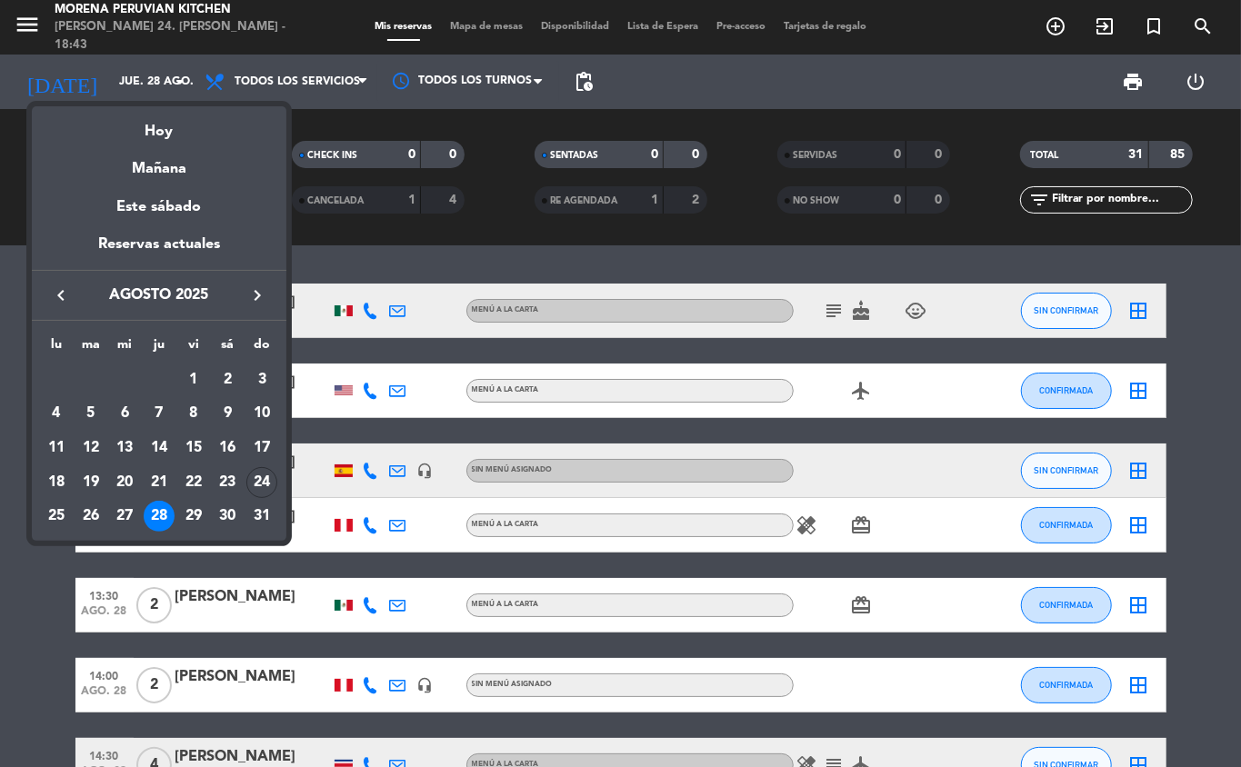
click at [42, 675] on div at bounding box center [620, 383] width 1241 height 767
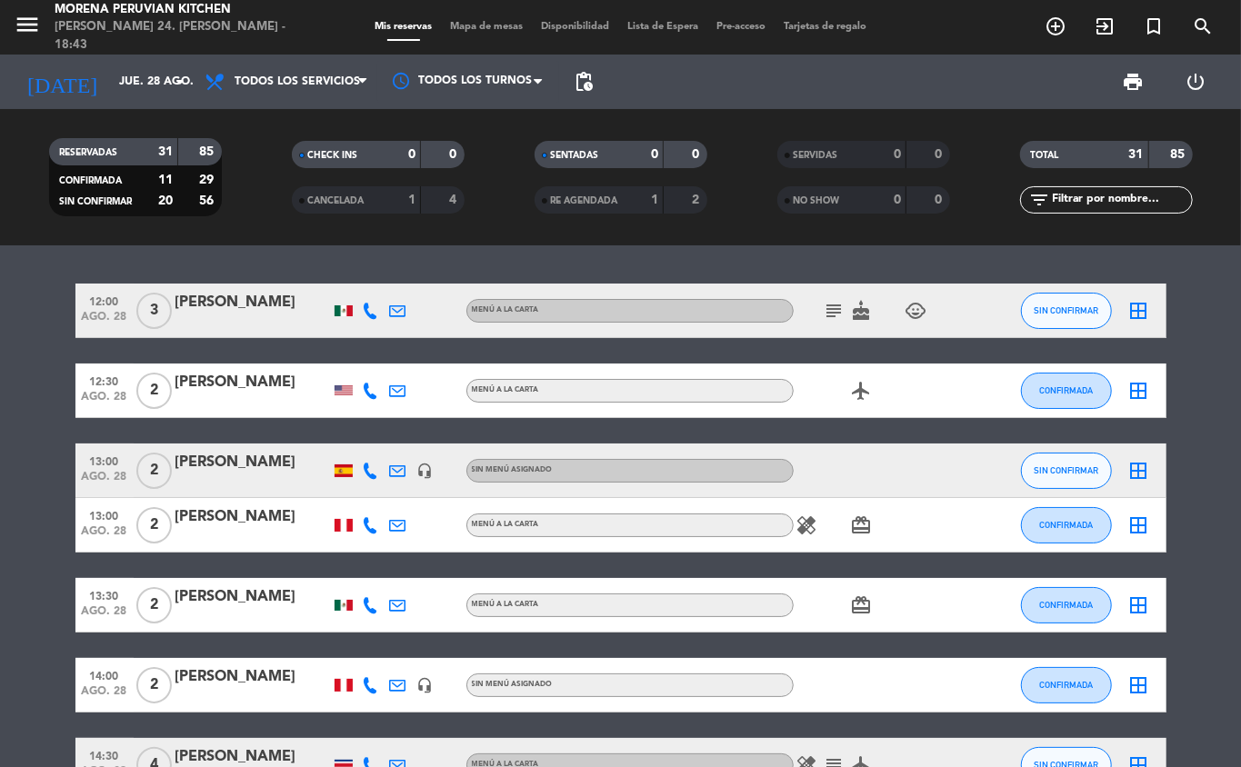
click at [1058, 26] on icon "add_circle_outline" at bounding box center [1056, 26] width 22 height 22
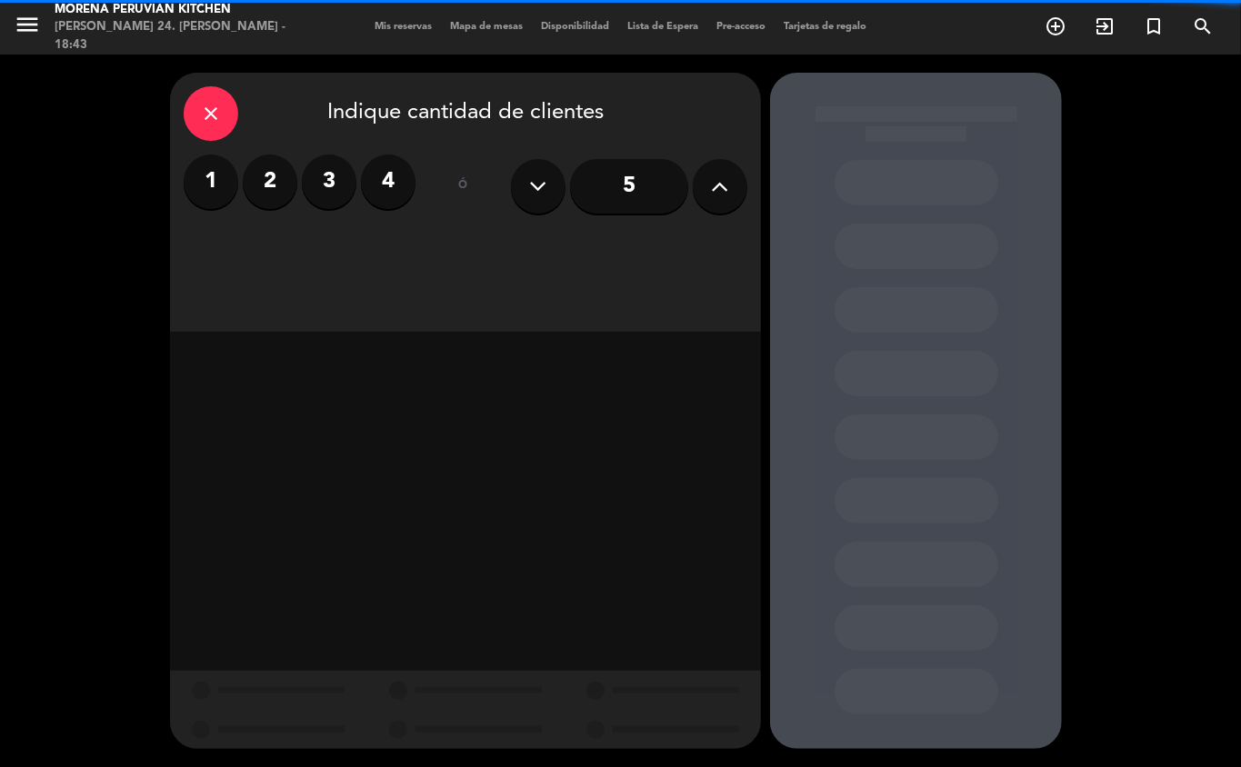
click at [277, 190] on label "2" at bounding box center [270, 182] width 55 height 55
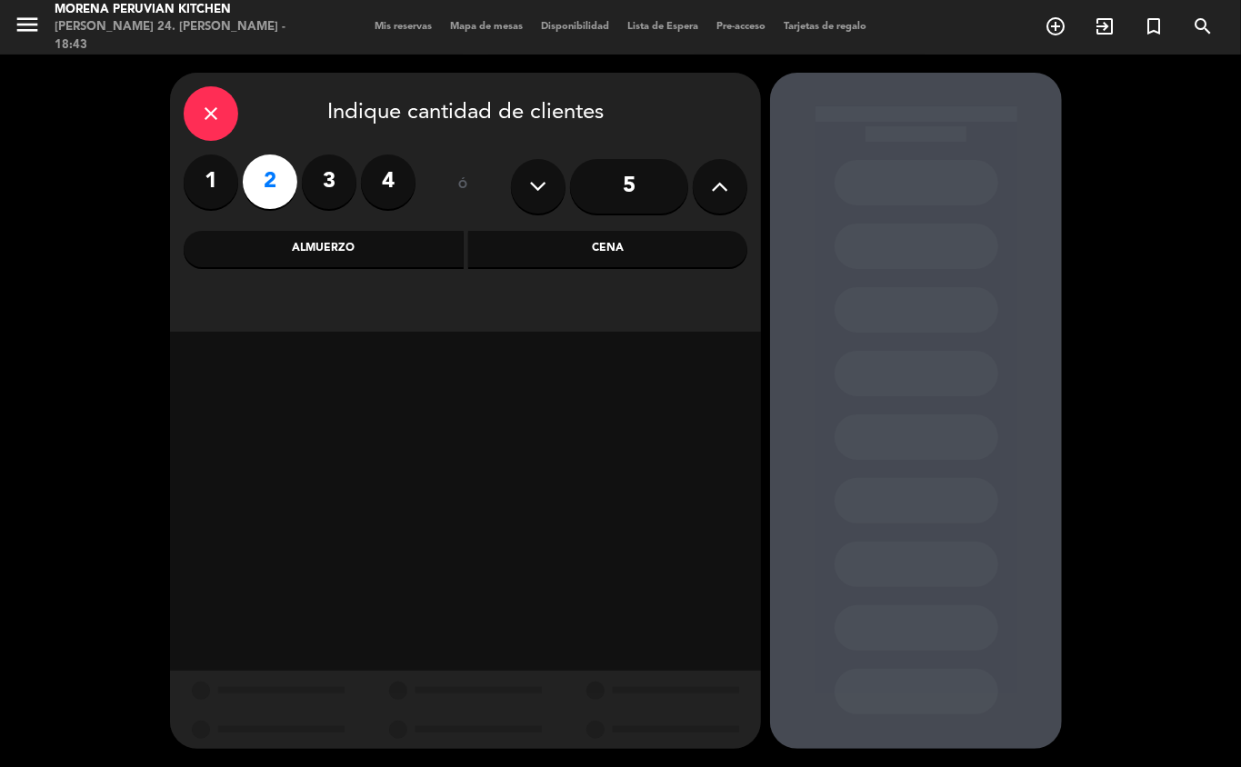
click at [593, 244] on div "Cena" at bounding box center [608, 249] width 280 height 36
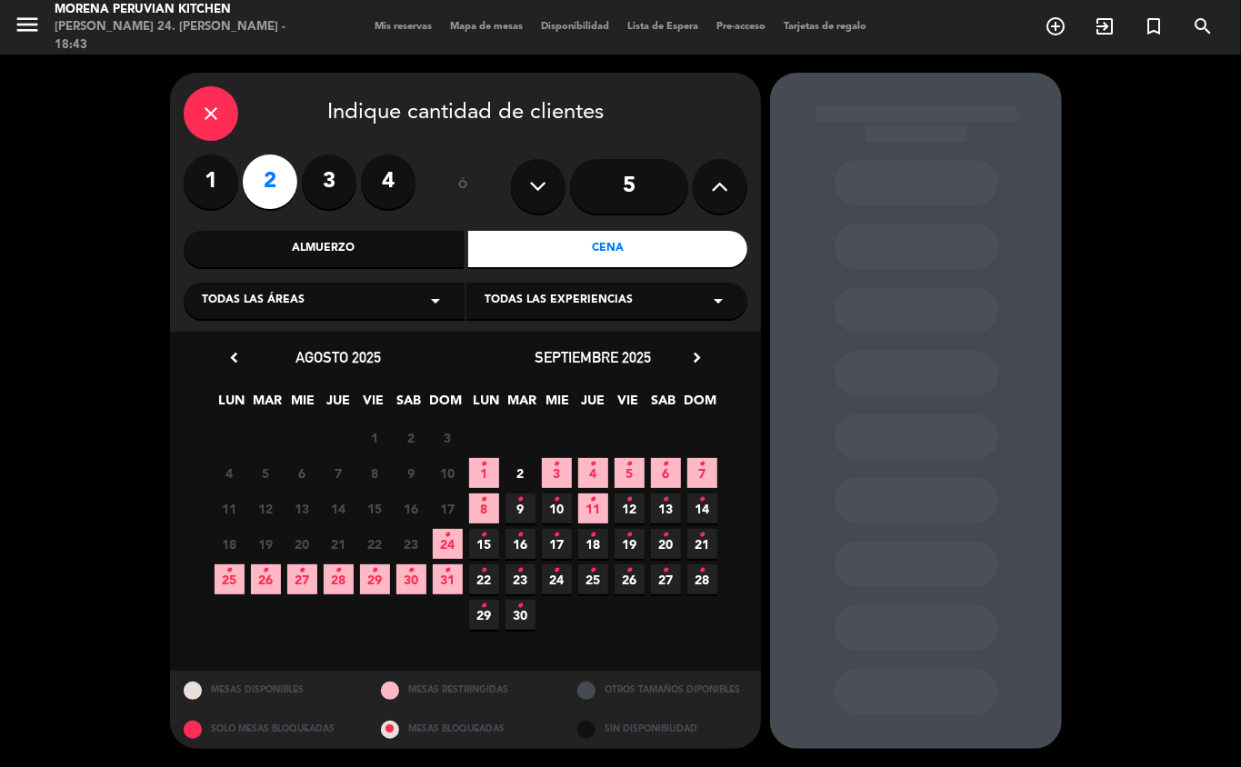
click at [265, 579] on icon "•" at bounding box center [266, 570] width 6 height 29
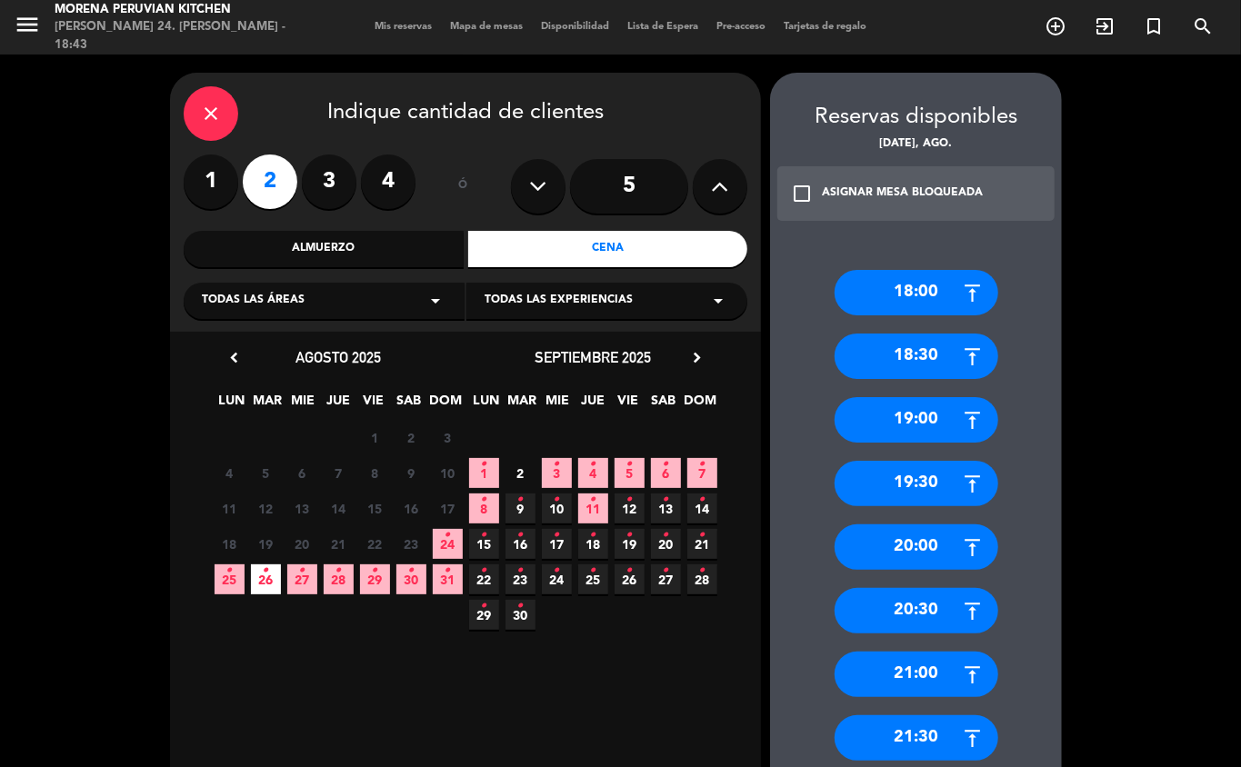
click at [922, 295] on div "18:00" at bounding box center [917, 292] width 164 height 45
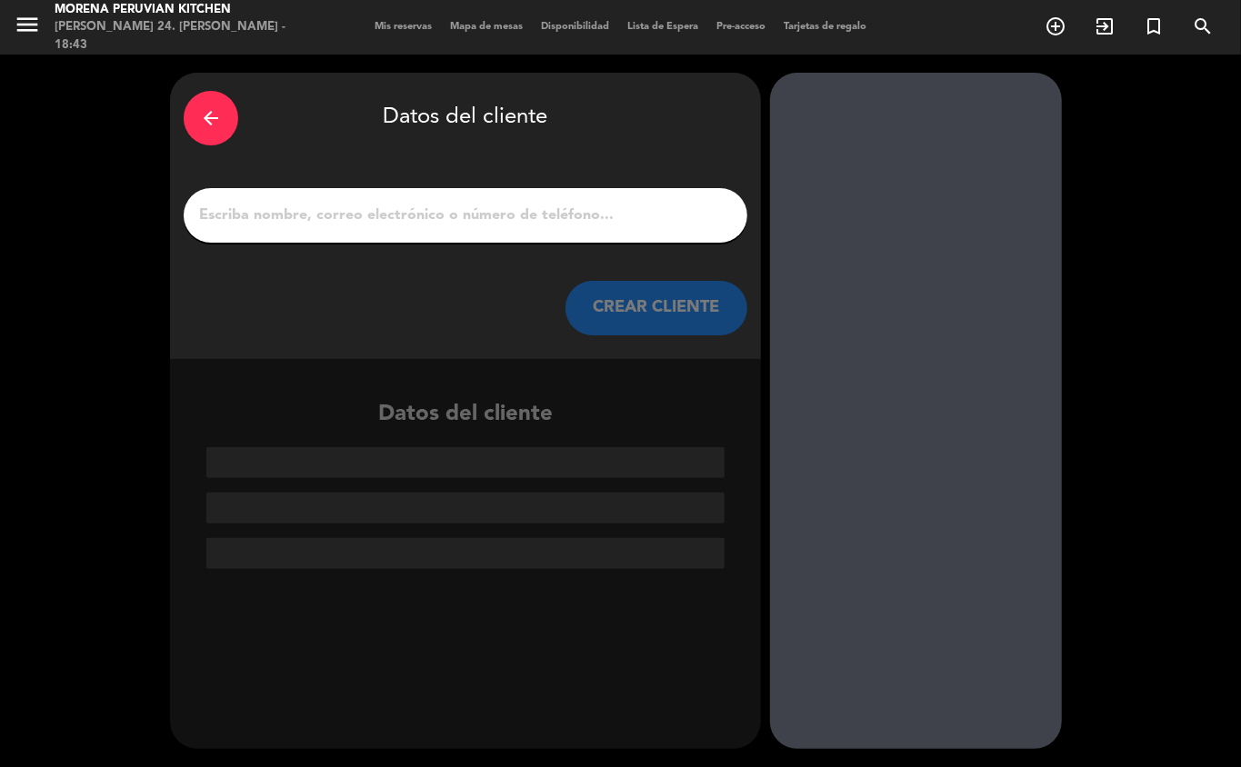
click at [437, 224] on input "1" at bounding box center [465, 215] width 536 height 25
click at [322, 209] on input "1" at bounding box center [465, 215] width 536 height 25
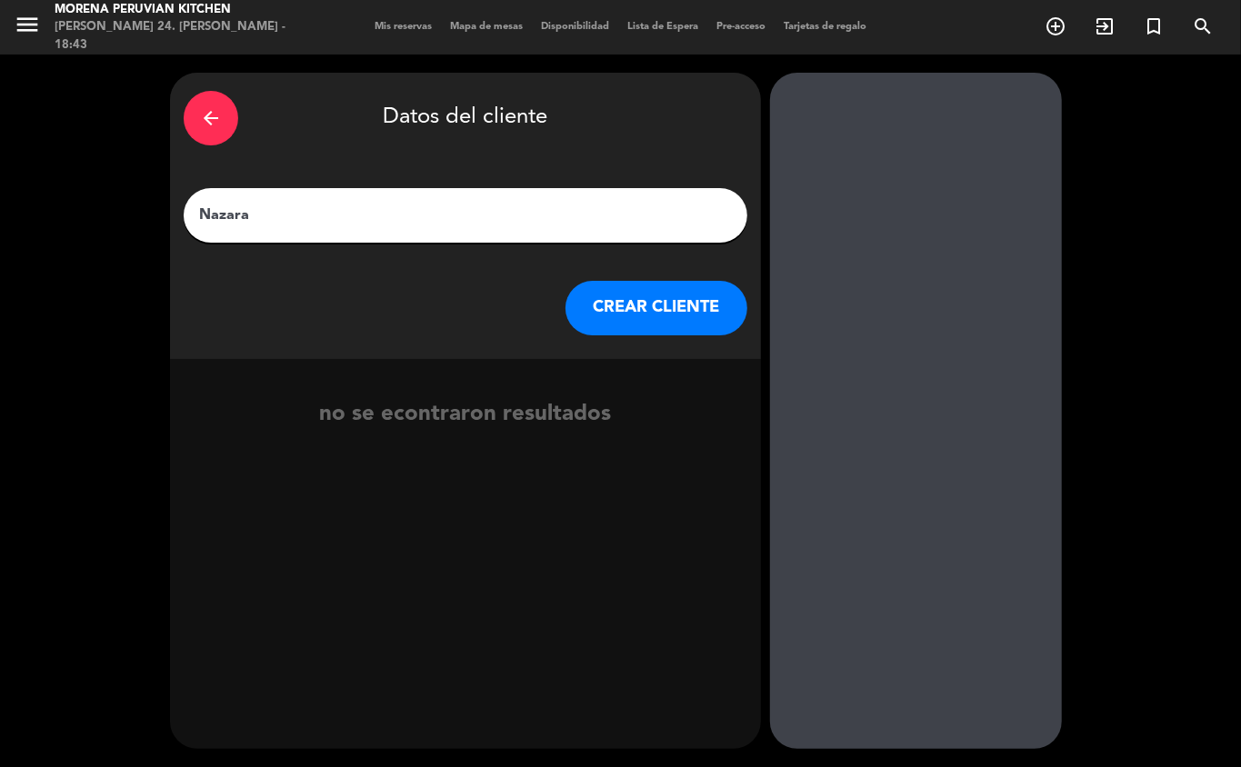
type input "Nazar"
click at [673, 327] on button "CREAR CLIENTE" at bounding box center [657, 308] width 182 height 55
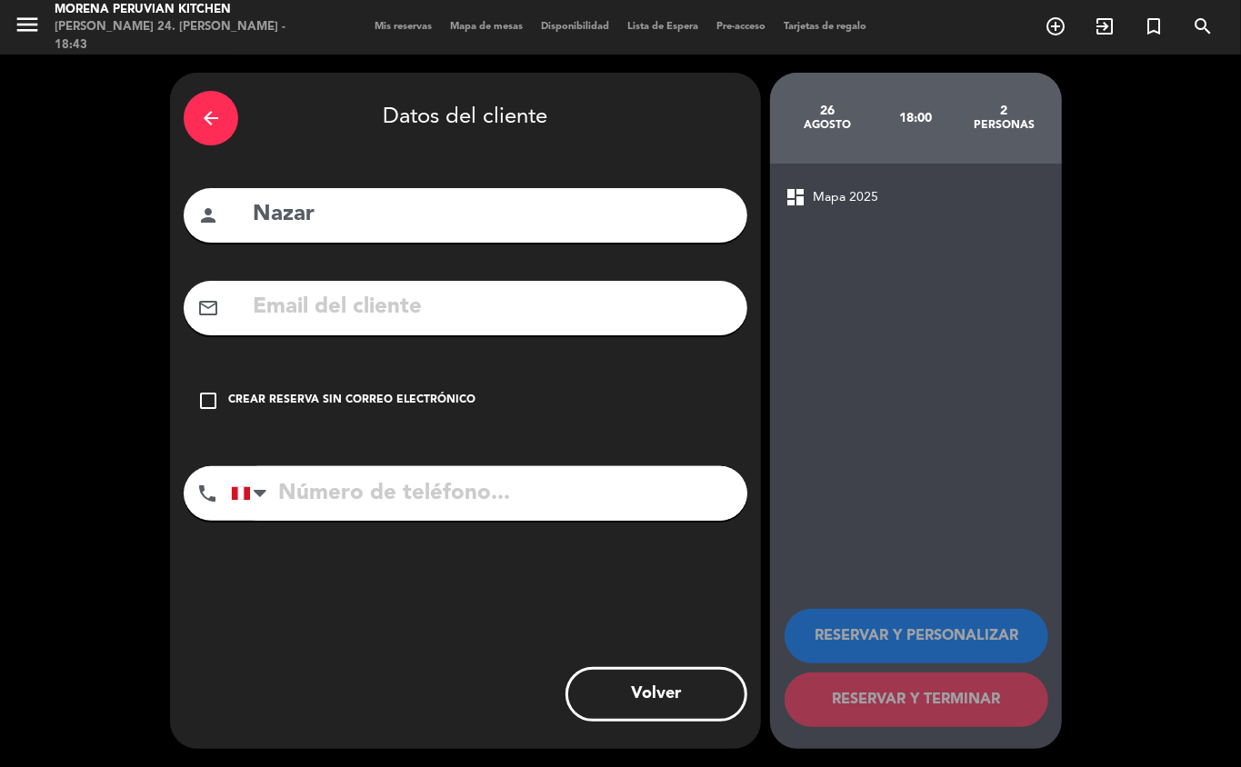
click at [354, 409] on div "Crear reserva sin correo electrónico" at bounding box center [351, 401] width 247 height 18
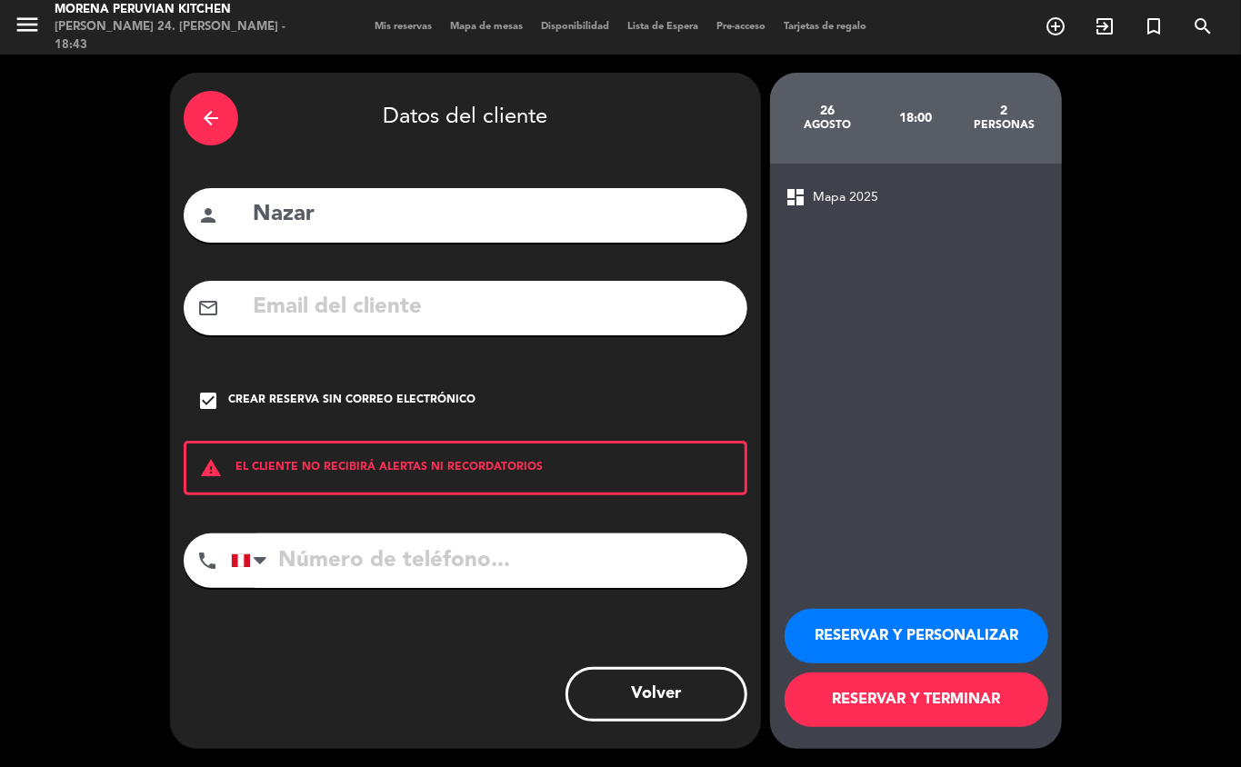
click at [386, 560] on input "tel" at bounding box center [489, 561] width 516 height 55
type input "+421904547543"
click at [935, 695] on button "RESERVAR Y TERMINAR" at bounding box center [917, 700] width 264 height 55
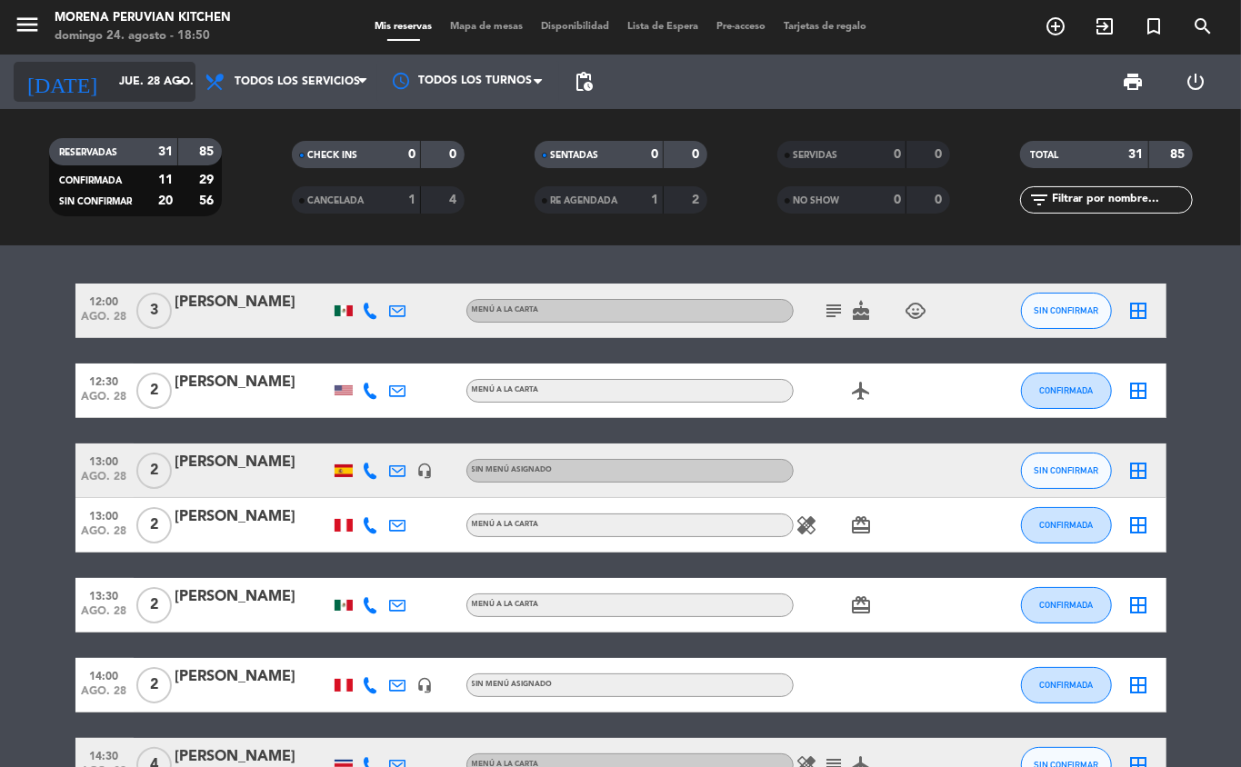
click at [142, 80] on input "jue. 28 ago." at bounding box center [187, 81] width 154 height 31
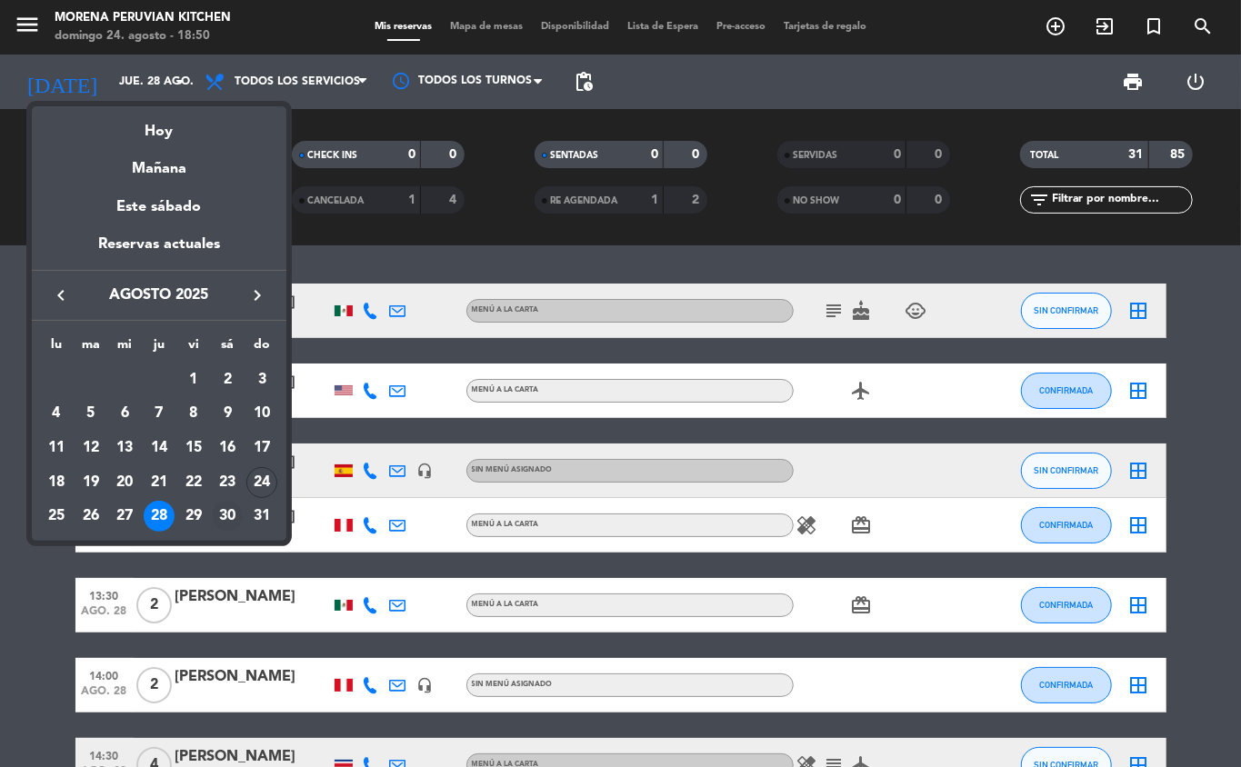
click at [224, 516] on div "30" at bounding box center [227, 516] width 31 height 31
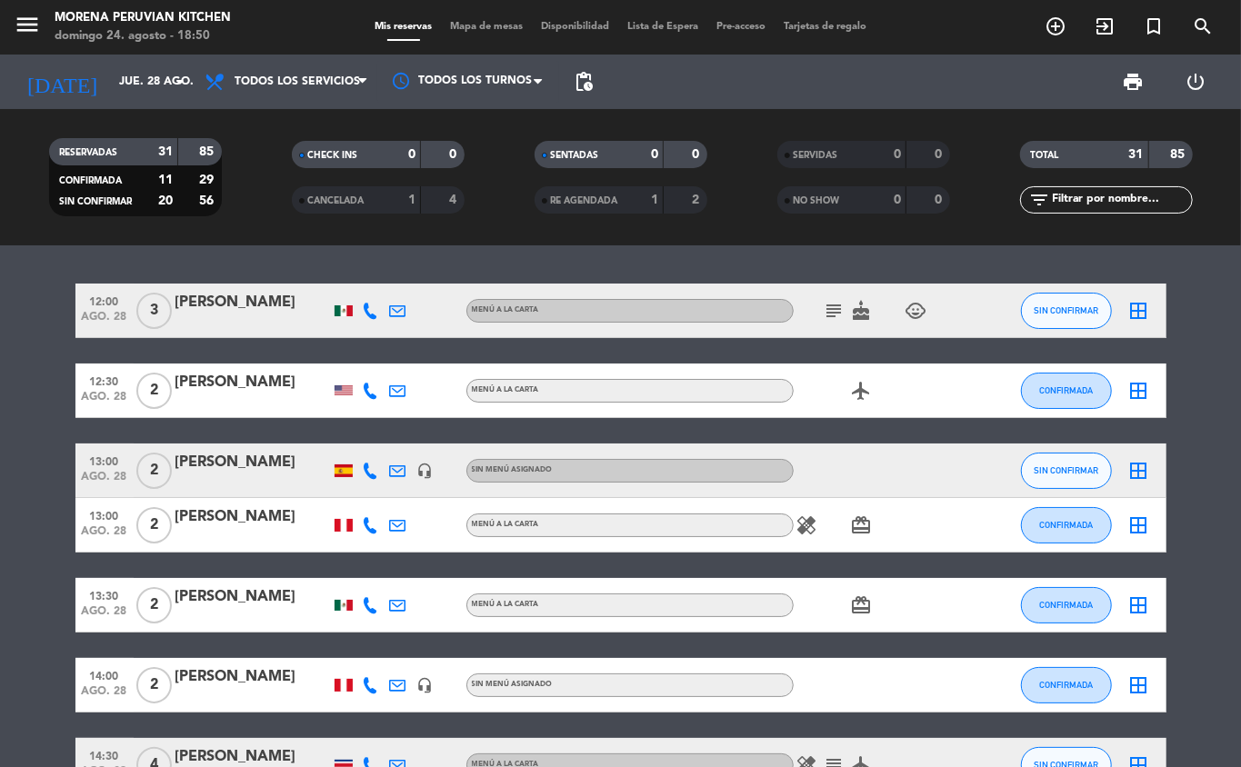
type input "sáb. 30 ago."
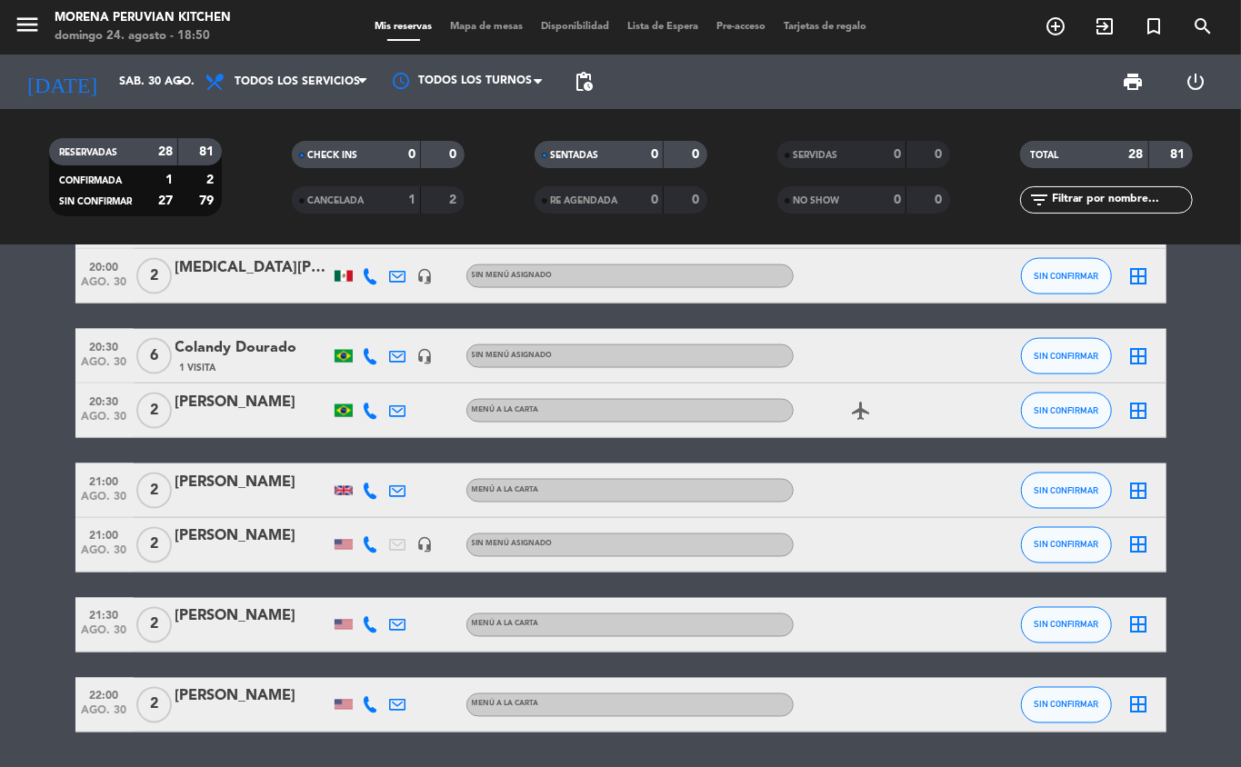
scroll to position [1598, 0]
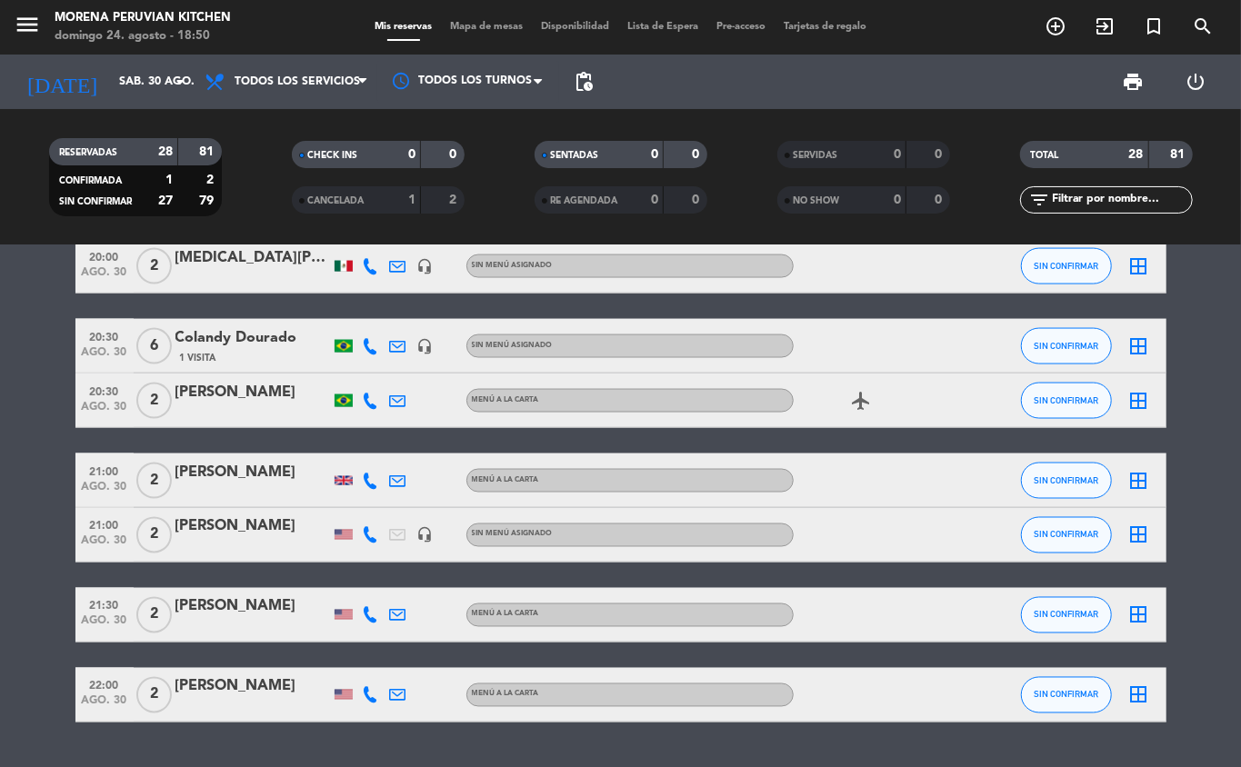
click at [1058, 30] on icon "add_circle_outline" at bounding box center [1056, 26] width 22 height 22
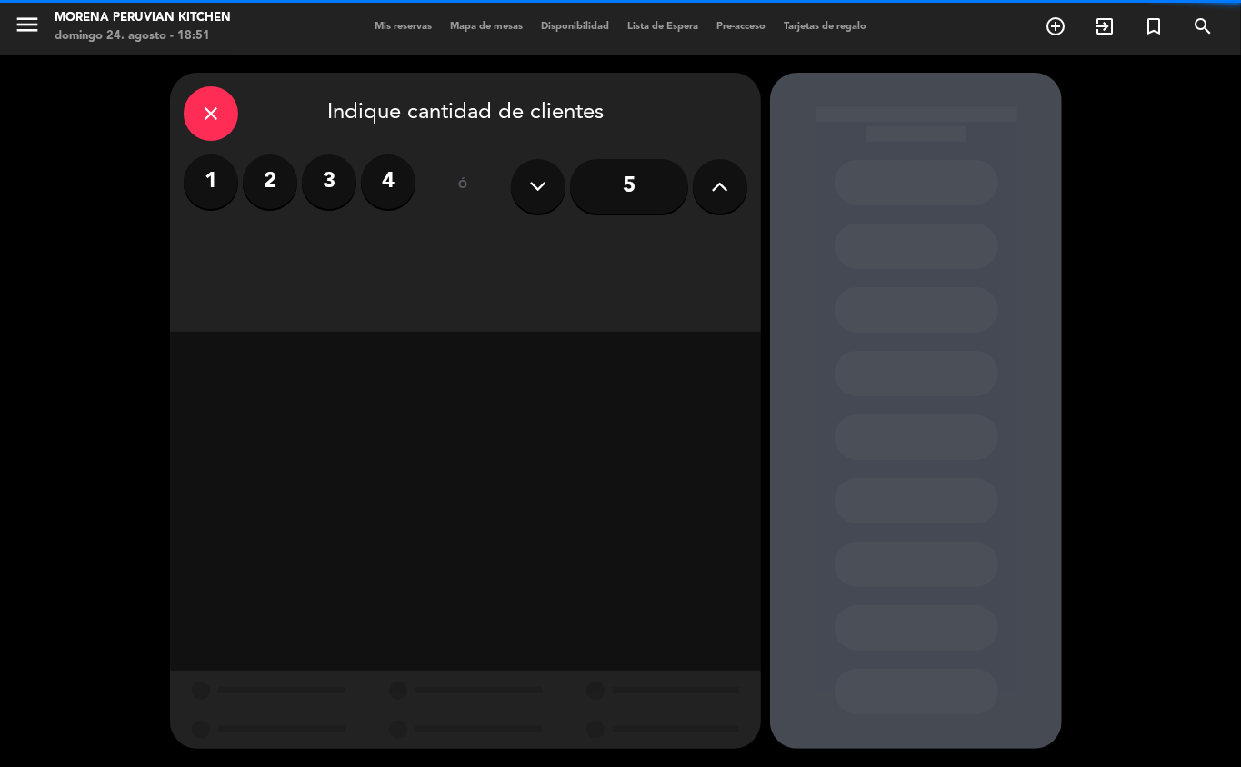
click at [275, 162] on label "2" at bounding box center [270, 182] width 55 height 55
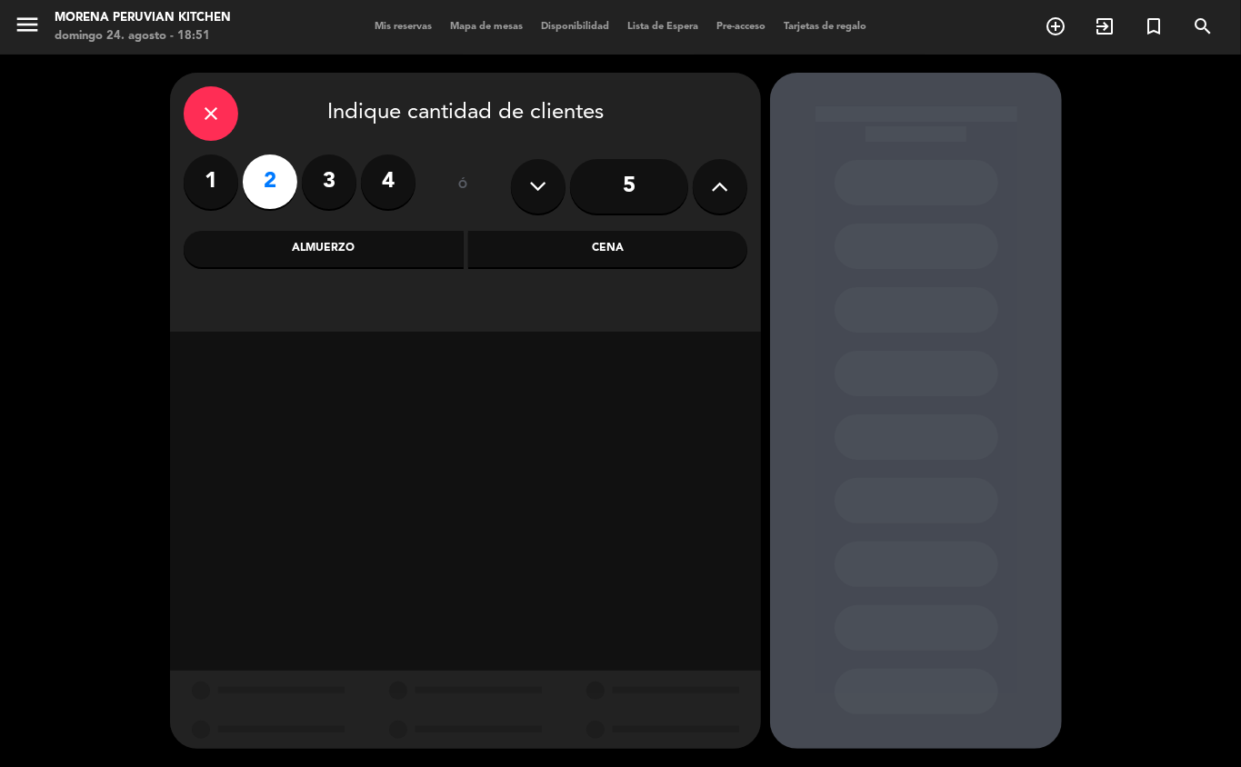
click at [593, 245] on div "Cena" at bounding box center [608, 249] width 280 height 36
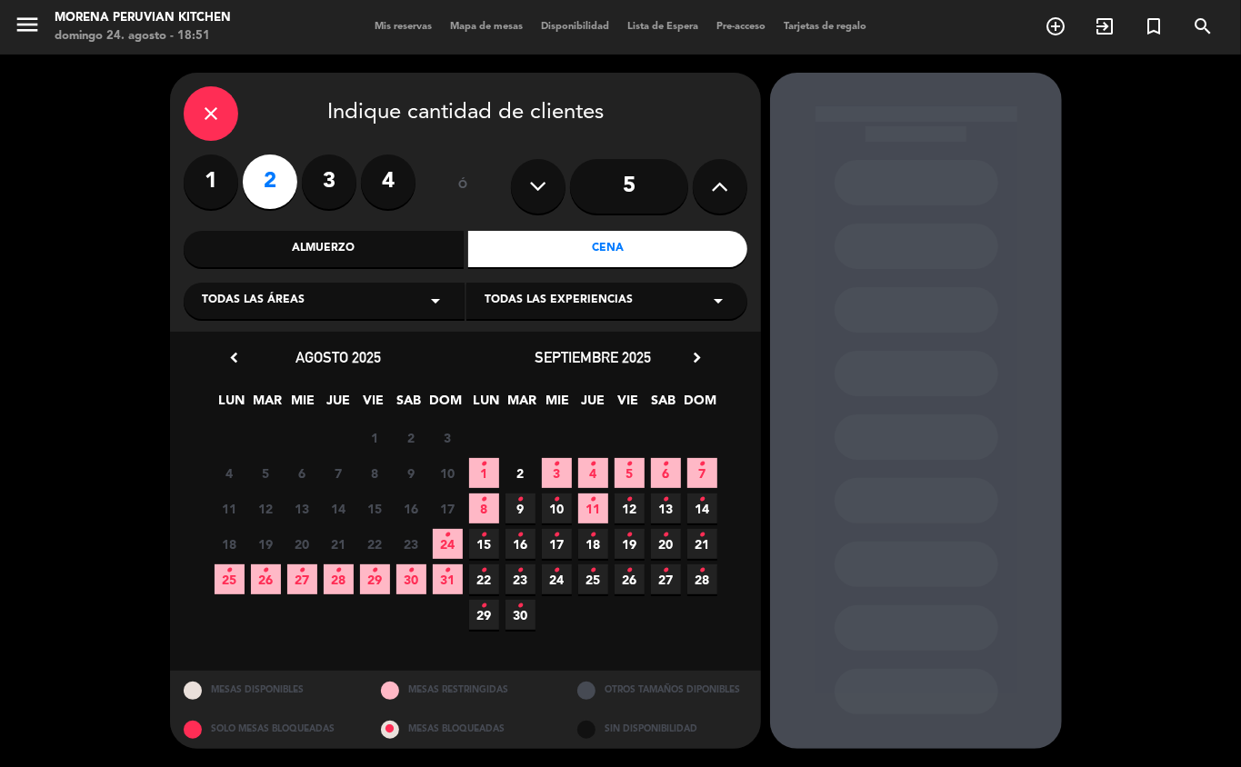
click at [411, 580] on icon "•" at bounding box center [411, 570] width 6 height 29
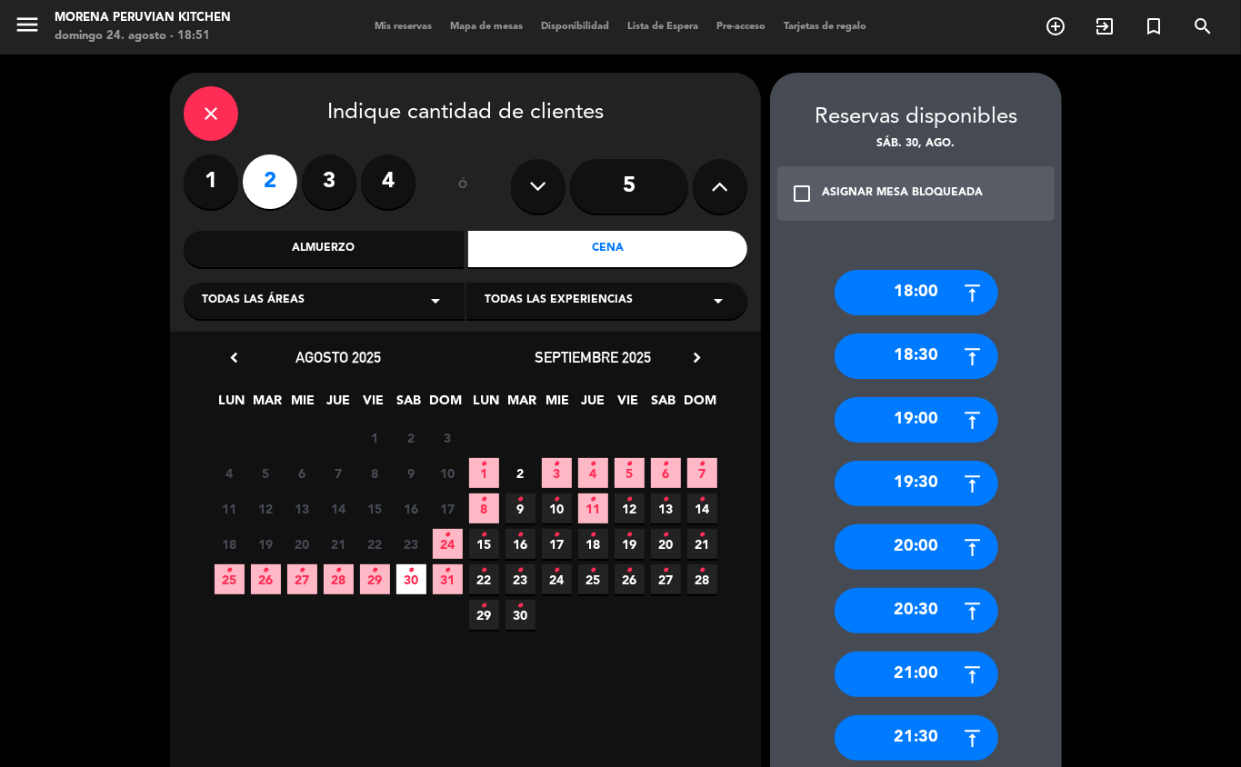
click at [922, 365] on div "18:30" at bounding box center [917, 356] width 164 height 45
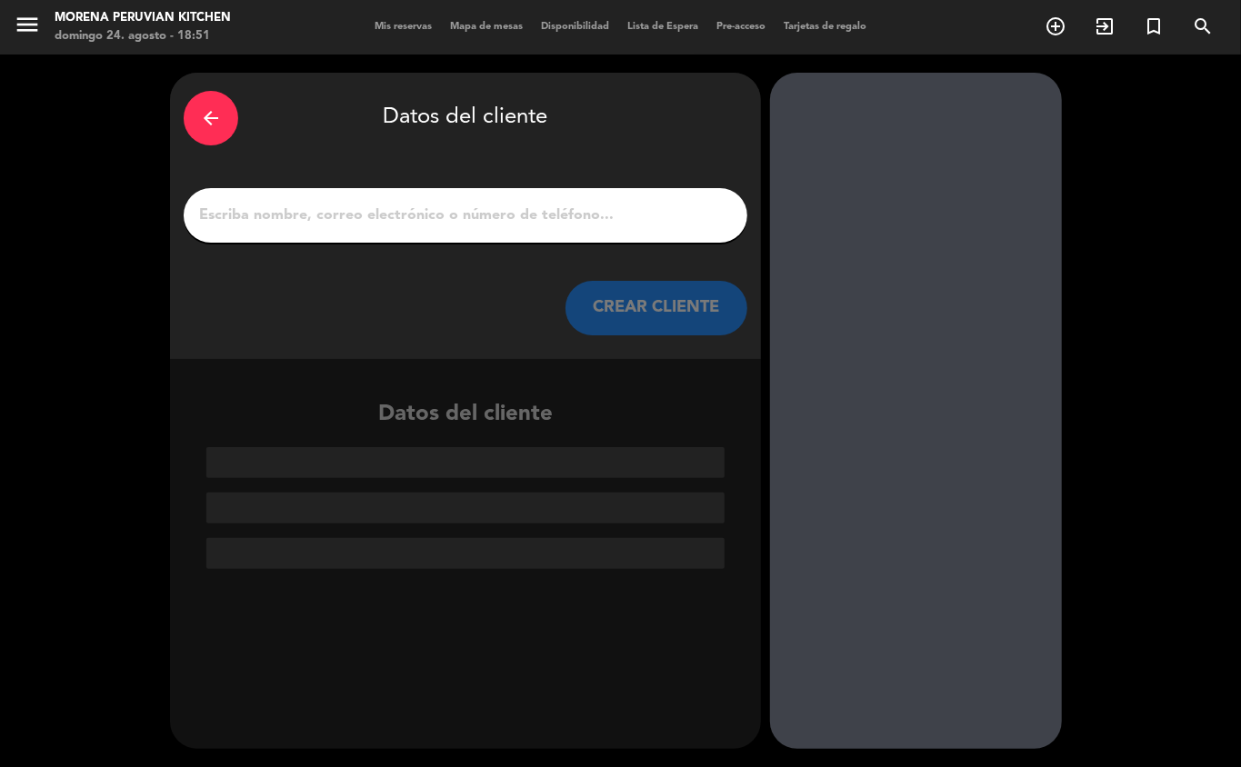
click at [502, 183] on div "arrow_back Datos del cliente CREAR CLIENTE" at bounding box center [465, 216] width 591 height 286
click at [346, 215] on input "1" at bounding box center [465, 215] width 536 height 25
type input "P"
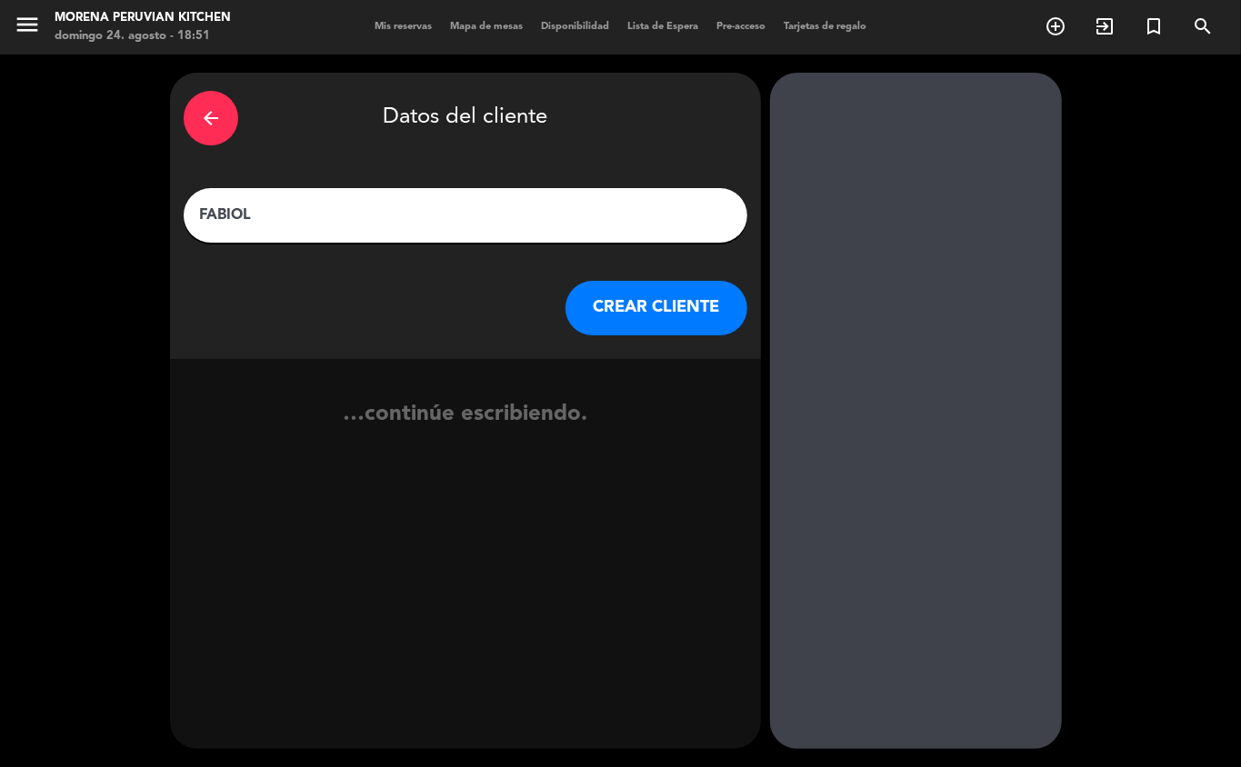
type input "FABIOLA"
click at [704, 328] on button "CREAR CLIENTE" at bounding box center [657, 308] width 182 height 55
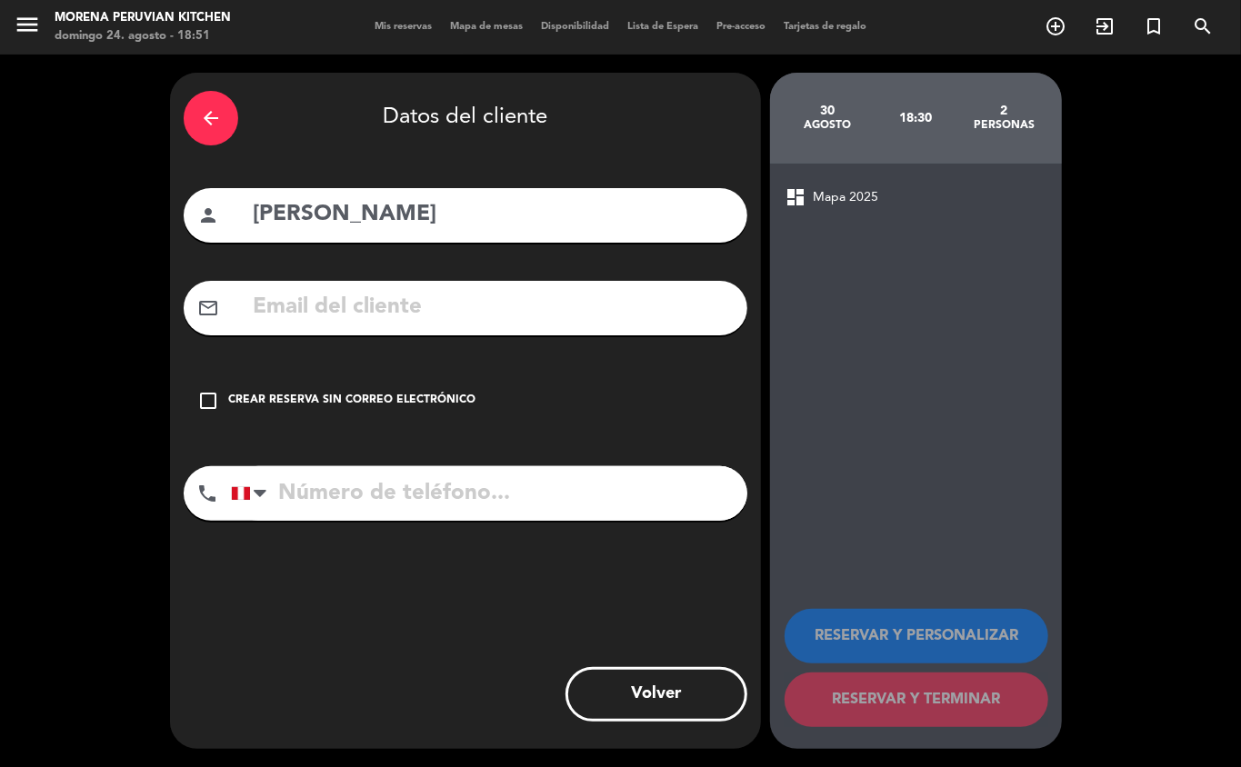
click at [378, 423] on div "check_box_outline_blank Crear reserva sin correo electrónico" at bounding box center [466, 401] width 564 height 55
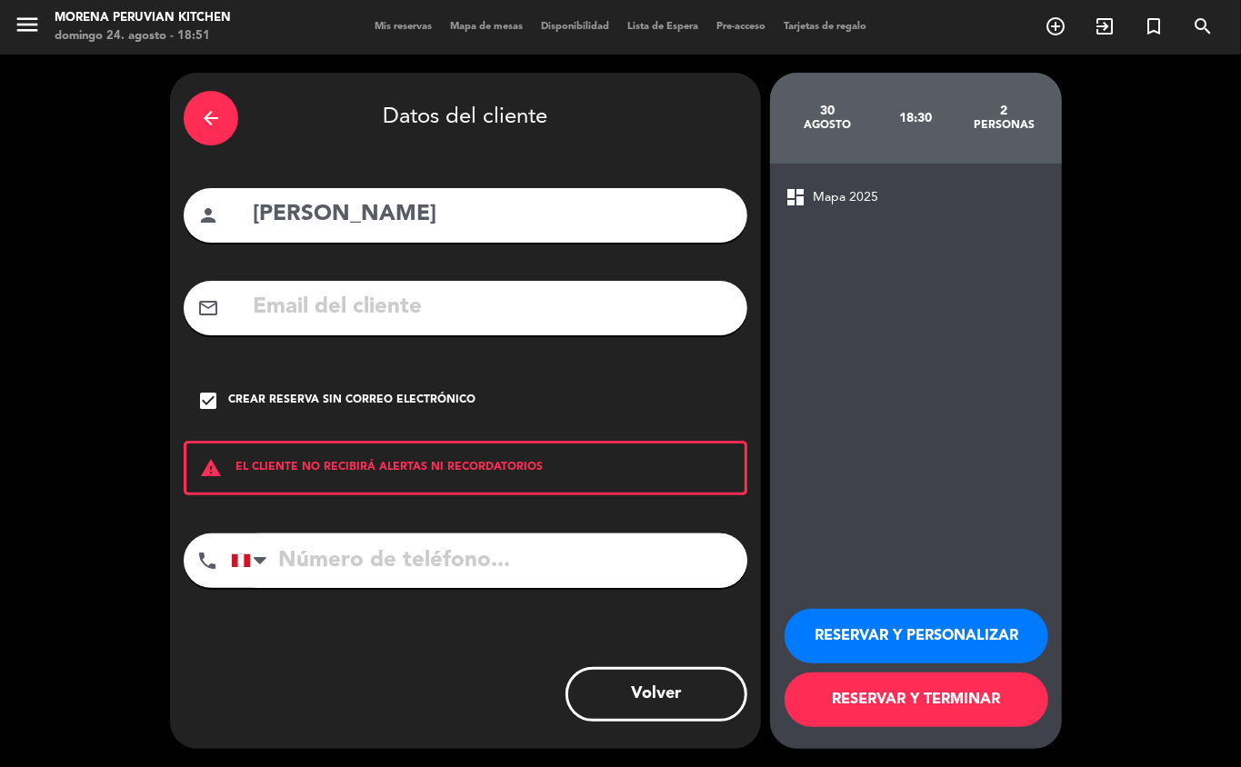
click at [469, 567] on input "tel" at bounding box center [489, 561] width 516 height 55
type input "948450160"
click at [973, 716] on button "RESERVAR Y TERMINAR" at bounding box center [917, 700] width 264 height 55
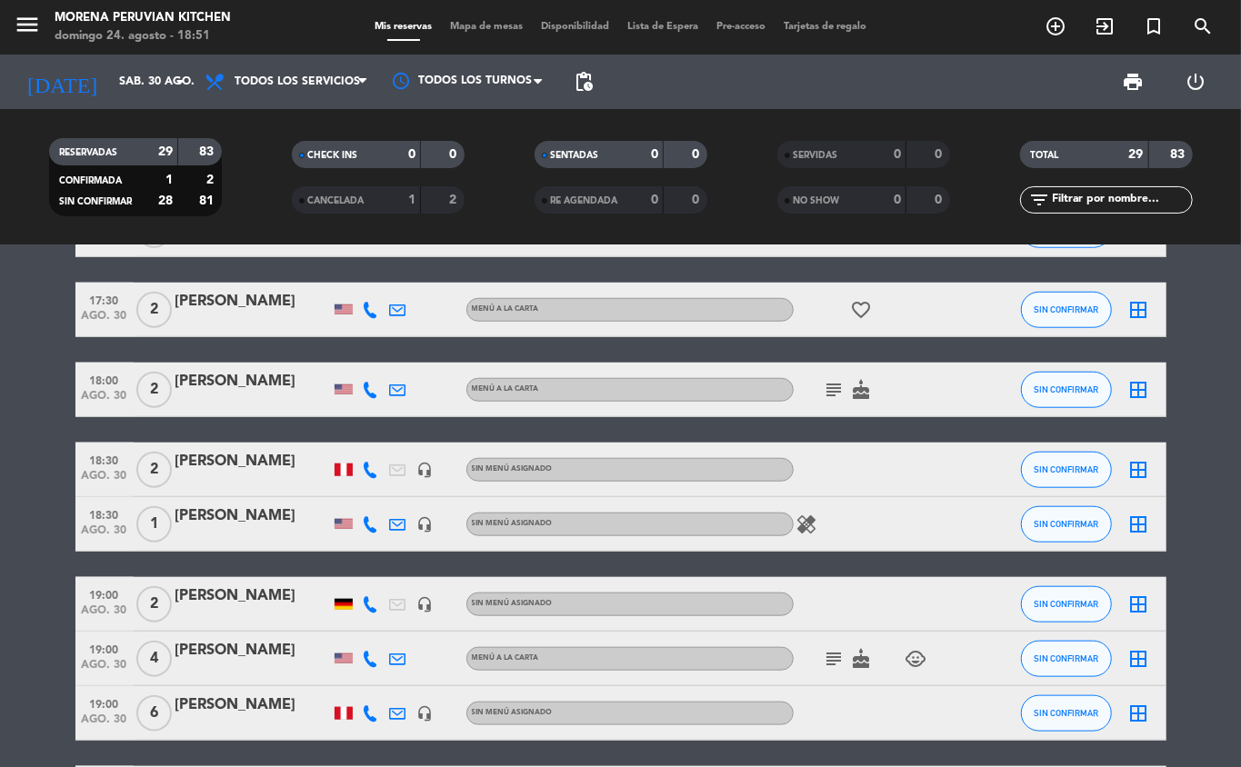
scroll to position [936, 0]
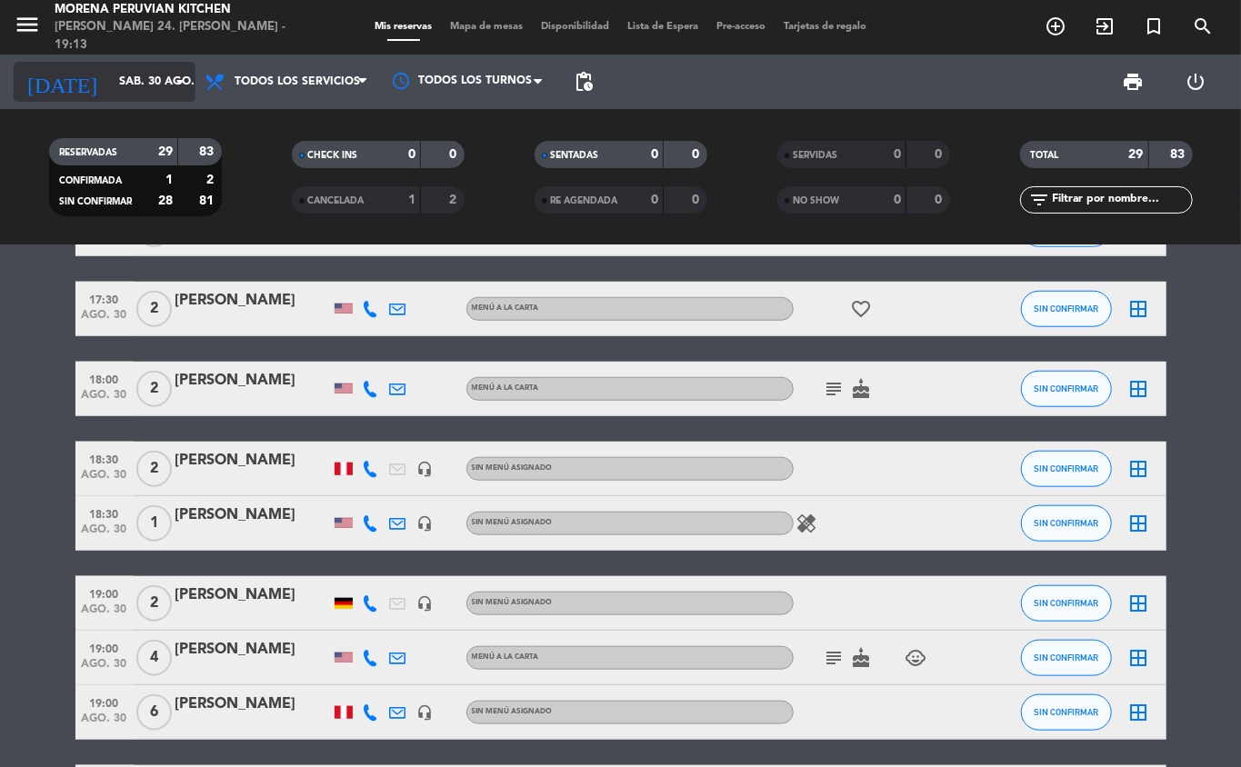
click at [136, 80] on input "sáb. 30 ago." at bounding box center [187, 81] width 154 height 31
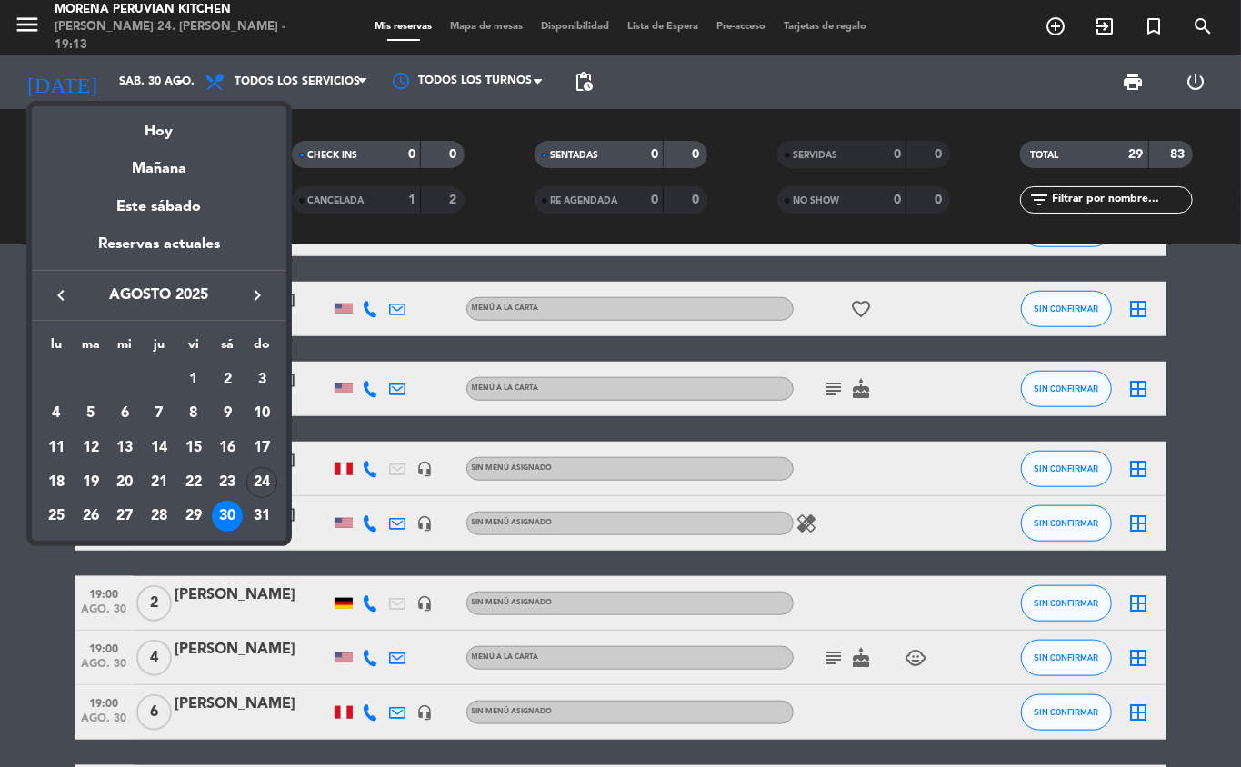
click at [35, 506] on div "lu ma mi ju vi sá do AGO. 1 2 3 4 5 6 7 8 9 10 11 12 13 14 15 16 17 18 19 20 21…" at bounding box center [159, 431] width 255 height 220
click at [52, 513] on div "25" at bounding box center [56, 516] width 31 height 31
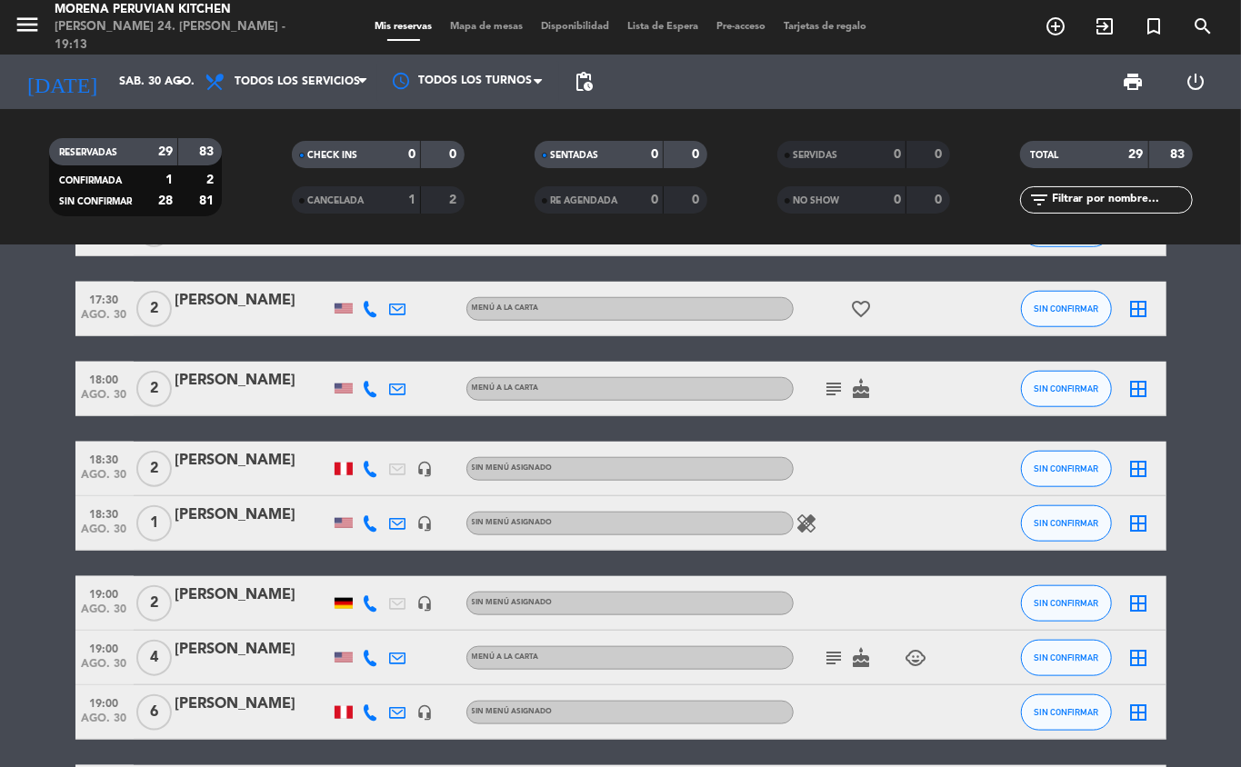
type input "lun. 25 ago."
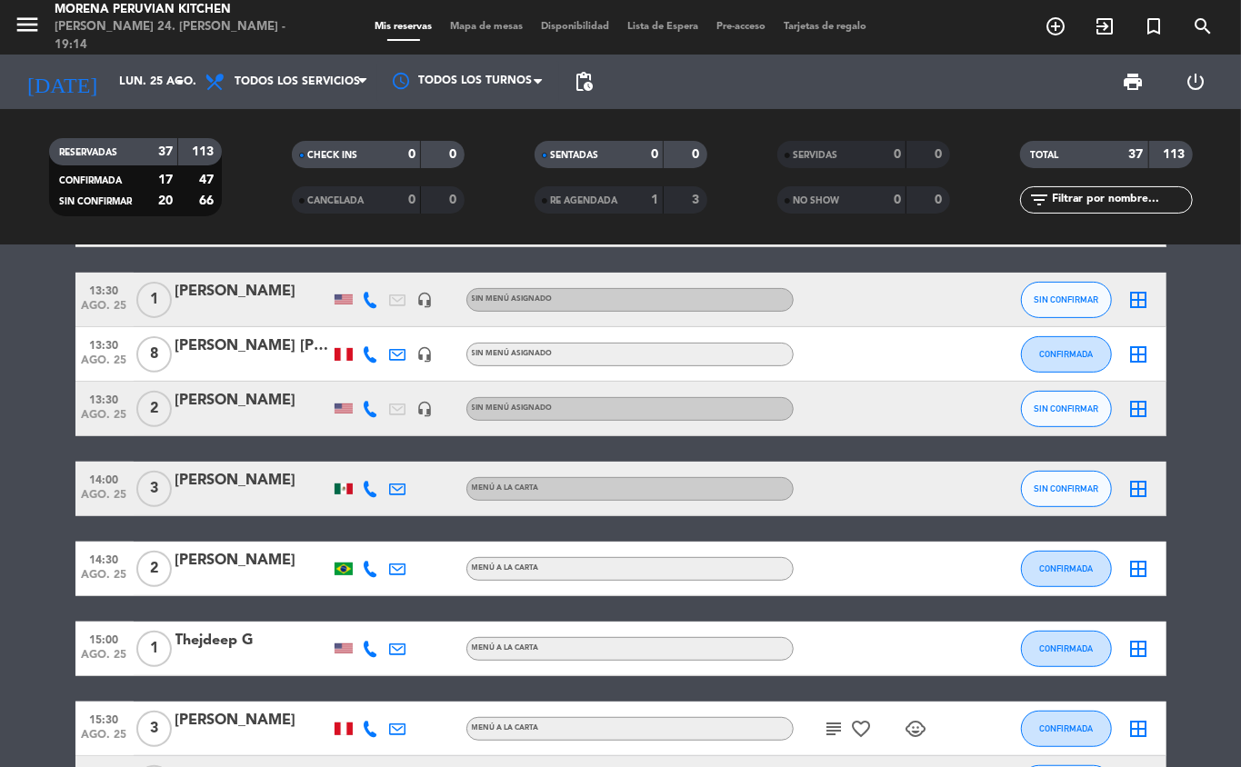
scroll to position [361, 0]
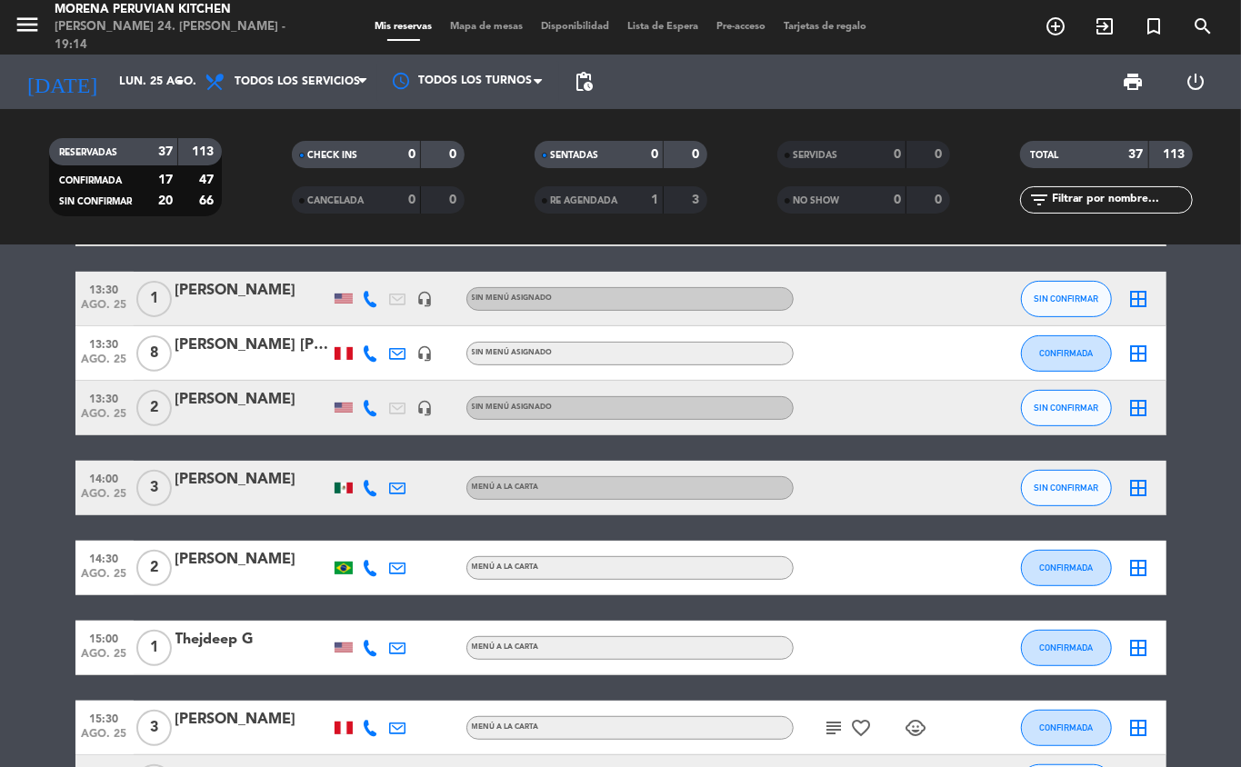
click at [1051, 22] on icon "add_circle_outline" at bounding box center [1056, 26] width 22 height 22
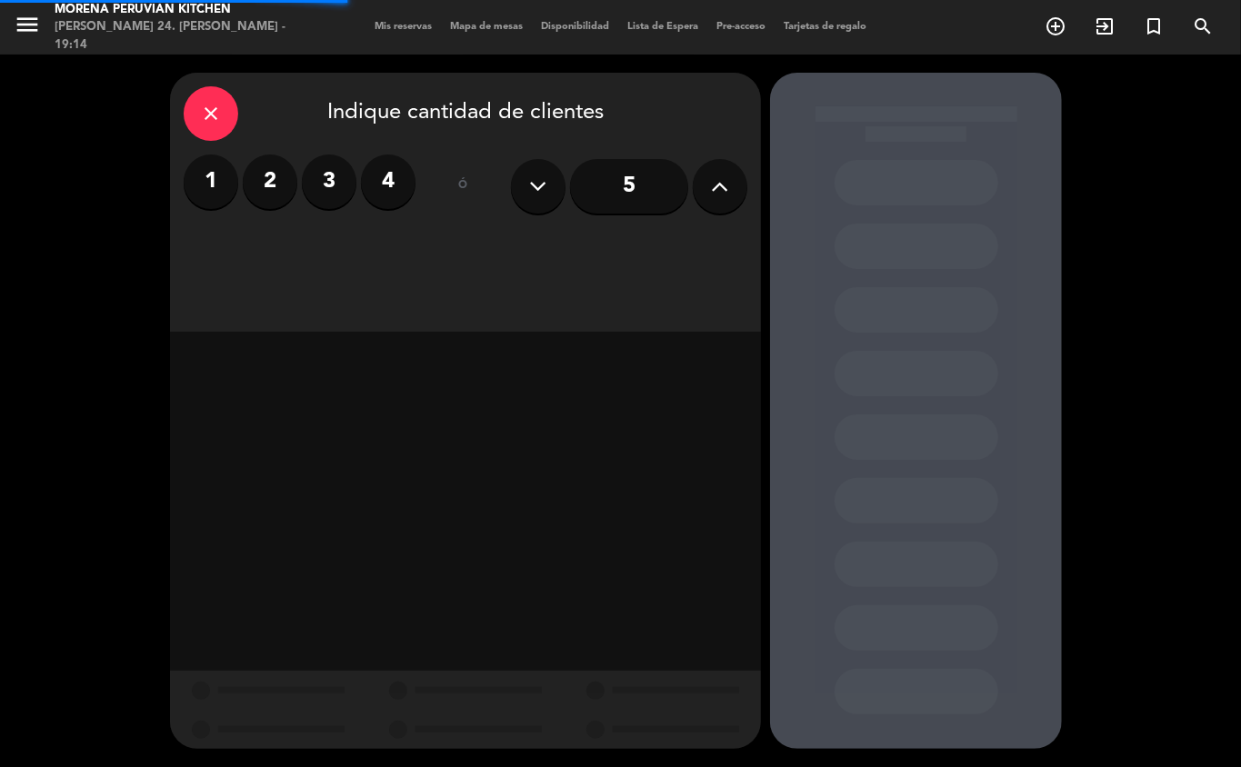
click at [309, 175] on label "3" at bounding box center [329, 182] width 55 height 55
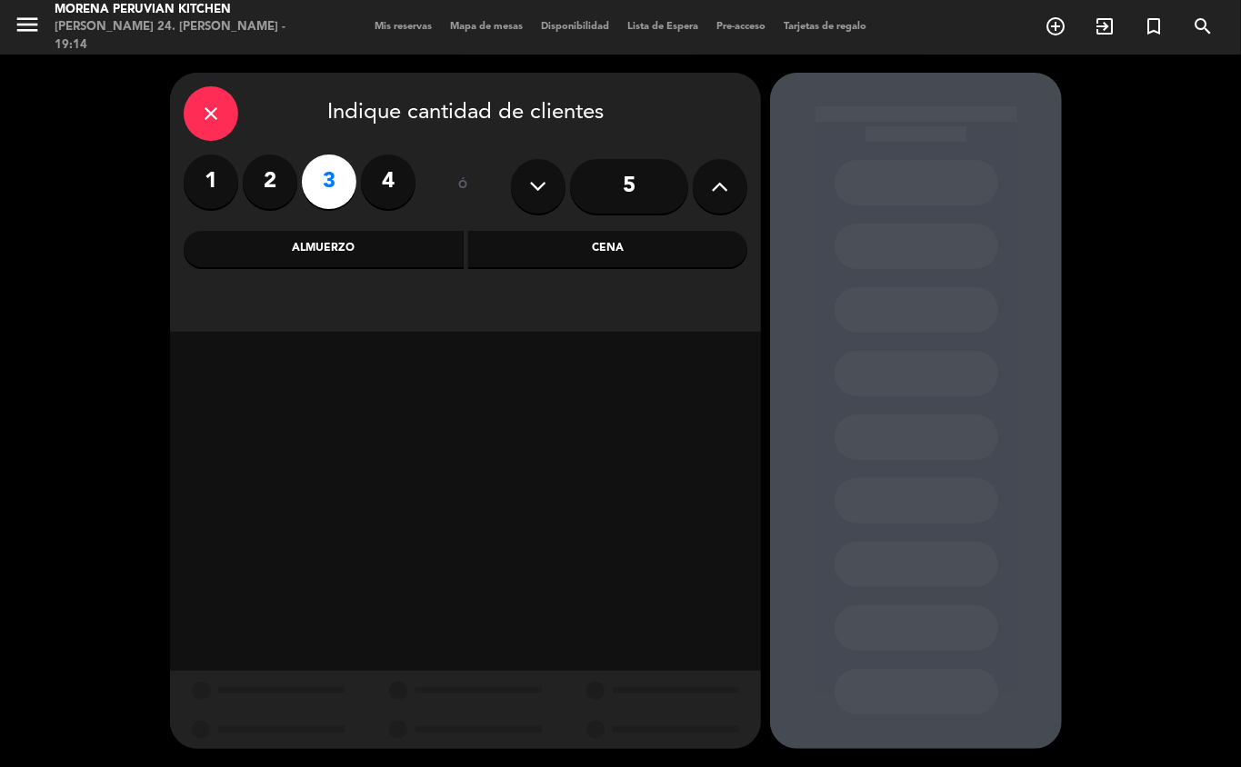
click at [371, 237] on div "Almuerzo" at bounding box center [324, 249] width 280 height 36
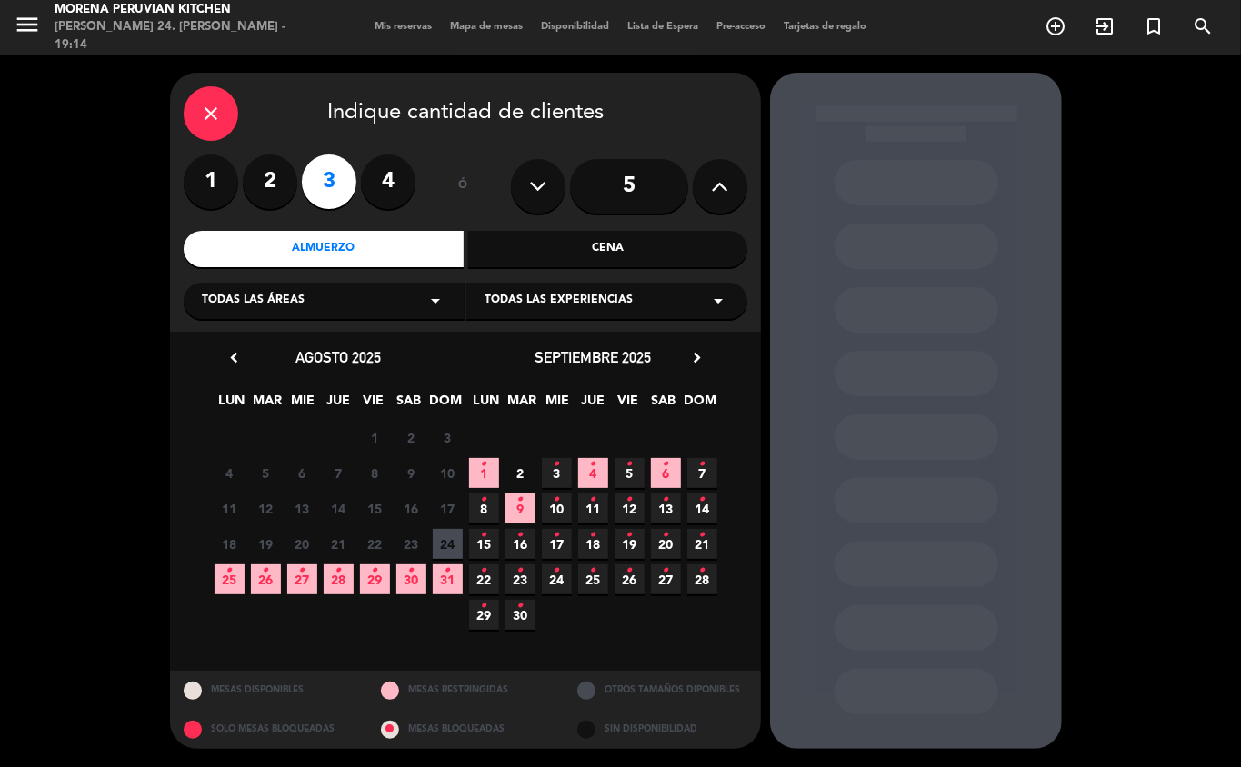
click at [226, 586] on span "25 •" at bounding box center [230, 580] width 30 height 30
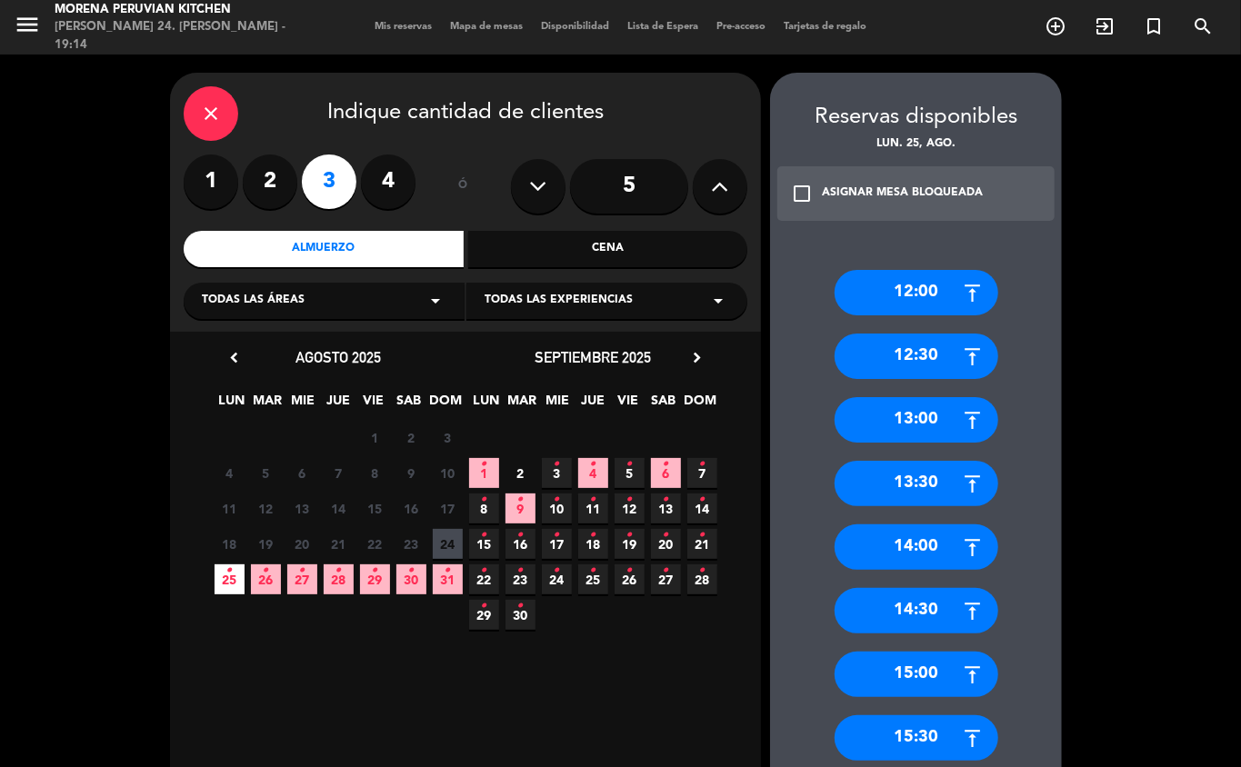
click at [906, 551] on div "14:00" at bounding box center [917, 547] width 164 height 45
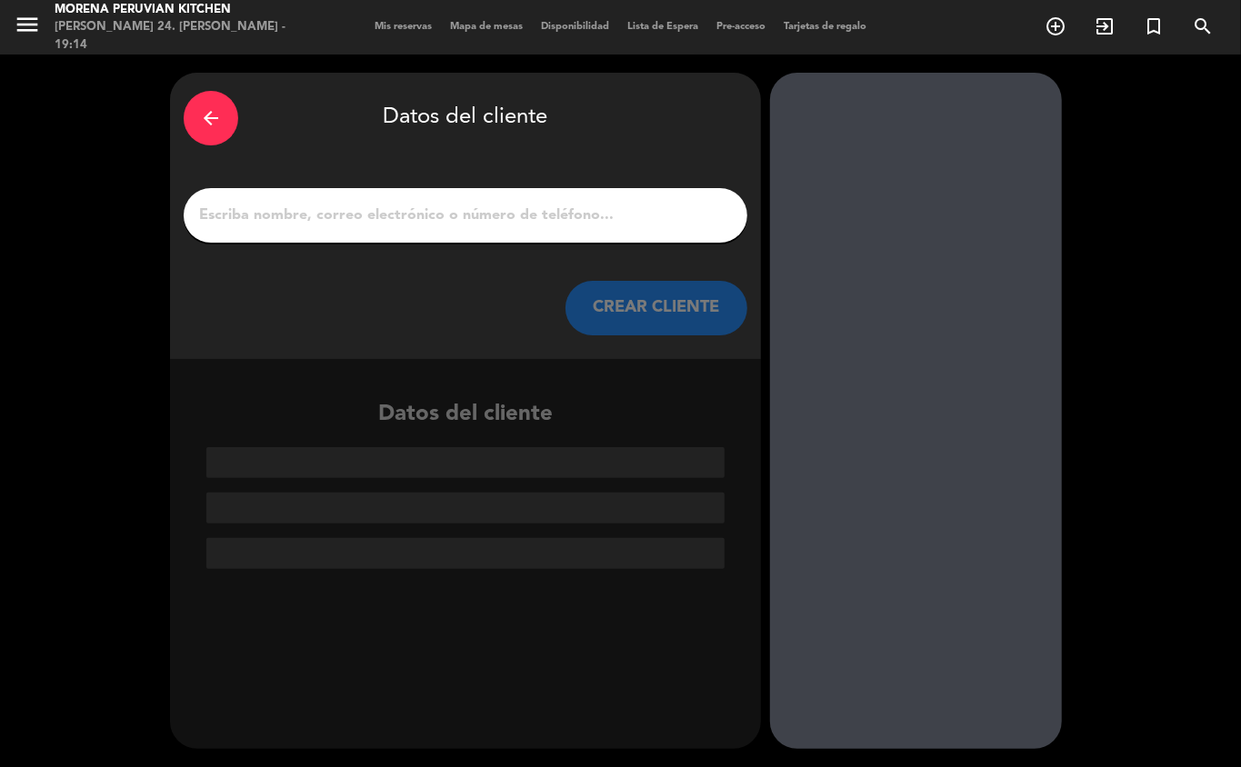
click at [469, 207] on input "1" at bounding box center [465, 215] width 536 height 25
click at [331, 223] on input "1" at bounding box center [465, 215] width 536 height 25
type input "V"
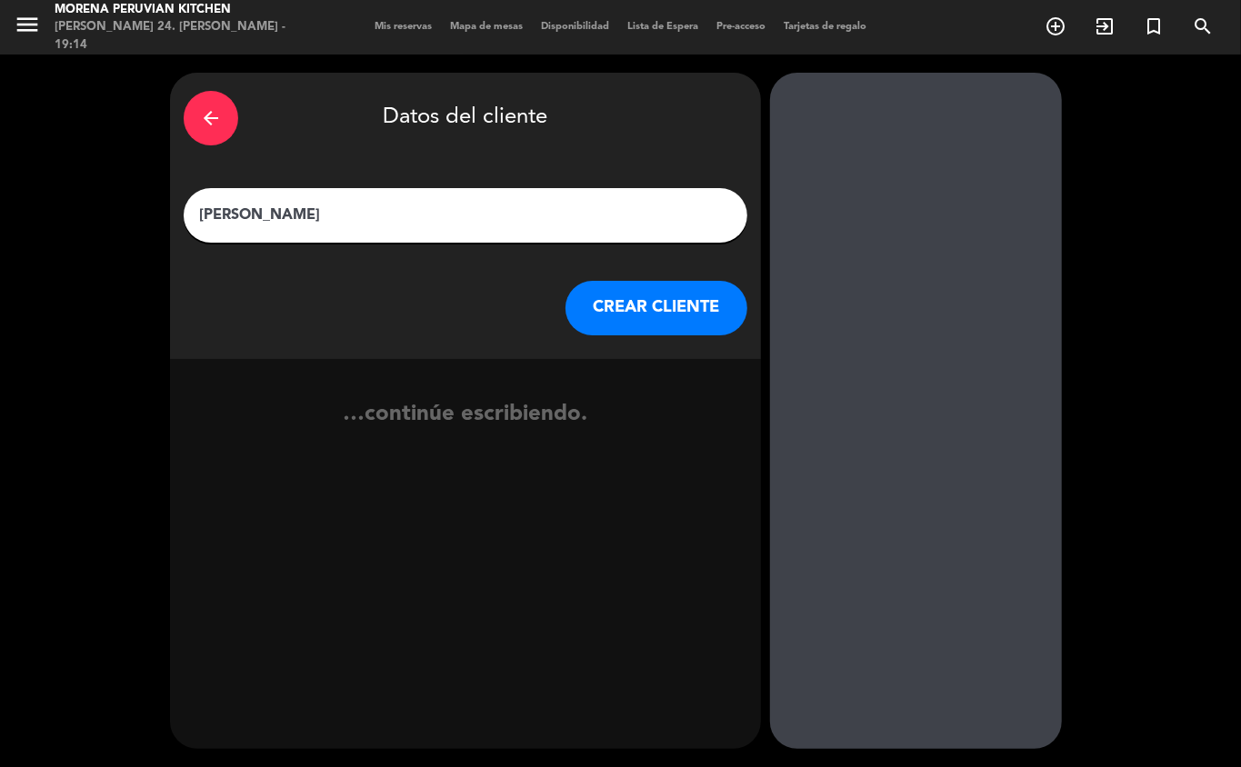
type input "Constantino"
click at [704, 327] on button "CREAR CLIENTE" at bounding box center [657, 308] width 182 height 55
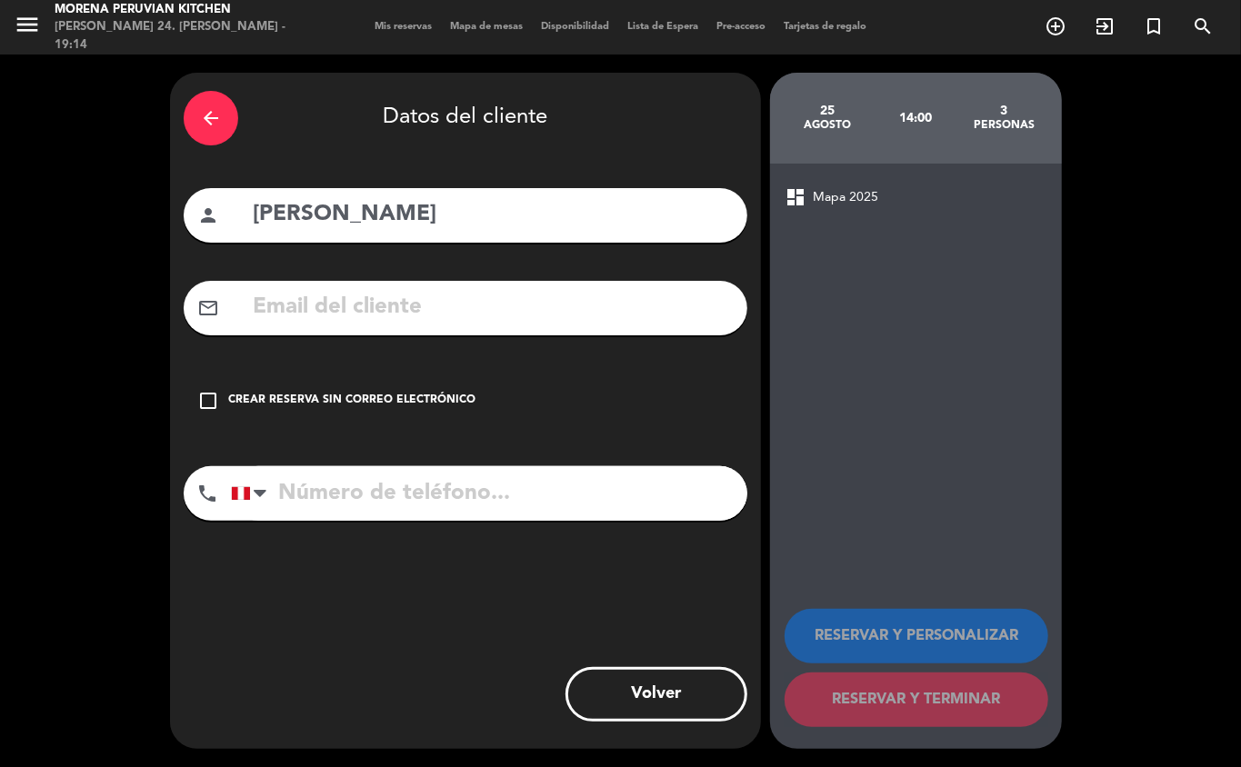
click at [411, 416] on div "check_box_outline_blank Crear reserva sin correo electrónico" at bounding box center [466, 401] width 564 height 55
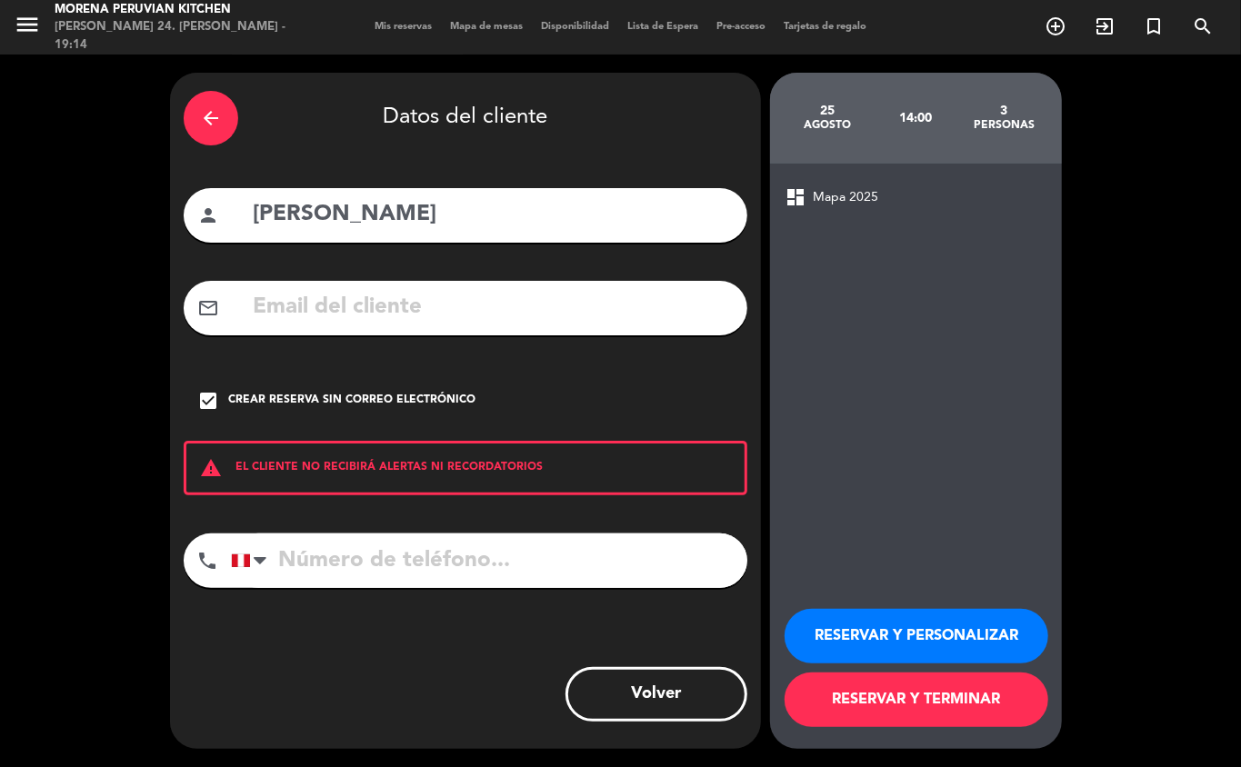
click at [475, 566] on input "tel" at bounding box center [489, 561] width 516 height 55
type input "+306944333302"
click at [954, 703] on button "RESERVAR Y TERMINAR" at bounding box center [917, 700] width 264 height 55
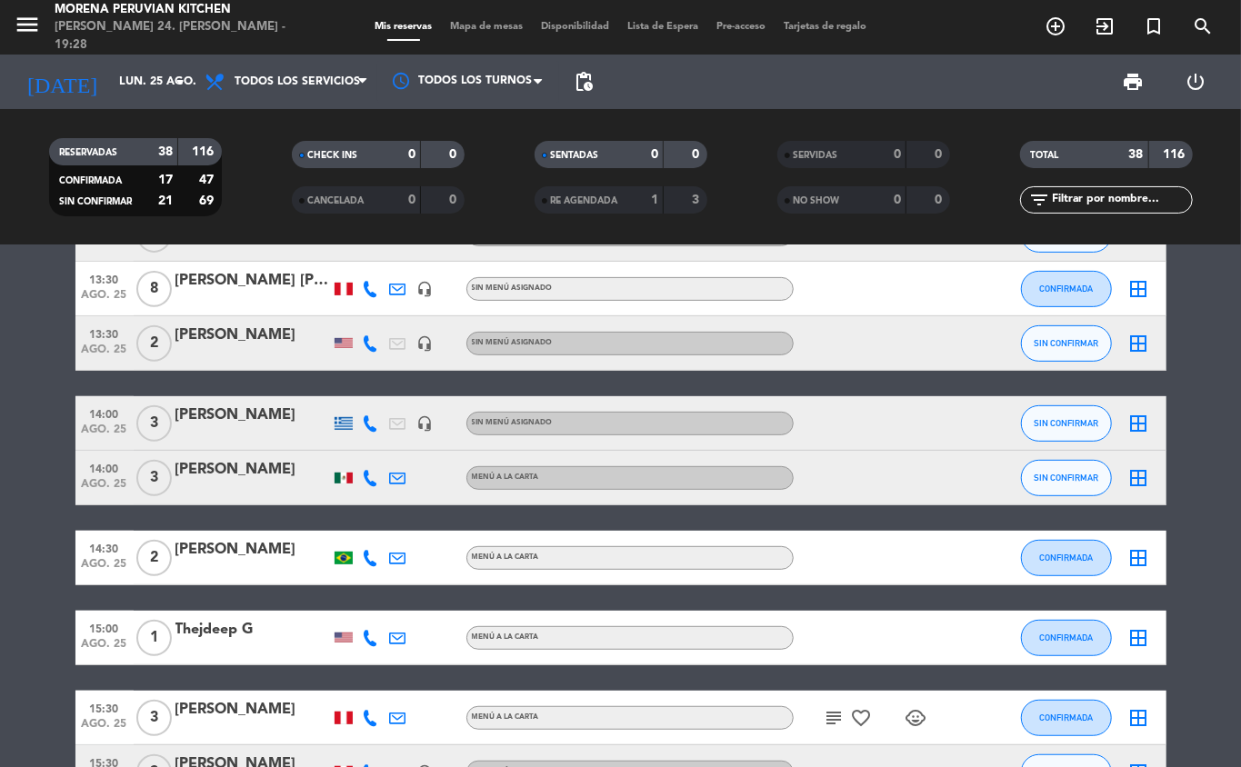
scroll to position [458, 0]
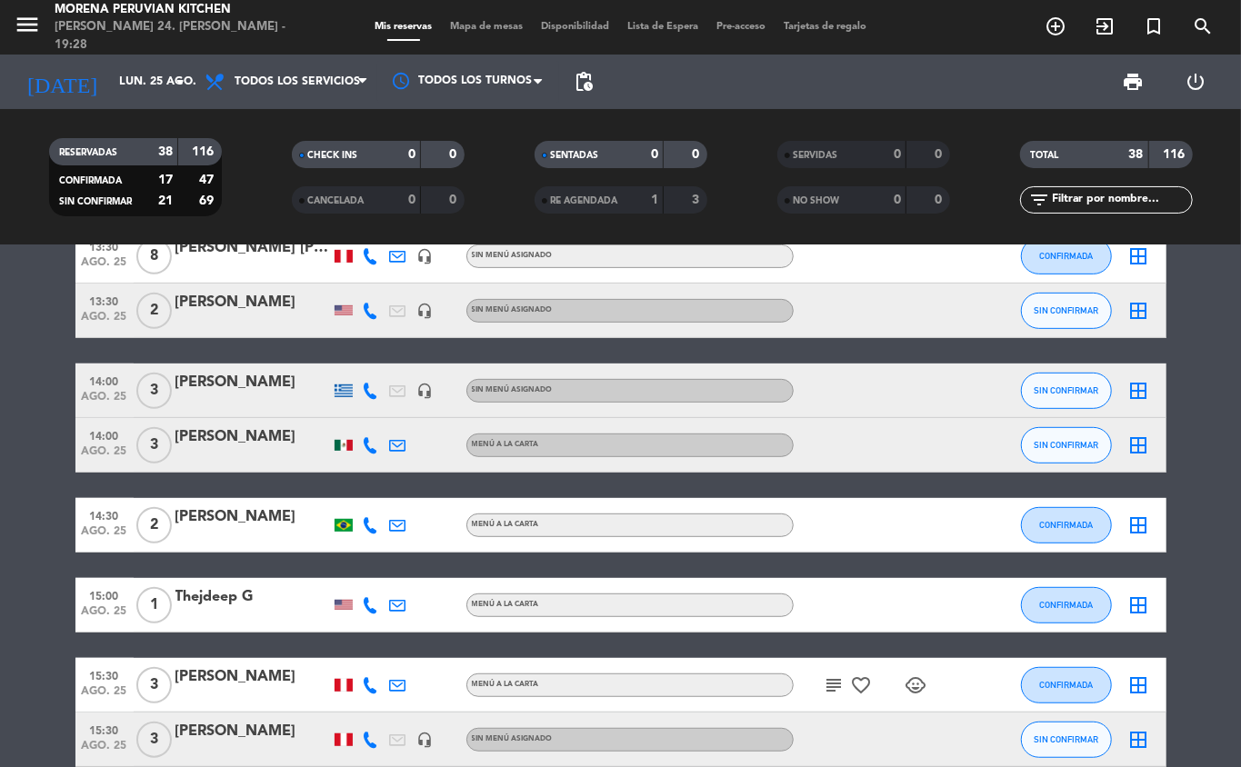
click at [1048, 29] on icon "add_circle_outline" at bounding box center [1056, 26] width 22 height 22
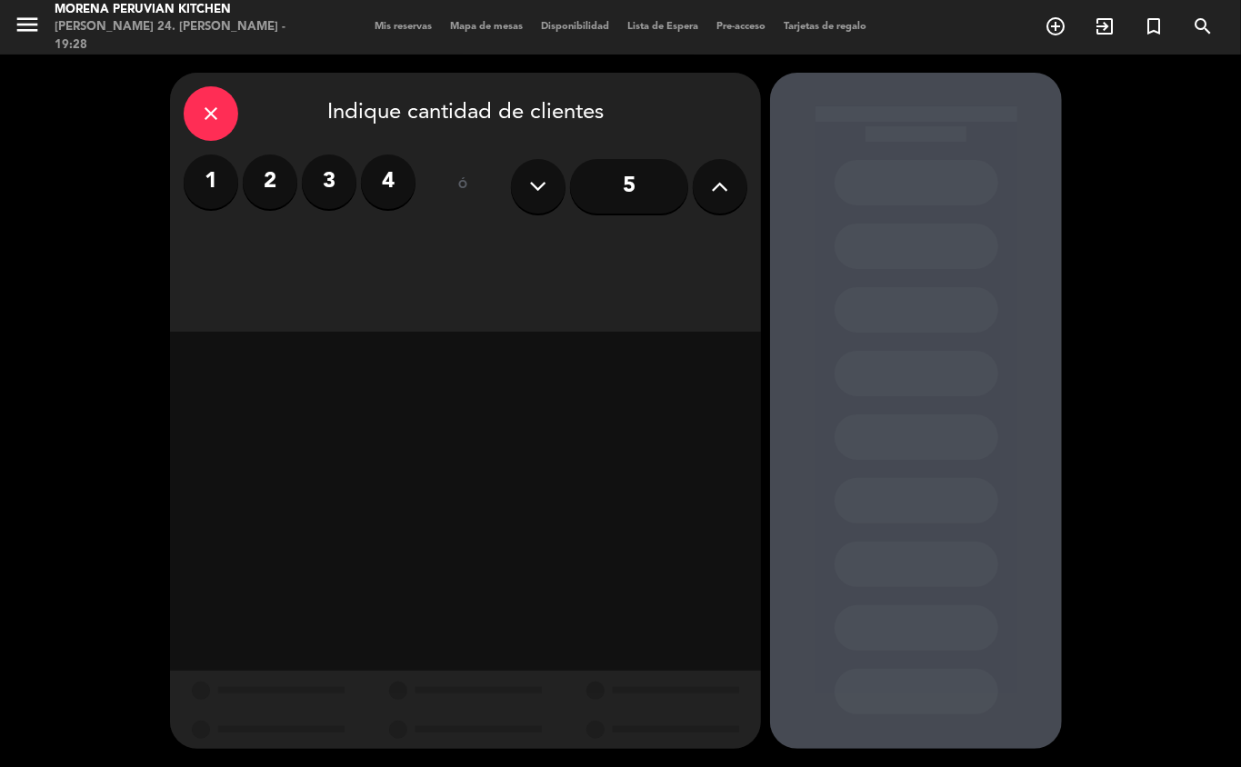
click at [263, 182] on label "2" at bounding box center [270, 182] width 55 height 55
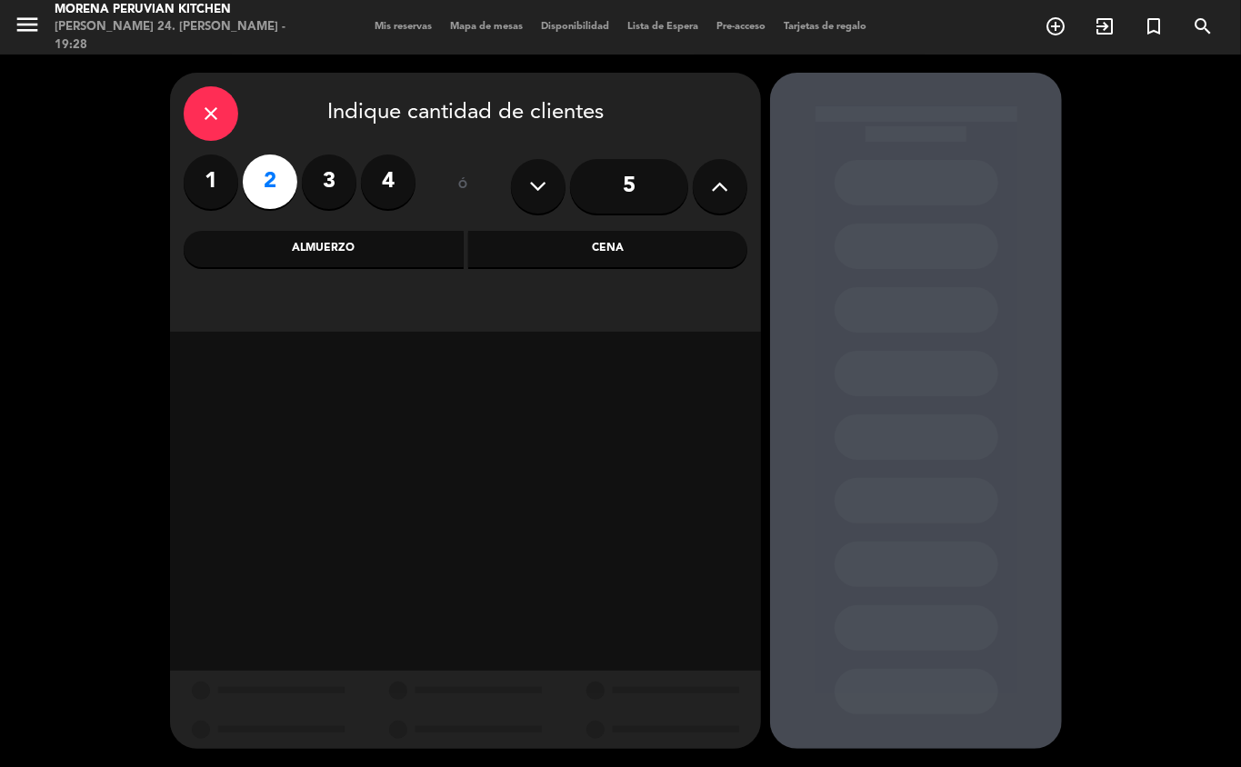
click at [369, 248] on div "Almuerzo" at bounding box center [324, 249] width 280 height 36
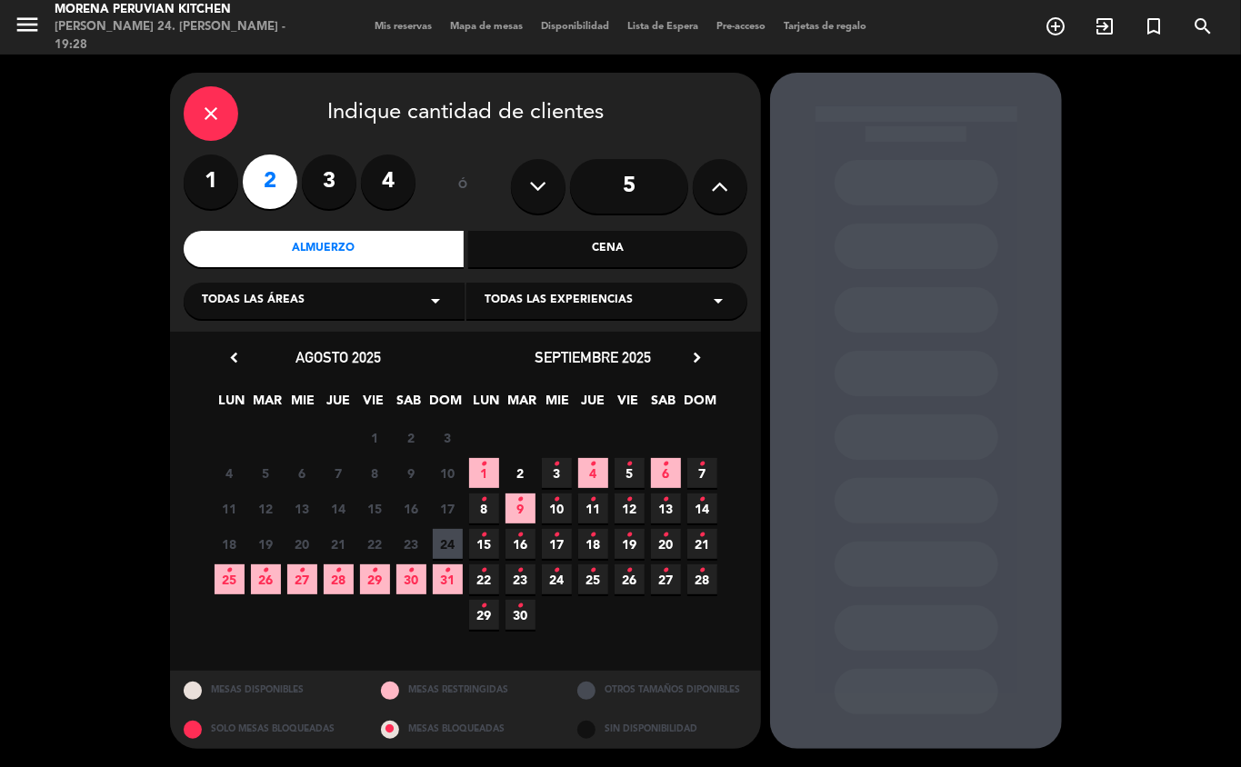
click at [229, 576] on icon "•" at bounding box center [229, 570] width 6 height 29
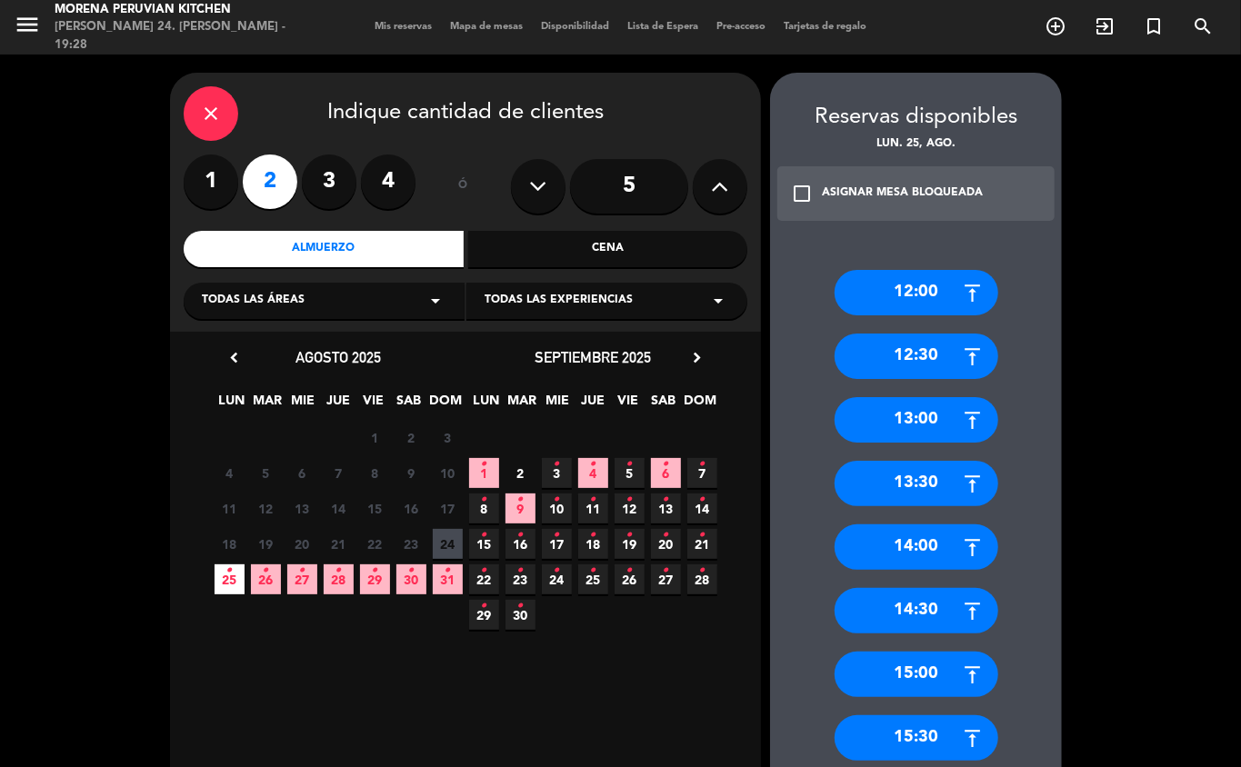
click at [916, 612] on div "14:30" at bounding box center [917, 610] width 164 height 45
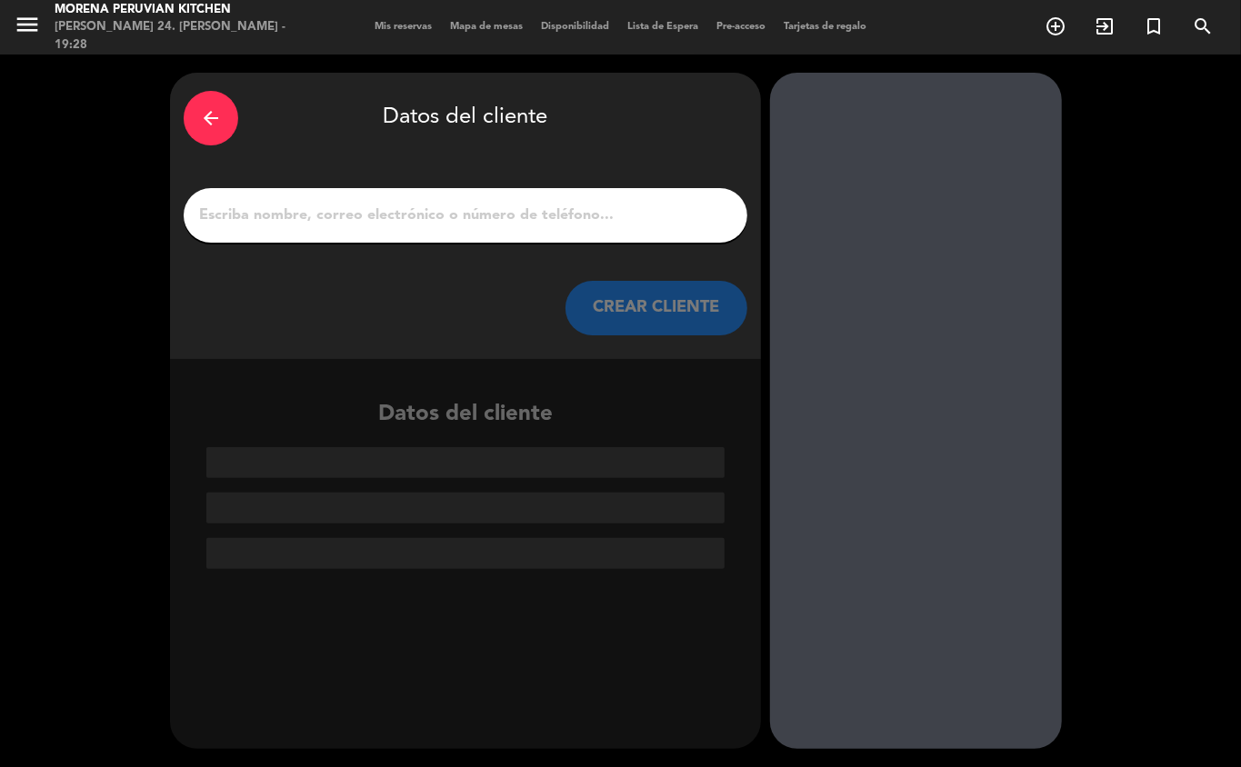
click at [456, 225] on input "1" at bounding box center [465, 215] width 536 height 25
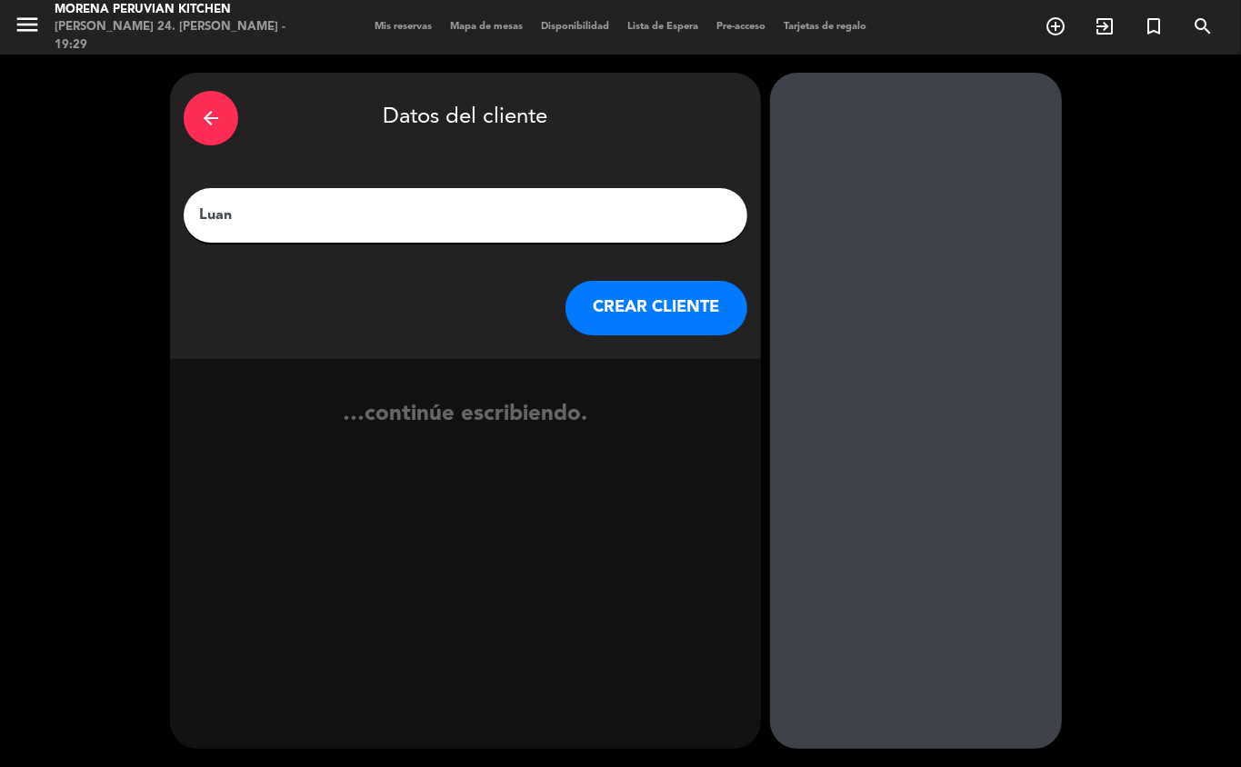
type input "Luana"
click at [667, 333] on button "CREAR CLIENTE" at bounding box center [657, 308] width 182 height 55
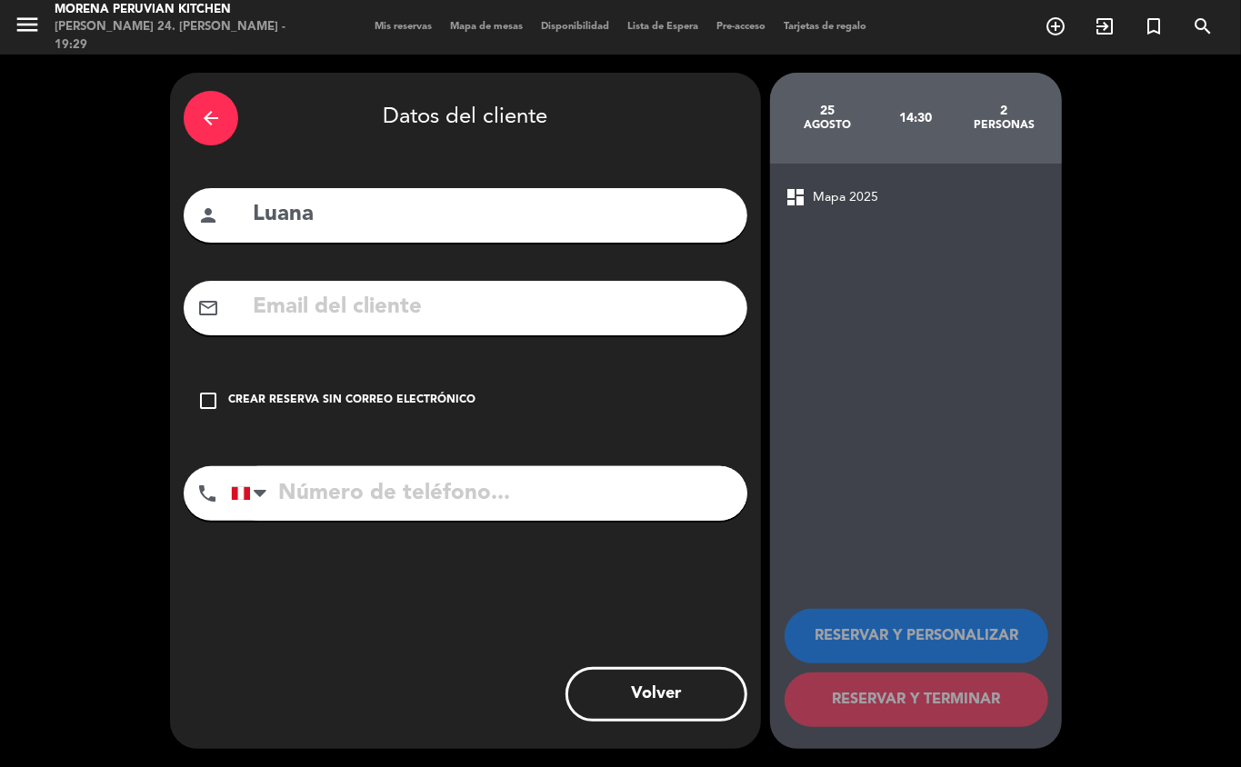
click at [371, 393] on div "Crear reserva sin correo electrónico" at bounding box center [351, 401] width 247 height 18
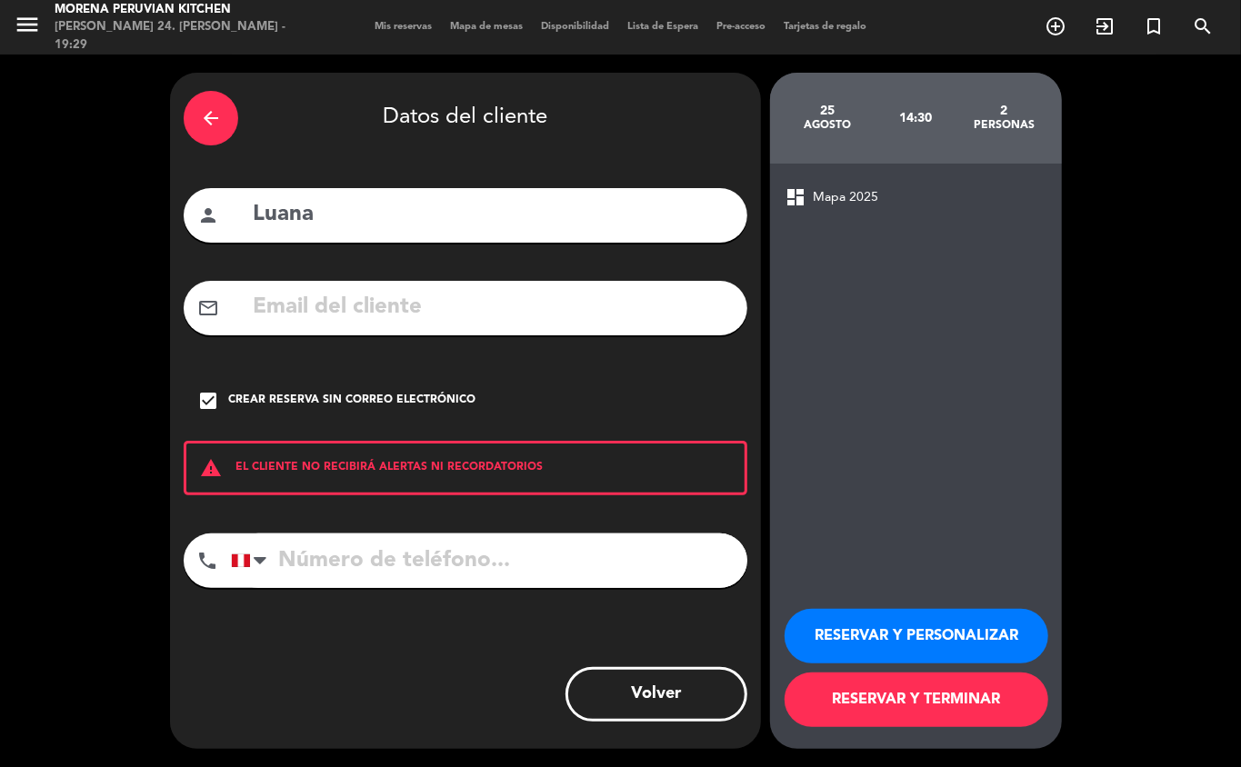
click at [448, 573] on input "tel" at bounding box center [489, 561] width 516 height 55
type input "9"
type input "+4915154696589"
click at [955, 706] on button "RESERVAR Y TERMINAR" at bounding box center [917, 700] width 264 height 55
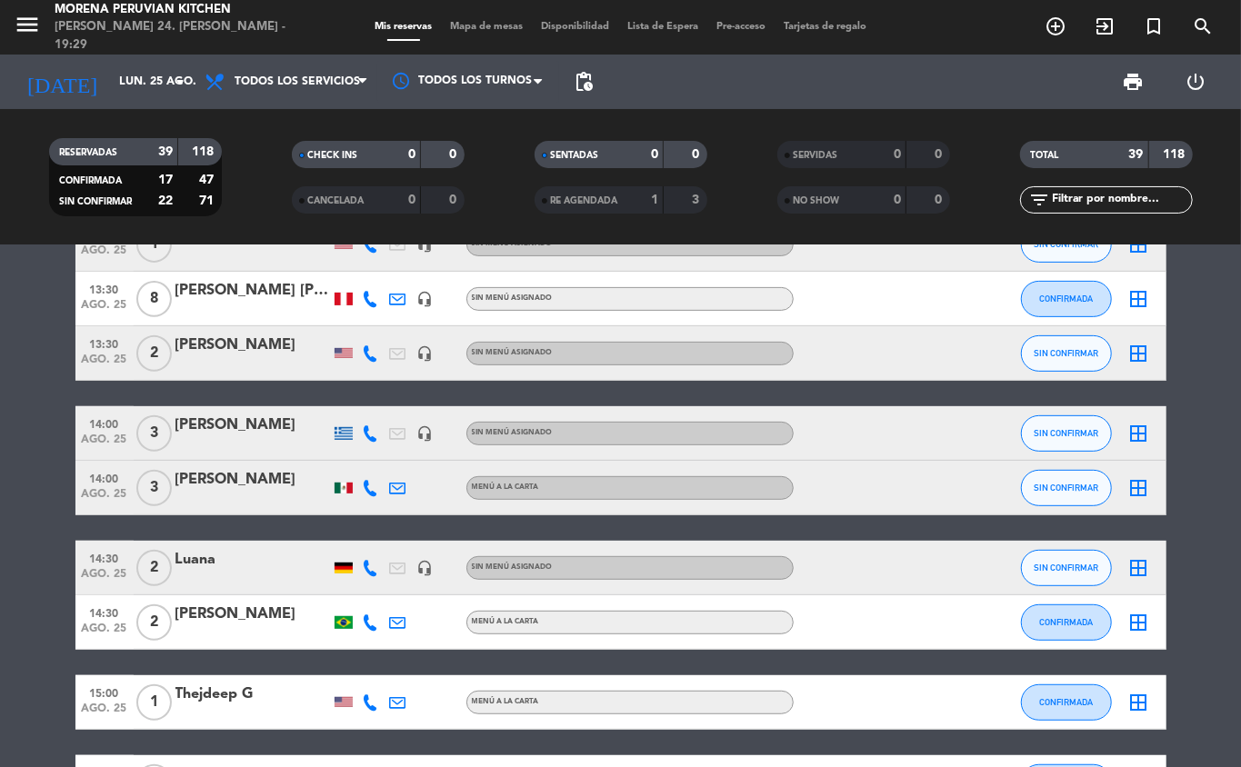
scroll to position [471, 0]
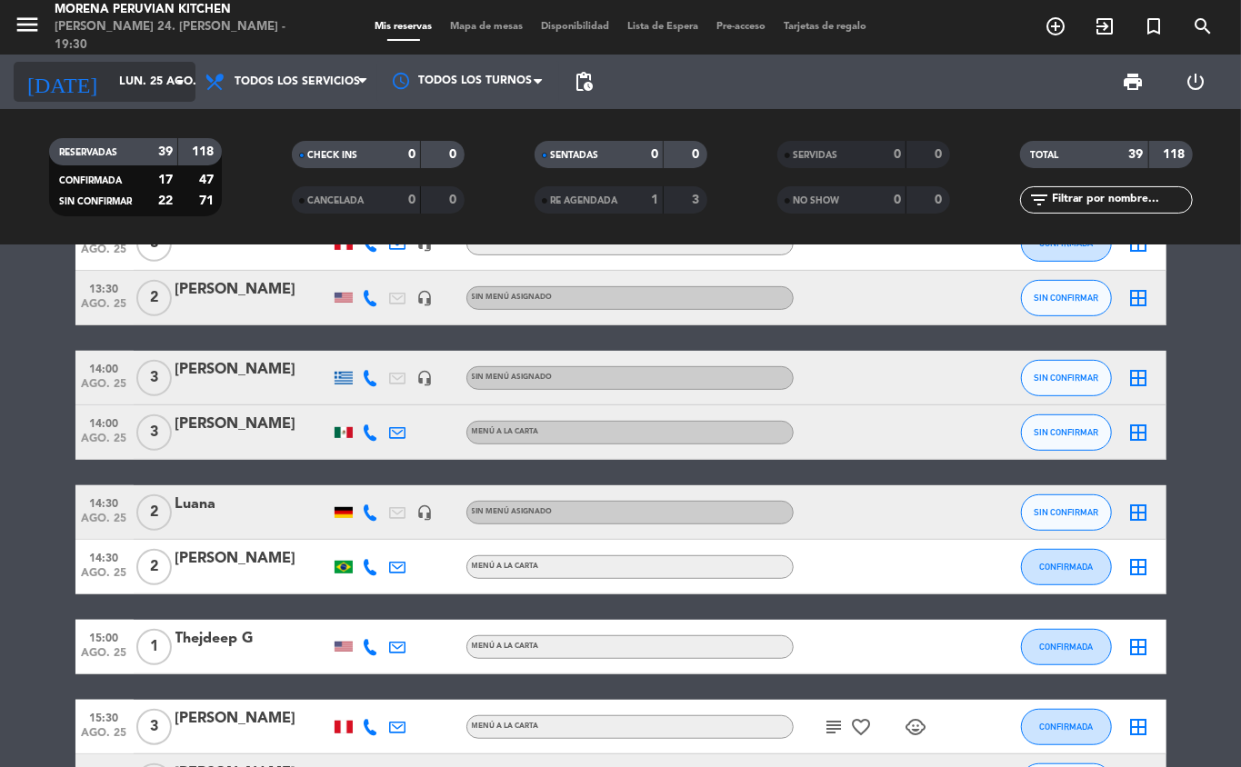
click at [144, 75] on input "lun. 25 ago." at bounding box center [187, 81] width 154 height 31
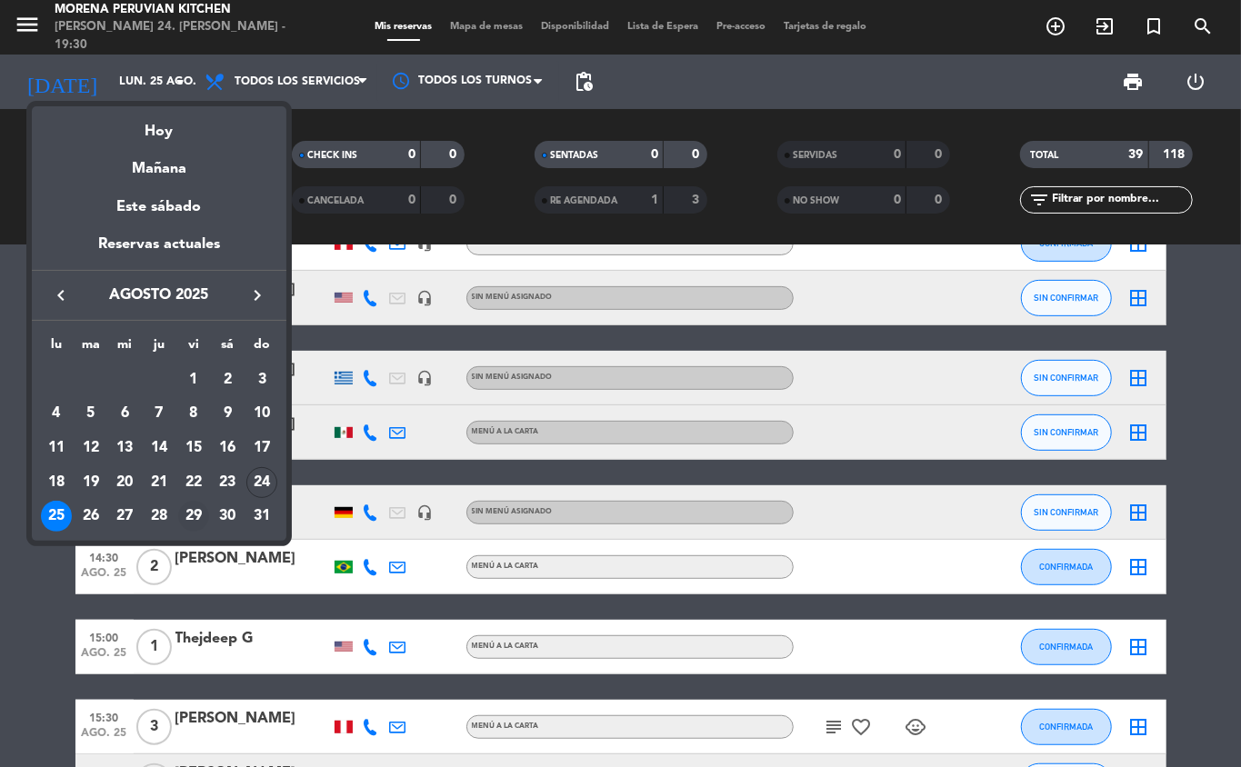
click at [197, 518] on div "29" at bounding box center [193, 516] width 31 height 31
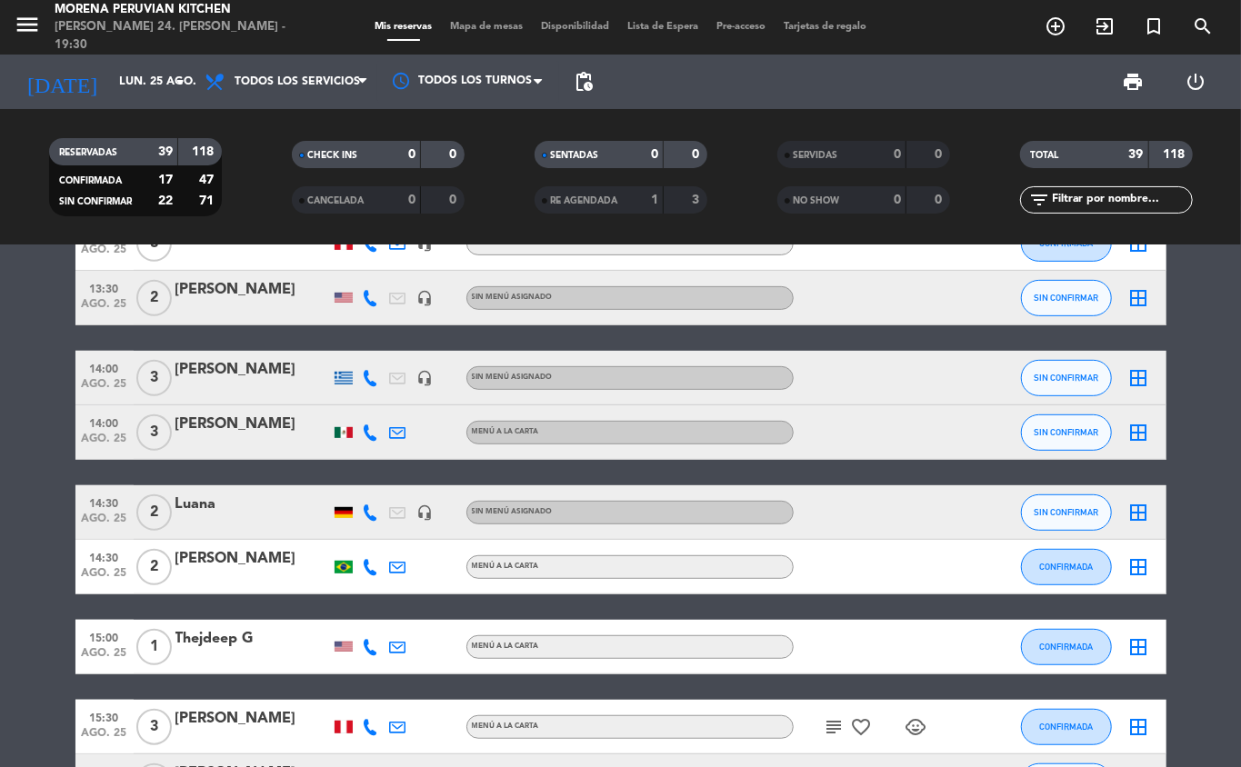
type input "vie. 29 ago."
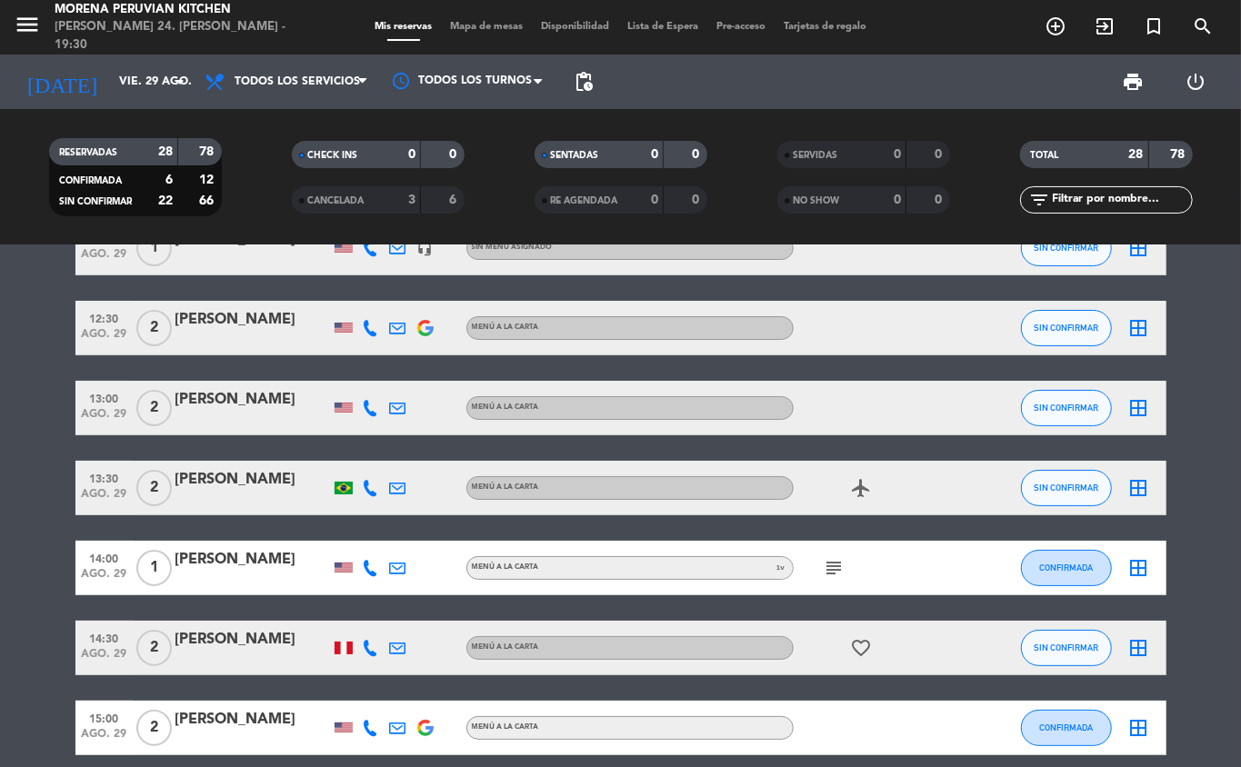
scroll to position [0, 0]
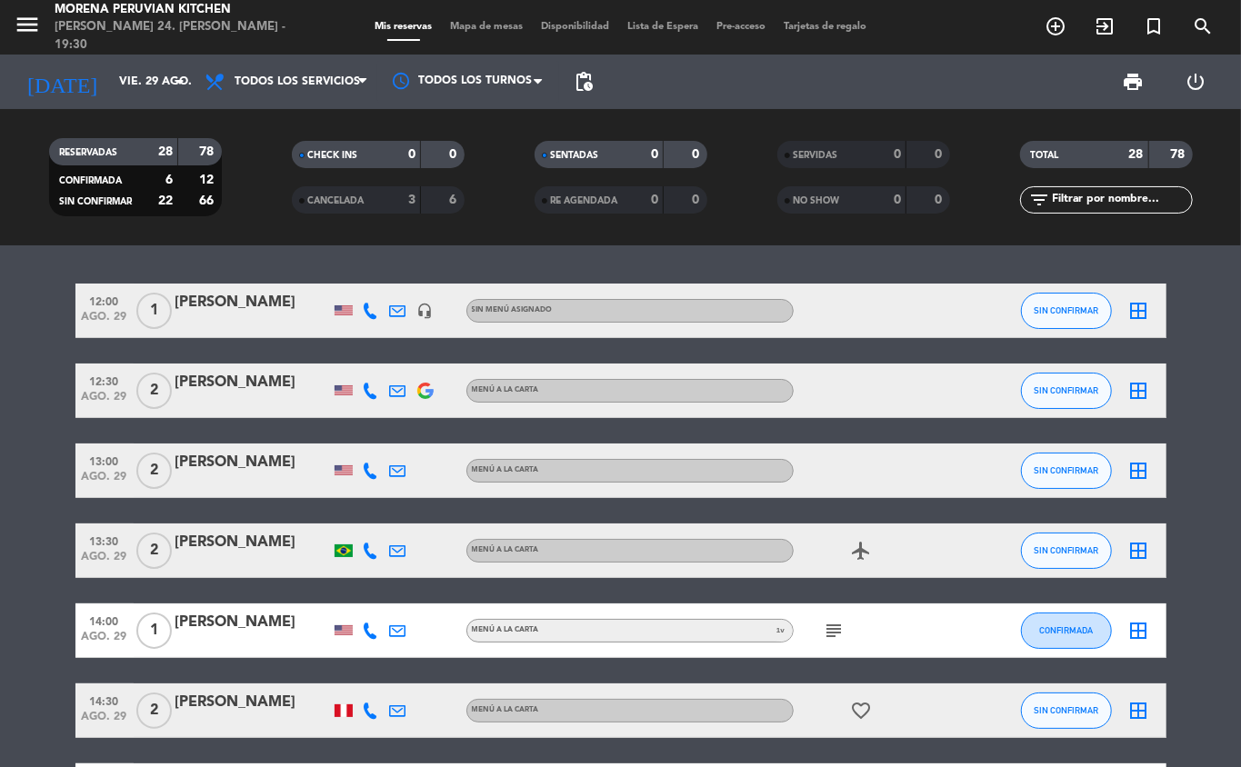
click at [1056, 29] on icon "add_circle_outline" at bounding box center [1056, 26] width 22 height 22
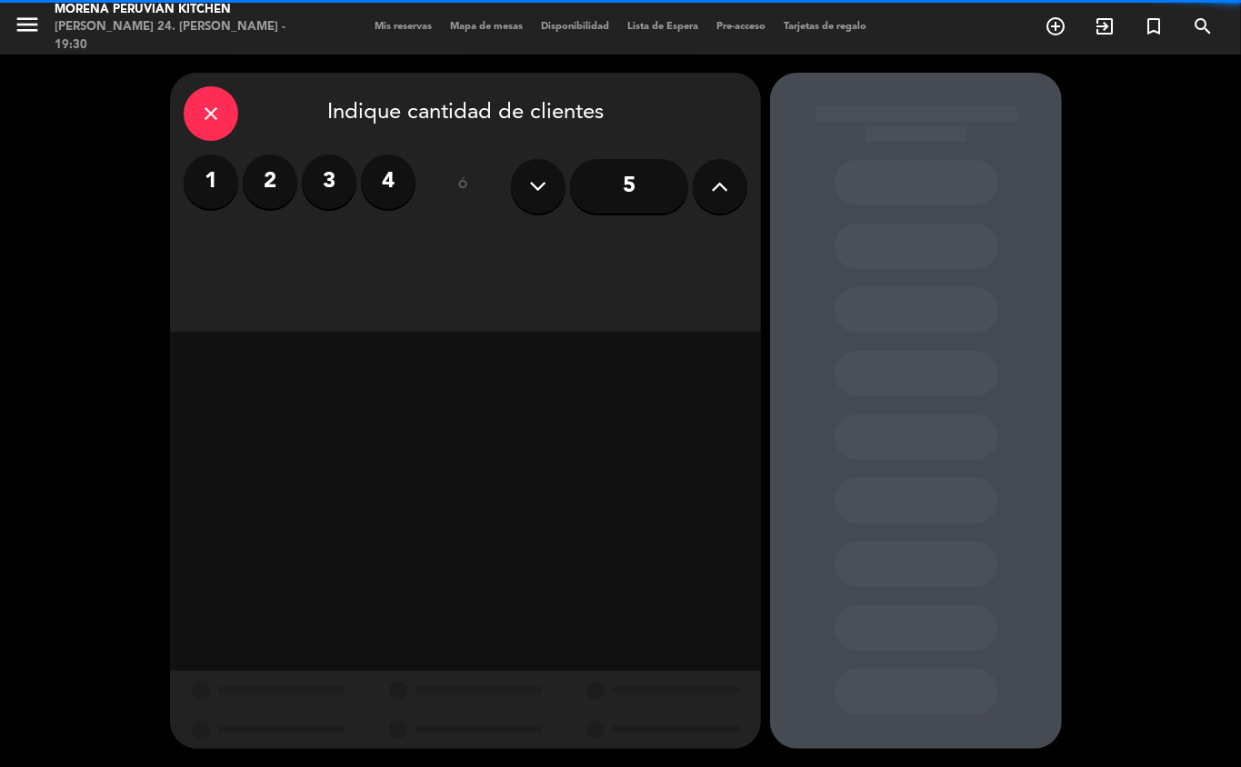
click at [390, 165] on label "4" at bounding box center [388, 182] width 55 height 55
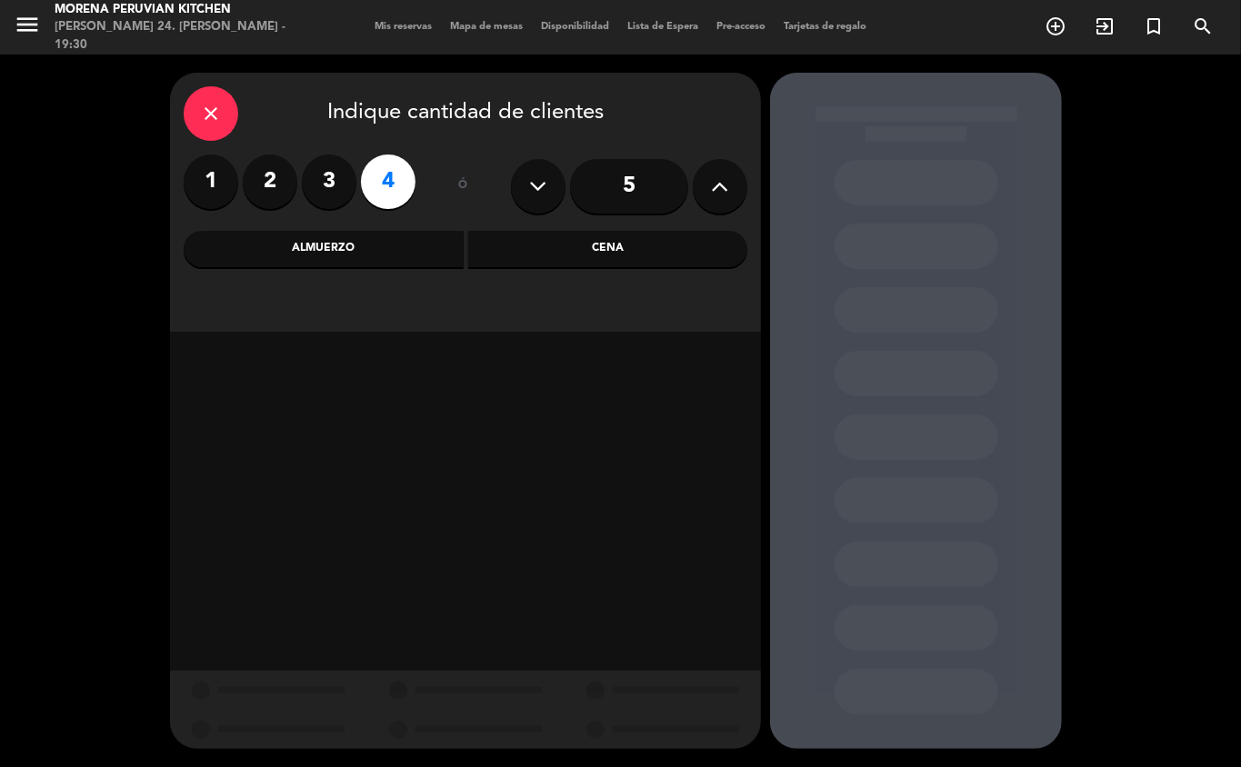
click at [572, 256] on div "Cena" at bounding box center [608, 249] width 280 height 36
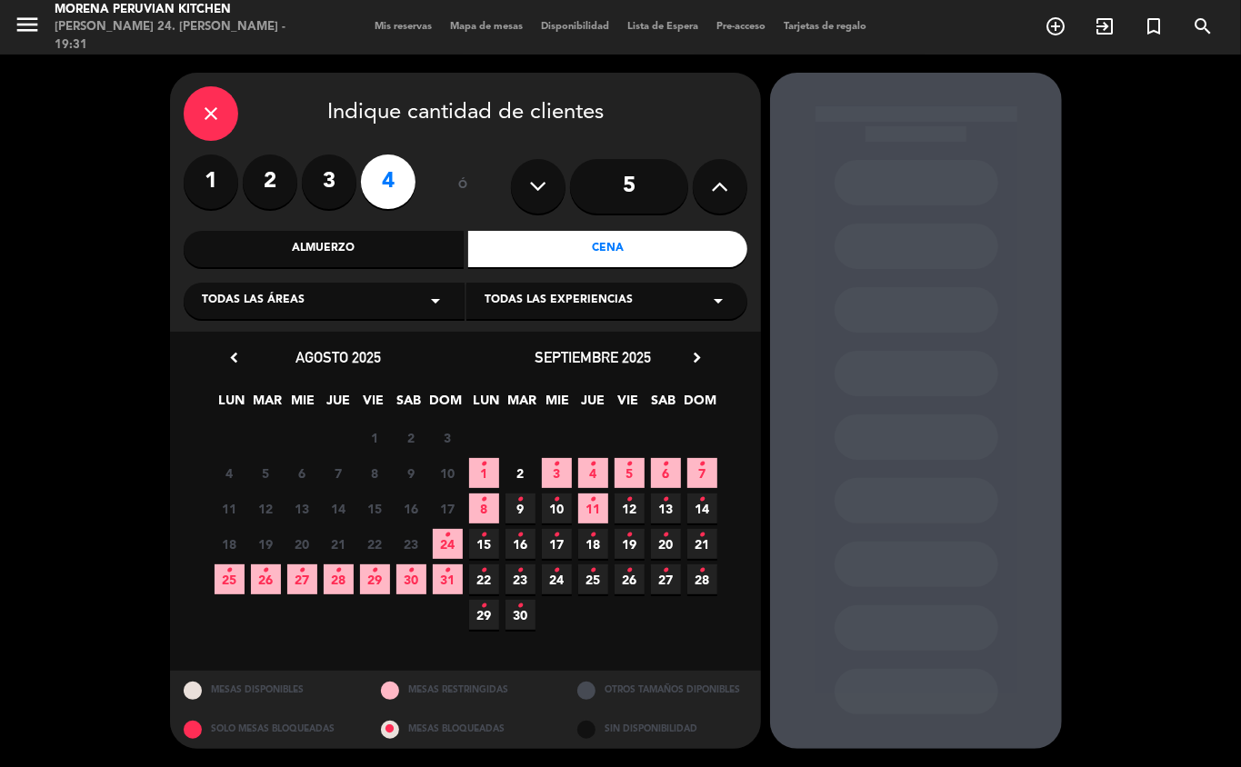
click at [375, 569] on icon "•" at bounding box center [375, 570] width 6 height 29
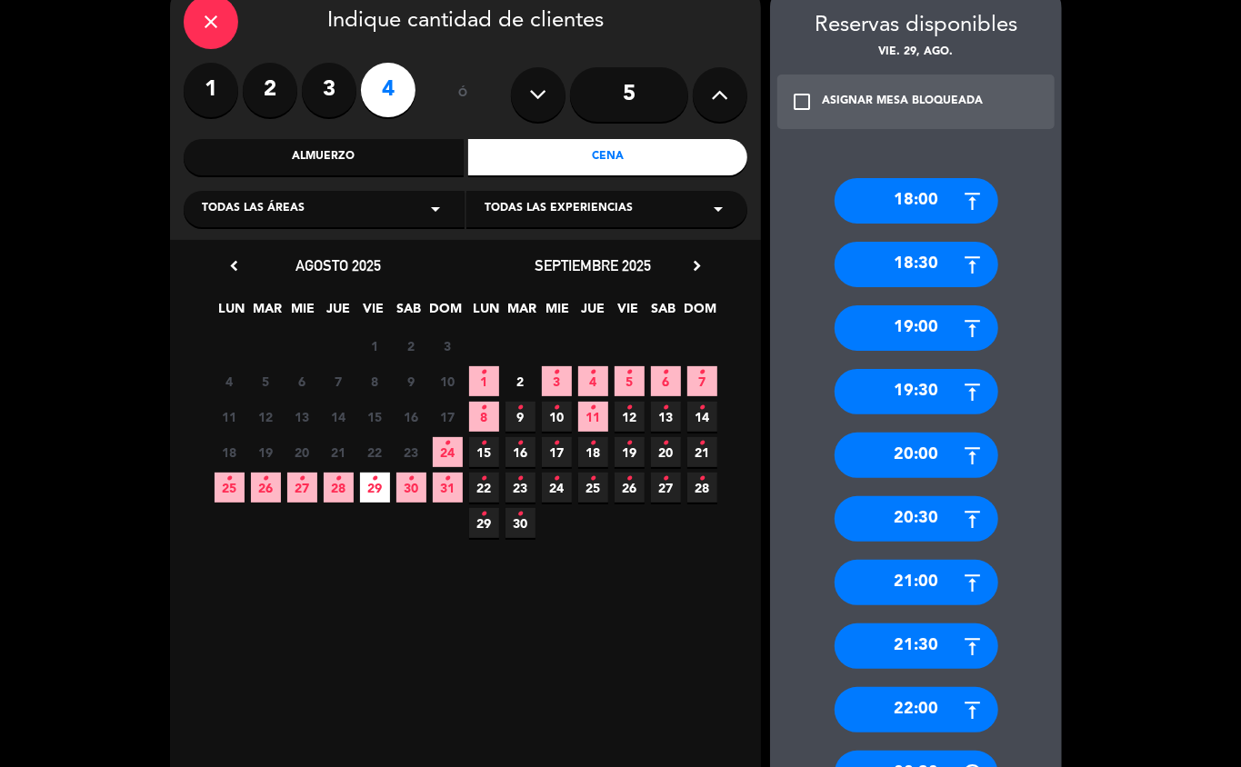
scroll to position [93, 0]
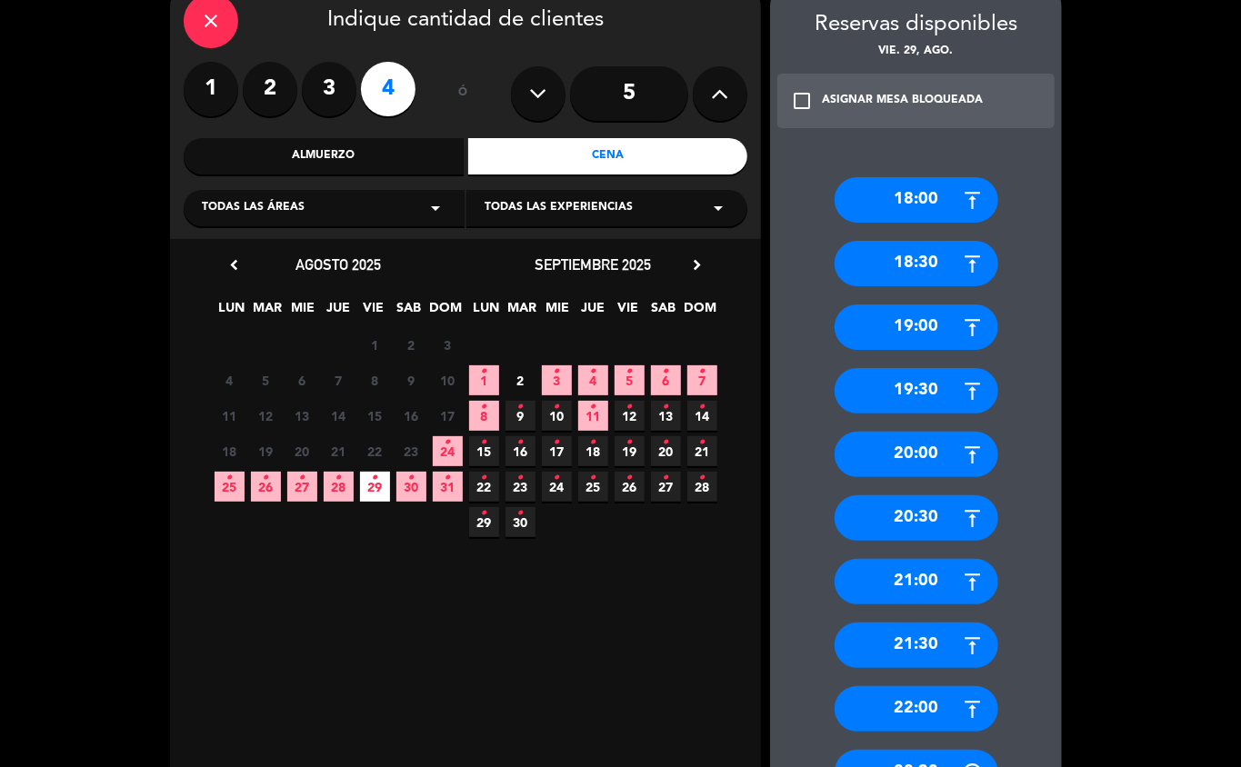
click at [924, 466] on div "20:00" at bounding box center [917, 454] width 164 height 45
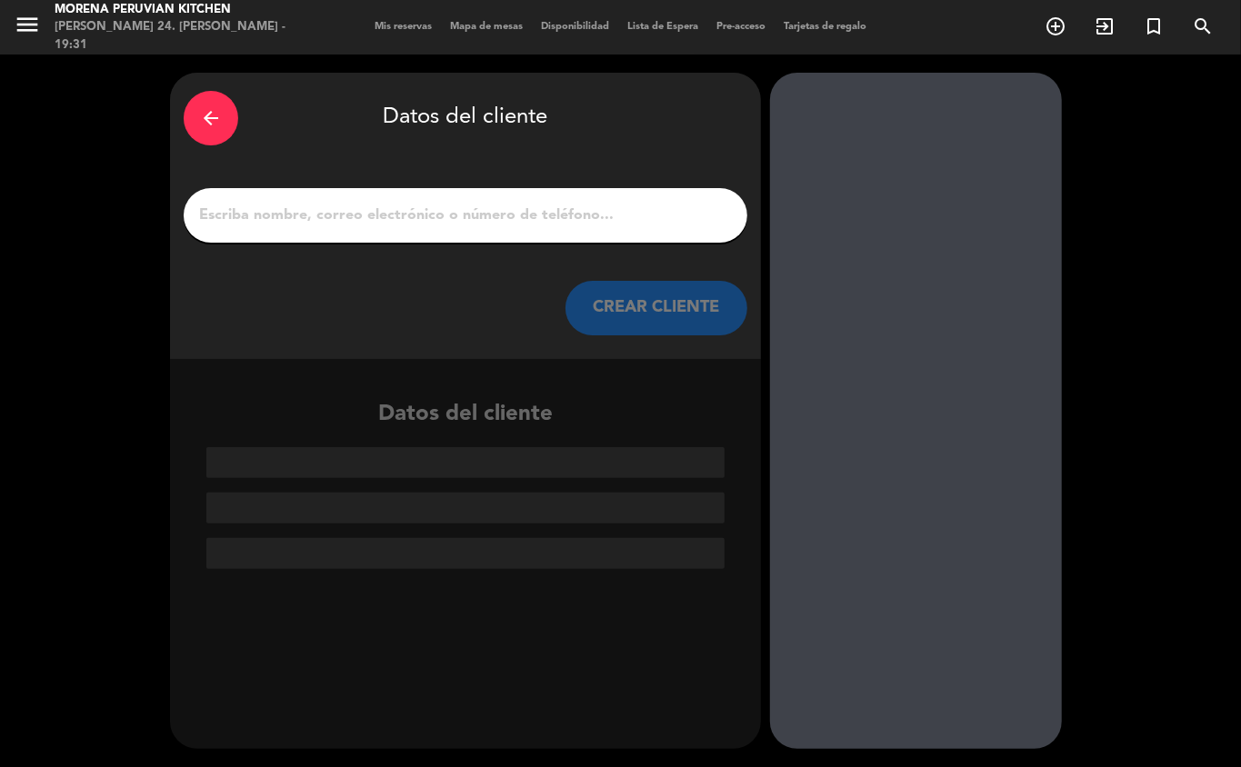
scroll to position [0, 0]
click at [538, 205] on input "1" at bounding box center [465, 215] width 536 height 25
click at [339, 209] on input "1" at bounding box center [465, 215] width 536 height 25
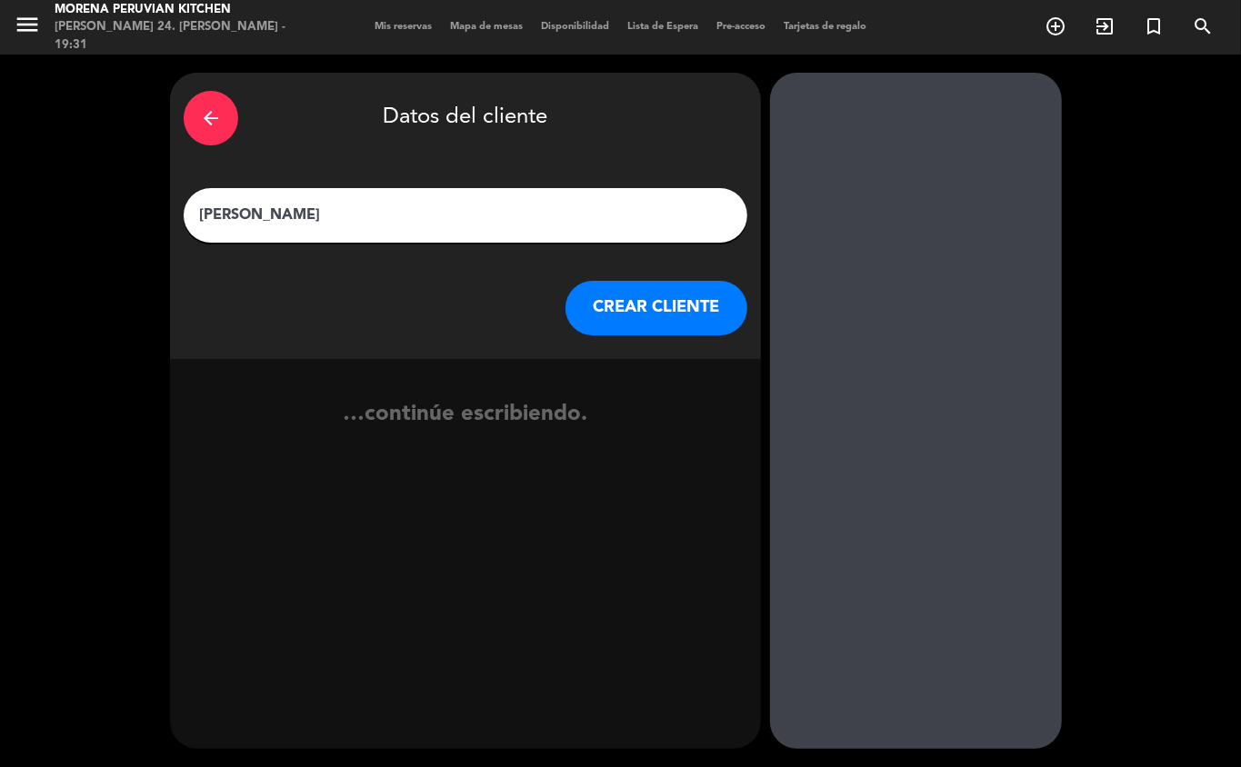
type input "Kinsella"
click at [707, 332] on button "CREAR CLIENTE" at bounding box center [657, 308] width 182 height 55
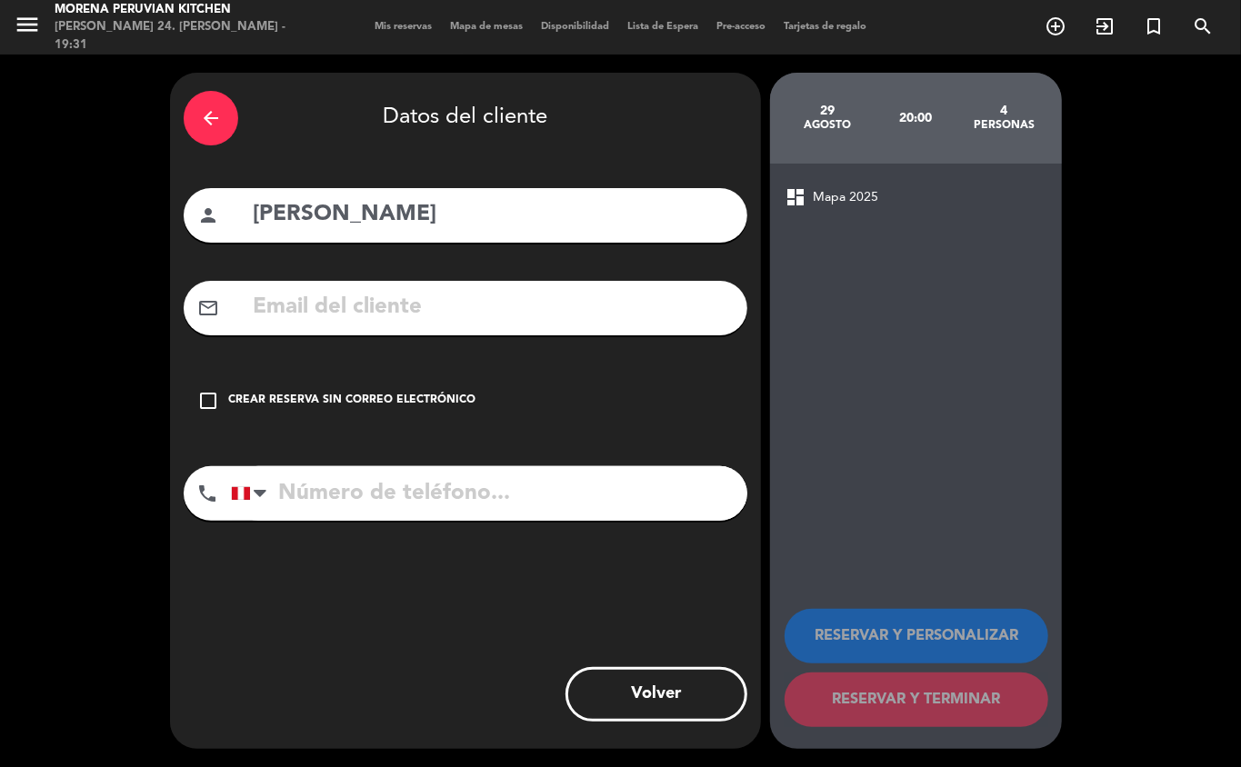
click at [350, 408] on div "Crear reserva sin correo electrónico" at bounding box center [351, 401] width 247 height 18
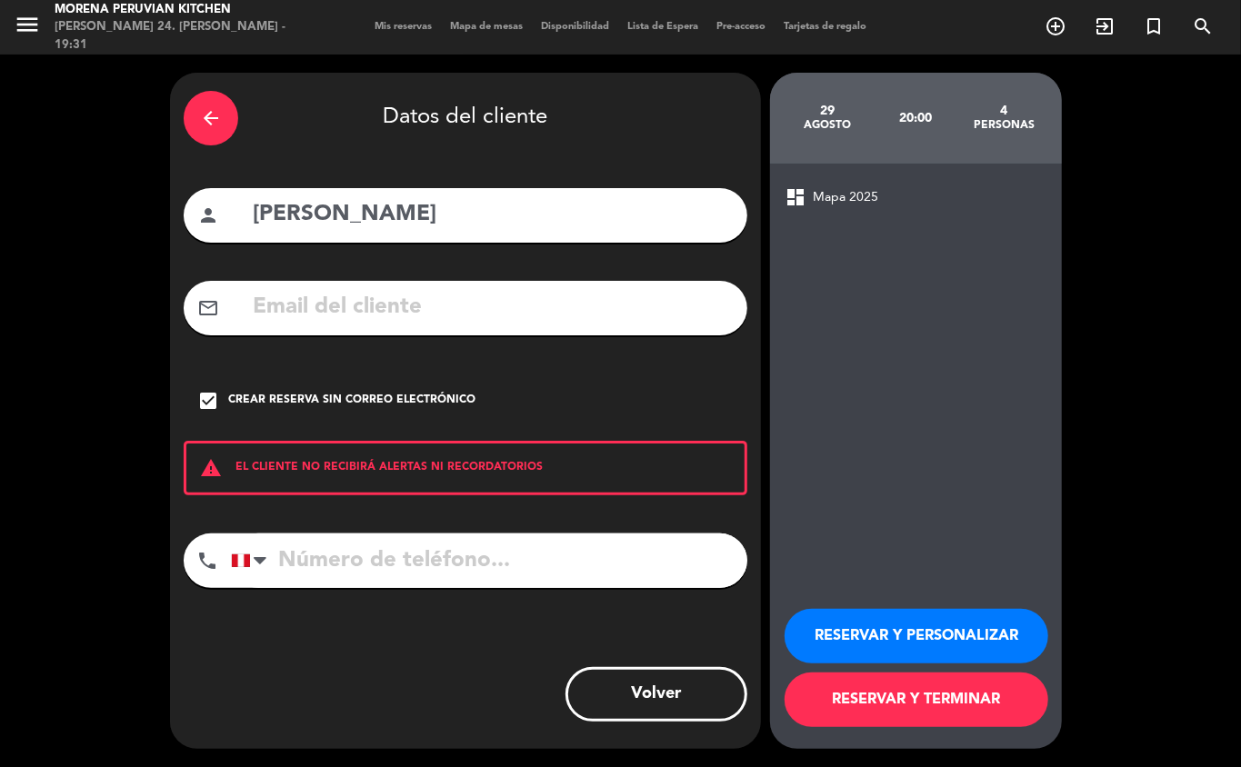
click at [452, 562] on input "tel" at bounding box center [489, 561] width 516 height 55
type input "+447886450319"
click at [971, 724] on button "RESERVAR Y TERMINAR" at bounding box center [917, 700] width 264 height 55
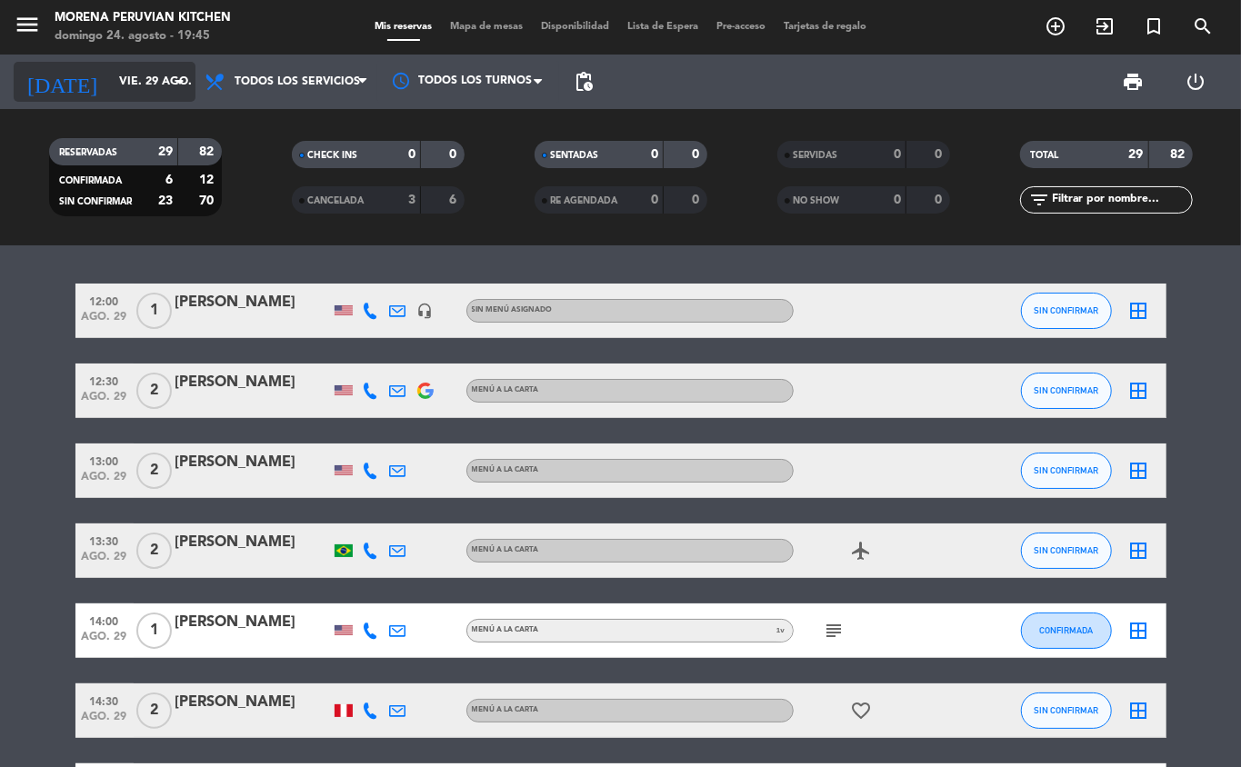
click at [144, 80] on input "vie. 29 ago." at bounding box center [187, 81] width 154 height 31
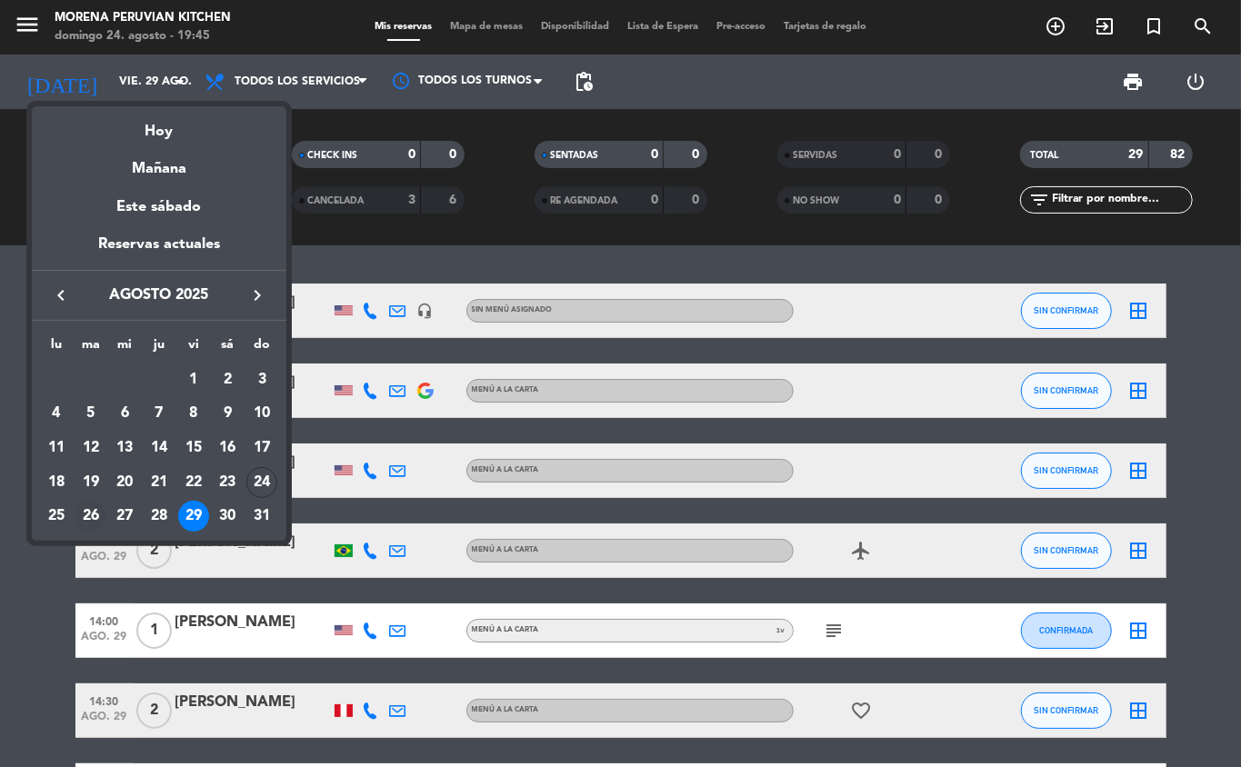
click at [89, 516] on div "26" at bounding box center [90, 516] width 31 height 31
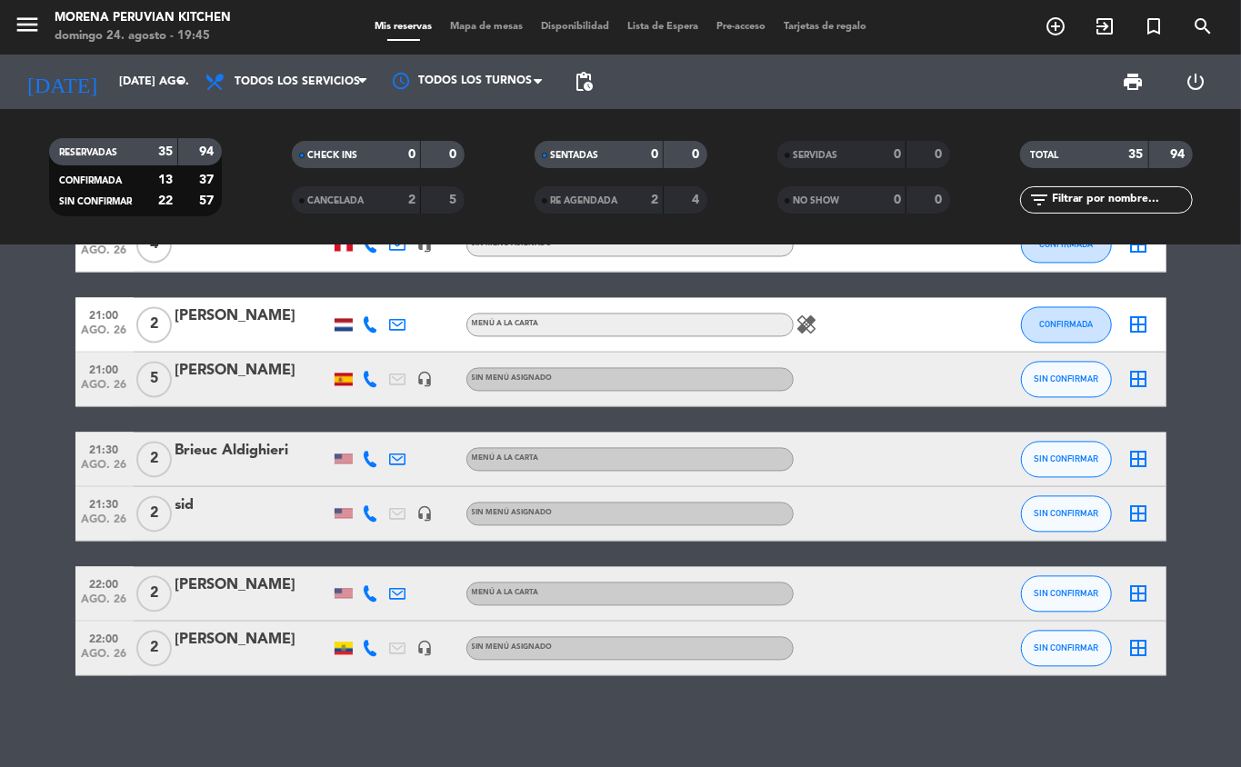
scroll to position [2023, 0]
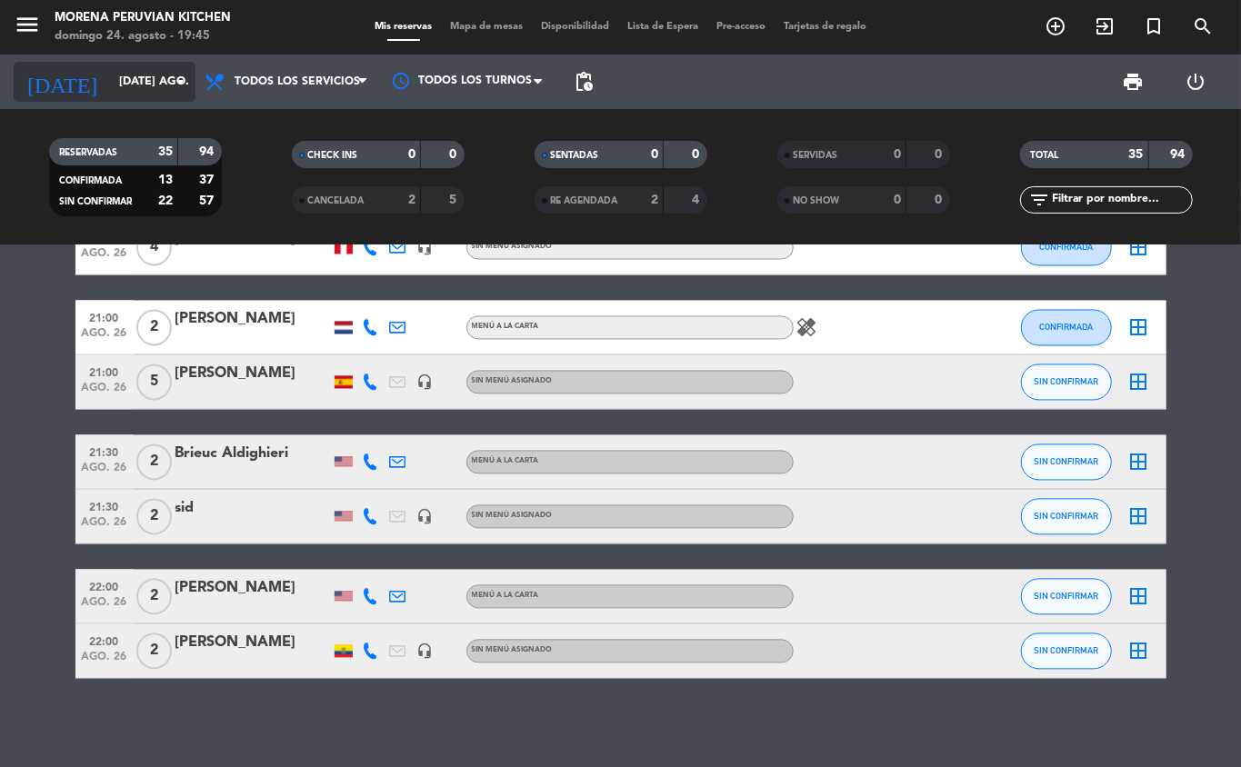
click at [145, 81] on input "[DATE] ago." at bounding box center [187, 81] width 154 height 31
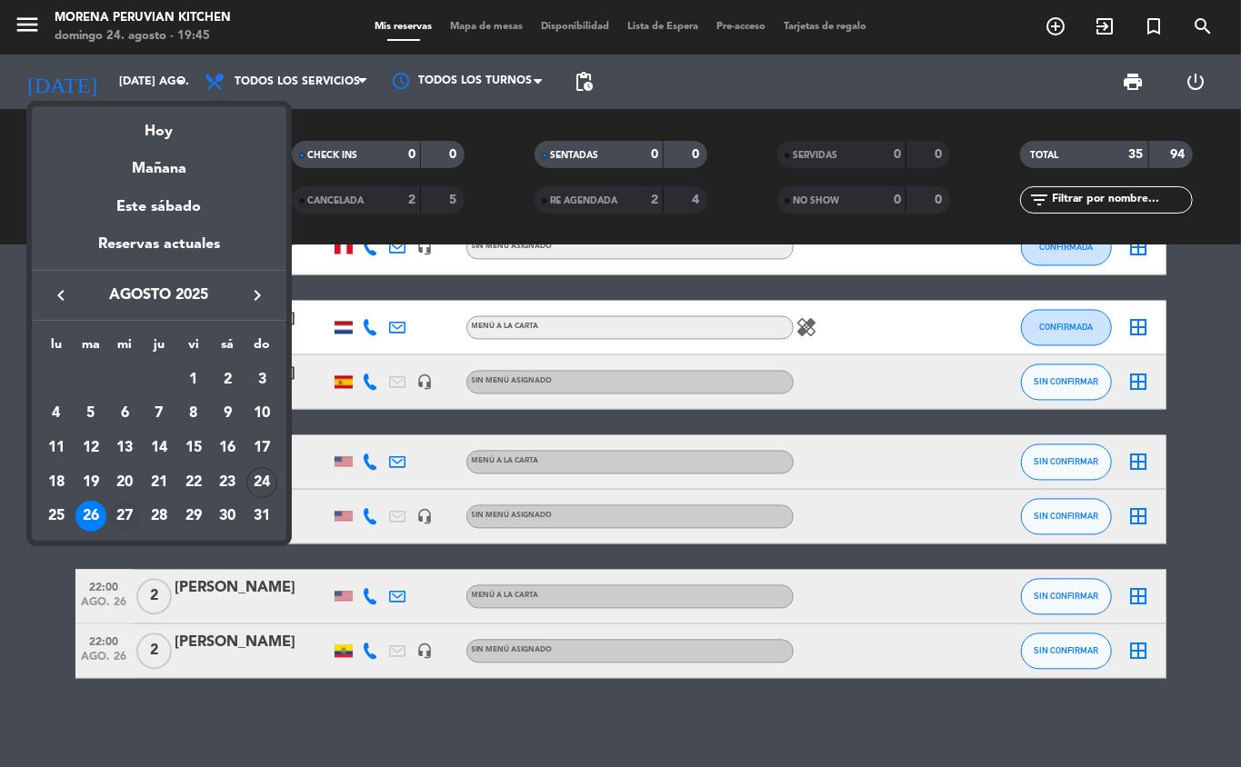
click at [124, 509] on div "27" at bounding box center [124, 516] width 31 height 31
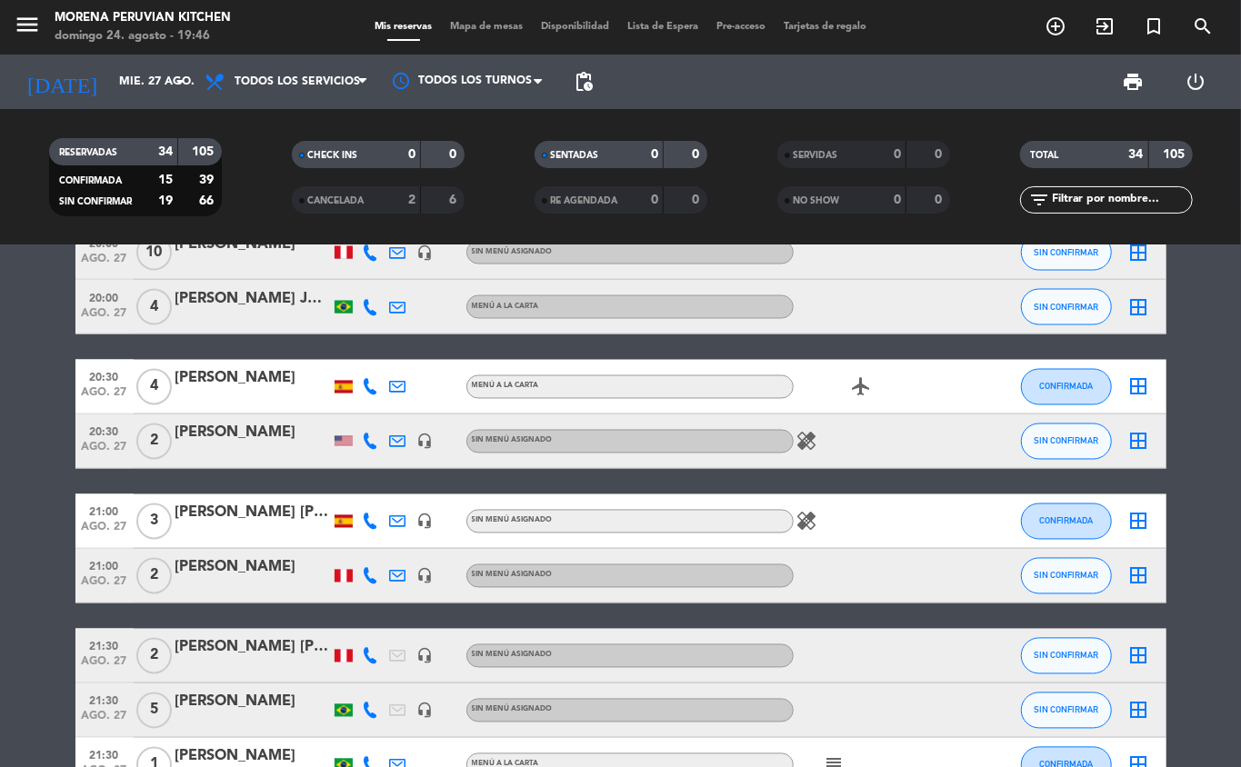
scroll to position [1768, 0]
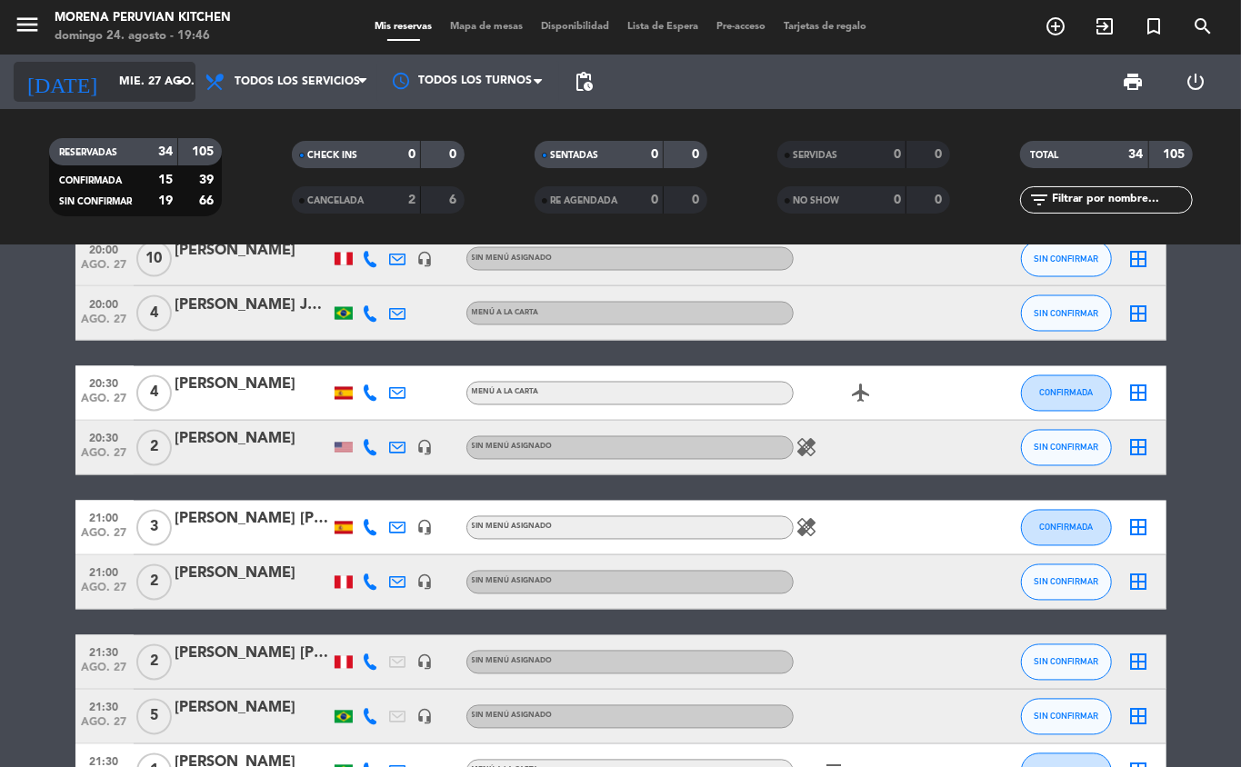
click at [164, 80] on input "mié. 27 ago." at bounding box center [187, 81] width 154 height 31
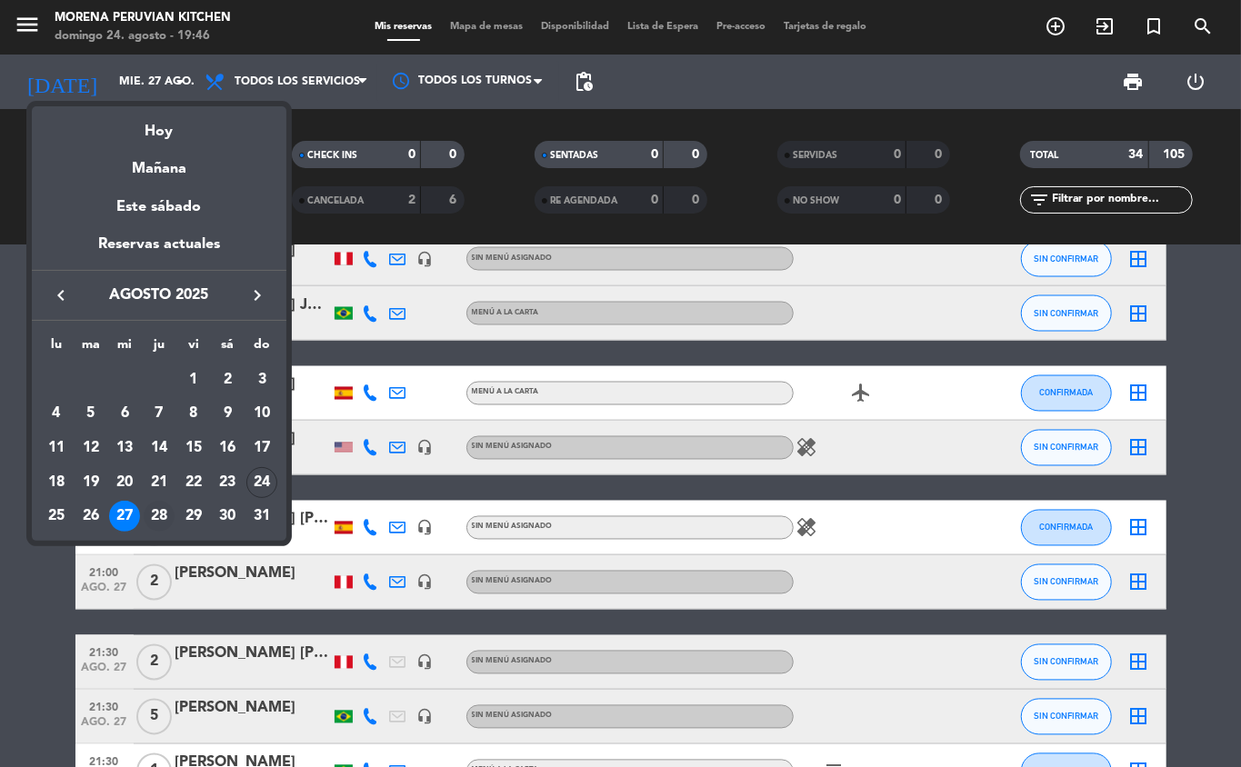
click at [167, 529] on div "28" at bounding box center [159, 516] width 31 height 31
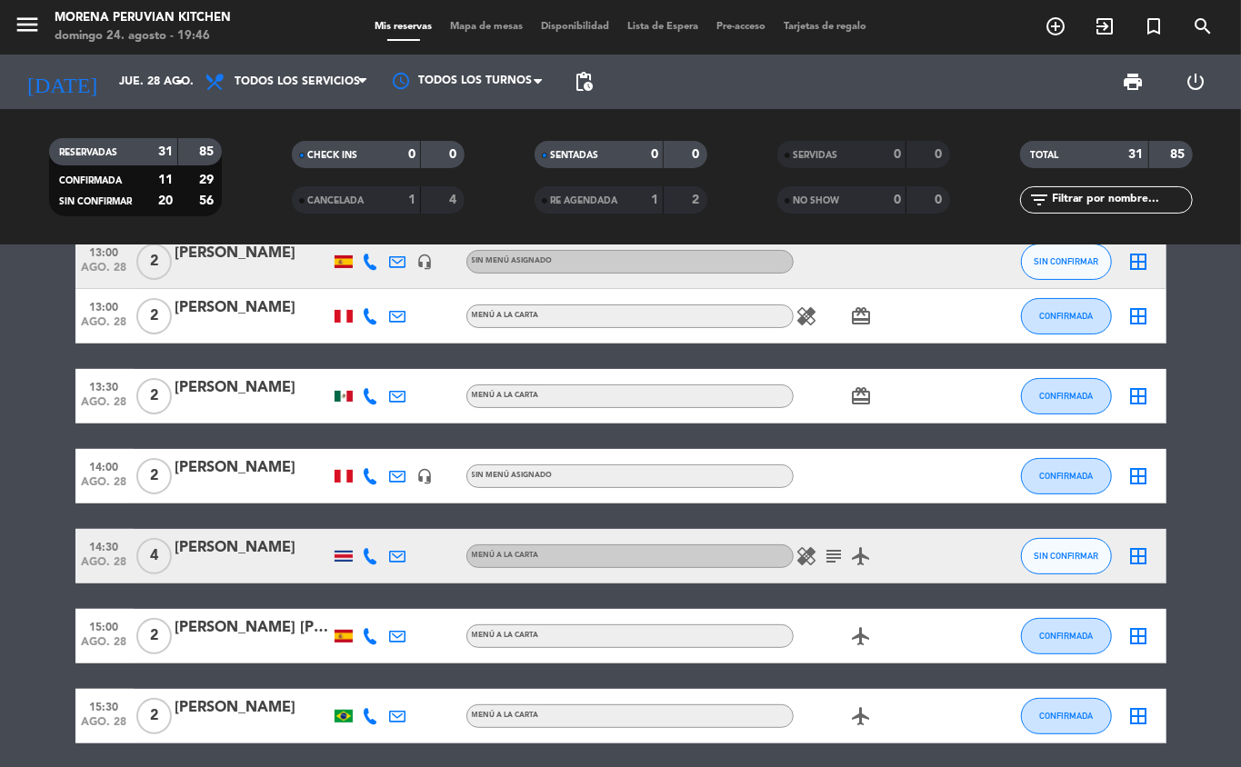
scroll to position [267, 0]
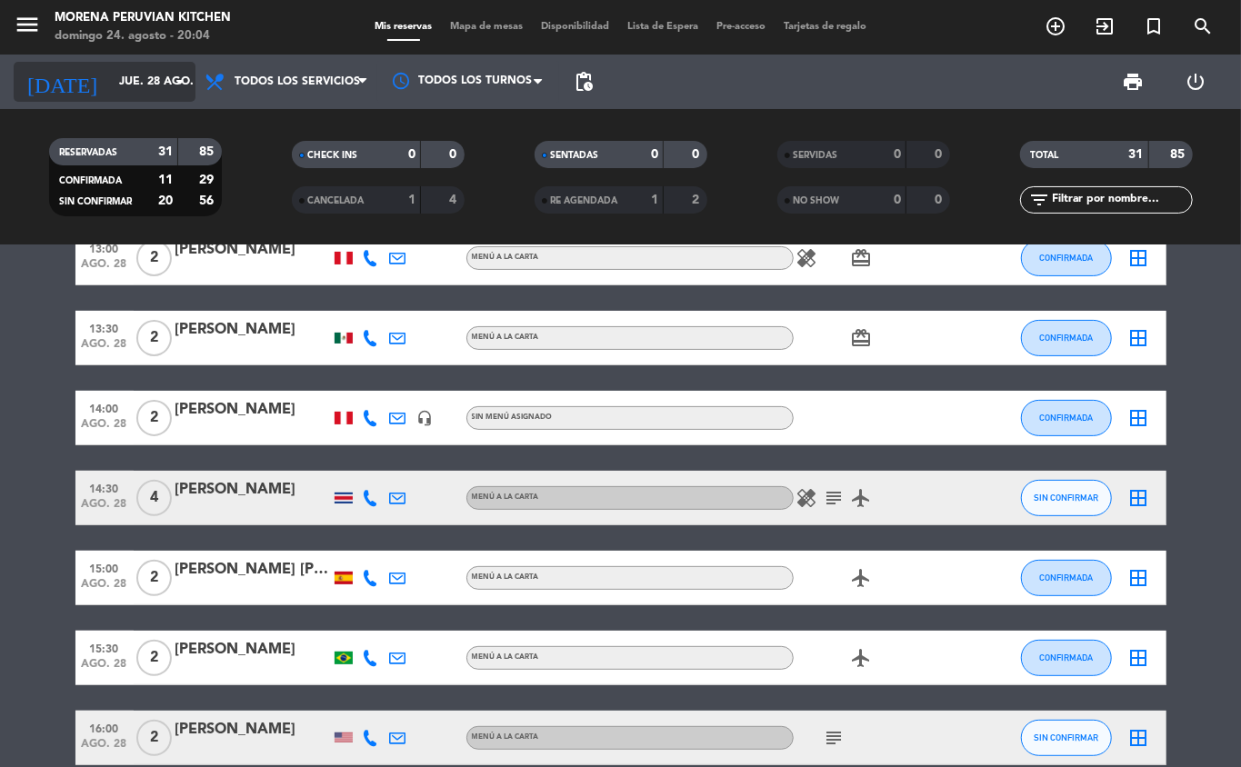
click at [138, 77] on input "jue. 28 ago." at bounding box center [187, 81] width 154 height 31
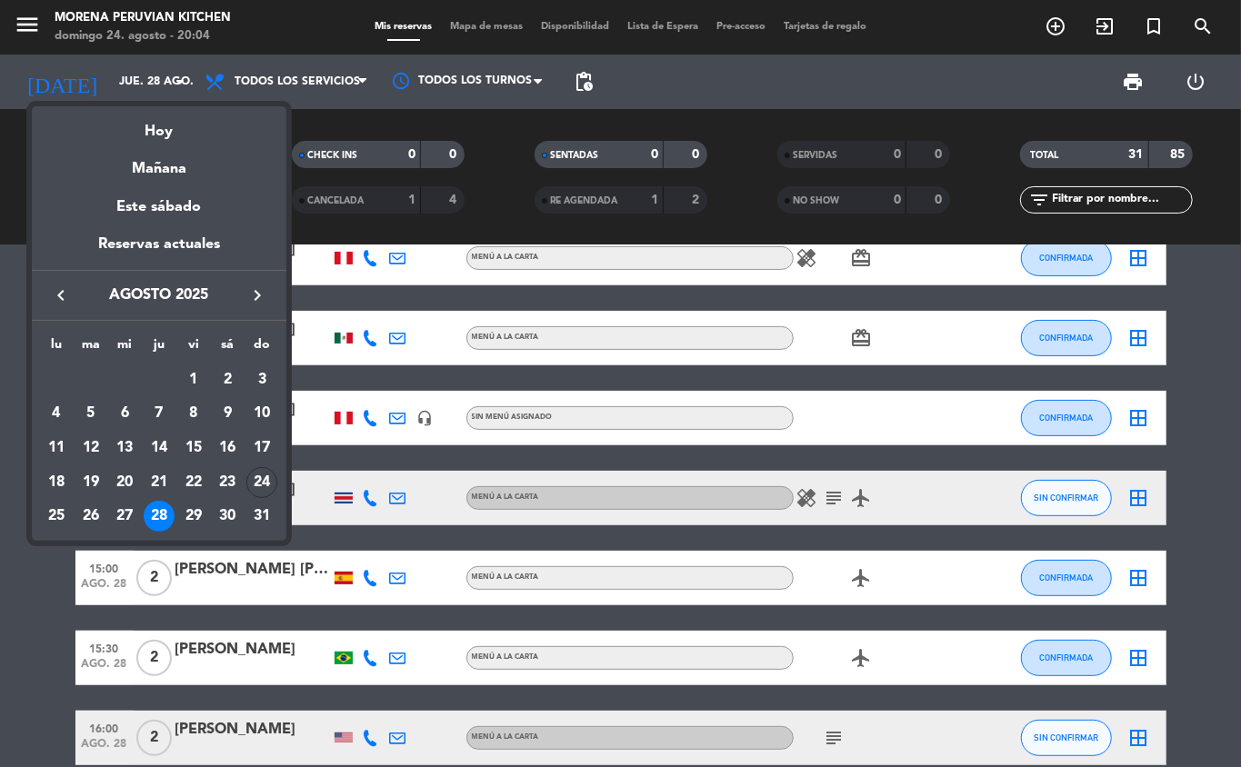
click at [44, 652] on div at bounding box center [620, 383] width 1241 height 767
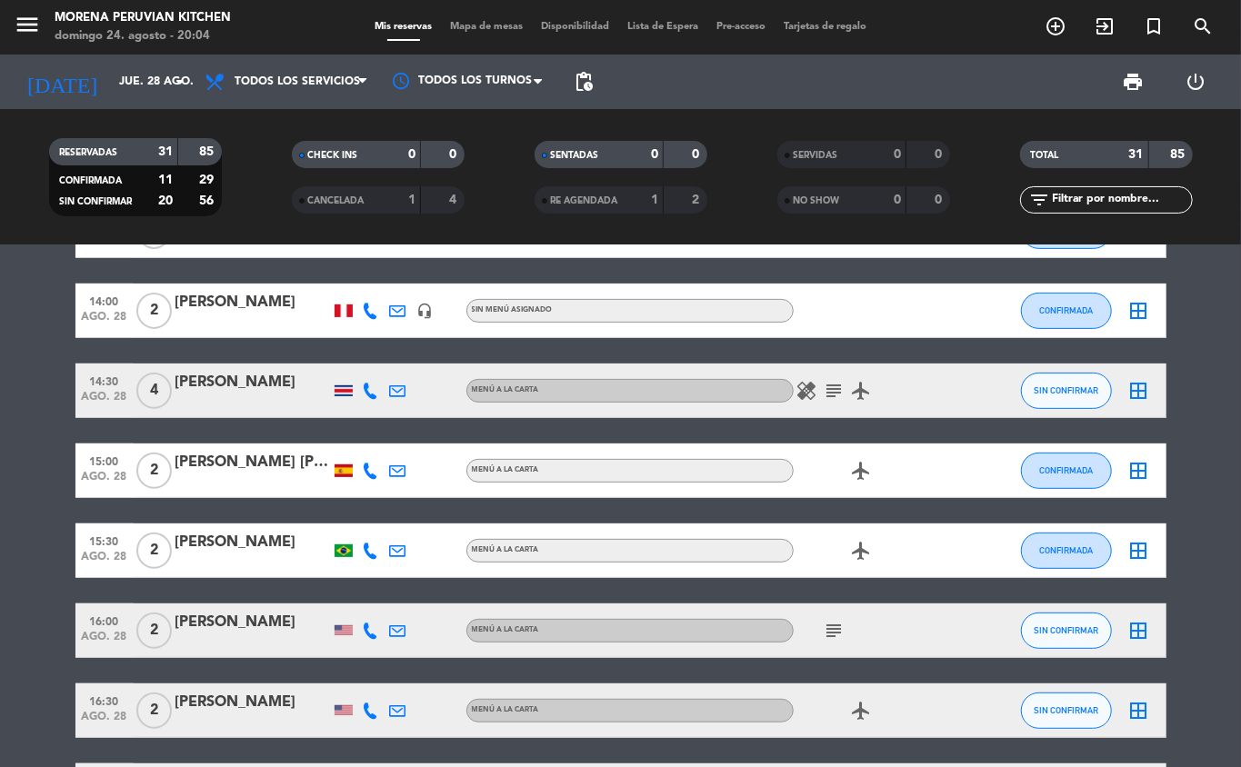
scroll to position [460, 0]
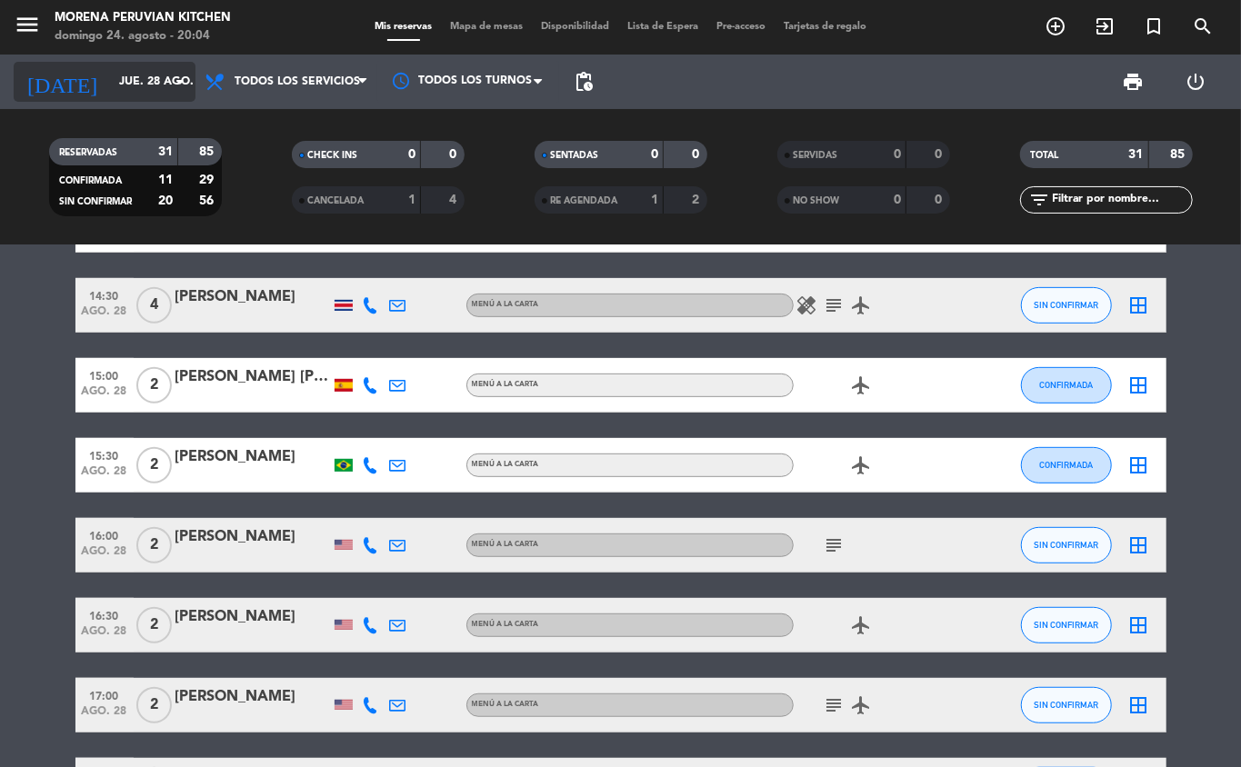
click at [129, 80] on input "jue. 28 ago." at bounding box center [187, 81] width 154 height 31
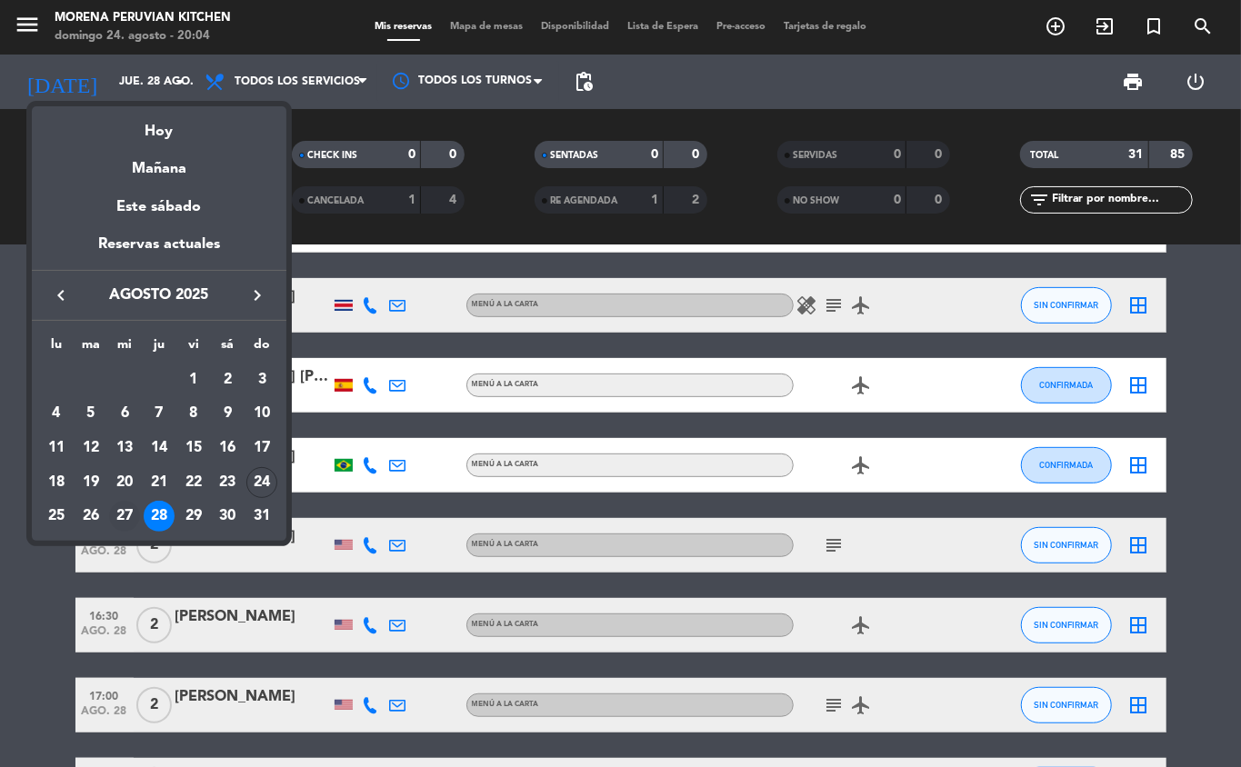
click at [125, 516] on div "27" at bounding box center [124, 516] width 31 height 31
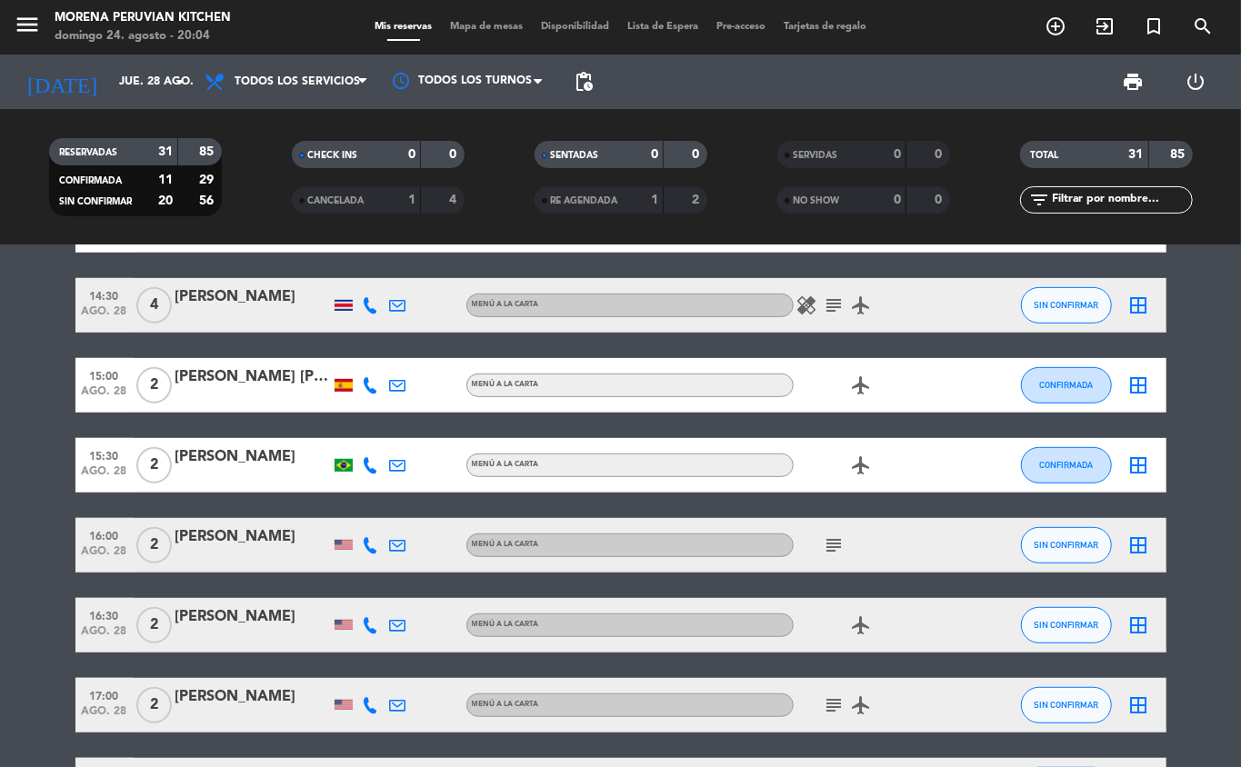
type input "mié. 27 ago."
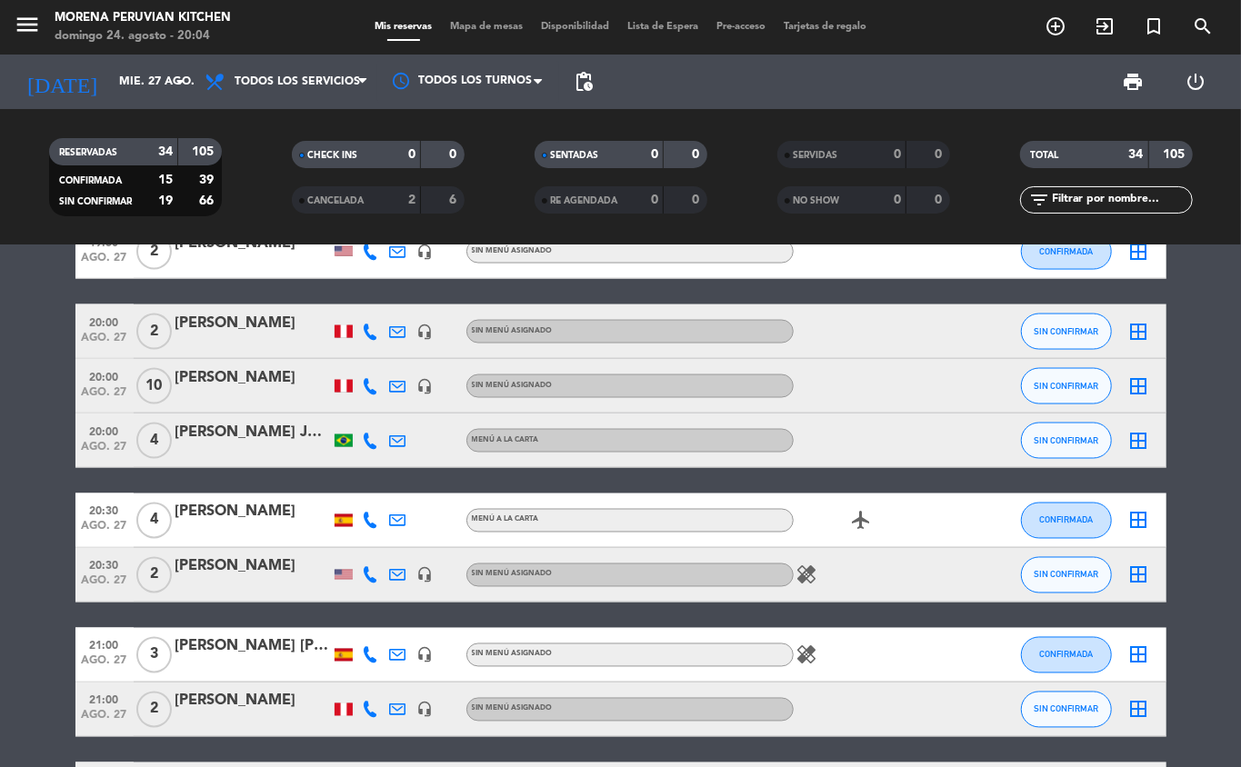
scroll to position [1645, 0]
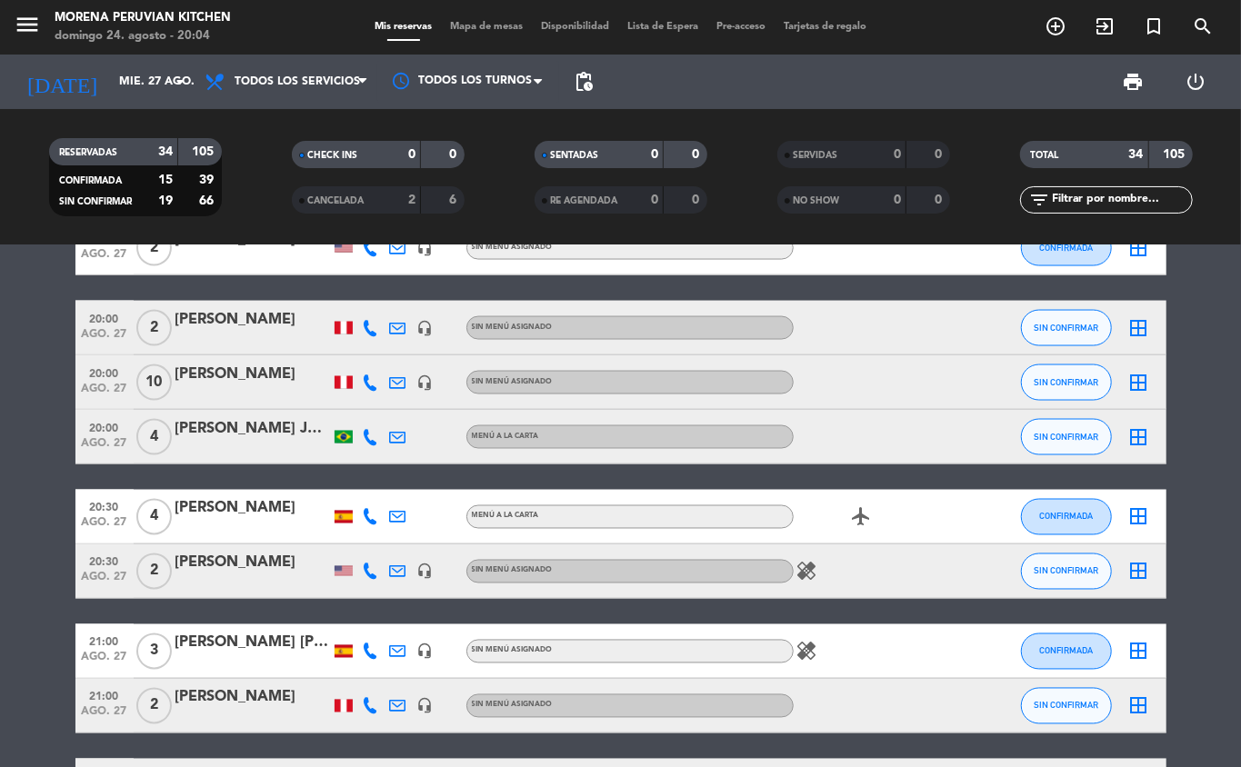
click at [1059, 26] on icon "add_circle_outline" at bounding box center [1056, 26] width 22 height 22
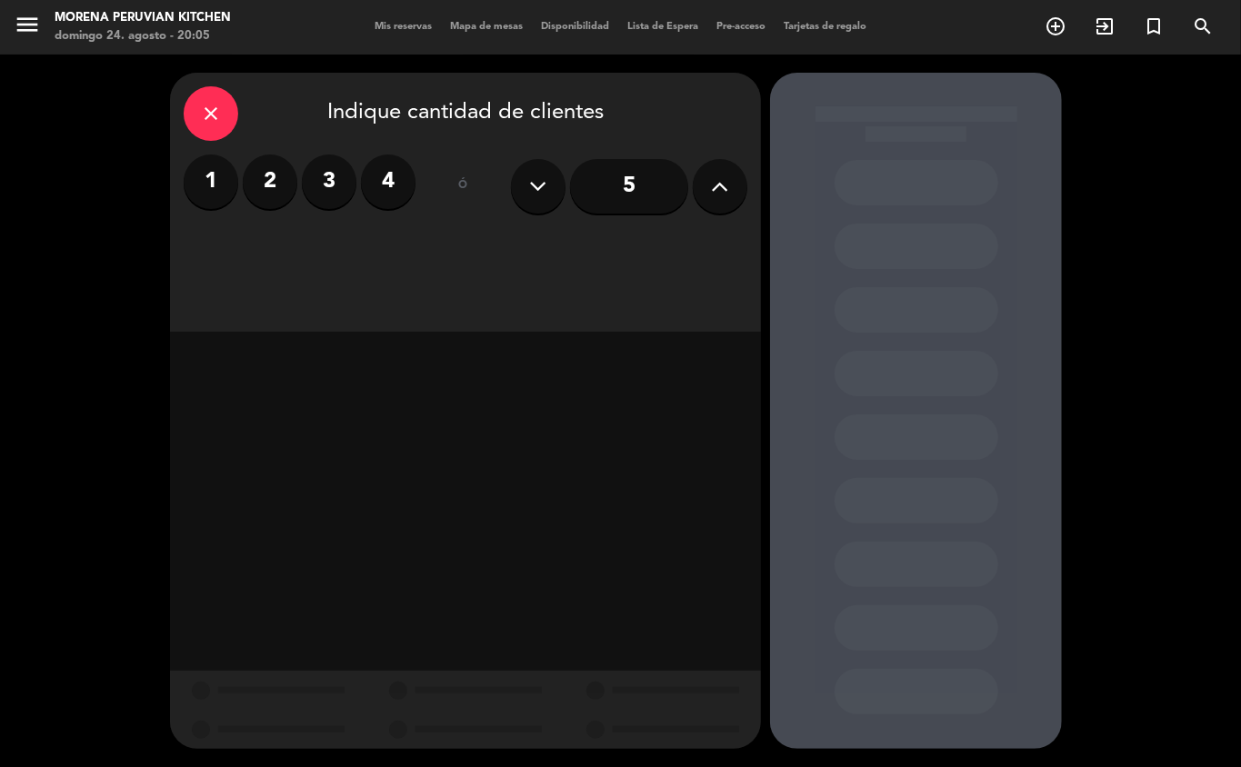
click at [712, 175] on icon at bounding box center [720, 186] width 17 height 27
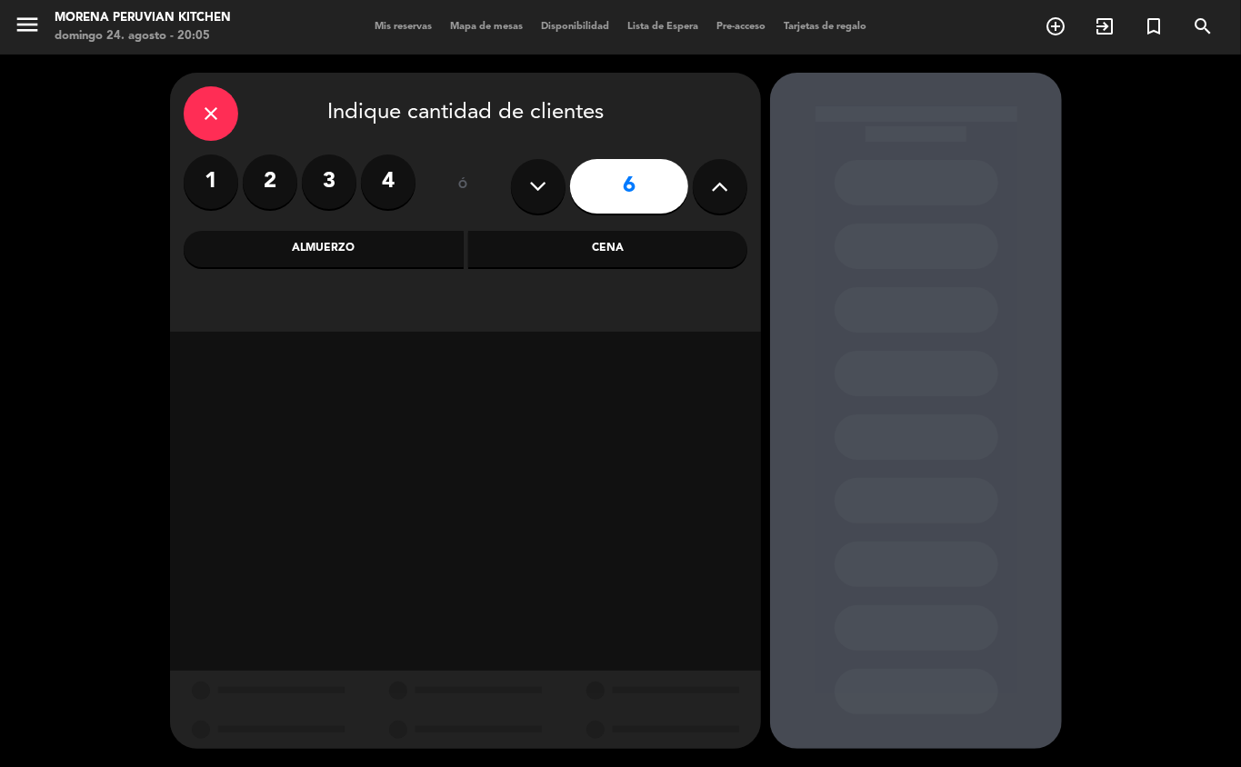
click at [568, 259] on div "Cena" at bounding box center [608, 249] width 280 height 36
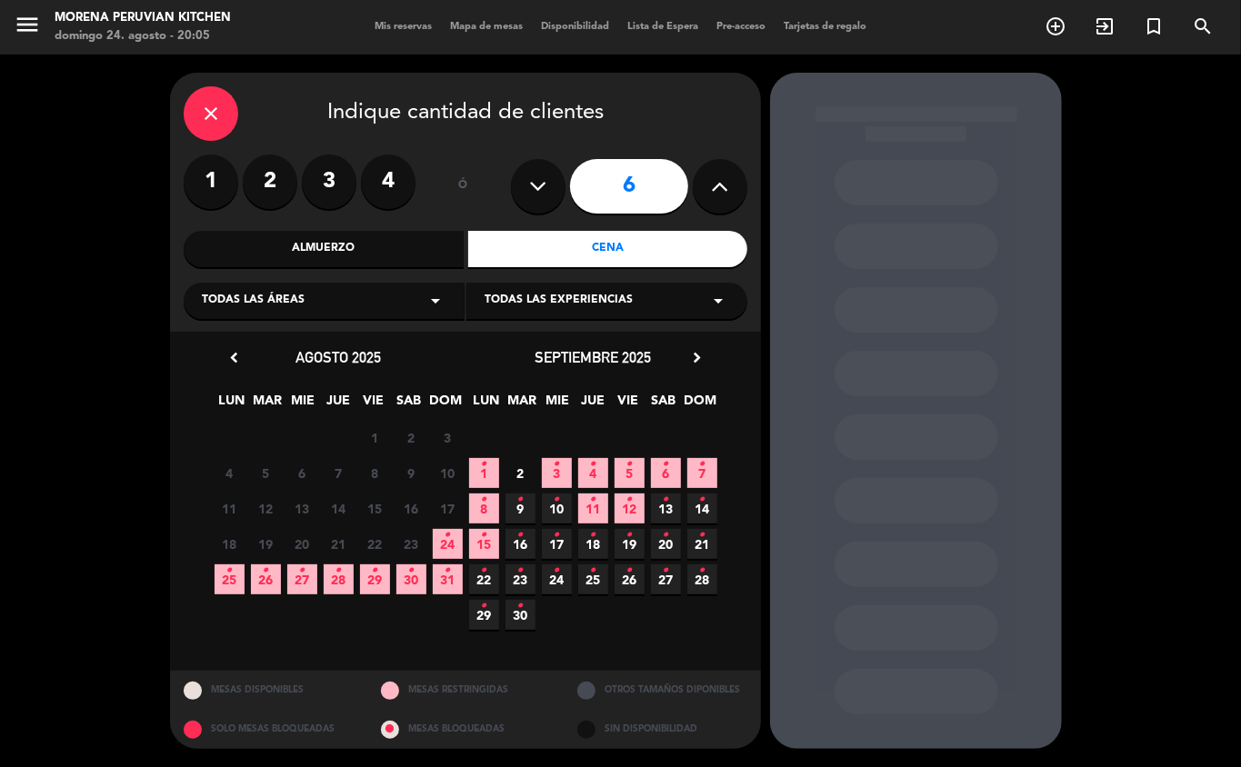
click at [309, 578] on span "27 •" at bounding box center [302, 580] width 30 height 30
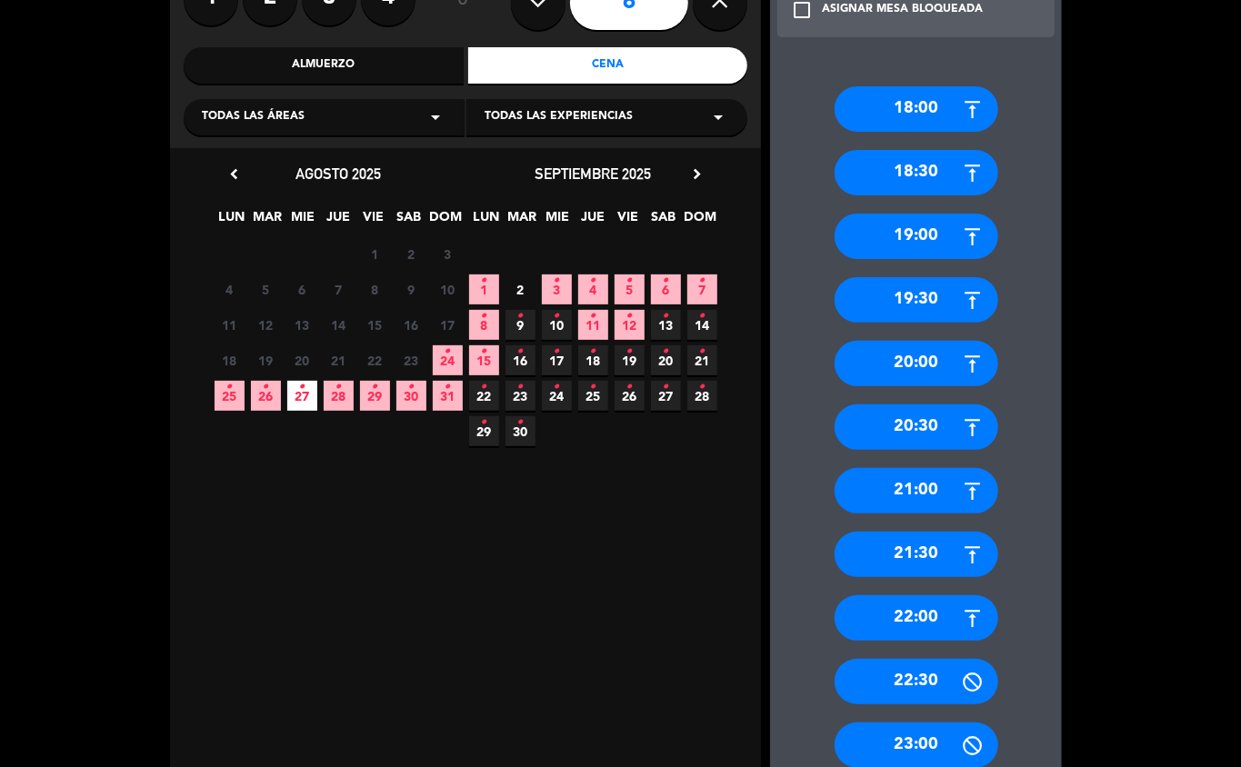
scroll to position [248, 0]
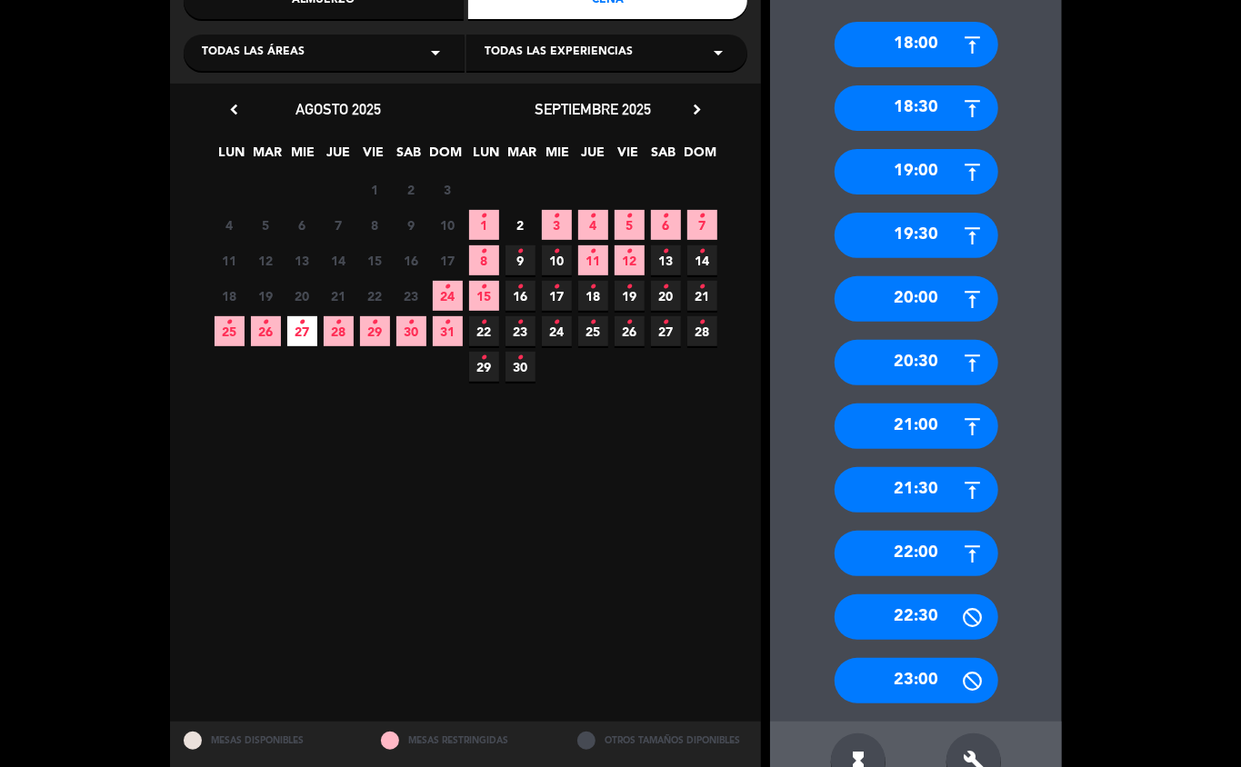
click at [936, 430] on div "21:00" at bounding box center [917, 426] width 164 height 45
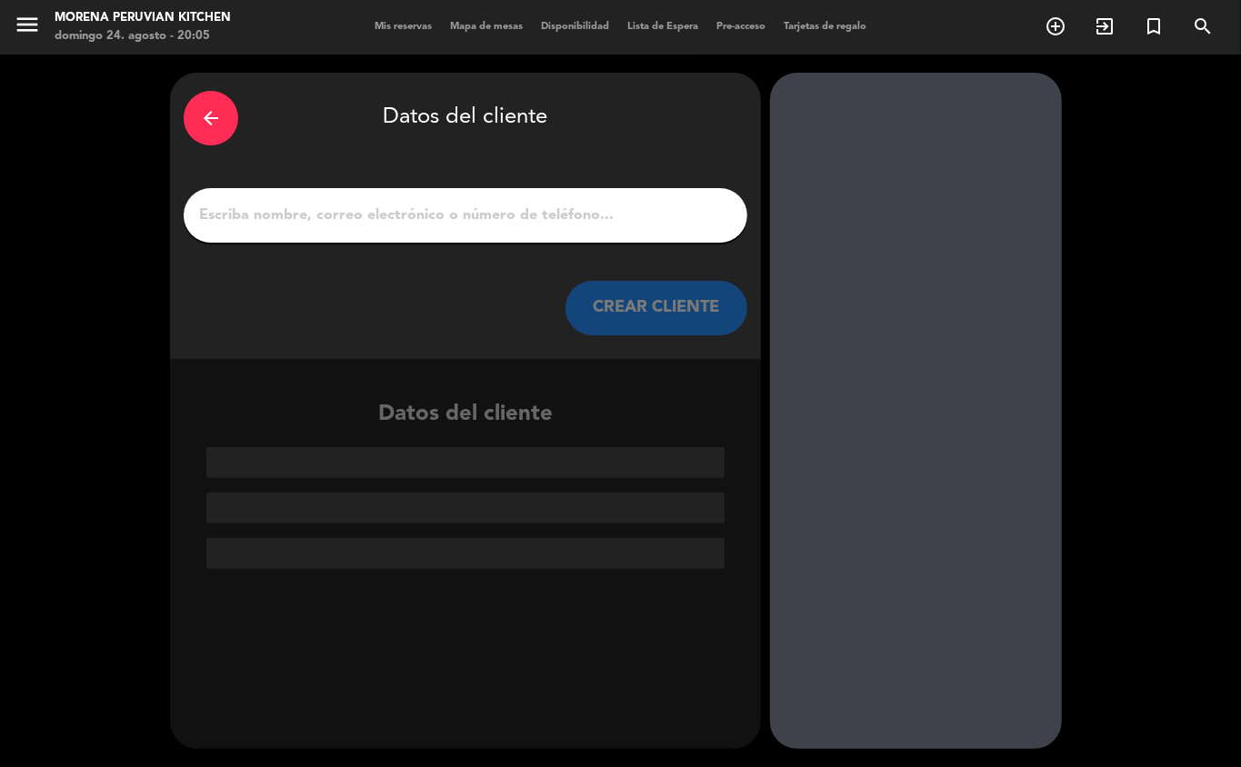
scroll to position [0, 0]
click at [480, 219] on input "1" at bounding box center [465, 215] width 536 height 25
click at [349, 218] on input "1" at bounding box center [465, 215] width 536 height 25
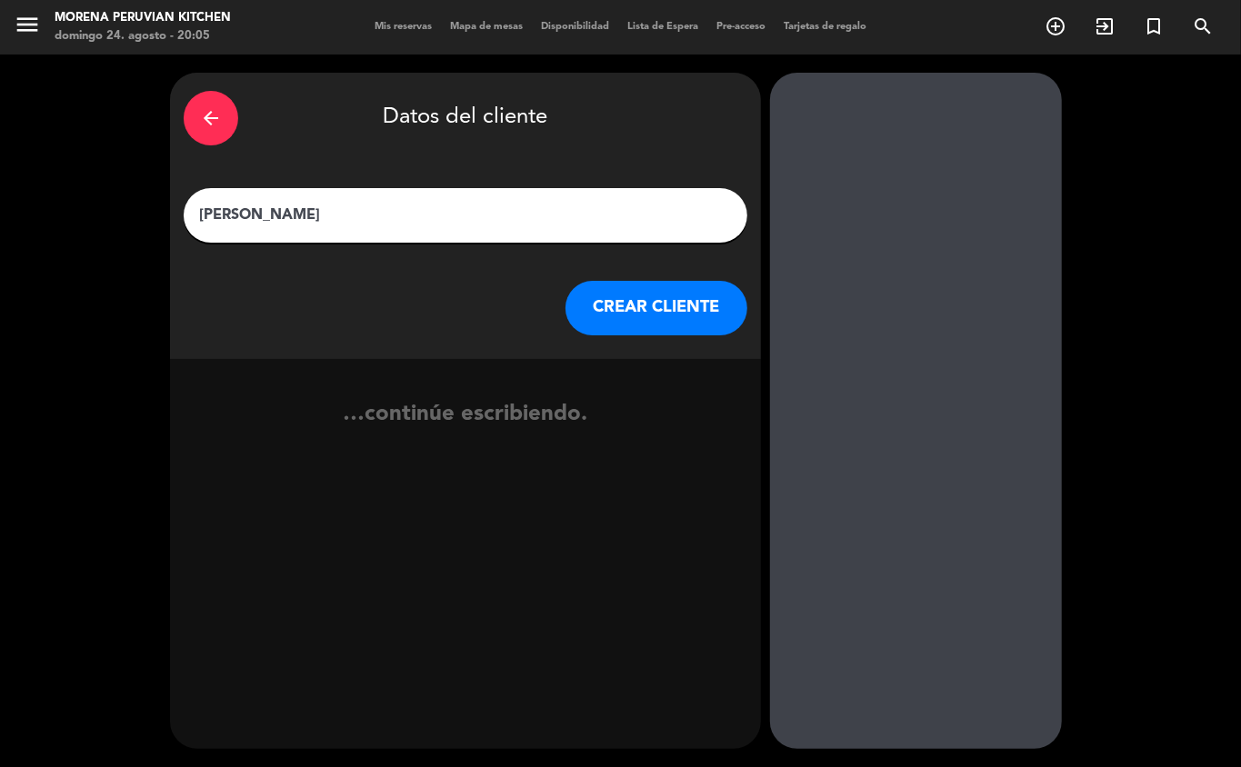
type input "Juan Diego"
click at [633, 326] on button "CREAR CLIENTE" at bounding box center [657, 308] width 182 height 55
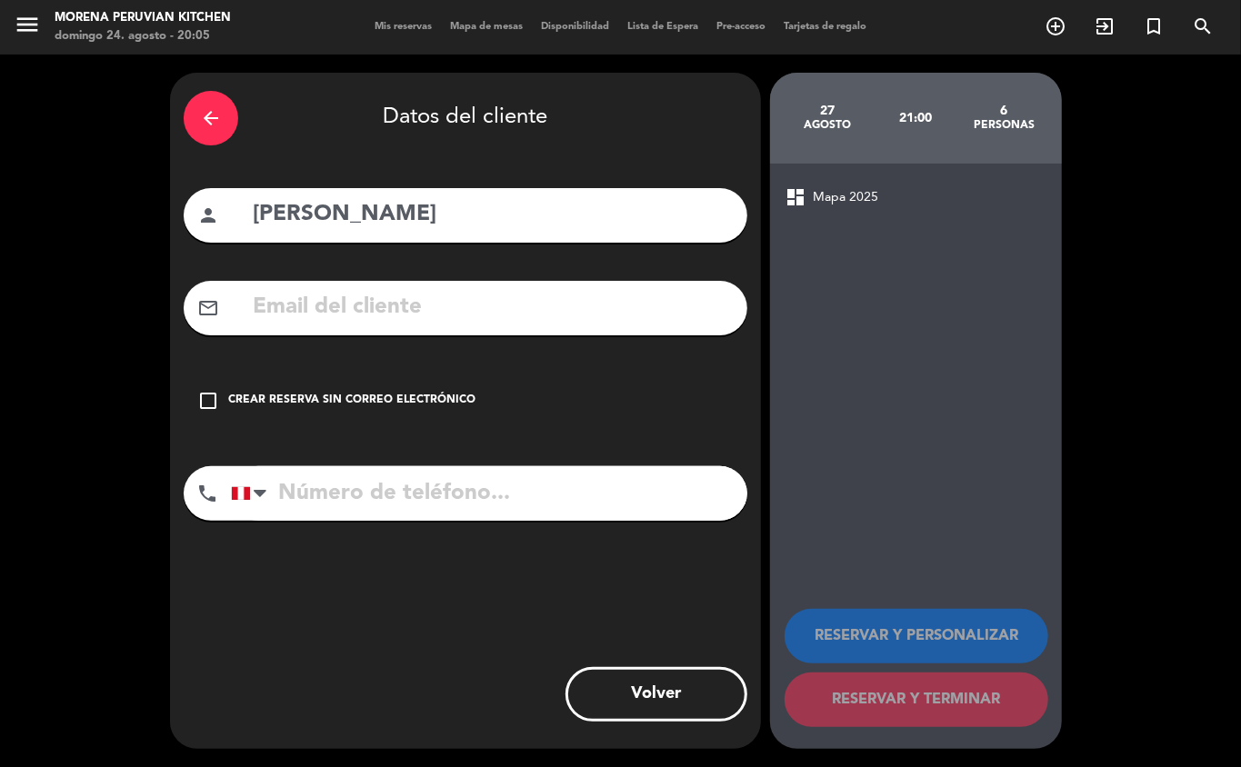
click at [355, 396] on div "Crear reserva sin correo electrónico" at bounding box center [351, 401] width 247 height 18
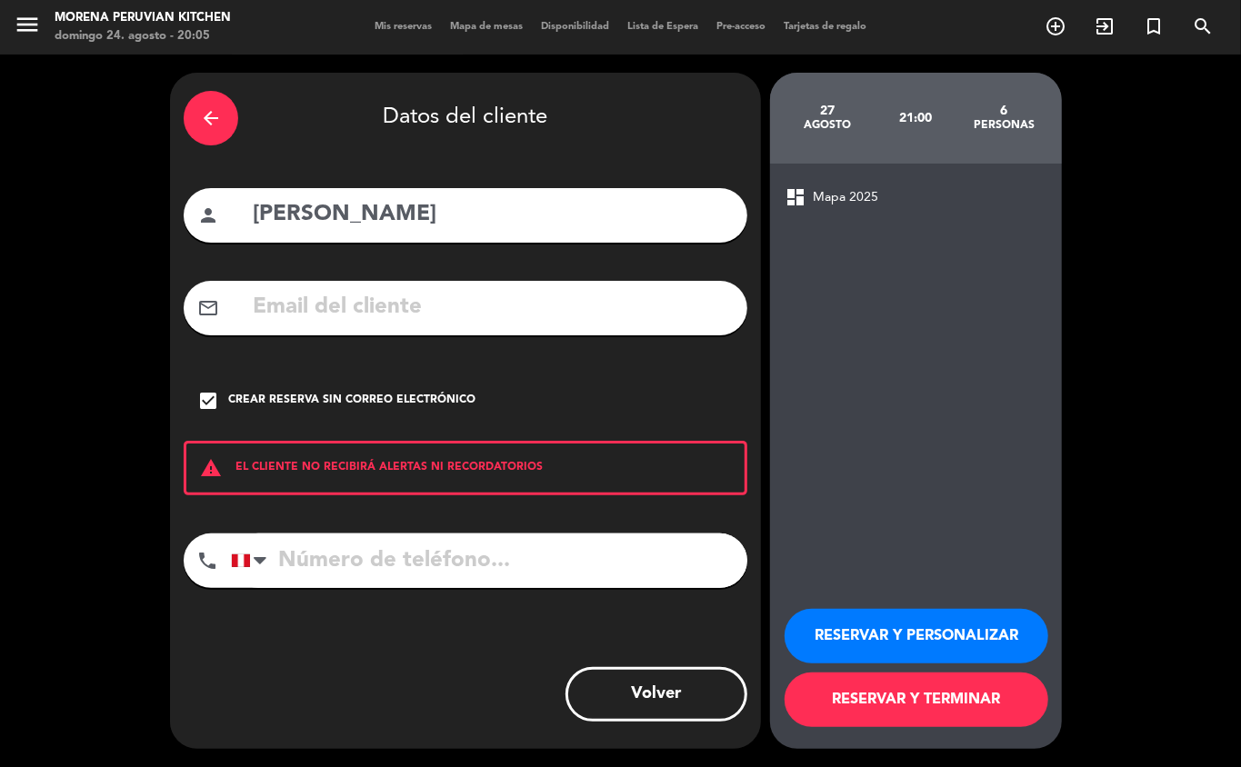
click at [415, 550] on input "tel" at bounding box center [489, 561] width 516 height 55
type input "929564392"
click at [949, 696] on button "RESERVAR Y TERMINAR" at bounding box center [917, 700] width 264 height 55
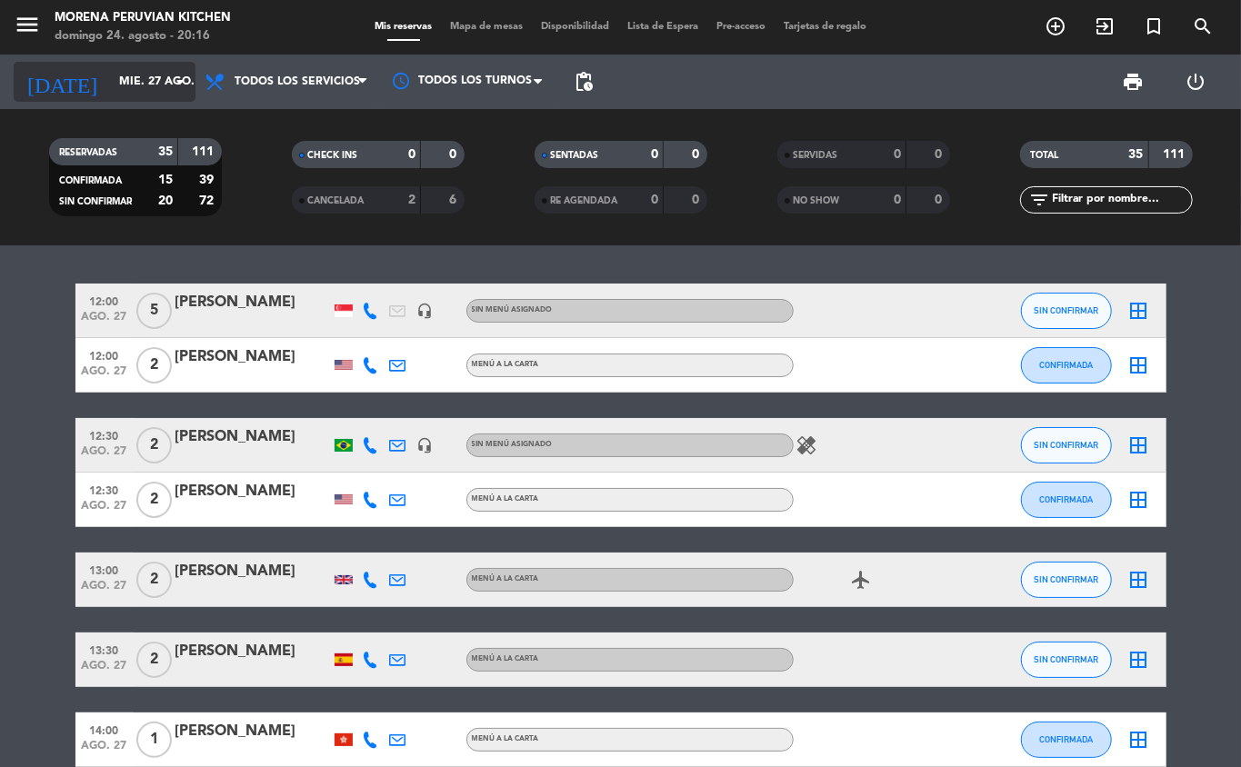
click at [140, 81] on input "mié. 27 ago." at bounding box center [187, 81] width 154 height 31
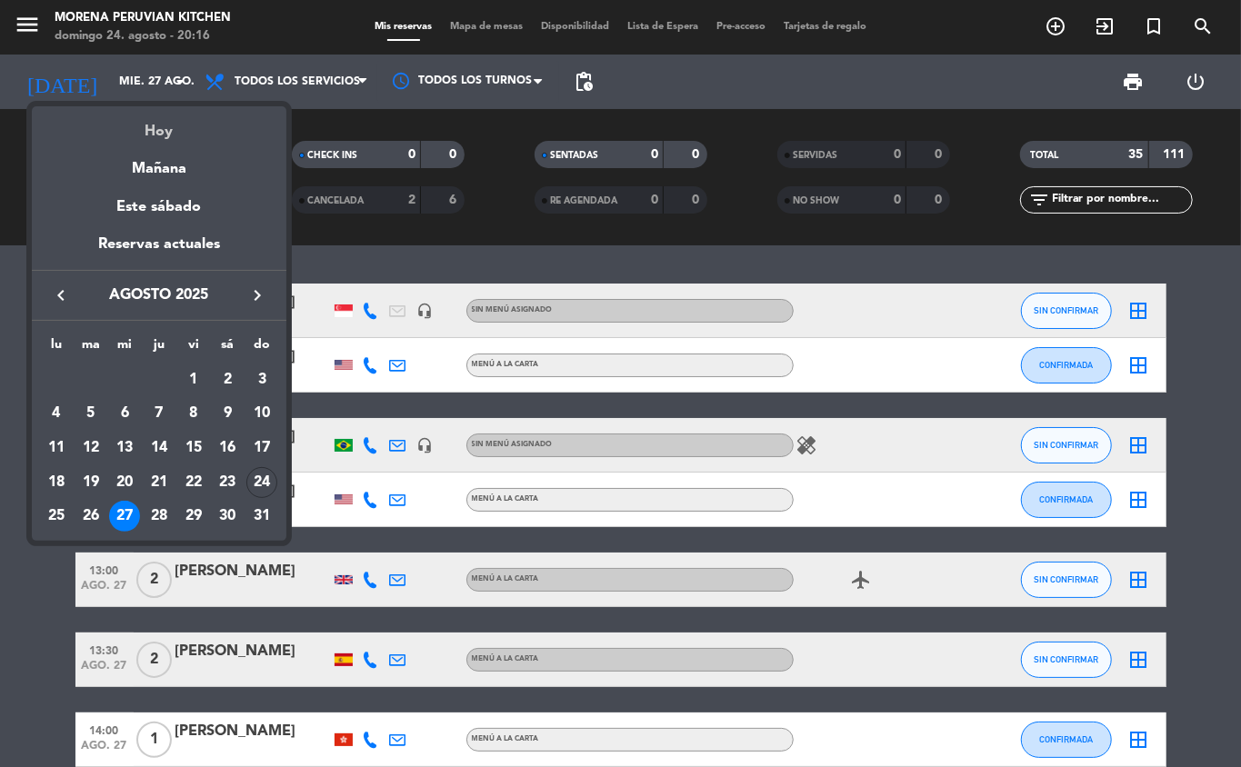
click at [147, 118] on div "Hoy" at bounding box center [159, 124] width 255 height 37
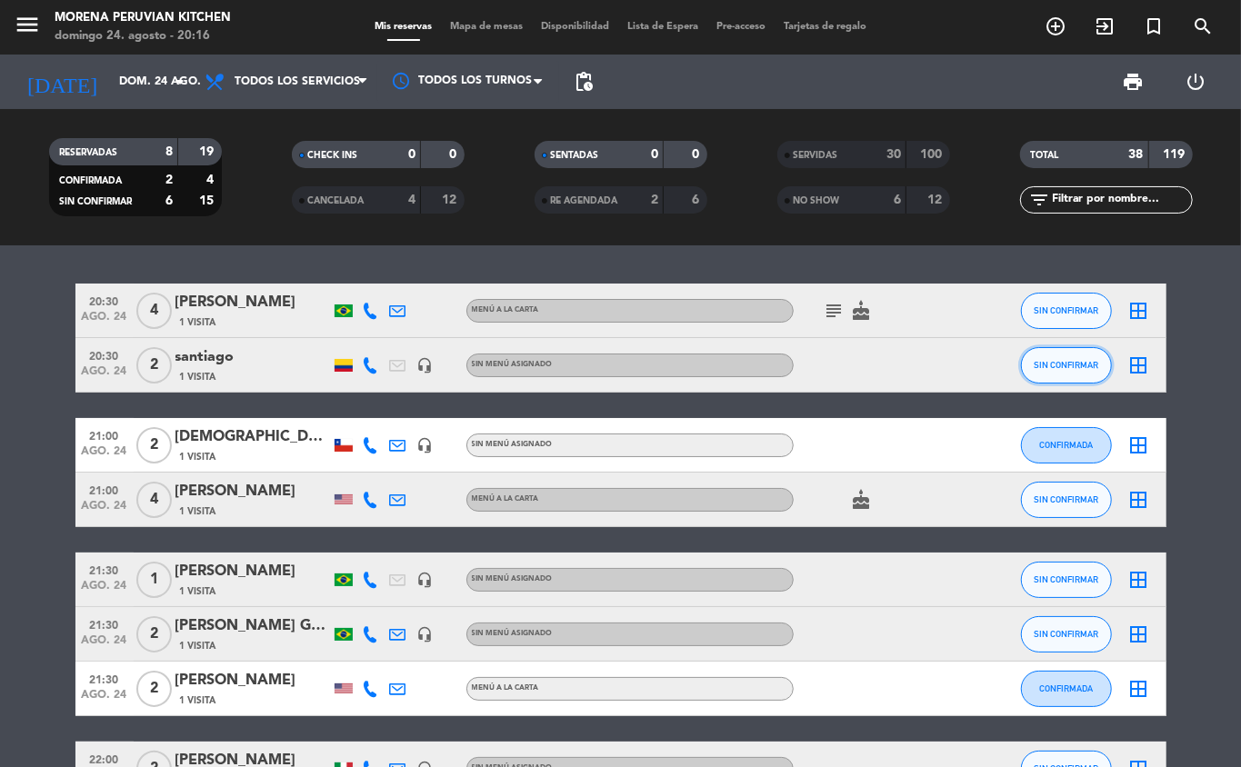
click at [1067, 365] on span "SIN CONFIRMAR" at bounding box center [1066, 365] width 65 height 10
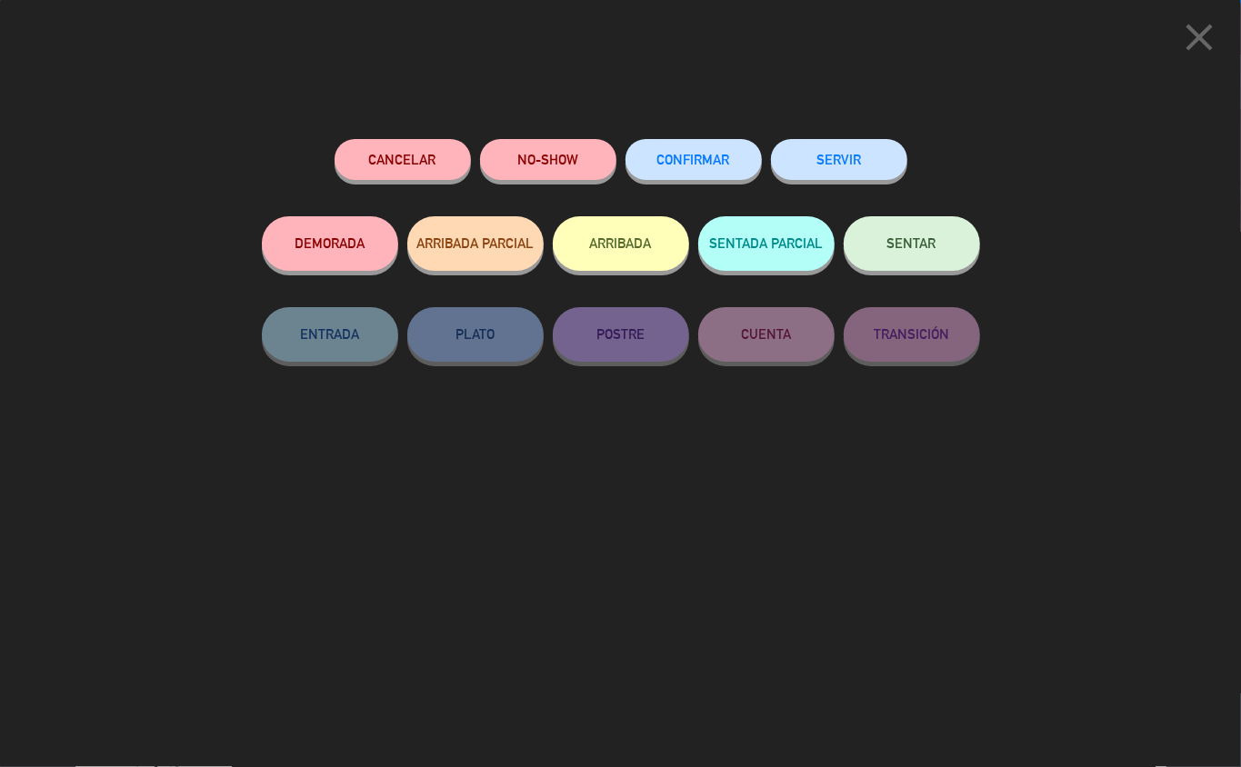
click at [629, 237] on button "ARRIBADA" at bounding box center [621, 243] width 136 height 55
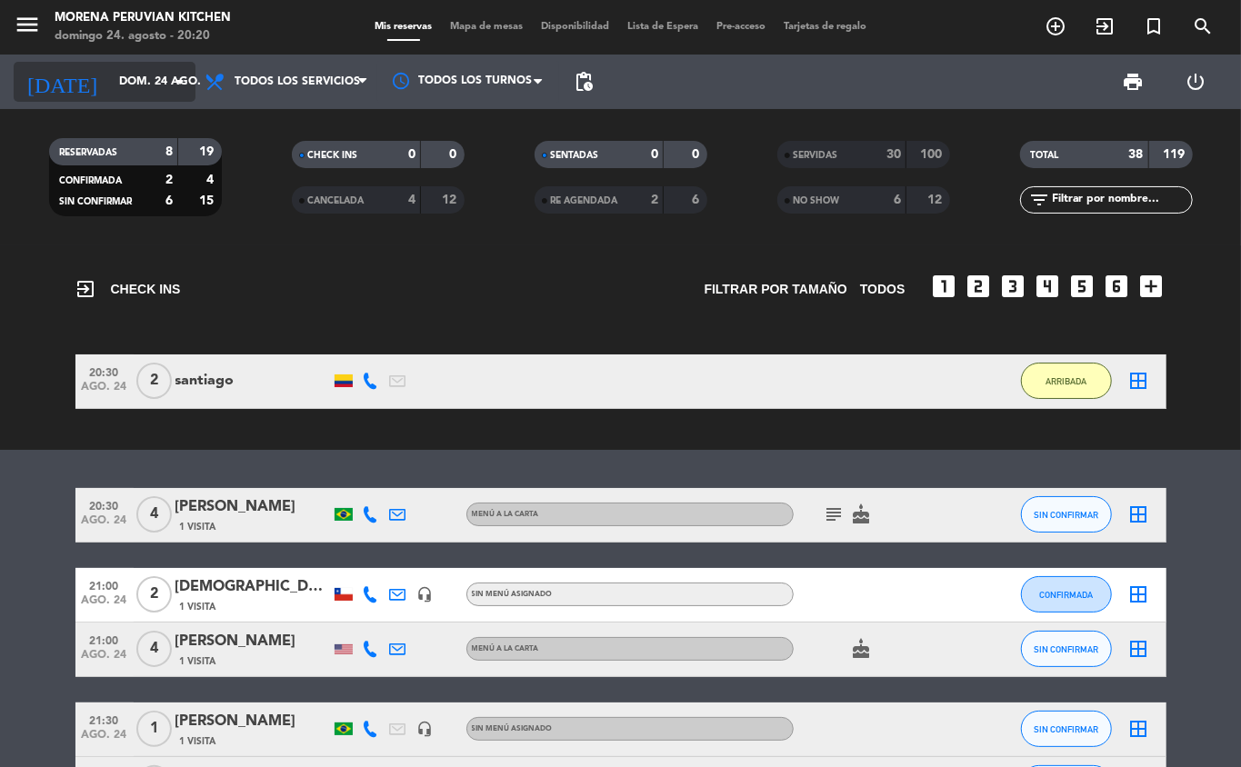
click at [175, 80] on icon "arrow_drop_down" at bounding box center [180, 82] width 22 height 22
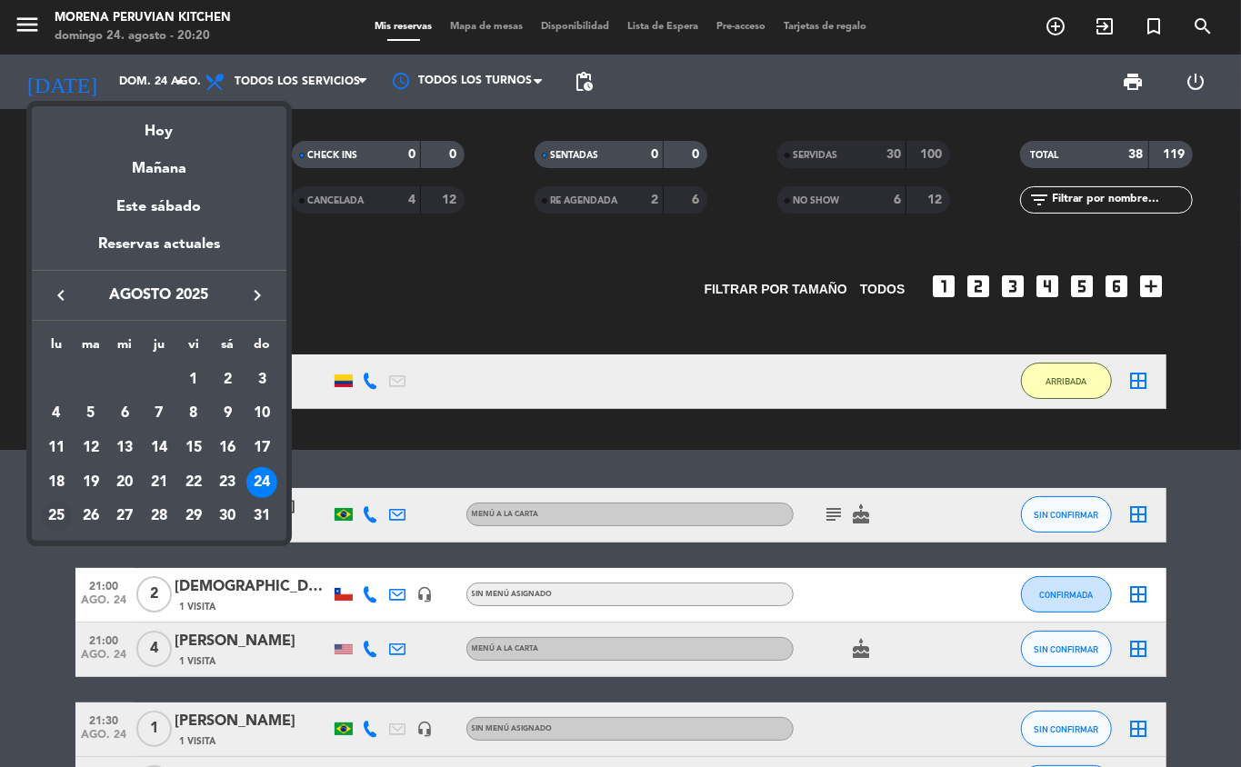
click at [55, 515] on div "25" at bounding box center [56, 516] width 31 height 31
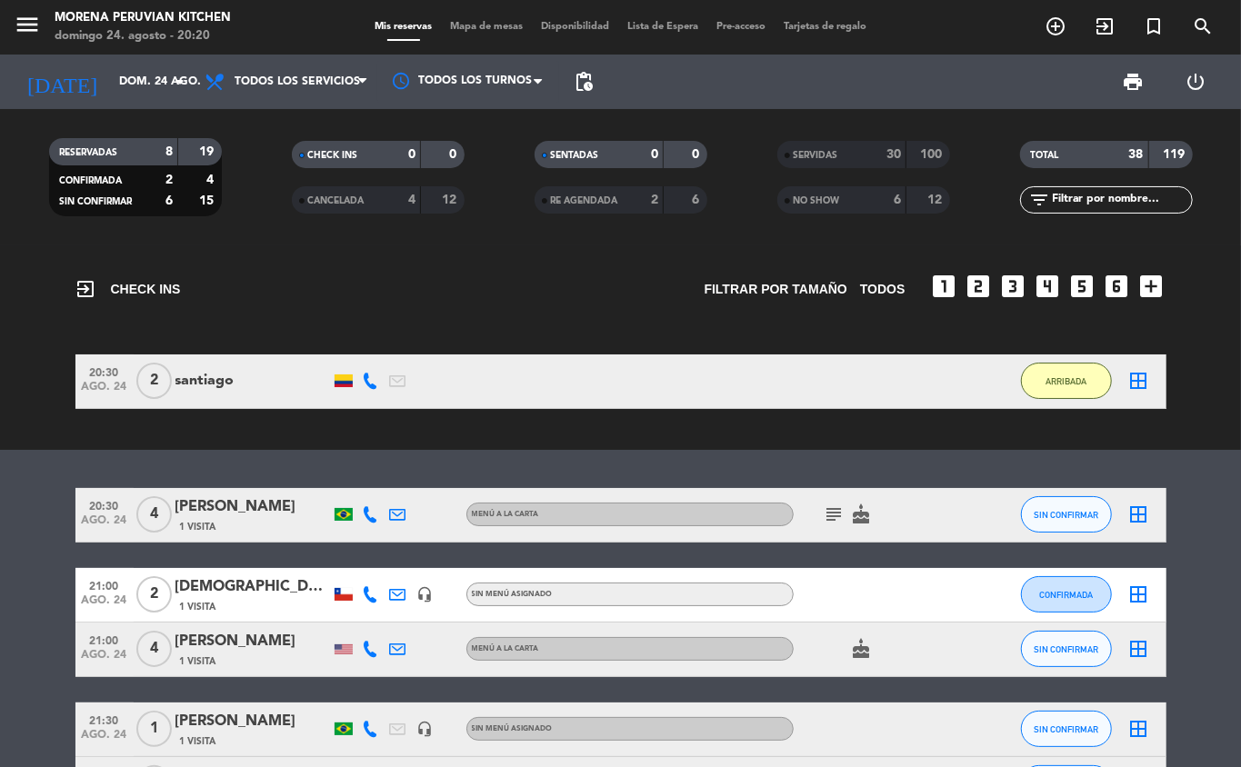
type input "lun. 25 ago."
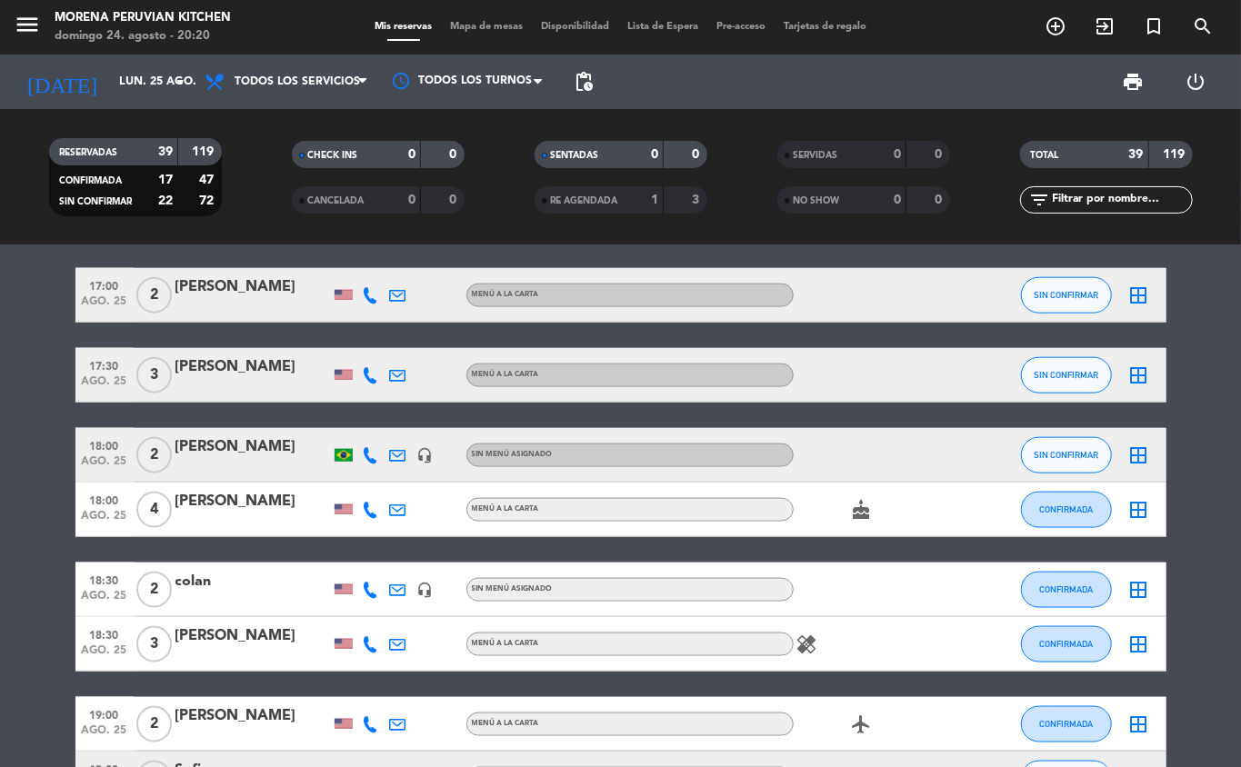
scroll to position [1248, 0]
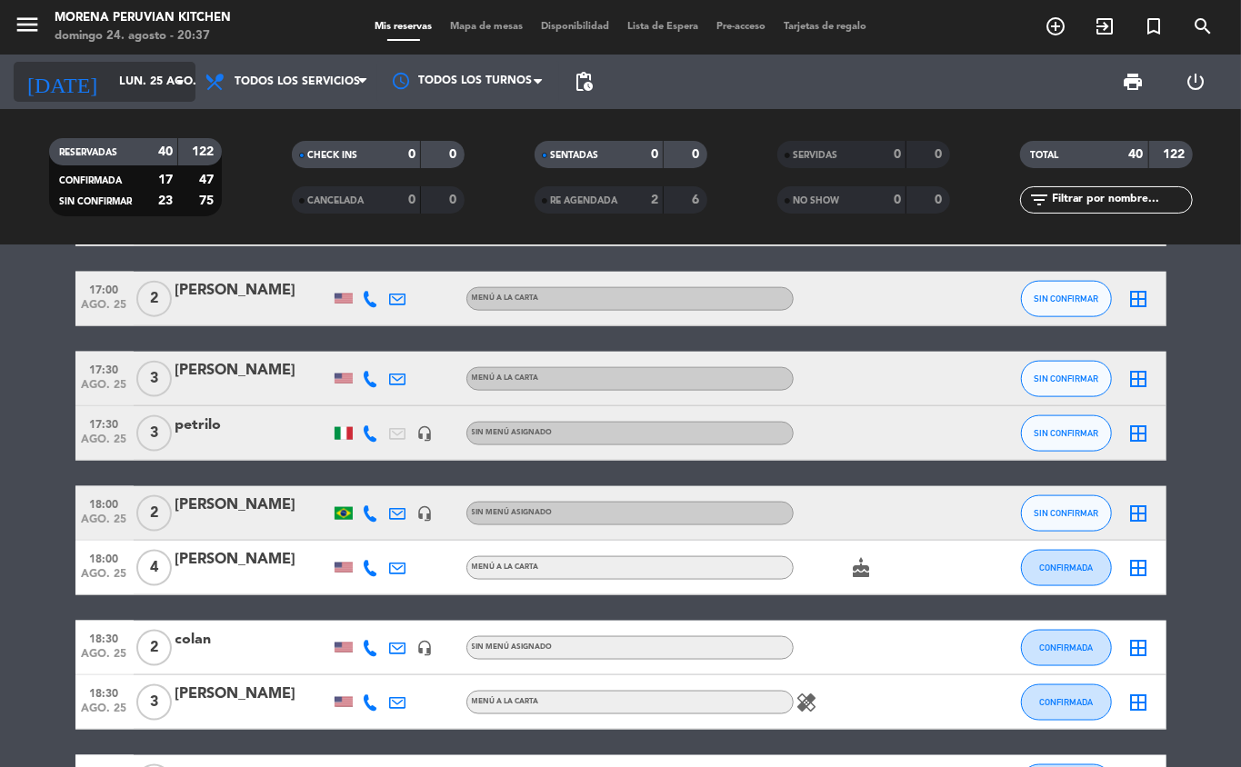
click at [136, 81] on input "lun. 25 ago." at bounding box center [187, 81] width 154 height 31
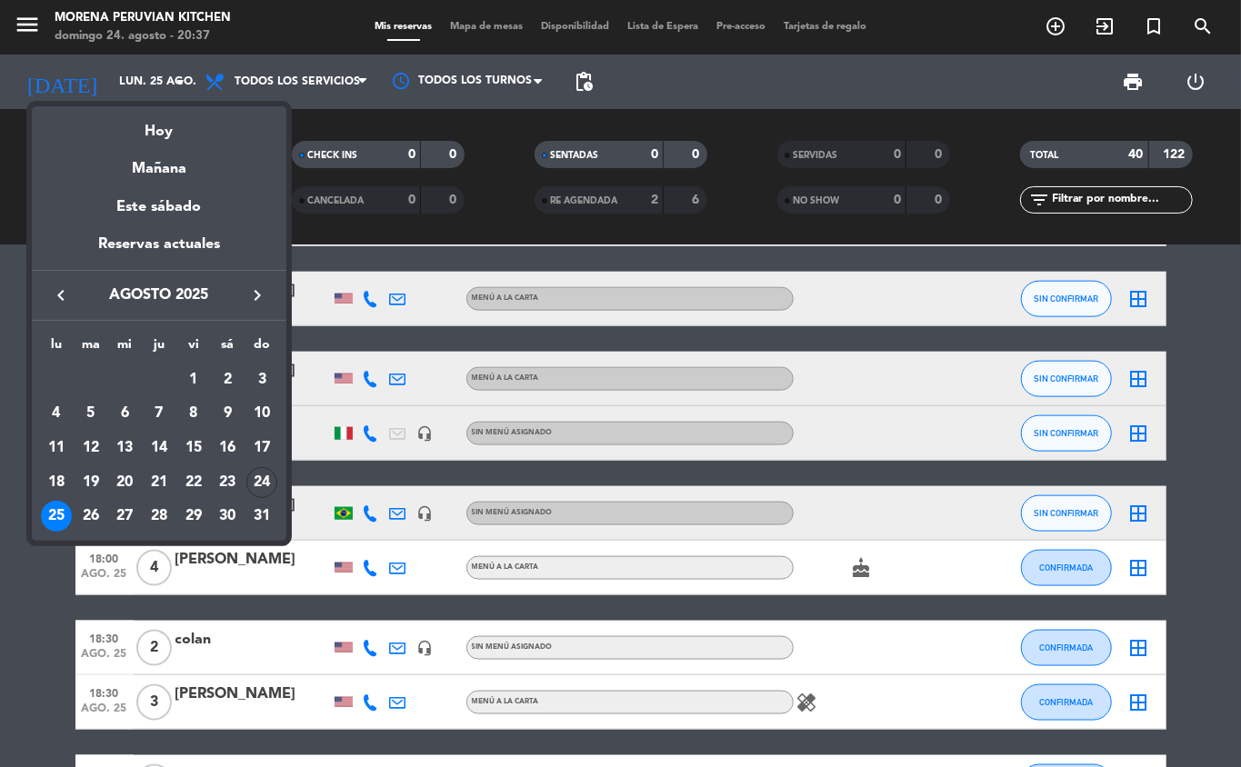
click at [62, 511] on div "25" at bounding box center [56, 516] width 31 height 31
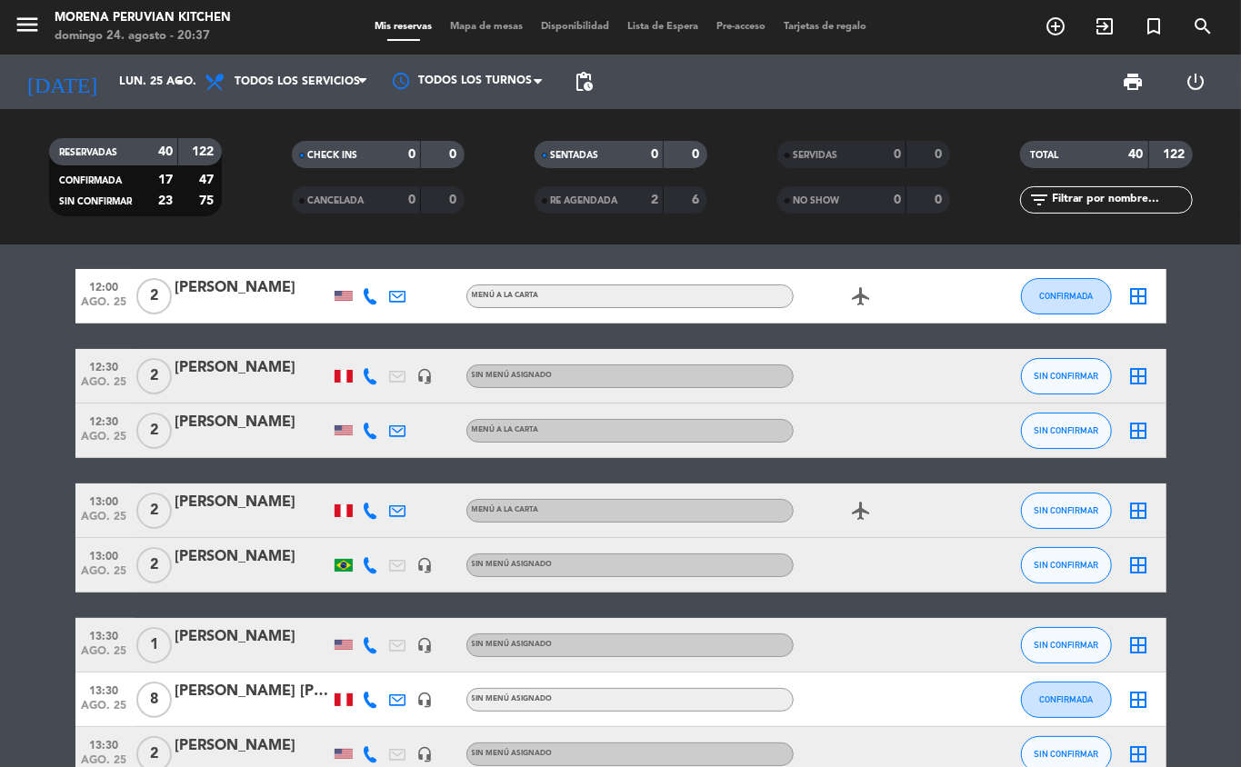
scroll to position [0, 0]
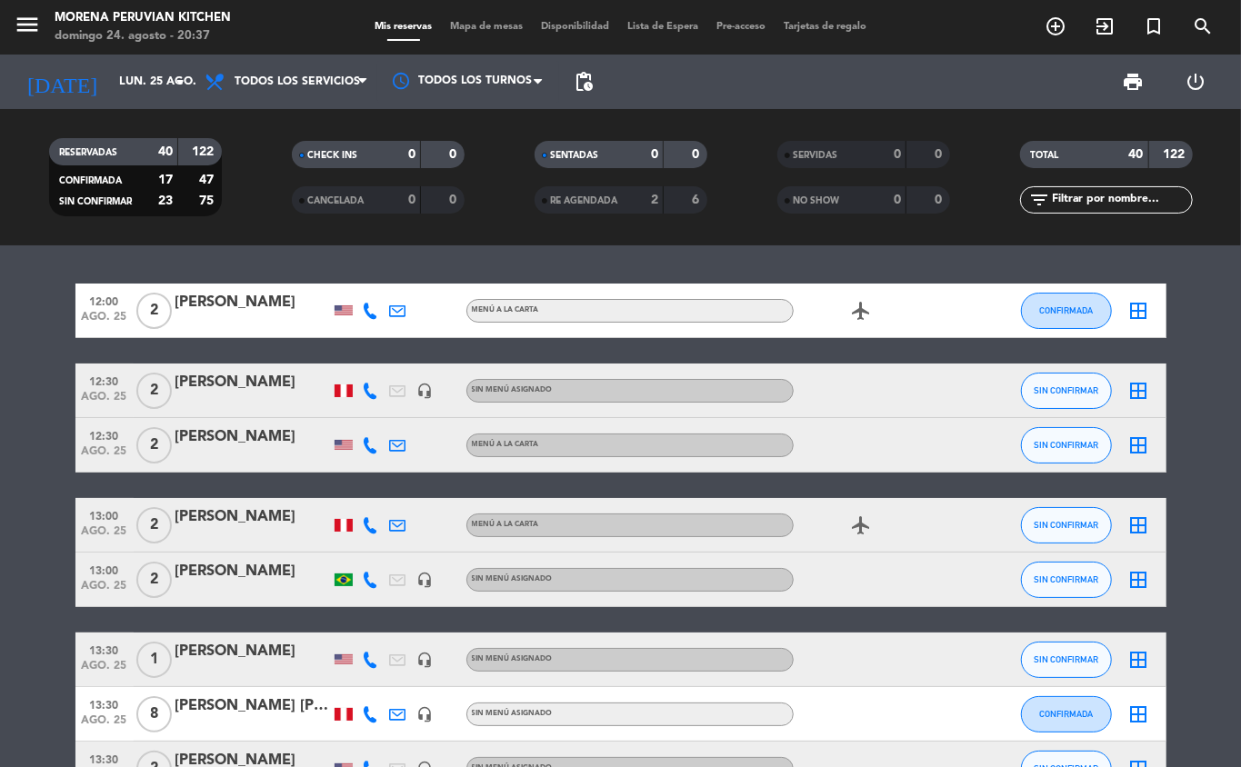
click at [1047, 29] on icon "add_circle_outline" at bounding box center [1056, 26] width 22 height 22
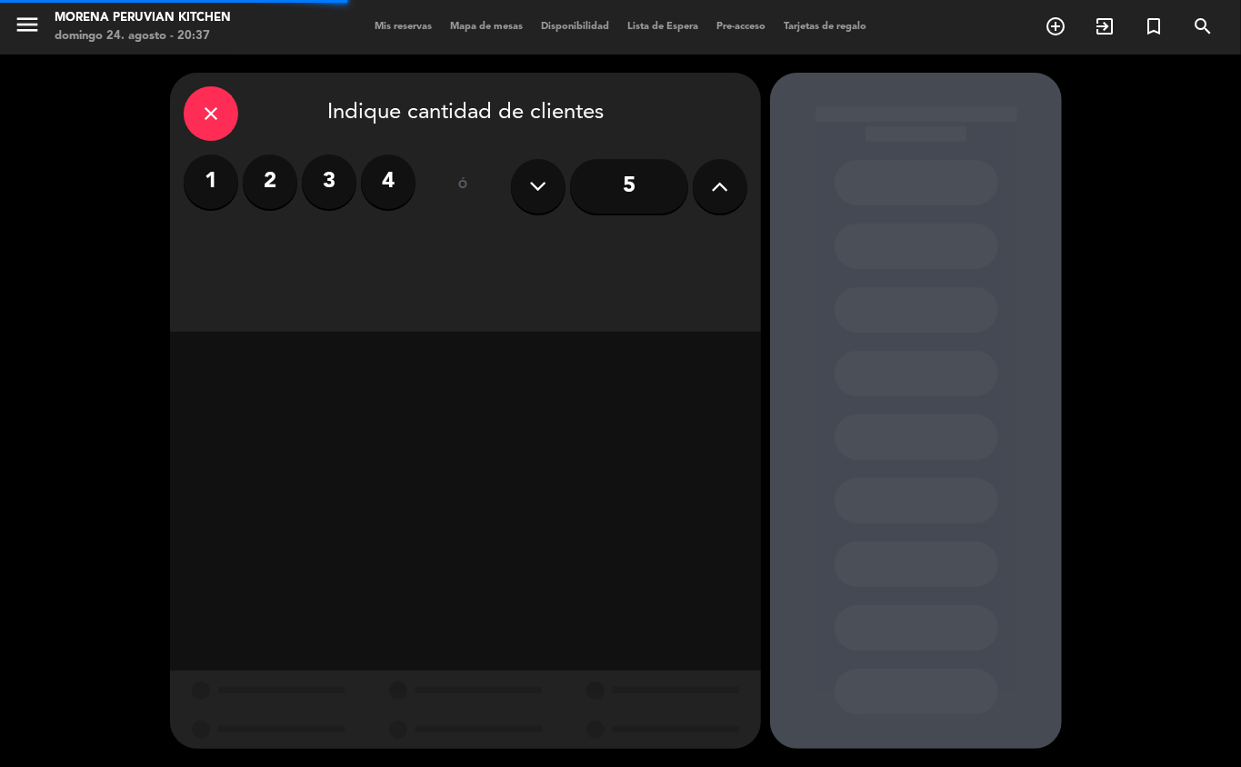
click at [263, 180] on label "2" at bounding box center [270, 182] width 55 height 55
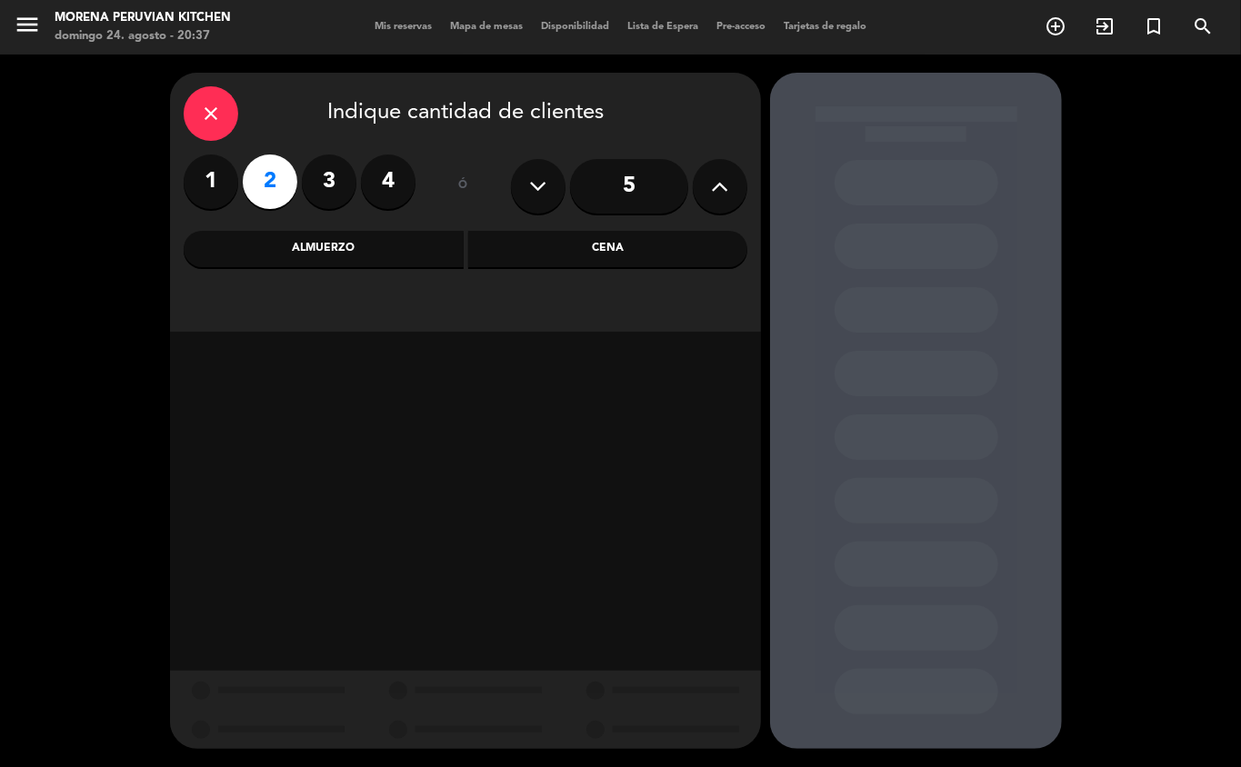
click at [367, 249] on div "Almuerzo" at bounding box center [324, 249] width 280 height 36
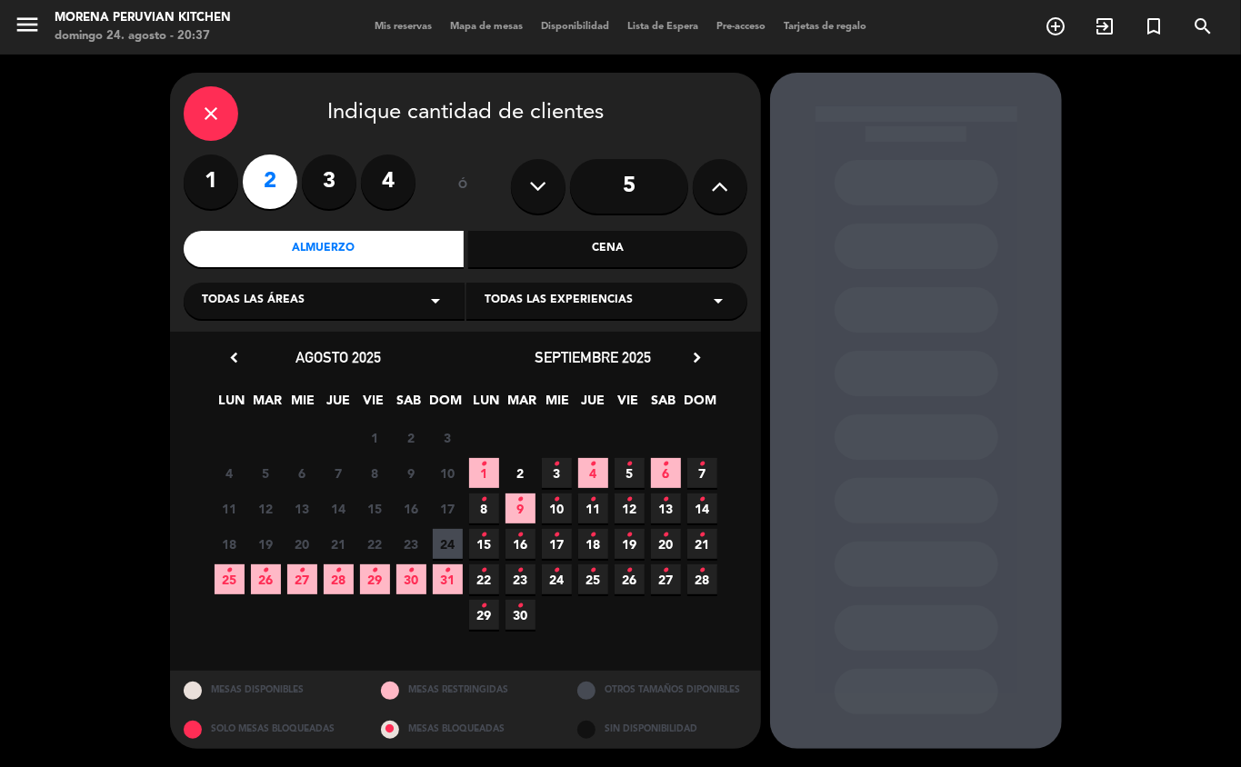
click at [231, 575] on icon "•" at bounding box center [229, 570] width 6 height 29
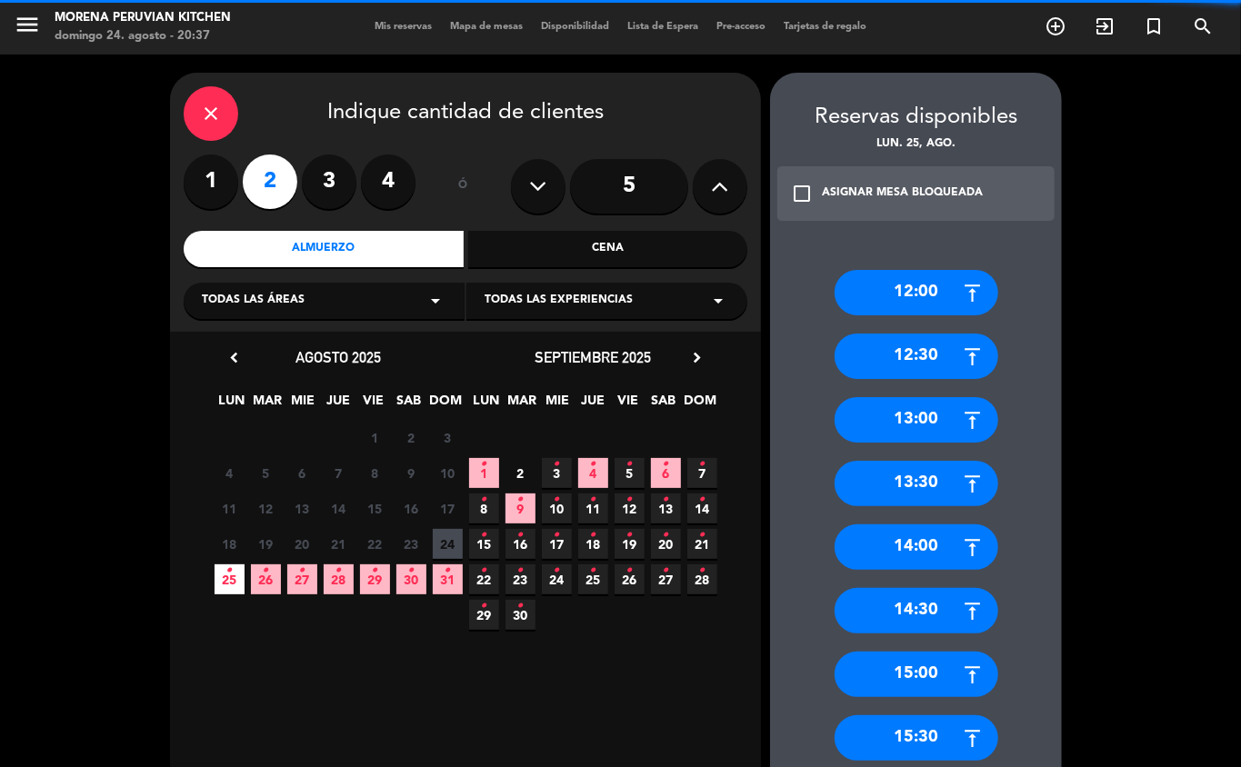
click at [936, 291] on div "12:00" at bounding box center [917, 292] width 164 height 45
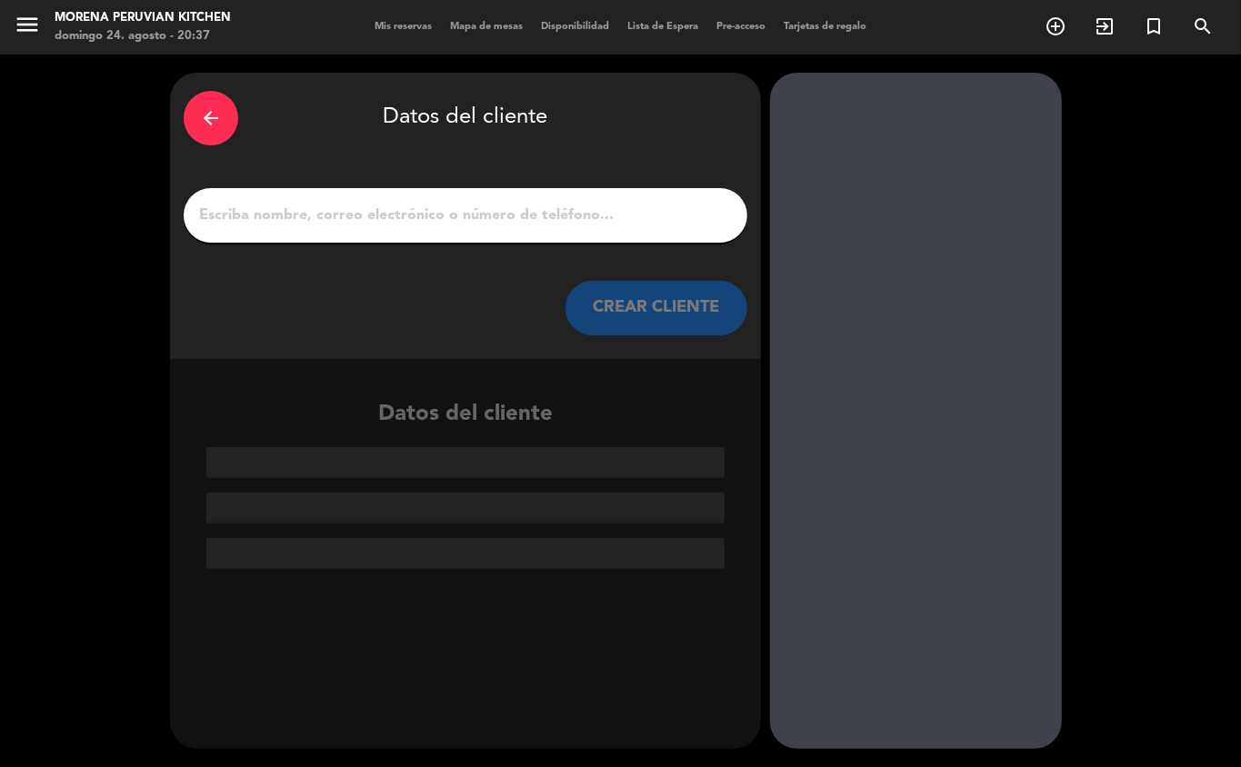
click at [506, 205] on input "1" at bounding box center [465, 215] width 536 height 25
click at [338, 222] on input "1" at bounding box center [465, 215] width 536 height 25
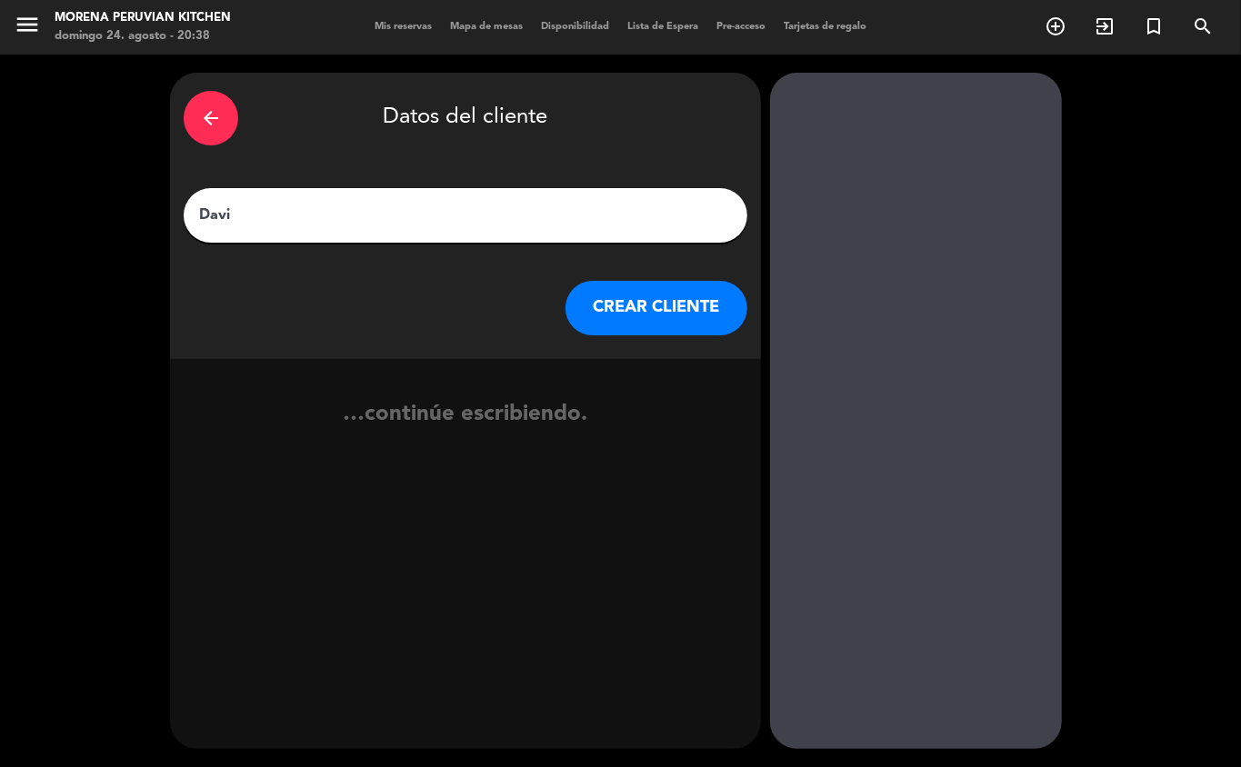
type input "David"
click at [669, 326] on button "CREAR CLIENTE" at bounding box center [657, 308] width 182 height 55
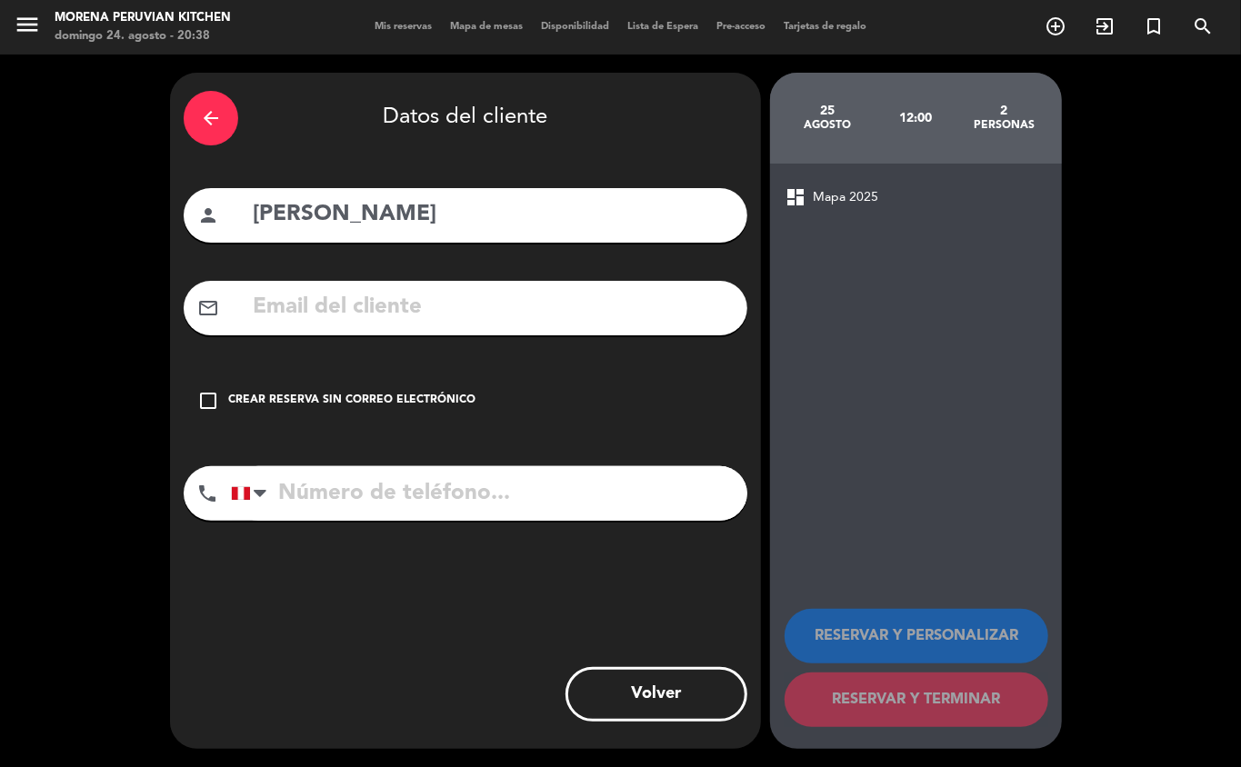
click at [368, 400] on div "Crear reserva sin correo electrónico" at bounding box center [351, 401] width 247 height 18
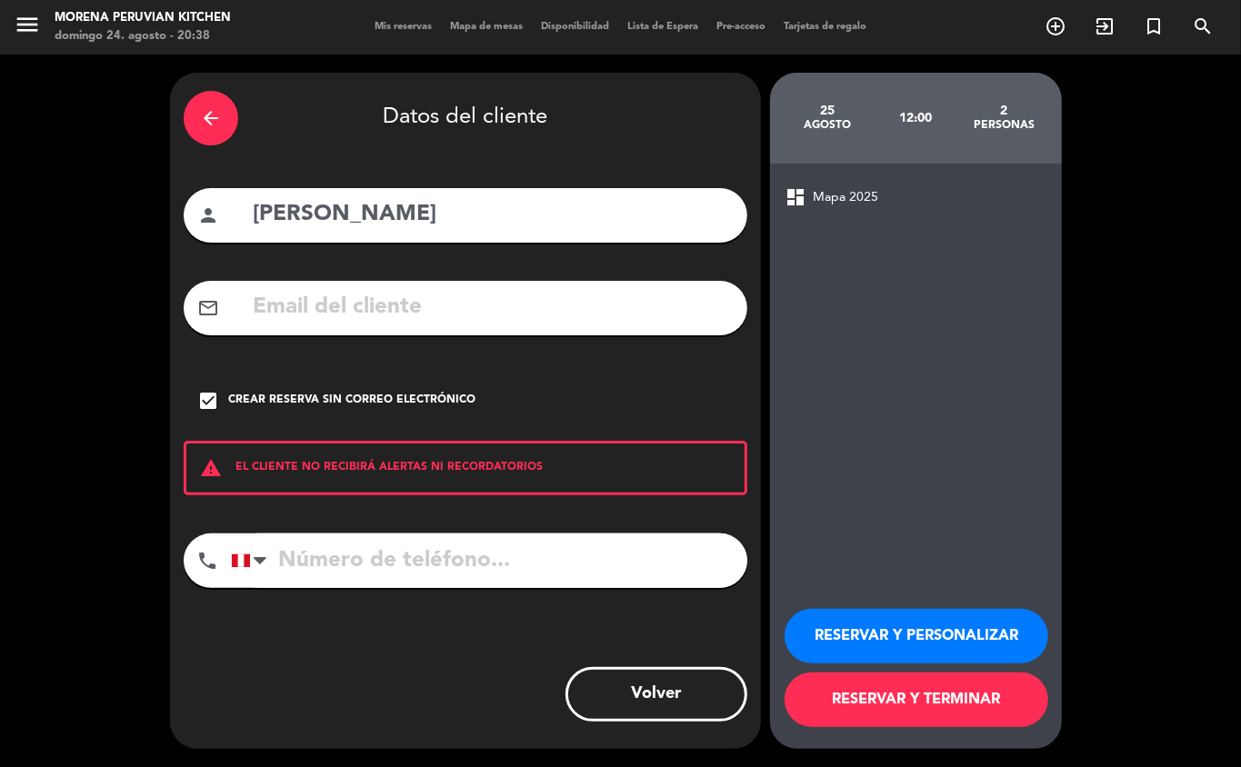
click at [418, 547] on input "tel" at bounding box center [489, 561] width 516 height 55
click at [949, 445] on div "dashboard Mapa 2025 RESERVAR Y PERSONALIZAR RESERVAR Y TERMINAR" at bounding box center [916, 457] width 292 height 586
click at [485, 554] on input "tel" at bounding box center [489, 561] width 516 height 55
type input "959437580"
click at [914, 699] on button "RESERVAR Y TERMINAR" at bounding box center [917, 700] width 264 height 55
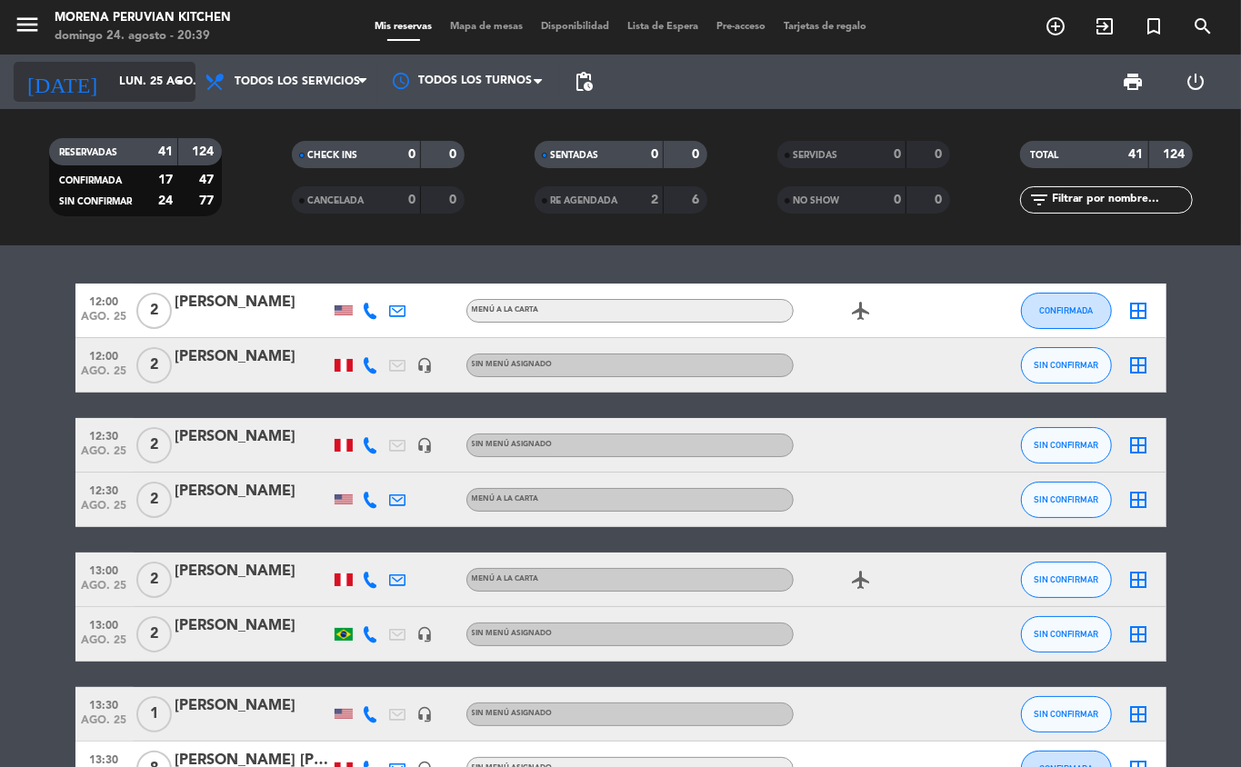
click at [162, 75] on input "lun. 25 ago." at bounding box center [187, 81] width 154 height 31
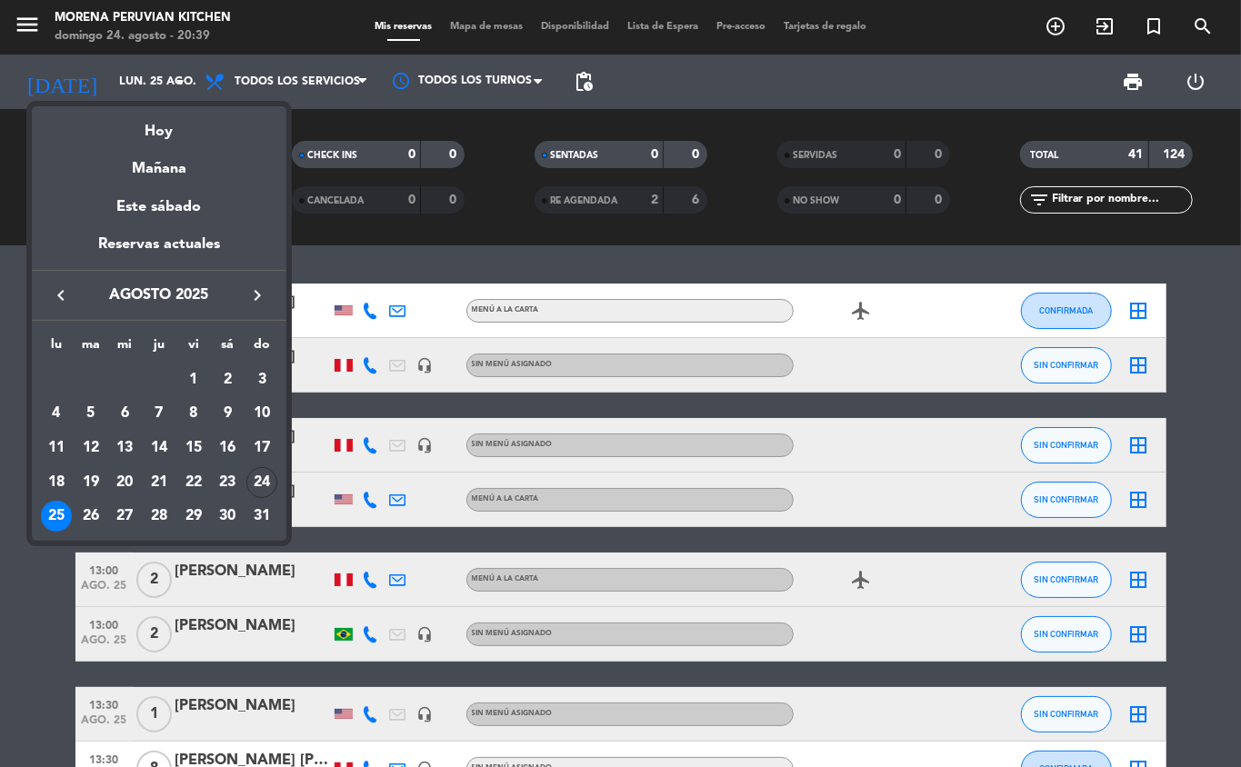
click at [48, 518] on div "25" at bounding box center [56, 516] width 31 height 31
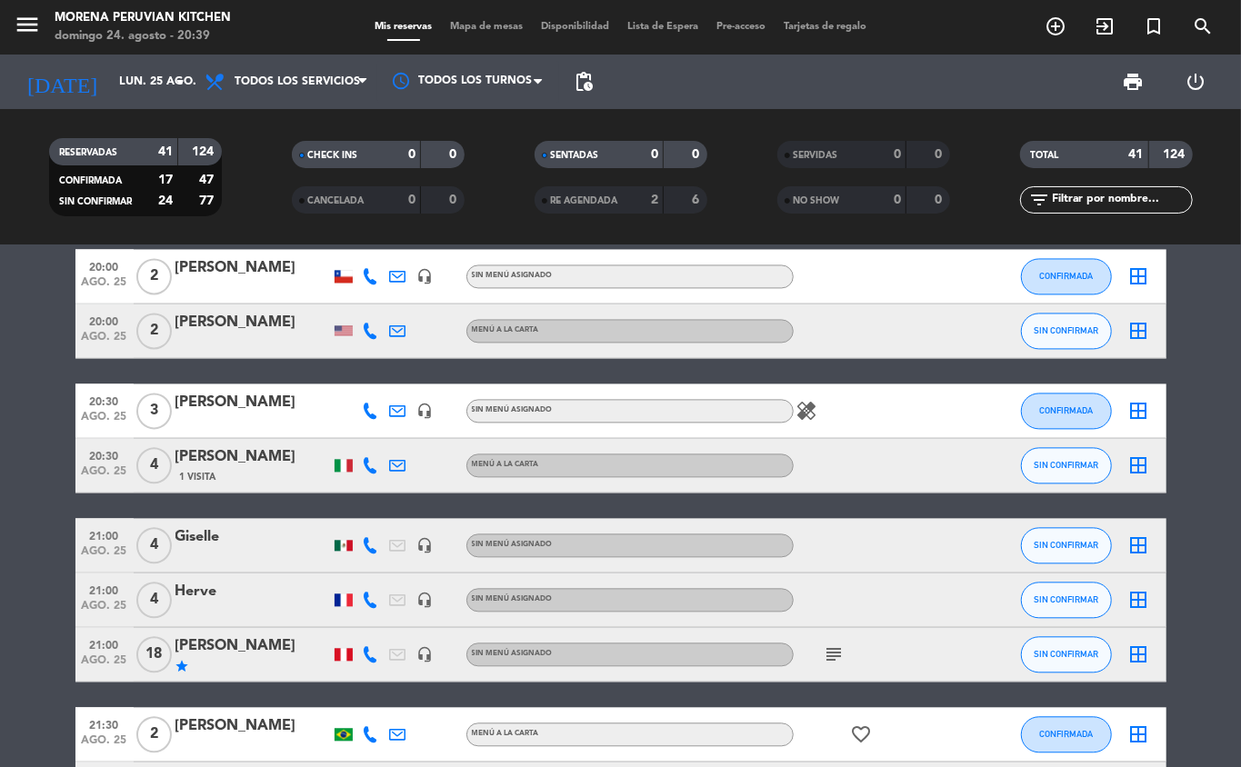
scroll to position [2353, 0]
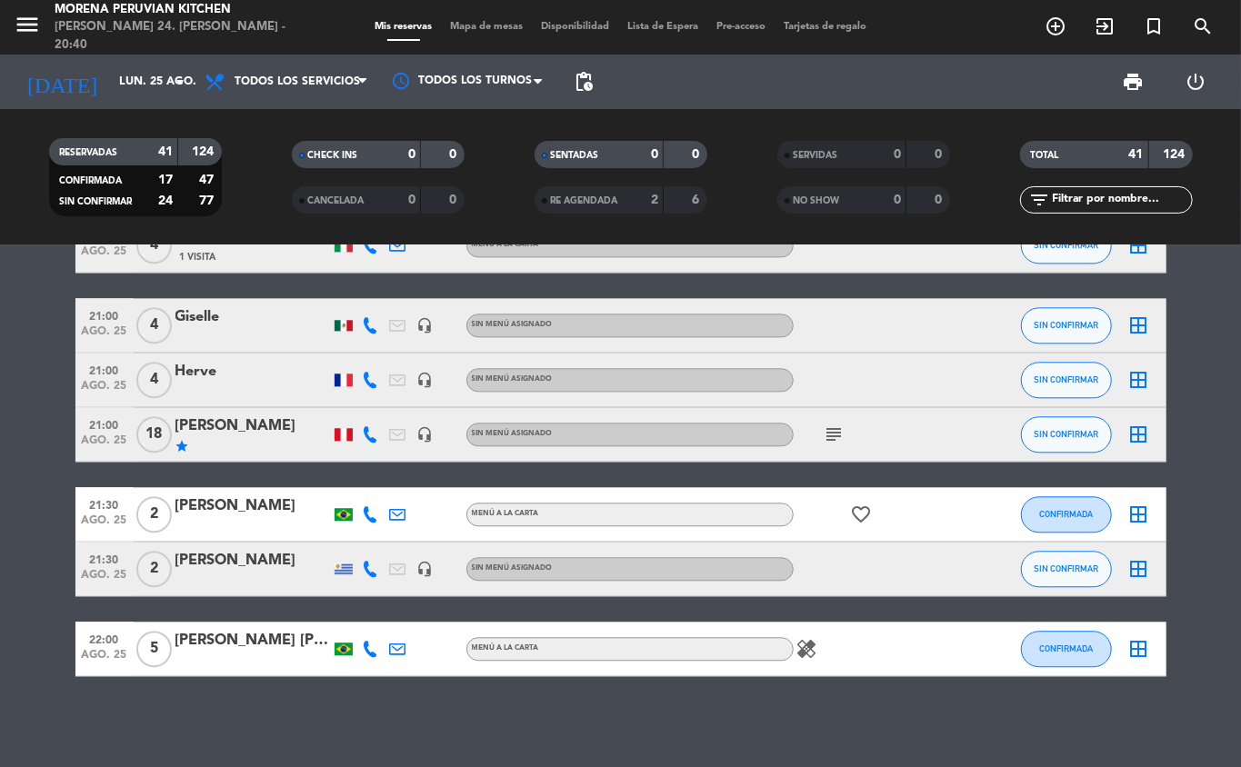
click at [429, 514] on div at bounding box center [425, 514] width 27 height 54
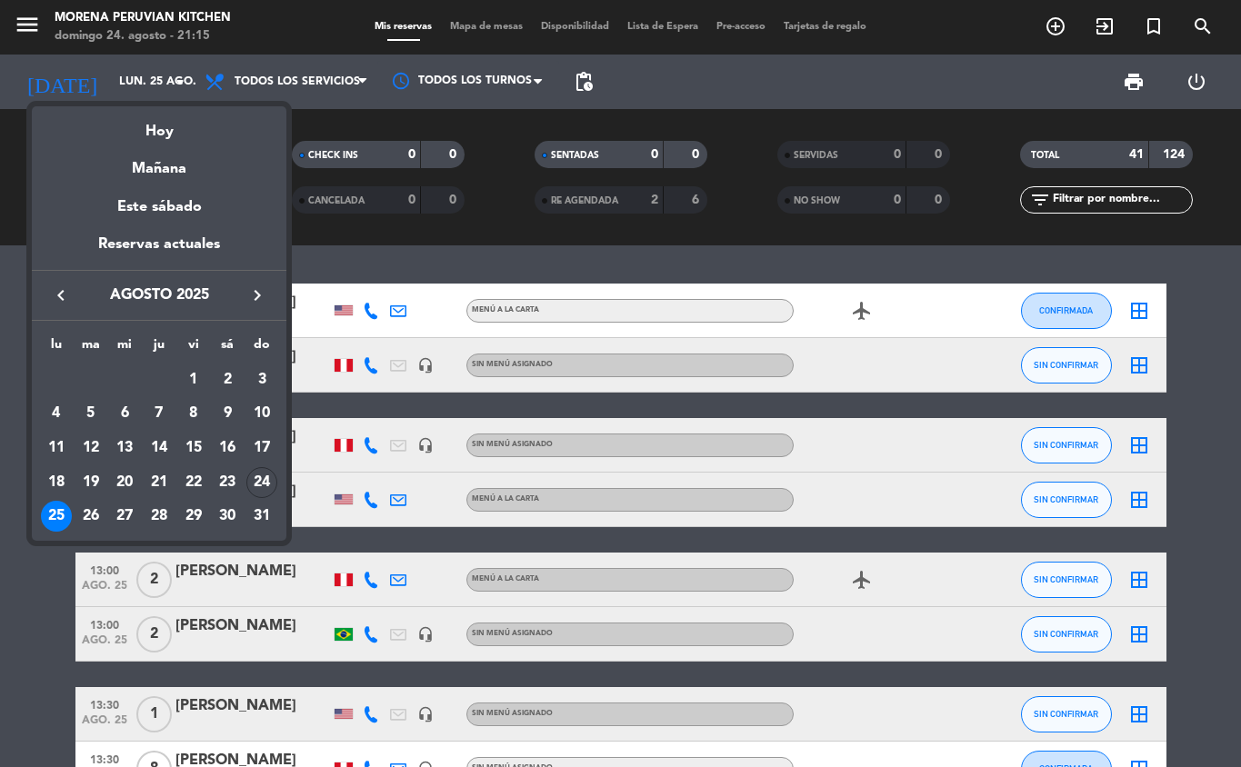
click at [62, 520] on div "25" at bounding box center [56, 516] width 31 height 31
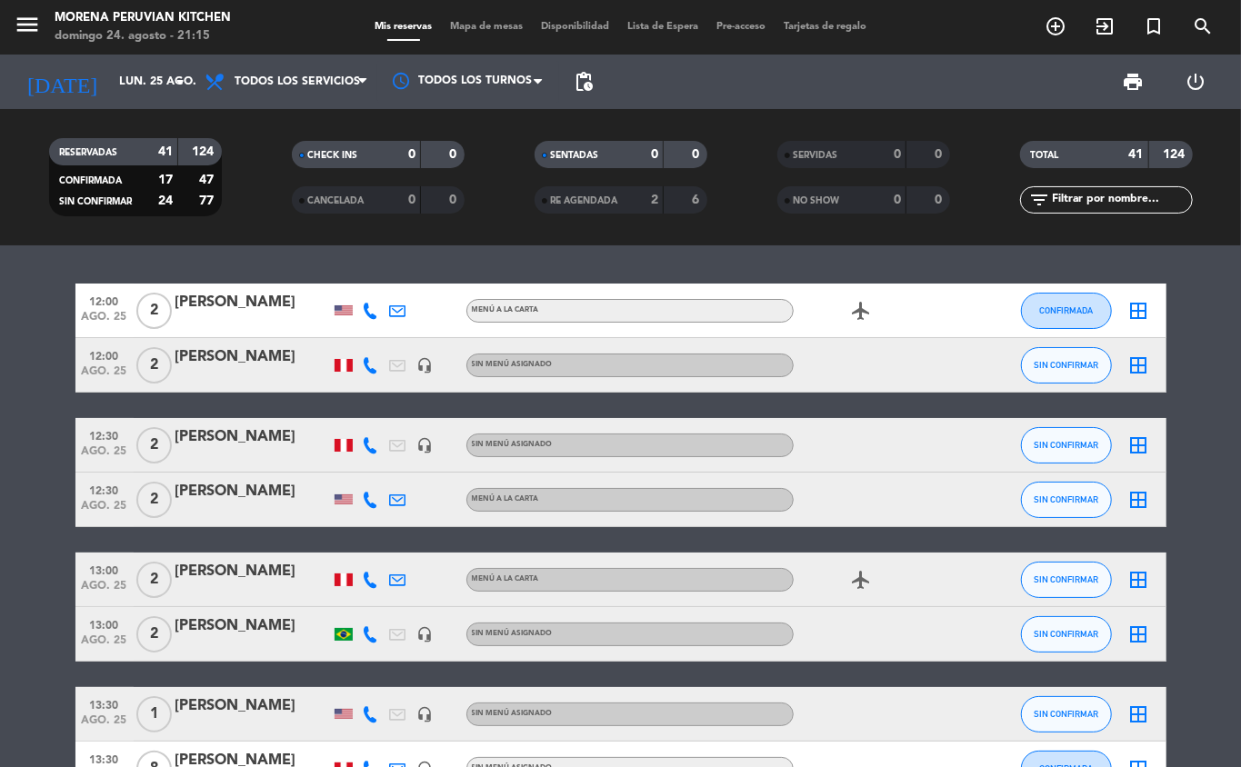
scroll to position [2353, 0]
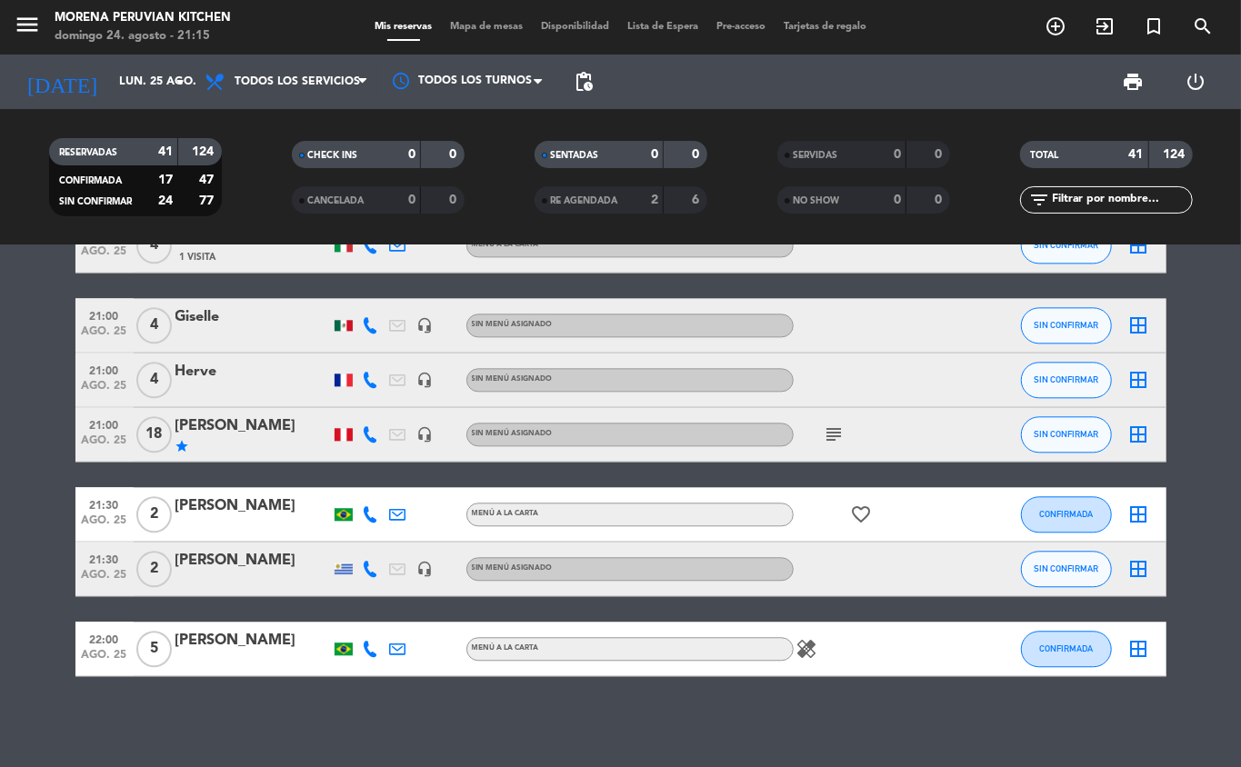
click at [836, 434] on icon "subject" at bounding box center [835, 435] width 22 height 22
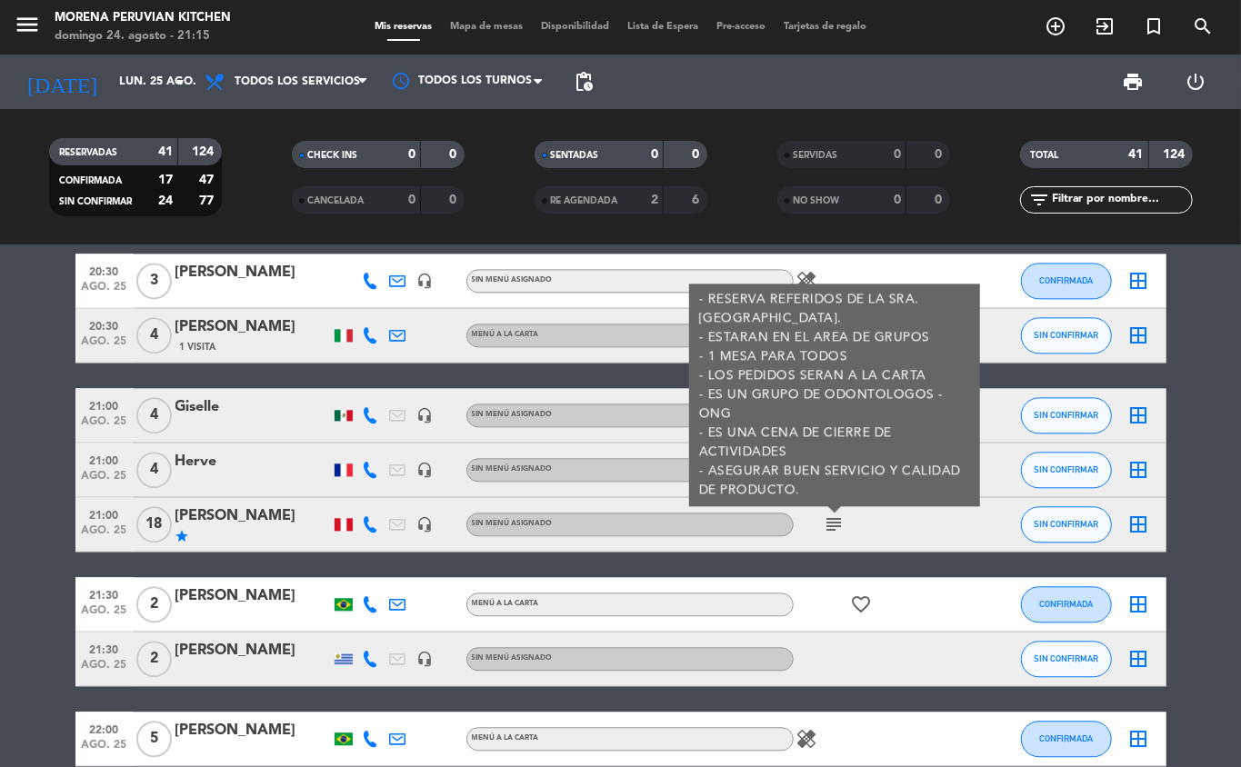
scroll to position [2286, 0]
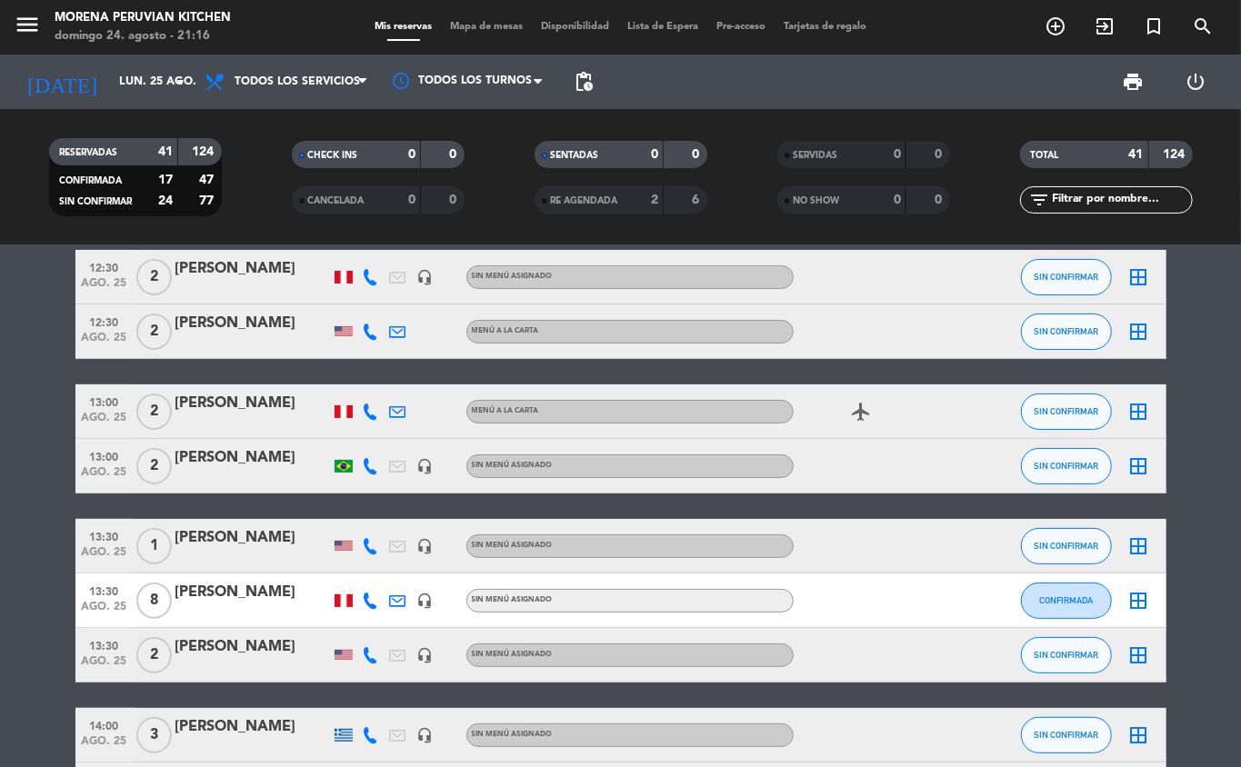
scroll to position [0, 0]
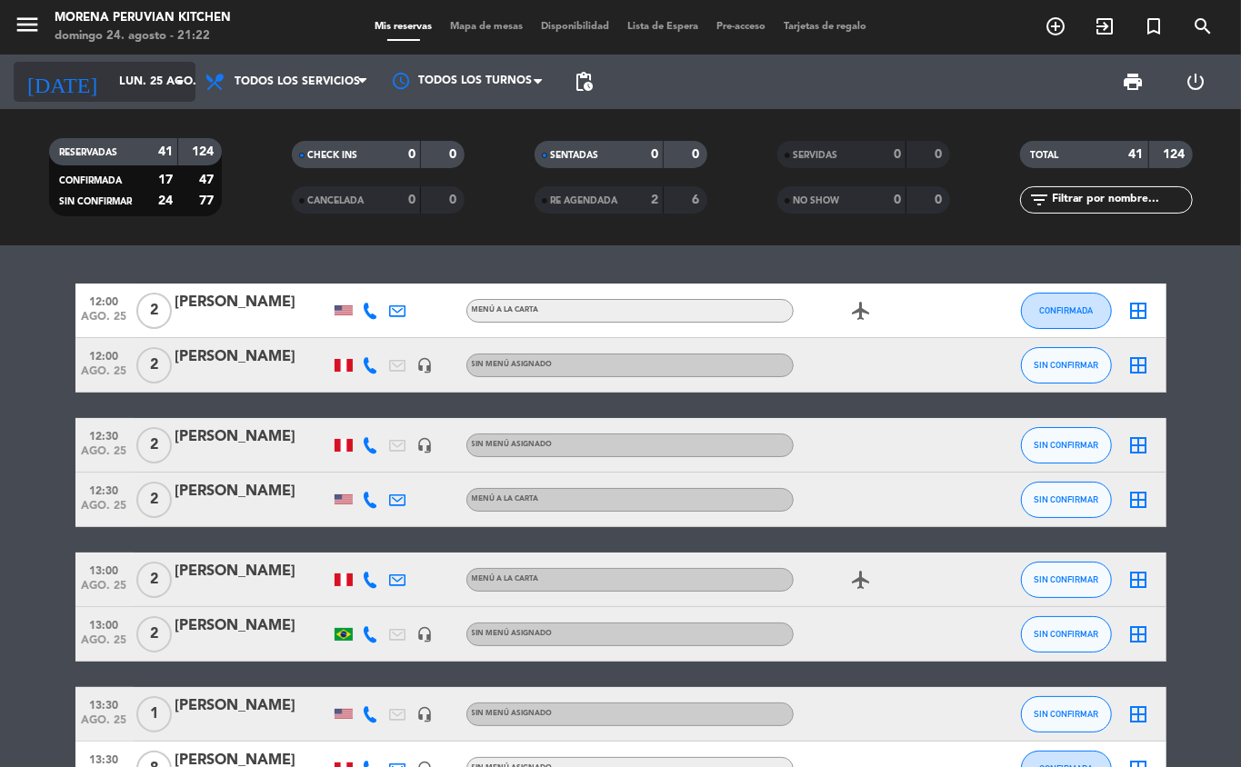
click at [140, 81] on input "lun. 25 ago." at bounding box center [187, 81] width 154 height 31
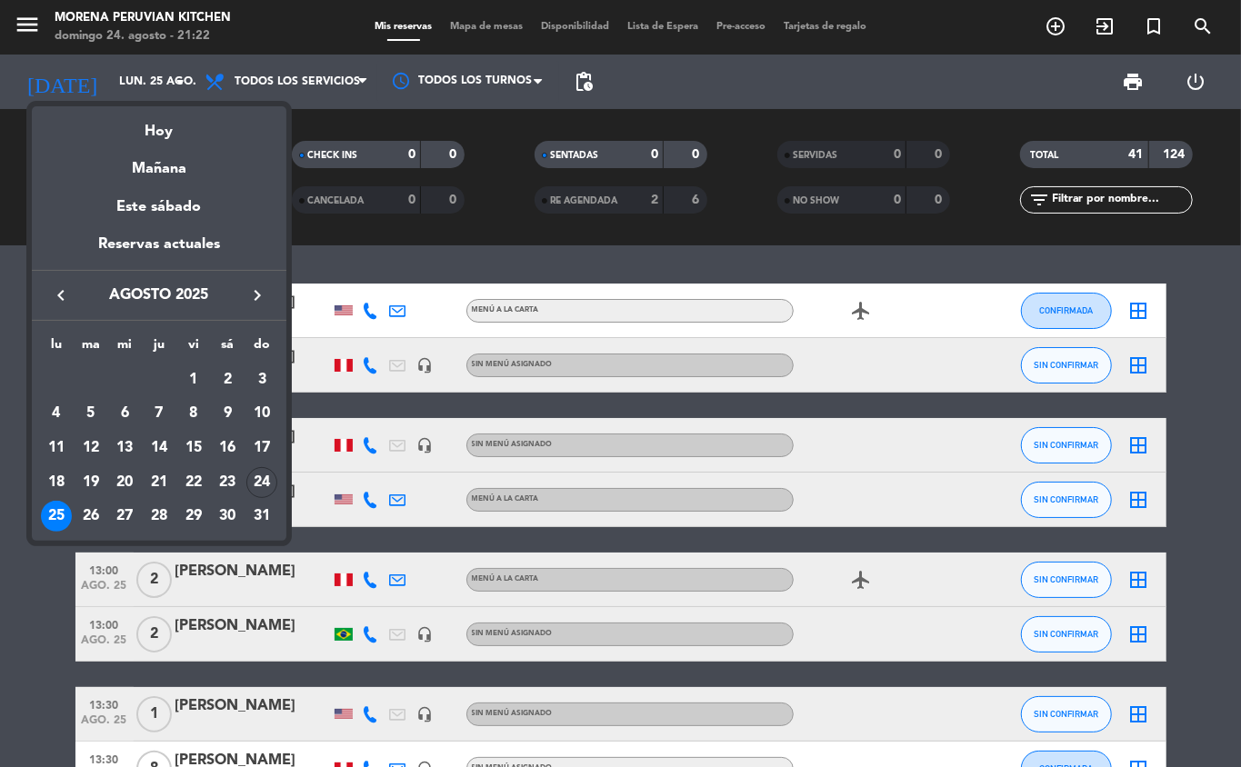
click at [40, 615] on div at bounding box center [620, 383] width 1241 height 767
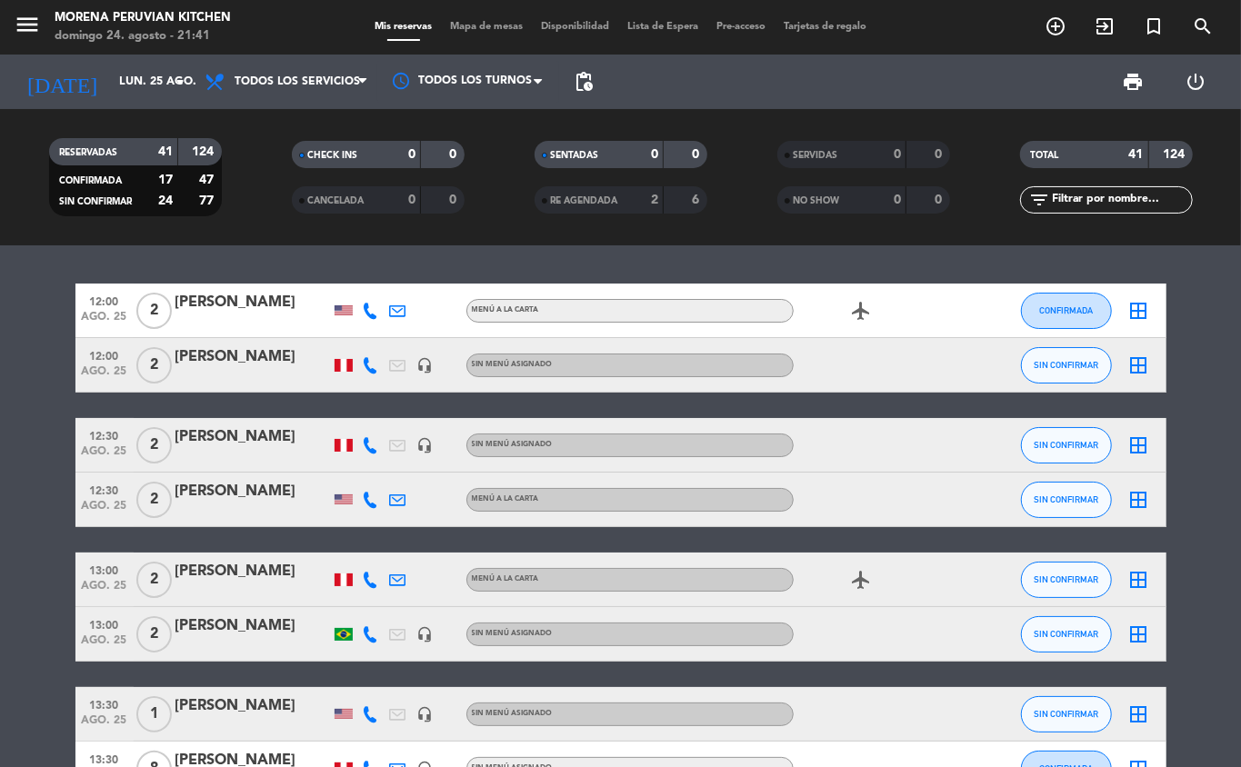
click at [591, 80] on span "pending_actions" at bounding box center [584, 82] width 22 height 22
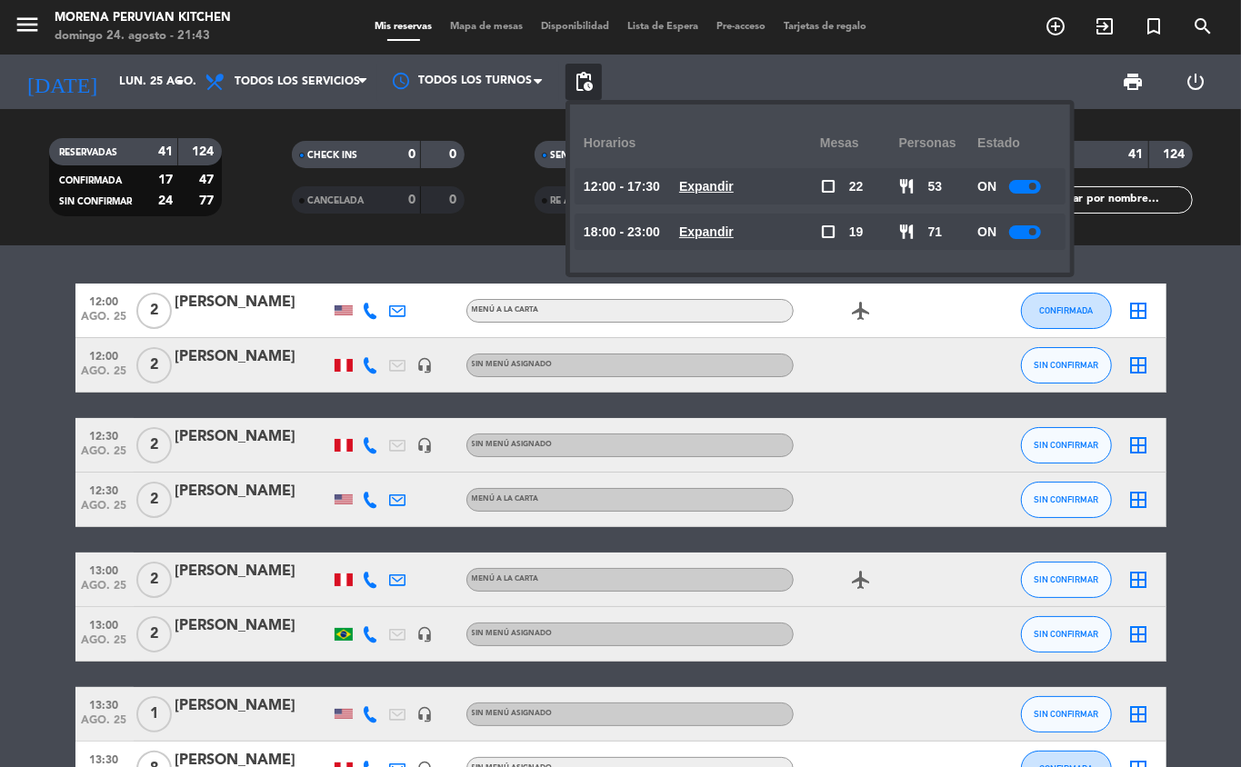
click at [586, 81] on span "pending_actions" at bounding box center [584, 82] width 22 height 22
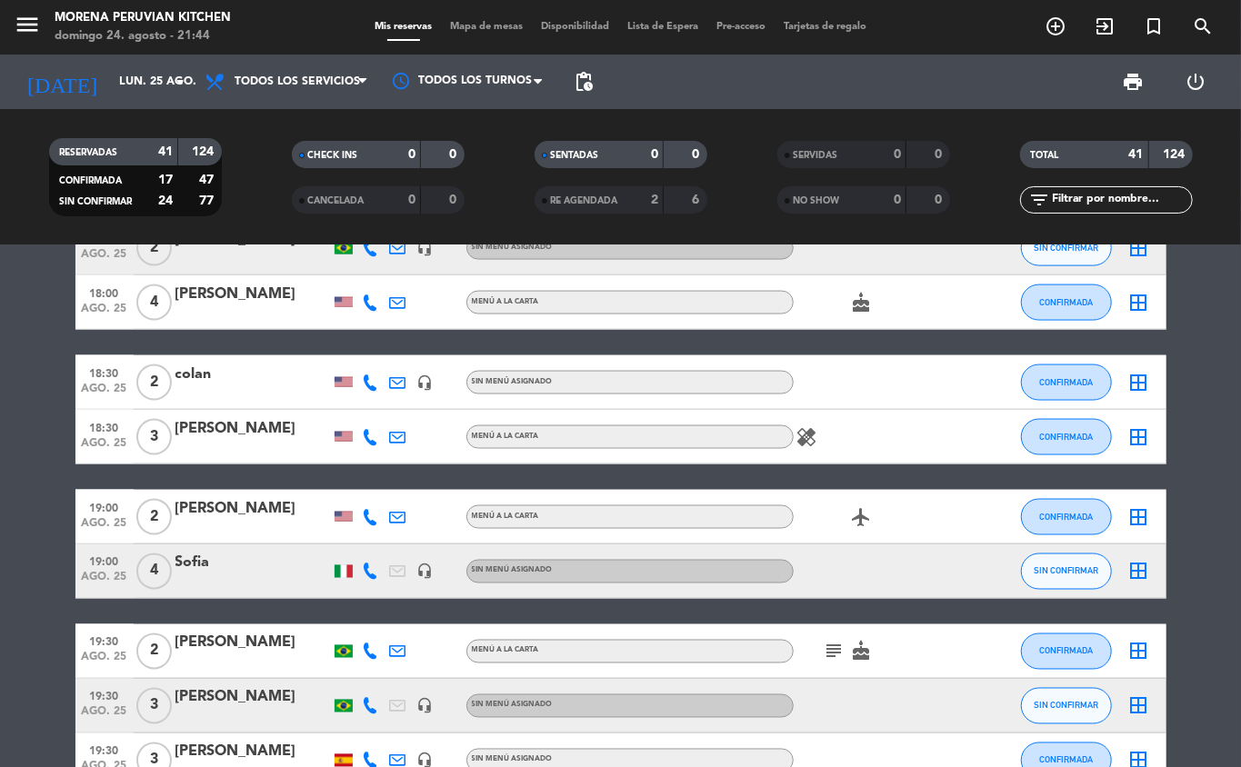
scroll to position [1808, 0]
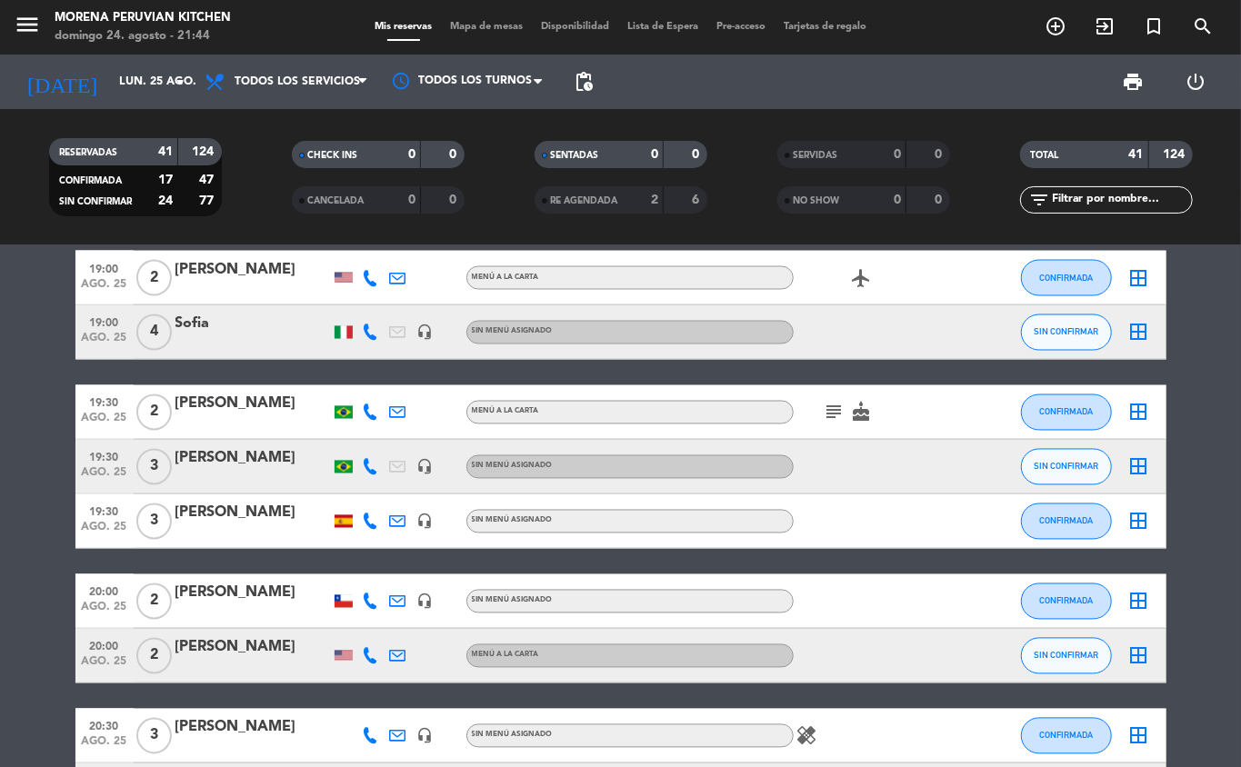
click at [831, 413] on icon "subject" at bounding box center [835, 413] width 22 height 22
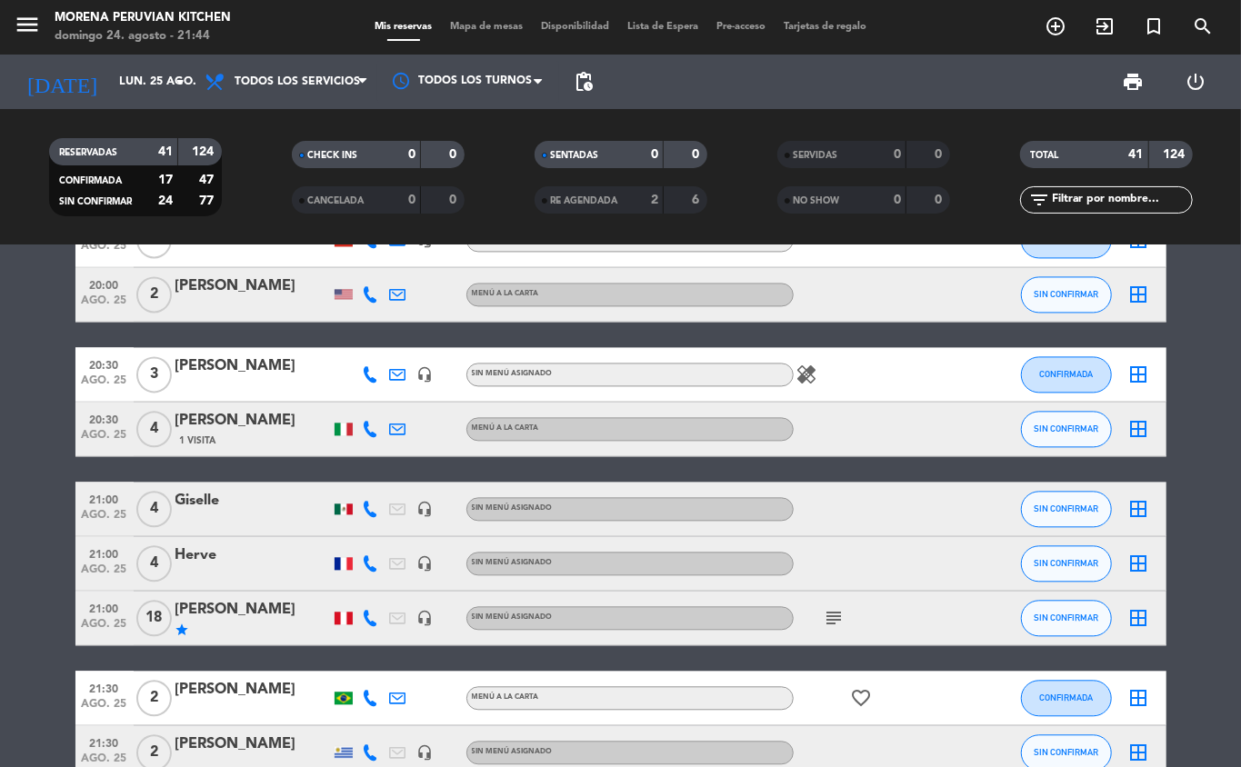
scroll to position [2353, 0]
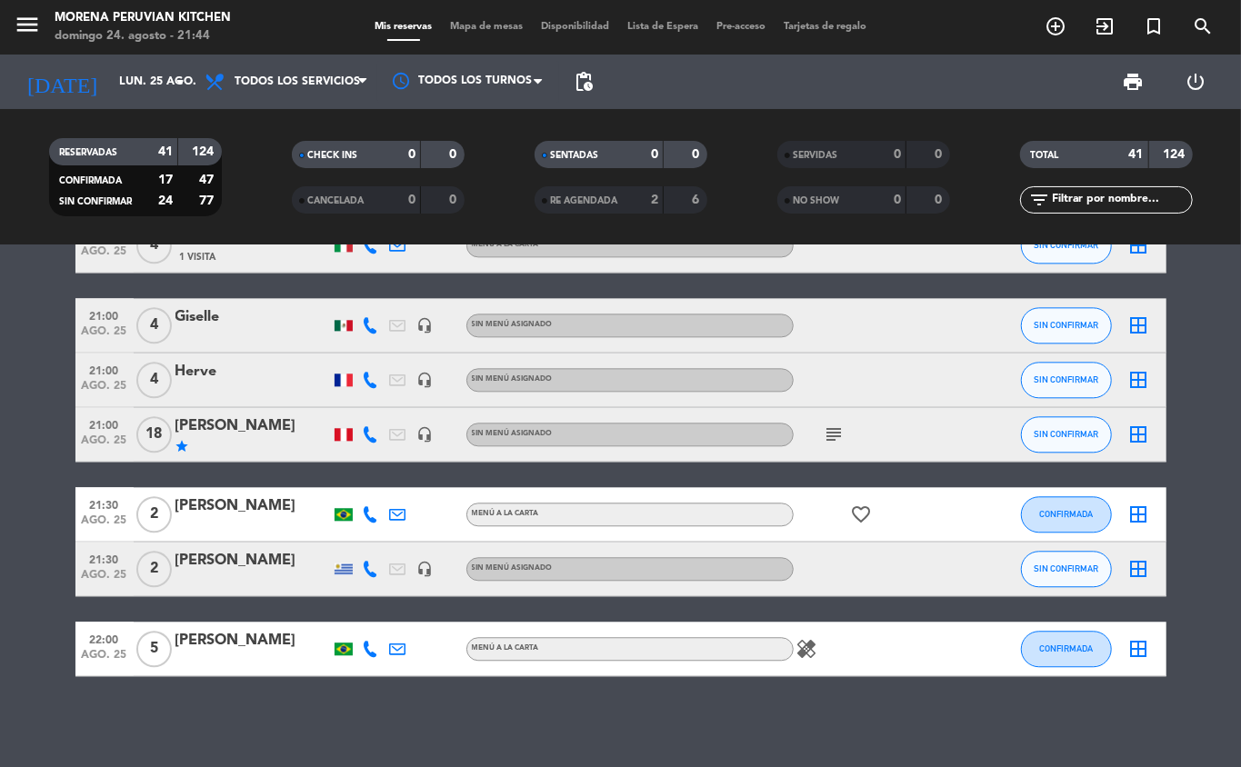
click at [826, 433] on icon "subject" at bounding box center [835, 435] width 22 height 22
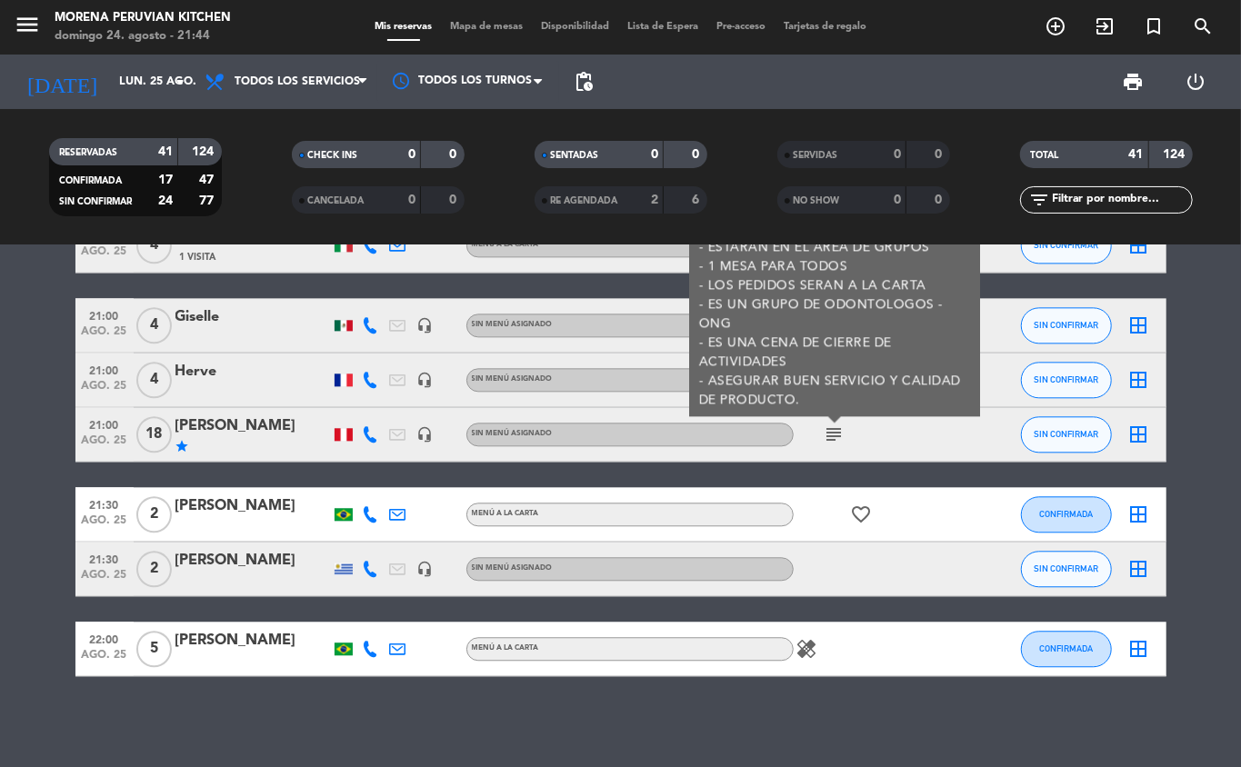
scroll to position [2329, 0]
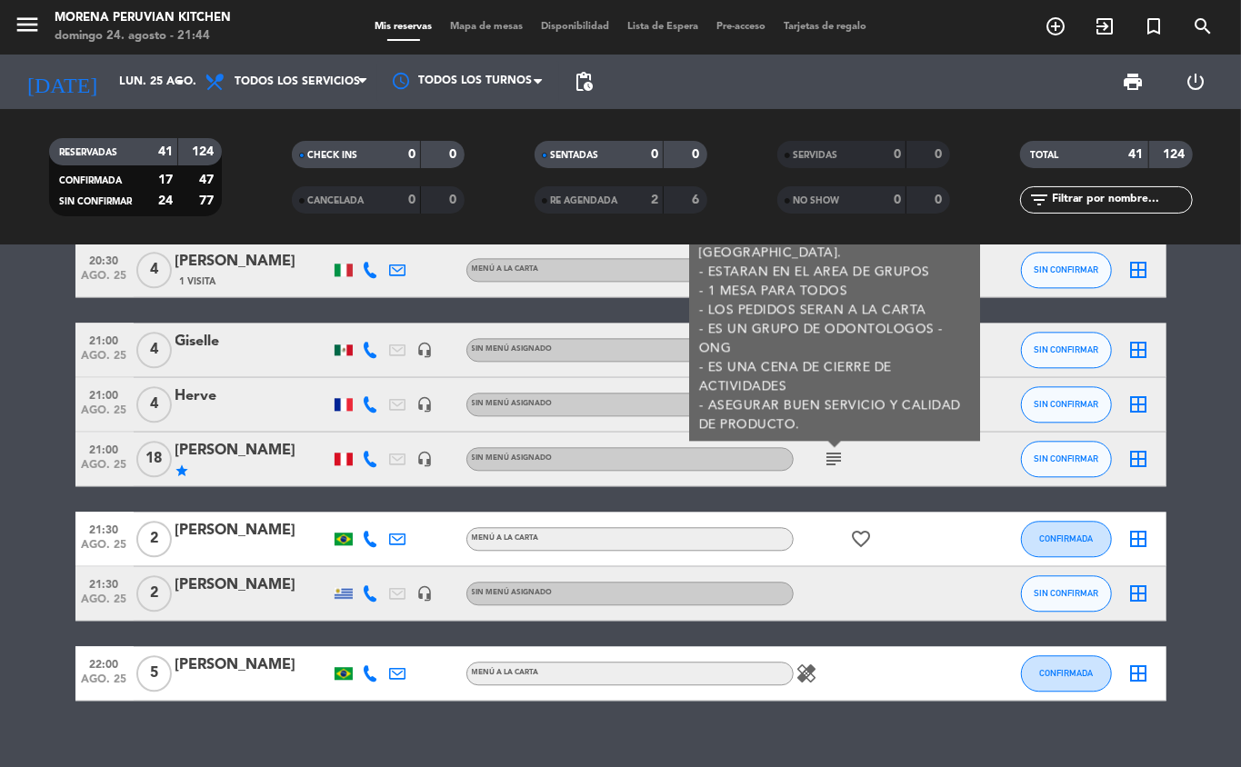
click at [836, 466] on icon "subject" at bounding box center [835, 459] width 22 height 22
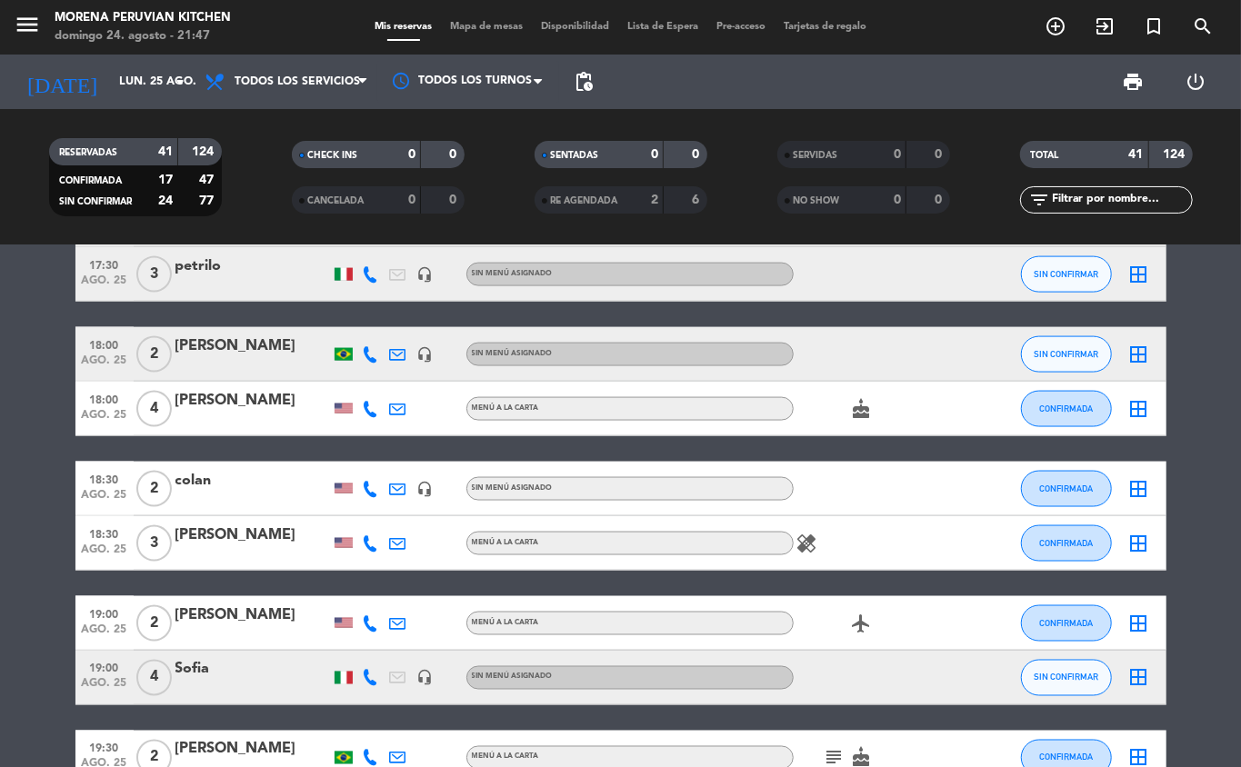
scroll to position [1497, 0]
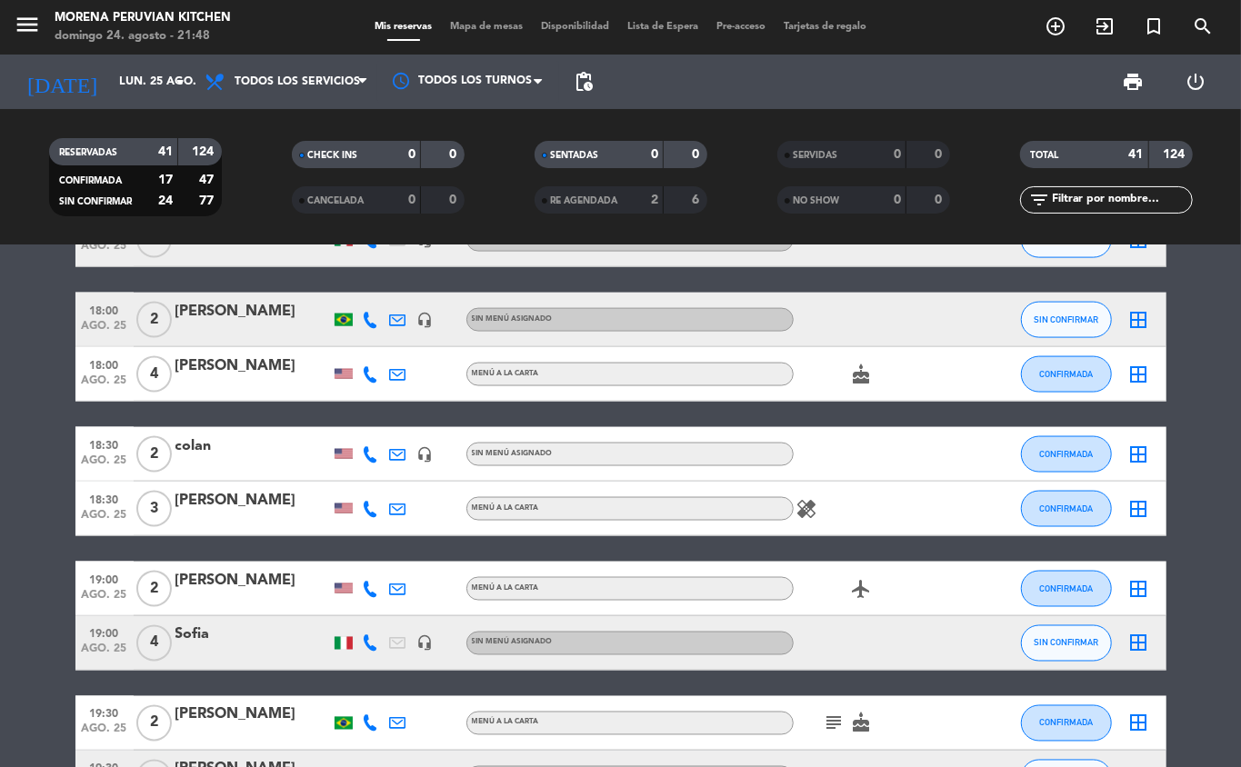
click at [804, 507] on icon "healing" at bounding box center [807, 509] width 22 height 22
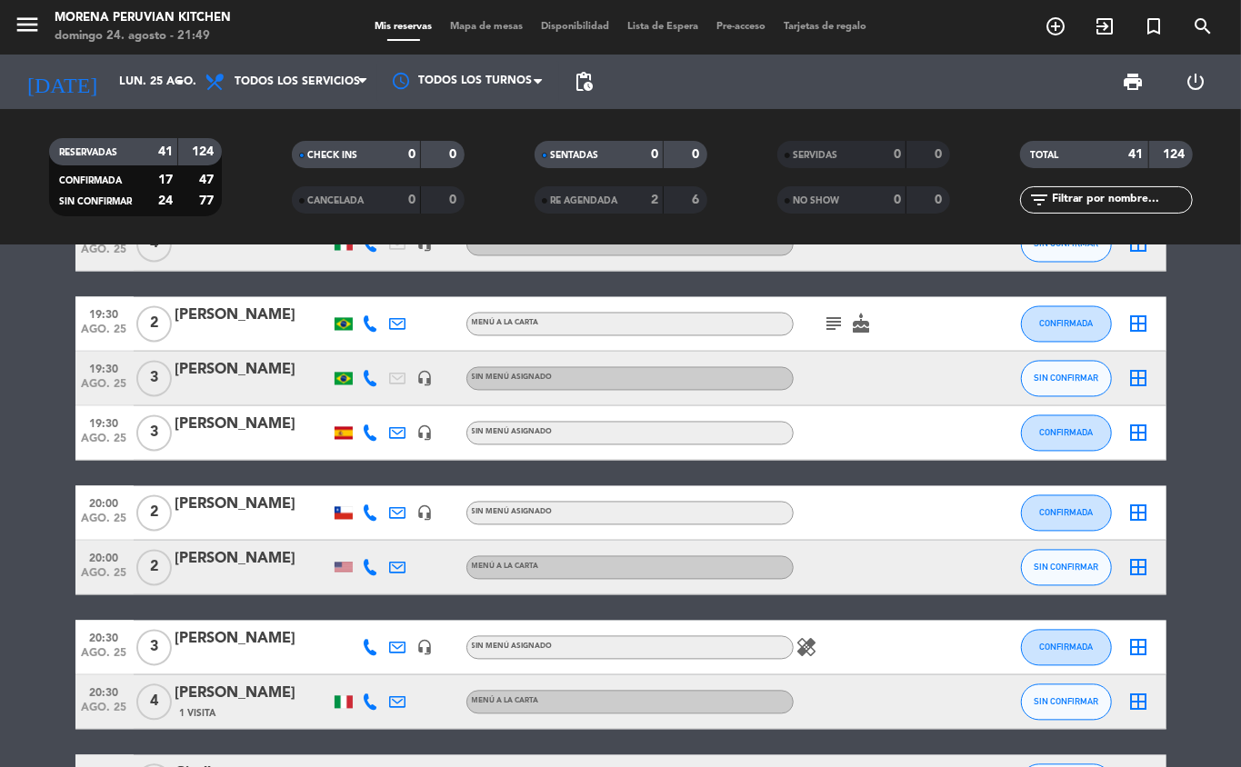
scroll to position [2045, 0]
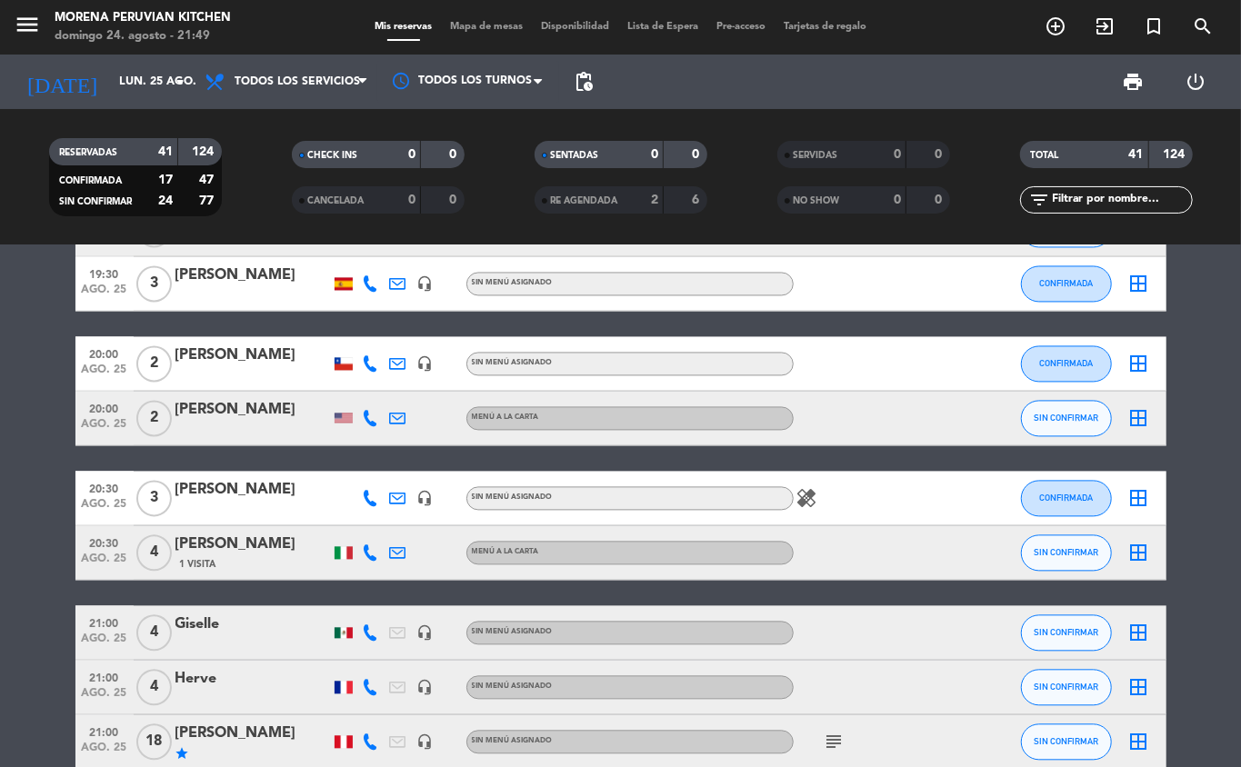
click at [806, 500] on icon "healing" at bounding box center [807, 499] width 22 height 22
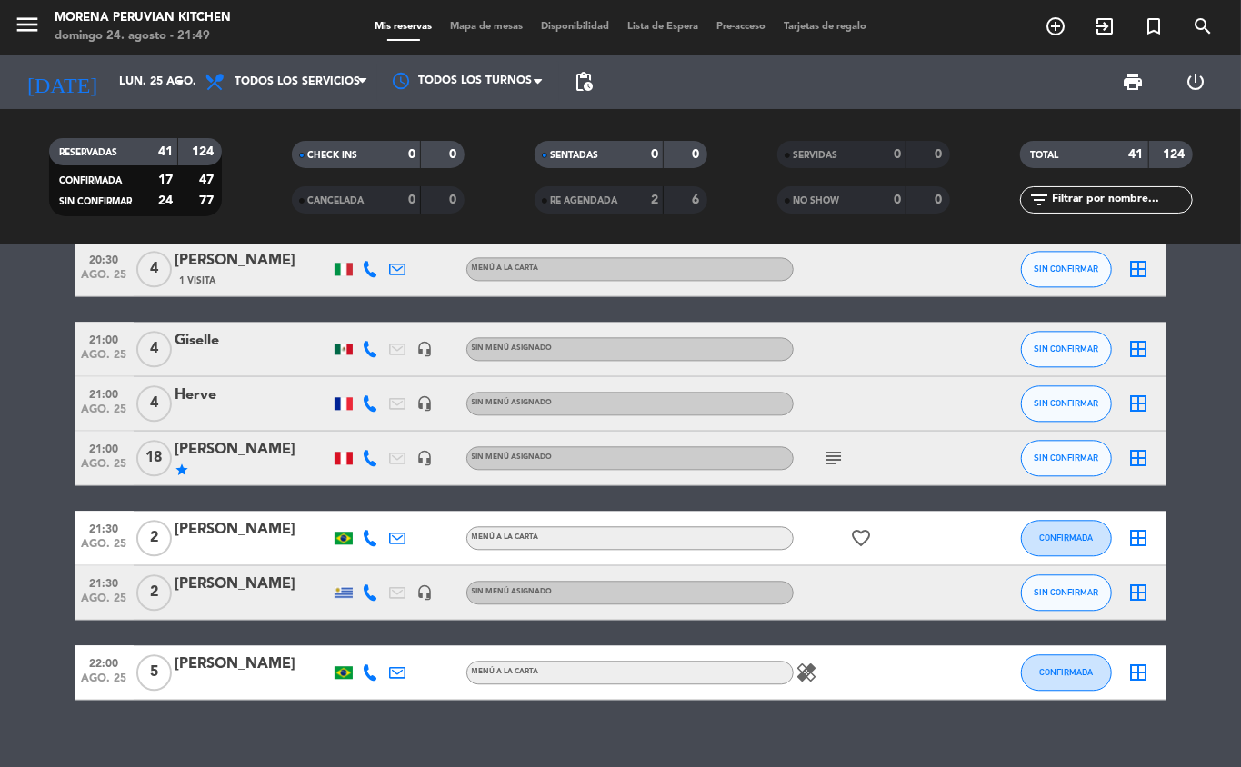
scroll to position [2331, 0]
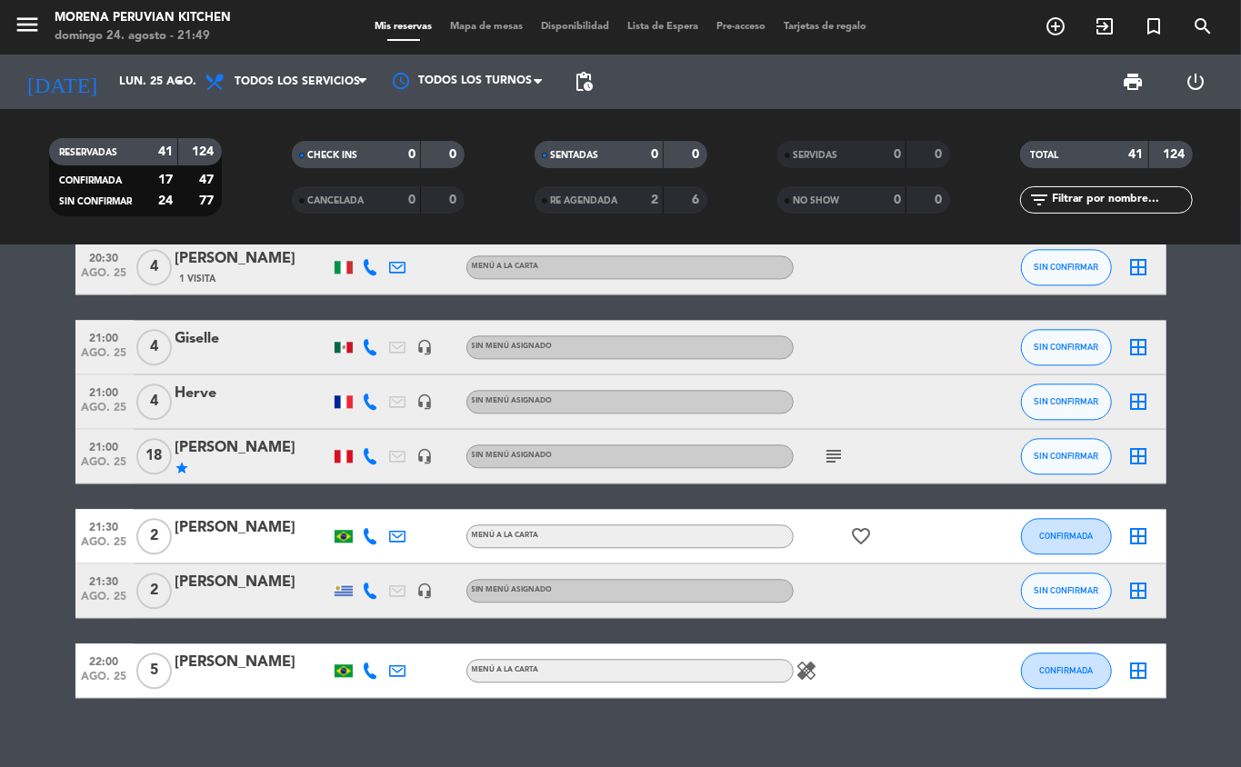
click at [831, 458] on icon "subject" at bounding box center [835, 457] width 22 height 22
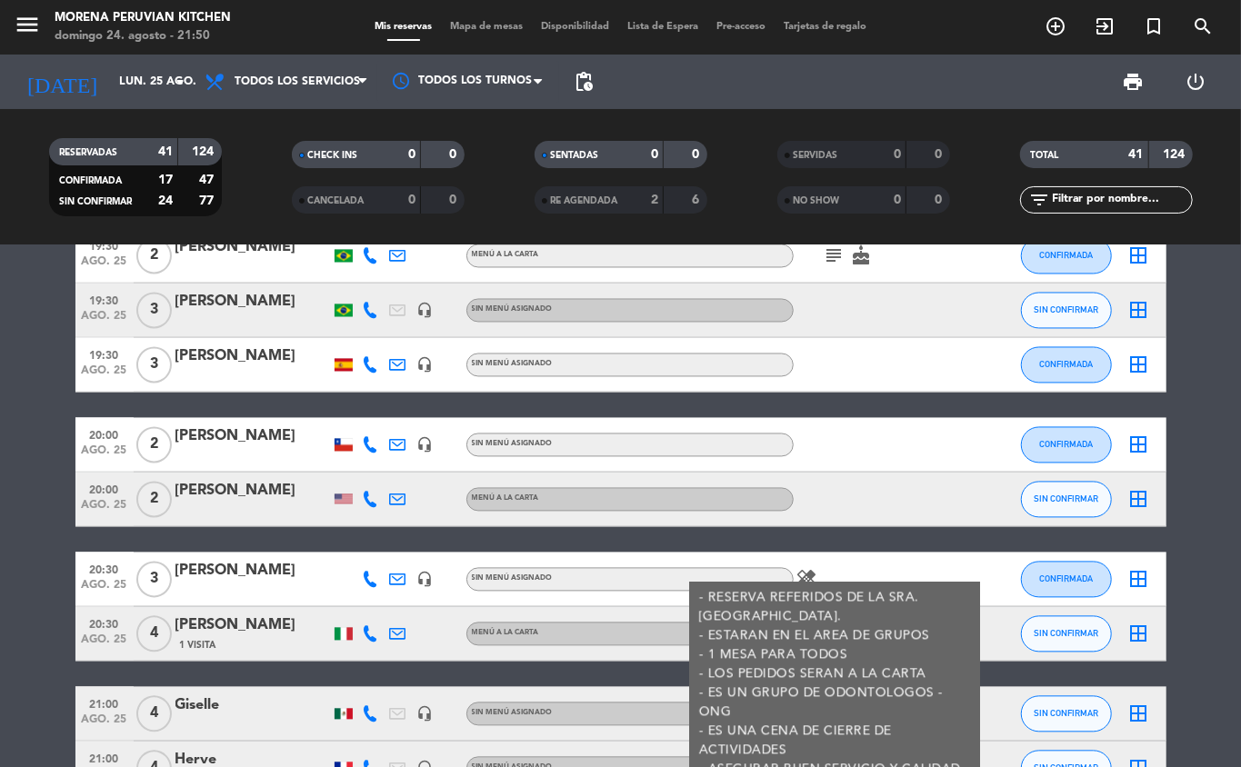
scroll to position [2353, 0]
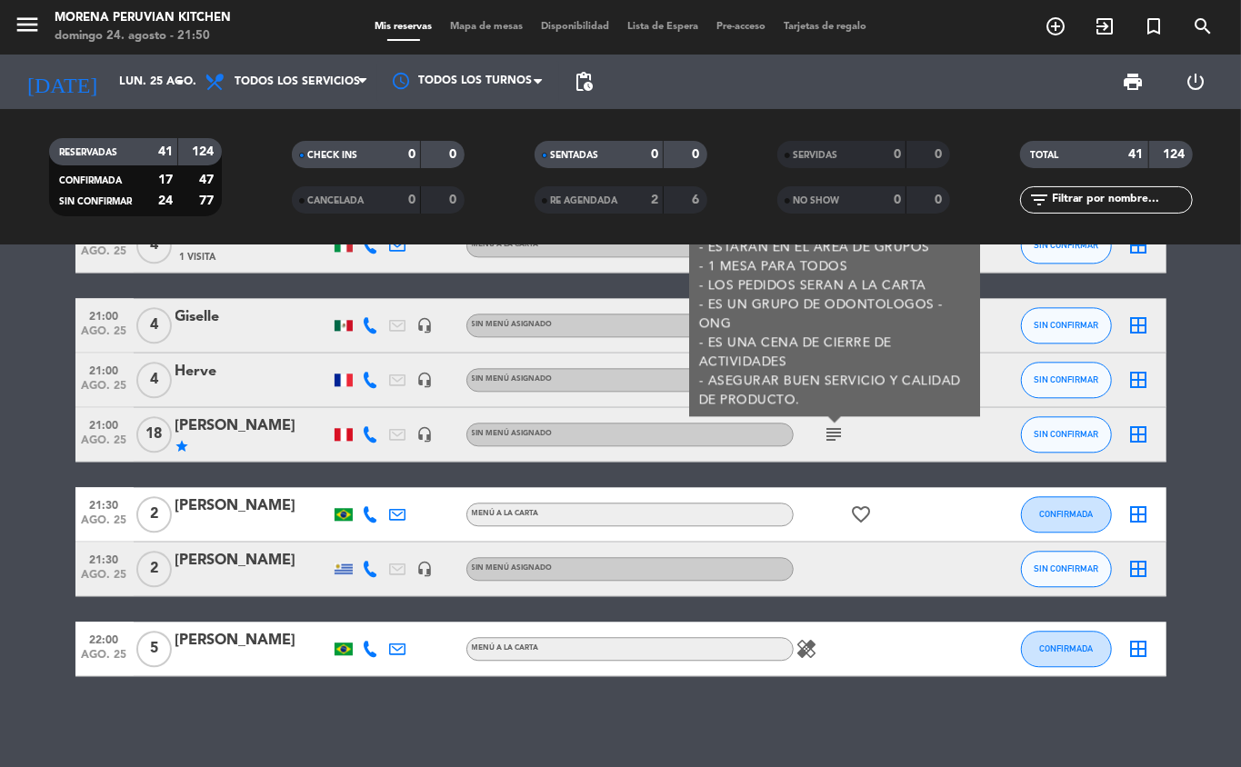
click at [815, 648] on icon "healing" at bounding box center [807, 649] width 22 height 22
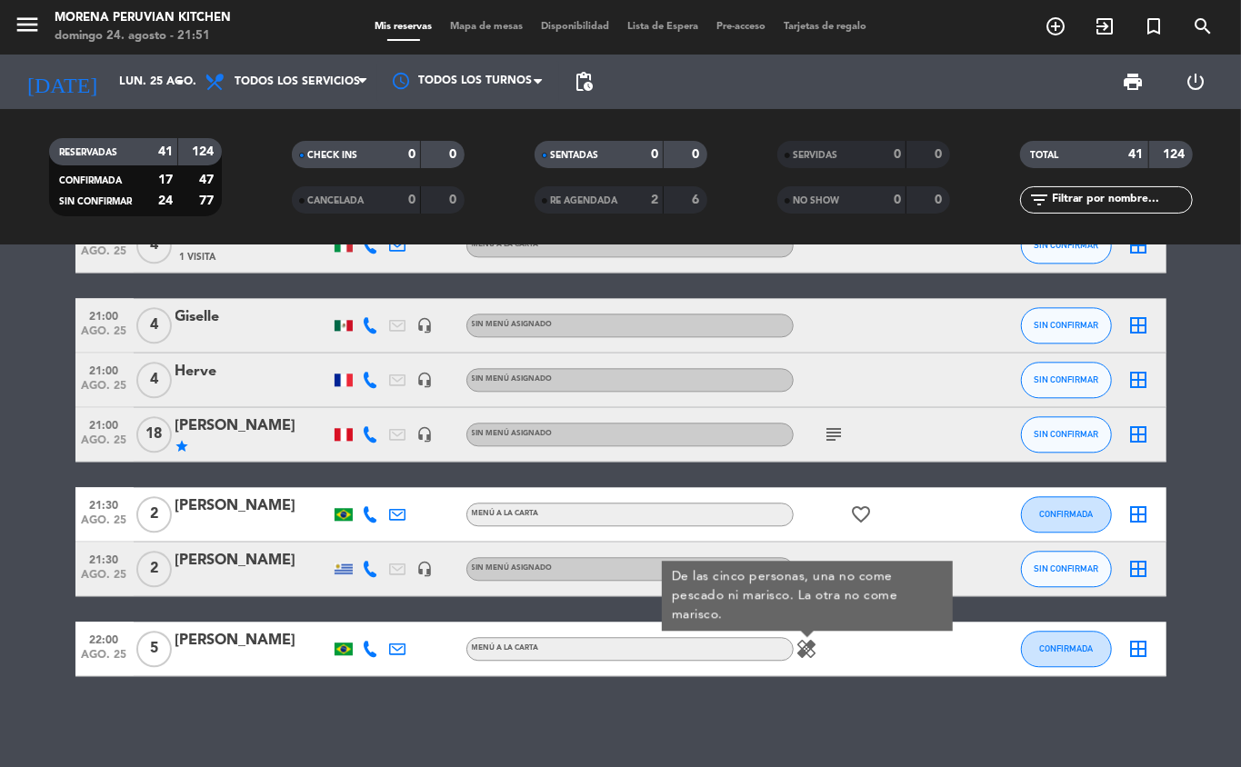
click at [464, 733] on div "12:00 ago. 25 2 Caitlin Buenaseda MENÚ A LA CARTA airplanemode_active CONFIRMAD…" at bounding box center [620, 506] width 1241 height 522
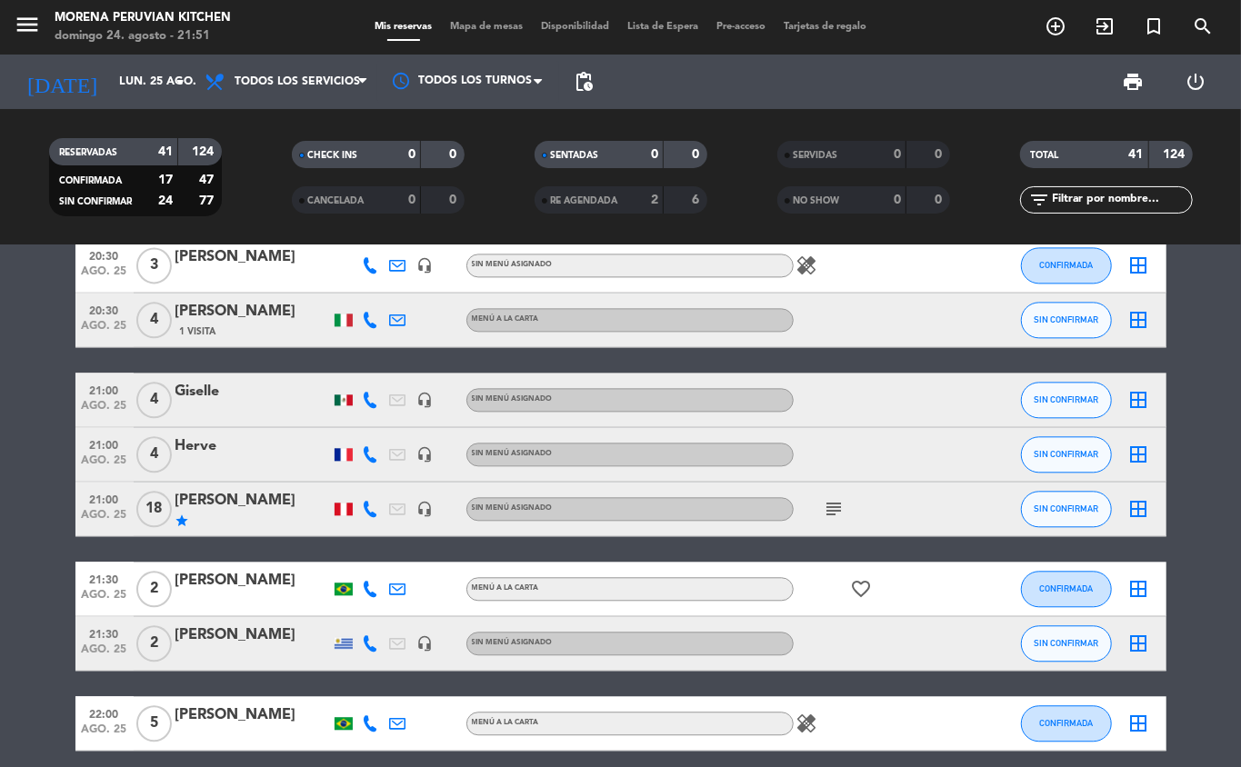
scroll to position [2304, 0]
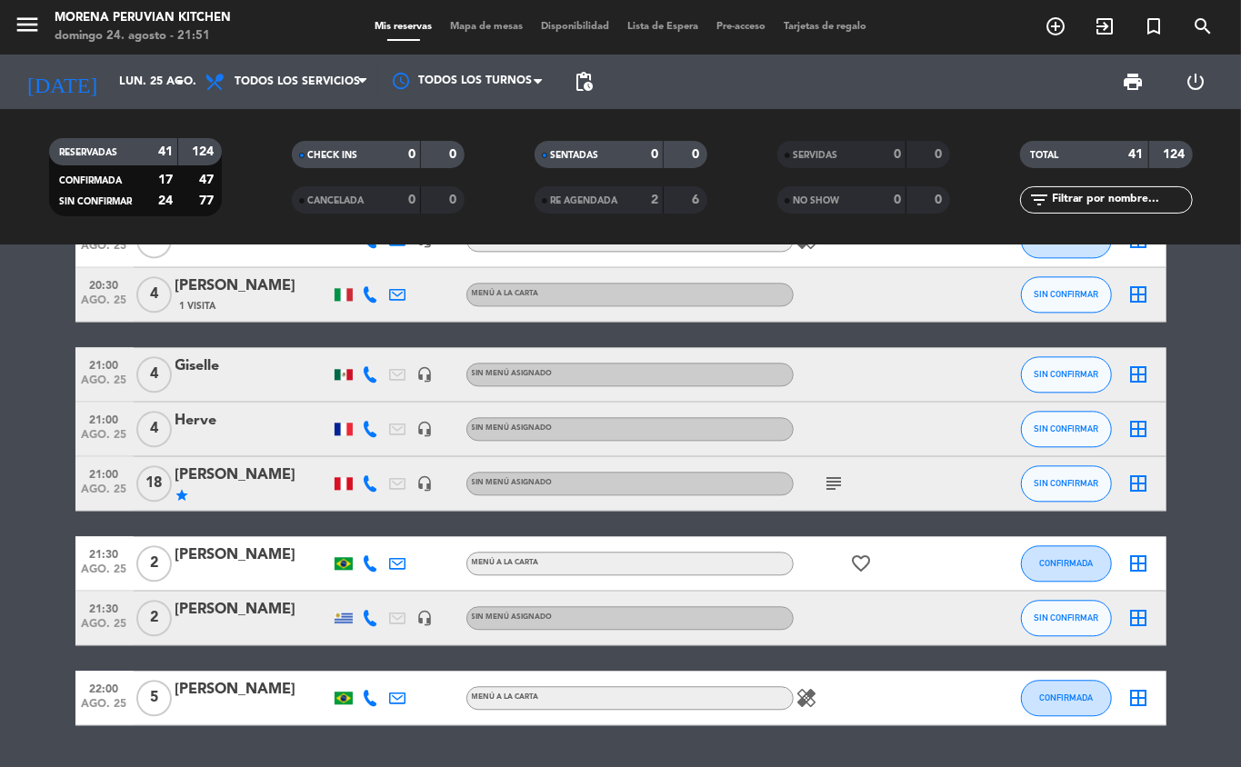
click at [829, 475] on icon "subject" at bounding box center [835, 484] width 22 height 22
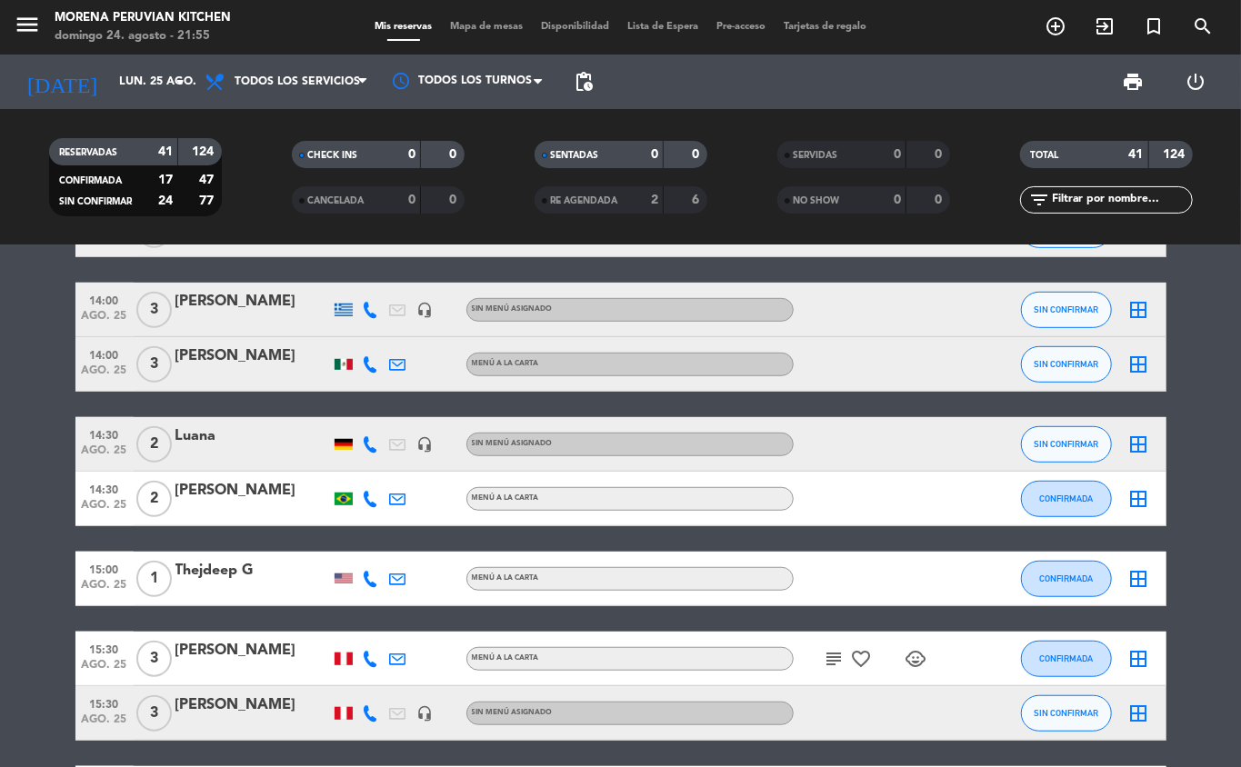
scroll to position [0, 0]
